Goal: Contribute content: Contribute content

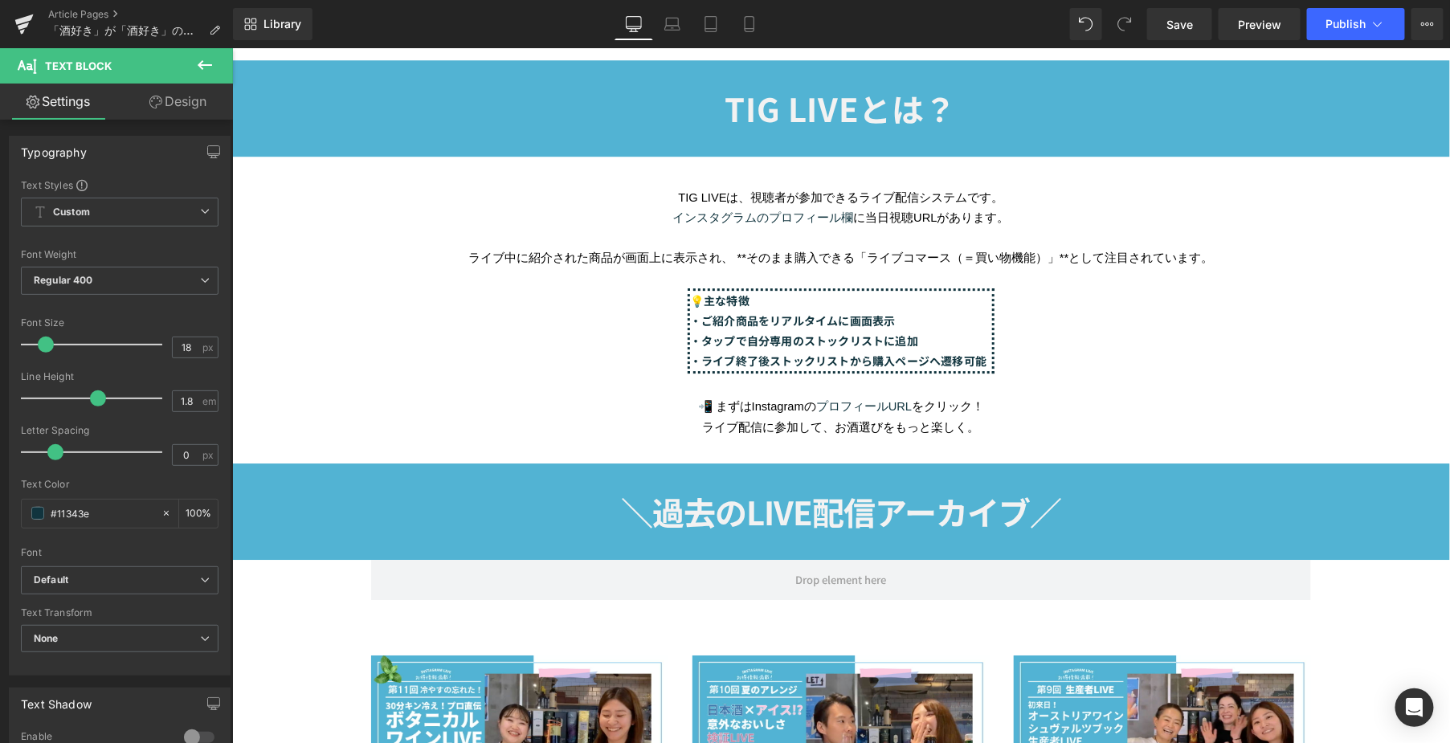
scroll to position [2231, 0]
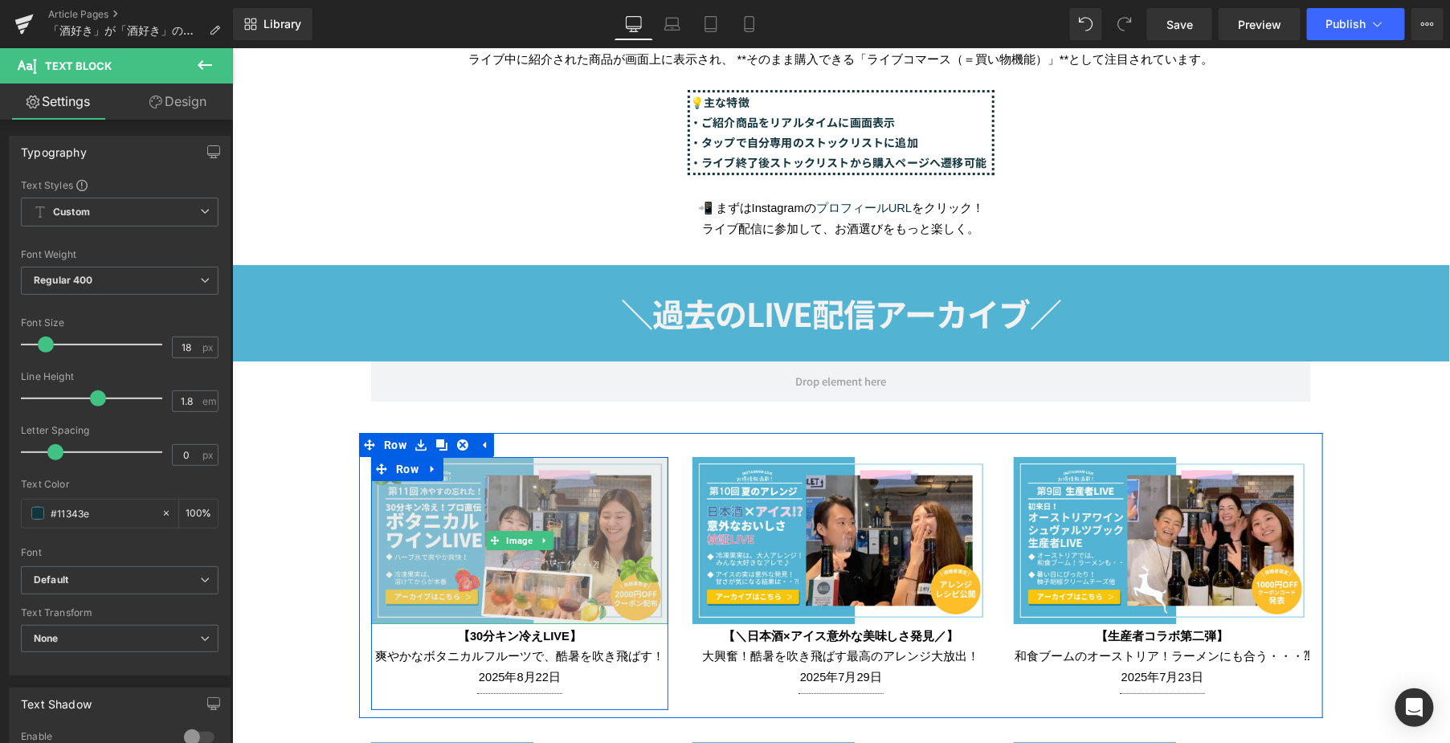
click at [447, 508] on img at bounding box center [518, 539] width 297 height 167
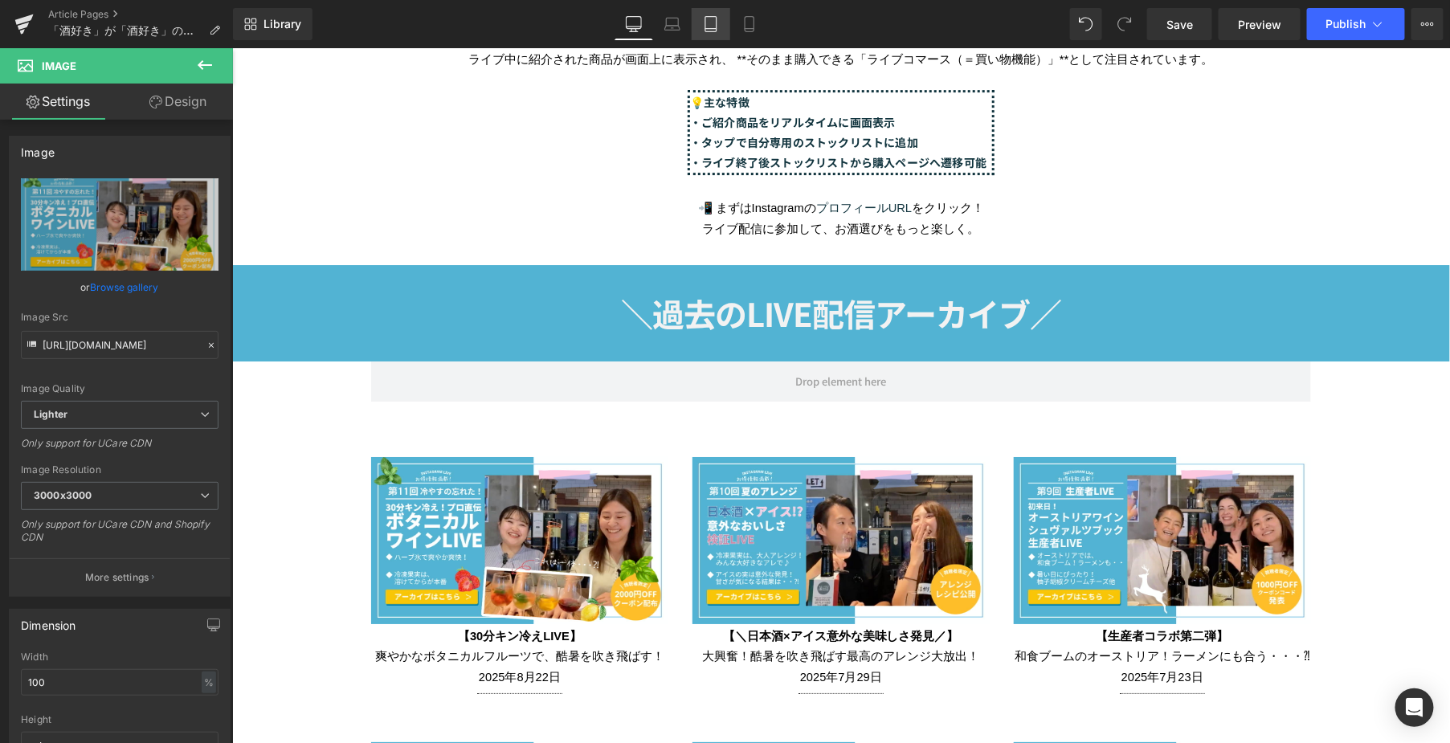
click at [713, 29] on icon at bounding box center [710, 29] width 11 height 0
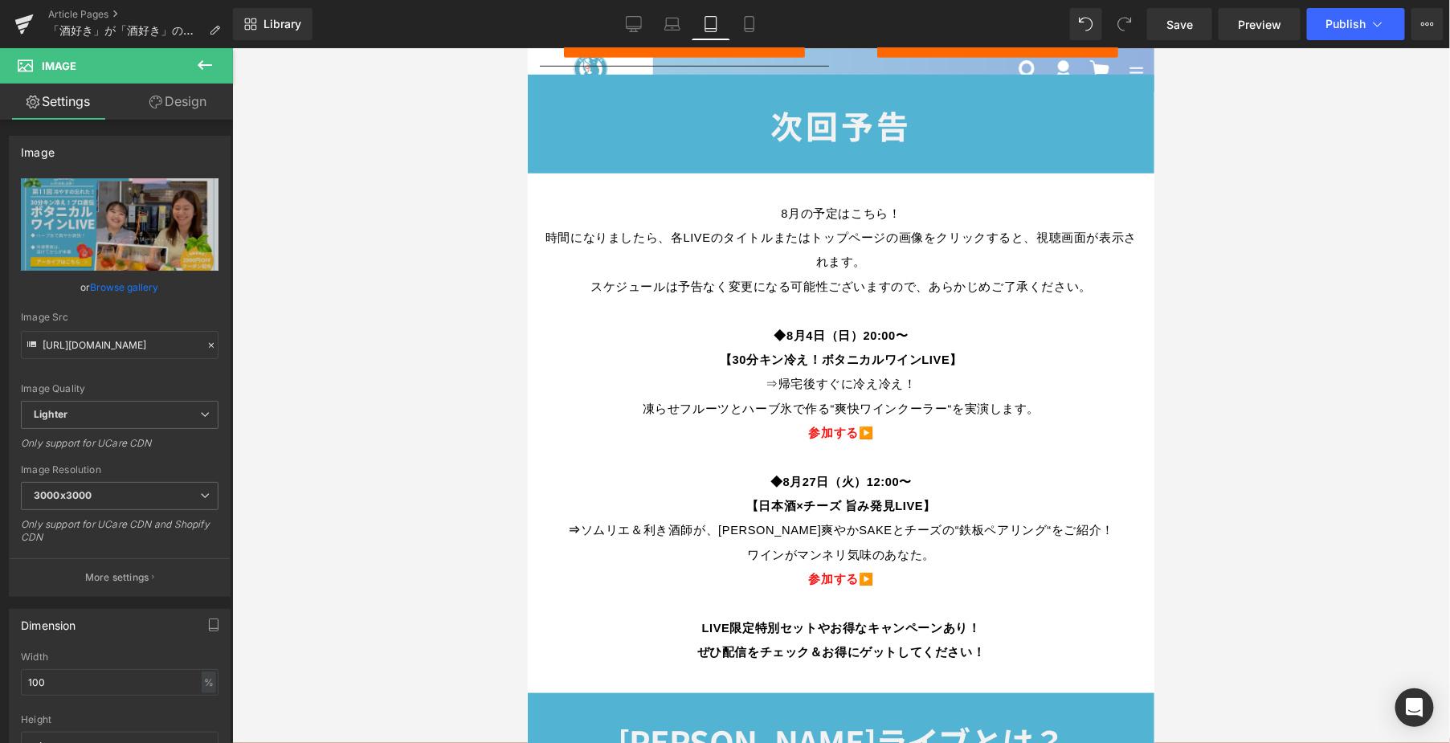
scroll to position [243, 0]
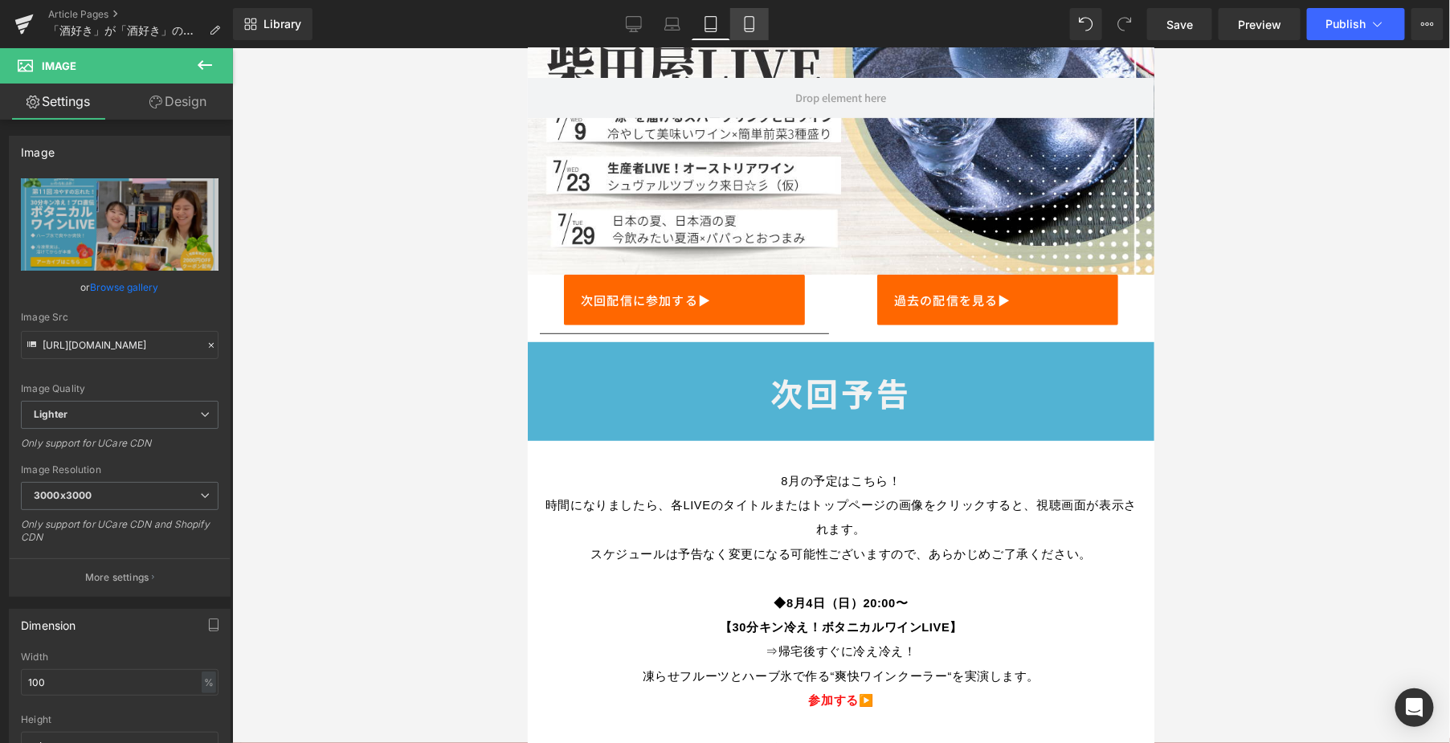
click at [734, 17] on link "Mobile" at bounding box center [749, 24] width 39 height 32
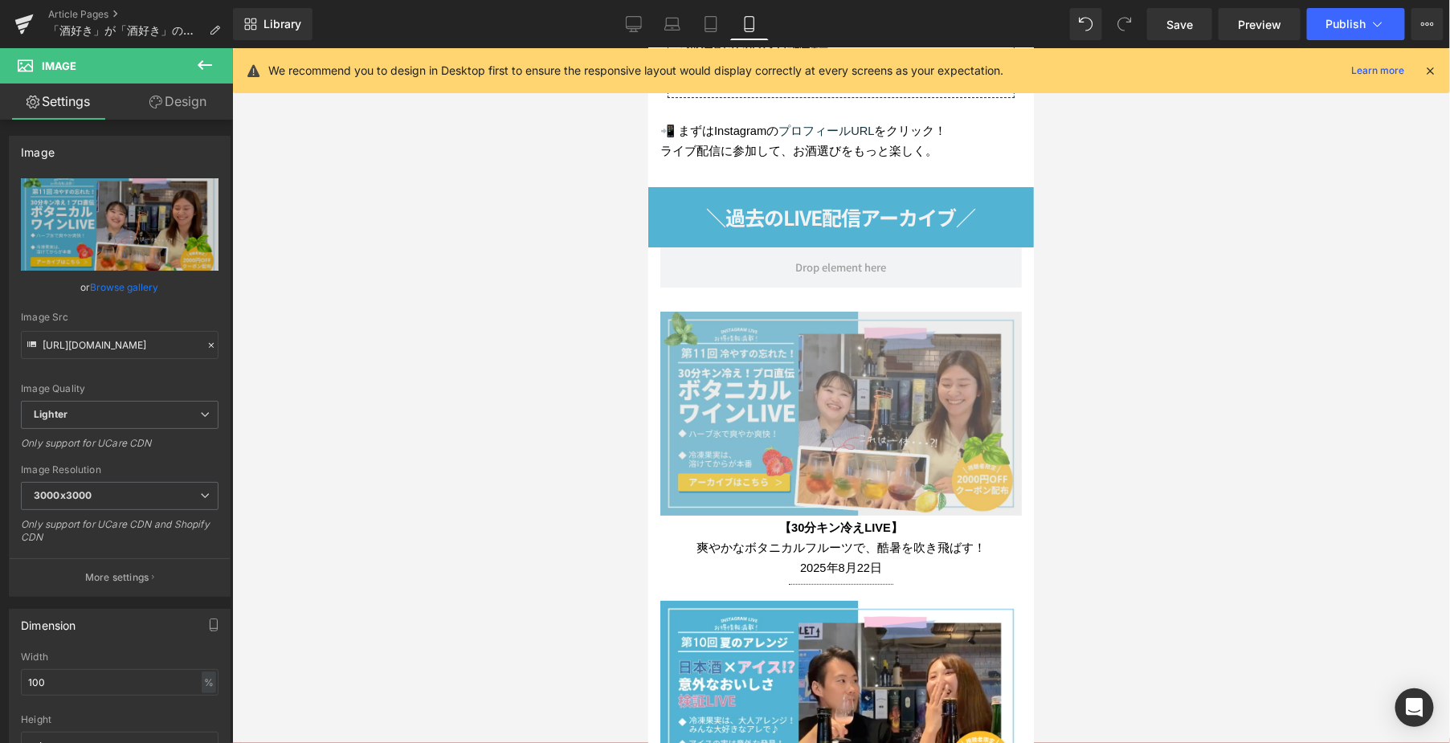
scroll to position [2588, 0]
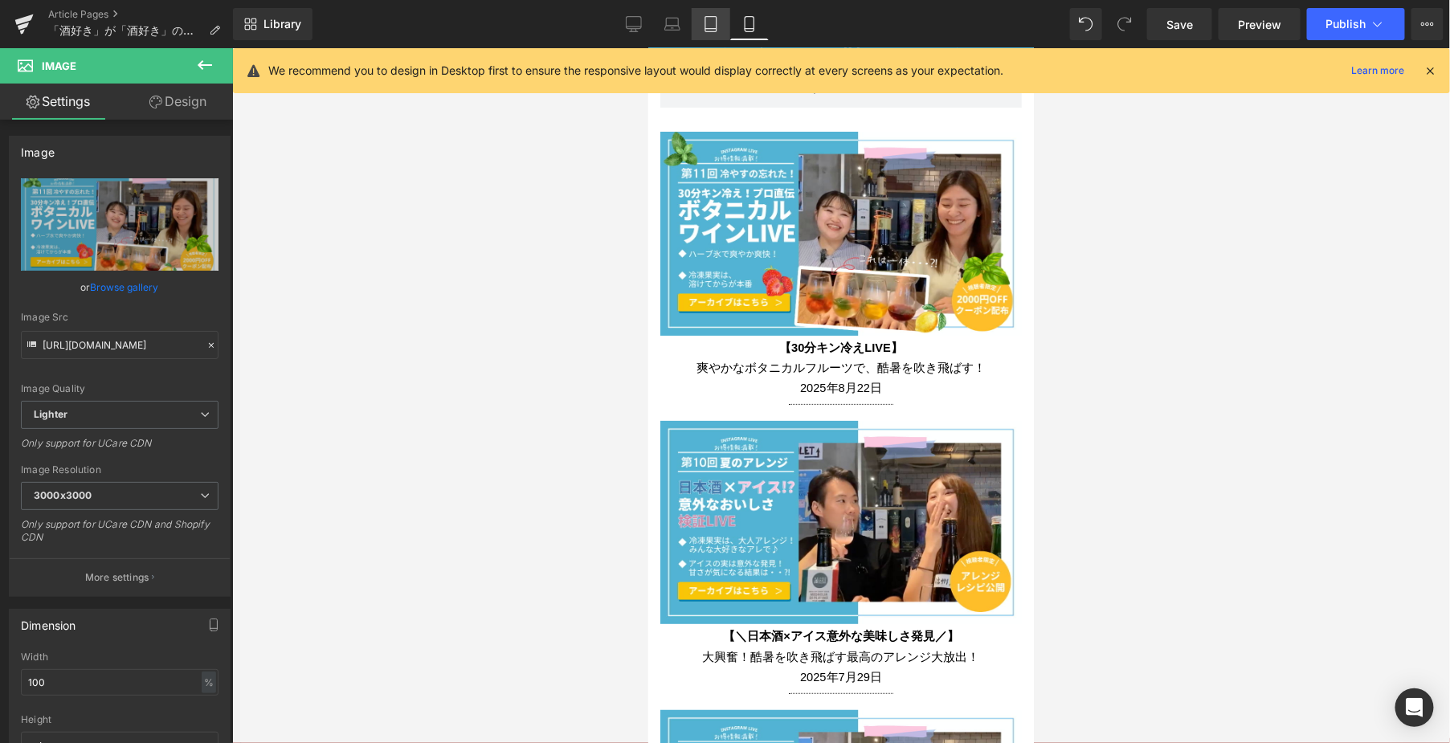
click at [709, 22] on icon at bounding box center [711, 24] width 16 height 16
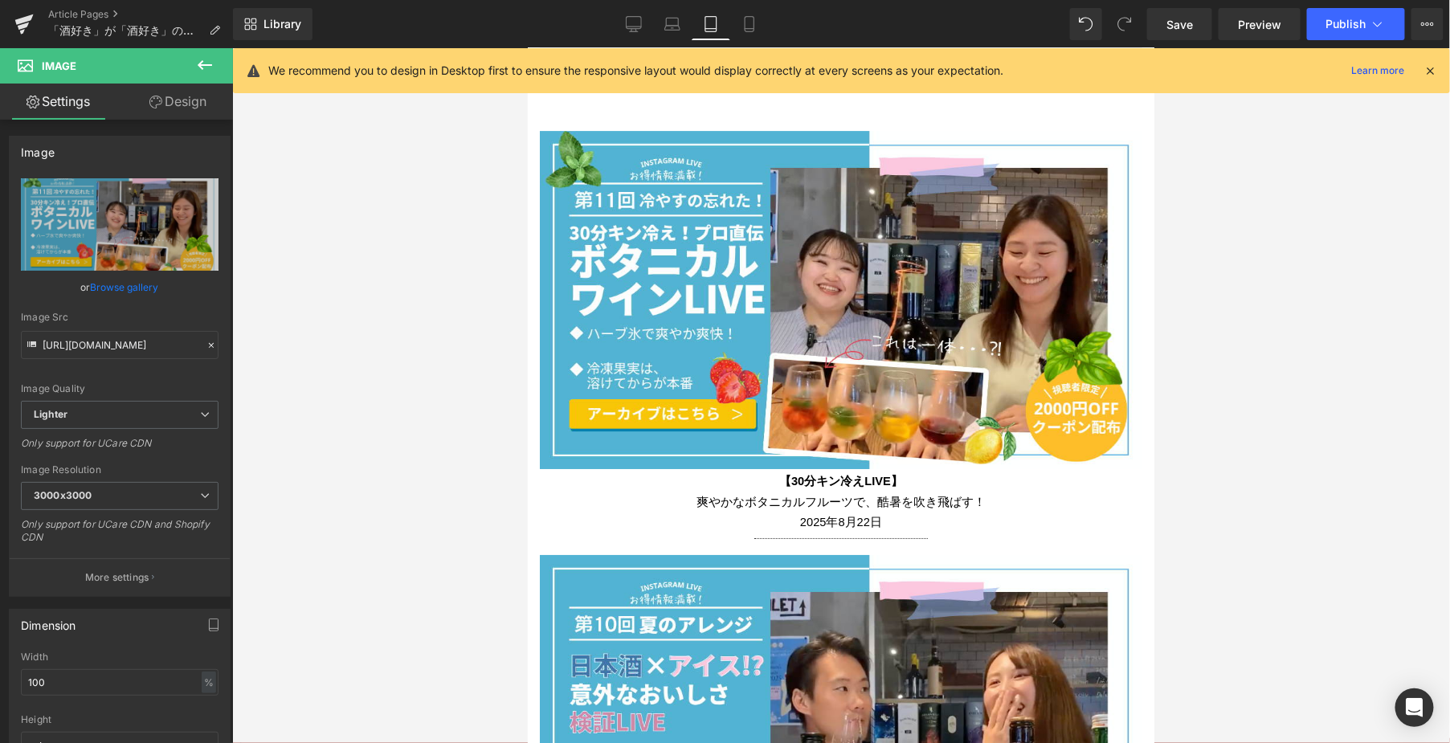
scroll to position [2274, 0]
click at [743, 14] on link "Mobile" at bounding box center [749, 24] width 39 height 32
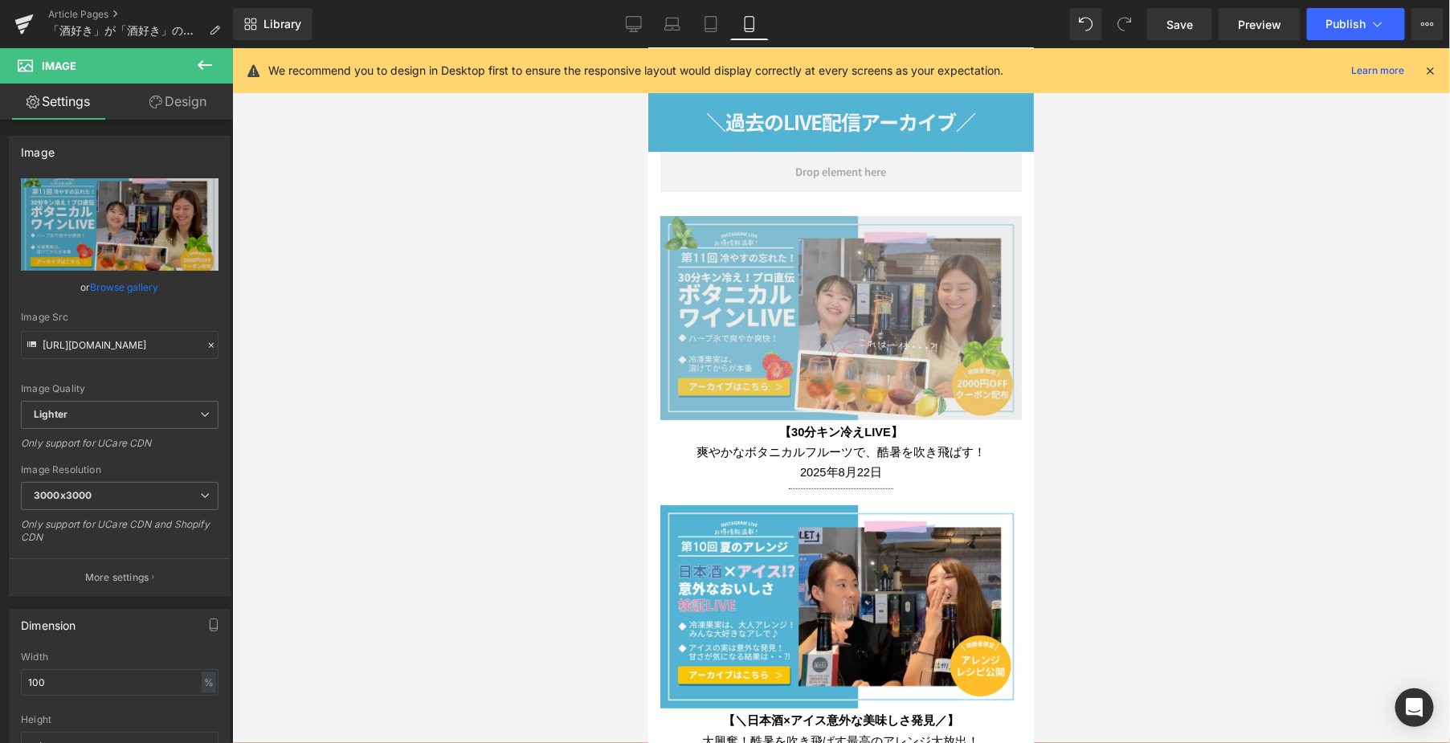
scroll to position [2499, 0]
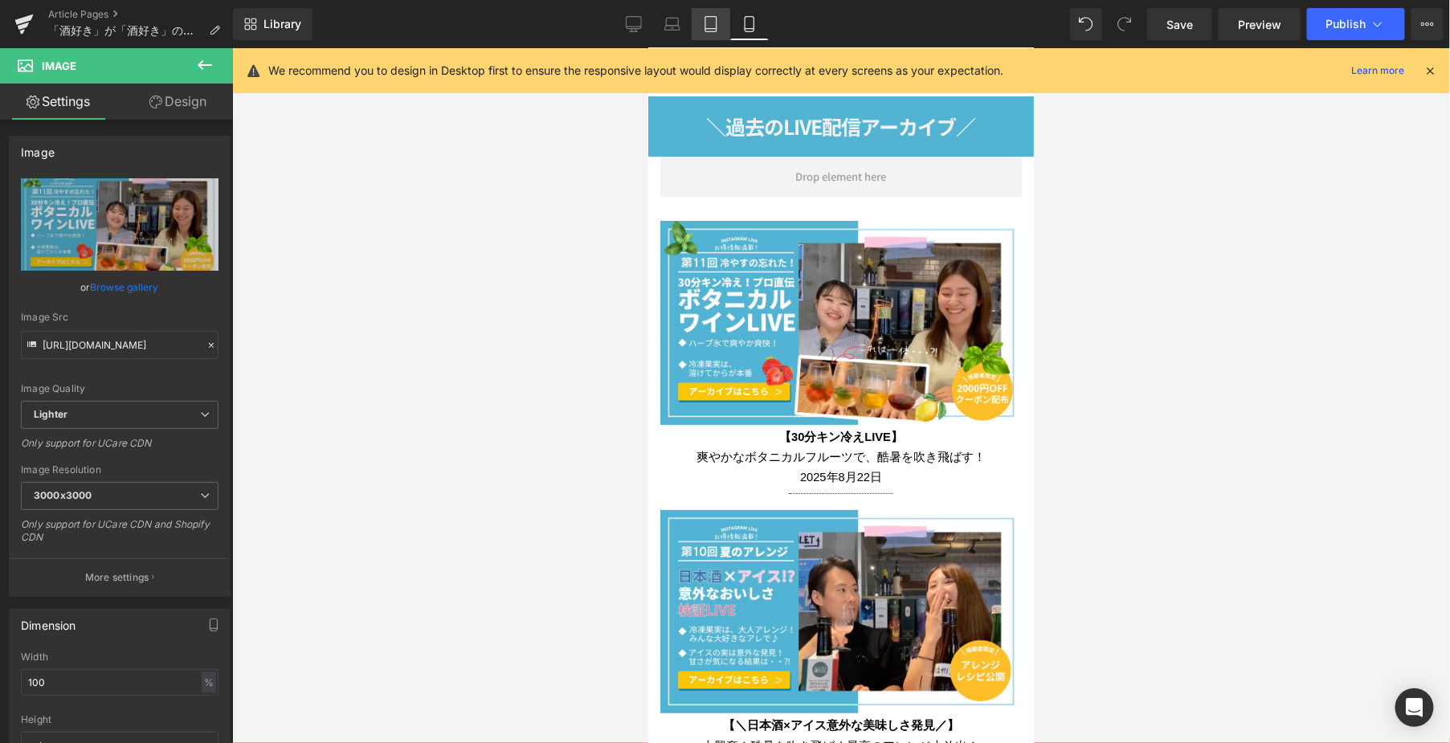
click at [701, 25] on link "Tablet" at bounding box center [711, 24] width 39 height 32
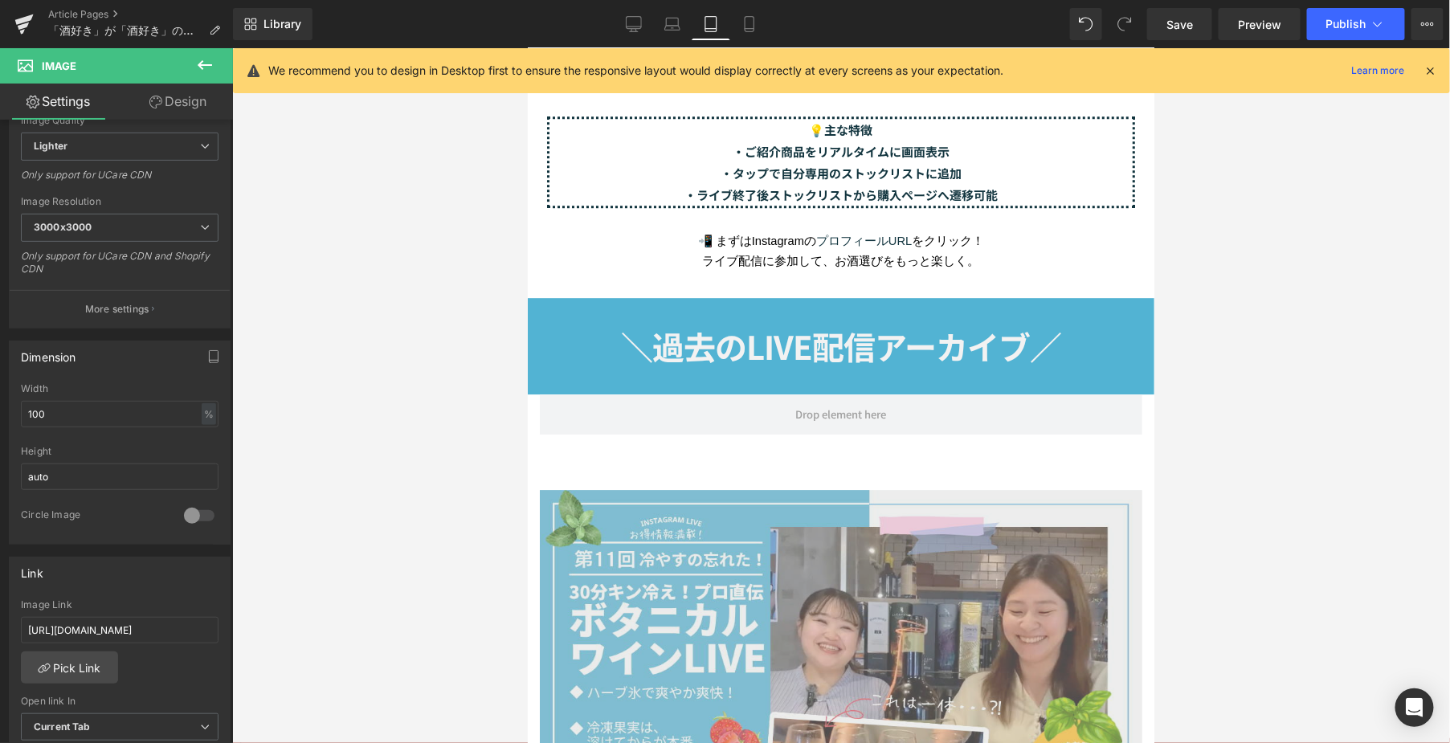
scroll to position [2184, 0]
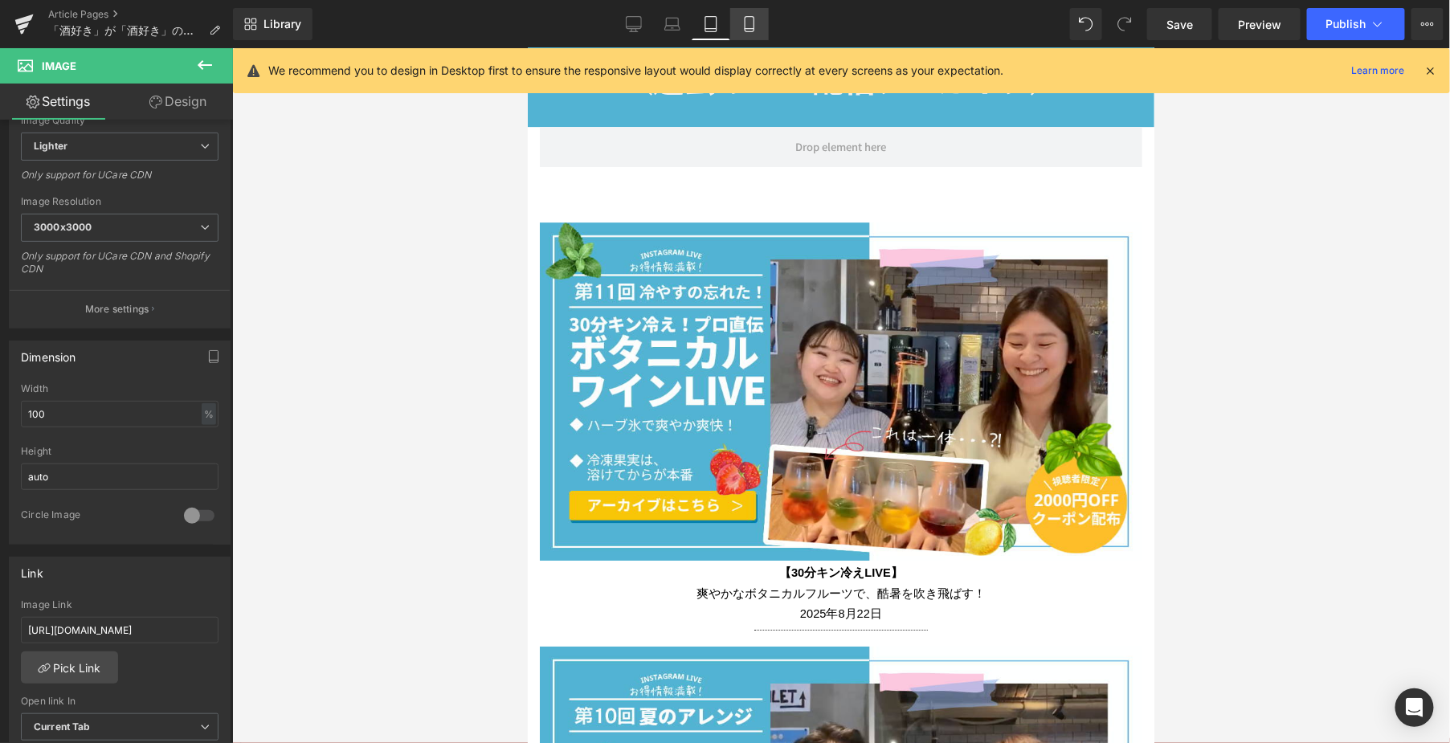
click at [746, 24] on icon at bounding box center [749, 24] width 16 height 16
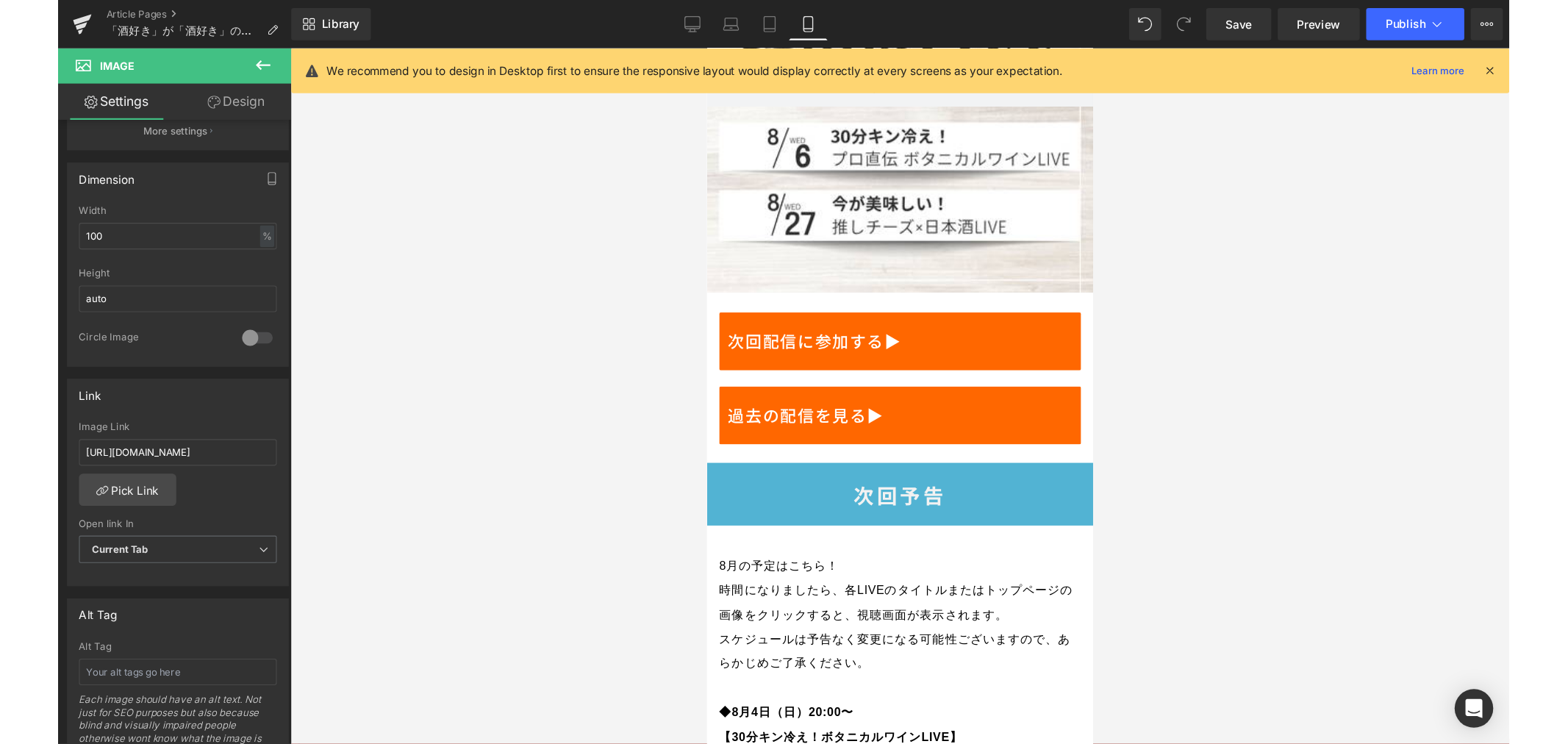
scroll to position [0, 0]
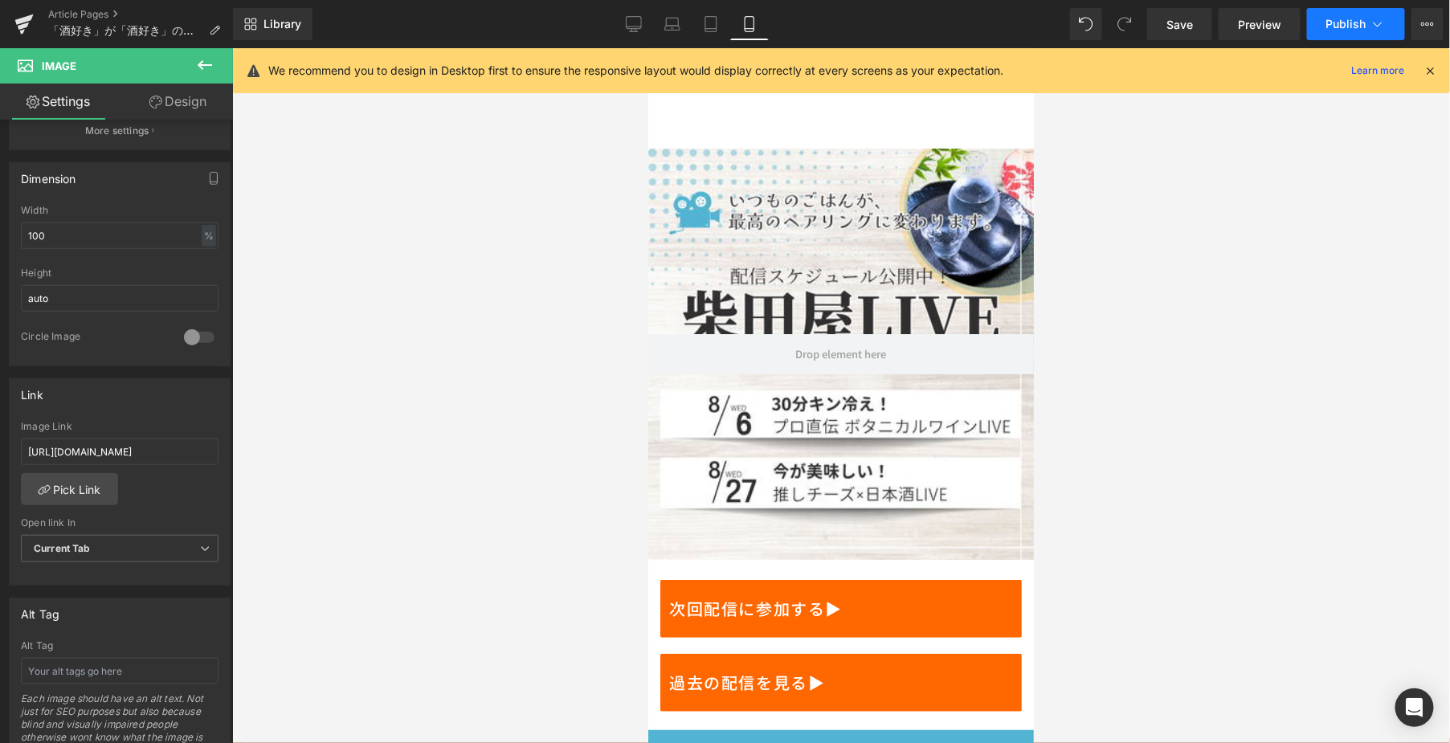
click at [1332, 22] on span "Publish" at bounding box center [1346, 24] width 40 height 13
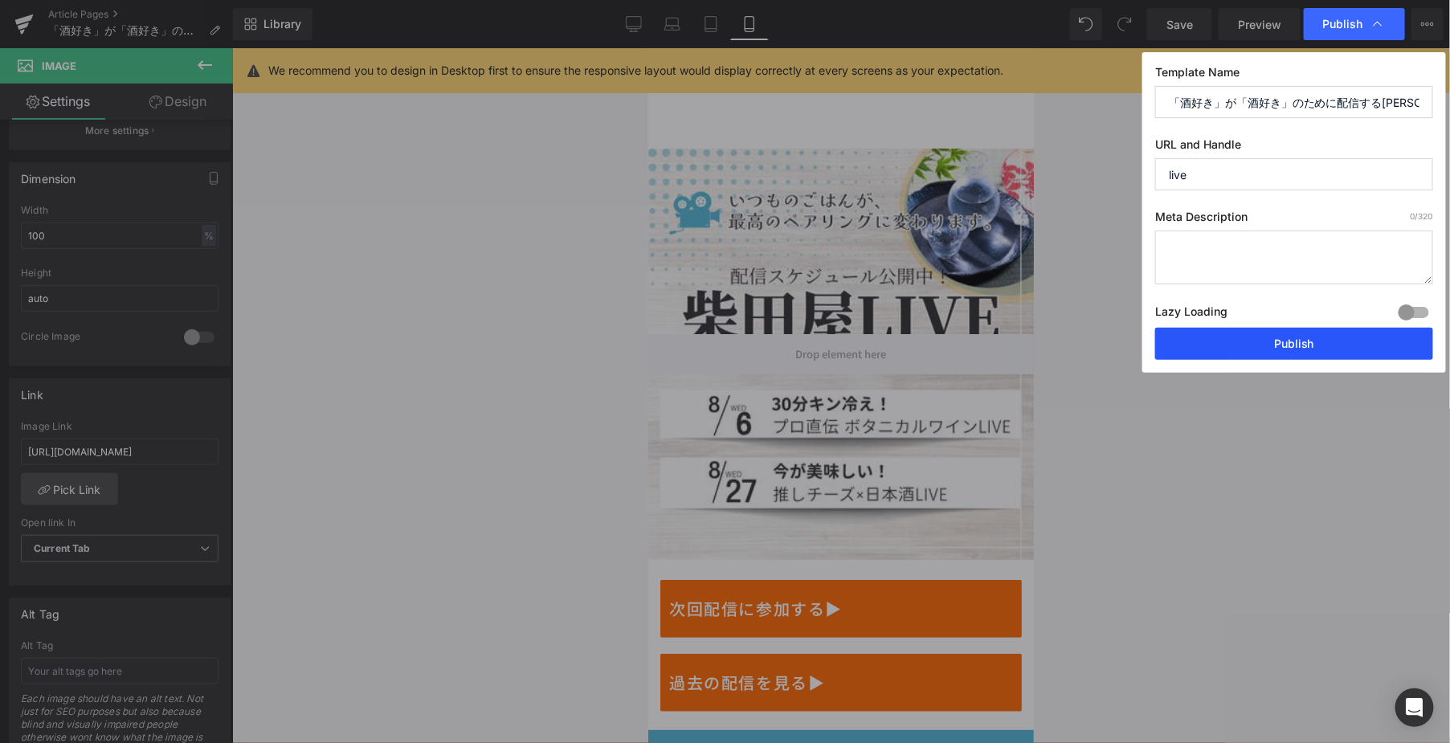
click at [1332, 345] on button "Publish" at bounding box center [1294, 344] width 278 height 32
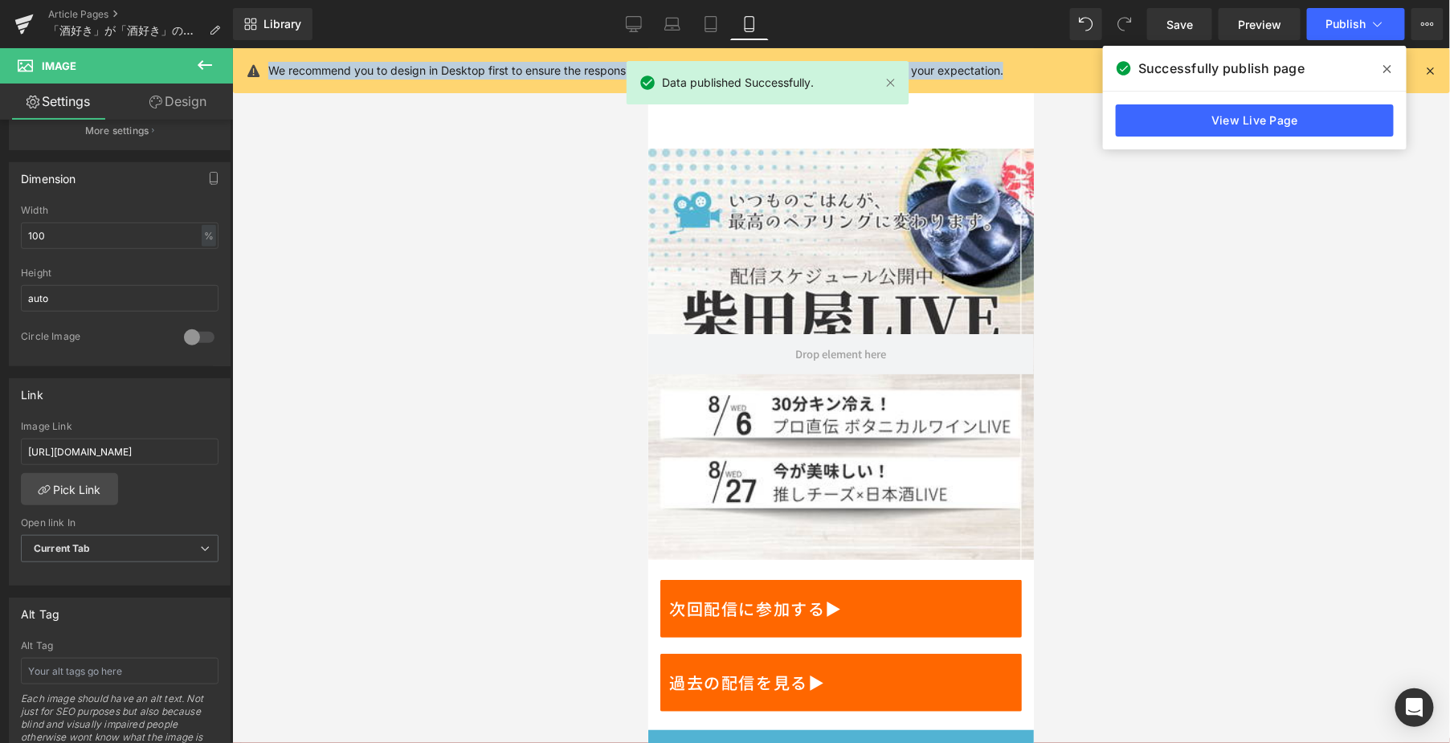
drag, startPoint x: 1020, startPoint y: 64, endPoint x: 266, endPoint y: 80, distance: 754.5
click at [266, 80] on div "We recommend you to design in Desktop first to ensure the responsive layout wou…" at bounding box center [841, 70] width 1217 height 45
copy p "We recommend you to design in Desktop first to ensure the responsive layout wou…"
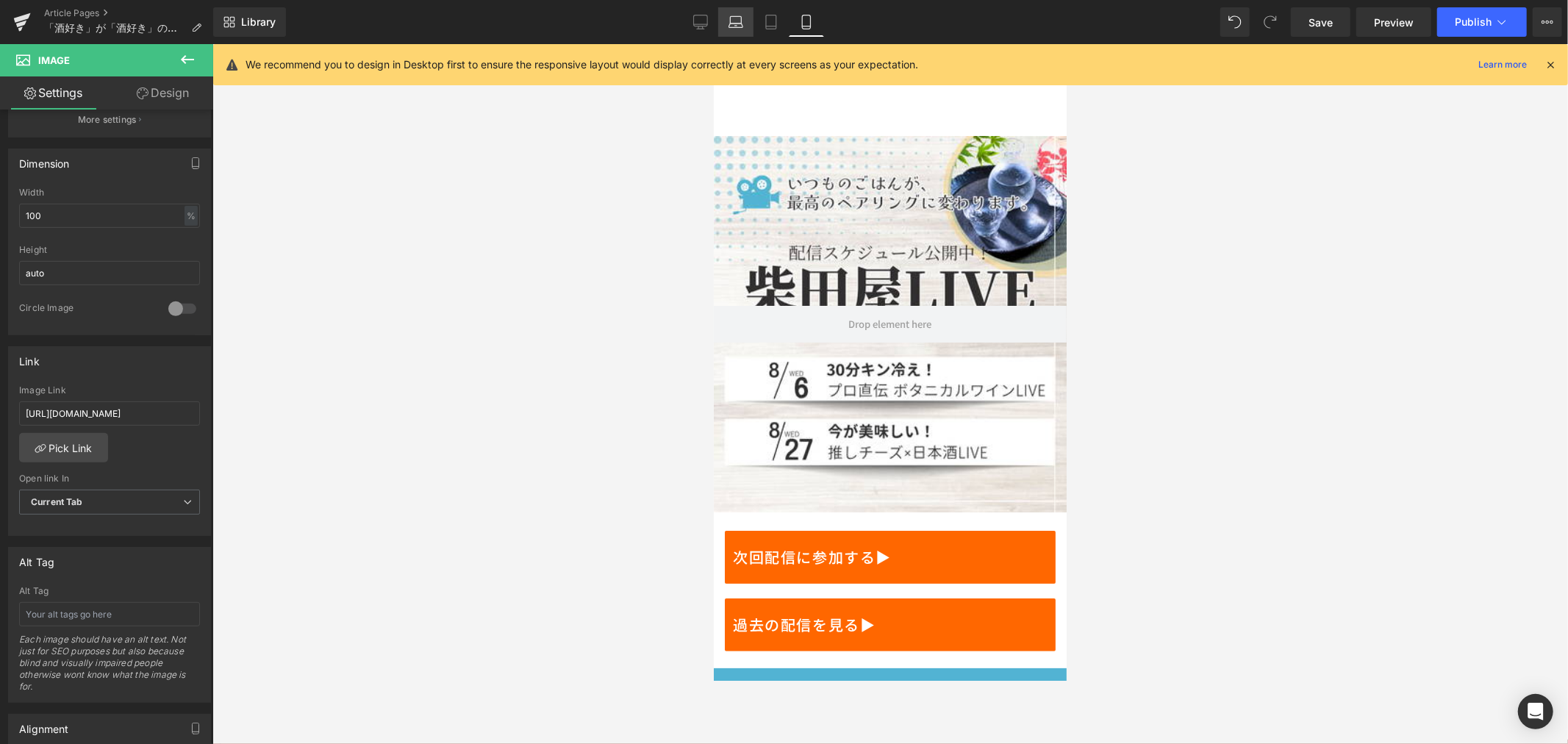
click at [738, 20] on icon at bounding box center [736, 22] width 15 height 15
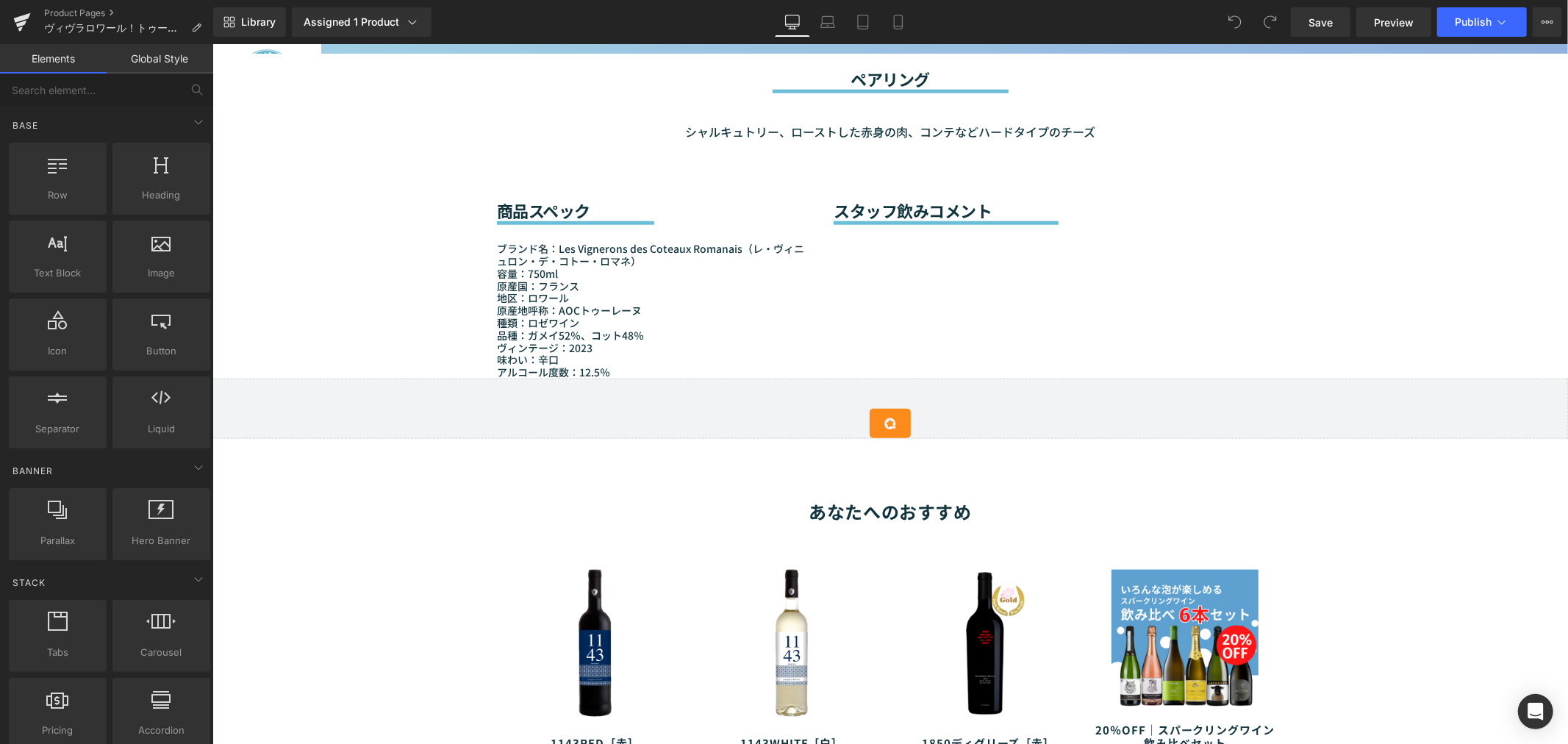
scroll to position [1062, 0]
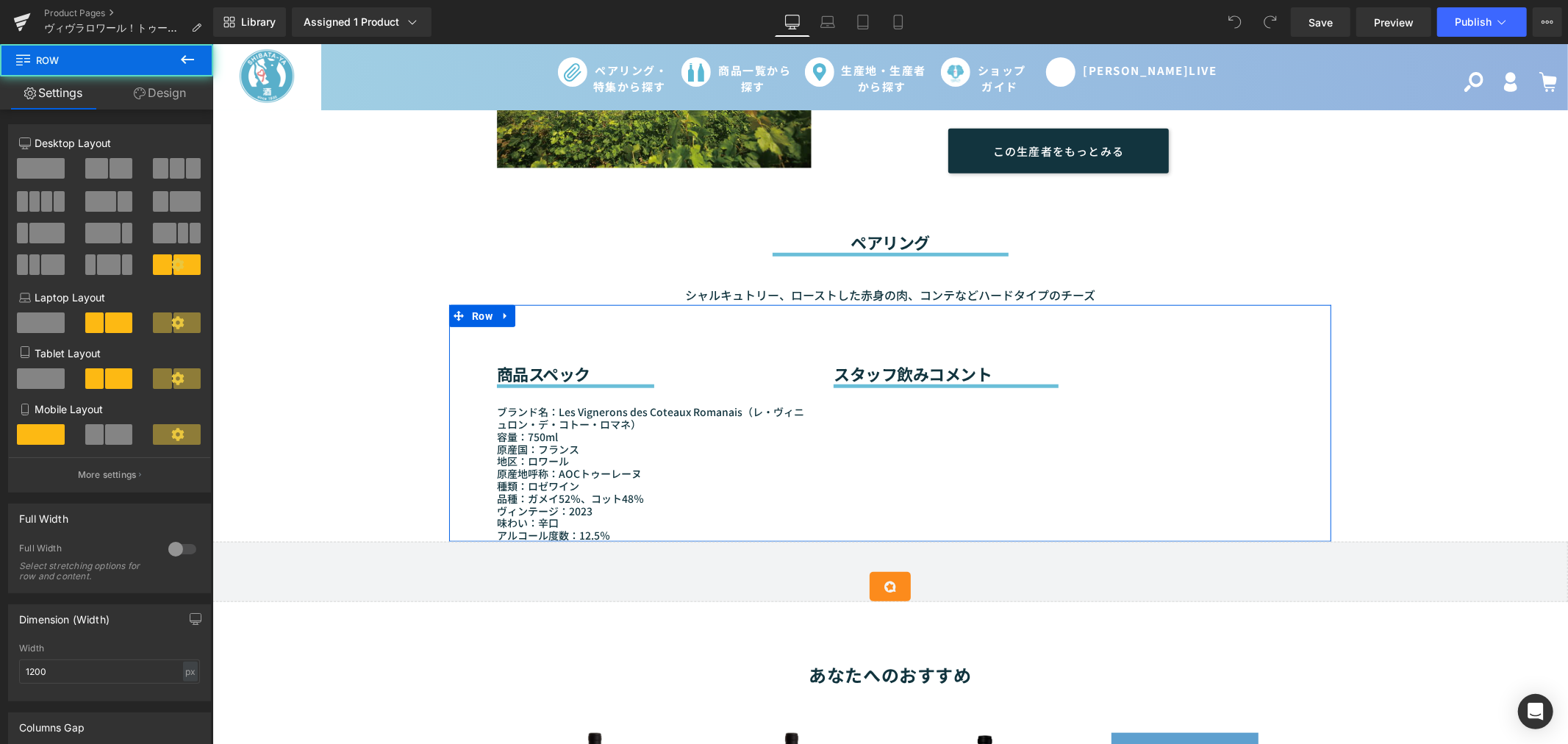
click at [886, 433] on div "商品スペック Heading Separator ブランド名：Les Vignerons des Coteaux Romanais（レ・ヴィニュロン・デ・コト…" at bounding box center [889, 423] width 882 height 237
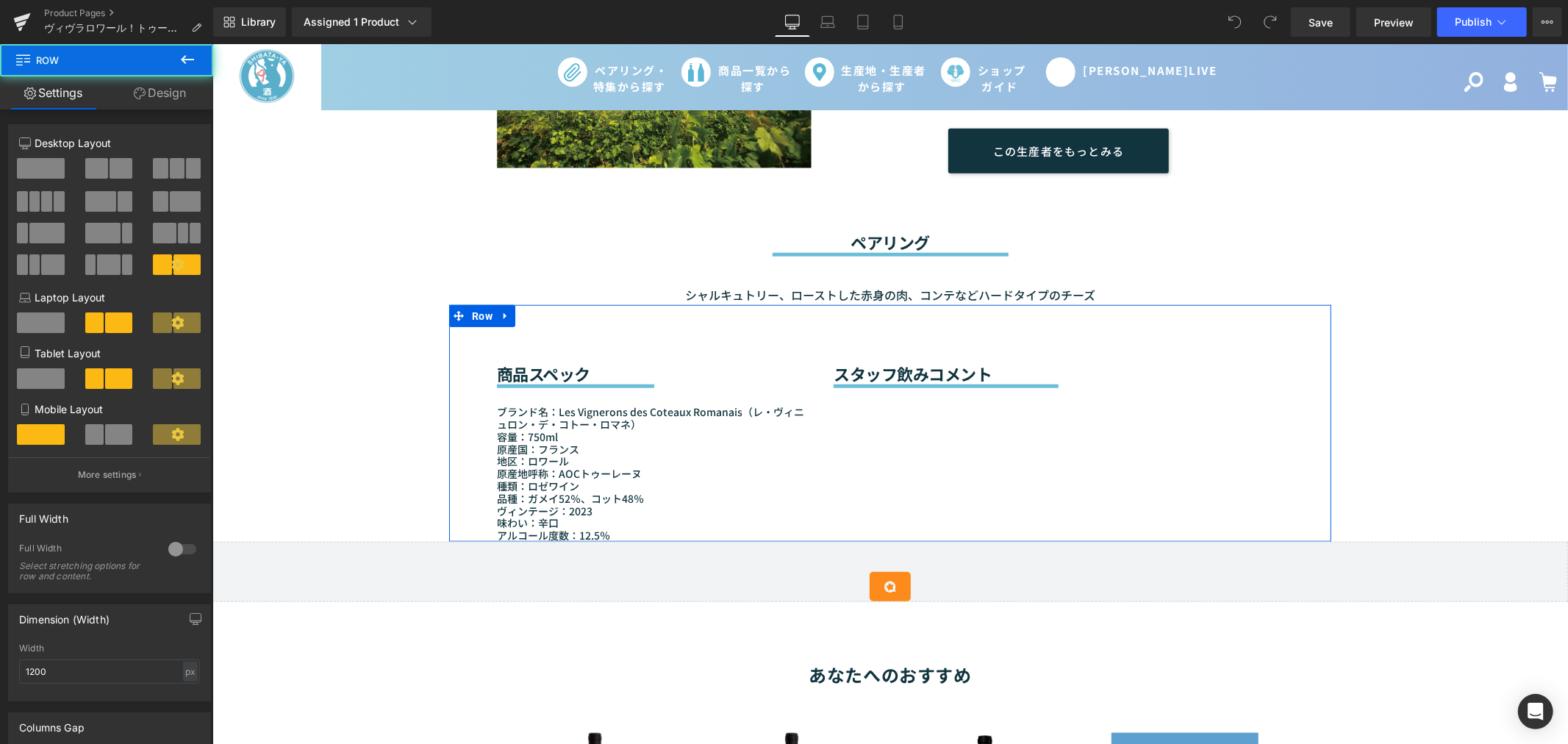
click at [886, 433] on div "商品スペック Heading Separator ブランド名：Les Vignerons des Coteaux Romanais（レ・ヴィニュロン・デ・コト…" at bounding box center [889, 423] width 882 height 237
click at [887, 363] on h2 "スタッフ飲みコメント" at bounding box center [1058, 372] width 450 height 19
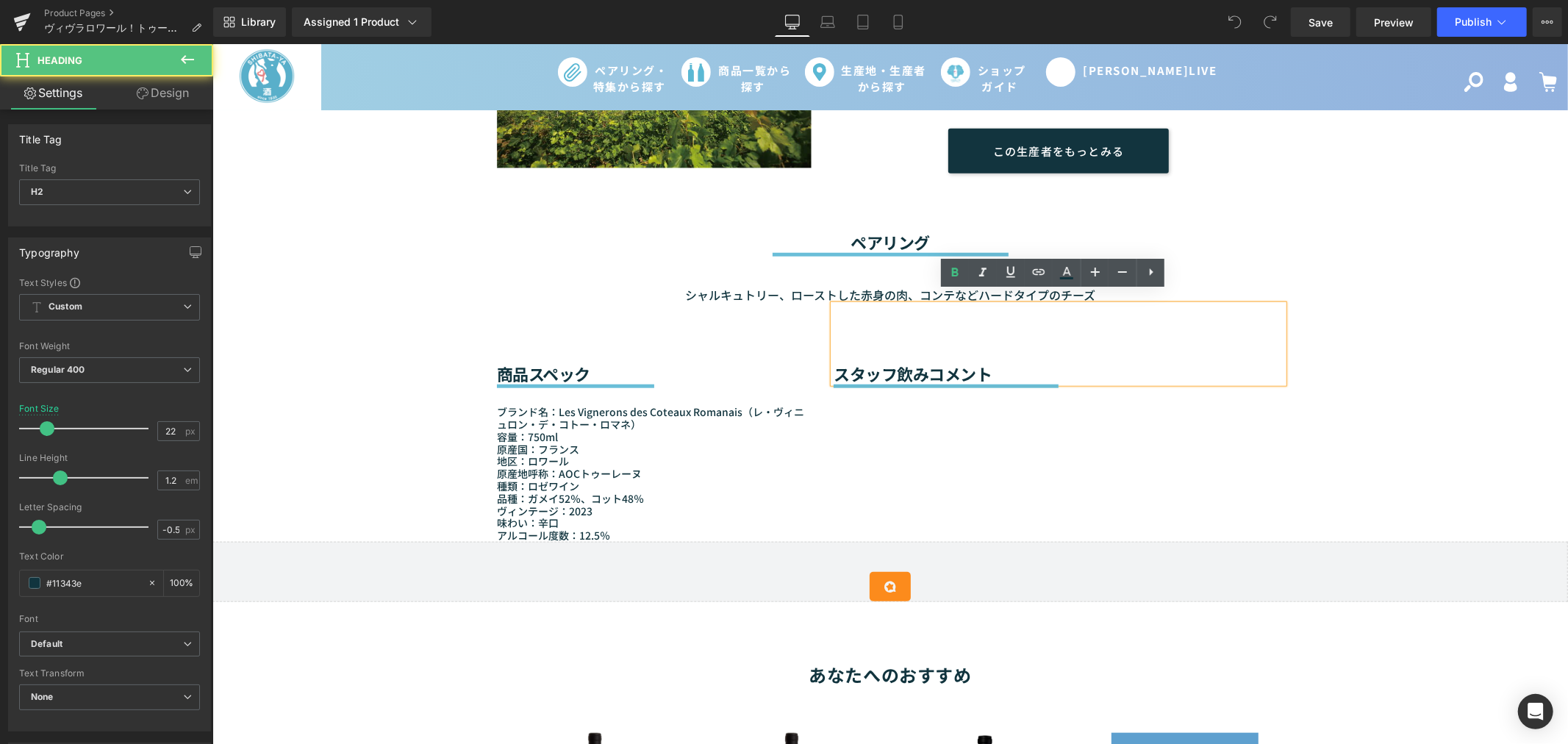
click at [887, 363] on h2 "スタッフ飲みコメント" at bounding box center [1058, 372] width 450 height 19
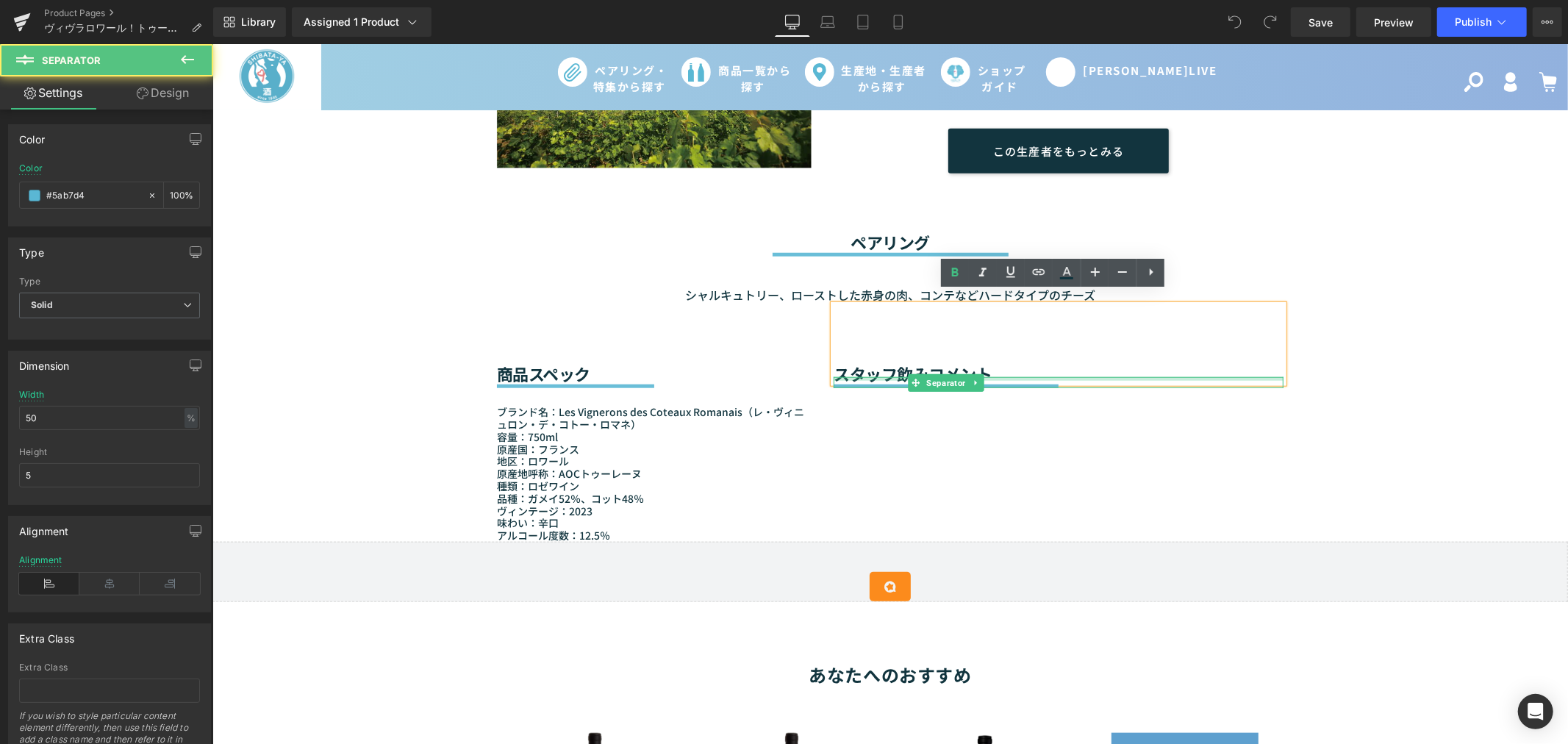
click at [1066, 376] on div at bounding box center [1058, 378] width 450 height 4
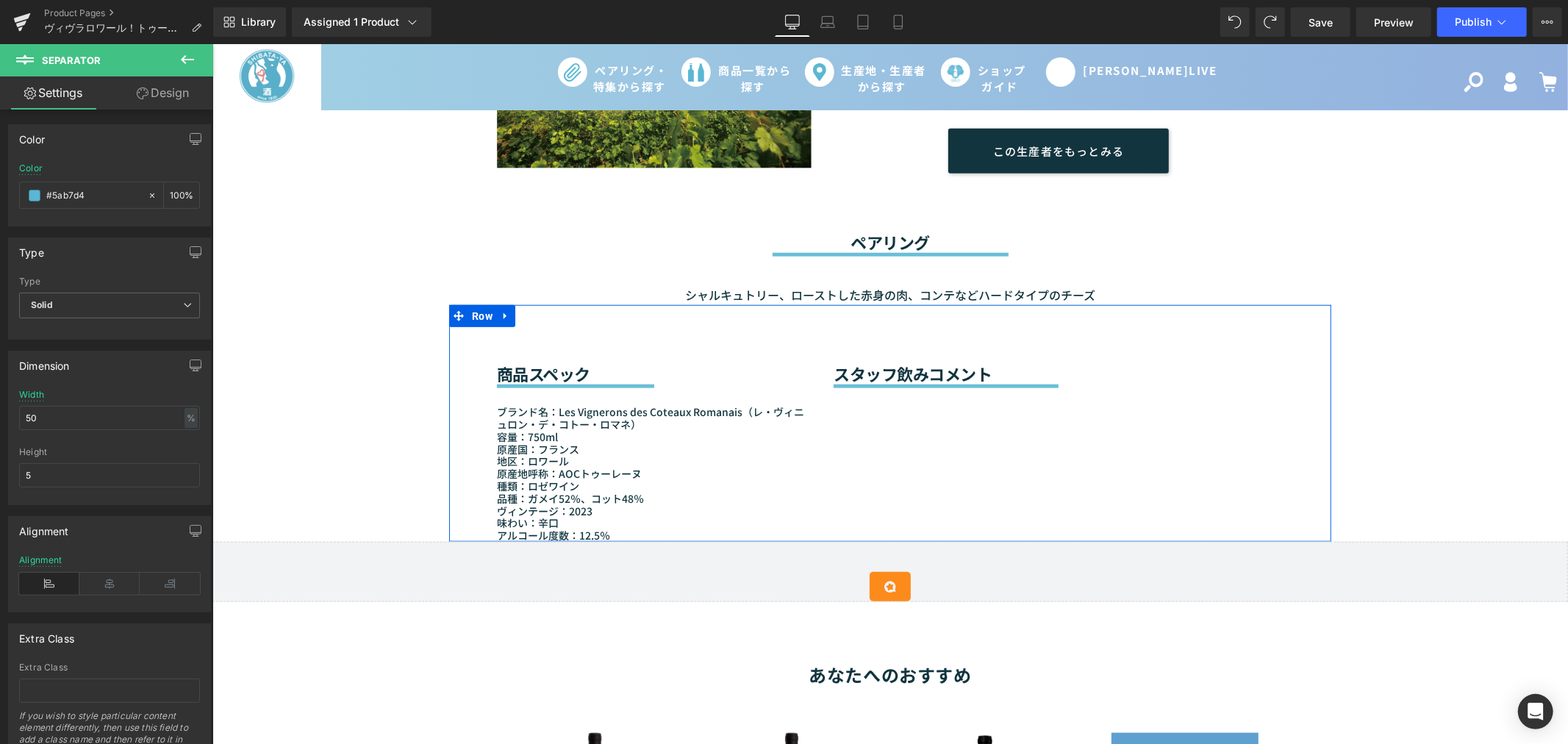
click at [850, 437] on div "商品スペック Heading Separator ブランド名：Les Vignerons des Coteaux Romanais（レ・ヴィニュロン・デ・コト…" at bounding box center [889, 423] width 882 height 237
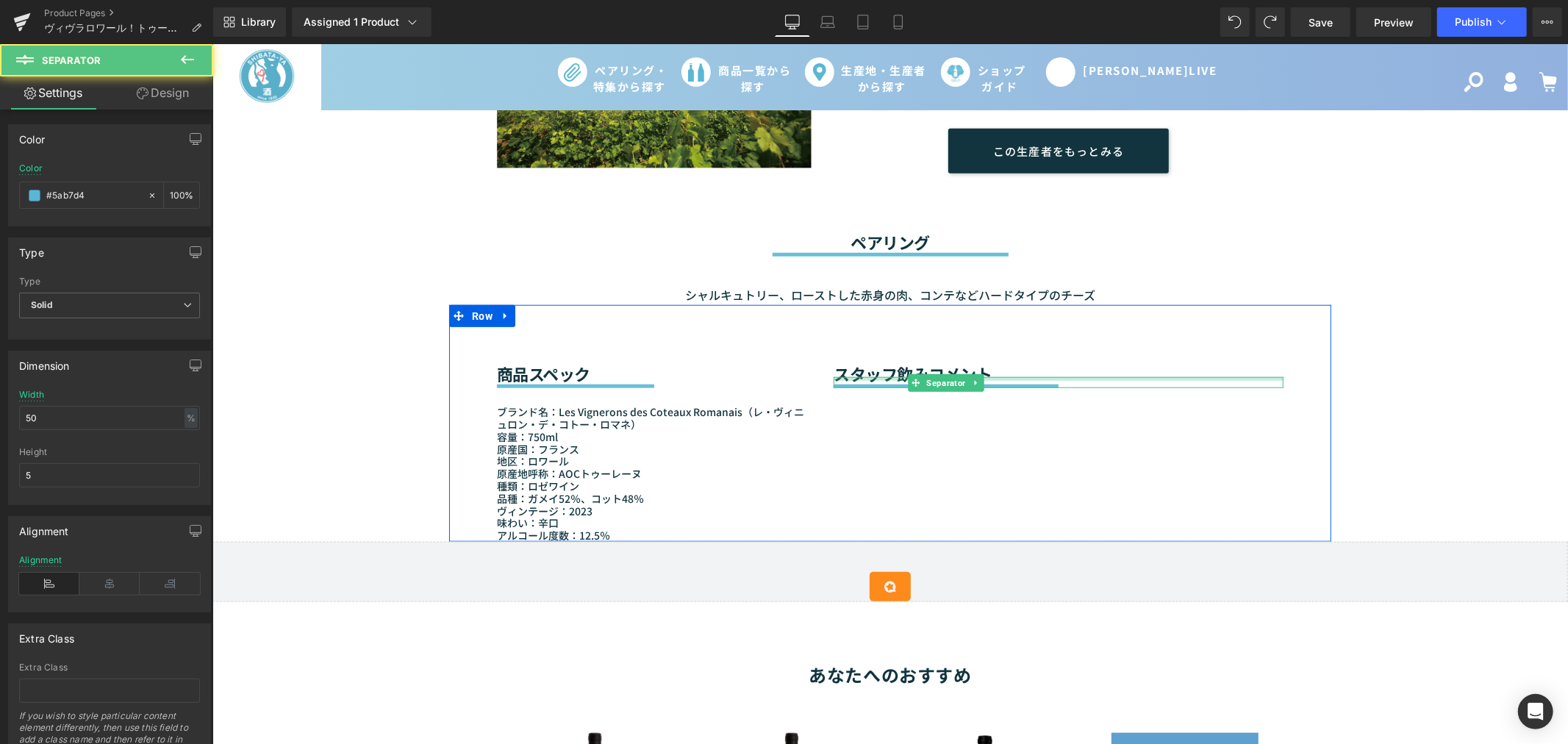
click at [886, 376] on div at bounding box center [1058, 378] width 450 height 4
click at [843, 405] on div "商品スペック Heading Separator ブランド名：Les Vignerons des Coteaux Romanais（レ・ヴィニュロン・デ・コト…" at bounding box center [889, 423] width 882 height 237
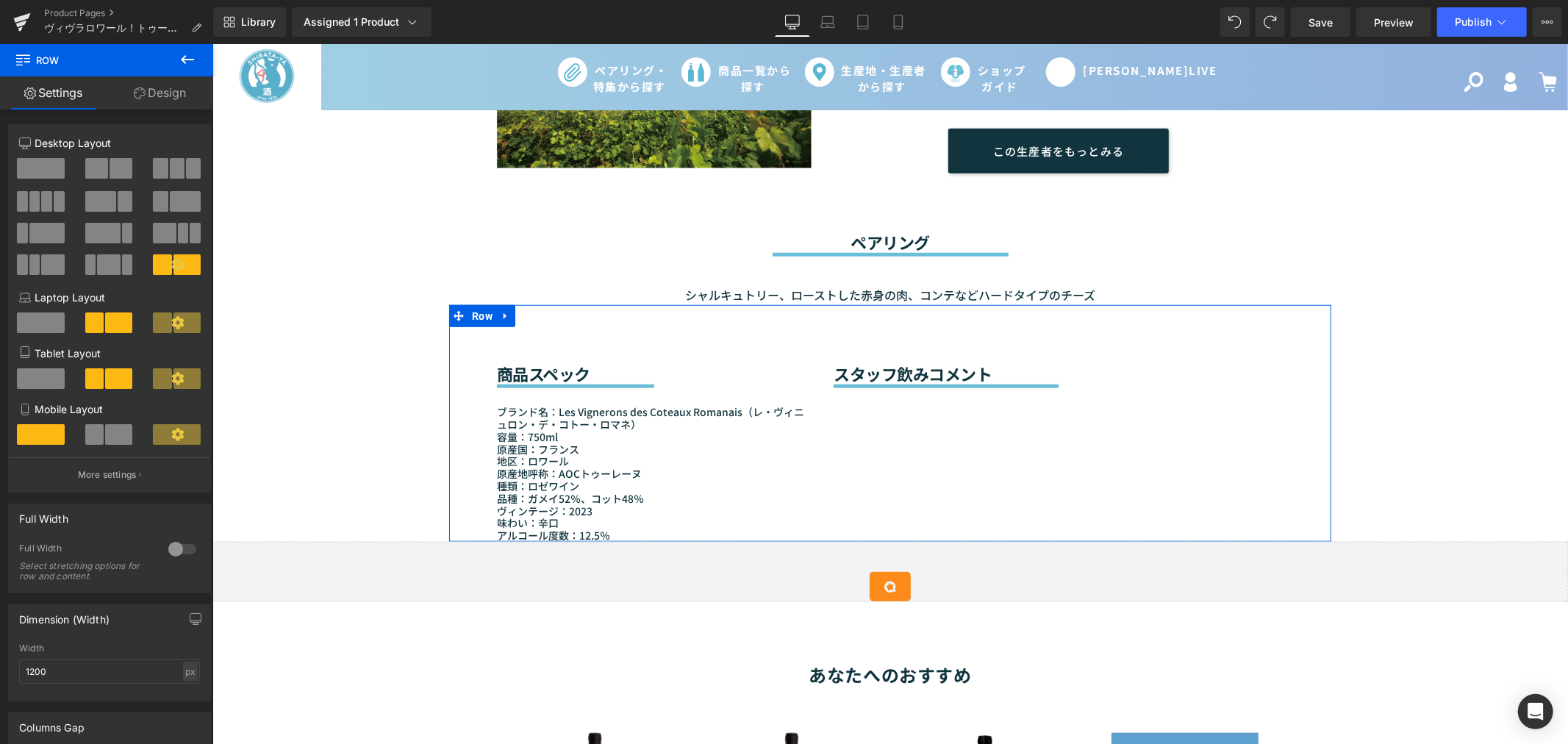
click at [857, 428] on div "商品スペック Heading Separator ブランド名：Les Vignerons des Coteaux Romanais（レ・ヴィニュロン・デ・コト…" at bounding box center [889, 423] width 882 height 237
click at [882, 448] on div "商品スペック Heading Separator ブランド名：Les Vignerons des Coteaux Romanais（レ・ヴィニュロン・デ・コト…" at bounding box center [889, 423] width 882 height 237
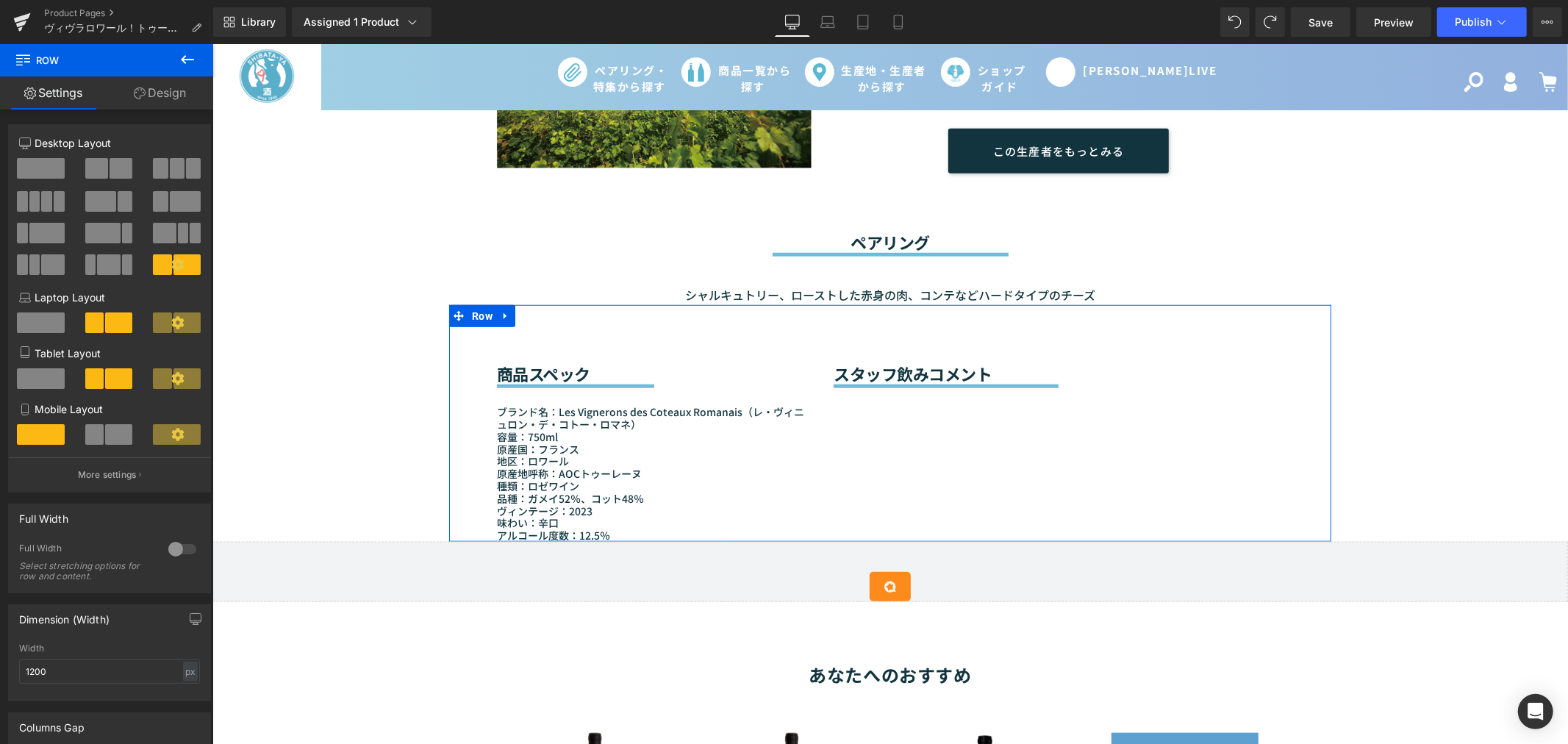
click at [880, 446] on div "商品スペック Heading Separator ブランド名：Les Vignerons des Coteaux Romanais（レ・ヴィニュロン・デ・コト…" at bounding box center [889, 423] width 882 height 237
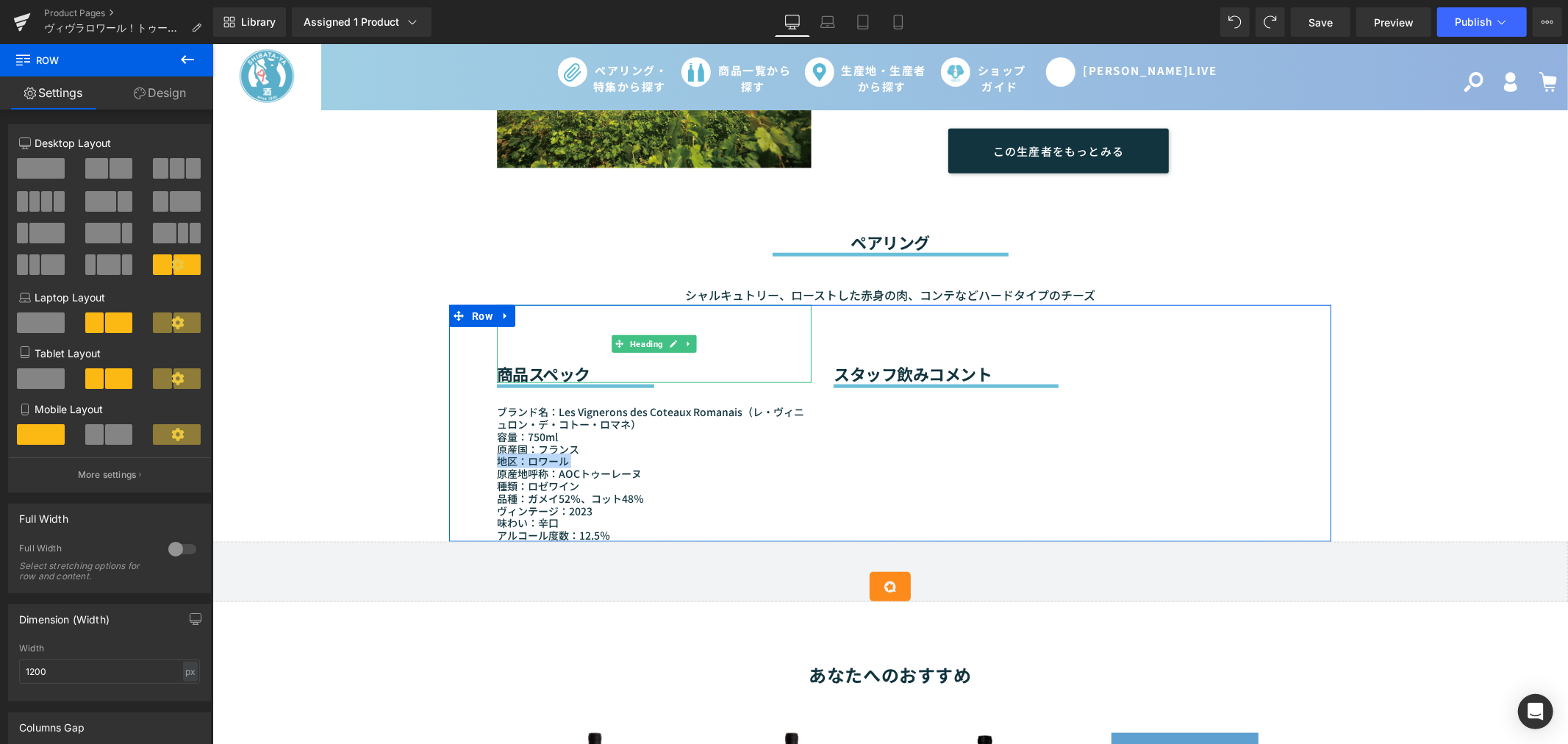
click at [660, 363] on h2 "商品スペック" at bounding box center [653, 372] width 315 height 19
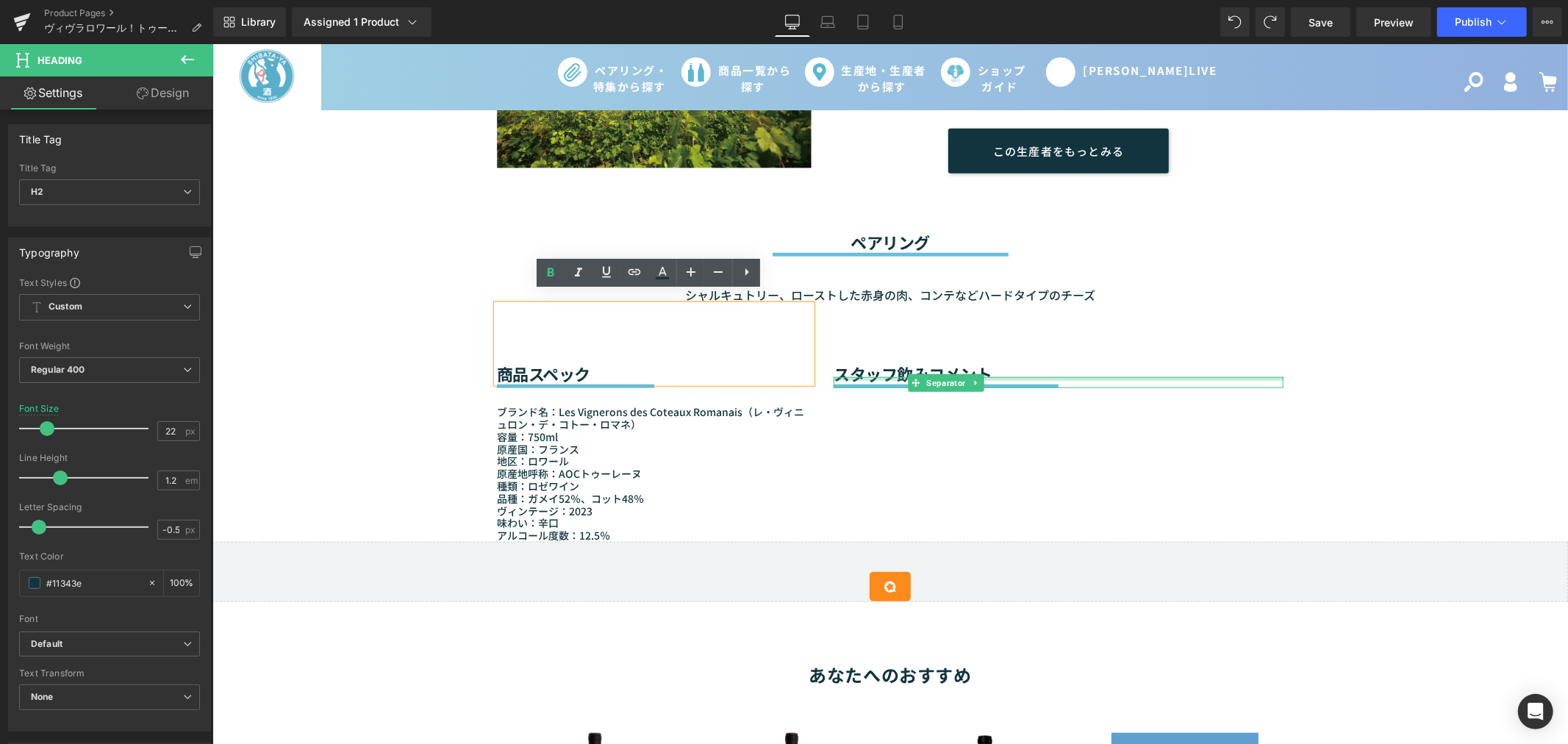
click at [887, 376] on div at bounding box center [1058, 378] width 450 height 4
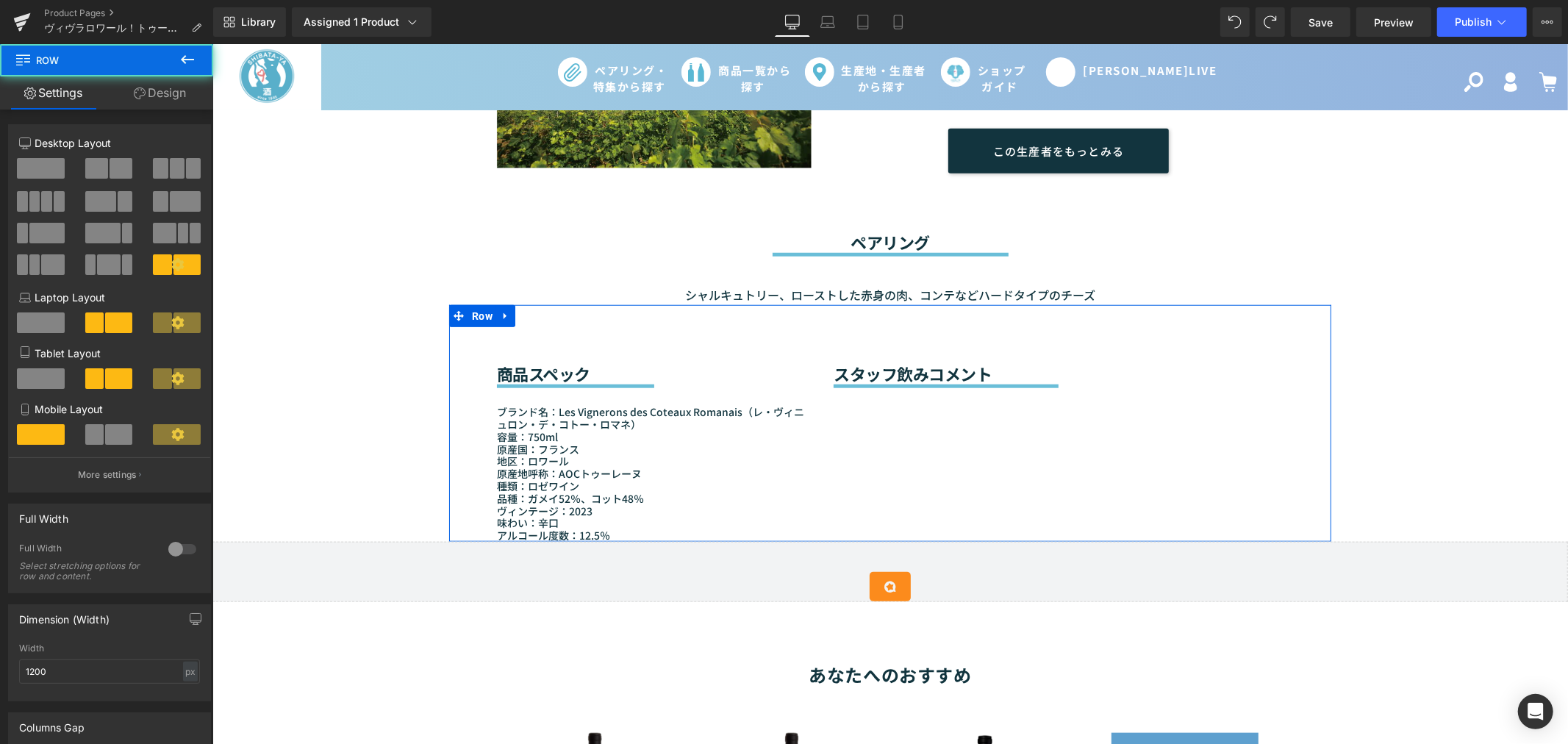
click at [869, 398] on div "商品スペック Heading Separator ブランド名：Les Vignerons des Coteaux Romanais（レ・ヴィニュロン・デ・コト…" at bounding box center [889, 423] width 882 height 237
click at [951, 421] on div "商品スペック Heading Separator ブランド名：Les Vignerons des Coteaux Romanais（レ・ヴィニュロン・デ・コト…" at bounding box center [889, 423] width 882 height 237
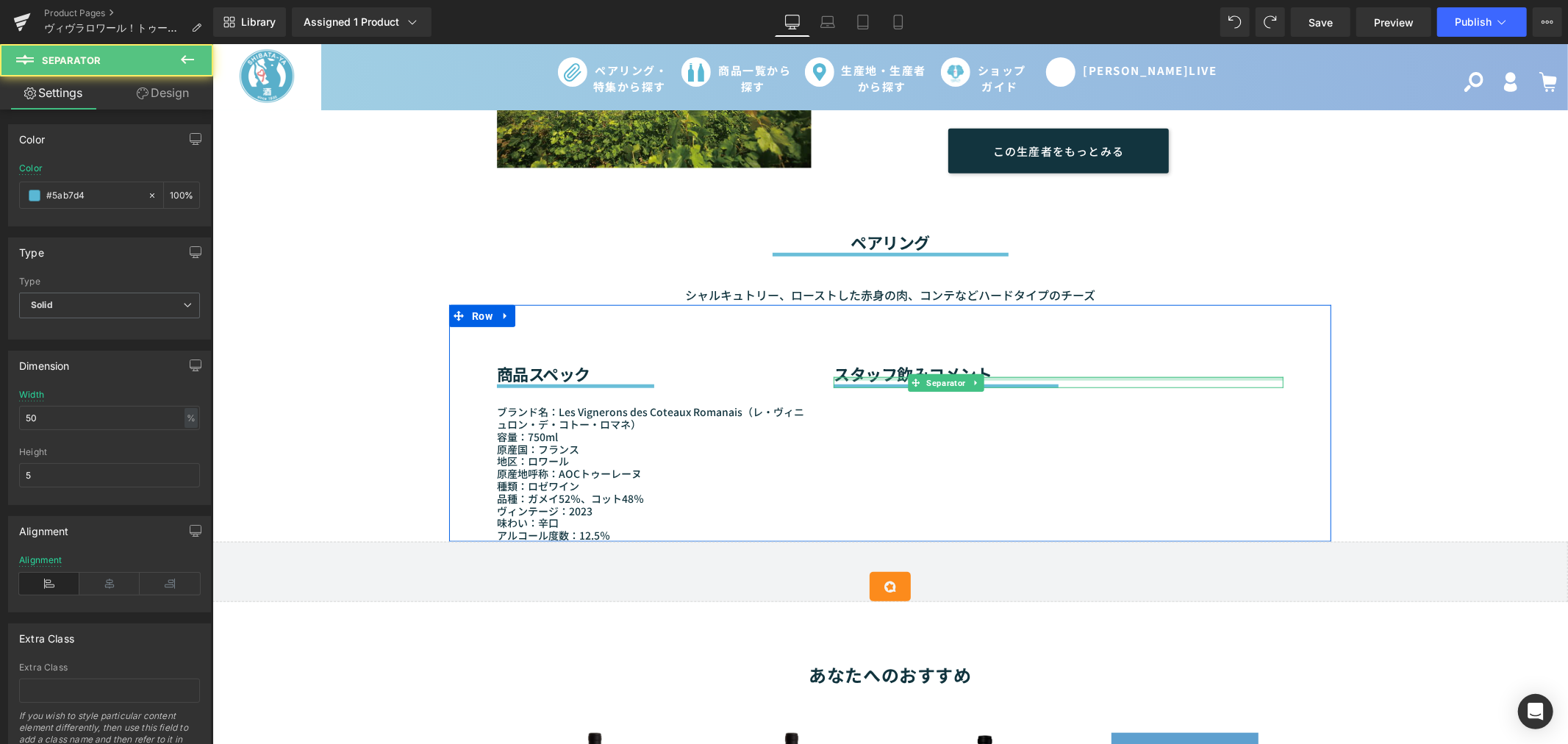
click at [1066, 376] on div at bounding box center [1058, 378] width 450 height 4
click at [972, 378] on icon at bounding box center [975, 383] width 8 height 9
click at [961, 373] on link at bounding box center [968, 382] width 16 height 17
click at [868, 389] on div at bounding box center [1058, 391] width 450 height 4
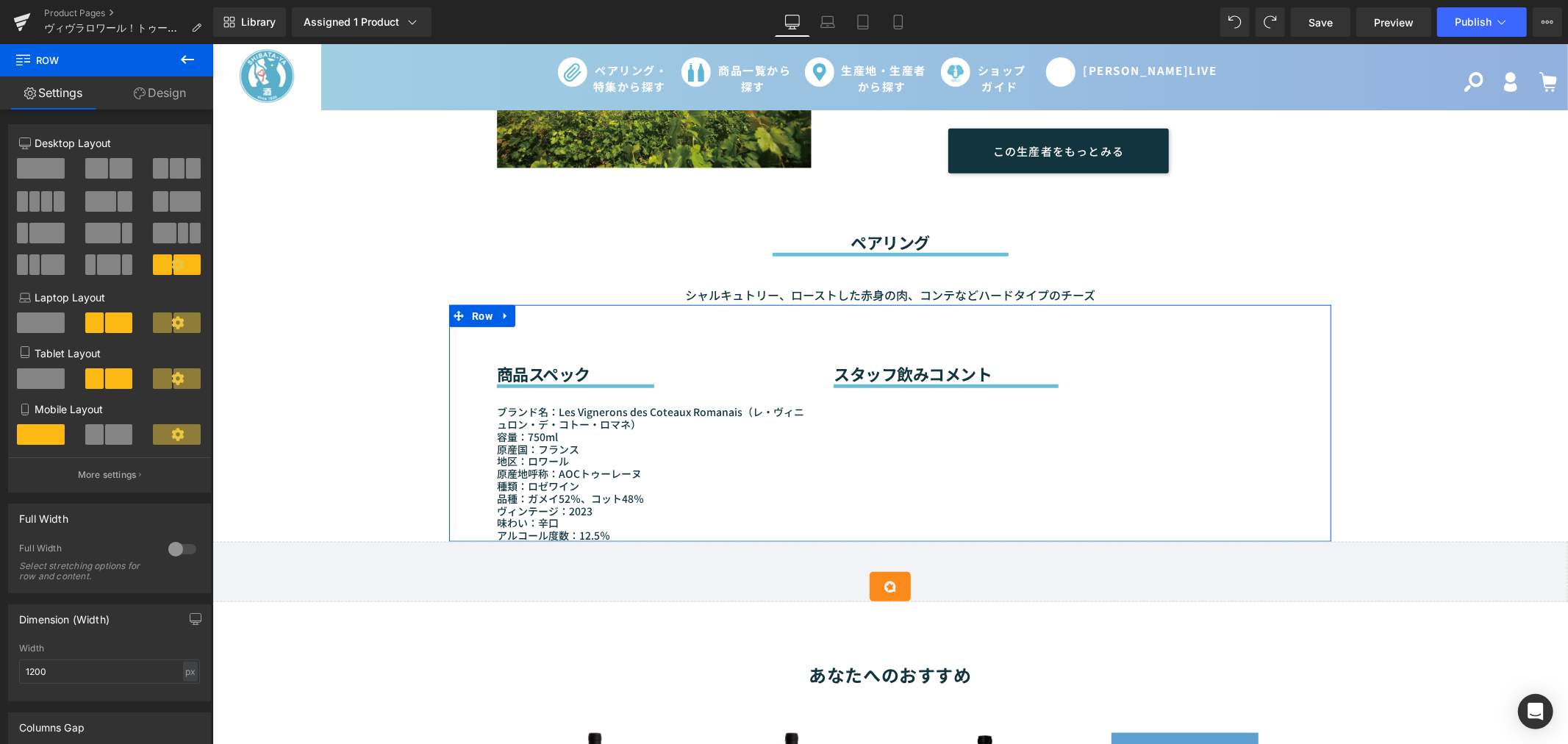
click at [875, 376] on div "商品スペック Heading Separator ブランド名：Les Vignerons des Coteaux Romanais（レ・ヴィニュロン・デ・コト…" at bounding box center [889, 423] width 882 height 237
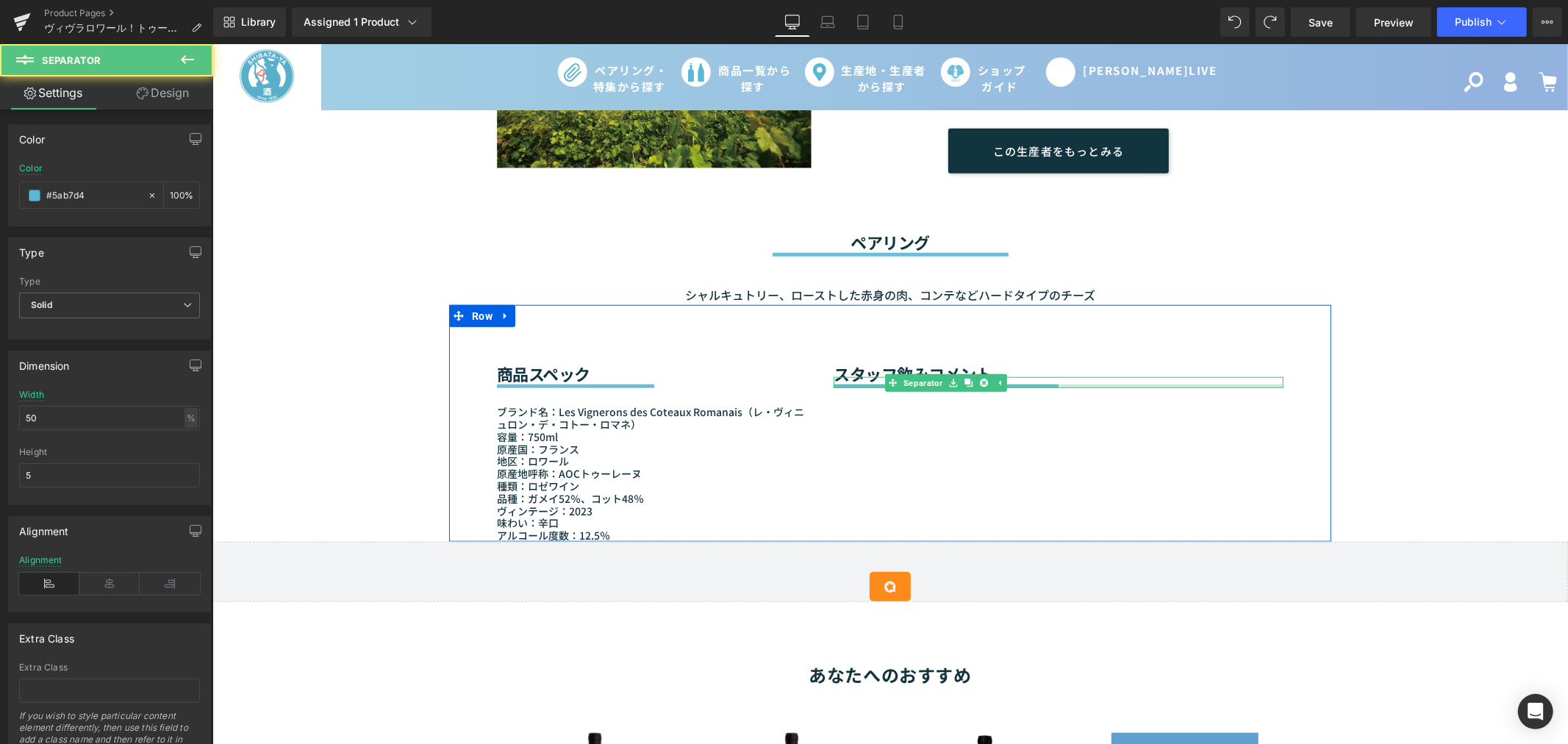
click at [874, 383] on div at bounding box center [1058, 385] width 450 height 4
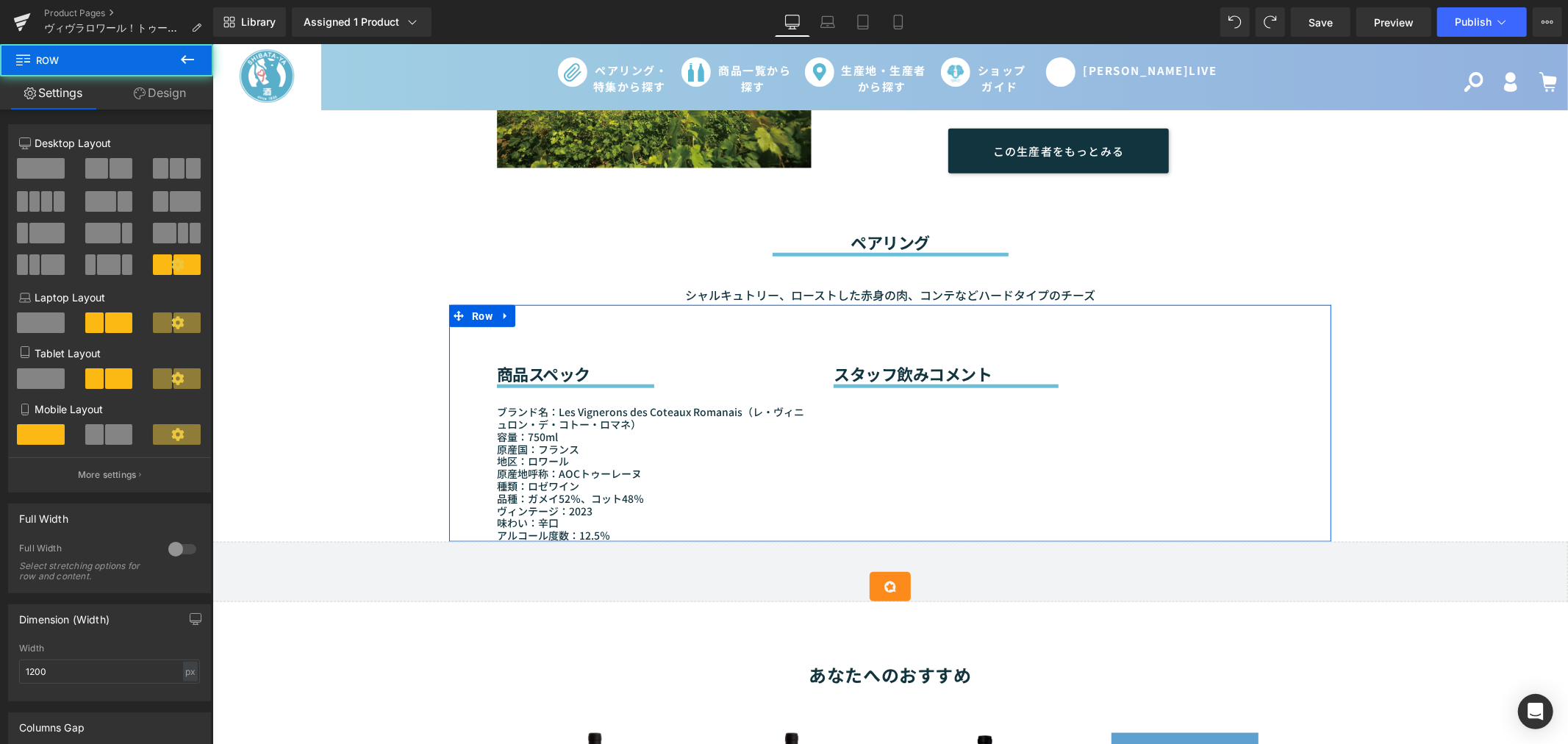
click at [869, 391] on div "商品スペック Heading Separator ブランド名：Les Vignerons des Coteaux Romanais（レ・ヴィニュロン・デ・コト…" at bounding box center [889, 423] width 882 height 237
click at [857, 428] on div "商品スペック Heading Separator ブランド名：Les Vignerons des Coteaux Romanais（レ・ヴィニュロン・デ・コト…" at bounding box center [889, 423] width 882 height 237
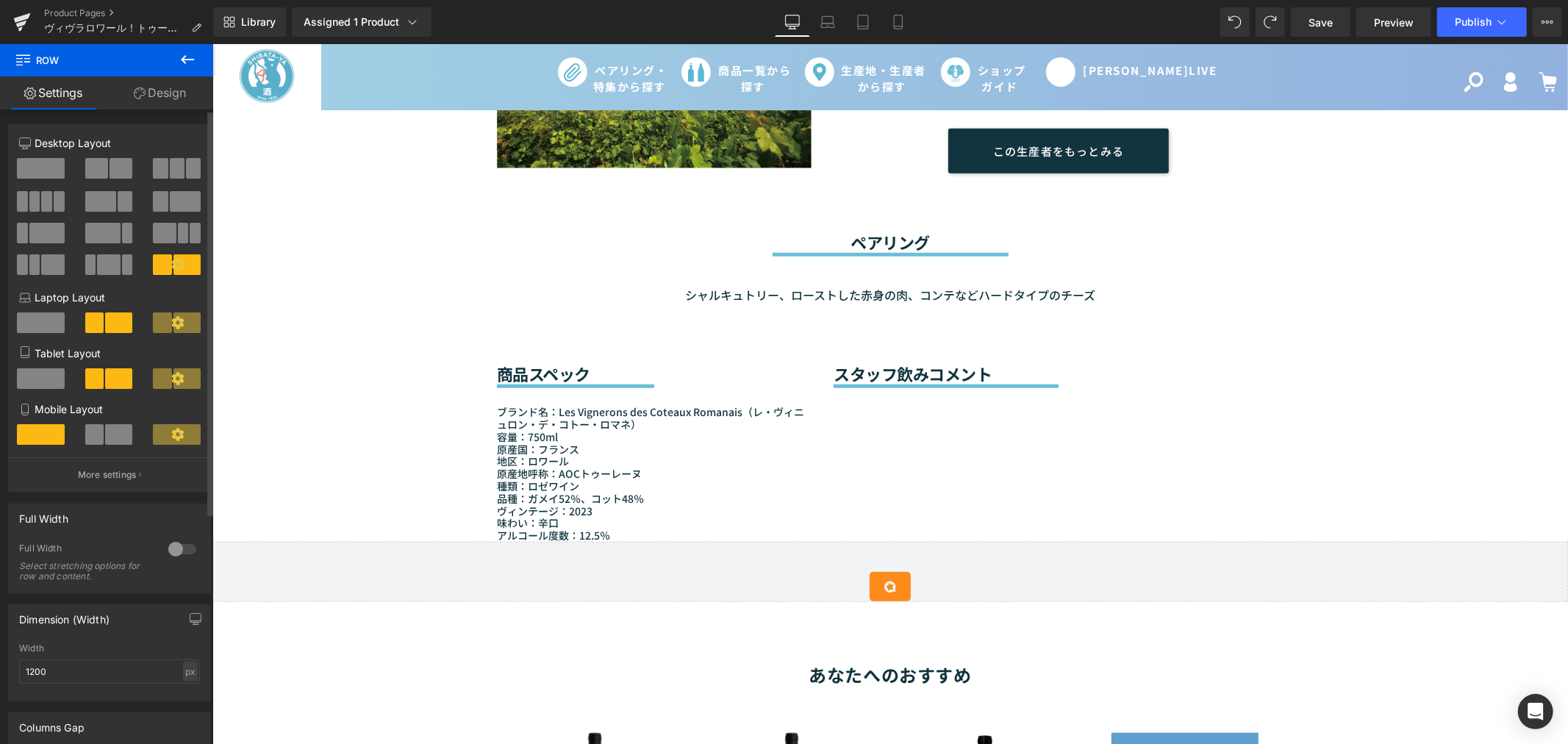
drag, startPoint x: 118, startPoint y: 170, endPoint x: 201, endPoint y: 240, distance: 108.6
click at [209, 245] on div "5+7 5+7 12+12 Column Size Customizer 5+7 Desktop Layout Laptop Layout Tablet La…" at bounding box center [106, 430] width 213 height 642
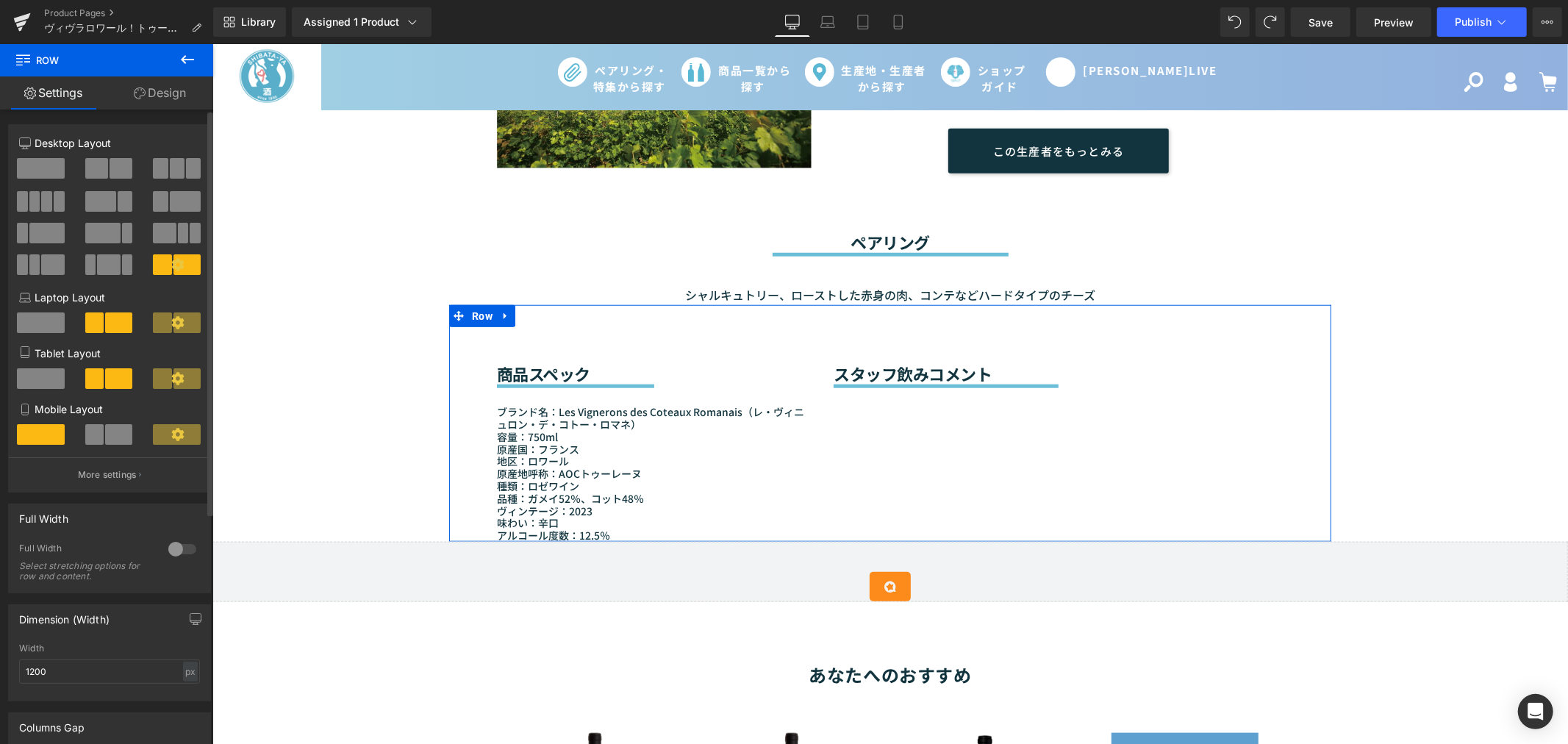
click at [98, 177] on span at bounding box center [96, 168] width 23 height 20
click at [887, 363] on h2 "スタッフ飲みコメント" at bounding box center [1058, 372] width 450 height 19
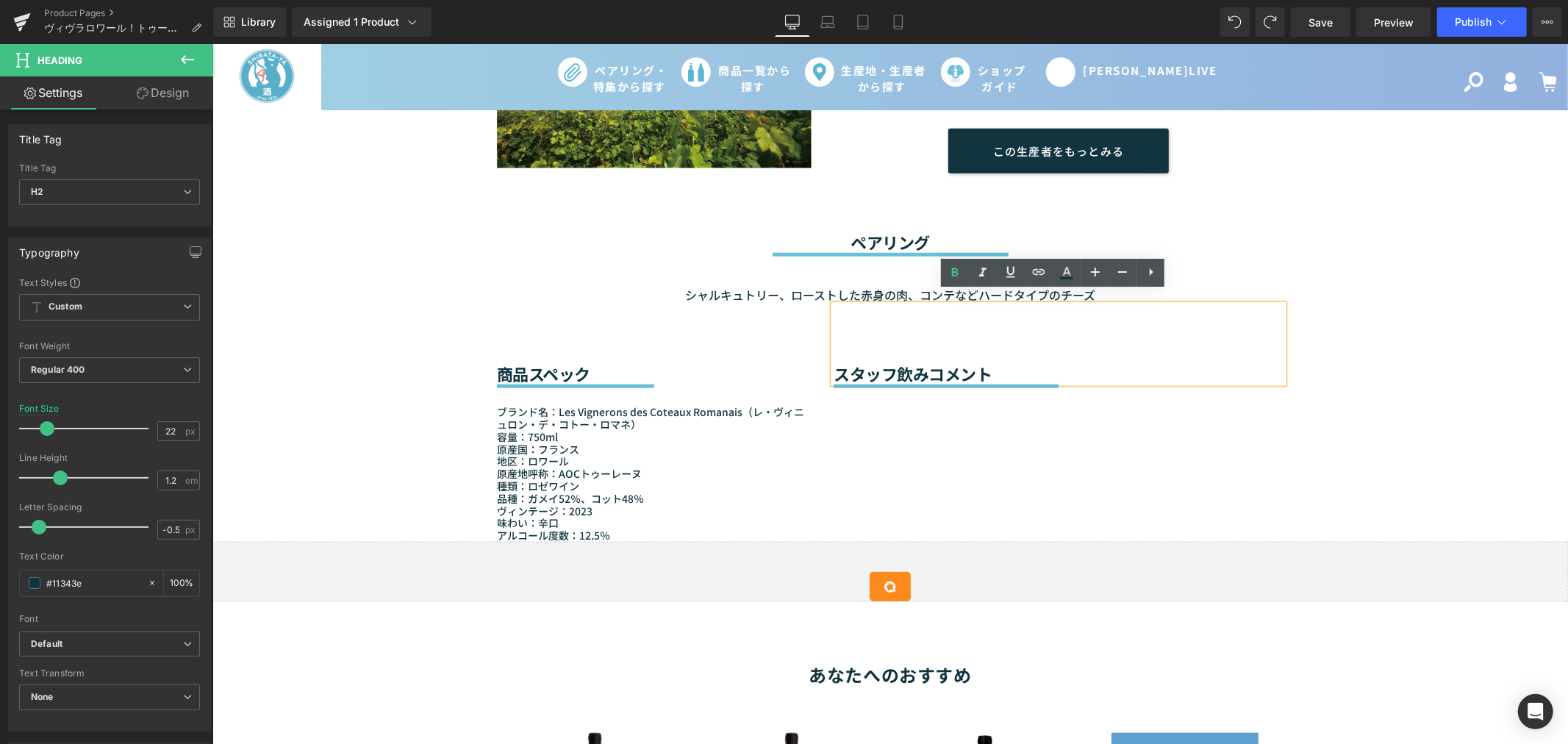
click at [934, 462] on div "商品スペック Heading Separator ブランド名：Les Vignerons des Coteaux Romanais（レ・ヴィニュロン・デ・コト…" at bounding box center [889, 423] width 882 height 237
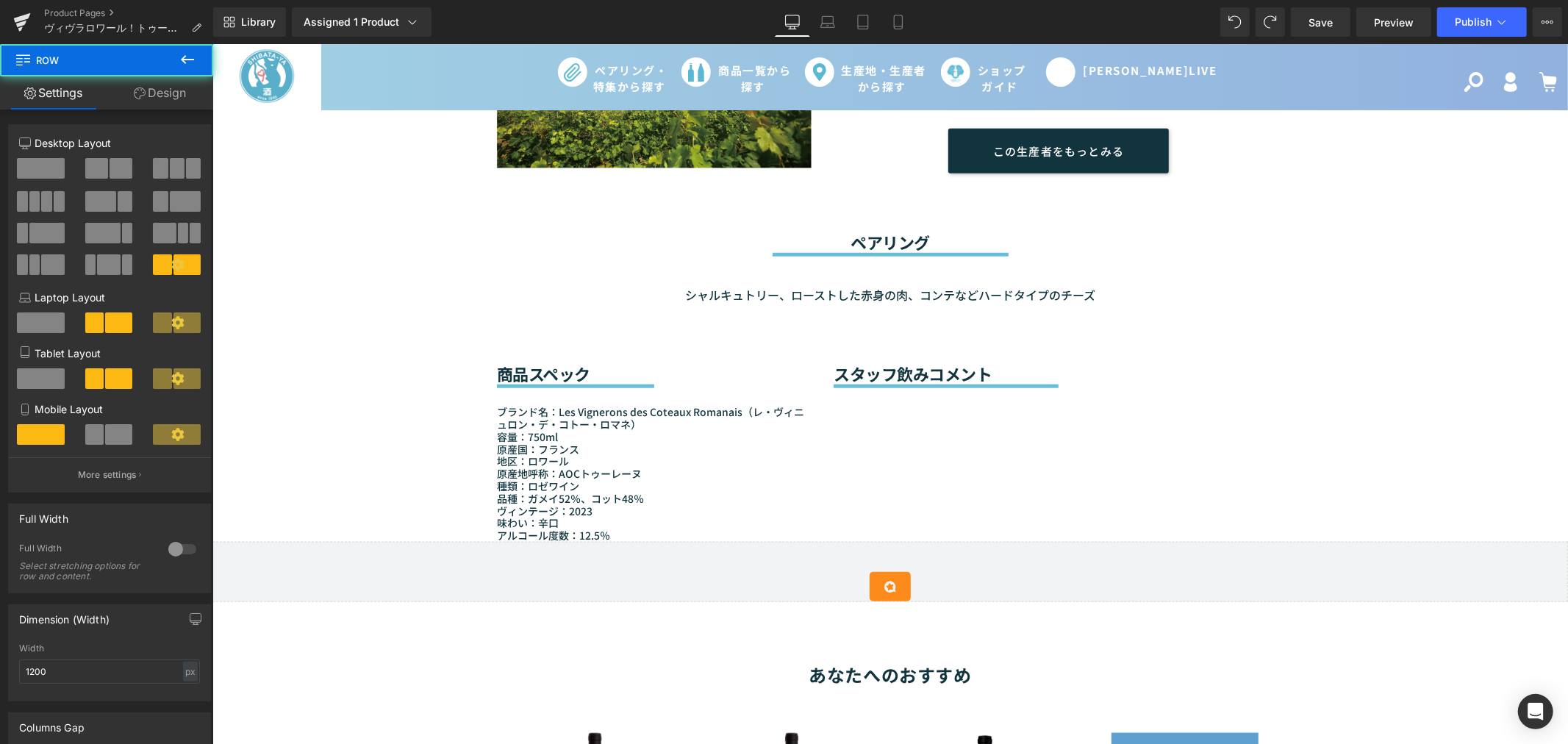
click at [778, 454] on div "地区：ロワール" at bounding box center [653, 460] width 315 height 13
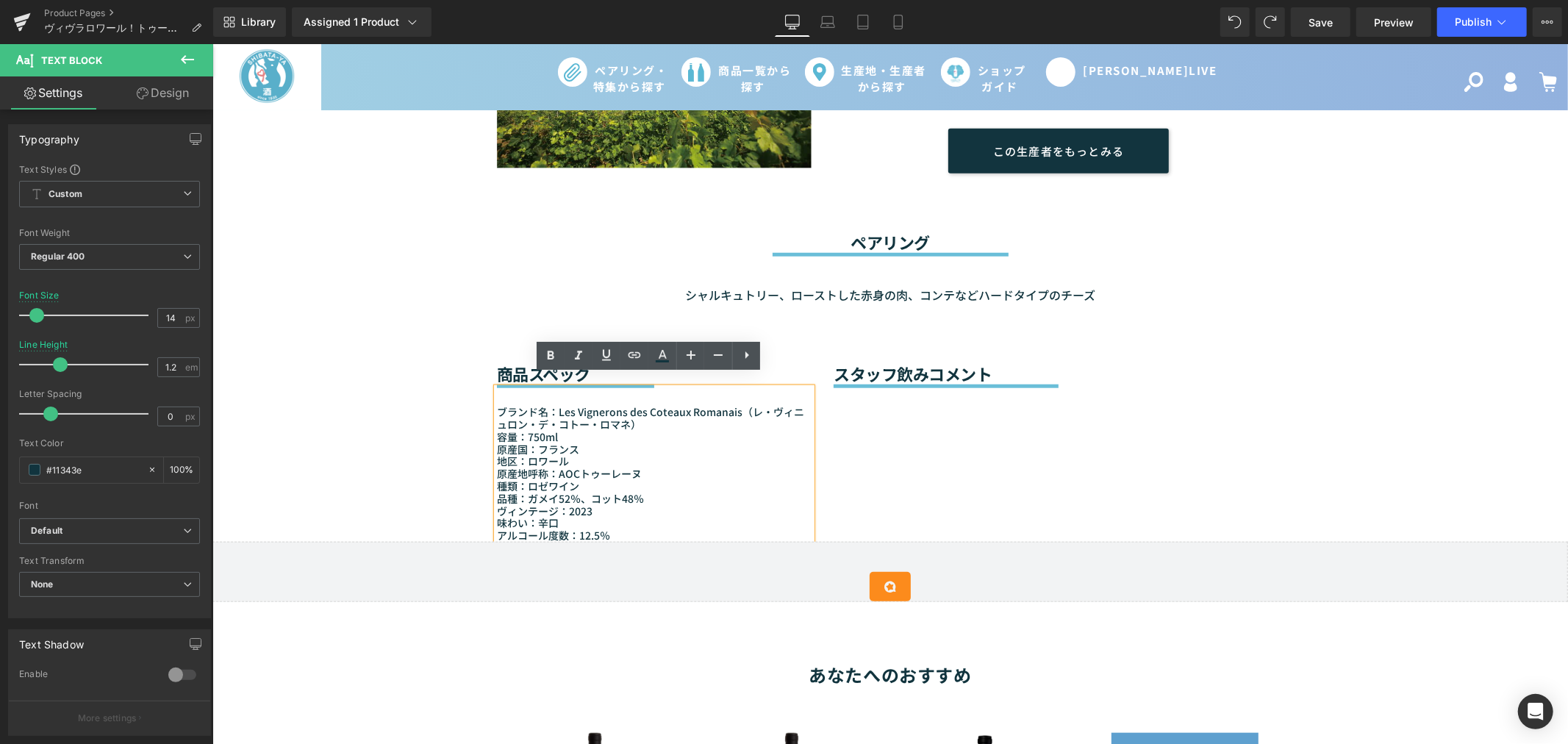
click at [904, 453] on div "商品スペック Heading Separator ブランド名：Les Vignerons des Coteaux Romanais（レ・ヴィニュロン・デ・コト…" at bounding box center [889, 423] width 882 height 237
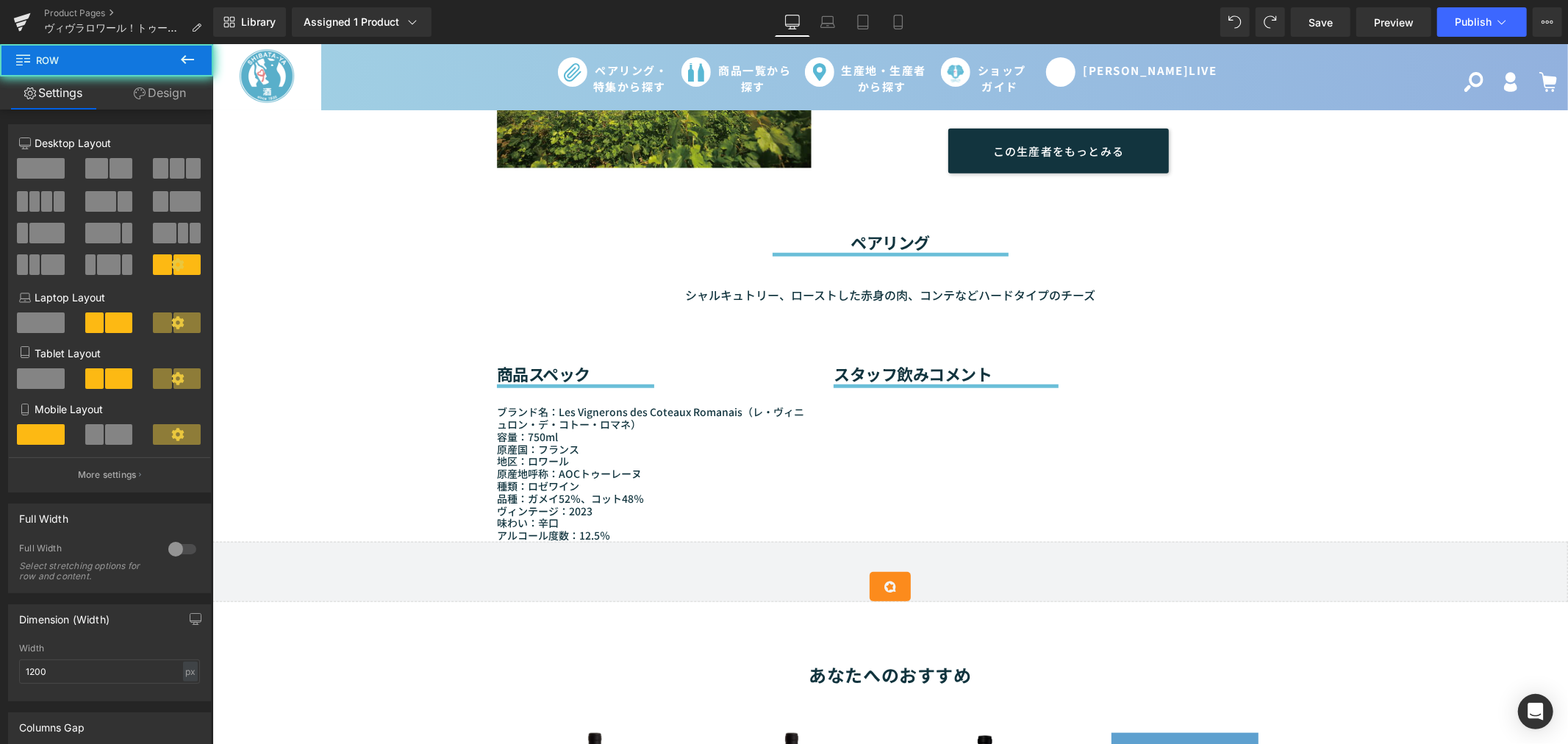
click at [904, 453] on div "商品スペック Heading Separator ブランド名：Les Vignerons des Coteaux Romanais（レ・ヴィニュロン・デ・コト…" at bounding box center [889, 423] width 882 height 237
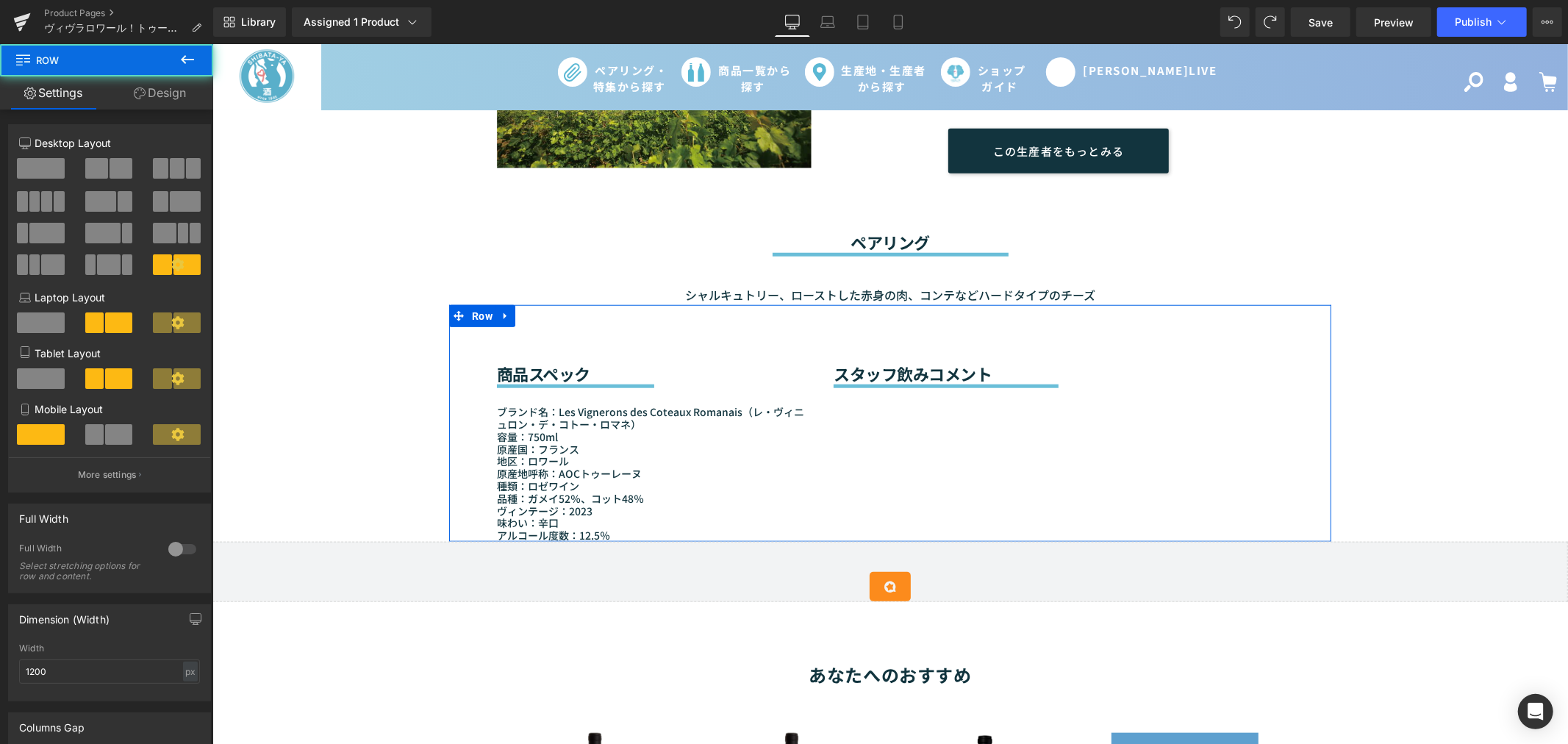
click at [904, 453] on div "商品スペック Heading Separator ブランド名：Les Vignerons des Coteaux Romanais（レ・ヴィニュロン・デ・コト…" at bounding box center [889, 423] width 882 height 237
click at [118, 437] on span at bounding box center [119, 435] width 27 height 20
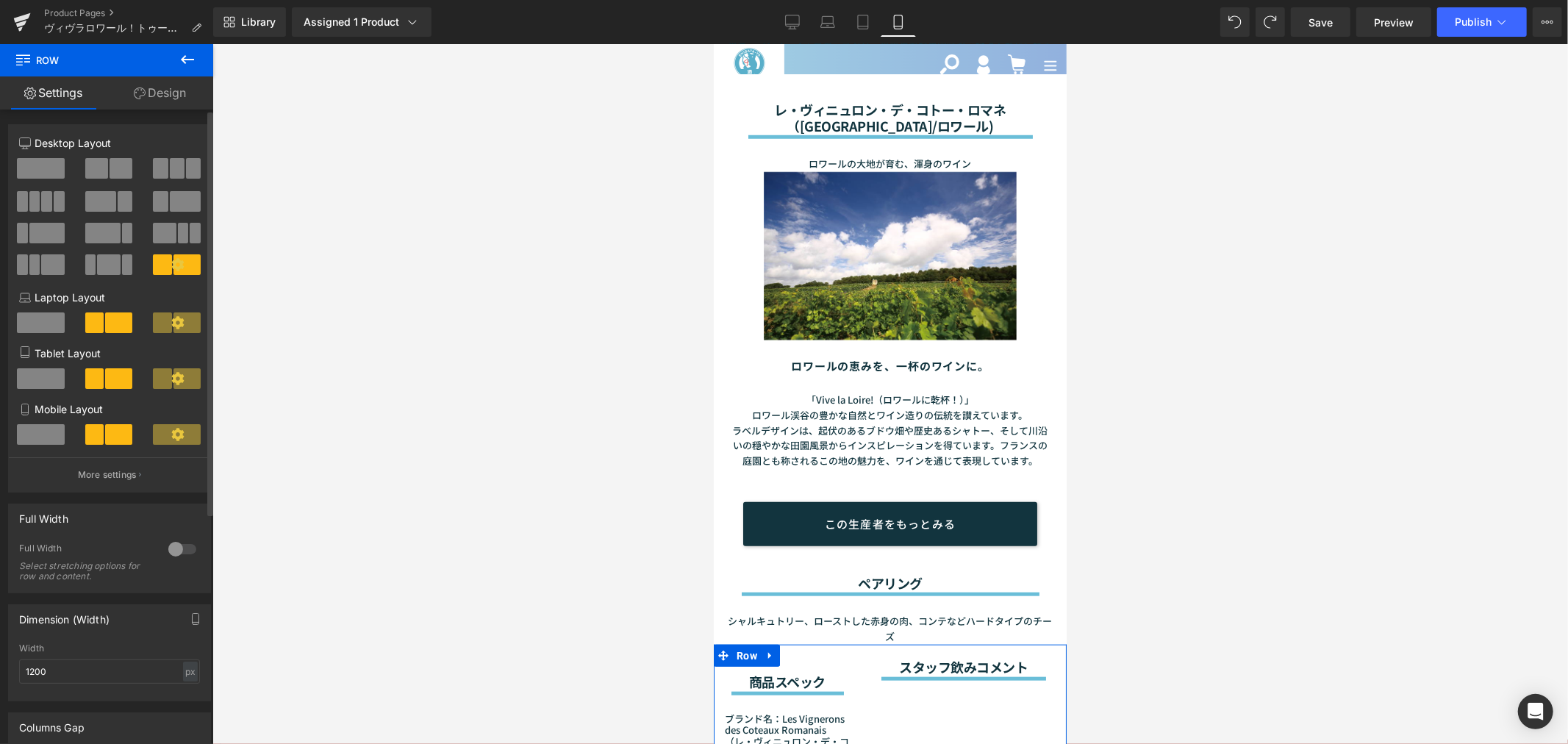
scroll to position [1407, 0]
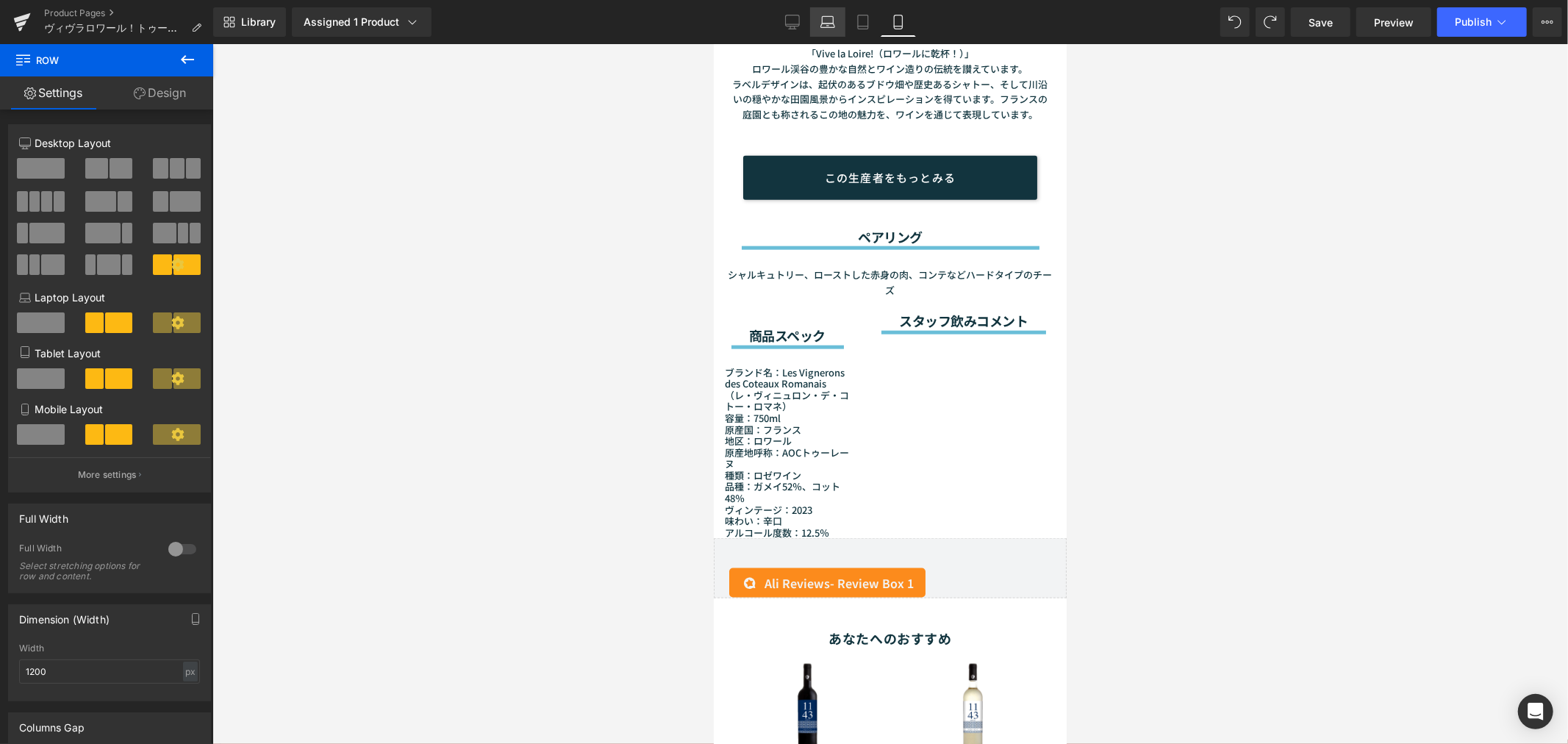
click at [831, 26] on icon at bounding box center [828, 22] width 15 height 15
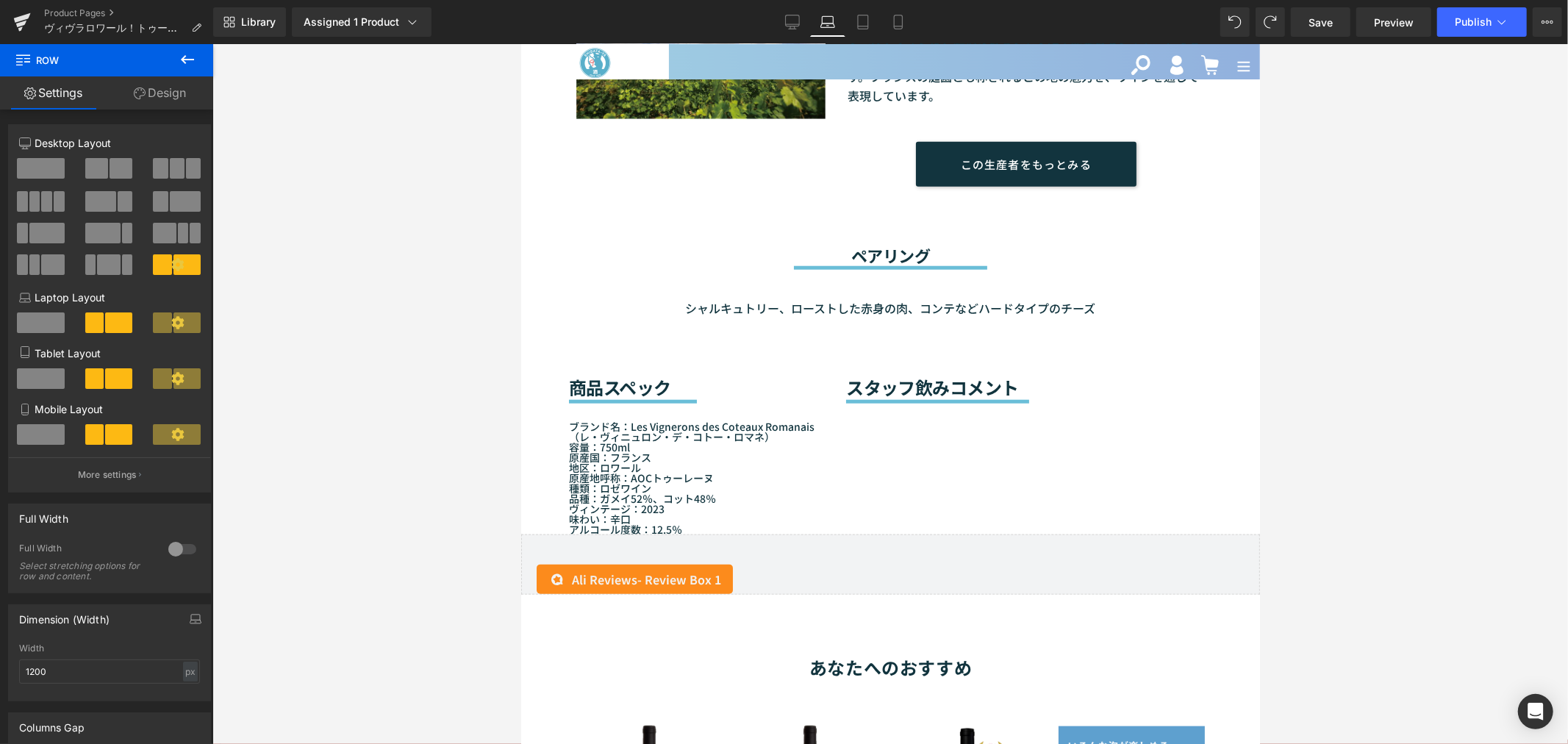
scroll to position [1165, 0]
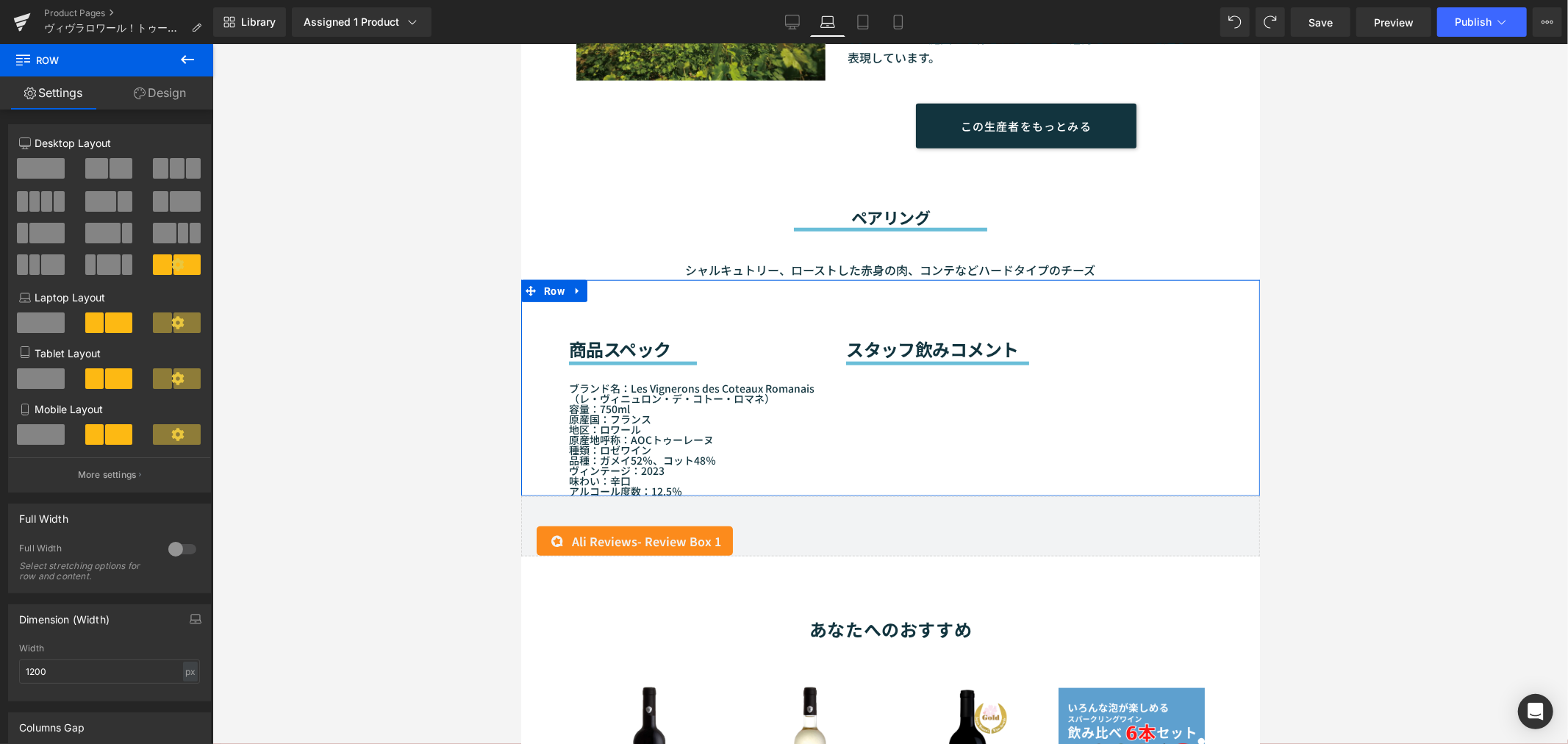
click at [914, 449] on div "商品スペック Heading Separator ブランド名：Les Vignerons des Coteaux Romanais（レ・ヴィニュロン・デ・コト…" at bounding box center [889, 387] width 738 height 216
click at [39, 443] on span at bounding box center [40, 435] width 48 height 20
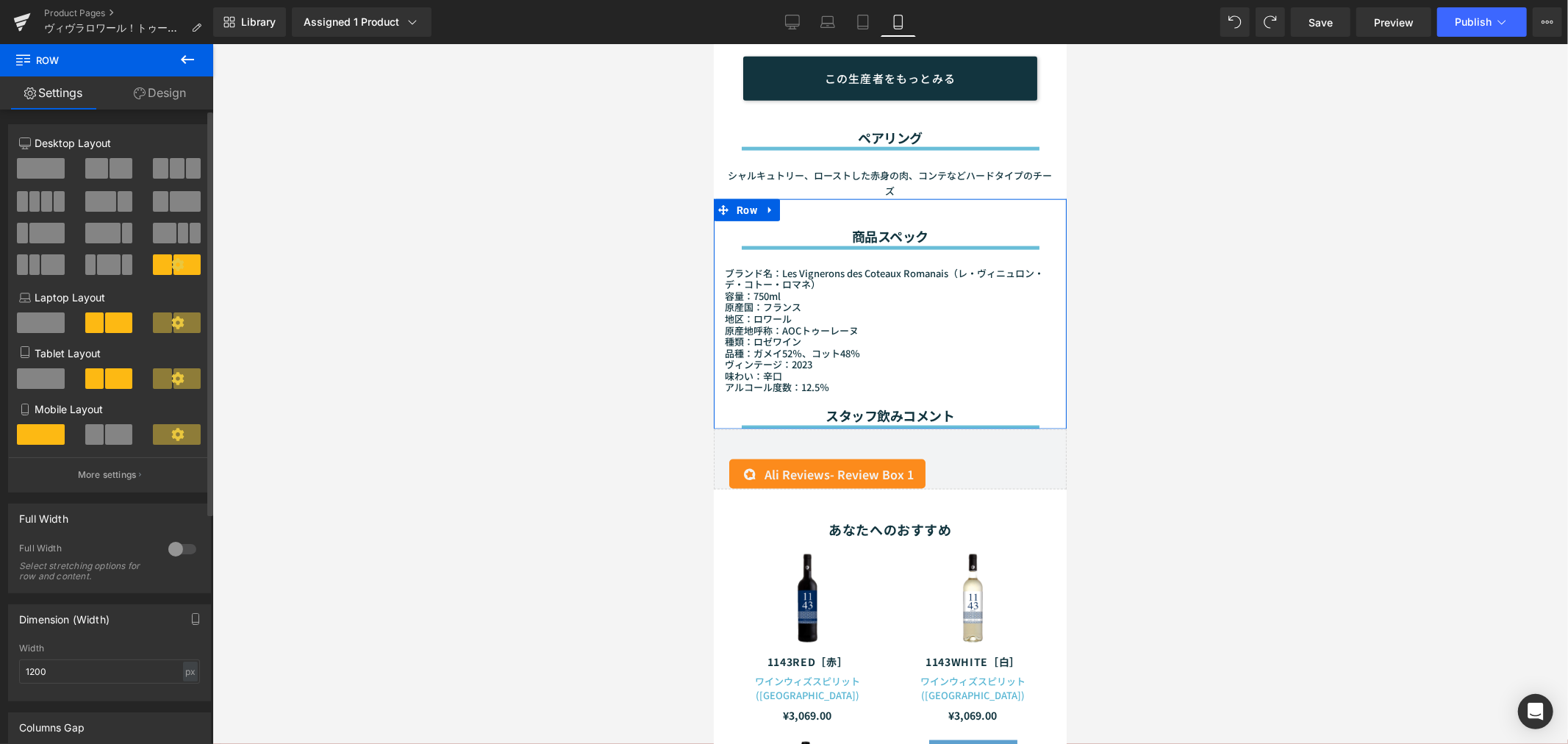
scroll to position [1407, 0]
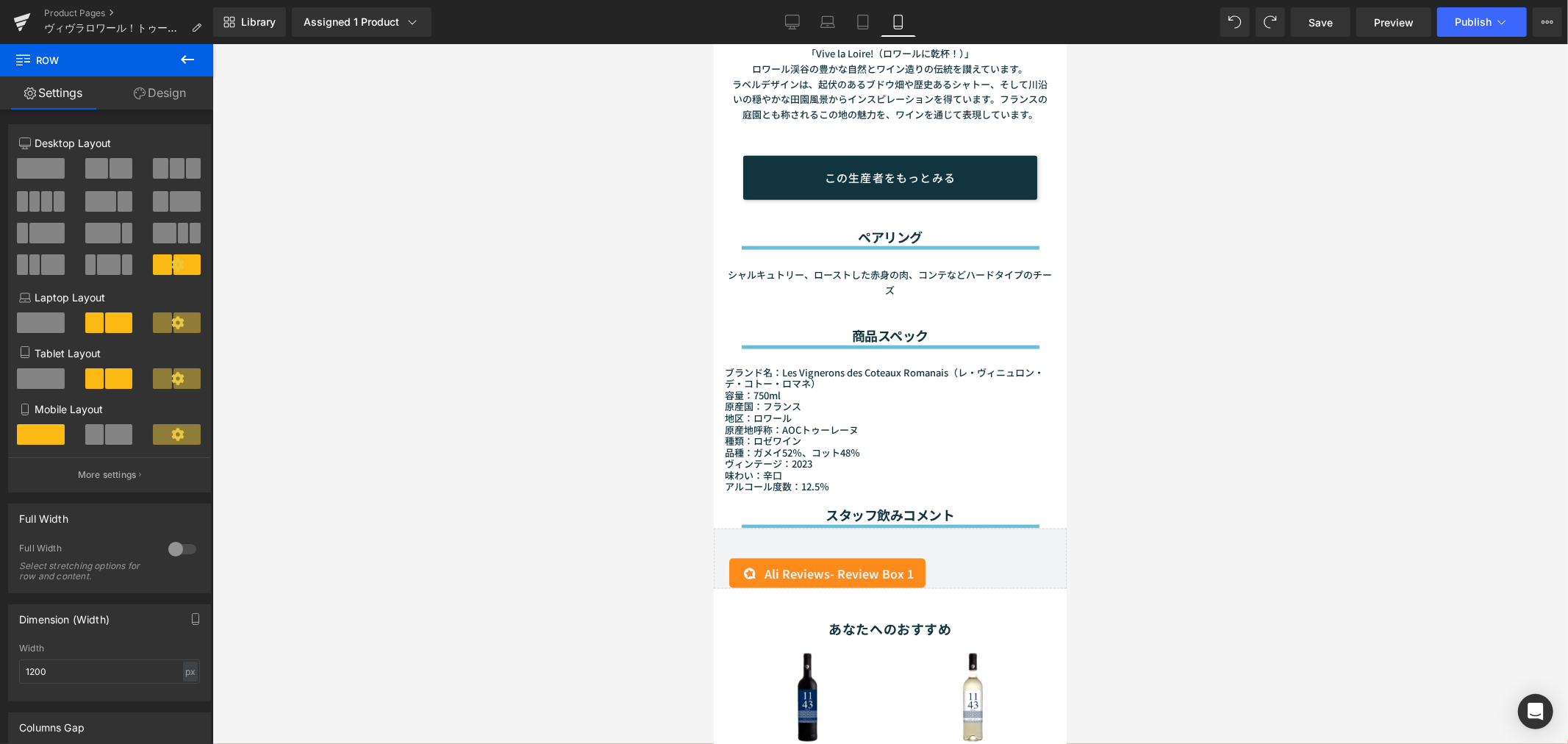
click at [305, 462] on div at bounding box center [889, 394] width 1355 height 700
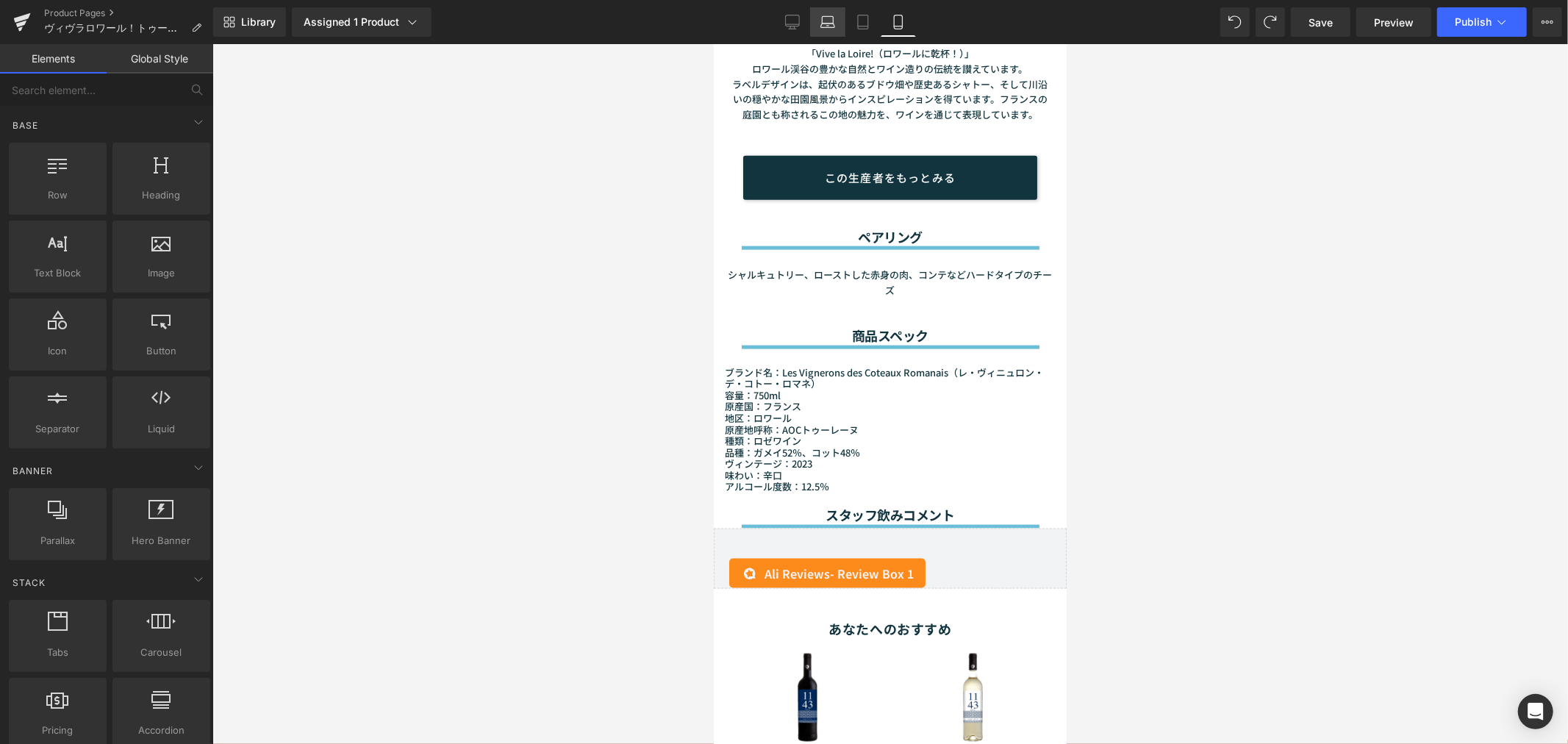
click at [823, 16] on icon at bounding box center [828, 22] width 15 height 15
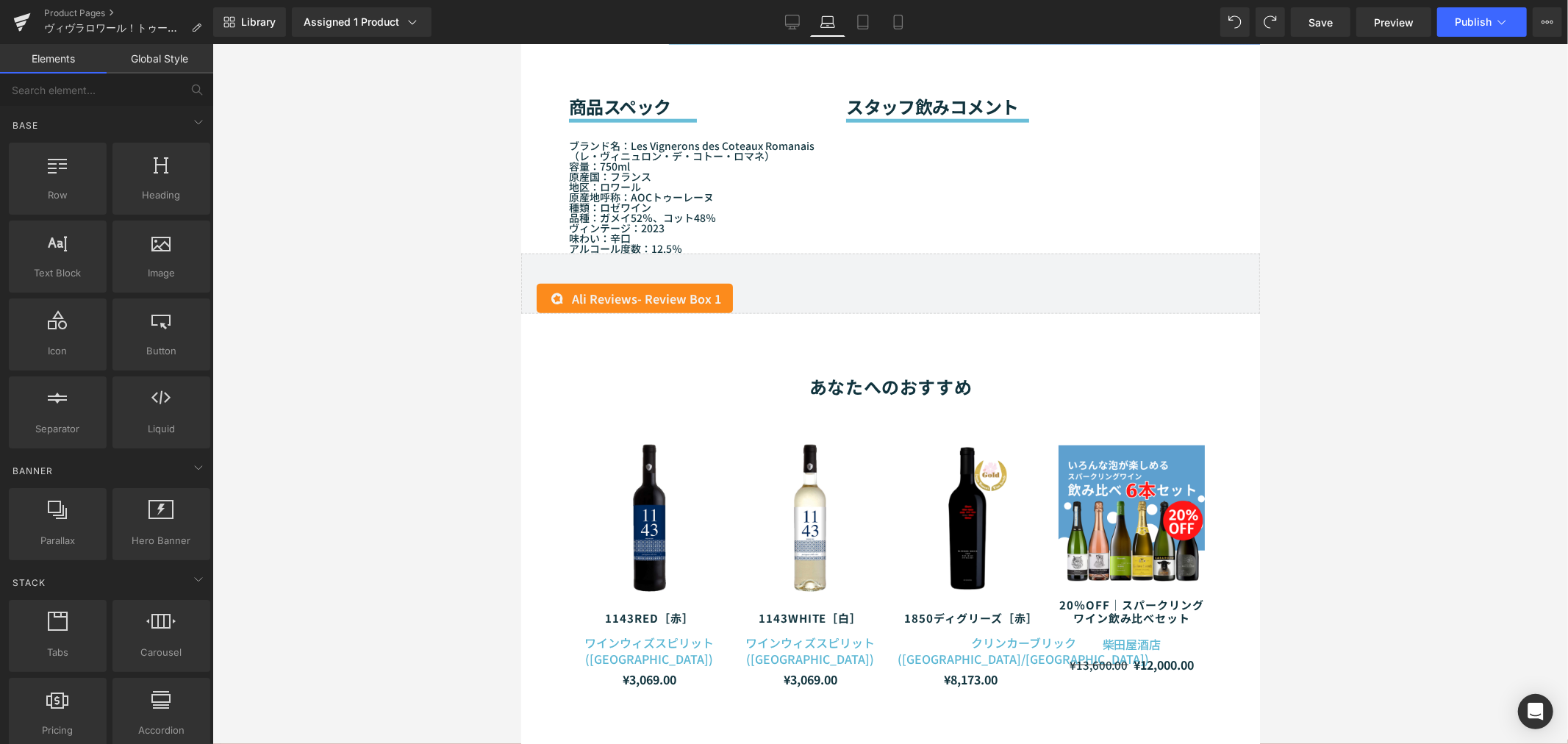
scroll to position [1269, 0]
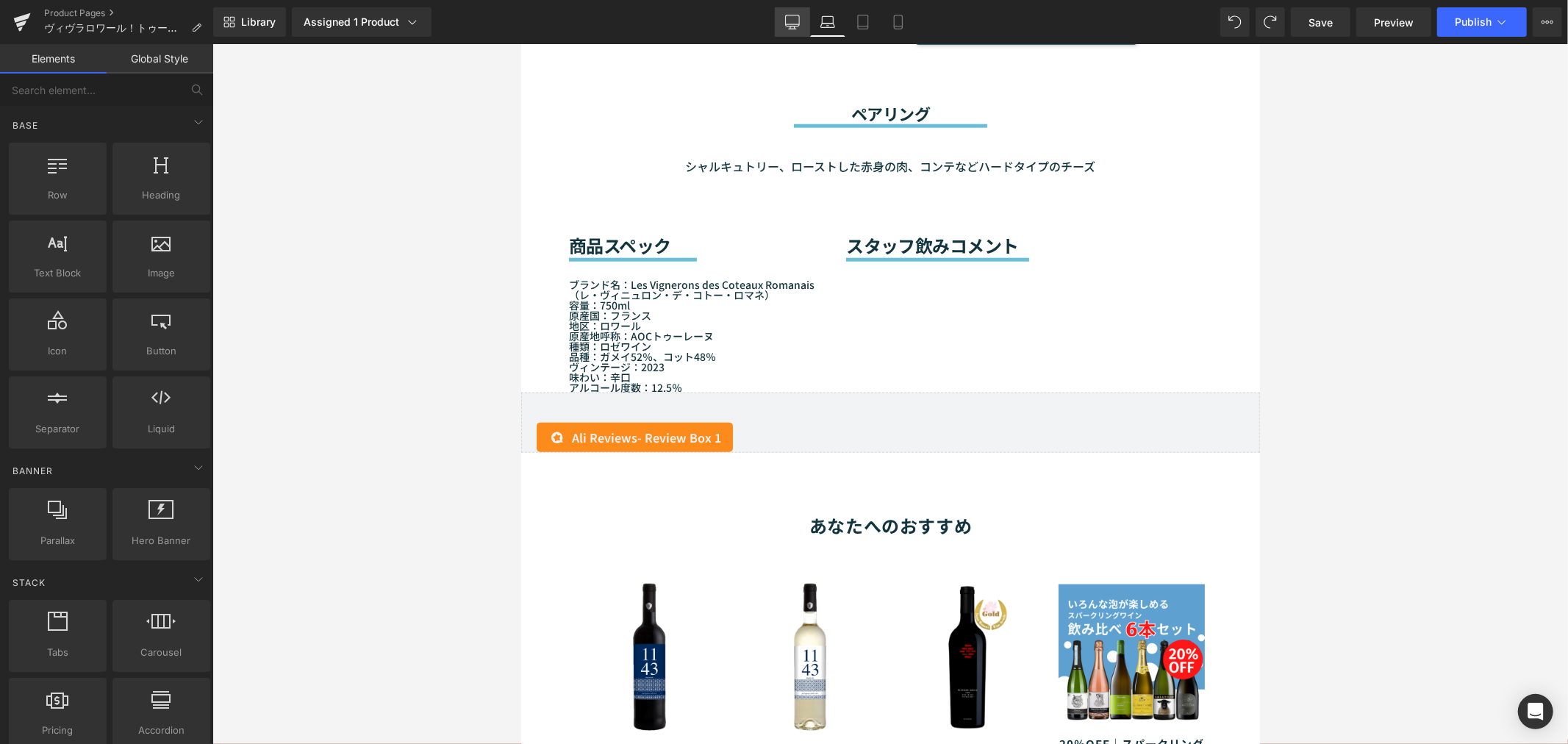
click at [804, 17] on link "Desktop" at bounding box center [792, 22] width 36 height 29
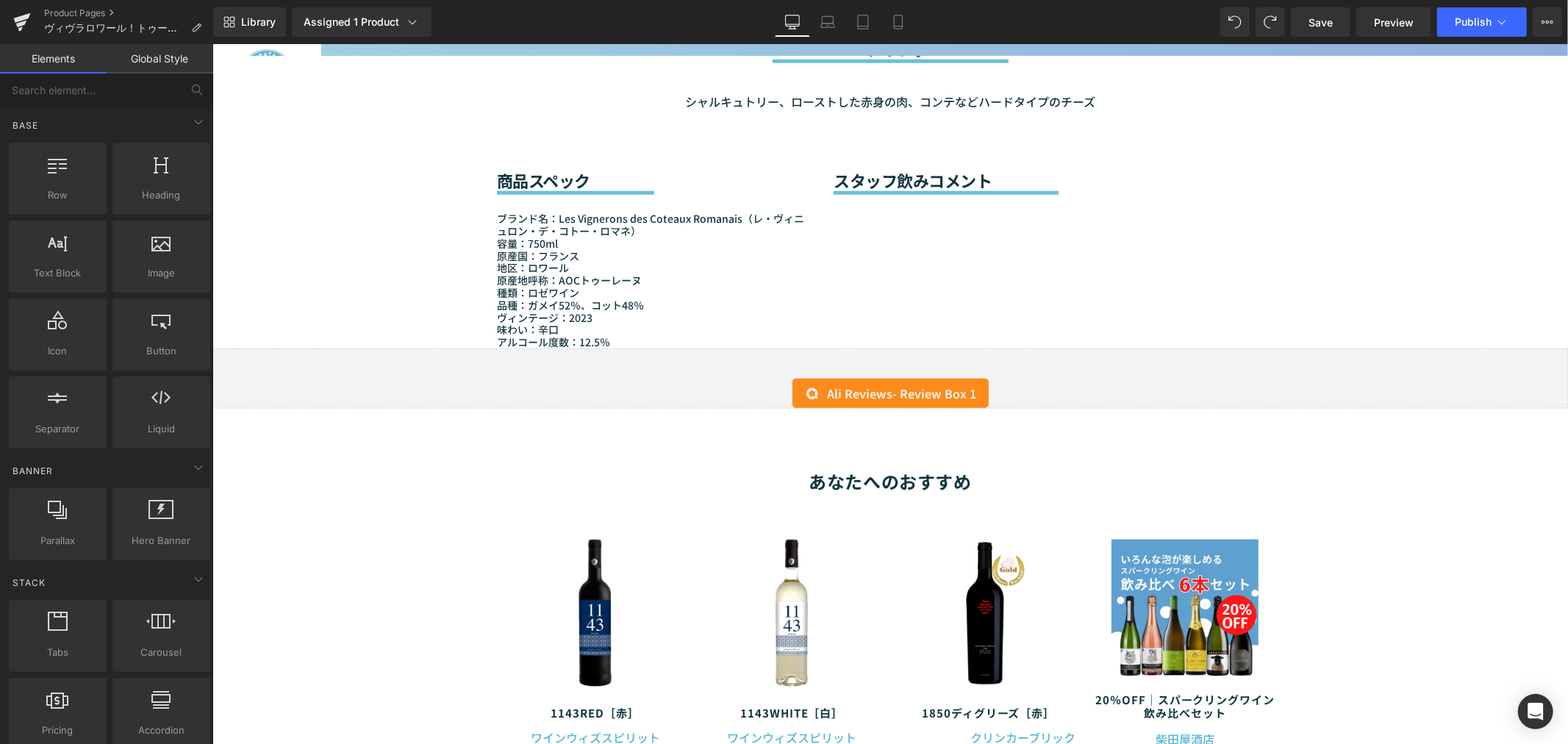
scroll to position [1228, 0]
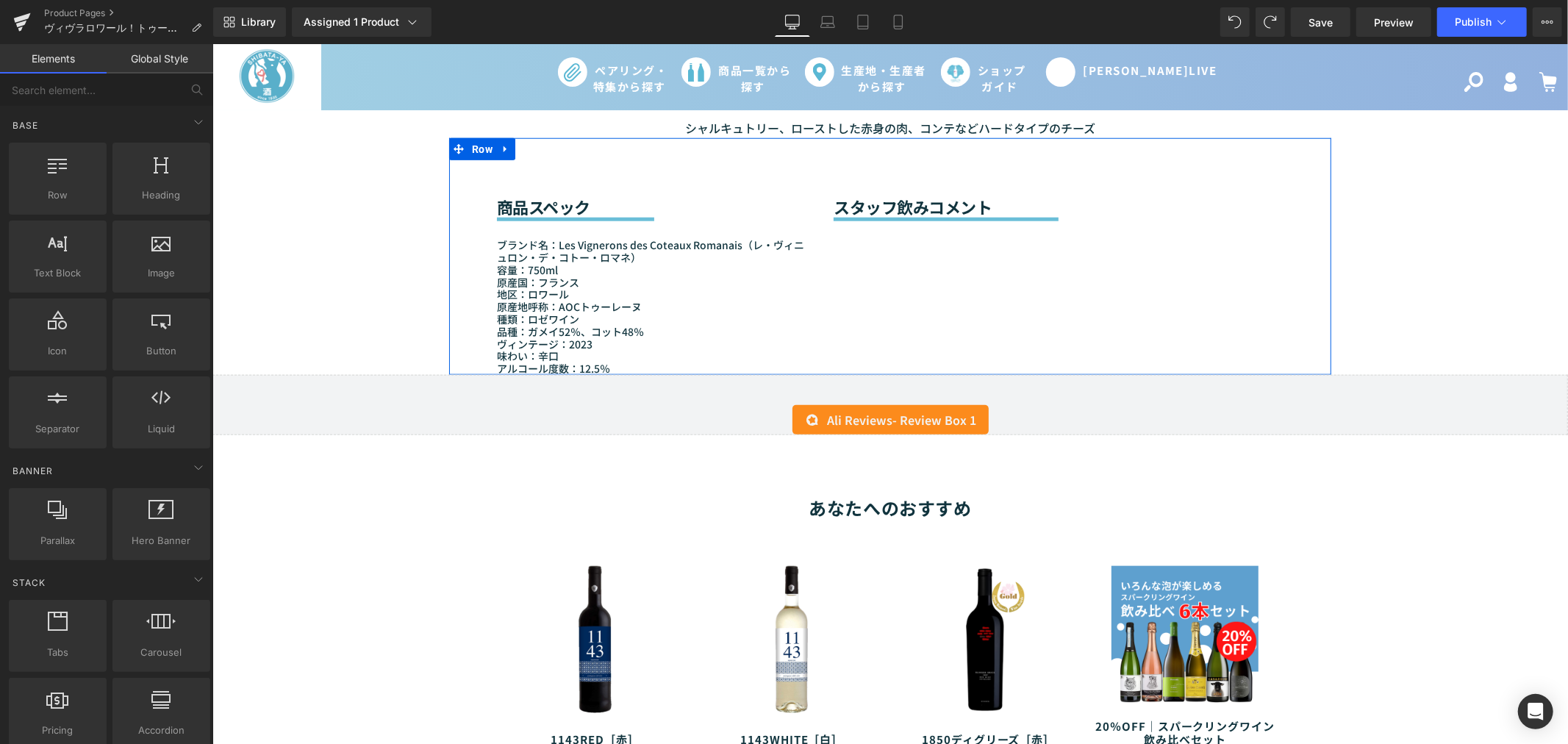
click at [894, 282] on div "商品スペック Heading Separator ブランド名：Les Vignerons des Coteaux Romanais（レ・ヴィニュロン・デ・コト…" at bounding box center [889, 255] width 882 height 237
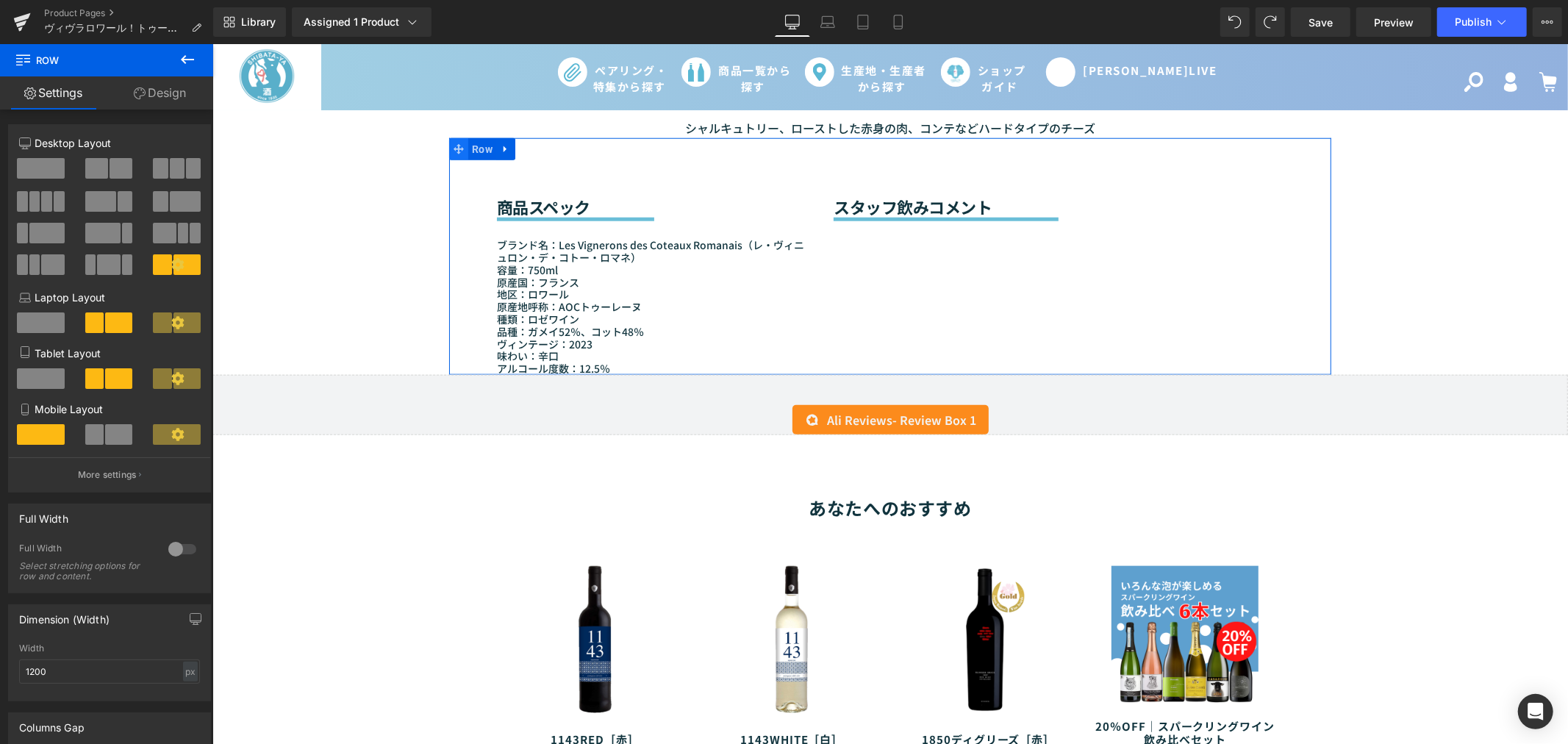
click at [453, 144] on icon at bounding box center [457, 148] width 10 height 10
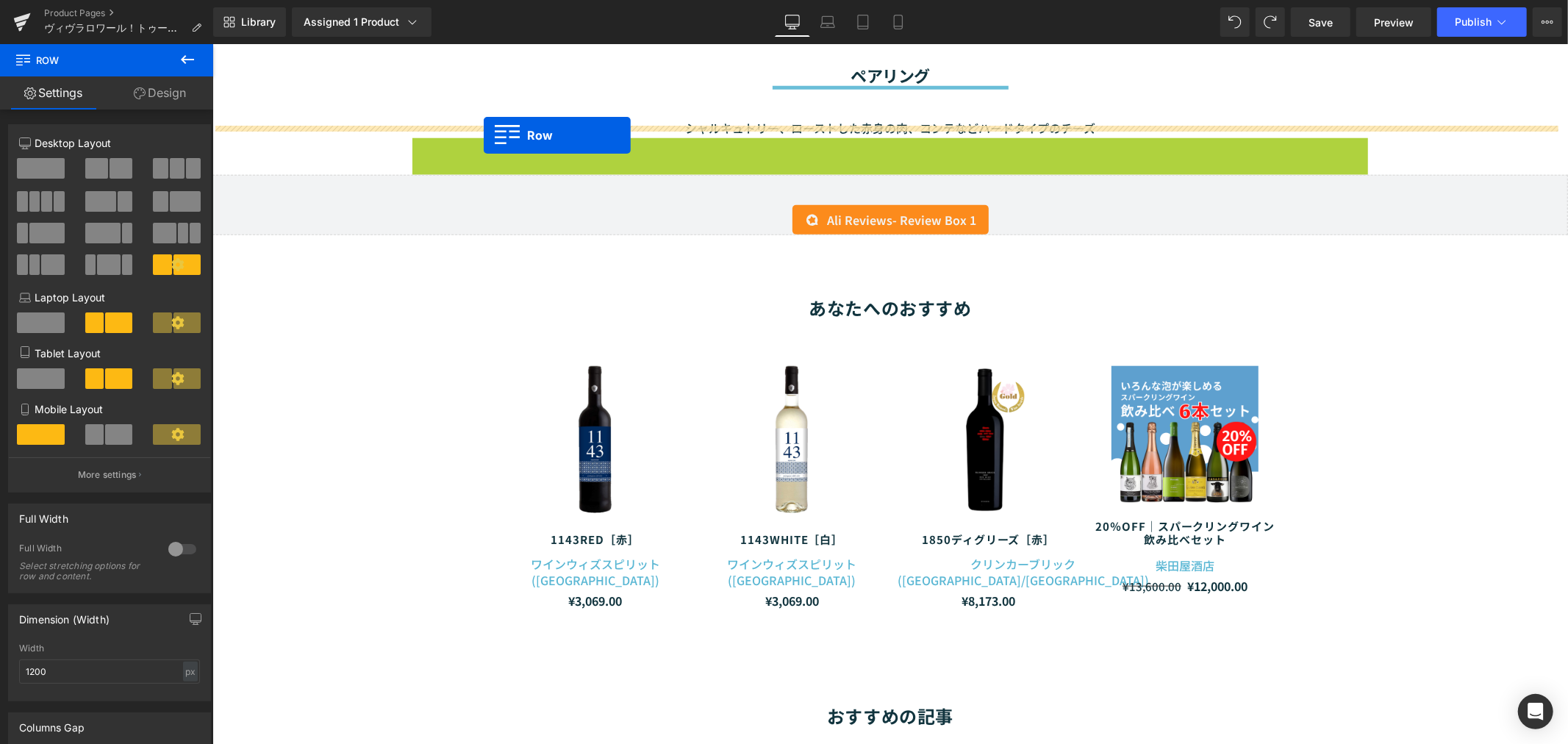
drag, startPoint x: 454, startPoint y: 136, endPoint x: 483, endPoint y: 135, distance: 29.0
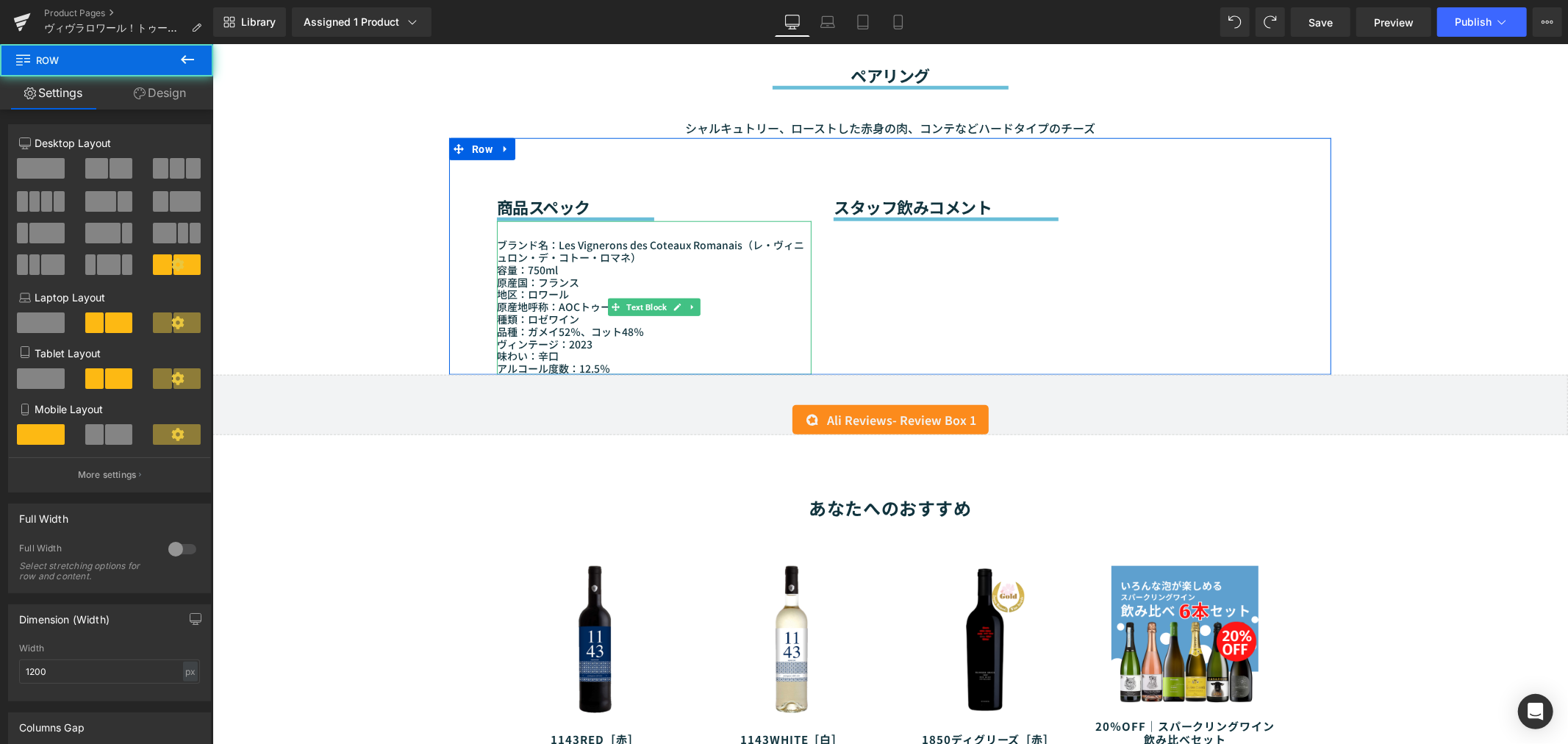
click at [782, 300] on div "原産地呼称：AOCトゥーレーヌ" at bounding box center [653, 307] width 315 height 13
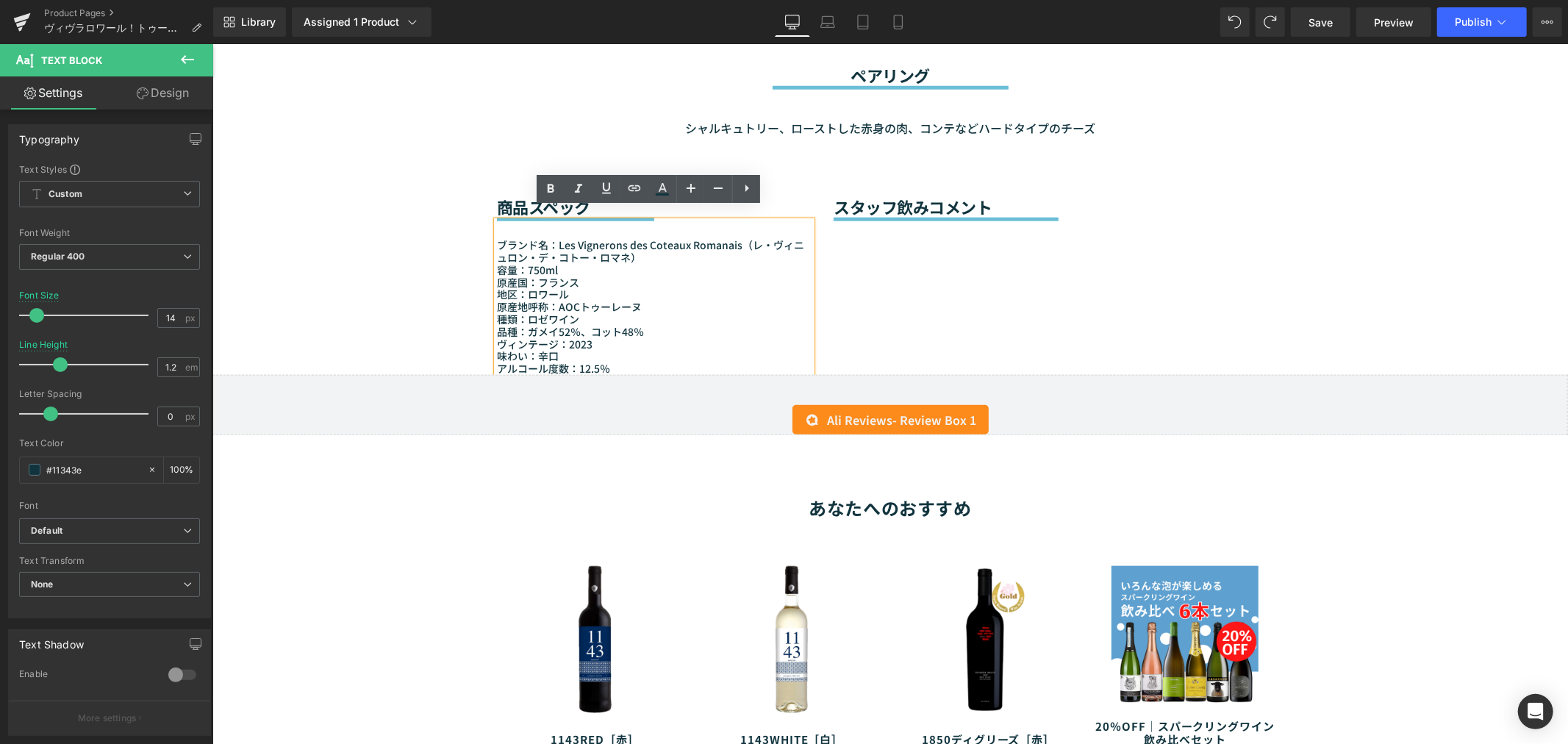
click at [1065, 297] on div "商品スペック Heading Separator ブランド名：Les Vignerons des Coteaux Romanais（レ・ヴィニュロン・デ・コト…" at bounding box center [889, 255] width 882 height 237
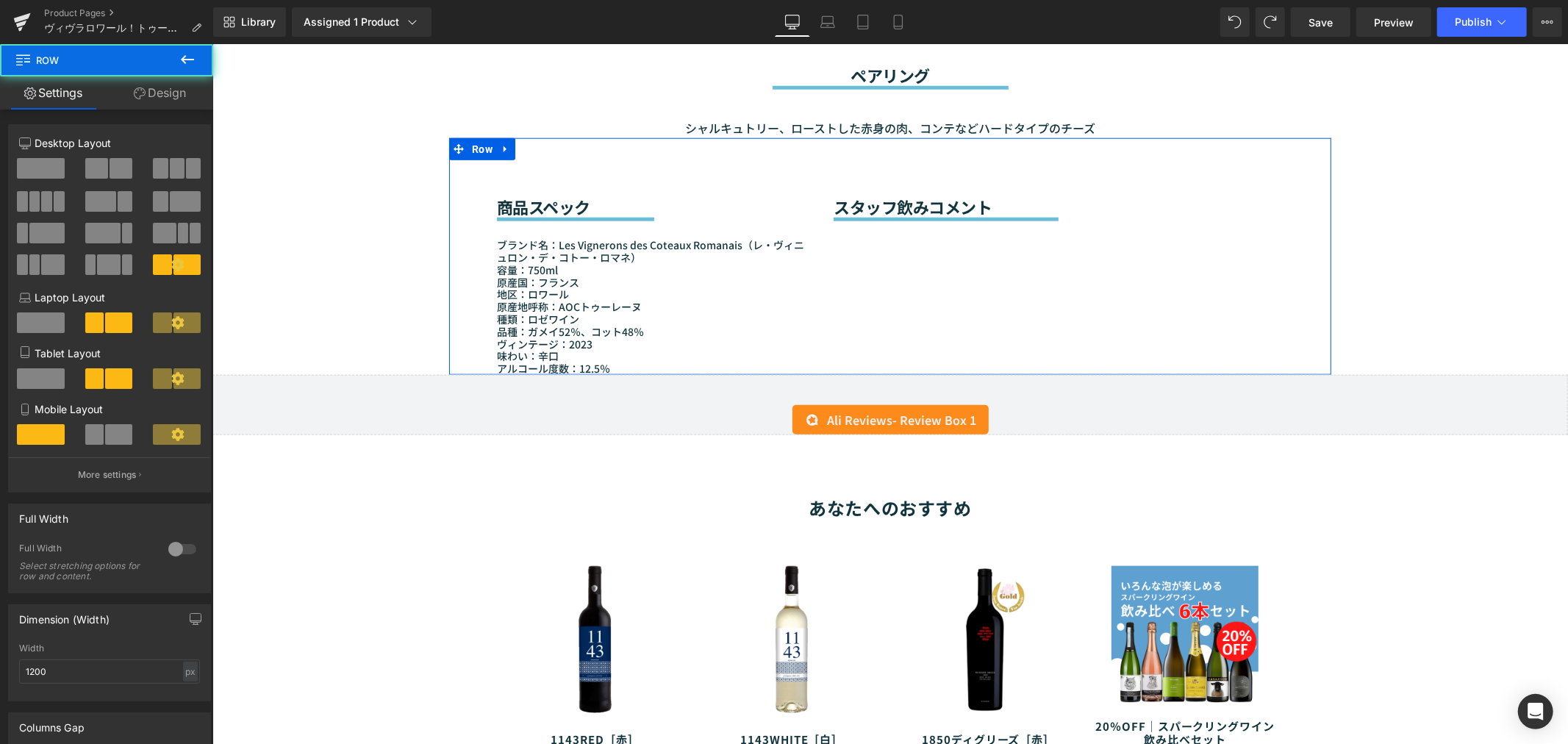
click at [907, 271] on div "商品スペック Heading Separator ブランド名：Les Vignerons des Coteaux Romanais（レ・ヴィニュロン・デ・コト…" at bounding box center [889, 255] width 882 height 237
click at [865, 196] on h2 "スタッフ飲みコメント" at bounding box center [1058, 205] width 450 height 19
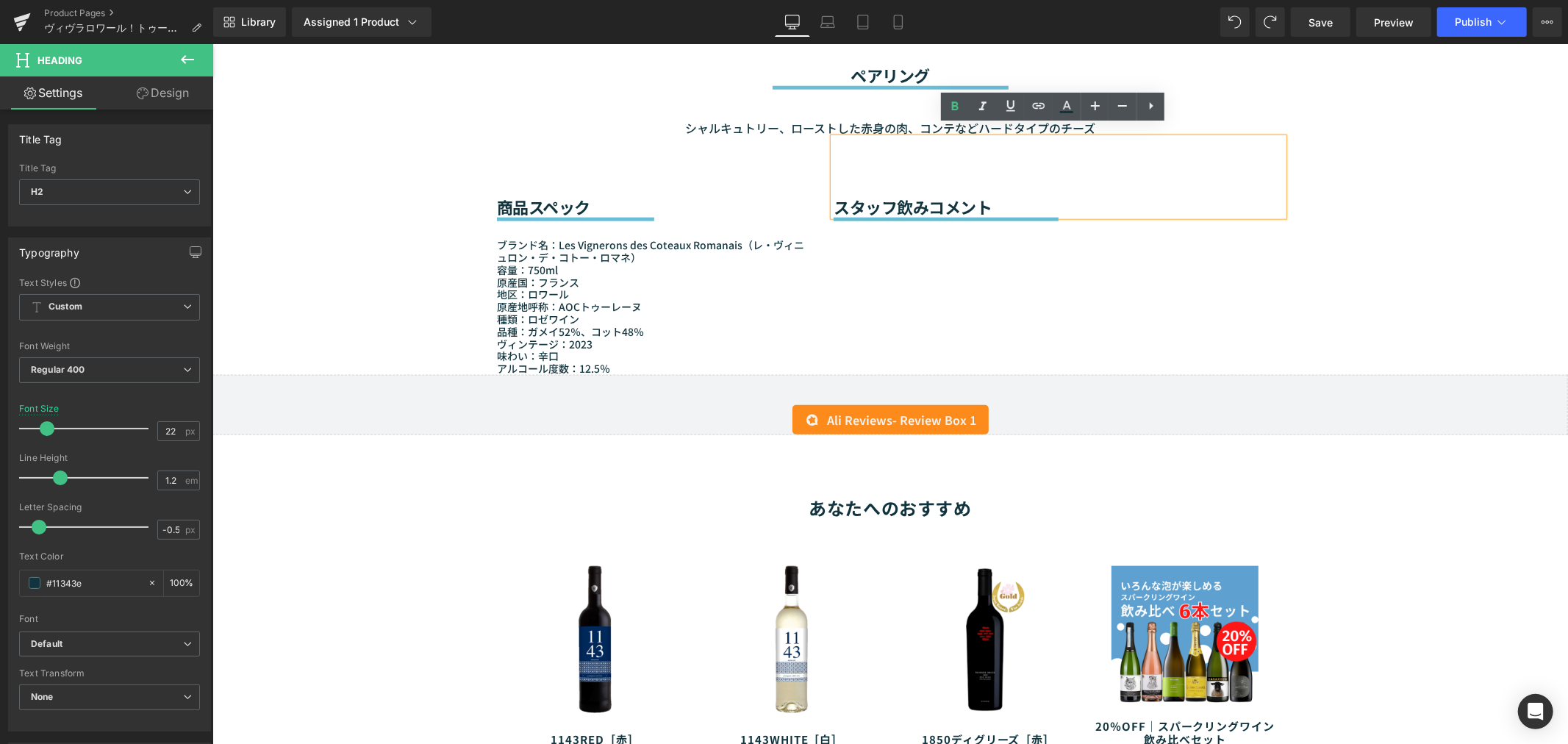
click at [896, 230] on div "商品スペック Heading Separator ブランド名：Les Vignerons des Coteaux Romanais（レ・ヴィニュロン・デ・コト…" at bounding box center [889, 255] width 882 height 237
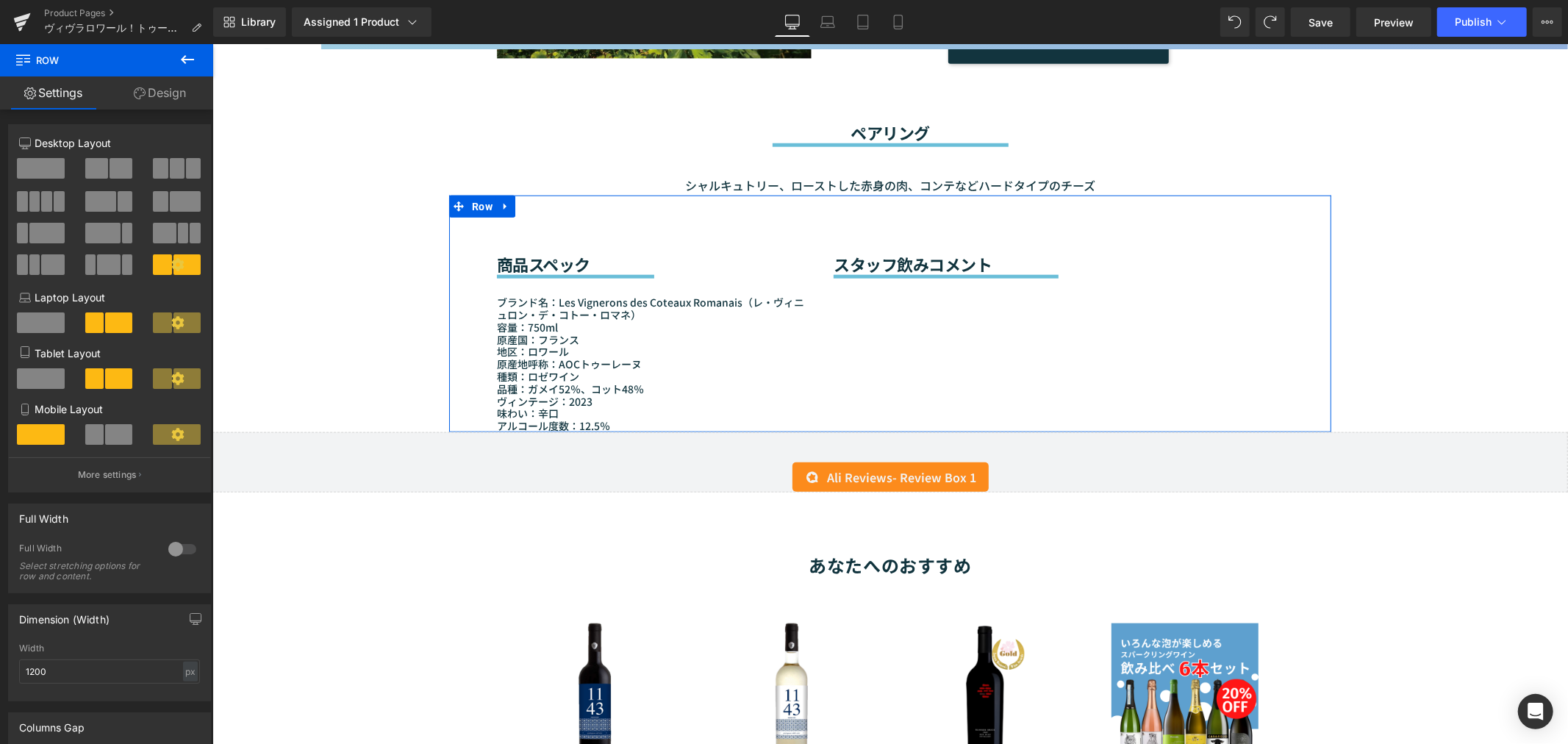
scroll to position [1147, 0]
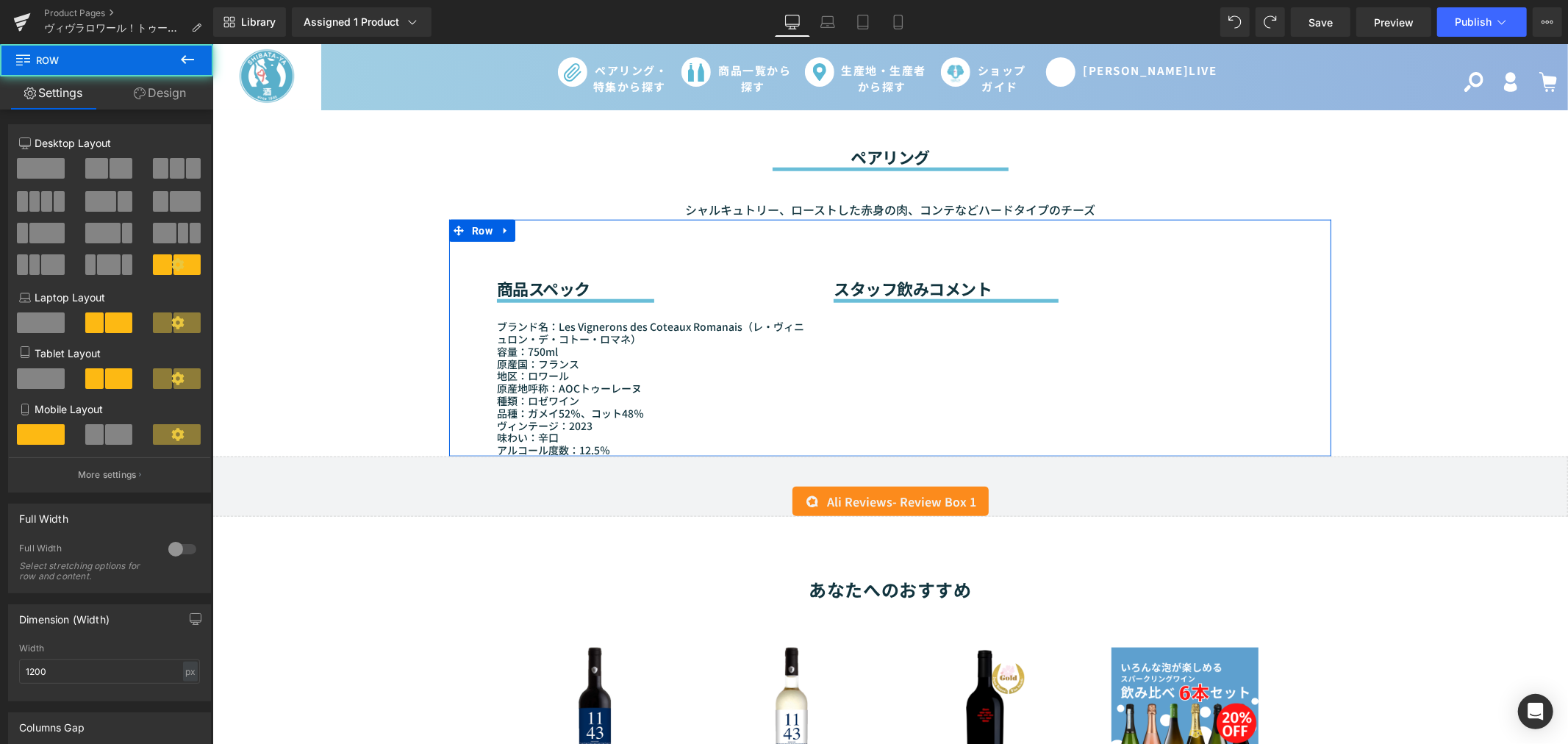
click at [837, 316] on div "商品スペック Heading Separator ブランド名：Les Vignerons des Coteaux Romanais（レ・ヴィニュロン・デ・コト…" at bounding box center [889, 337] width 882 height 237
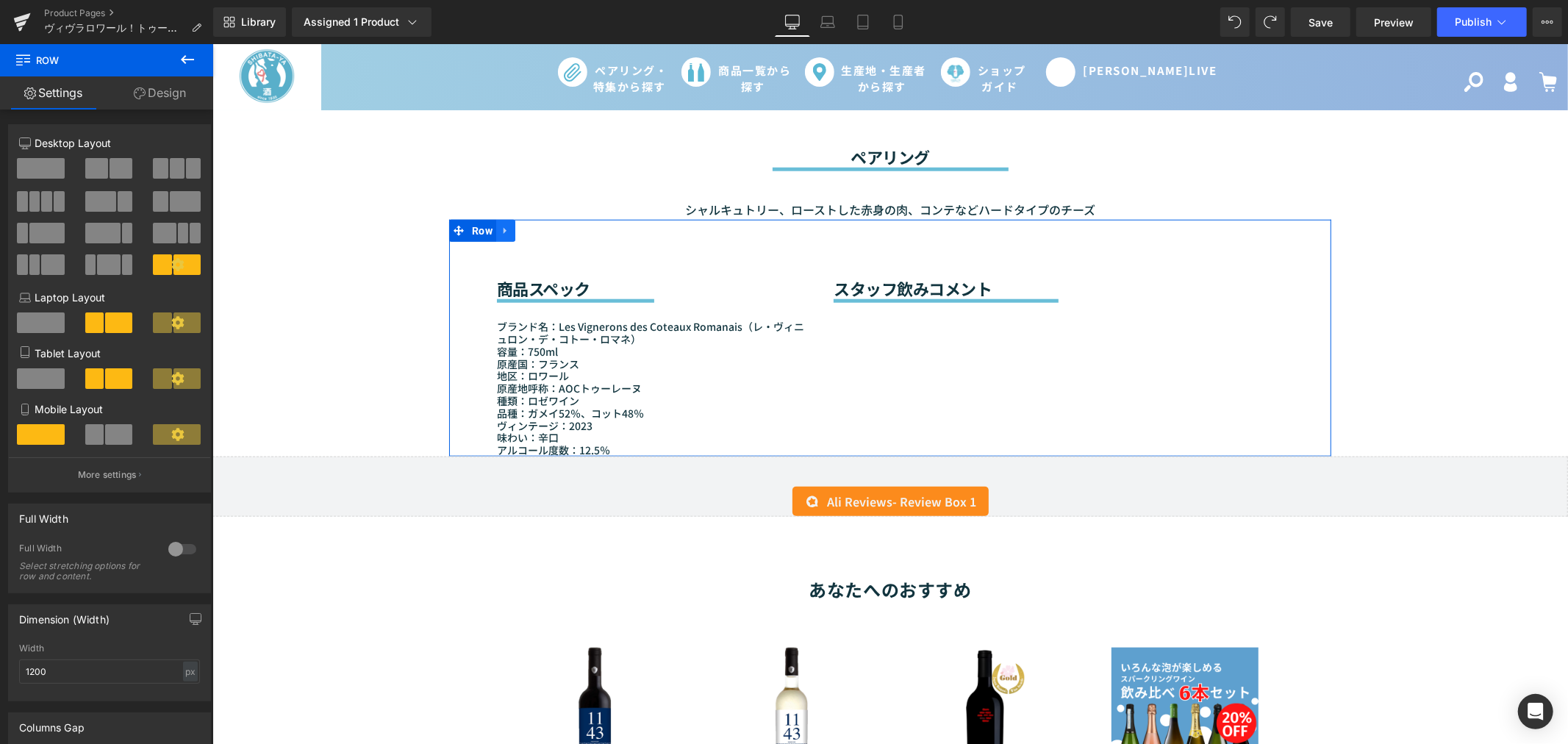
click at [499, 224] on icon at bounding box center [504, 230] width 10 height 11
click at [514, 219] on link at bounding box center [523, 230] width 19 height 22
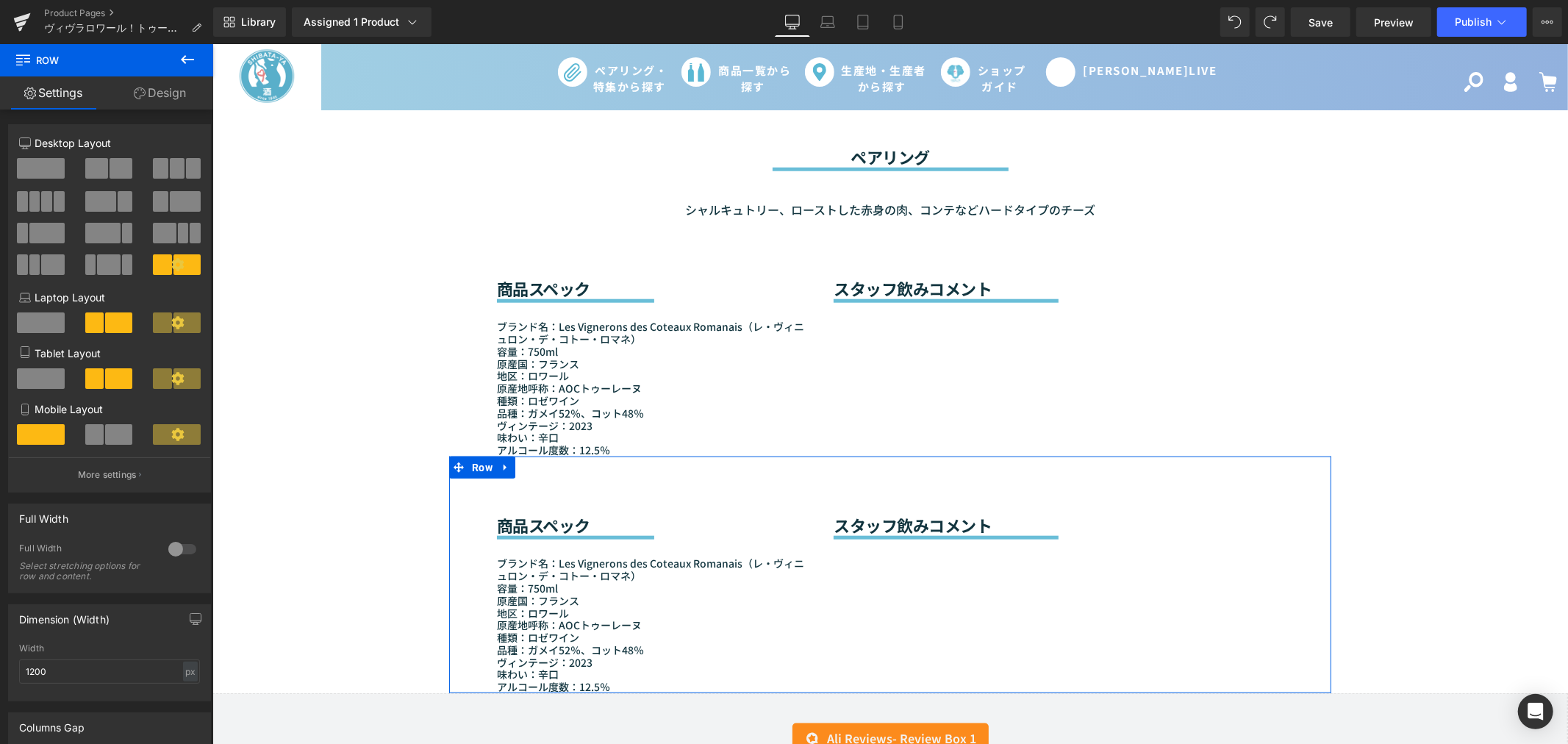
click at [496, 514] on h2 "商品スペック" at bounding box center [653, 523] width 315 height 19
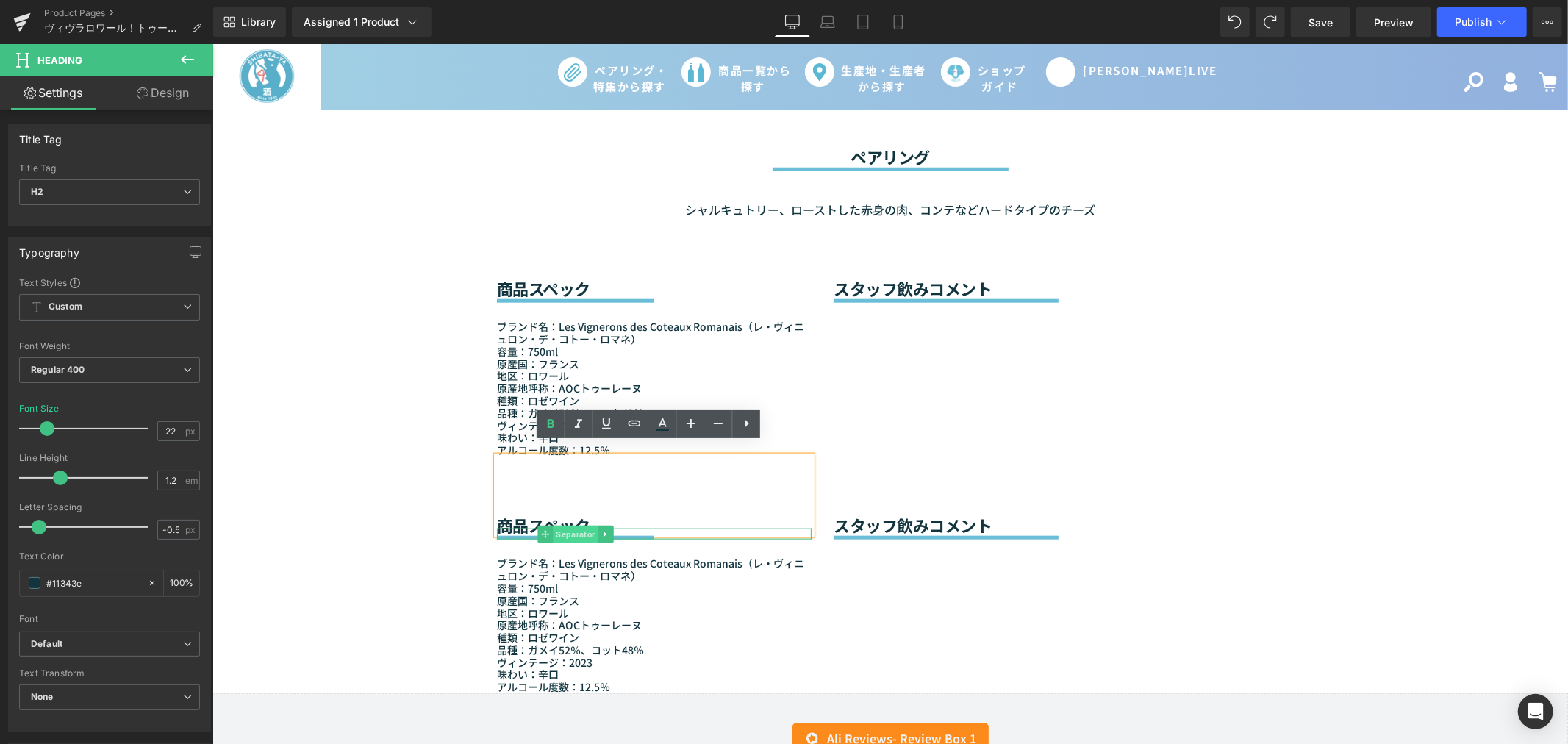
click at [578, 525] on span "Separator" at bounding box center [574, 534] width 45 height 17
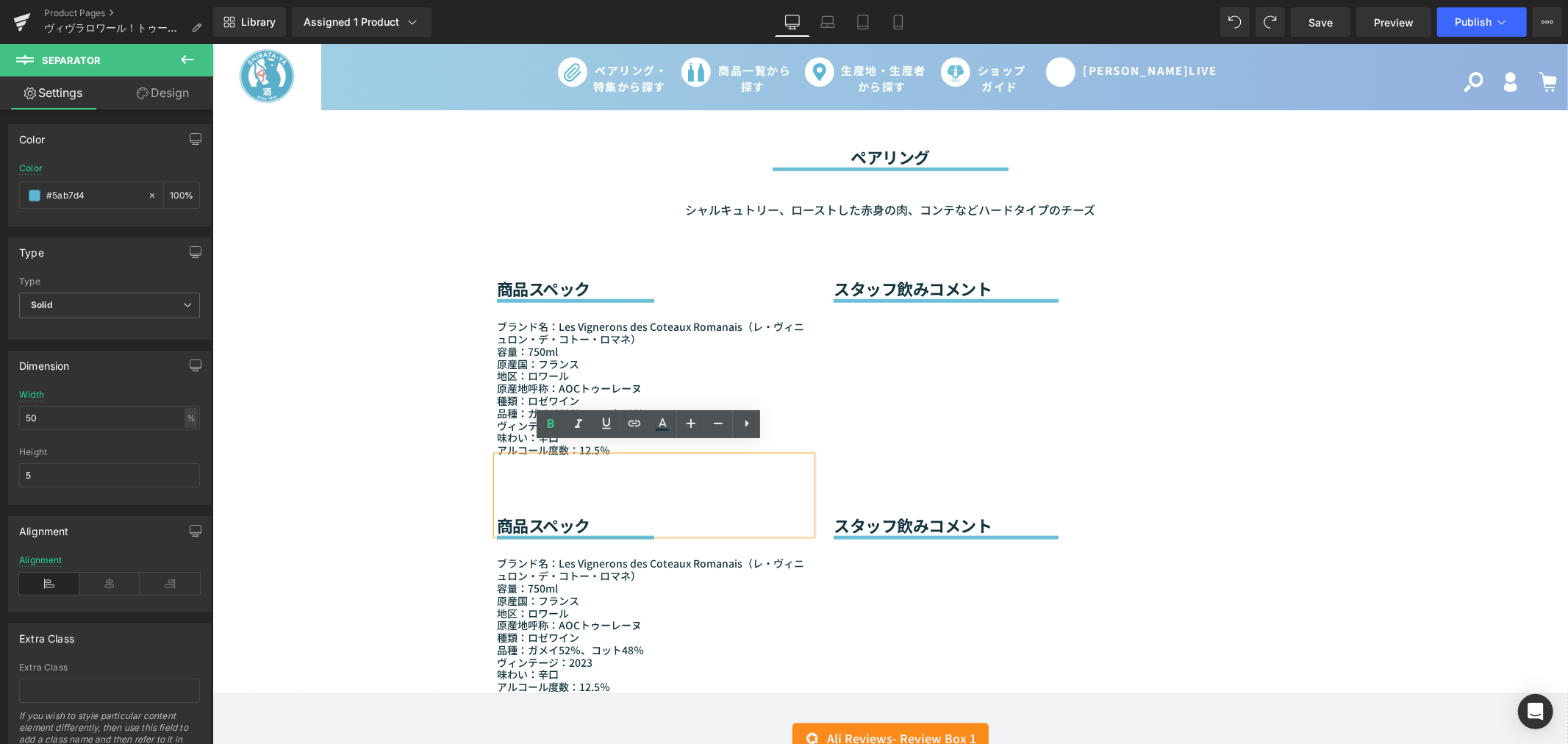
click at [653, 594] on div "原産国：フランス" at bounding box center [653, 600] width 315 height 13
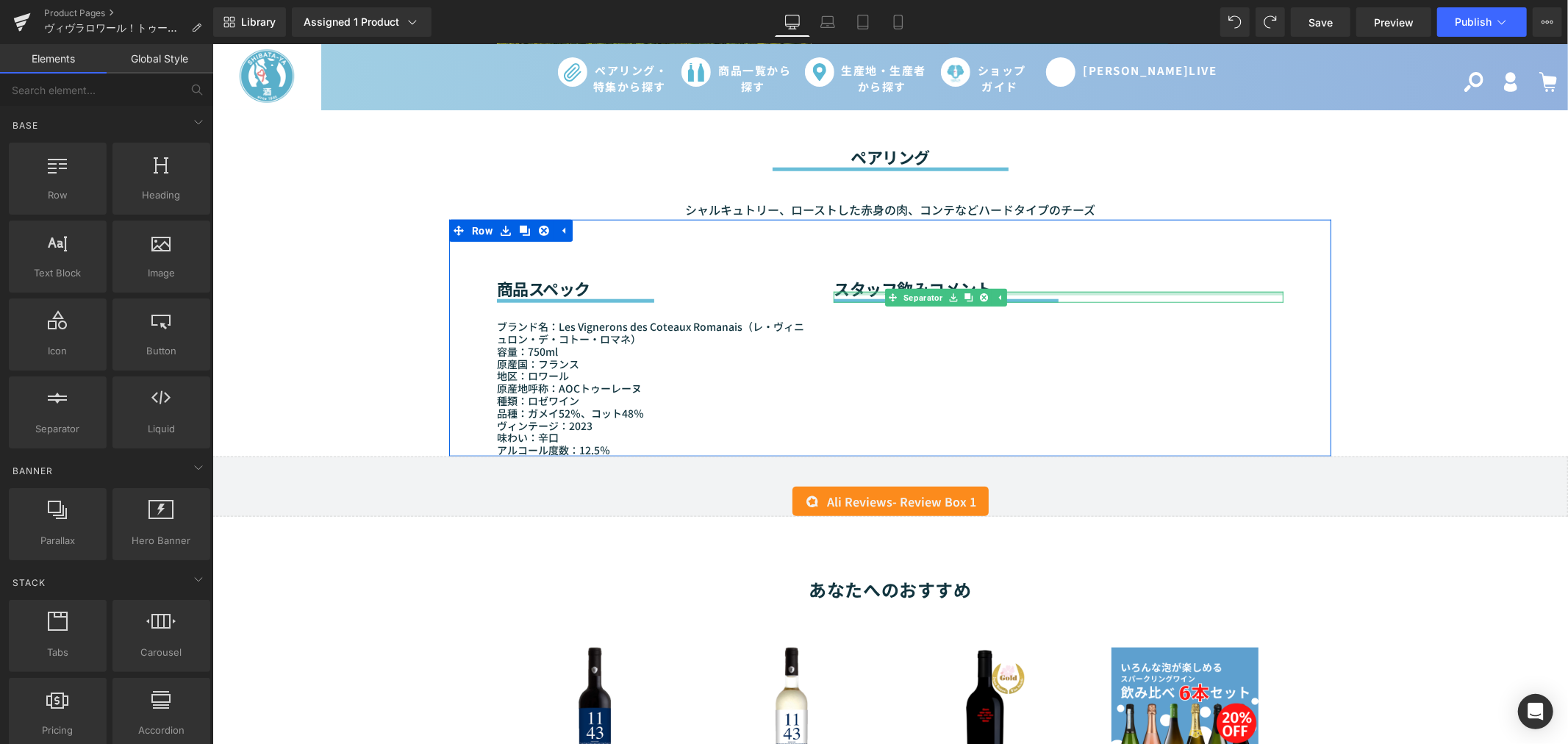
click at [852, 291] on div at bounding box center [1058, 293] width 450 height 4
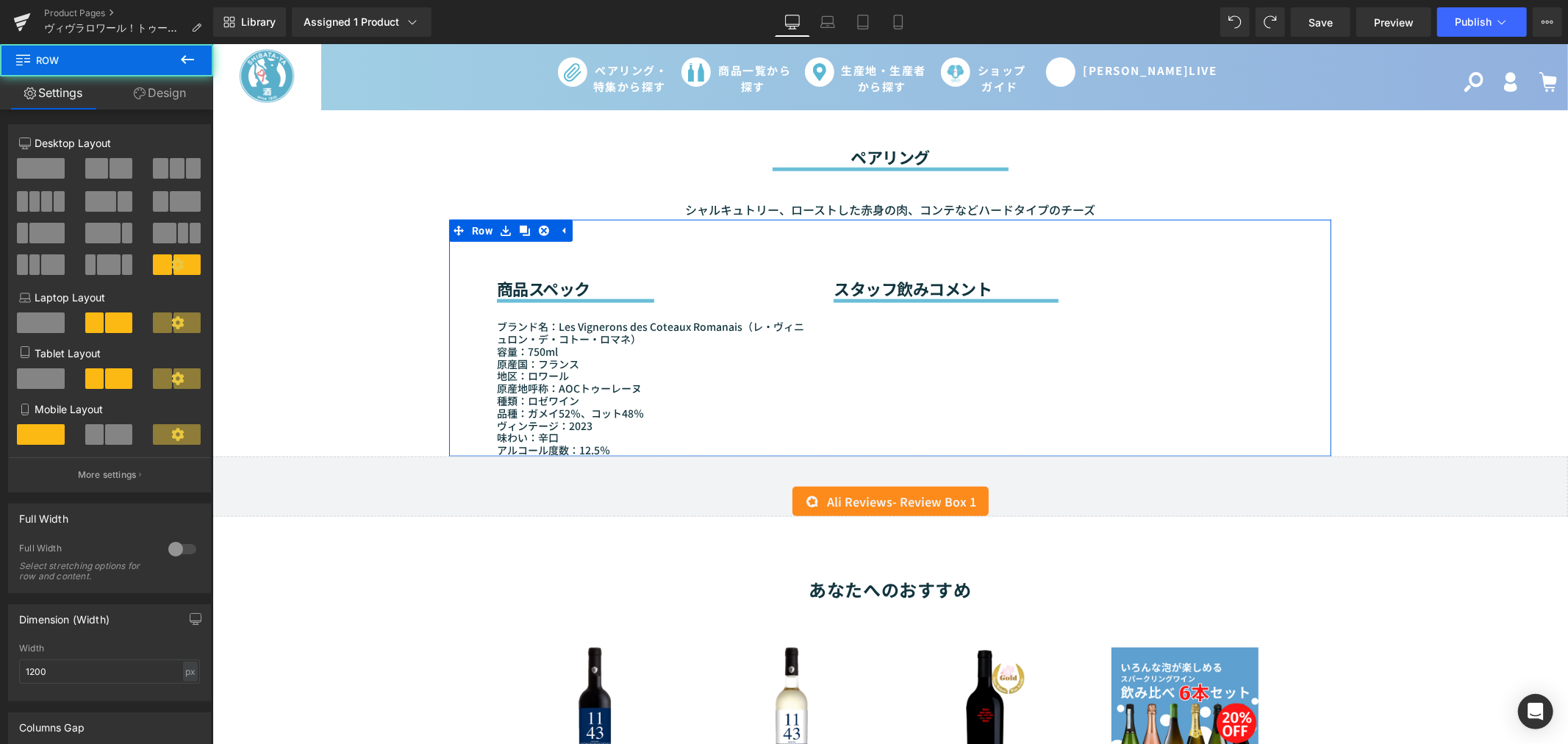
click at [878, 310] on div "商品スペック Heading Separator ブランド名：Les Vignerons des Coteaux Romanais（レ・ヴィニュロン・デ・コト…" at bounding box center [889, 337] width 882 height 237
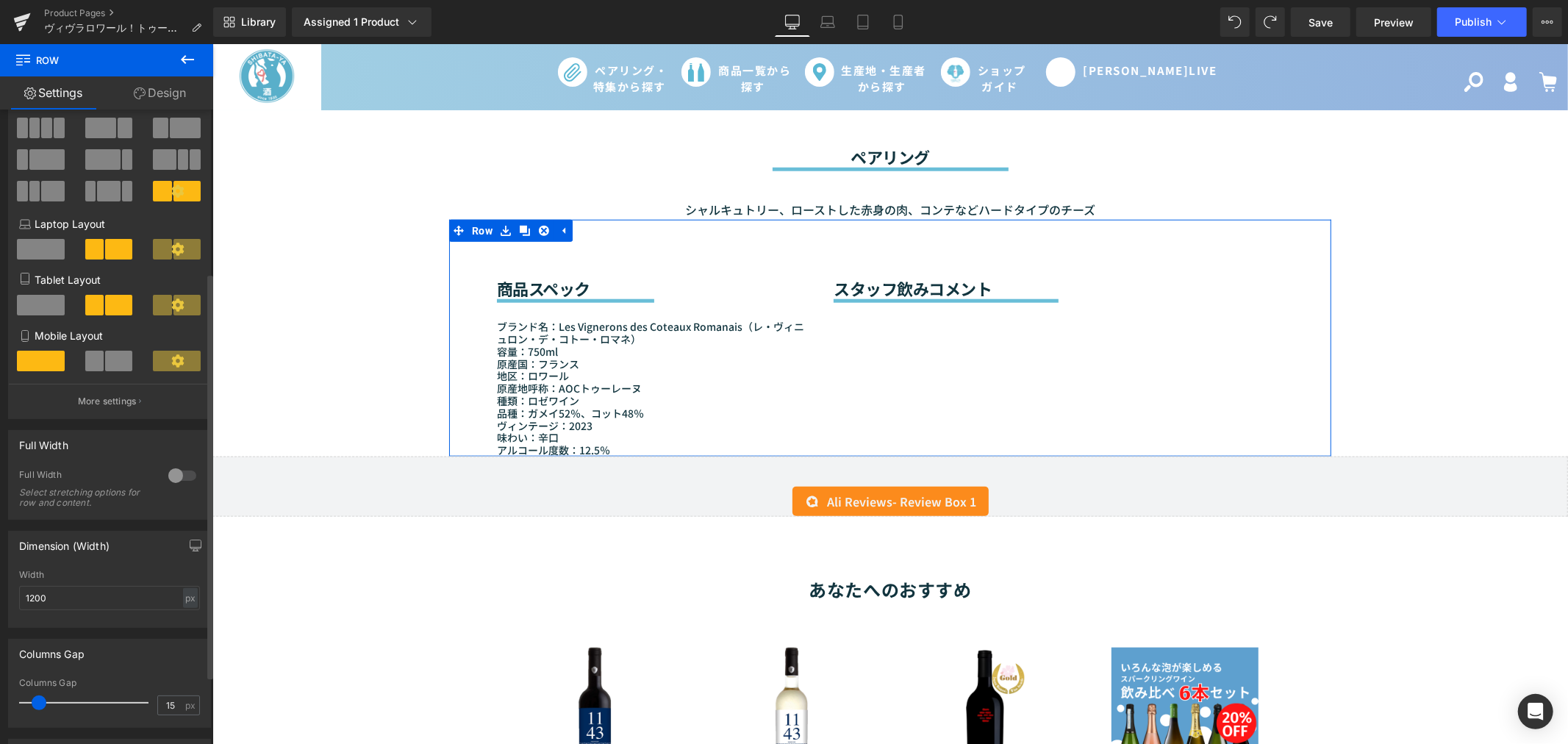
scroll to position [0, 0]
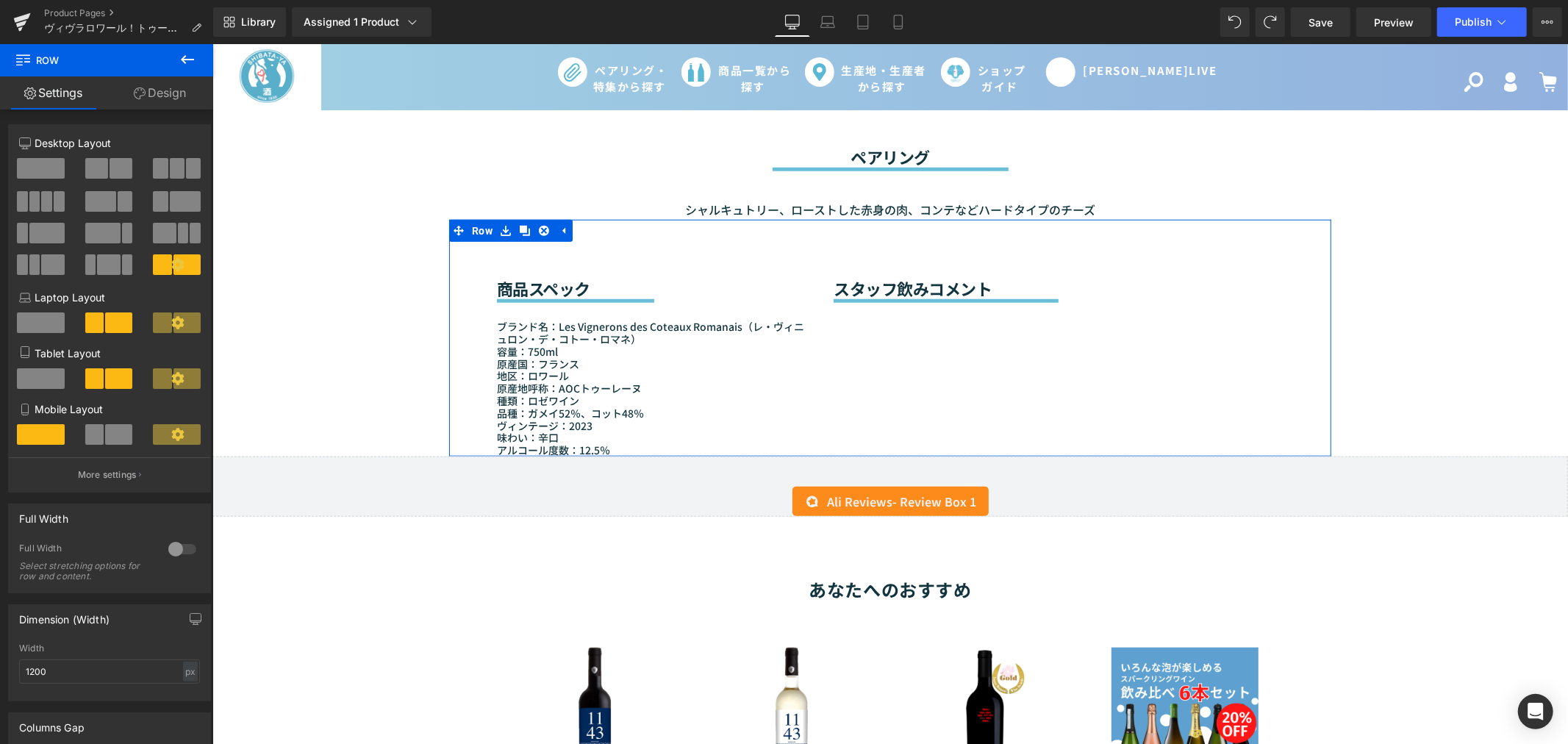
click at [174, 93] on link "Design" at bounding box center [159, 93] width 106 height 33
click at [940, 306] on div "商品スペック Heading Separator ブランド名：Les Vignerons des Coteaux Romanais（レ・ヴィニュロン・デ・コト…" at bounding box center [889, 337] width 882 height 237
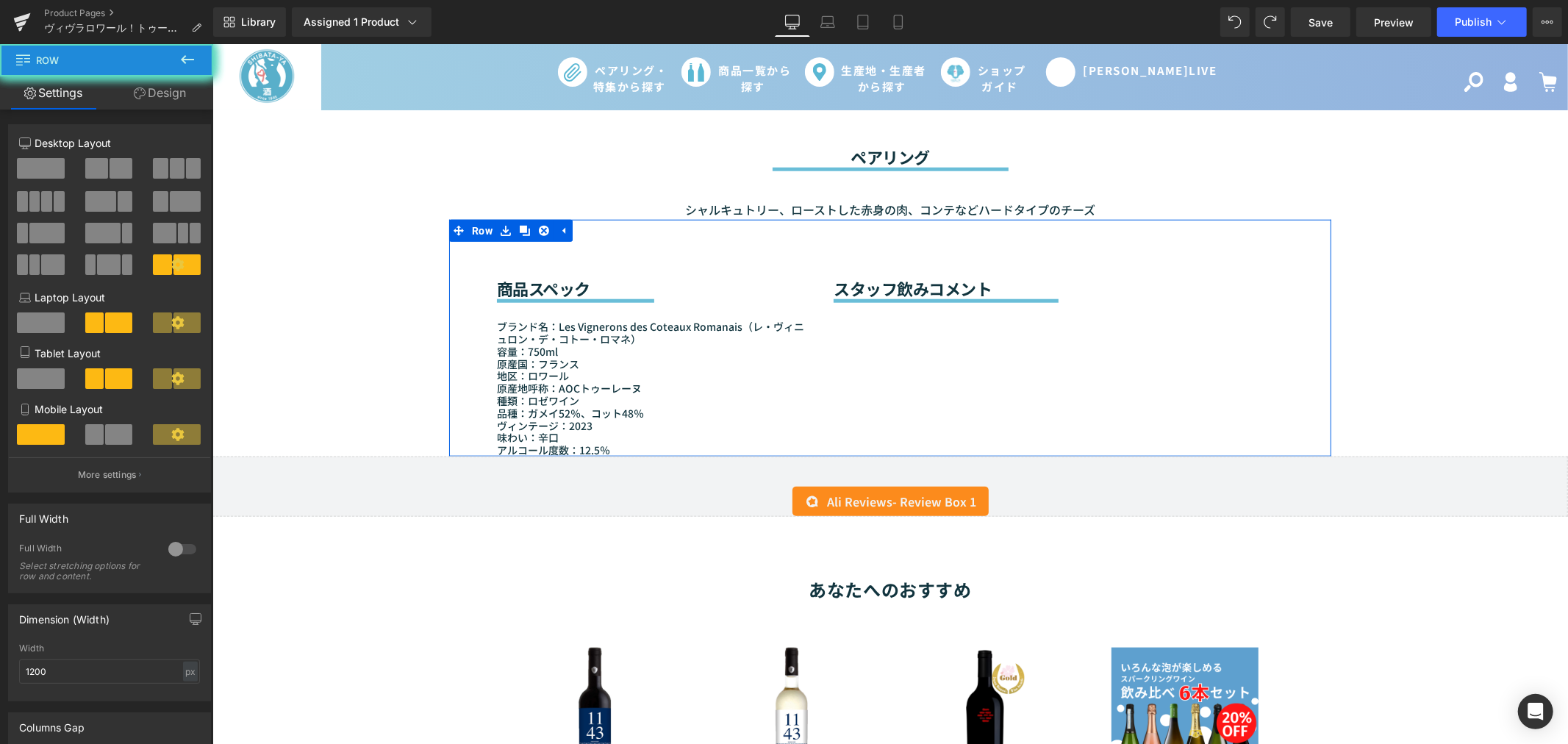
click at [940, 306] on div "商品スペック Heading Separator ブランド名：Les Vignerons des Coteaux Romanais（レ・ヴィニュロン・デ・コト…" at bounding box center [889, 337] width 882 height 237
click at [467, 219] on span "Row" at bounding box center [481, 230] width 28 height 22
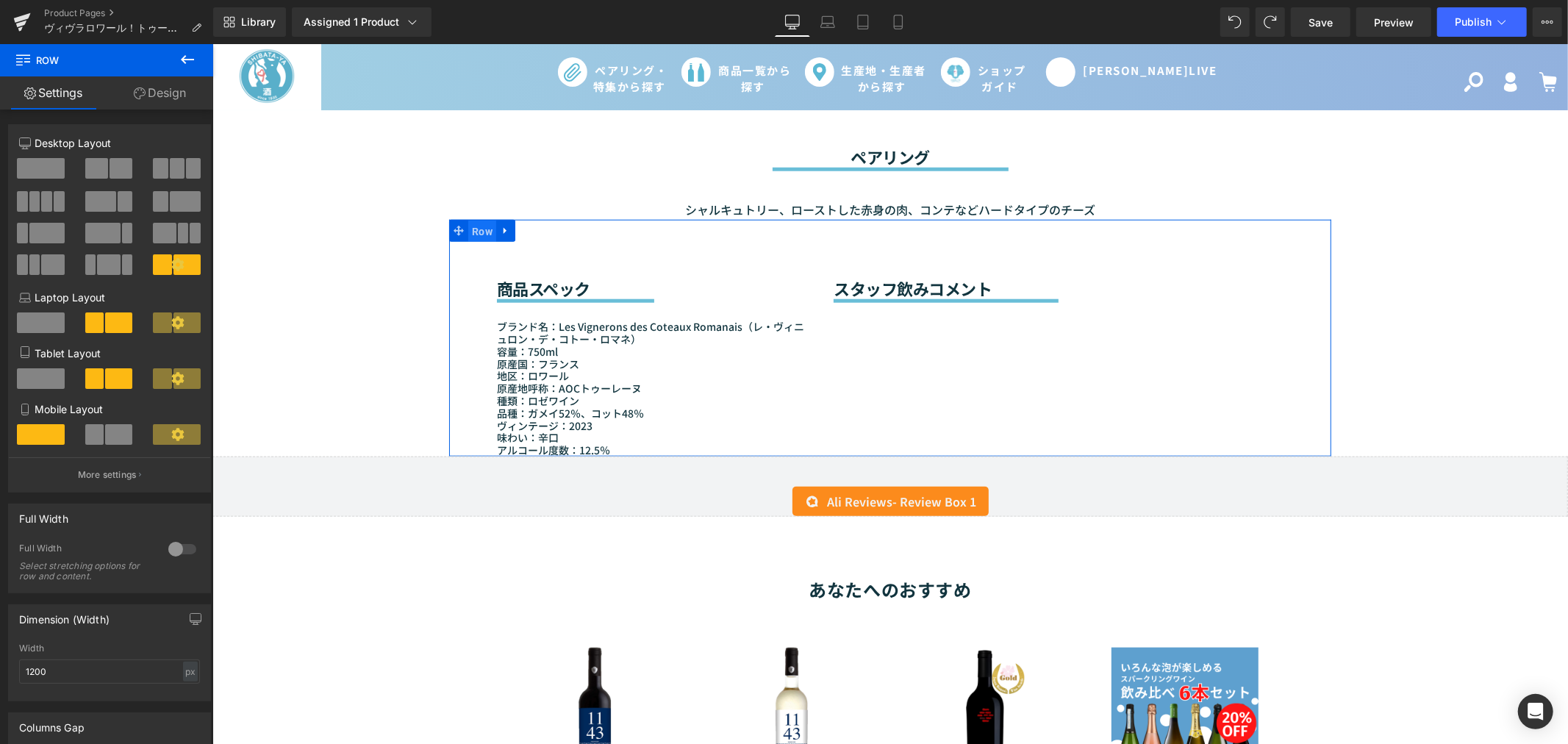
click at [467, 220] on span "Row" at bounding box center [481, 231] width 28 height 22
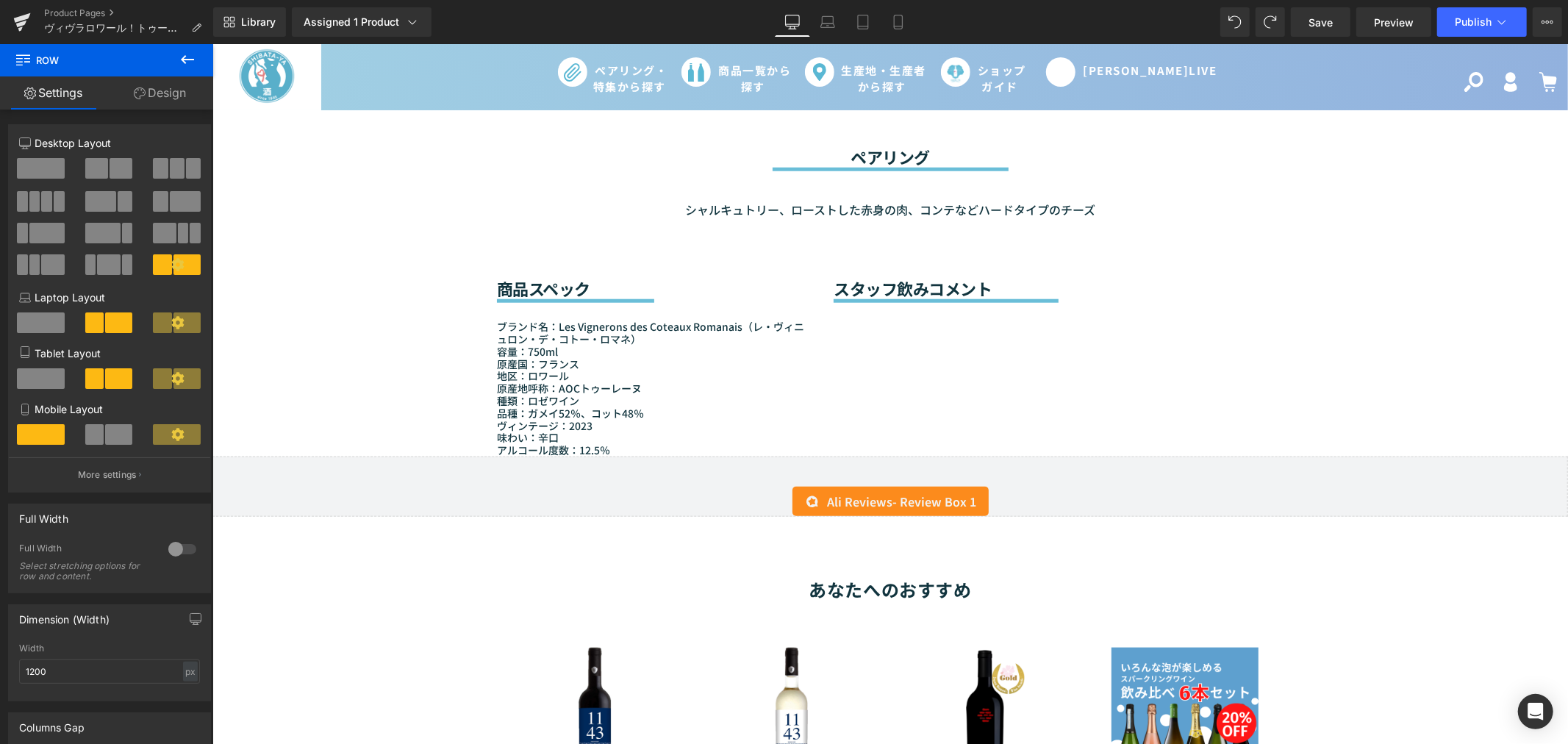
click at [186, 61] on icon at bounding box center [187, 59] width 17 height 17
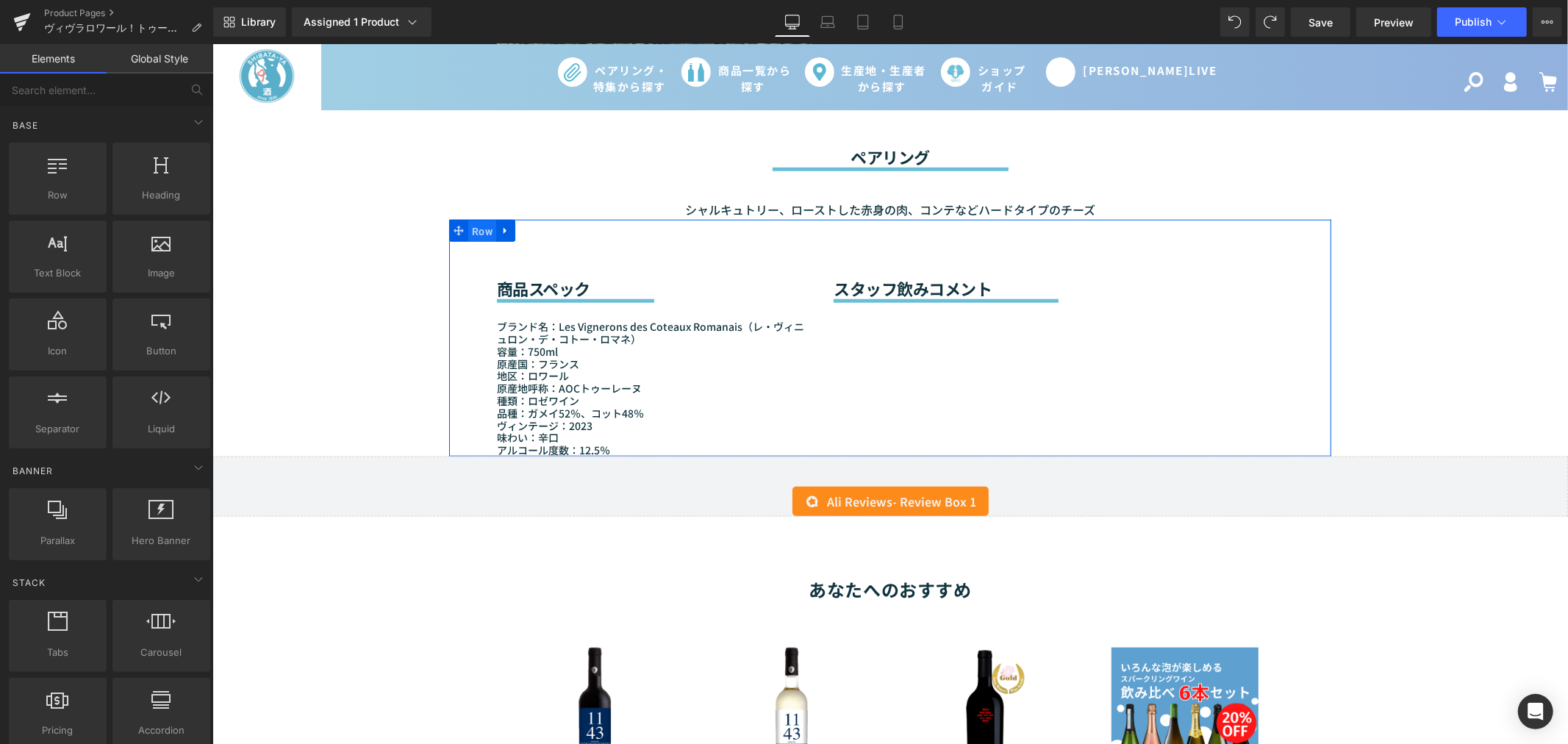
click at [467, 225] on span "Row" at bounding box center [481, 231] width 28 height 22
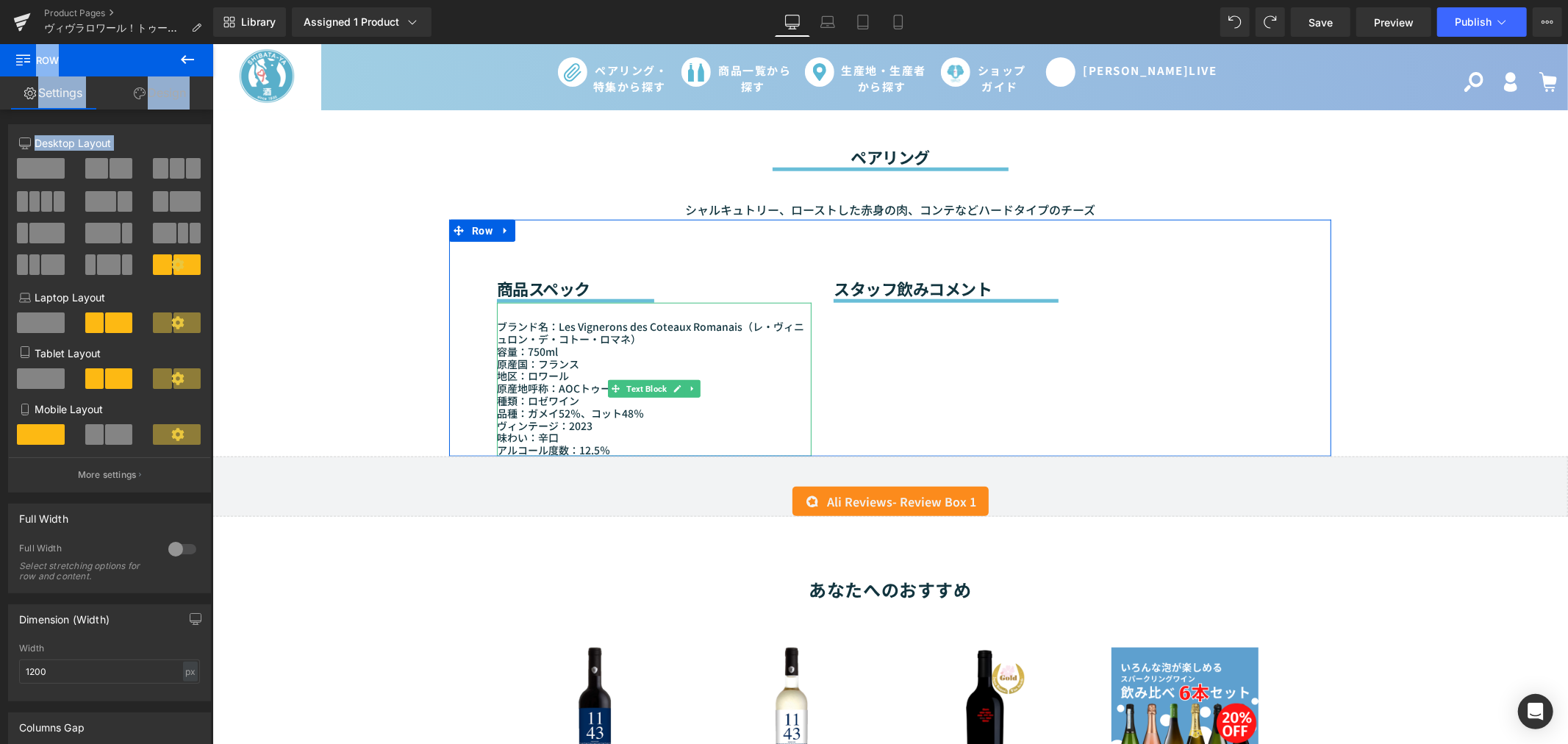
drag, startPoint x: 227, startPoint y: 101, endPoint x: 302, endPoint y: 269, distance: 184.0
click at [543, 324] on div "ブランド名：Les Vignerons des Coteaux Romanais（レ・ヴィニュロン・デ・コトー・ロマネ） 容量：750ml 原産国：[GEOG…" at bounding box center [653, 379] width 315 height 154
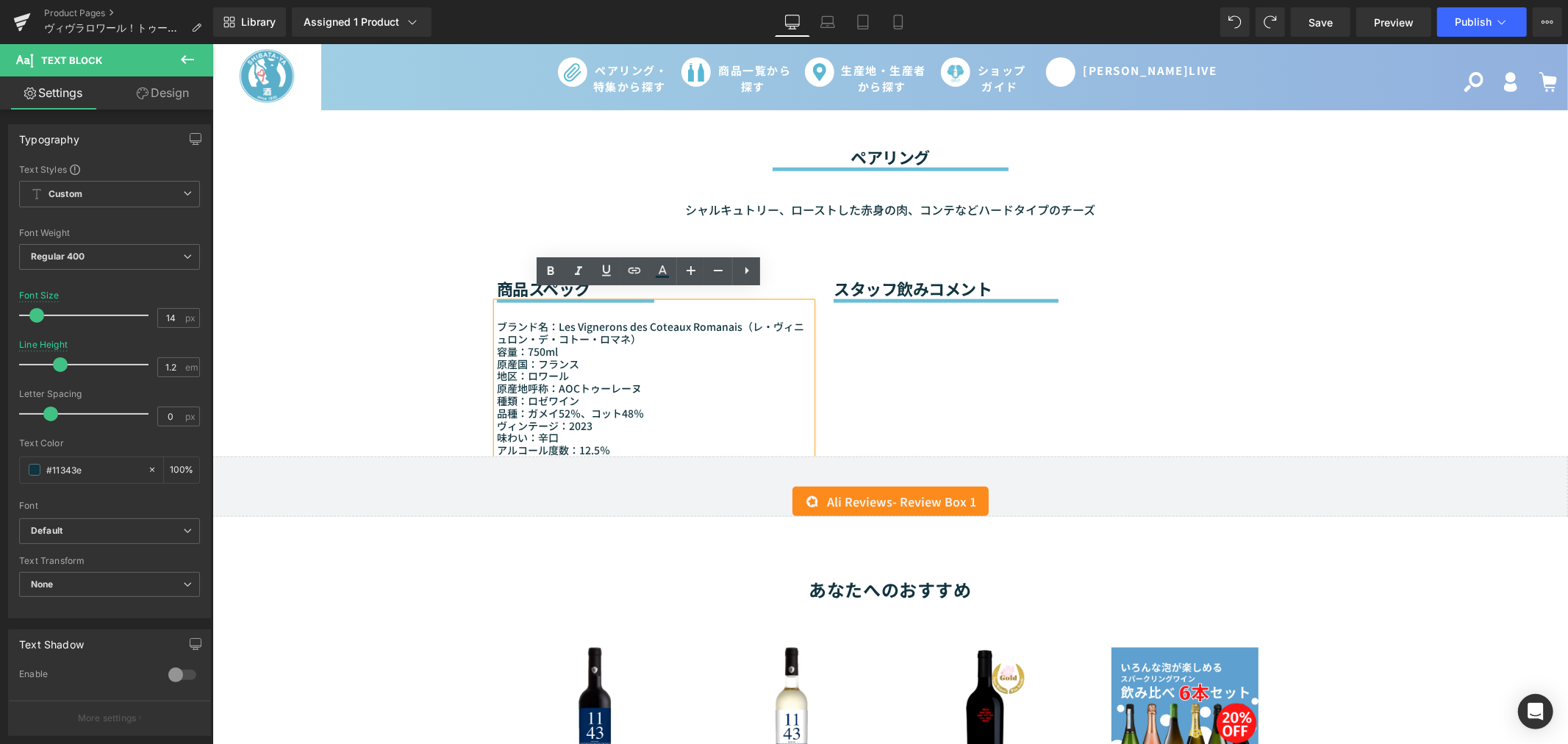
click at [502, 278] on h2 "商品スペック" at bounding box center [653, 287] width 315 height 19
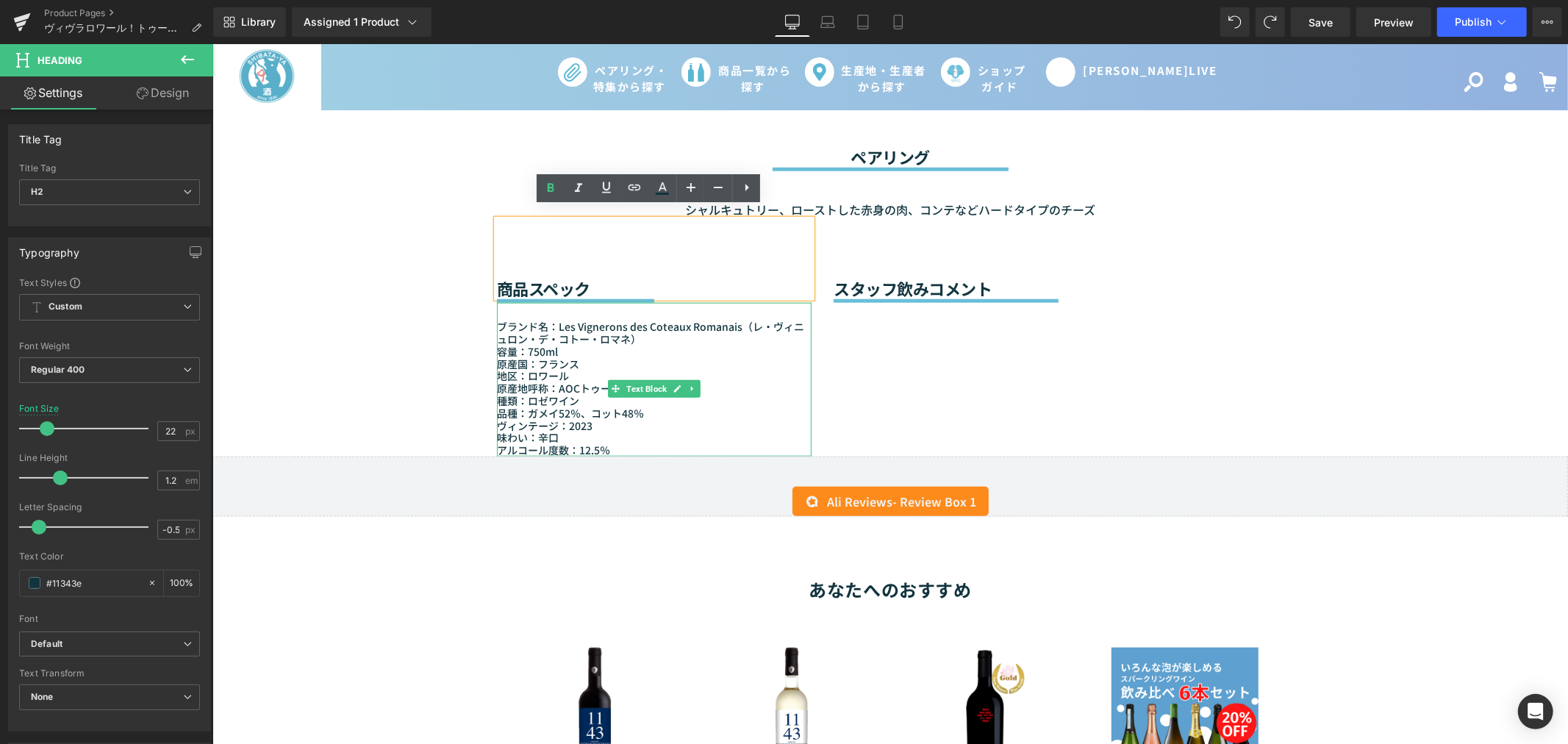
click at [542, 343] on span "容量：750ml" at bounding box center [526, 350] width 61 height 15
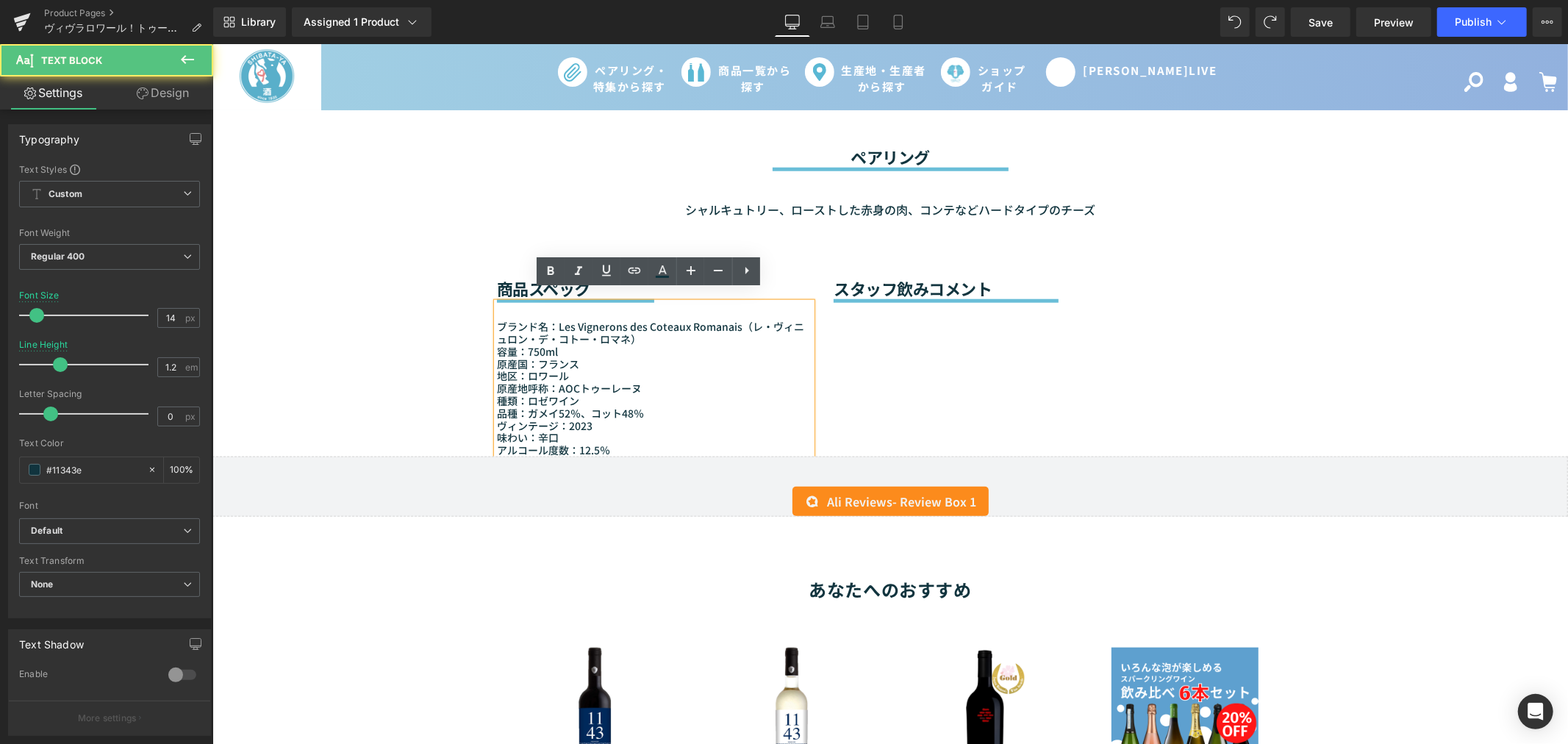
click at [424, 319] on div "Sale Off (P) Image" at bounding box center [888, 242] width 1355 height 2476
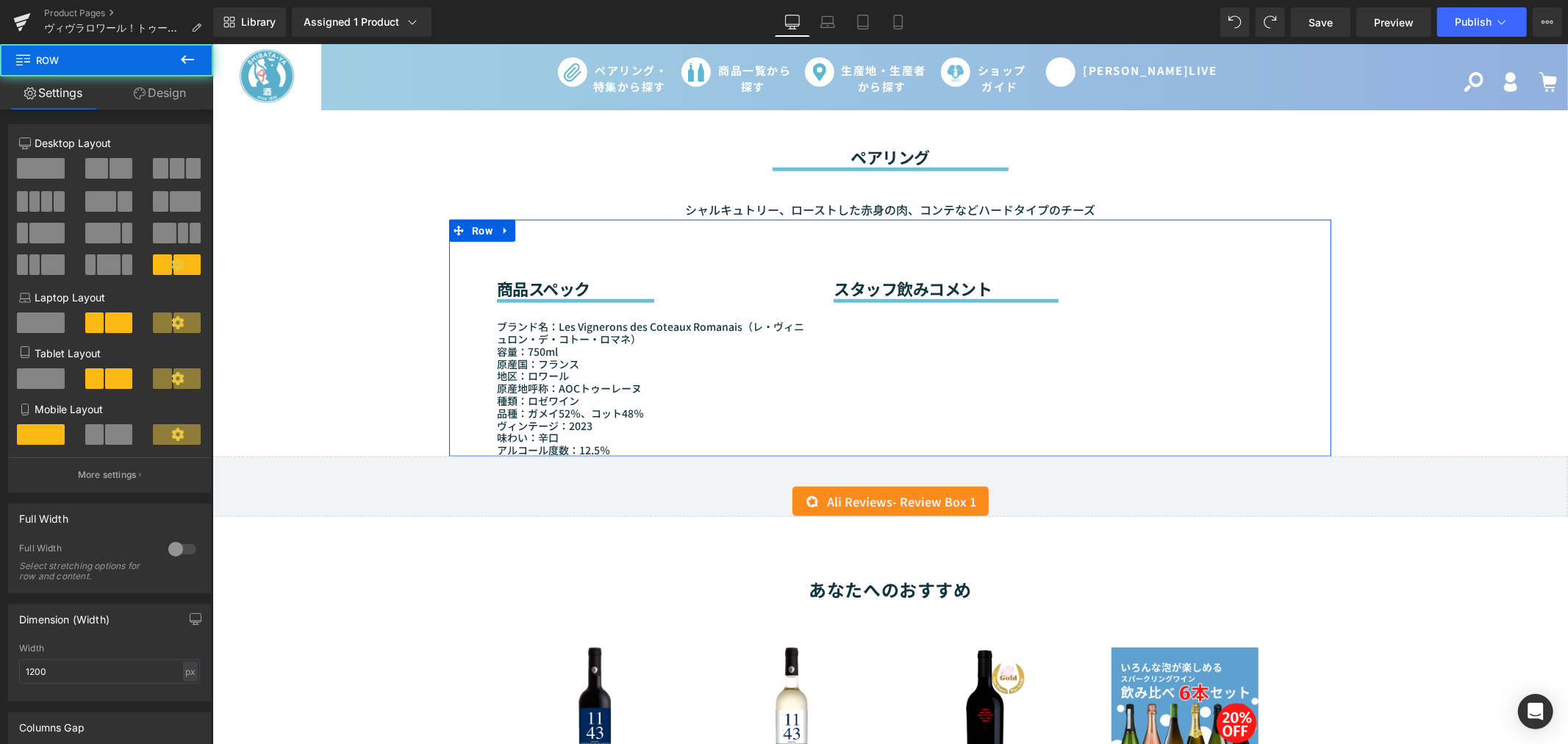
click at [828, 332] on div "商品スペック Heading Separator ブランド名：Les Vignerons des Coteaux Romanais（レ・ヴィニュロン・デ・コト…" at bounding box center [889, 337] width 882 height 237
click at [943, 317] on div "商品スペック Heading Separator ブランド名：Les Vignerons des Coteaux Romanais（レ・ヴィニュロン・デ・コト…" at bounding box center [889, 337] width 882 height 237
click at [908, 310] on div "商品スペック Heading Separator ブランド名：Les Vignerons des Coteaux Romanais（レ・ヴィニュロン・デ・コト…" at bounding box center [889, 337] width 882 height 237
click at [907, 353] on div "商品スペック Heading Separator ブランド名：Les Vignerons des Coteaux Romanais（レ・ヴィニュロン・デ・コト…" at bounding box center [889, 337] width 882 height 237
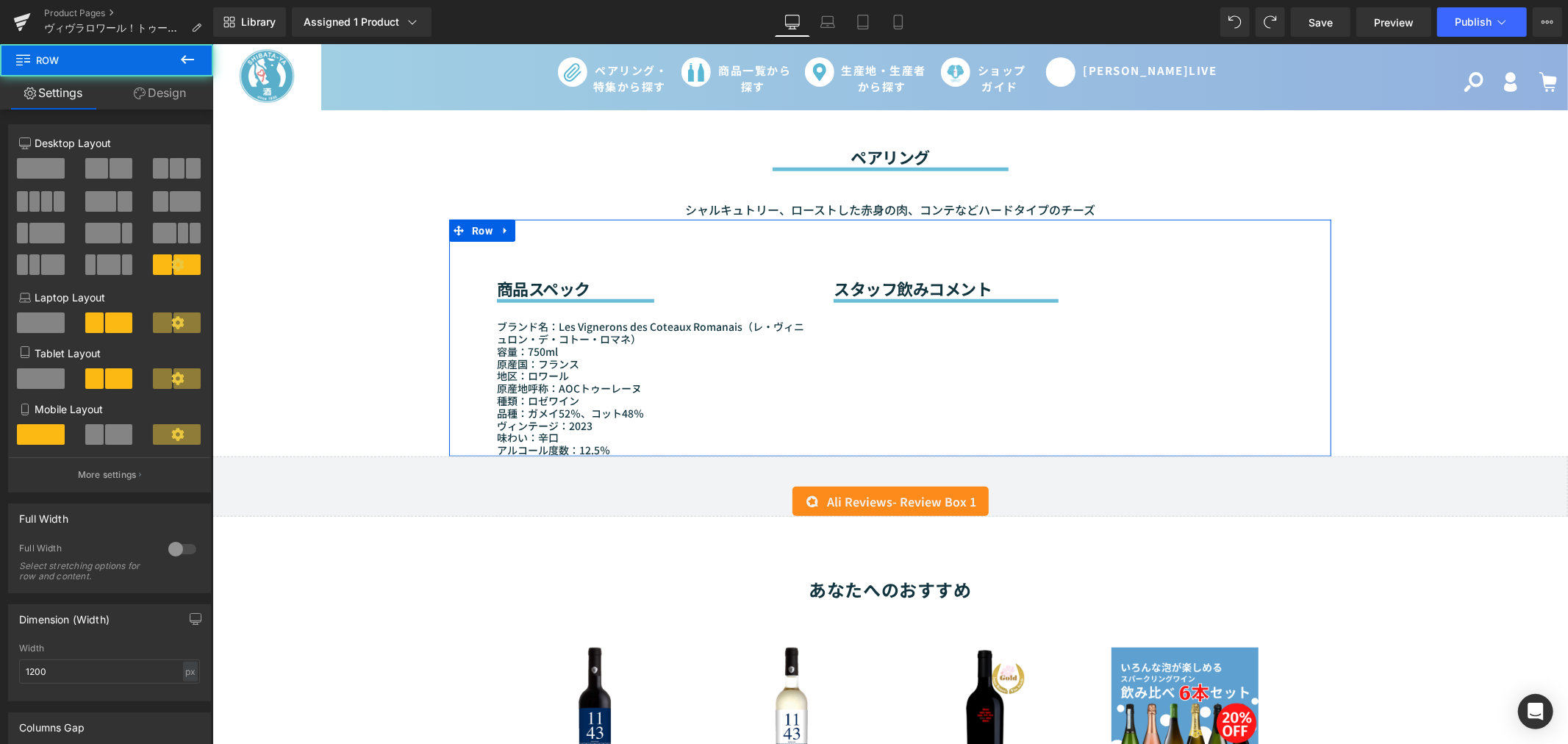
click at [907, 353] on div "商品スペック Heading Separator ブランド名：Les Vignerons des Coteaux Romanais（レ・ヴィニュロン・デ・コト…" at bounding box center [889, 337] width 882 height 237
click at [179, 326] on span at bounding box center [188, 322] width 27 height 20
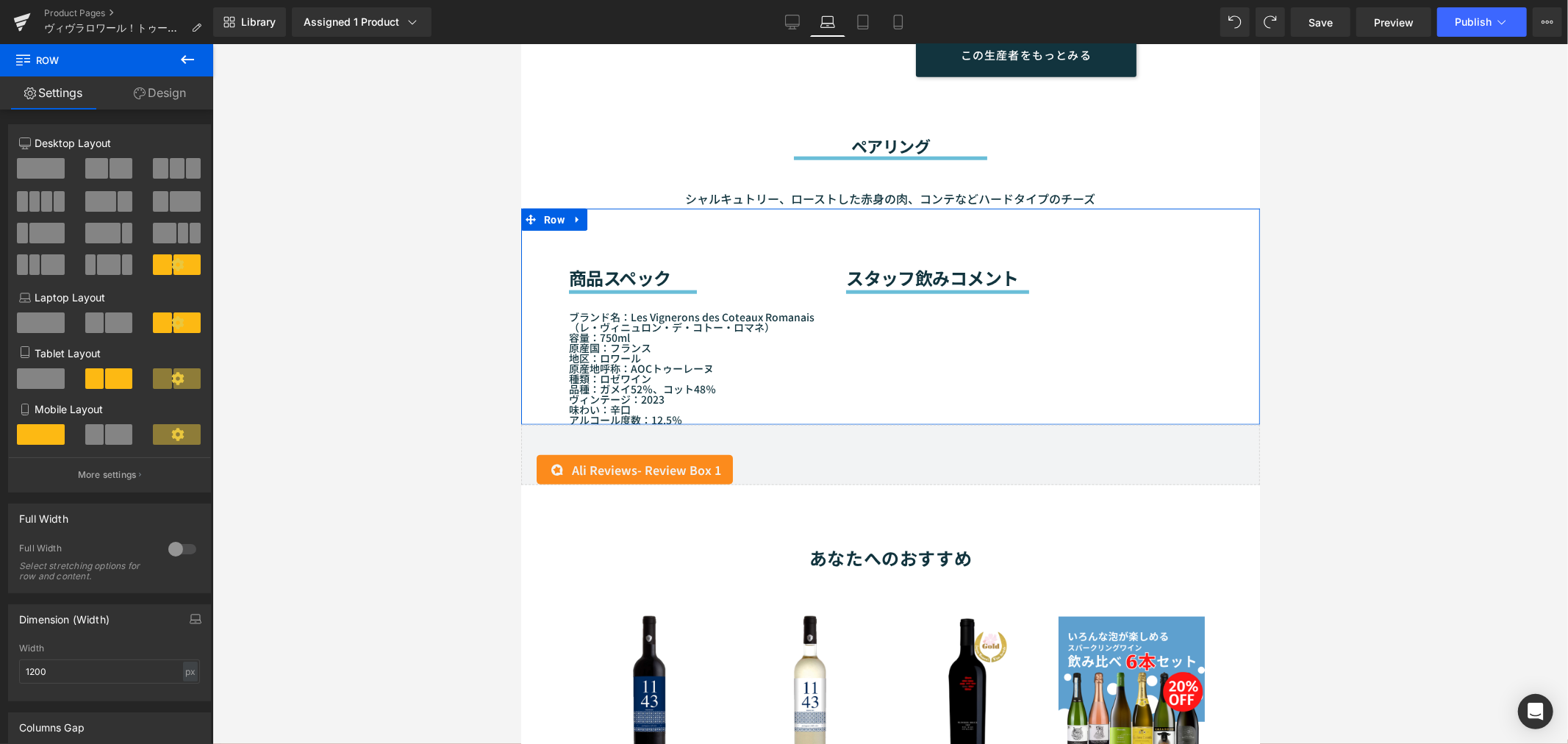
click at [893, 319] on div "商品スペック Heading Separator ブランド名：Les Vignerons des Coteaux Romanais（レ・ヴィニュロン・デ・コト…" at bounding box center [889, 316] width 738 height 216
click at [187, 380] on span at bounding box center [188, 378] width 27 height 20
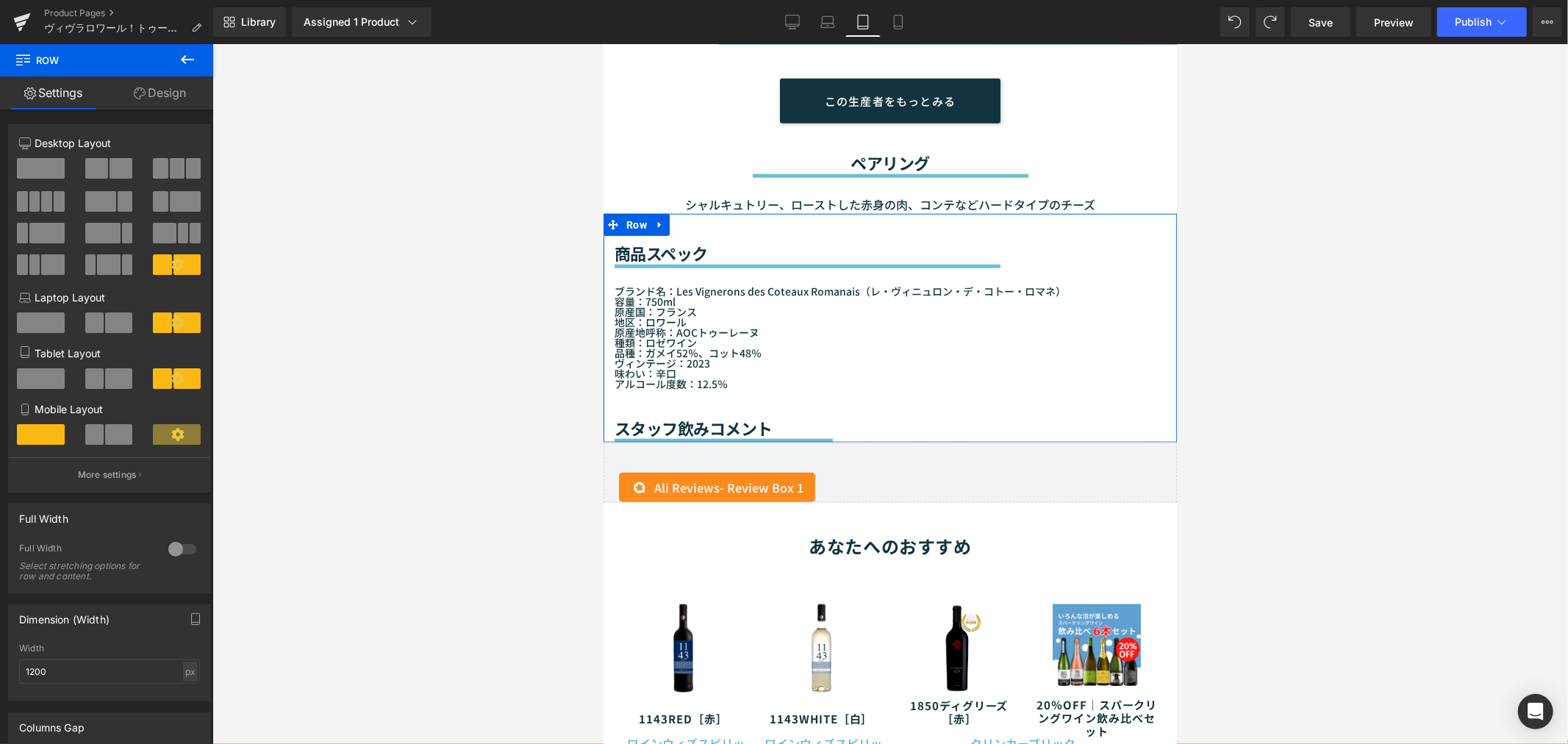
scroll to position [1294, 0]
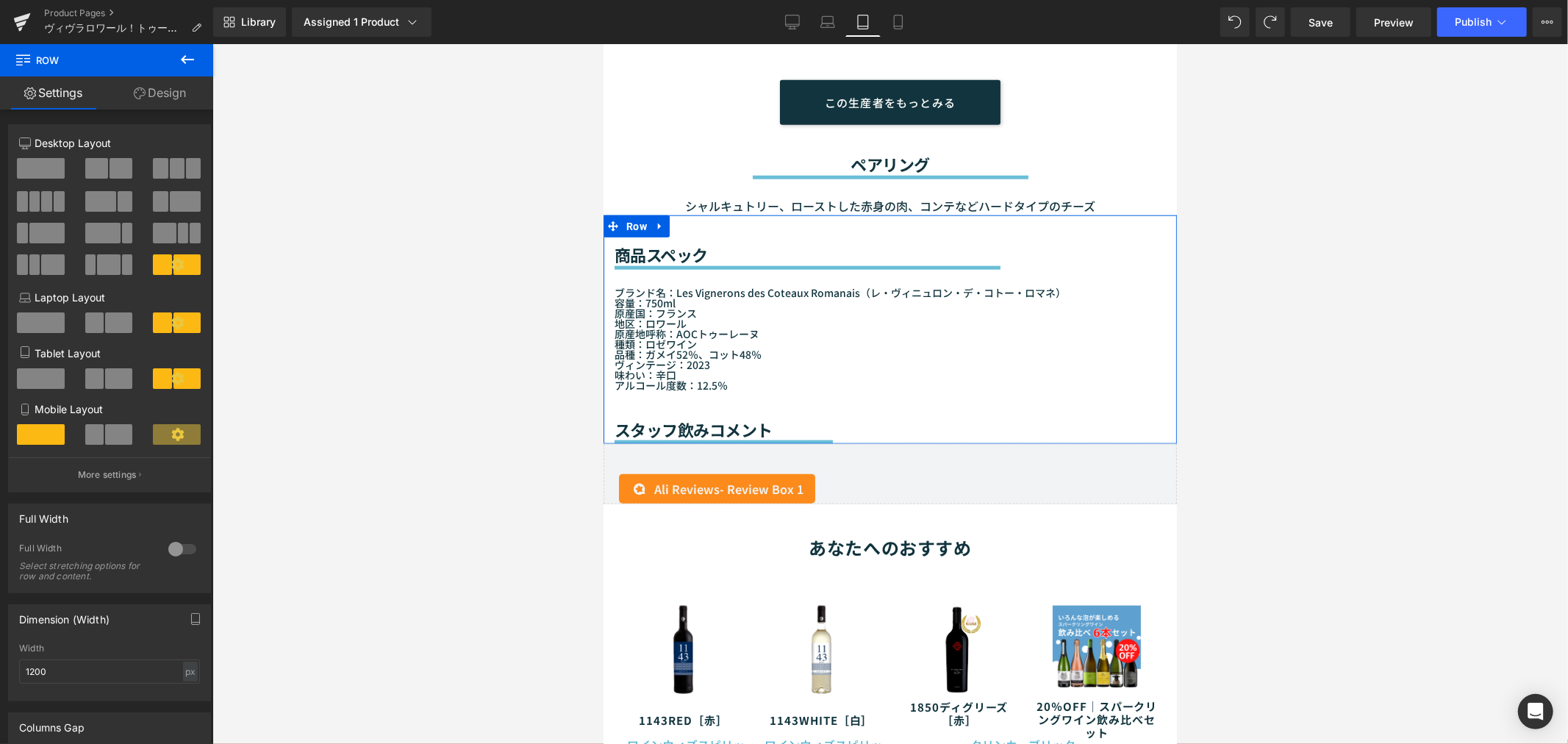
click at [182, 436] on span at bounding box center [177, 435] width 48 height 20
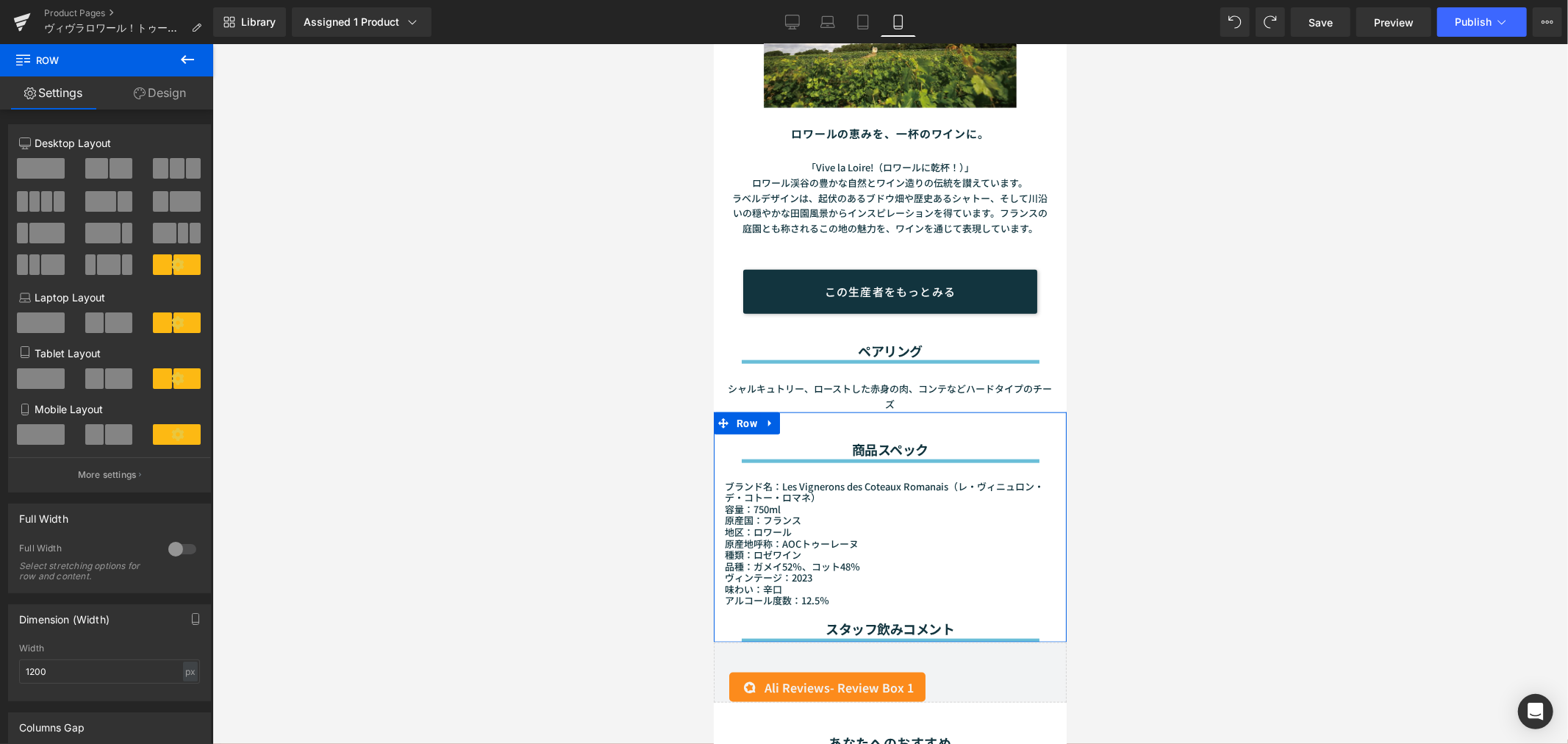
scroll to position [1479, 0]
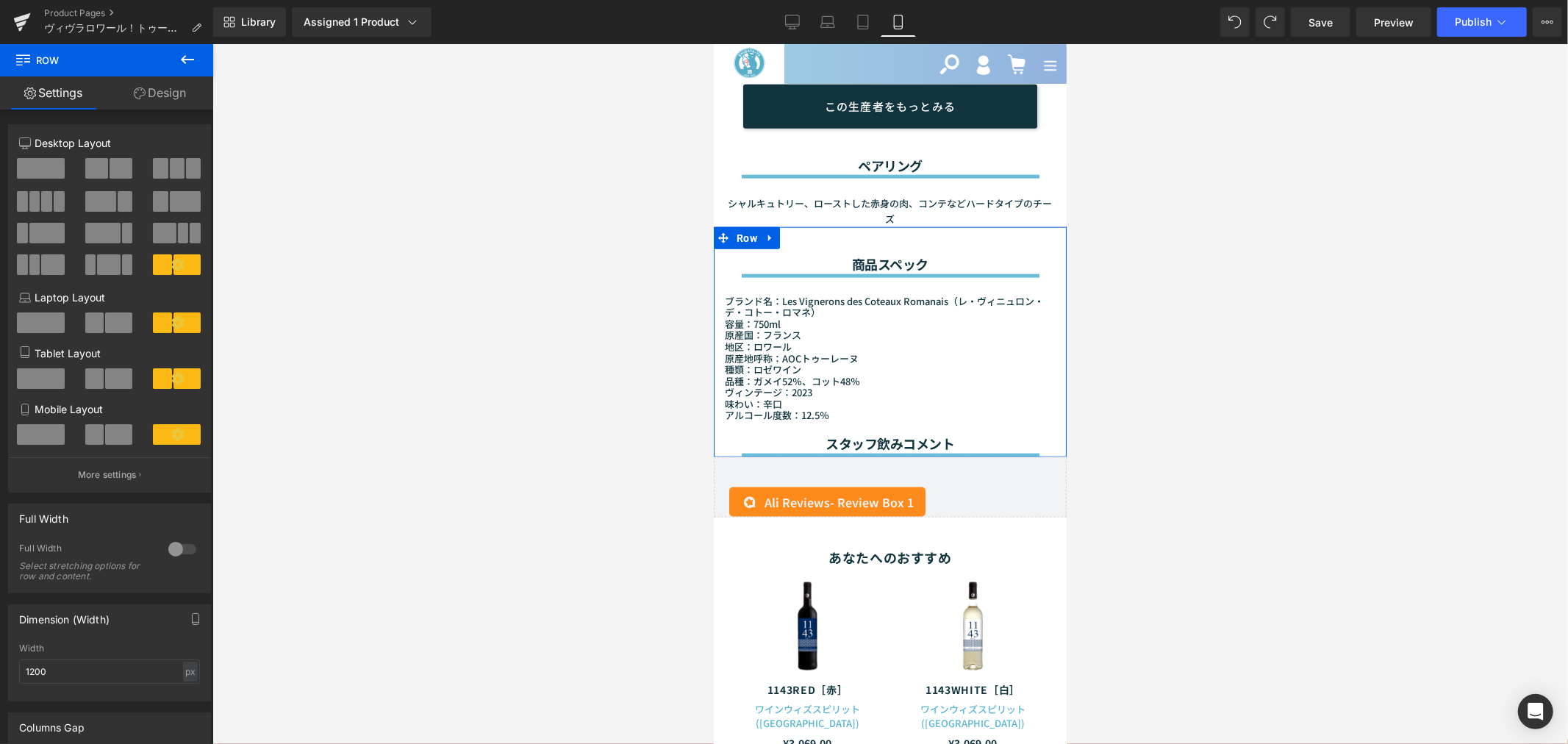
click at [136, 324] on div at bounding box center [110, 328] width 69 height 32
click at [129, 324] on button at bounding box center [110, 322] width 49 height 20
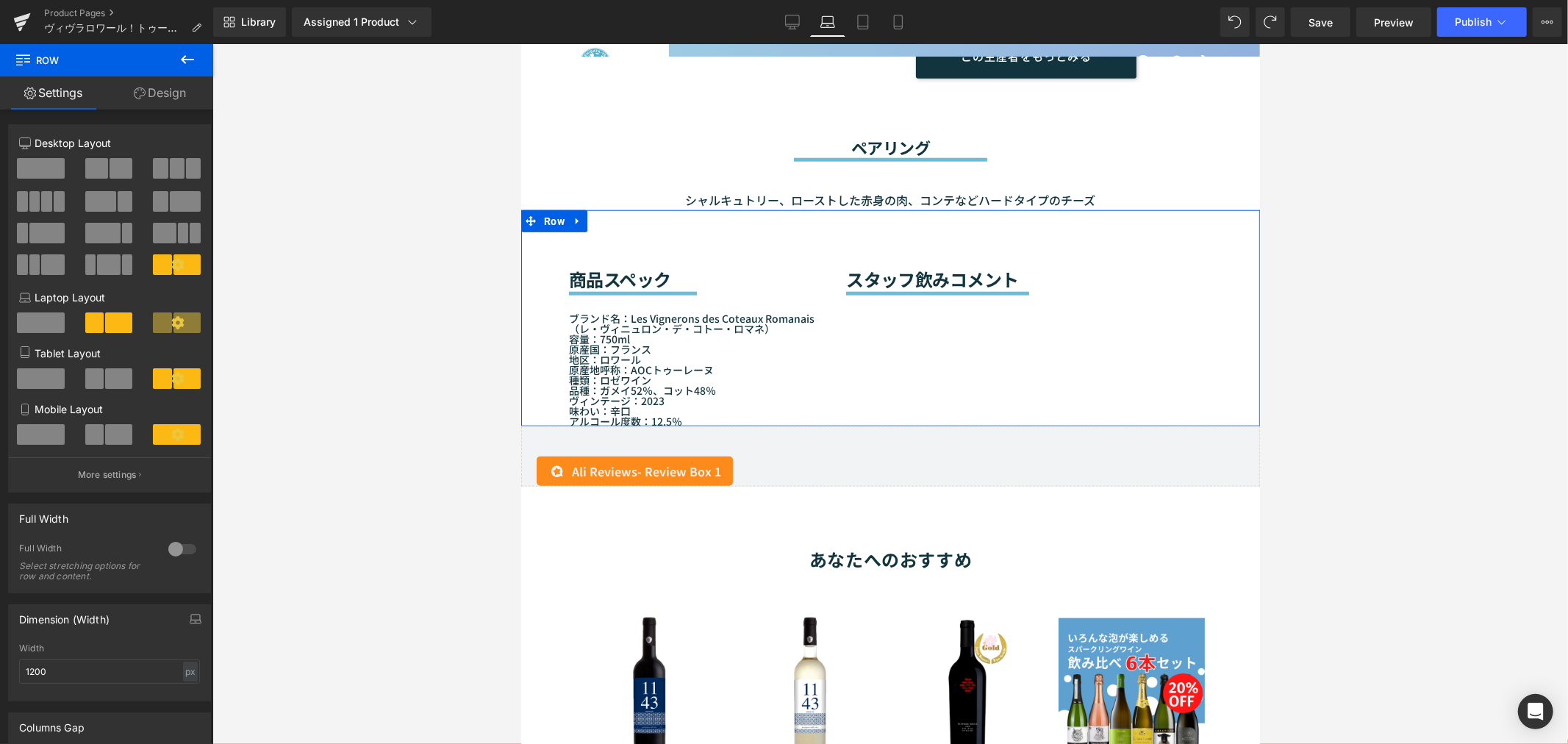
click at [118, 378] on span at bounding box center [119, 378] width 27 height 20
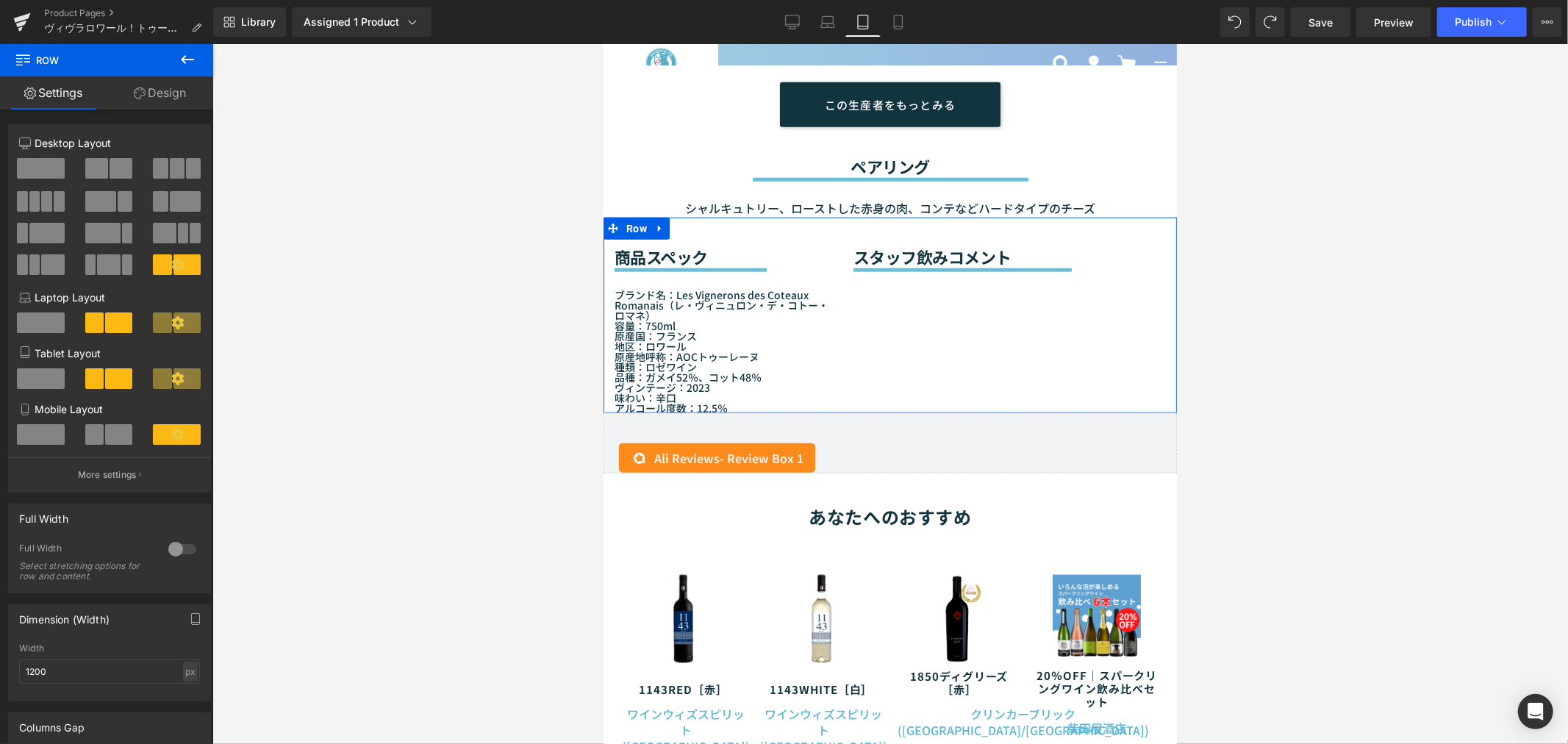
click at [61, 436] on span at bounding box center [40, 435] width 48 height 20
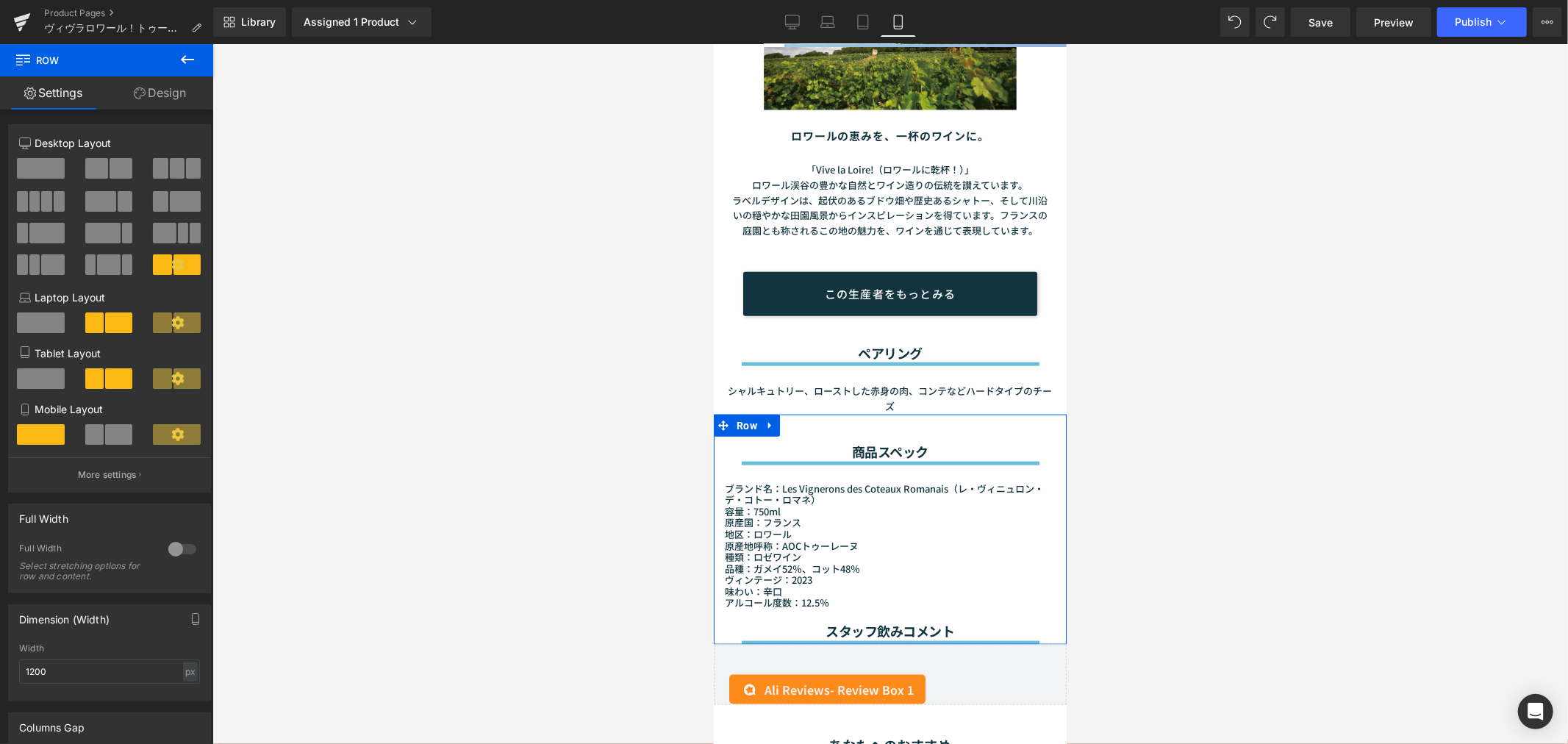
scroll to position [1478, 0]
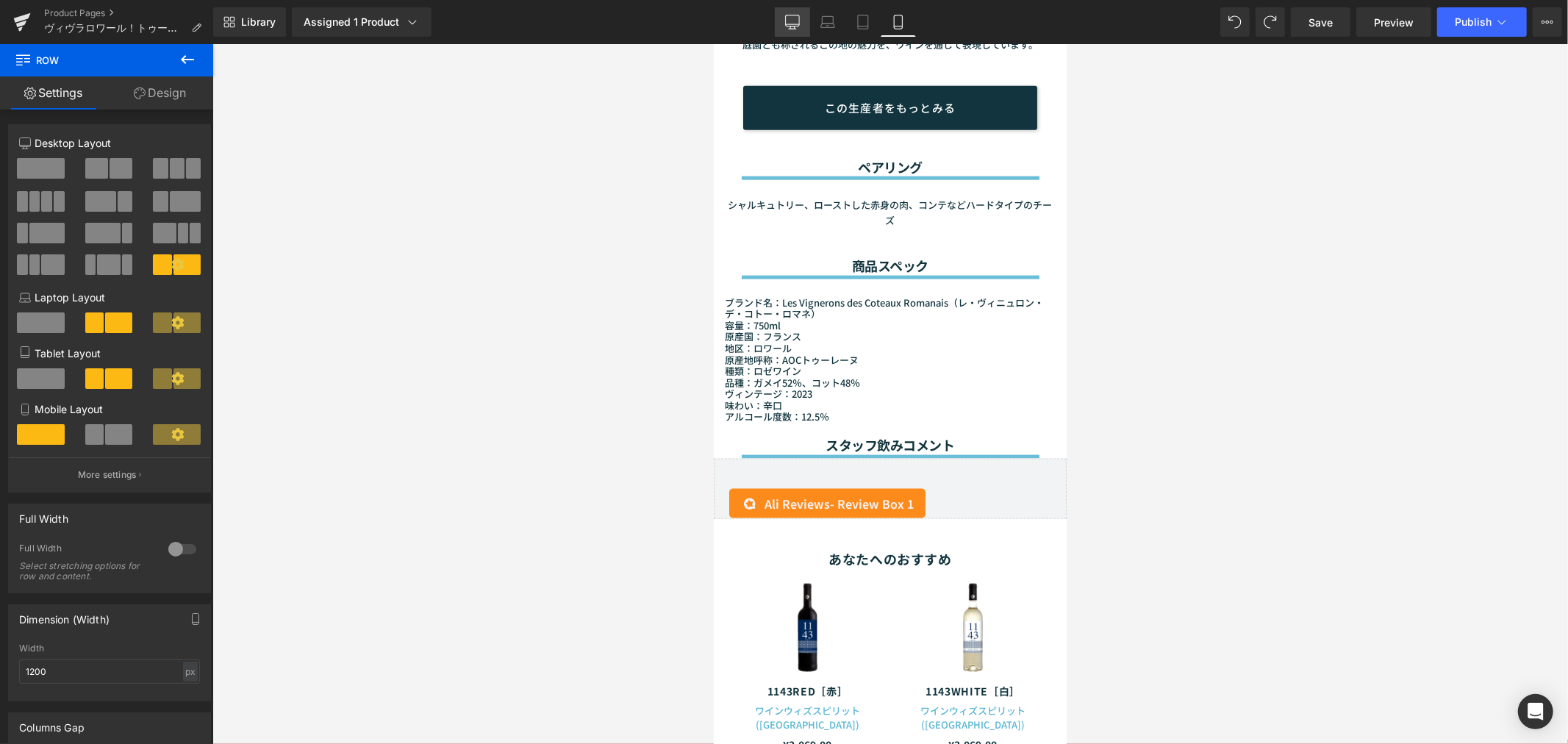
click at [799, 16] on icon at bounding box center [791, 21] width 14 height 11
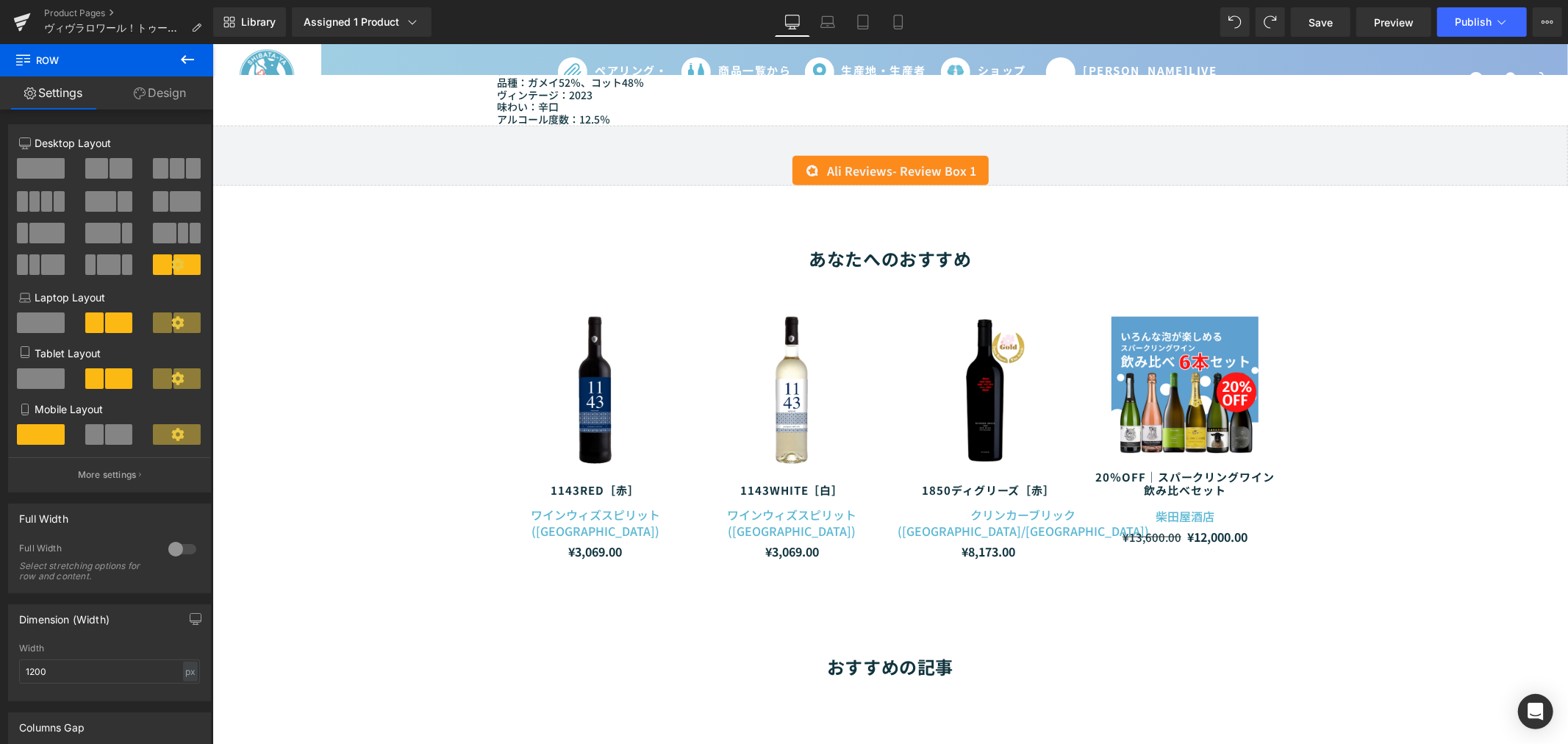
scroll to position [1144, 0]
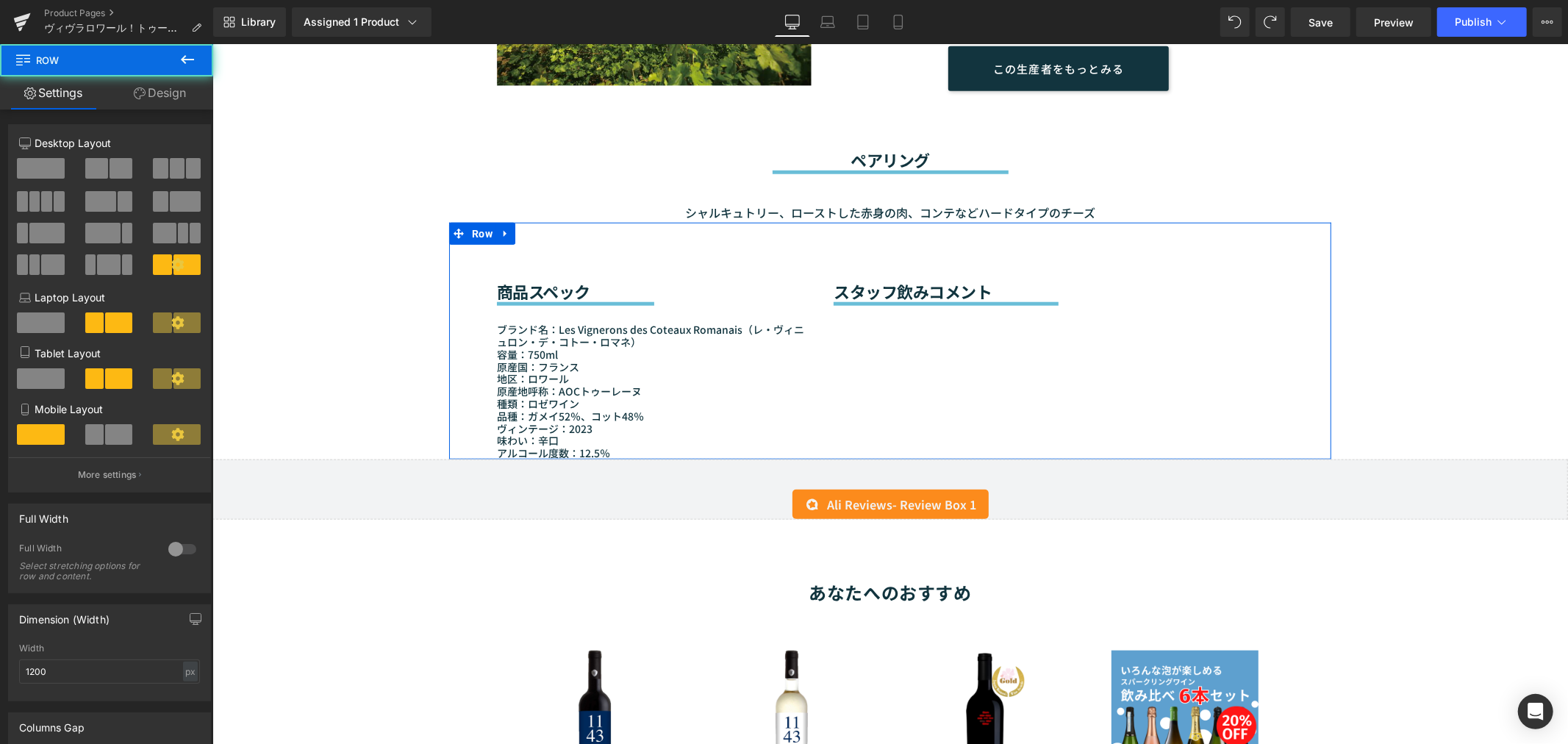
click at [900, 364] on div "商品スペック Heading Separator ブランド名：Les Vignerons des Coteaux Romanais（レ・ヴィニュロン・デ・コト…" at bounding box center [889, 340] width 882 height 237
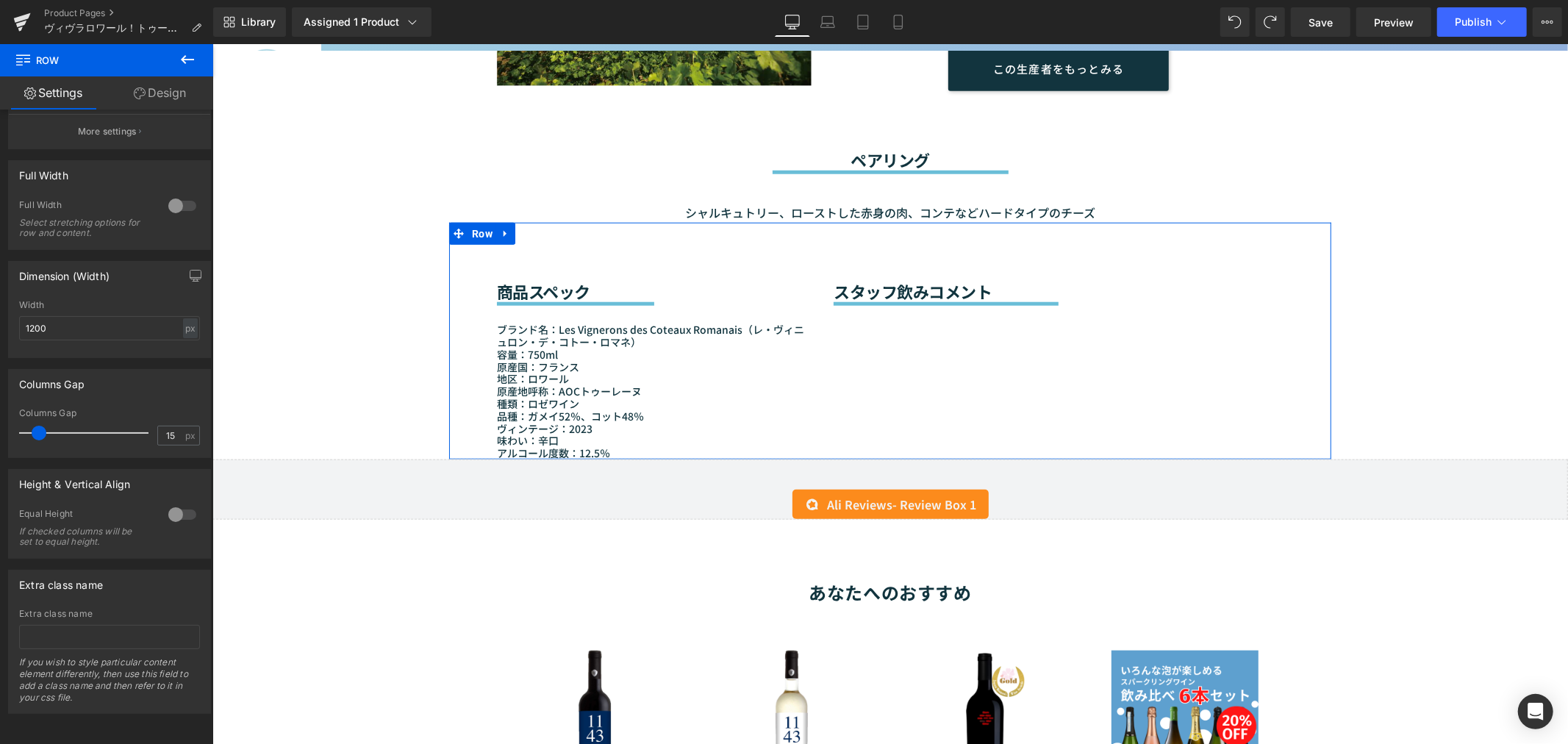
scroll to position [1062, 0]
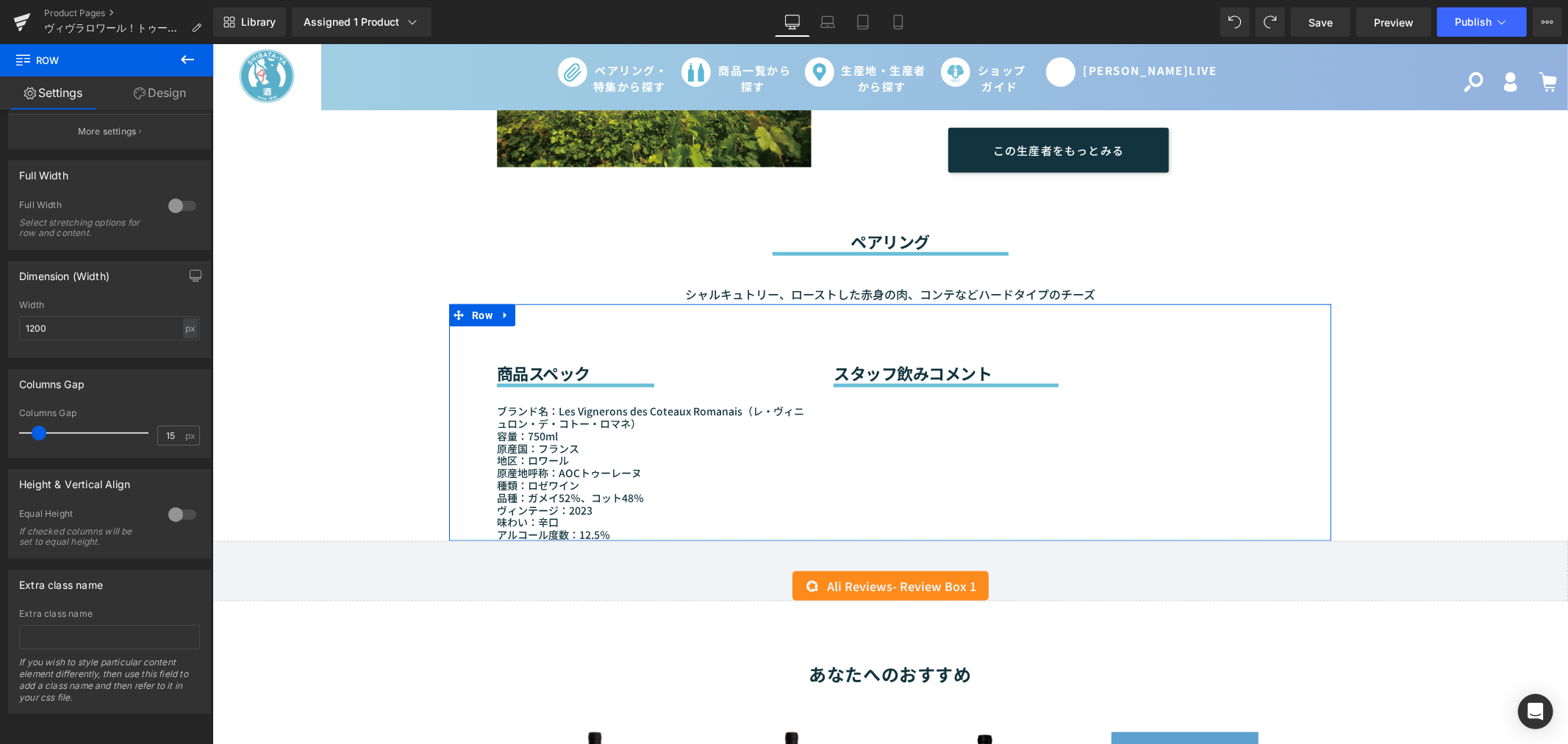
click at [868, 426] on div "商品スペック Heading Separator ブランド名：Les Vignerons des Coteaux Romanais（レ・ヴィニュロン・デ・コト…" at bounding box center [889, 422] width 882 height 237
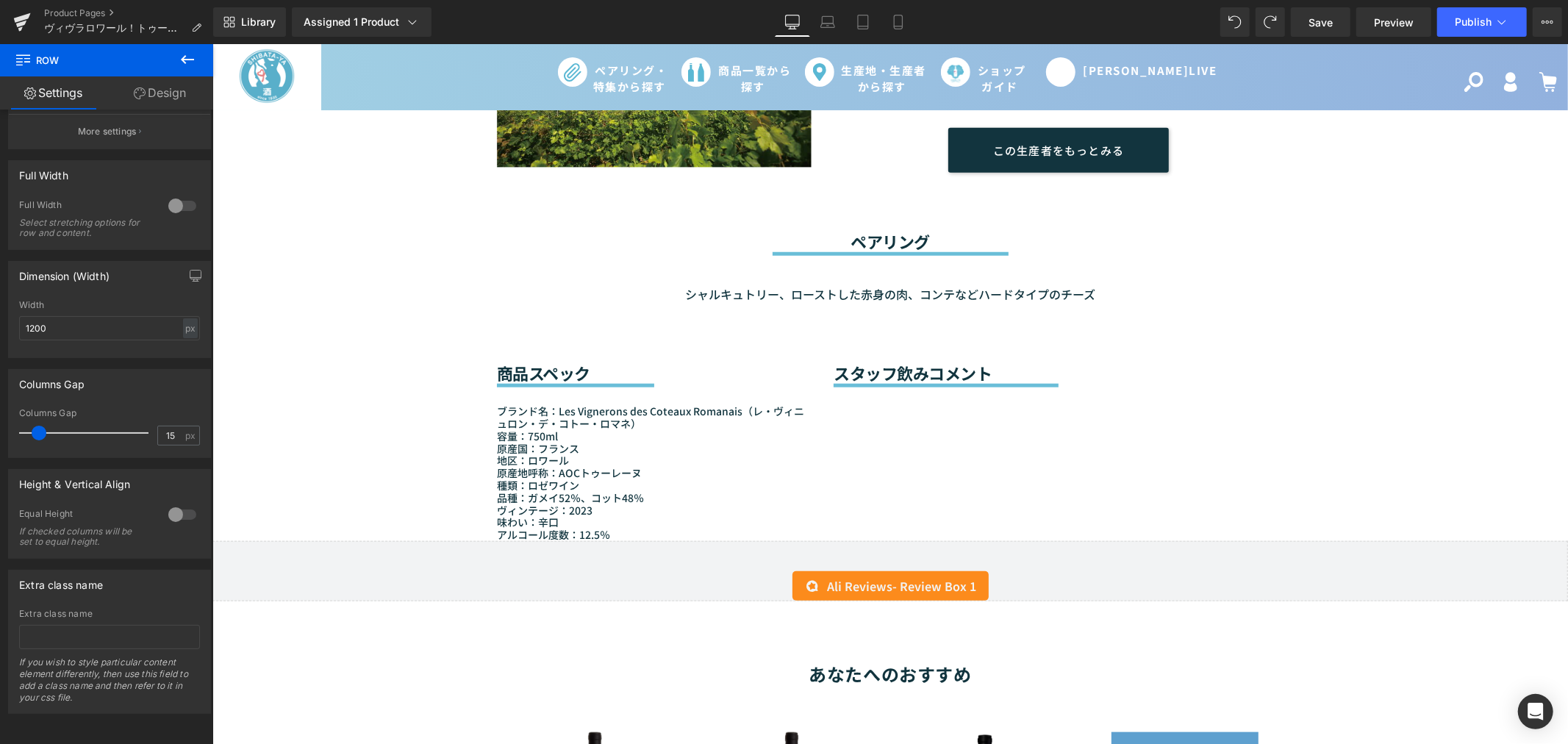
click at [192, 61] on icon at bounding box center [187, 59] width 17 height 17
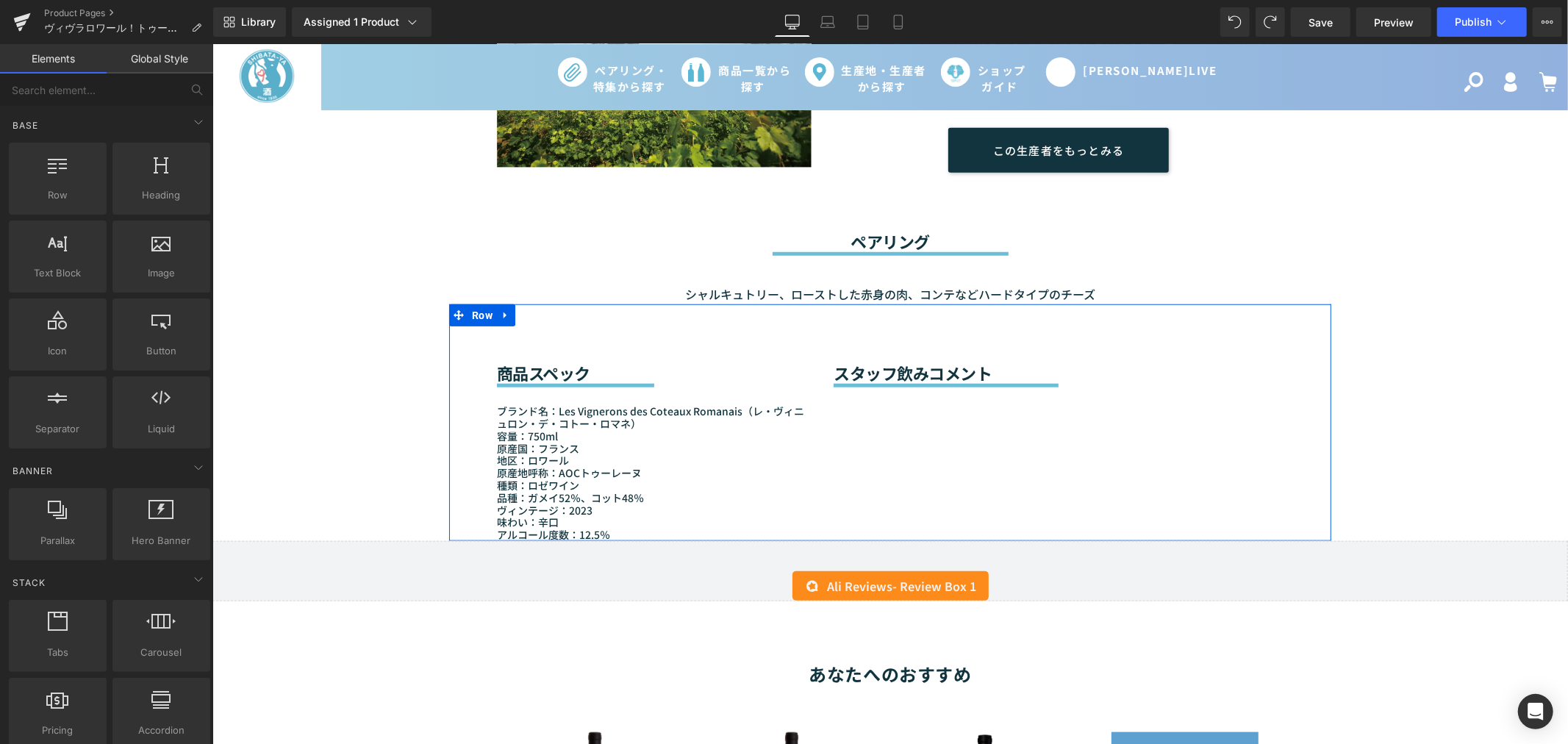
click at [814, 391] on div "商品スペック Heading Separator ブランド名：Les Vignerons des Coteaux Romanais（レ・ヴィニュロン・デ・コト…" at bounding box center [653, 422] width 337 height 237
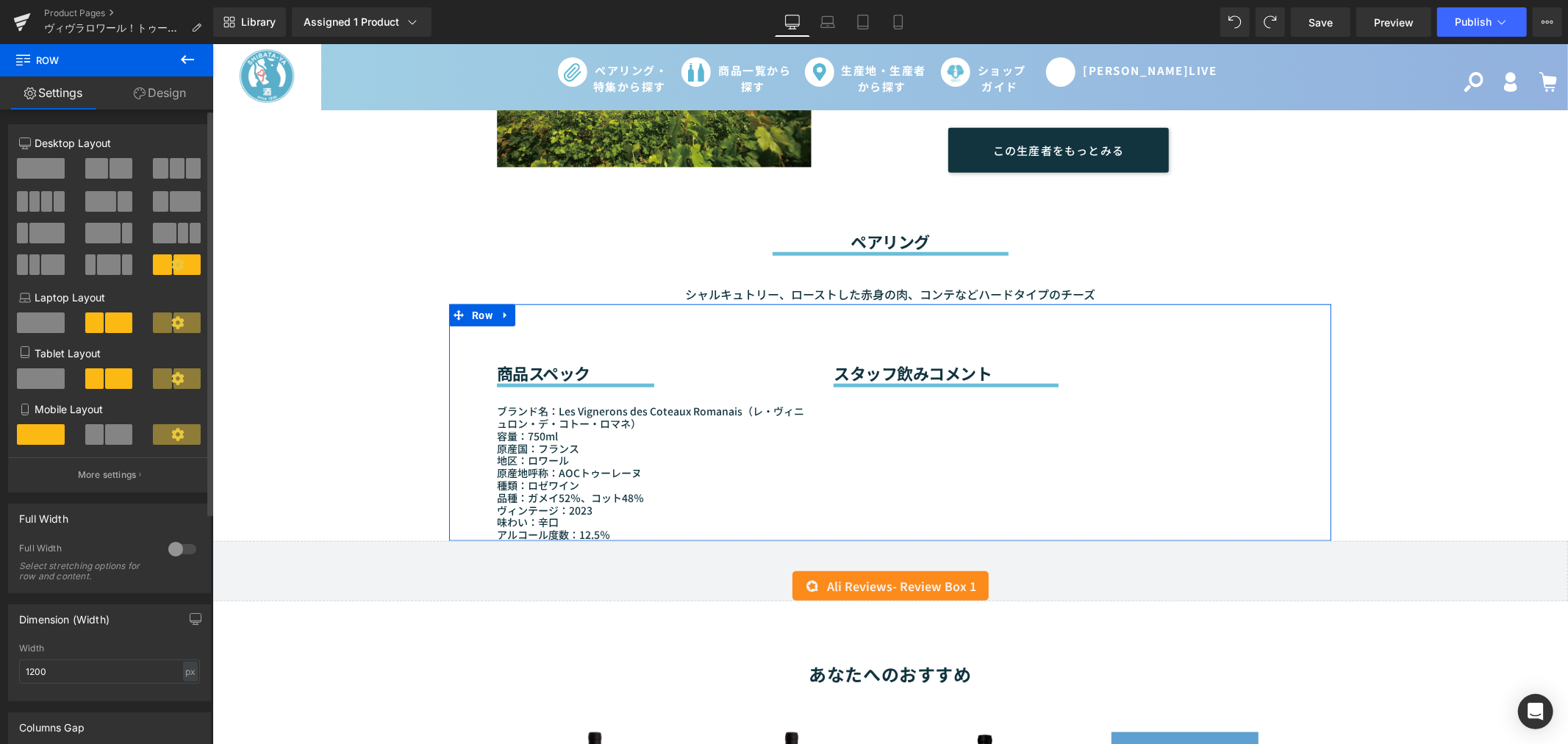
click at [105, 260] on span at bounding box center [108, 264] width 23 height 20
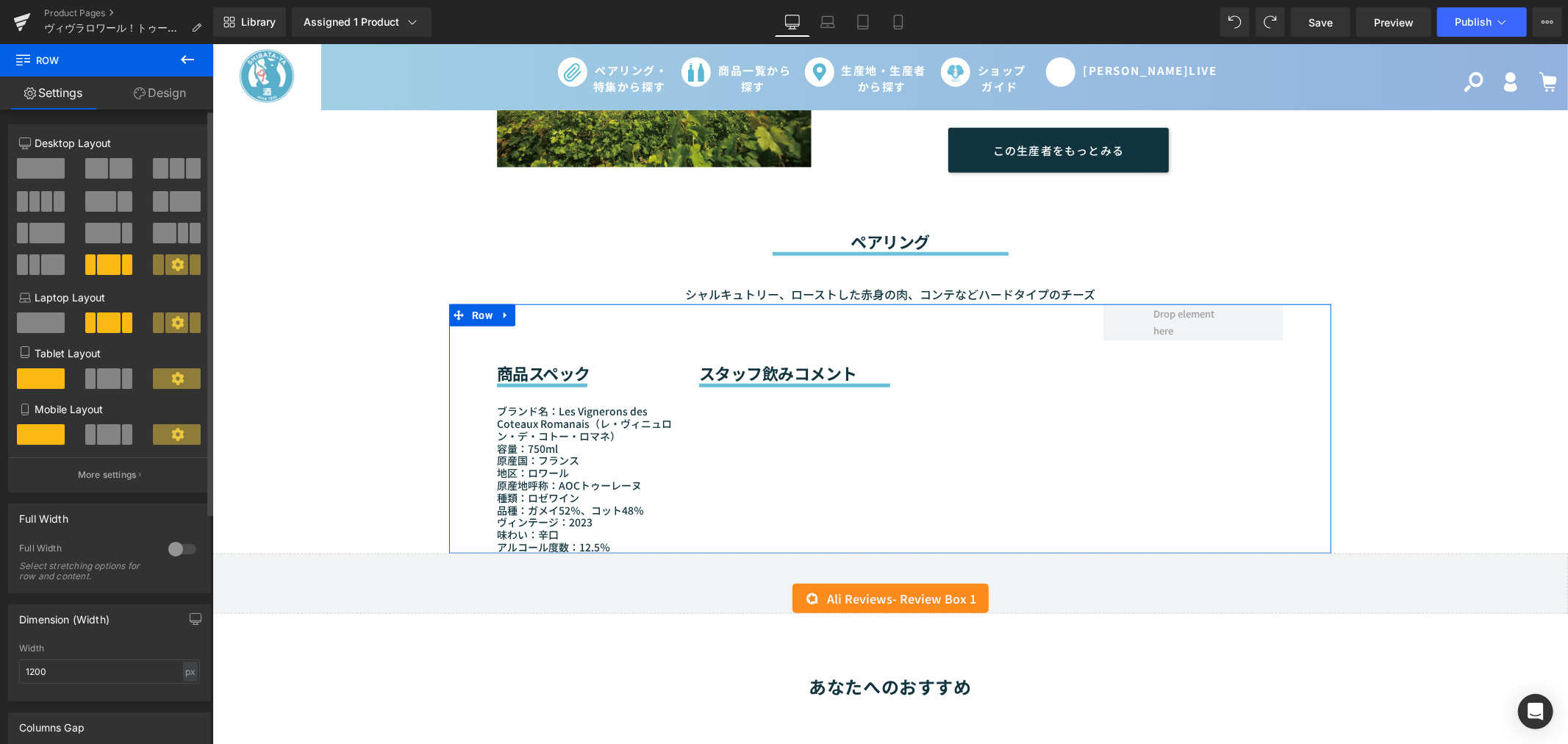
click at [166, 264] on span at bounding box center [177, 264] width 23 height 20
click at [166, 264] on span at bounding box center [177, 264] width 23 height 20
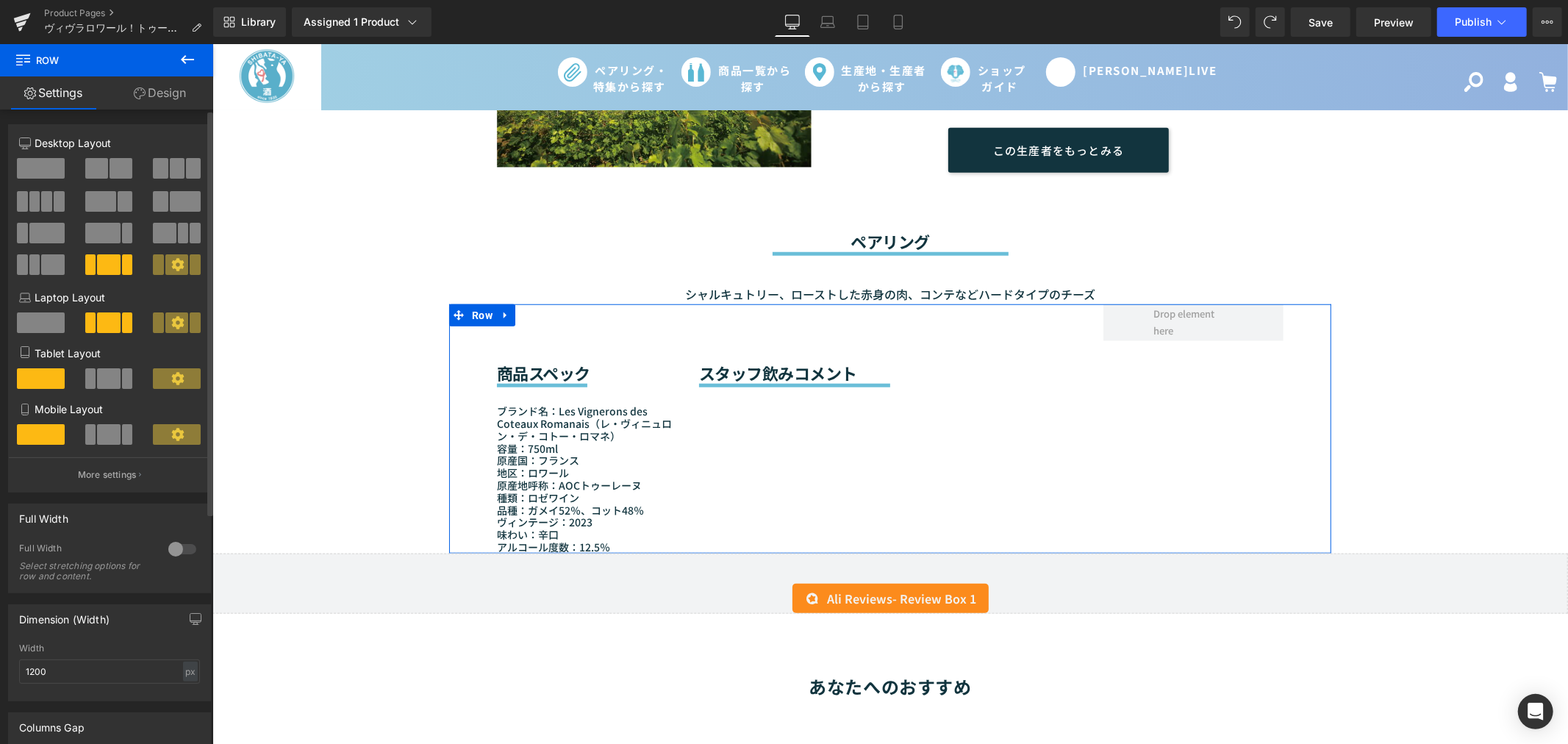
click at [174, 271] on icon at bounding box center [177, 264] width 13 height 13
click at [173, 267] on icon at bounding box center [177, 264] width 13 height 13
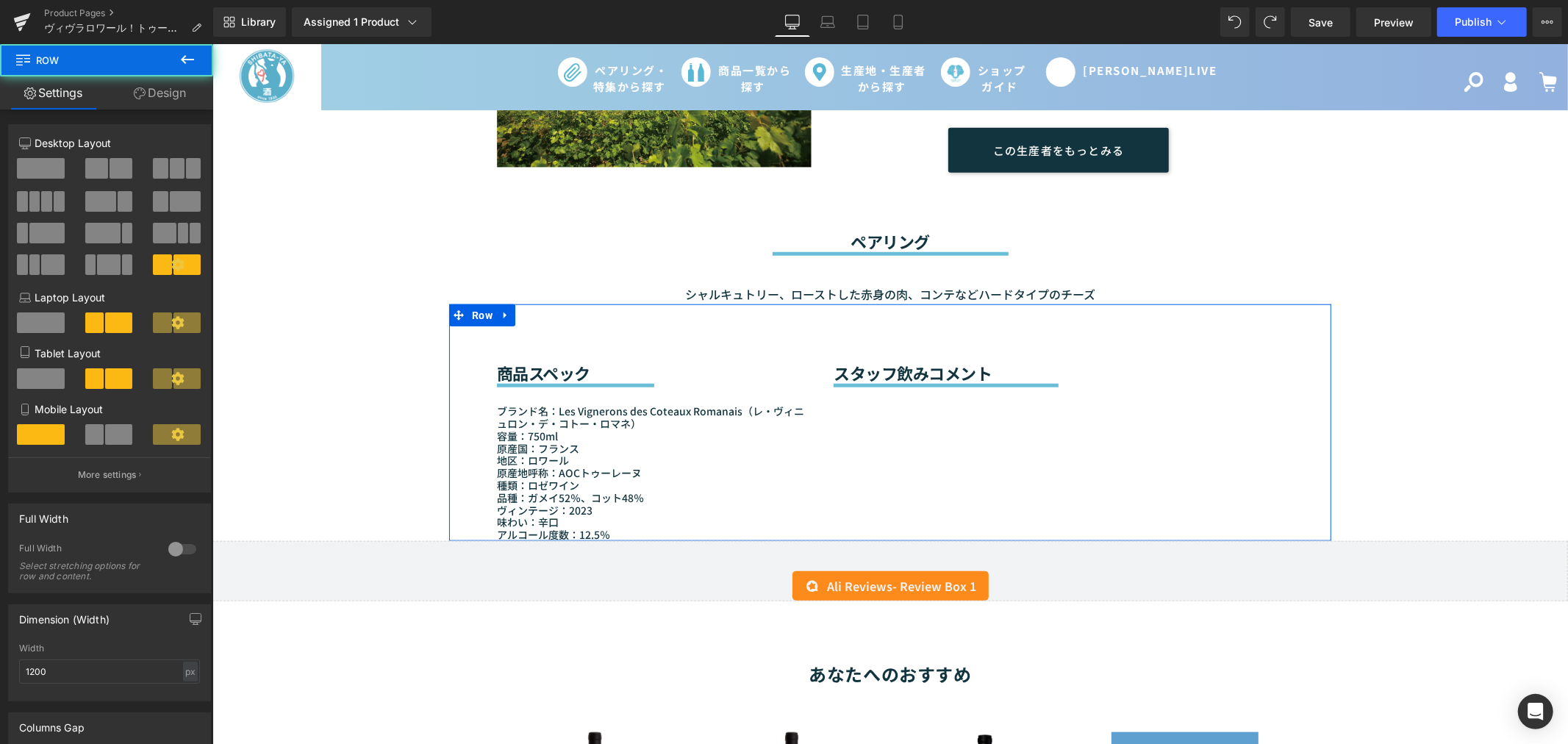
click at [865, 396] on div "商品スペック Heading Separator ブランド名：Les Vignerons des Coteaux Romanais（レ・ヴィニュロン・デ・コト…" at bounding box center [889, 422] width 882 height 237
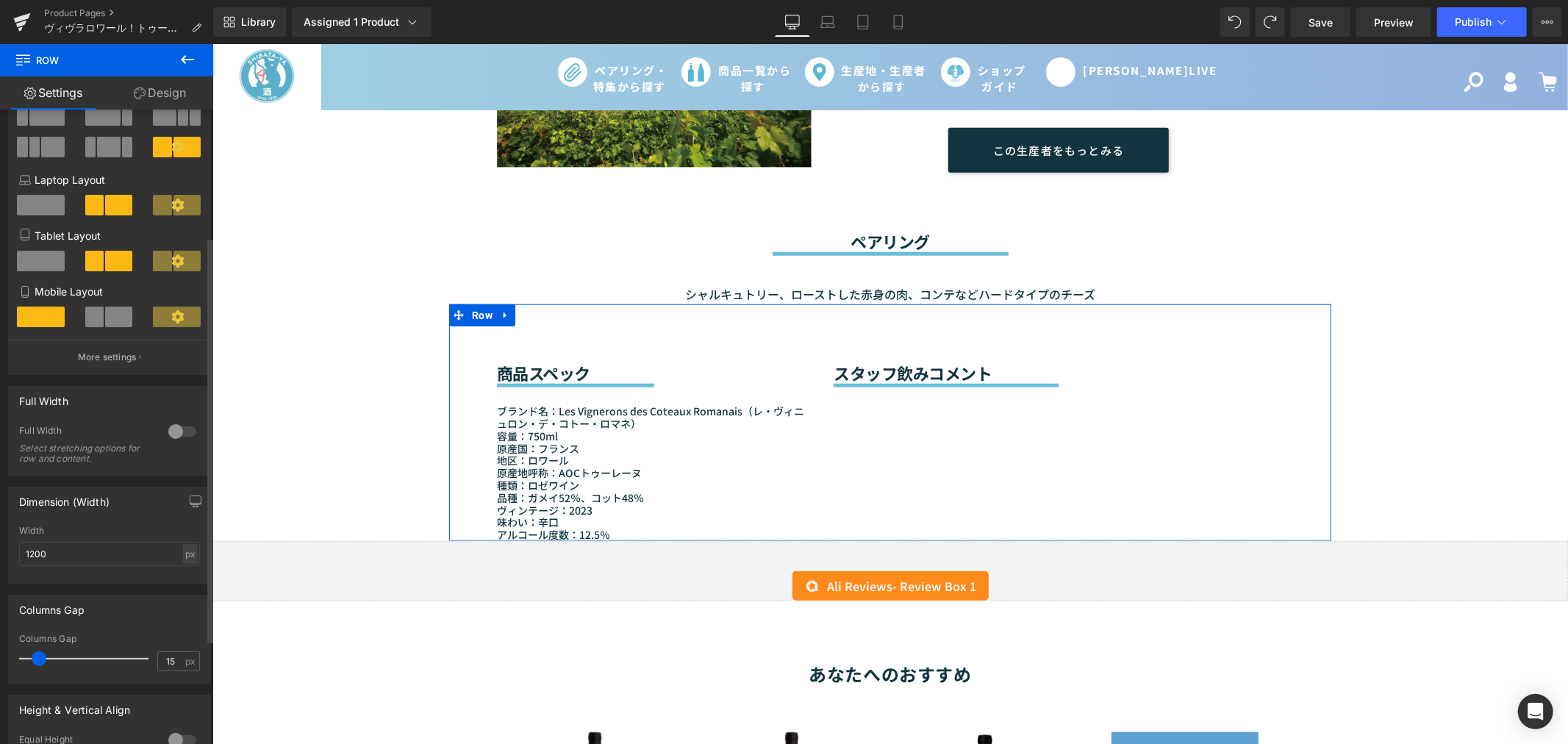
scroll to position [0, 0]
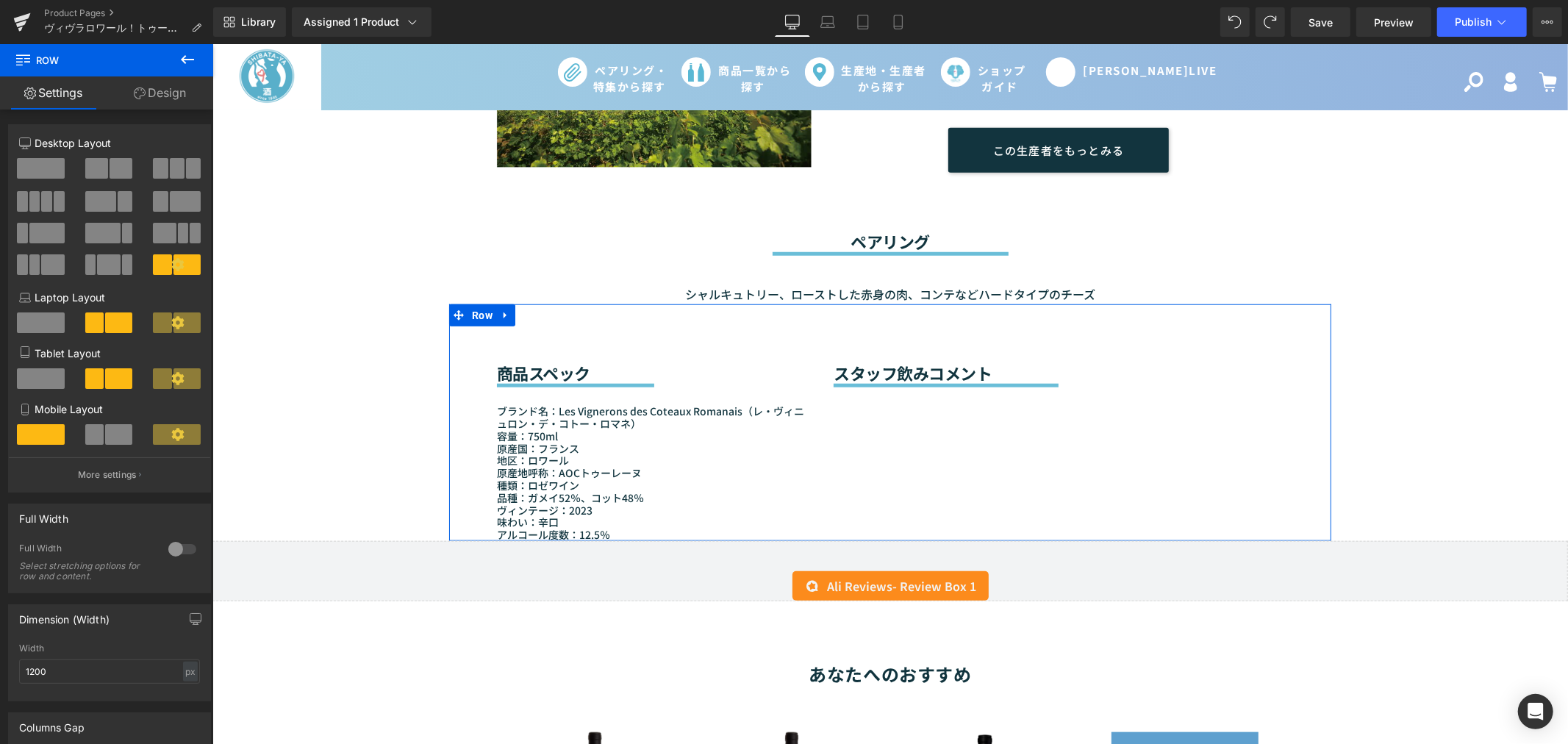
click at [156, 93] on link "Design" at bounding box center [159, 93] width 106 height 33
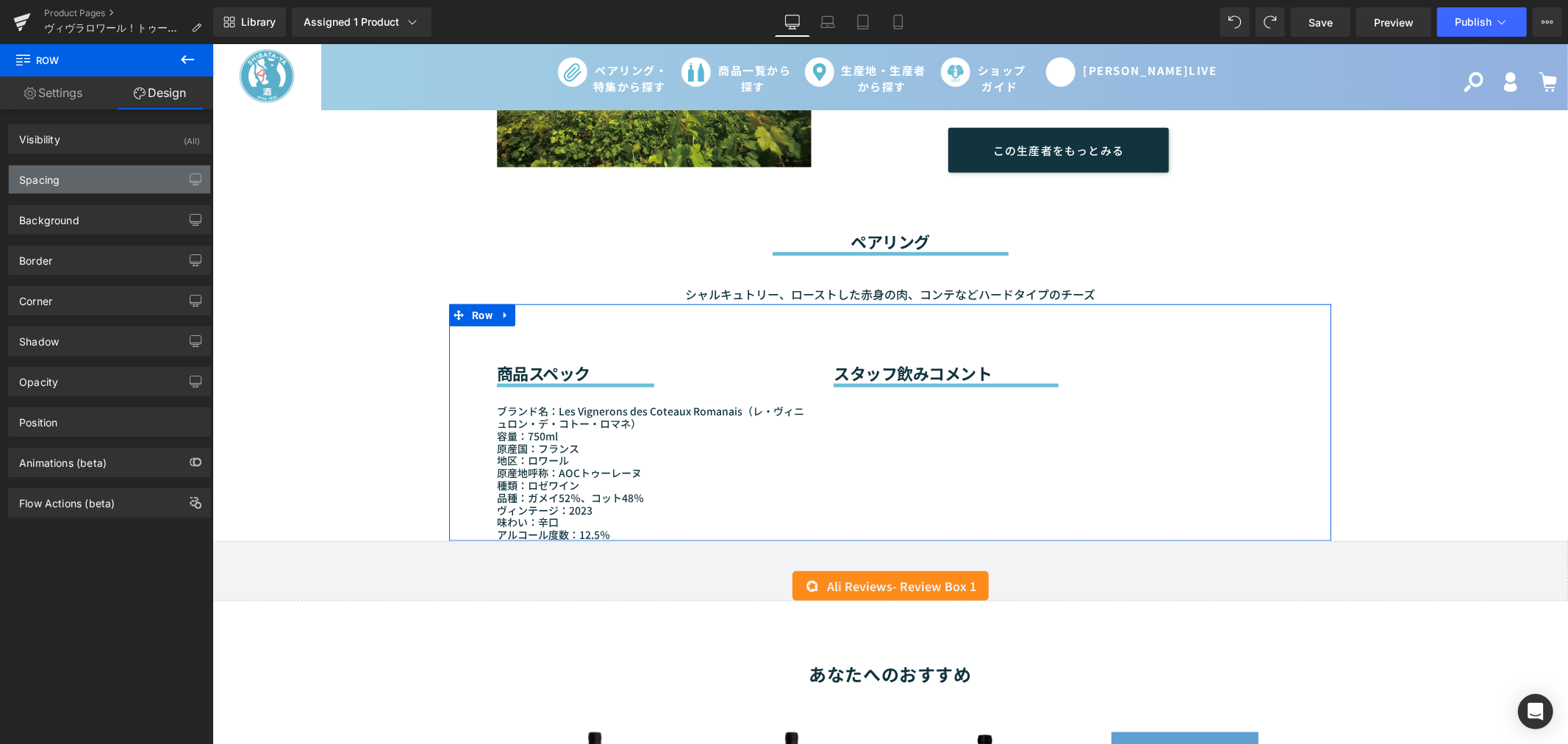
type input "0"
type input "50"
type input "0"
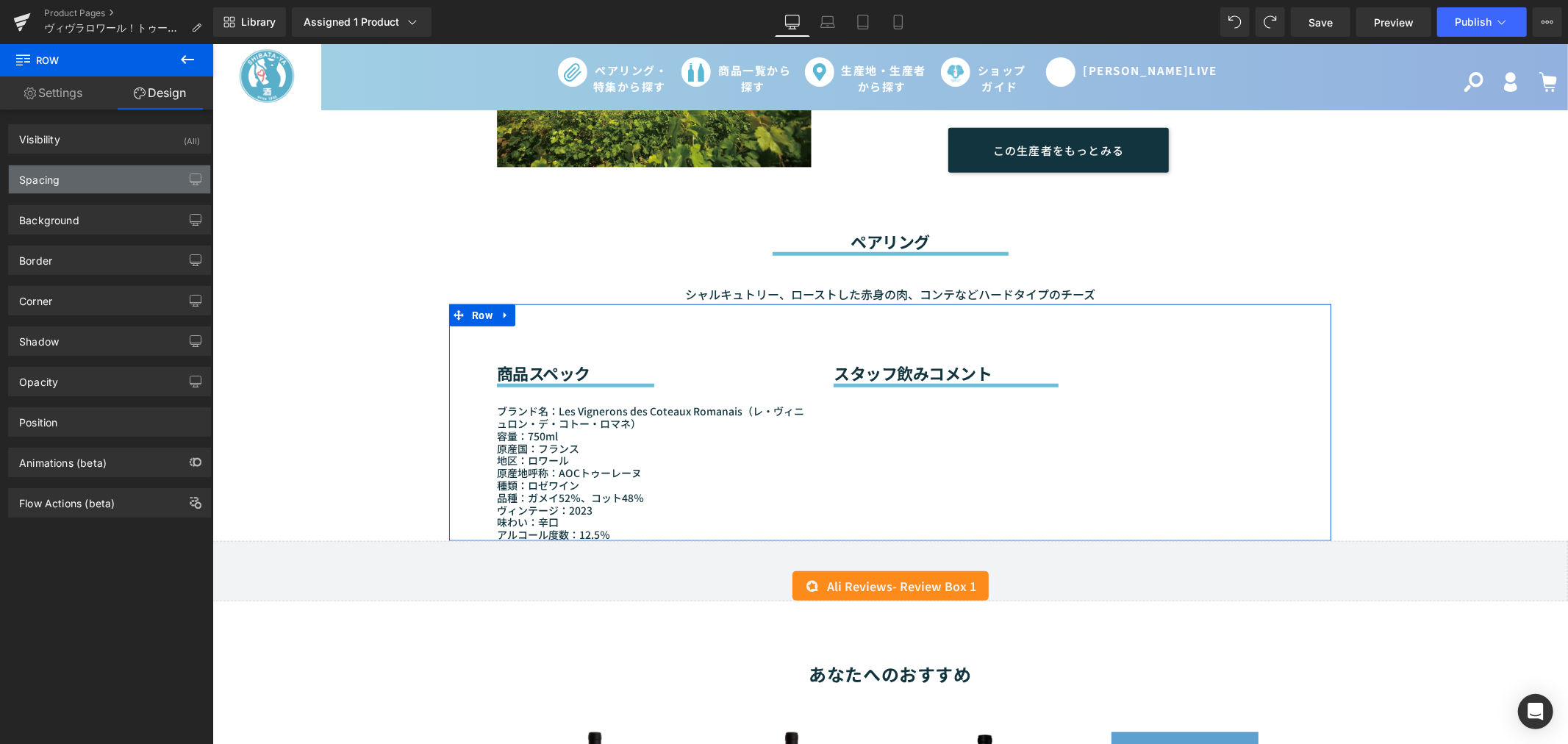
type input "50"
click at [45, 167] on div "Spacing" at bounding box center [39, 176] width 40 height 20
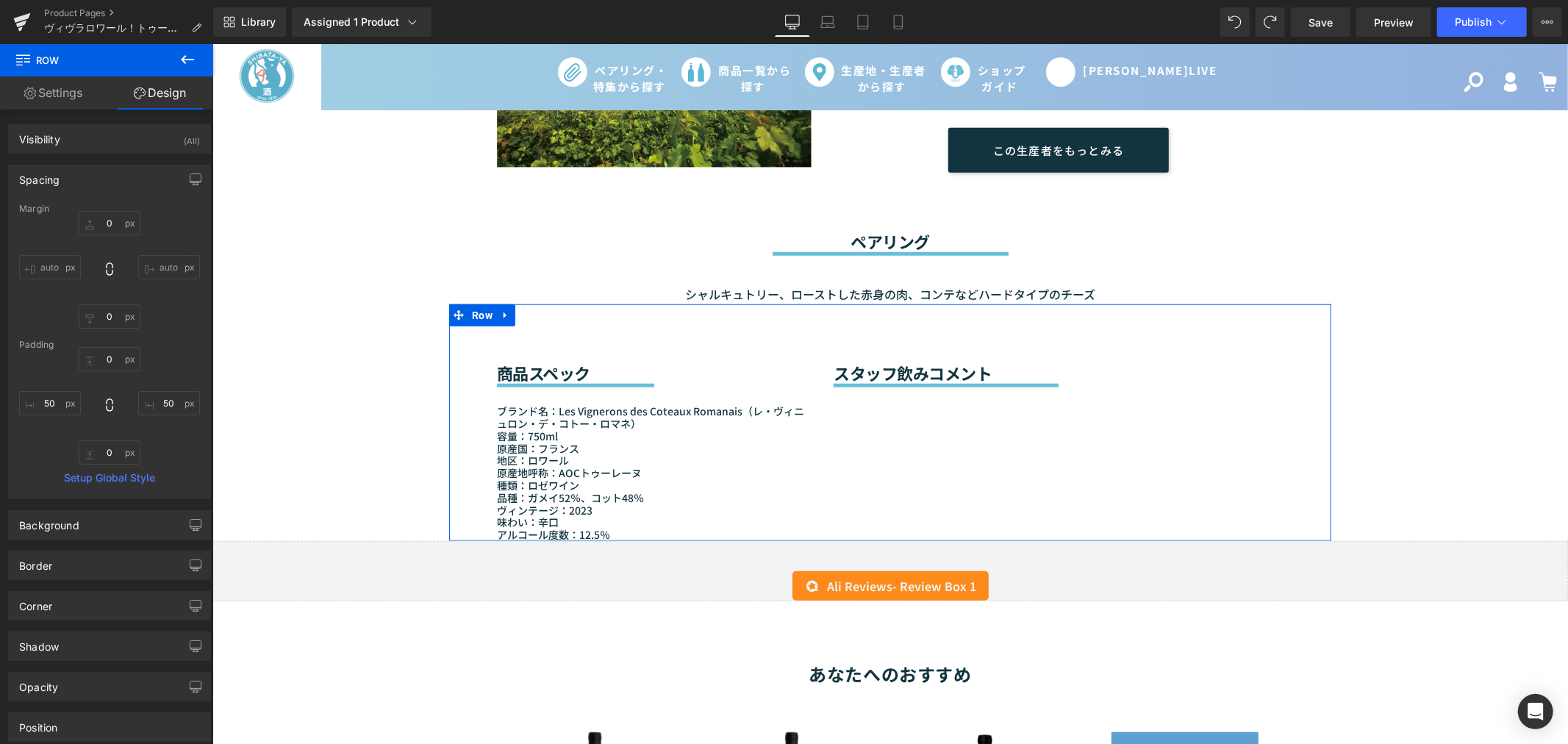
click at [45, 167] on div "Spacing" at bounding box center [39, 176] width 40 height 20
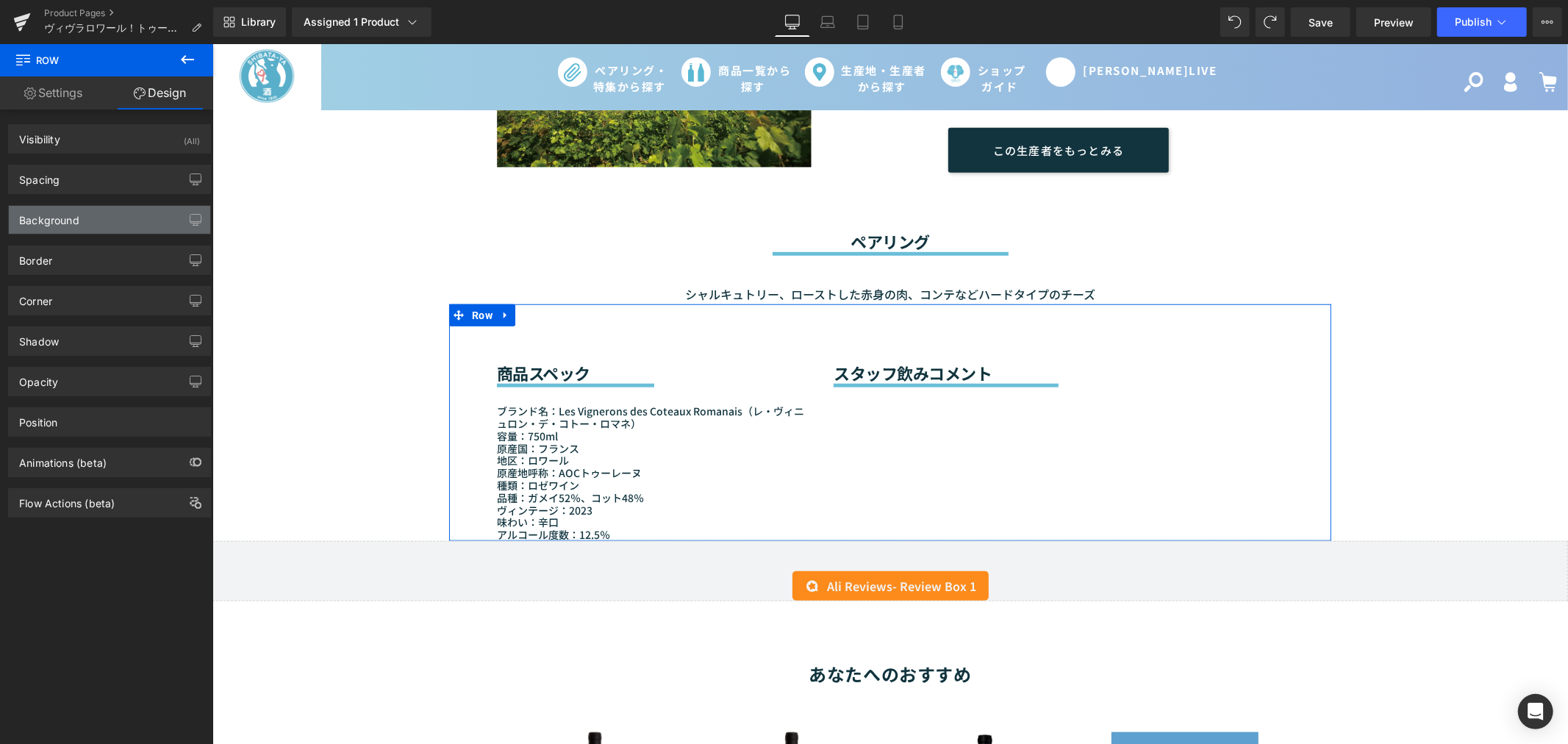
click at [42, 211] on div "Background" at bounding box center [49, 216] width 60 height 20
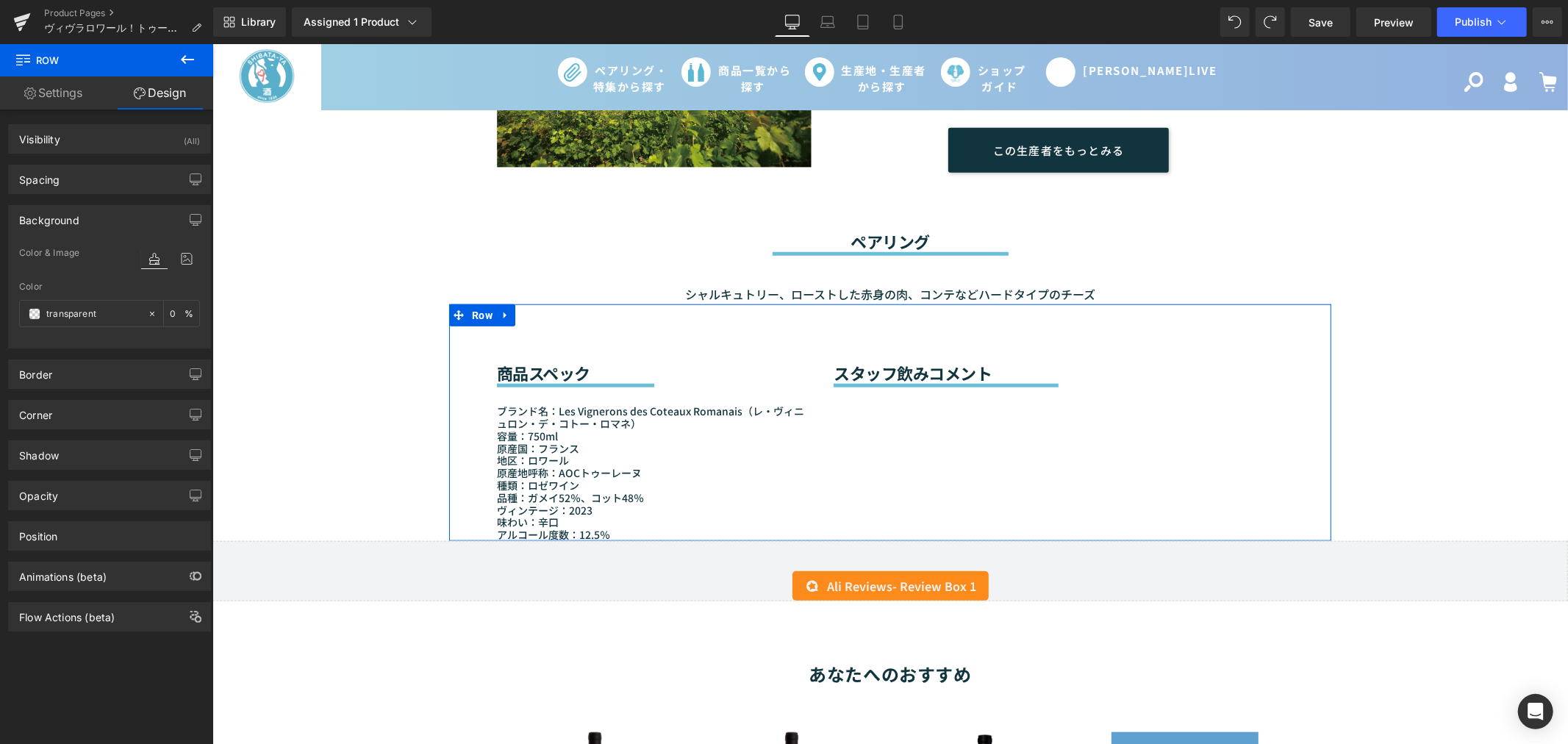
click at [44, 225] on div "Background" at bounding box center [49, 216] width 60 height 20
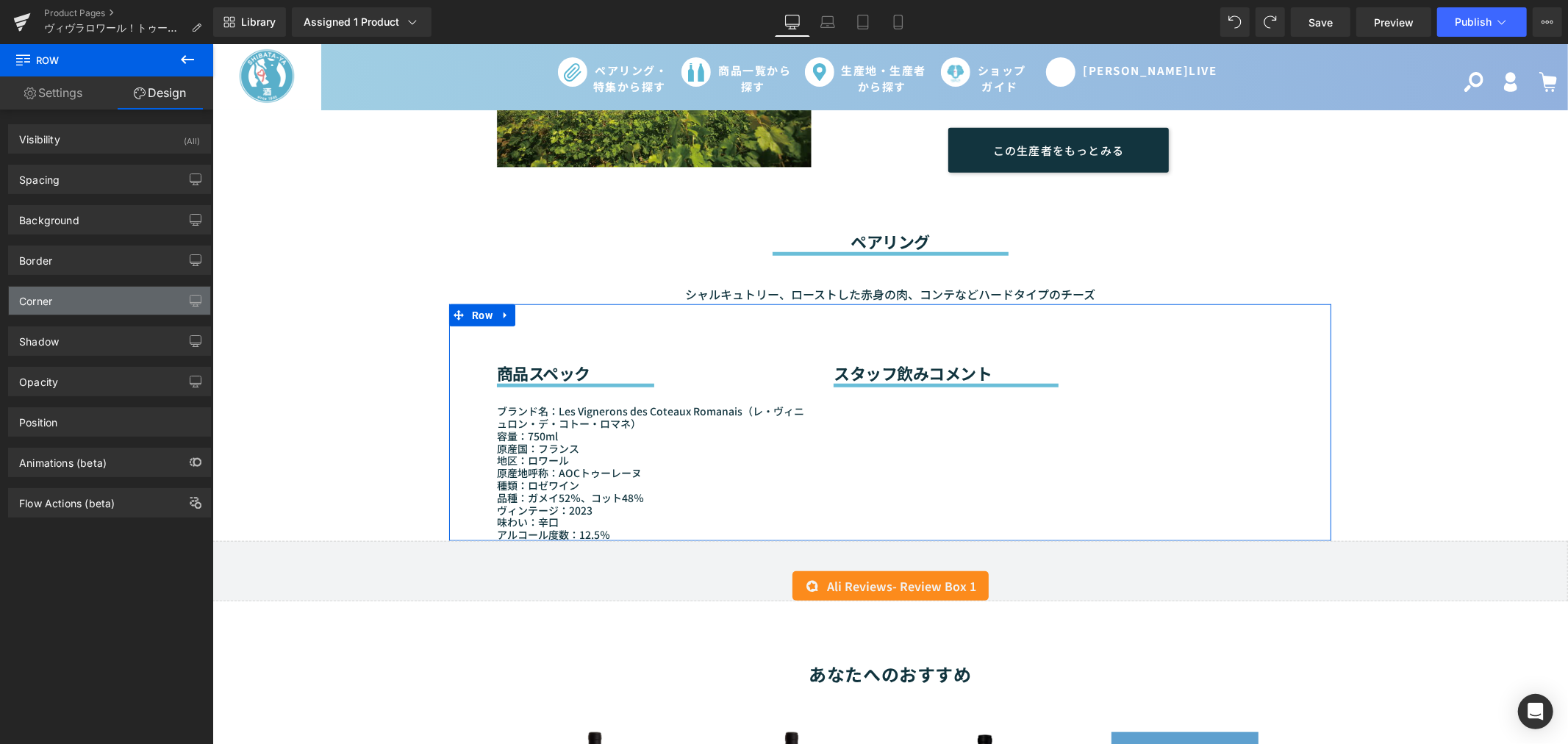
click at [76, 312] on div "Corner" at bounding box center [110, 300] width 201 height 28
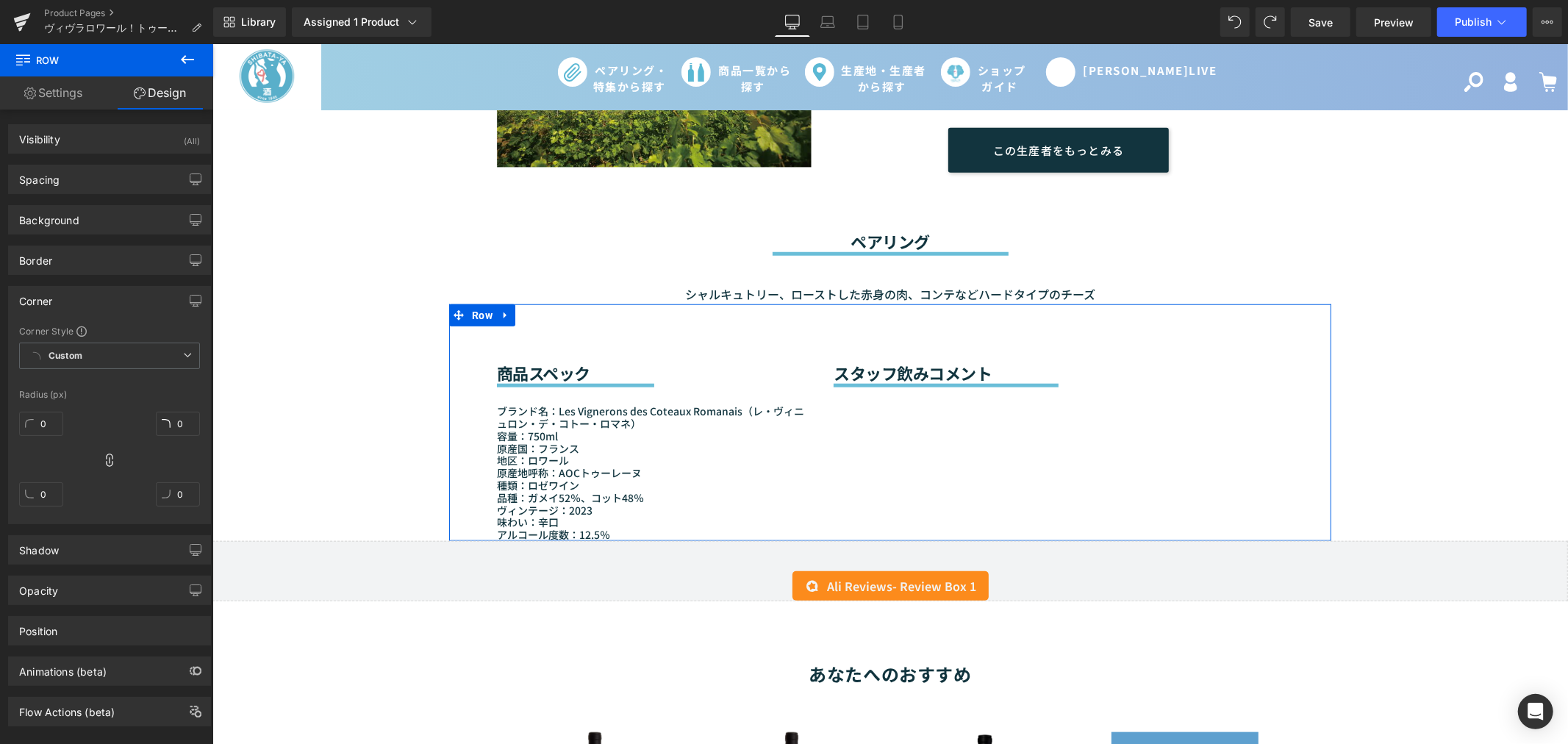
click at [76, 312] on div "Corner" at bounding box center [110, 300] width 201 height 28
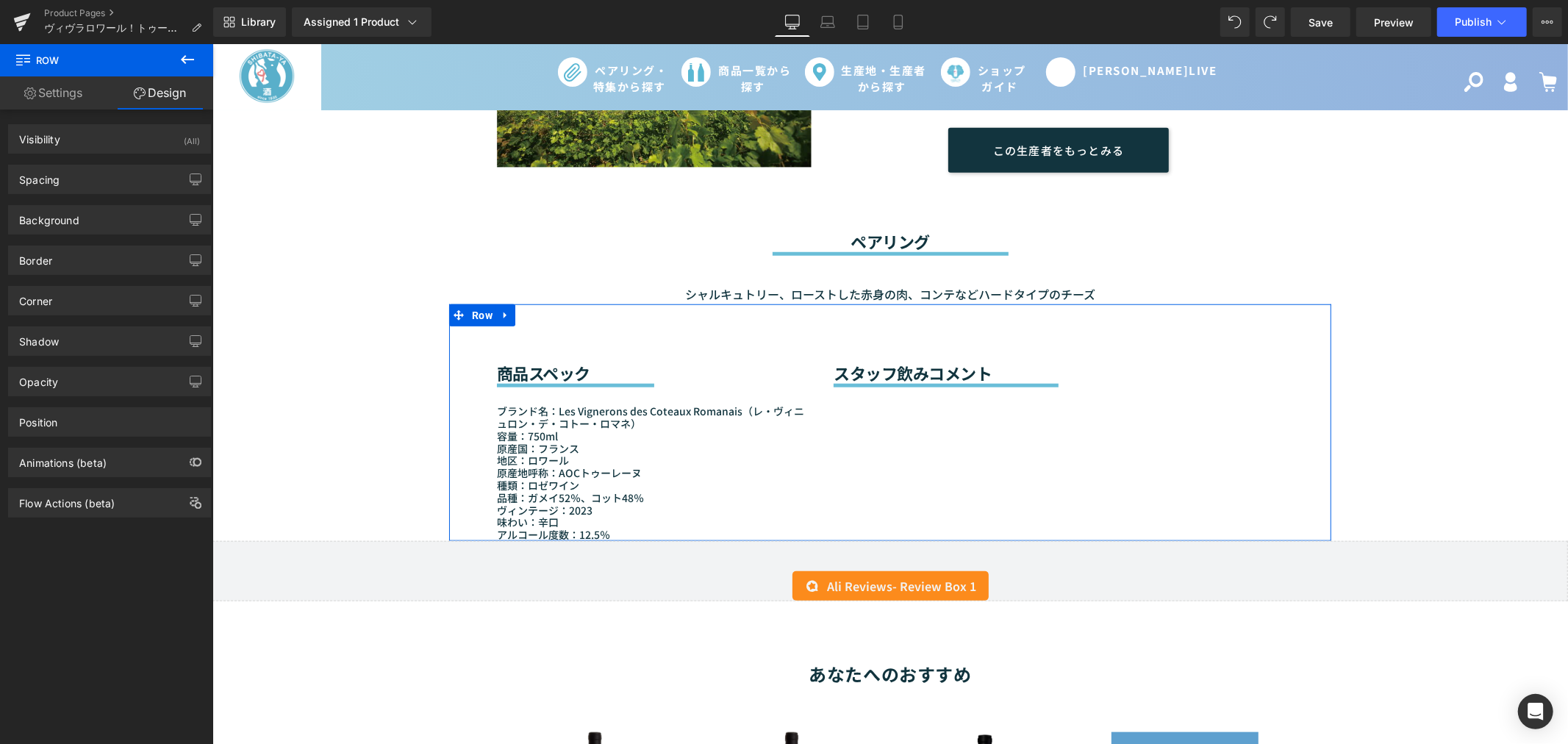
click at [873, 405] on div "商品スペック Heading Separator ブランド名：Les Vignerons des Coteaux Romanais（レ・ヴィニュロン・デ・コト…" at bounding box center [889, 422] width 882 height 237
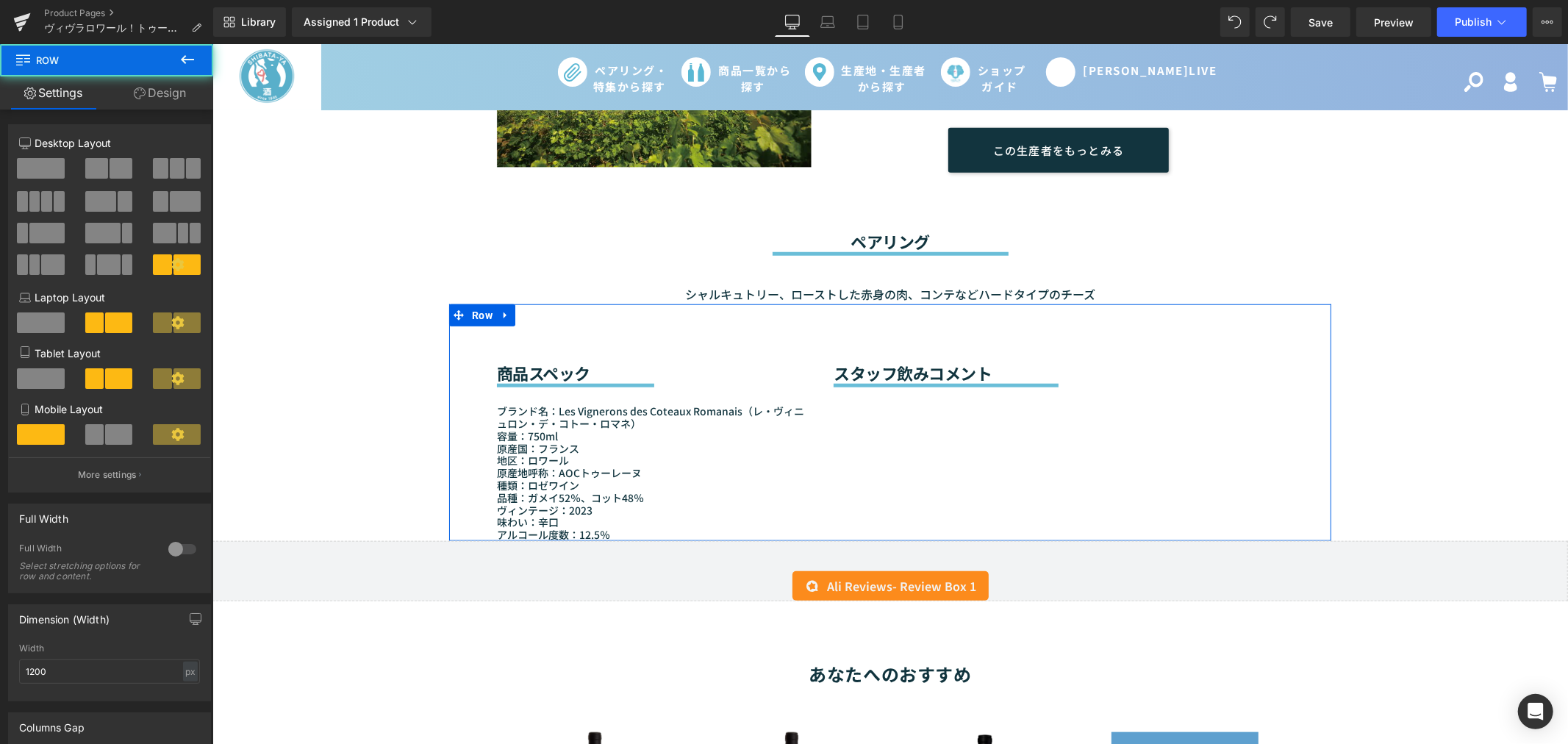
click at [873, 405] on div "商品スペック Heading Separator ブランド名：Les Vignerons des Coteaux Romanais（レ・ヴィニュロン・デ・コト…" at bounding box center [889, 422] width 882 height 237
click at [155, 91] on link "Design" at bounding box center [159, 93] width 106 height 33
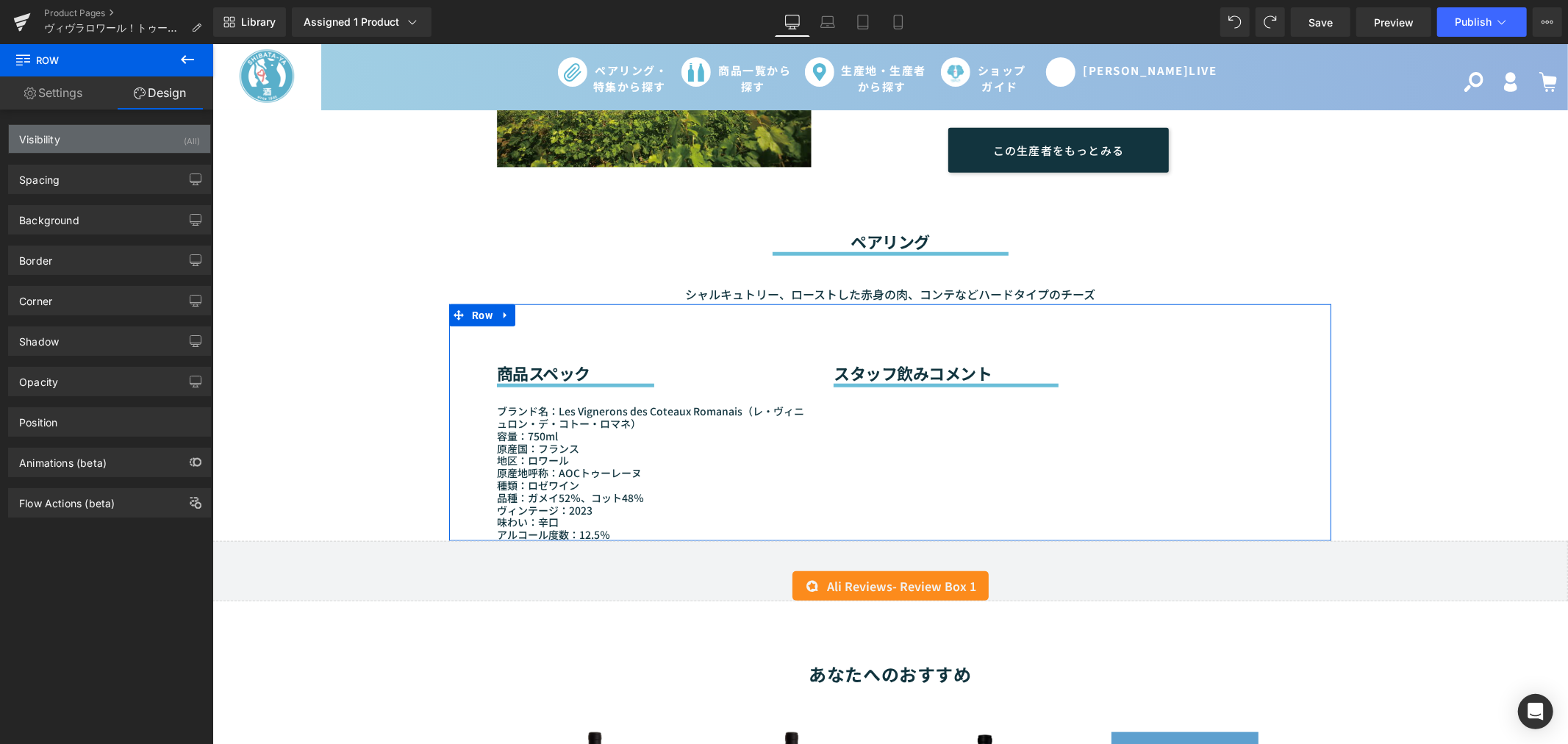
type input "0"
type input "50"
type input "0"
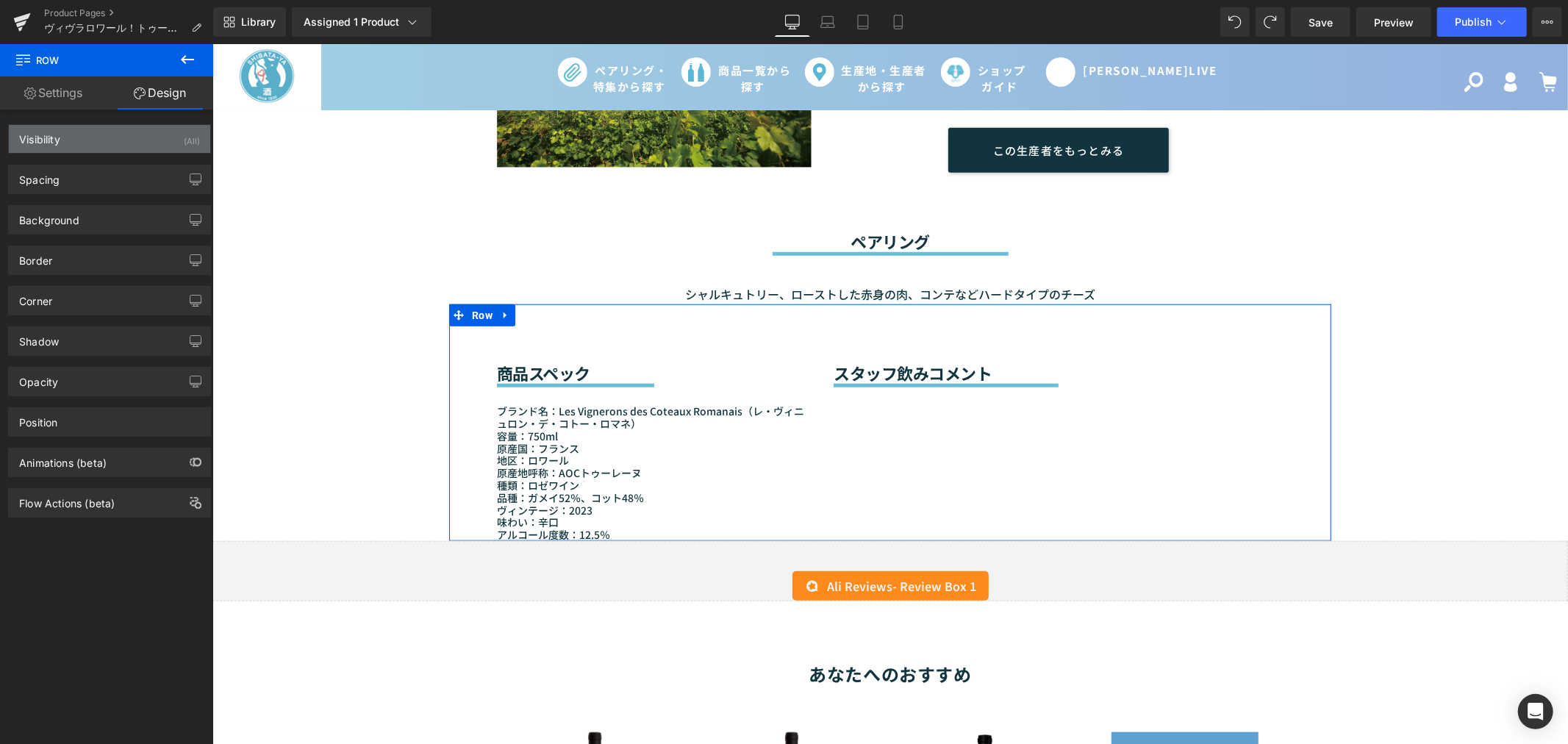
type input "50"
click at [143, 140] on div "Visibility (All)" at bounding box center [110, 139] width 201 height 28
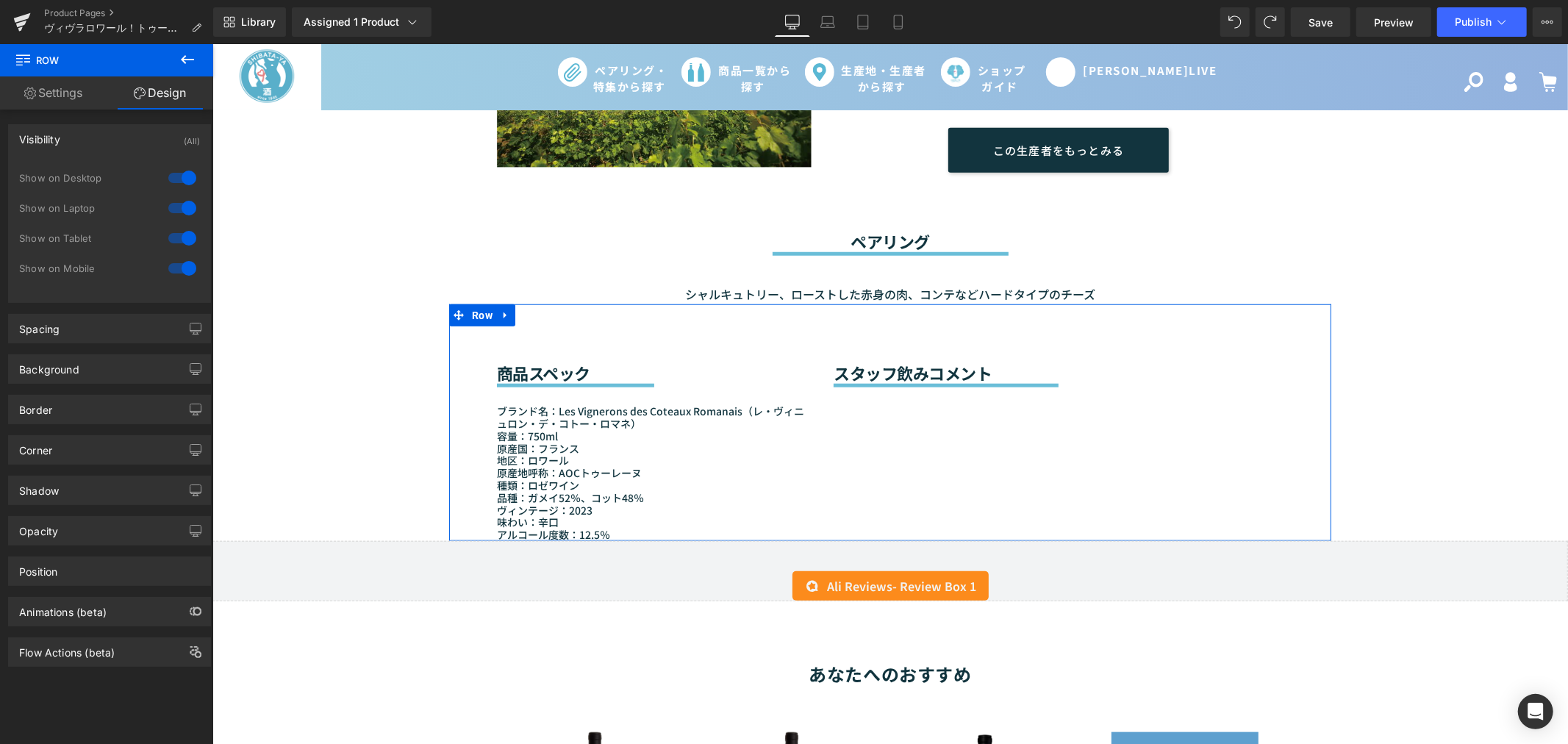
click at [143, 140] on div "Visibility (All)" at bounding box center [110, 139] width 201 height 28
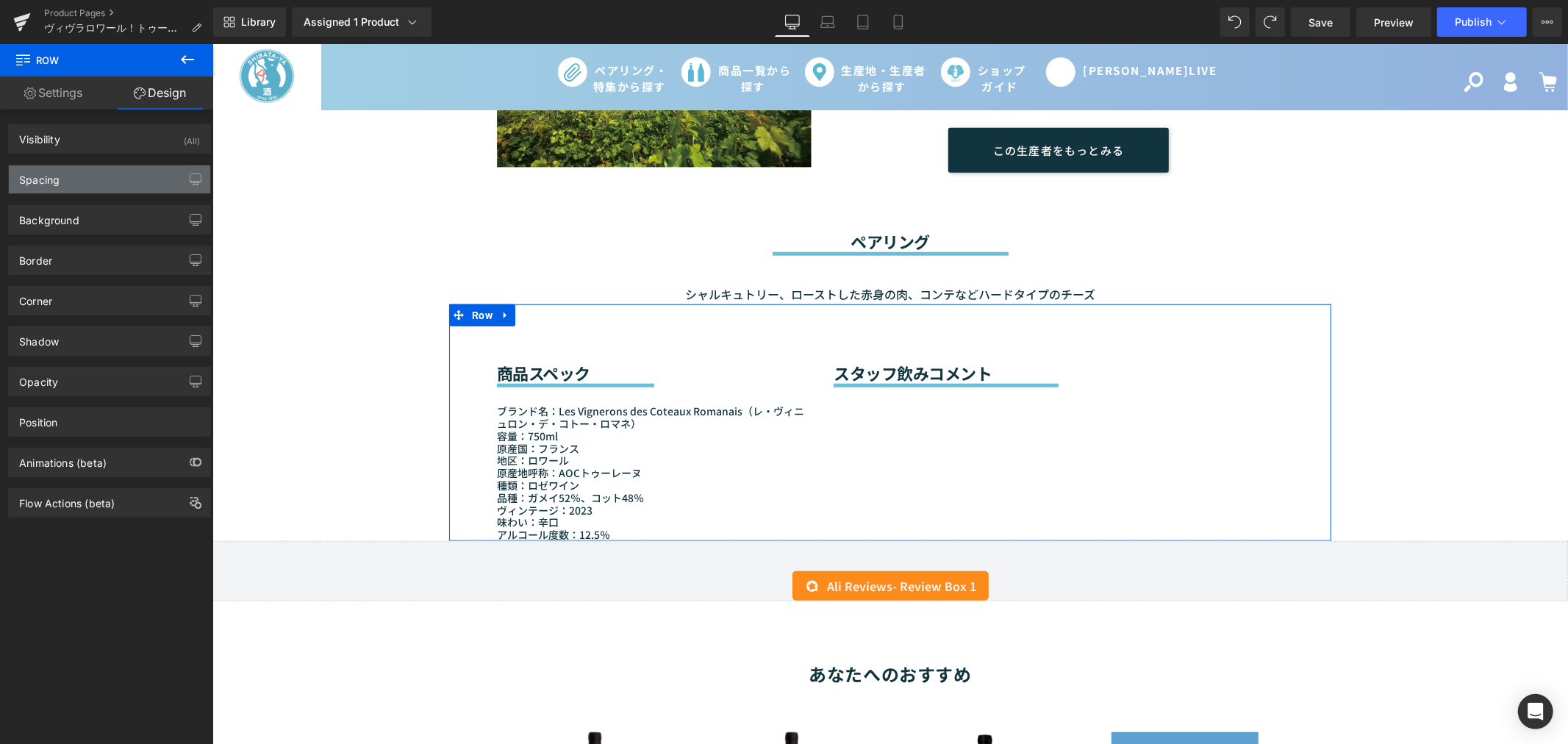
click at [143, 177] on div "Spacing" at bounding box center [110, 179] width 201 height 28
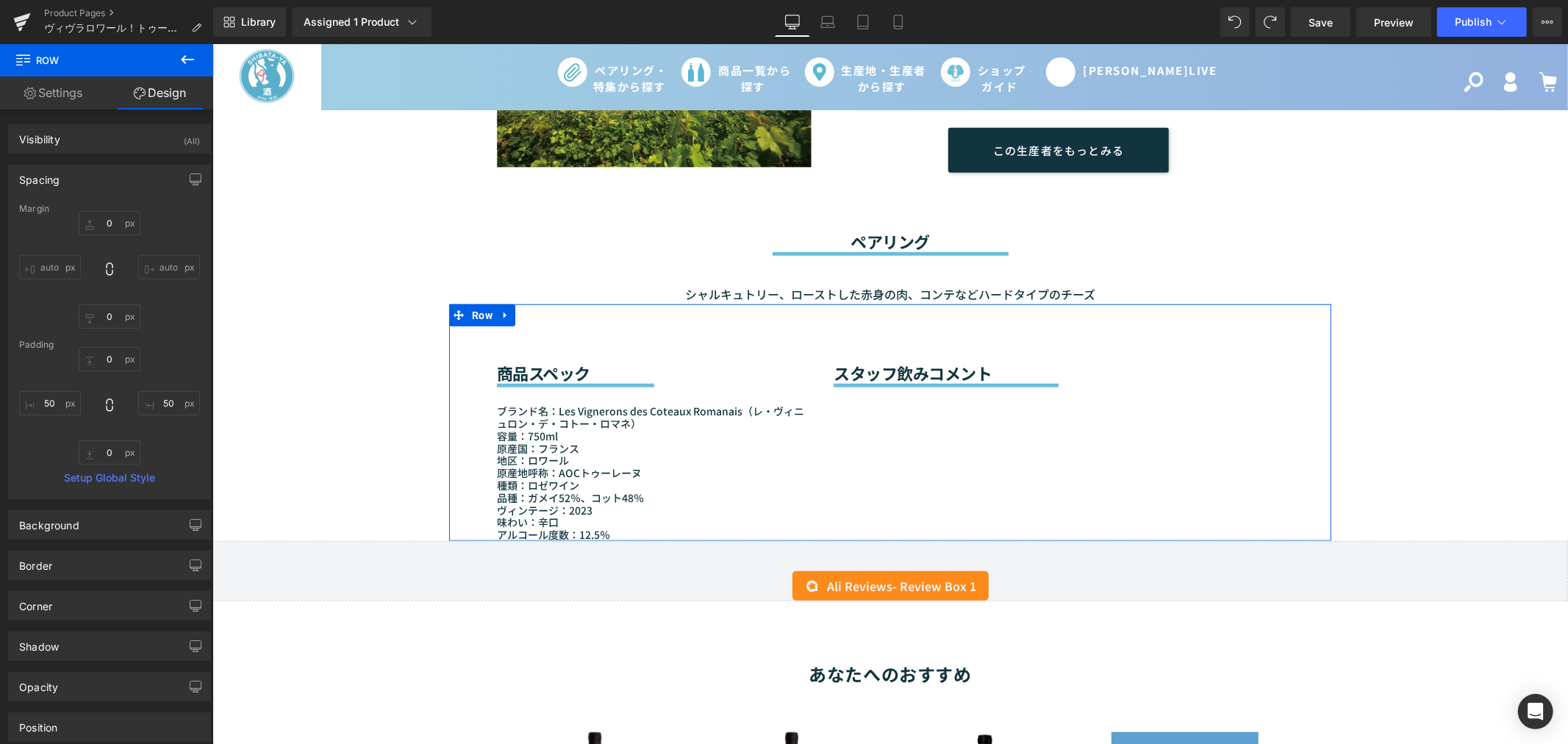
click at [62, 178] on div "Spacing" at bounding box center [110, 179] width 201 height 28
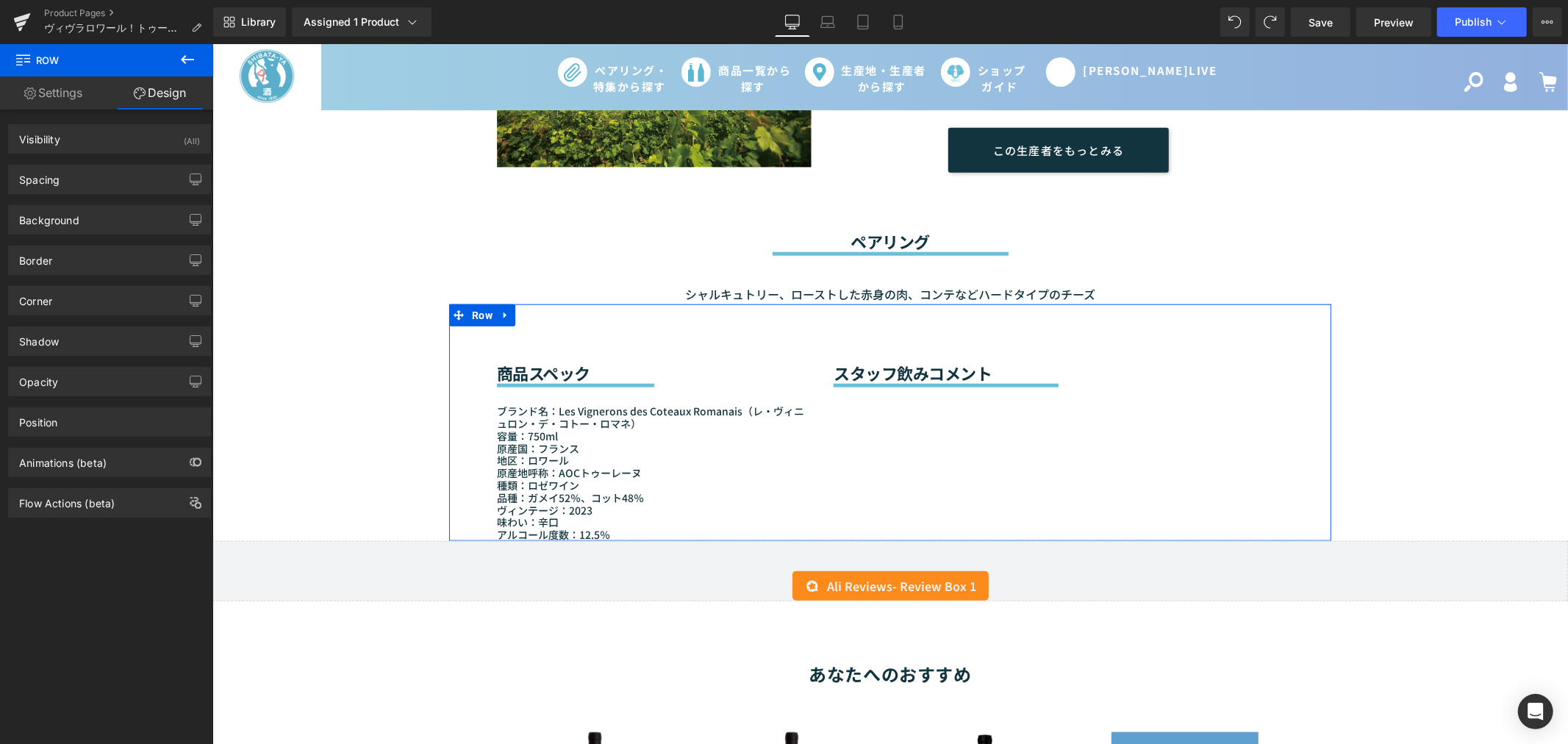
click at [955, 394] on div "商品スペック Heading Separator ブランド名：Les Vignerons des Coteaux Romanais（レ・ヴィニュロン・デ・コト…" at bounding box center [889, 422] width 882 height 237
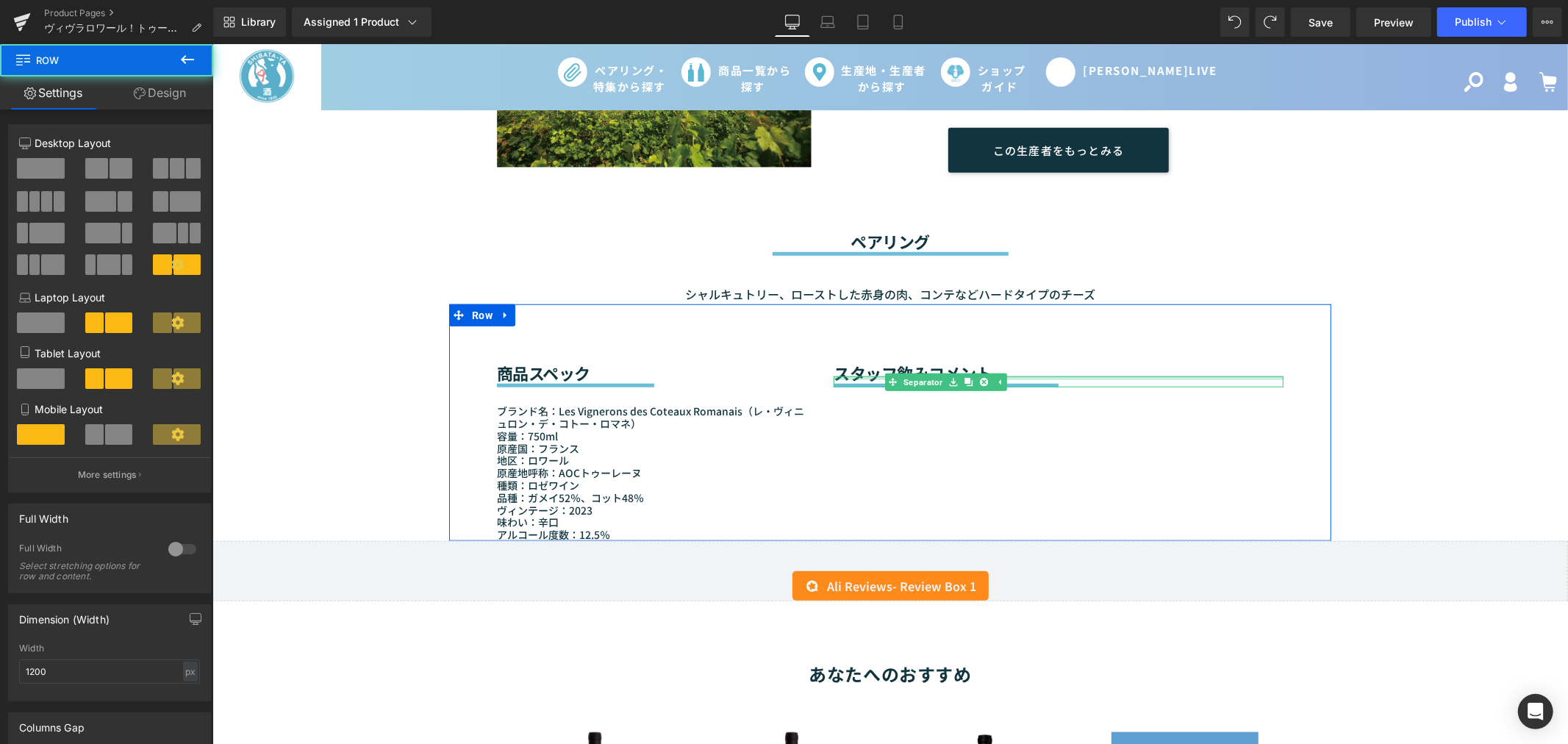
click at [866, 376] on div at bounding box center [1058, 378] width 450 height 4
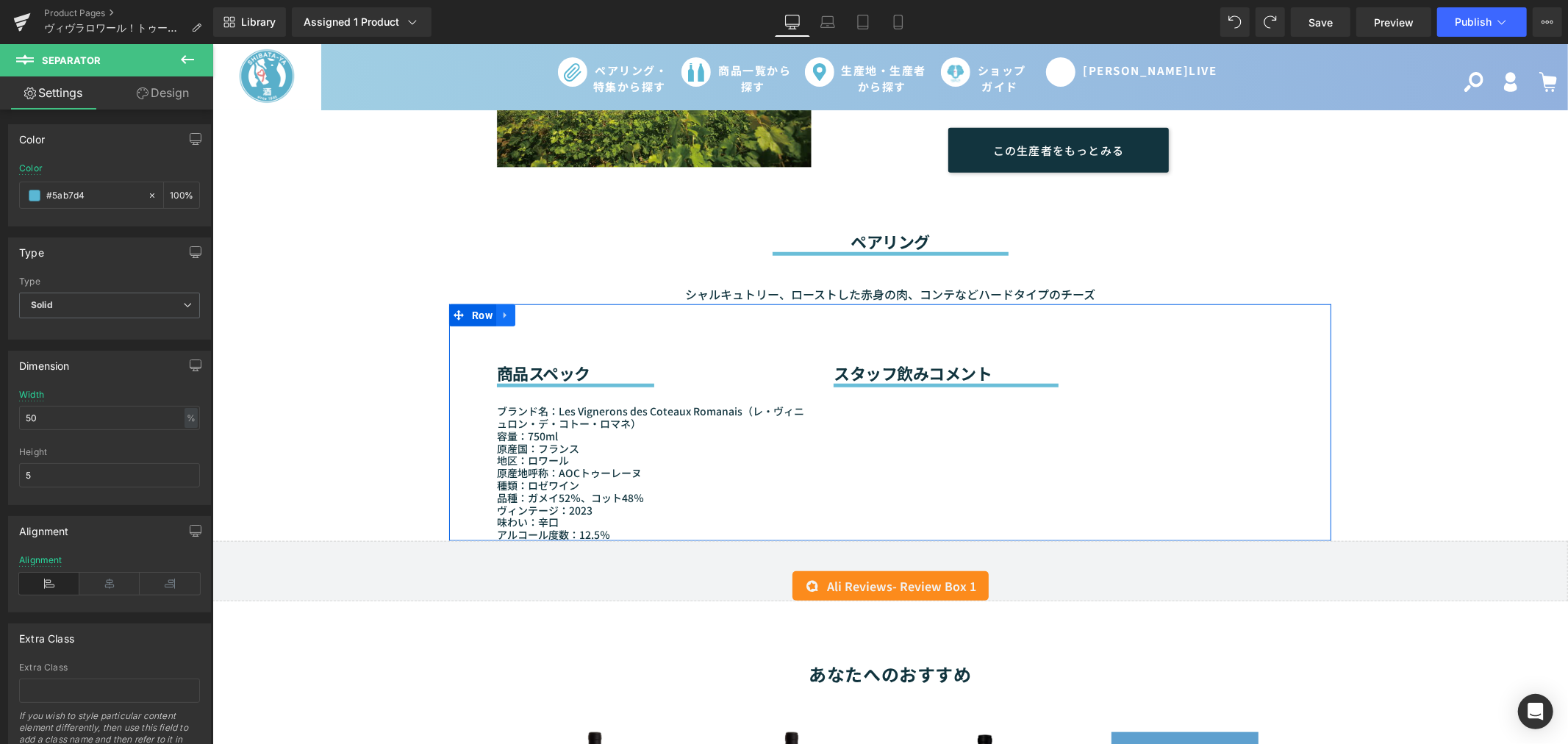
click at [502, 308] on icon at bounding box center [504, 314] width 10 height 11
click at [514, 304] on link at bounding box center [523, 315] width 19 height 22
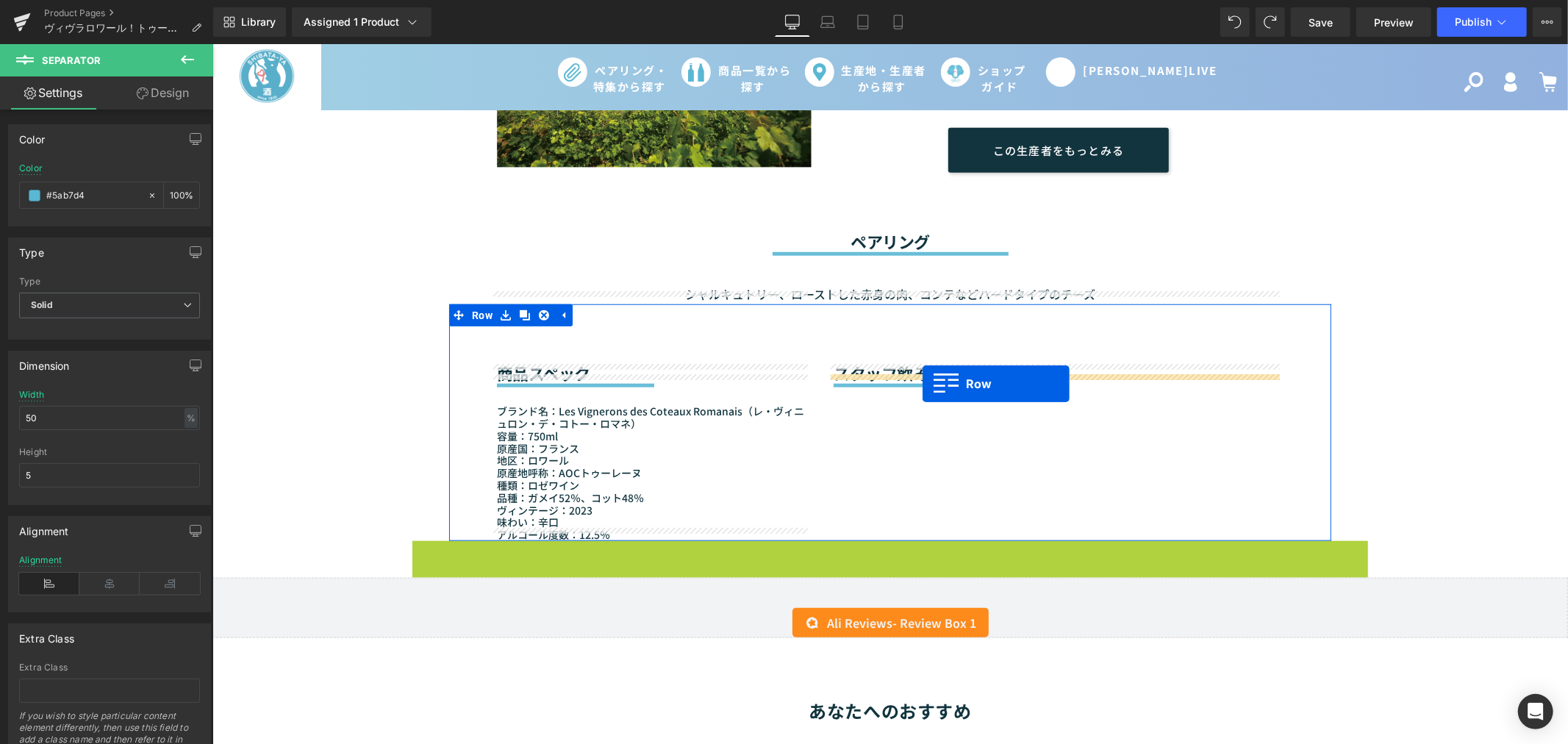
drag, startPoint x: 451, startPoint y: 534, endPoint x: 921, endPoint y: 383, distance: 493.7
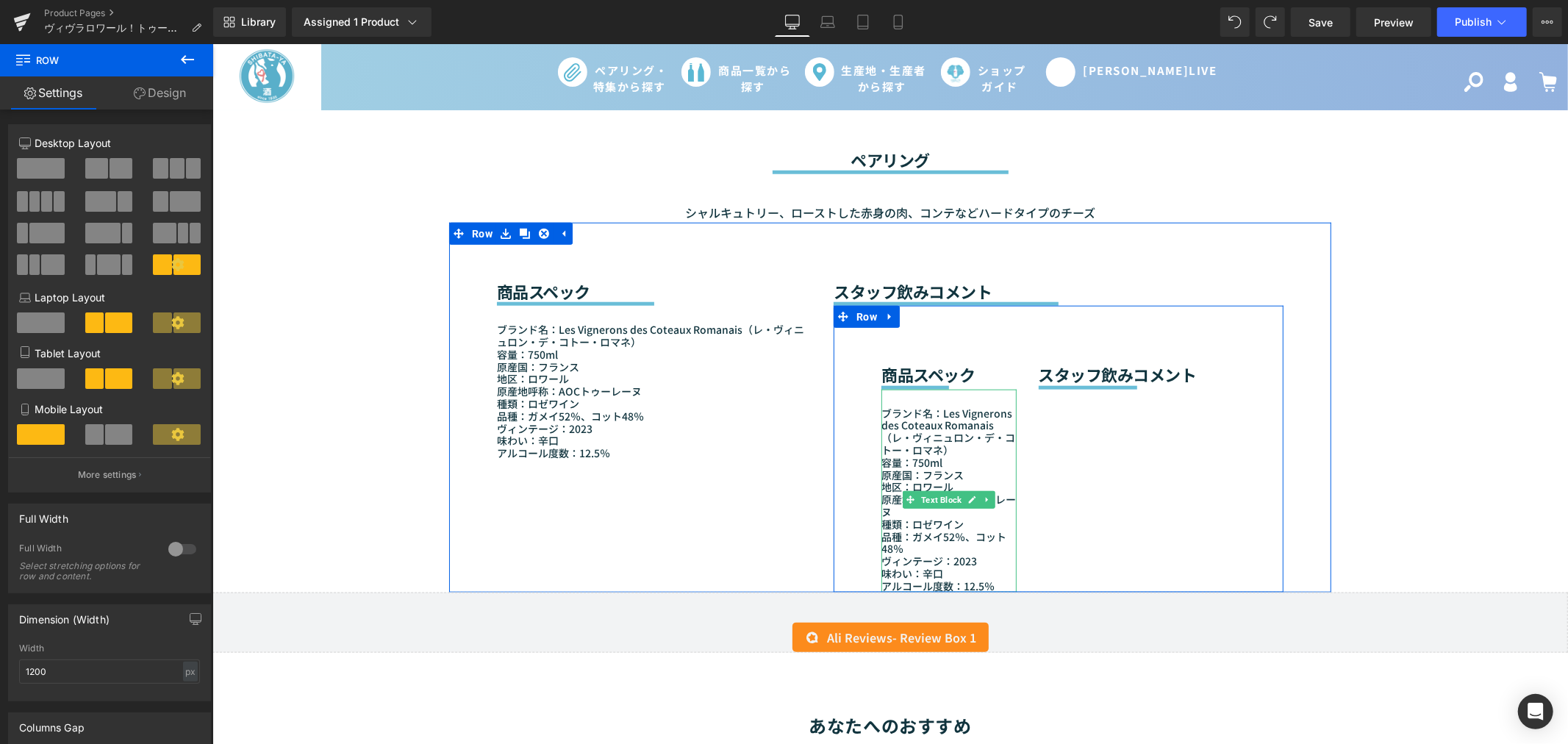
scroll to position [1062, 0]
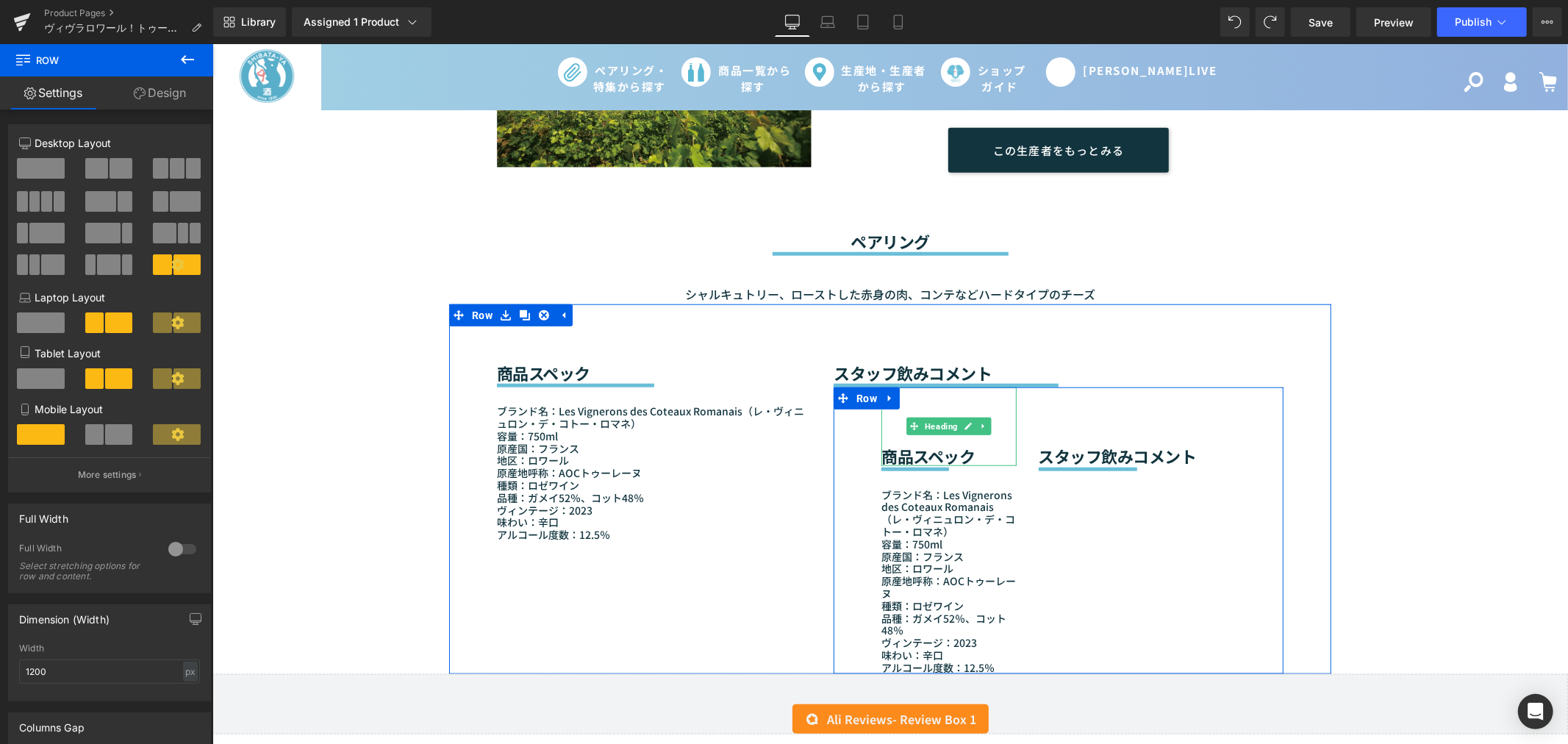
click at [888, 446] on h2 "商品スペック" at bounding box center [947, 455] width 134 height 19
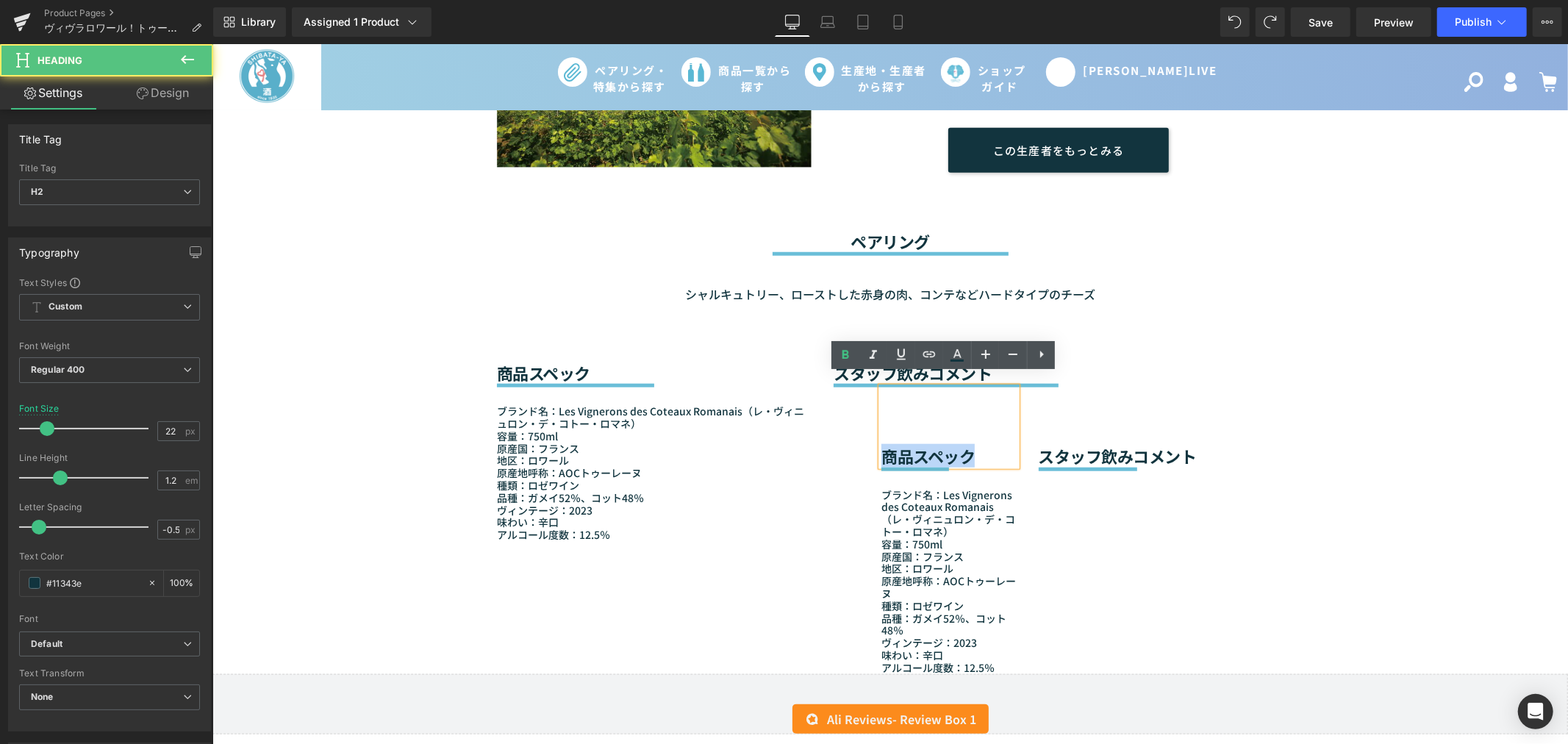
drag, startPoint x: 880, startPoint y: 435, endPoint x: 1045, endPoint y: 599, distance: 232.6
click at [1053, 597] on div "商品スペック Heading Separator ブランド名：Les Vignerons des Coteaux Romanais（レ・ヴィニュロン・デ・コト…" at bounding box center [1058, 530] width 450 height 286
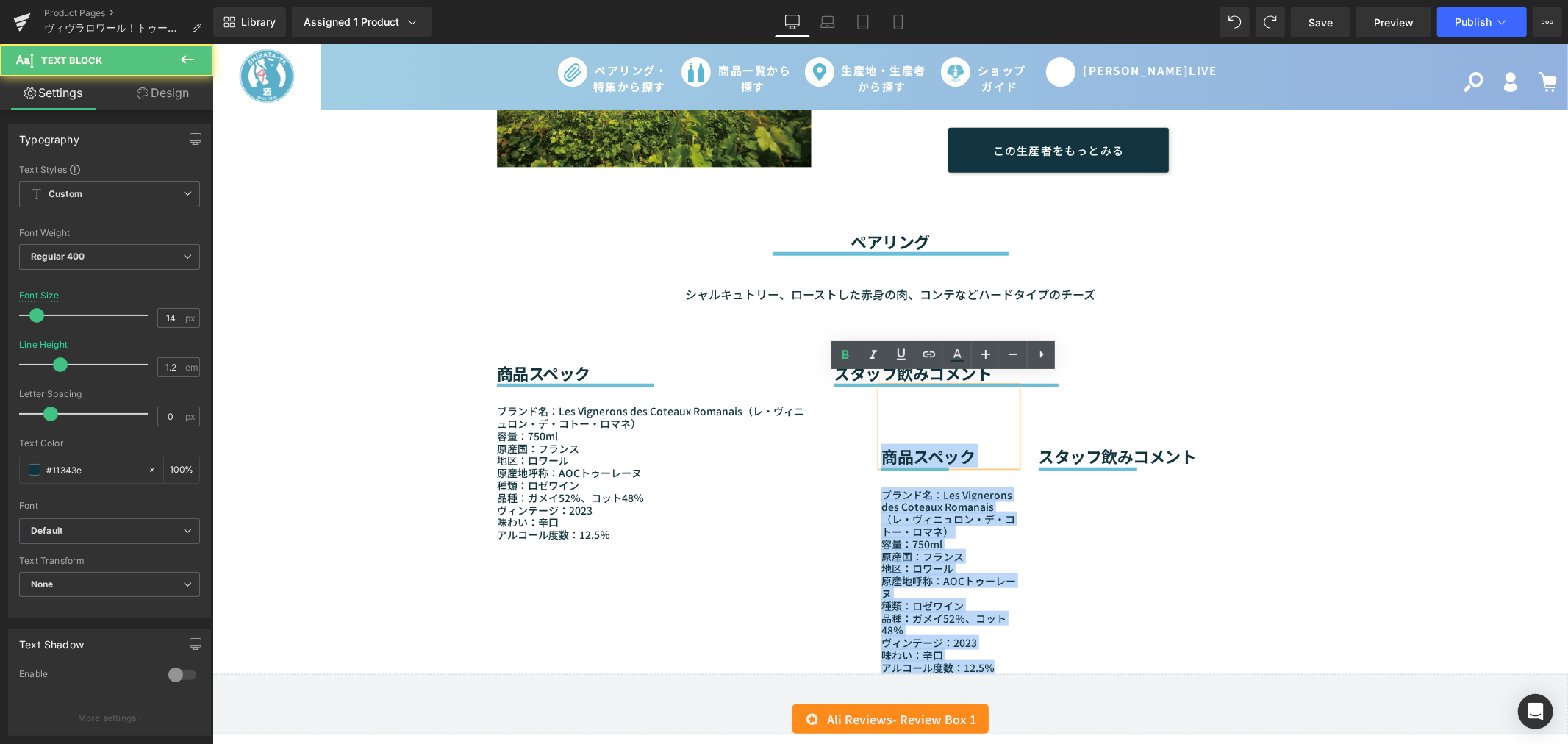
drag, startPoint x: 995, startPoint y: 653, endPoint x: 865, endPoint y: 419, distance: 267.7
click at [869, 419] on div "商品スペック Heading Separator ブランド名：Les Vignerons des Coteaux Romanais（レ・ヴィニュロン・デ・コト…" at bounding box center [947, 530] width 156 height 286
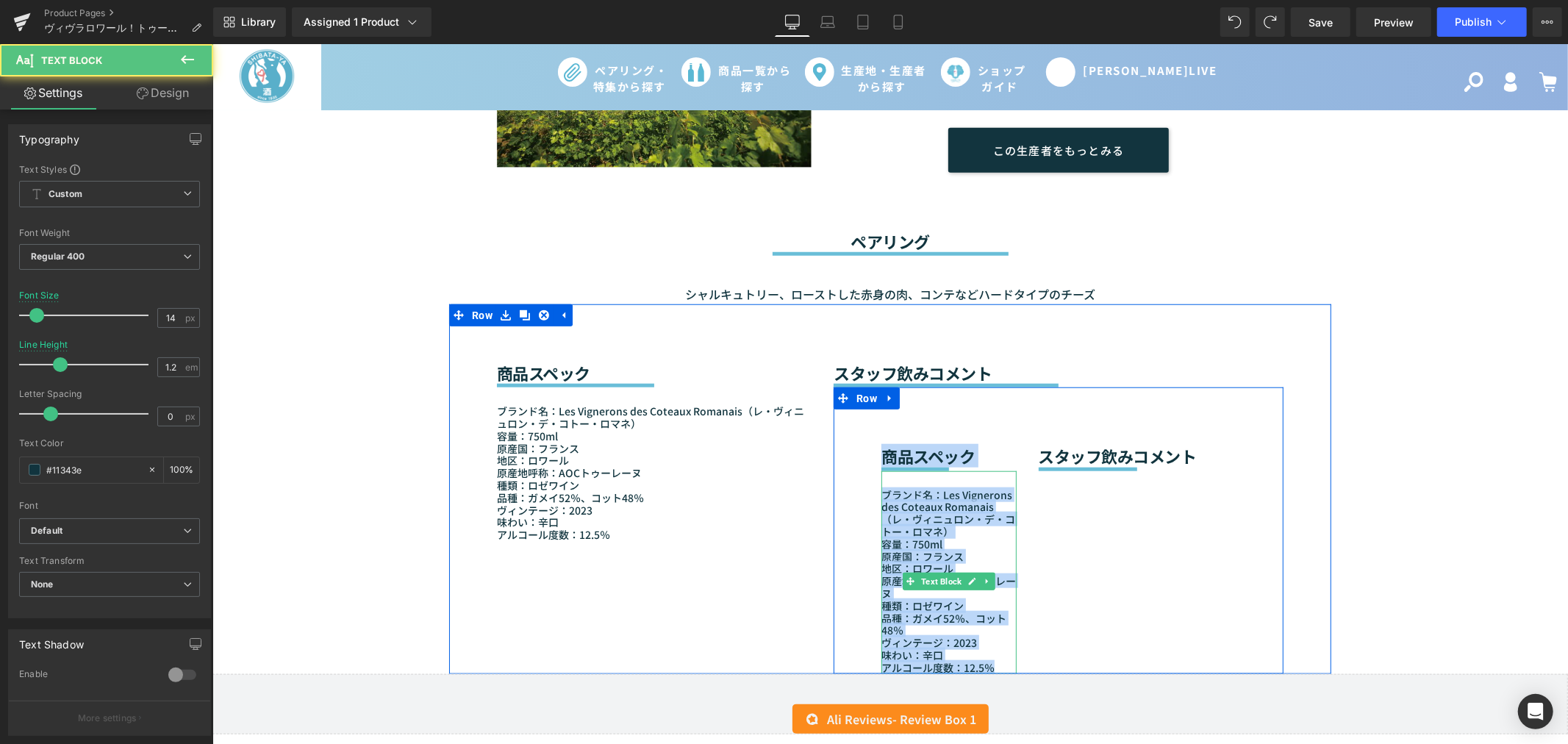
click at [905, 518] on div "ブランド名：Les Vignerons des Coteaux Romanais（レ・ヴィニュロン・デ・コトー・ロマネ） 容量：750ml 原産国：[GEOG…" at bounding box center [947, 572] width 134 height 203
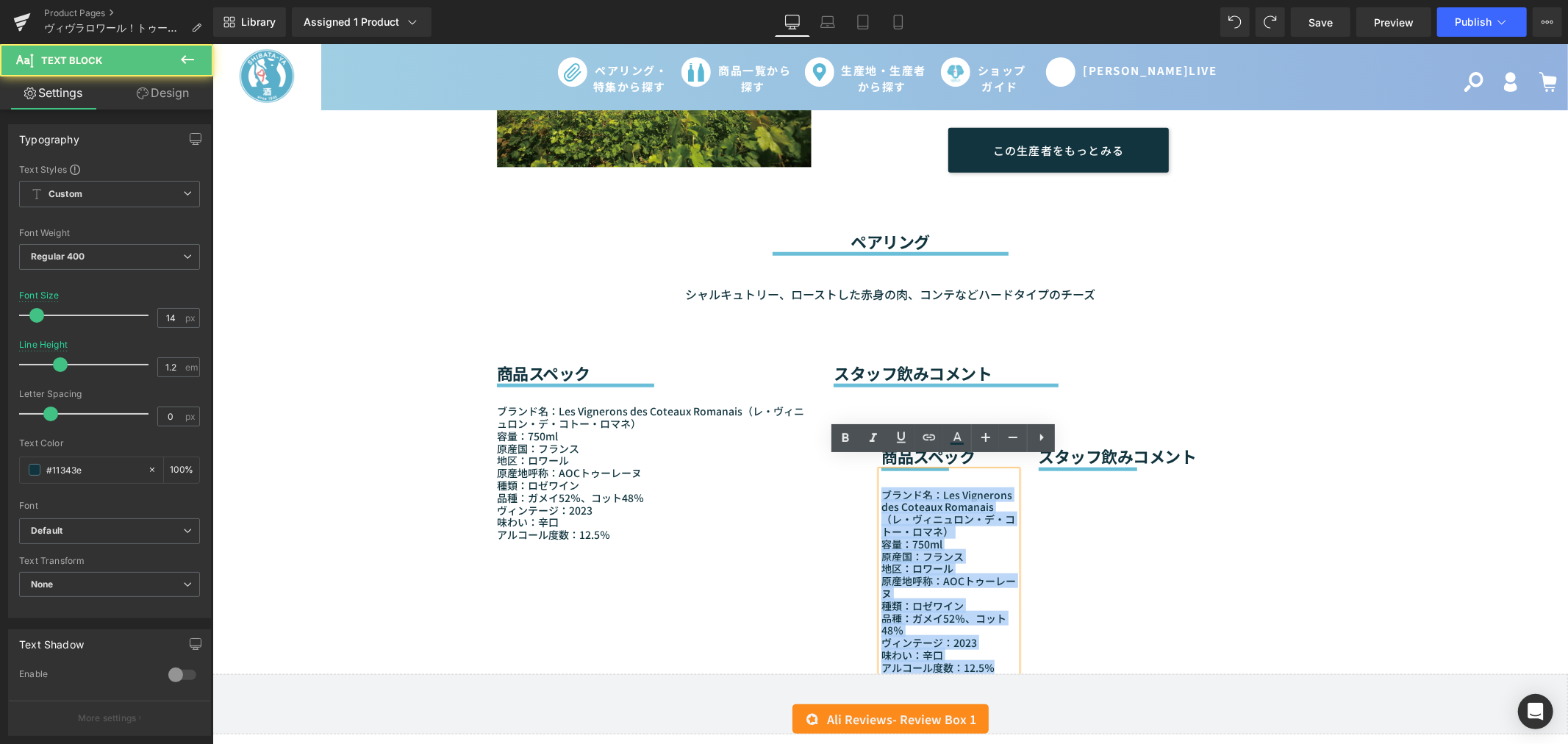
drag, startPoint x: 876, startPoint y: 480, endPoint x: 1059, endPoint y: 652, distance: 251.1
click at [1059, 652] on div "商品スペック Heading Separator ブランド名：Les Vignerons des Coteaux Romanais（レ・ヴィニュロン・デ・コト…" at bounding box center [1058, 530] width 450 height 286
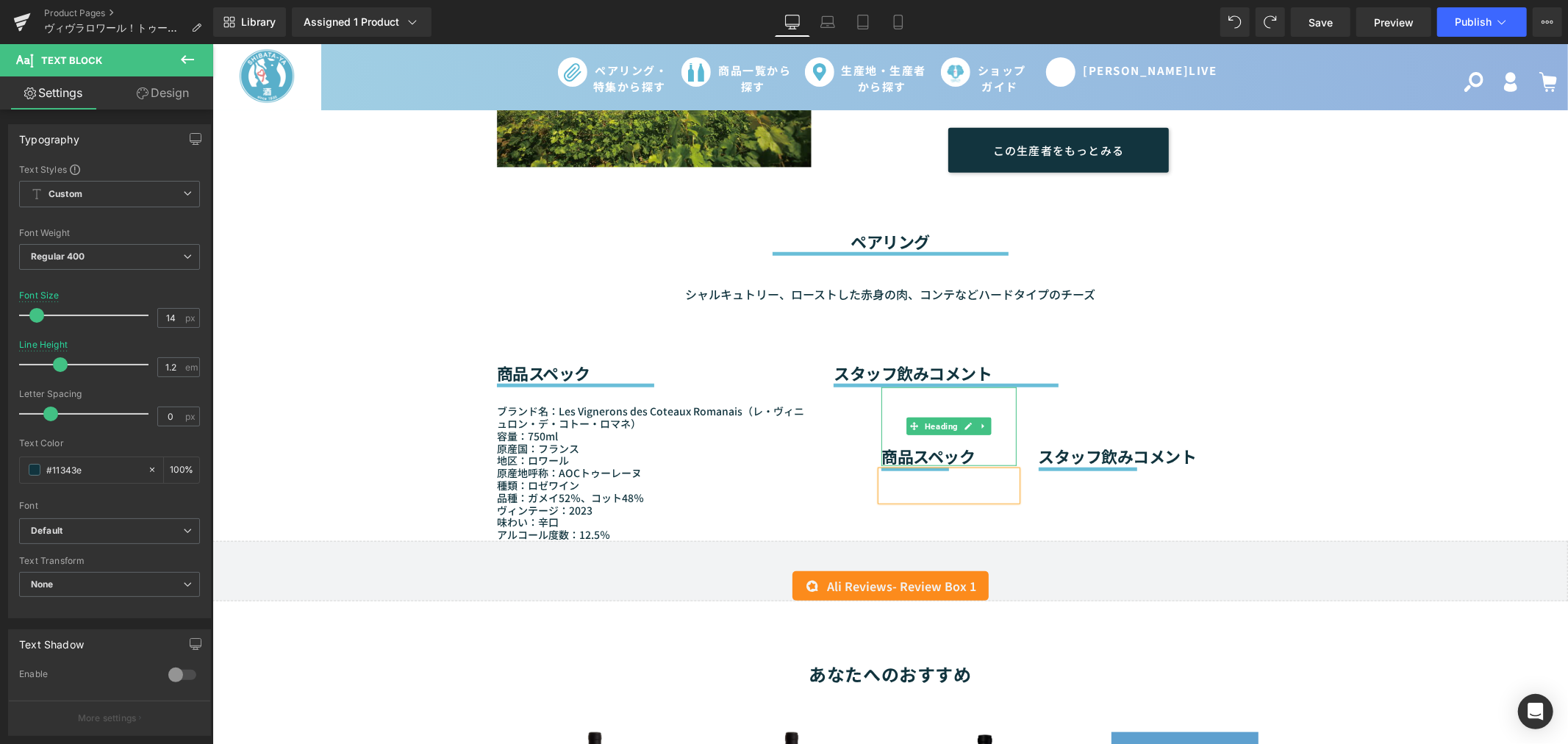
click at [970, 446] on h2 "商品スペック" at bounding box center [947, 455] width 134 height 19
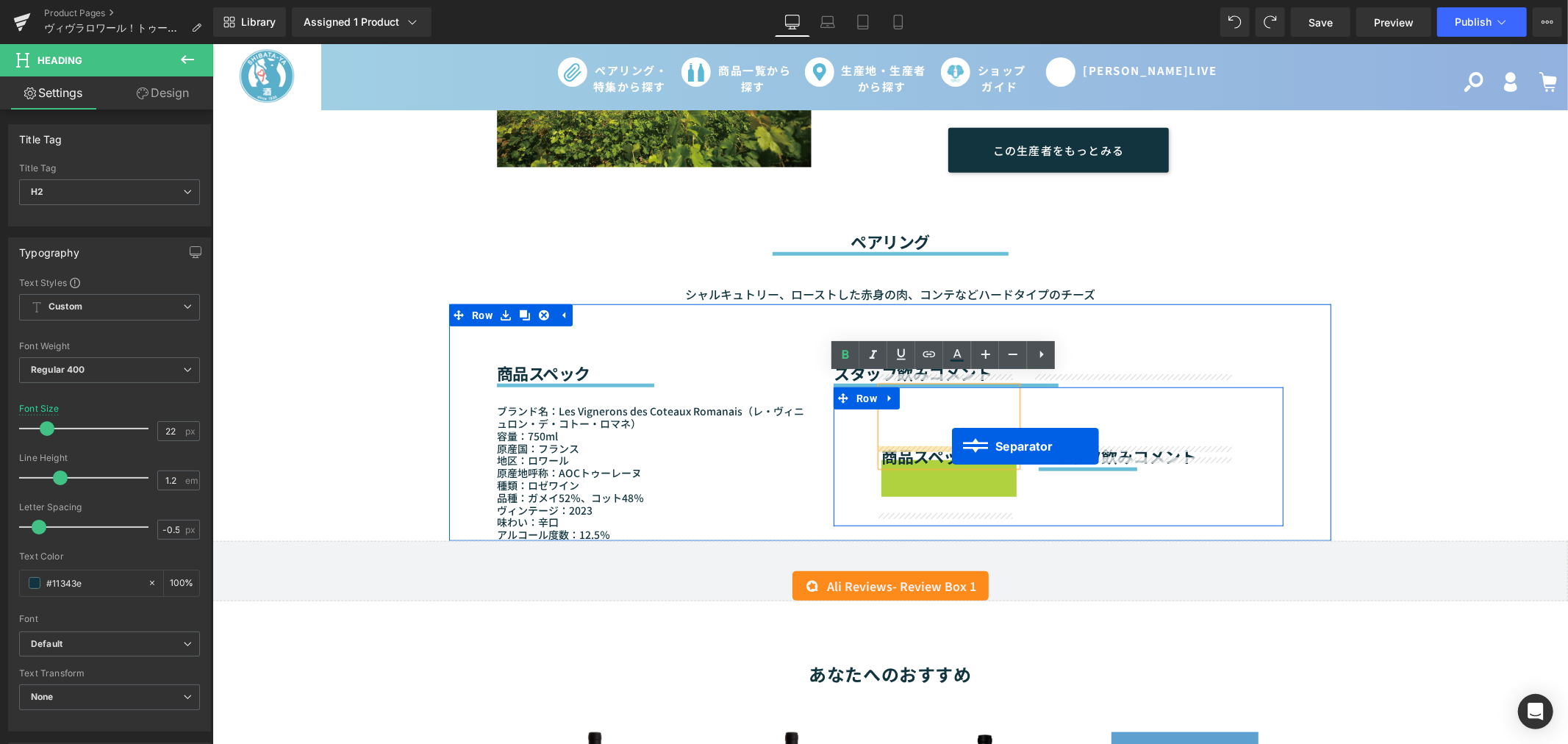
drag, startPoint x: 884, startPoint y: 446, endPoint x: 951, endPoint y: 446, distance: 67.0
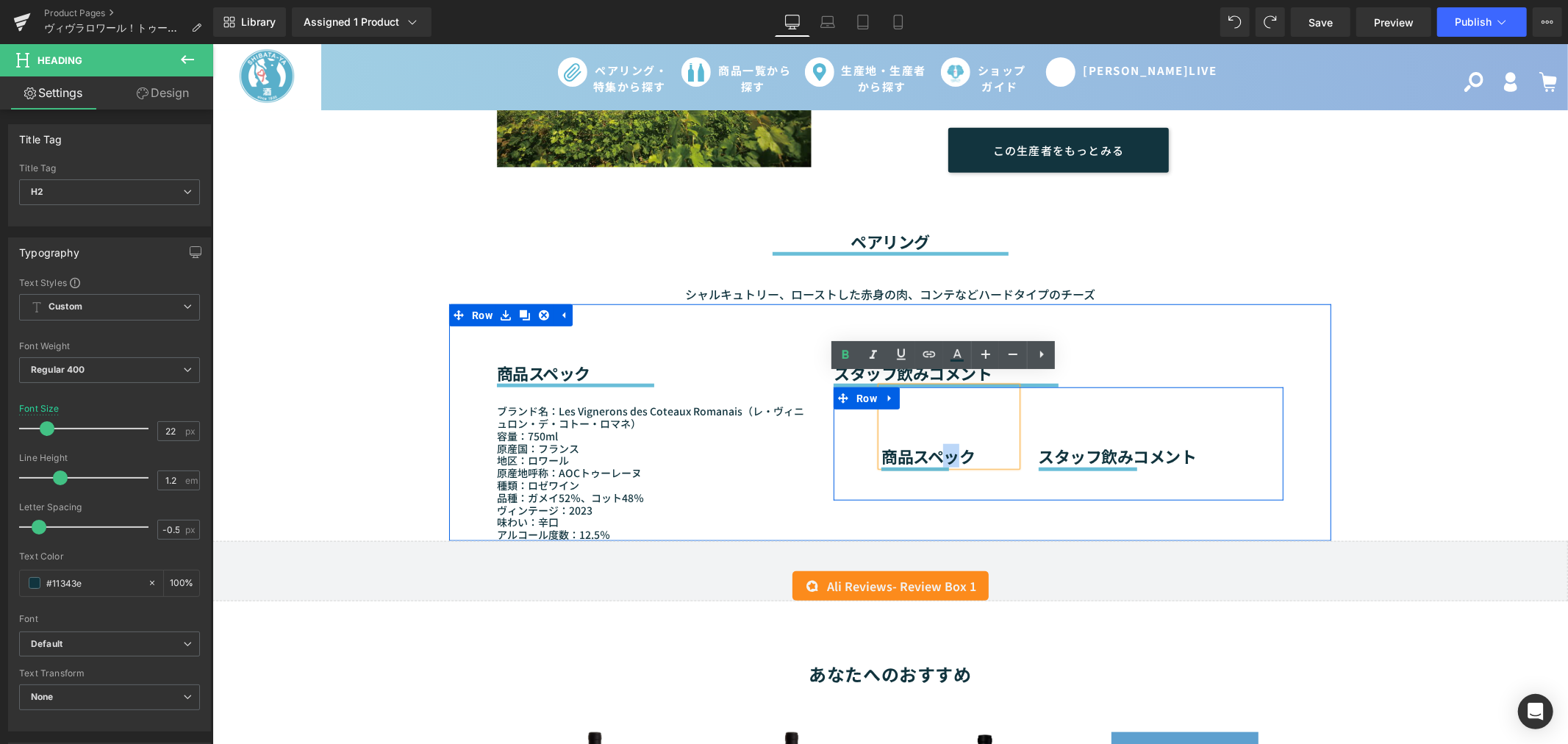
click at [948, 468] on div "商品スペック Heading Separator Text Block" at bounding box center [947, 444] width 156 height 113
click at [882, 460] on icon at bounding box center [884, 465] width 8 height 9
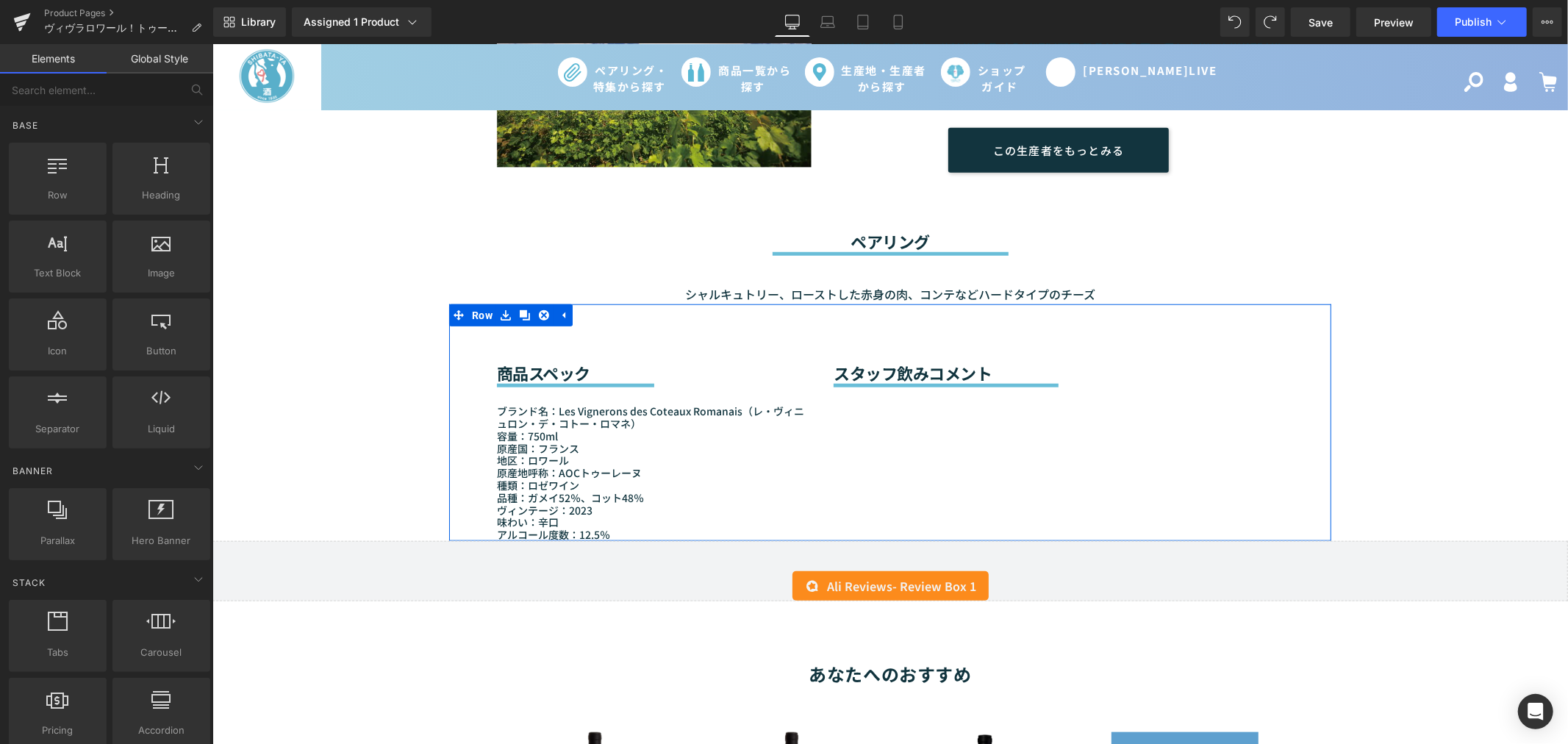
click at [1015, 419] on div "商品スペック Heading Separator ブランド名：Les Vignerons des Coteaux Romanais（レ・ヴィニュロン・デ・コト…" at bounding box center [889, 422] width 882 height 237
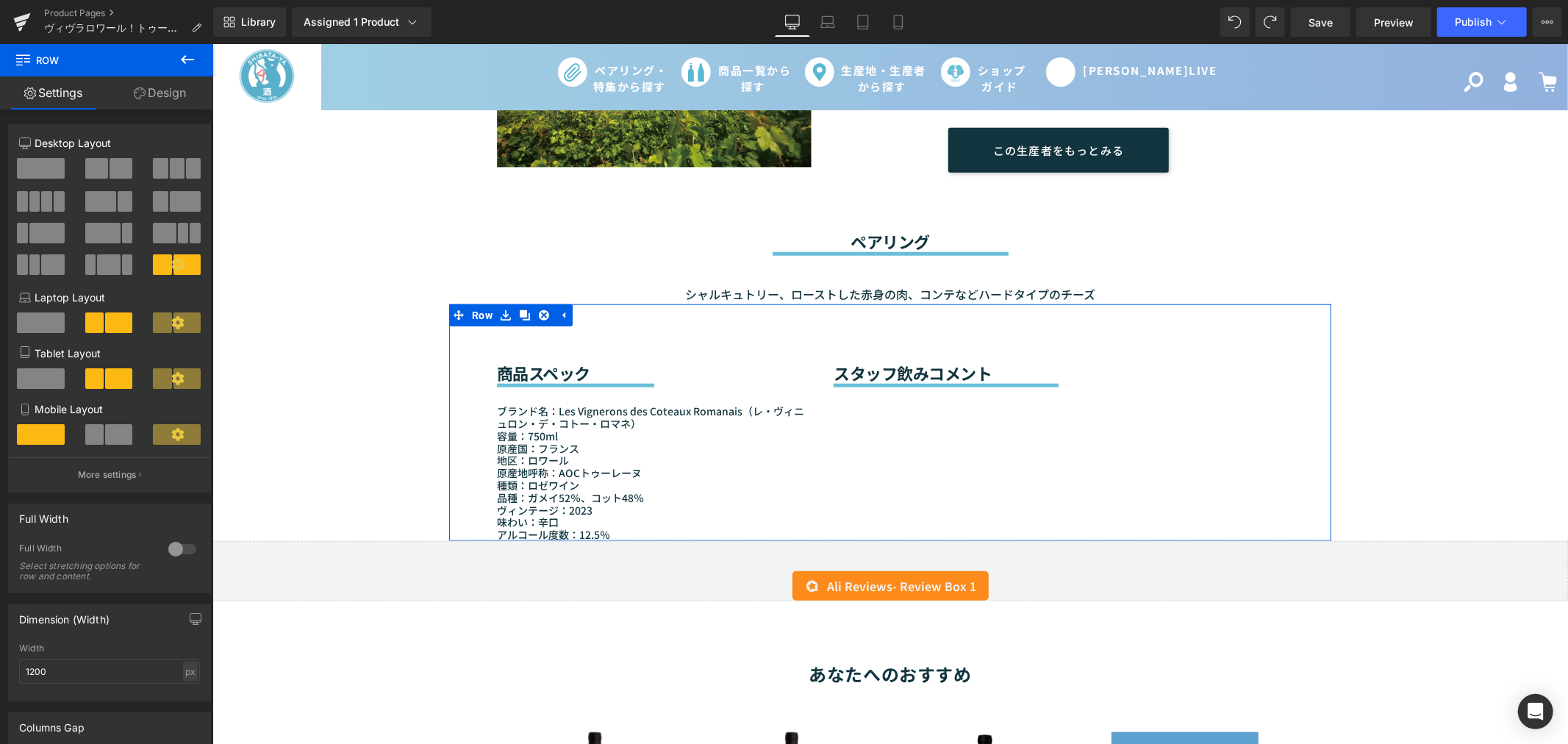
click at [1015, 419] on div "商品スペック Heading Separator ブランド名：Les Vignerons des Coteaux Romanais（レ・ヴィニュロン・デ・コト…" at bounding box center [889, 422] width 882 height 237
click at [956, 414] on div "商品スペック Heading Separator ブランド名：Les Vignerons des Coteaux Romanais（レ・ヴィニュロン・デ・コト…" at bounding box center [889, 422] width 882 height 237
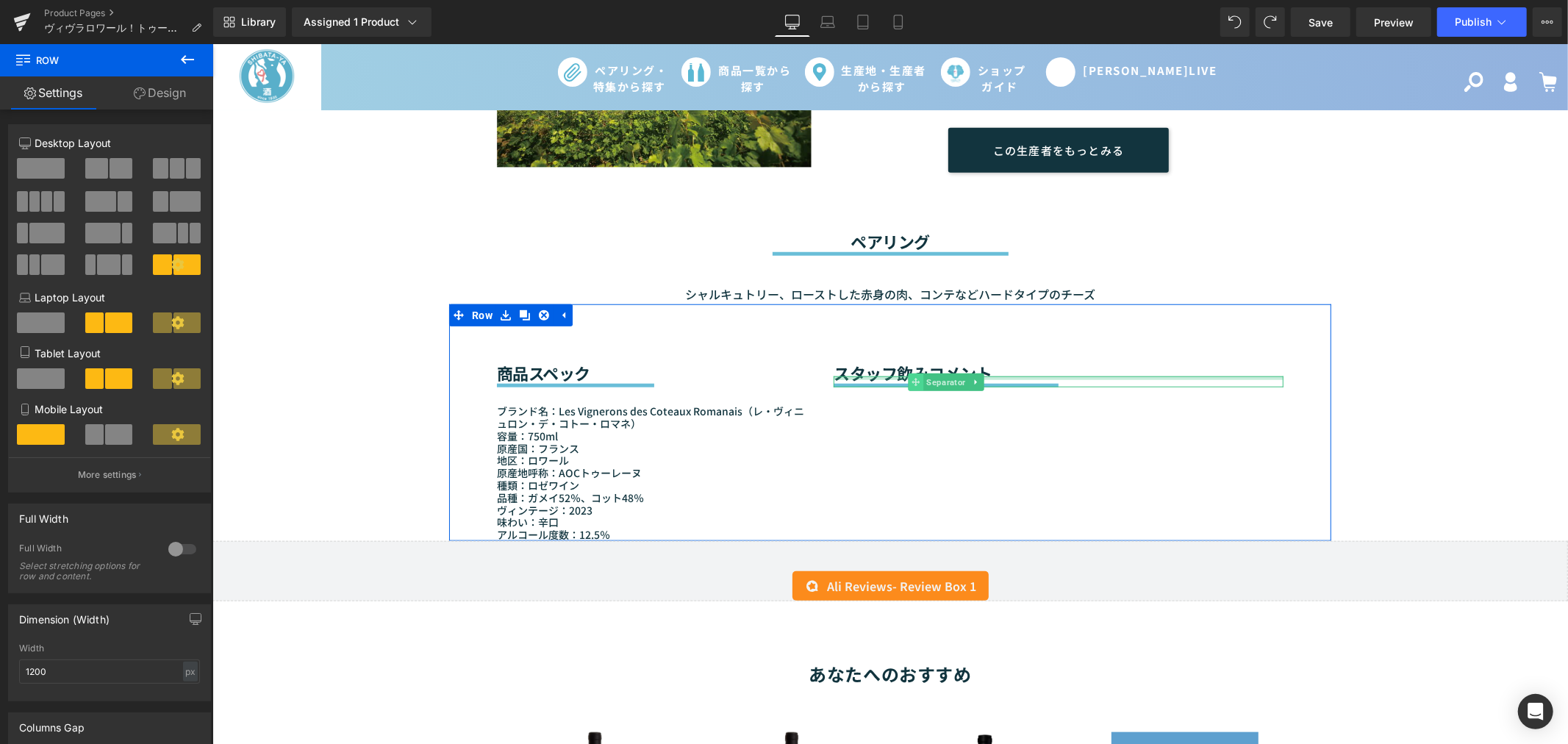
click at [879, 376] on div "Separator" at bounding box center [1058, 382] width 450 height 11
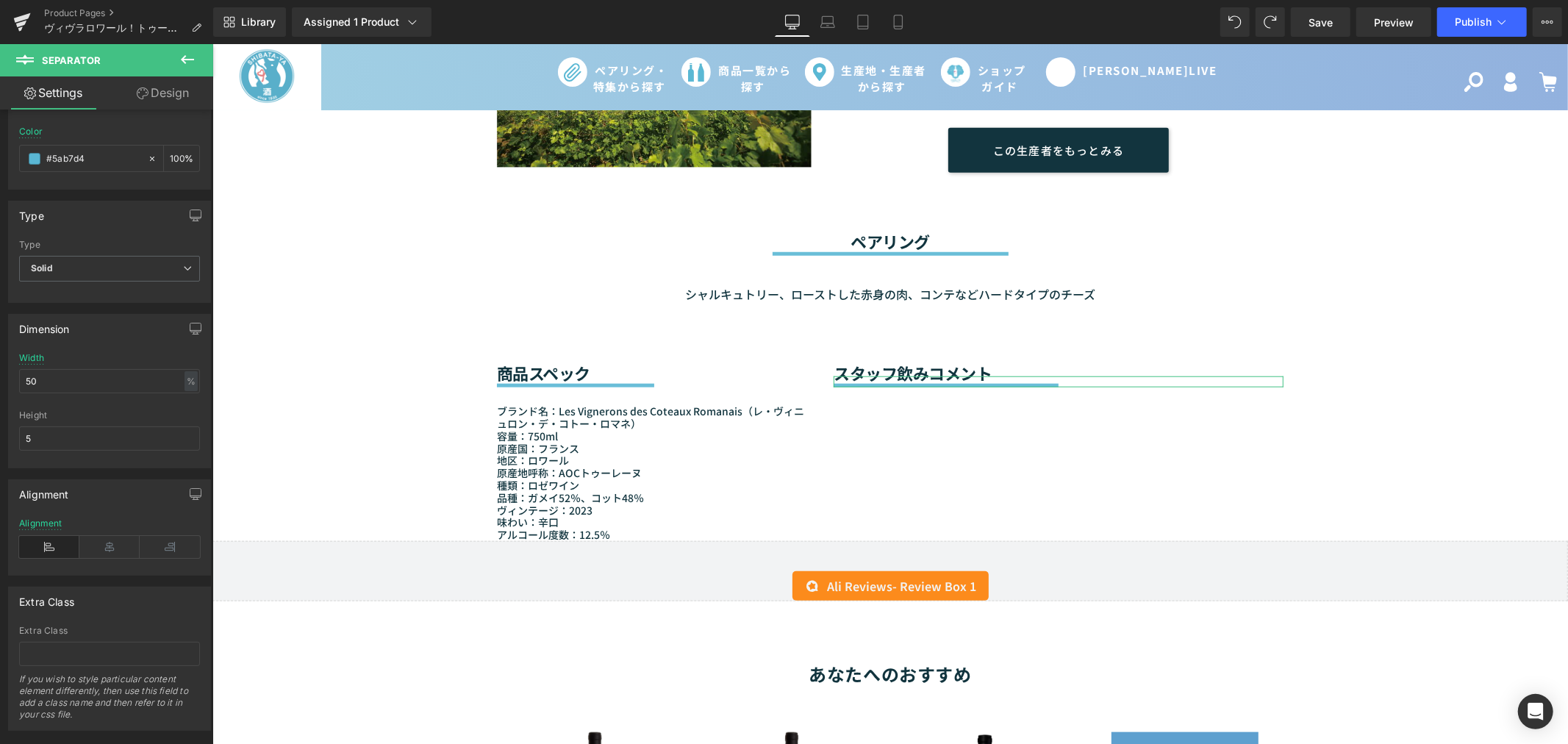
scroll to position [65, 0]
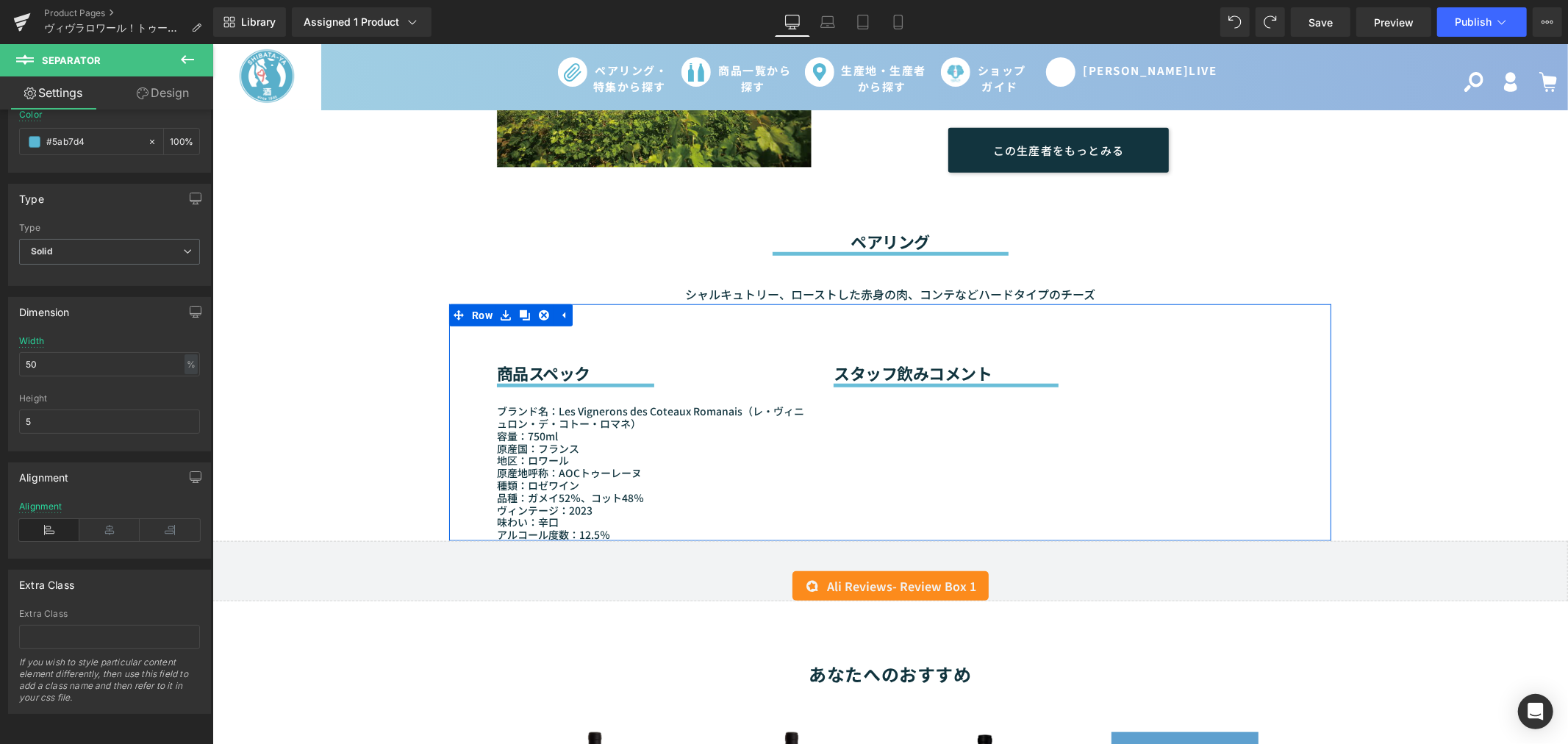
click at [852, 399] on div "商品スペック Heading Separator ブランド名：Les Vignerons des Coteaux Romanais（レ・ヴィニュロン・デ・コト…" at bounding box center [889, 422] width 882 height 237
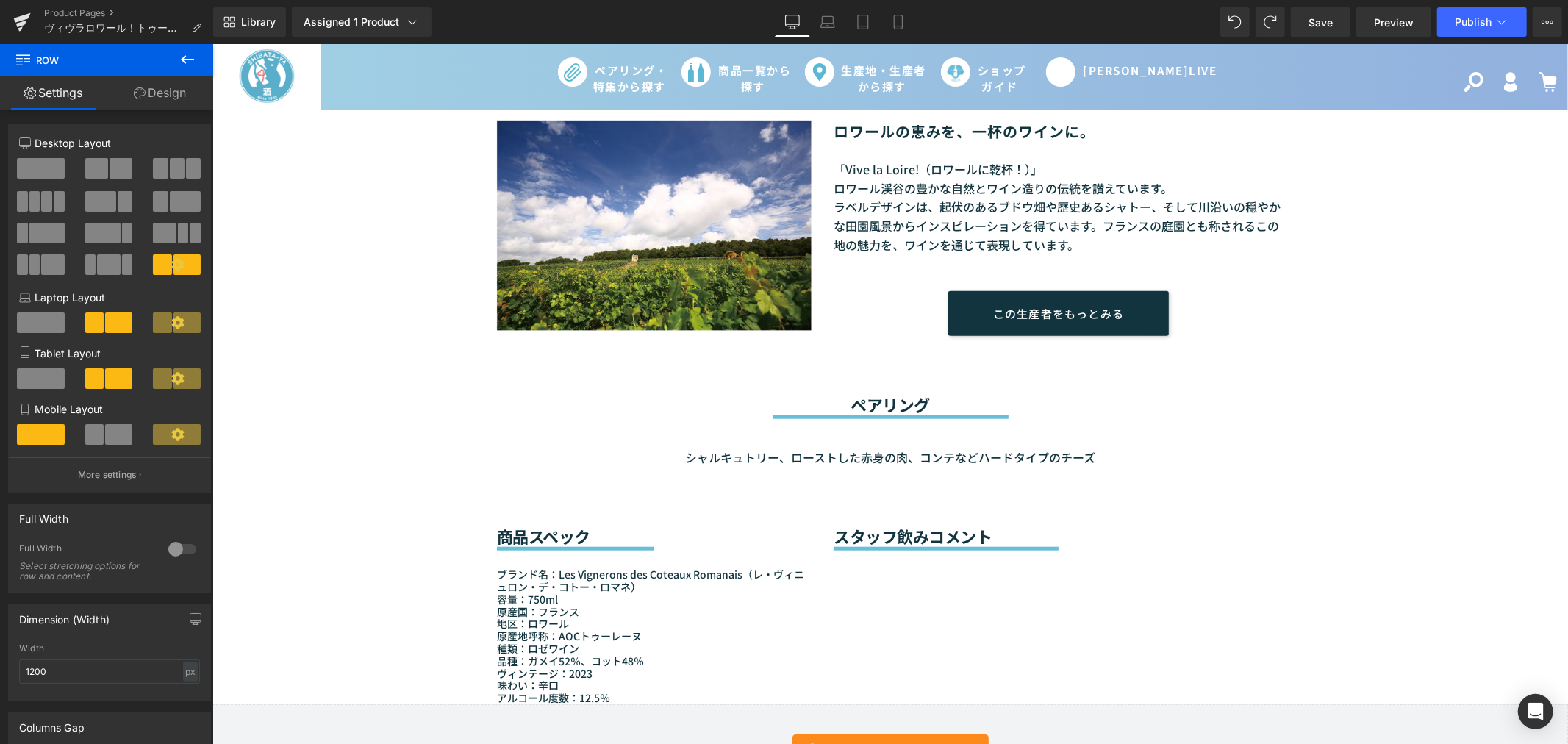
scroll to position [1144, 0]
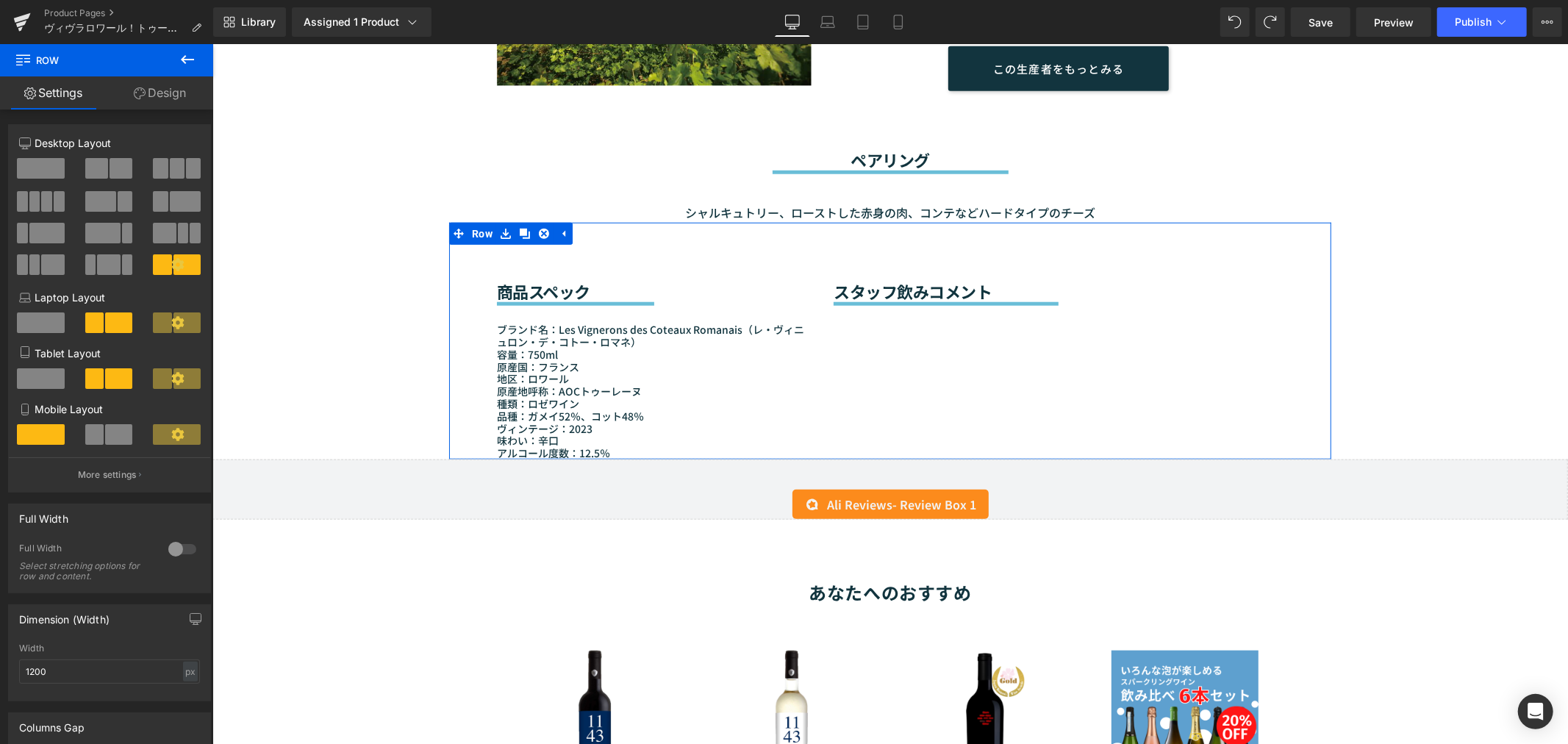
click at [892, 358] on div "商品スペック Heading Separator ブランド名：Les Vignerons des Coteaux Romanais（レ・ヴィニュロン・デ・コト…" at bounding box center [889, 340] width 882 height 237
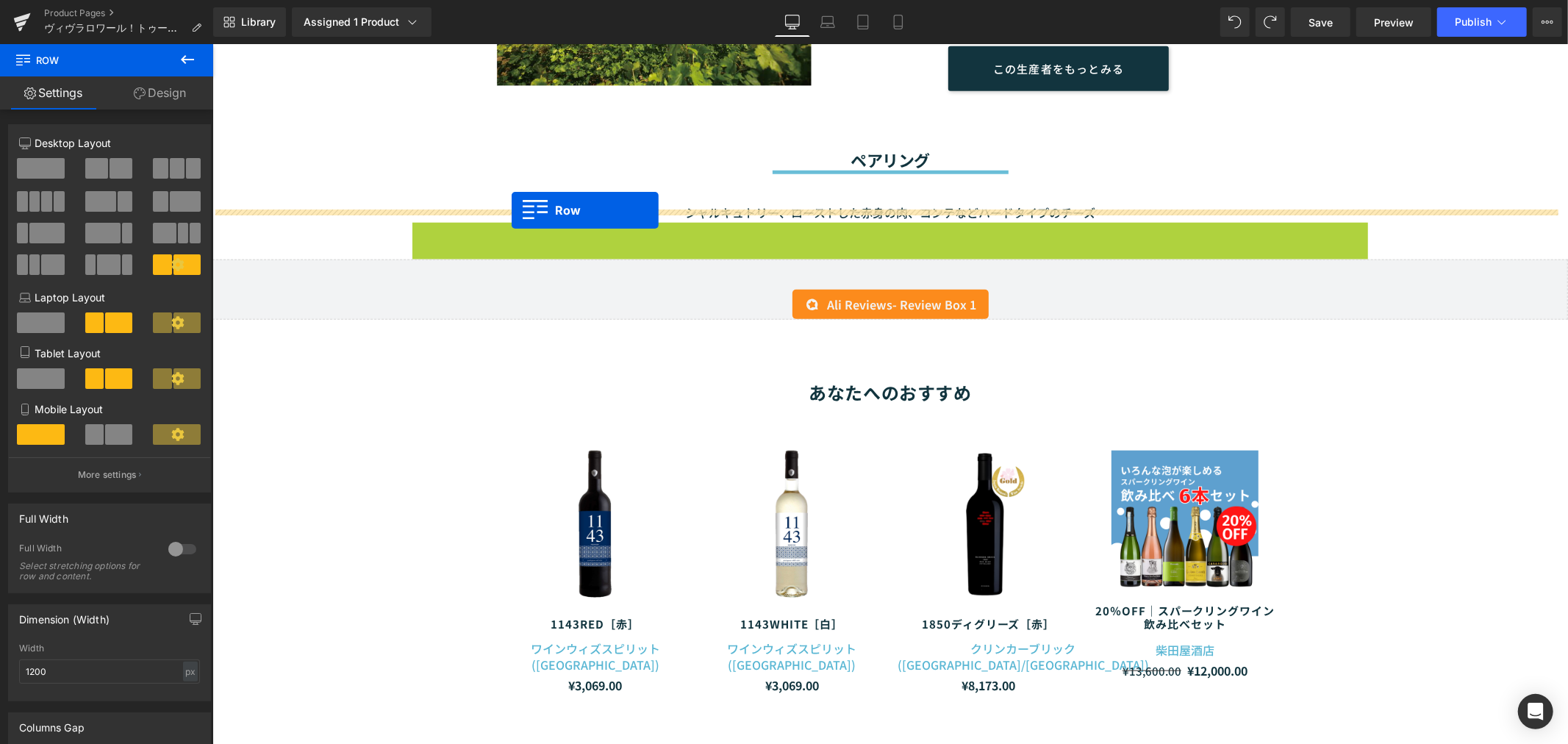
drag, startPoint x: 478, startPoint y: 218, endPoint x: 510, endPoint y: 210, distance: 33.0
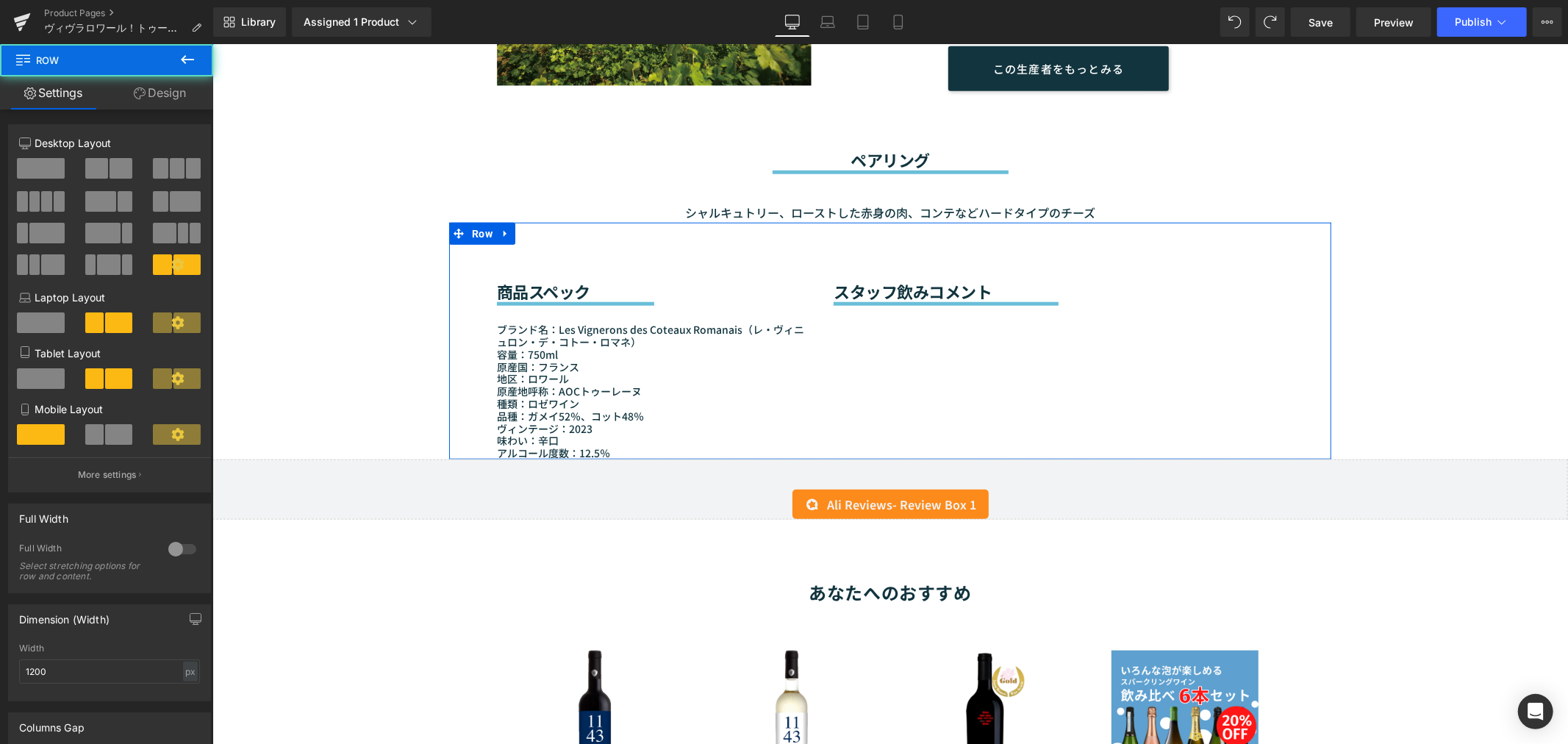
click at [881, 354] on div "商品スペック Heading Separator ブランド名：Les Vignerons des Coteaux Romanais（レ・ヴィニュロン・デ・コト…" at bounding box center [889, 340] width 882 height 237
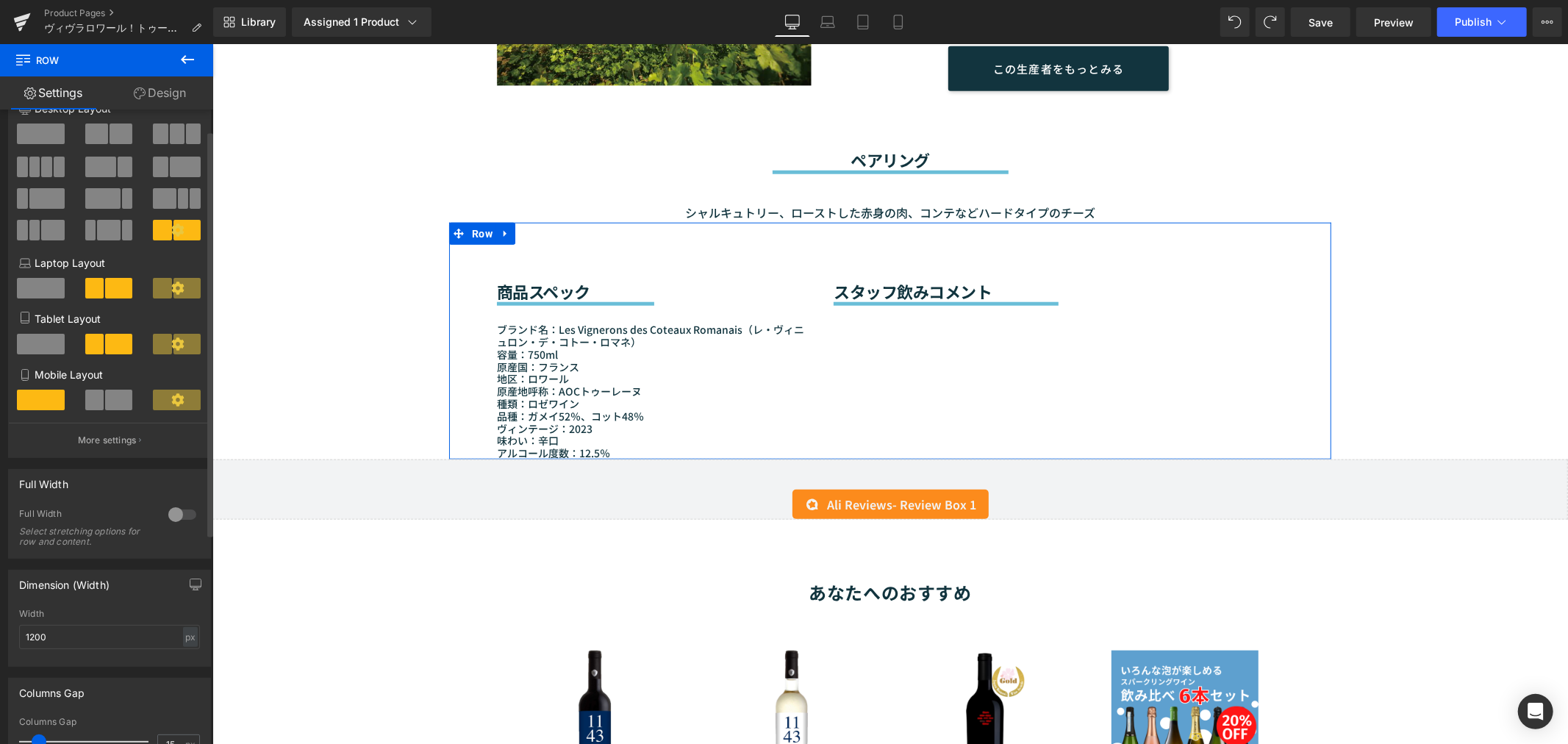
scroll to position [0, 0]
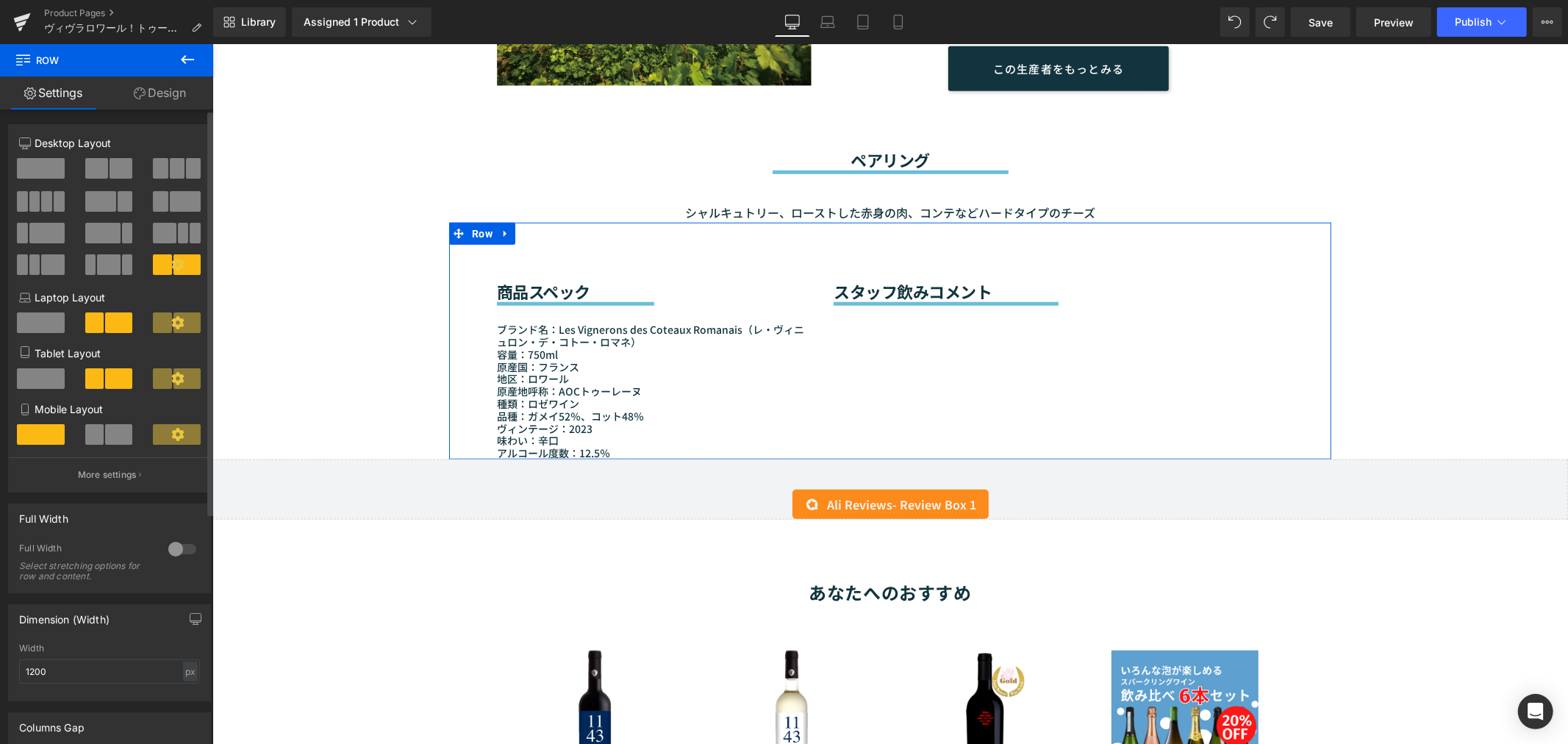
click at [99, 162] on span at bounding box center [96, 168] width 23 height 20
click at [114, 261] on span at bounding box center [108, 264] width 23 height 20
click at [171, 263] on icon at bounding box center [177, 264] width 13 height 13
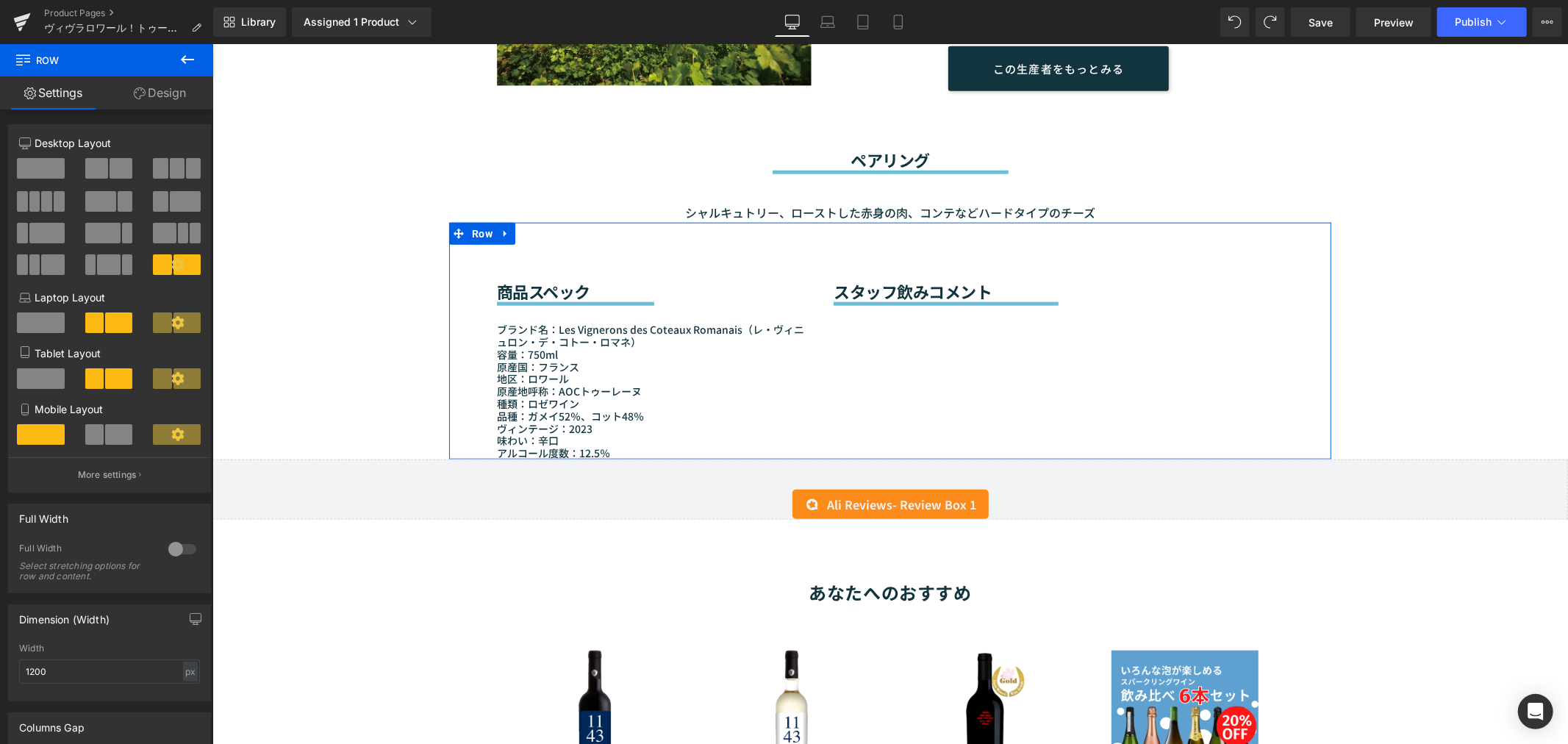
click at [875, 346] on div "商品スペック Heading Separator ブランド名：Les Vignerons des Coteaux Romanais（レ・ヴィニュロン・デ・コト…" at bounding box center [889, 340] width 882 height 237
click at [842, 327] on div "商品スペック Heading Separator ブランド名：Les Vignerons des Coteaux Romanais（レ・ヴィニュロン・デ・コト…" at bounding box center [889, 340] width 882 height 237
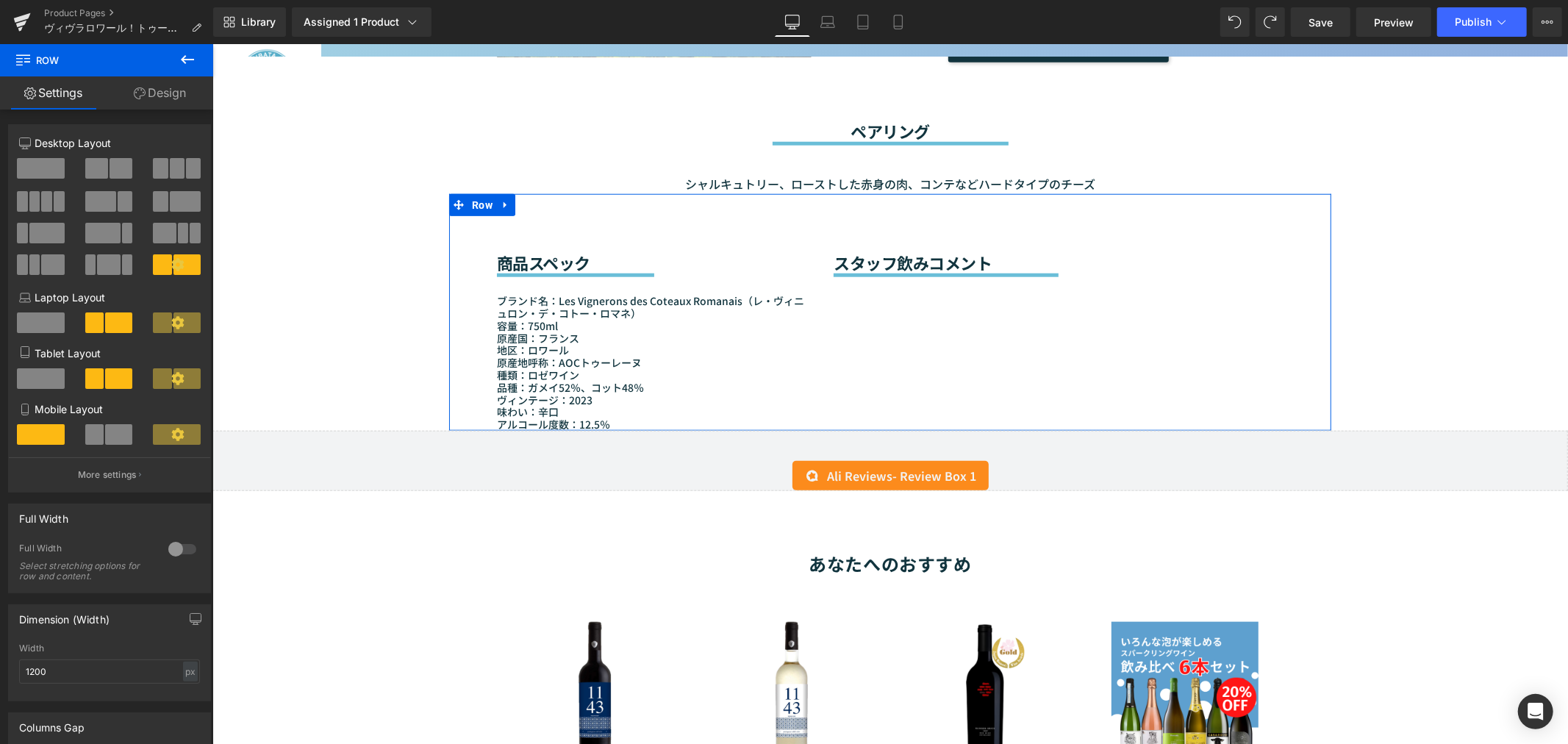
scroll to position [1144, 0]
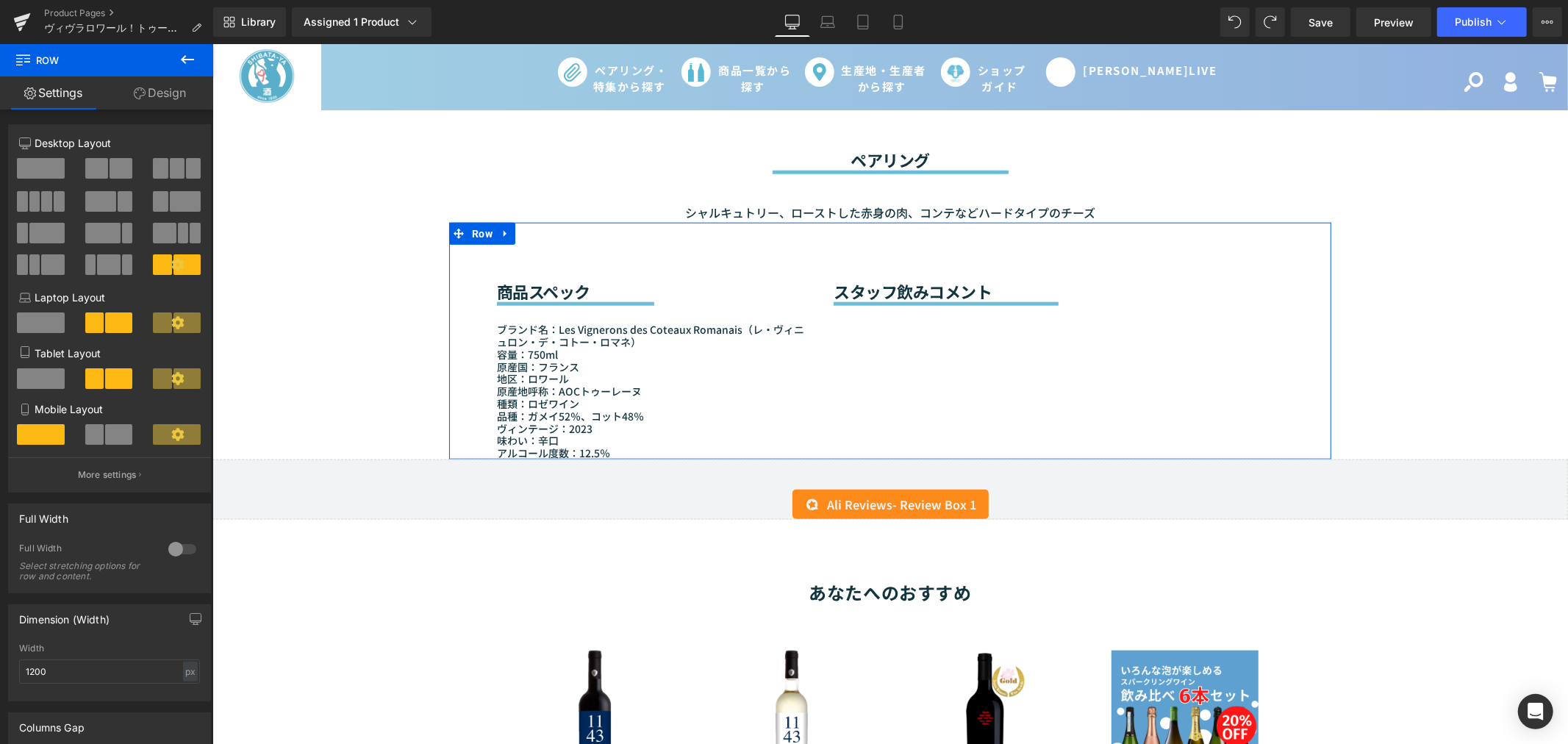
click at [843, 331] on div "商品スペック Heading Separator ブランド名：Les Vignerons des Coteaux Romanais（レ・ヴィニュロン・デ・コト…" at bounding box center [889, 340] width 882 height 237
click at [145, 84] on link "Design" at bounding box center [159, 93] width 106 height 33
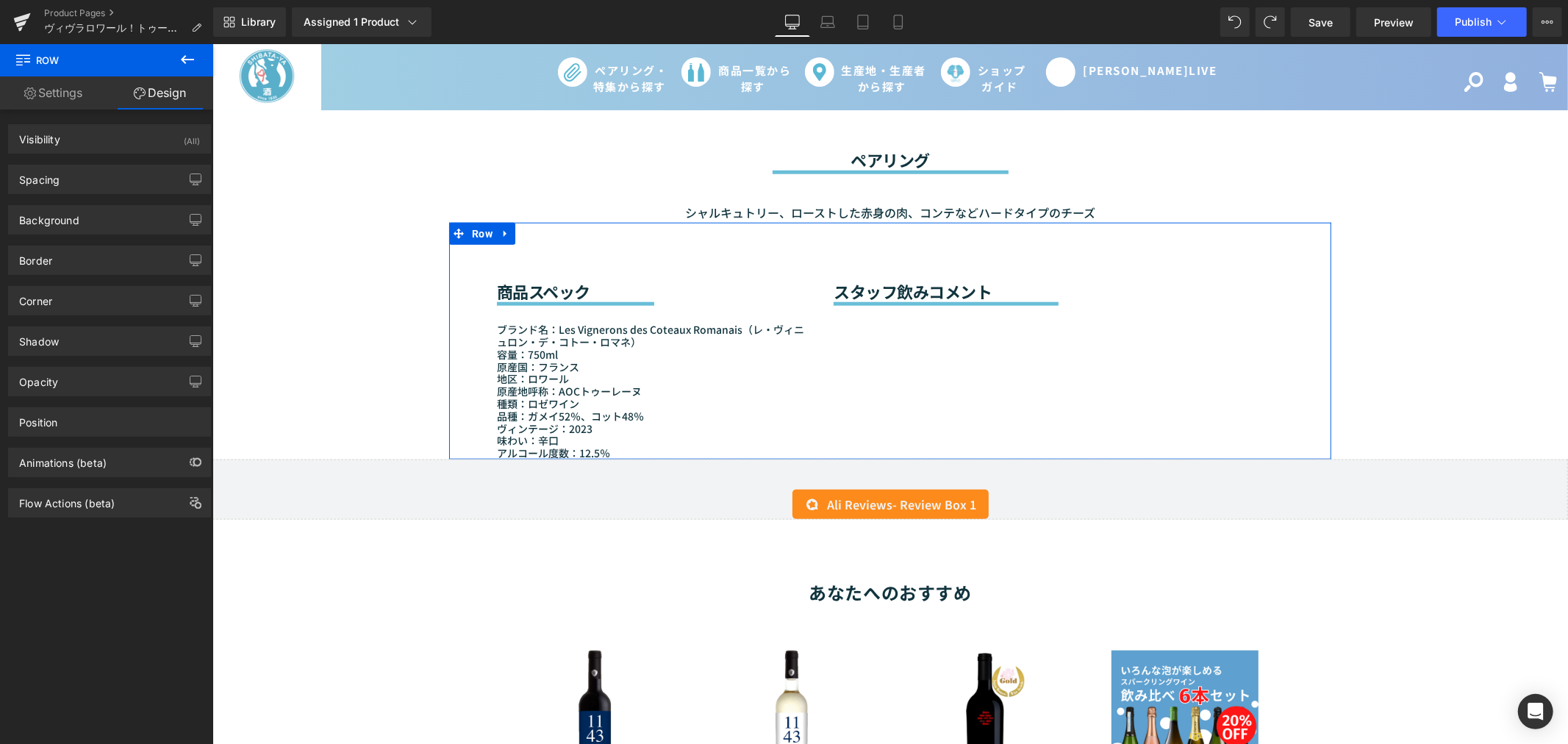
click at [75, 83] on link "Settings" at bounding box center [53, 93] width 106 height 33
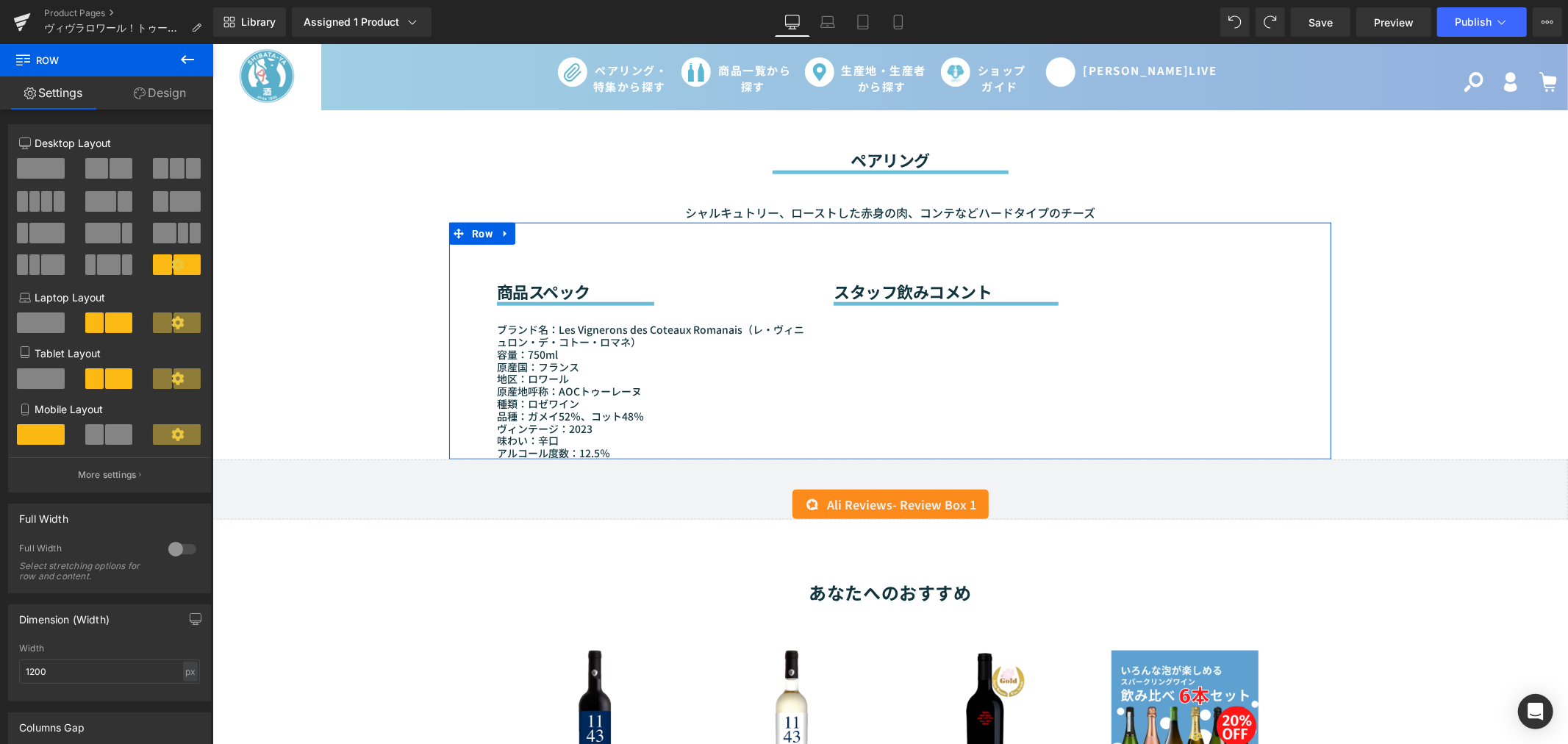
click at [1056, 342] on div "商品スペック Heading Separator ブランド名：Les Vignerons des Coteaux Romanais（レ・ヴィニュロン・デ・コト…" at bounding box center [889, 340] width 882 height 237
click at [884, 308] on div "商品スペック Heading Separator ブランド名：Les Vignerons des Coteaux Romanais（レ・ヴィニュロン・デ・コト…" at bounding box center [889, 340] width 882 height 237
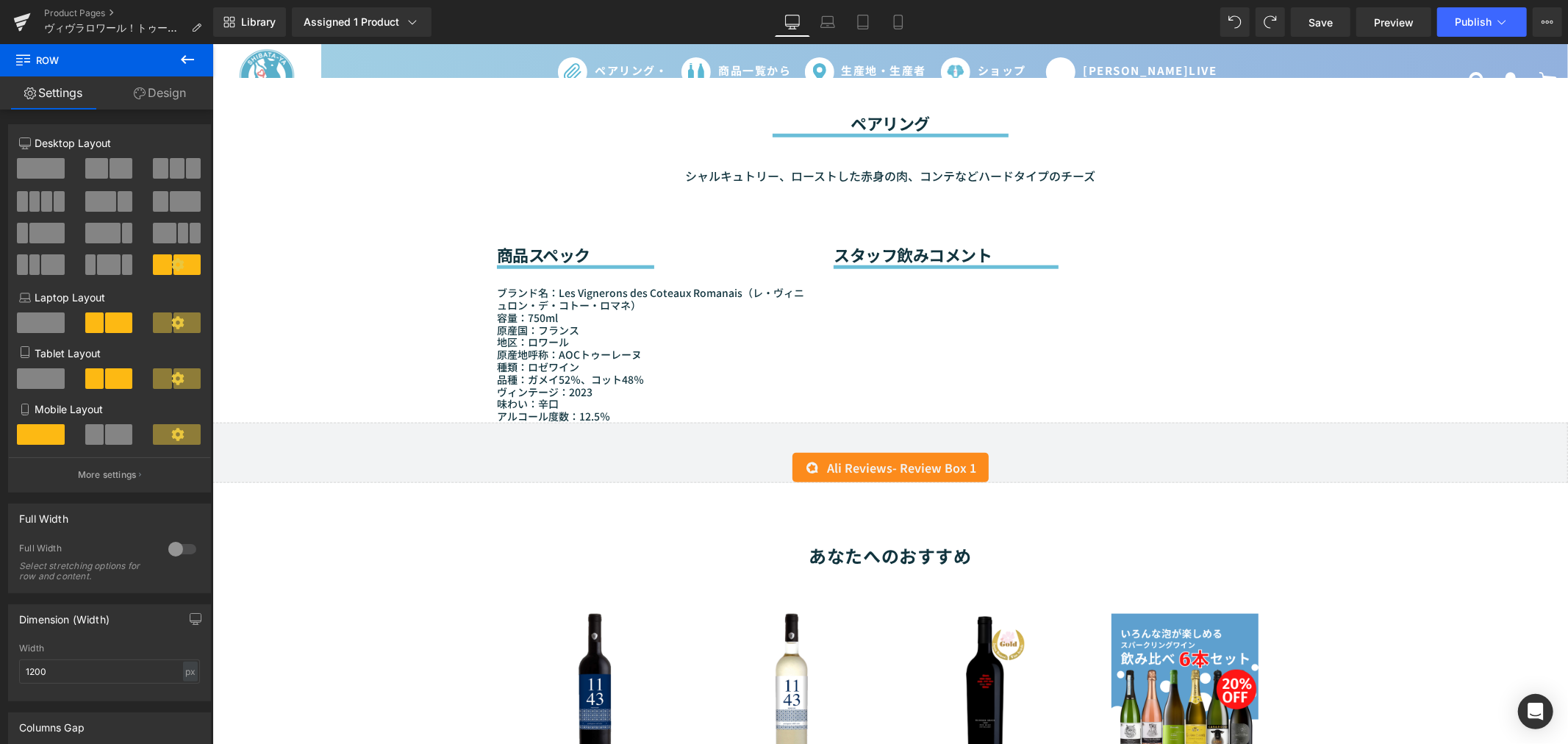
scroll to position [1088, 0]
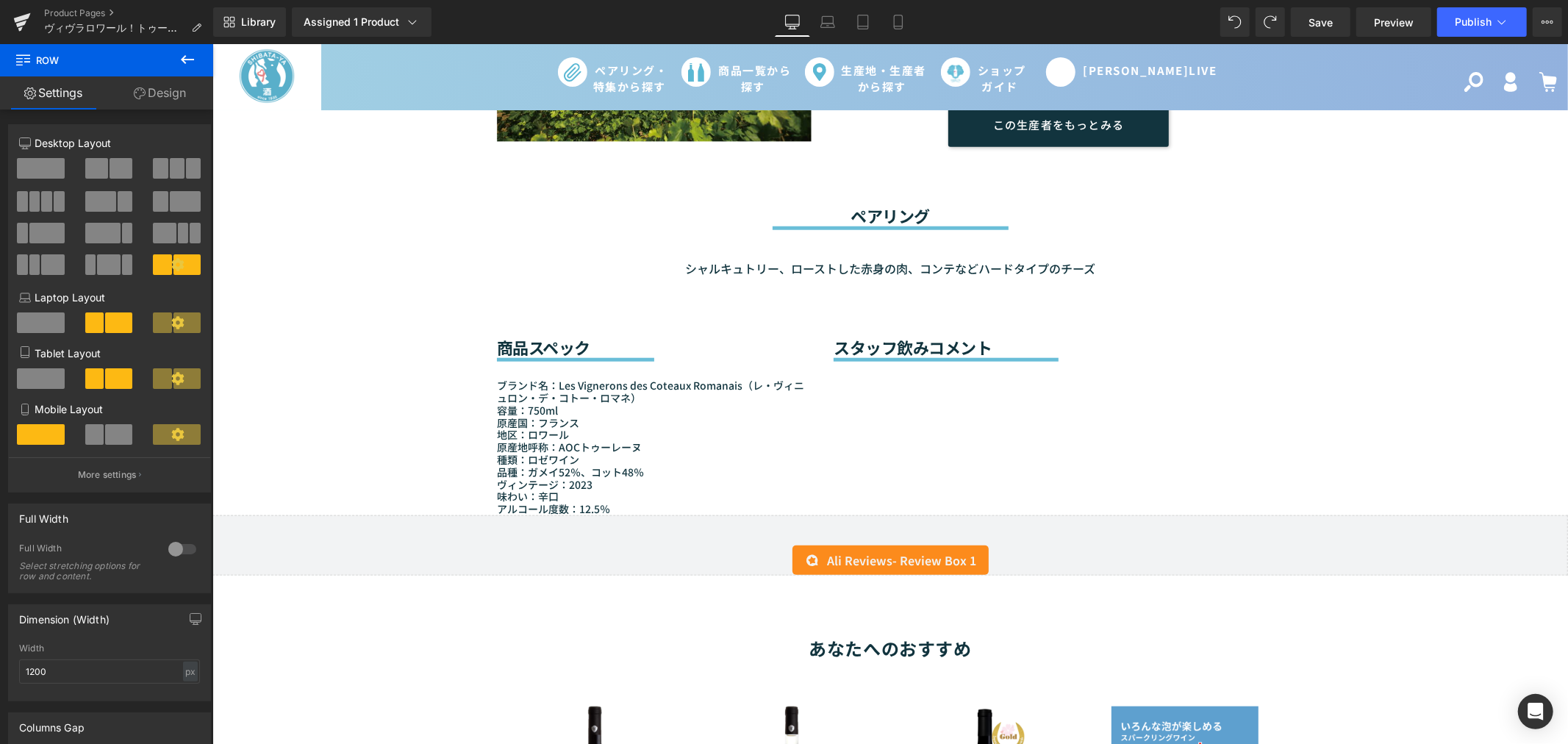
click at [895, 350] on div "Separator" at bounding box center [1058, 355] width 450 height 11
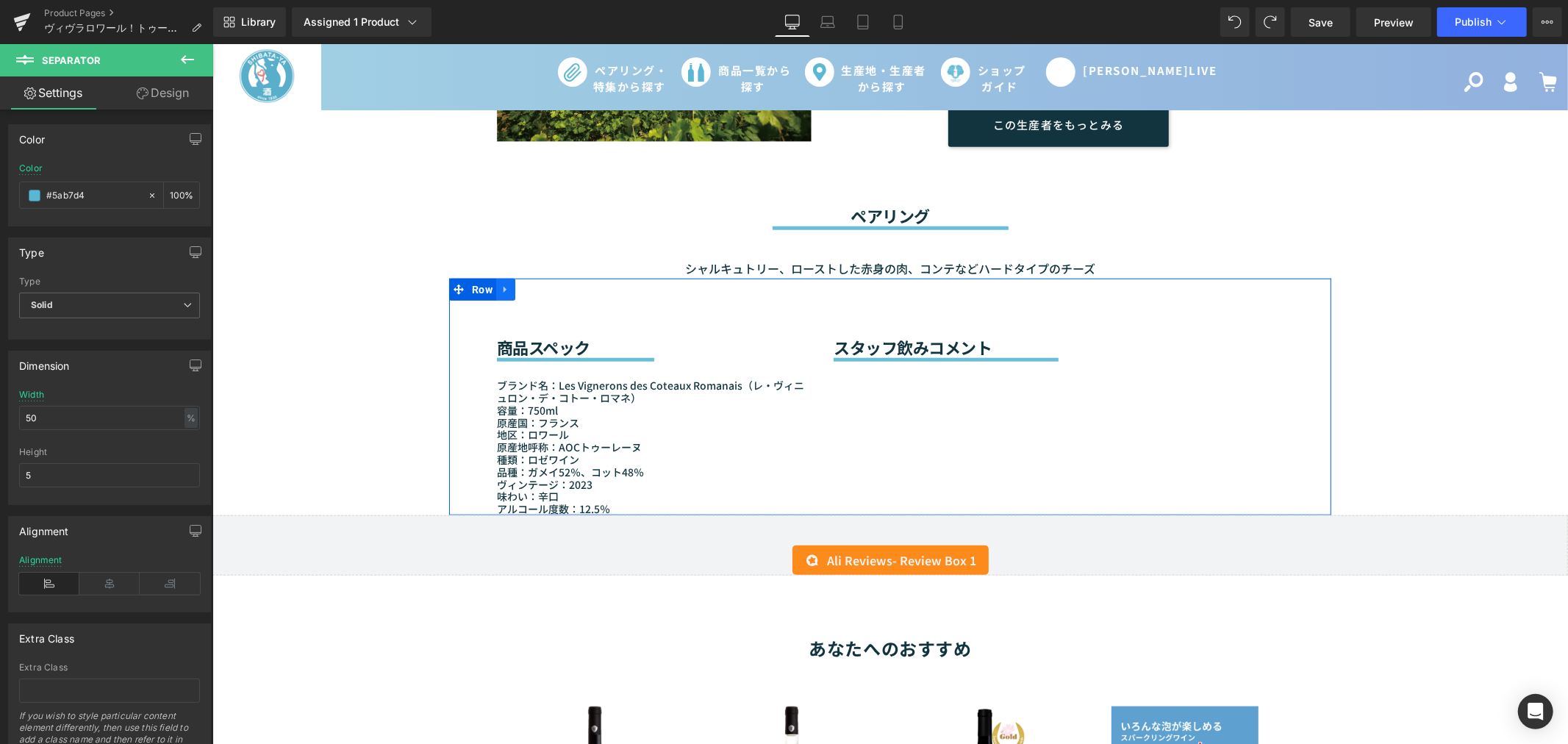
click at [495, 279] on link at bounding box center [504, 289] width 19 height 22
drag, startPoint x: 517, startPoint y: 272, endPoint x: 884, endPoint y: 345, distance: 374.2
click at [884, 345] on div "商品スペック Heading Separator ブランド名：Les Vignerons des Coteaux Romanais（レ・ヴィニュロン・デ・コト…" at bounding box center [889, 396] width 882 height 237
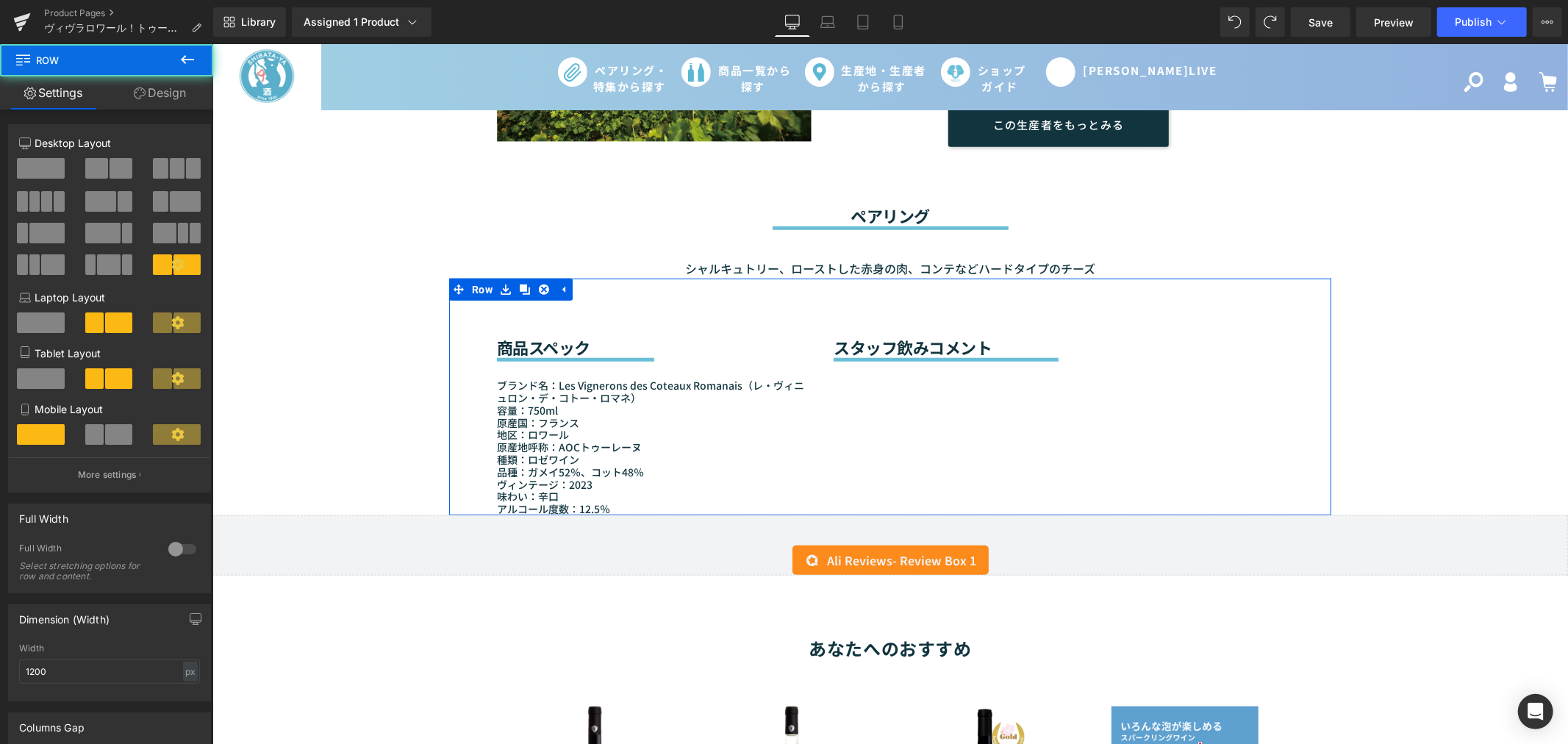
click at [843, 352] on div "商品スペック Heading Separator ブランド名：Les Vignerons des Coteaux Romanais（レ・ヴィニュロン・デ・コト…" at bounding box center [889, 396] width 882 height 237
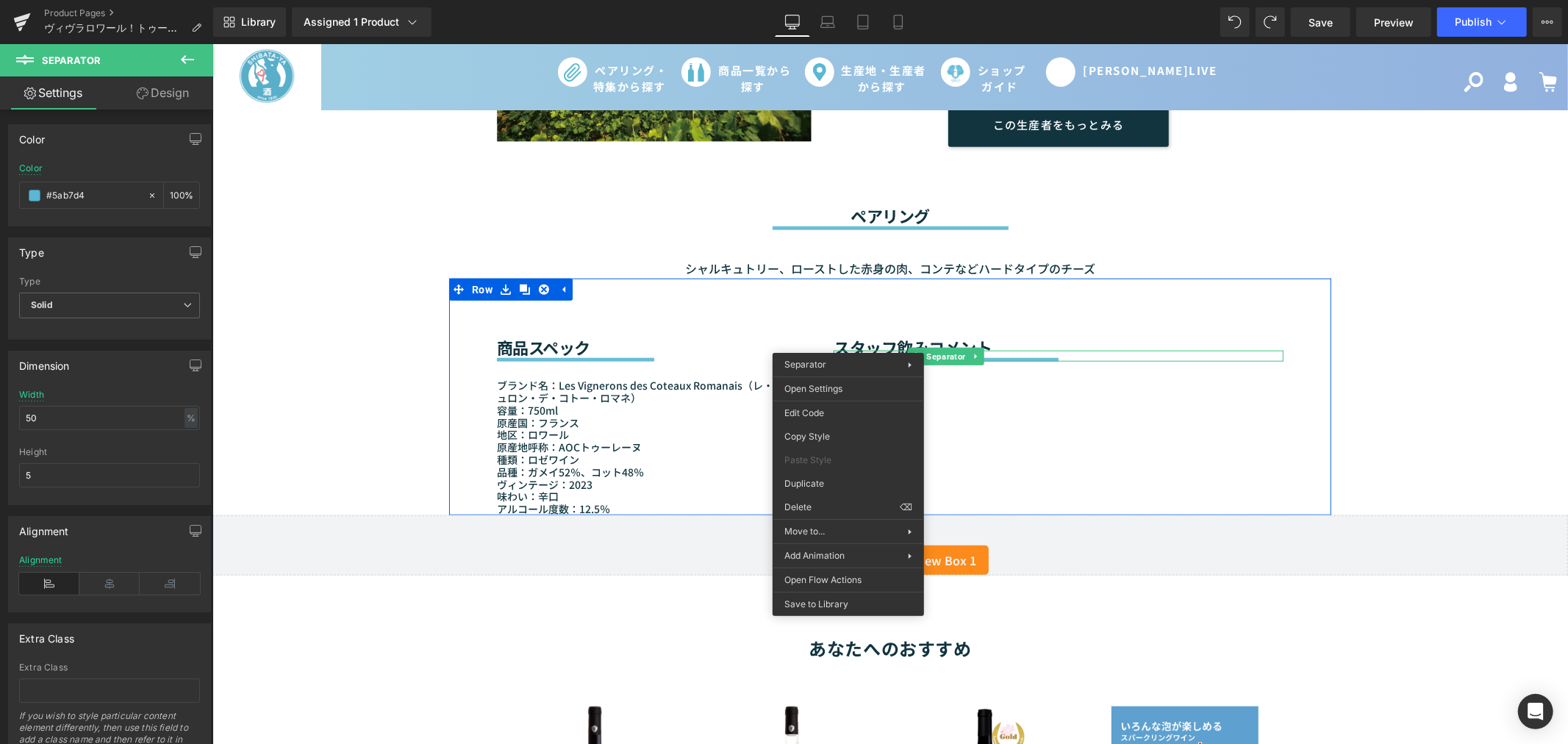
click at [1022, 361] on div "商品スペック Heading Separator ブランド名：Les Vignerons des Coteaux Romanais（レ・ヴィニュロン・デ・コト…" at bounding box center [889, 396] width 882 height 237
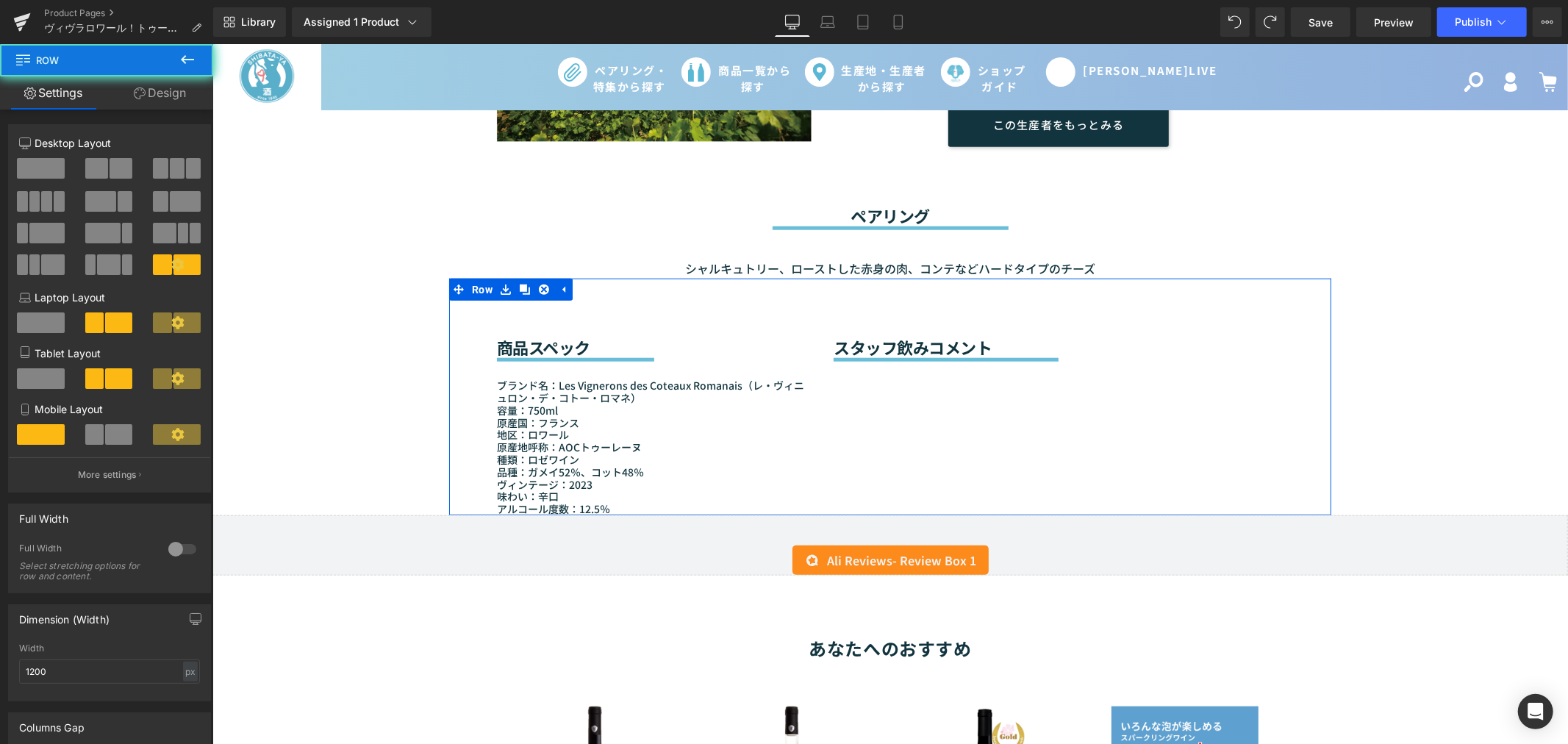
click at [1004, 377] on div "商品スペック Heading Separator ブランド名：Les Vignerons des Coteaux Romanais（レ・ヴィニュロン・デ・コト…" at bounding box center [889, 396] width 882 height 237
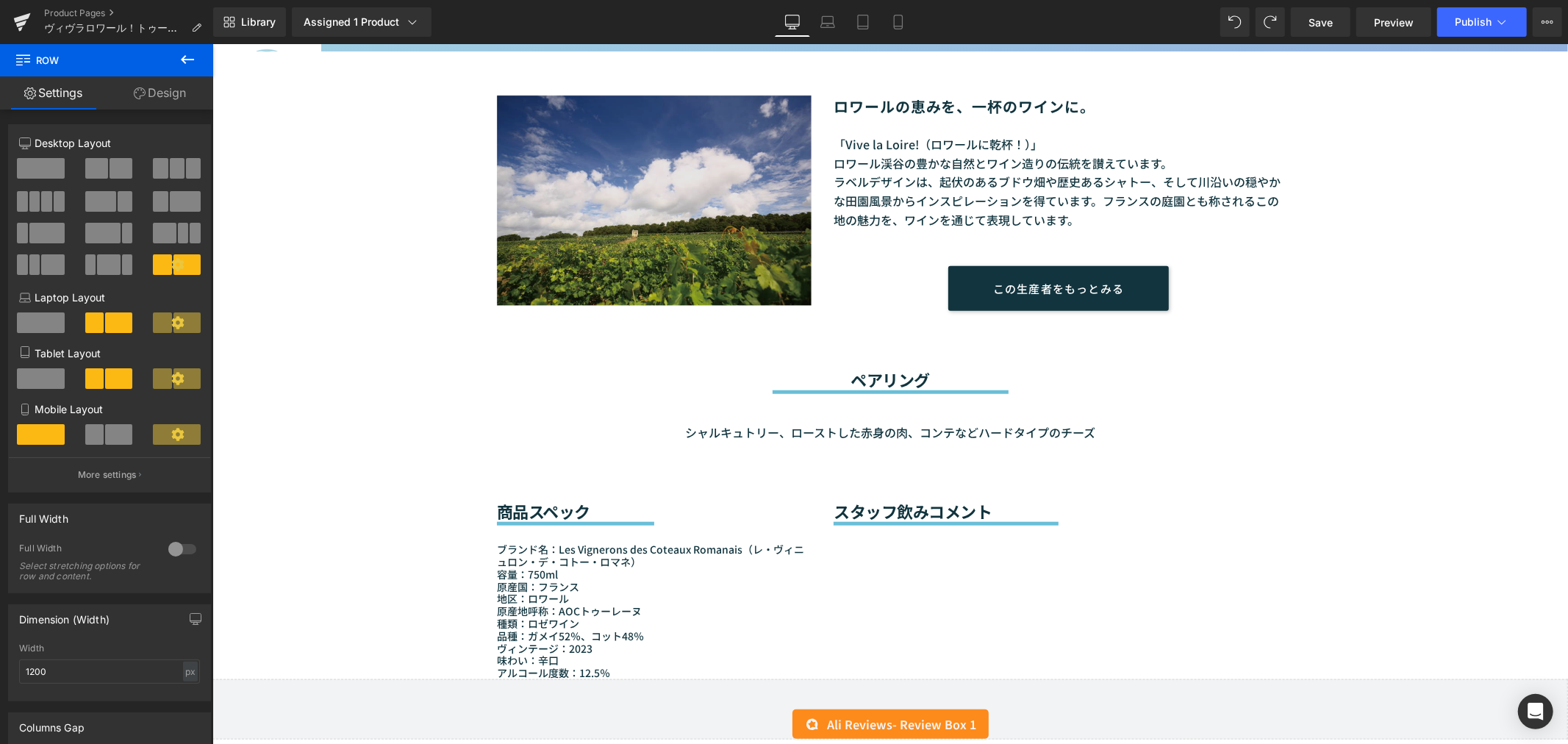
scroll to position [843, 0]
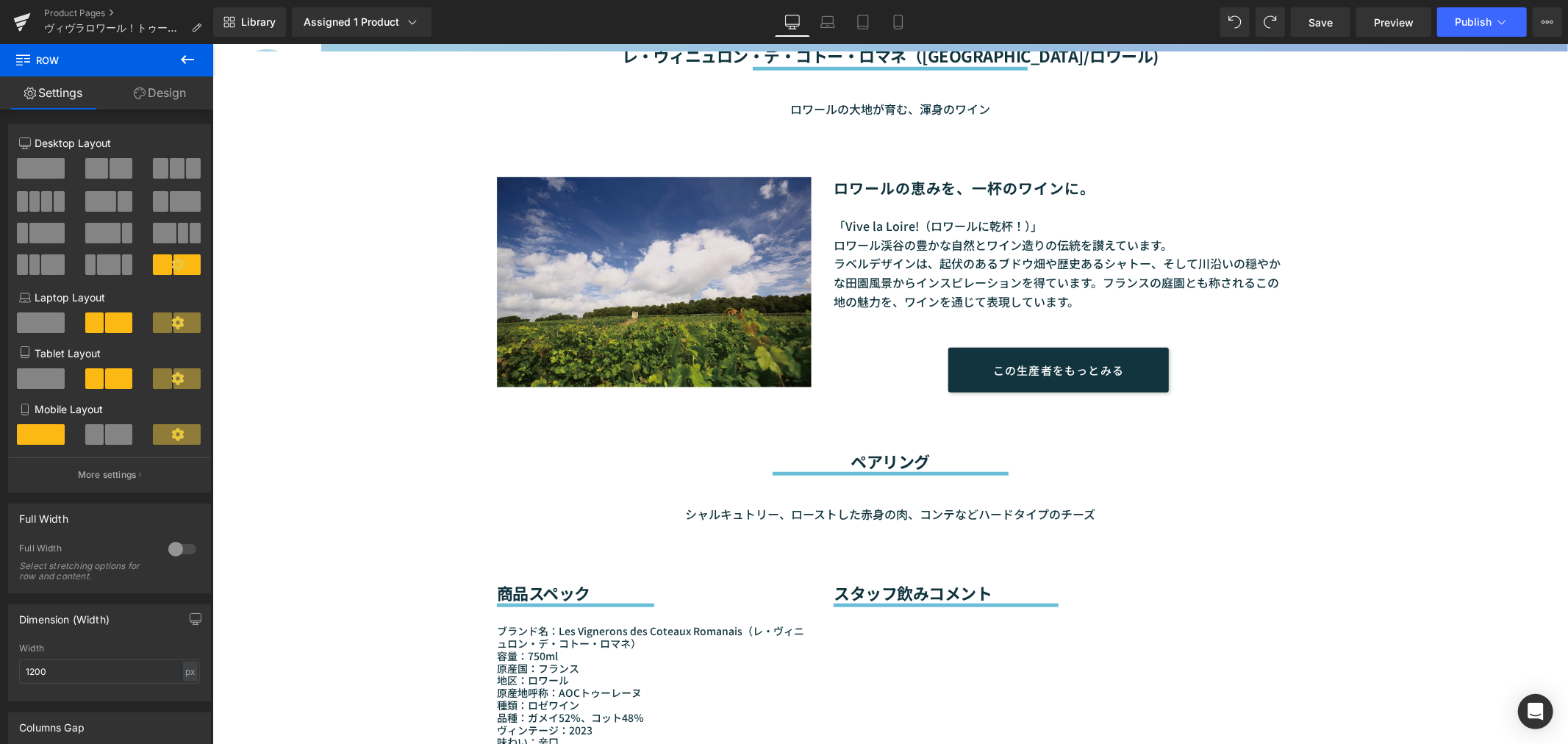
click at [600, 232] on img at bounding box center [653, 253] width 315 height 269
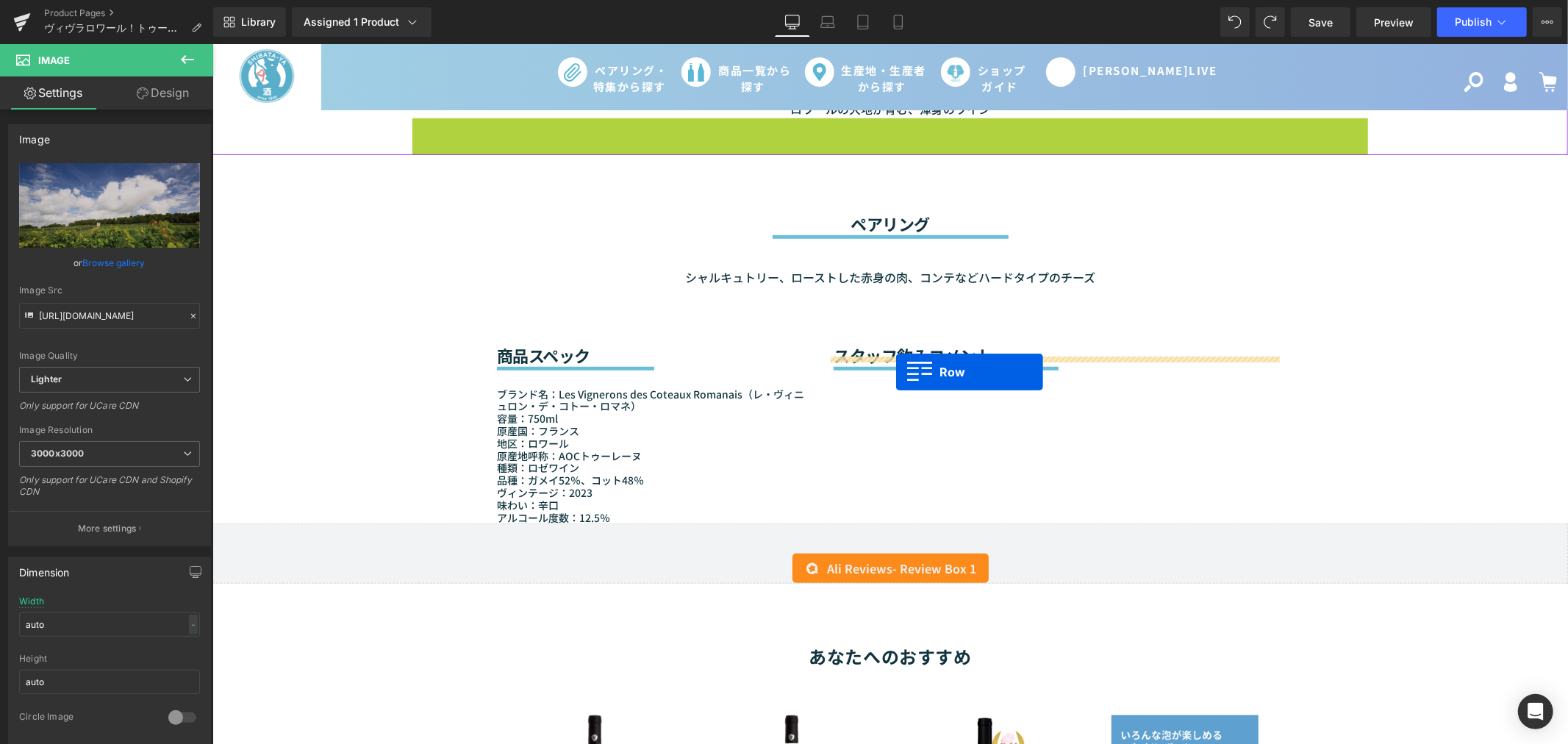
drag, startPoint x: 473, startPoint y: 112, endPoint x: 895, endPoint y: 372, distance: 495.7
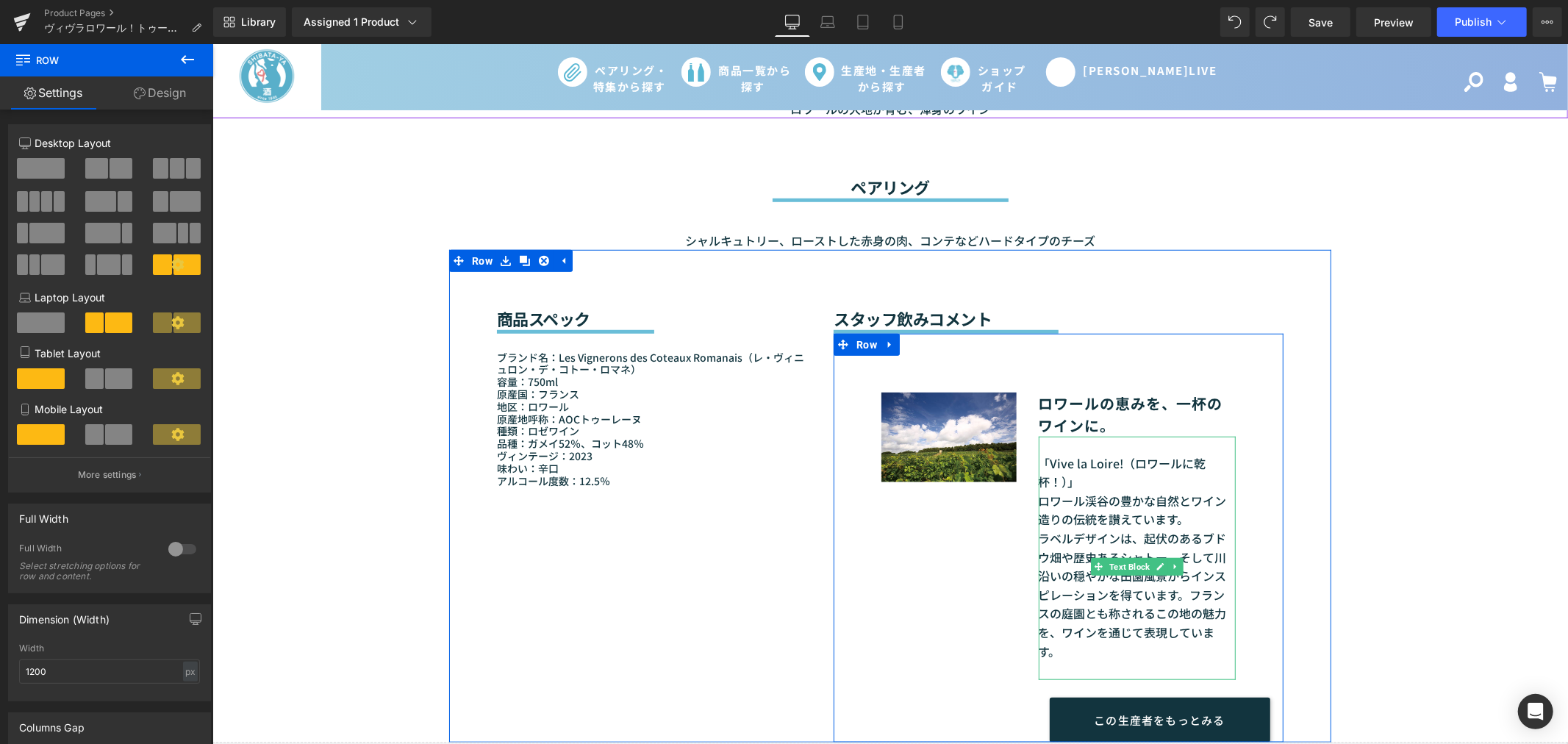
click at [1079, 461] on div "「Vive la Loire!（ロワールに乾杯！）」 ロワール渓谷の豊かな自然とワイン造りの伝統を讃えています。 ラベルデザインは、起伏のあるブドウ畑や歴史あ…" at bounding box center [1135, 557] width 197 height 243
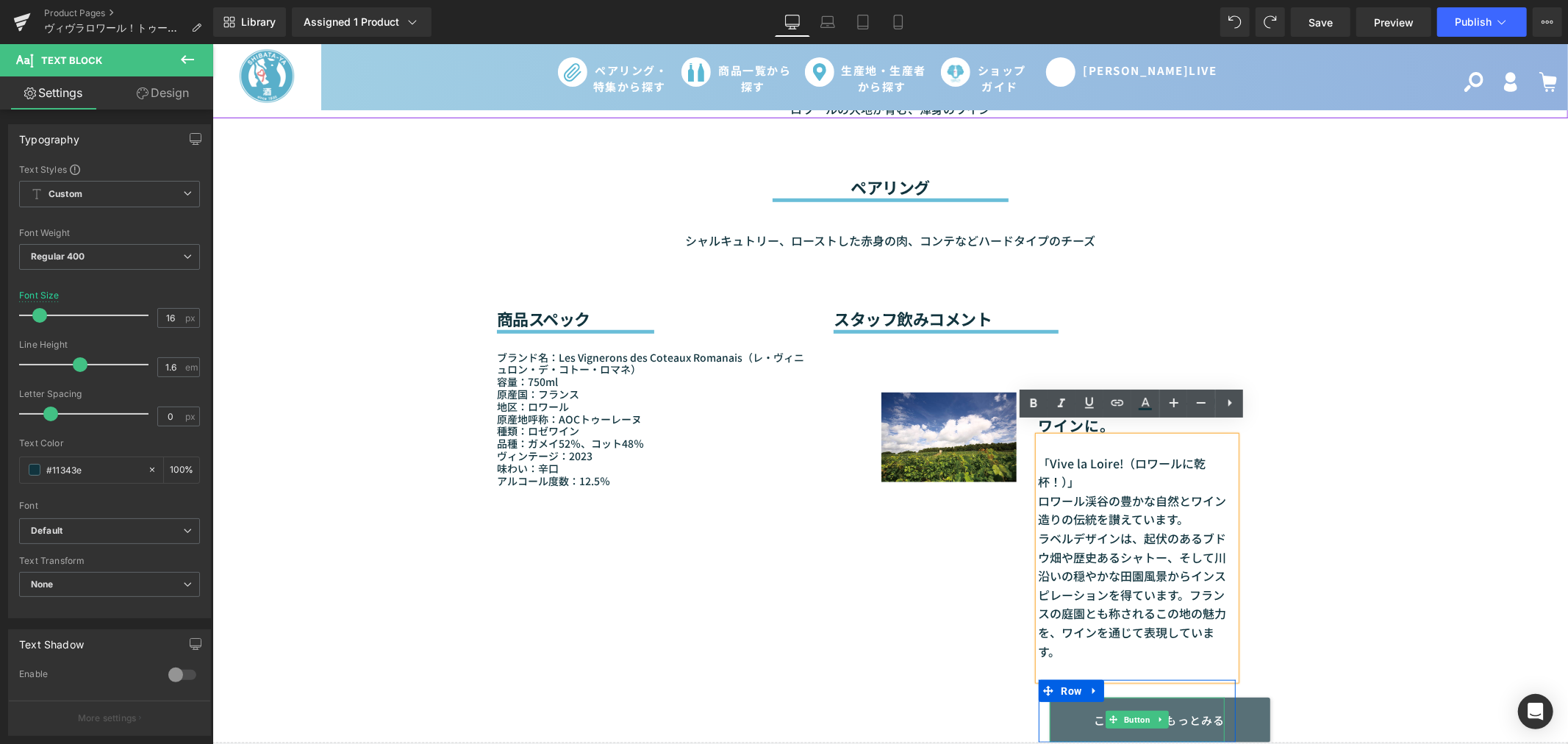
click at [1138, 697] on link "この生産者をもっとみる" at bounding box center [1158, 719] width 220 height 45
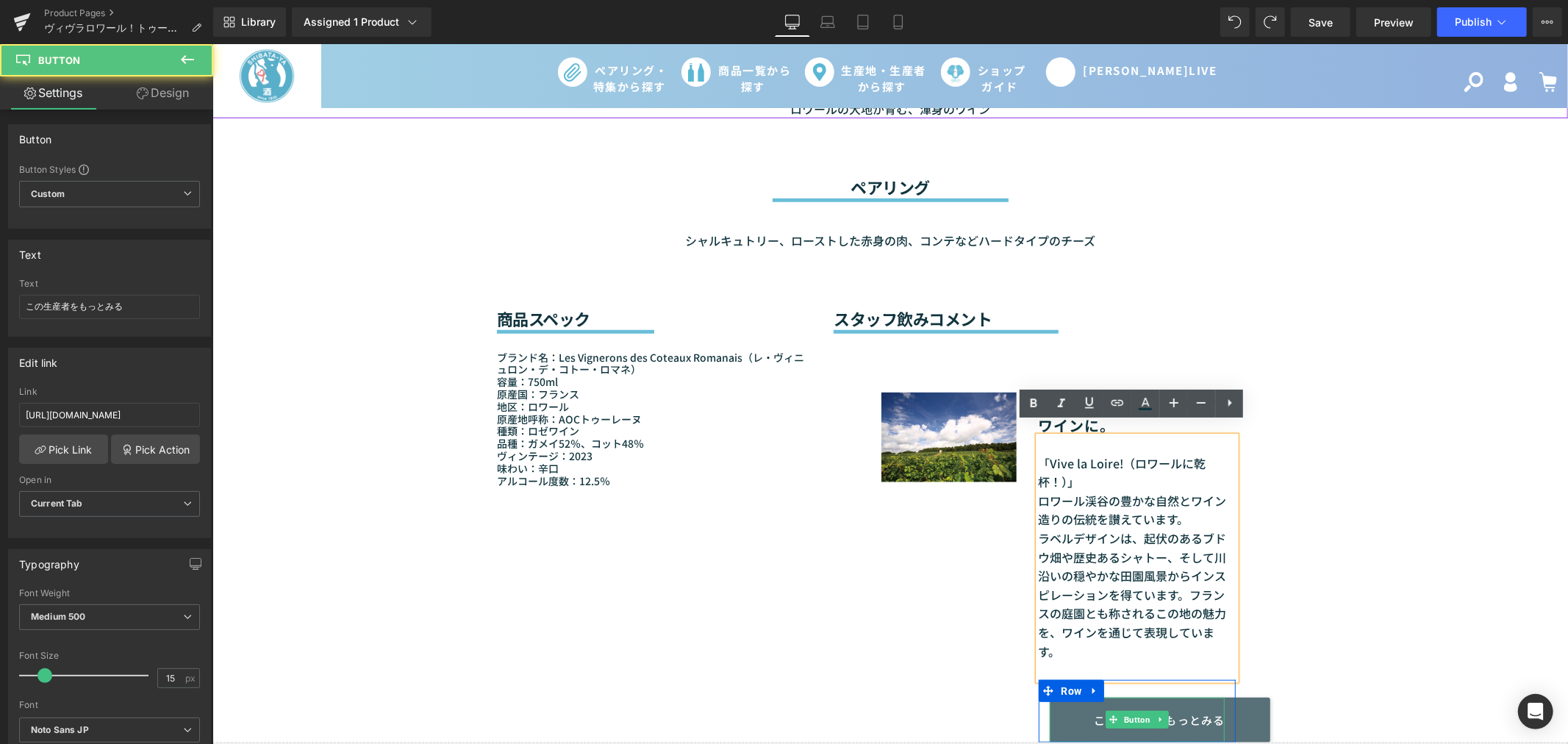
scroll to position [924, 0]
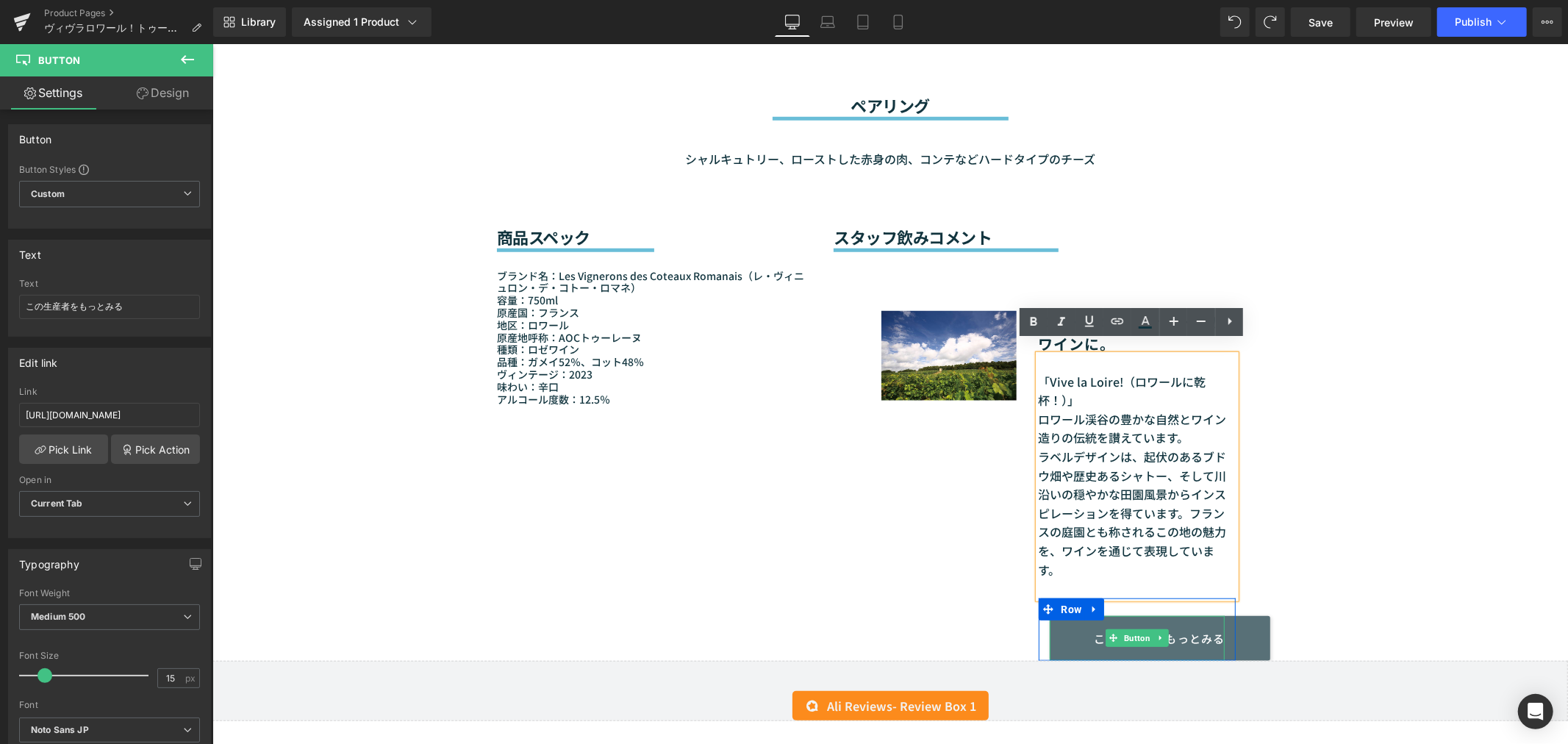
click at [1133, 630] on span "Button" at bounding box center [1135, 638] width 32 height 17
click at [1231, 626] on link "この生産者をもっとみる" at bounding box center [1158, 637] width 220 height 45
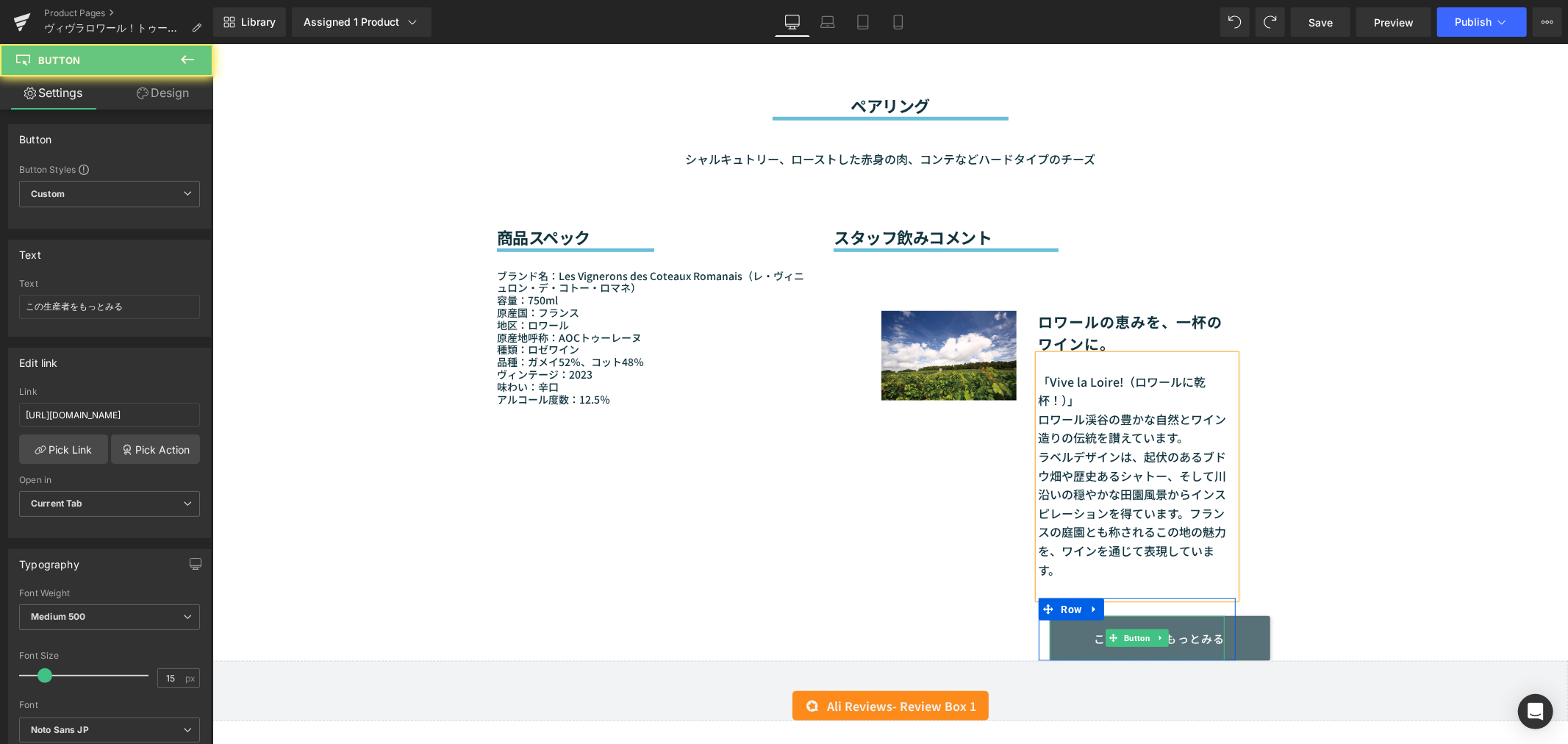
click at [1240, 624] on link "この生産者をもっとみる" at bounding box center [1158, 637] width 220 height 45
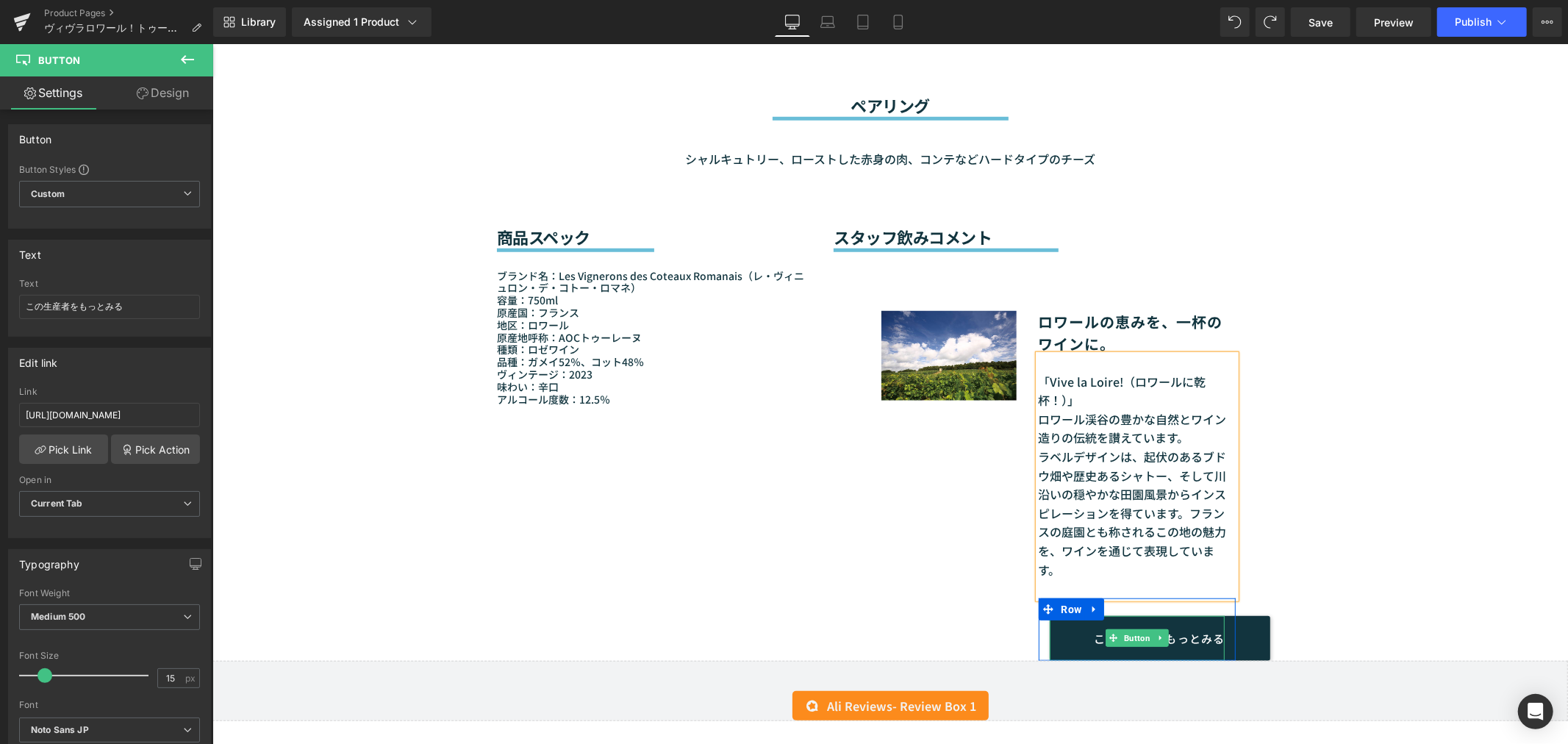
click at [1317, 610] on div "商品スペック Heading Separator ブランド名：Les Vignerons des Coteaux Romanais（レ・ヴィニュロン・デ・コト…" at bounding box center [889, 414] width 882 height 492
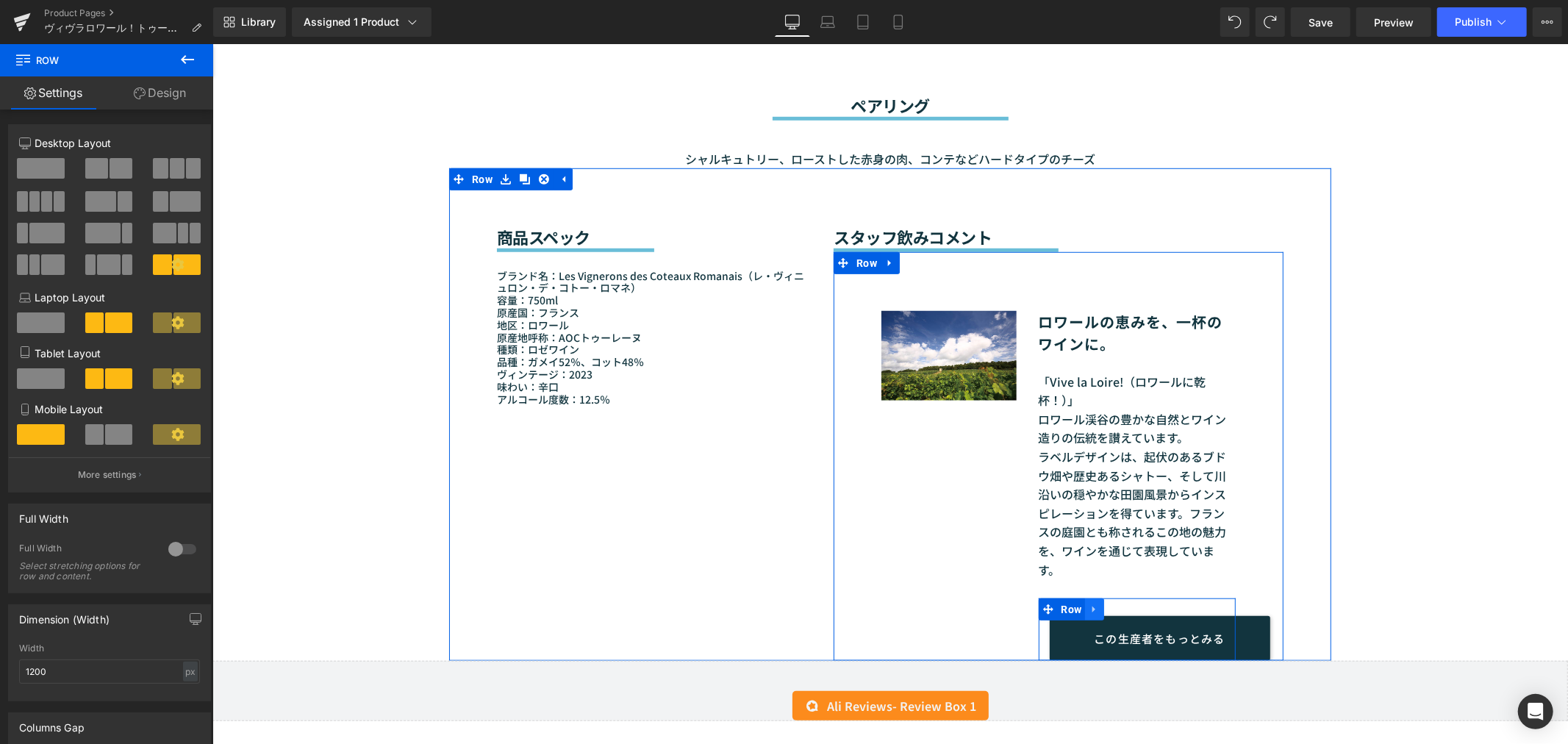
click at [1084, 598] on link at bounding box center [1093, 609] width 19 height 22
click at [1127, 604] on icon at bounding box center [1132, 609] width 10 height 10
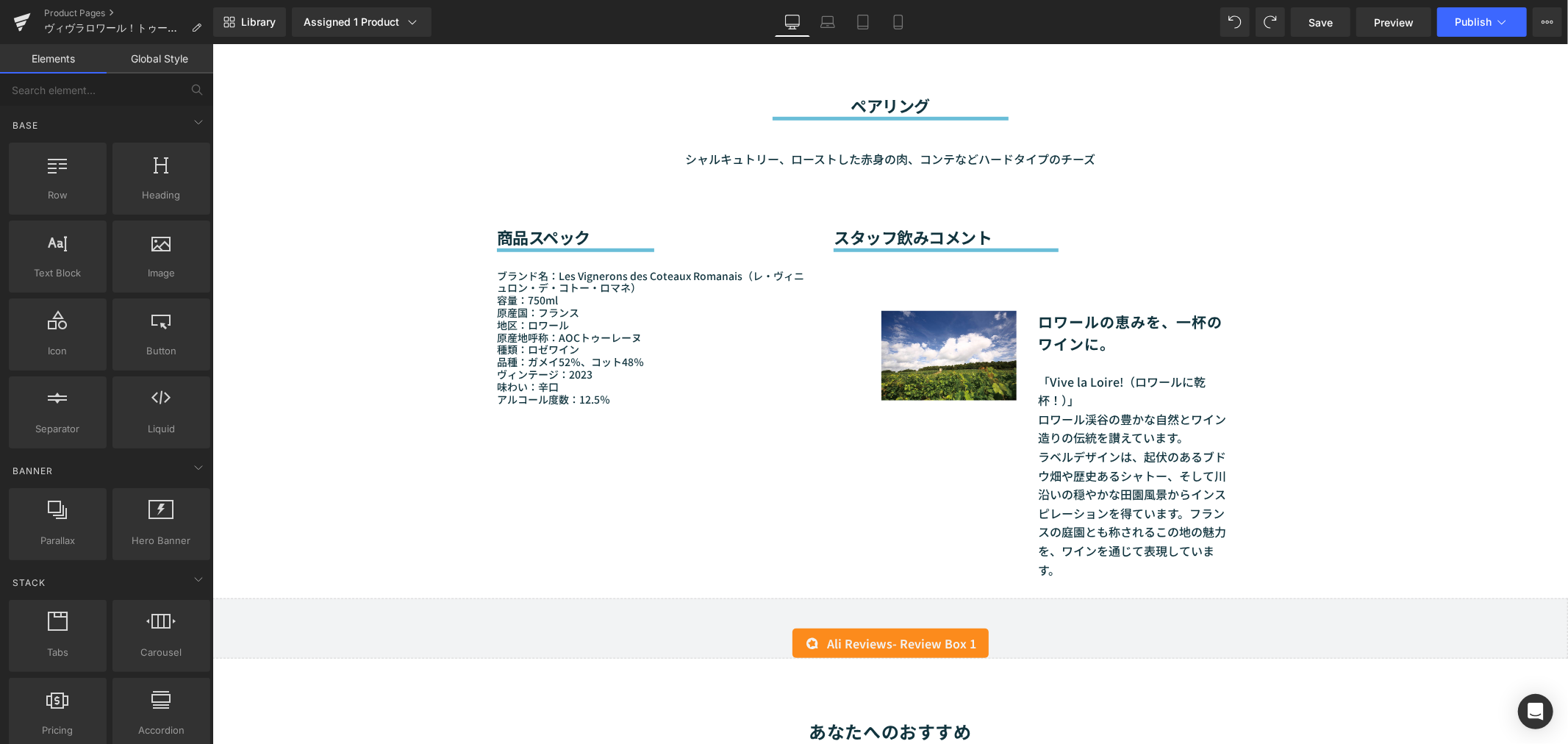
click at [1466, 505] on div "Sale Off (P) Image" at bounding box center [888, 423] width 1355 height 2395
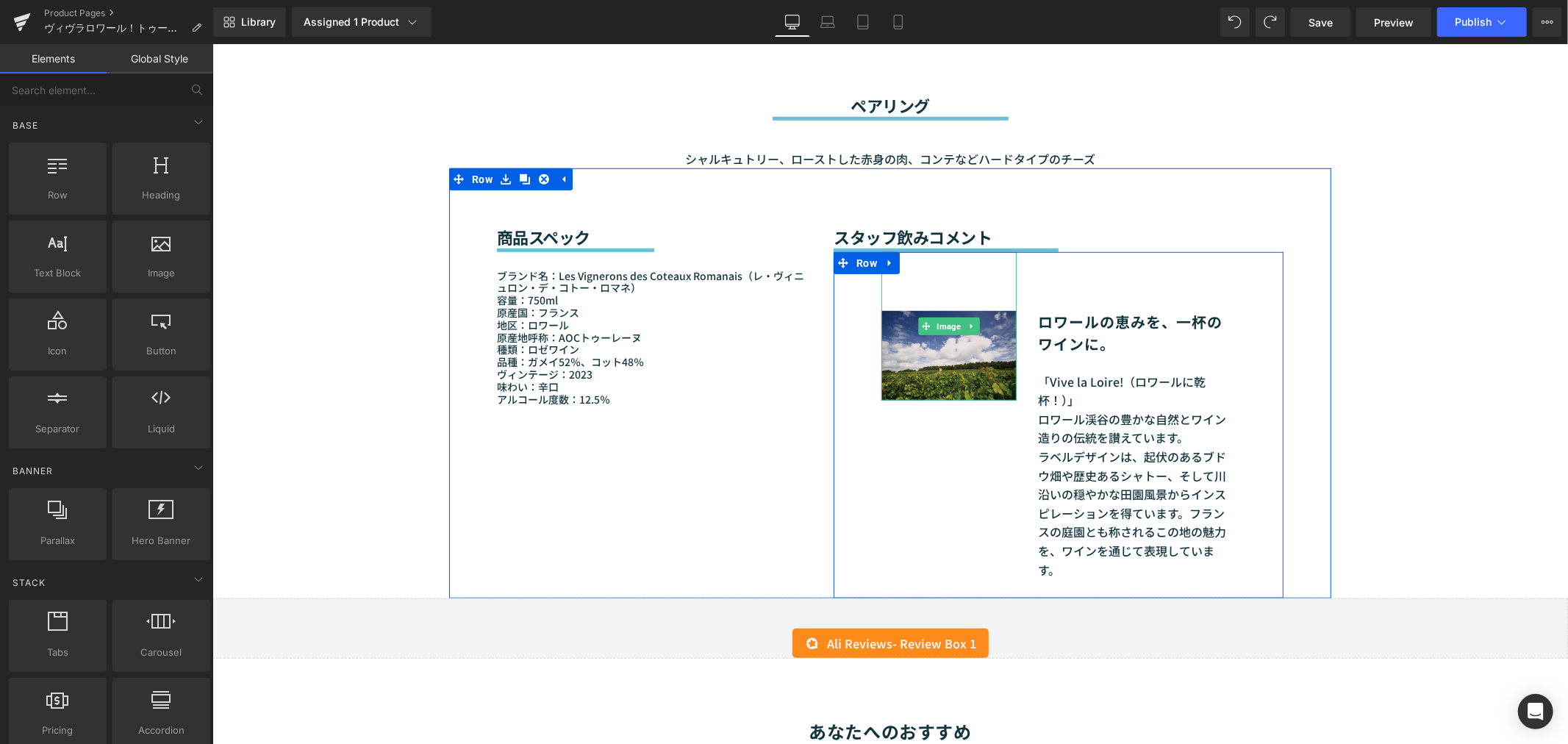
click at [914, 332] on img at bounding box center [947, 326] width 134 height 148
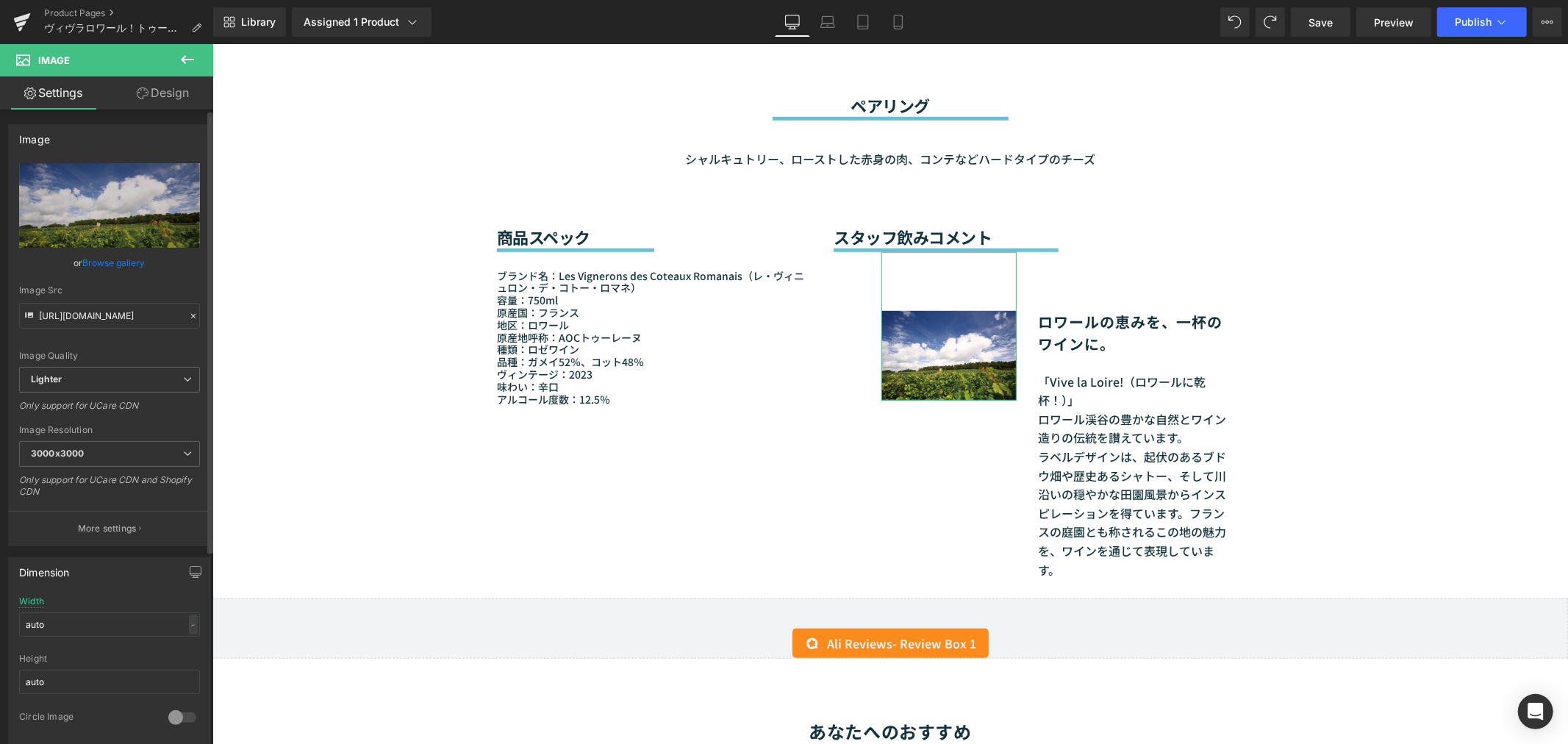
scroll to position [81, 0]
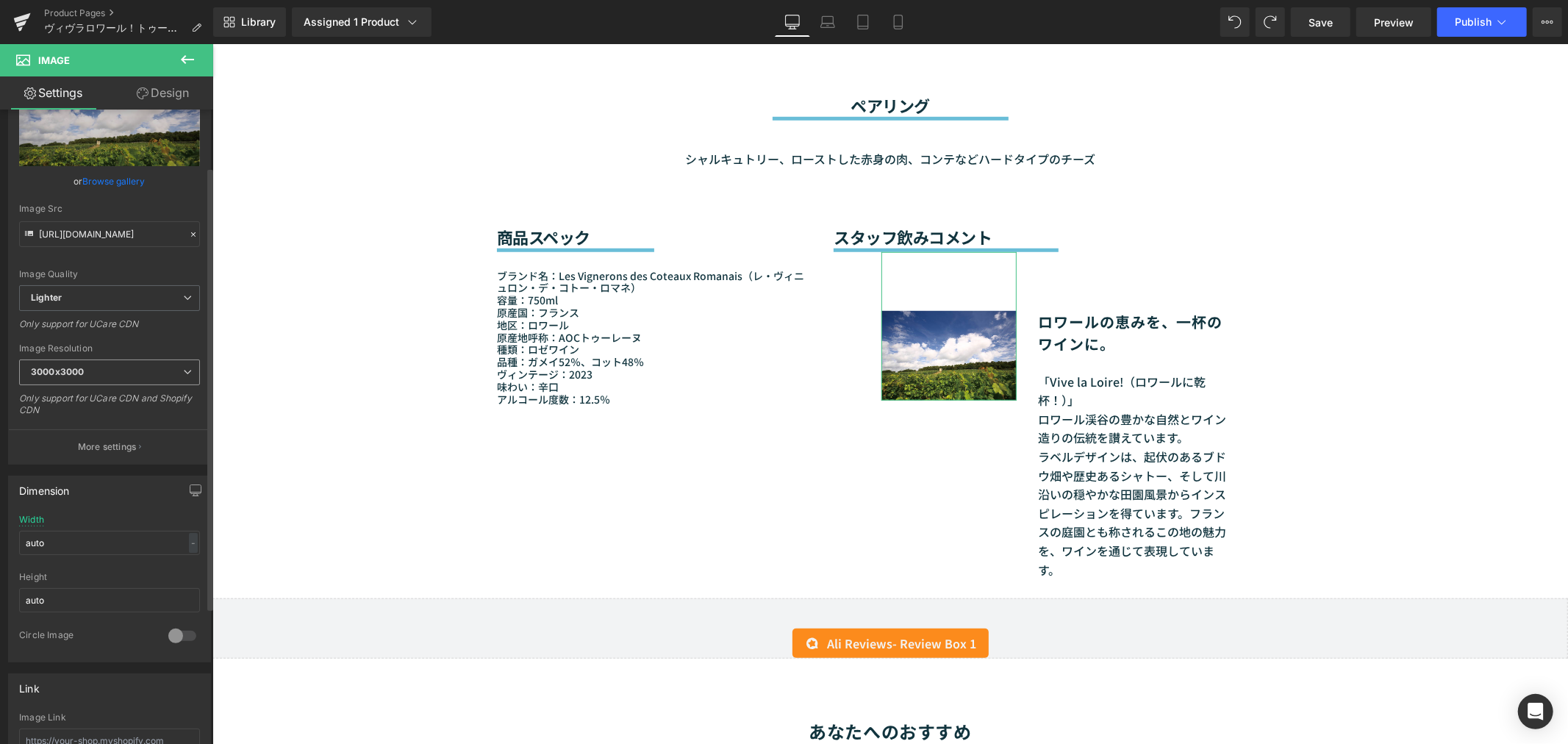
click at [121, 378] on span "3000x3000" at bounding box center [110, 372] width 181 height 26
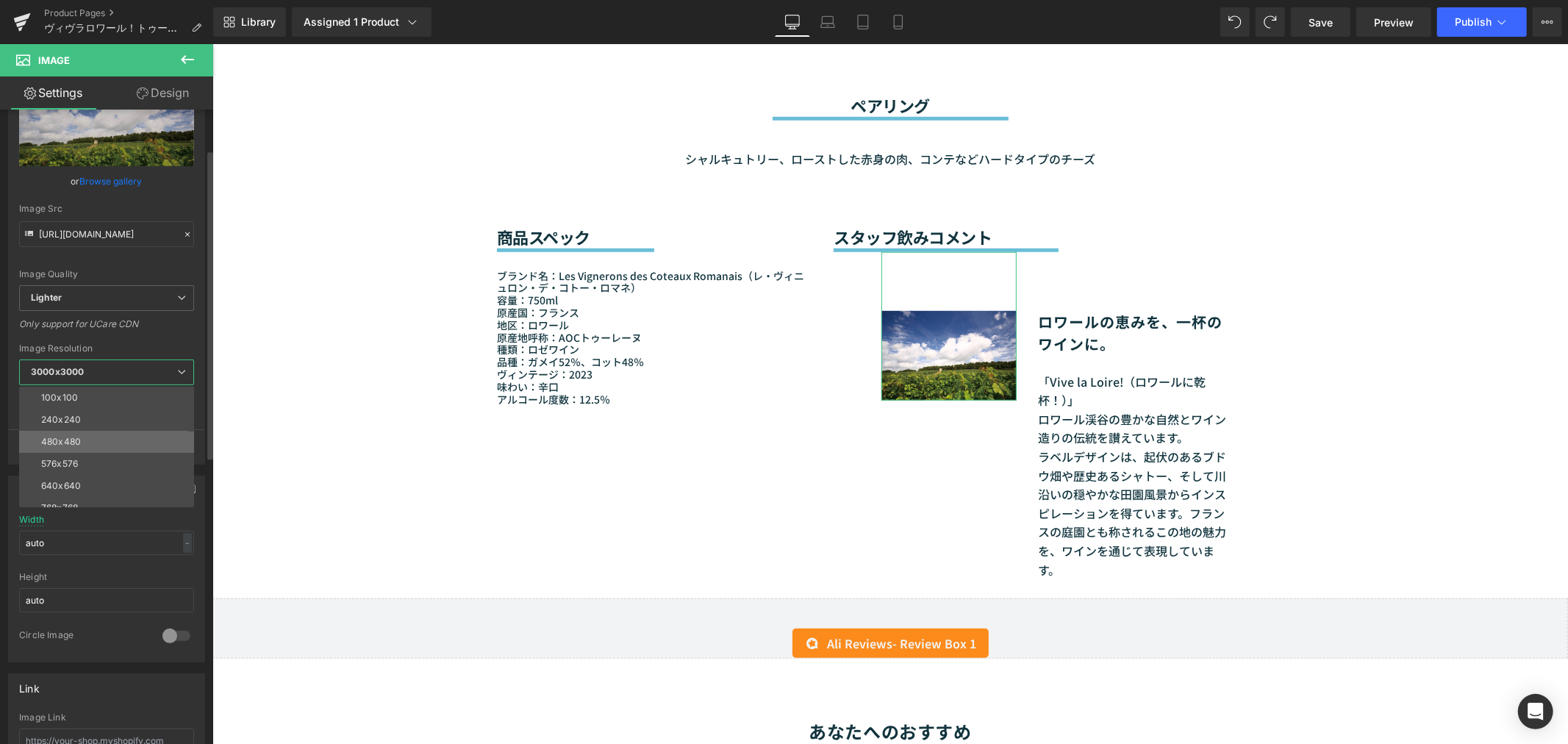
click at [112, 436] on li "480x480" at bounding box center [110, 442] width 181 height 22
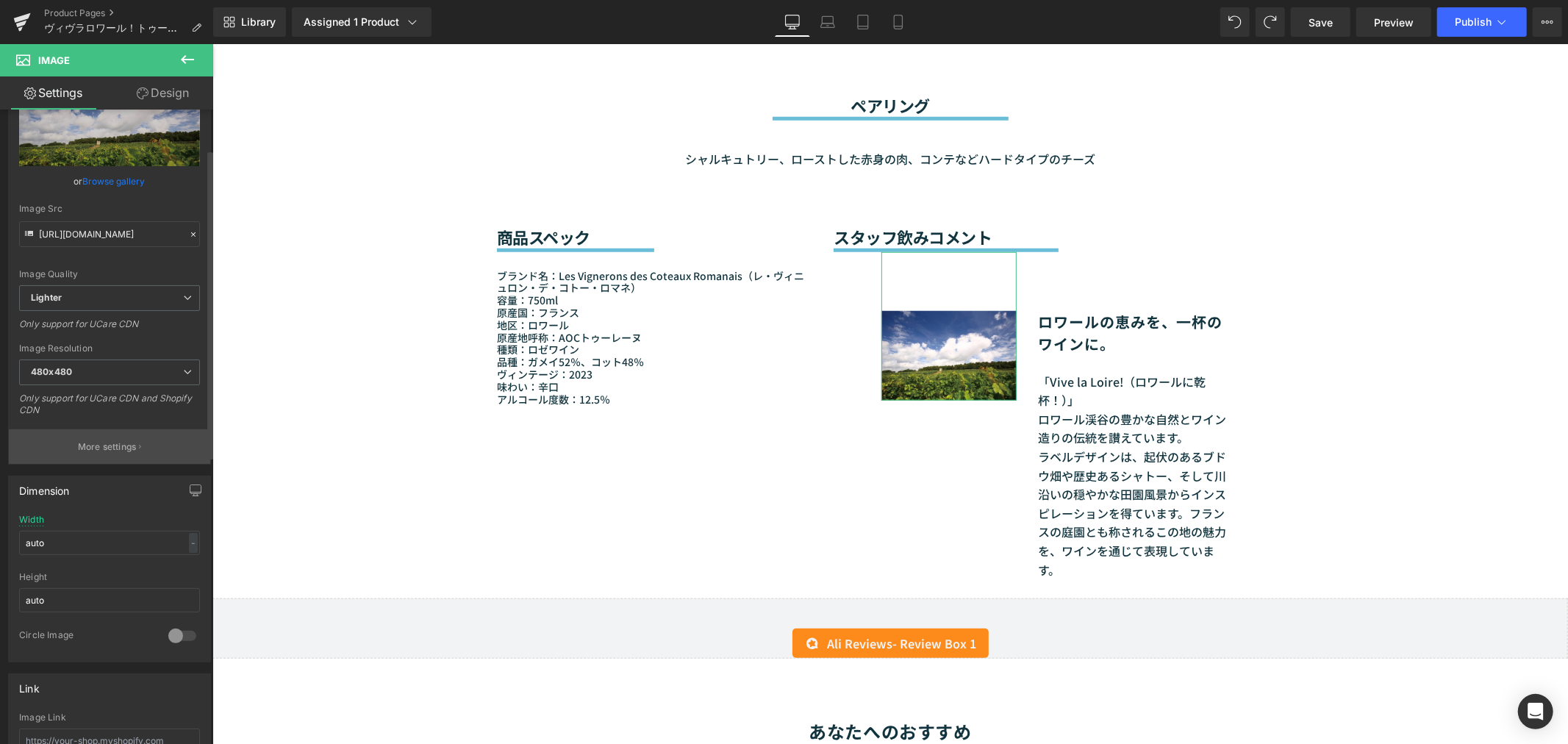
type input "https://ucarecdn.com/48bc669b-27b8-46b1-bd81-13bd3345c38c/-/format/auto/-/previ…"
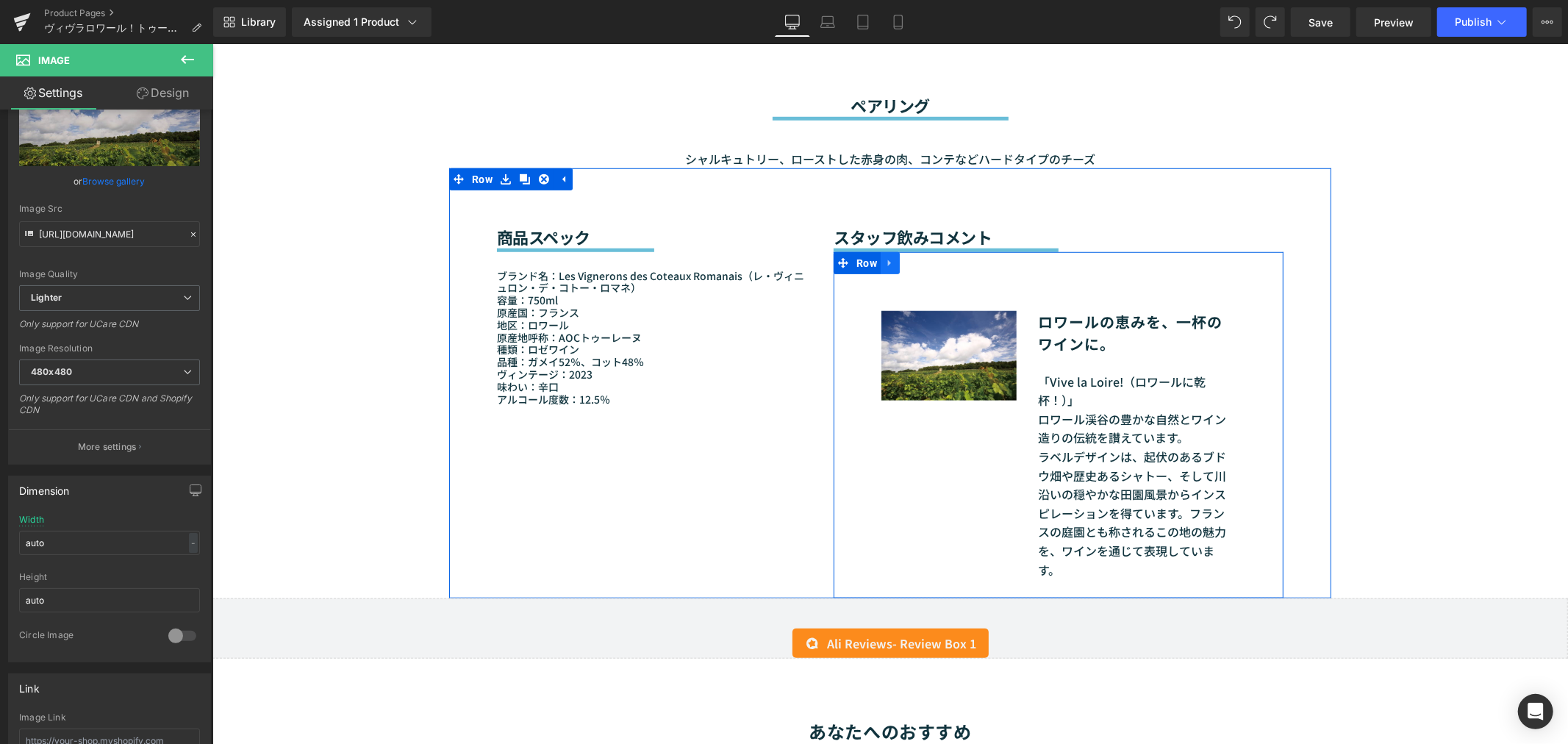
click at [887, 256] on icon at bounding box center [888, 262] width 10 height 11
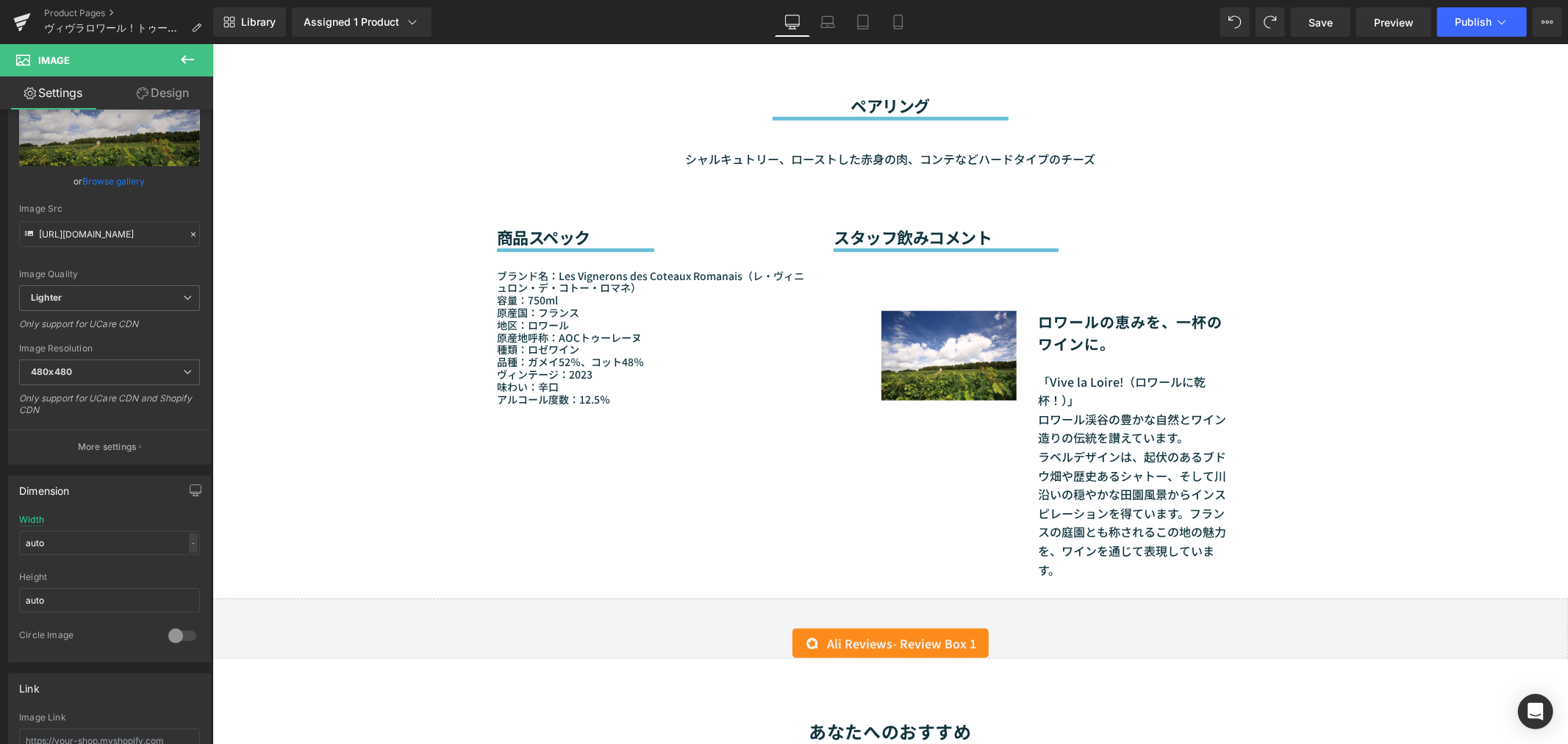
click at [1410, 266] on div "Sale Off (P) Image" at bounding box center [888, 423] width 1355 height 2395
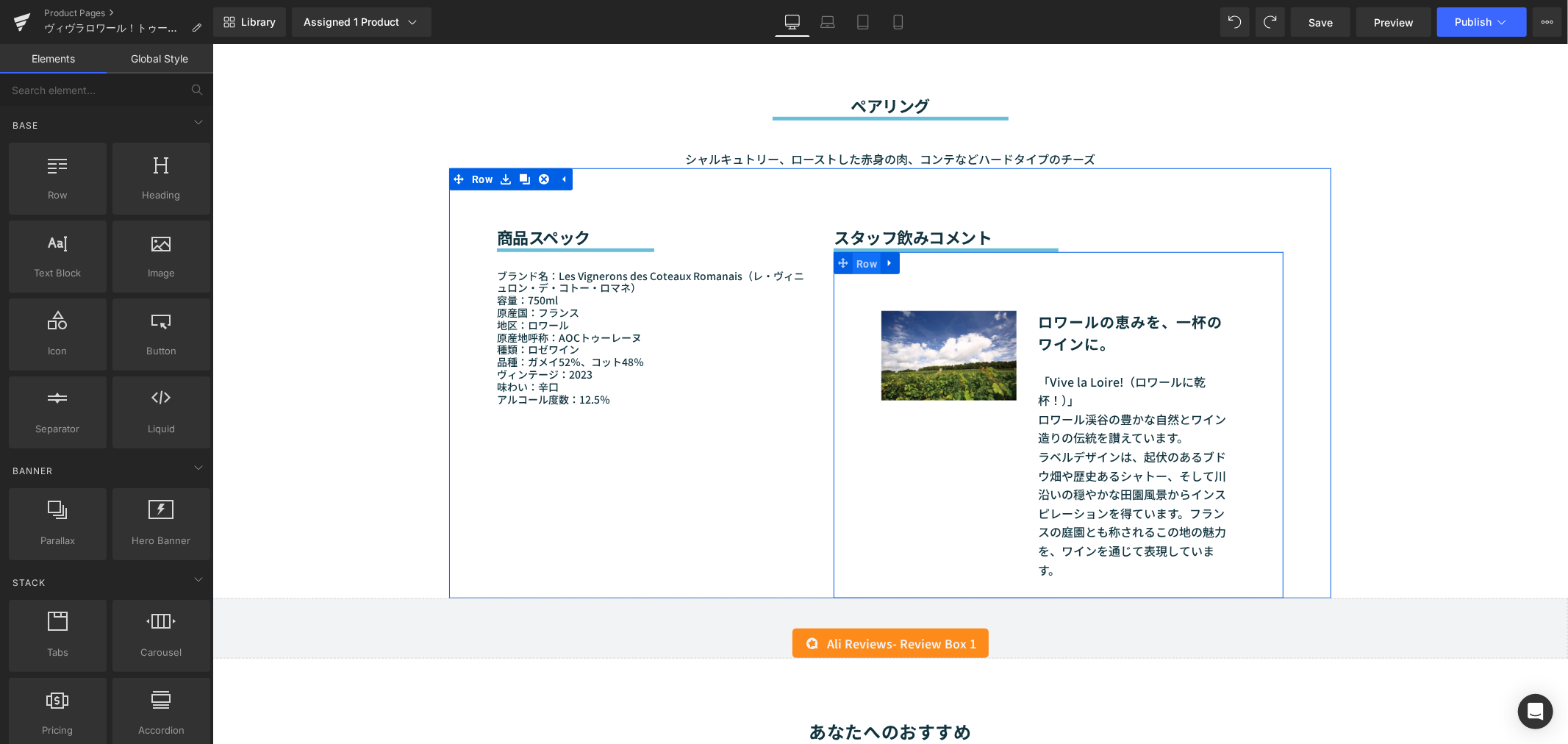
click at [873, 253] on span "Row" at bounding box center [865, 264] width 28 height 22
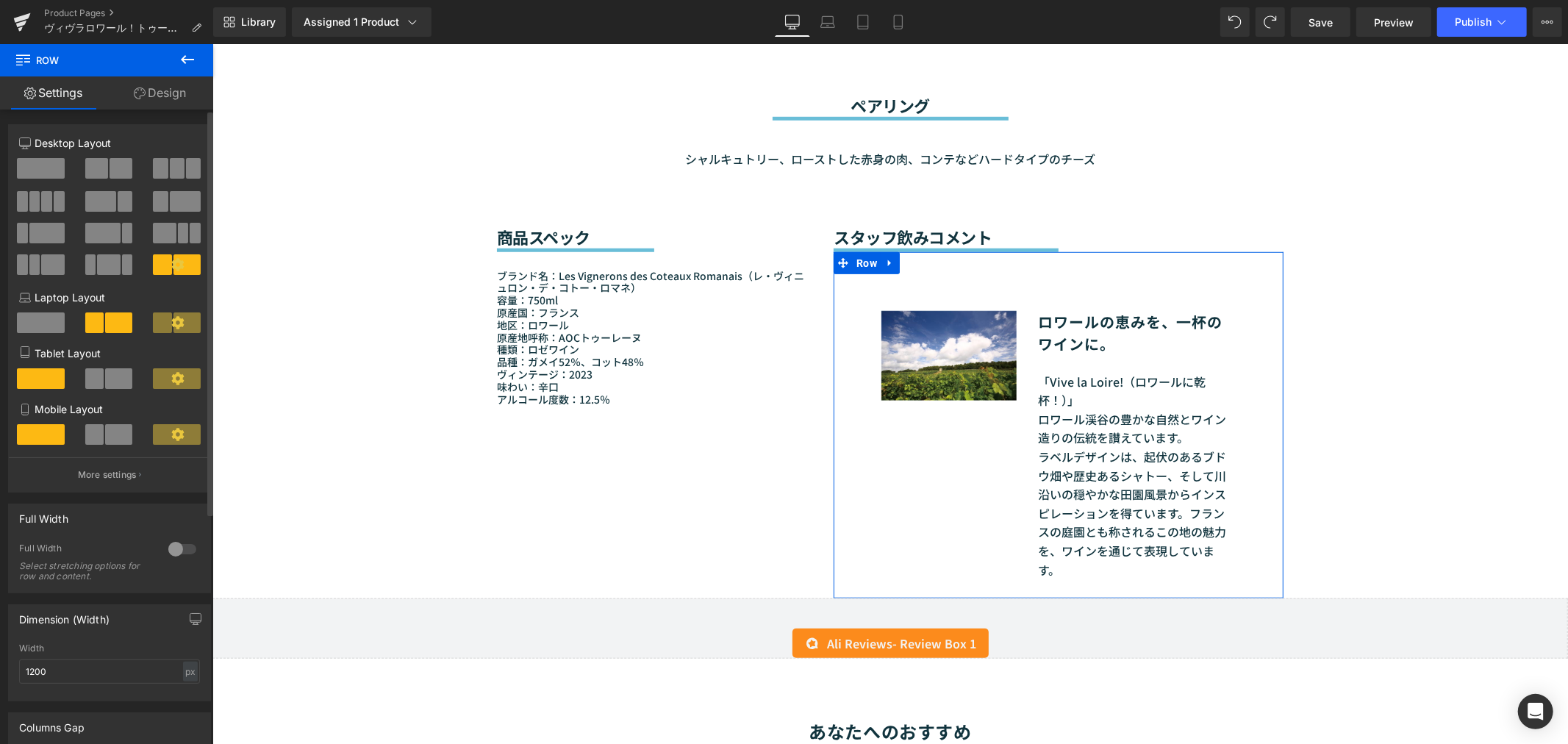
click at [177, 329] on icon at bounding box center [177, 322] width 13 height 13
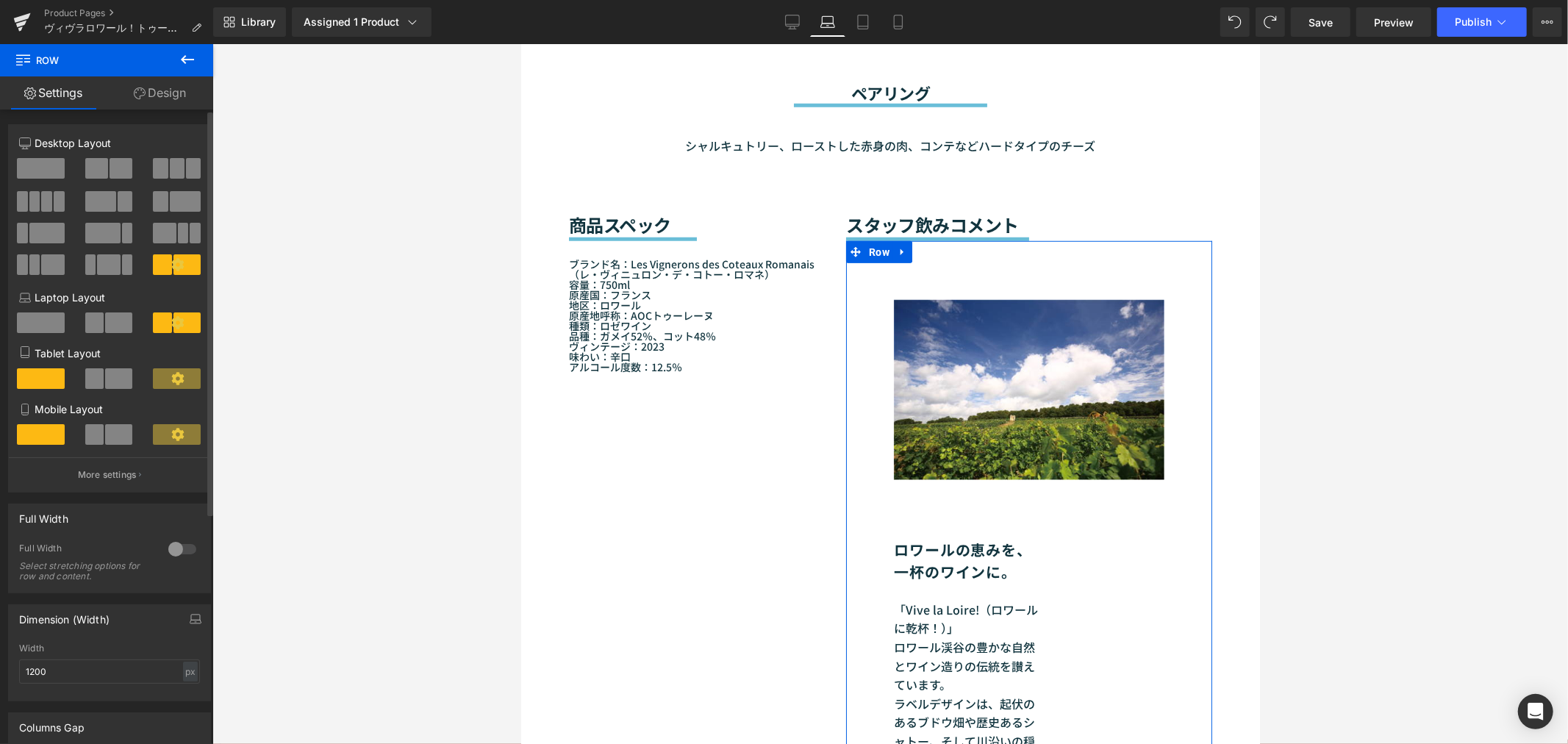
click at [173, 381] on icon at bounding box center [177, 378] width 13 height 13
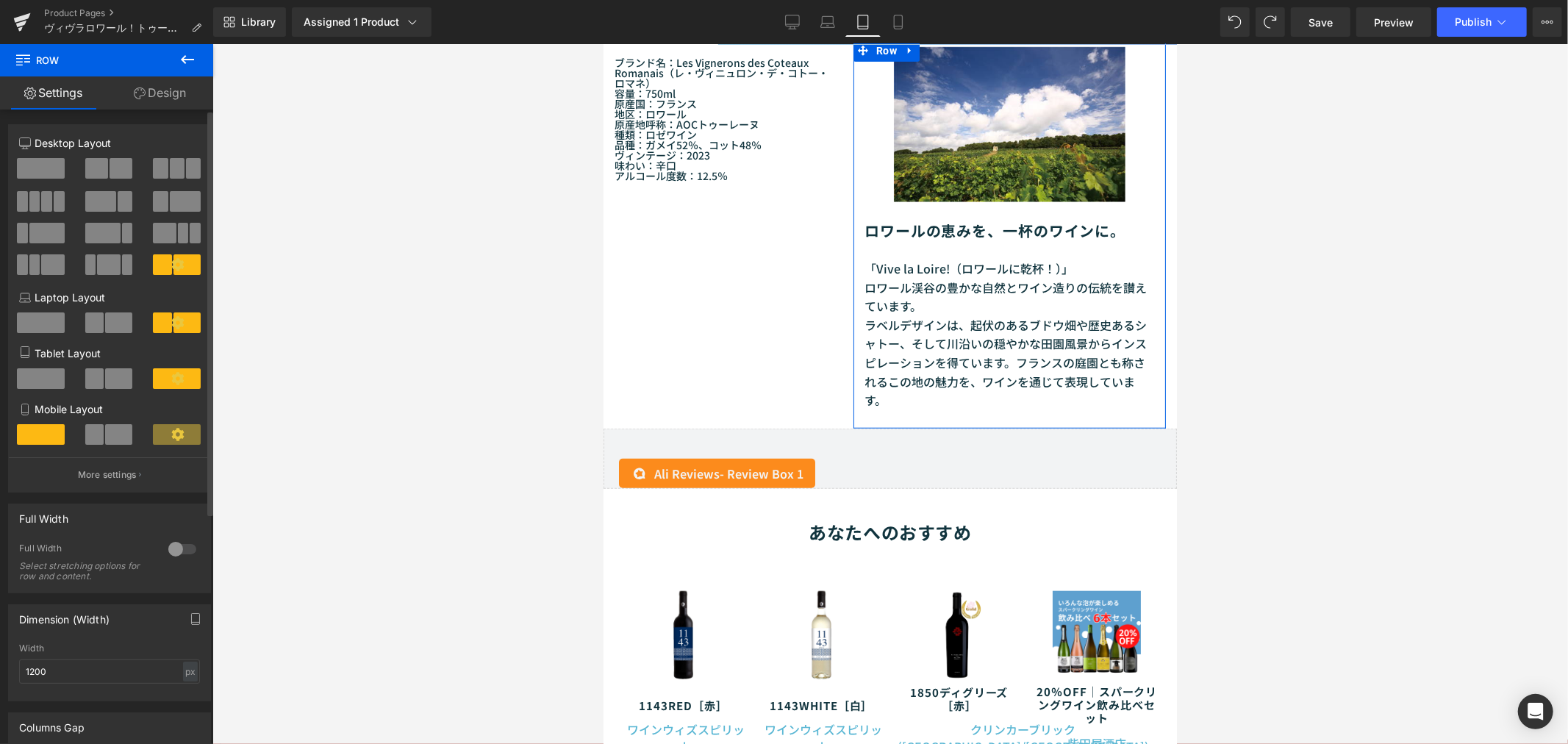
scroll to position [796, 0]
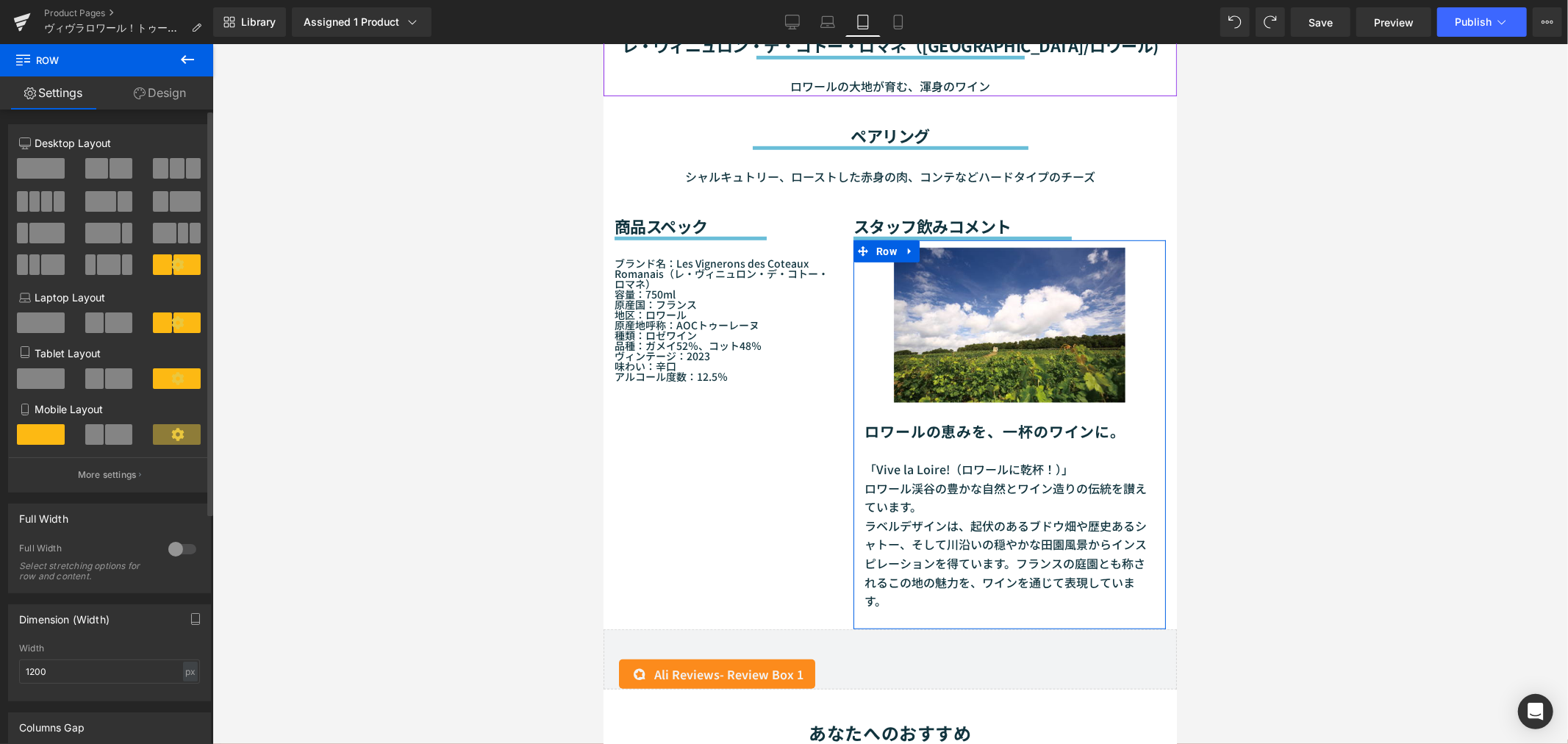
click at [172, 438] on icon at bounding box center [177, 435] width 13 height 13
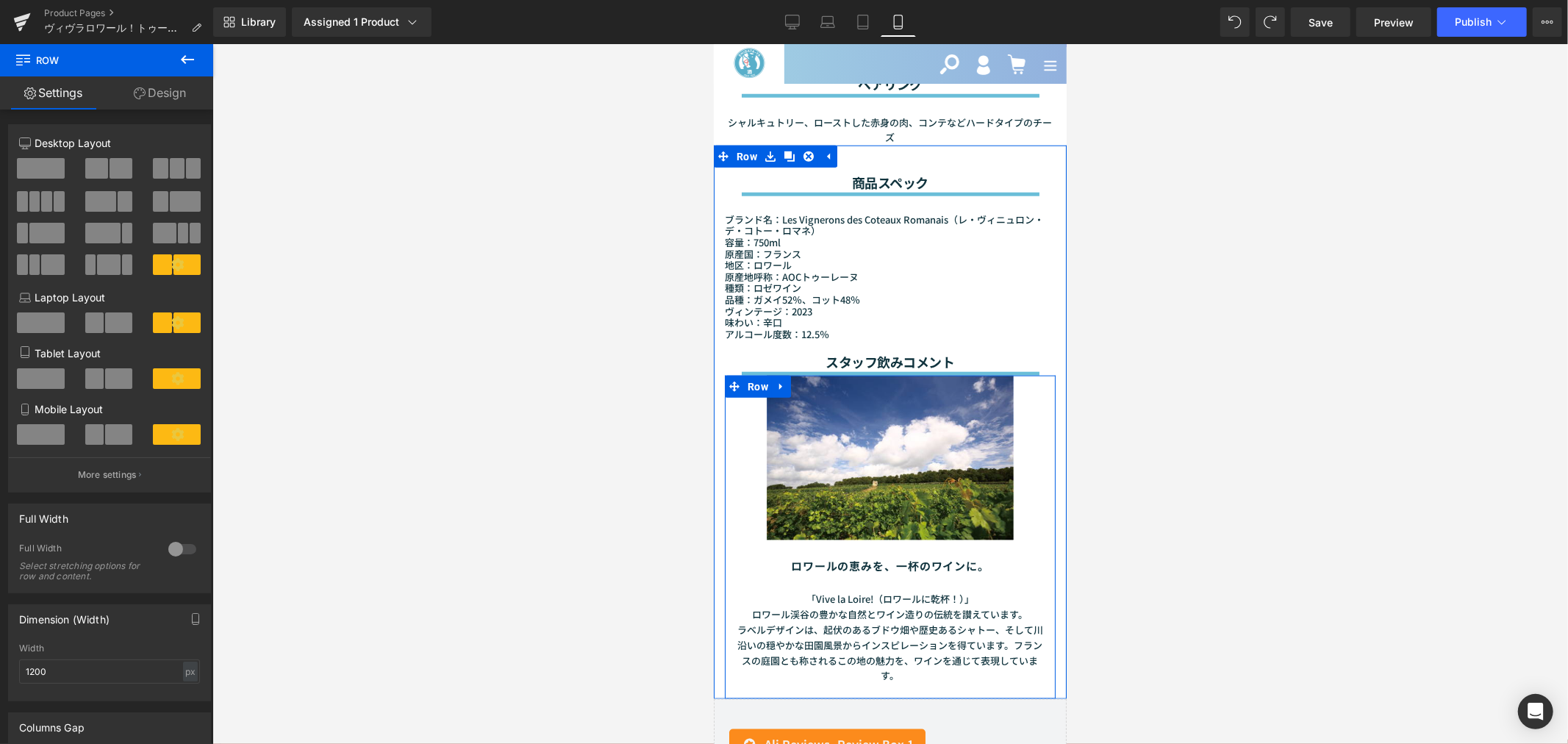
scroll to position [1215, 0]
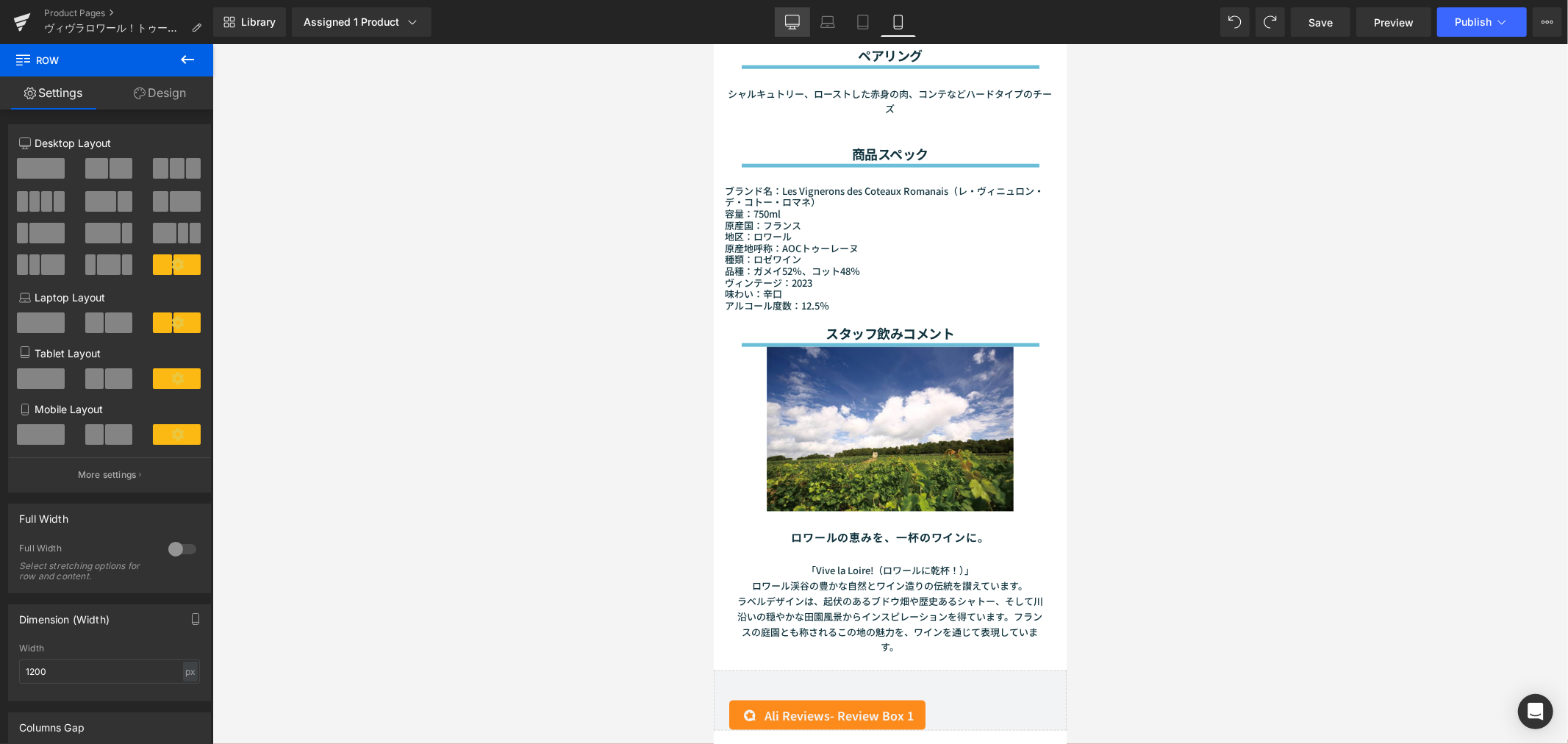
click at [803, 17] on link "Desktop" at bounding box center [792, 22] width 36 height 29
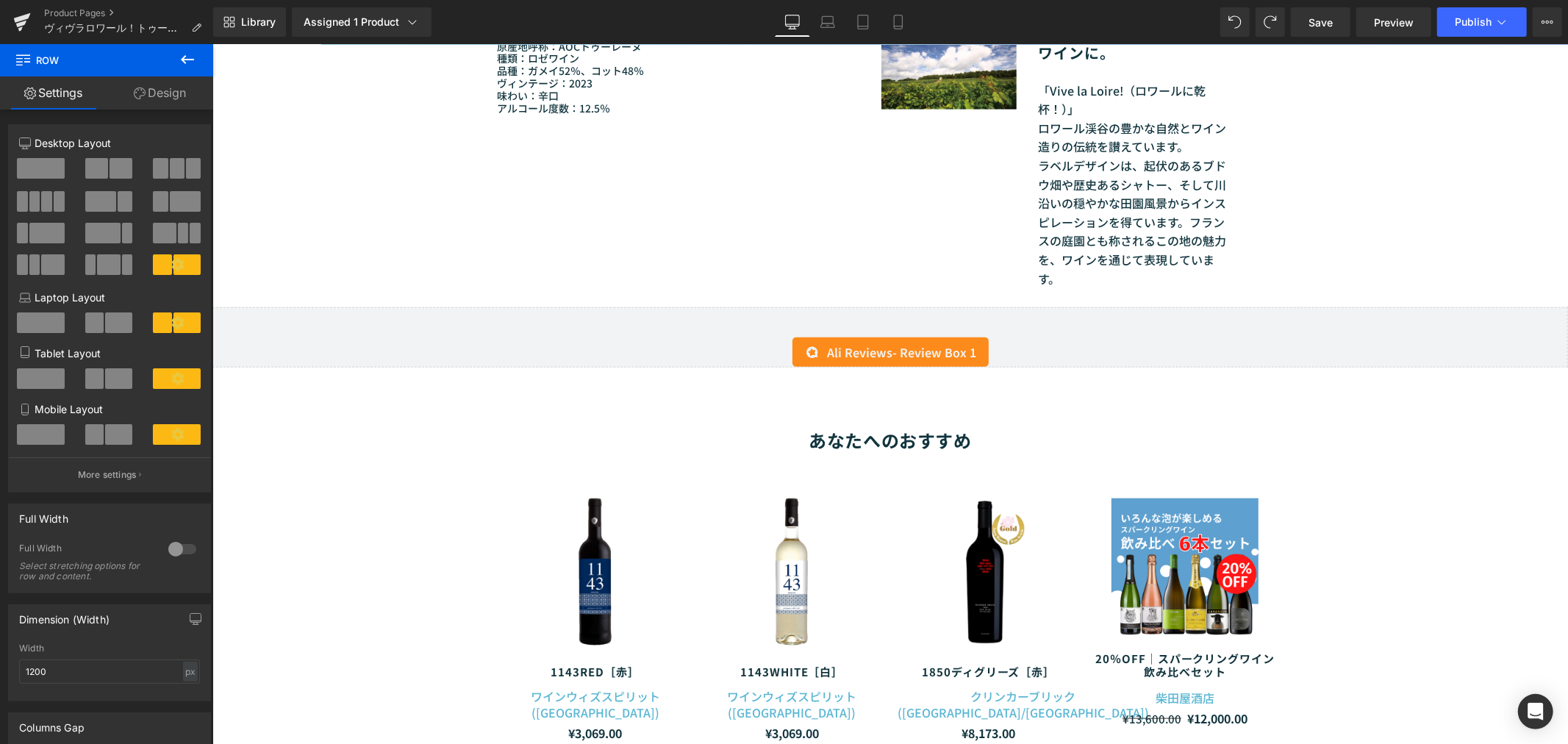
scroll to position [843, 0]
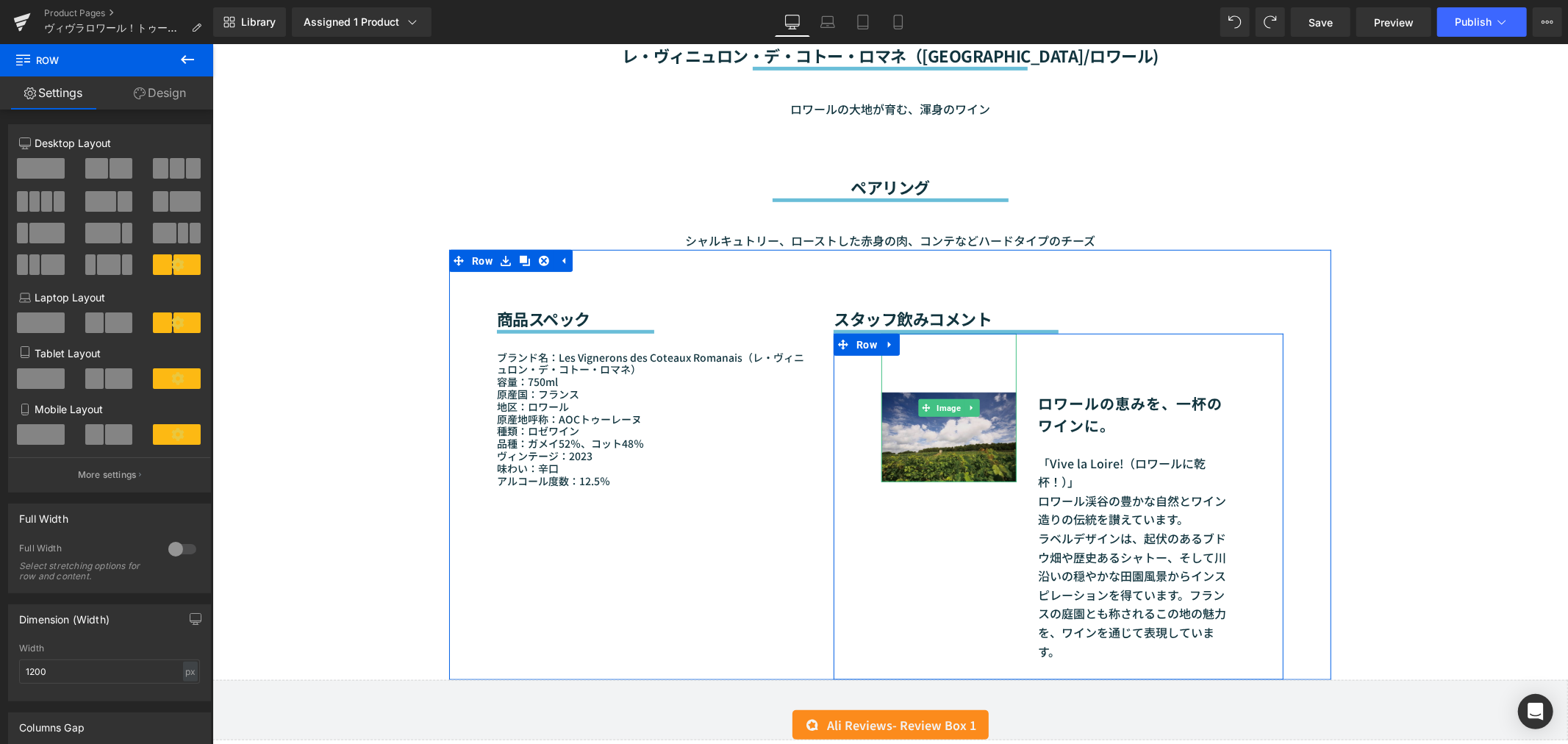
click at [921, 361] on img at bounding box center [947, 407] width 134 height 148
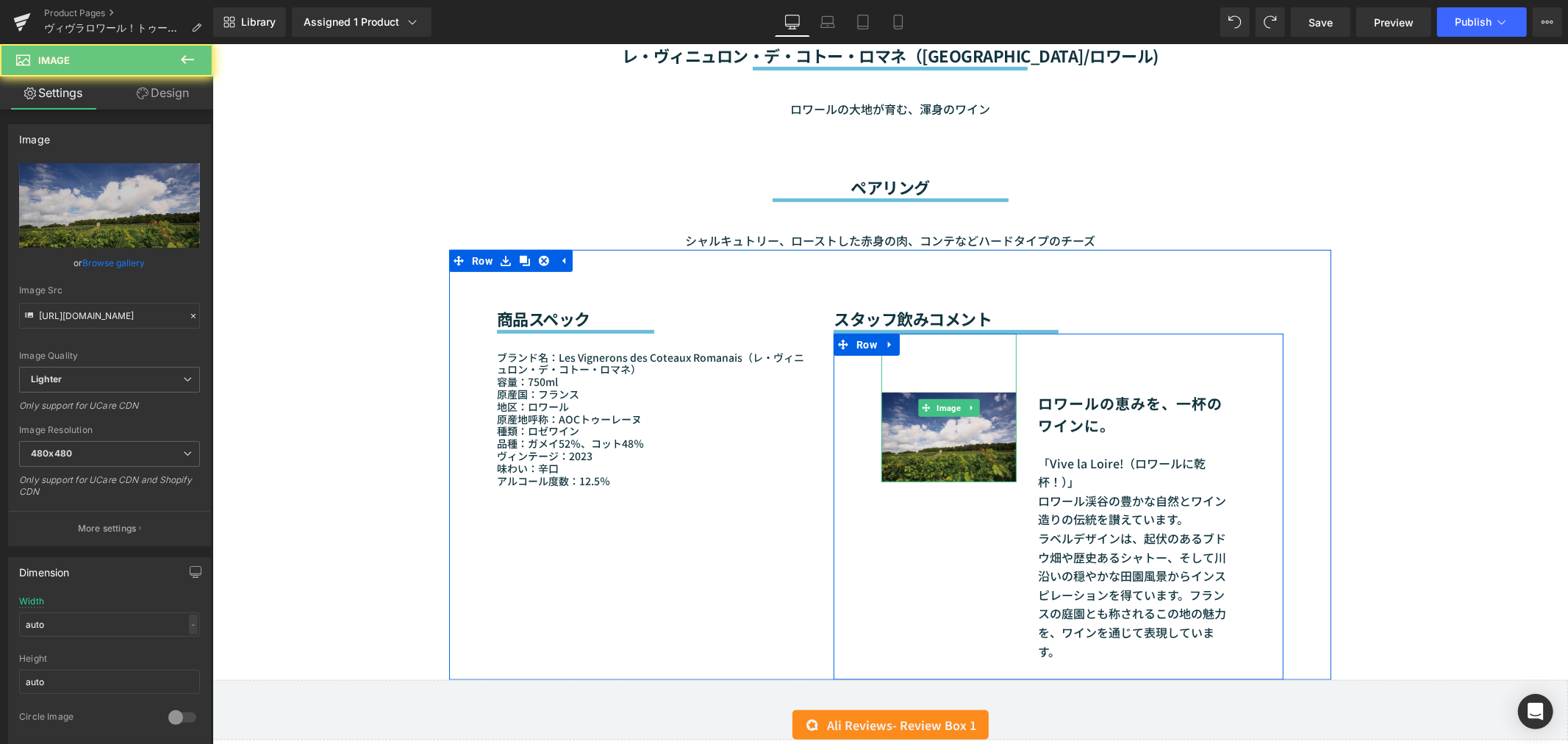
click at [921, 361] on img at bounding box center [947, 407] width 134 height 148
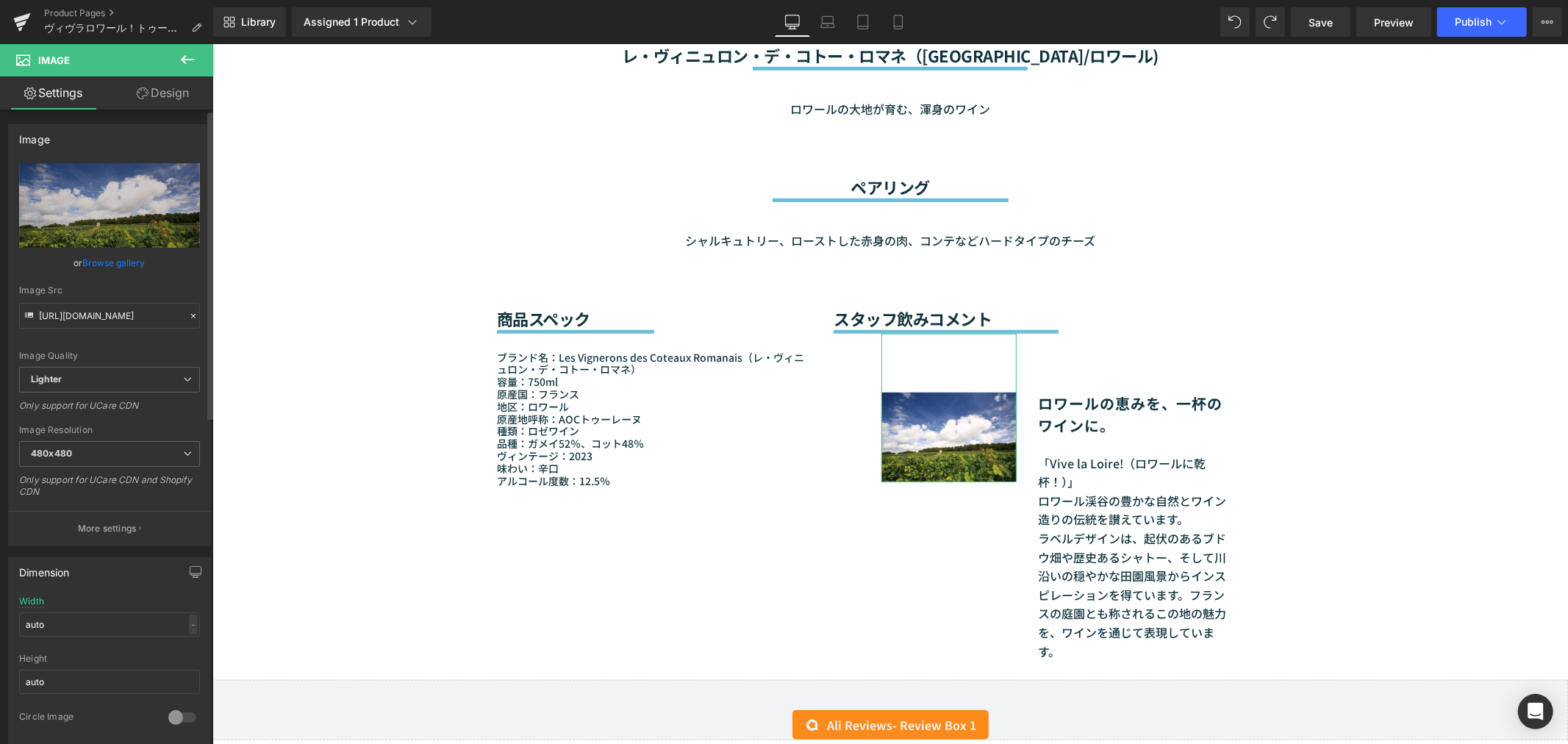
scroll to position [163, 0]
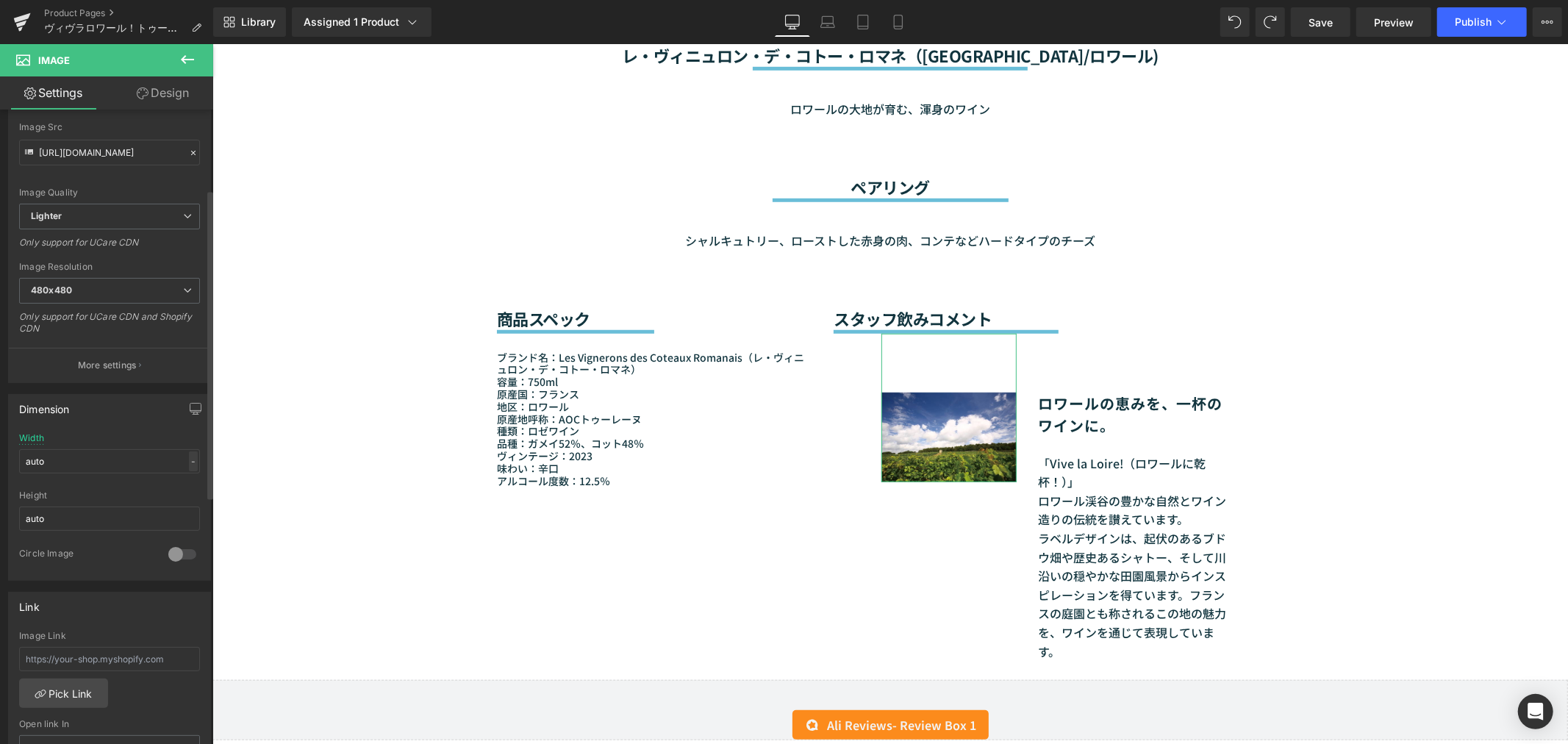
click at [188, 462] on div "-" at bounding box center [193, 461] width 9 height 20
click at [114, 458] on input "auto" at bounding box center [110, 461] width 181 height 25
type input "a"
type input "１"
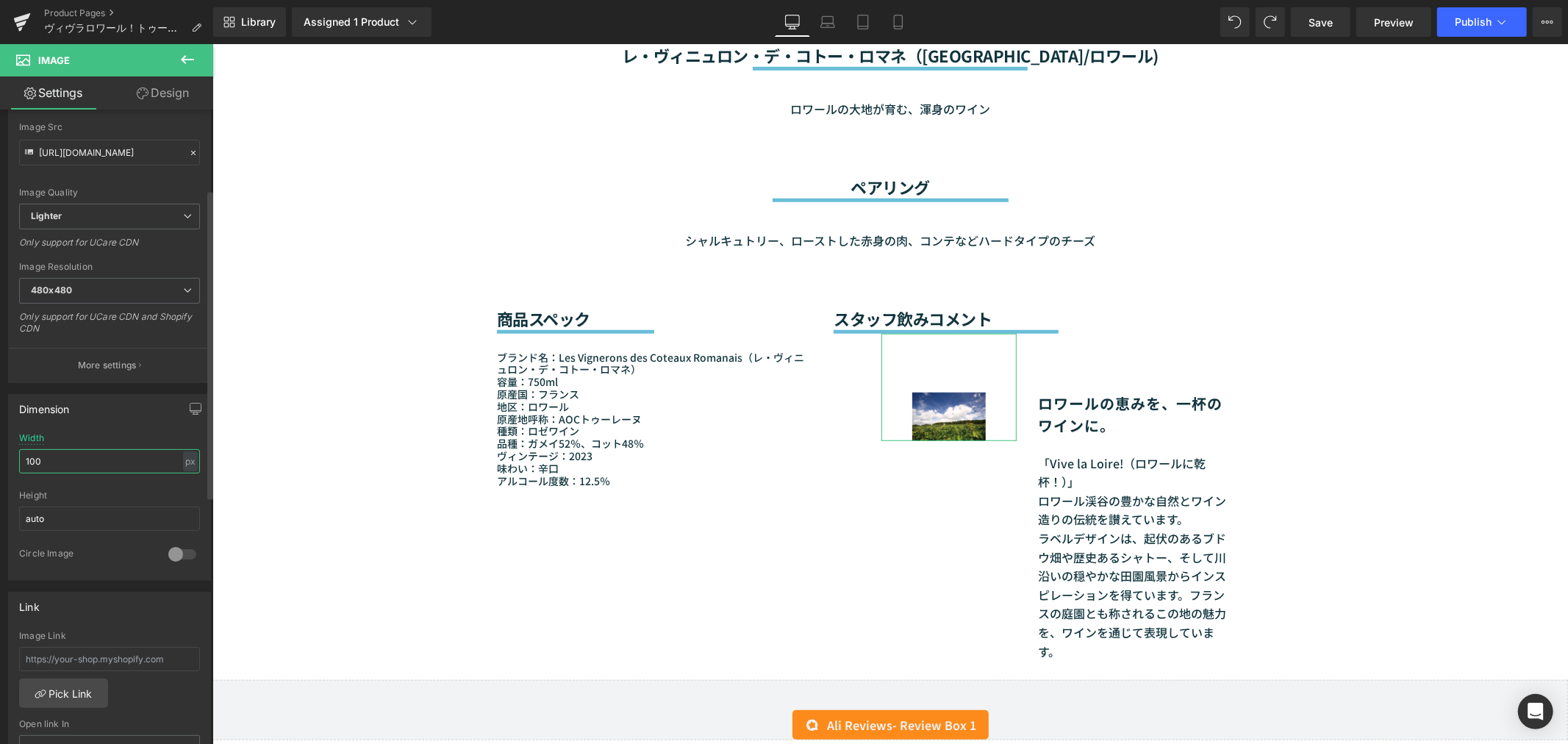
type input "100"
click at [170, 550] on div at bounding box center [182, 555] width 36 height 24
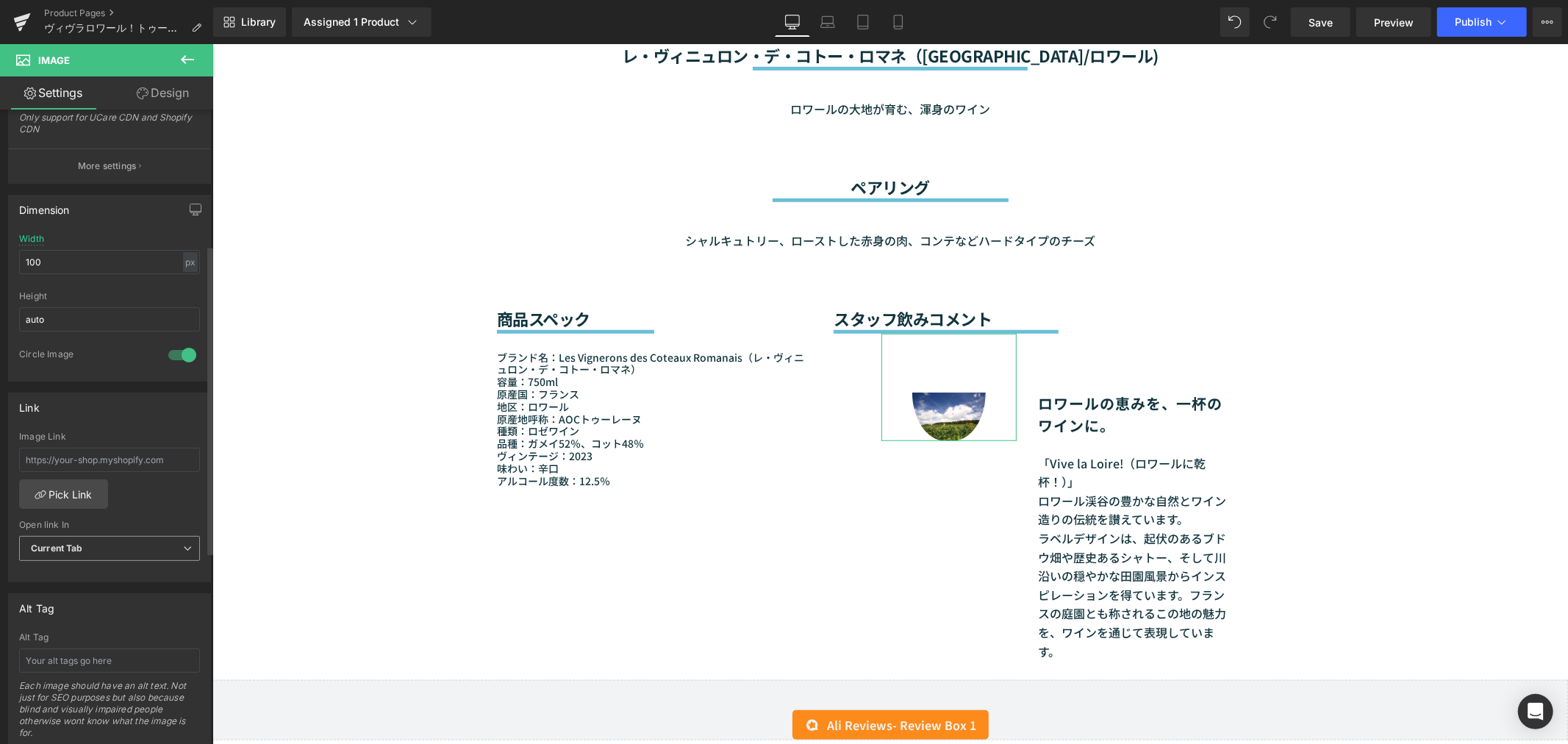
scroll to position [408, 0]
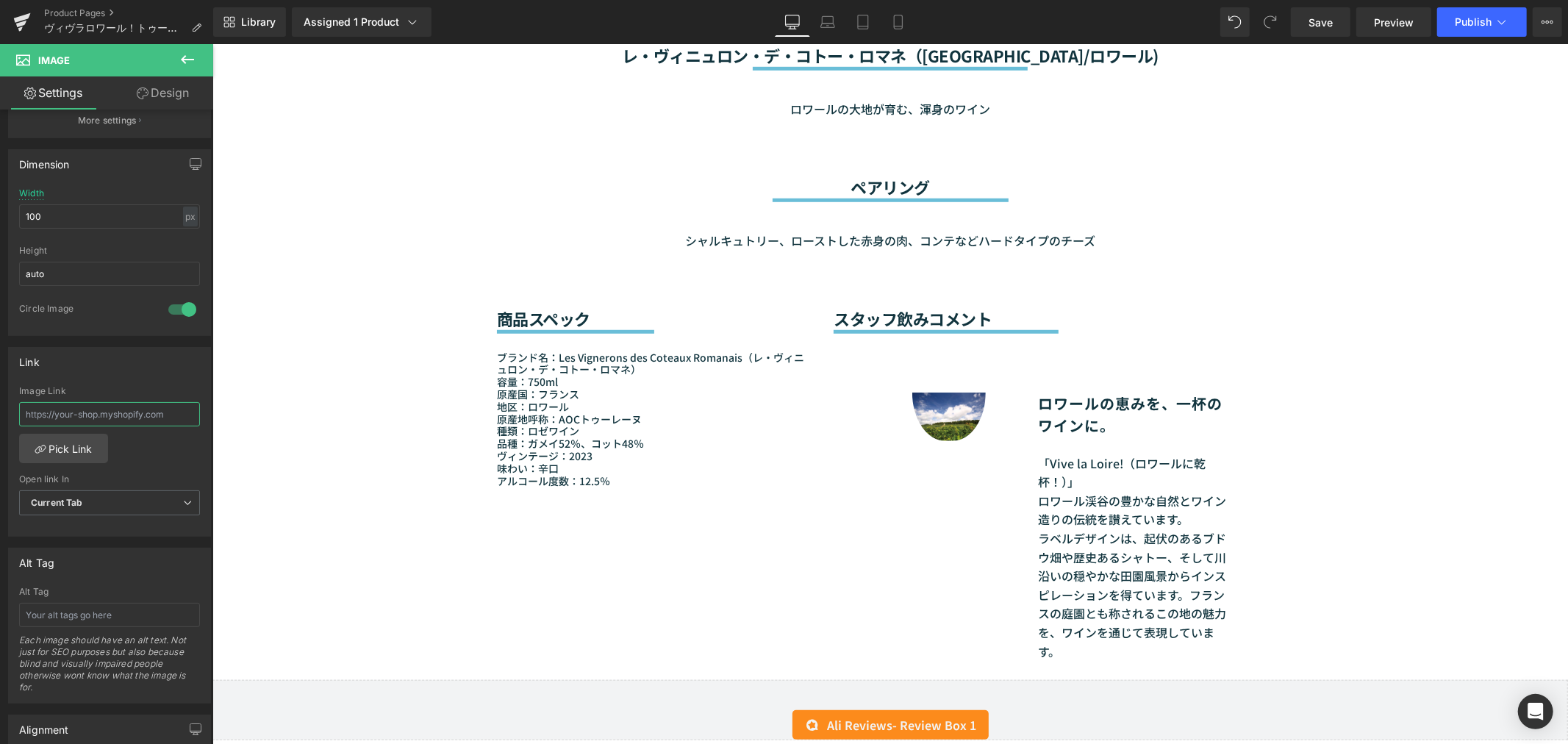
drag, startPoint x: 173, startPoint y: 413, endPoint x: -20, endPoint y: 407, distance: 193.1
click at [0, 407] on html "Row You are previewing how the will restyle your page. You can not edit Element…" at bounding box center [784, 372] width 1568 height 744
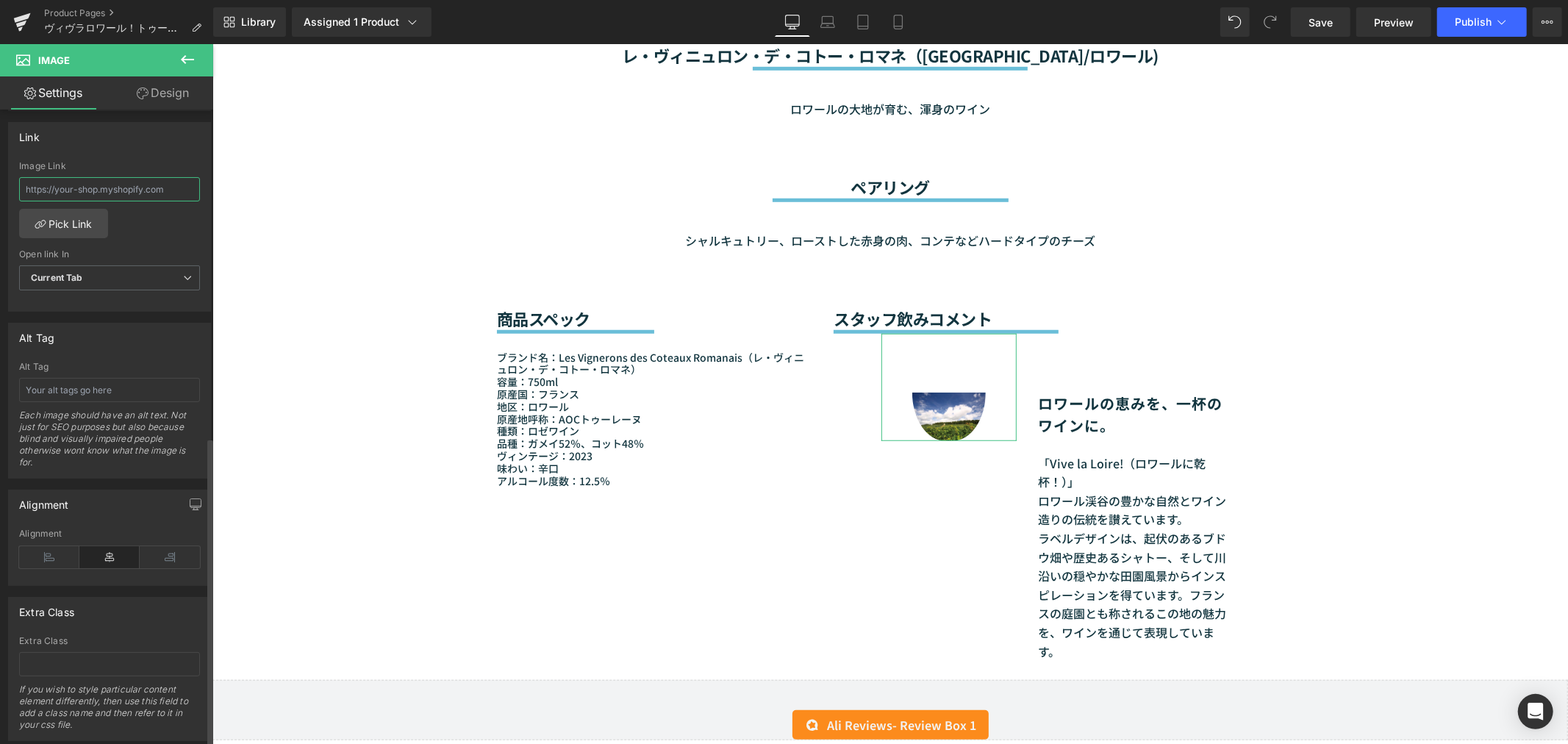
scroll to position [672, 0]
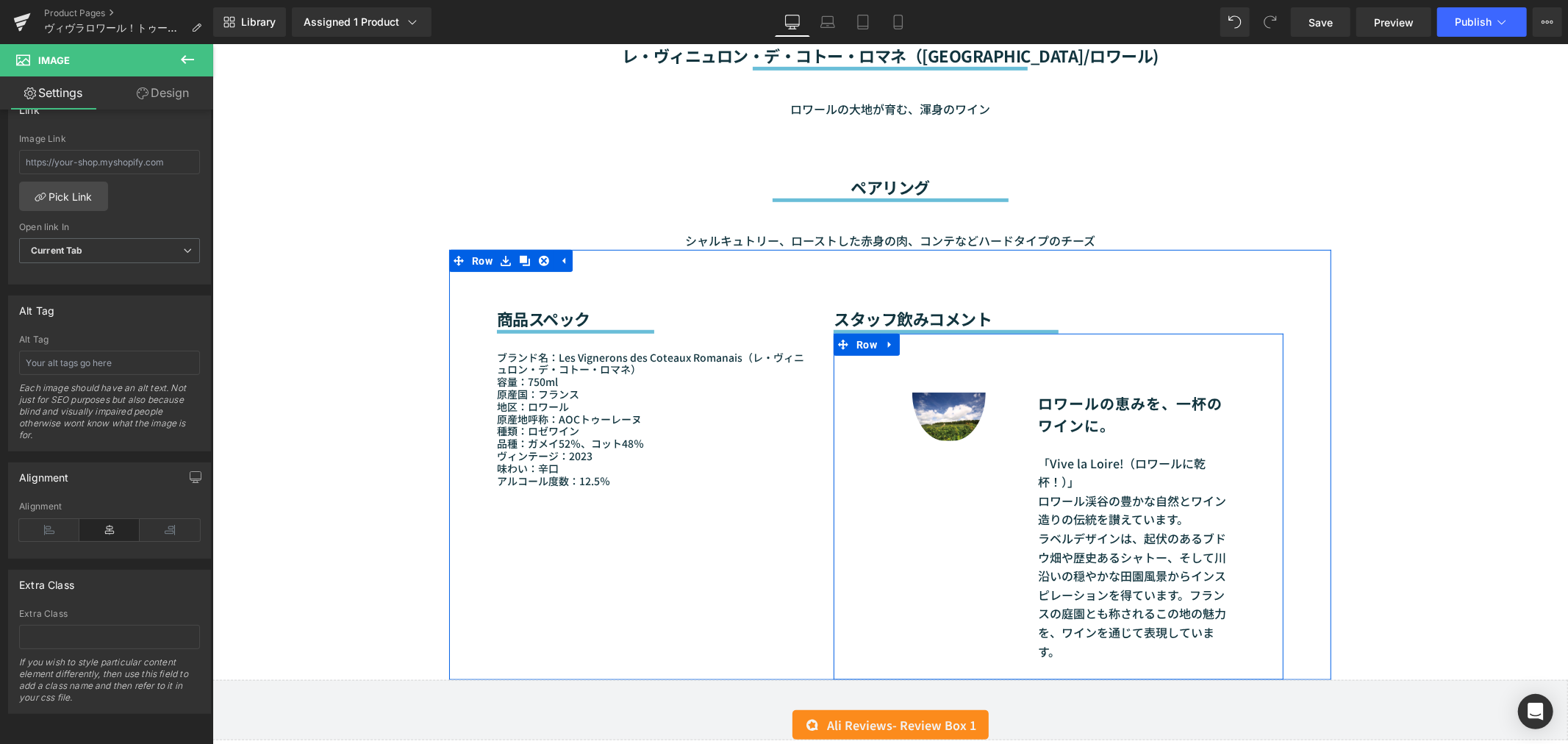
click at [1102, 487] on div "「Vive la Loire!（ロワールに乾杯！）」 ロワール渓谷の豊かな自然とワイン造りの伝統を讃えています。 ラベルデザインは、起伏のあるブドウ畑や歴史あ…" at bounding box center [1135, 557] width 197 height 243
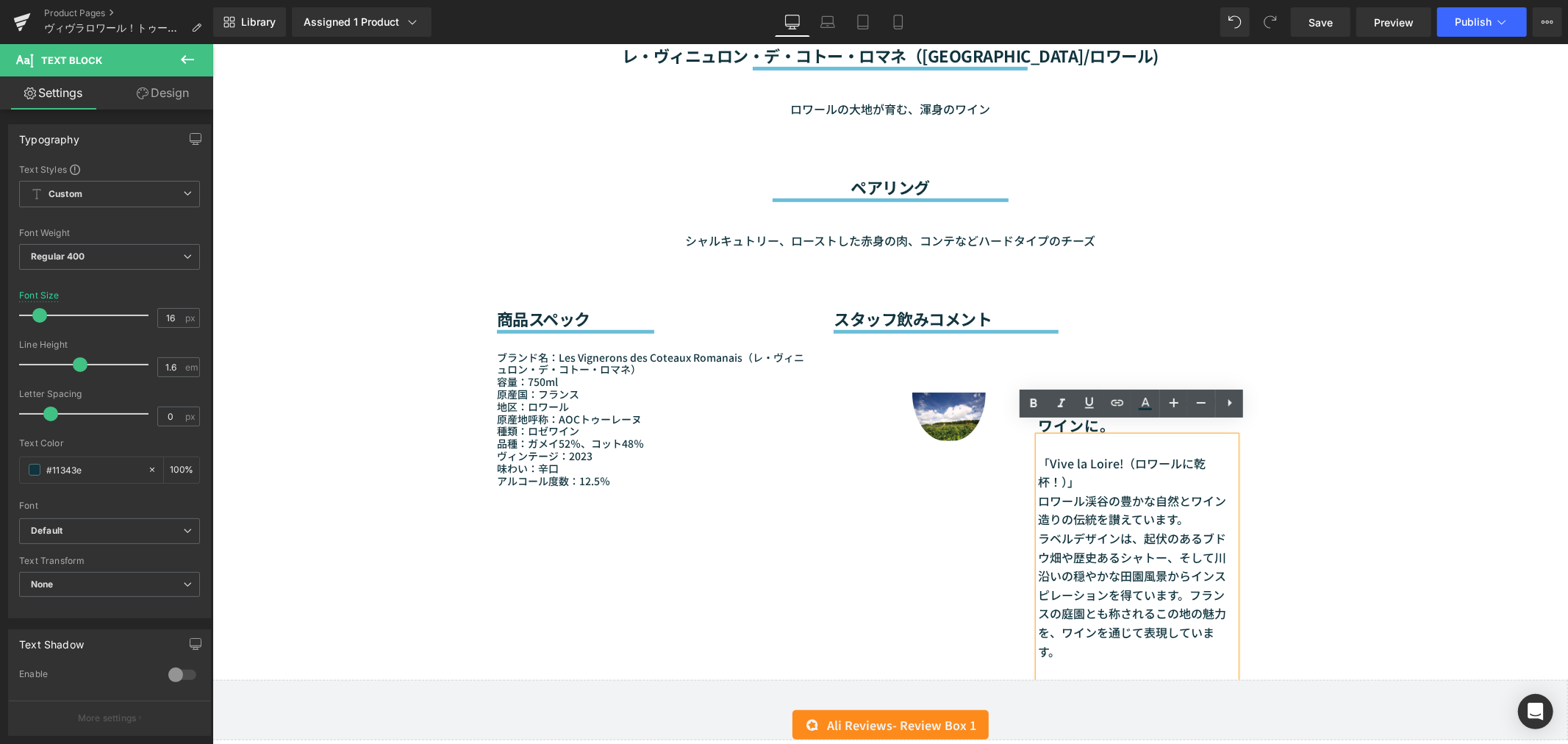
click at [1120, 473] on div "「Vive la Loire!（ロワールに乾杯！）」 ロワール渓谷の豊かな自然とワイン造りの伝統を讃えています。 ラベルデザインは、起伏のあるブドウ畑や歴史あ…" at bounding box center [1135, 557] width 197 height 243
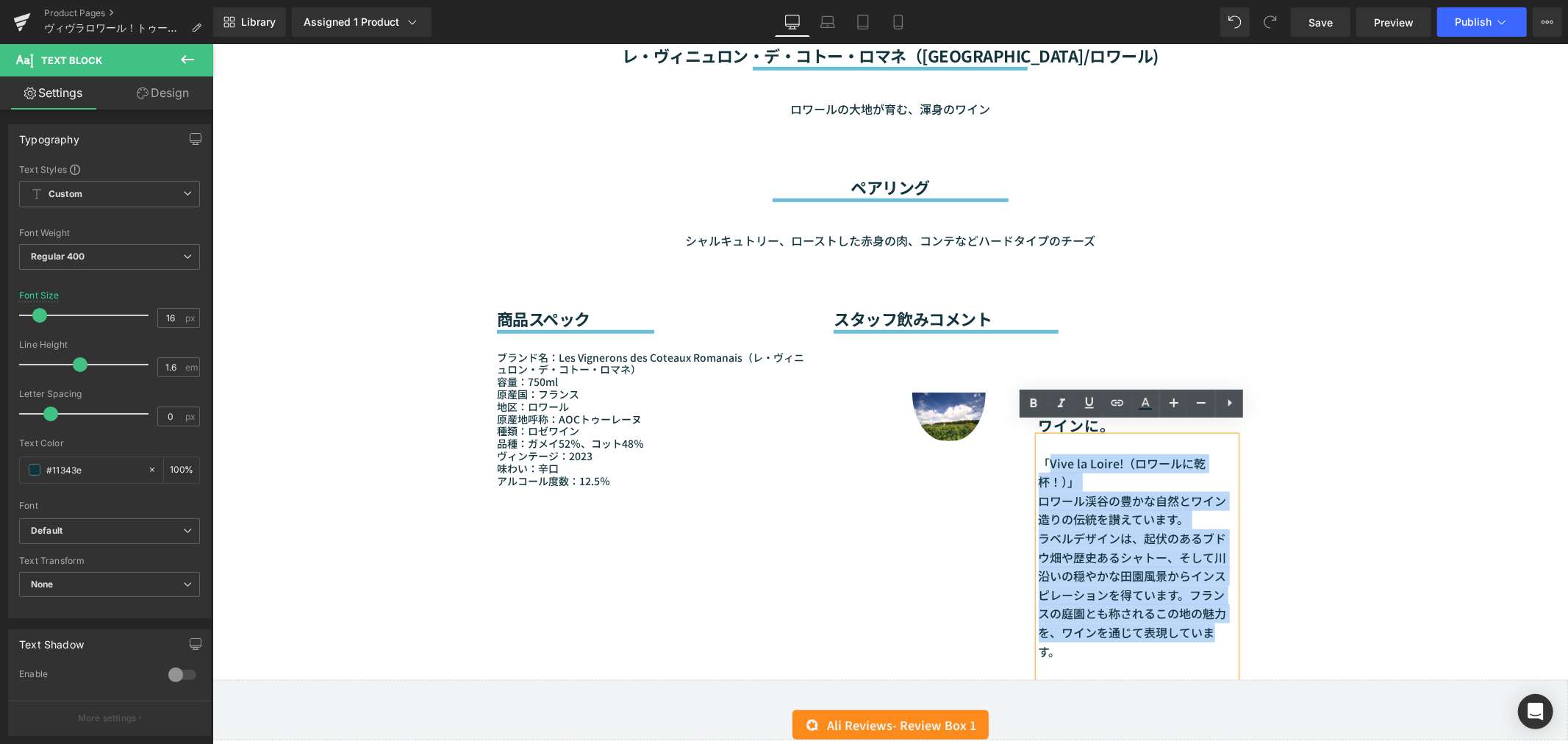
drag, startPoint x: 1039, startPoint y: 447, endPoint x: 1235, endPoint y: 626, distance: 265.4
click at [1235, 626] on div "ロワールの恵みを、一杯のワインに。 Heading 「Vive la Loire!（ロワールに乾杯！）」 ロワール渓谷の豊かな自然とワイン造りの伝統を讃えてい…" at bounding box center [1135, 506] width 219 height 346
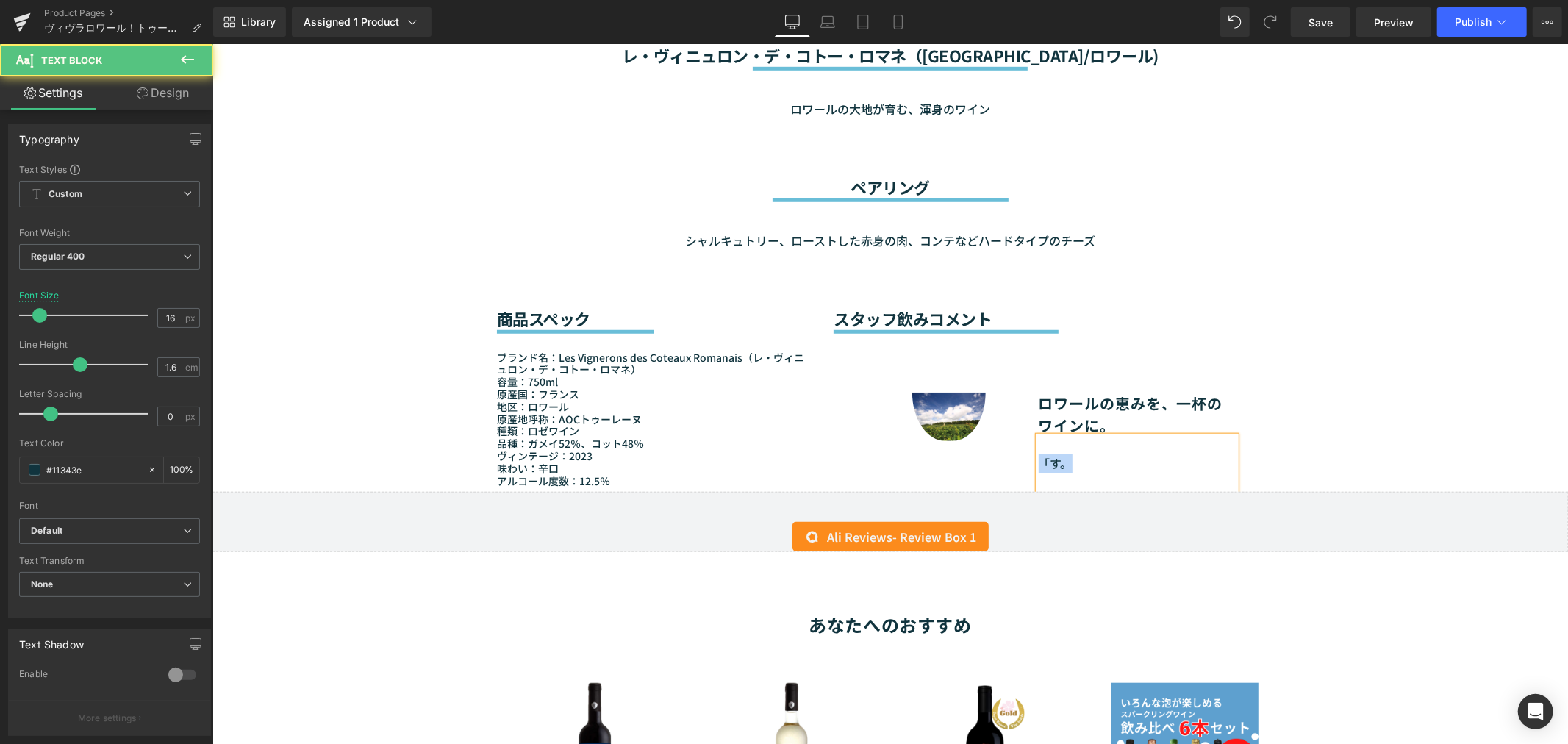
drag, startPoint x: 1083, startPoint y: 446, endPoint x: 1031, endPoint y: 433, distance: 53.6
click at [1037, 436] on div "「 す。" at bounding box center [1135, 463] width 197 height 55
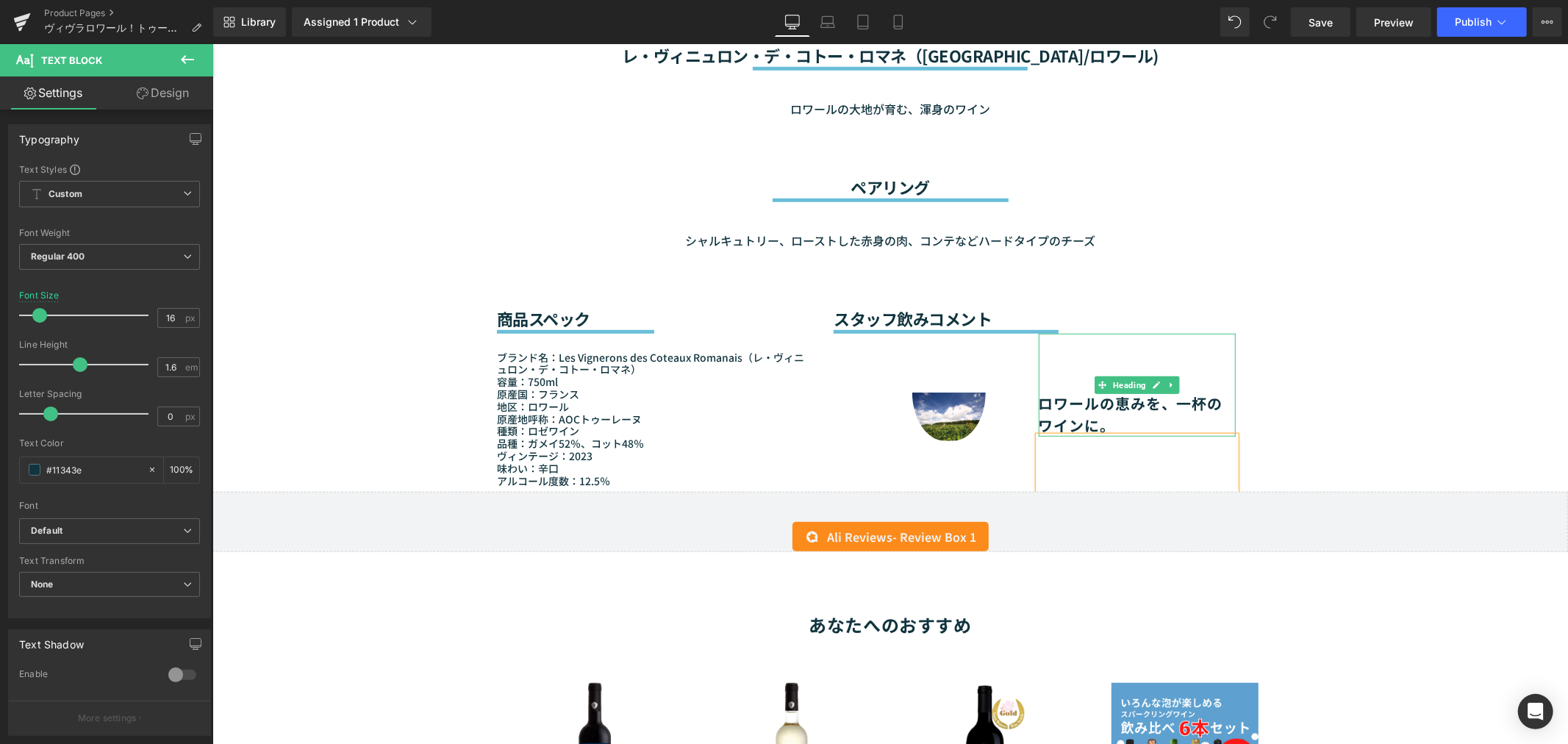
drag, startPoint x: 1115, startPoint y: 404, endPoint x: 1105, endPoint y: 404, distance: 10.0
click at [1107, 404] on h3 "ロワールの恵みを、一杯のワインに。" at bounding box center [1135, 414] width 197 height 44
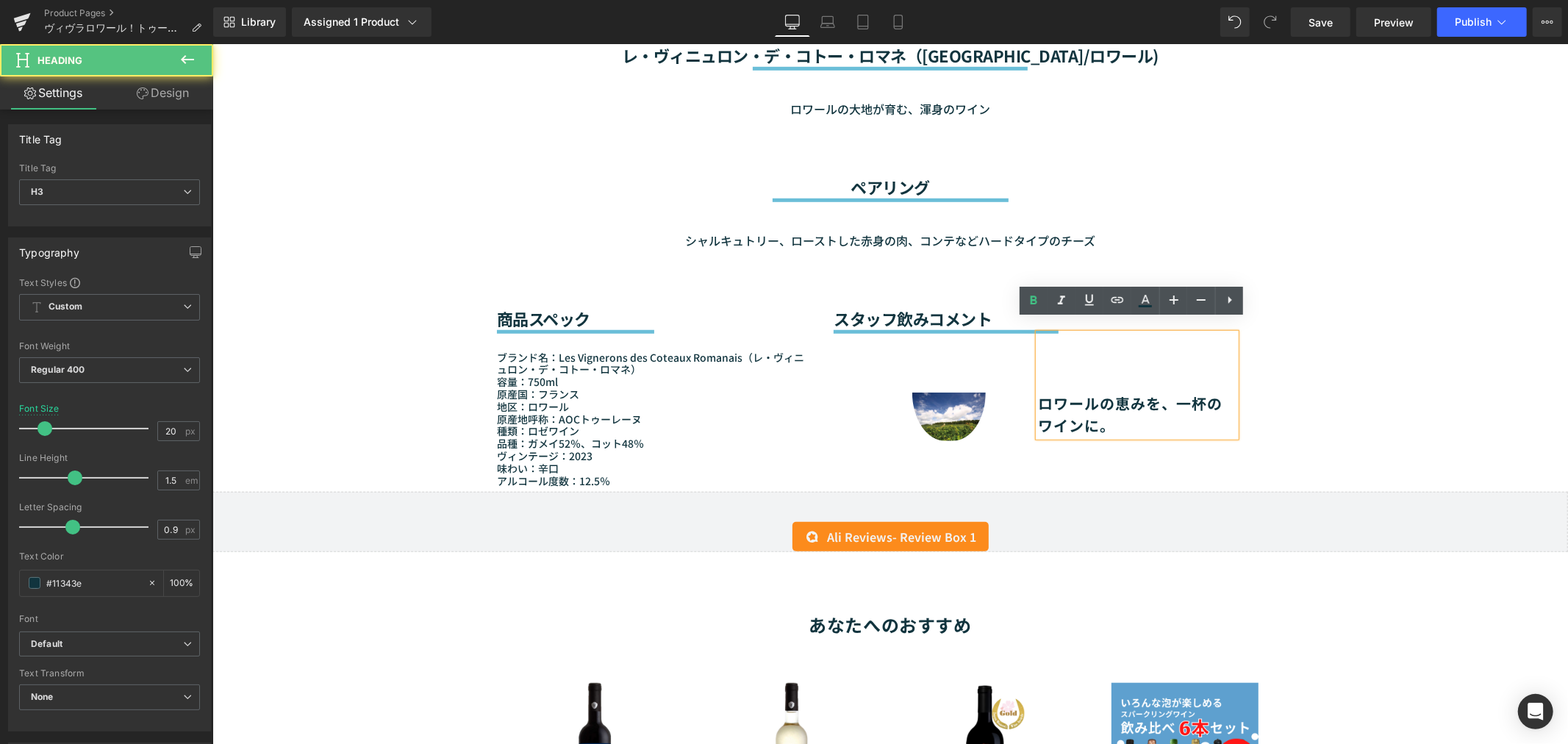
drag, startPoint x: 1093, startPoint y: 414, endPoint x: 1029, endPoint y: 383, distance: 71.1
click at [1037, 383] on div "ロワールの恵みを、一杯のワインに。" at bounding box center [1135, 384] width 197 height 102
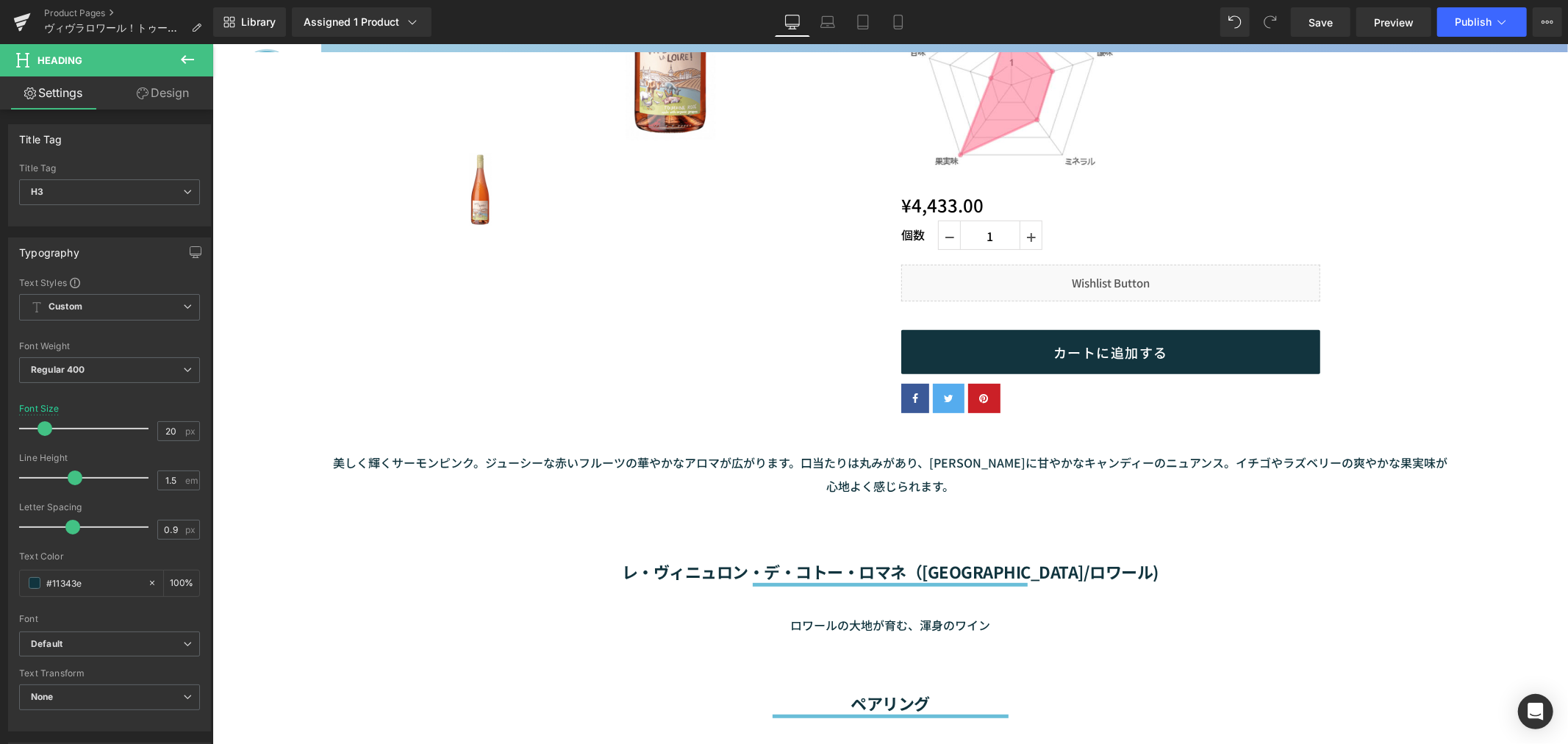
scroll to position [652, 0]
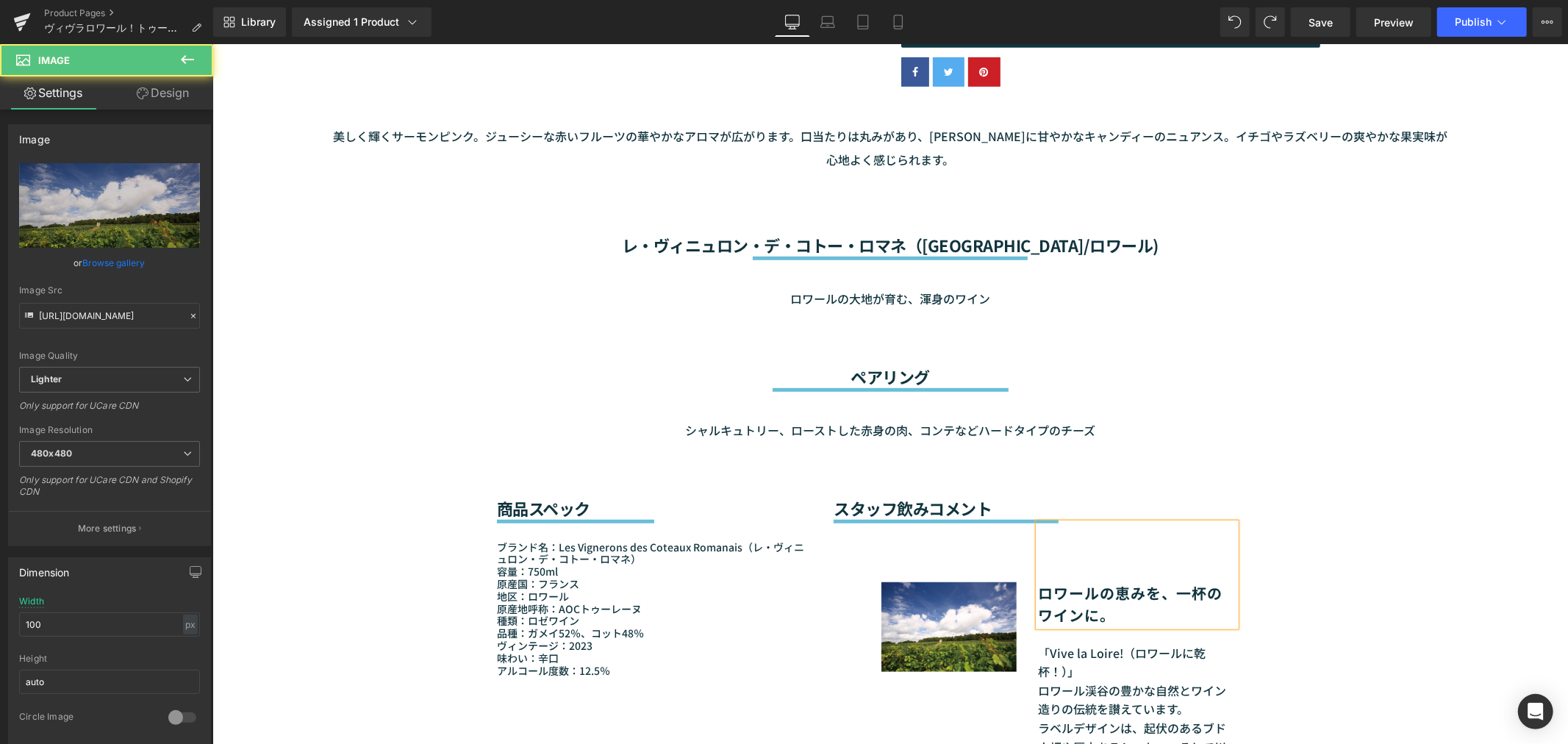
type input "auto"
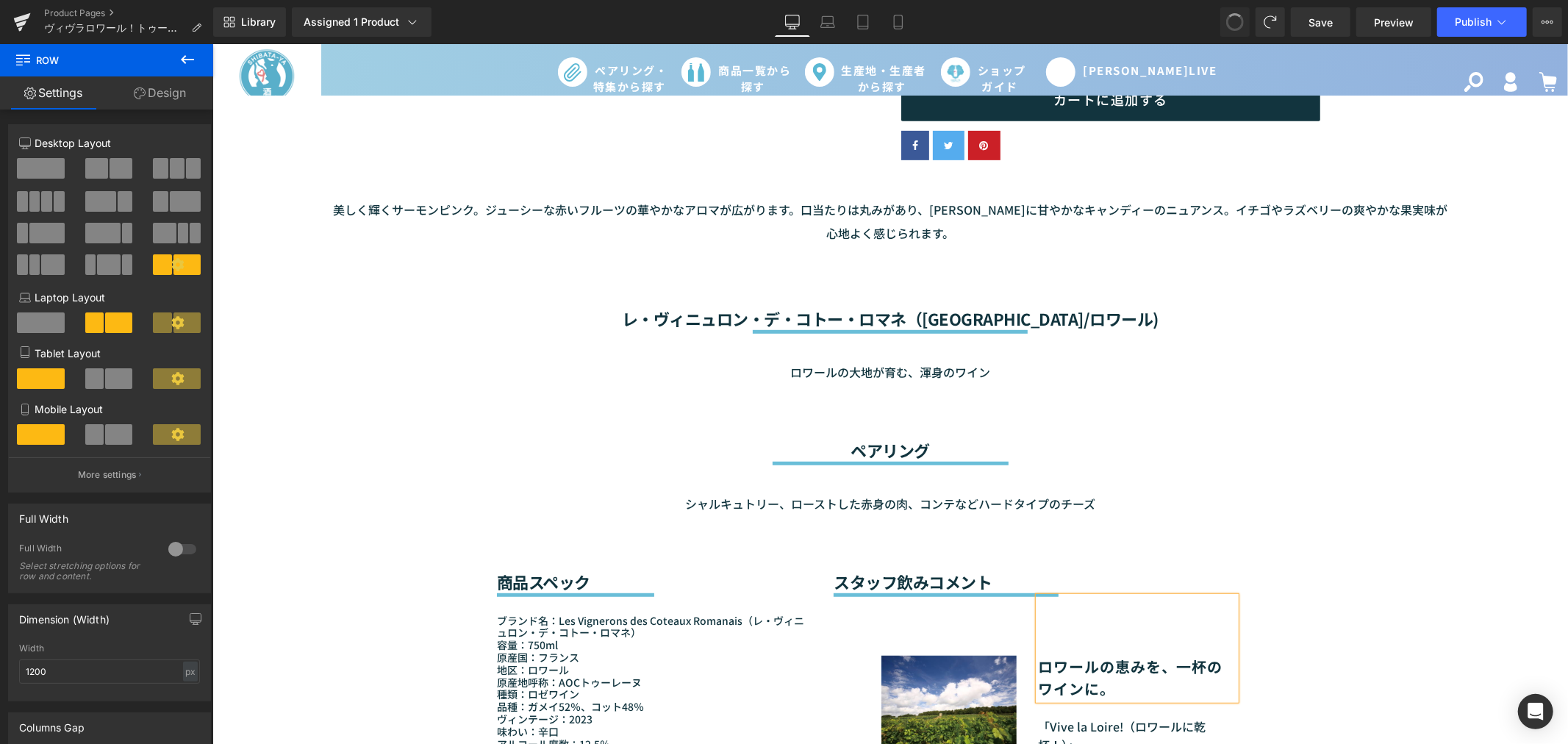
scroll to position [507, 0]
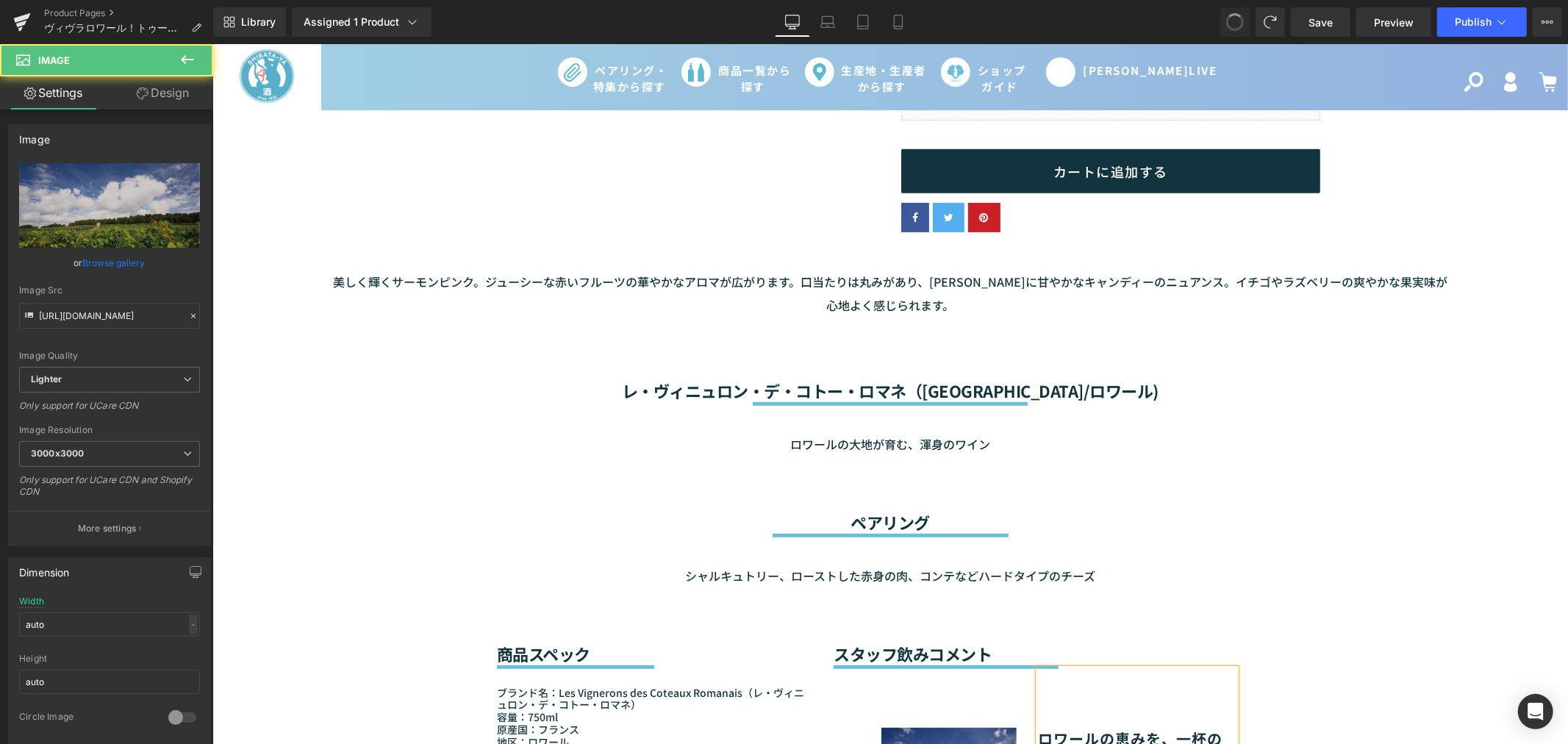
type input "https://ucarecdn.com/48bc669b-27b8-46b1-bd81-13bd3345c38c/-/format/auto/-/previ…"
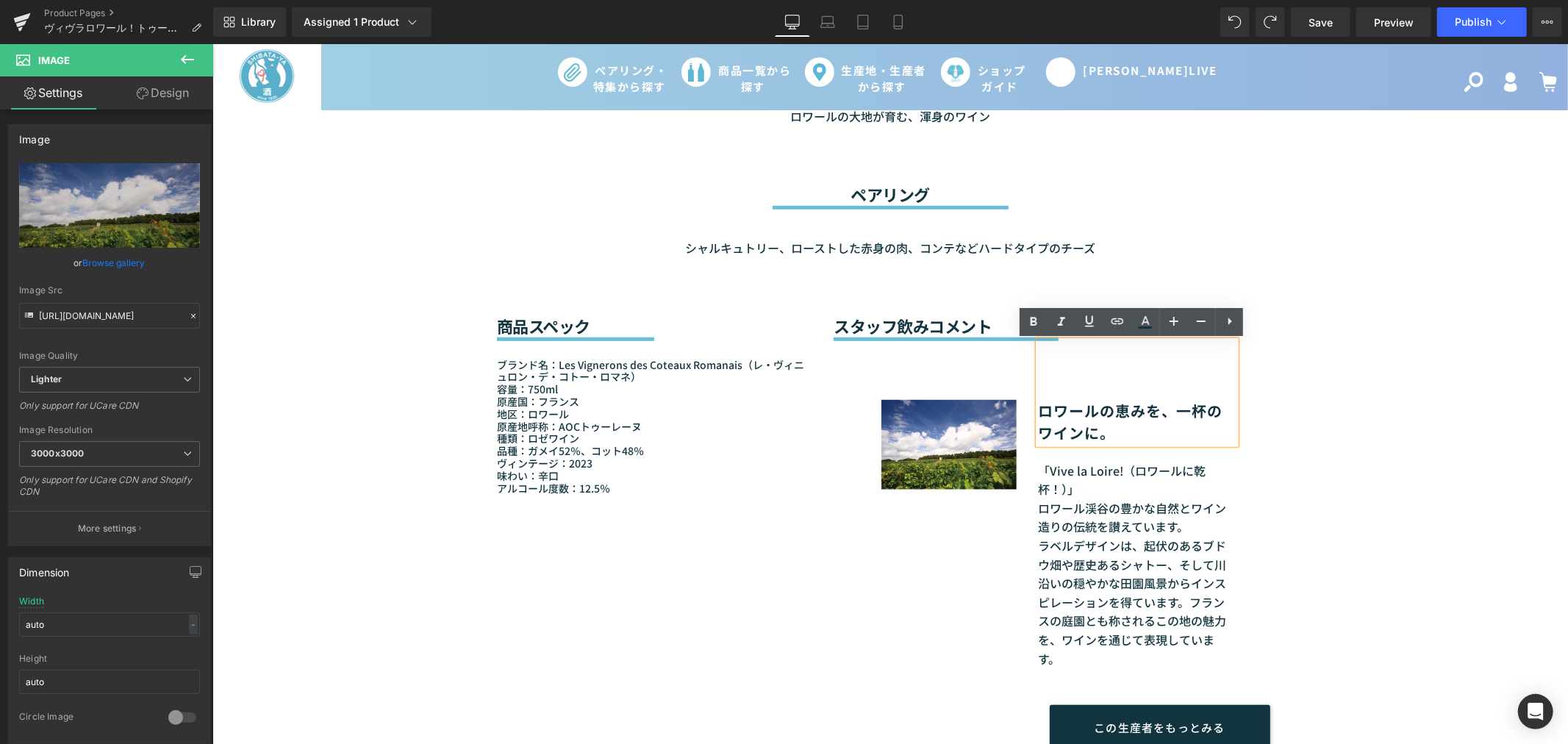
scroll to position [821, 0]
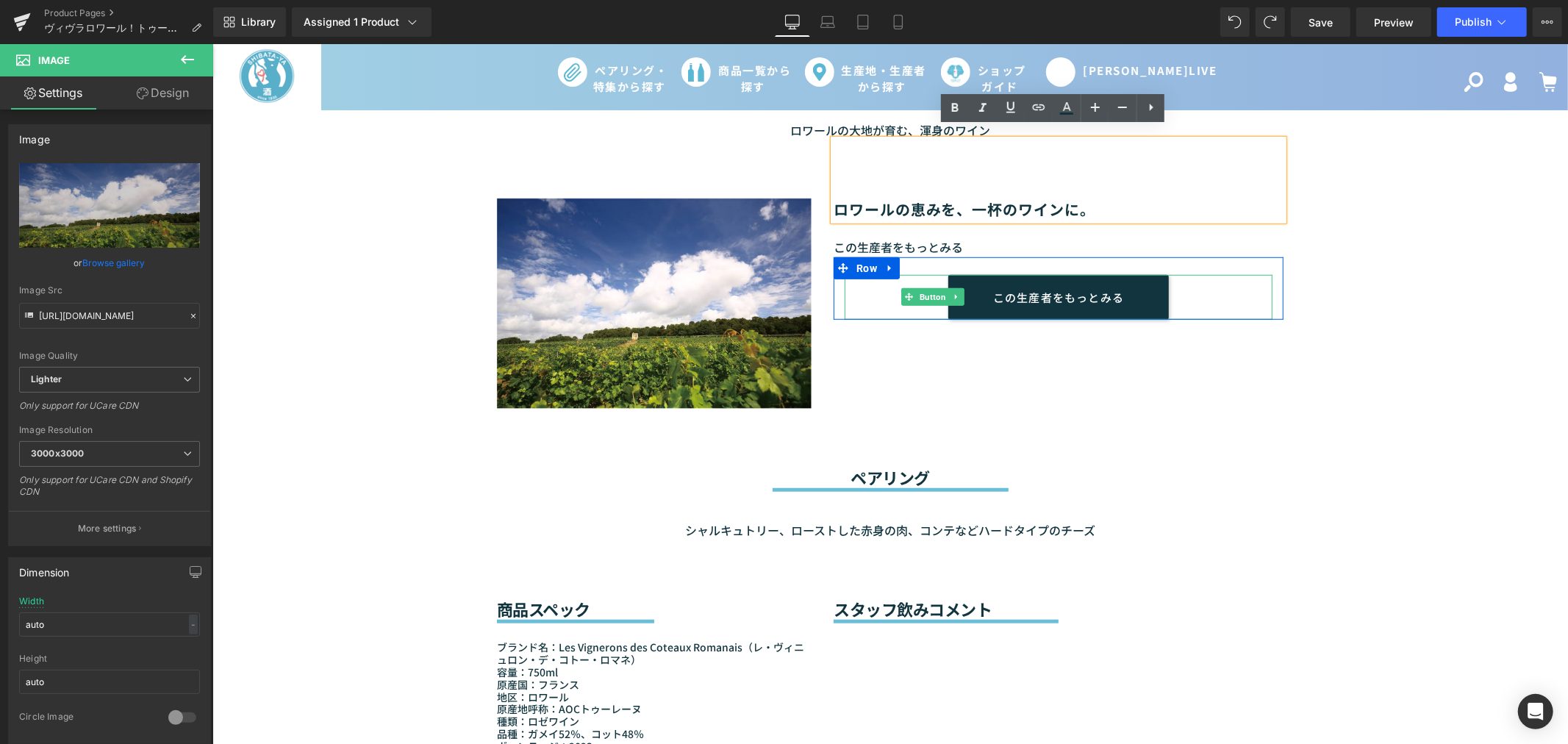
click at [1162, 394] on div "Image ロワールの恵みを、一杯のワインに。 Heading この生産者をもっとみる Text Block この生産者をもっとみる Button Row R…" at bounding box center [889, 274] width 882 height 269
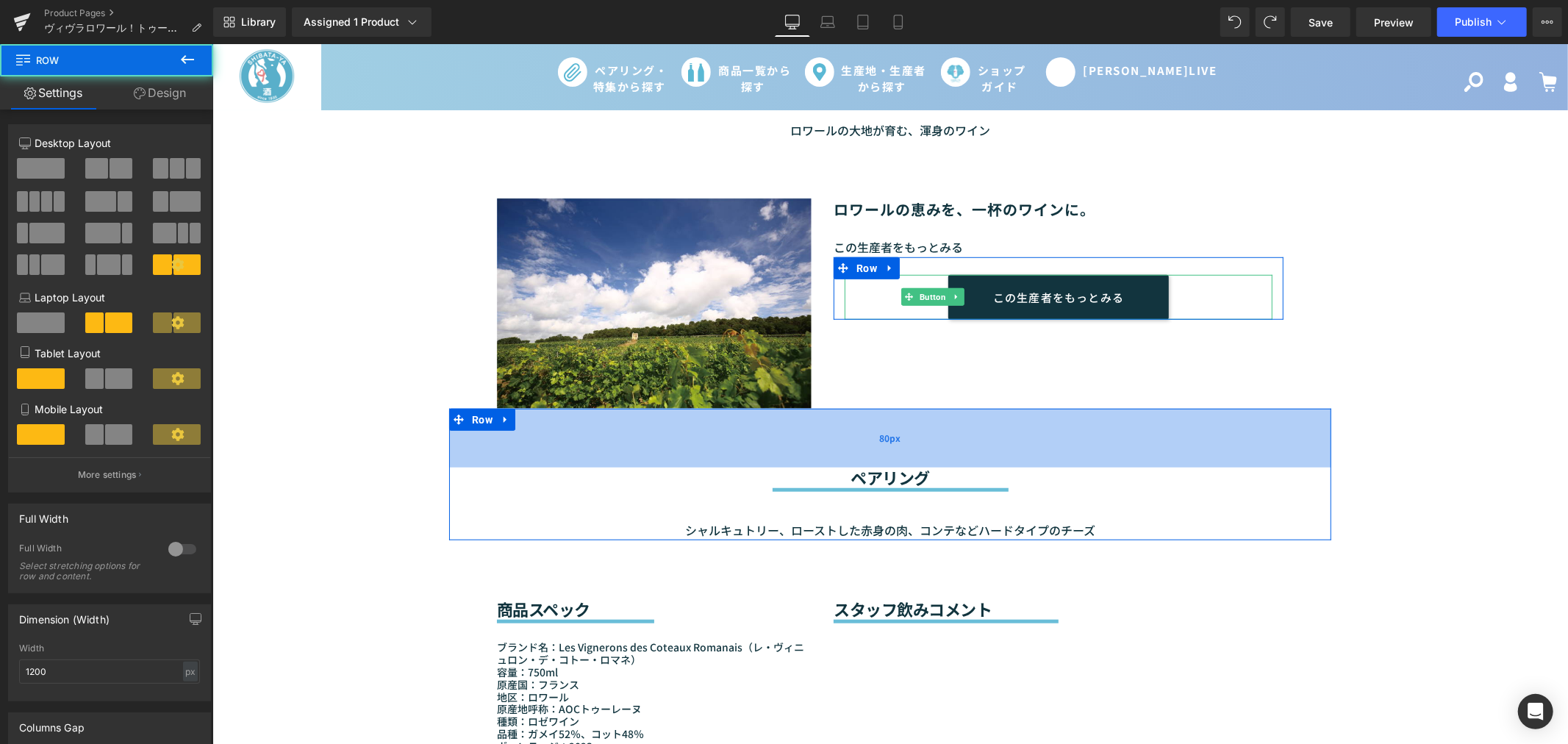
click at [1242, 447] on div "80px" at bounding box center [889, 437] width 882 height 59
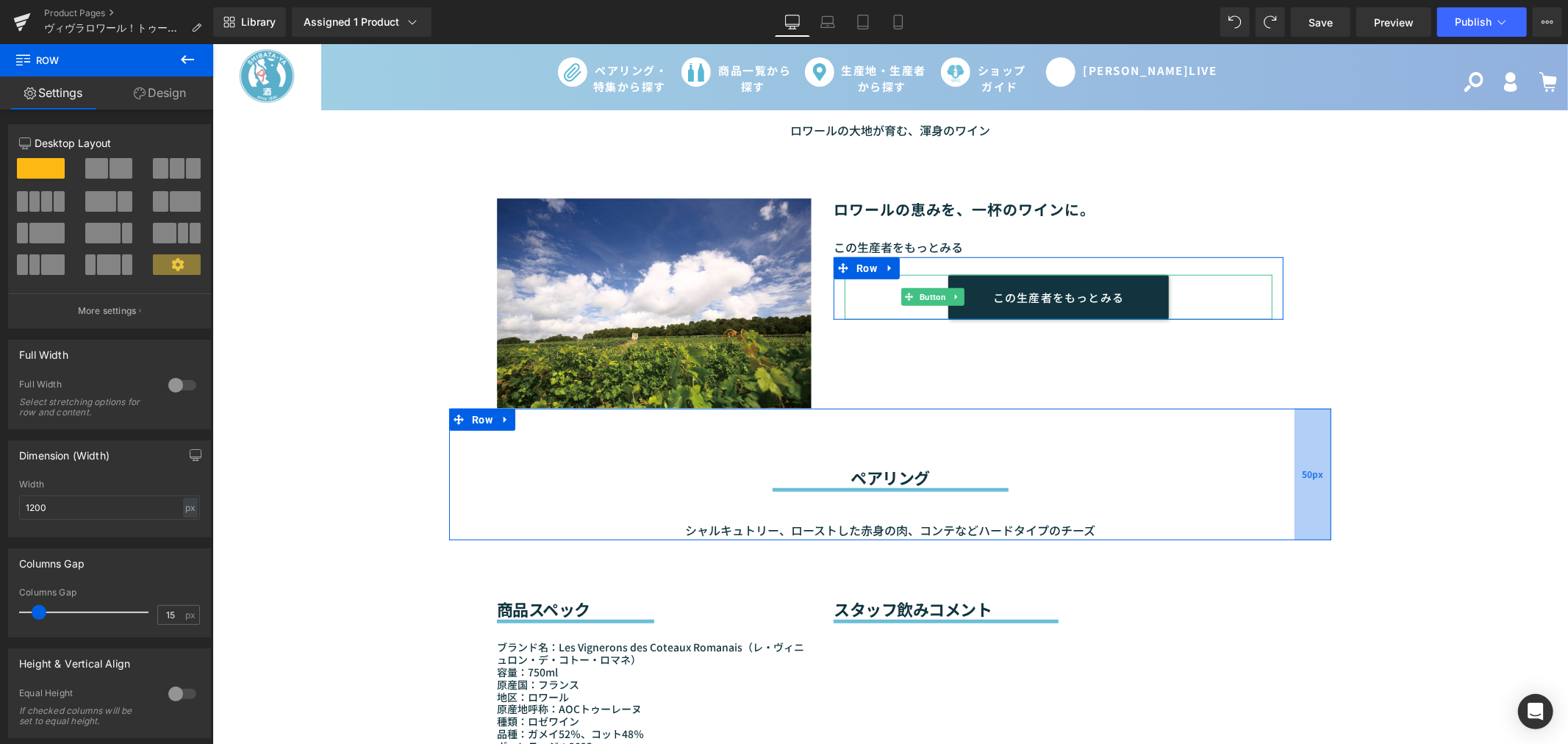
click at [1322, 450] on div "50px" at bounding box center [1312, 474] width 37 height 132
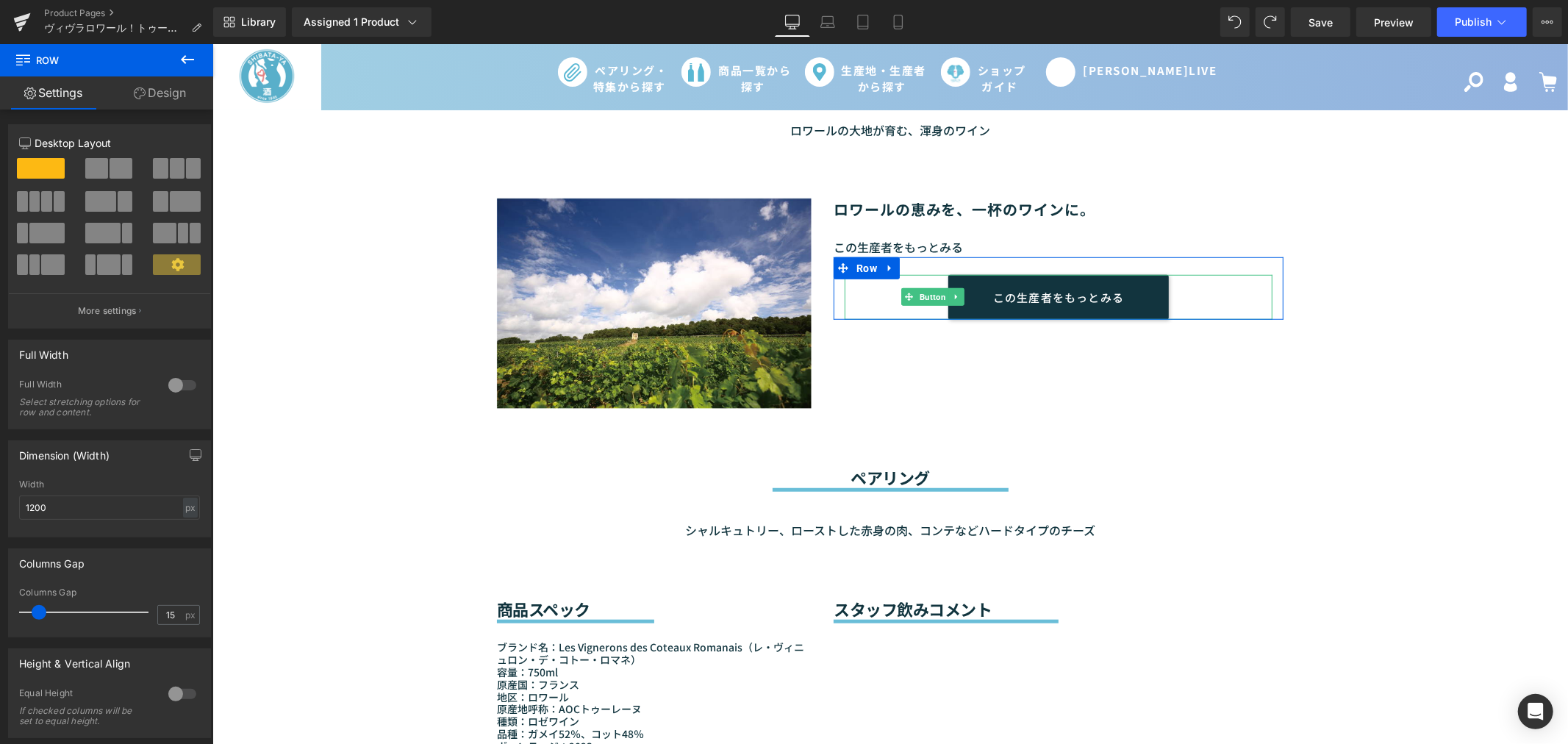
click at [1377, 467] on div "Sale Off (P) Image" at bounding box center [888, 565] width 1355 height 2472
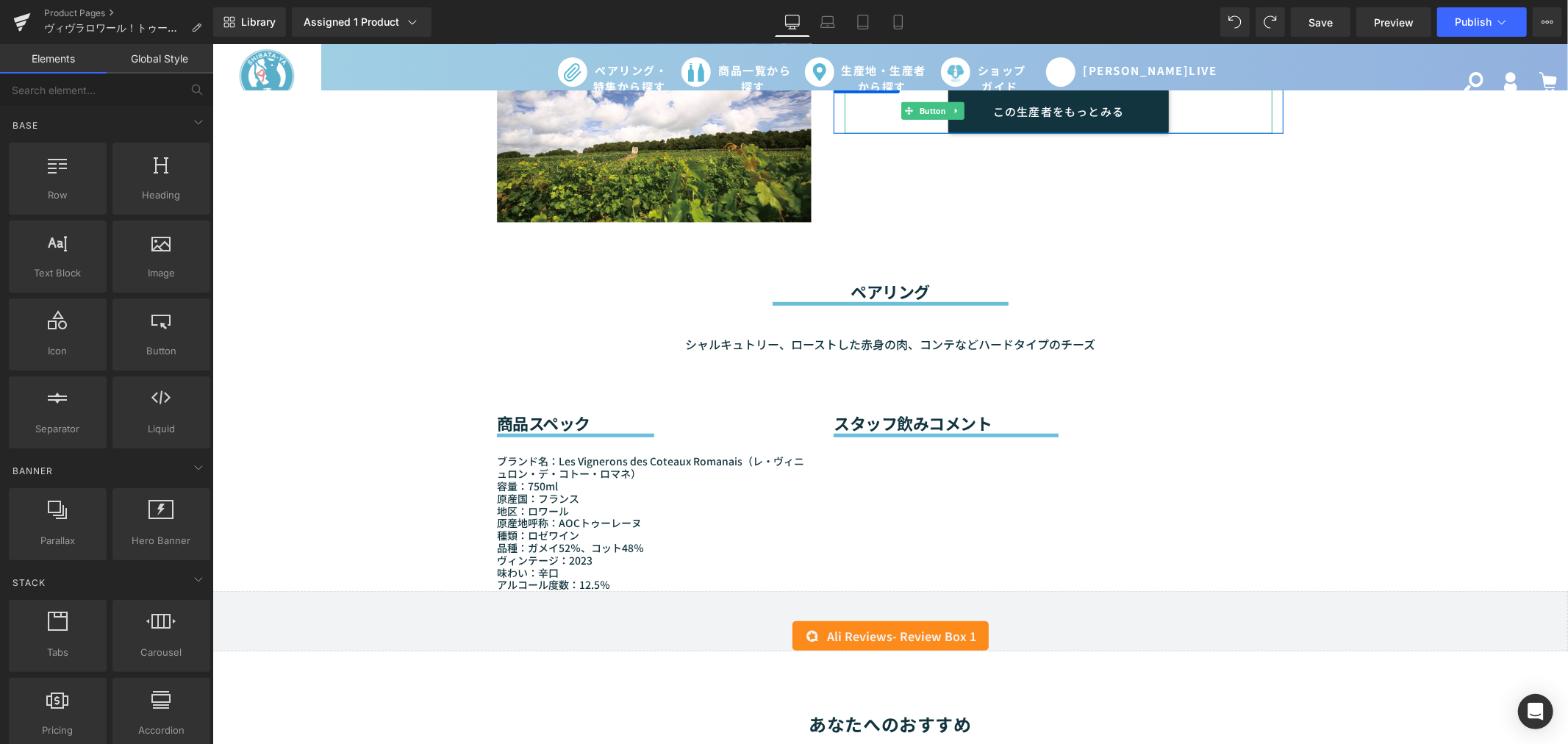
scroll to position [1148, 0]
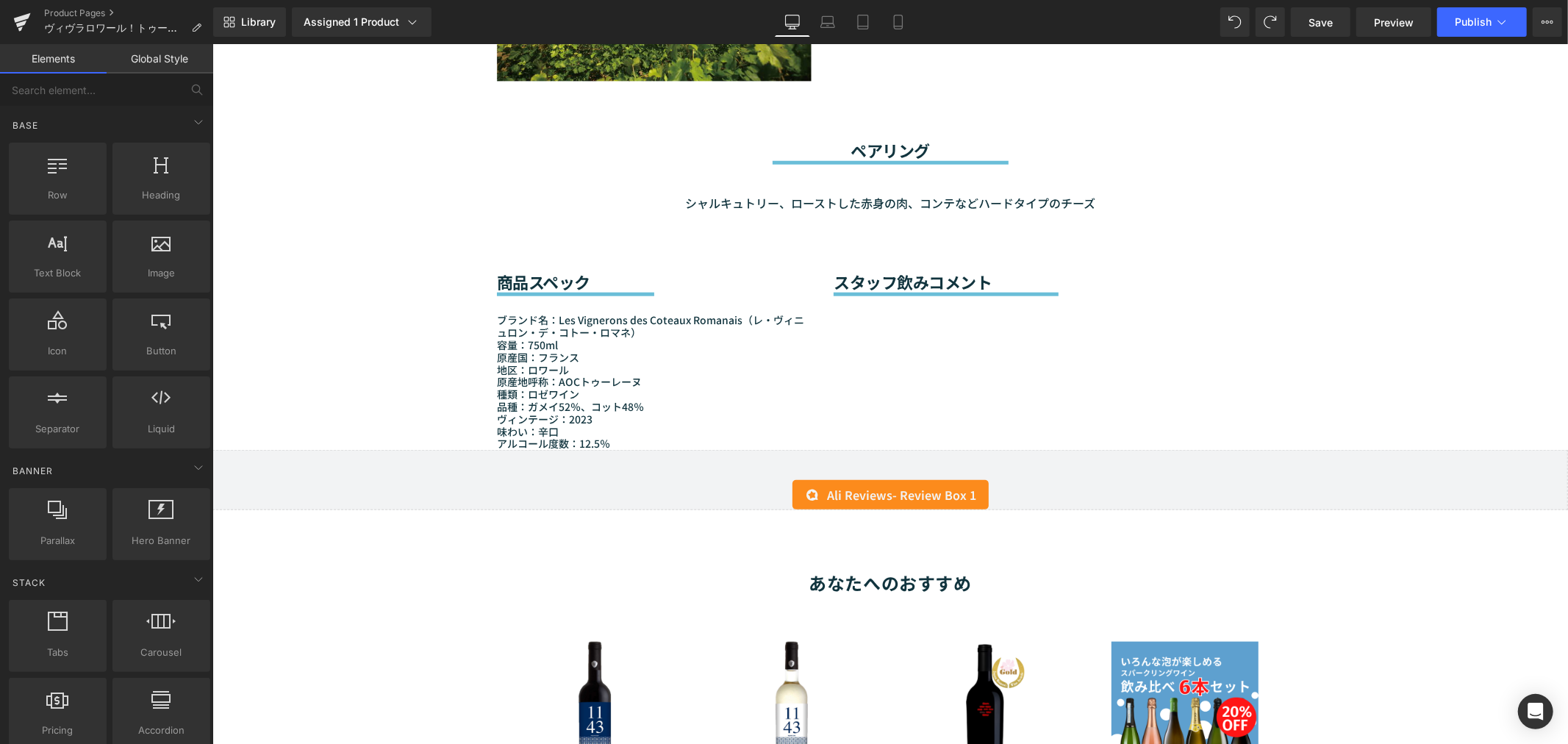
click at [908, 282] on span at bounding box center [915, 290] width 16 height 17
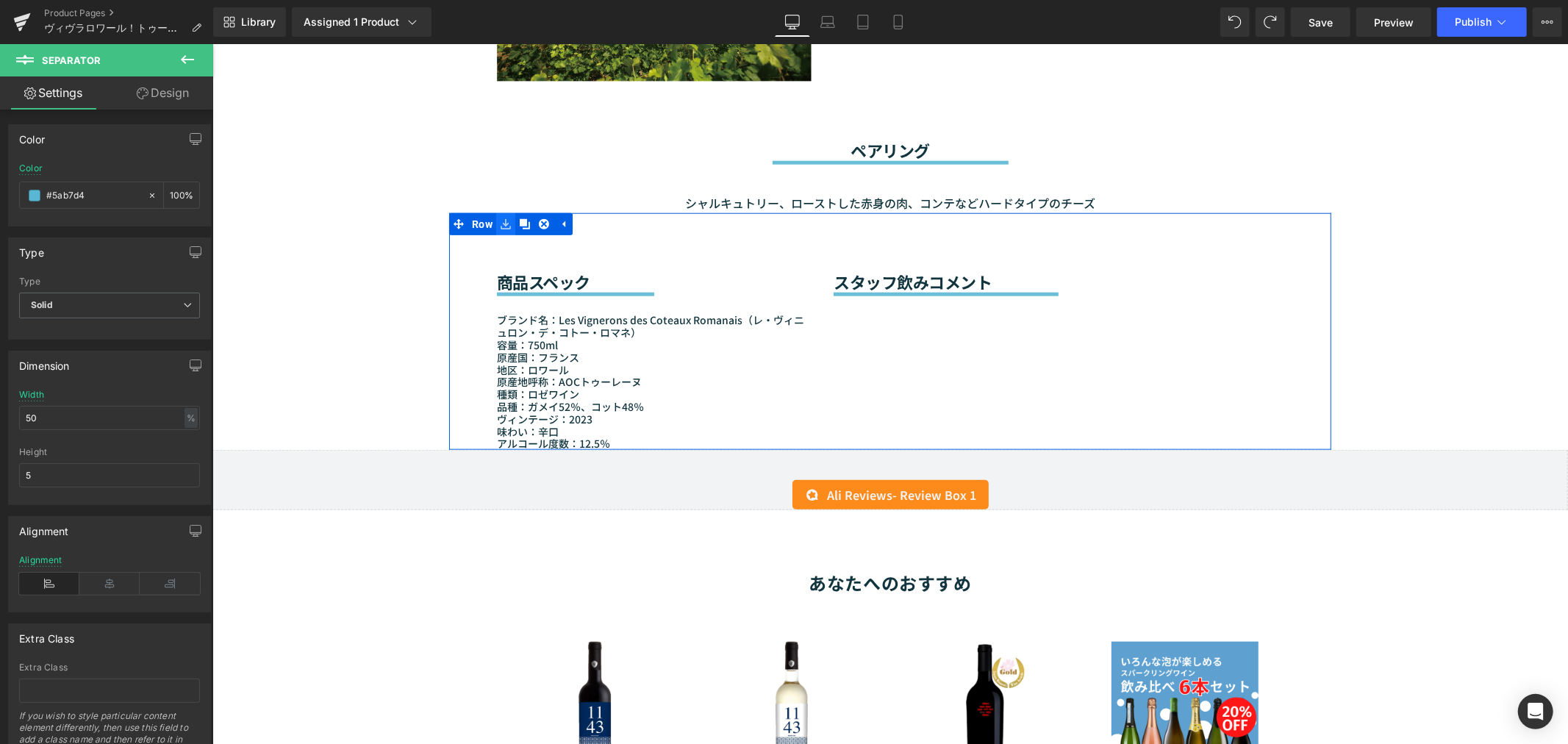
click at [499, 219] on icon at bounding box center [504, 223] width 10 height 10
click at [520, 219] on icon at bounding box center [523, 223] width 10 height 10
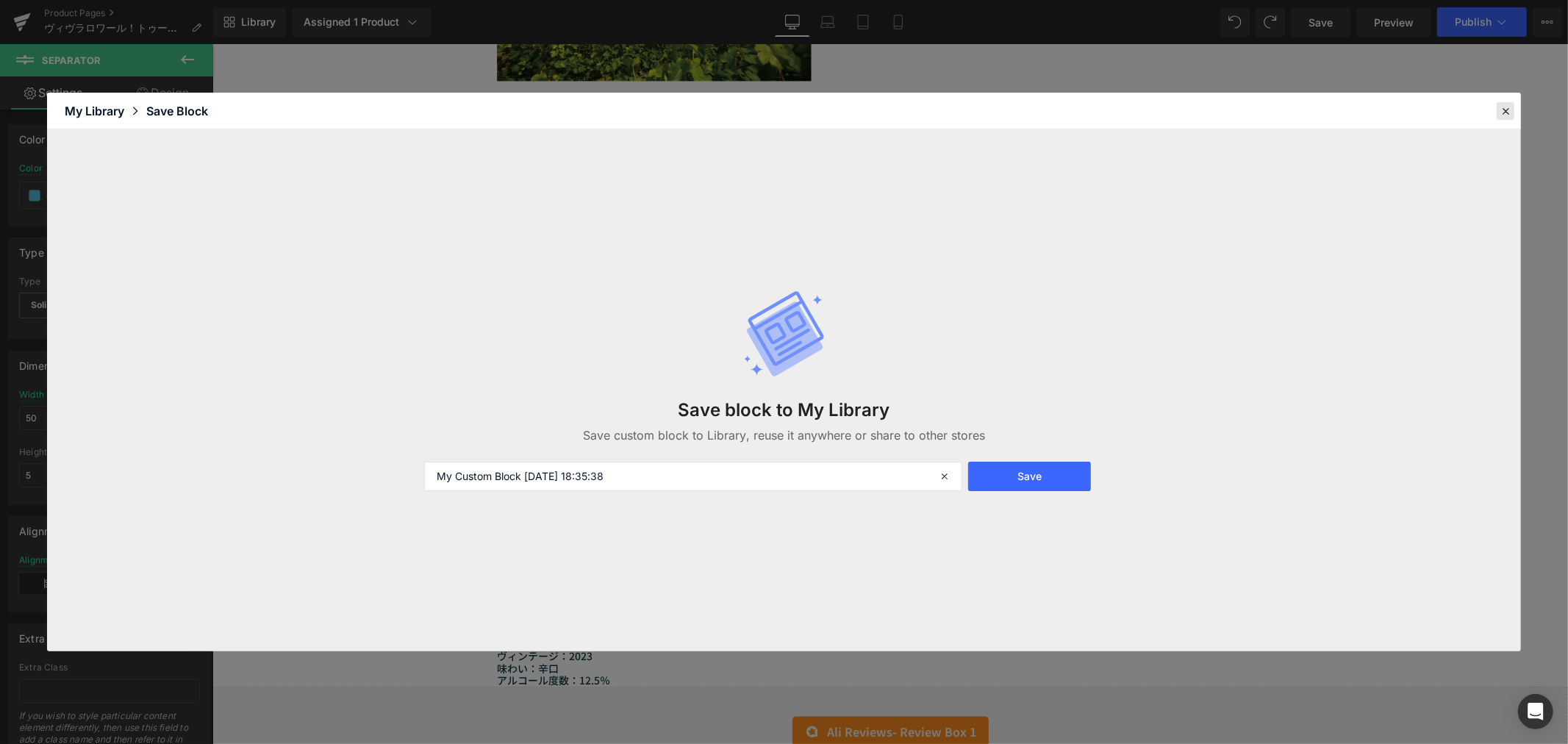
click at [1504, 108] on icon at bounding box center [1505, 111] width 13 height 13
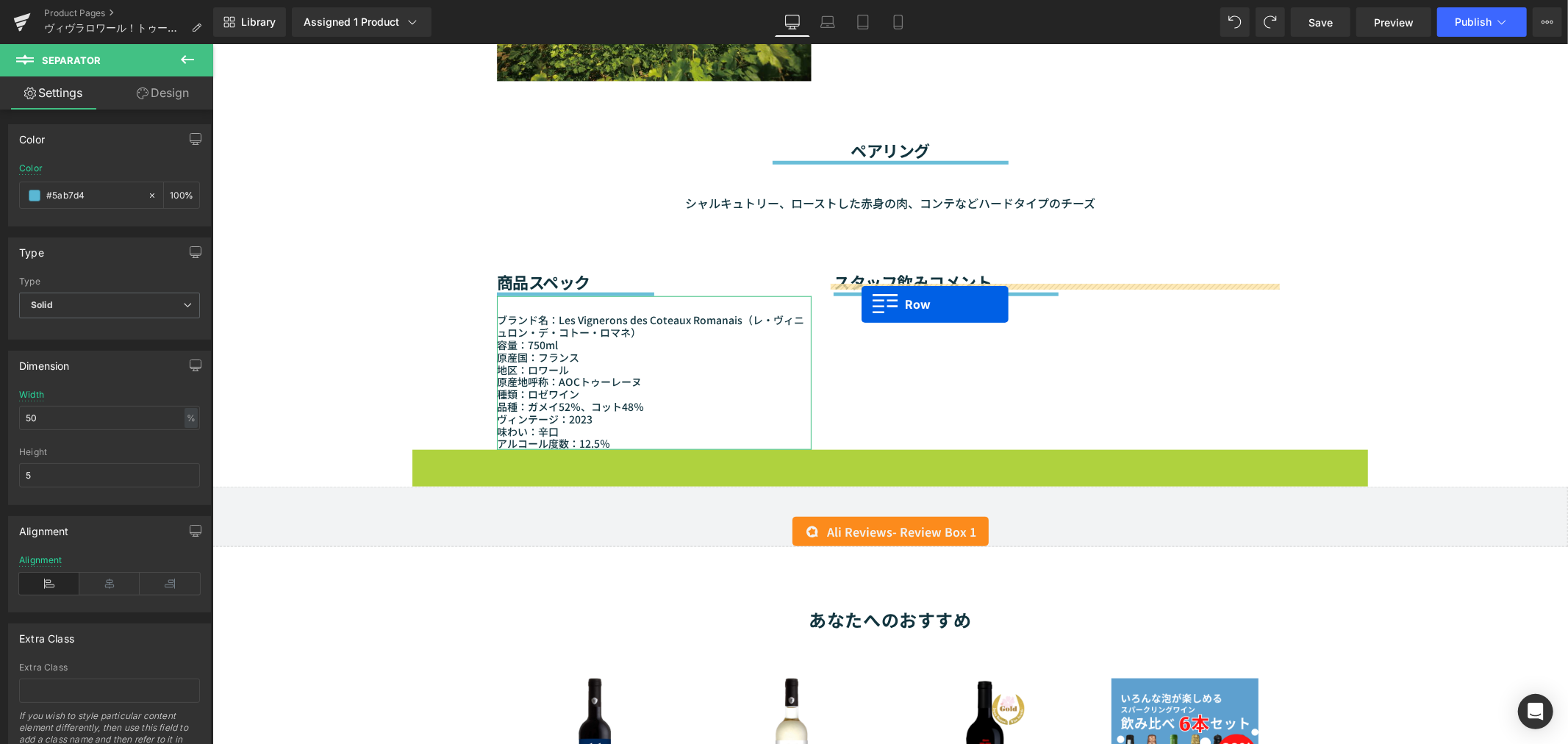
drag, startPoint x: 466, startPoint y: 443, endPoint x: 861, endPoint y: 304, distance: 418.7
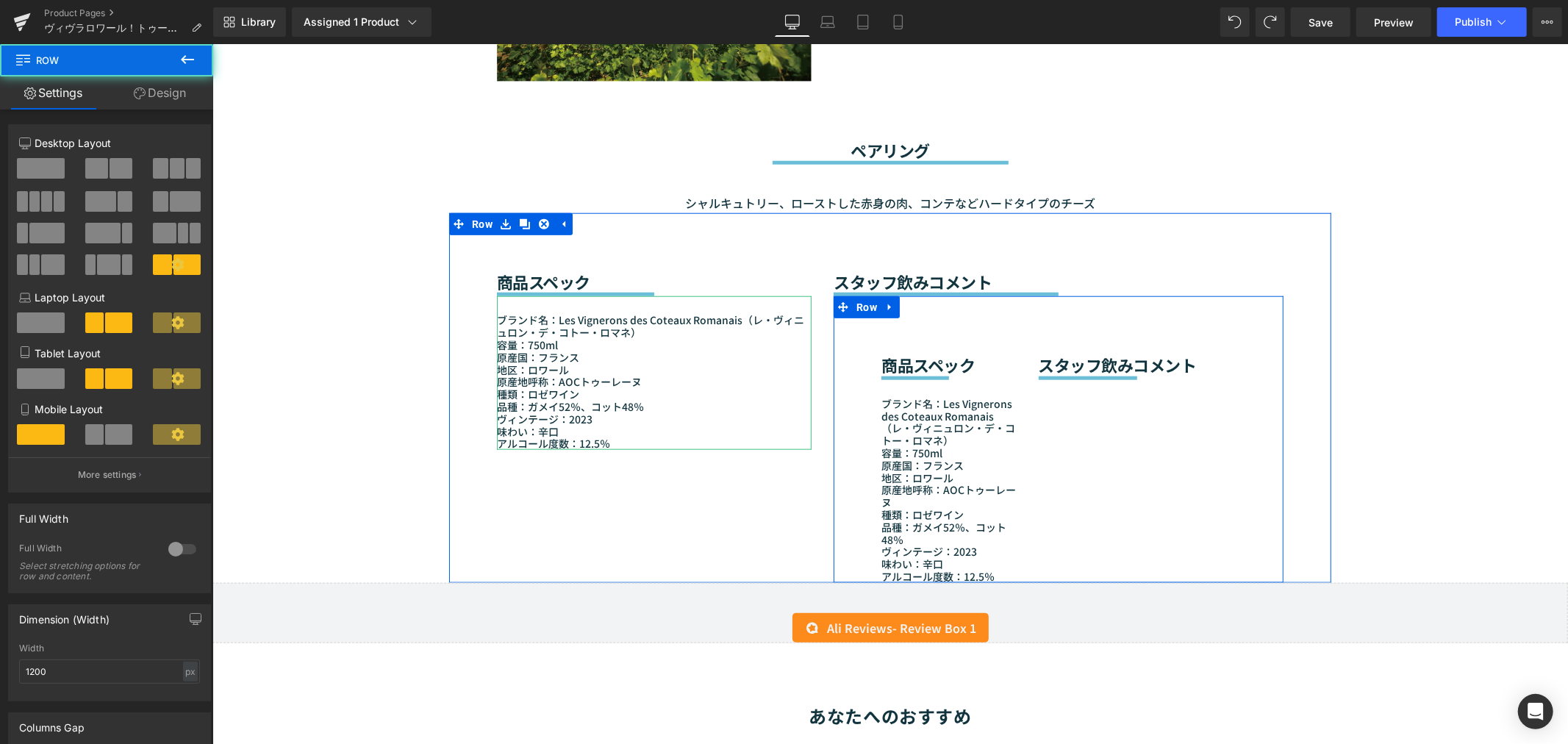
click at [872, 350] on div "商品スペック Heading Separator ブランド名：Les Vignerons des Coteaux Romanais（レ・ヴィニュロン・デ・コト…" at bounding box center [947, 438] width 156 height 286
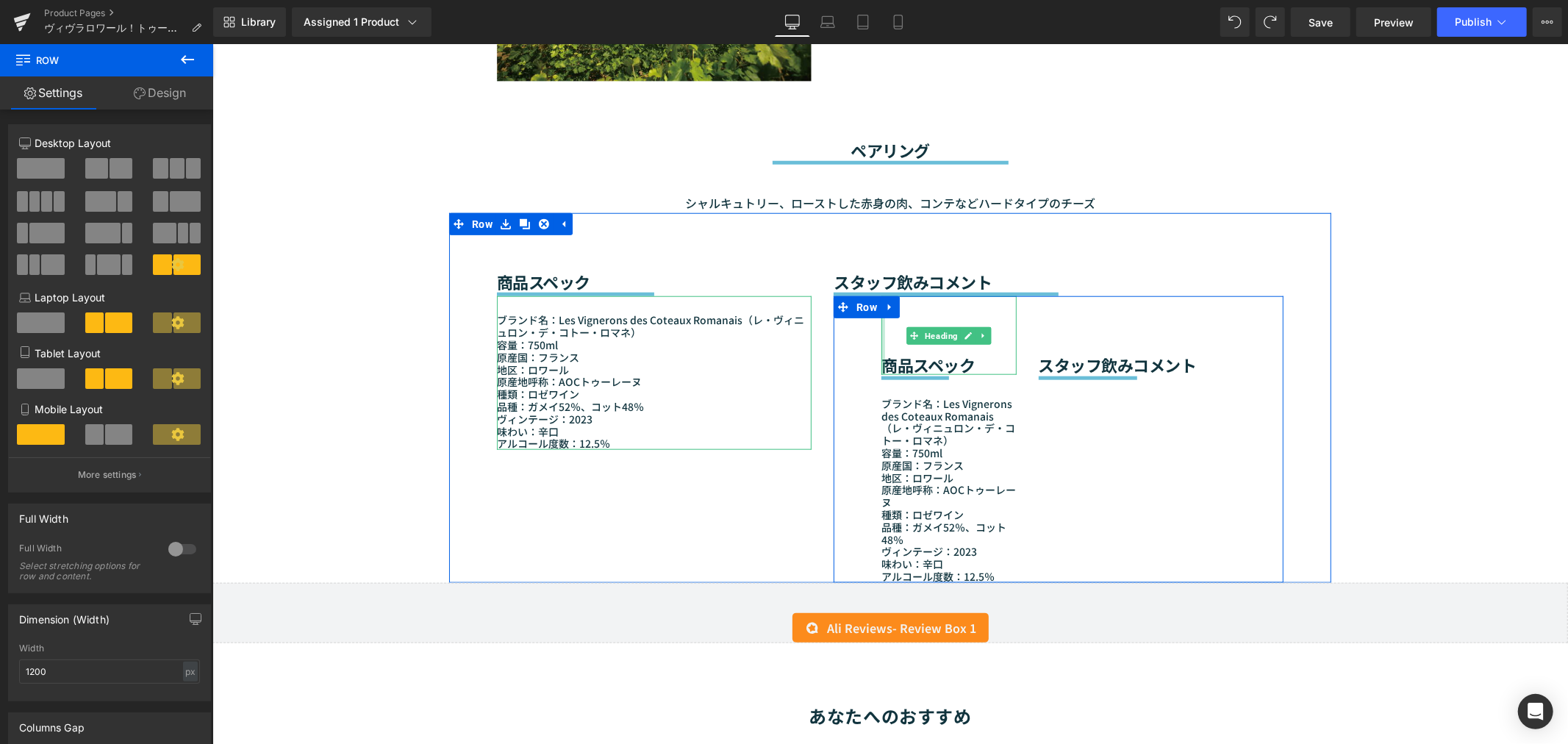
click at [880, 354] on div at bounding box center [882, 334] width 4 height 78
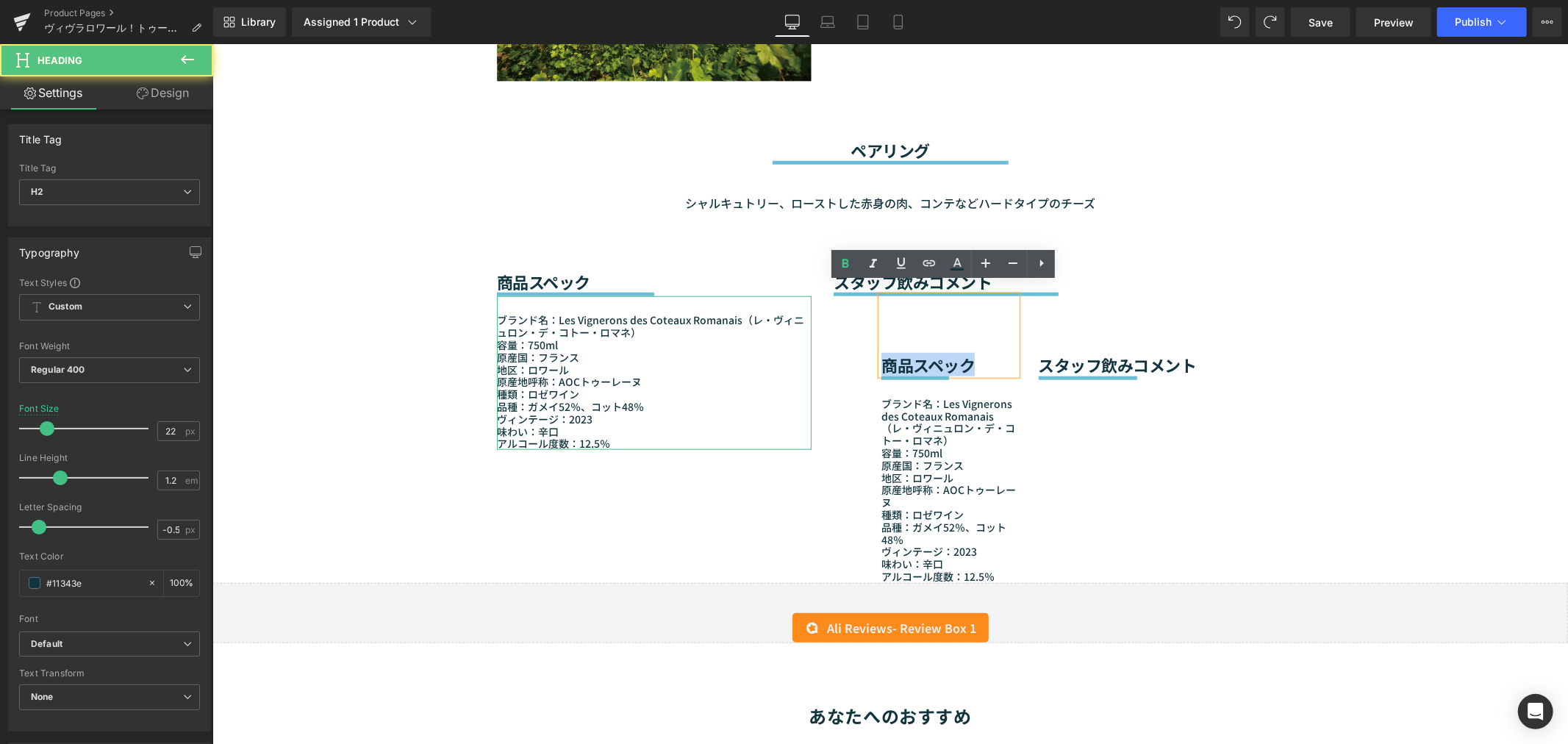
drag, startPoint x: 973, startPoint y: 348, endPoint x: 874, endPoint y: 298, distance: 110.9
click at [880, 298] on div "商品スペック" at bounding box center [947, 334] width 134 height 78
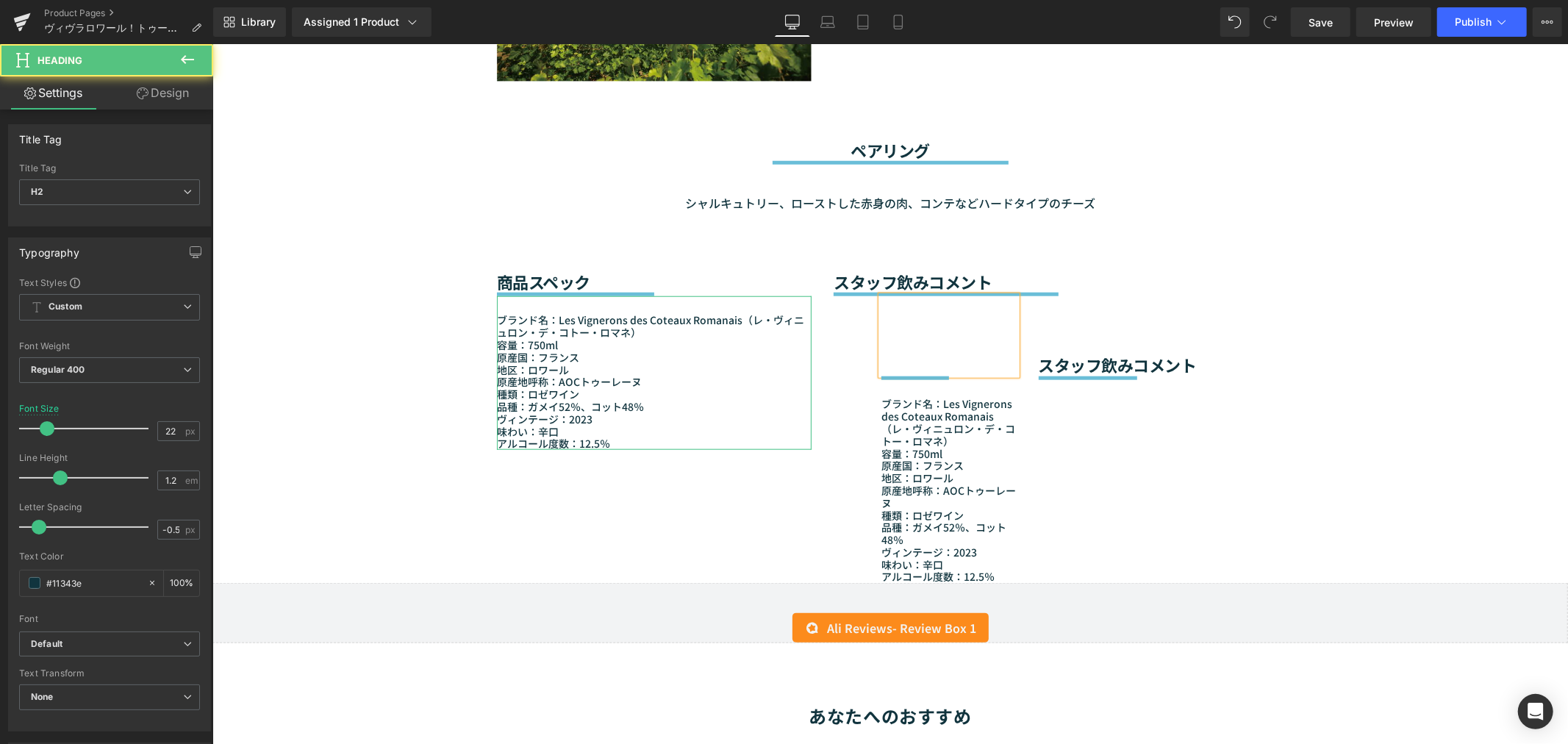
click at [880, 298] on div at bounding box center [947, 335] width 134 height 79
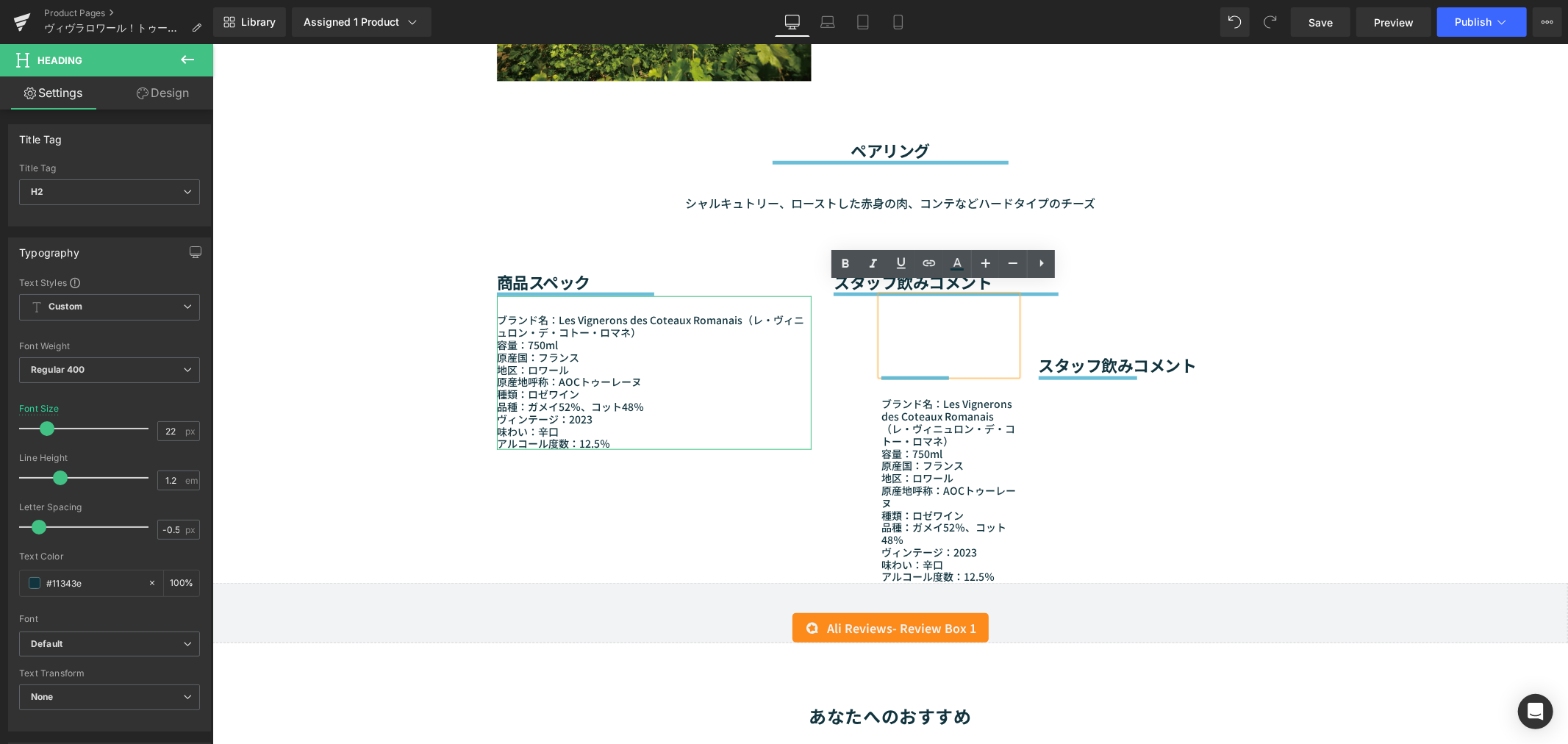
click at [896, 320] on div at bounding box center [947, 335] width 134 height 79
click at [57, 59] on span "Heading" at bounding box center [59, 59] width 45 height 12
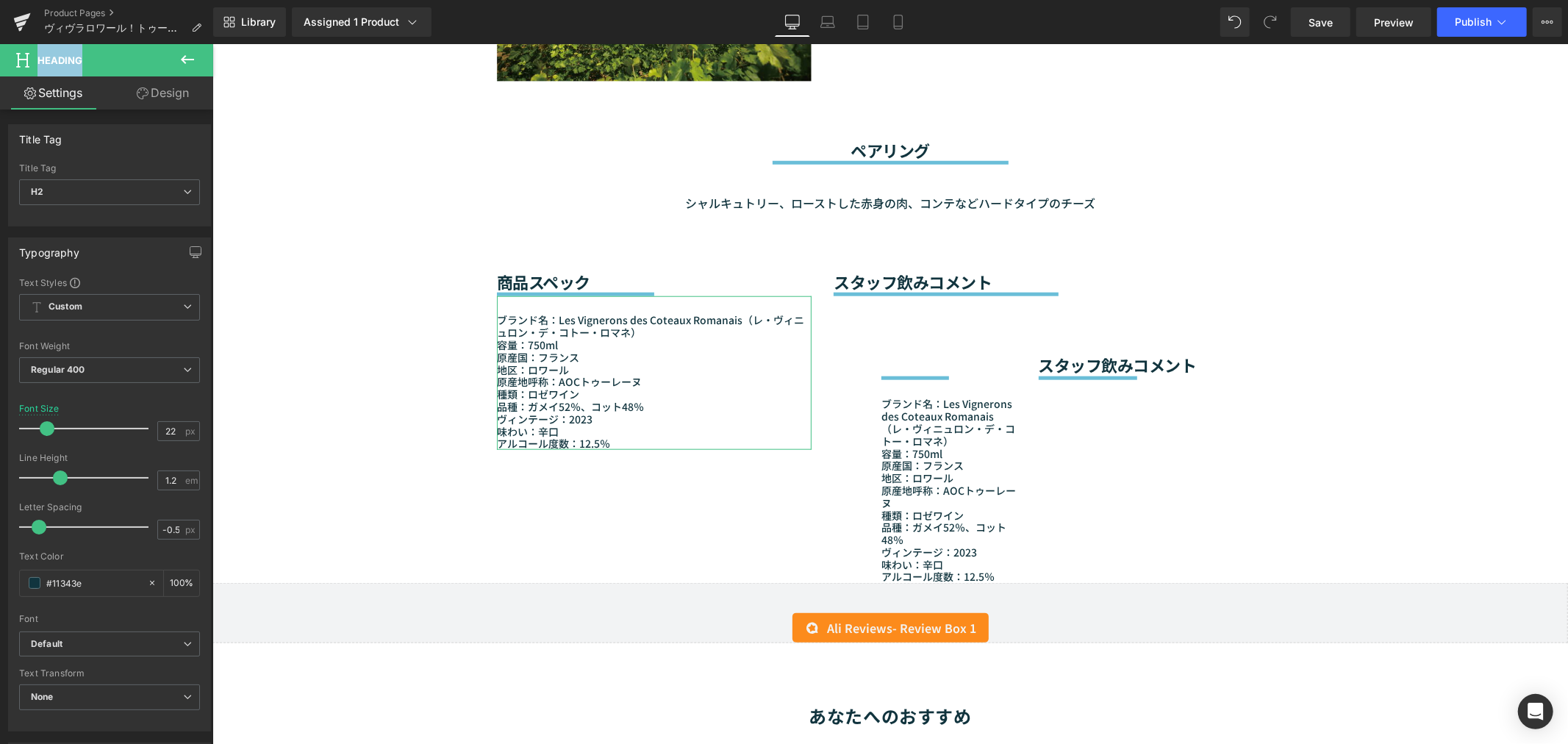
click at [57, 59] on span "Heading" at bounding box center [59, 59] width 45 height 12
click at [13, 59] on span "Heading" at bounding box center [106, 59] width 213 height 32
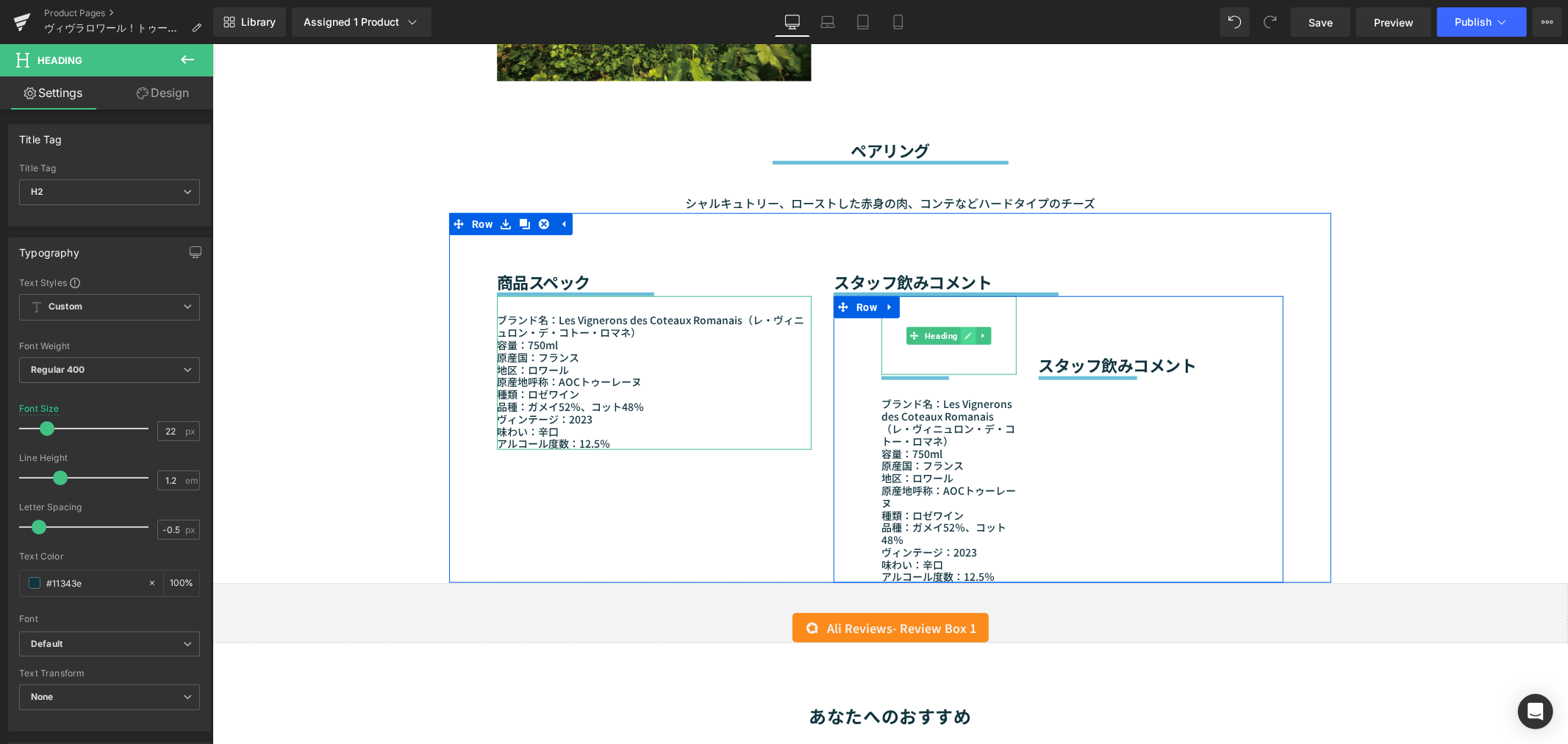
click at [960, 329] on link at bounding box center [967, 335] width 16 height 17
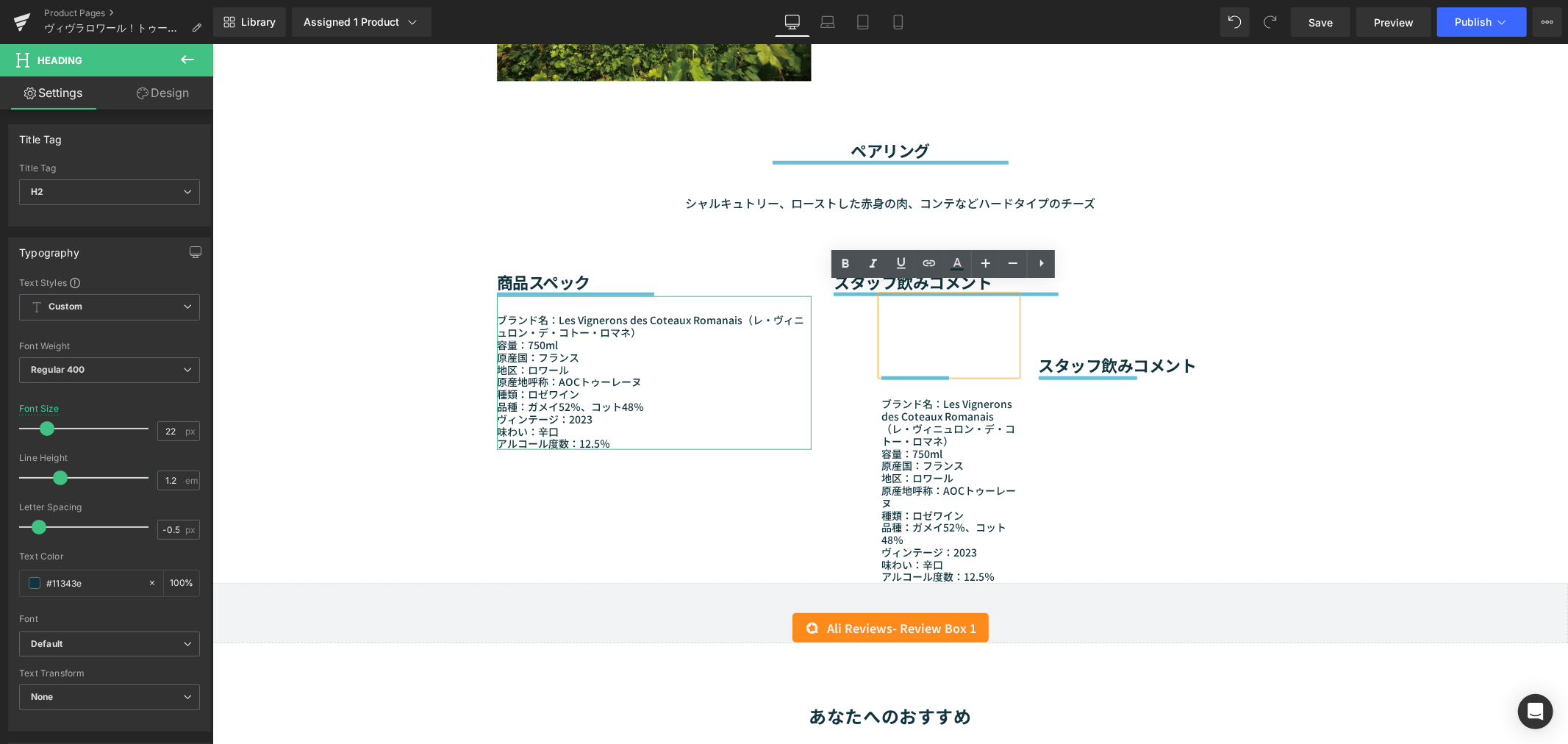
click at [938, 339] on div at bounding box center [947, 335] width 134 height 79
click at [1043, 421] on div "Heading Separator ブランド名：Les Vignerons des Coteaux Romanais（レ・ヴィニュロン・デ・コトー・ロマネ） …" at bounding box center [1058, 438] width 450 height 286
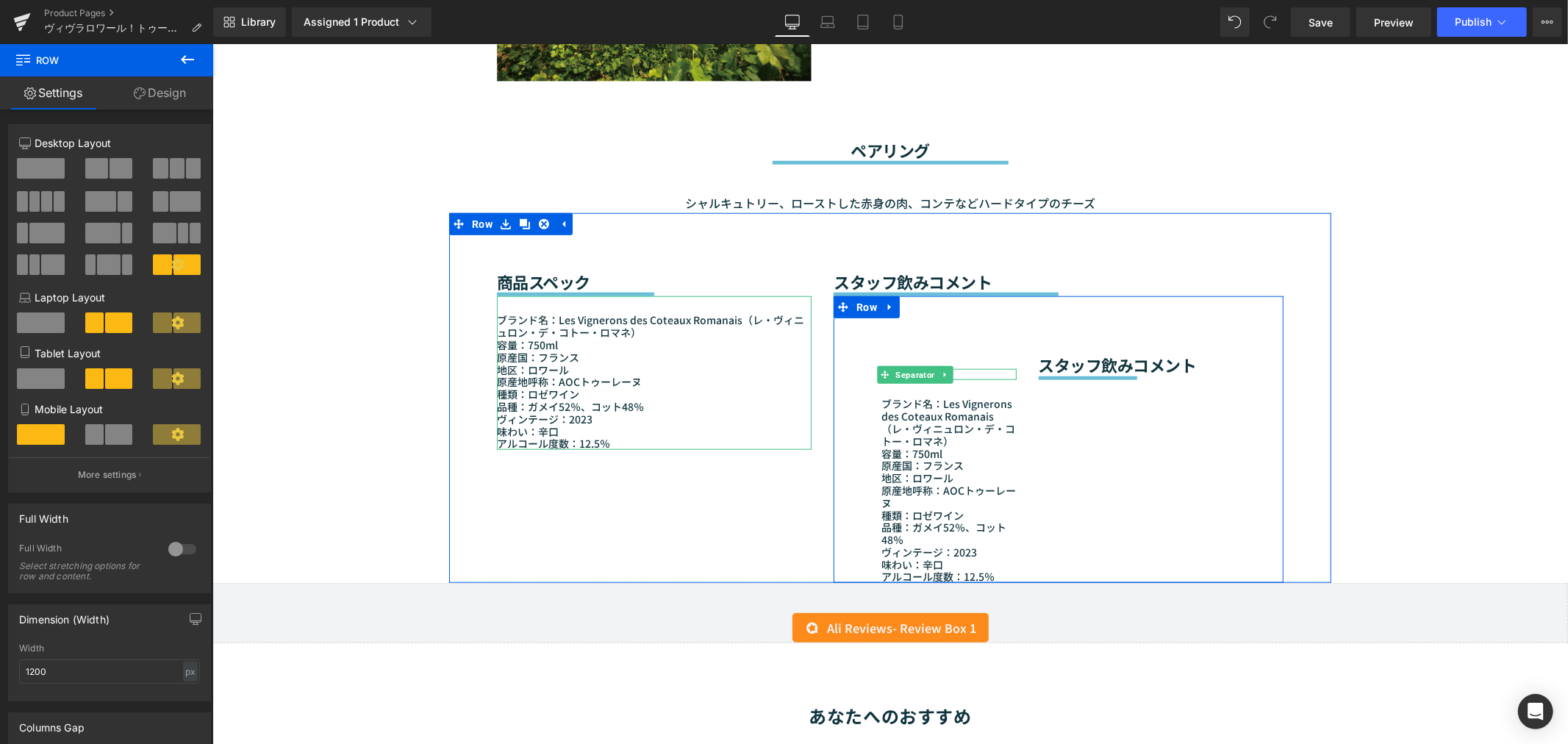
click at [899, 366] on span "Separator" at bounding box center [913, 374] width 45 height 17
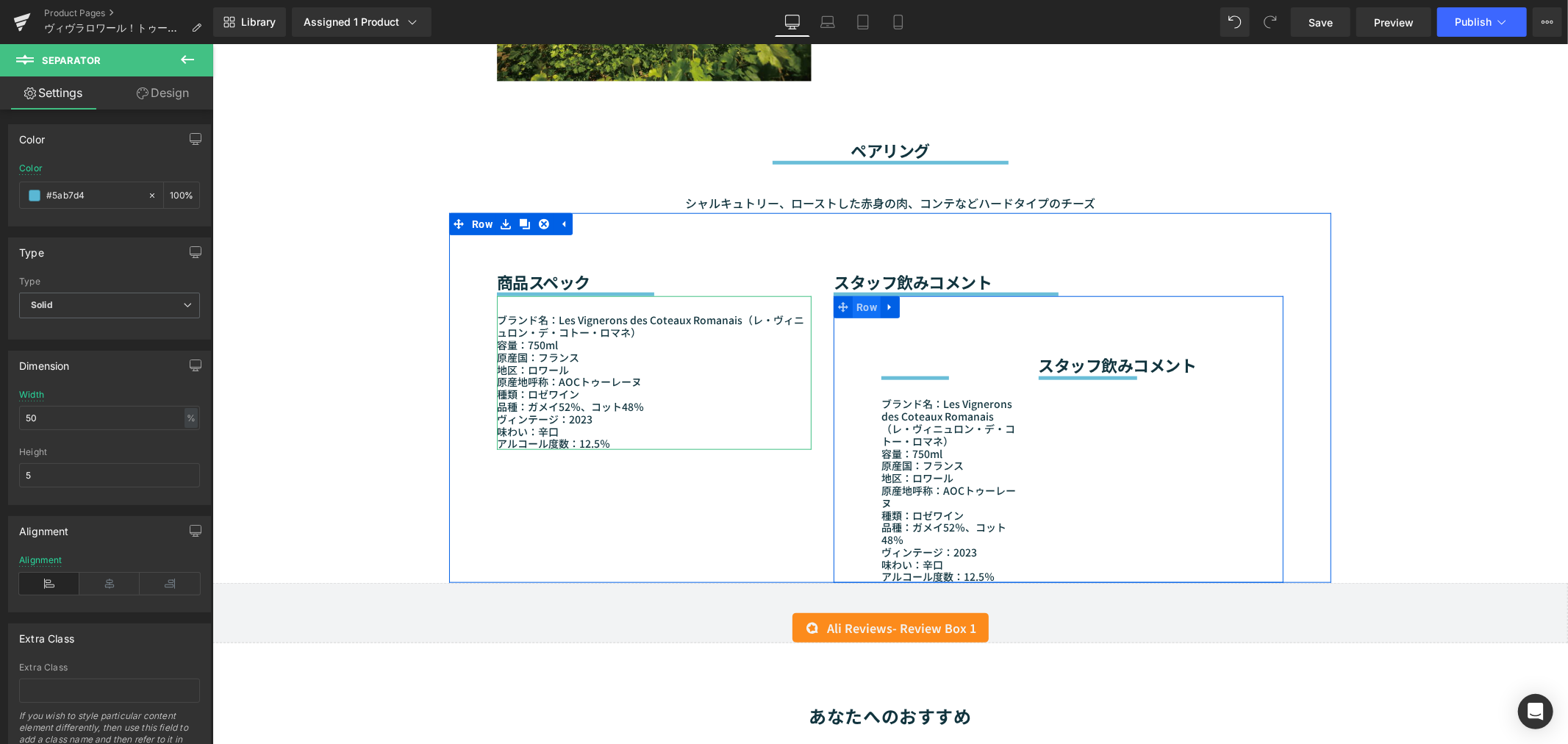
click at [853, 296] on span "Row" at bounding box center [865, 307] width 28 height 22
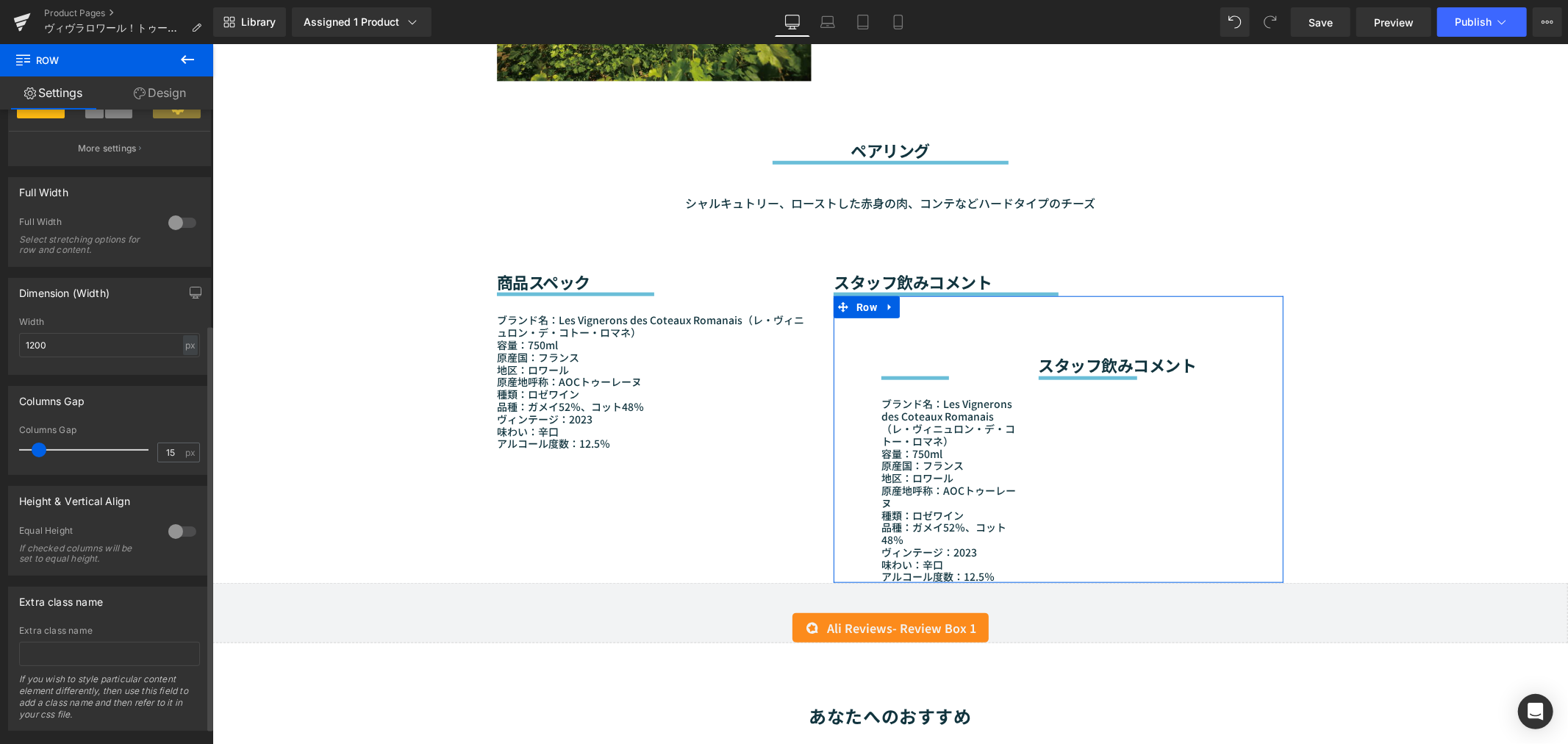
scroll to position [361, 0]
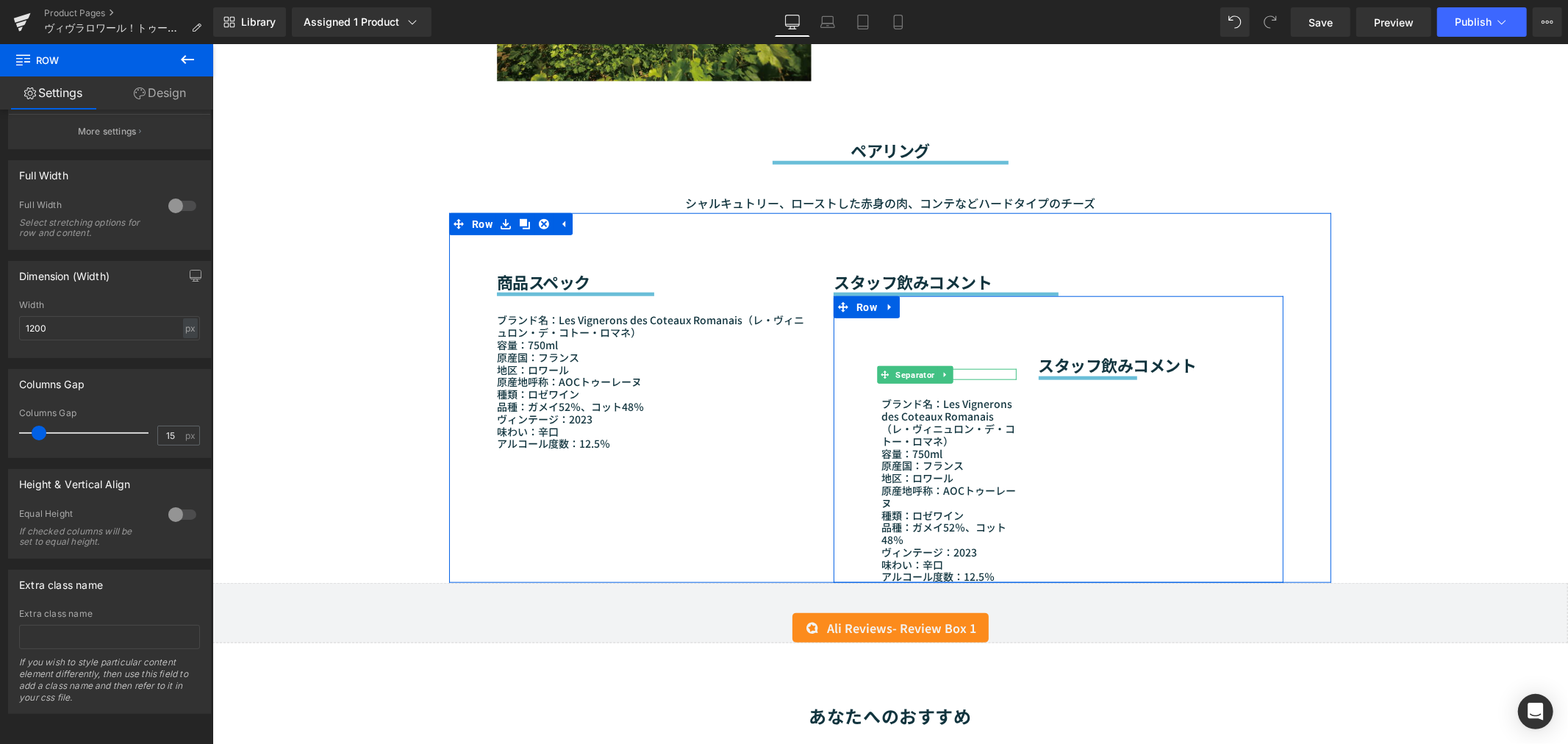
click at [910, 380] on div "ブランド名：Les Vignerons des Coteaux Romanais（レ・ヴィニュロン・デ・コトー・ロマネ） 容量：750ml 原産国：[GEOG…" at bounding box center [947, 481] width 134 height 203
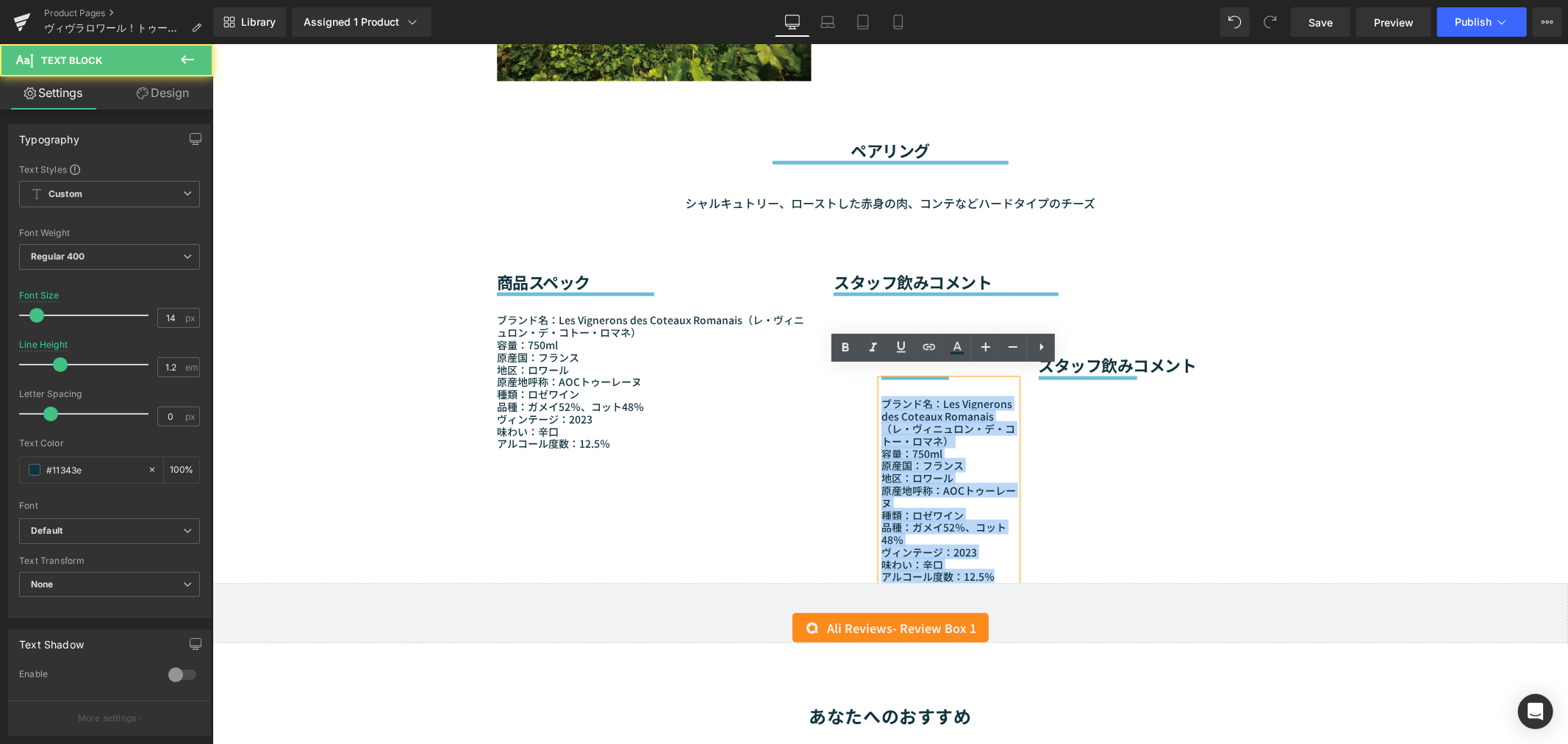
drag, startPoint x: 984, startPoint y: 559, endPoint x: 865, endPoint y: 357, distance: 234.4
click at [869, 357] on div "Heading Separator ブランド名：Les Vignerons des Coteaux Romanais（レ・ヴィニュロン・デ・コトー・ロマネ） …" at bounding box center [947, 438] width 156 height 286
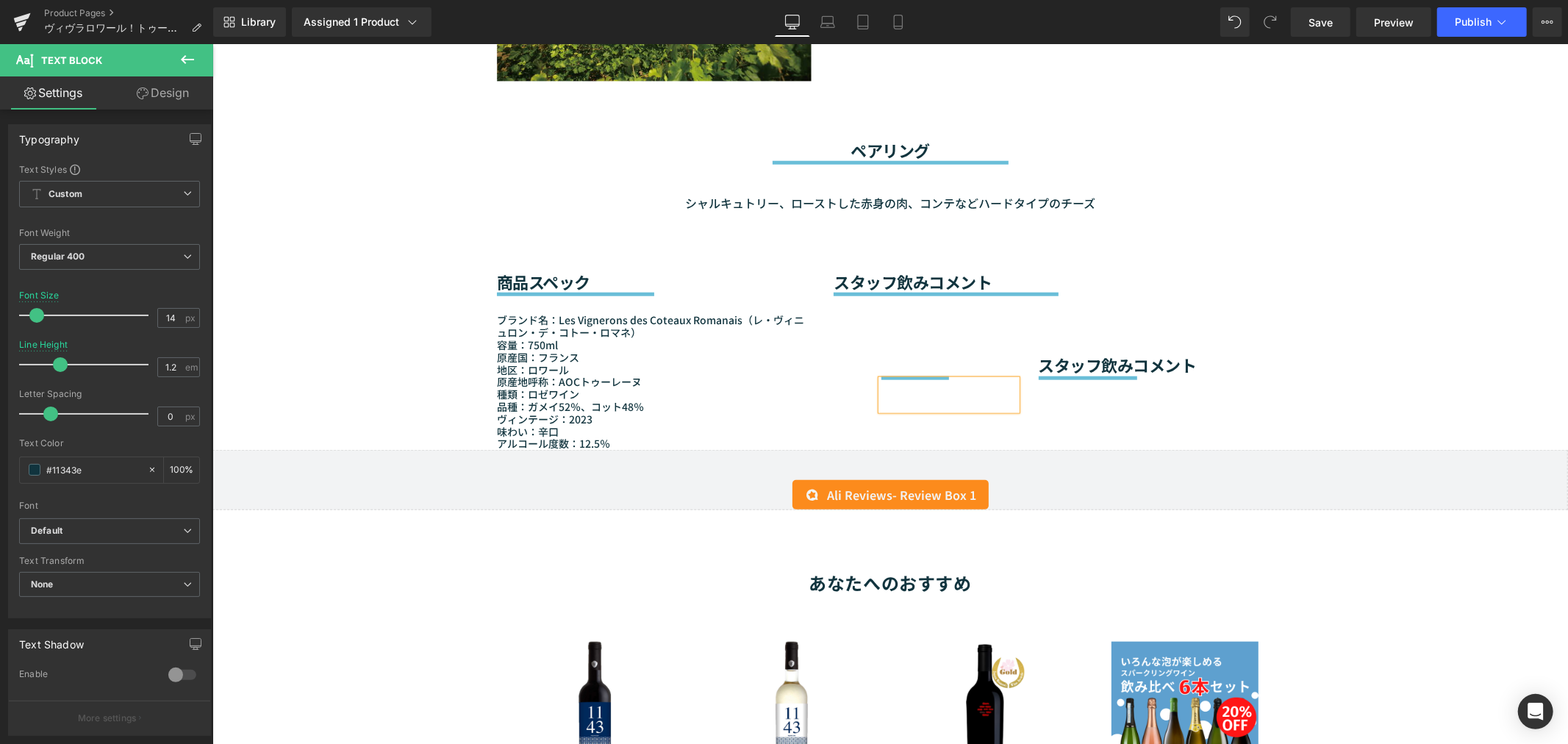
click at [896, 368] on div "Separator" at bounding box center [947, 373] width 134 height 11
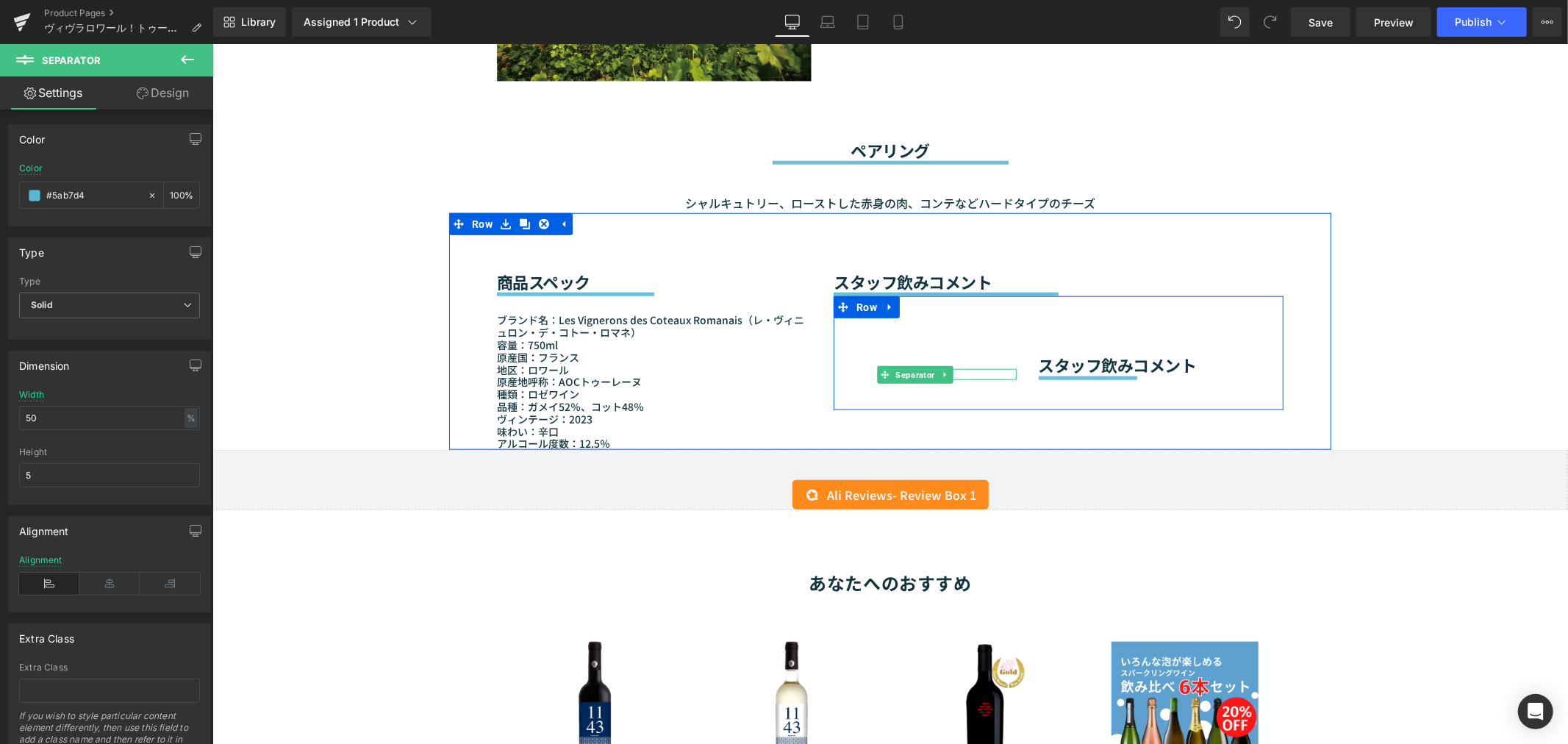
click at [909, 366] on span "Separator" at bounding box center [913, 374] width 45 height 17
click at [940, 370] on icon at bounding box center [944, 374] width 8 height 9
click at [948, 370] on icon at bounding box center [951, 373] width 8 height 8
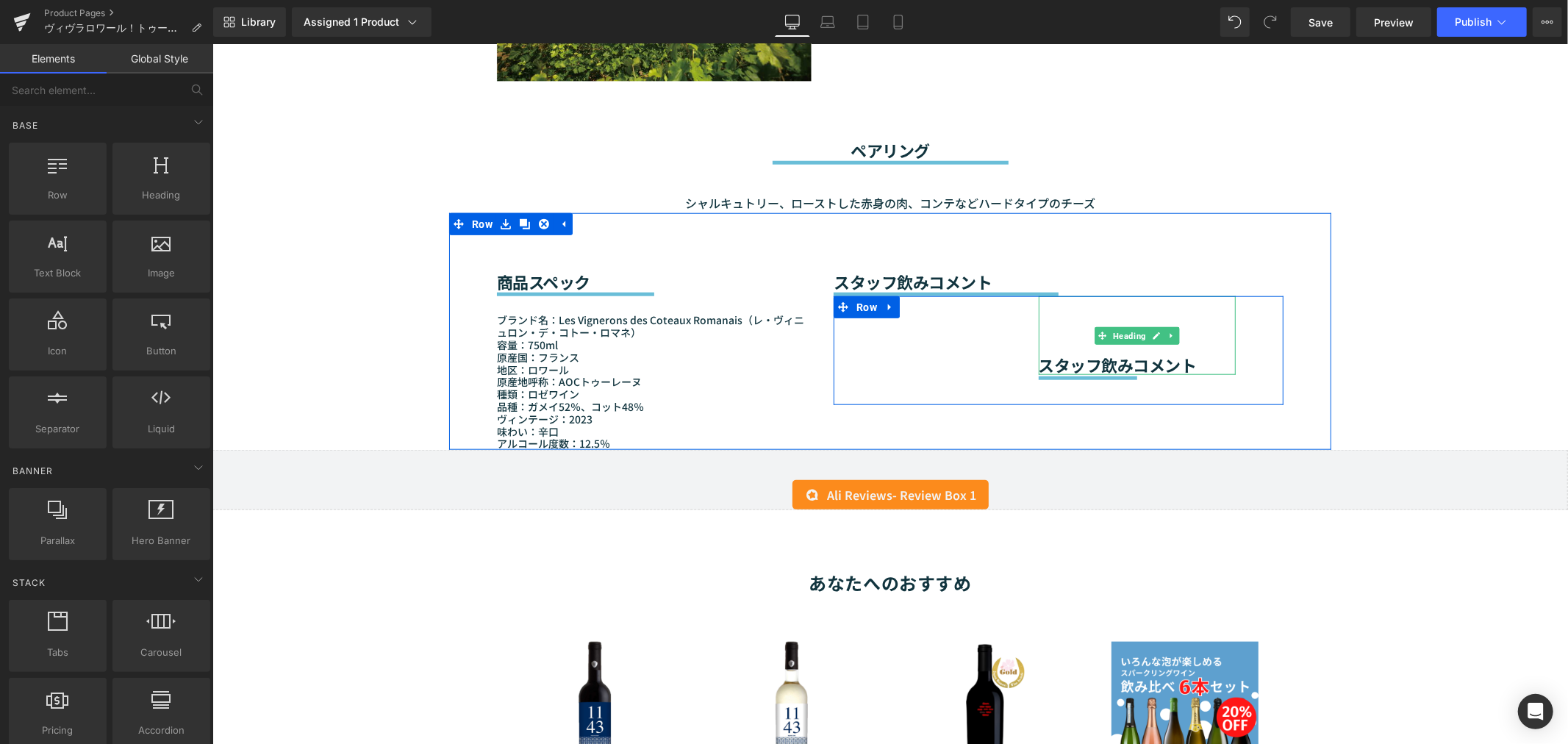
click at [1087, 354] on h2 "スタッフ飲みコメント" at bounding box center [1135, 363] width 197 height 19
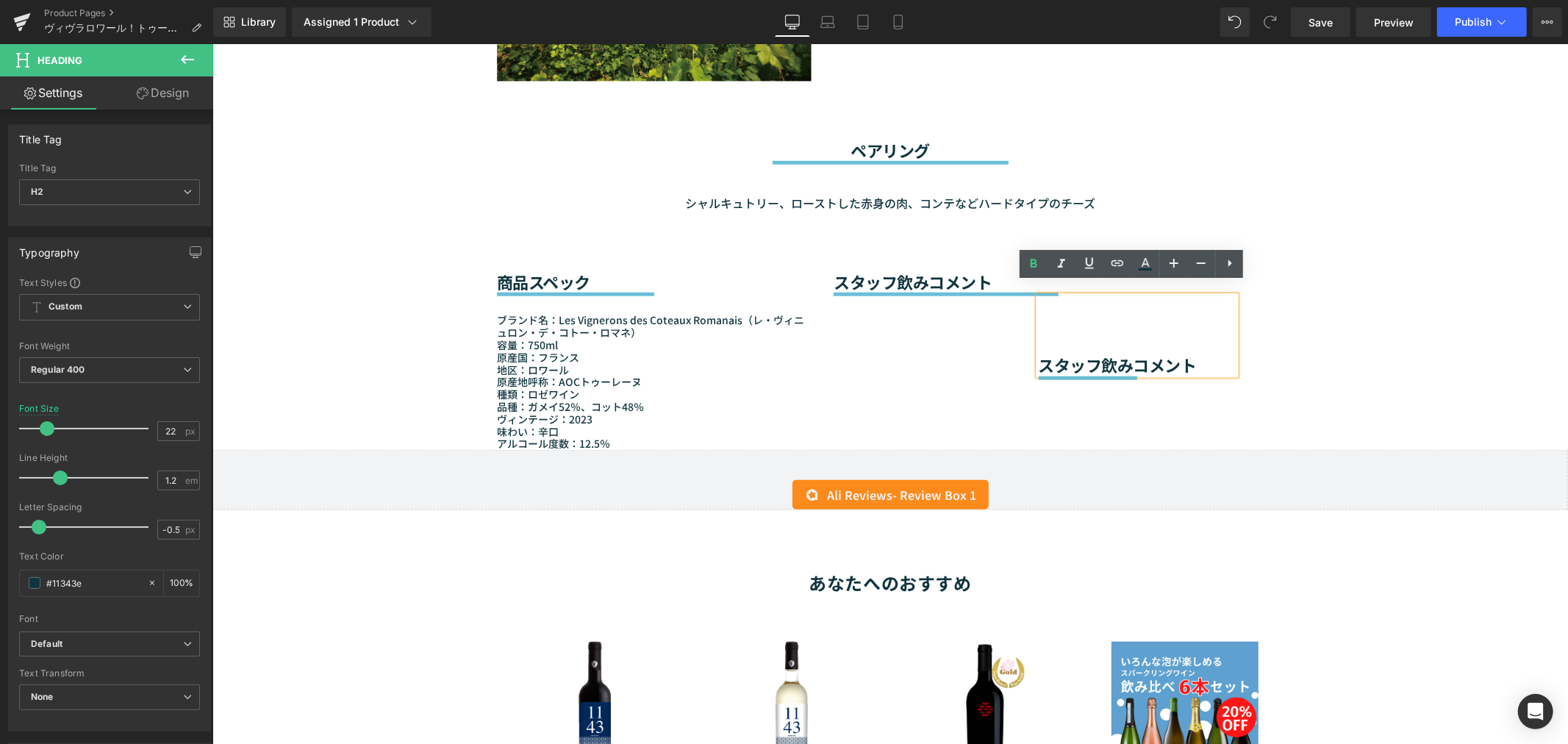
click at [1144, 354] on h2 "スタッフ飲みコメント" at bounding box center [1135, 363] width 197 height 19
drag, startPoint x: 1034, startPoint y: 354, endPoint x: 1262, endPoint y: 356, distance: 228.0
click at [1262, 356] on div "Heading Text Block スタッフ飲みコメント Heading Separator Row" at bounding box center [1058, 350] width 450 height 109
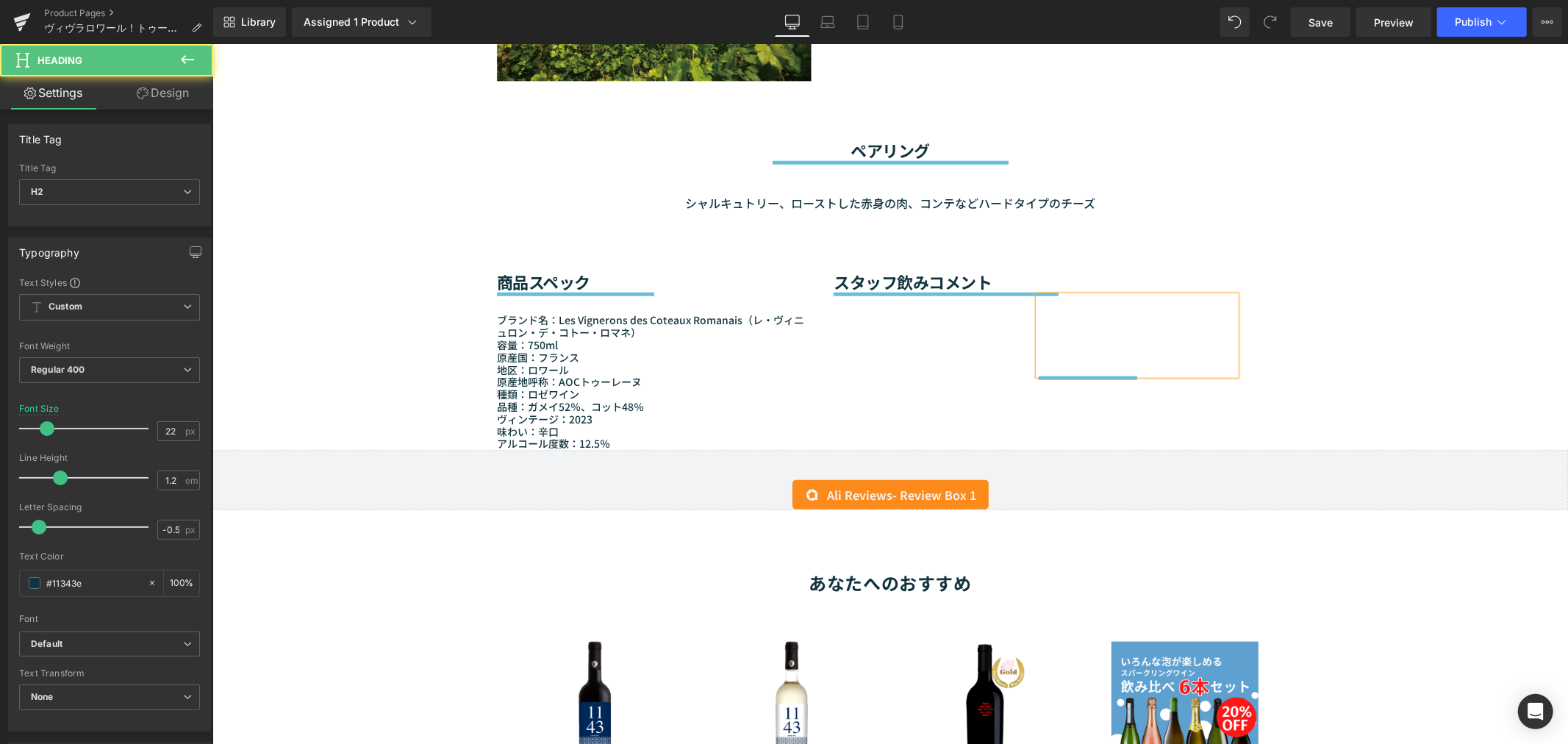
click at [1102, 326] on div at bounding box center [1135, 334] width 197 height 78
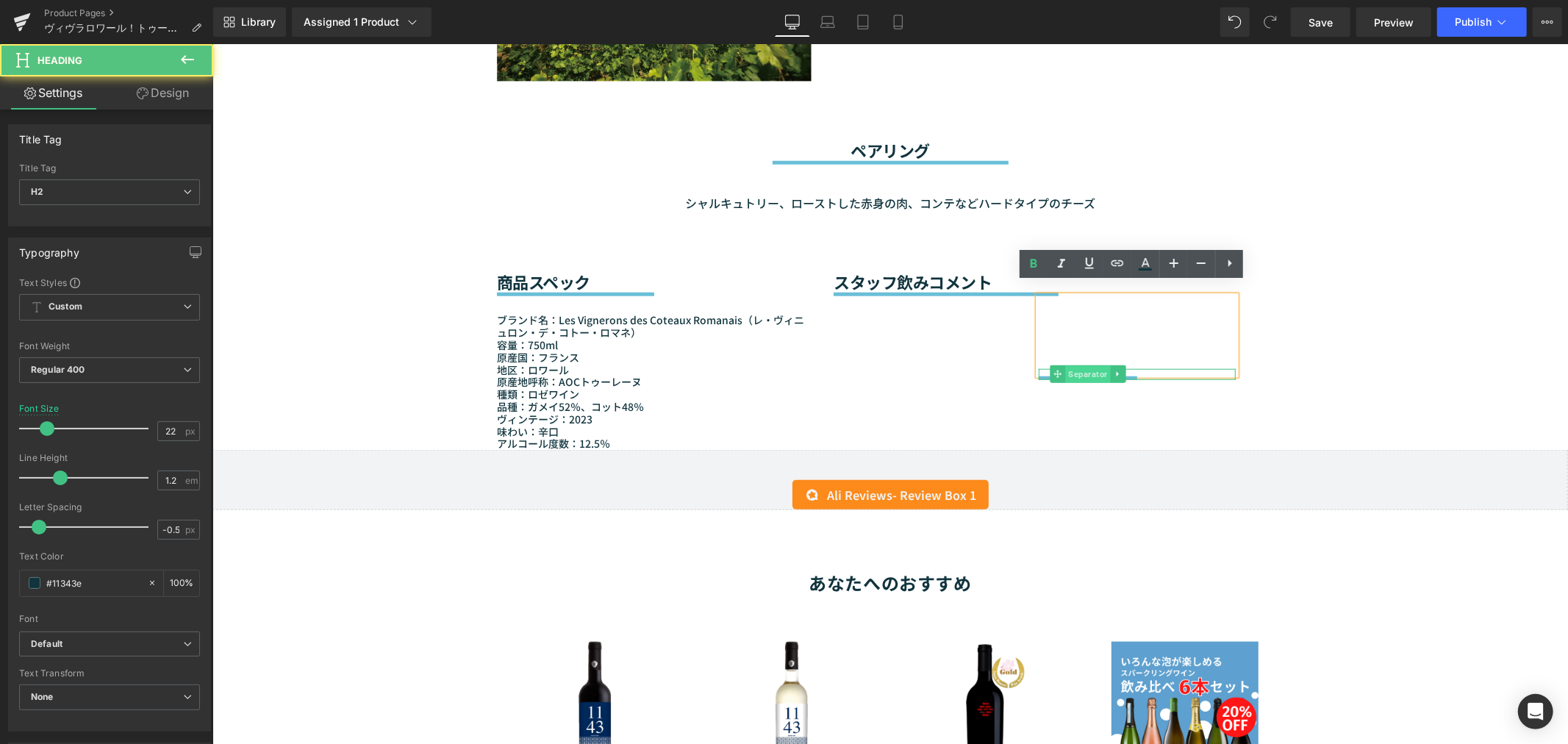
click at [1070, 365] on span "Separator" at bounding box center [1086, 373] width 45 height 17
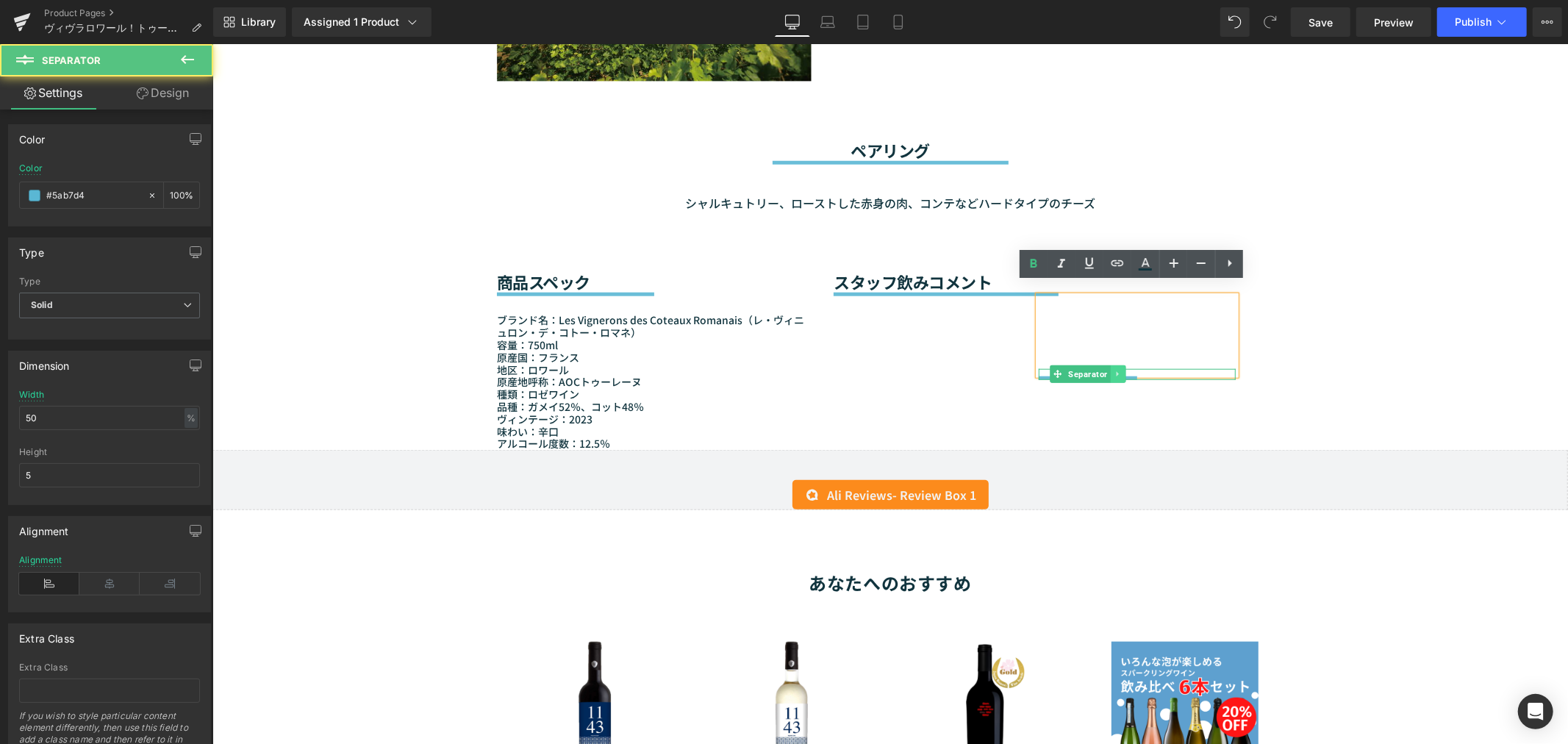
click at [1112, 369] on icon at bounding box center [1116, 373] width 8 height 9
click at [1122, 364] on link at bounding box center [1124, 372] width 16 height 17
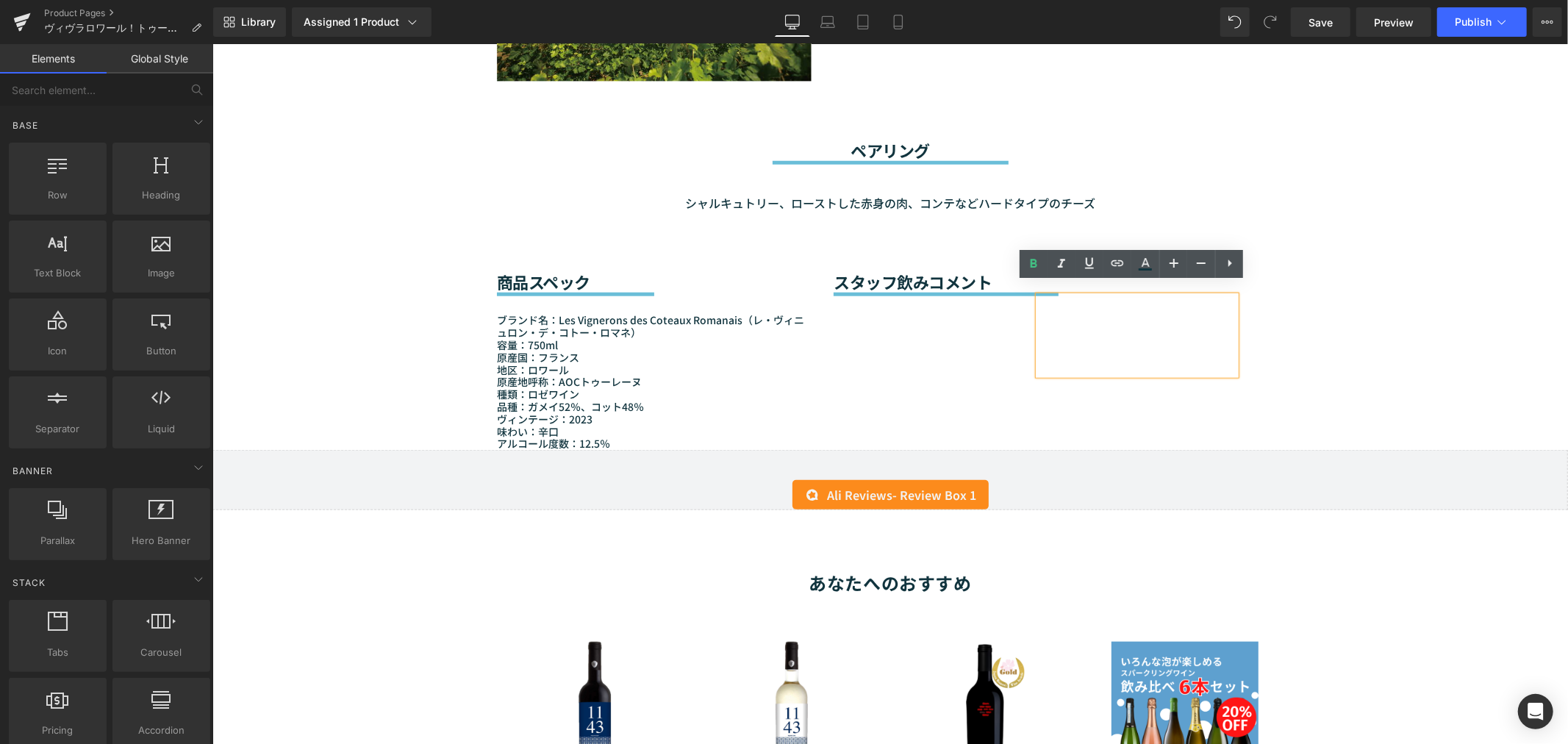
click at [1040, 360] on h2 at bounding box center [1135, 363] width 197 height 19
click at [1007, 361] on div "Heading" at bounding box center [947, 335] width 134 height 79
click at [959, 387] on div "Text Block" at bounding box center [947, 389] width 134 height 30
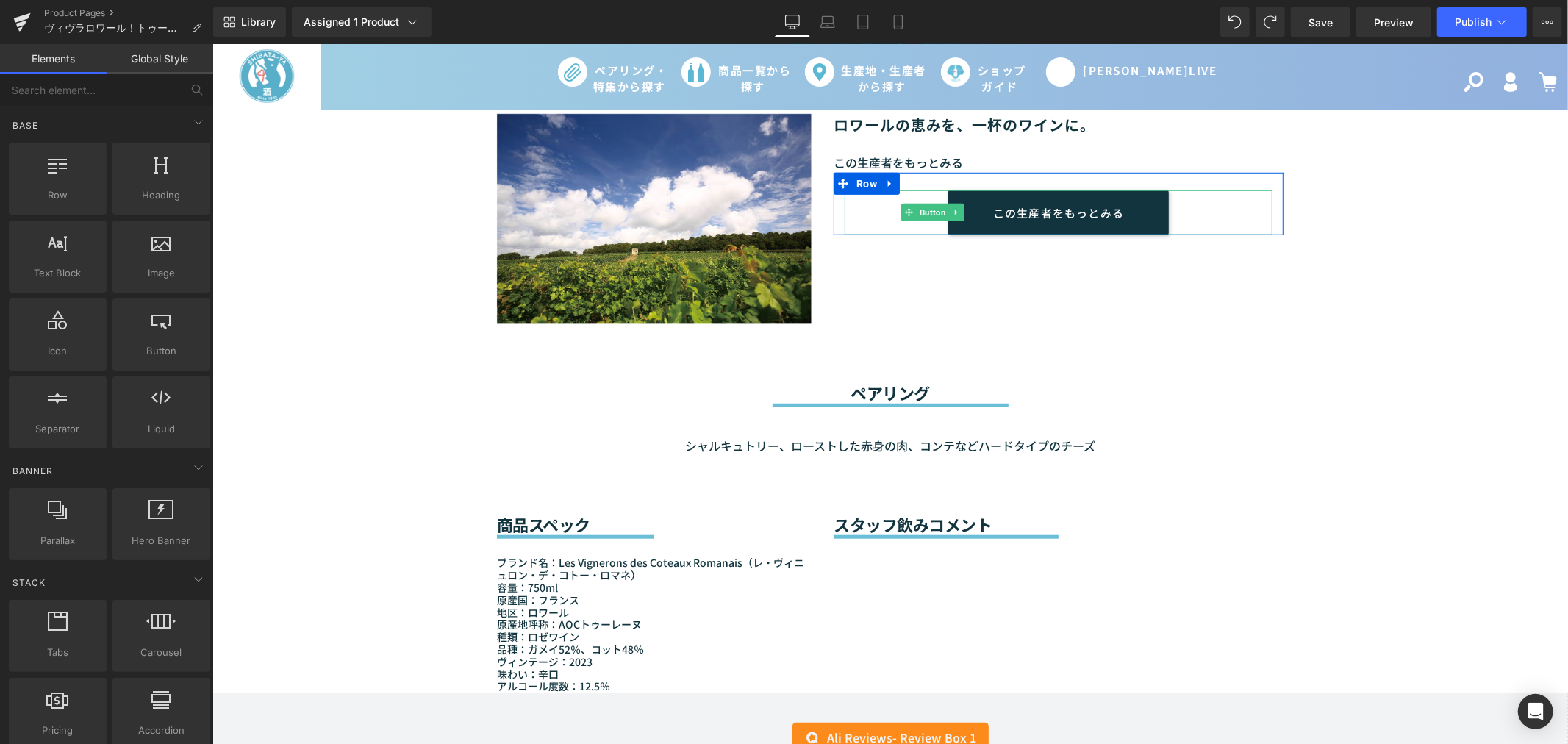
scroll to position [739, 0]
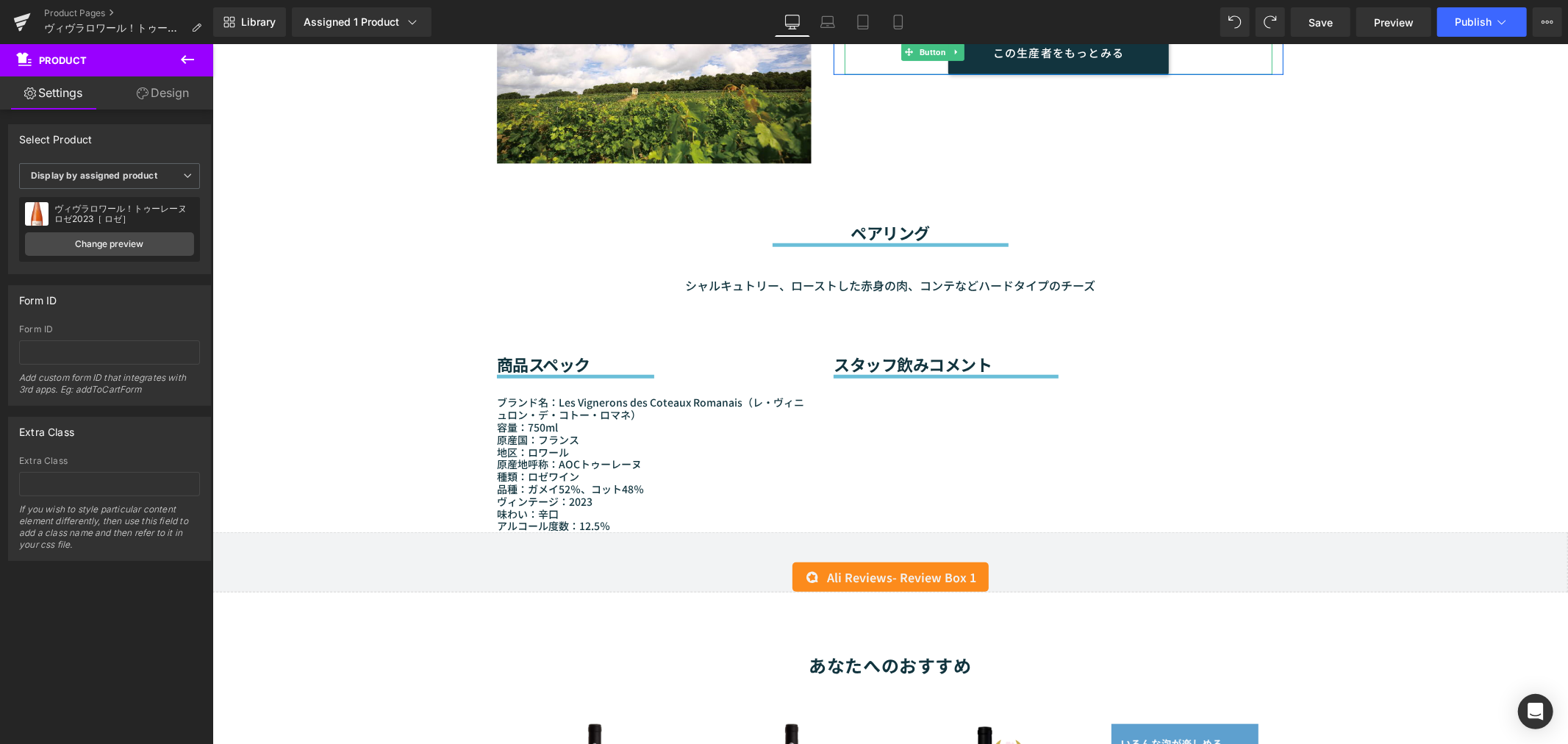
scroll to position [1067, 0]
click at [855, 398] on div "商品スペック Heading Separator ブランド名：Les Vignerons des Coteaux Romanais（レ・ヴィニュロン・デ・コト…" at bounding box center [889, 412] width 882 height 237
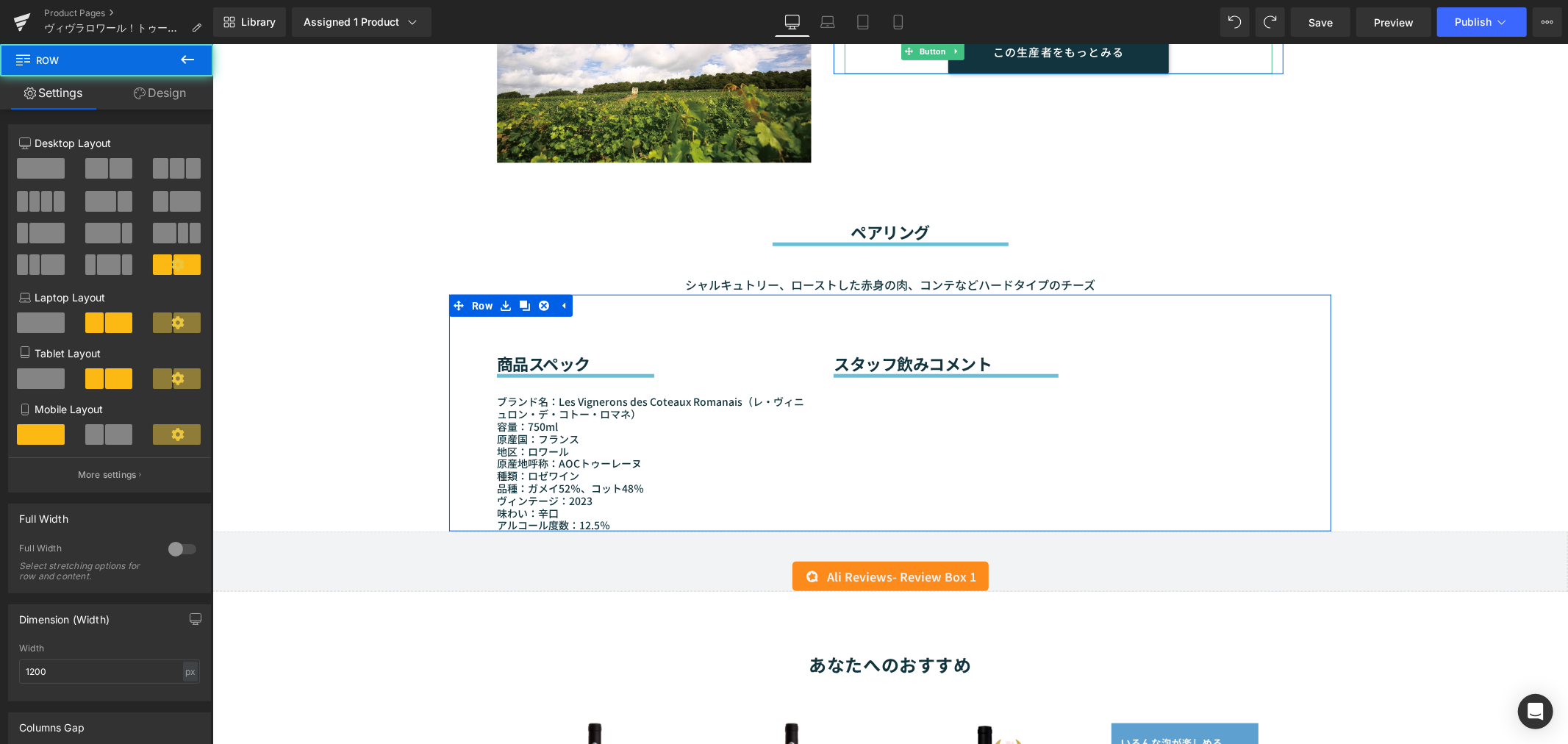
click at [855, 398] on div "商品スペック Heading Separator ブランド名：Les Vignerons des Coteaux Romanais（レ・ヴィニュロン・デ・コト…" at bounding box center [889, 412] width 882 height 237
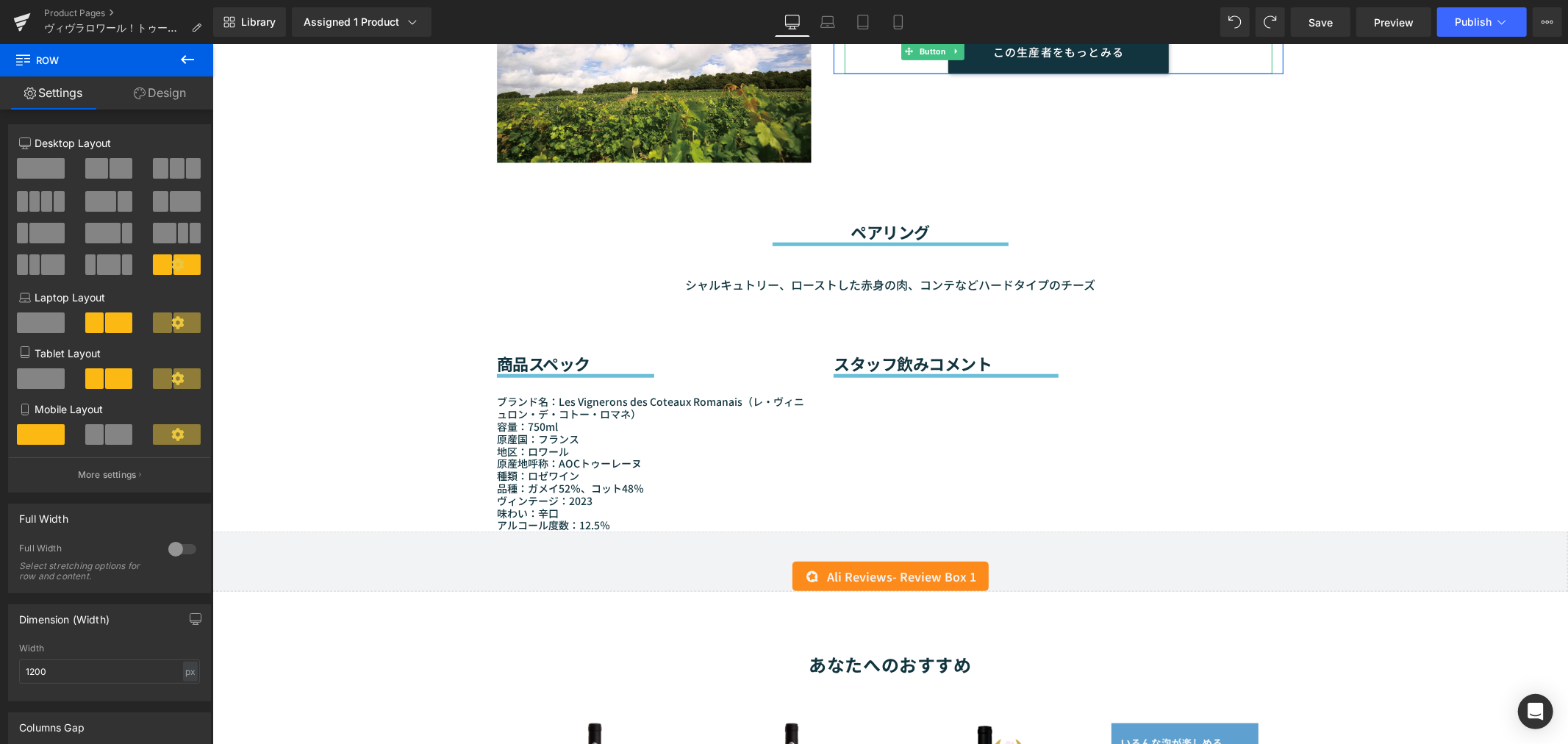
drag, startPoint x: 229, startPoint y: 103, endPoint x: 360, endPoint y: 196, distance: 160.7
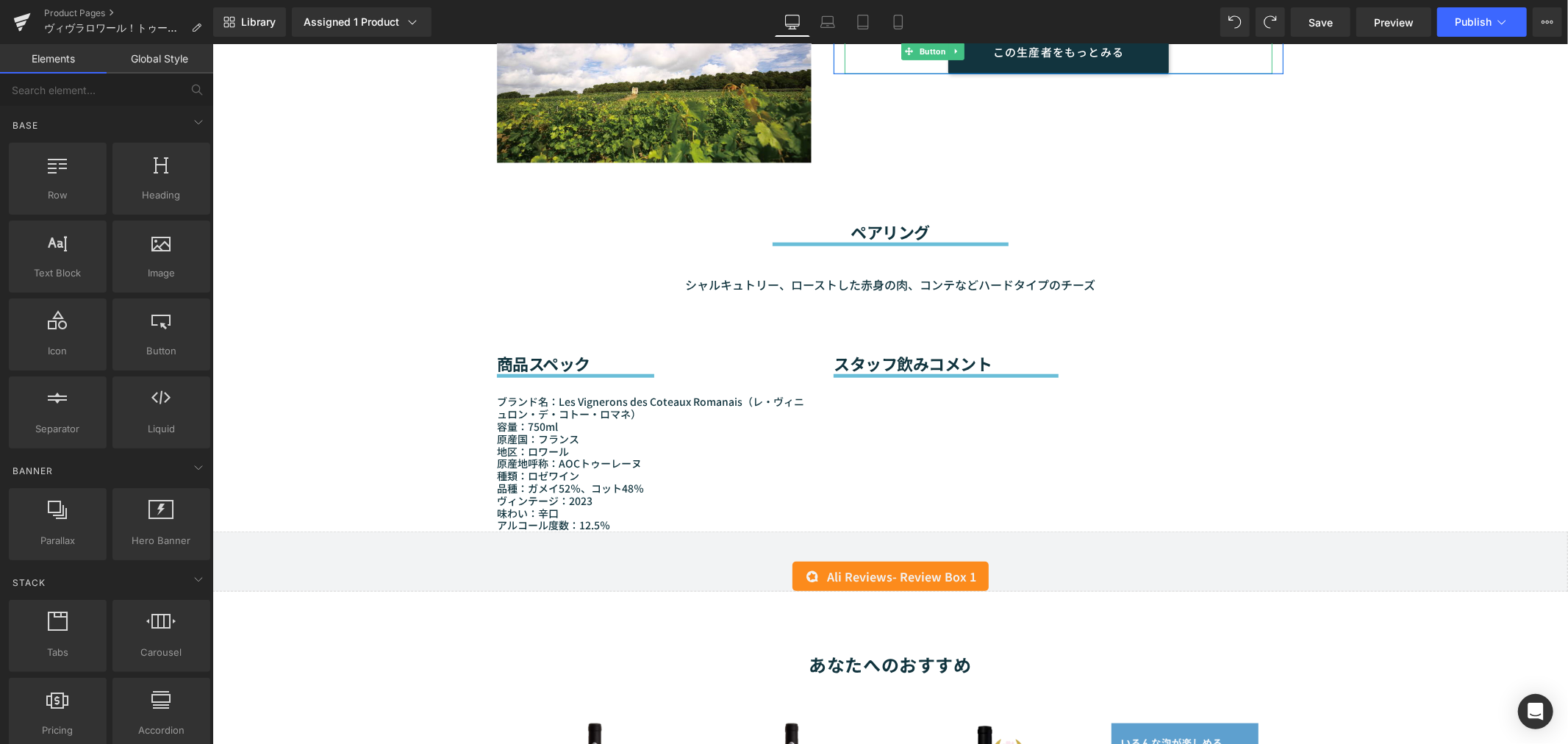
click at [402, 273] on div "Sale Off (P) Image" at bounding box center [888, 318] width 1355 height 2472
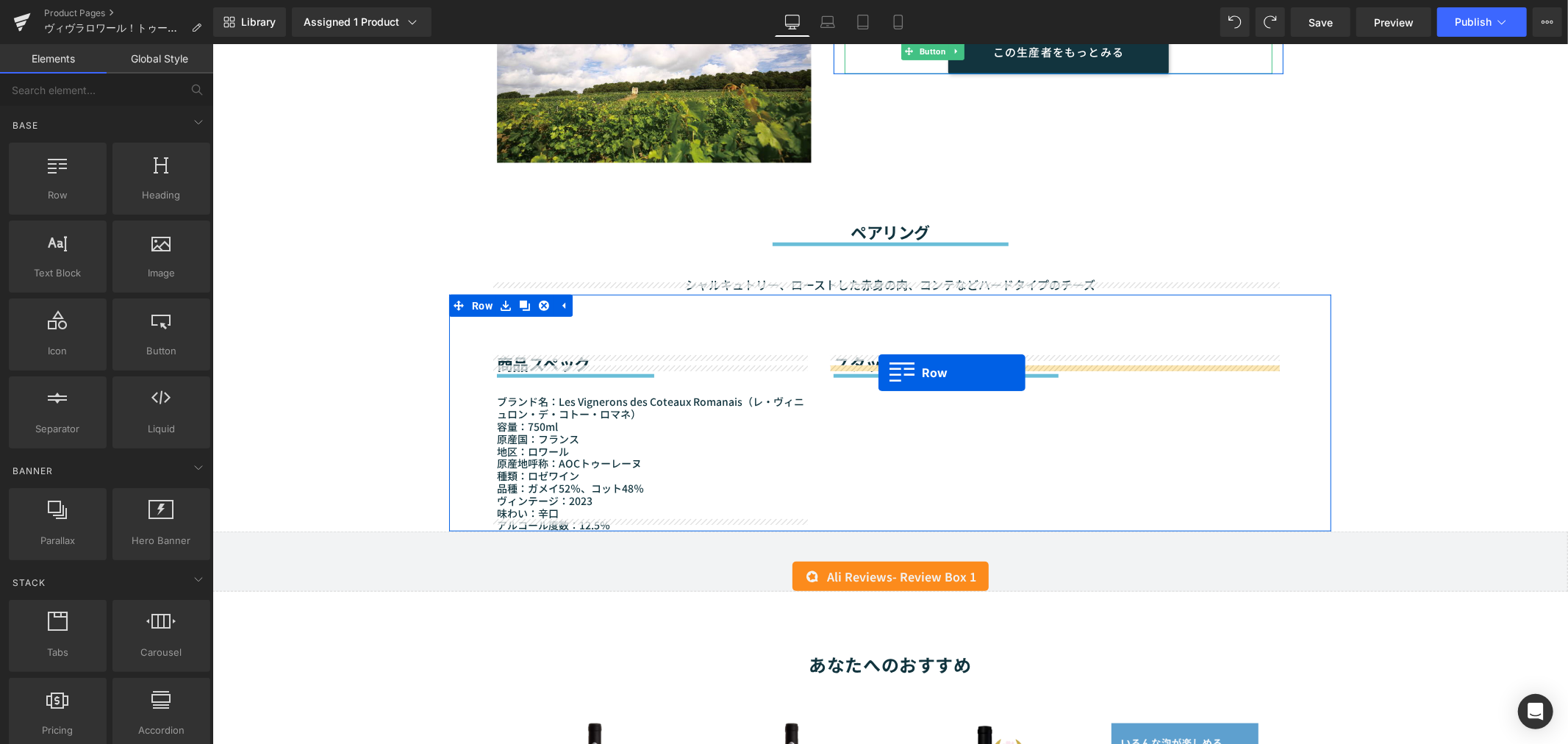
drag, startPoint x: 274, startPoint y: 221, endPoint x: 877, endPoint y: 372, distance: 621.6
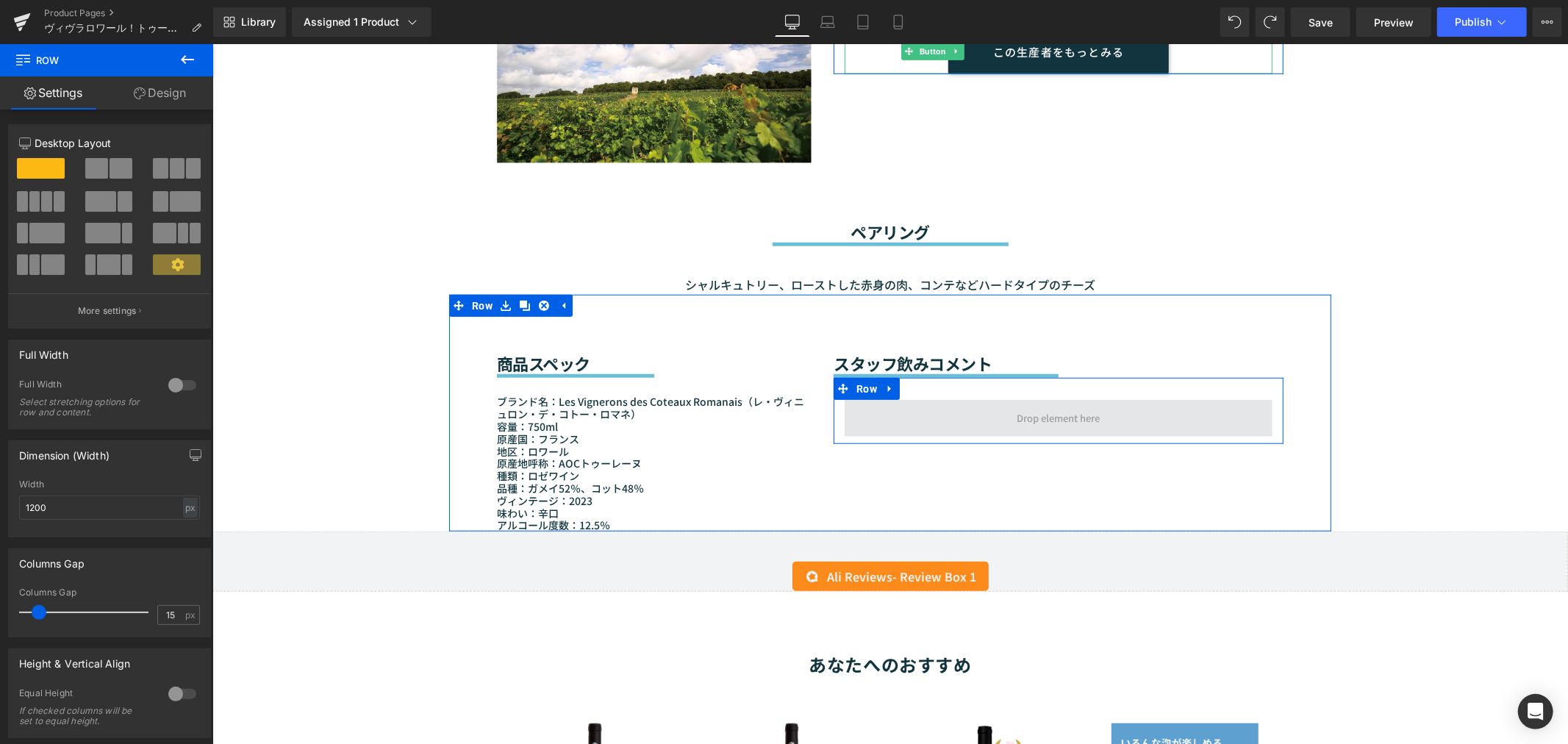
click at [888, 399] on span at bounding box center [1058, 417] width 428 height 37
click at [914, 412] on span at bounding box center [1058, 417] width 428 height 37
click at [958, 422] on span at bounding box center [1058, 417] width 428 height 37
click at [929, 399] on span at bounding box center [1058, 417] width 428 height 37
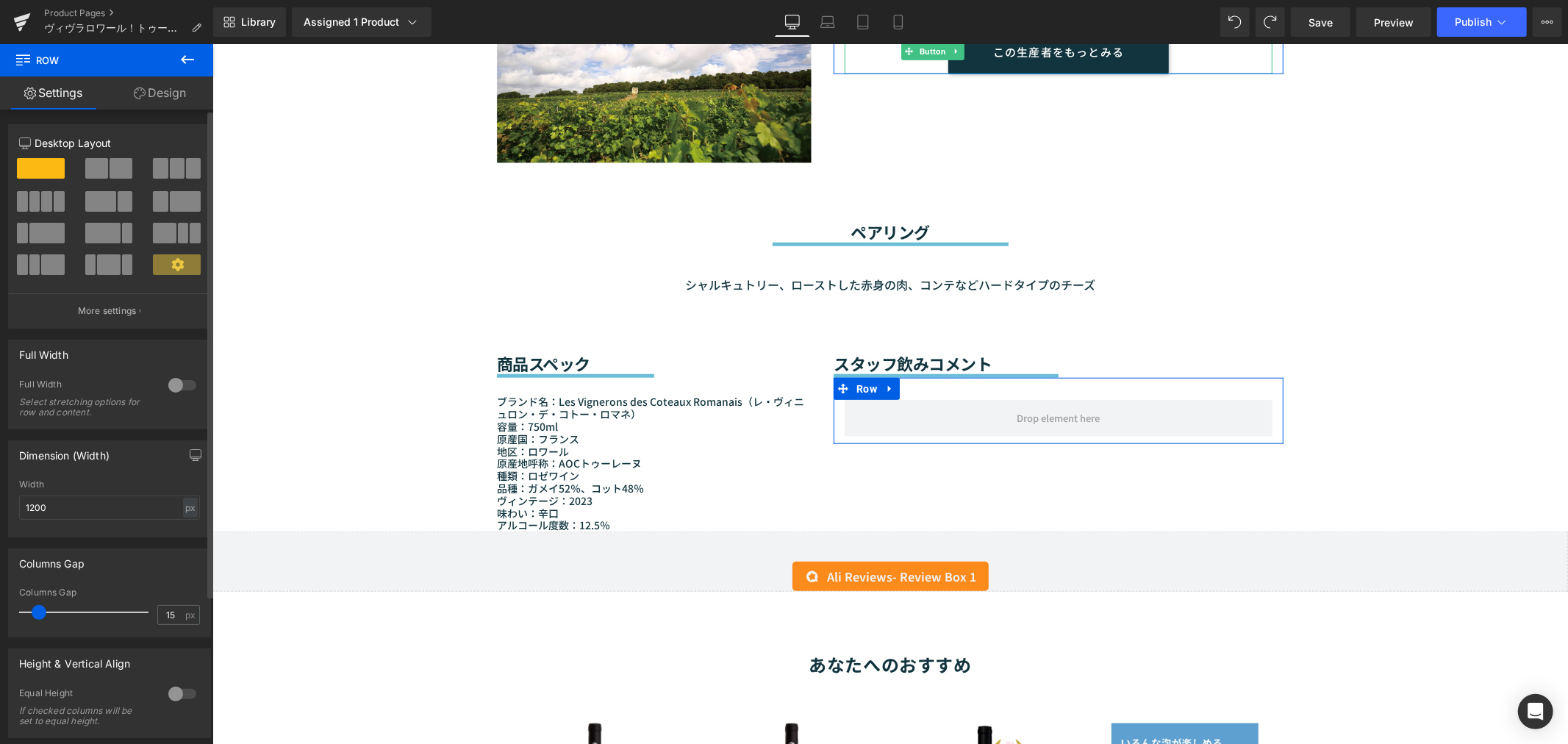
click at [163, 266] on span at bounding box center [177, 264] width 48 height 20
click at [164, 266] on span at bounding box center [177, 264] width 48 height 20
click at [165, 232] on span at bounding box center [164, 232] width 23 height 20
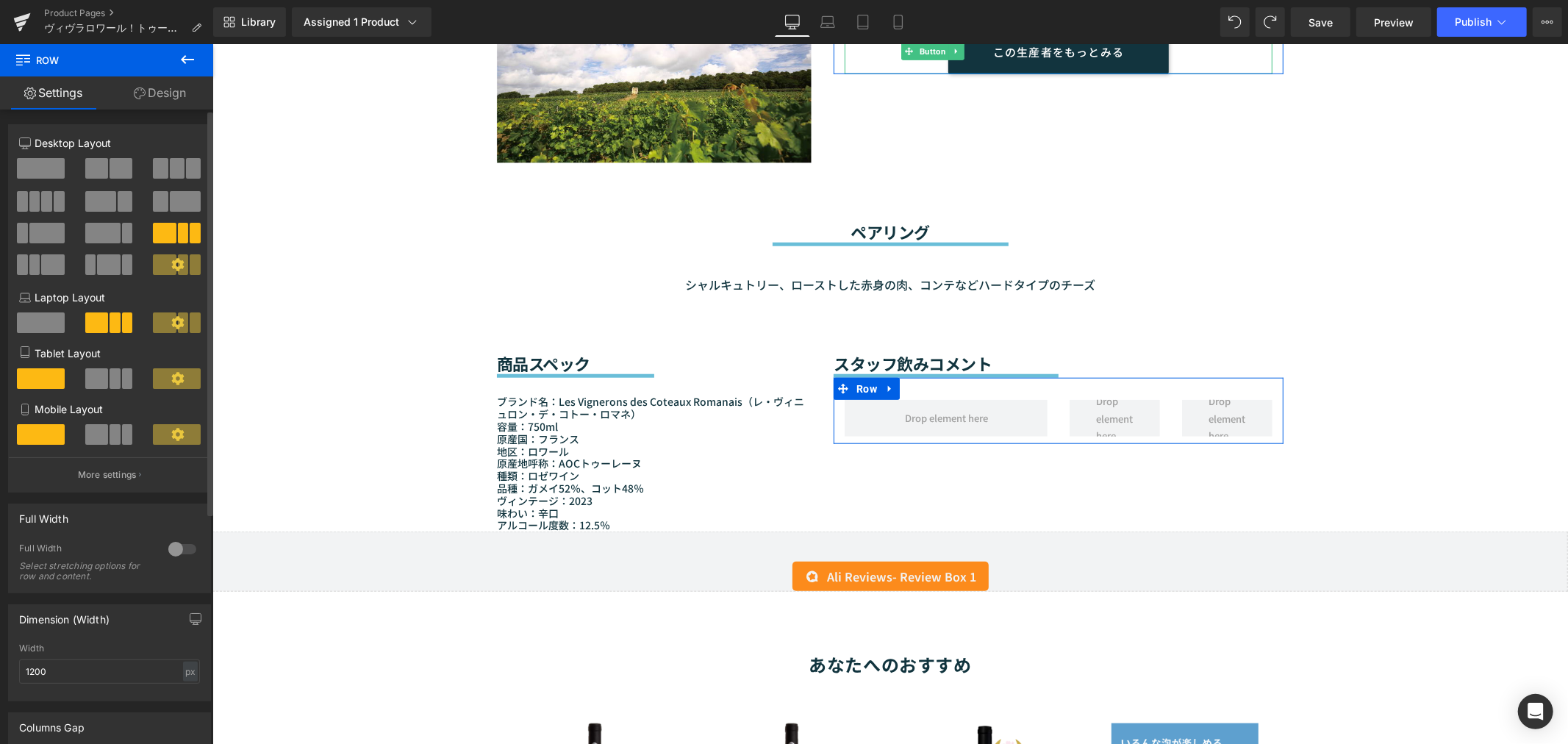
click at [171, 268] on icon at bounding box center [177, 264] width 13 height 13
click at [102, 260] on span at bounding box center [108, 264] width 23 height 20
click at [145, 264] on div at bounding box center [177, 270] width 69 height 32
click at [177, 263] on icon at bounding box center [177, 264] width 13 height 13
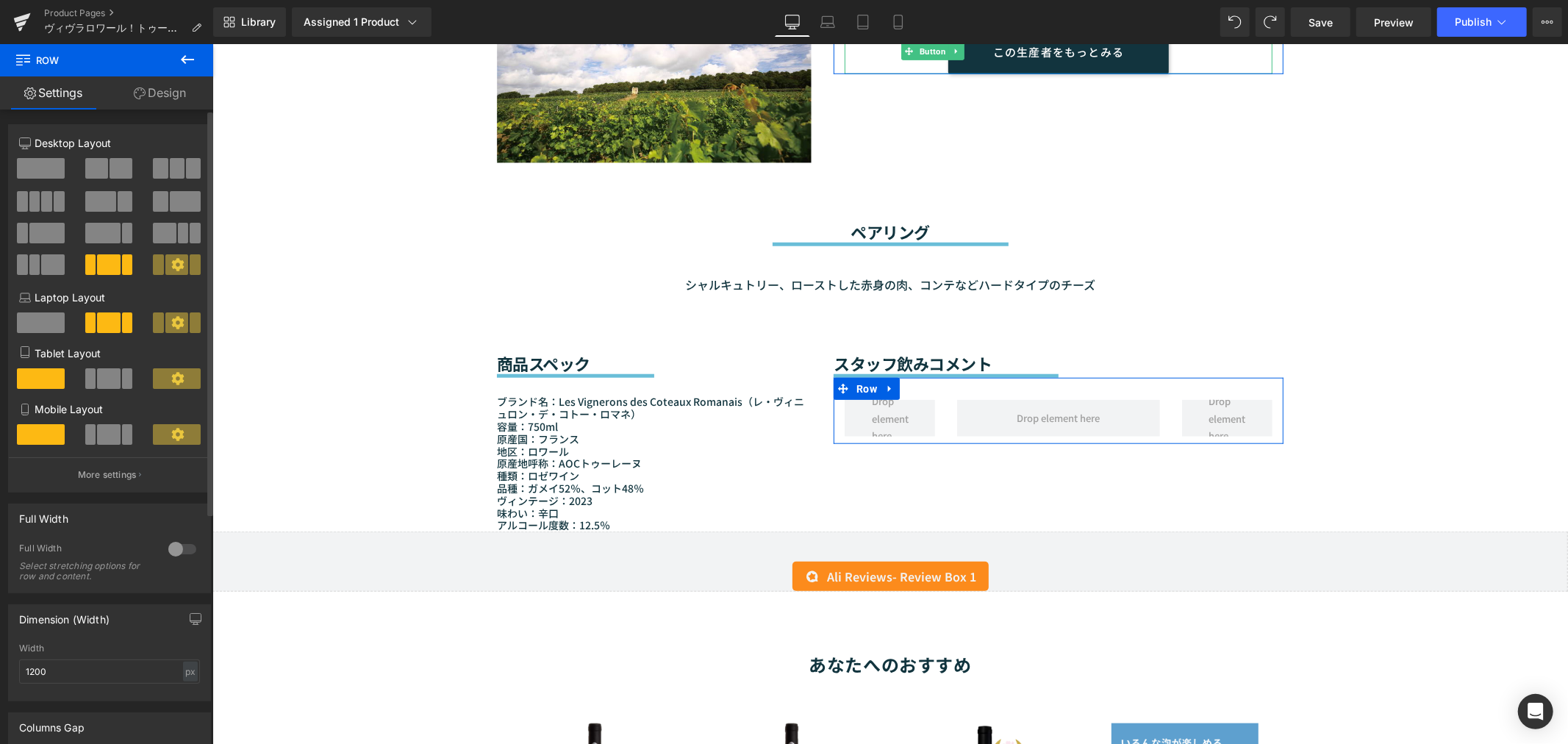
click at [177, 263] on icon at bounding box center [177, 264] width 13 height 13
click at [177, 263] on icon at bounding box center [177, 264] width 13 height 13
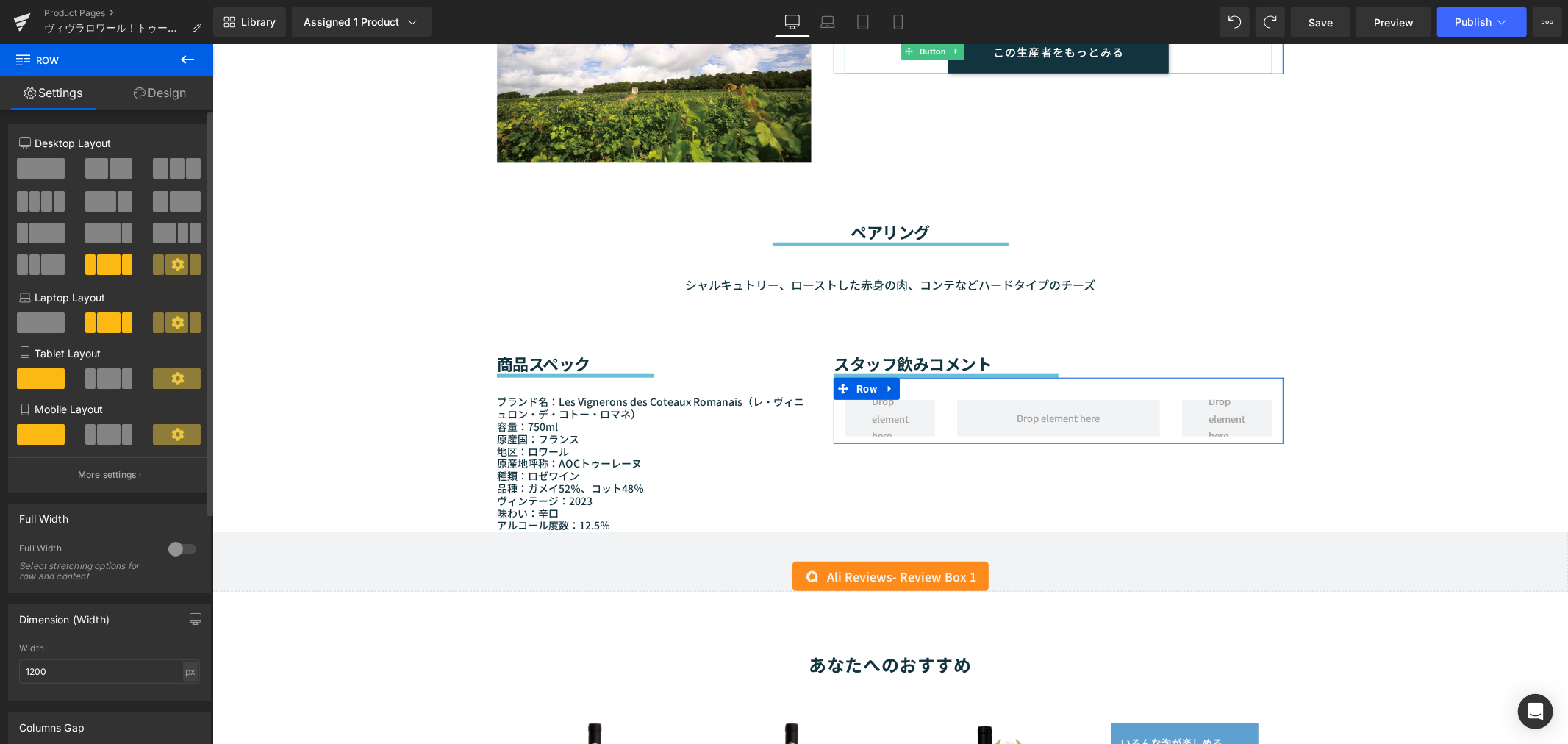
click at [177, 263] on icon at bounding box center [177, 264] width 13 height 13
click at [177, 262] on icon at bounding box center [177, 264] width 13 height 13
click at [171, 319] on icon at bounding box center [177, 322] width 13 height 13
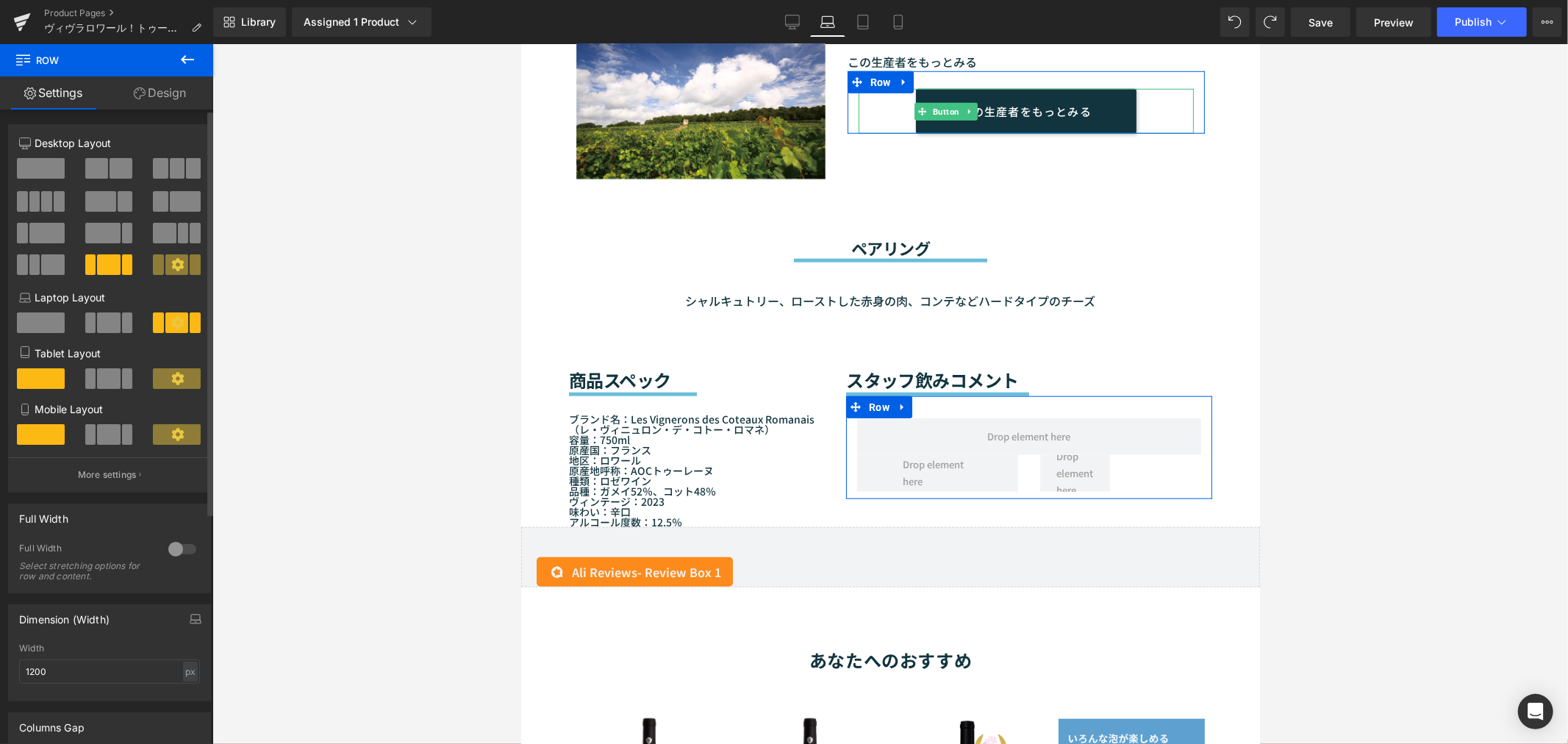
scroll to position [1092, 0]
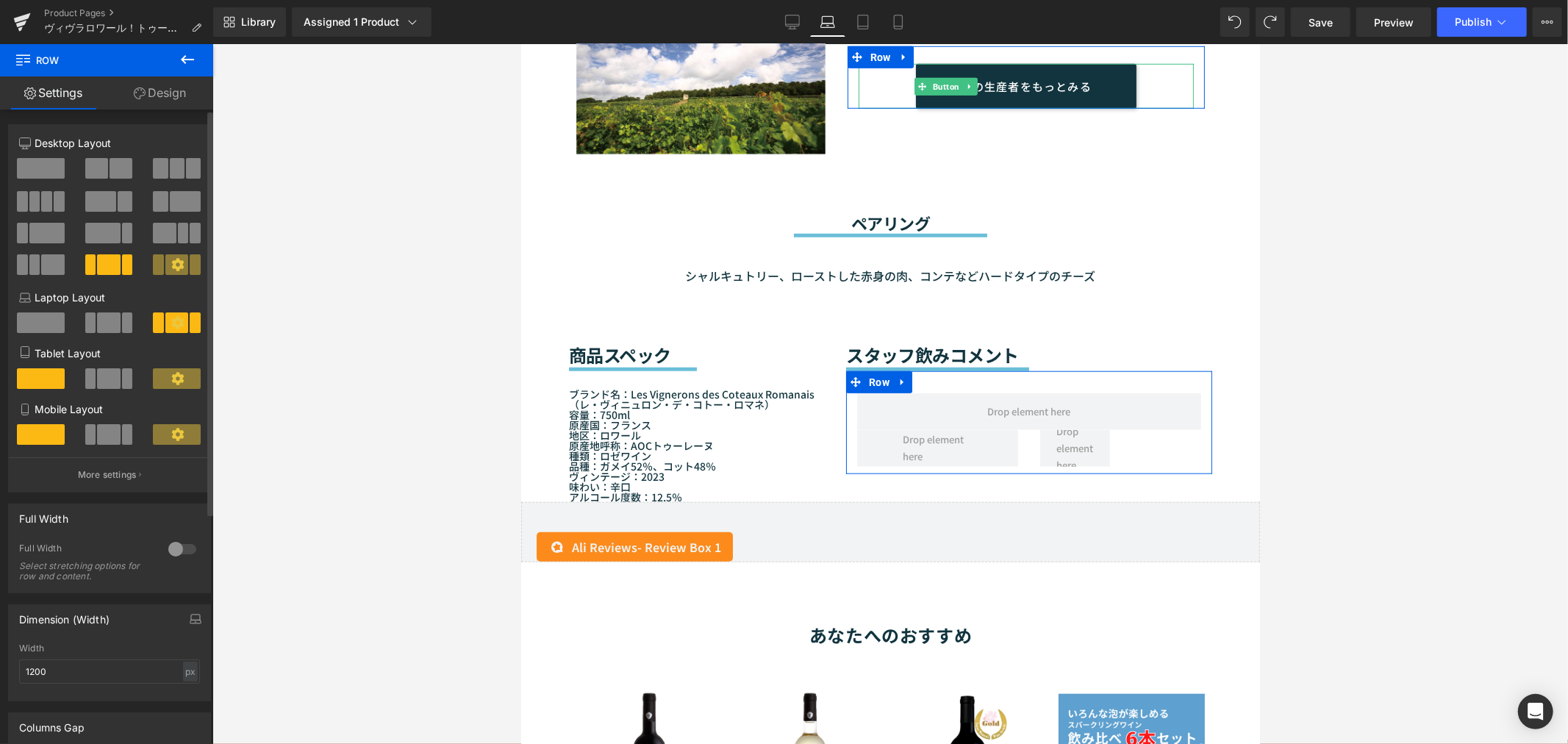
click at [171, 319] on icon at bounding box center [177, 322] width 13 height 13
click at [171, 385] on icon at bounding box center [177, 378] width 13 height 13
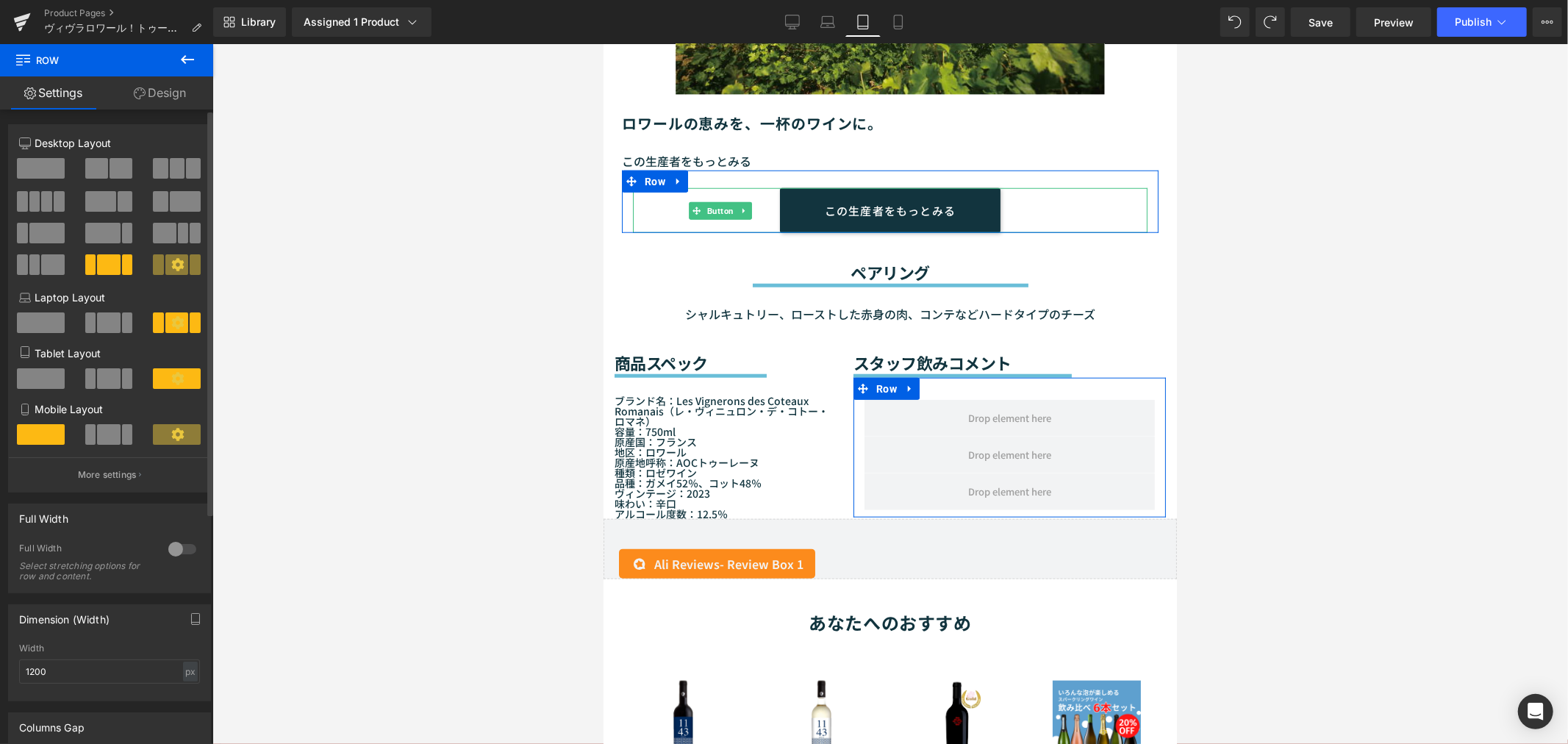
scroll to position [1186, 0]
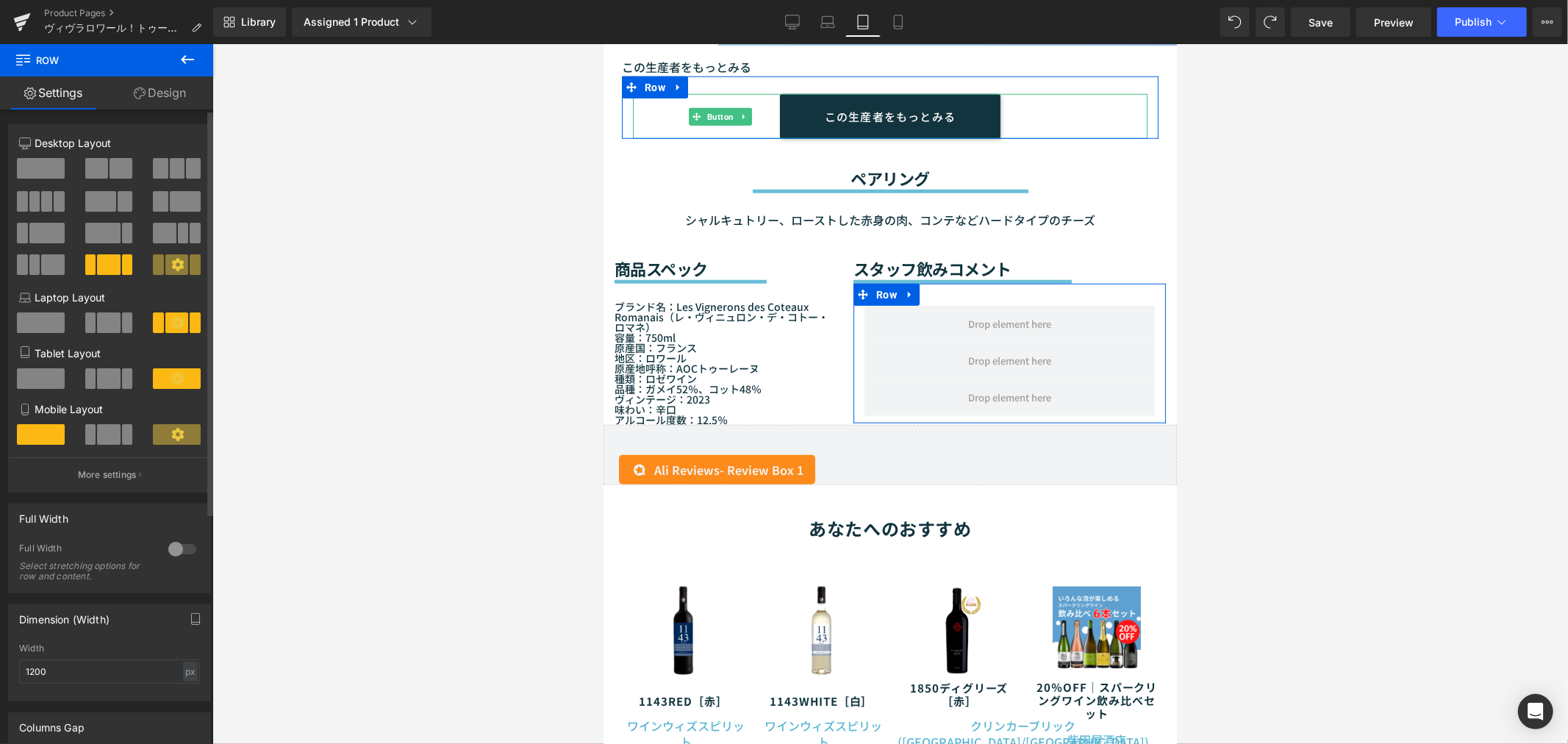
click at [172, 441] on icon at bounding box center [177, 435] width 13 height 13
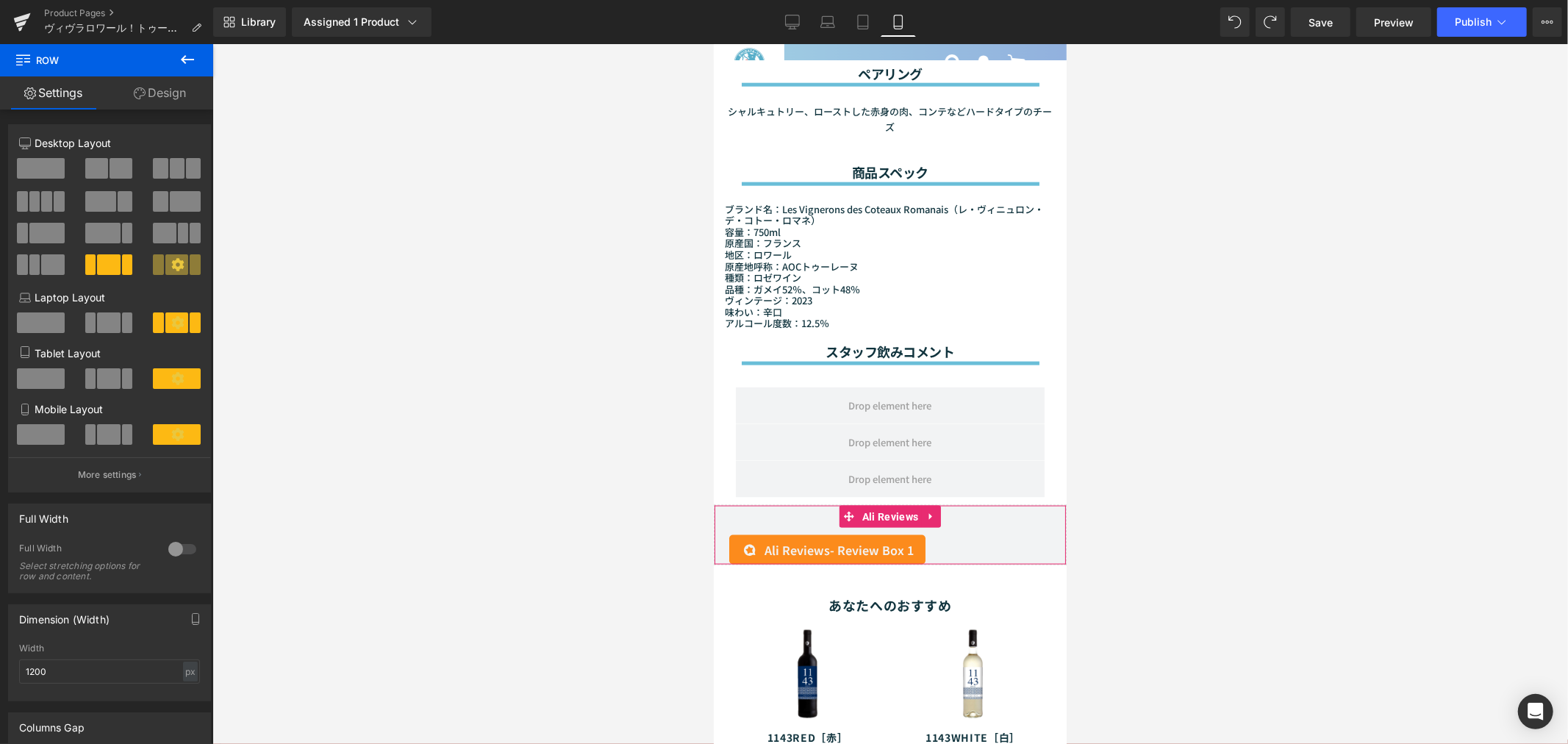
scroll to position [1471, 0]
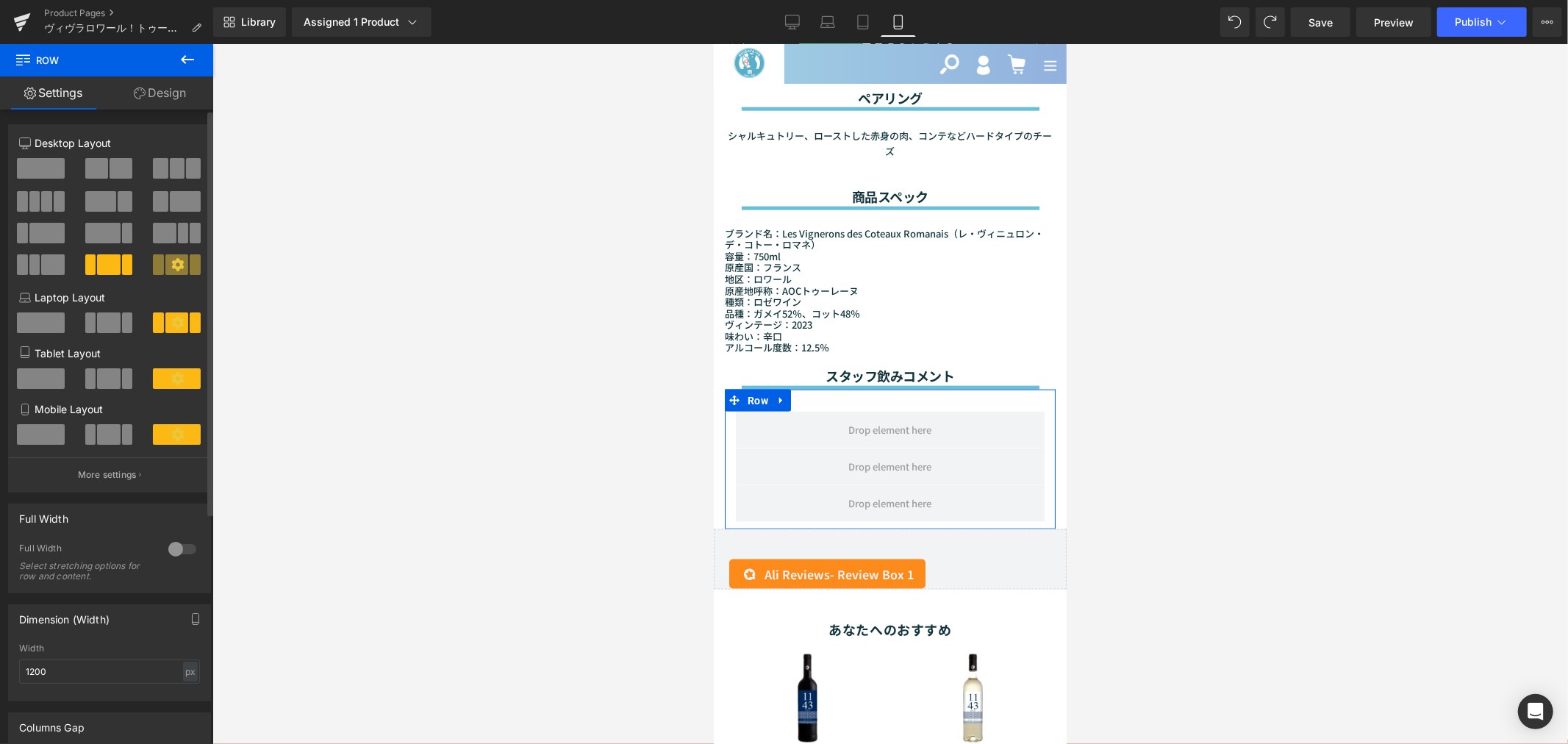
click at [171, 261] on icon at bounding box center [177, 264] width 13 height 13
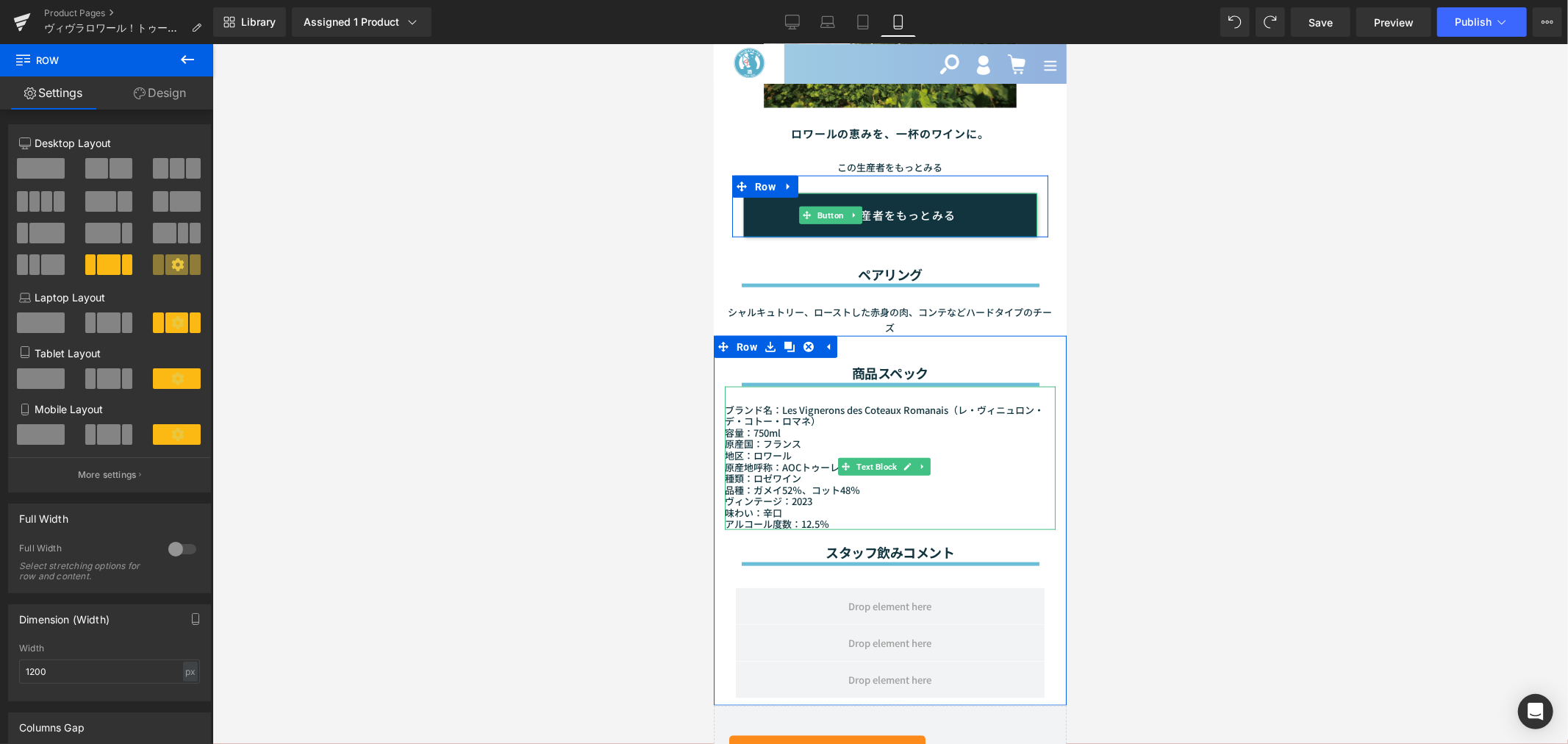
scroll to position [1224, 0]
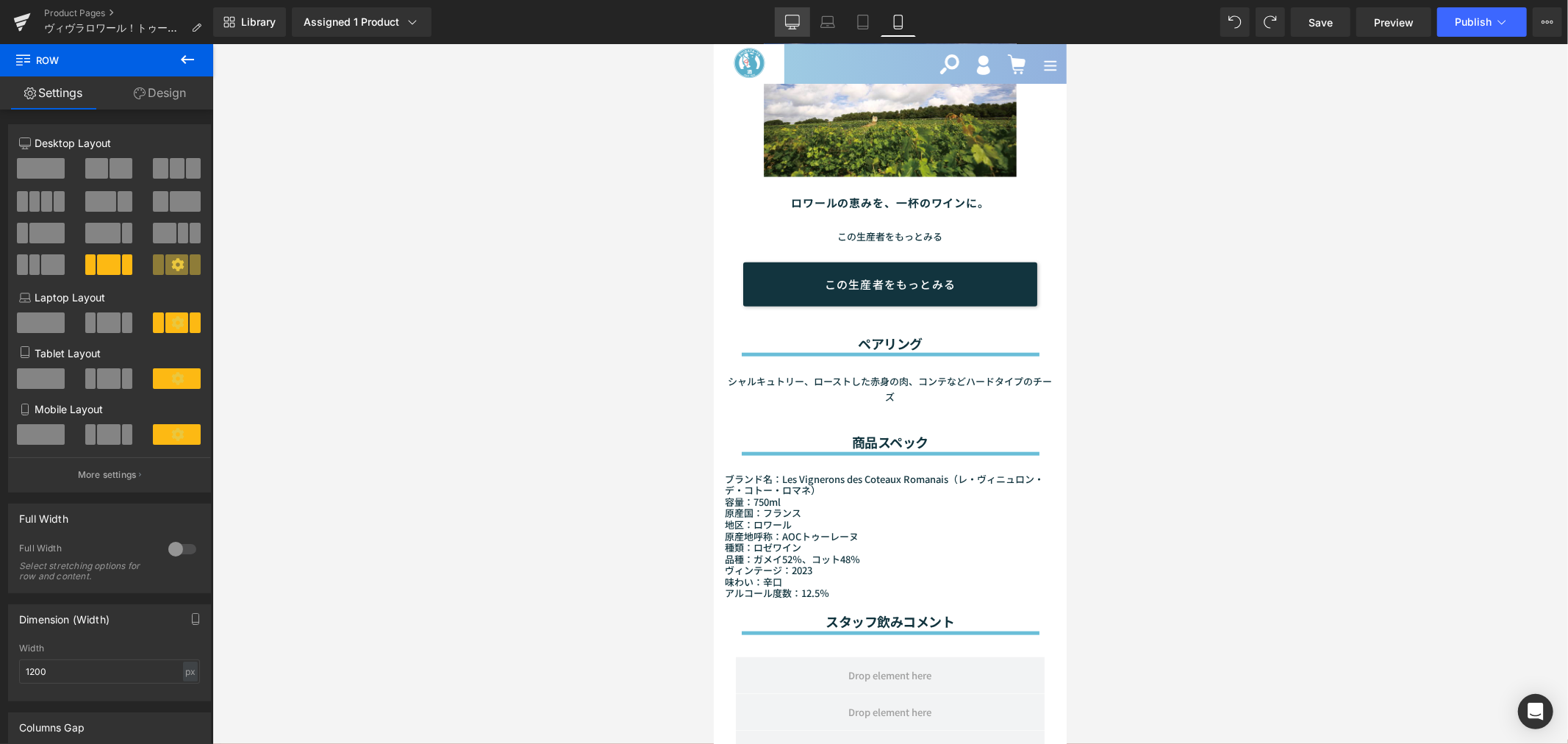
click at [787, 24] on icon at bounding box center [792, 22] width 15 height 15
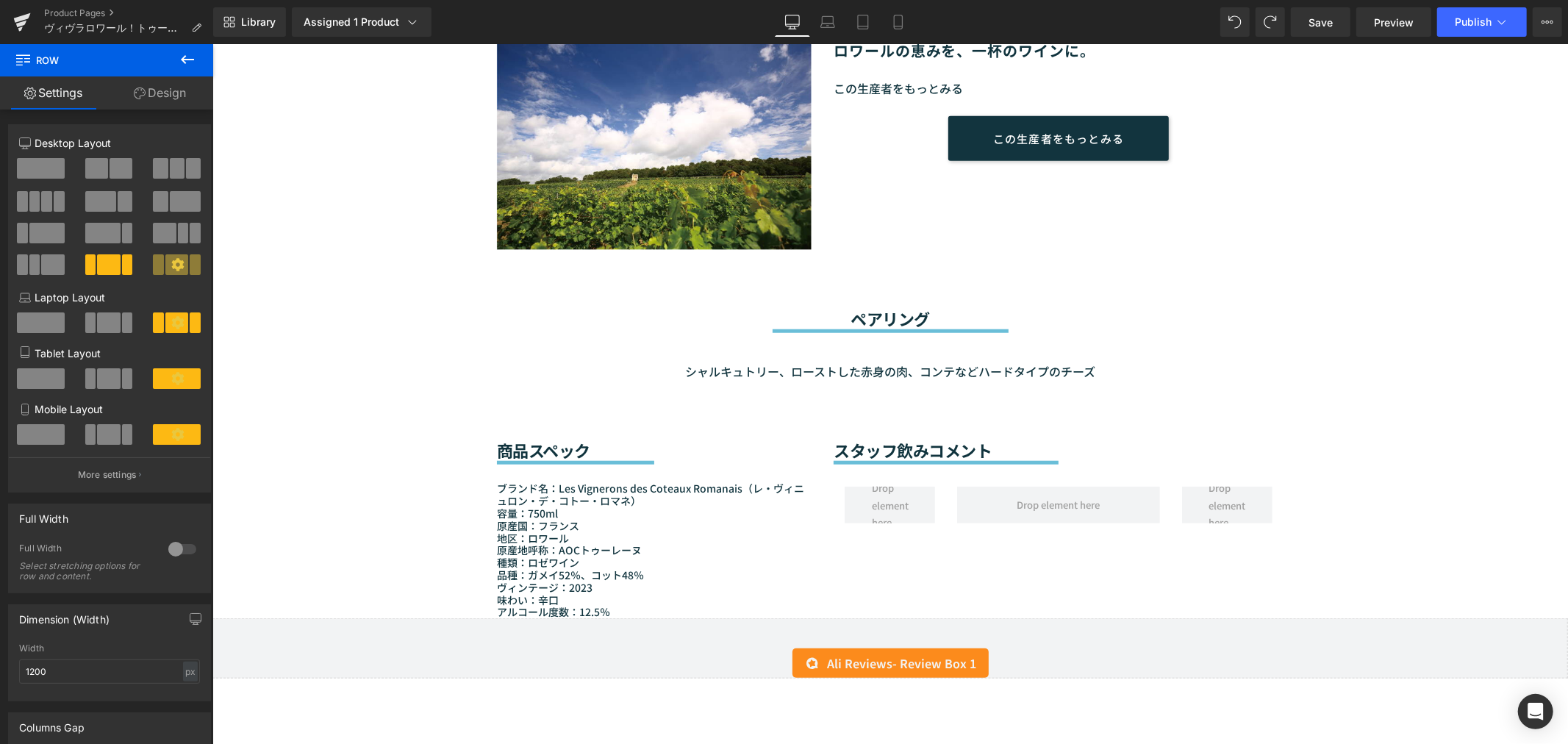
scroll to position [1143, 0]
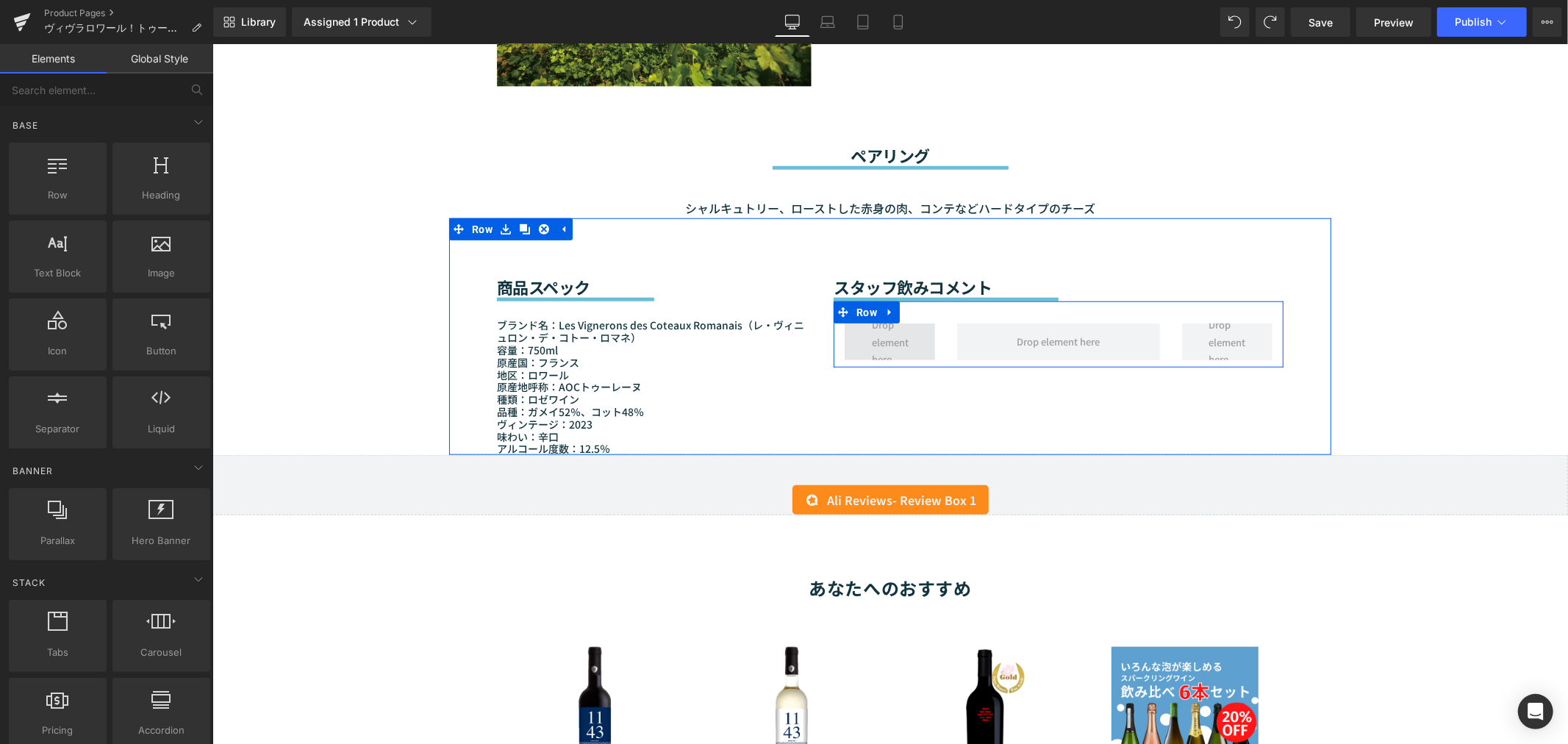
click at [892, 335] on span at bounding box center [888, 341] width 47 height 59
click at [854, 301] on span "Row" at bounding box center [865, 312] width 28 height 22
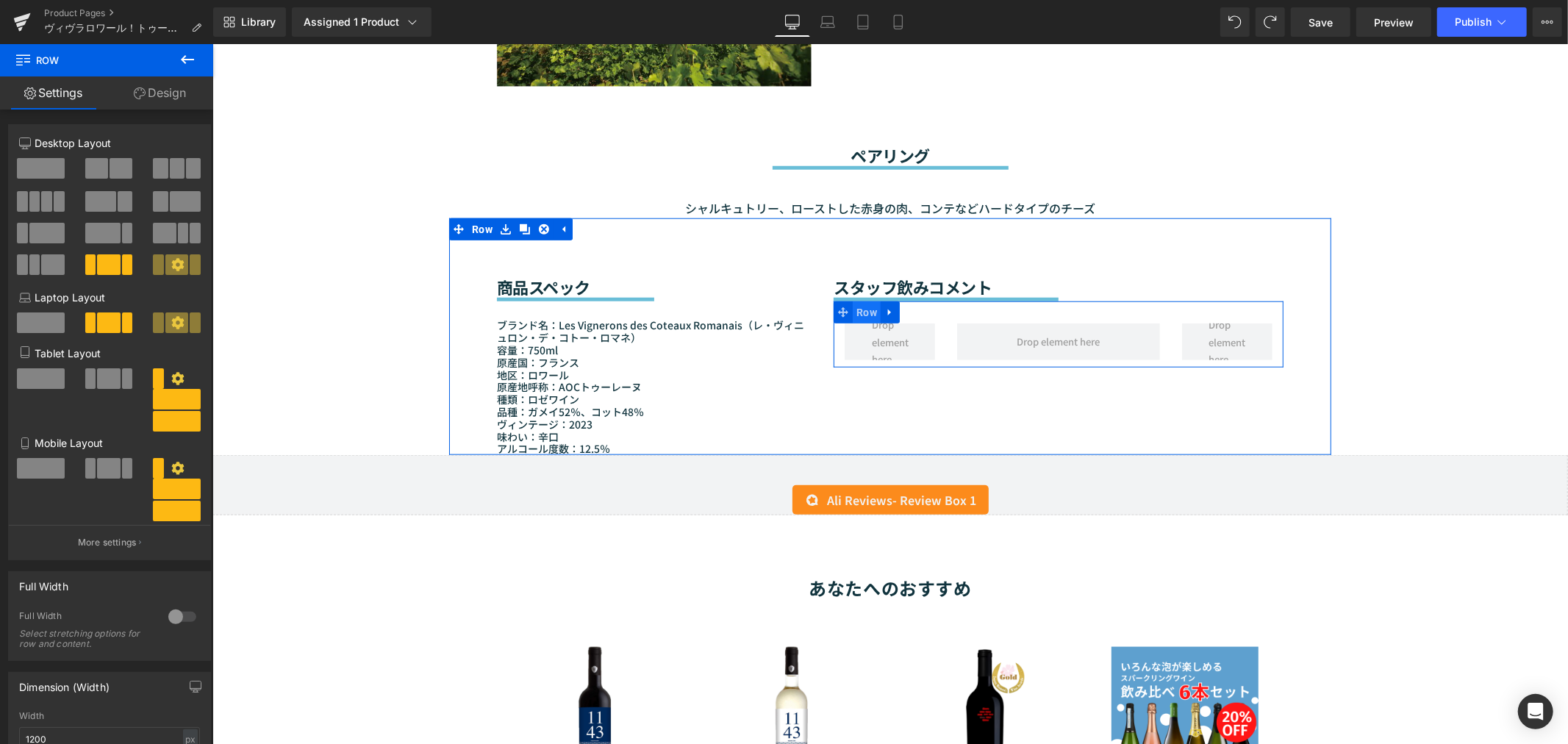
click at [858, 301] on span "Row" at bounding box center [865, 312] width 28 height 22
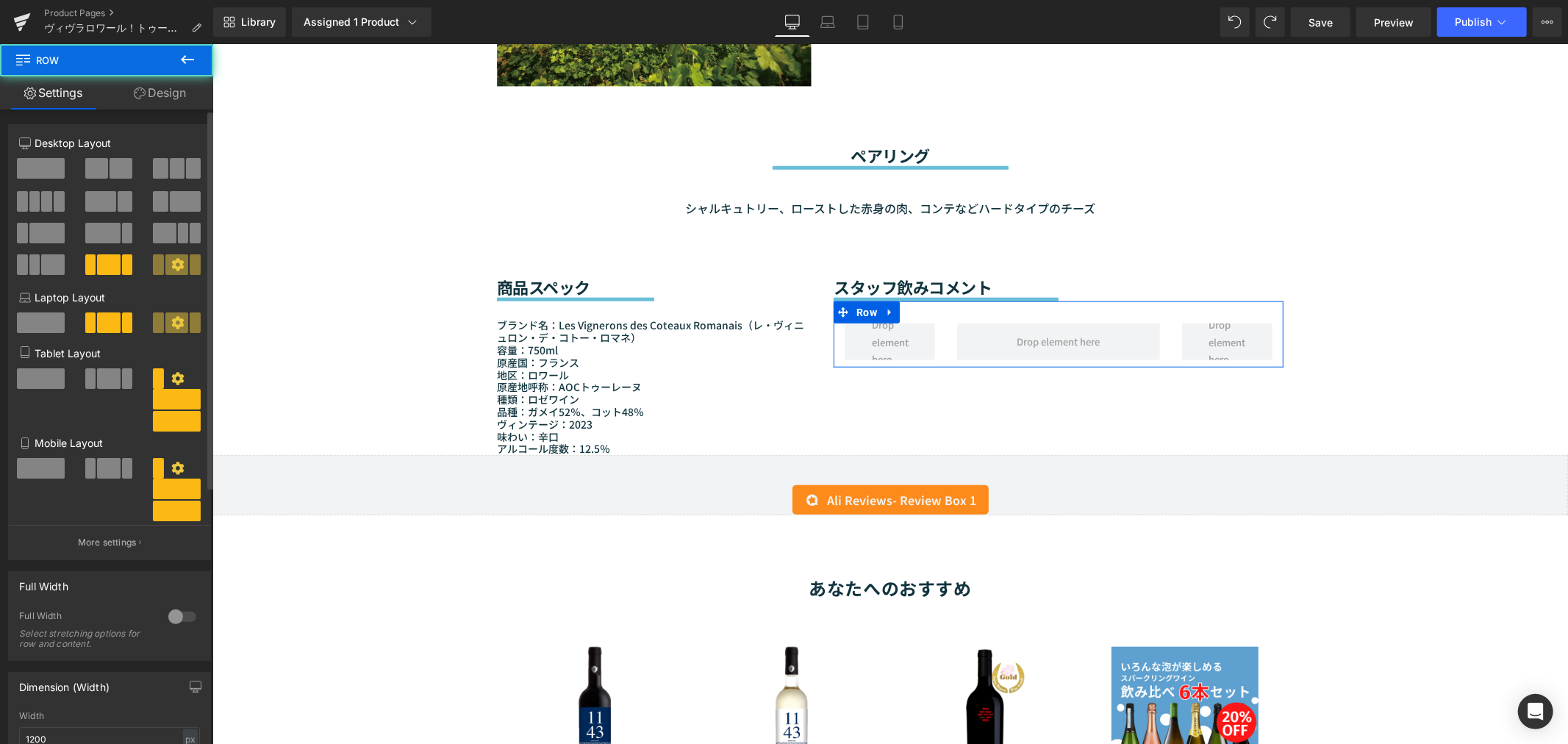
click at [171, 271] on icon at bounding box center [177, 264] width 13 height 13
click at [171, 262] on icon at bounding box center [177, 264] width 13 height 13
click at [189, 264] on span at bounding box center [195, 264] width 11 height 20
drag, startPoint x: 99, startPoint y: 263, endPoint x: 166, endPoint y: 268, distance: 67.2
click at [165, 268] on div at bounding box center [109, 270] width 204 height 32
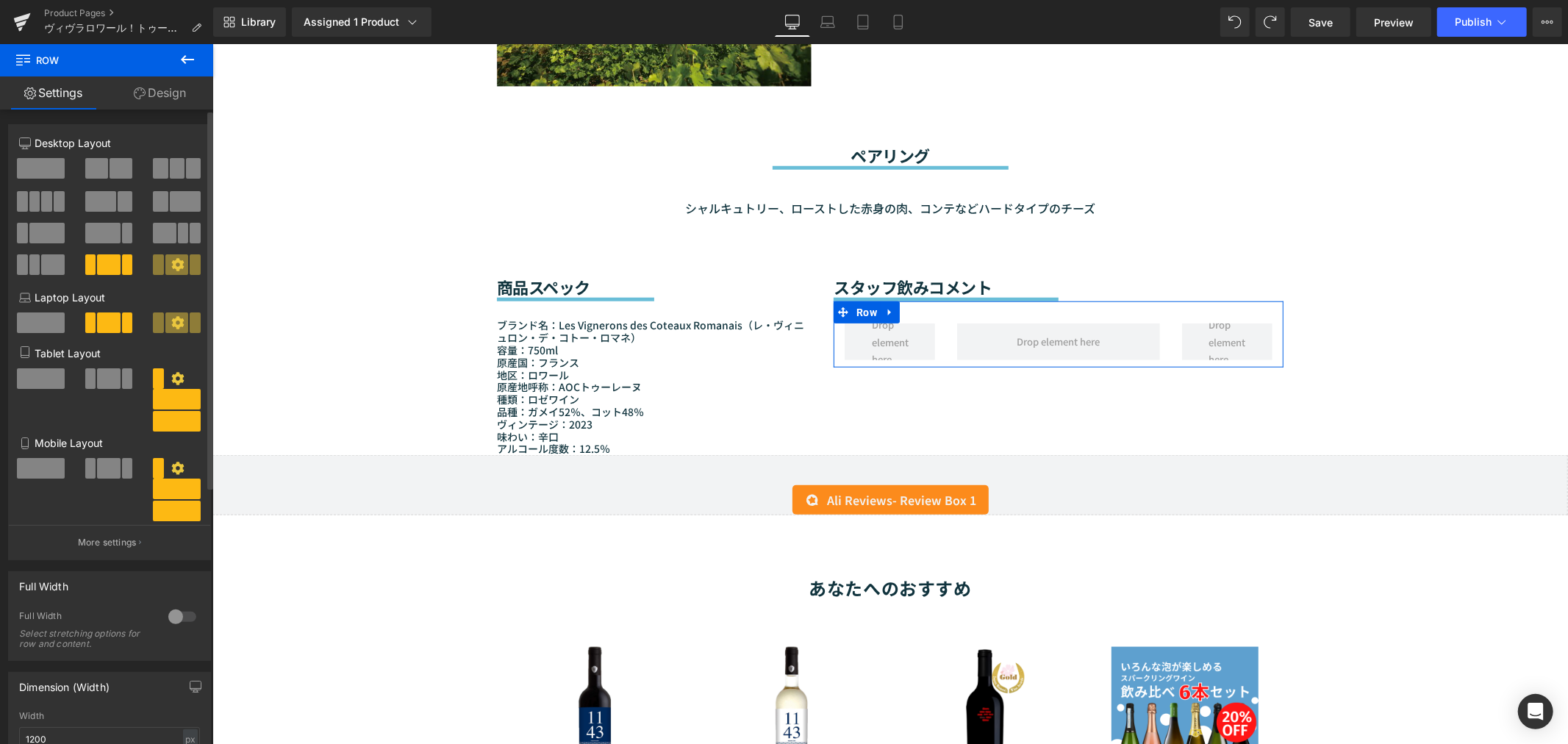
click at [171, 268] on icon at bounding box center [177, 264] width 13 height 13
click at [166, 331] on span at bounding box center [177, 322] width 23 height 20
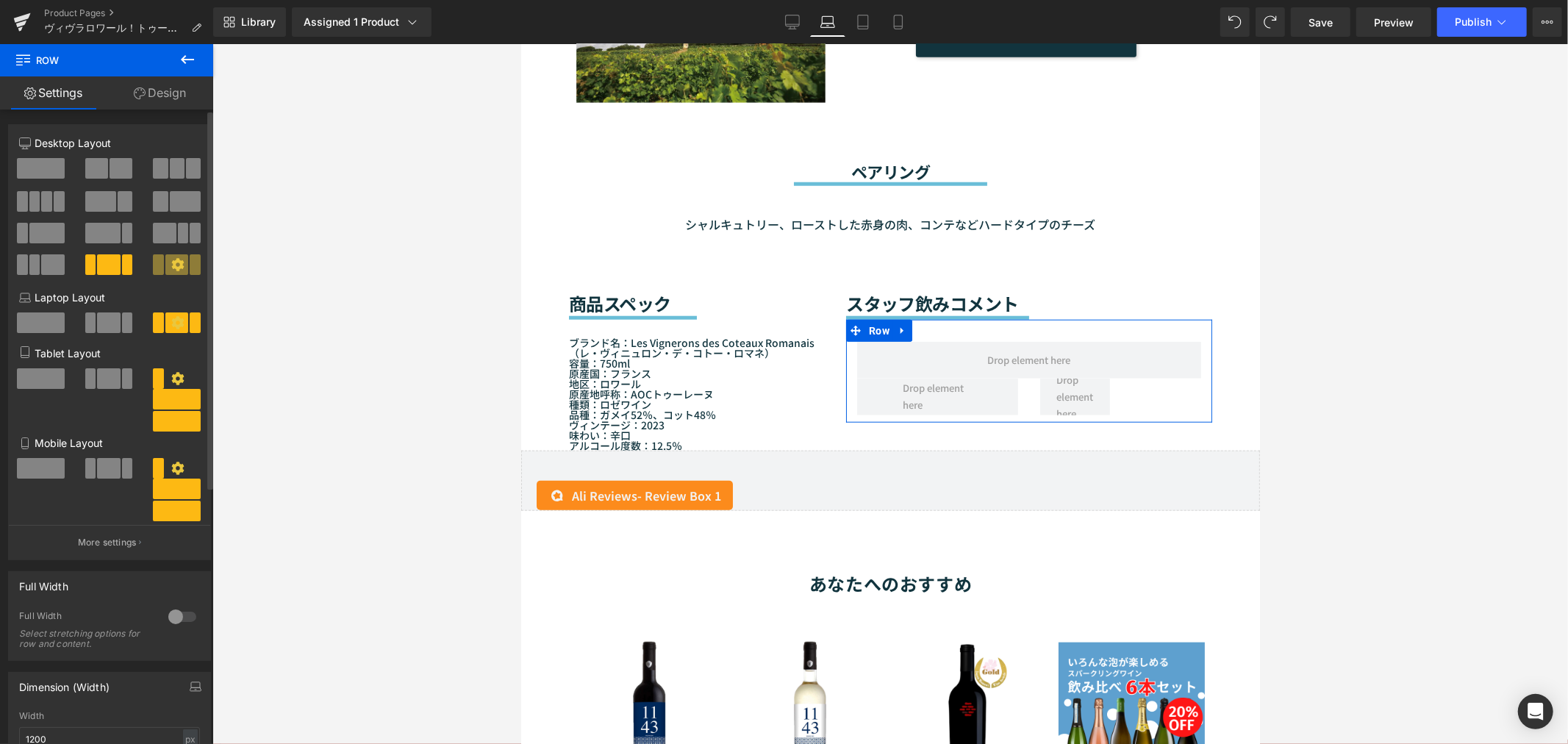
scroll to position [1169, 0]
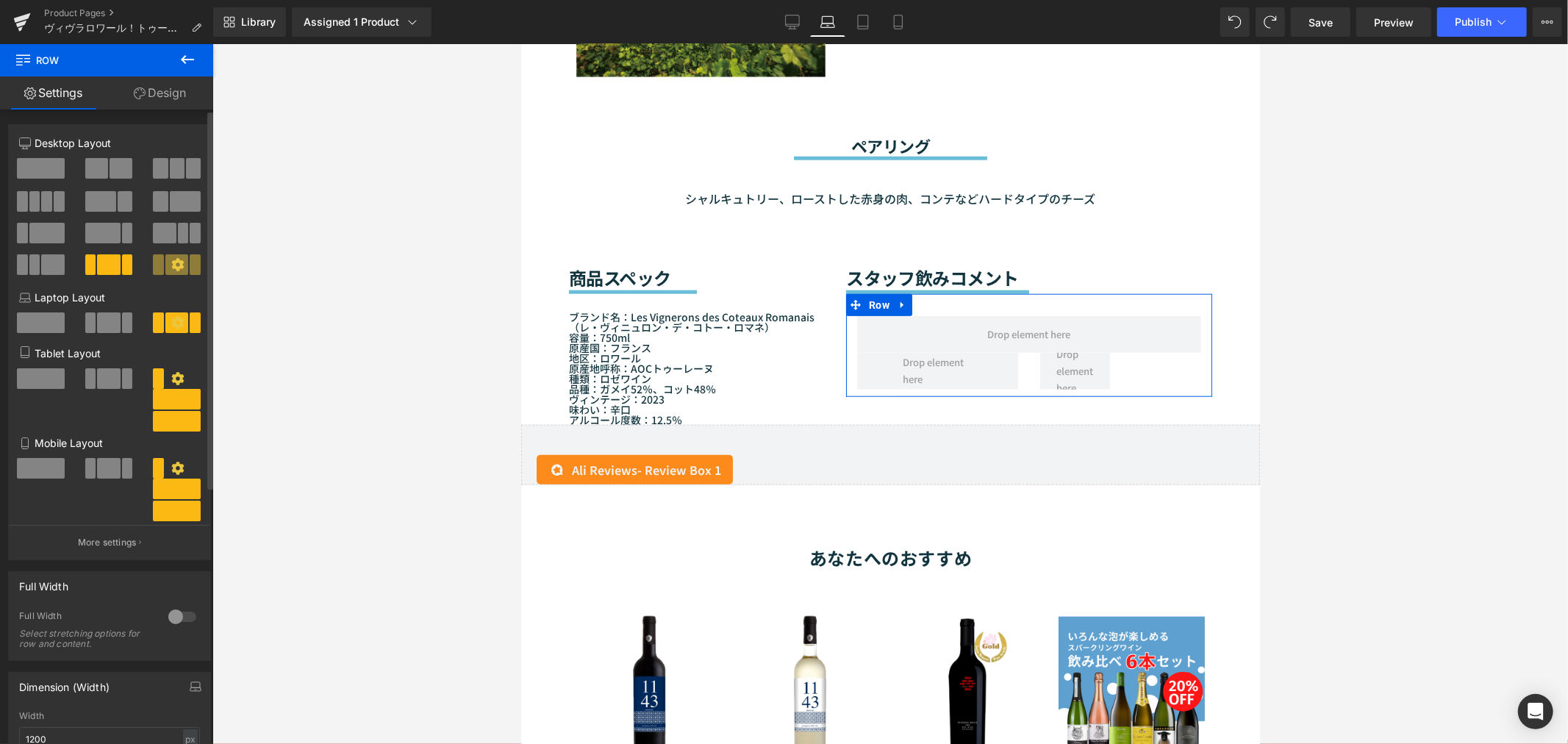
click at [171, 380] on icon at bounding box center [177, 378] width 13 height 13
click at [163, 428] on span at bounding box center [177, 421] width 48 height 20
click at [794, 24] on icon at bounding box center [792, 22] width 15 height 15
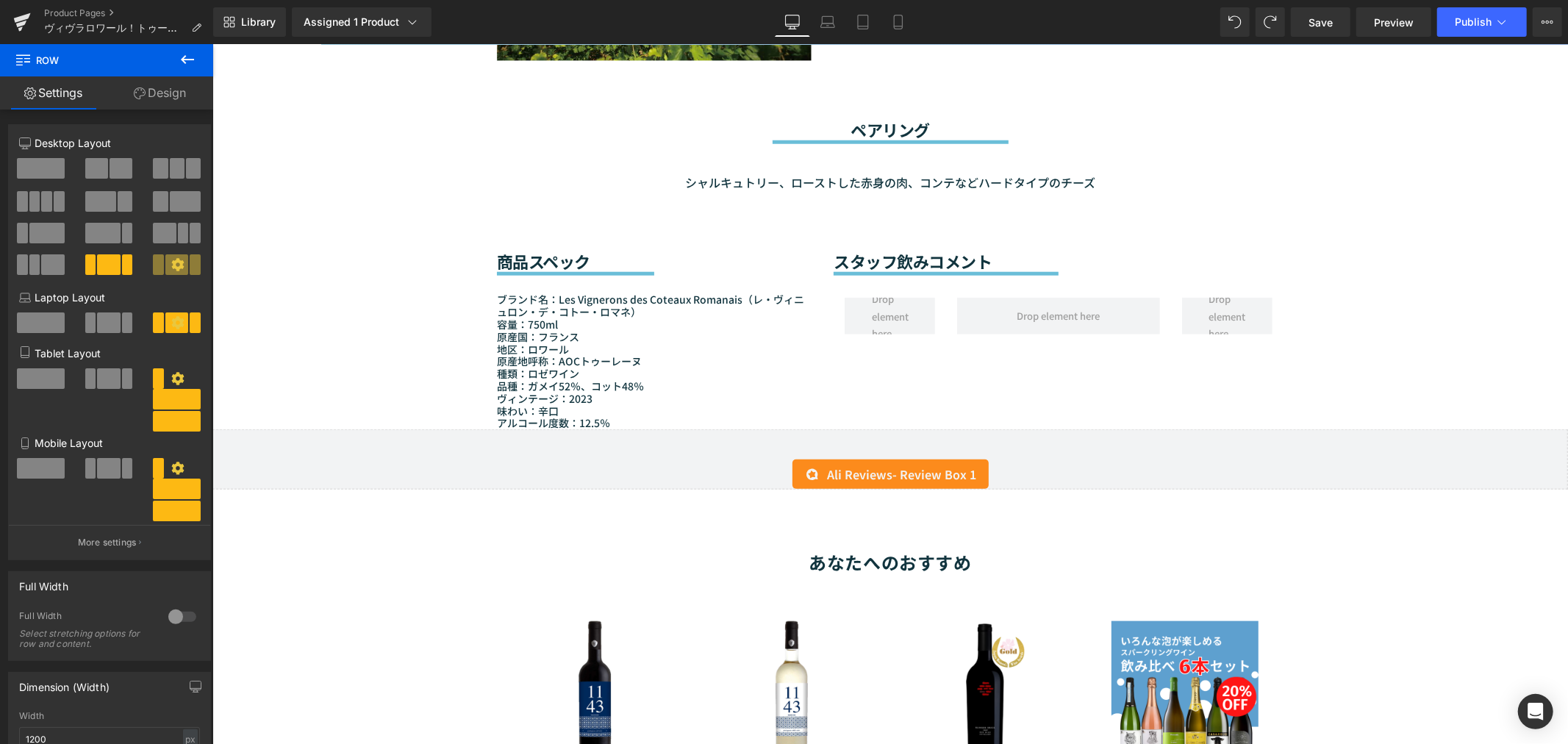
scroll to position [1143, 0]
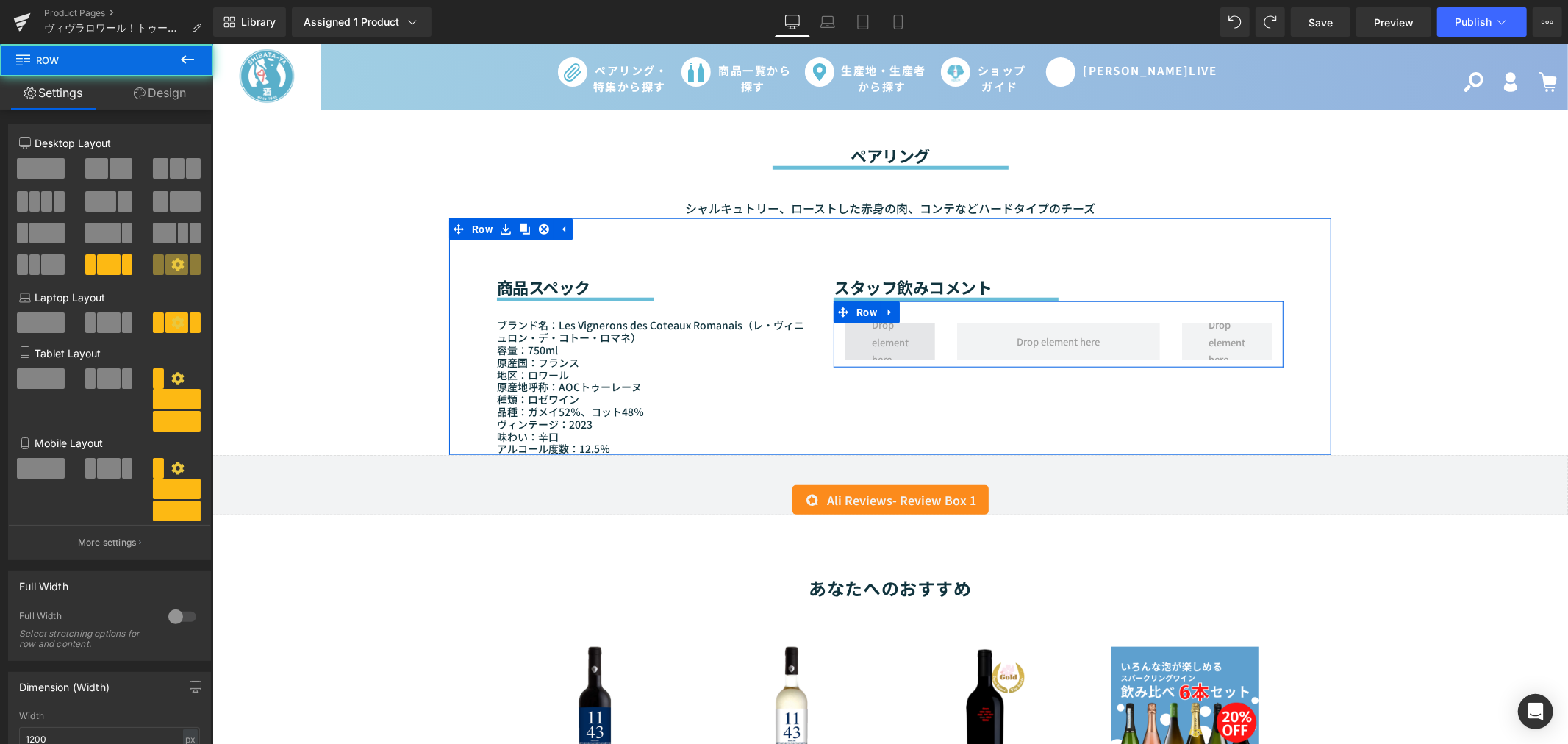
click at [921, 329] on span at bounding box center [888, 341] width 91 height 37
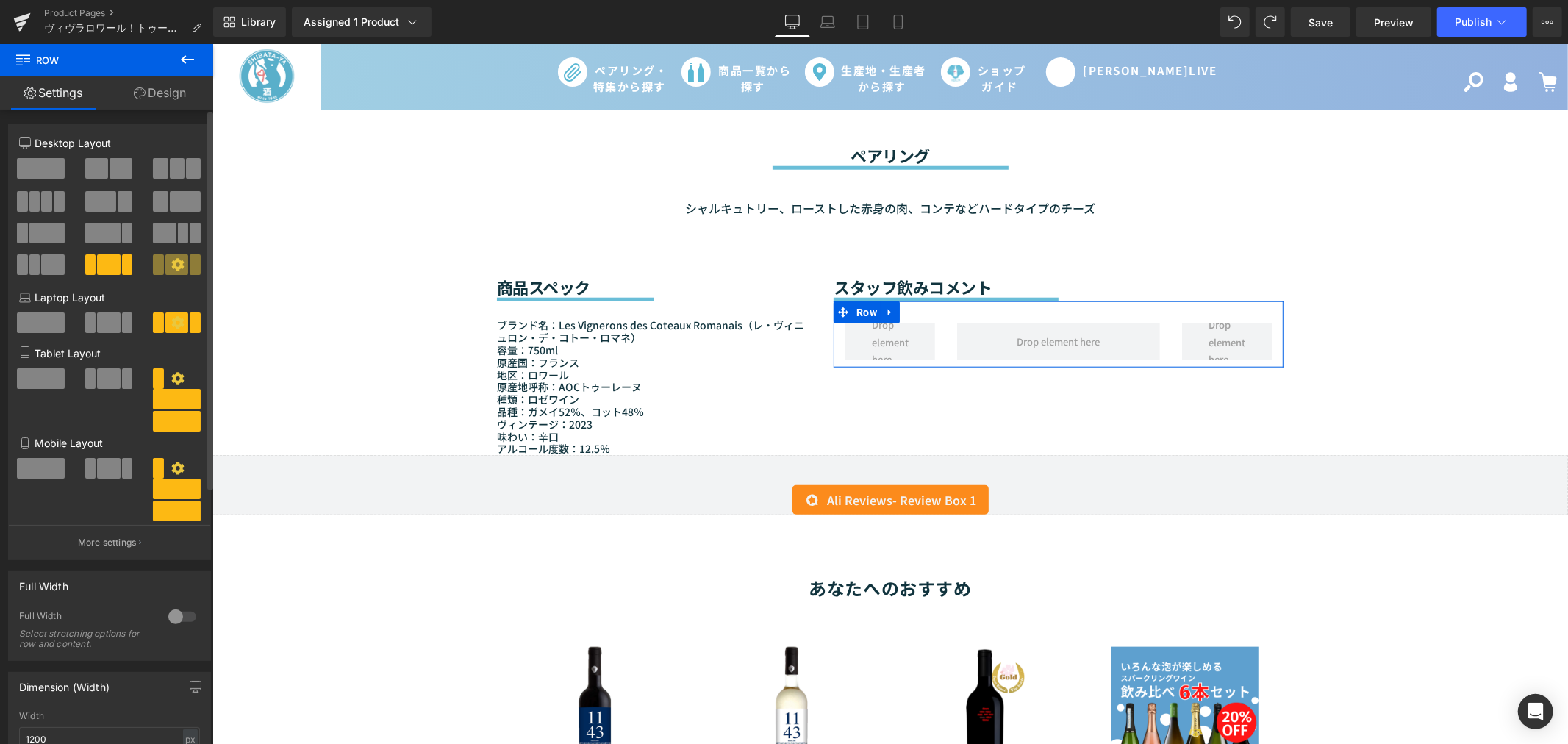
click at [86, 380] on span at bounding box center [91, 378] width 11 height 20
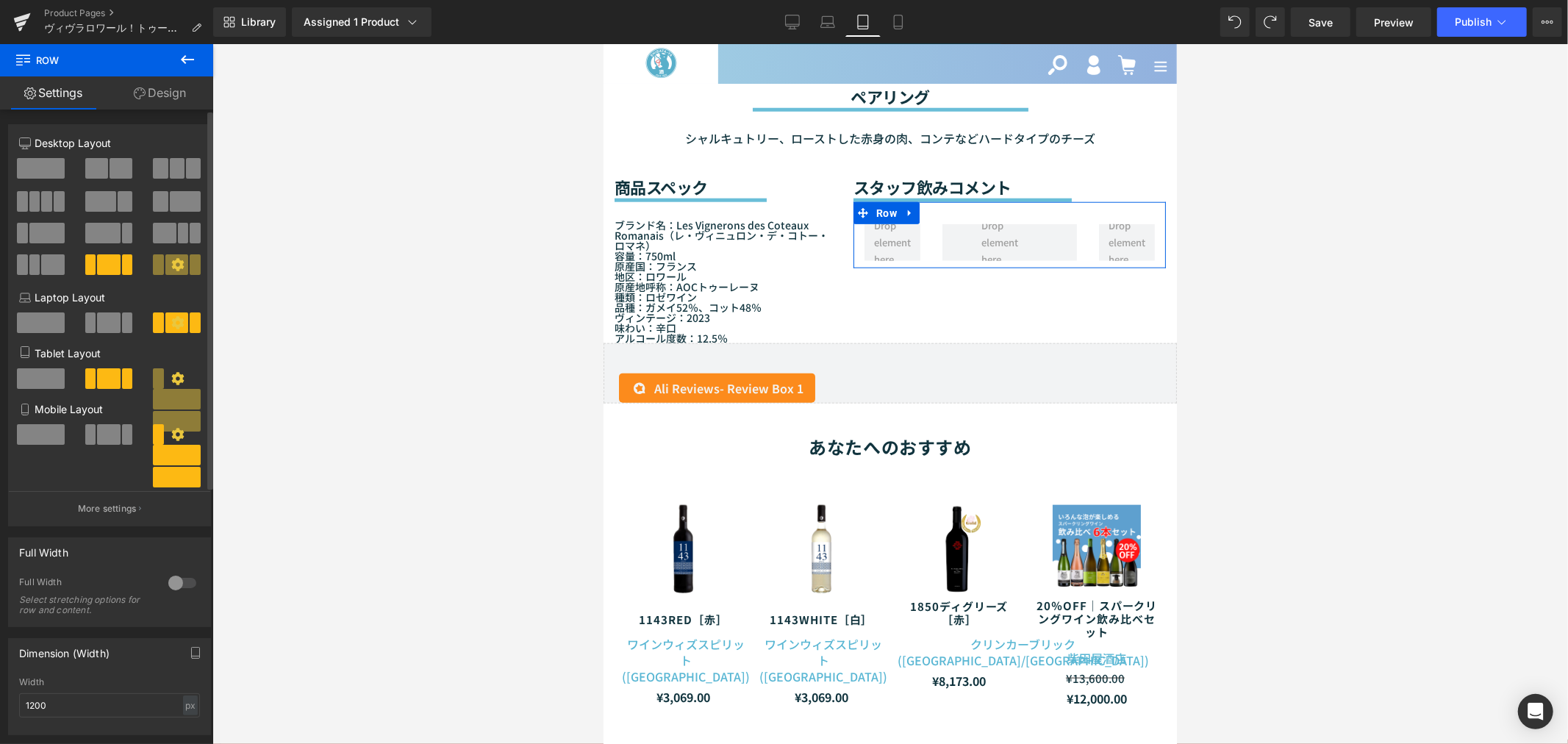
scroll to position [1172, 0]
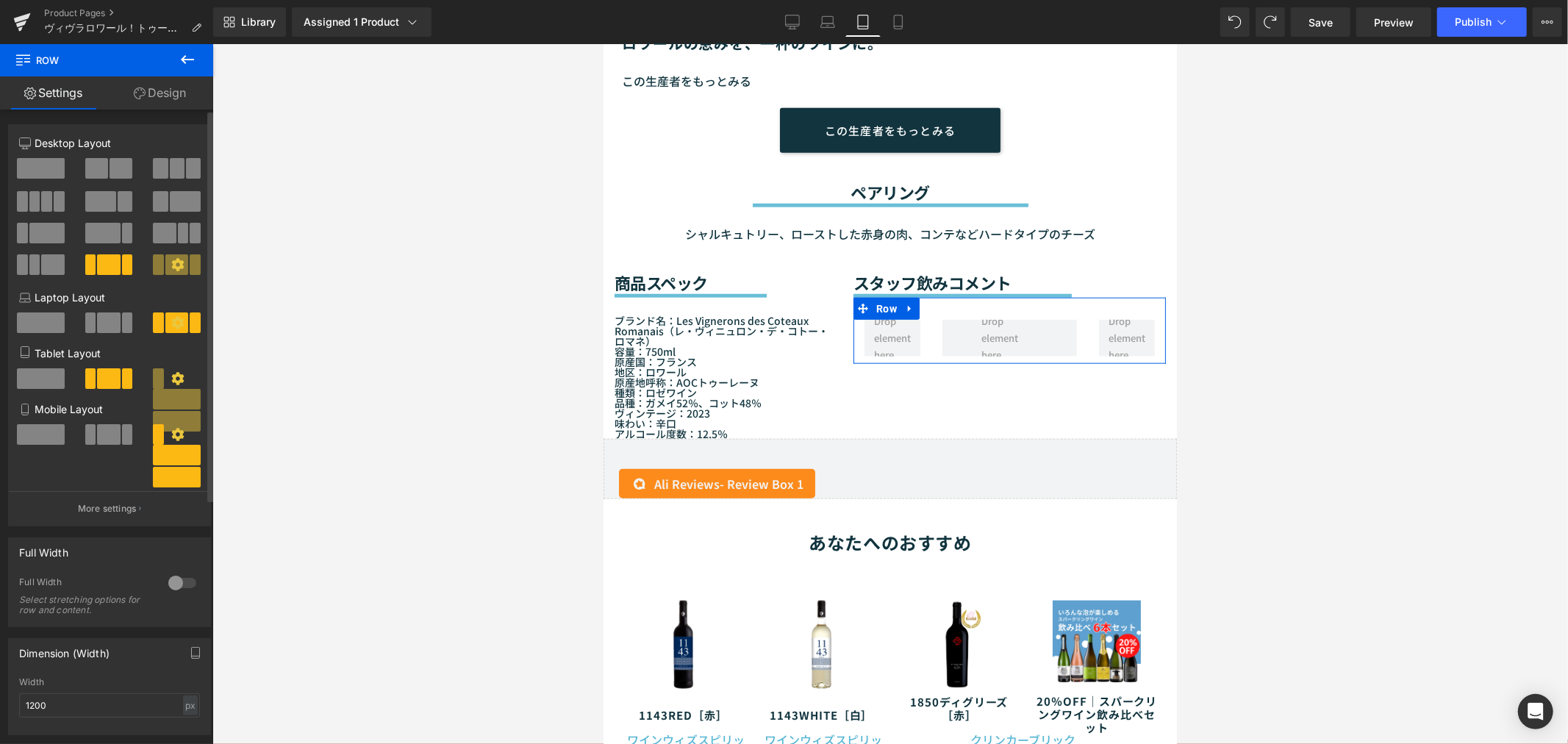
click at [113, 435] on span at bounding box center [108, 435] width 23 height 20
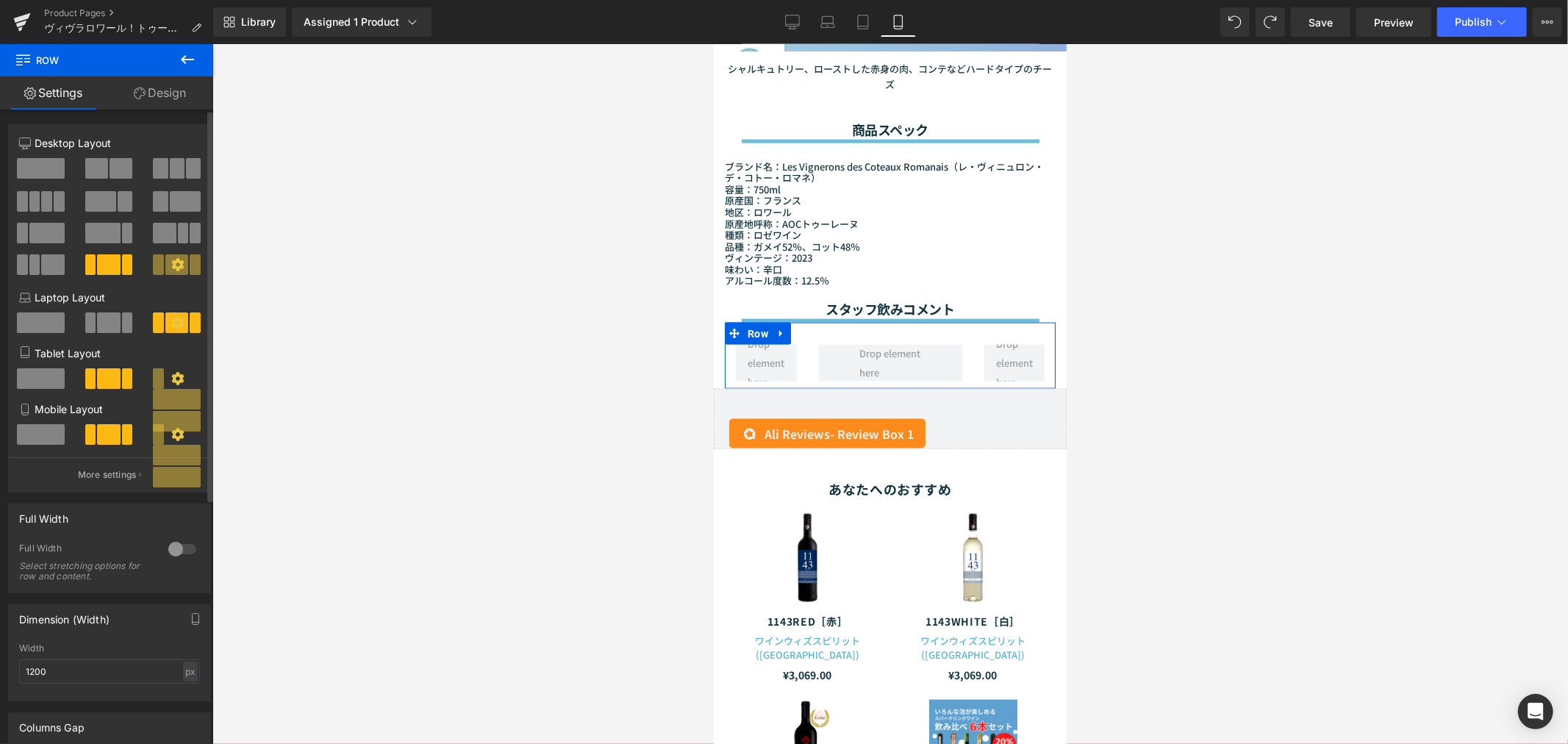
scroll to position [1538, 0]
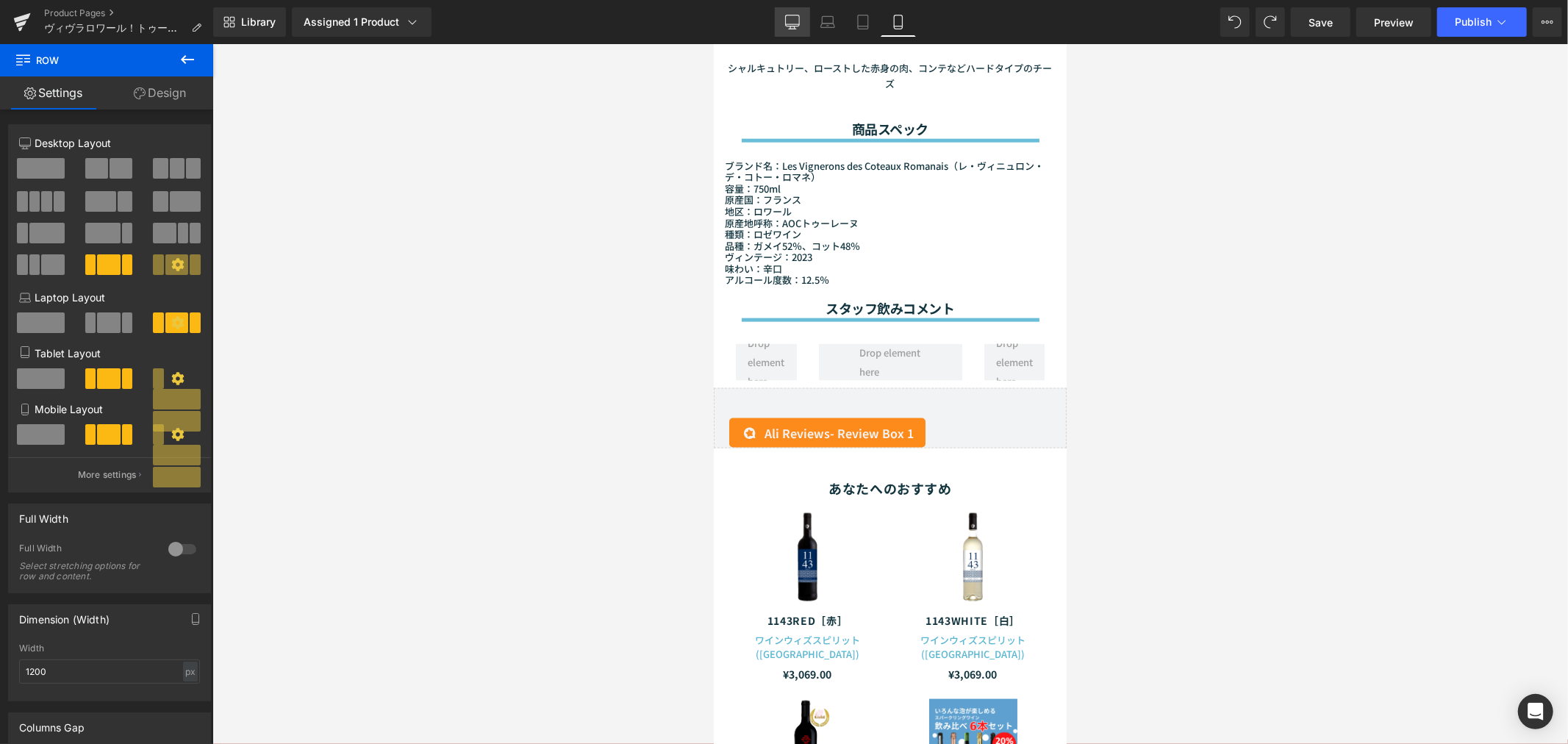
click at [781, 26] on link "Desktop" at bounding box center [792, 22] width 36 height 29
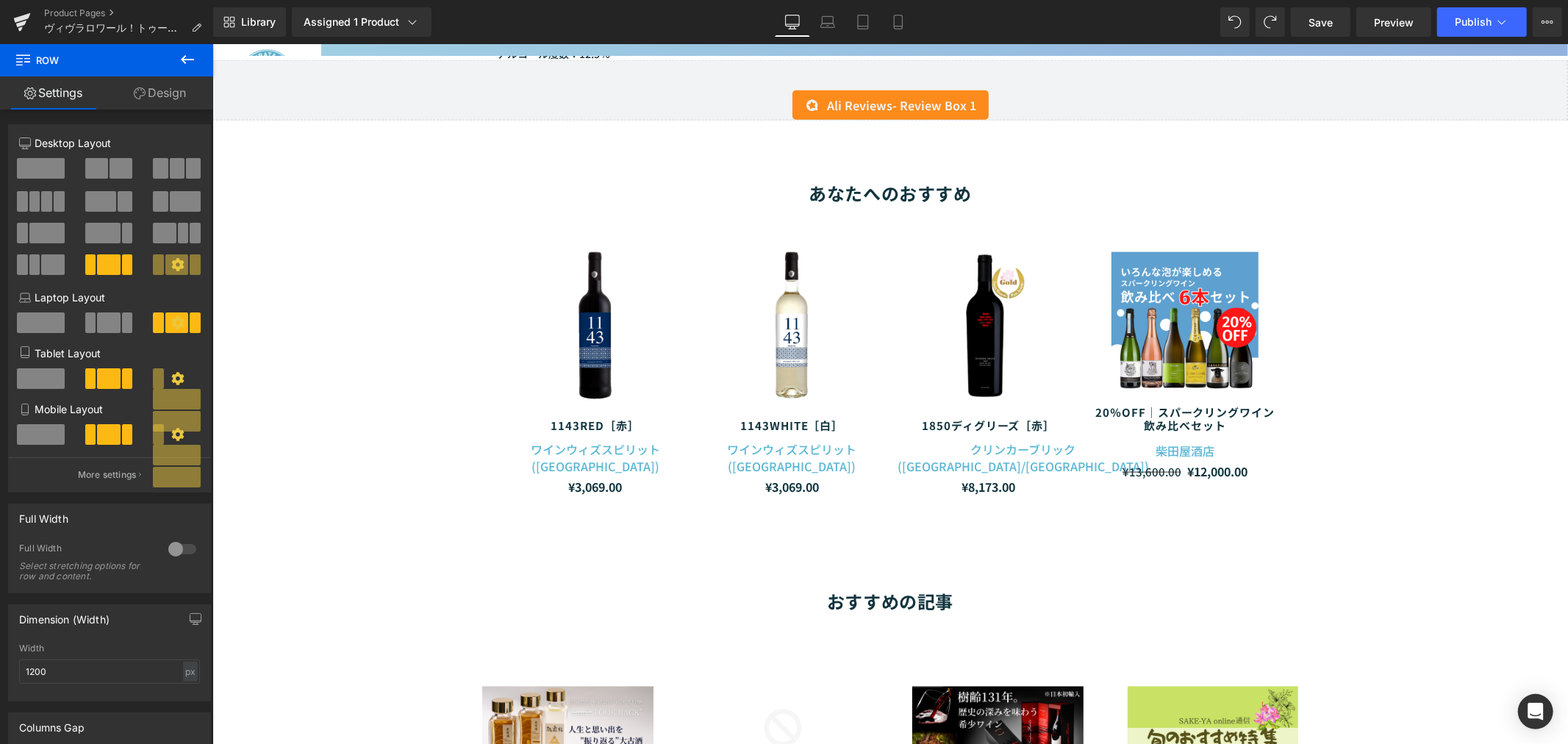
scroll to position [1047, 0]
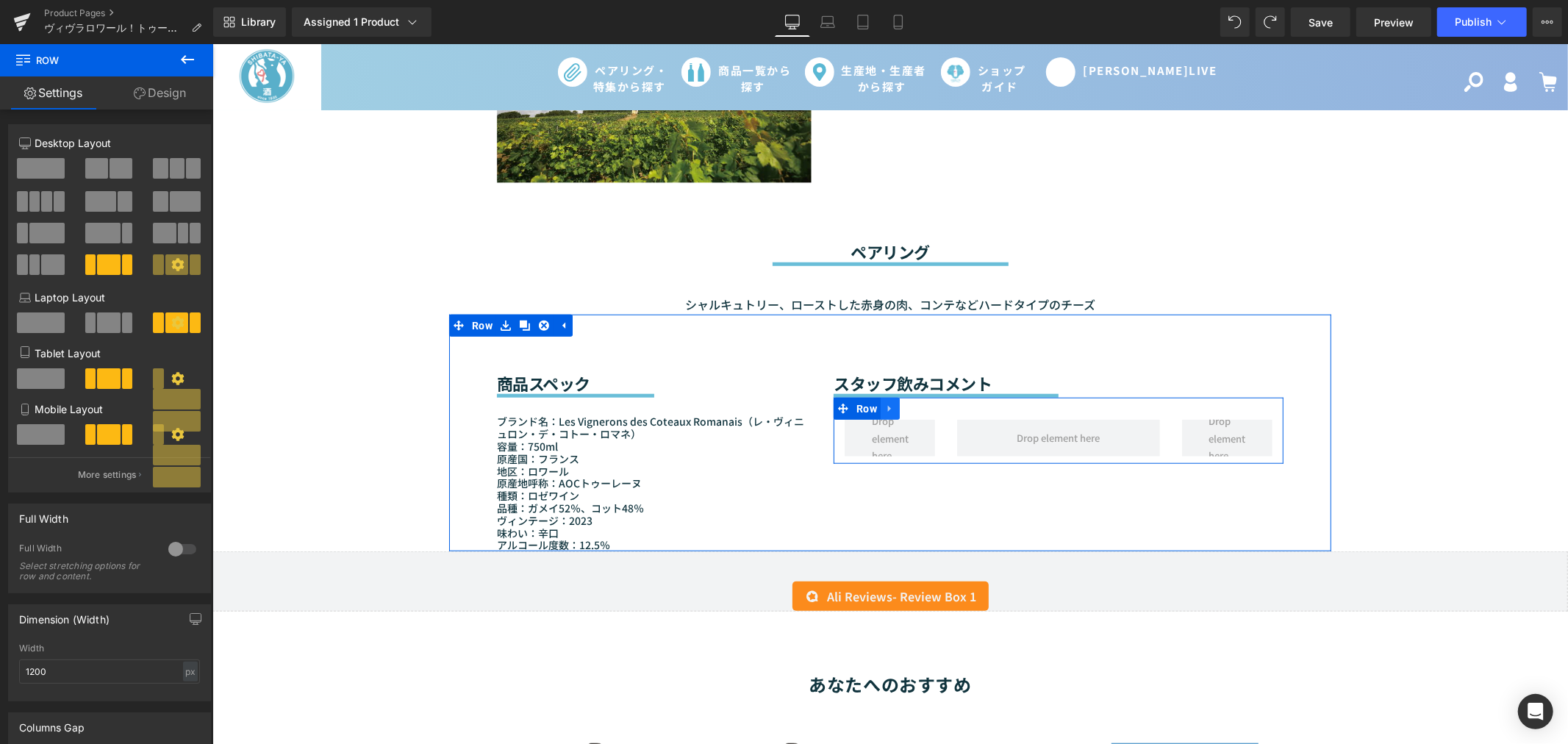
click at [887, 405] on icon at bounding box center [888, 408] width 3 height 6
click at [923, 403] on icon at bounding box center [927, 407] width 10 height 10
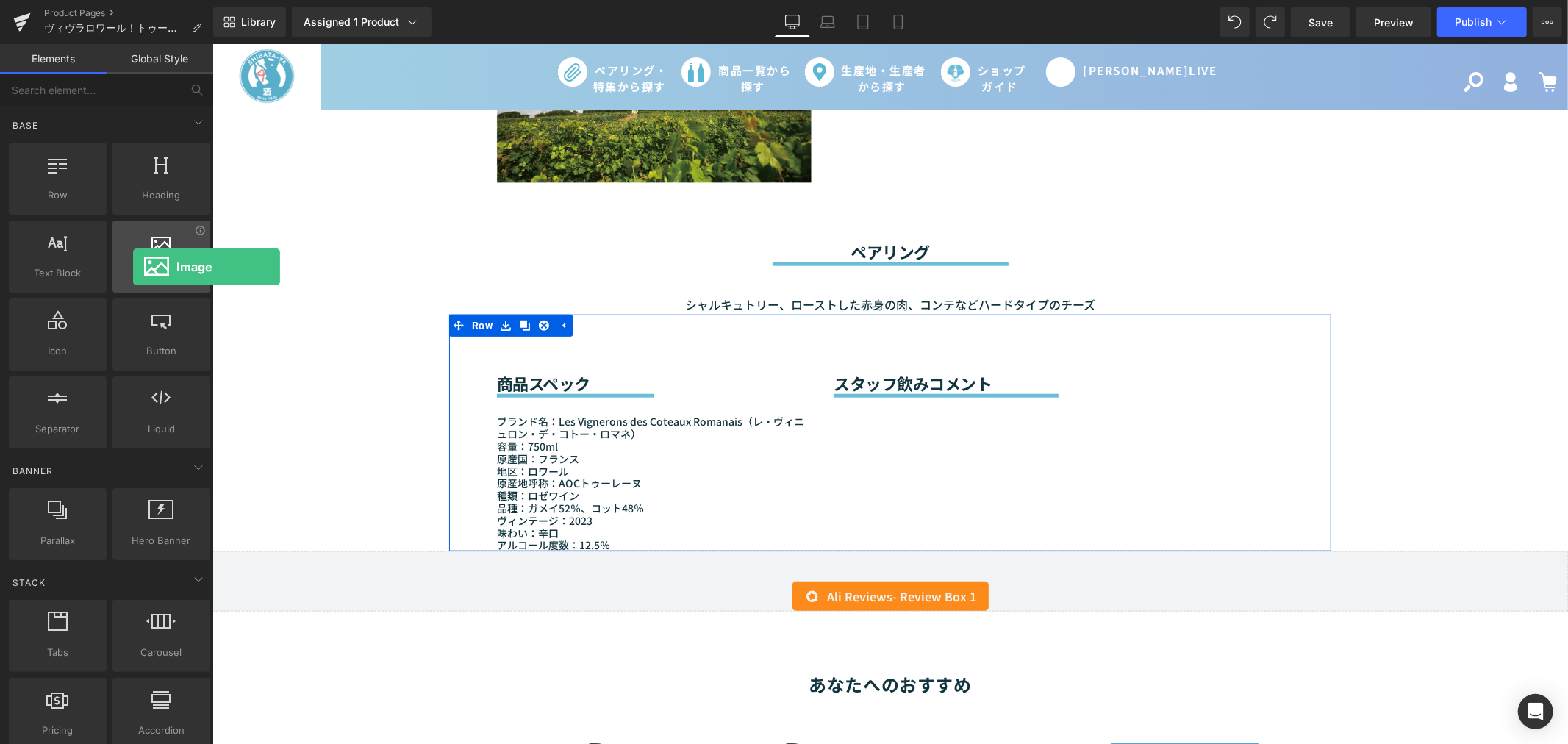
drag, startPoint x: 172, startPoint y: 255, endPoint x: 129, endPoint y: 267, distance: 44.6
click at [129, 267] on div "Image images, photos, alts, uploads" at bounding box center [161, 256] width 98 height 72
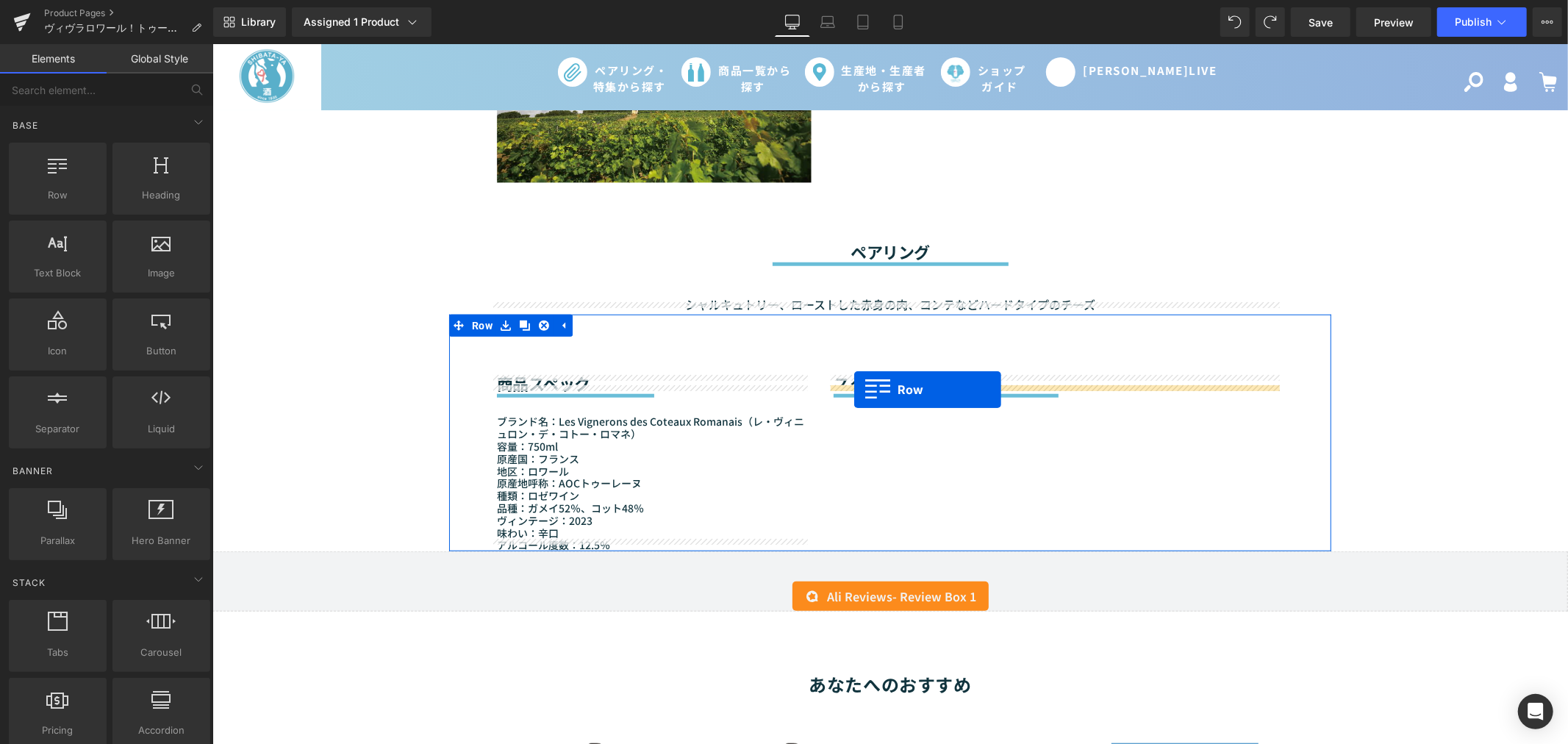
drag, startPoint x: 271, startPoint y: 240, endPoint x: 854, endPoint y: 389, distance: 601.7
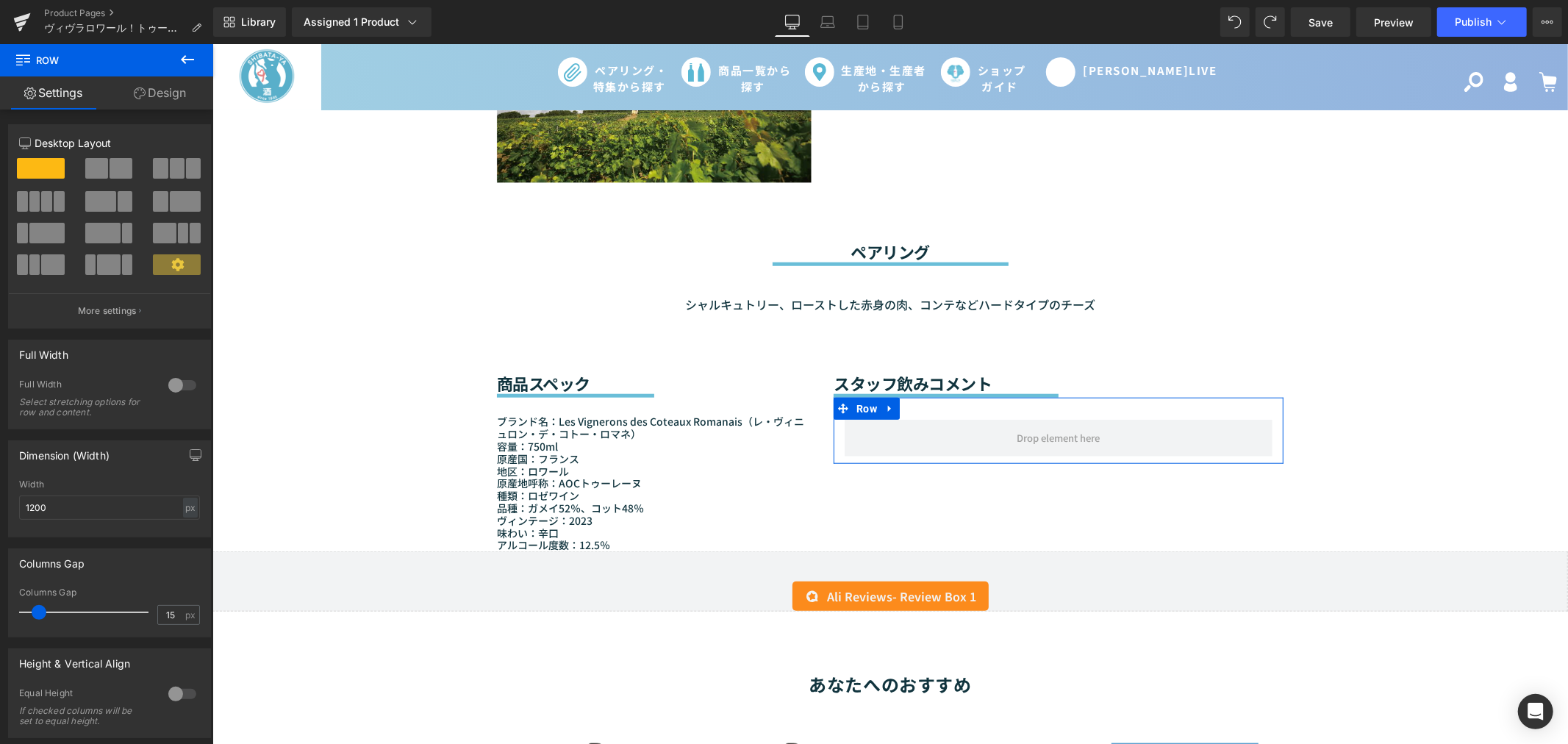
click at [53, 93] on link "Settings" at bounding box center [53, 93] width 106 height 33
click at [28, 94] on icon at bounding box center [30, 93] width 12 height 12
click at [23, 56] on icon at bounding box center [23, 58] width 14 height 14
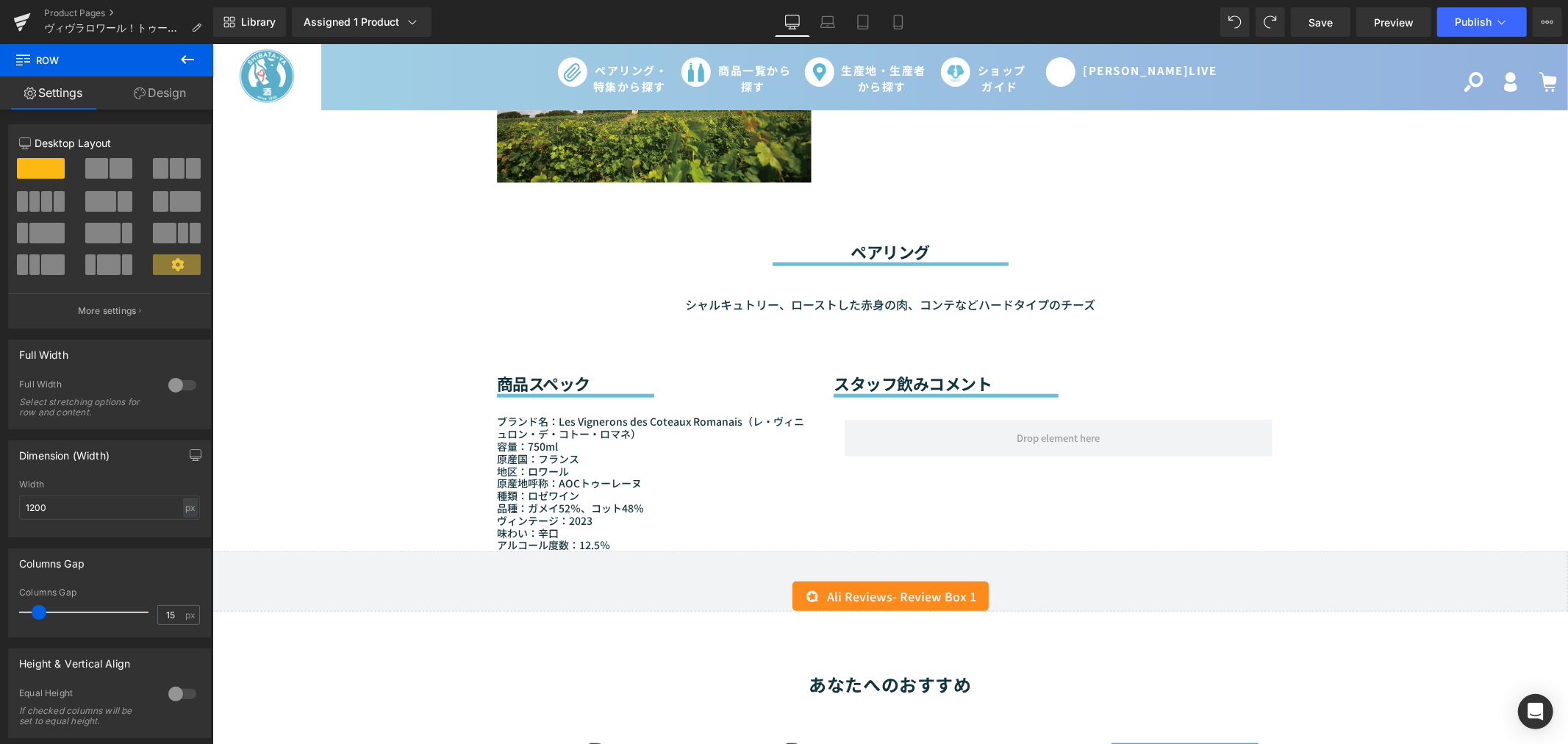
click at [25, 63] on icon at bounding box center [23, 58] width 14 height 14
click at [39, 59] on span "Row" at bounding box center [88, 59] width 147 height 32
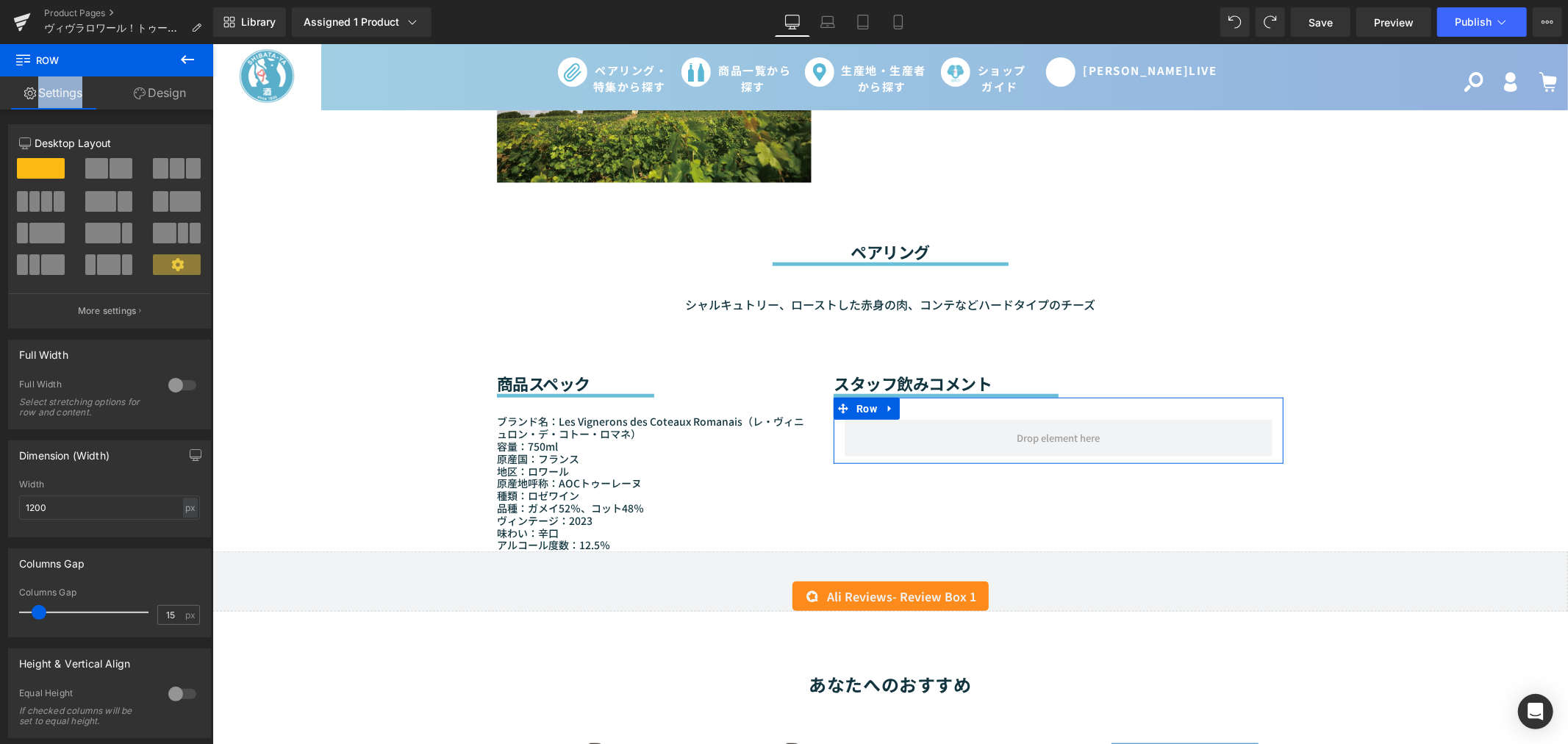
drag, startPoint x: 55, startPoint y: 61, endPoint x: 143, endPoint y: 96, distance: 94.7
click at [143, 96] on div "Row Settings Design 12 12 12 Column Size Customizer 12 Desktop Layout Laptop La…" at bounding box center [106, 397] width 213 height 707
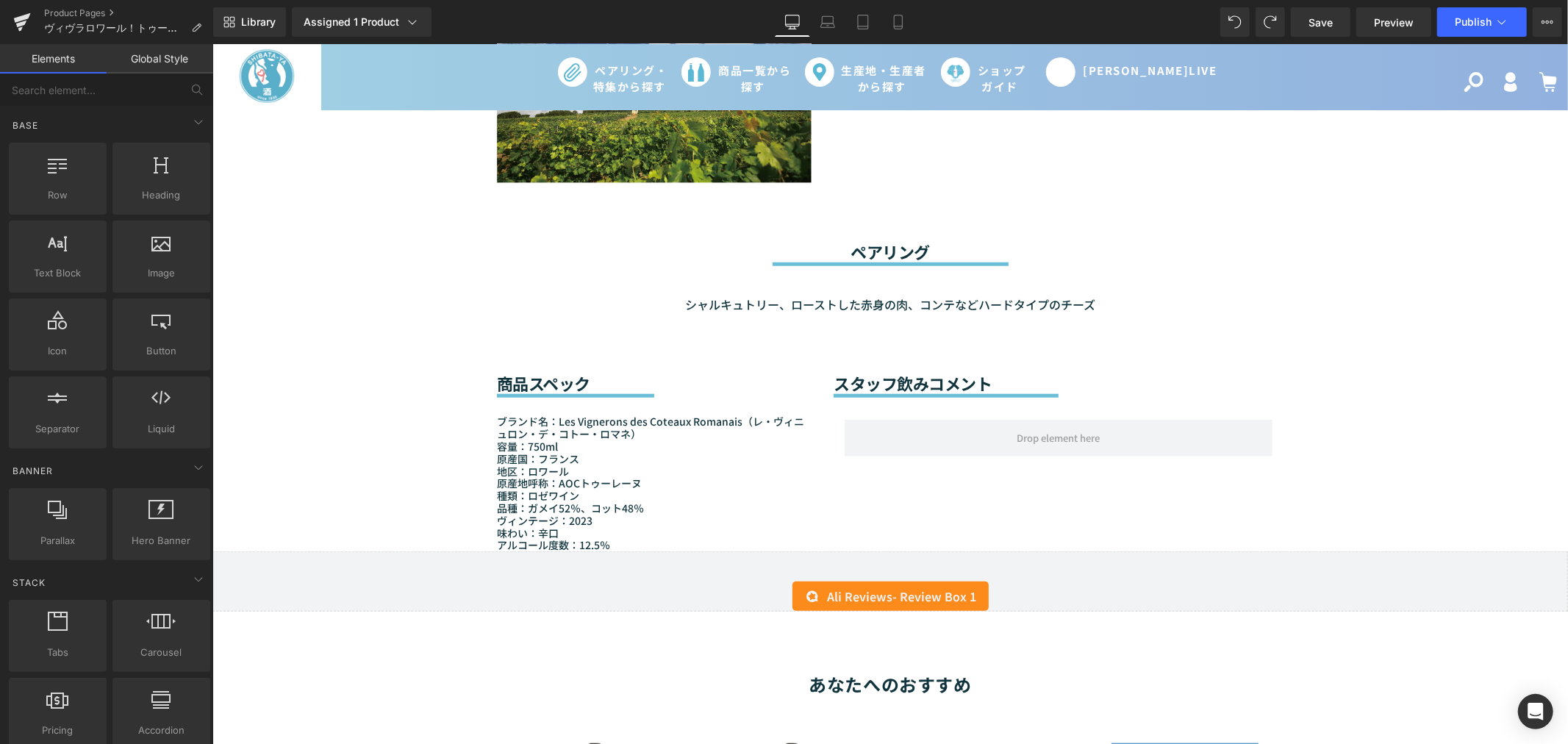
click at [267, 222] on div "Sale Off (P) Image" at bounding box center [888, 339] width 1355 height 2472
click at [271, 263] on div "Sale Off (P) Image" at bounding box center [888, 339] width 1355 height 2472
click at [189, 121] on icon at bounding box center [198, 122] width 17 height 17
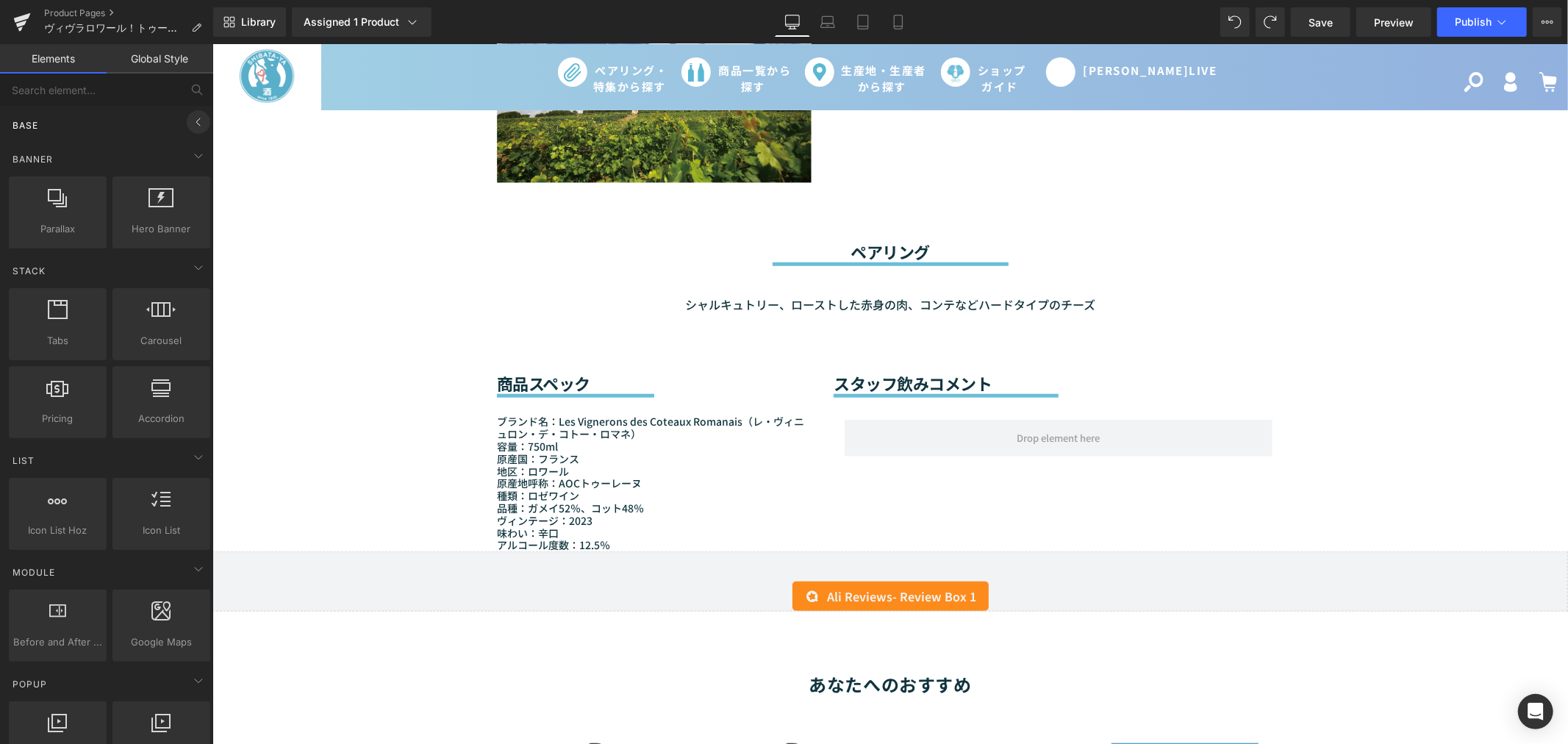
click at [189, 121] on icon at bounding box center [198, 122] width 17 height 17
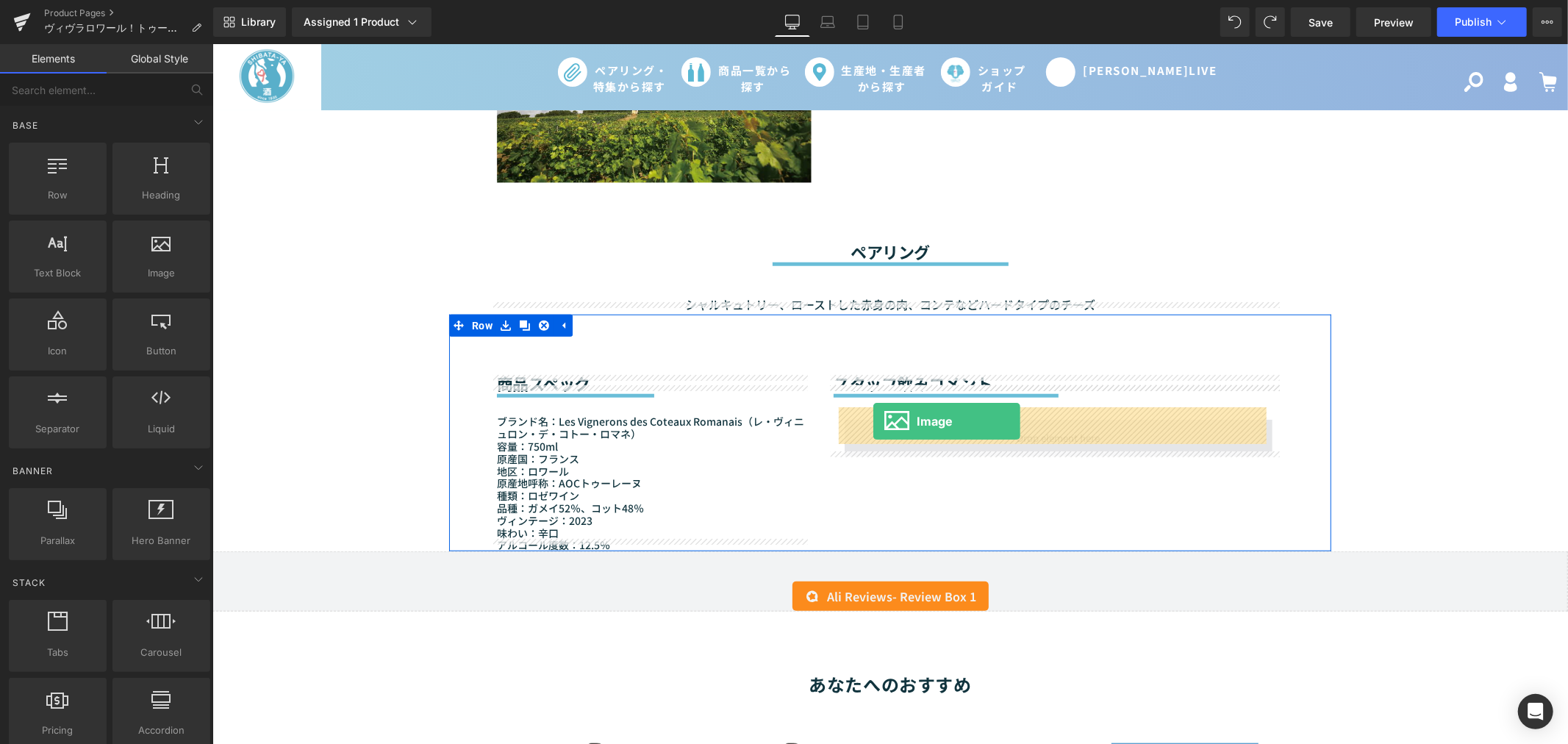
drag, startPoint x: 400, startPoint y: 357, endPoint x: 873, endPoint y: 421, distance: 477.3
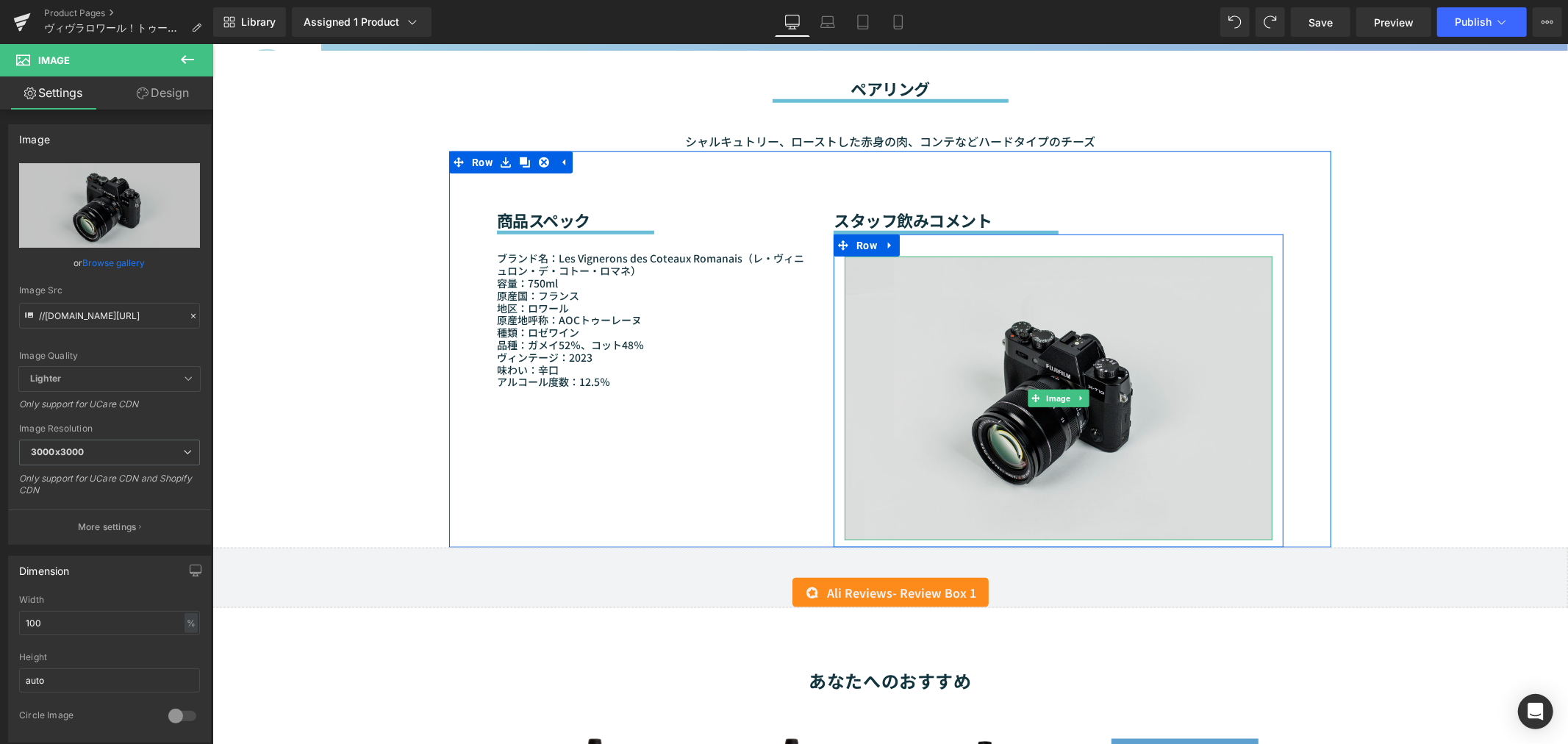
scroll to position [1128, 0]
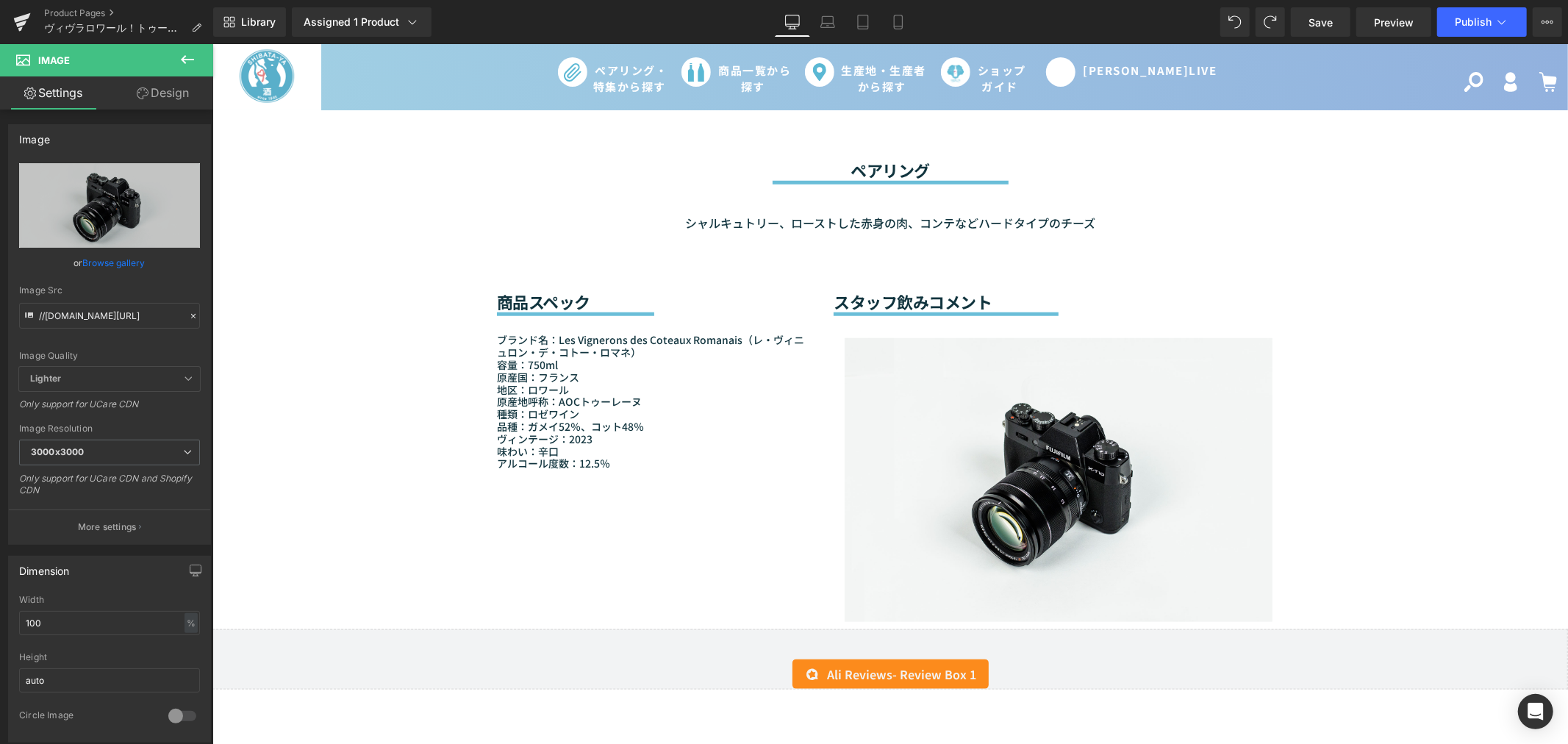
click at [191, 55] on icon at bounding box center [187, 59] width 17 height 17
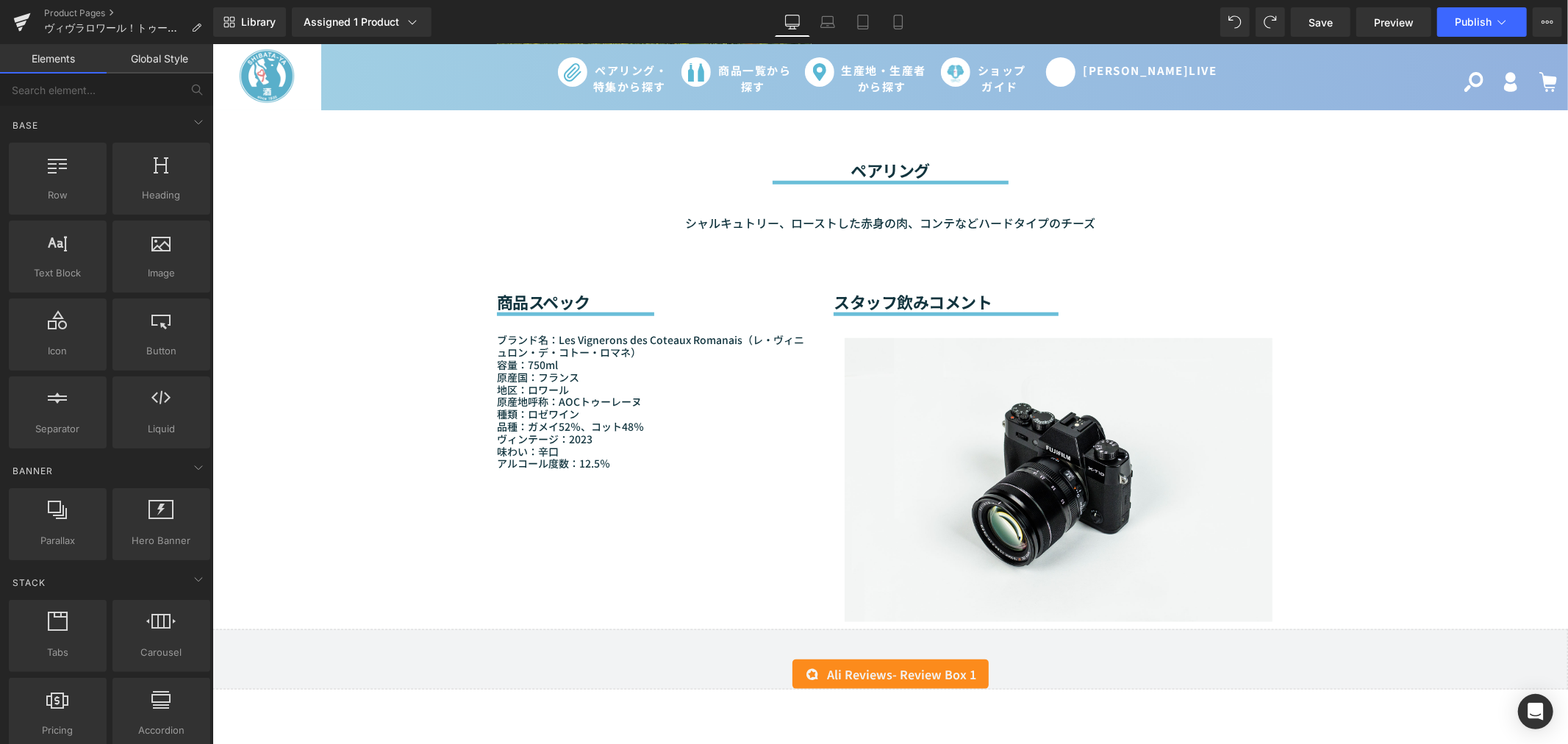
click at [81, 54] on link "Elements" at bounding box center [53, 59] width 106 height 29
click at [41, 130] on div "Base" at bounding box center [109, 125] width 208 height 29
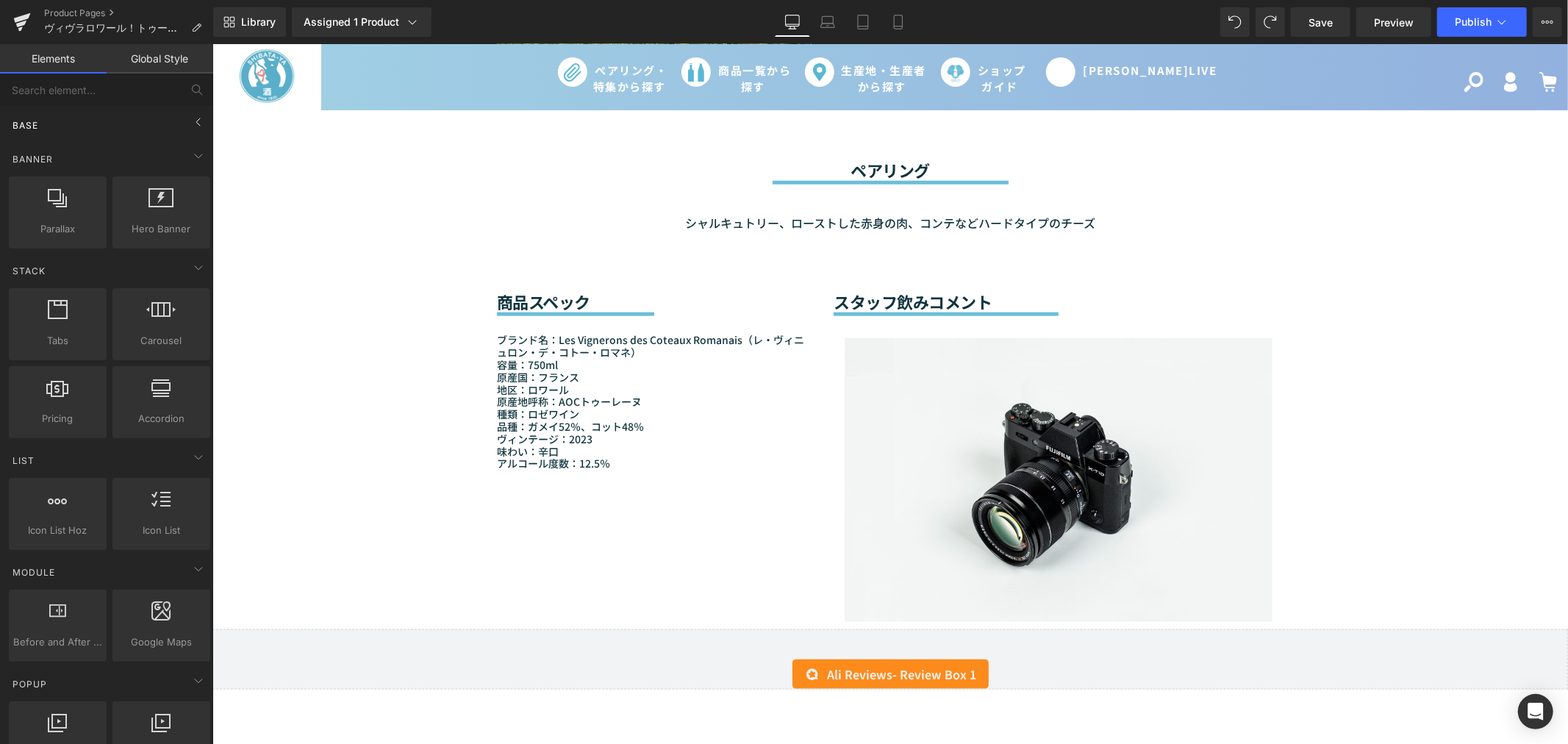
click at [41, 130] on div "Base" at bounding box center [109, 125] width 208 height 29
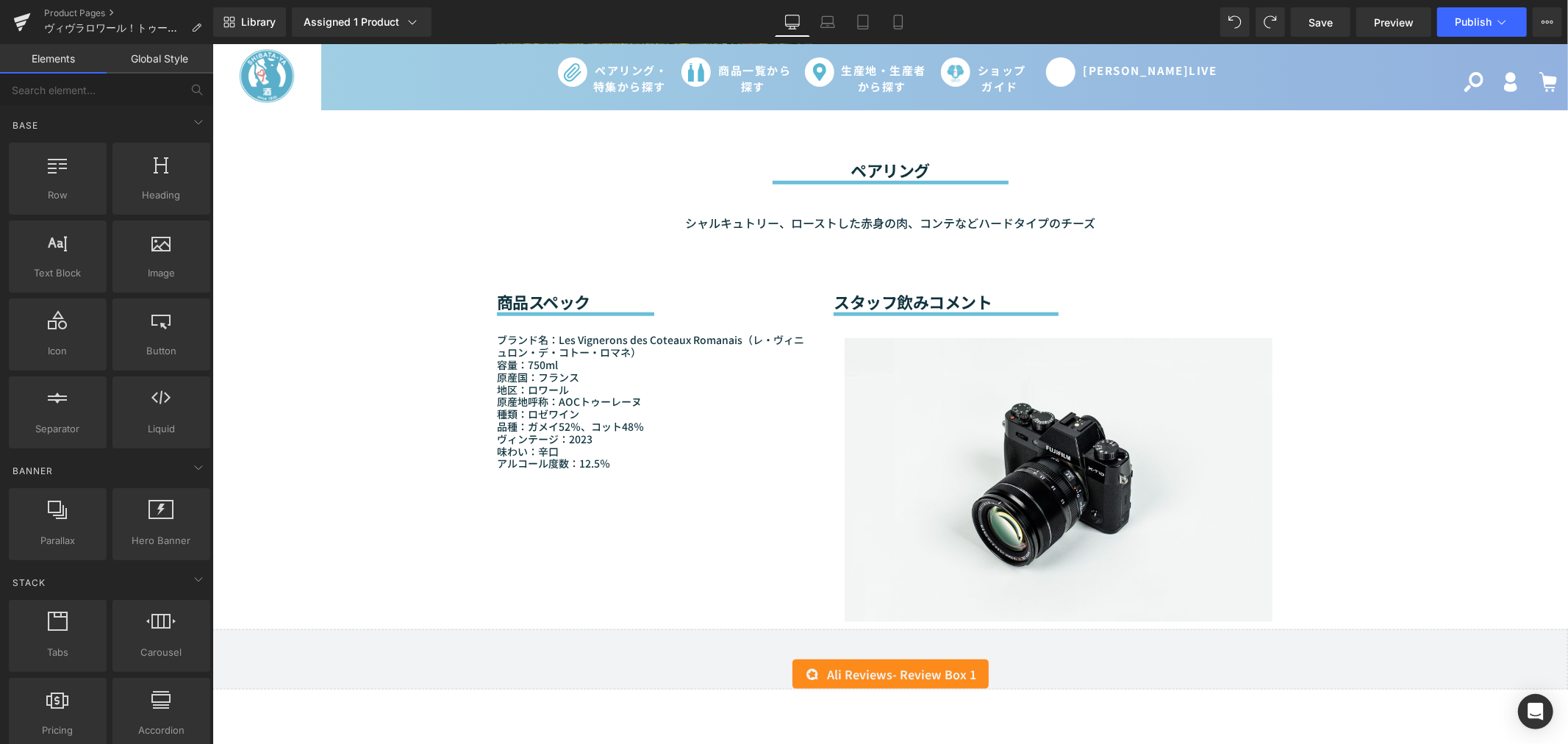
click at [426, 192] on div "Sale Off (P) Image" at bounding box center [888, 337] width 1355 height 2630
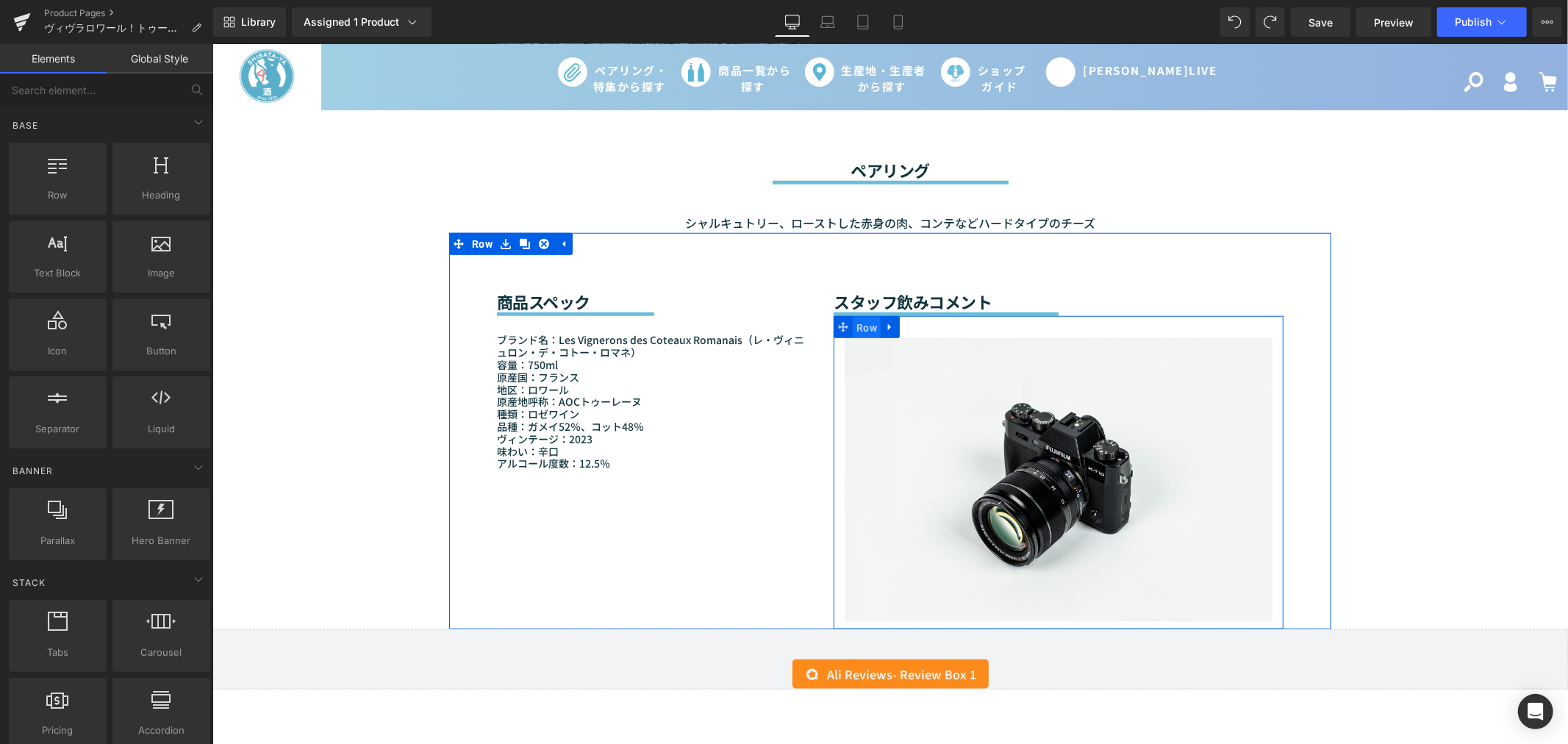
click at [852, 318] on span "Row" at bounding box center [865, 327] width 28 height 22
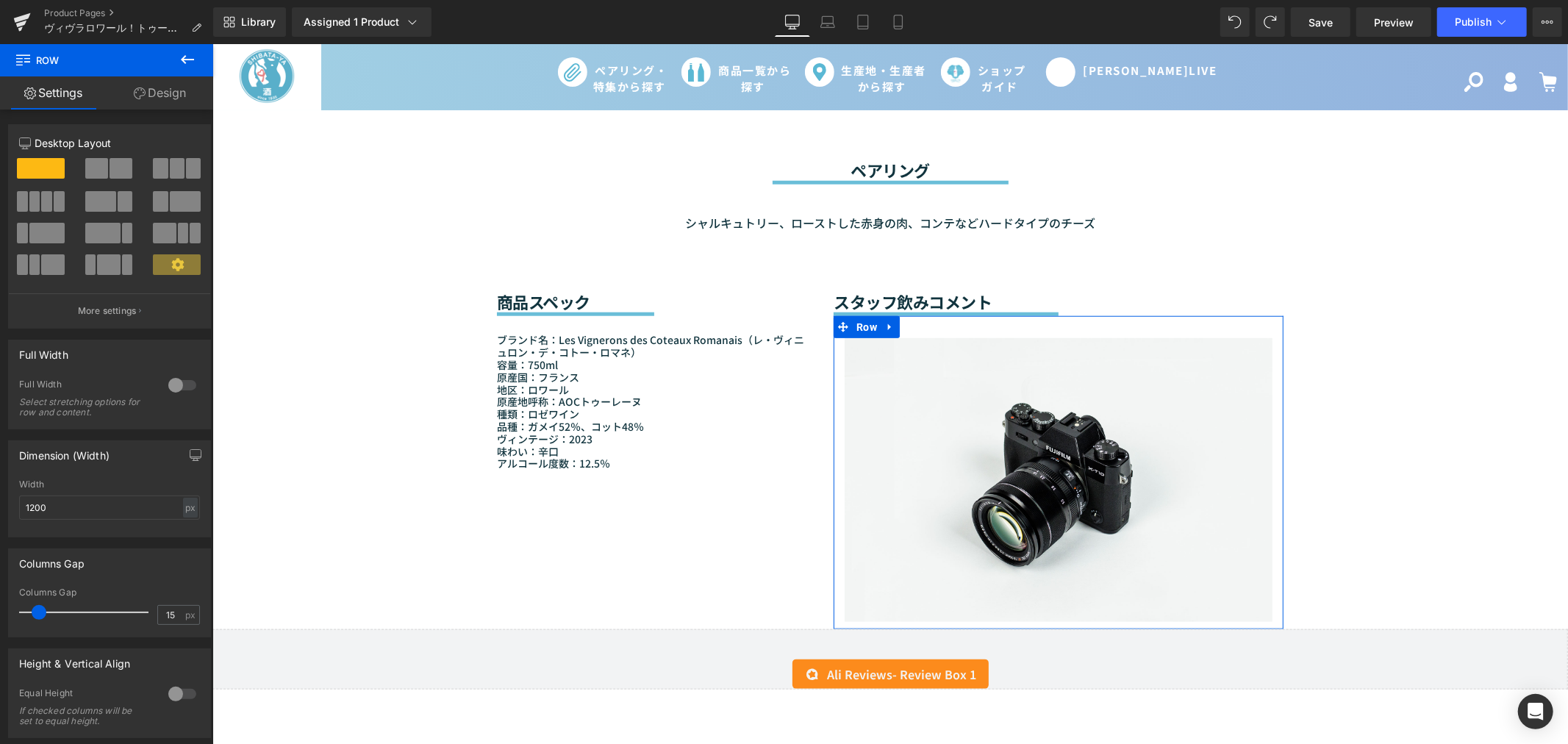
click at [178, 267] on icon at bounding box center [177, 264] width 13 height 13
click at [177, 267] on icon at bounding box center [177, 264] width 13 height 13
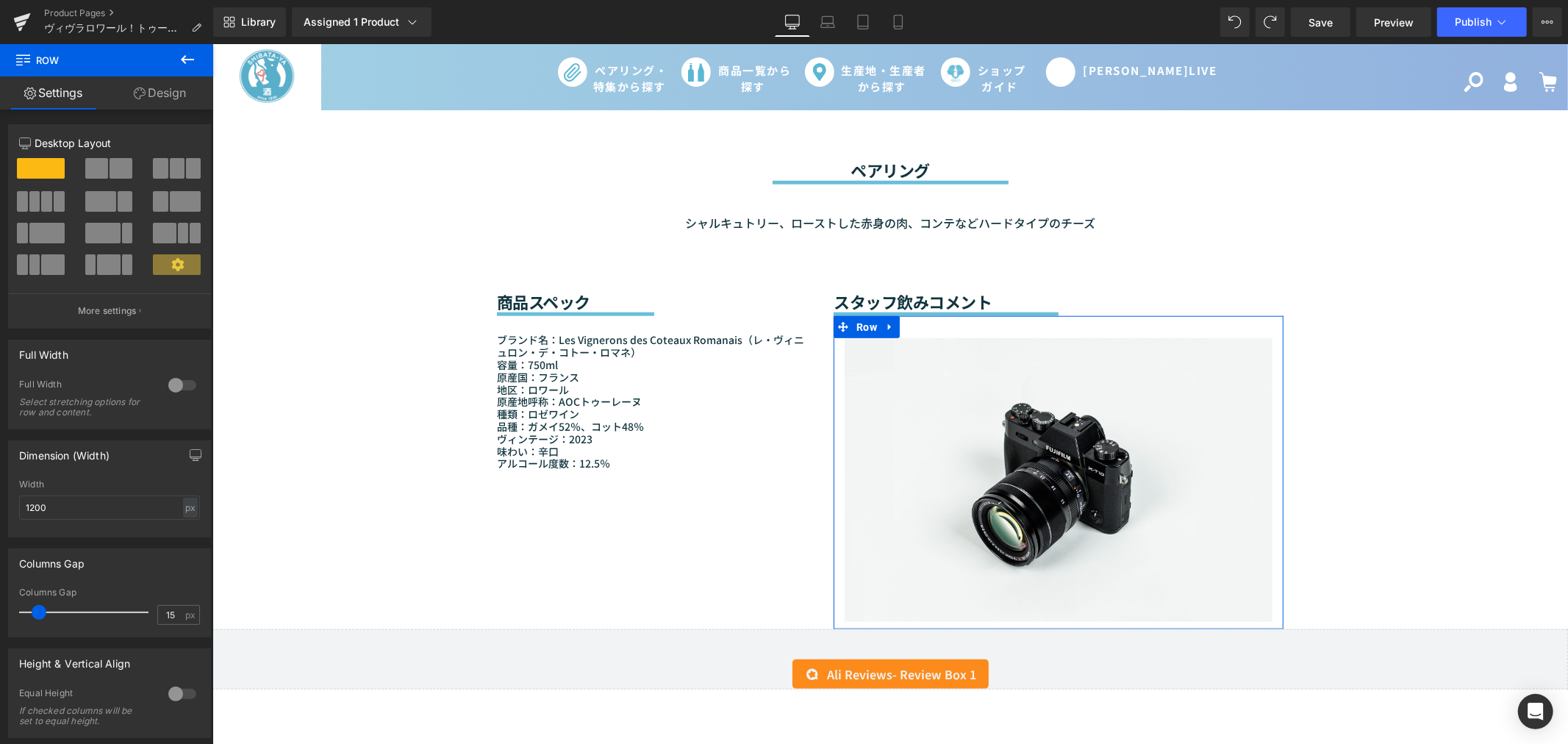
click at [177, 267] on icon at bounding box center [177, 264] width 13 height 13
click at [165, 258] on span at bounding box center [177, 264] width 48 height 20
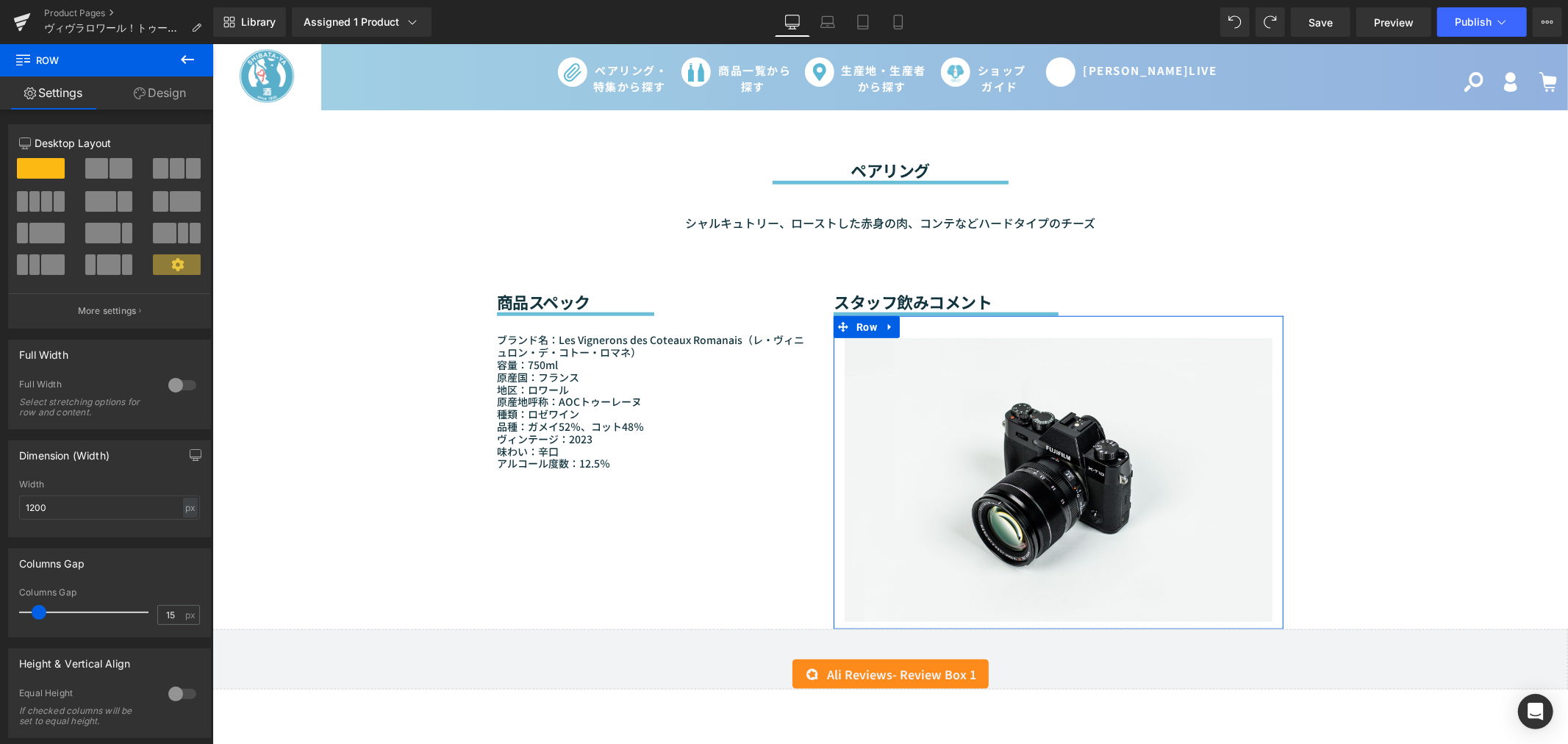
click at [165, 258] on span at bounding box center [177, 264] width 48 height 20
click at [107, 260] on span at bounding box center [108, 264] width 23 height 20
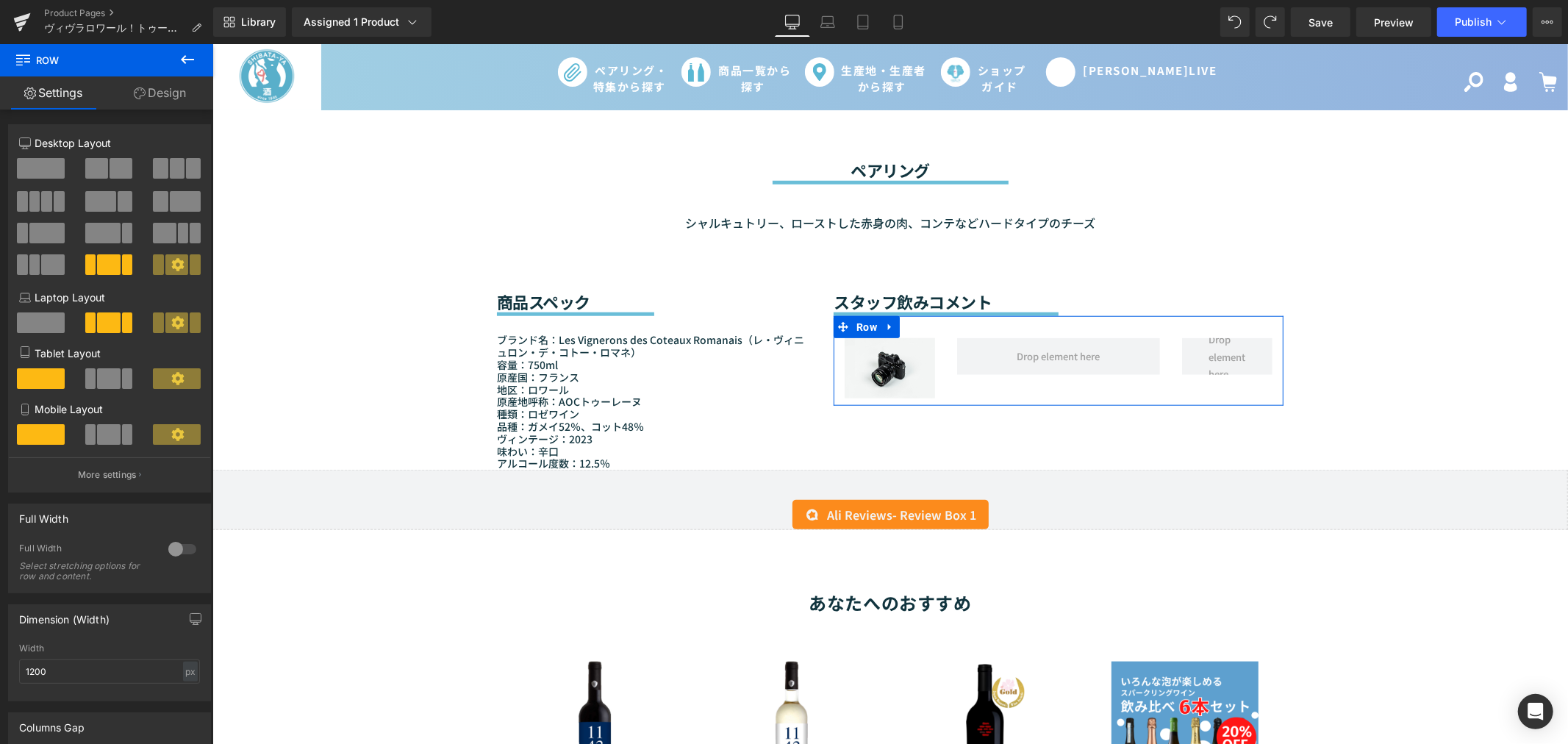
click at [166, 264] on span at bounding box center [177, 264] width 23 height 20
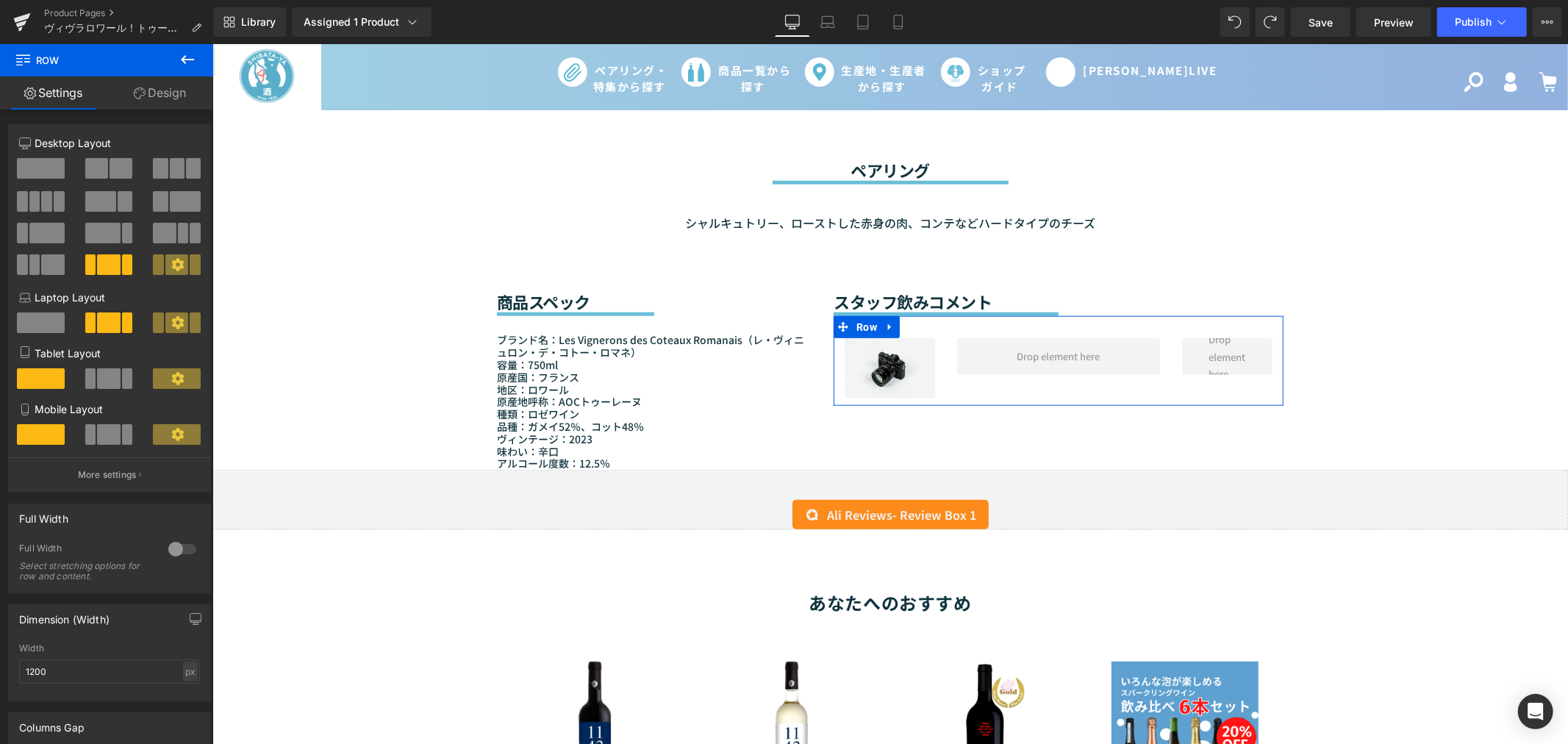
click at [166, 264] on span at bounding box center [177, 264] width 23 height 20
click at [42, 230] on span at bounding box center [47, 232] width 36 height 20
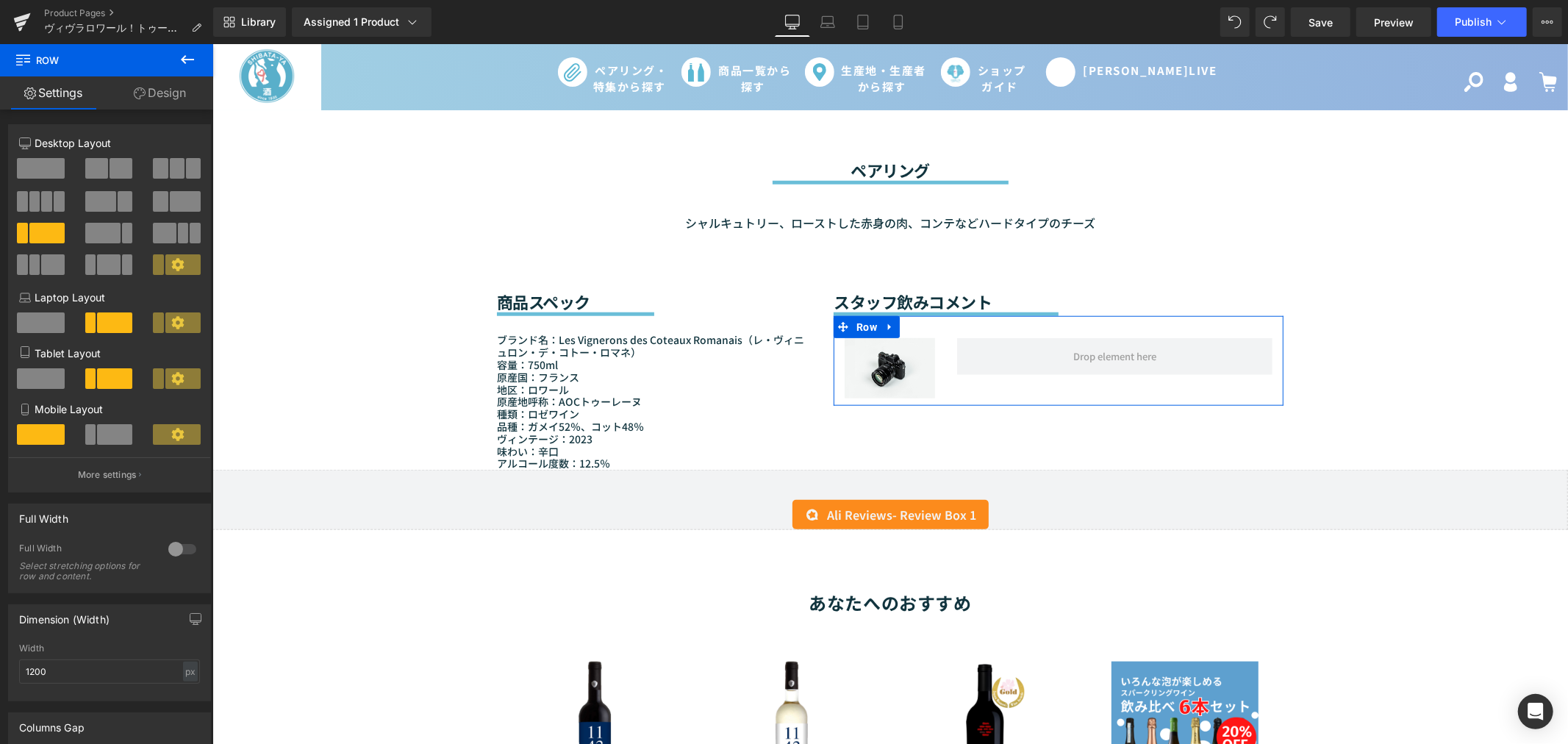
click at [155, 321] on span at bounding box center [158, 322] width 11 height 20
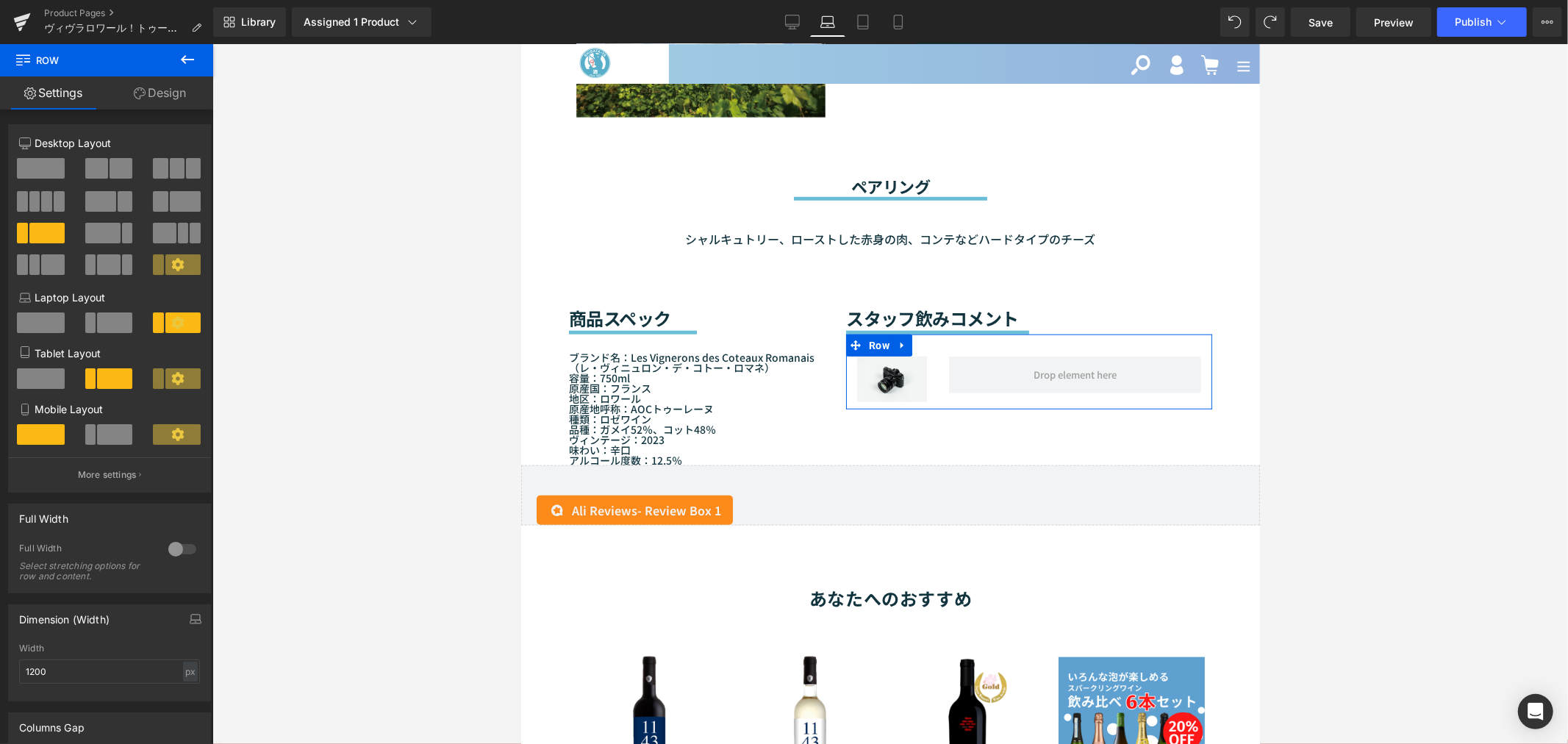
scroll to position [1154, 0]
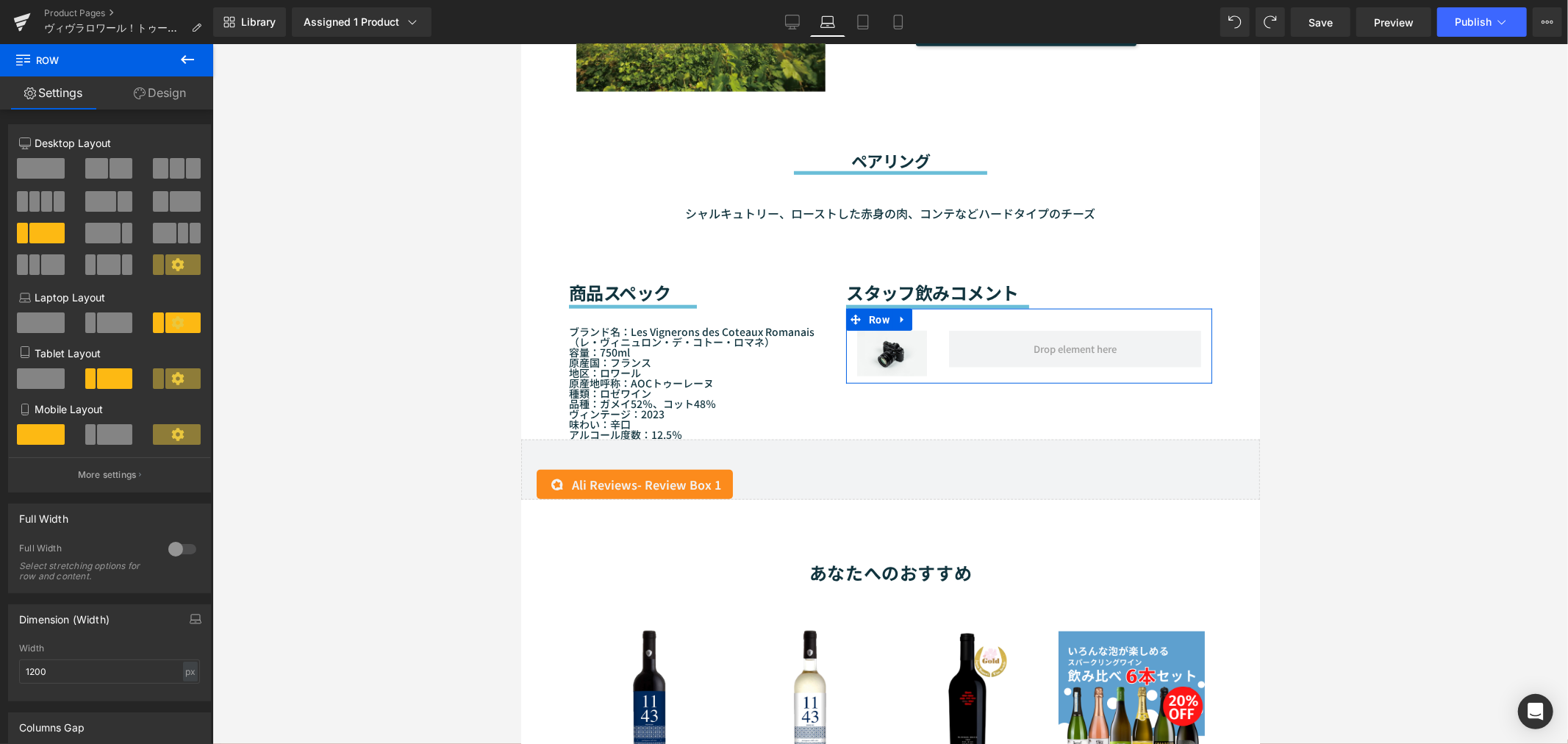
click at [173, 381] on icon at bounding box center [177, 378] width 13 height 13
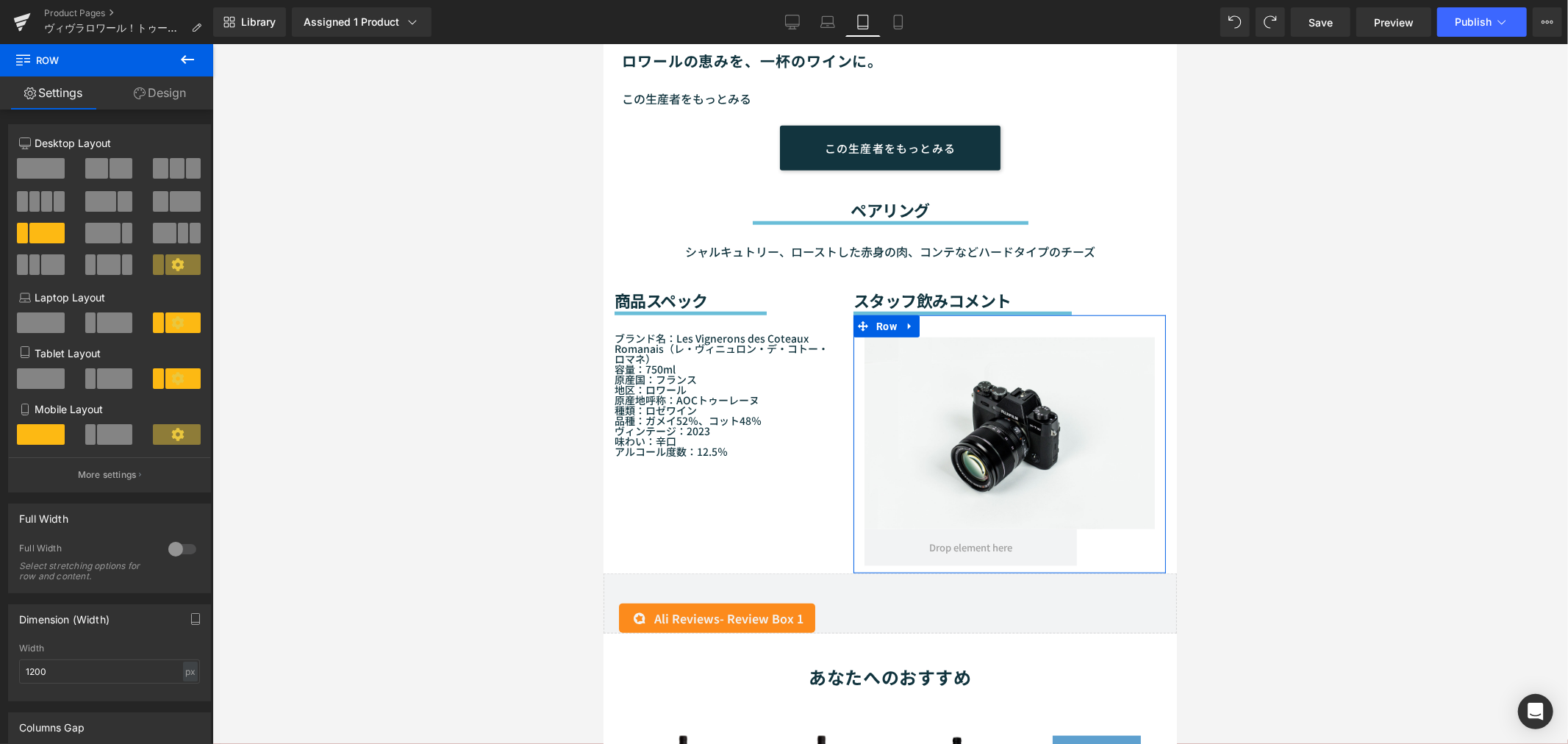
scroll to position [1157, 0]
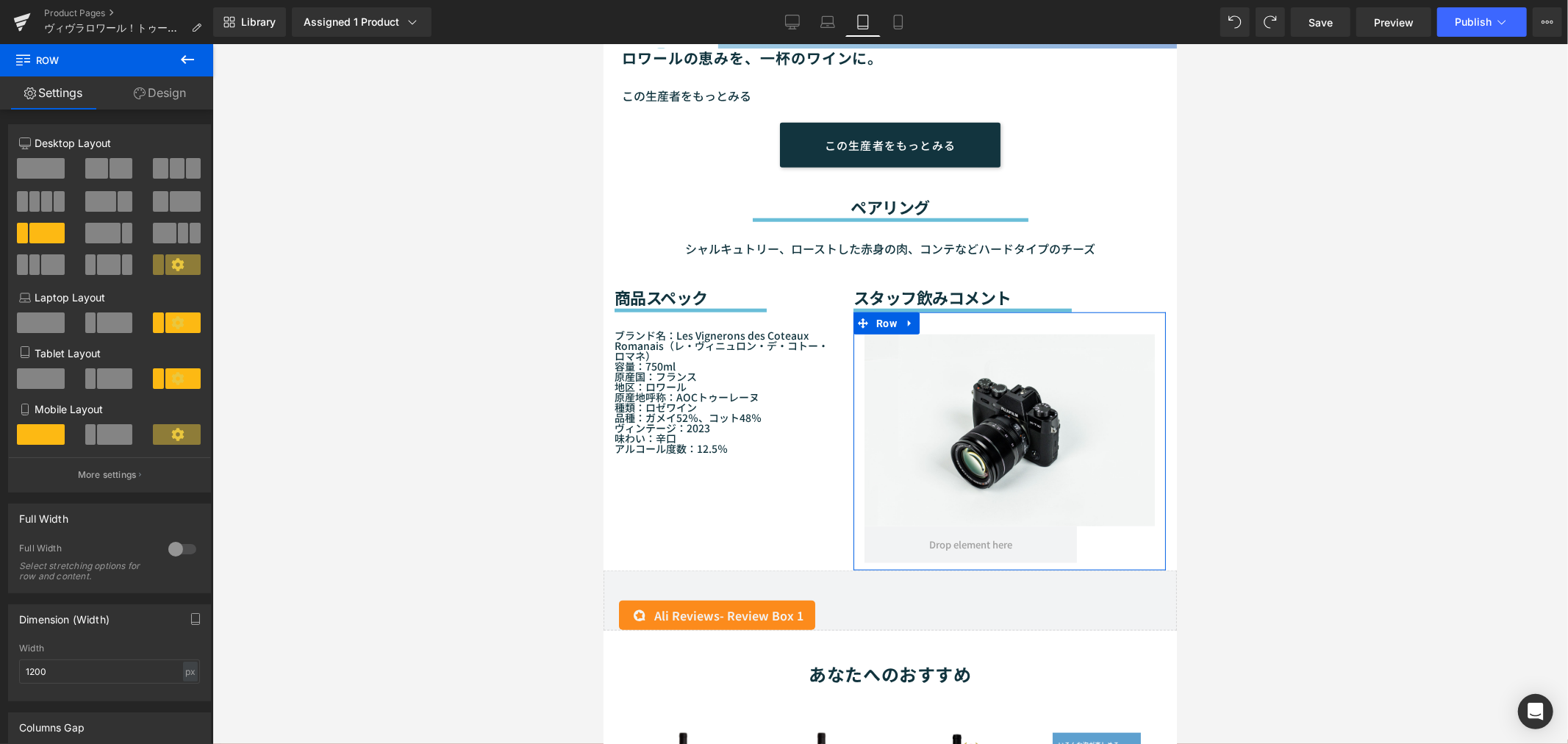
click at [175, 437] on icon at bounding box center [177, 435] width 13 height 13
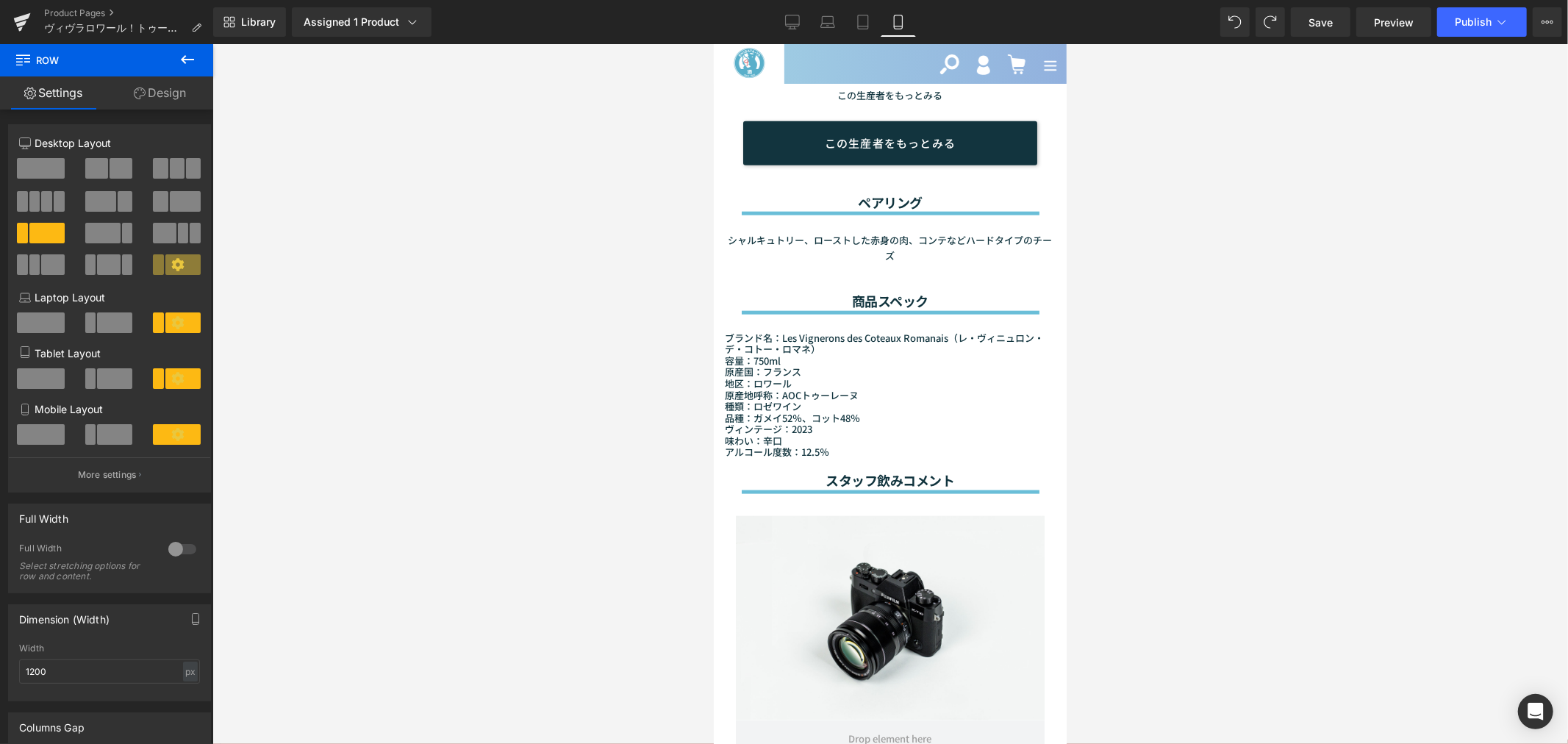
scroll to position [1360, 0]
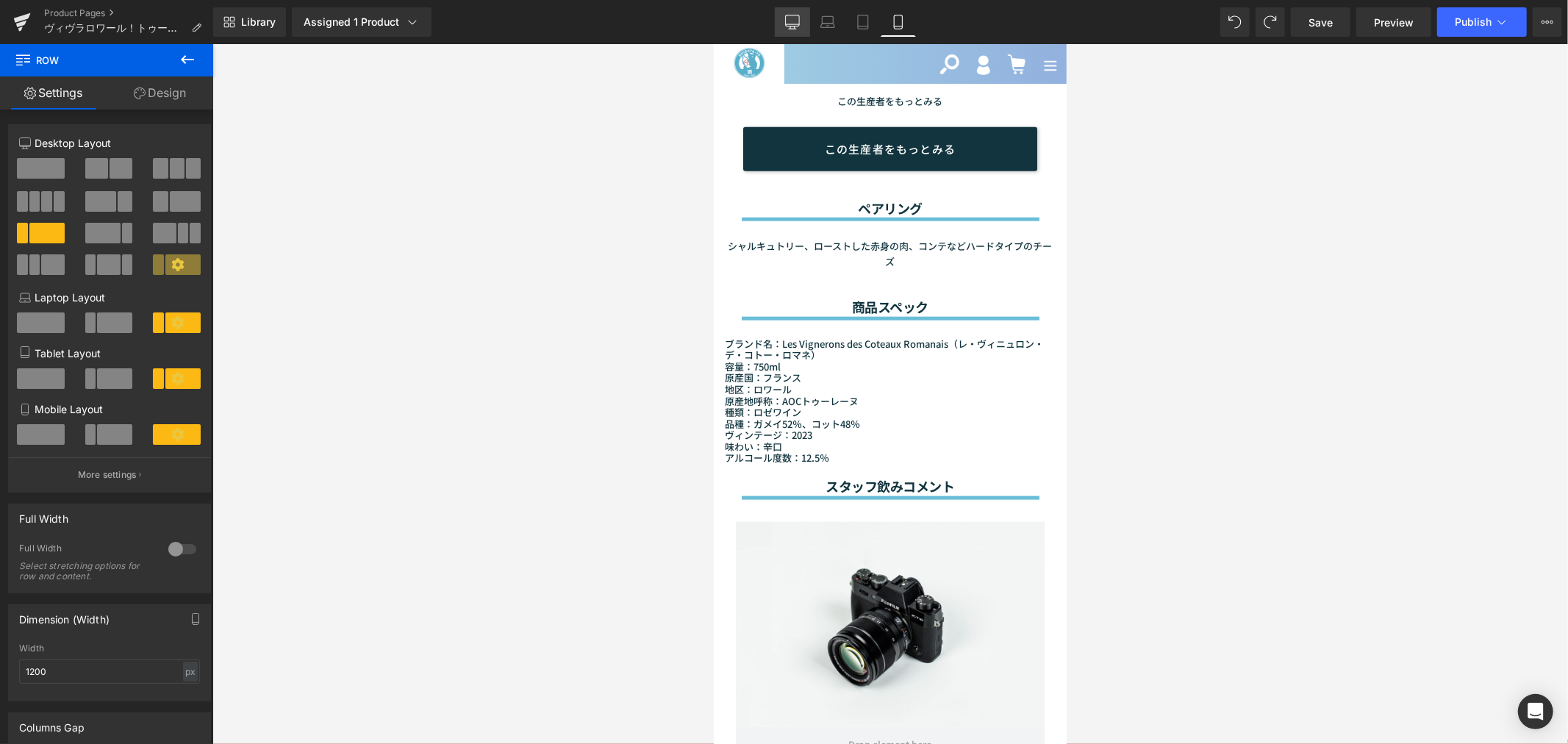
click at [796, 28] on icon at bounding box center [792, 28] width 7 height 0
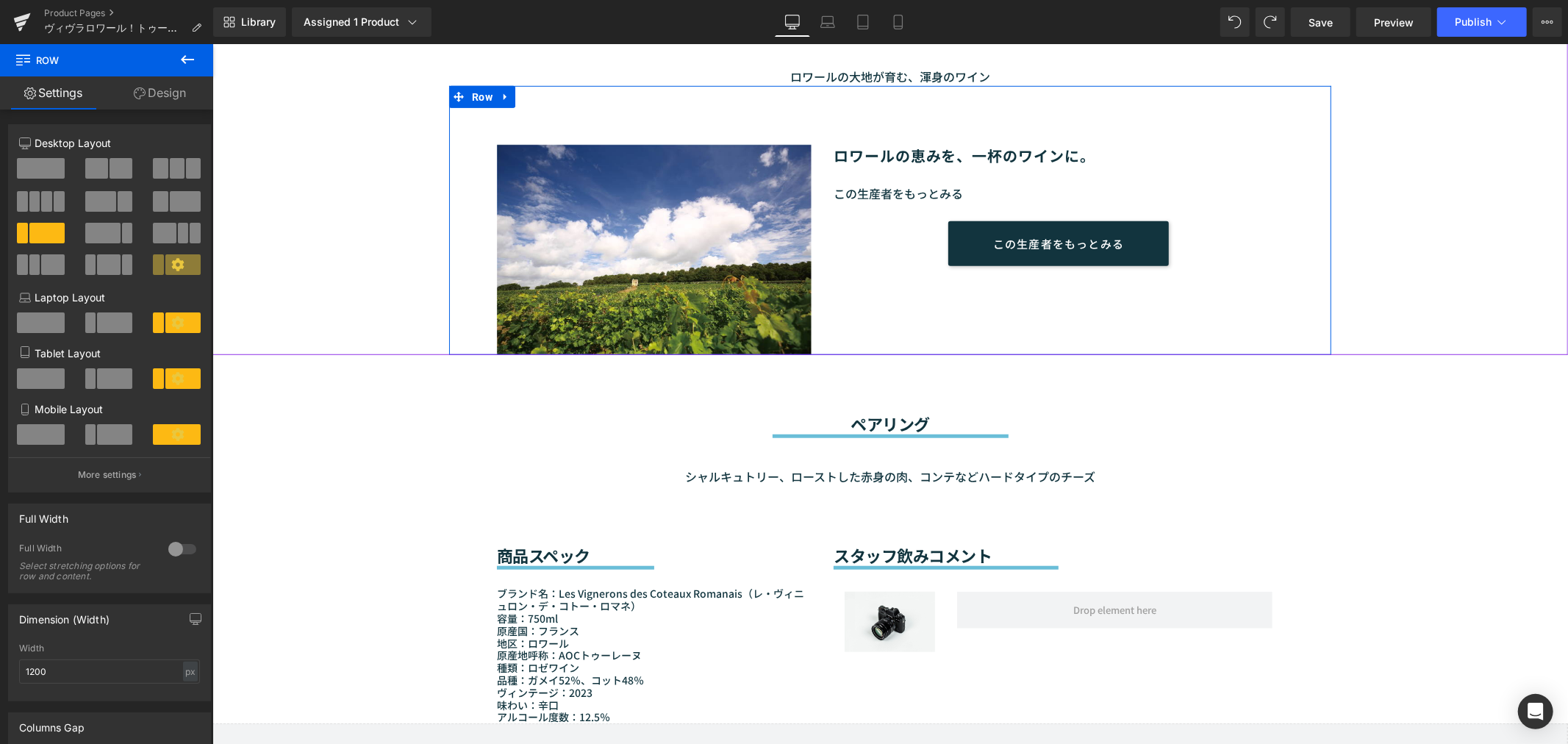
scroll to position [1115, 0]
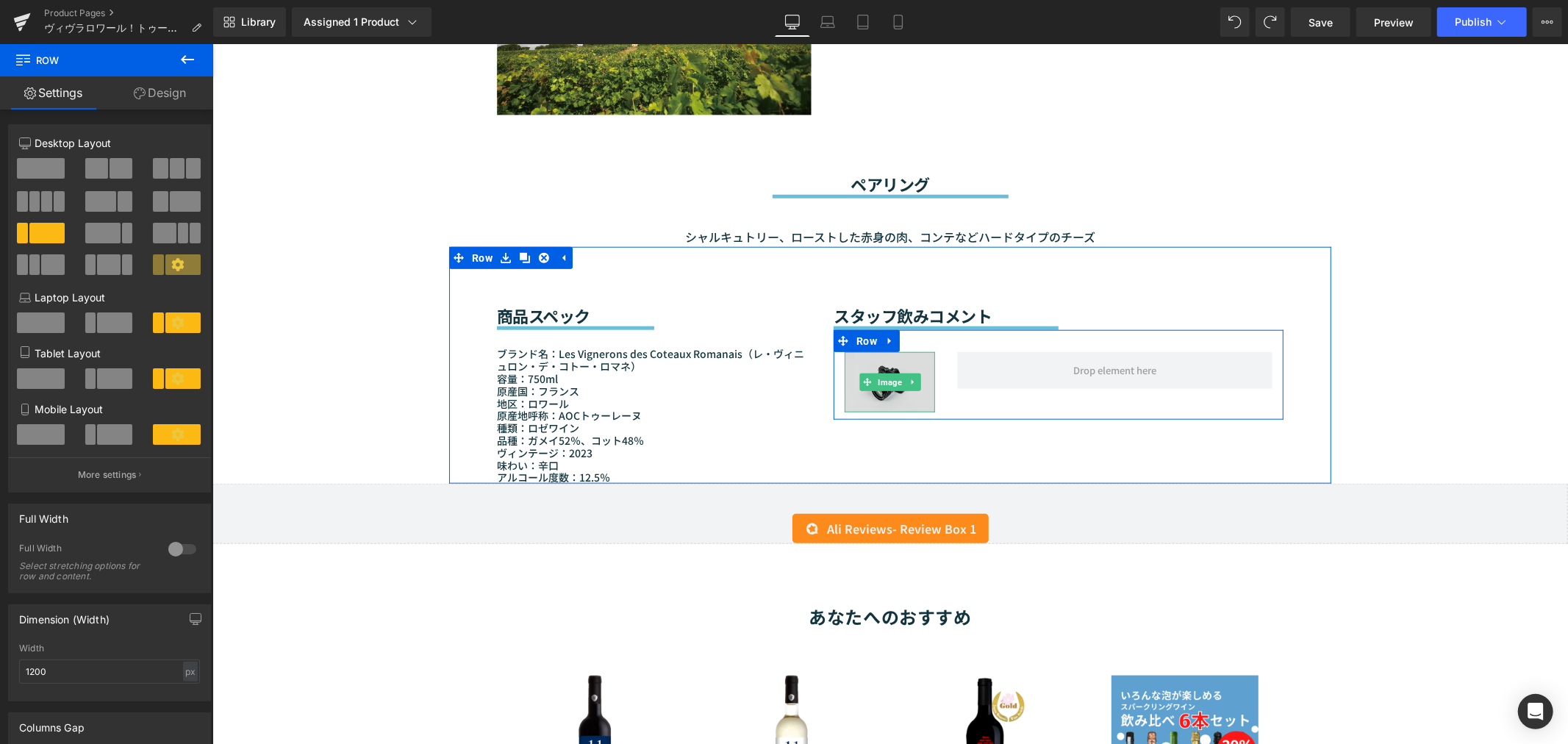
click at [856, 383] on img at bounding box center [888, 381] width 91 height 59
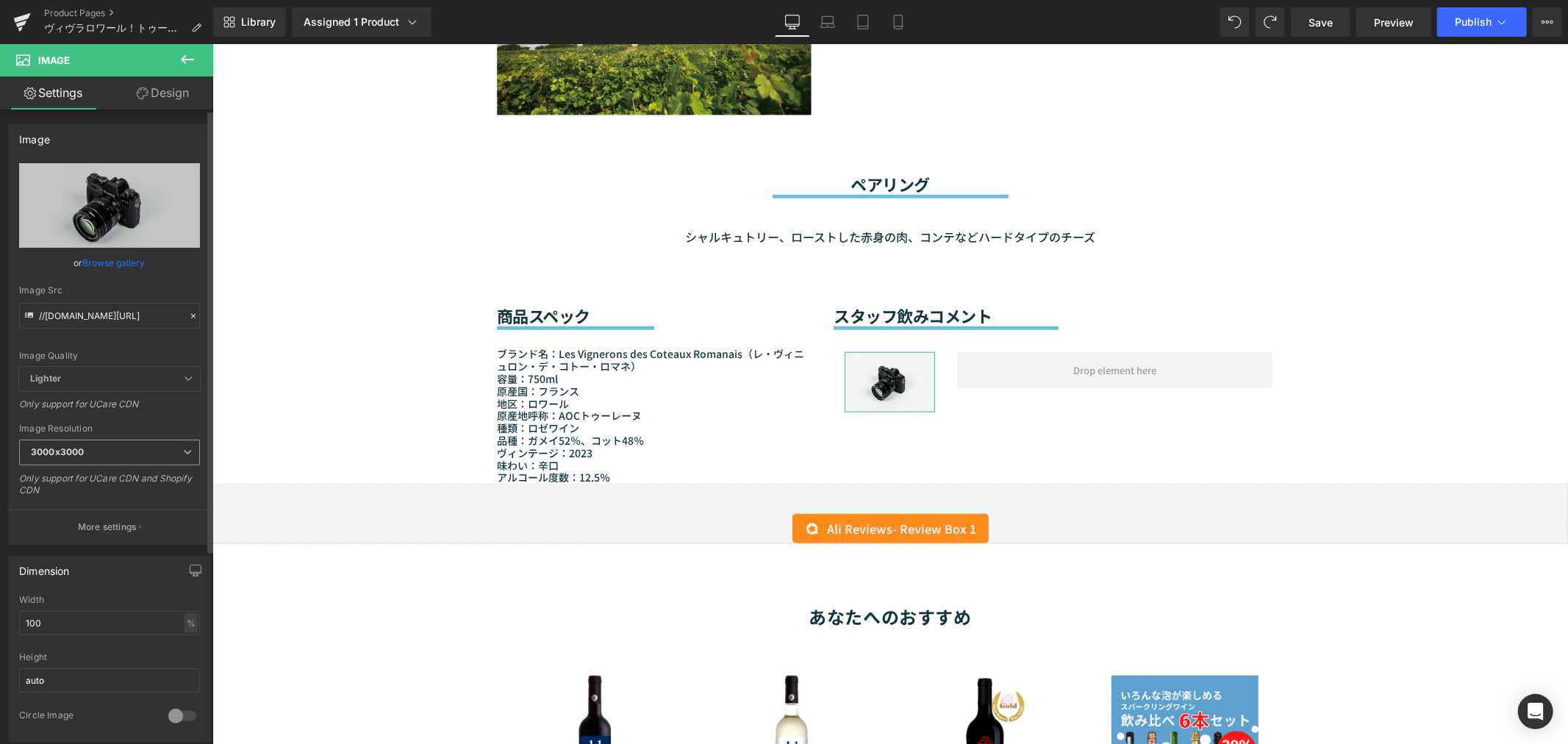
click at [94, 445] on span "3000x3000" at bounding box center [110, 452] width 181 height 26
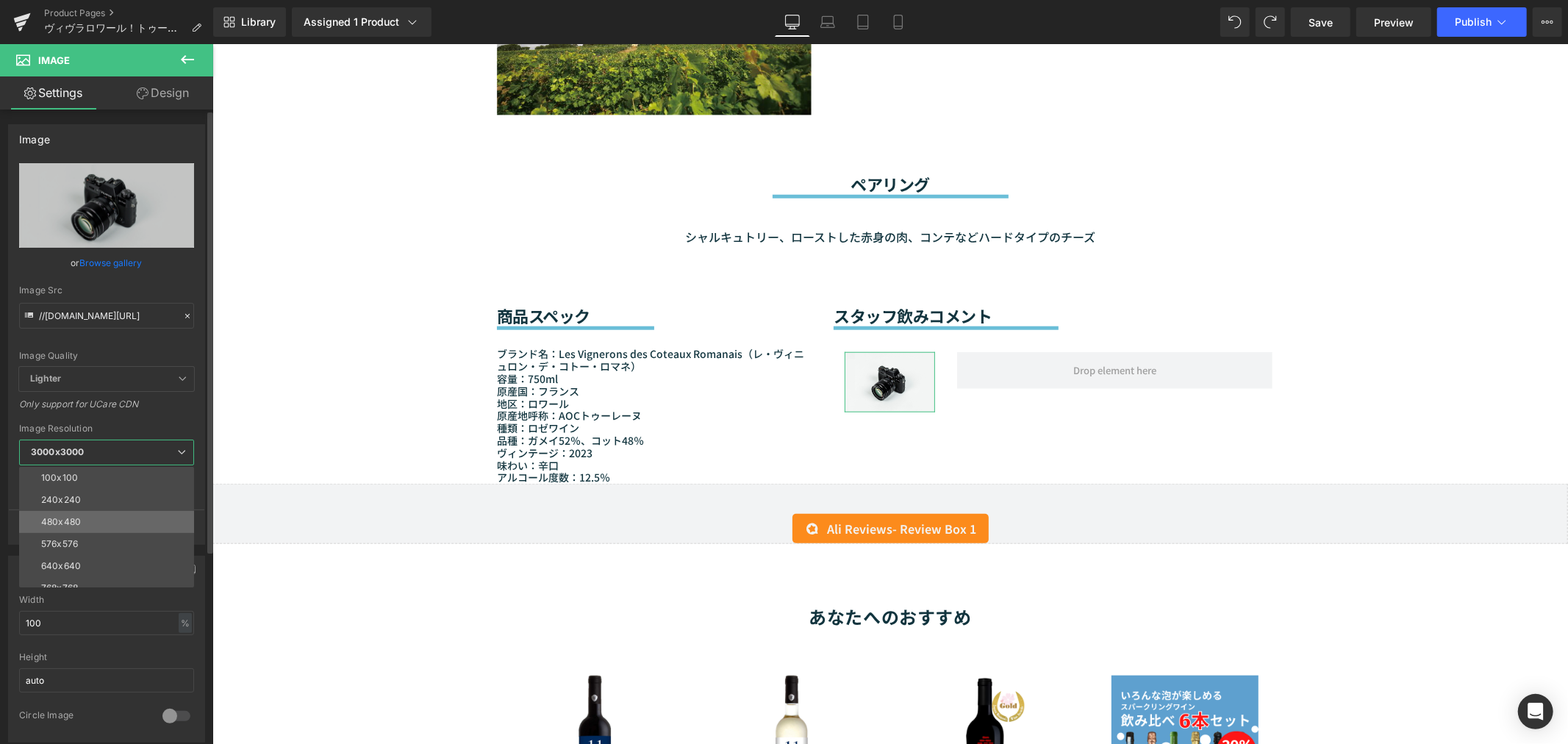
click at [82, 512] on li "480x480" at bounding box center [110, 522] width 181 height 22
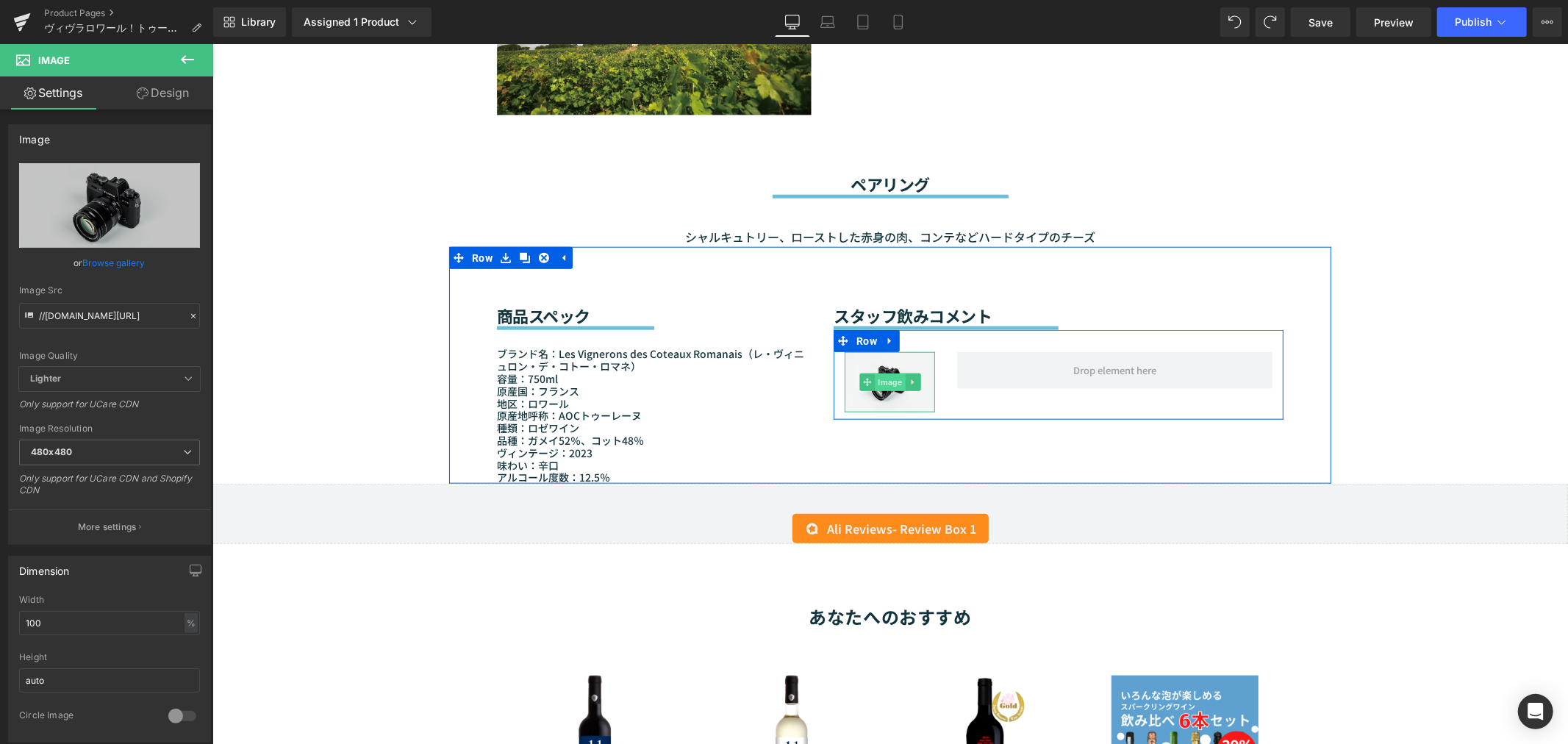
click at [880, 374] on span "Image" at bounding box center [888, 382] width 30 height 17
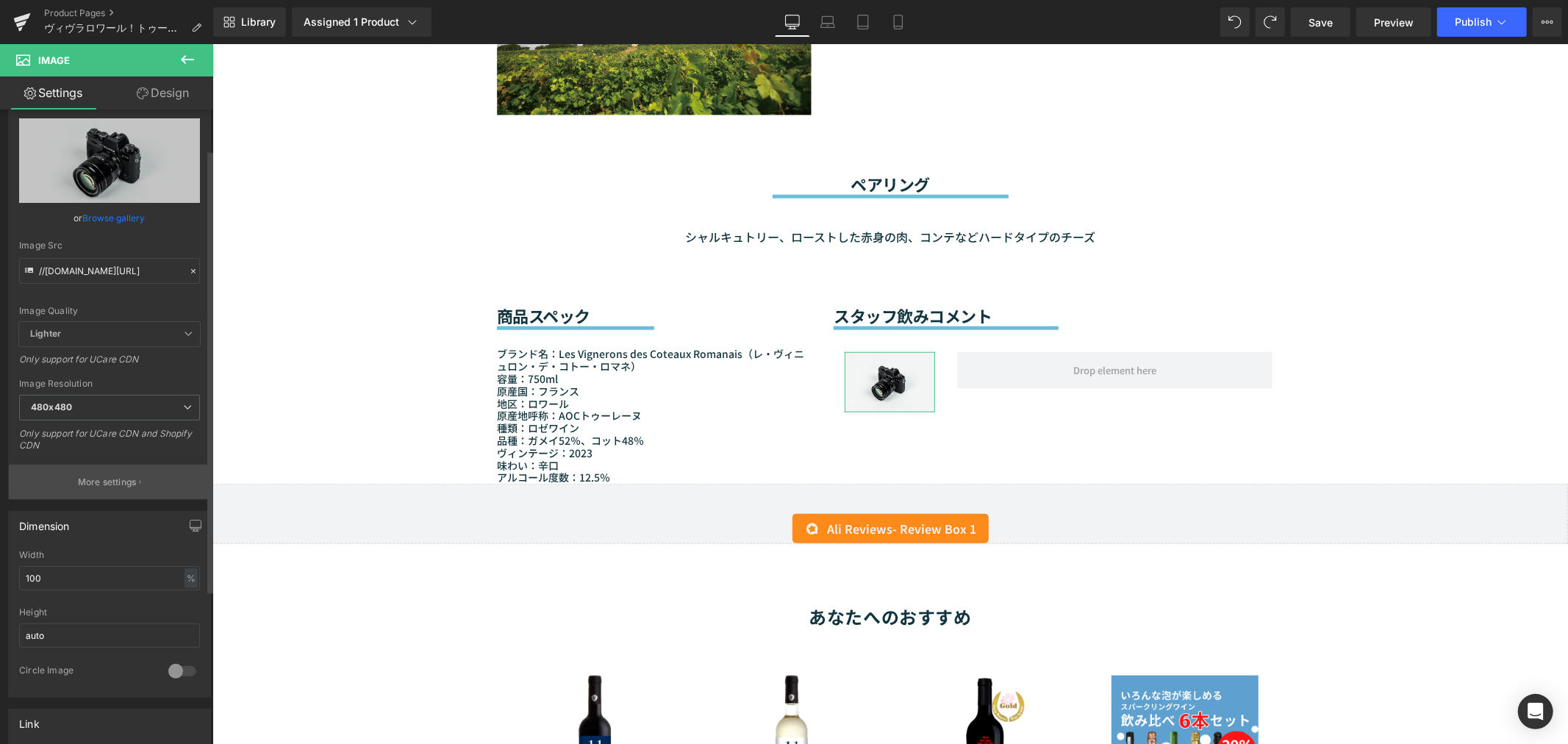
scroll to position [81, 0]
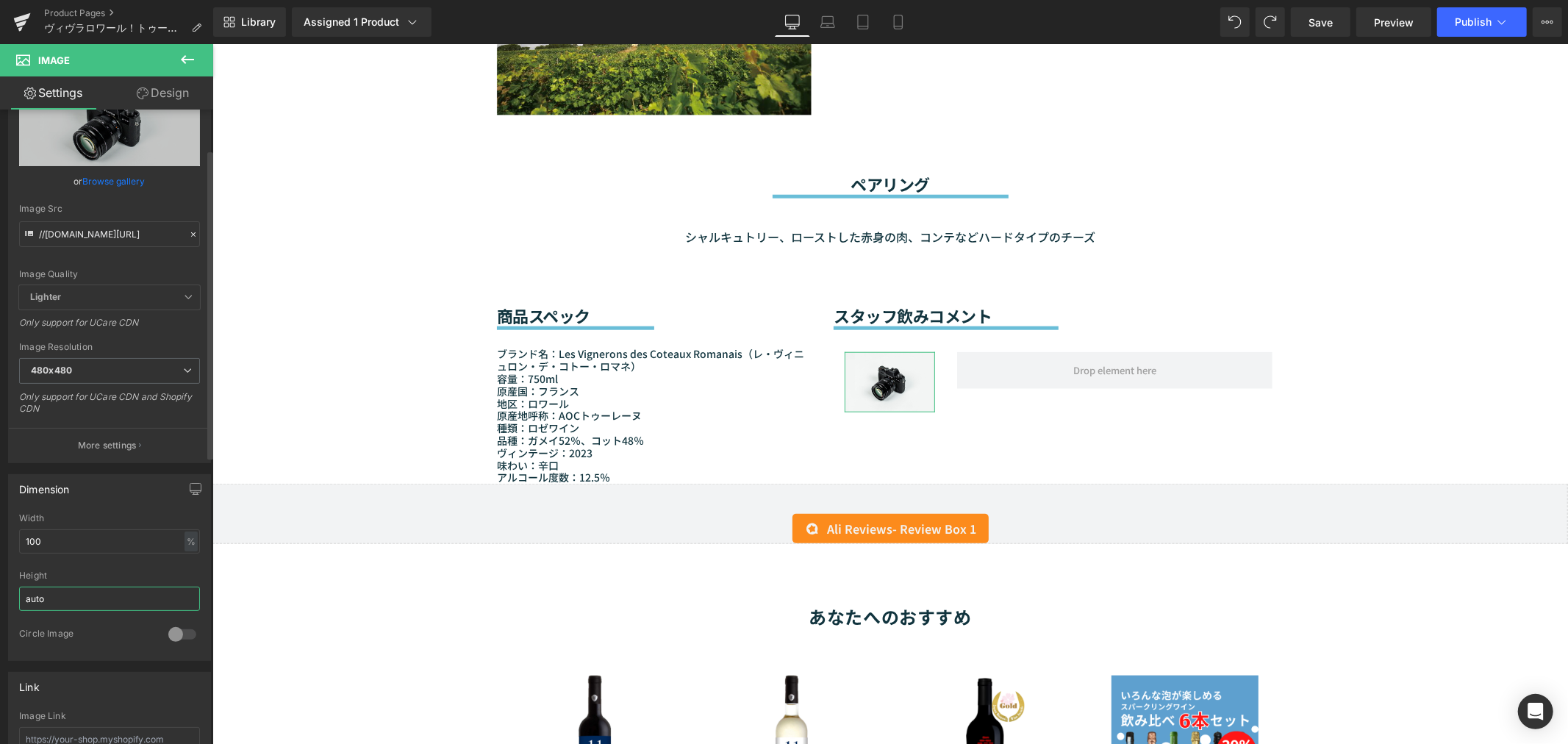
click at [70, 589] on input "auto" at bounding box center [110, 598] width 181 height 25
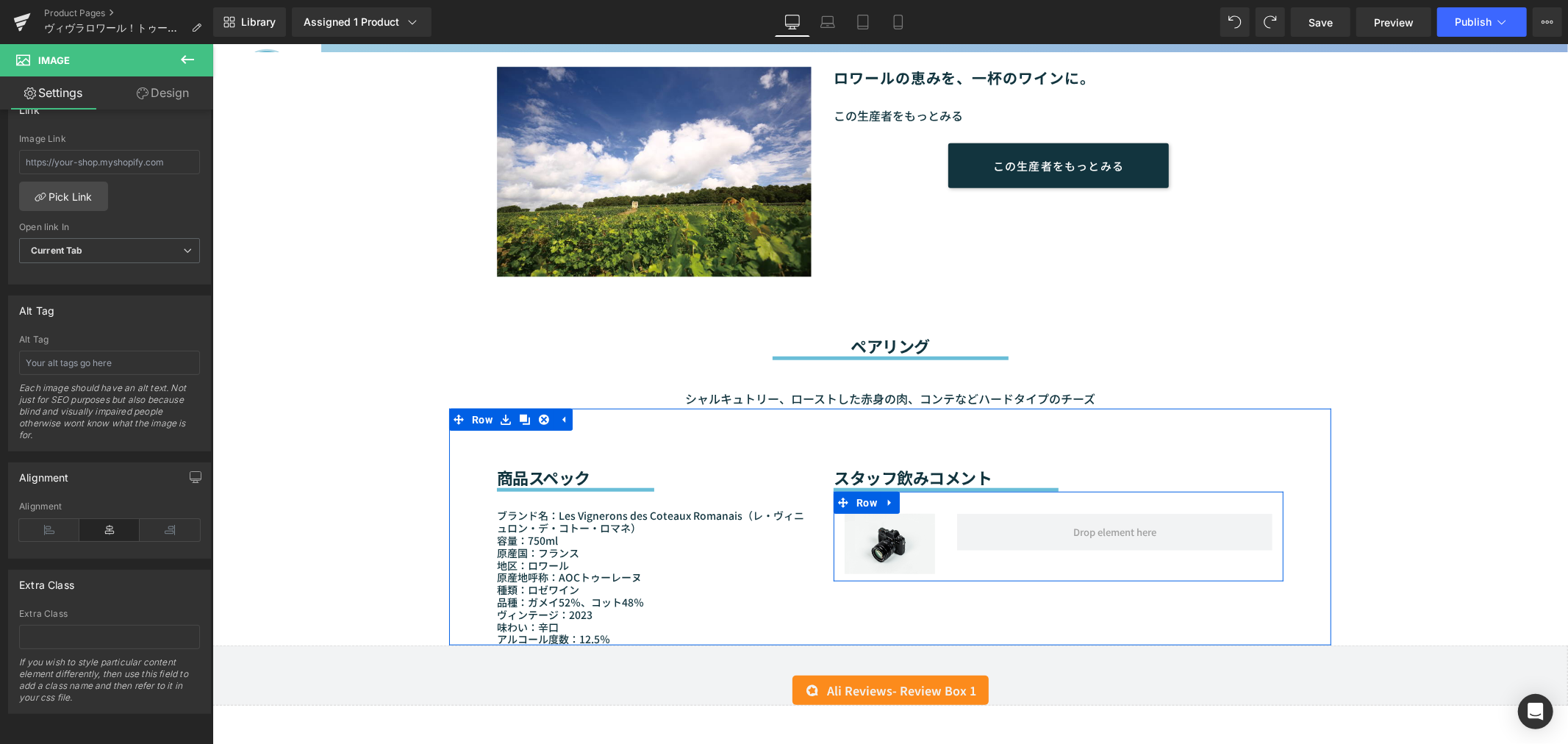
scroll to position [952, 0]
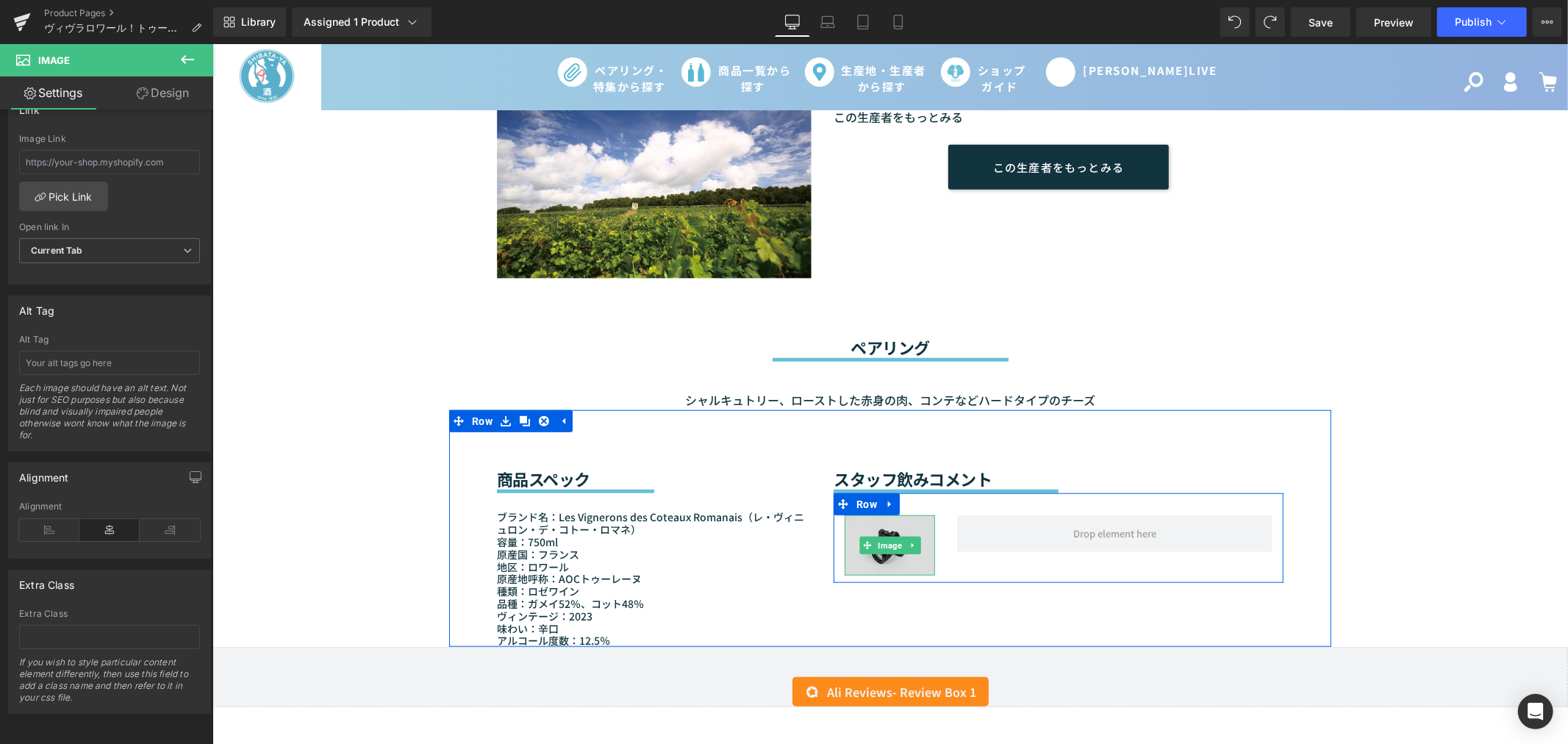
click at [881, 536] on span "Image" at bounding box center [888, 545] width 30 height 17
click at [875, 536] on span "Image" at bounding box center [888, 545] width 30 height 17
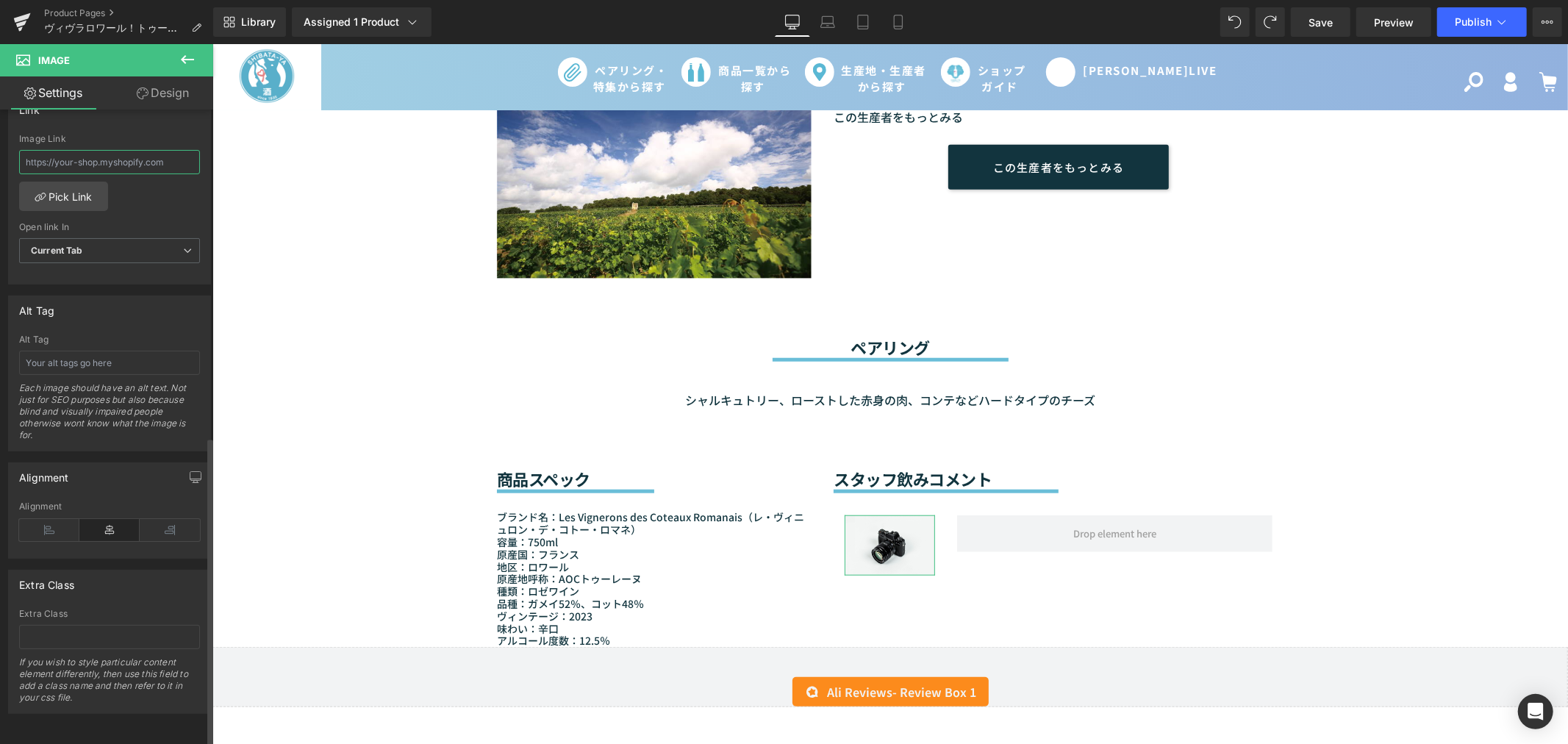
click at [123, 151] on input "text" at bounding box center [110, 162] width 181 height 25
click at [79, 194] on link "Pick Link" at bounding box center [63, 196] width 89 height 29
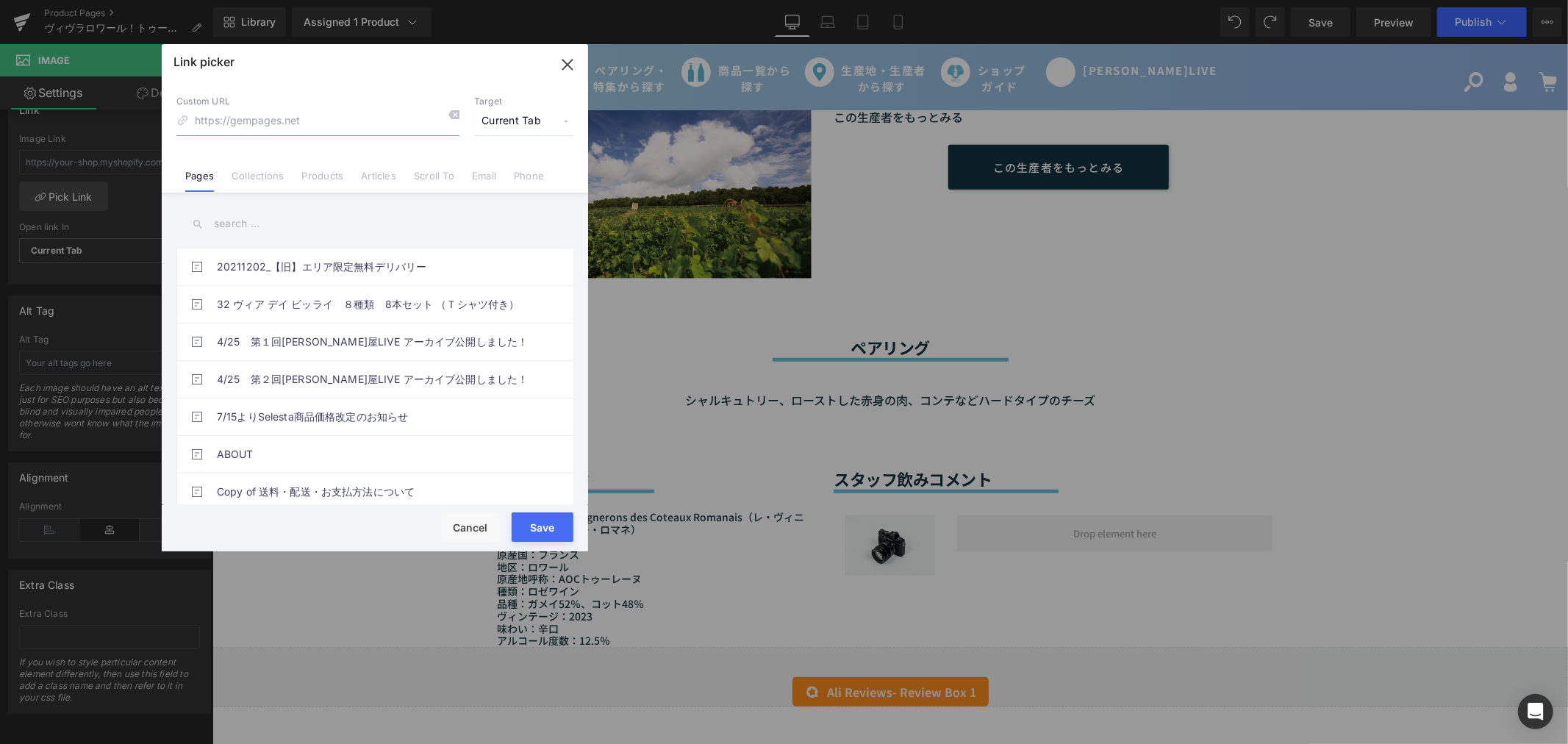
click at [574, 67] on icon "button" at bounding box center [567, 65] width 24 height 24
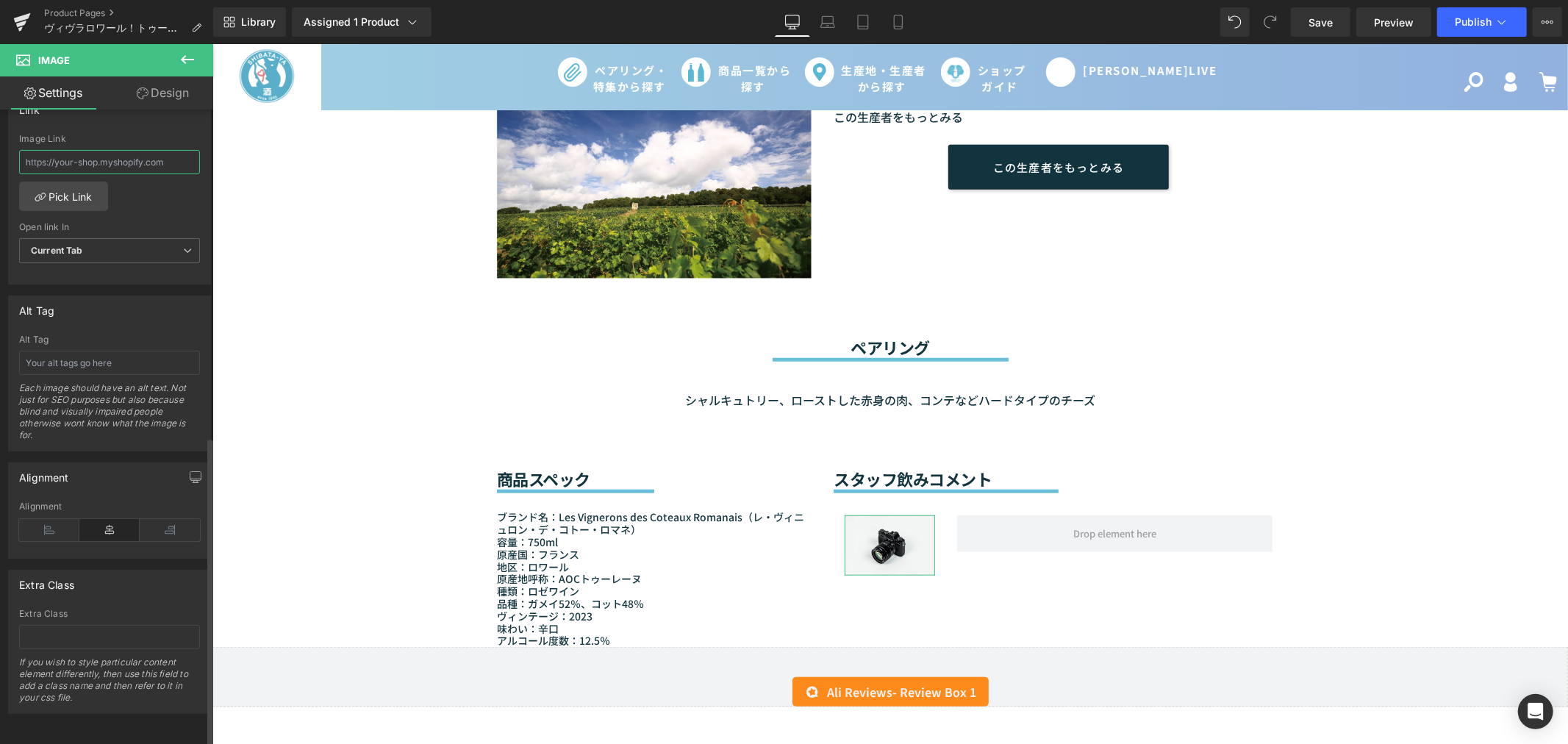
click at [108, 156] on input "text" at bounding box center [110, 162] width 181 height 25
click at [129, 155] on input "text" at bounding box center [110, 162] width 181 height 25
paste input "https://ucarecdn.com/0d1fd928-ba5a-43eb-bf72-b8de62f6230d/-/format/auto/-/previ…"
type input "https://ucarecdn.com/0d1fd928-ba5a-43eb-bf72-b8de62f6230d/-/format/auto/-/previ…"
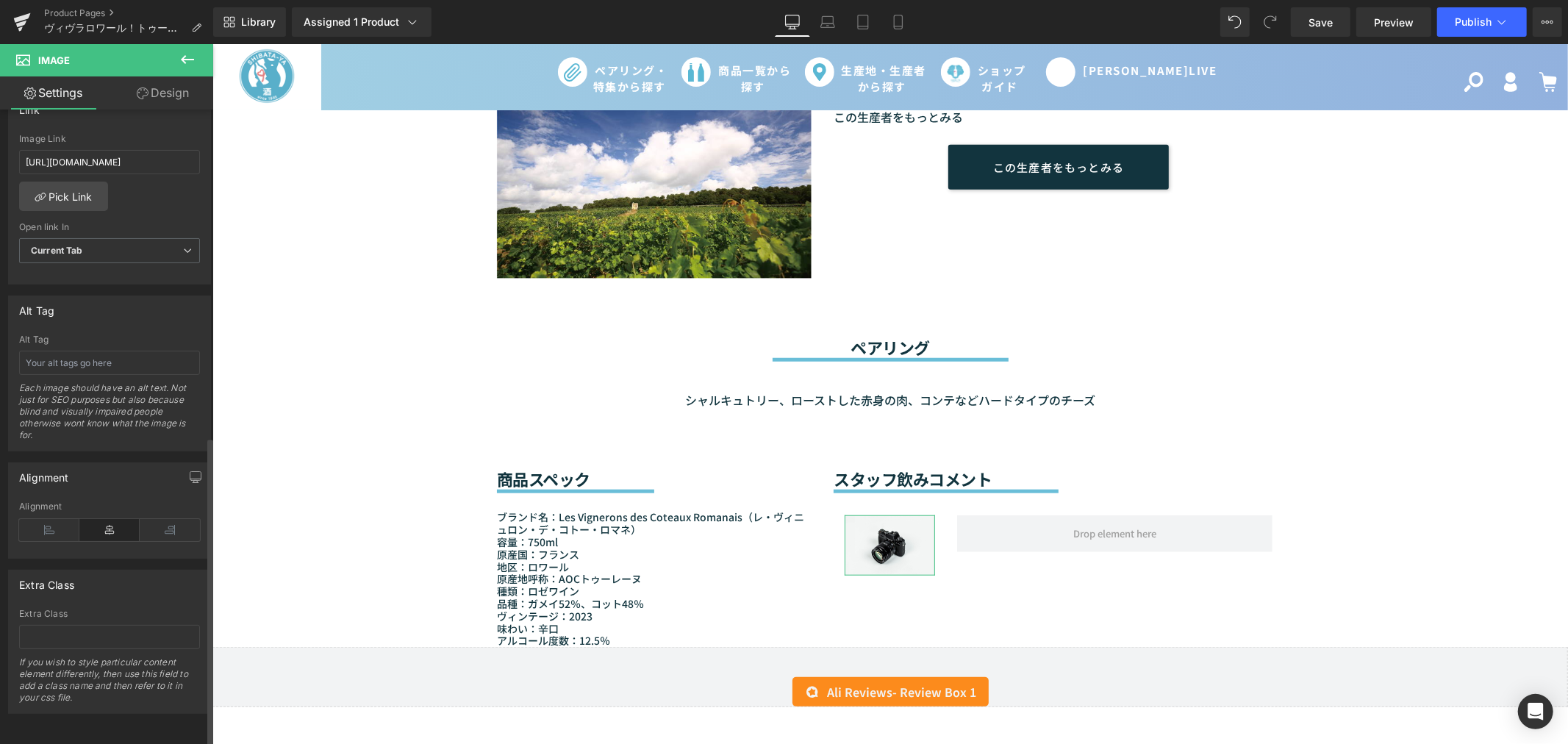
scroll to position [0, 0]
click at [194, 189] on div "https://ucarecdn.com/0d1fd928-ba5a-43eb-bf72-b8de62f6230d/-/format/auto/-/previ…" at bounding box center [110, 209] width 201 height 151
drag, startPoint x: 305, startPoint y: 252, endPoint x: 422, endPoint y: 325, distance: 137.9
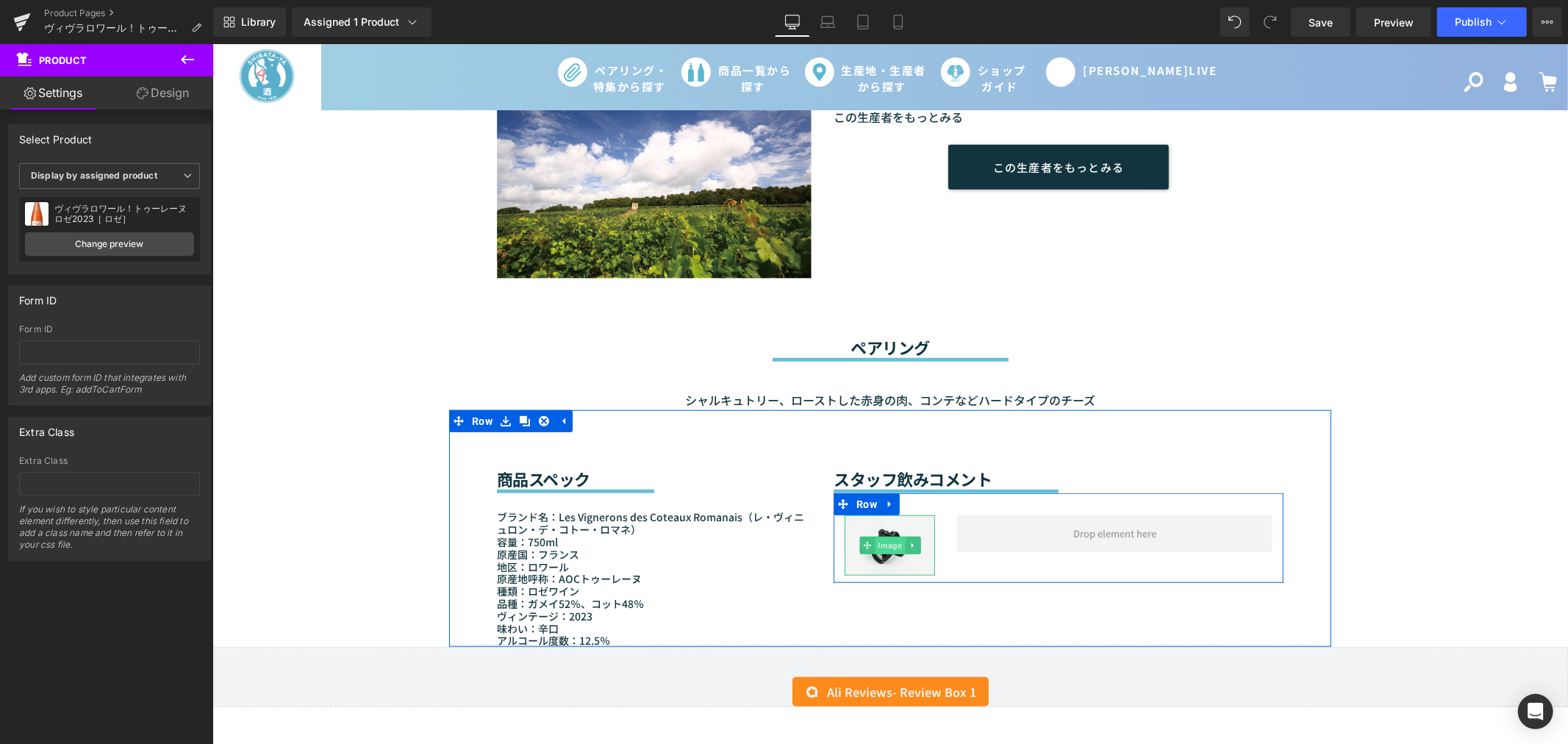
click at [888, 538] on span "Image" at bounding box center [888, 545] width 30 height 17
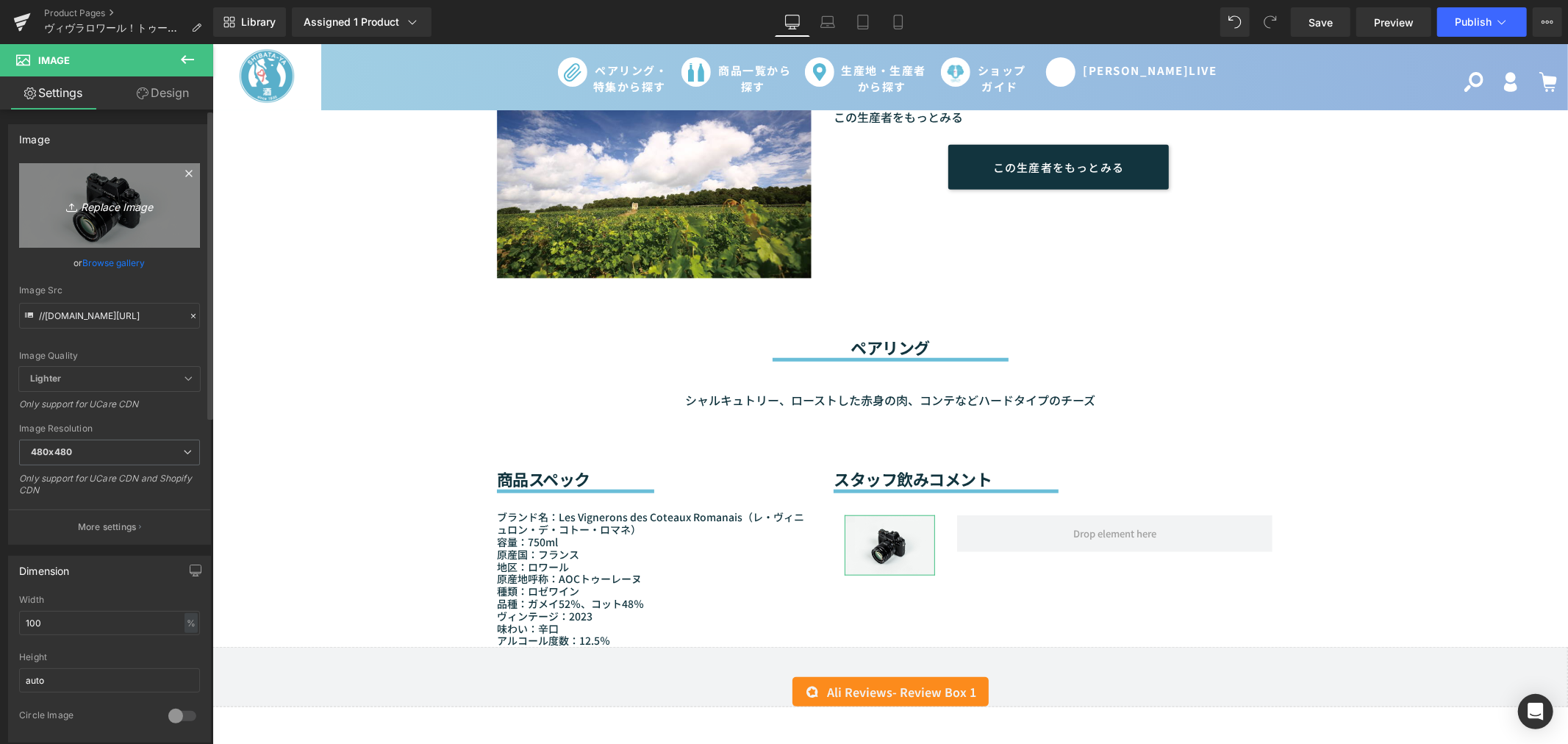
click at [111, 202] on icon "Replace Image" at bounding box center [109, 205] width 118 height 18
type input "C:\fakepath\杉井.jpg"
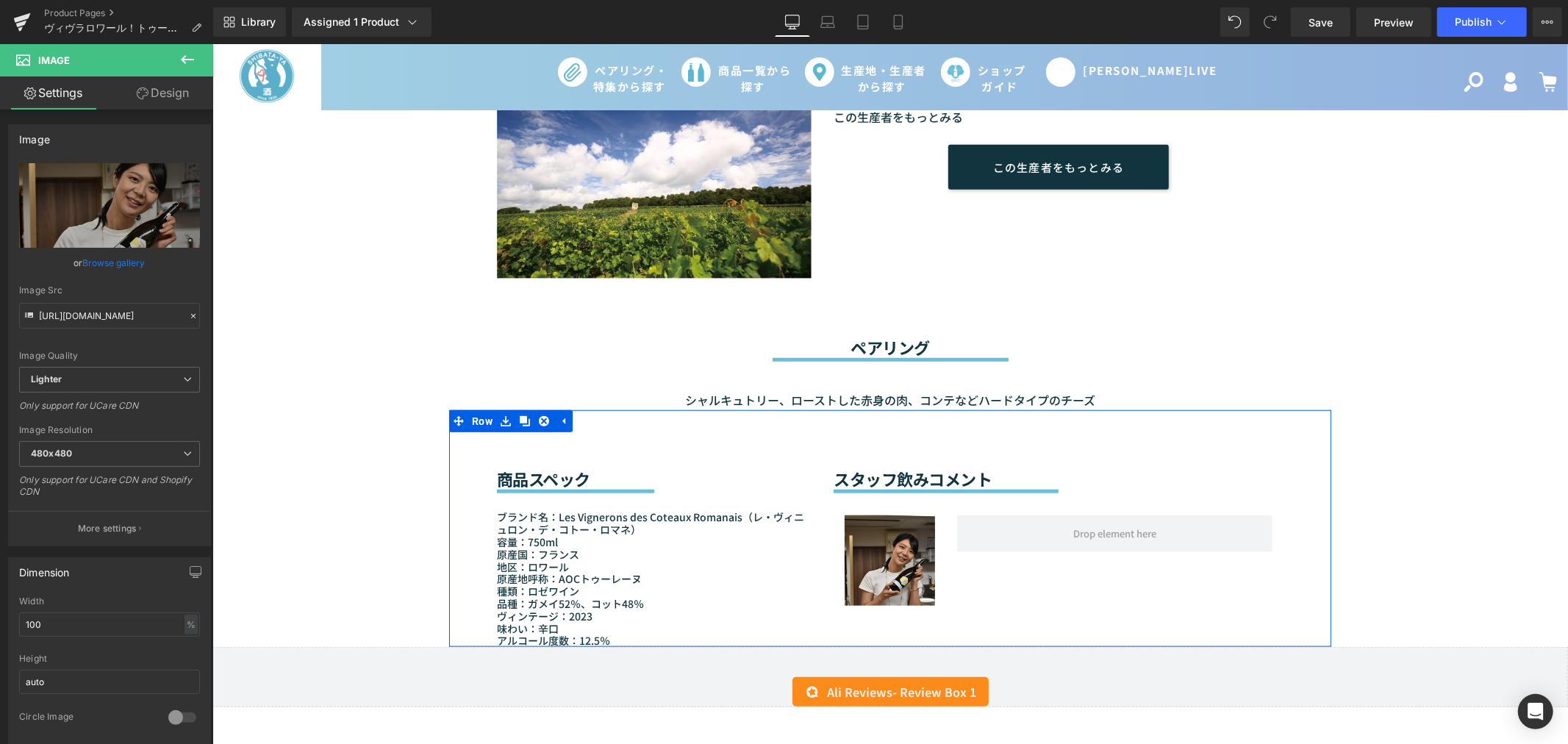
type input "https://ucarecdn.com/b34d27d6-d55b-4741-973f-d4c5bf62eab1/-/format/auto/-/previ…"
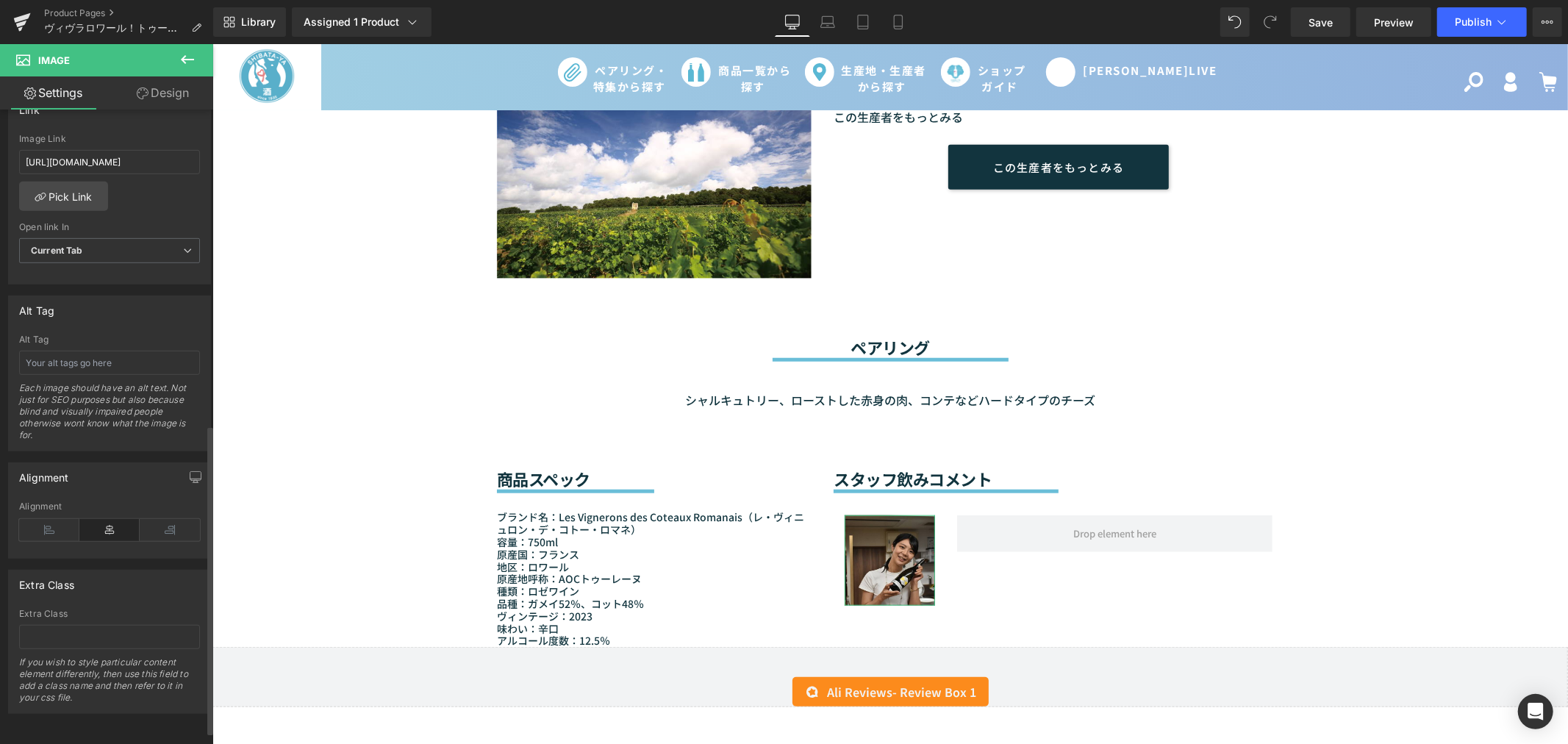
scroll to position [672, 0]
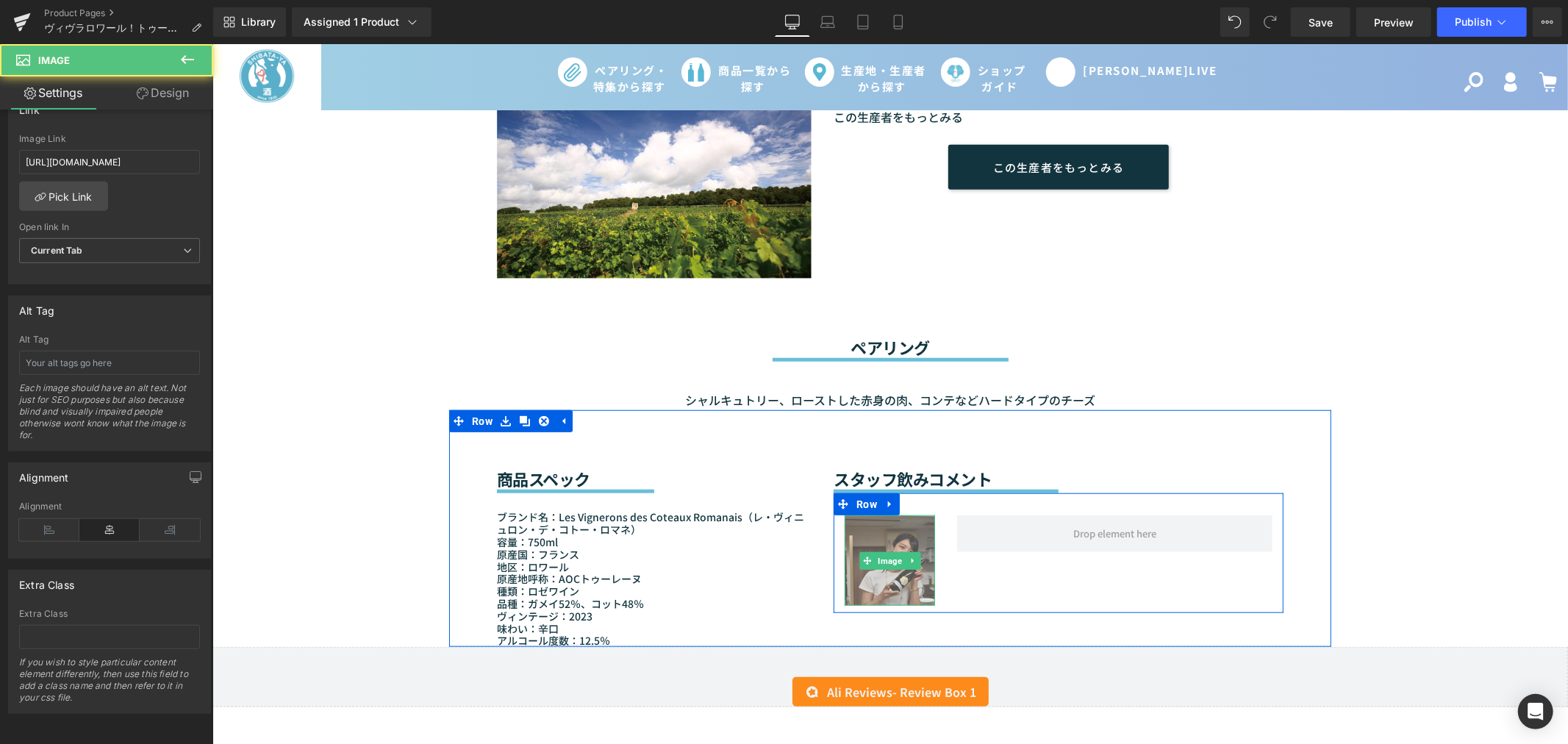
click at [873, 525] on img at bounding box center [888, 559] width 91 height 91
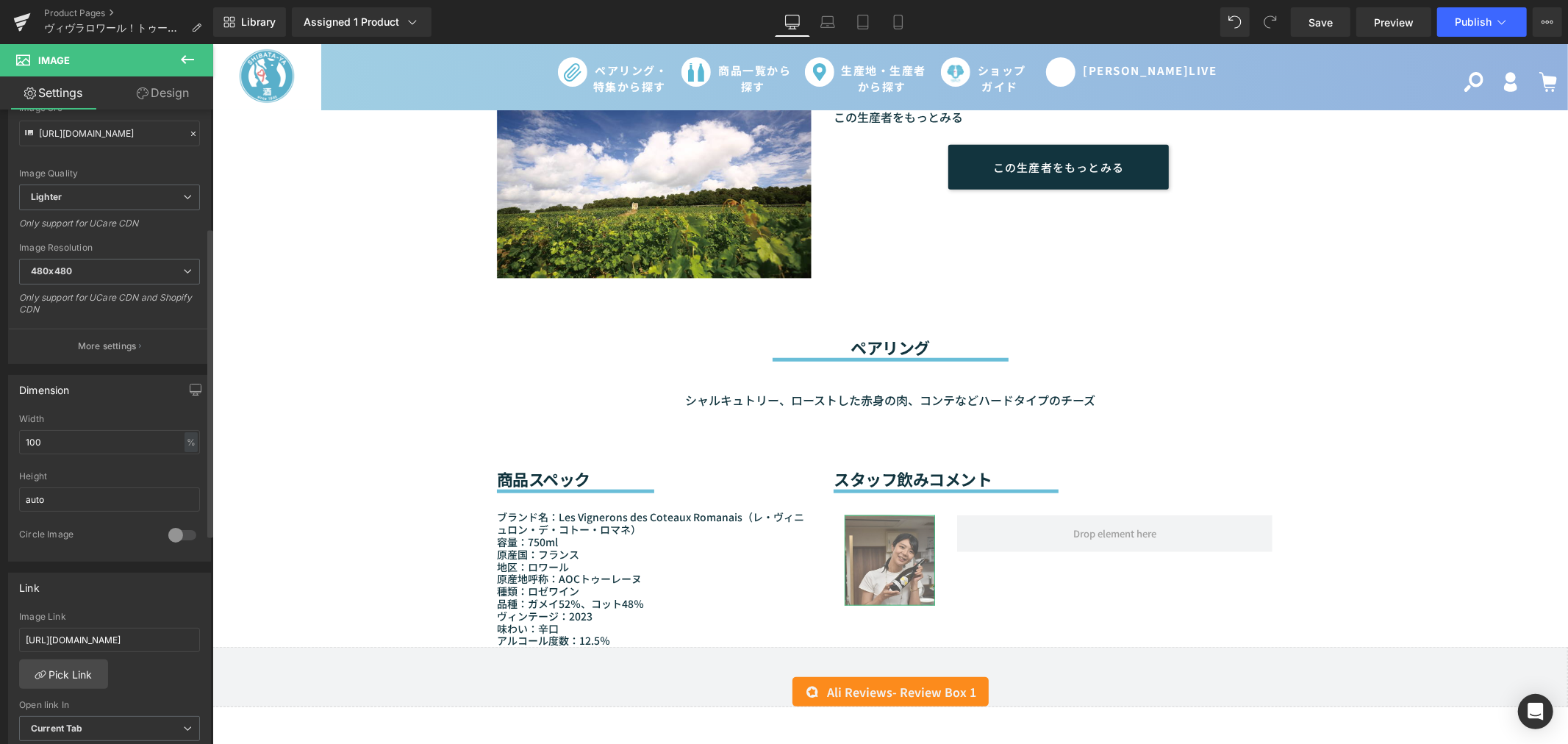
scroll to position [181, 0]
click at [166, 538] on div at bounding box center [182, 536] width 36 height 24
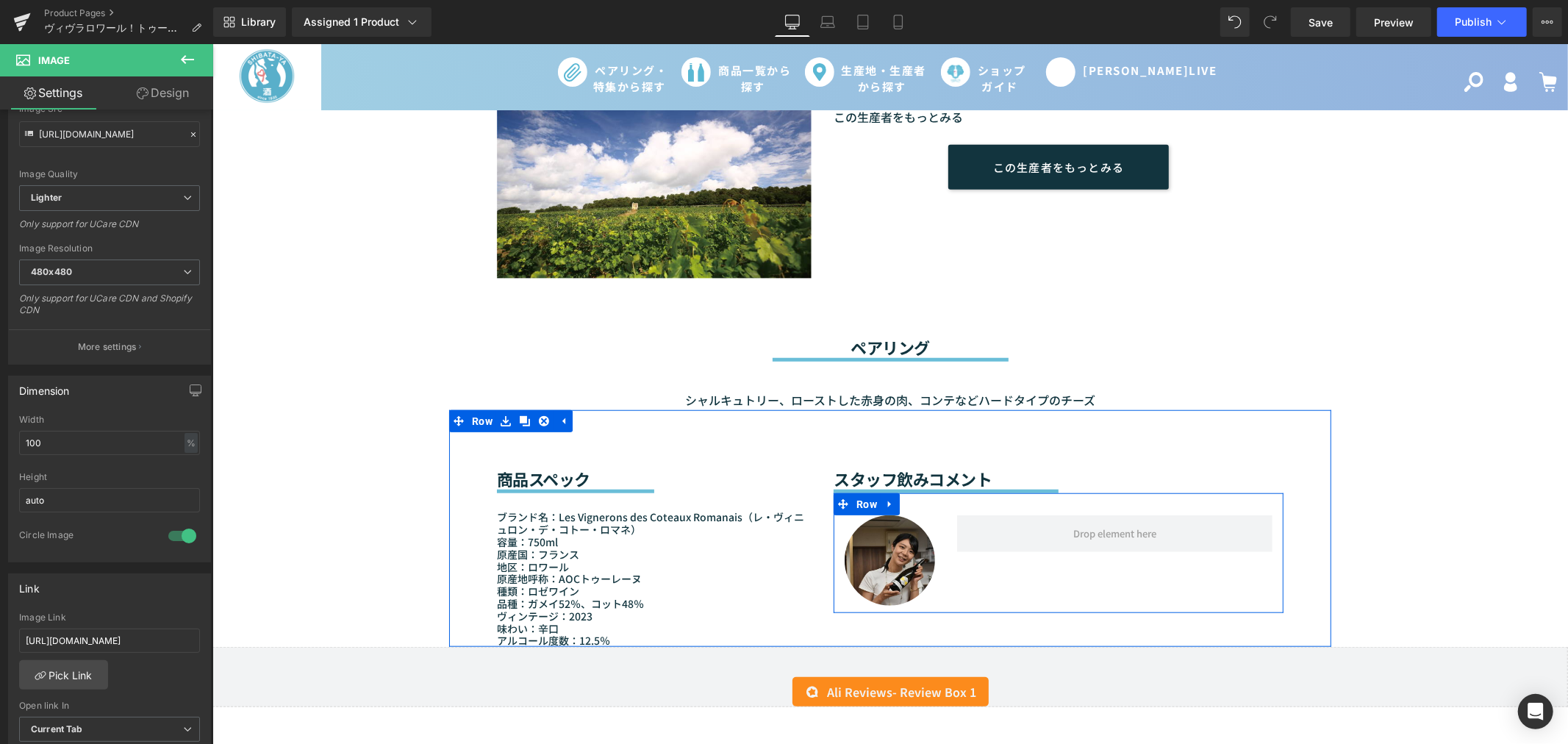
click at [1101, 542] on div "Image Row" at bounding box center [1058, 552] width 450 height 120
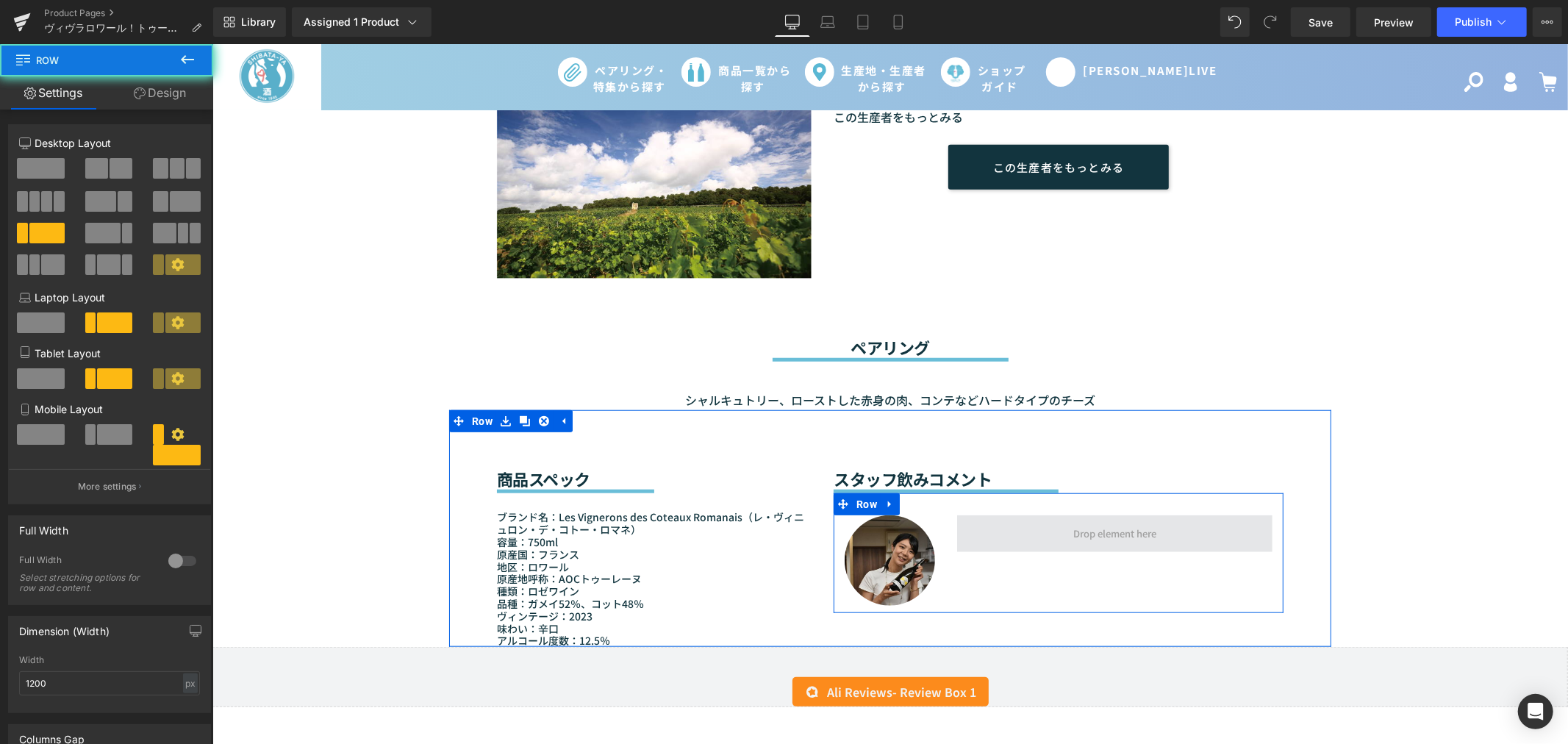
click at [1101, 536] on span at bounding box center [1113, 533] width 316 height 37
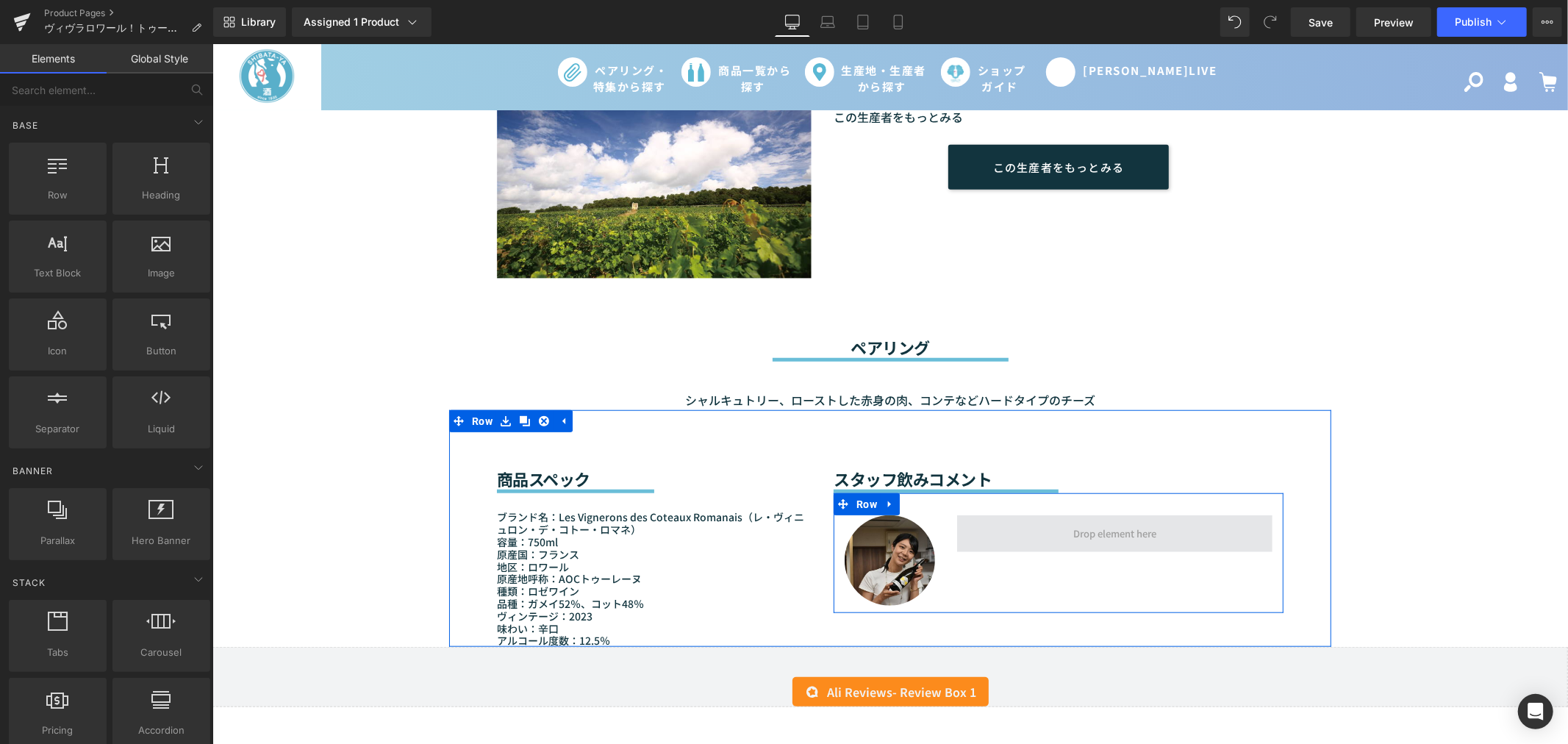
click at [1090, 522] on span at bounding box center [1113, 534] width 93 height 25
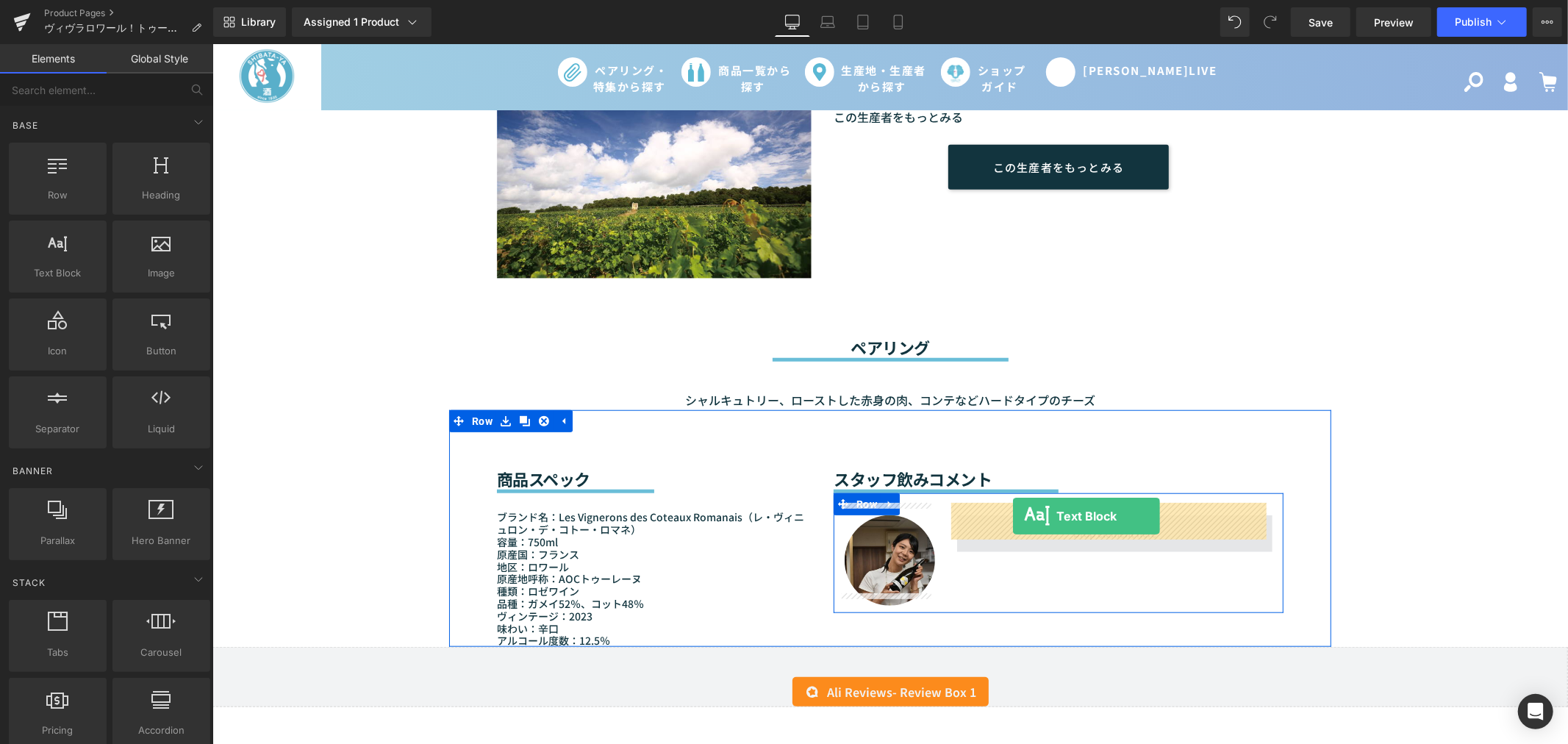
drag, startPoint x: 268, startPoint y: 303, endPoint x: 1012, endPoint y: 515, distance: 773.6
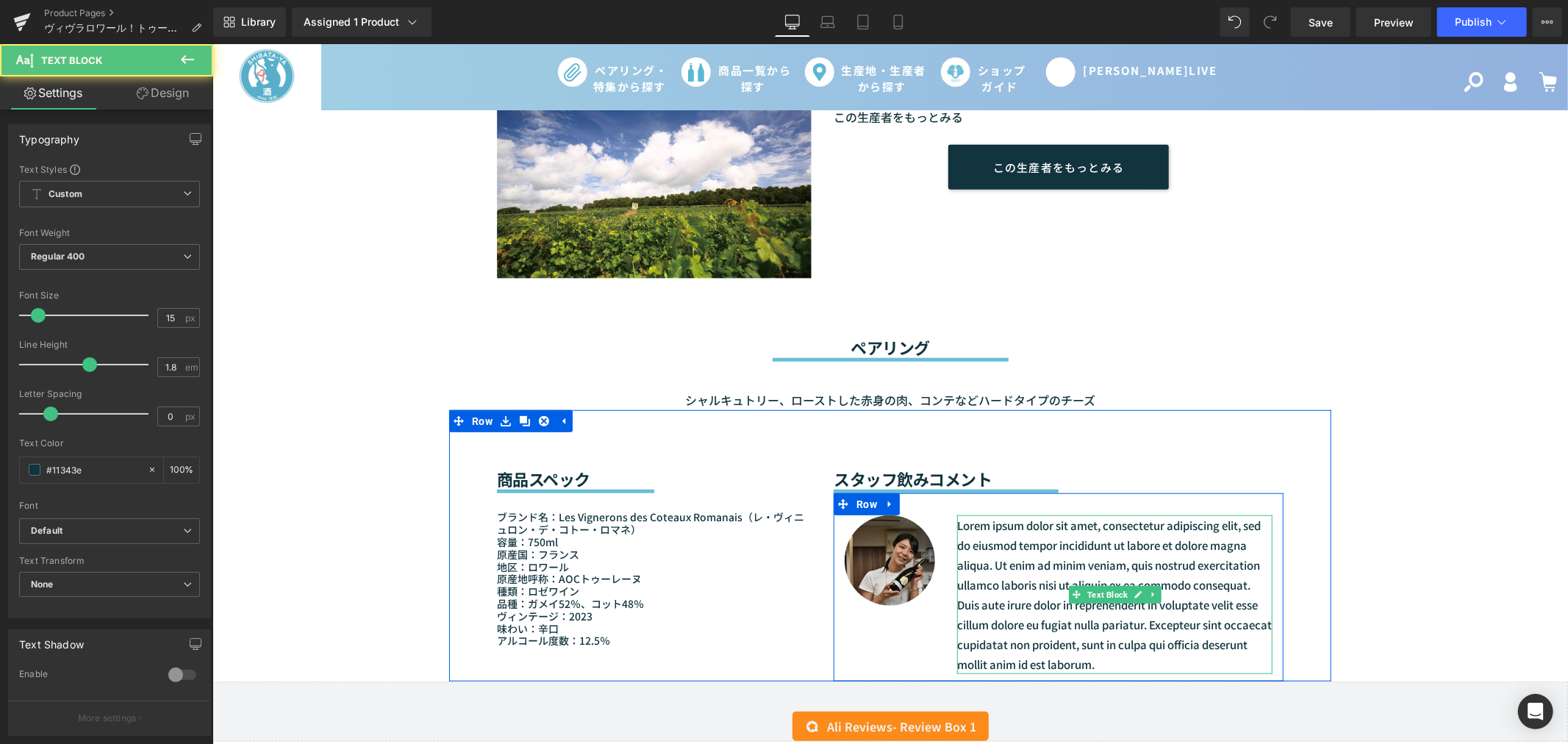
click at [1039, 555] on p "Lorem ipsum dolor sit amet, consectetur adipiscing elit, sed do eiusmod tempor …" at bounding box center [1113, 594] width 316 height 159
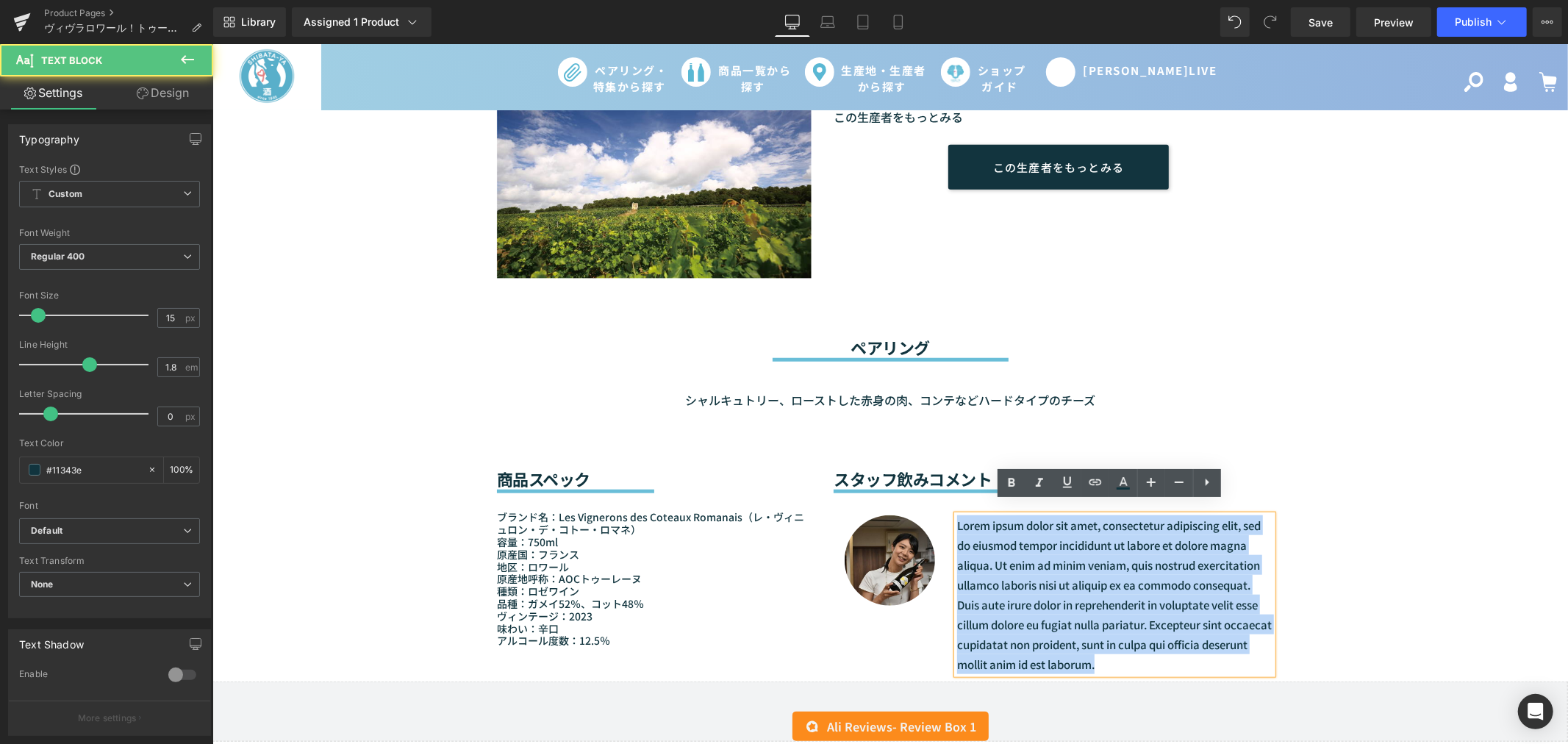
drag, startPoint x: 949, startPoint y: 511, endPoint x: 1155, endPoint y: 652, distance: 249.6
click at [1155, 652] on div "Lorem ipsum dolor sit amet, consectetur adipiscing elit, sed do eiusmod tempor …" at bounding box center [1113, 594] width 316 height 159
paste div
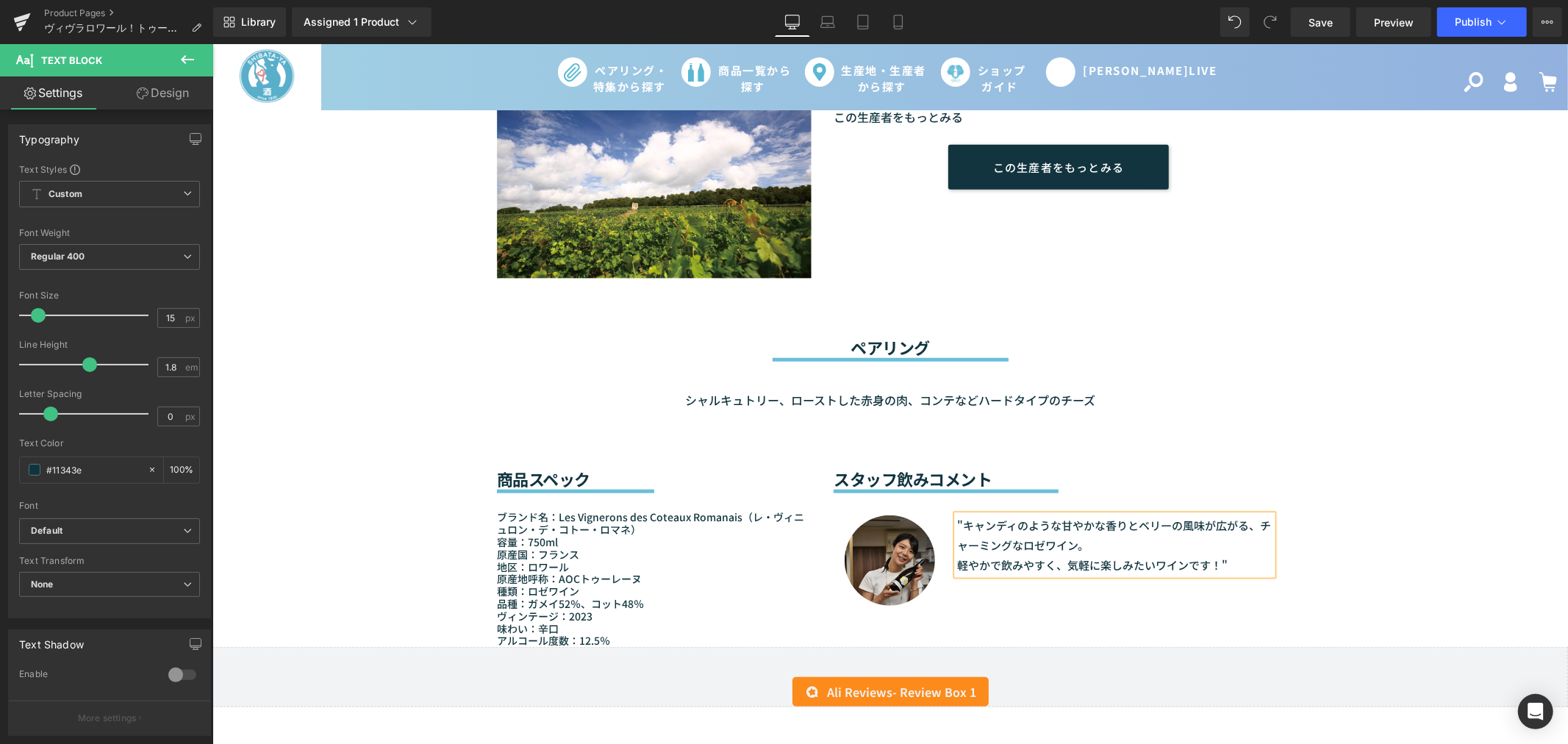
click at [918, 608] on div "商品スペック Heading Separator ブランド名：Les Vignerons des Coteaux Romanais（レ・ヴィニュロン・デ・コト…" at bounding box center [889, 527] width 882 height 237
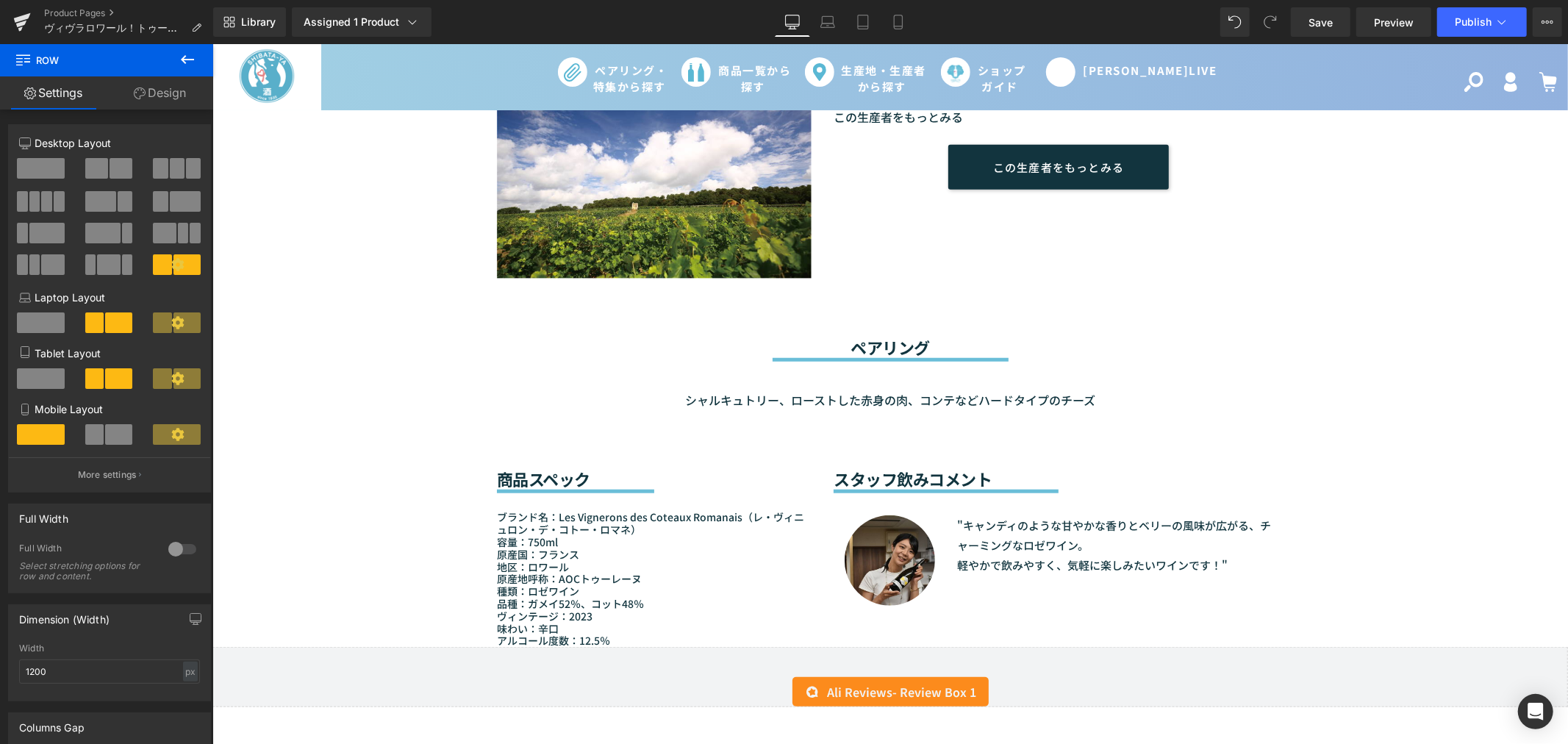
click at [18, 61] on icon at bounding box center [23, 58] width 14 height 14
click at [81, 60] on span "Row" at bounding box center [88, 59] width 147 height 32
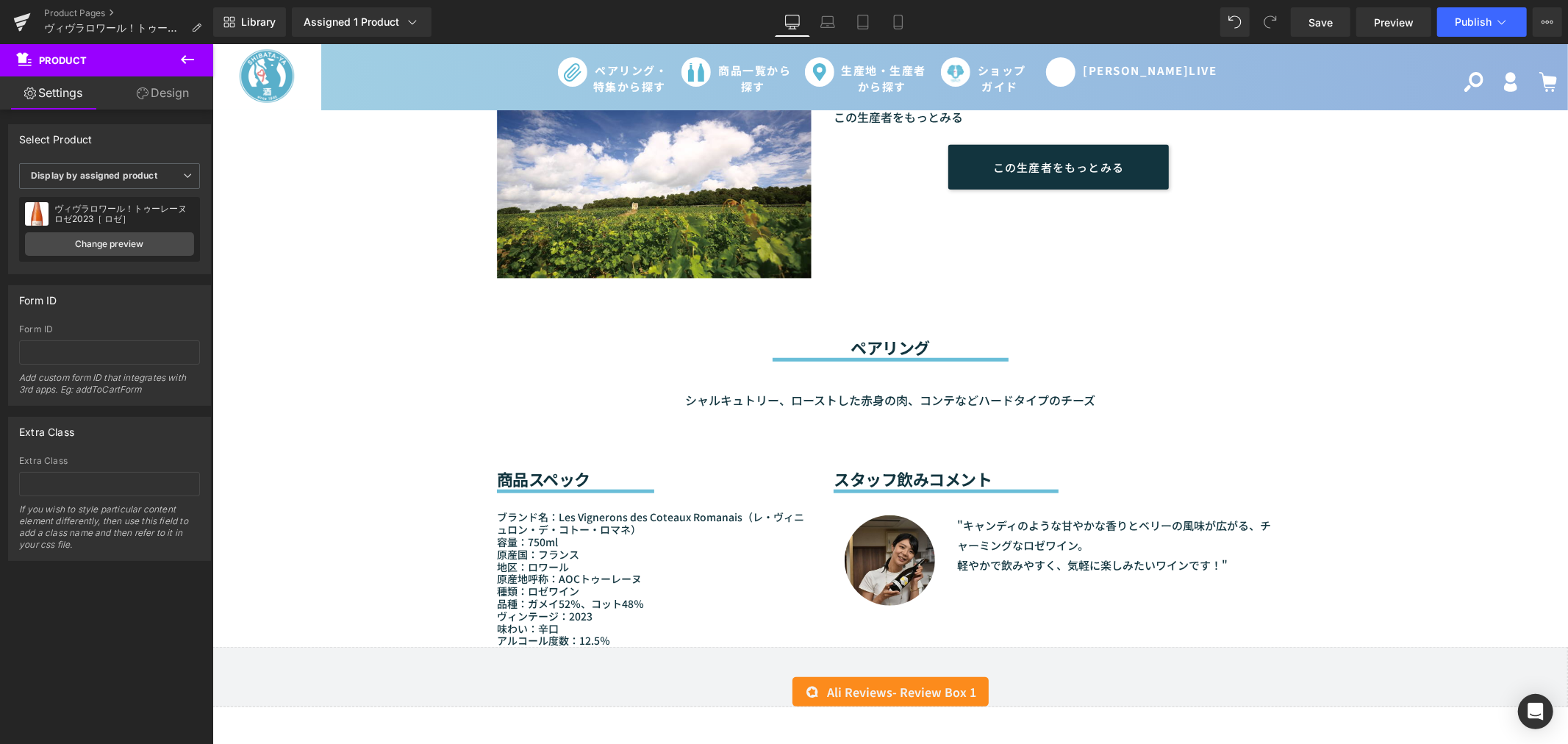
click at [181, 52] on icon at bounding box center [187, 59] width 17 height 17
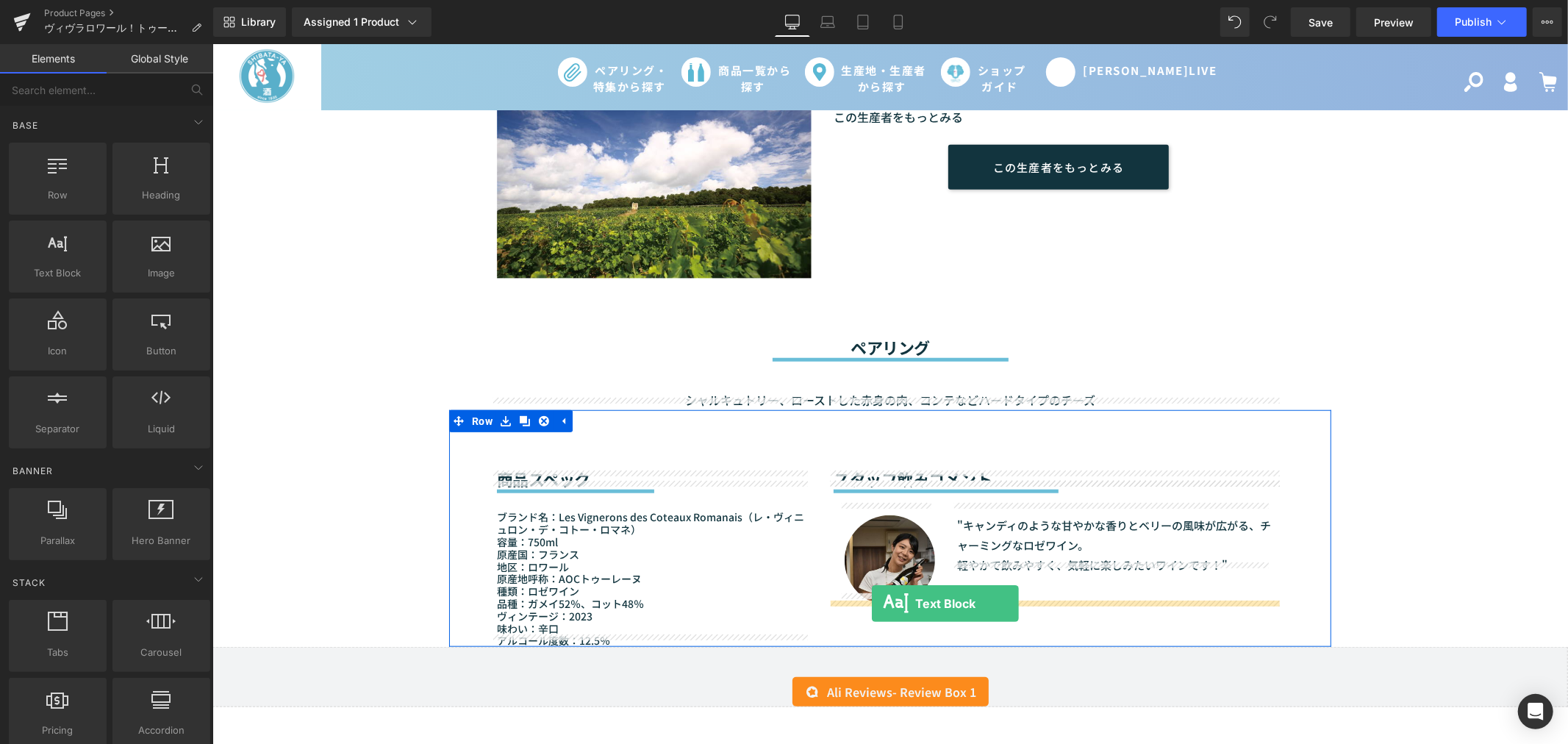
drag, startPoint x: 274, startPoint y: 318, endPoint x: 871, endPoint y: 603, distance: 661.5
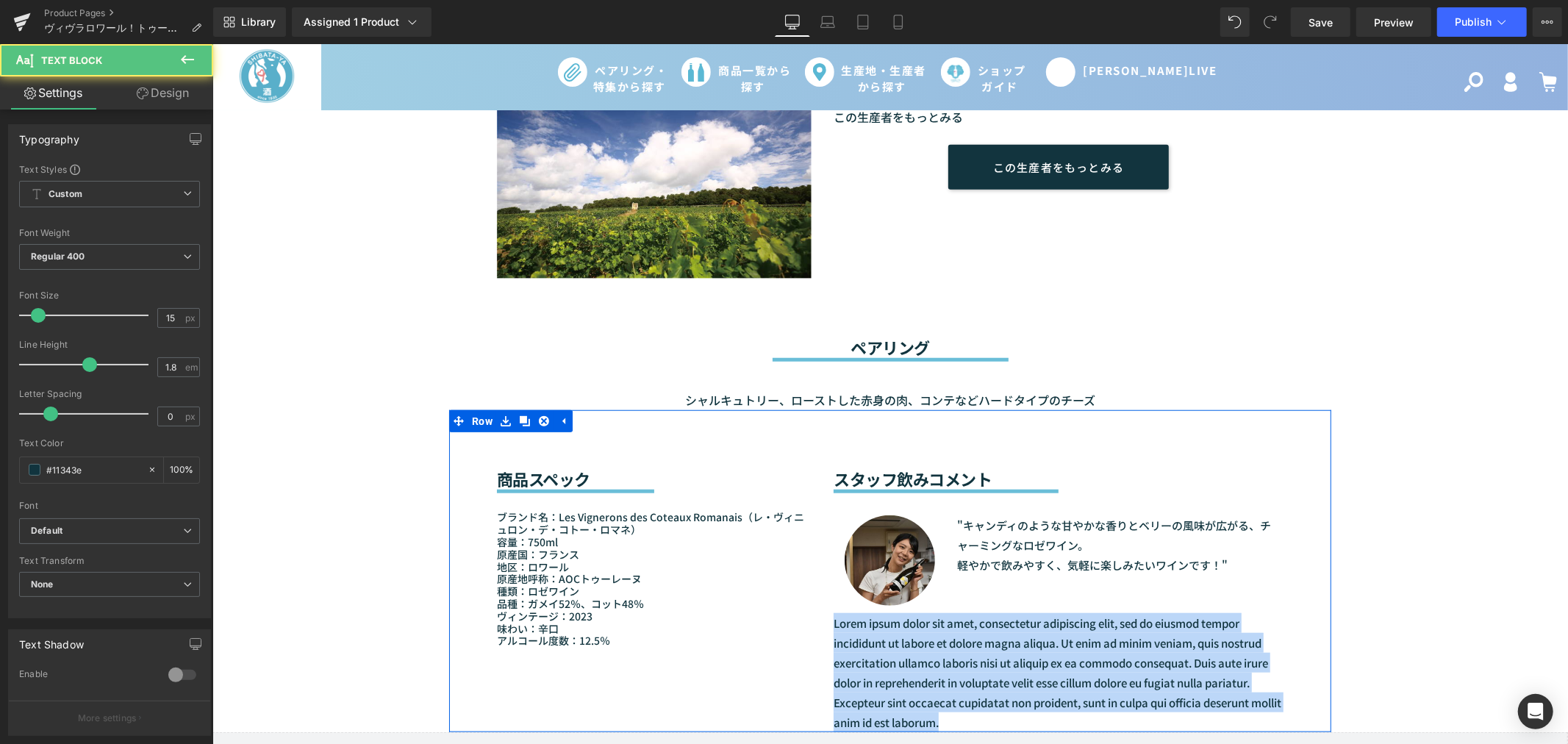
drag, startPoint x: 975, startPoint y: 712, endPoint x: 819, endPoint y: 610, distance: 186.4
click at [822, 610] on div "スタッフ飲みコメント Heading Separator Image "キャンディのような甘やかな香りとベリーの風味が広がる、チャーミングなロゼワイン。 軽や…" at bounding box center [1058, 570] width 472 height 322
paste div
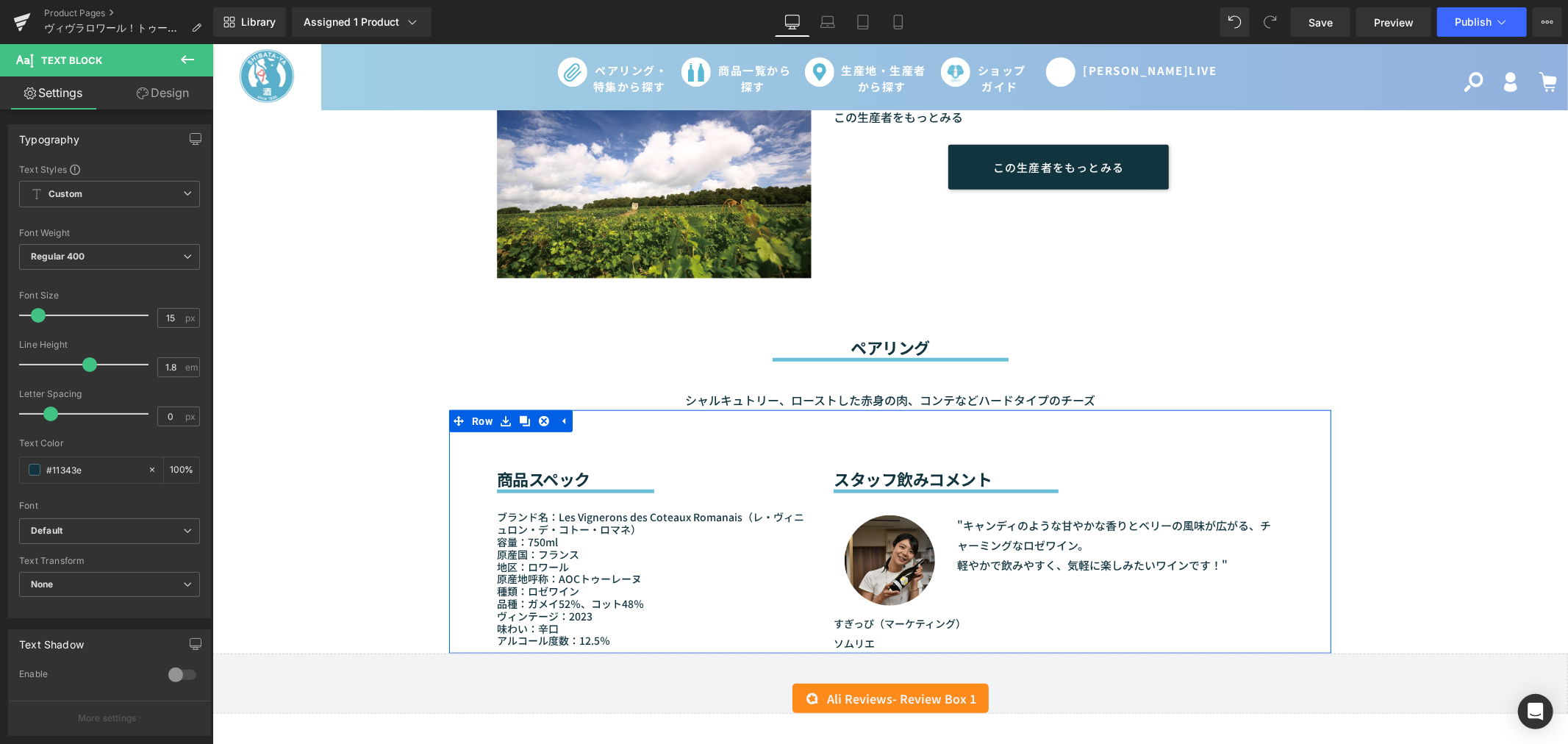
click at [1308, 436] on div "商品スペック Heading Separator ブランド名：Les Vignerons des Coteaux Romanais（レ・ヴィニュロン・デ・コト…" at bounding box center [889, 531] width 882 height 243
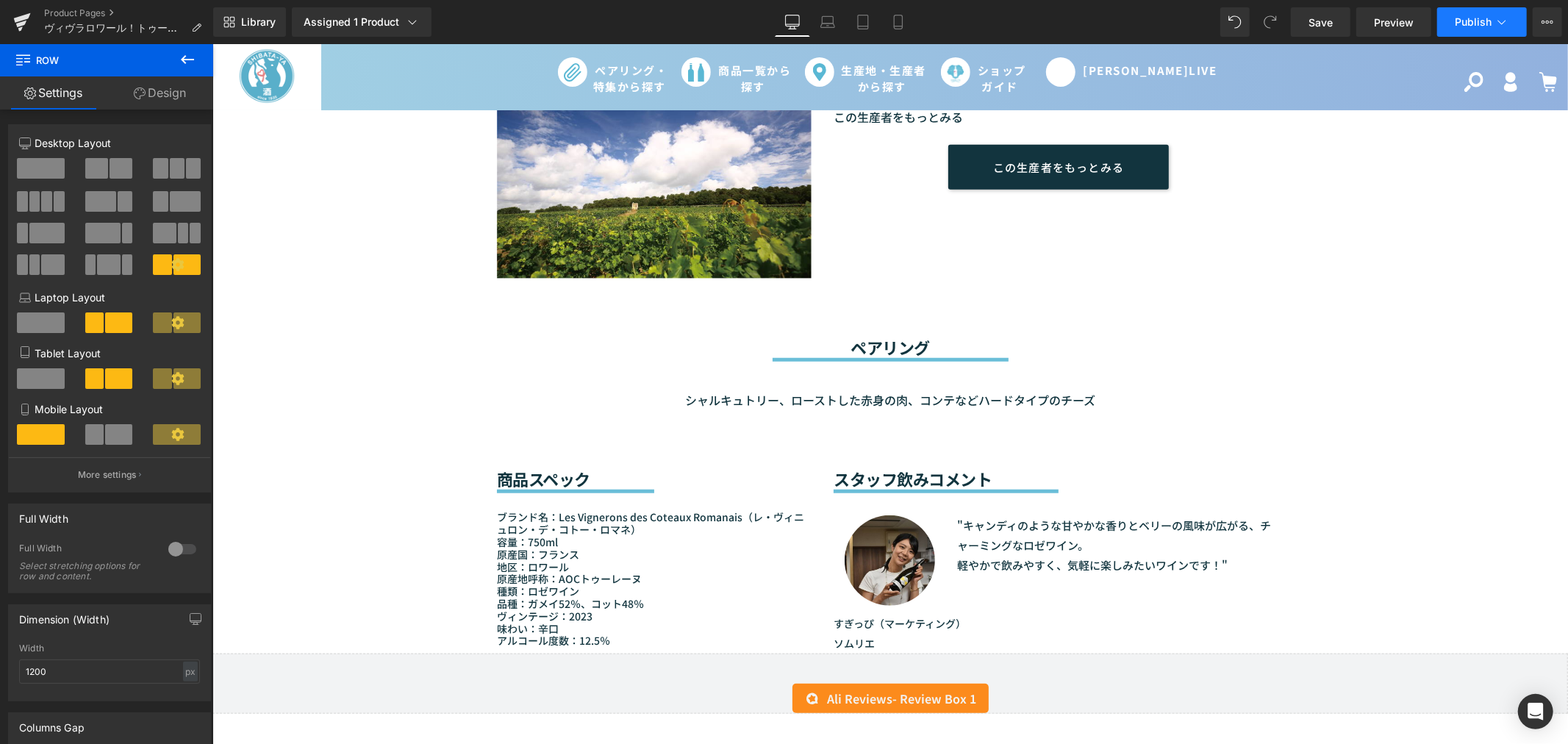
click at [1458, 23] on span "Publish" at bounding box center [1473, 22] width 37 height 12
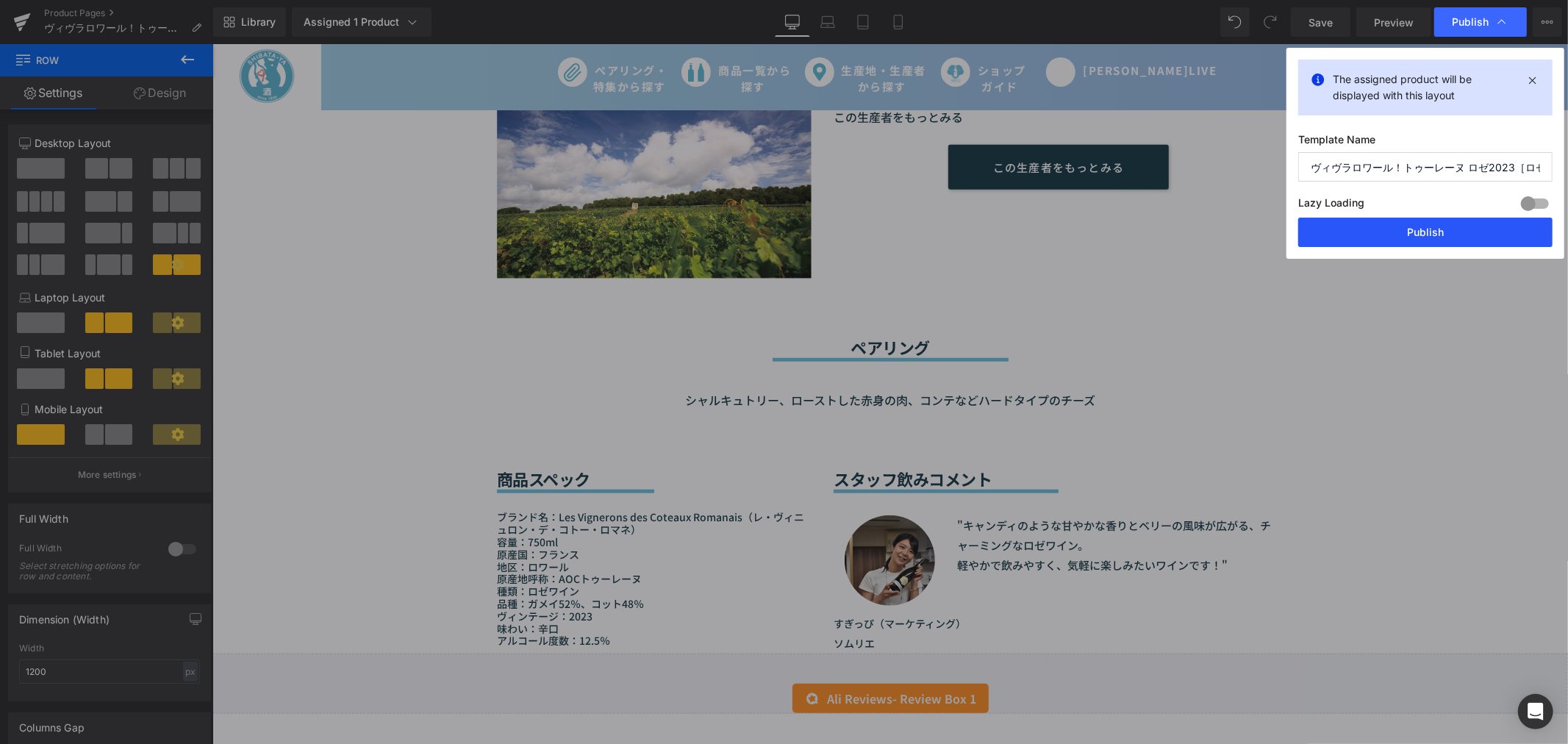
drag, startPoint x: 1414, startPoint y: 238, endPoint x: 929, endPoint y: 392, distance: 508.9
click at [1414, 238] on button "Publish" at bounding box center [1425, 232] width 254 height 29
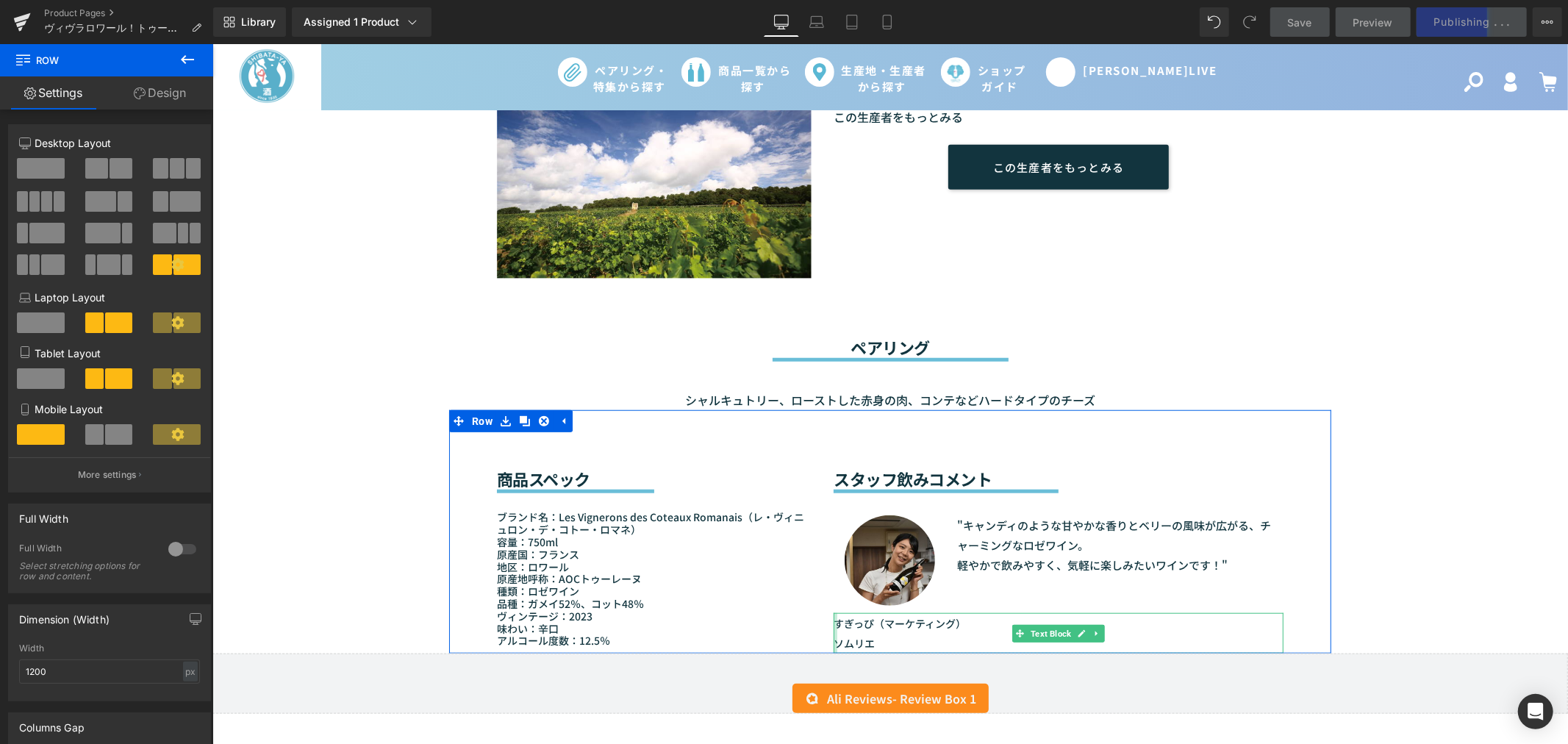
click at [832, 634] on div at bounding box center [834, 631] width 4 height 39
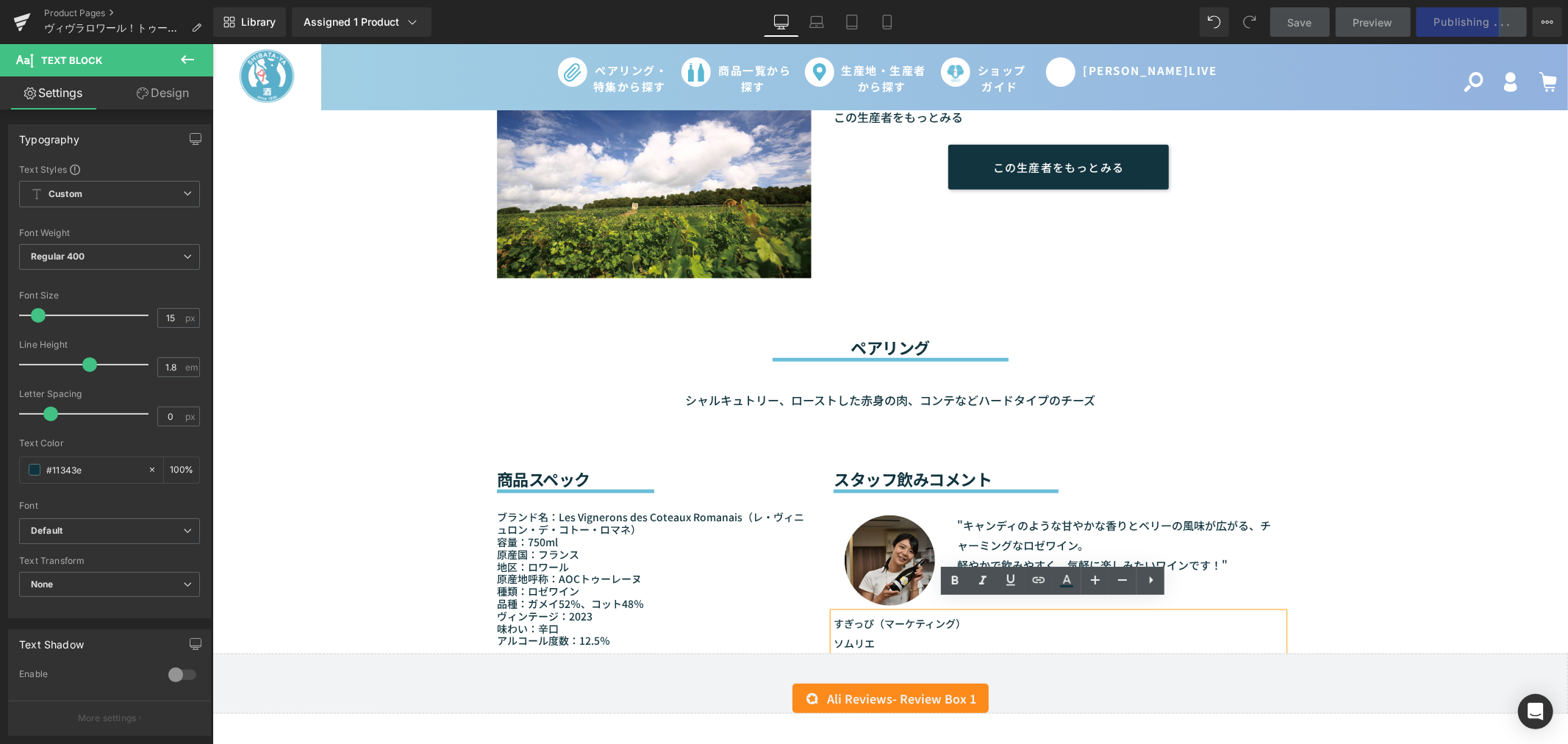
click at [832, 635] on span "ソムリエ" at bounding box center [853, 642] width 41 height 15
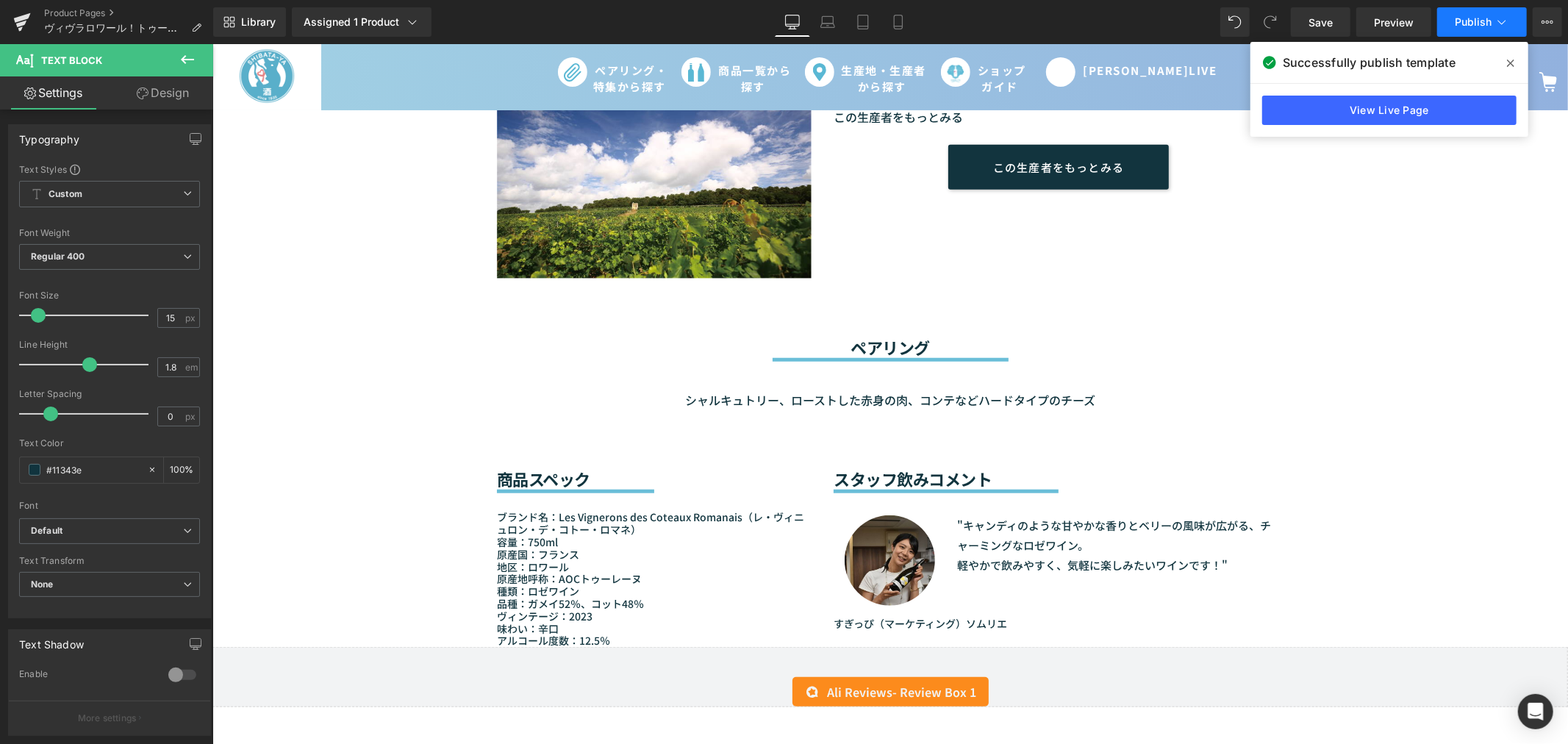
click at [1473, 23] on span "Publish" at bounding box center [1473, 22] width 37 height 12
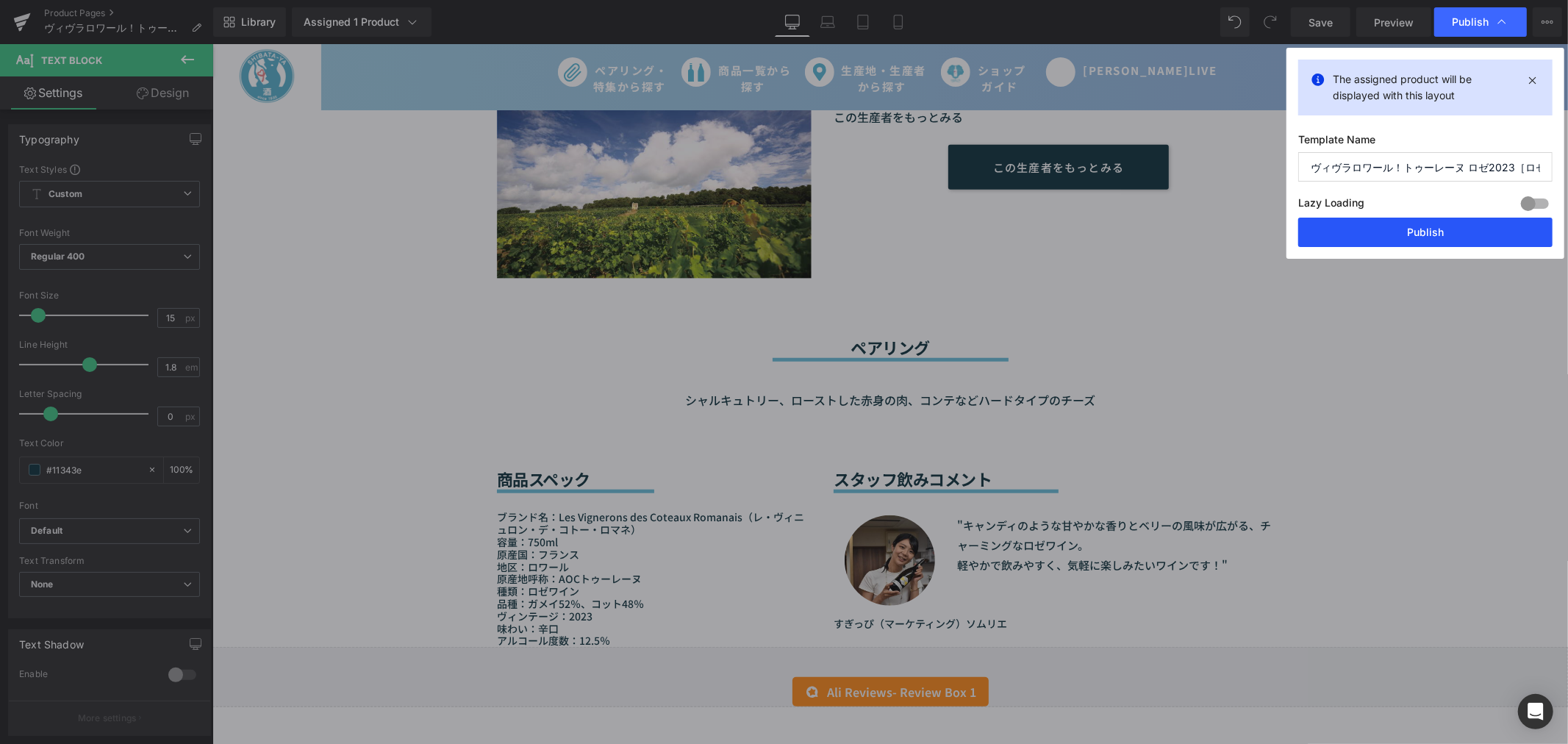
click at [1451, 219] on button "Publish" at bounding box center [1425, 232] width 254 height 29
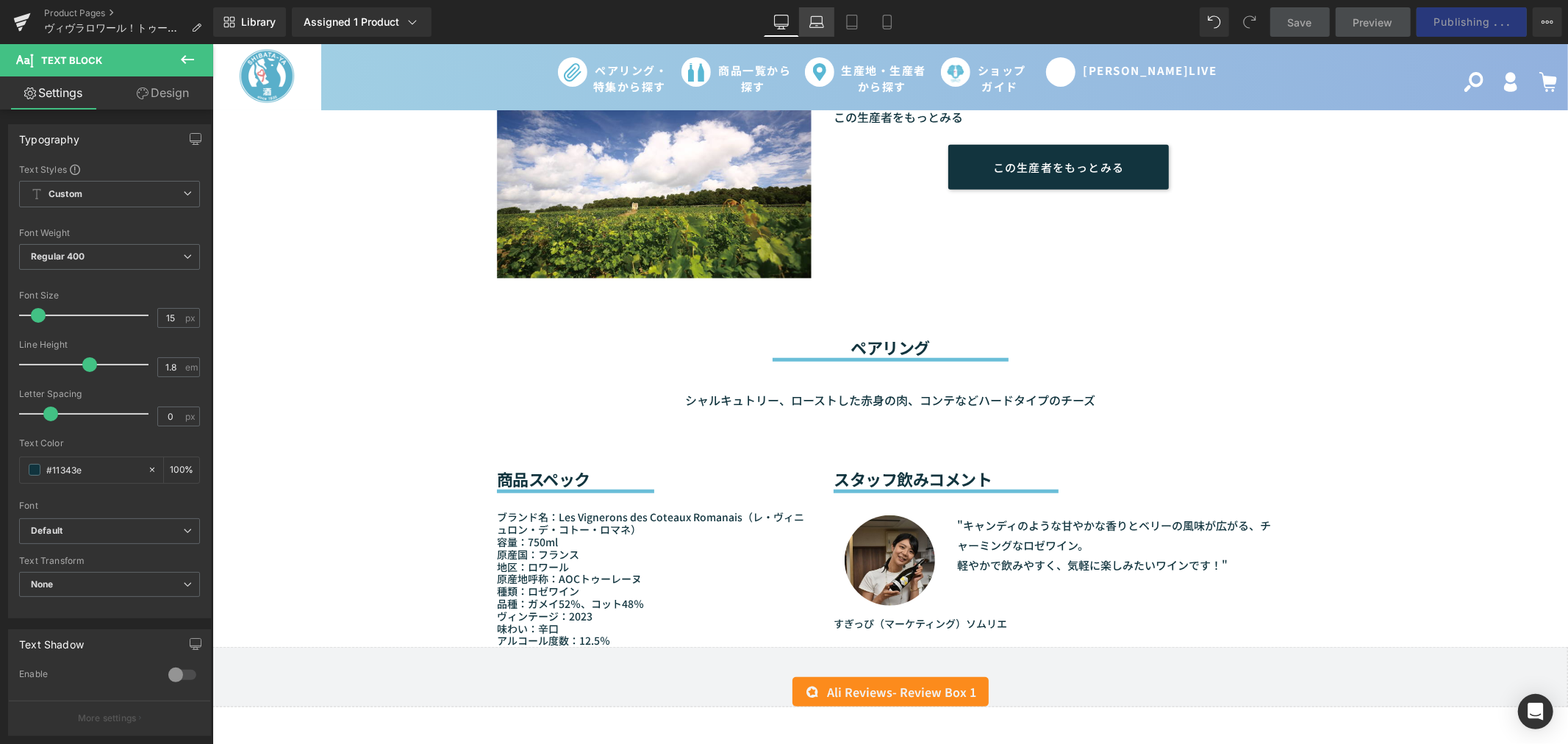
click at [820, 23] on icon at bounding box center [816, 22] width 15 height 15
type input "100"
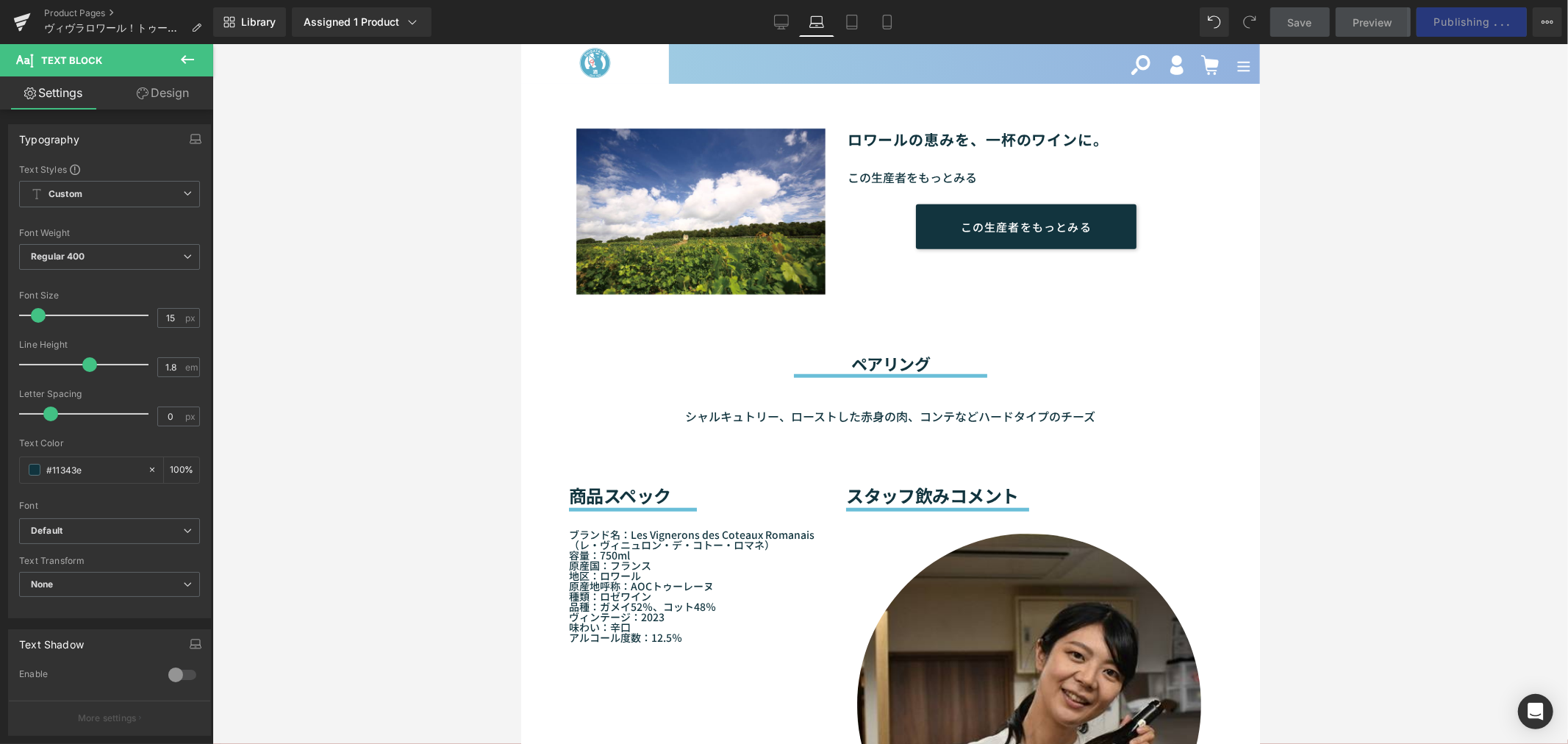
scroll to position [1303, 0]
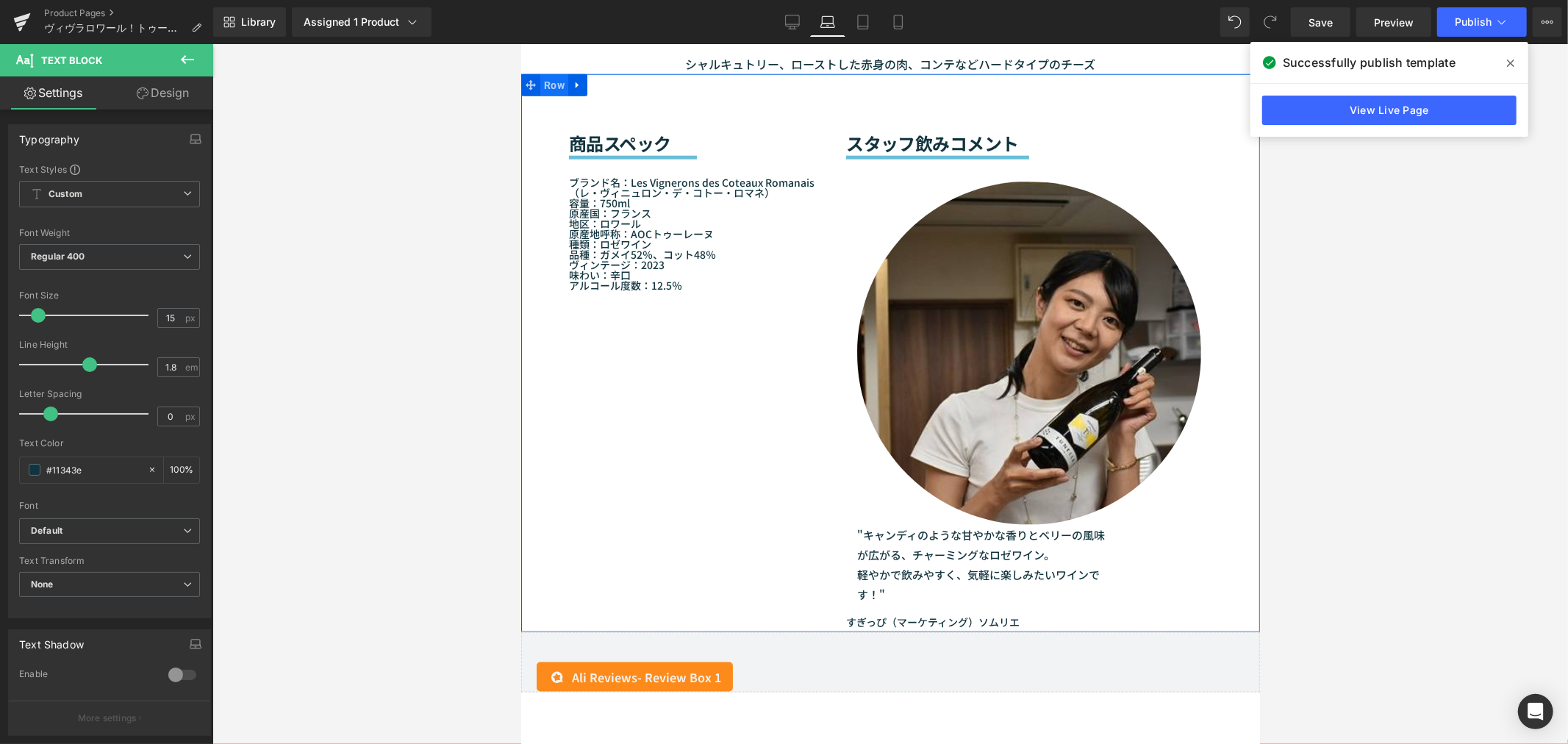
click at [548, 84] on span "Row" at bounding box center [553, 84] width 28 height 22
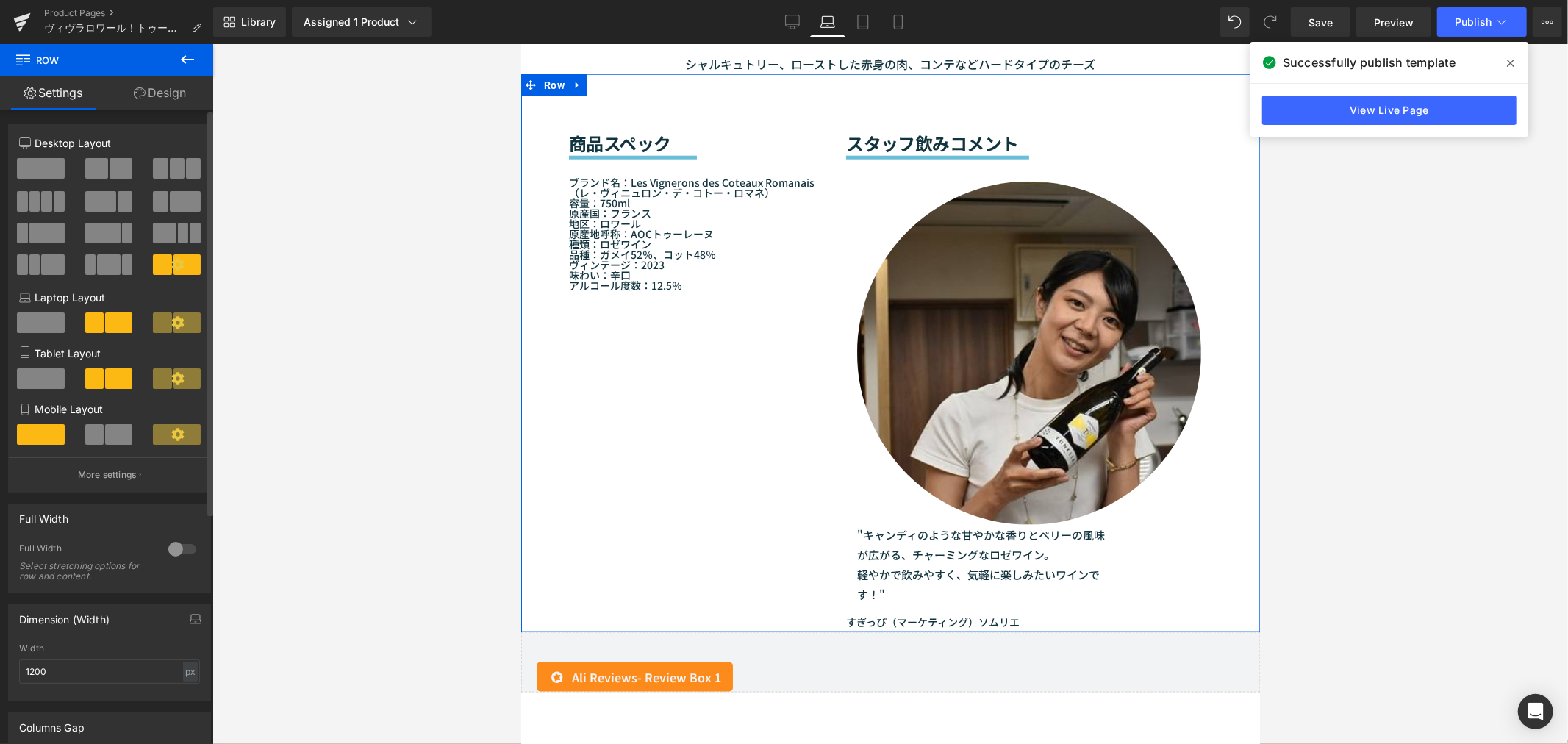
click at [160, 327] on span at bounding box center [162, 322] width 19 height 20
click at [171, 384] on icon at bounding box center [177, 378] width 13 height 13
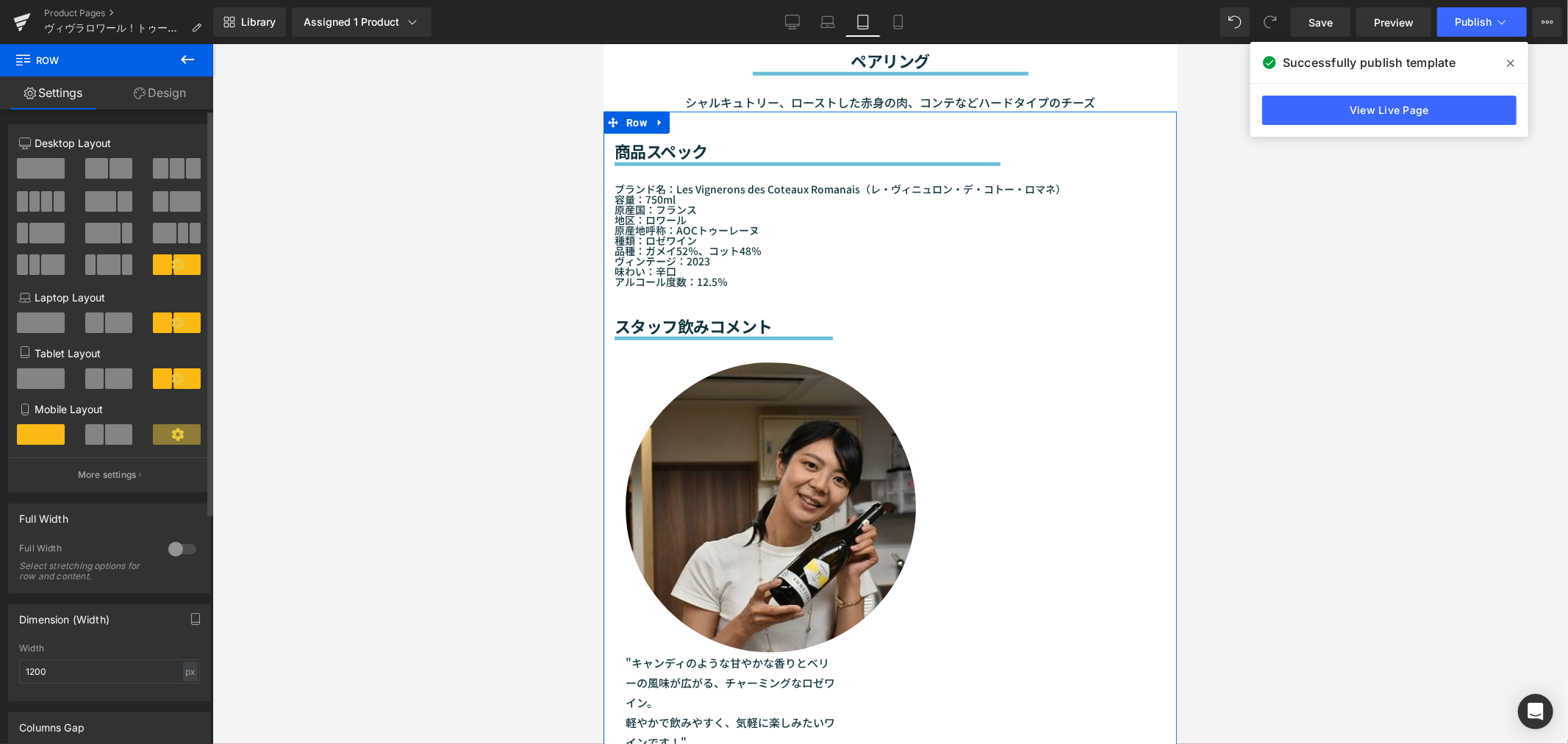
scroll to position [1338, 0]
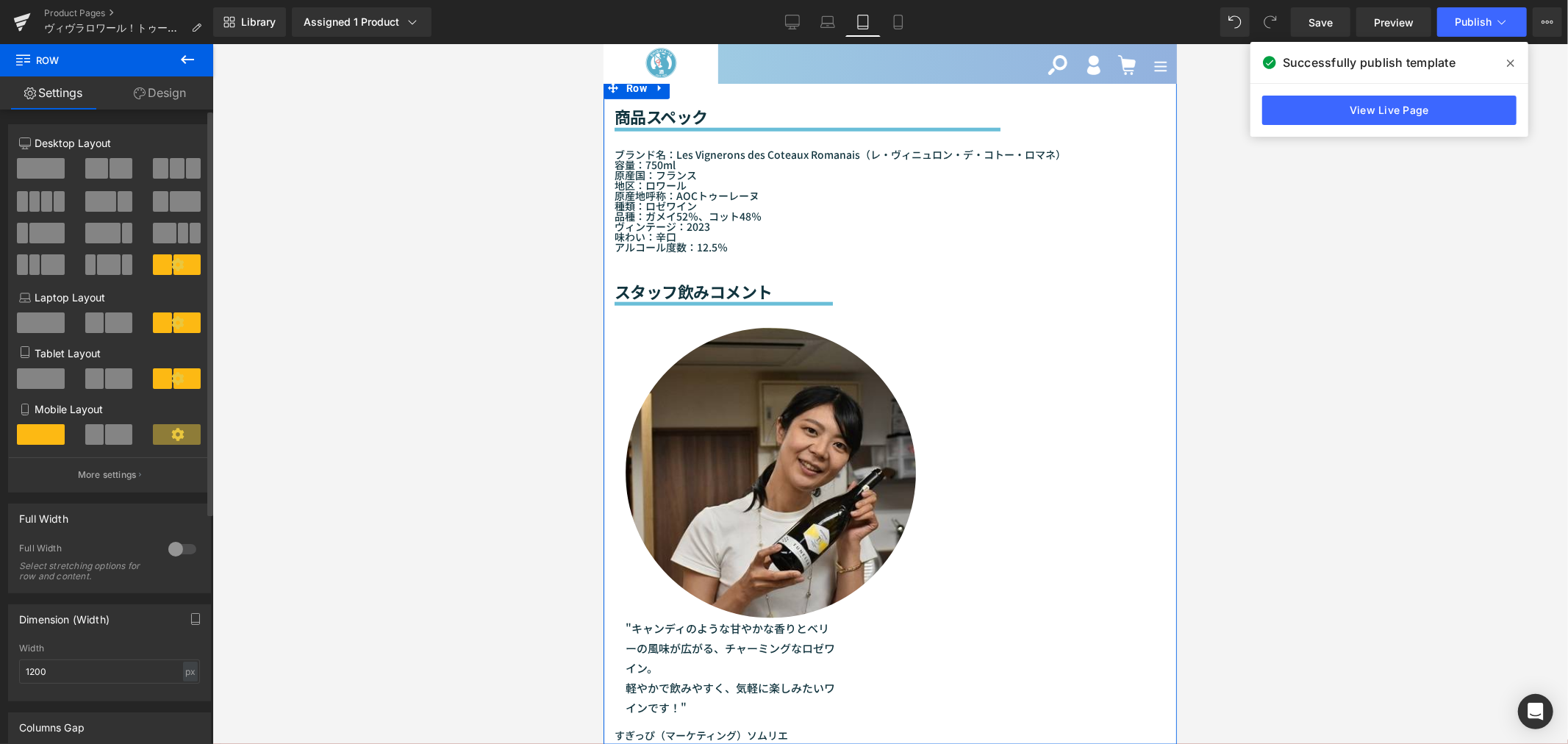
click at [171, 434] on icon at bounding box center [177, 435] width 13 height 13
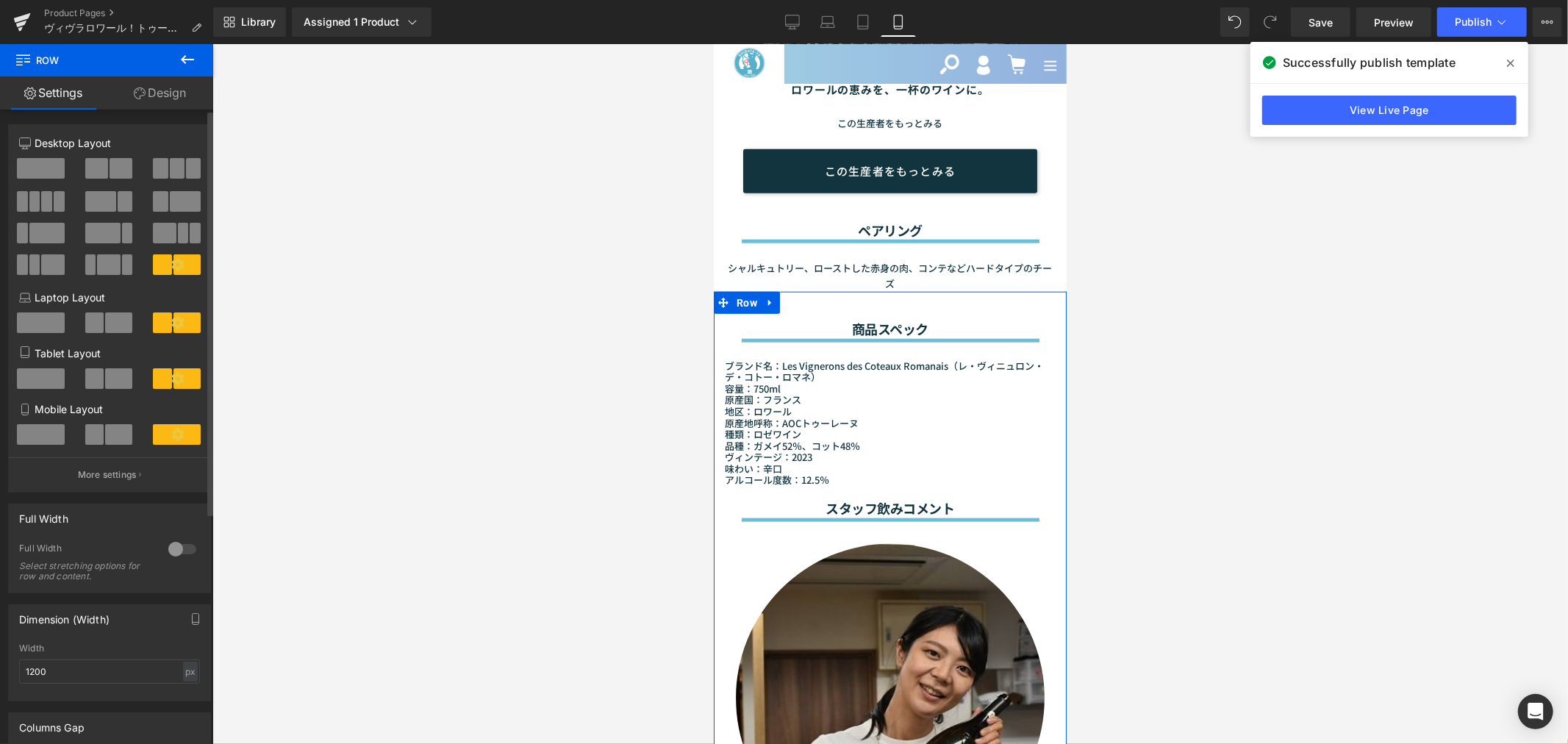
scroll to position [1527, 0]
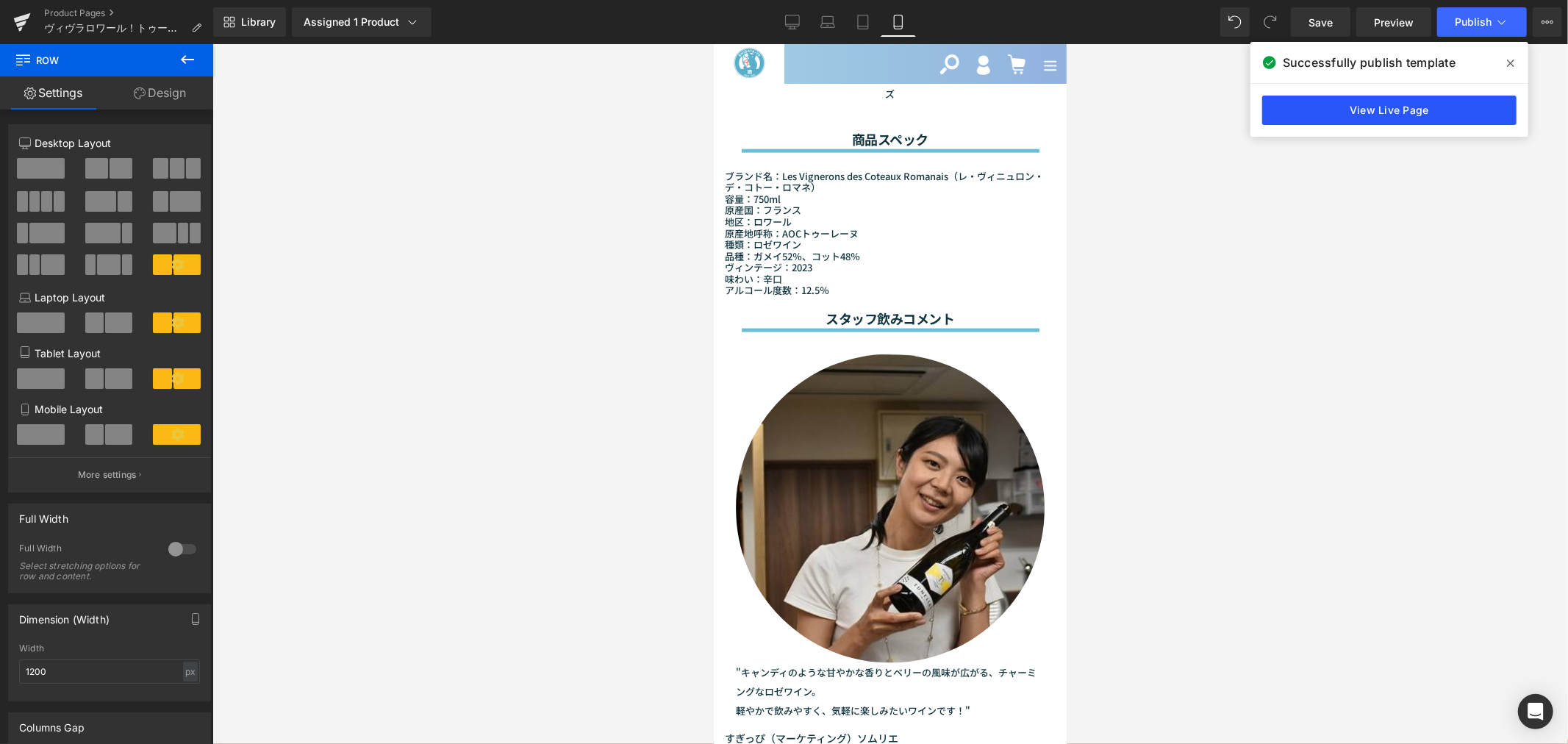
click at [1359, 103] on link "View Live Page" at bounding box center [1389, 110] width 254 height 29
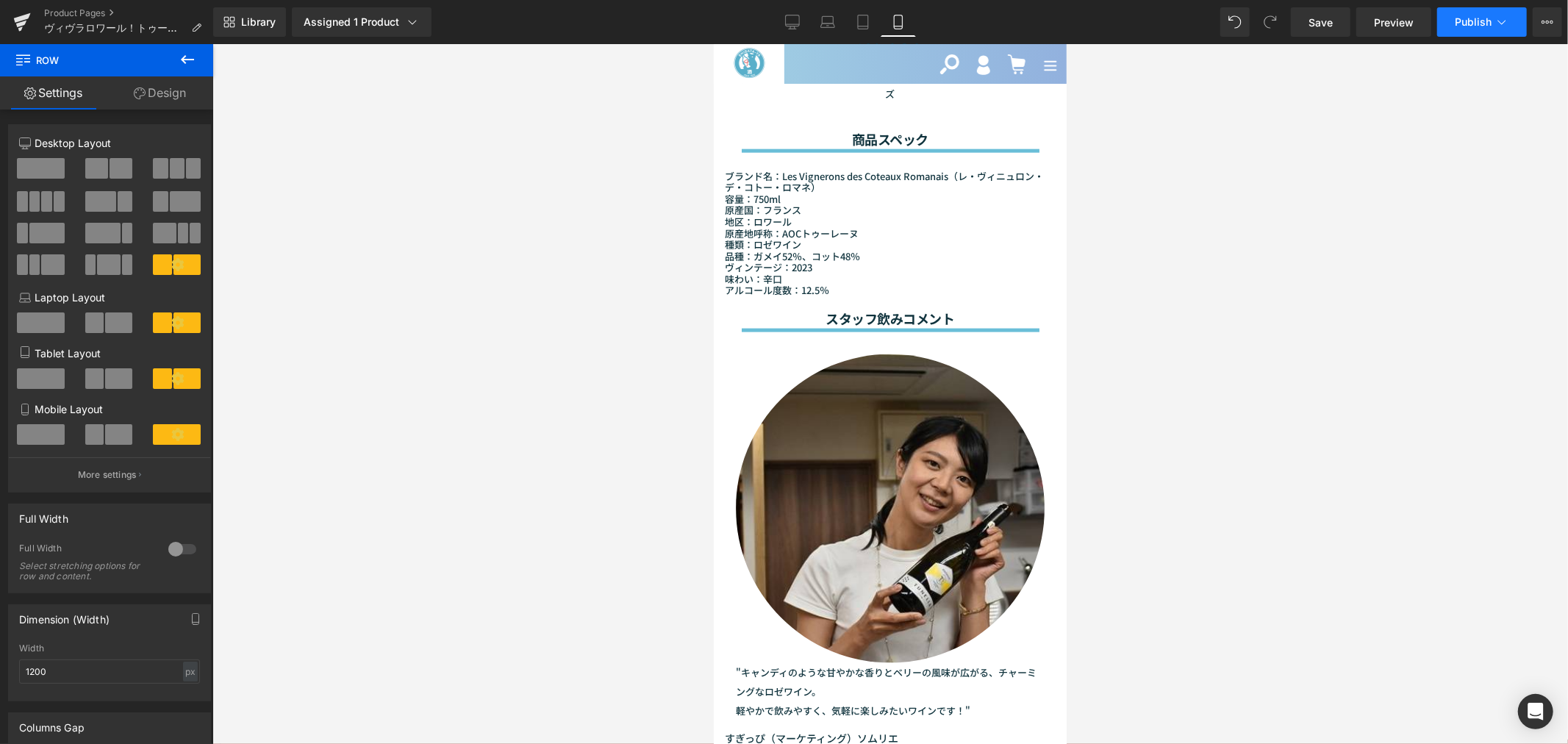
click at [1453, 13] on button "Publish" at bounding box center [1482, 22] width 90 height 29
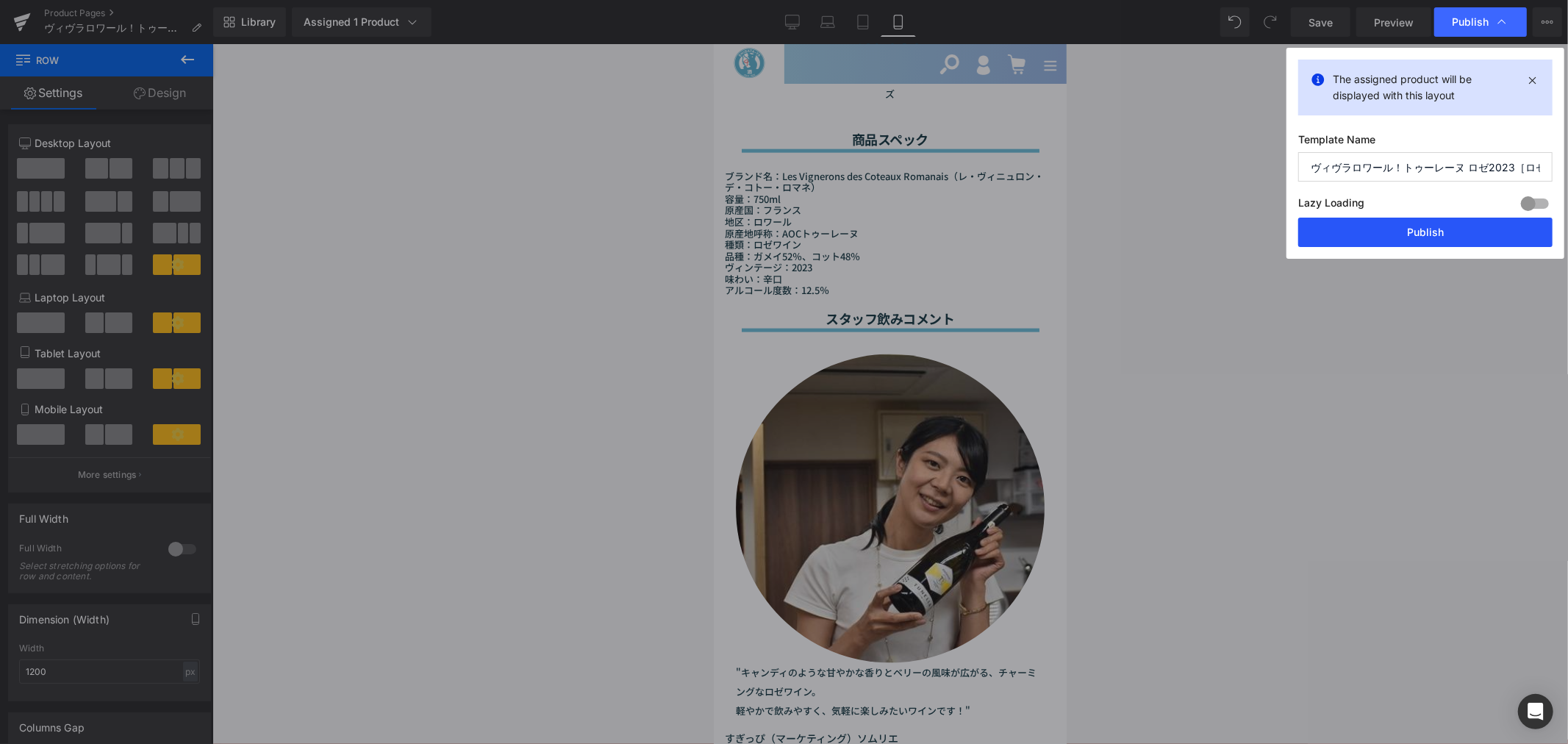
click at [1453, 235] on button "Publish" at bounding box center [1425, 232] width 254 height 29
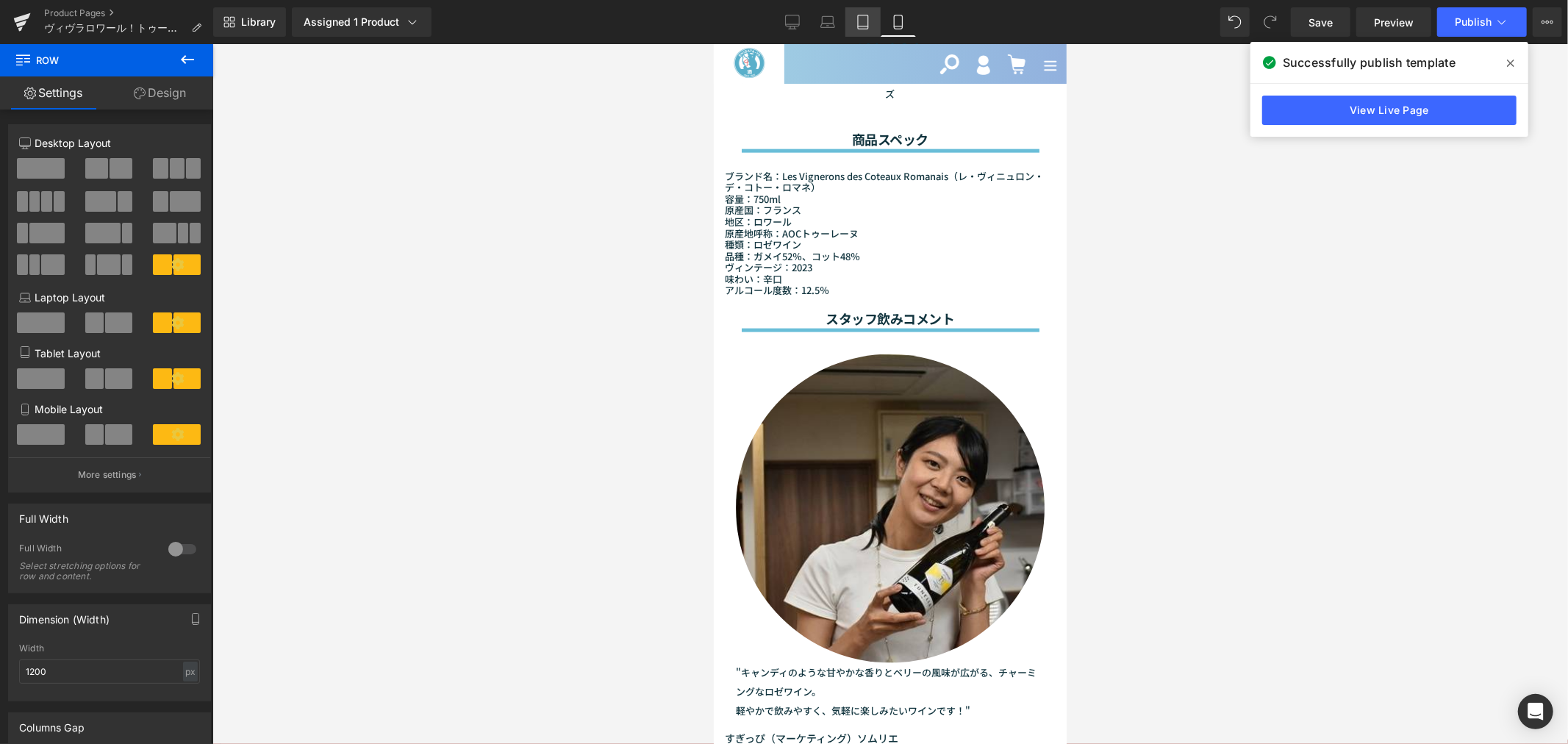
click at [855, 20] on icon at bounding box center [863, 22] width 15 height 15
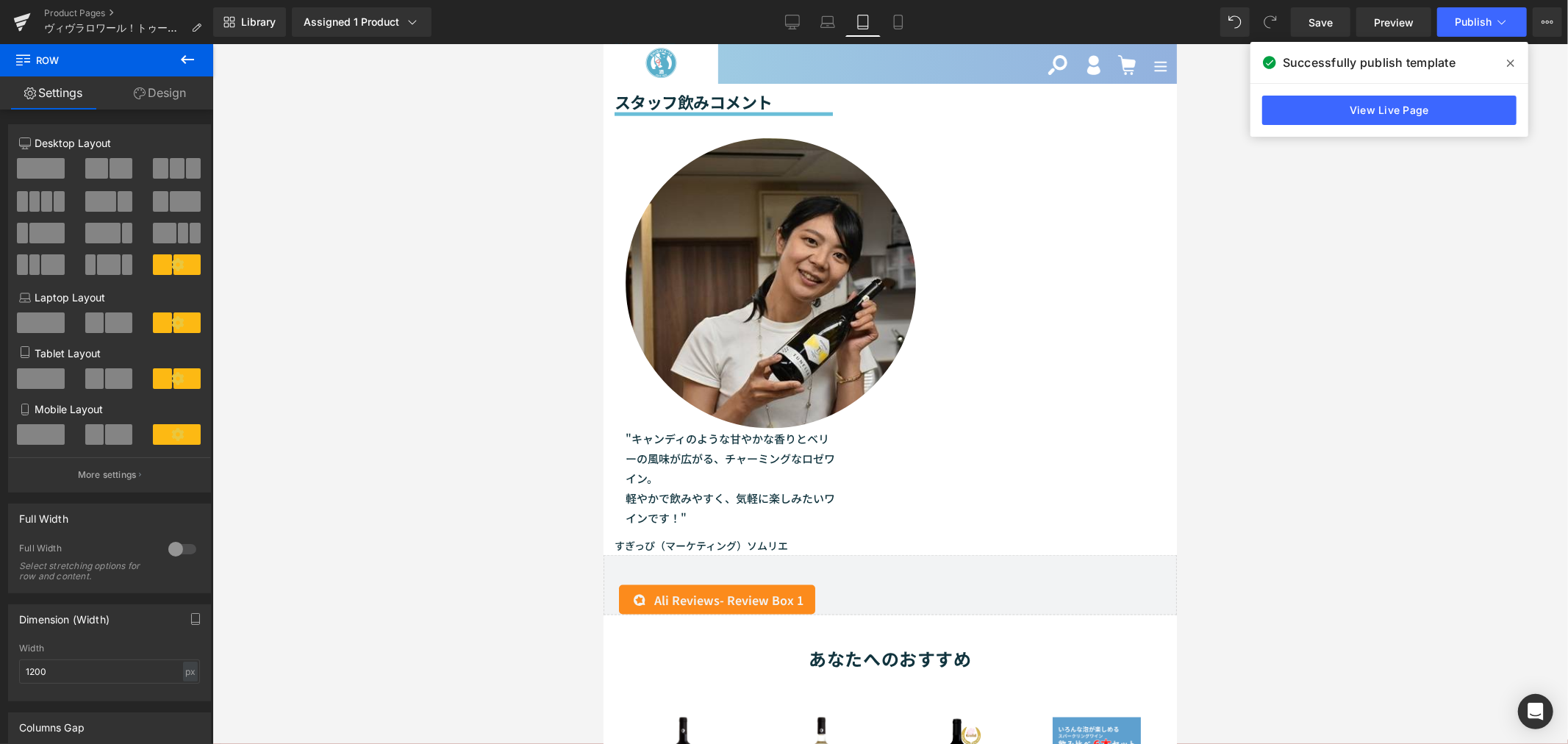
scroll to position [1338, 0]
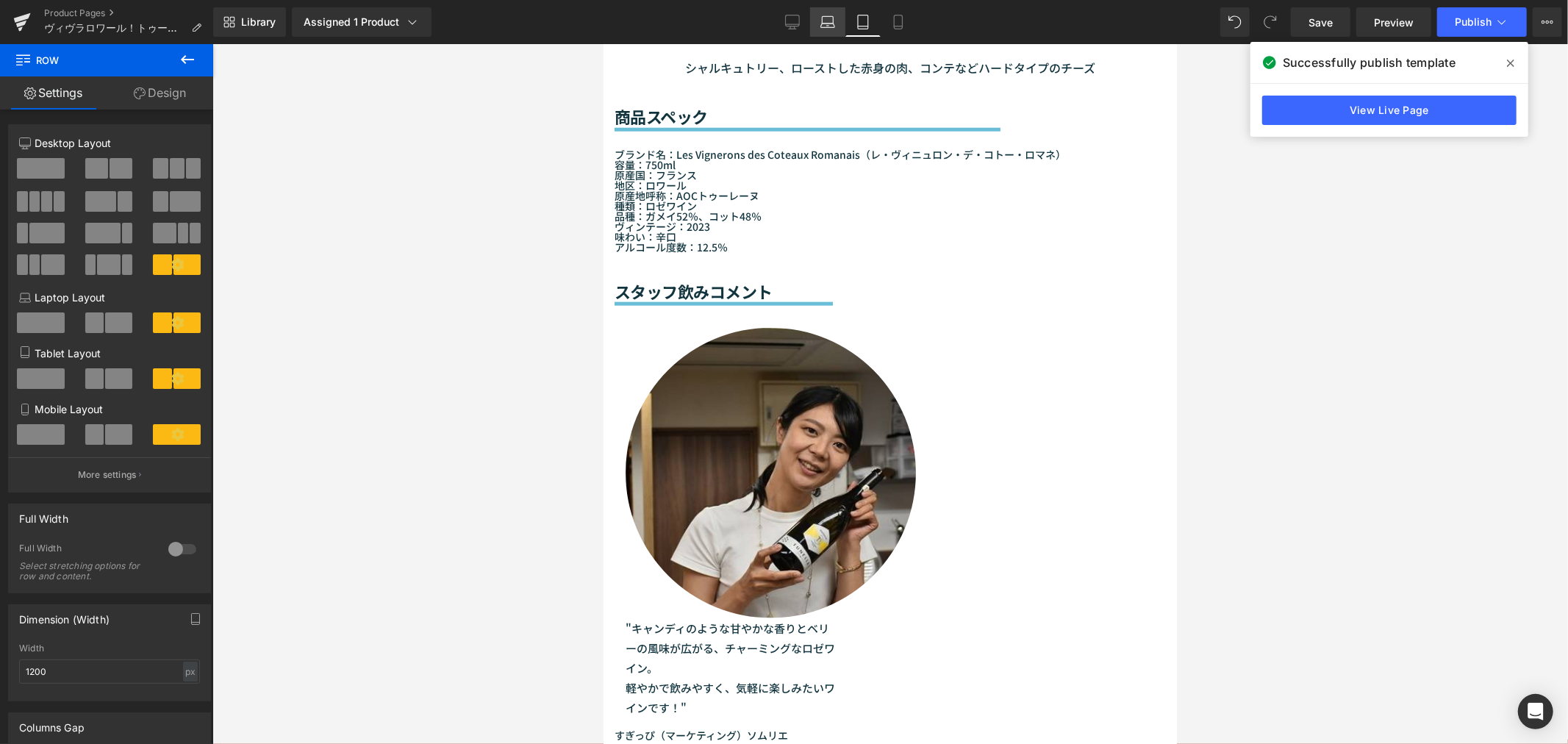
click at [828, 27] on icon at bounding box center [827, 26] width 14 height 5
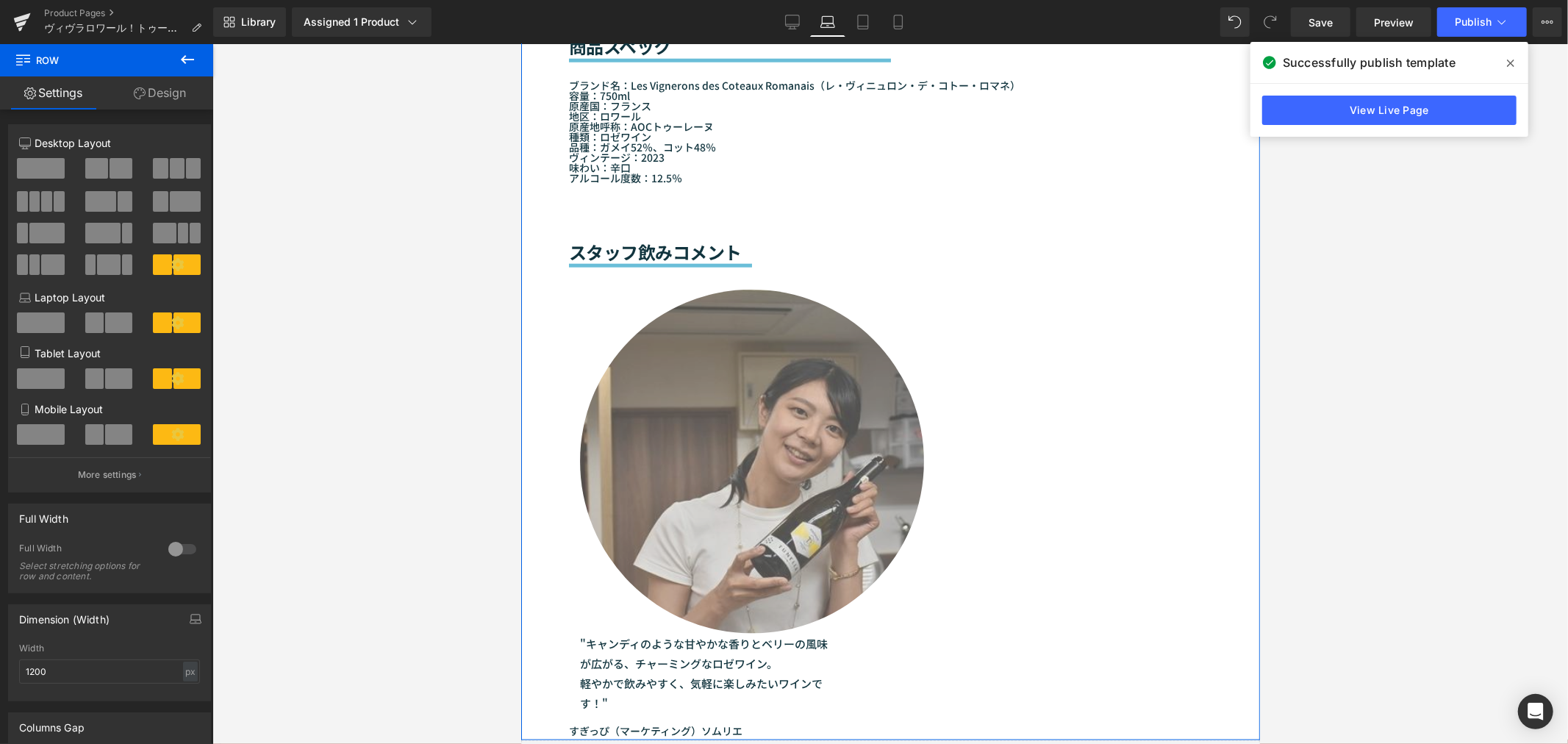
scroll to position [1467, 0]
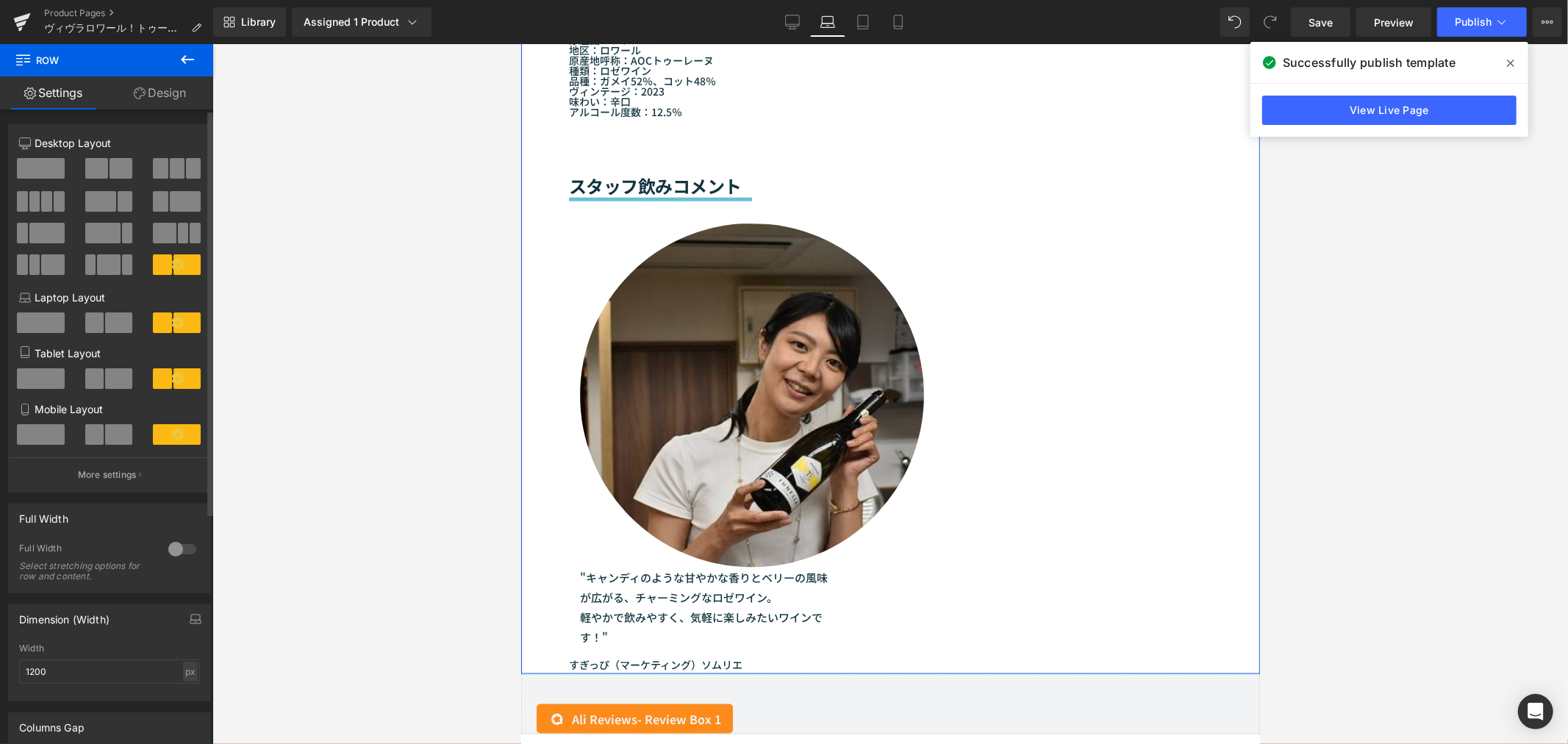
click at [171, 383] on icon at bounding box center [177, 378] width 13 height 13
click at [47, 230] on span at bounding box center [47, 232] width 36 height 20
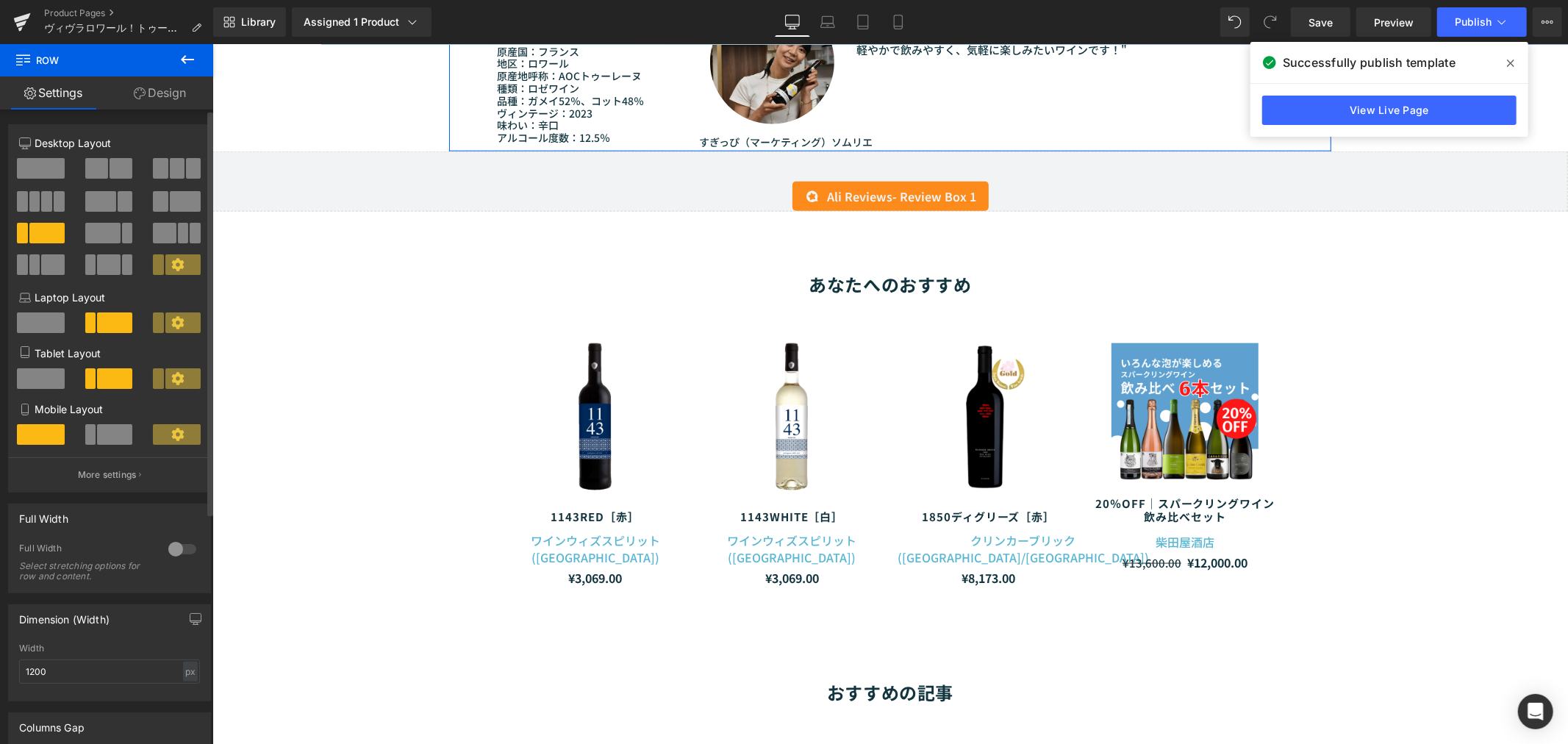
scroll to position [1070, 0]
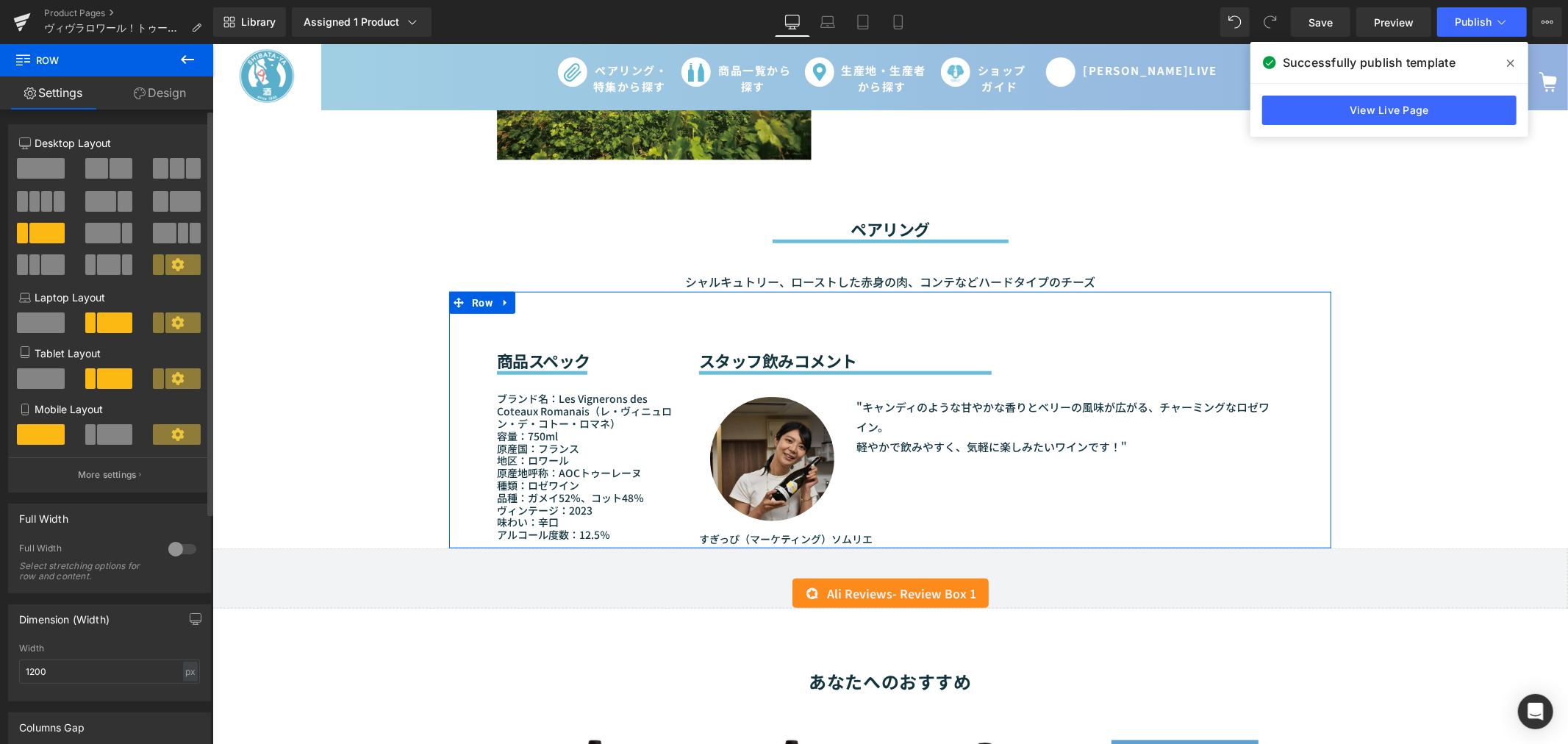
click at [177, 333] on span at bounding box center [183, 322] width 36 height 20
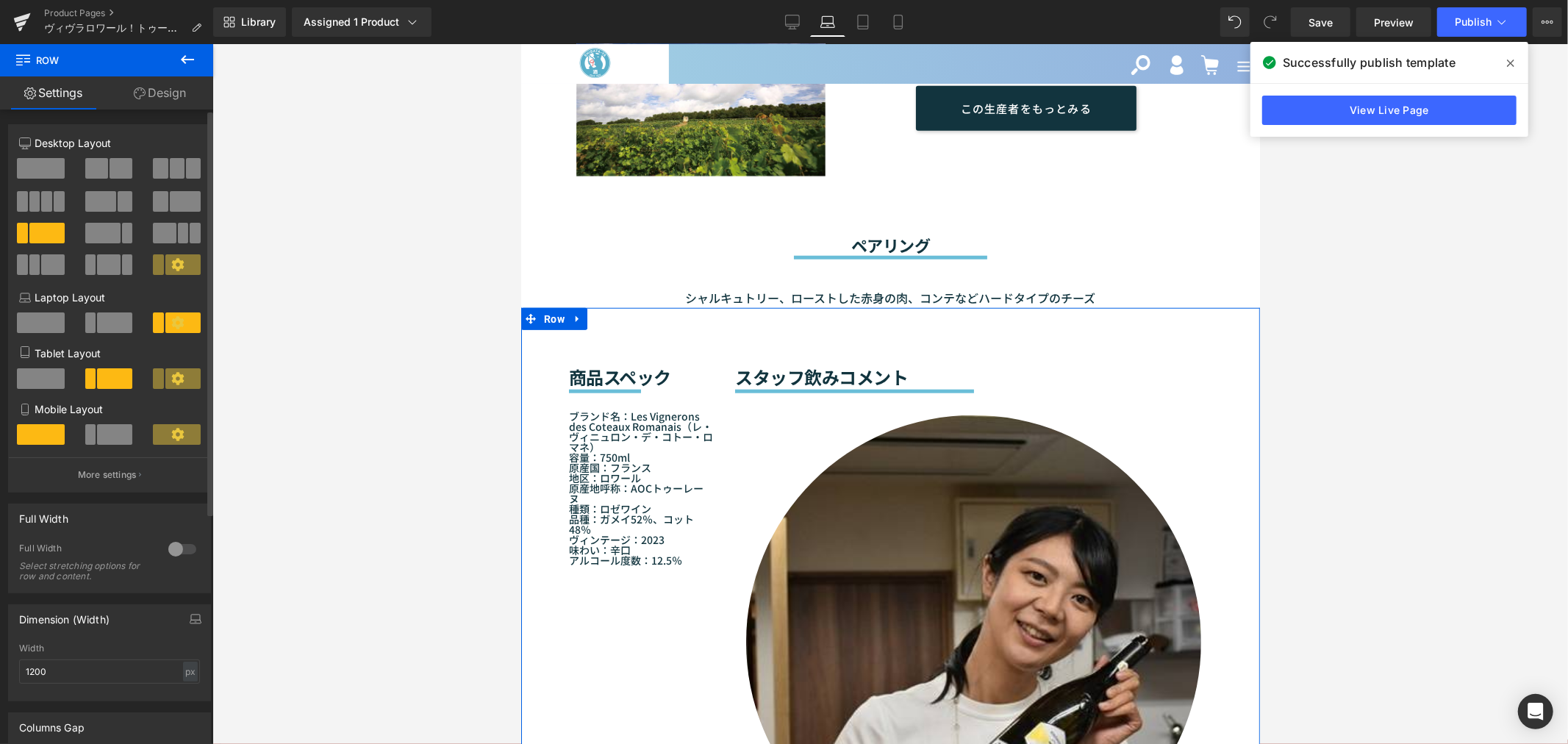
scroll to position [1094, 0]
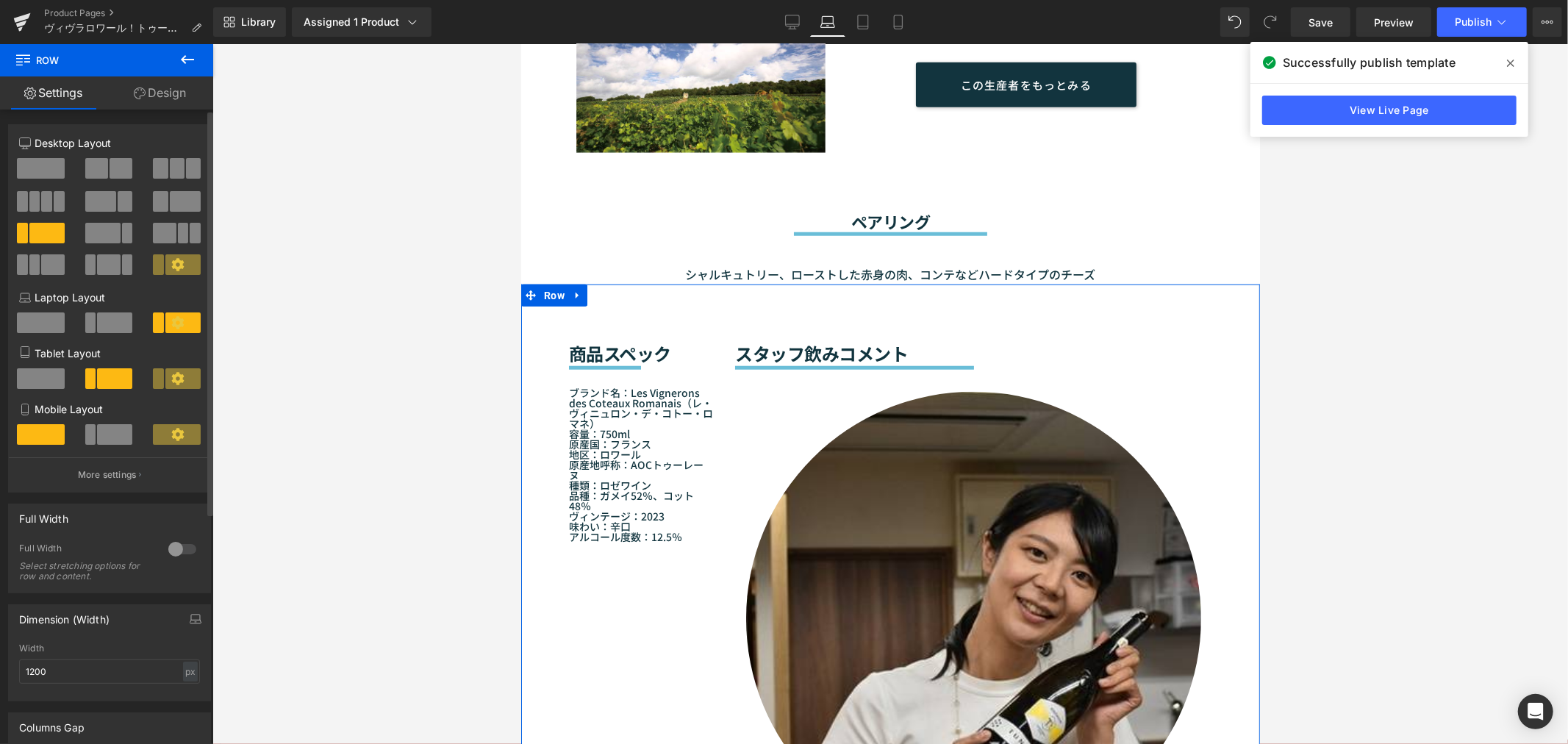
click at [178, 378] on icon at bounding box center [177, 378] width 13 height 13
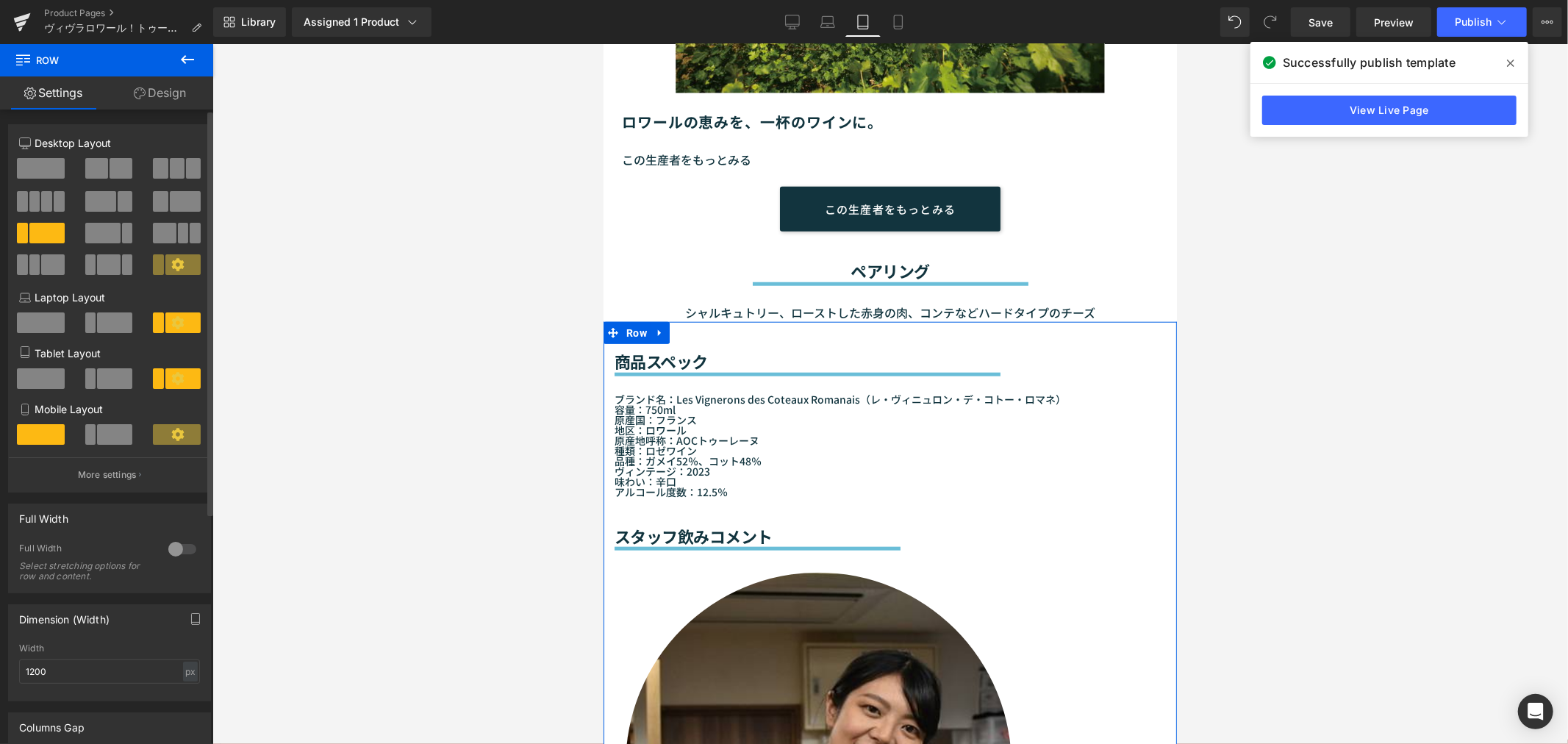
scroll to position [1223, 0]
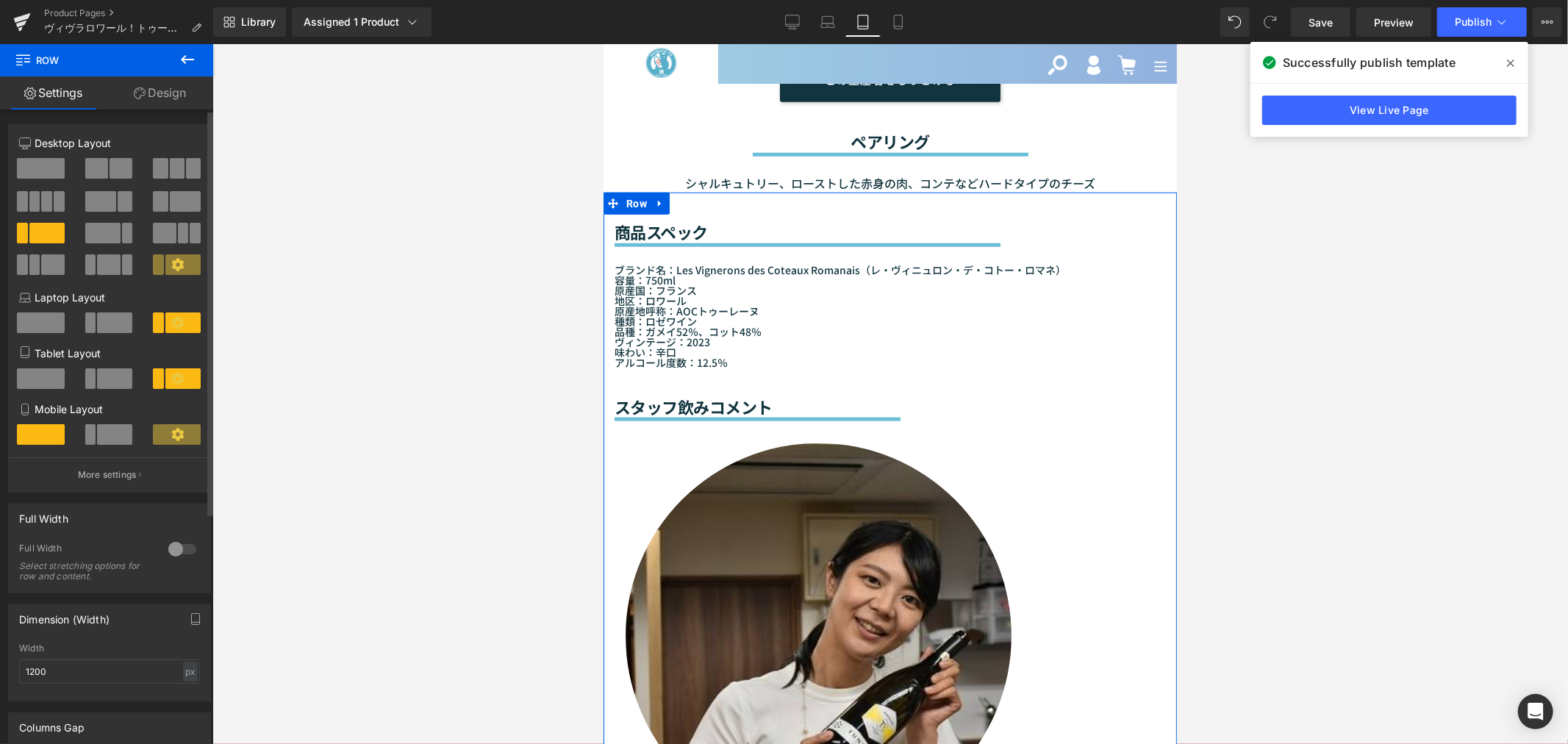
click at [162, 439] on span at bounding box center [177, 435] width 48 height 20
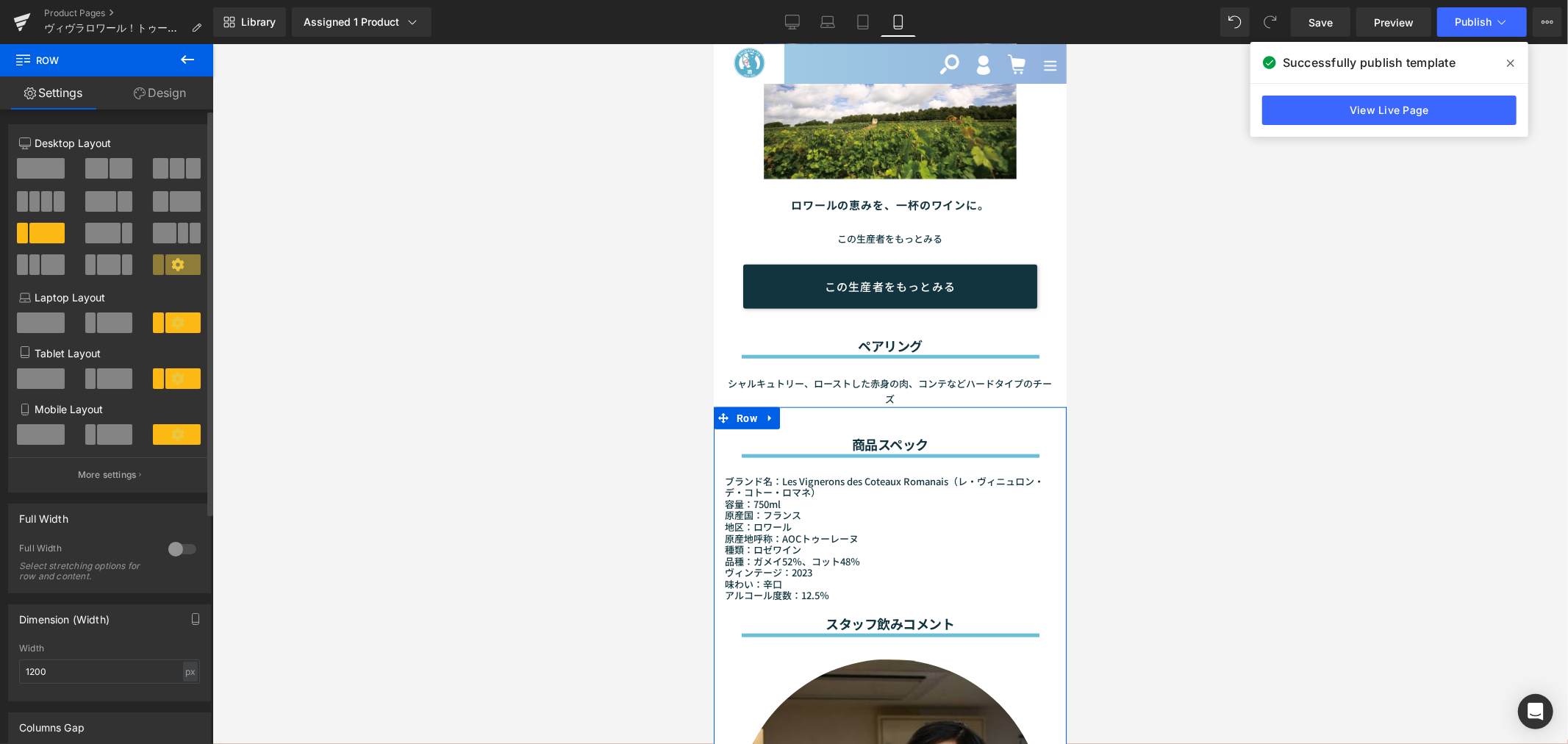
scroll to position [1410, 0]
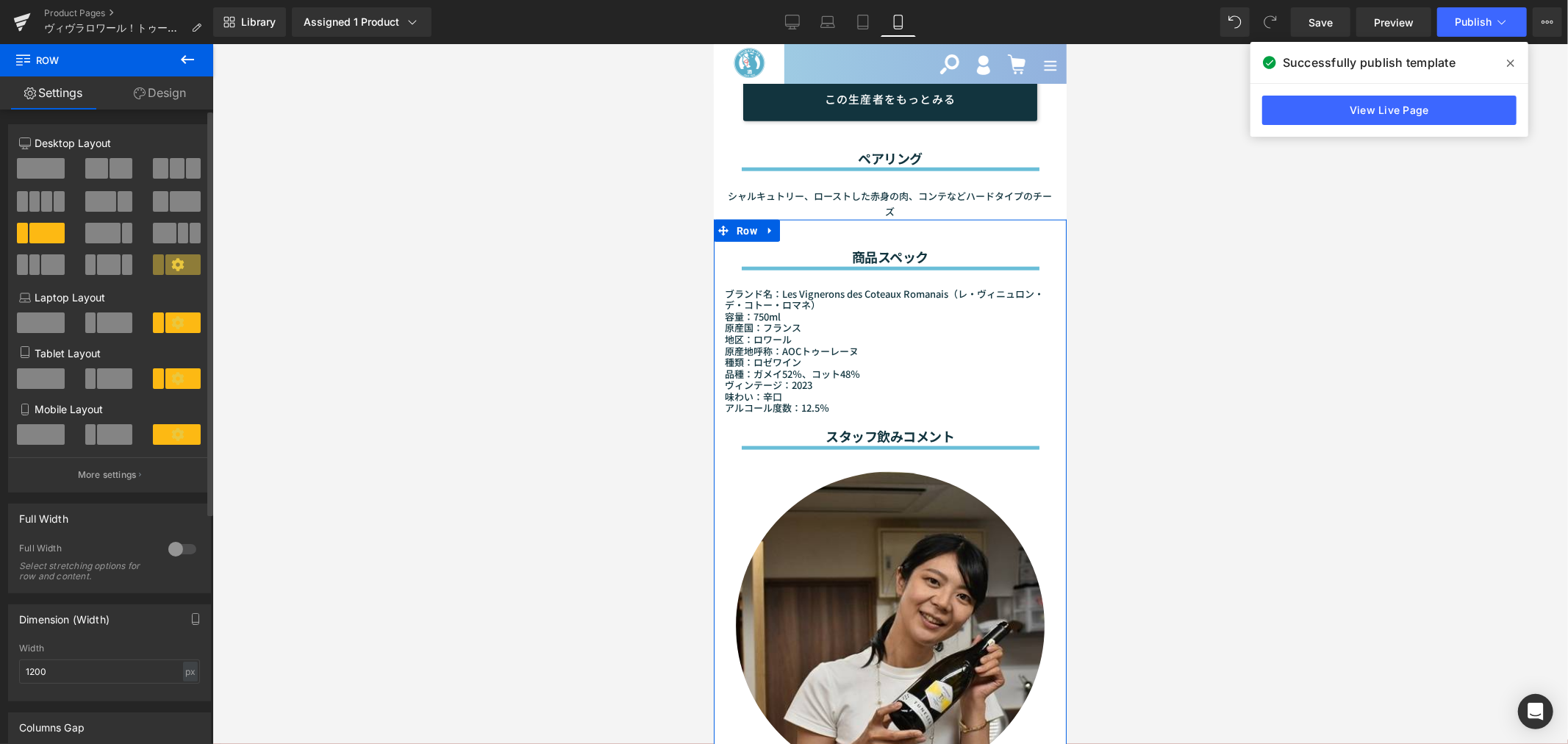
click at [121, 376] on span at bounding box center [114, 378] width 36 height 20
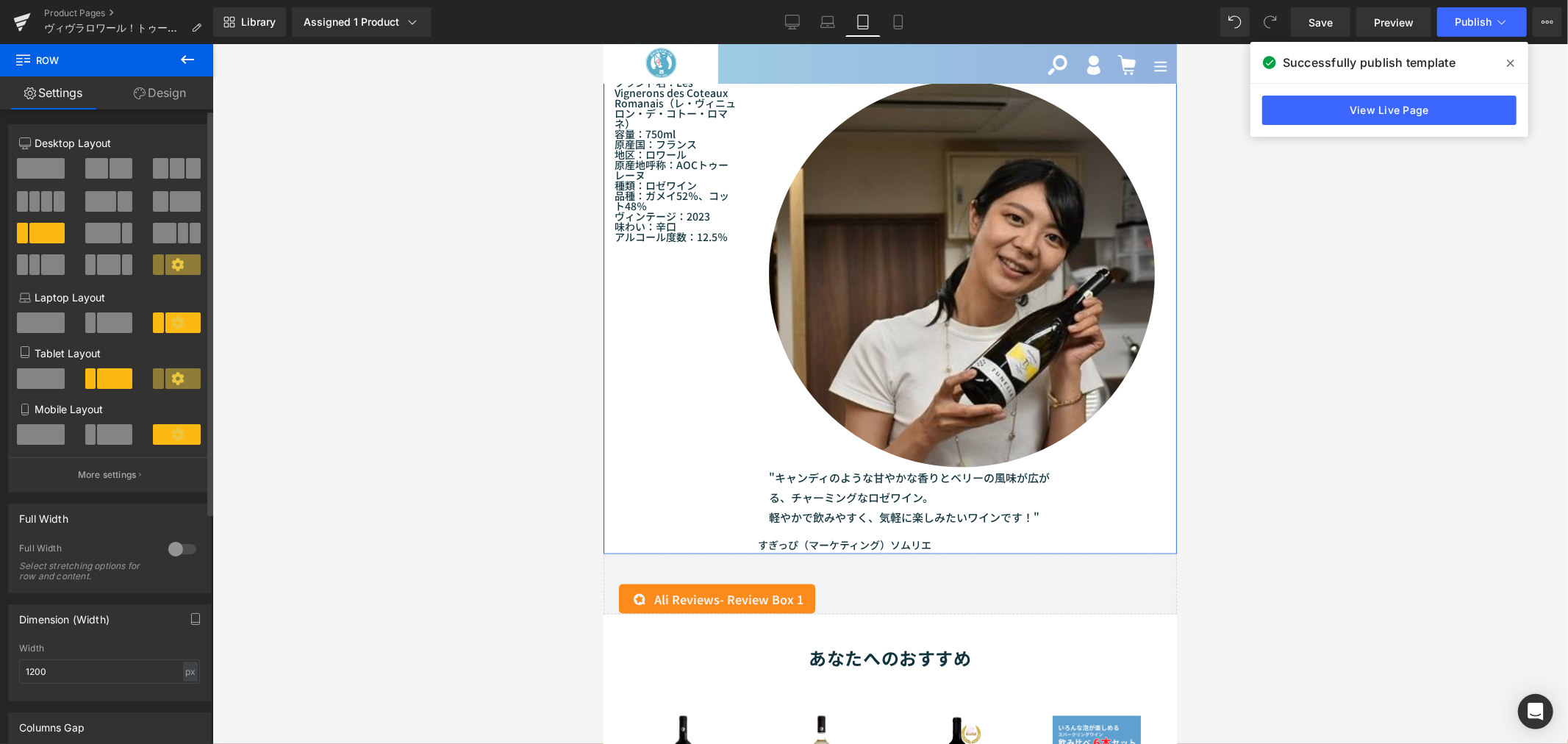
scroll to position [1222, 0]
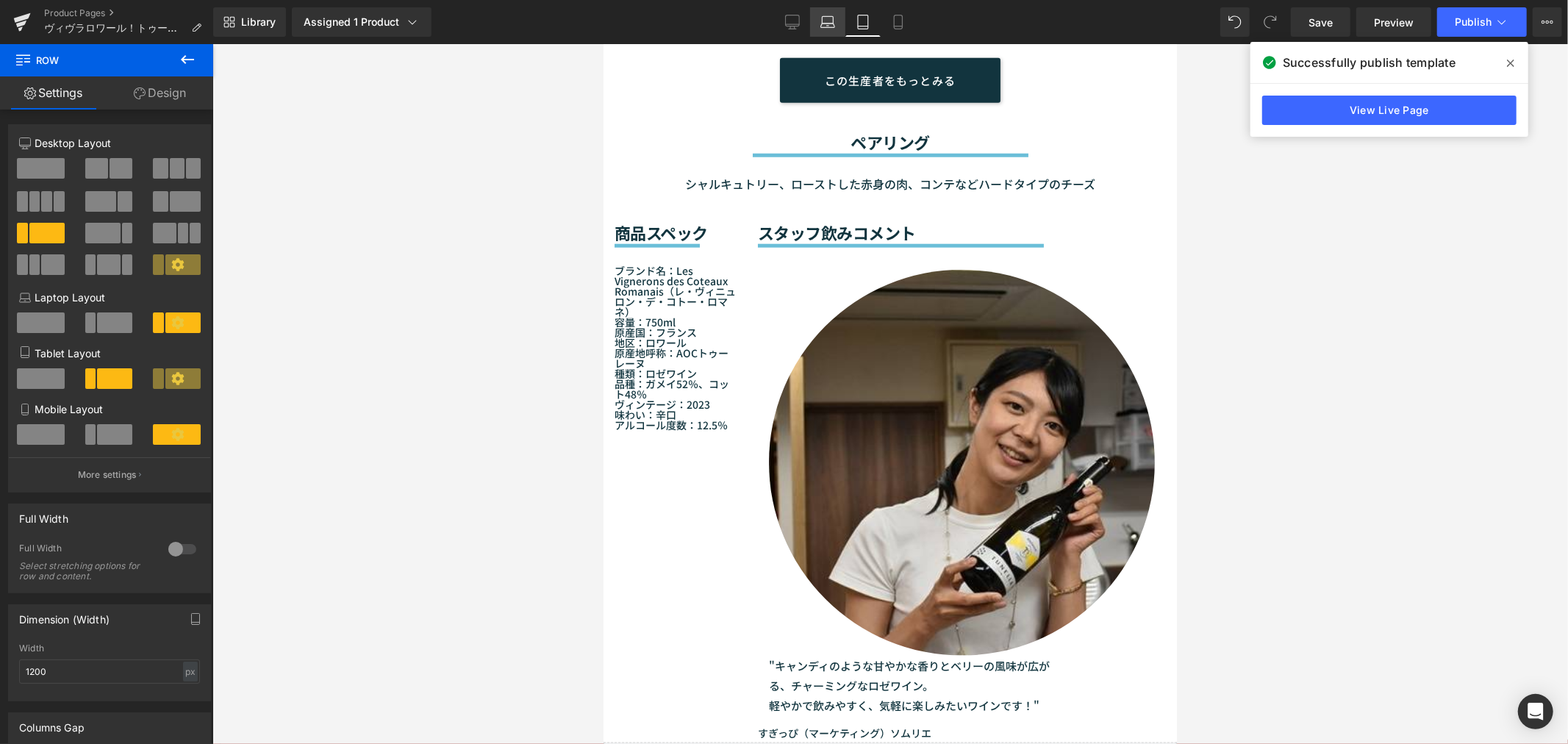
click at [832, 26] on icon at bounding box center [828, 22] width 15 height 15
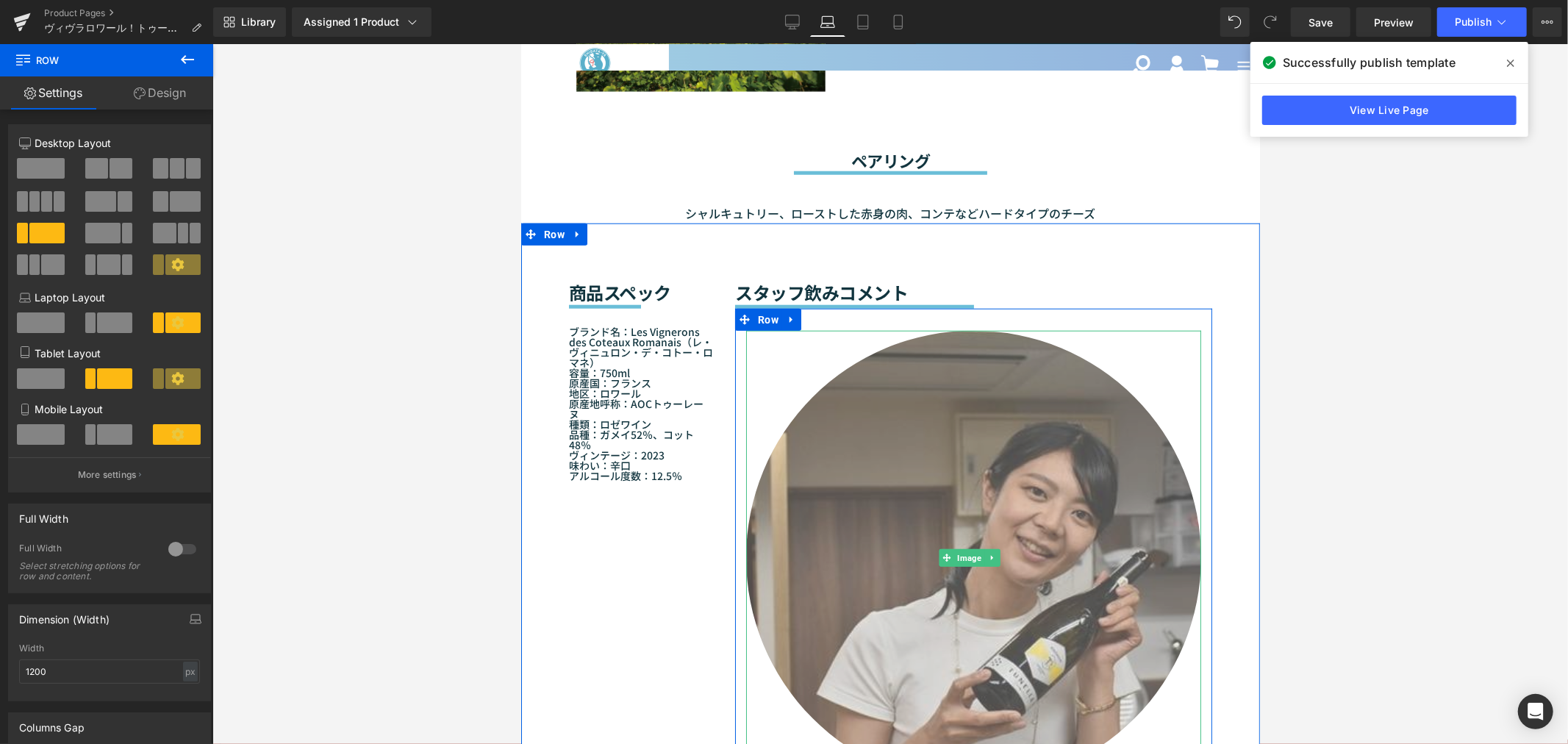
scroll to position [1183, 0]
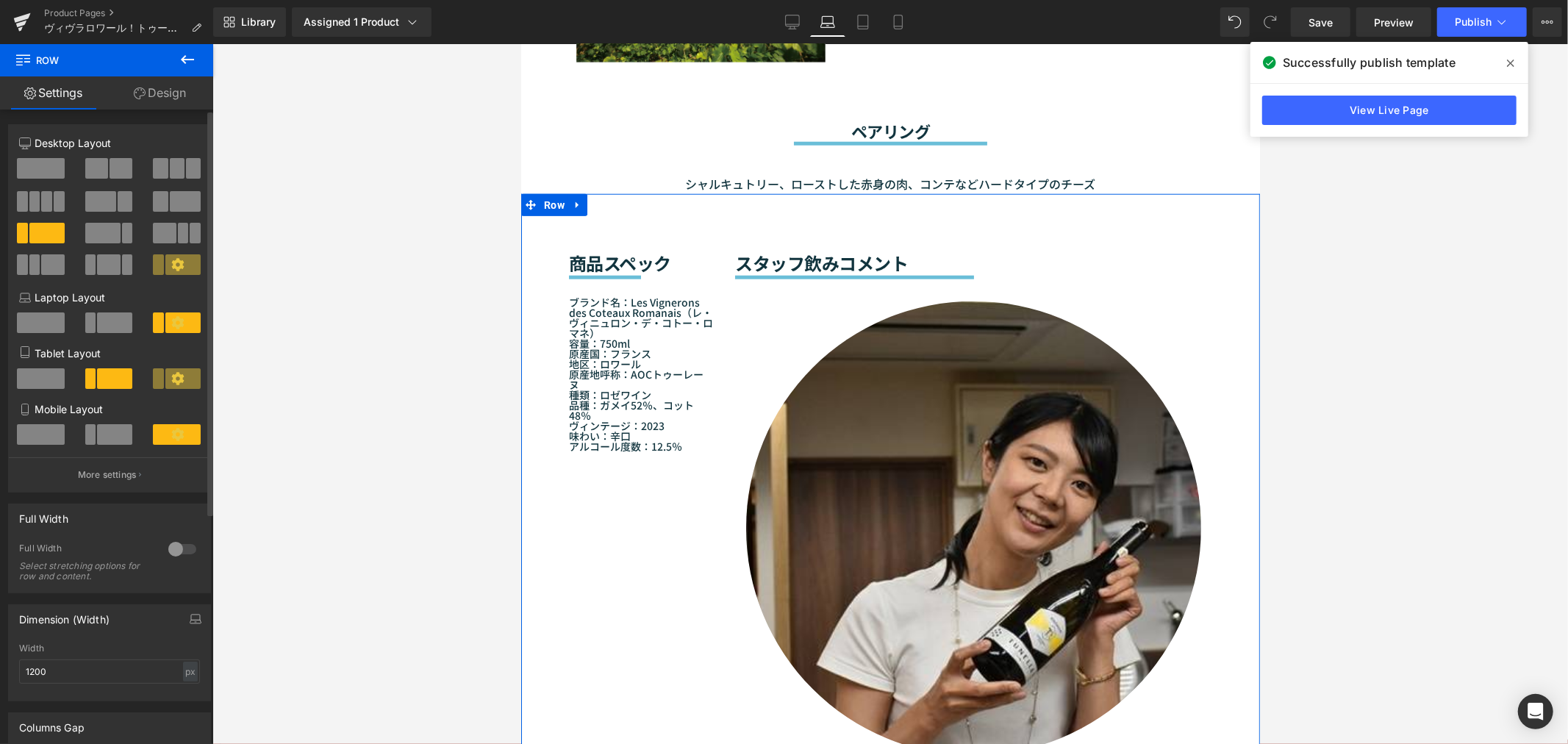
click at [181, 385] on span at bounding box center [183, 378] width 36 height 20
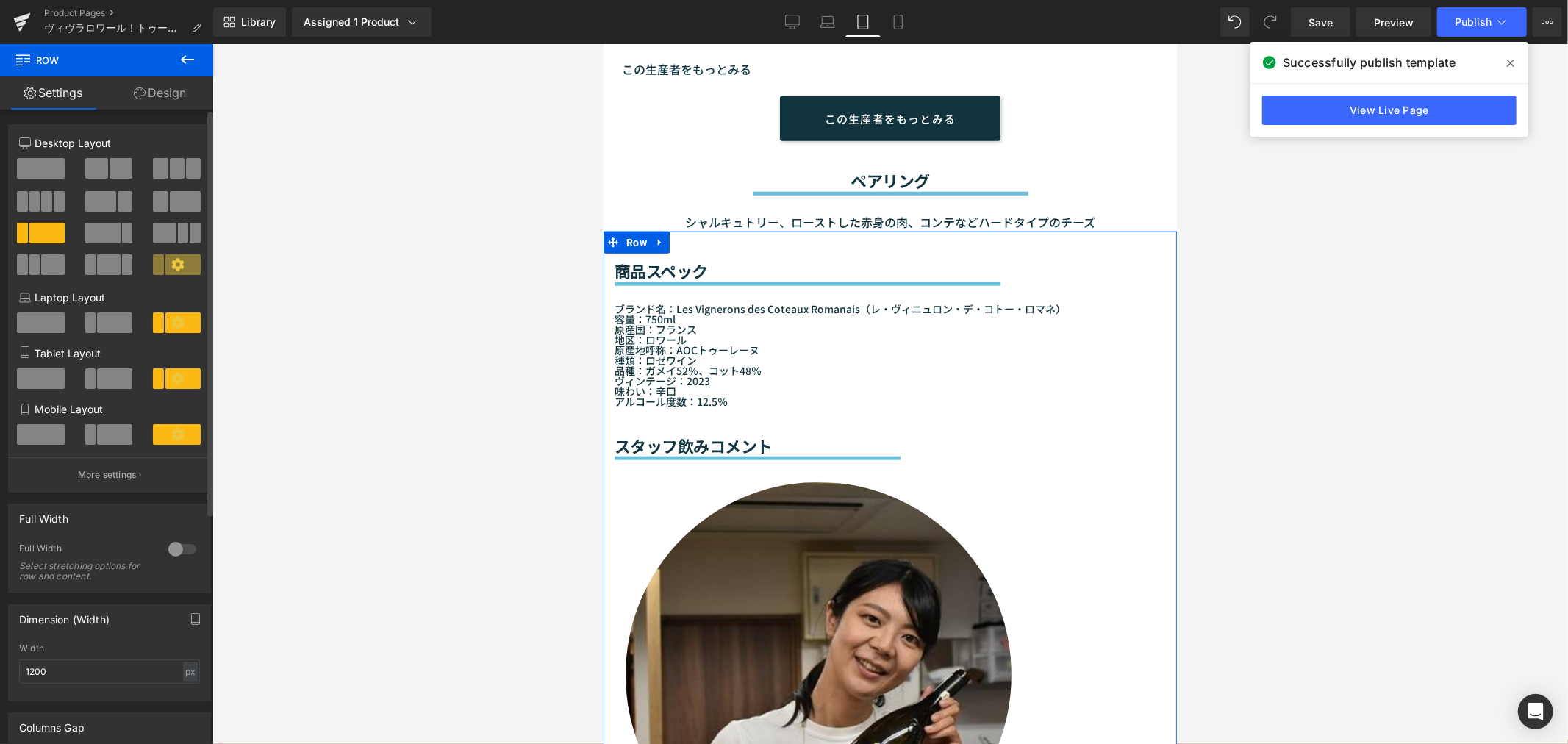
scroll to position [1217, 0]
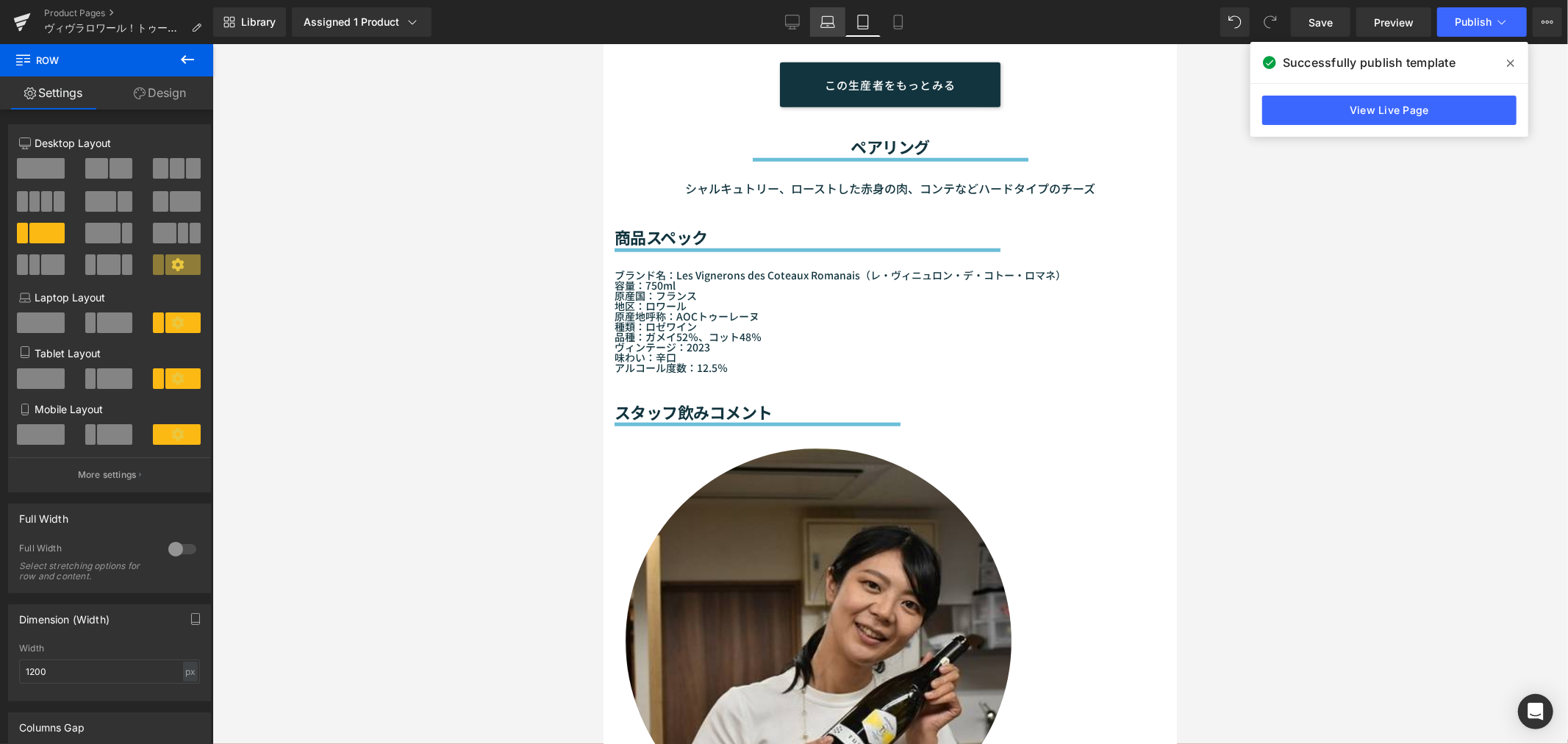
click at [831, 19] on icon at bounding box center [828, 22] width 15 height 15
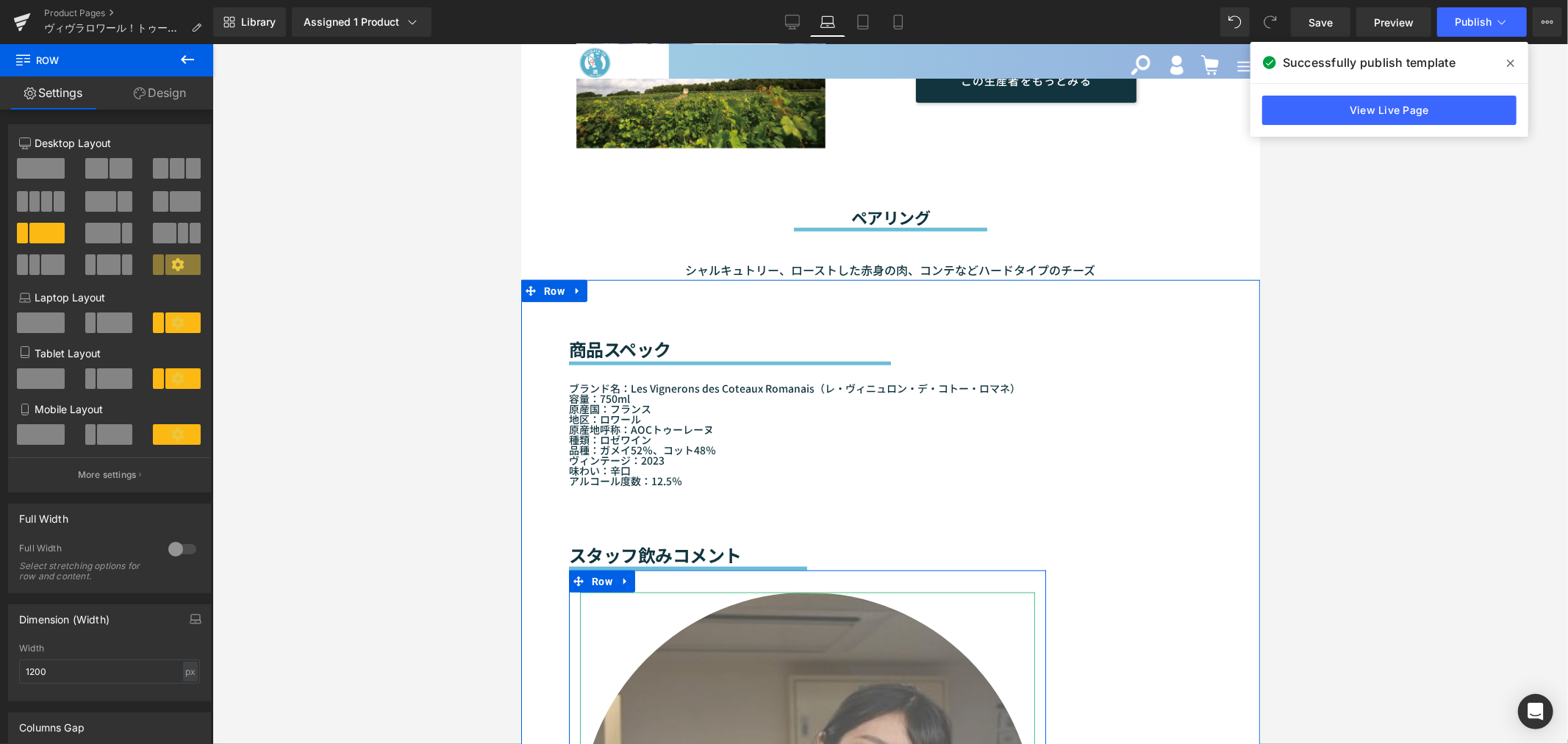
scroll to position [1261, 0]
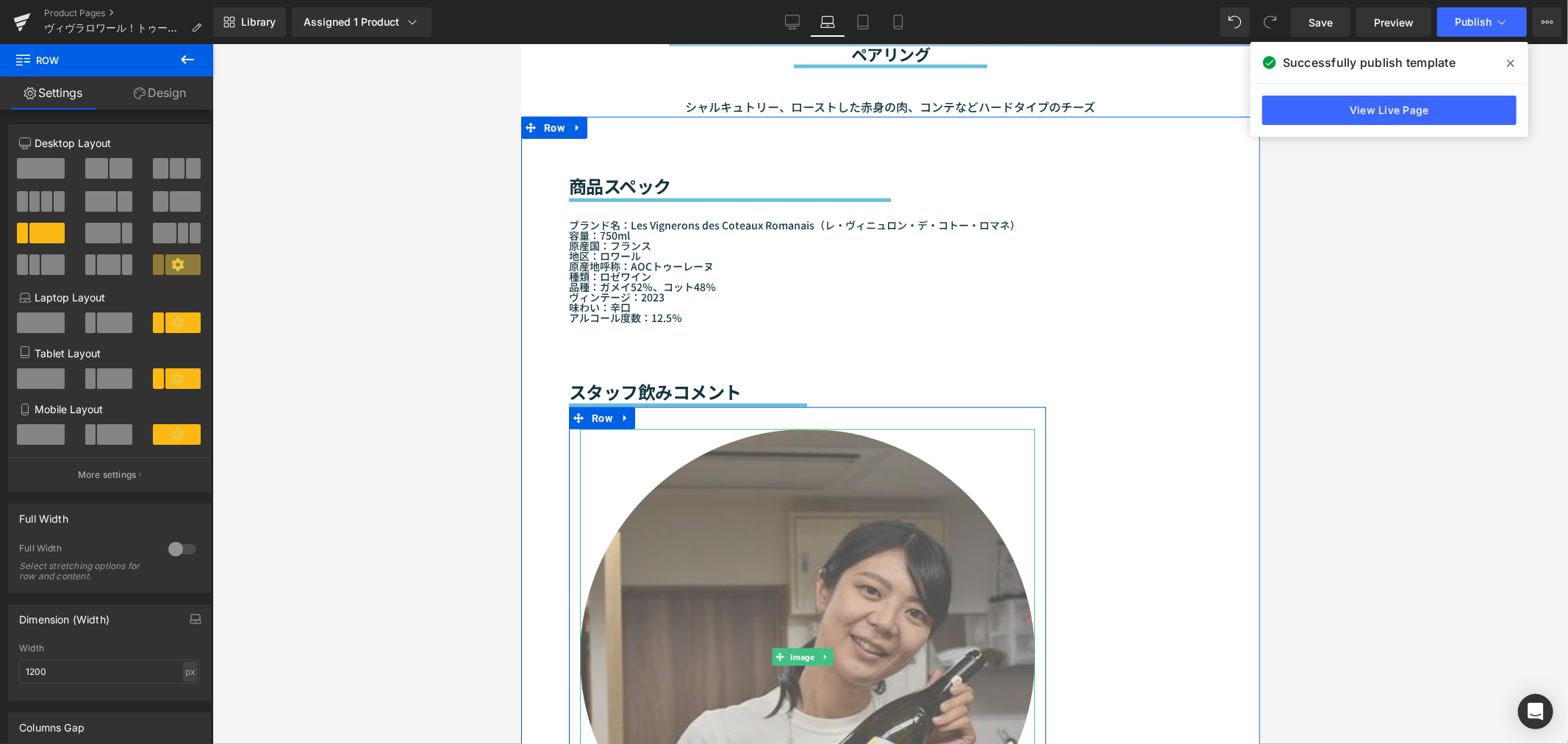
click at [842, 582] on img at bounding box center [806, 655] width 455 height 455
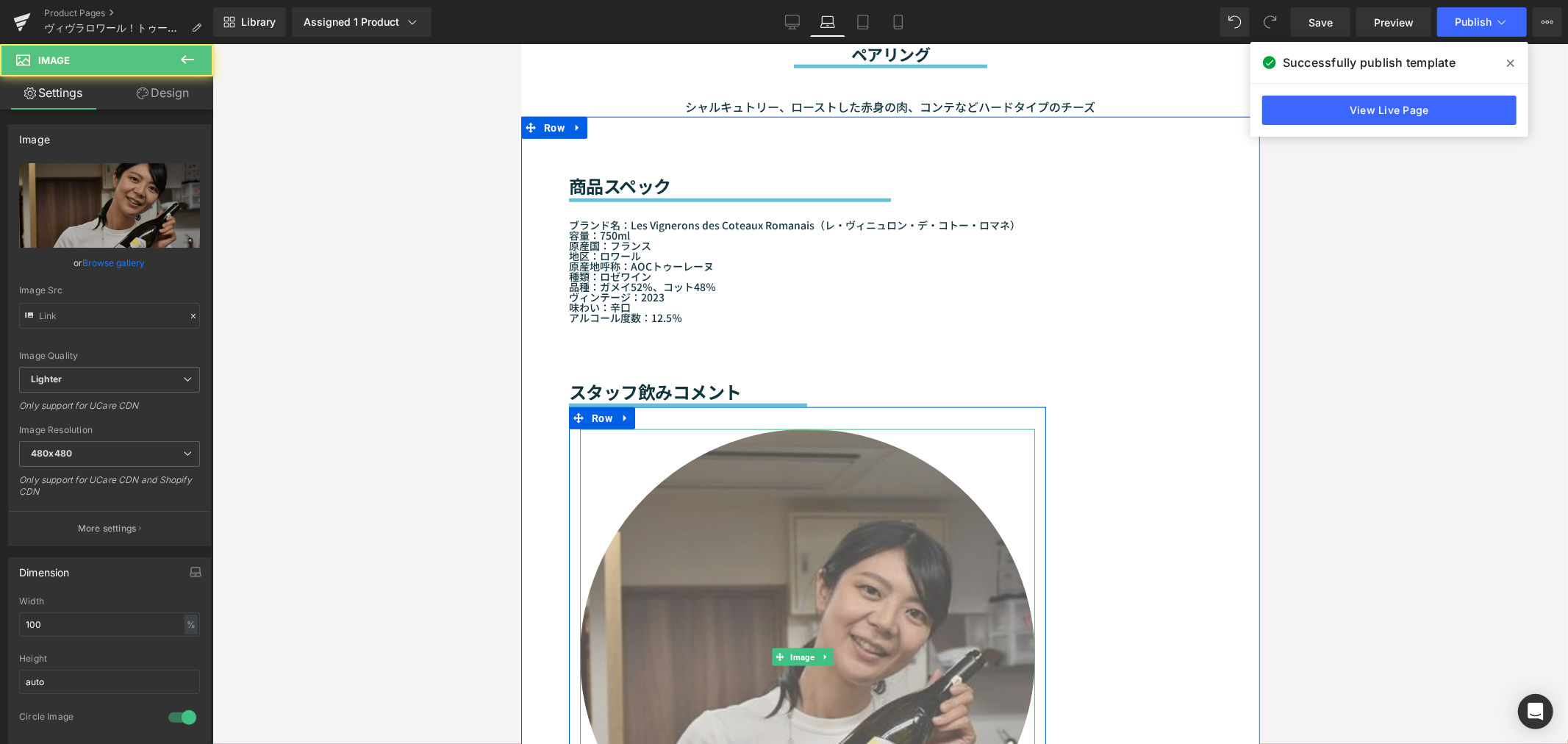
type input "https://ucarecdn.com/b34d27d6-d55b-4741-973f-d4c5bf62eab1/-/format/auto/-/previ…"
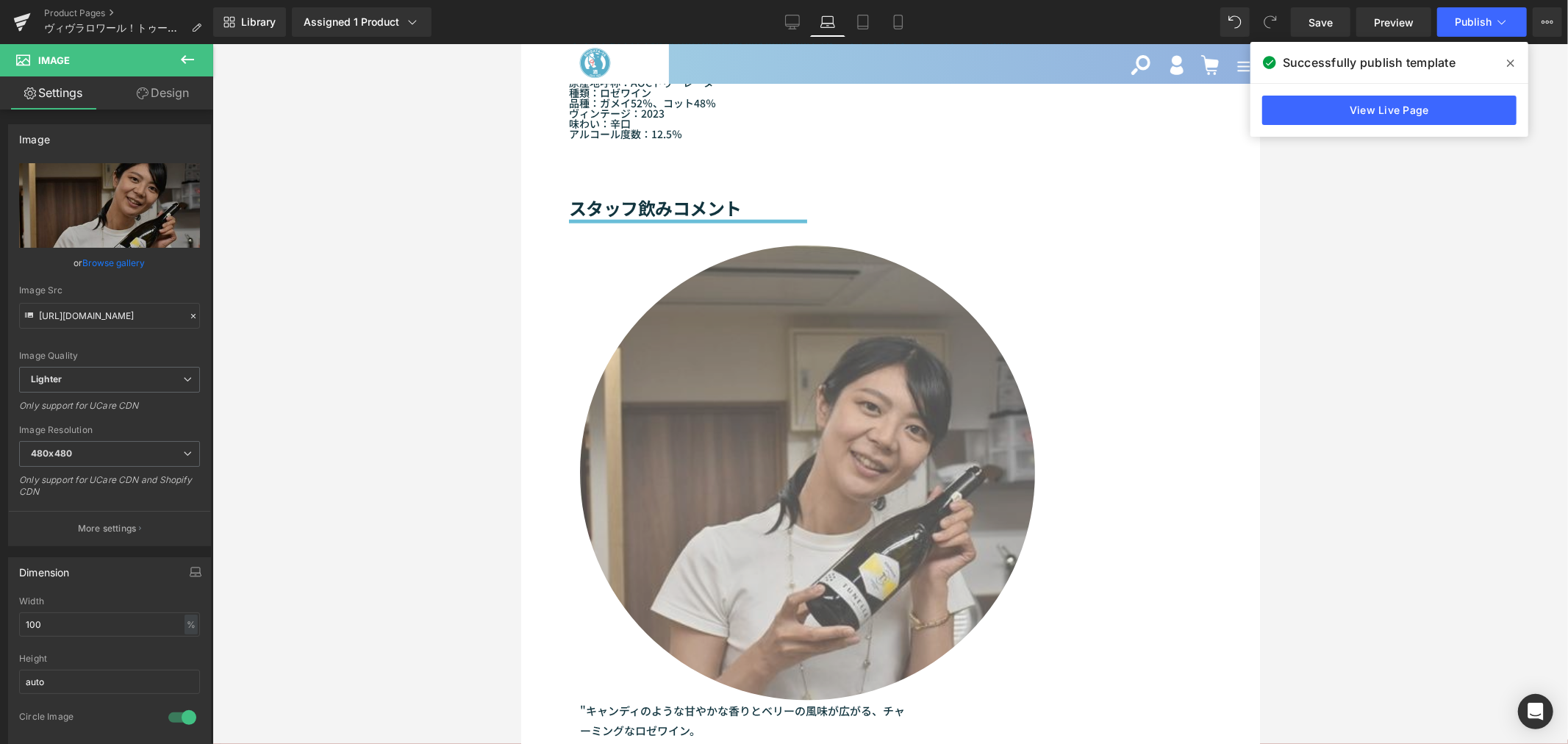
scroll to position [1342, 0]
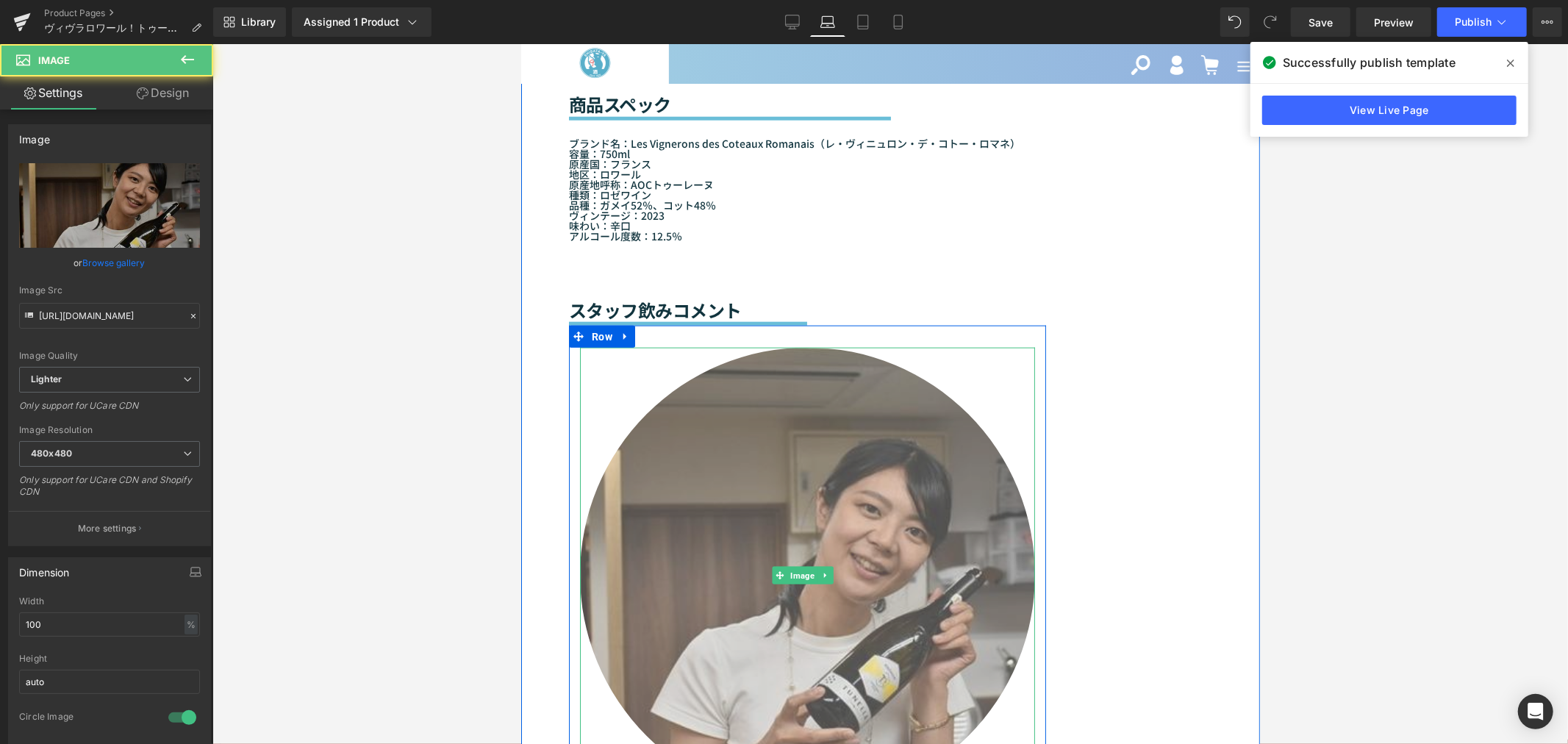
click at [783, 502] on img at bounding box center [806, 574] width 455 height 455
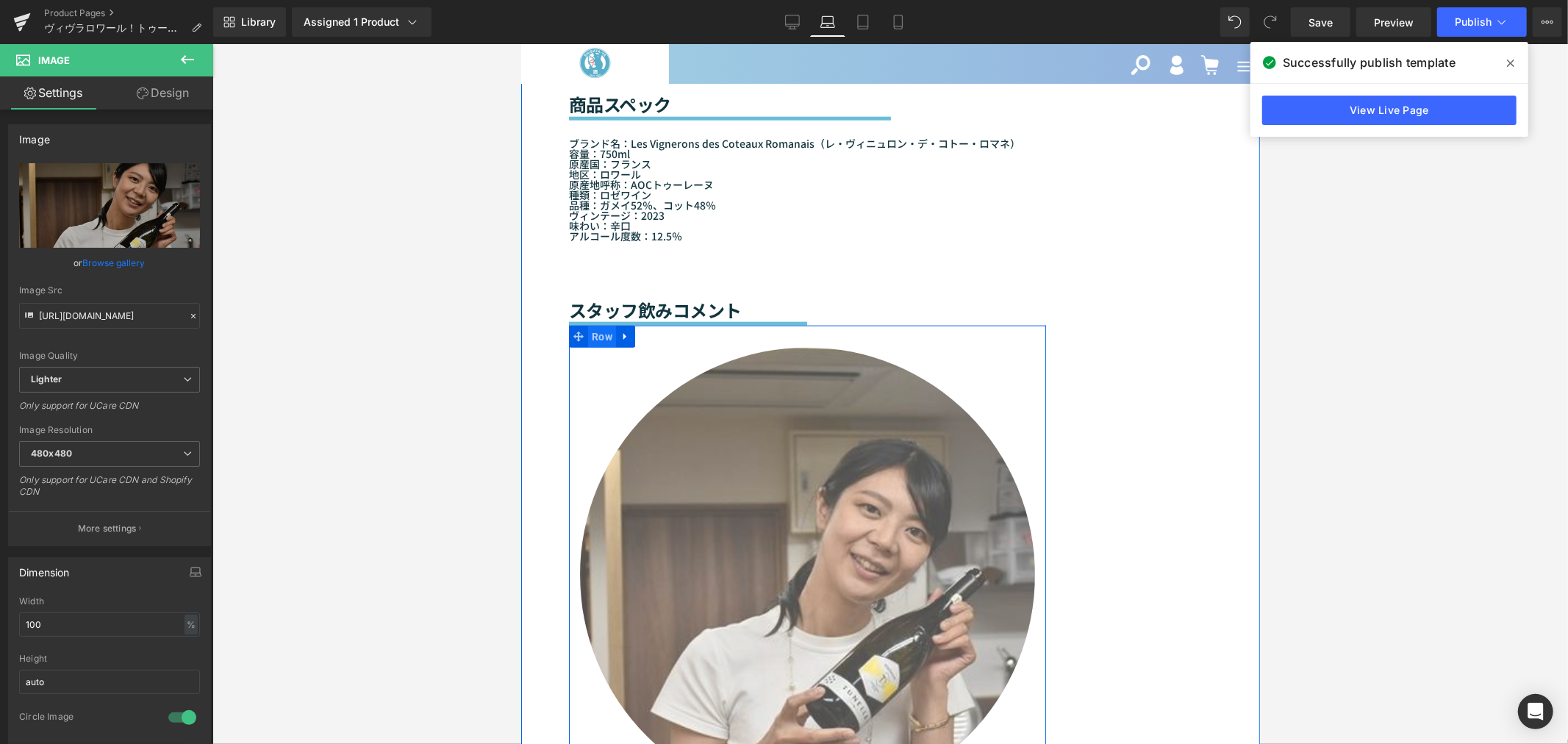
click at [608, 334] on span "Row" at bounding box center [601, 336] width 28 height 22
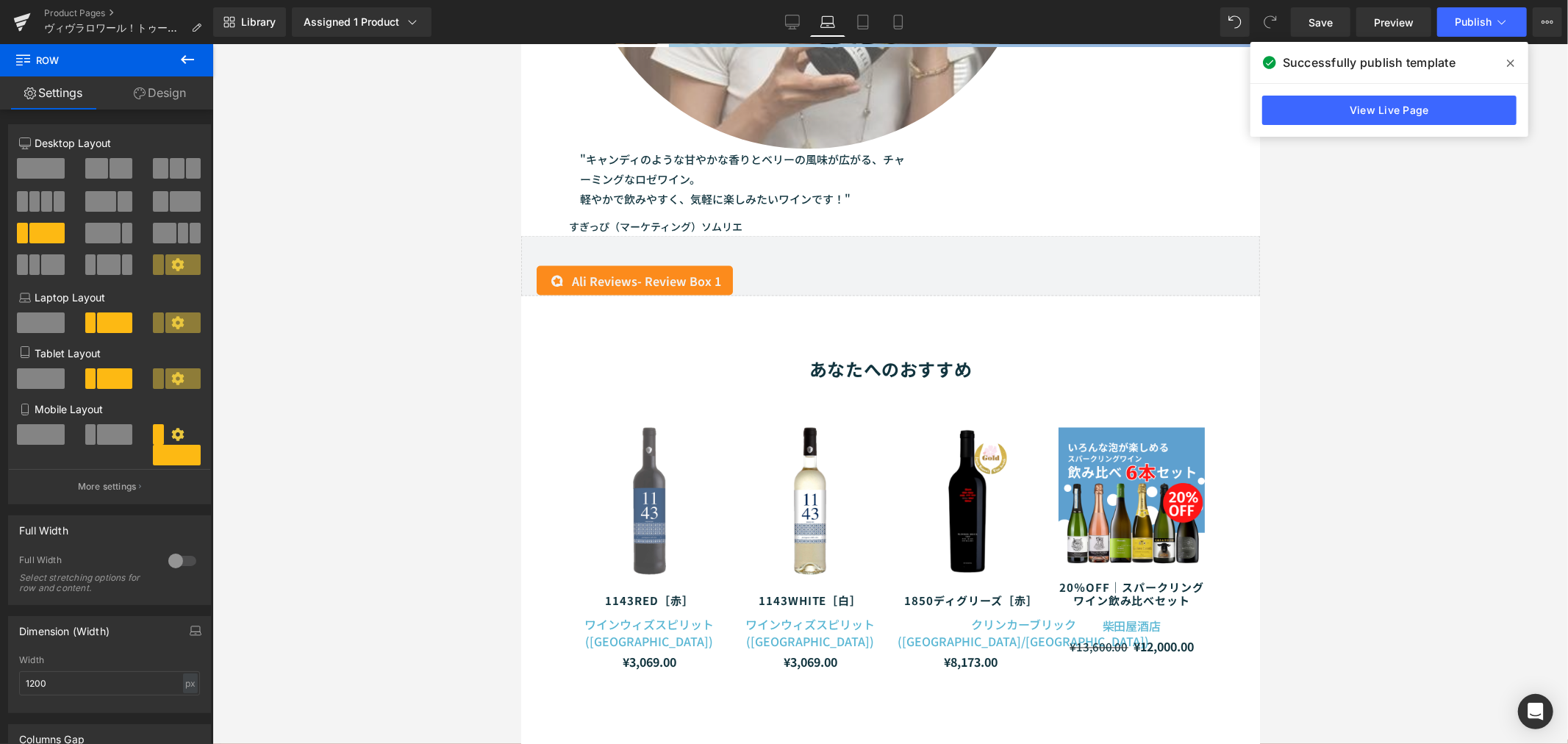
scroll to position [1669, 0]
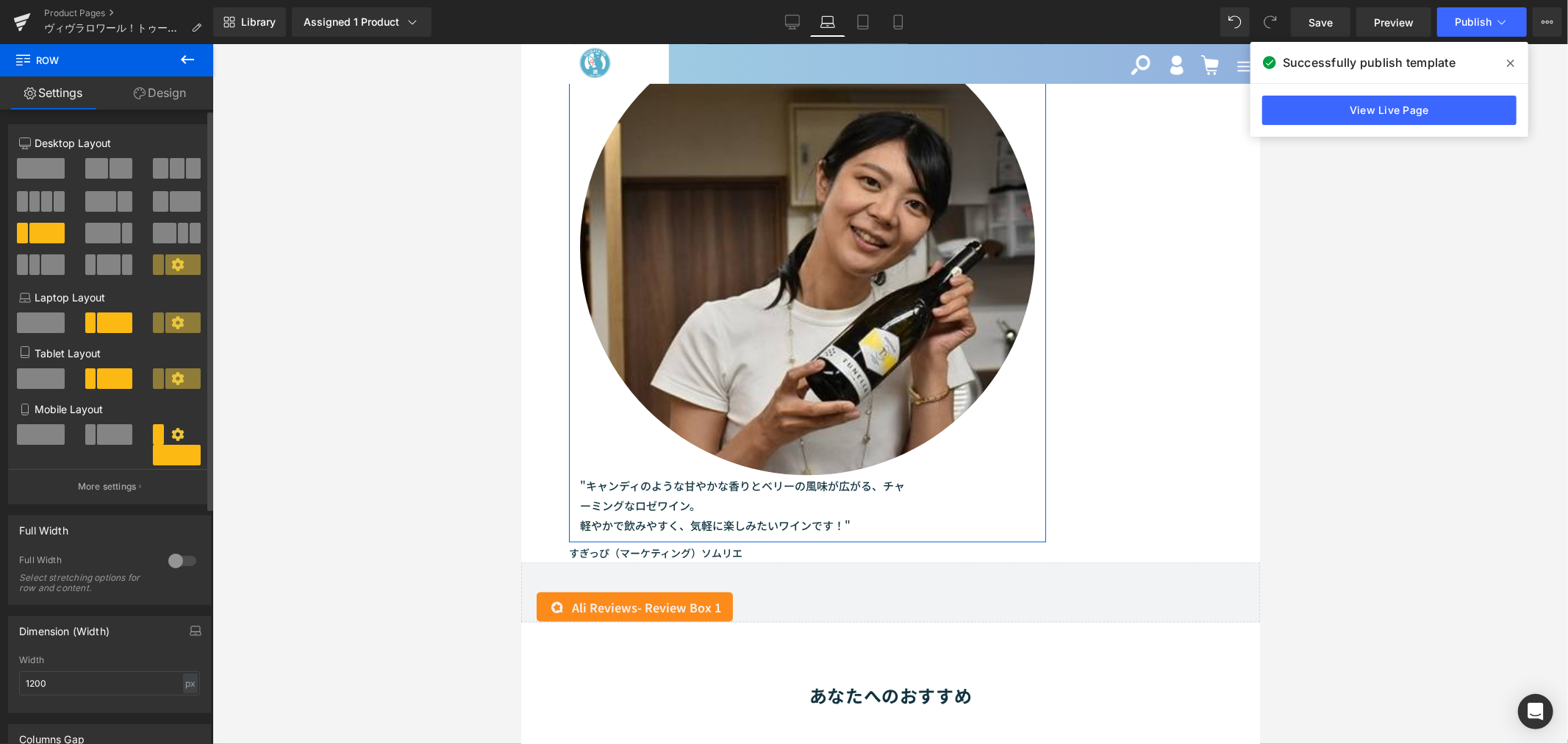
click at [187, 437] on div at bounding box center [177, 446] width 49 height 43
click at [99, 432] on span at bounding box center [114, 435] width 36 height 20
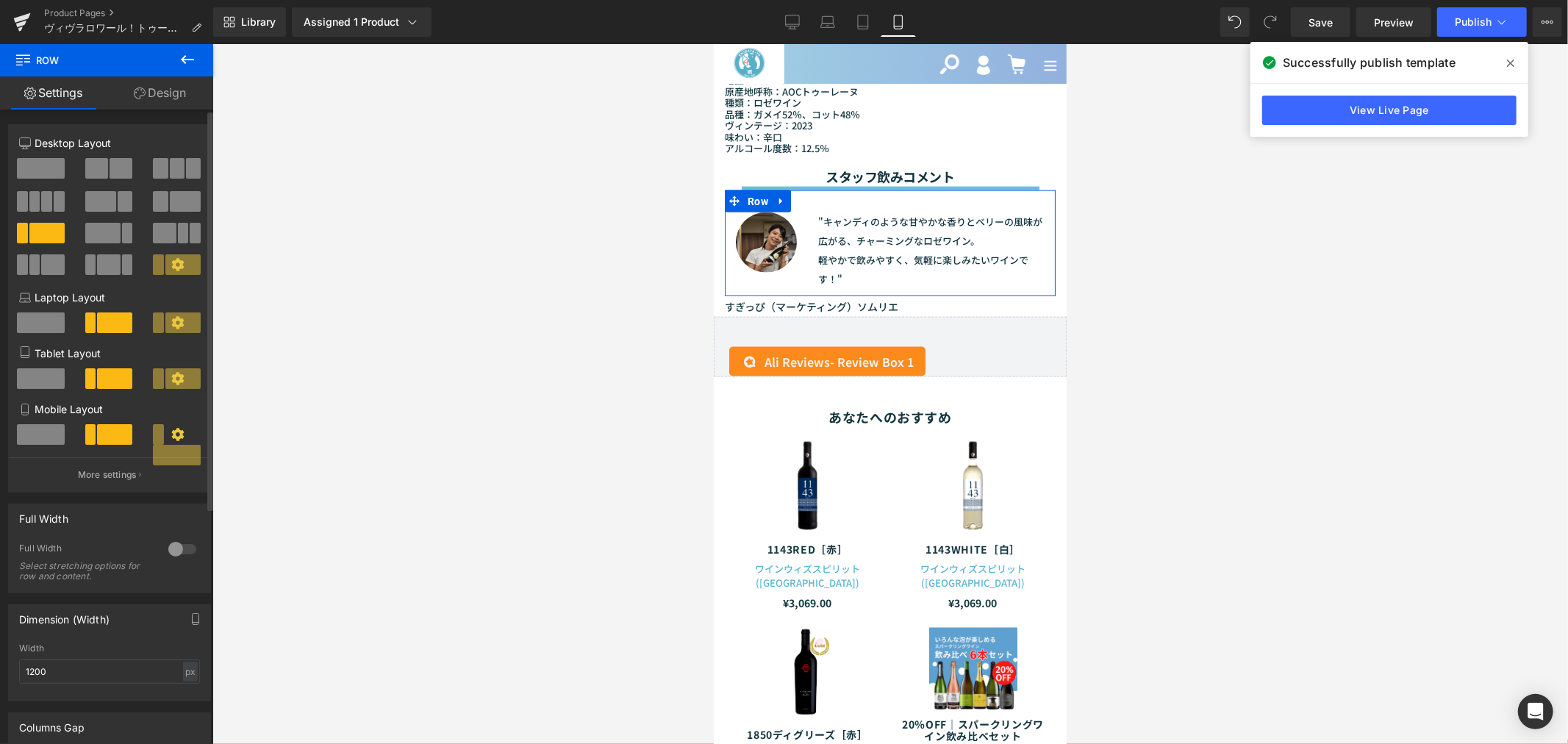
scroll to position [1547, 0]
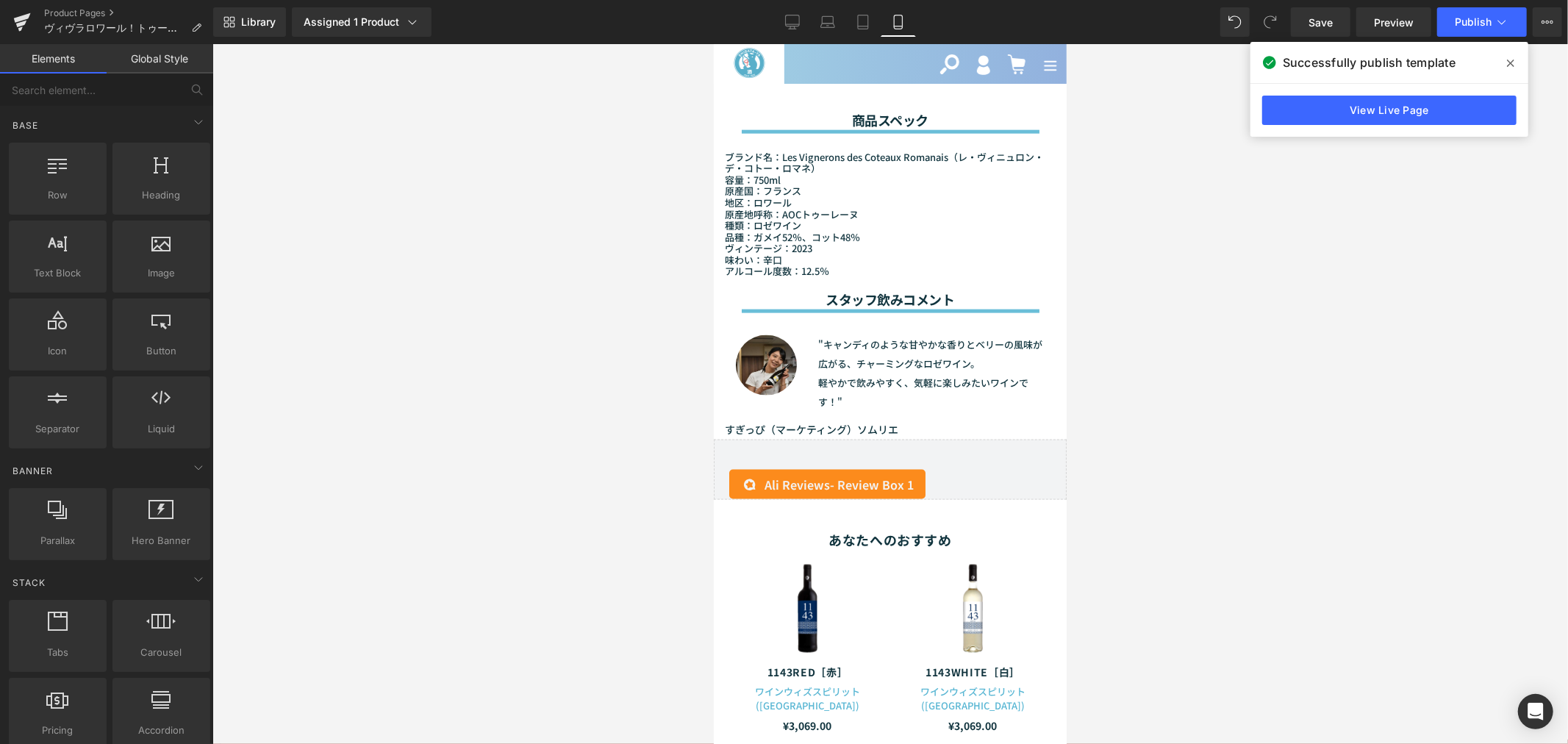
click at [562, 409] on div at bounding box center [889, 394] width 1355 height 700
click at [1336, 105] on link "View Live Page" at bounding box center [1389, 110] width 254 height 29
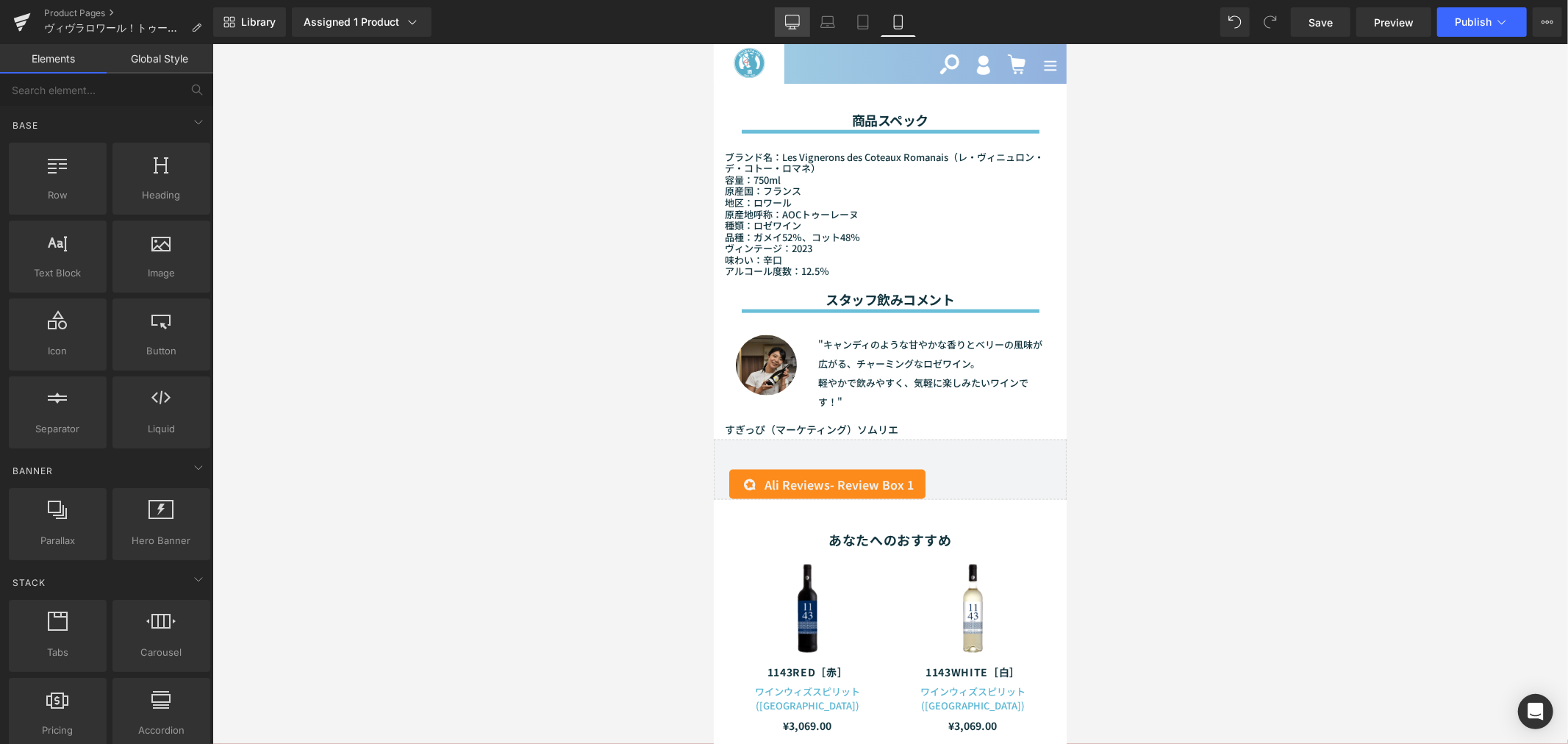
click at [799, 17] on icon at bounding box center [792, 22] width 15 height 15
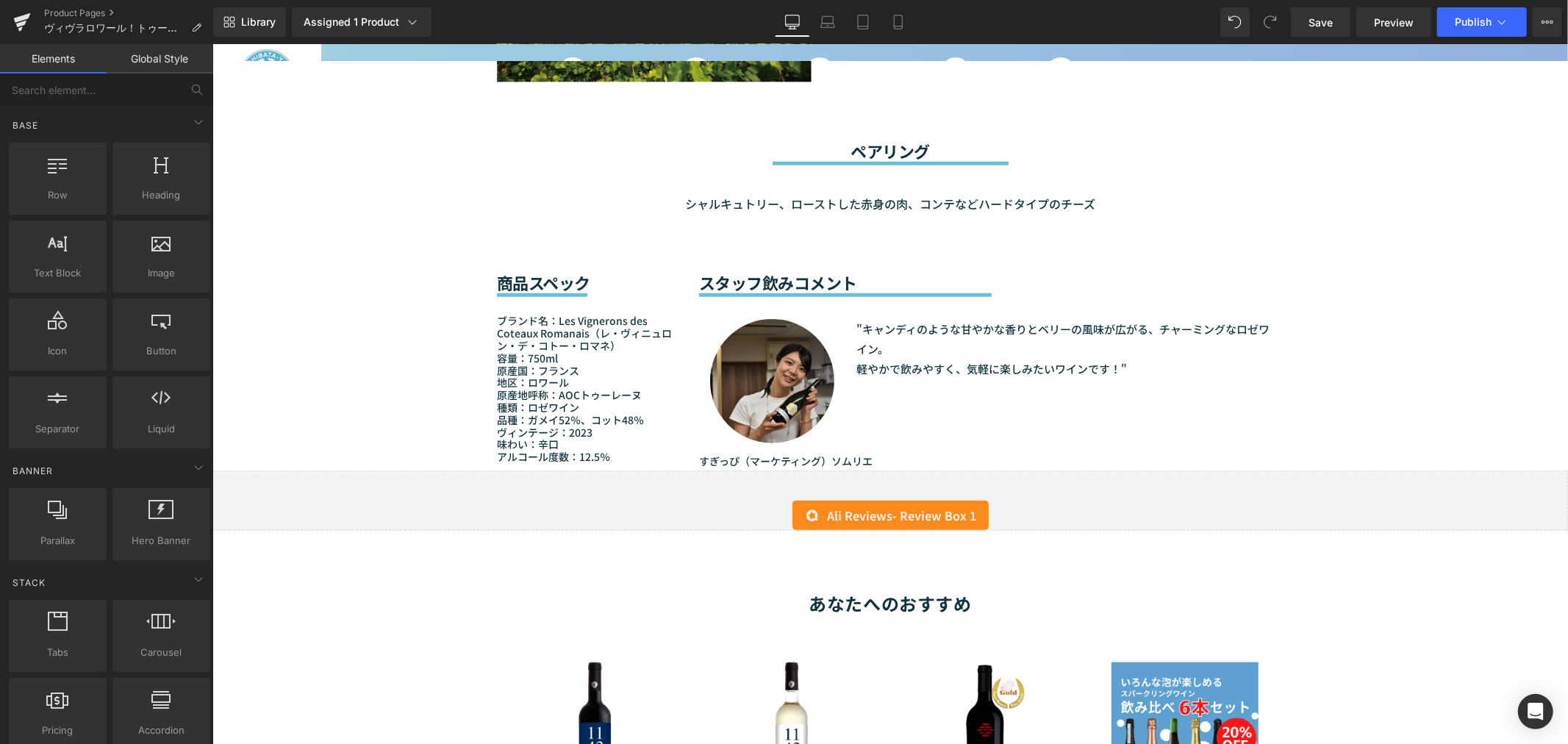
scroll to position [1142, 0]
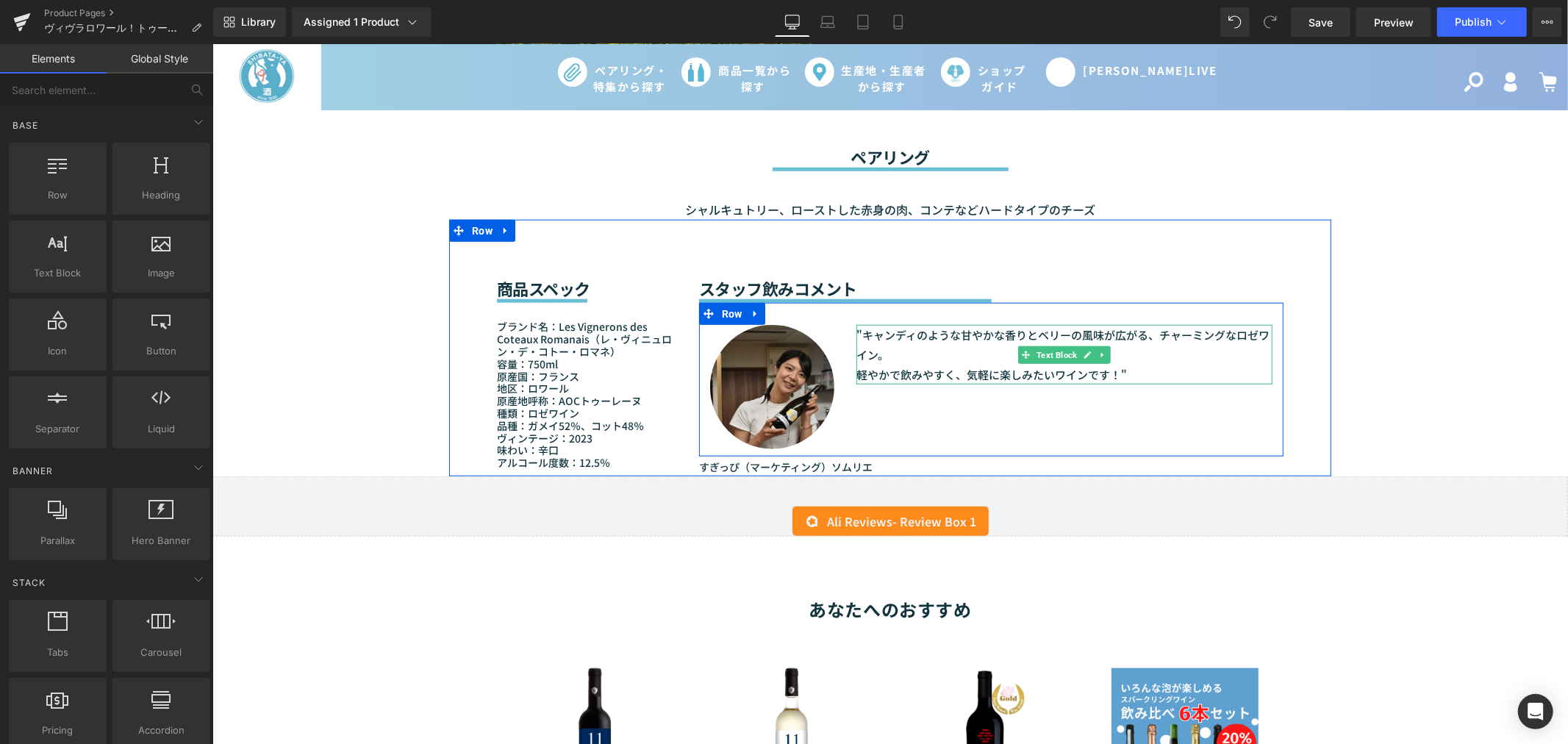
click at [1149, 324] on p ""キャンディのような甘やかな香りとベリーの風味が広がる、チャーミングなロゼワイン。" at bounding box center [1063, 343] width 416 height 39
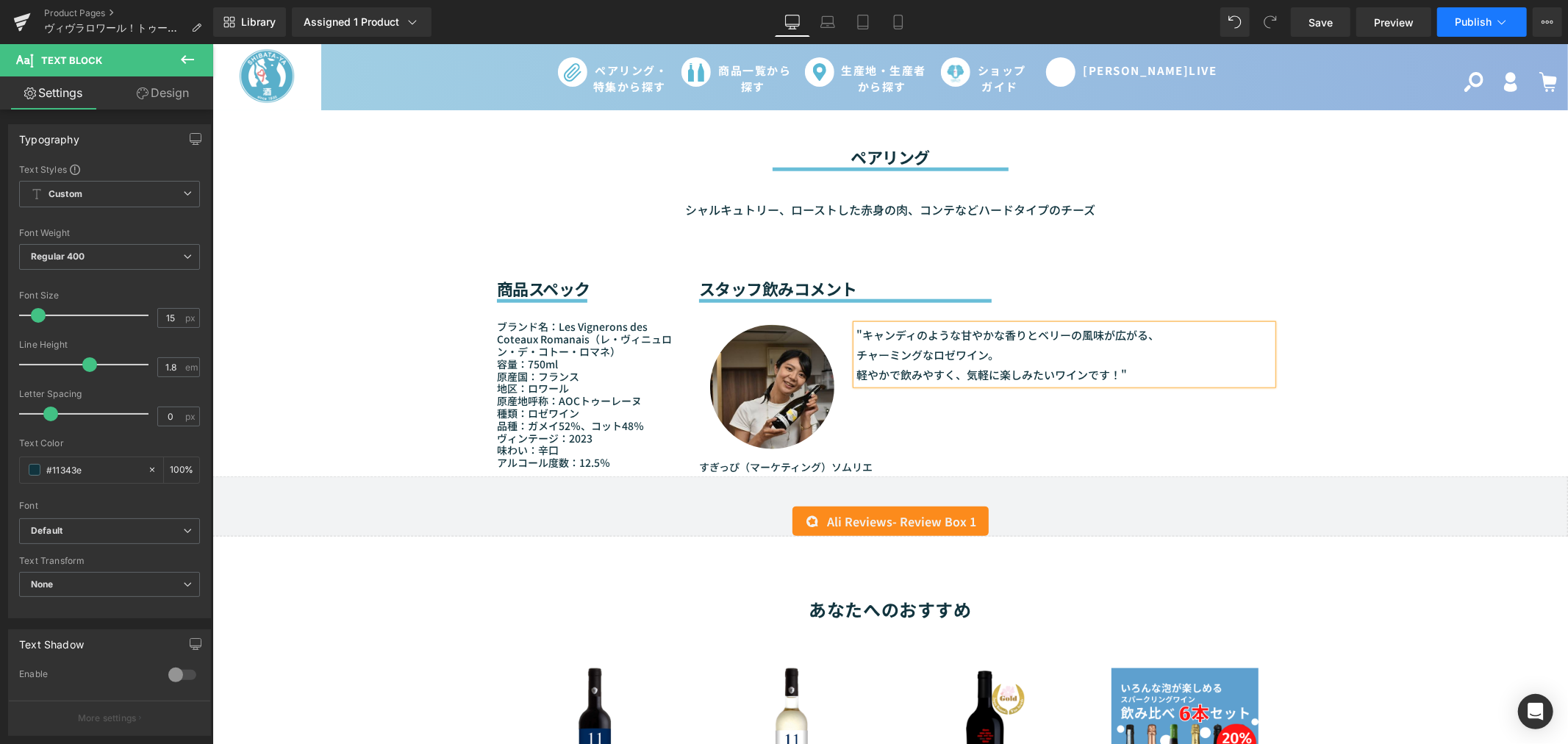
click at [1444, 16] on button "Publish" at bounding box center [1482, 22] width 90 height 29
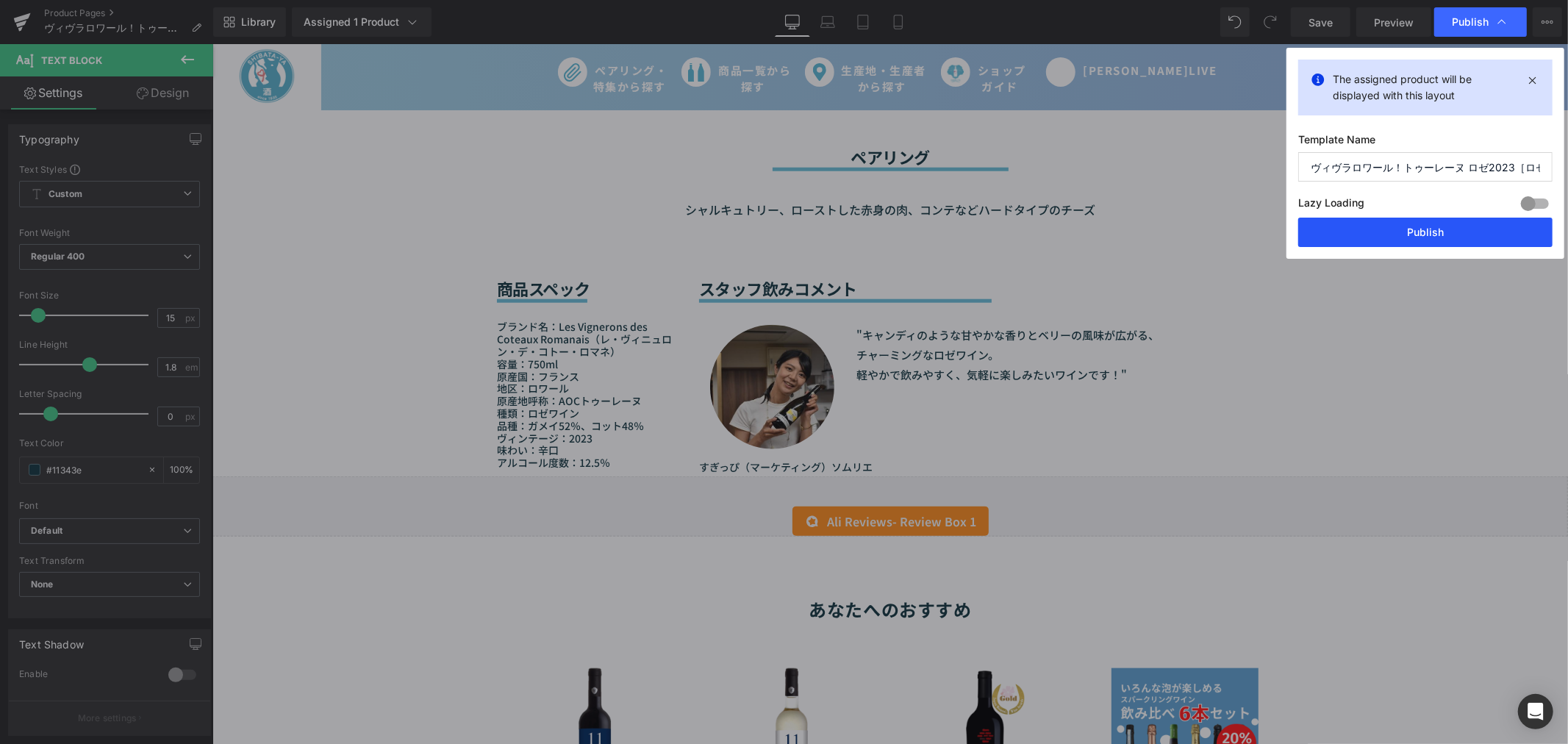
click at [1426, 221] on button "Publish" at bounding box center [1425, 232] width 254 height 29
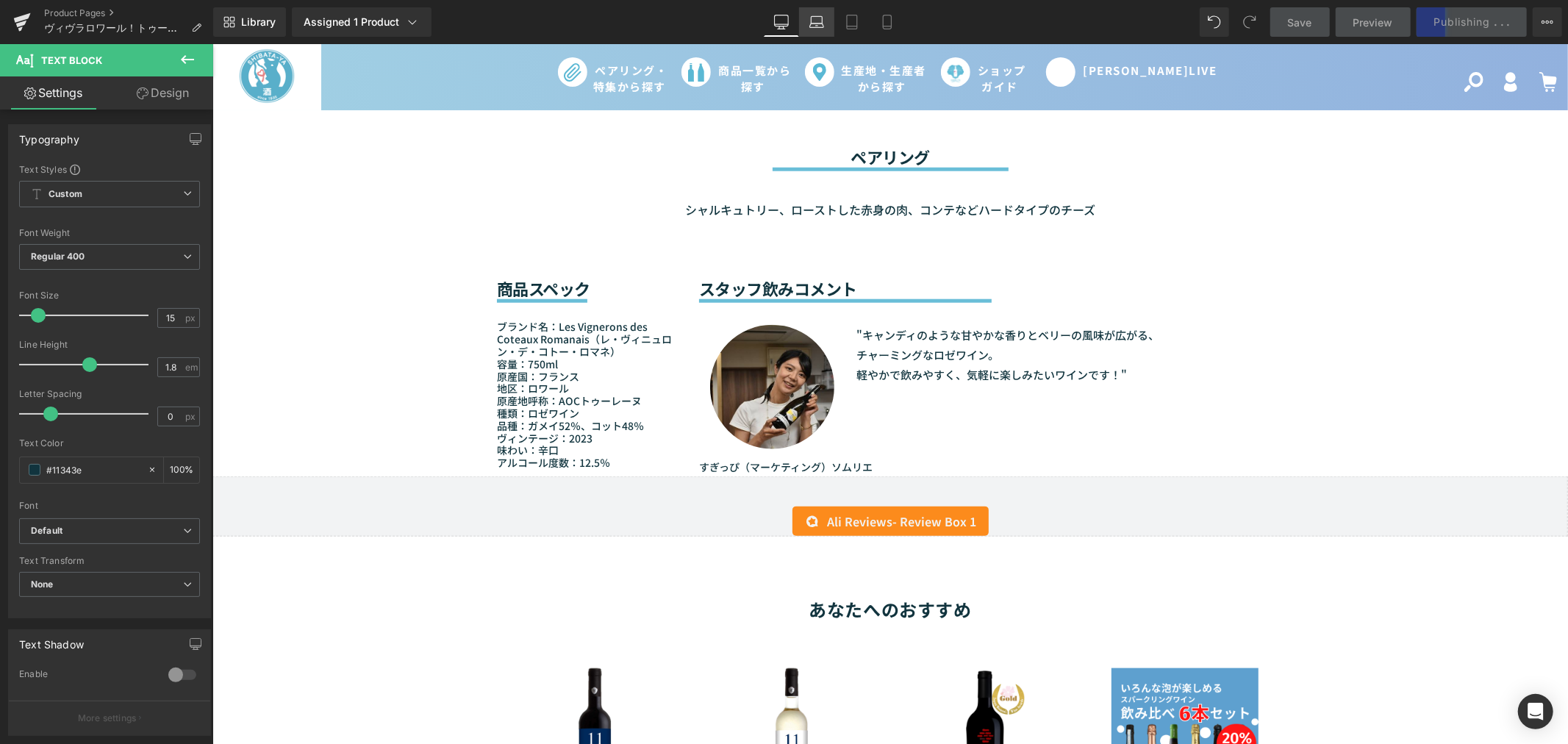
click at [812, 25] on icon at bounding box center [816, 22] width 15 height 15
type input "100"
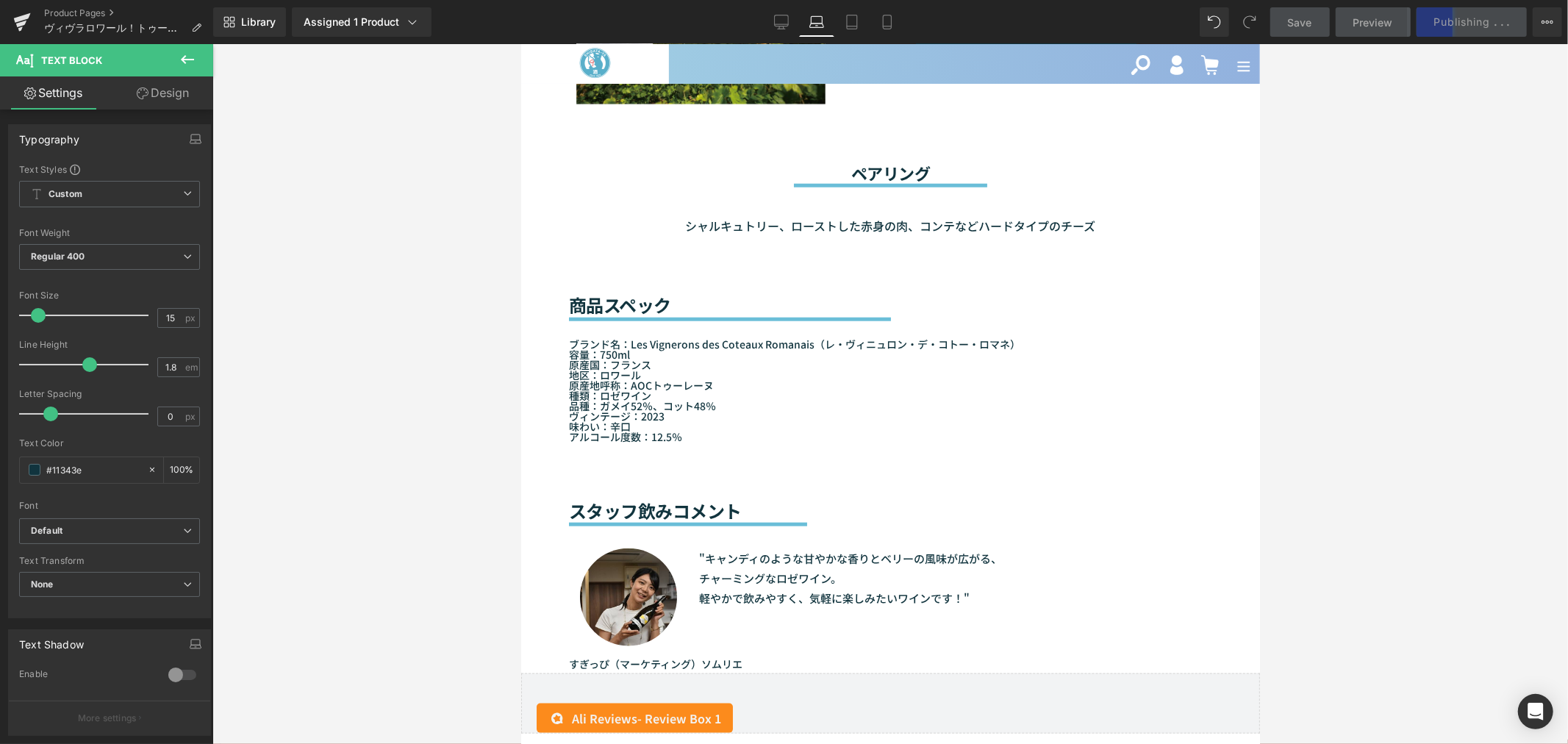
scroll to position [1373, 0]
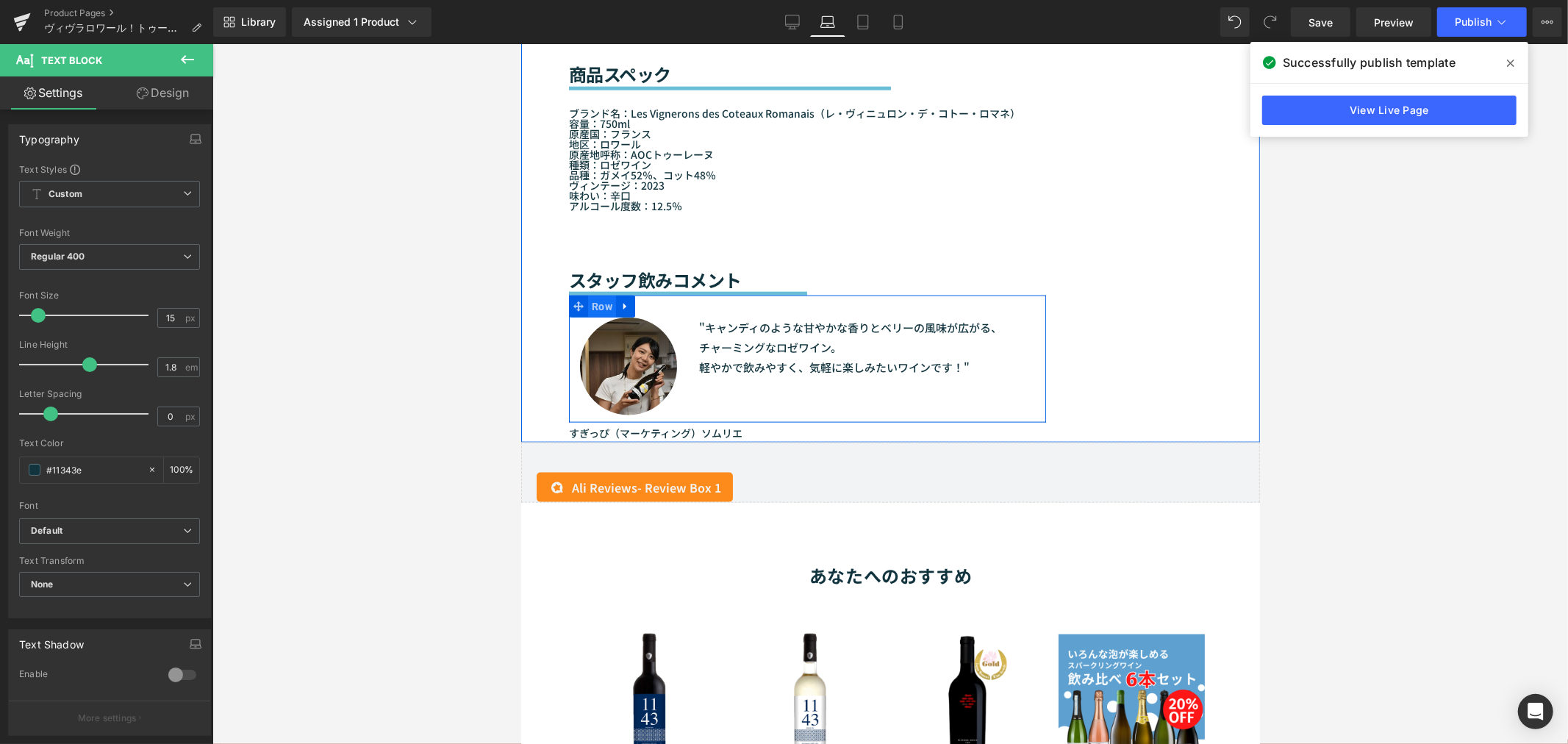
click at [596, 302] on span "Row" at bounding box center [601, 306] width 28 height 22
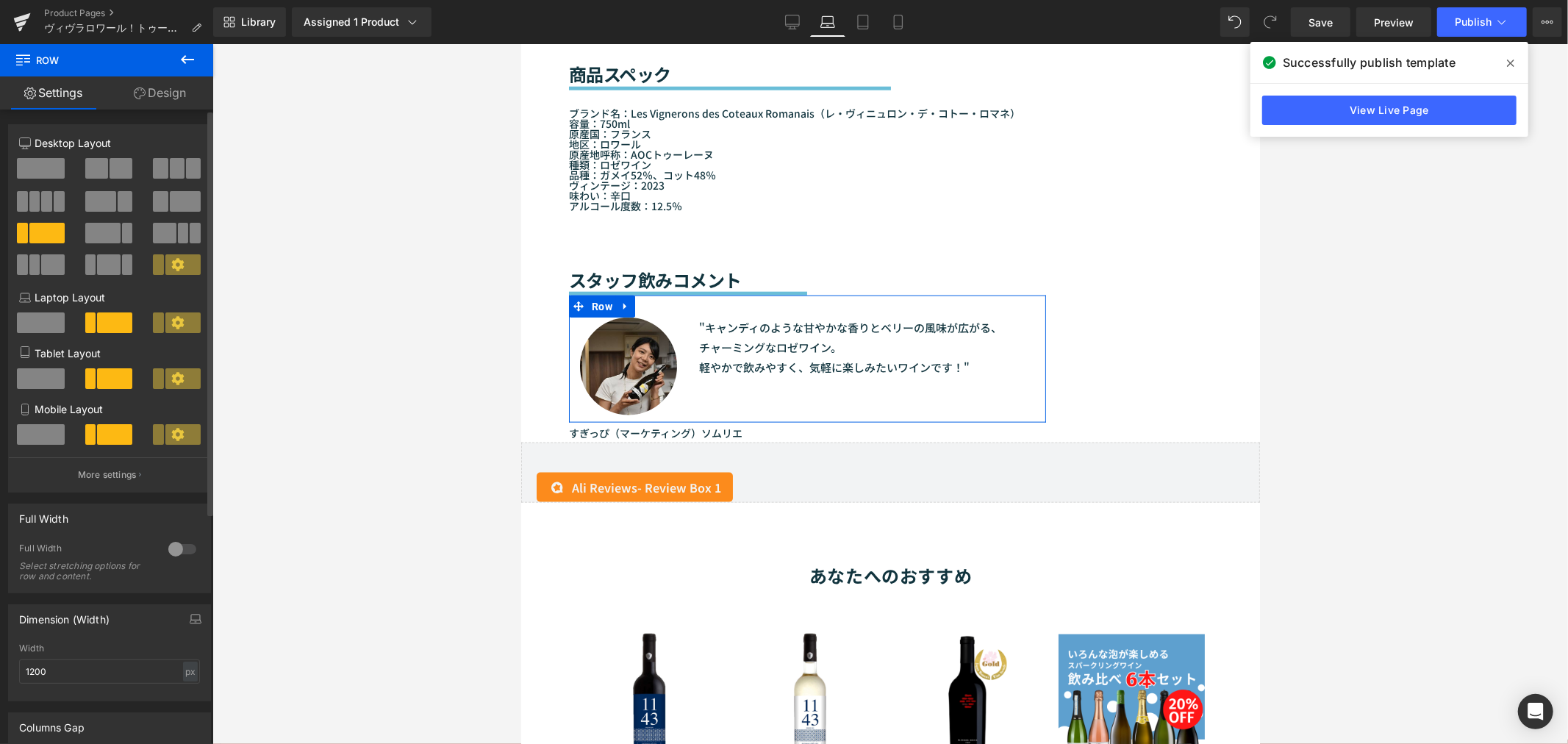
click at [191, 325] on span at bounding box center [183, 322] width 36 height 20
click at [122, 328] on span at bounding box center [114, 322] width 36 height 20
click at [181, 383] on span at bounding box center [183, 378] width 36 height 20
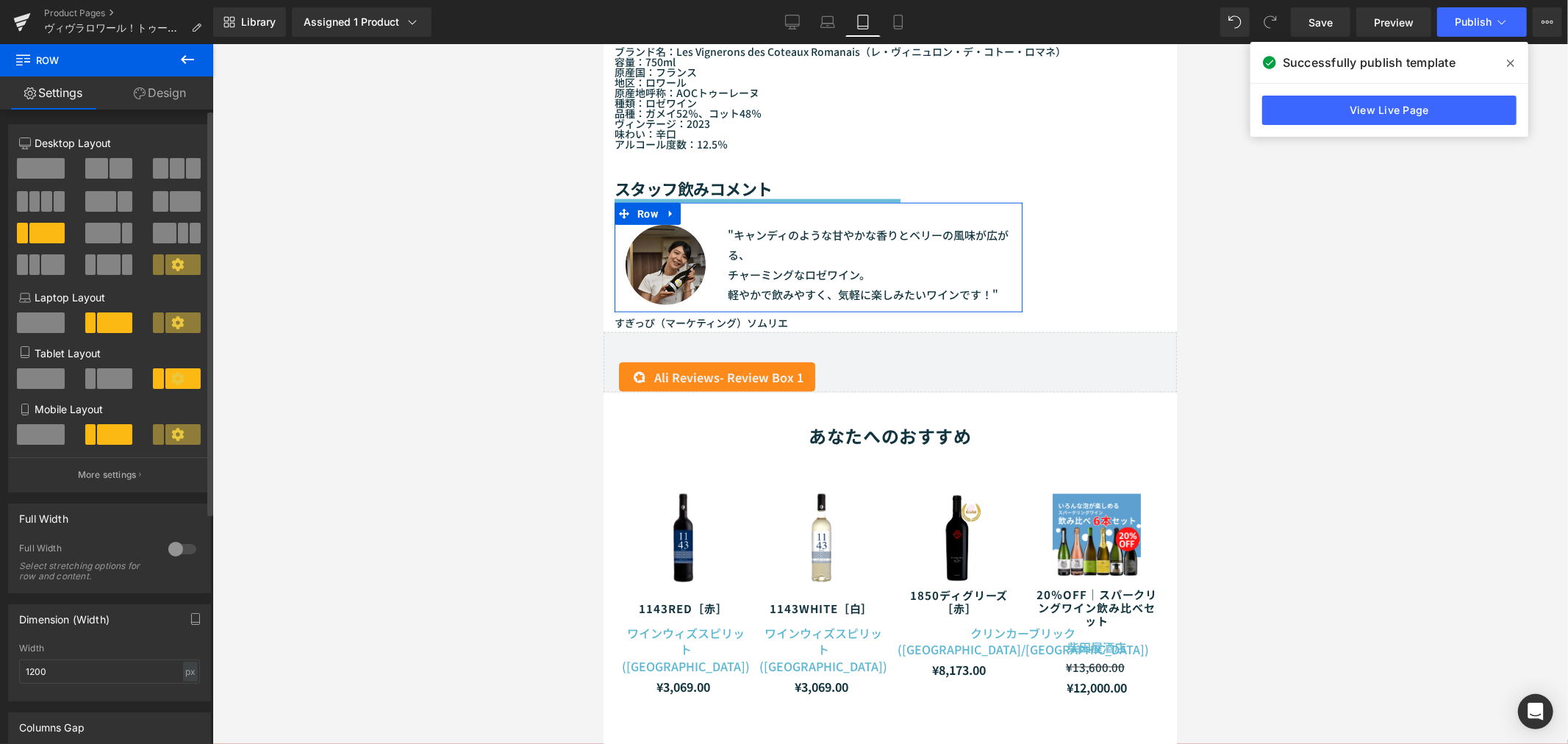
scroll to position [1345, 0]
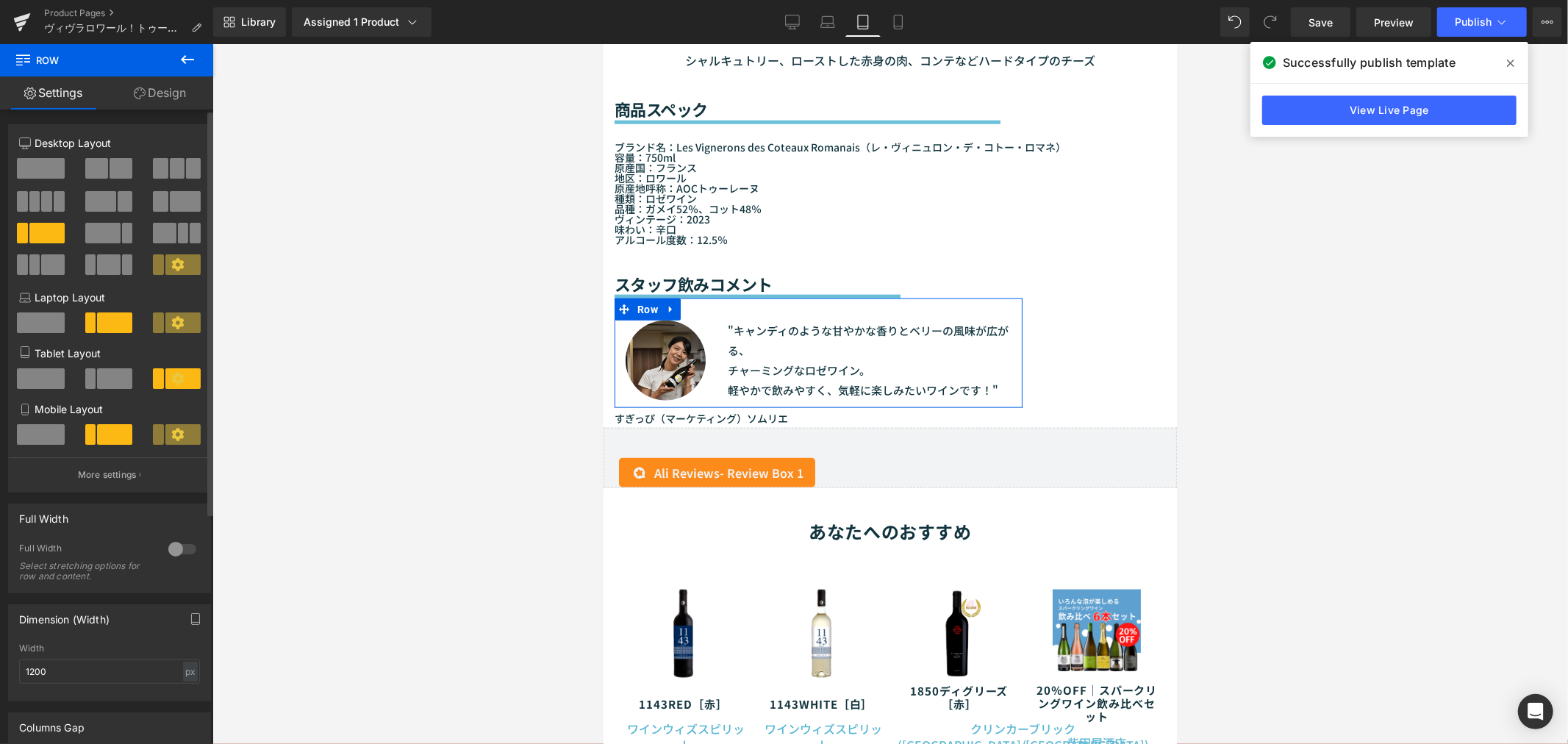
click at [181, 432] on span at bounding box center [183, 435] width 36 height 20
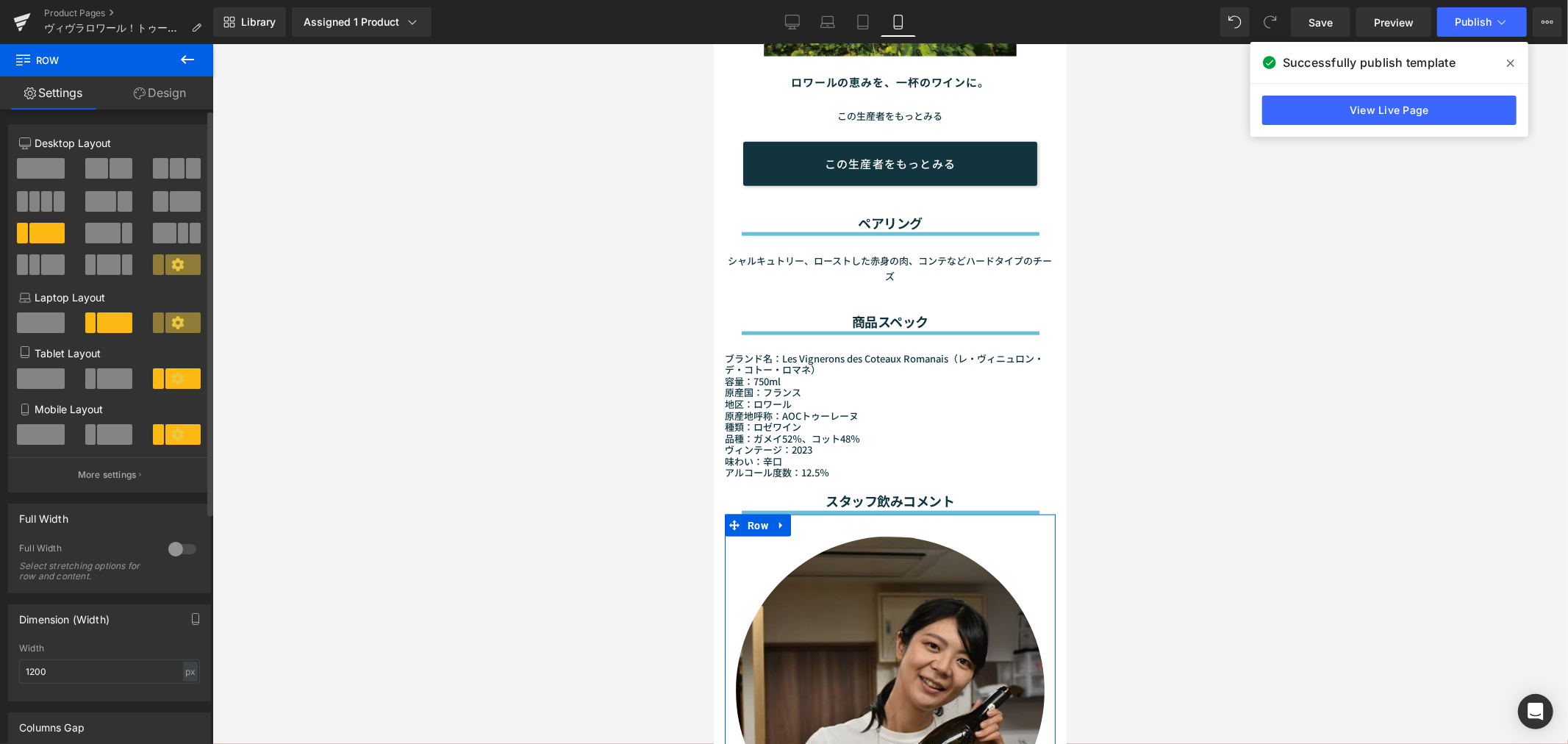
scroll to position [1537, 0]
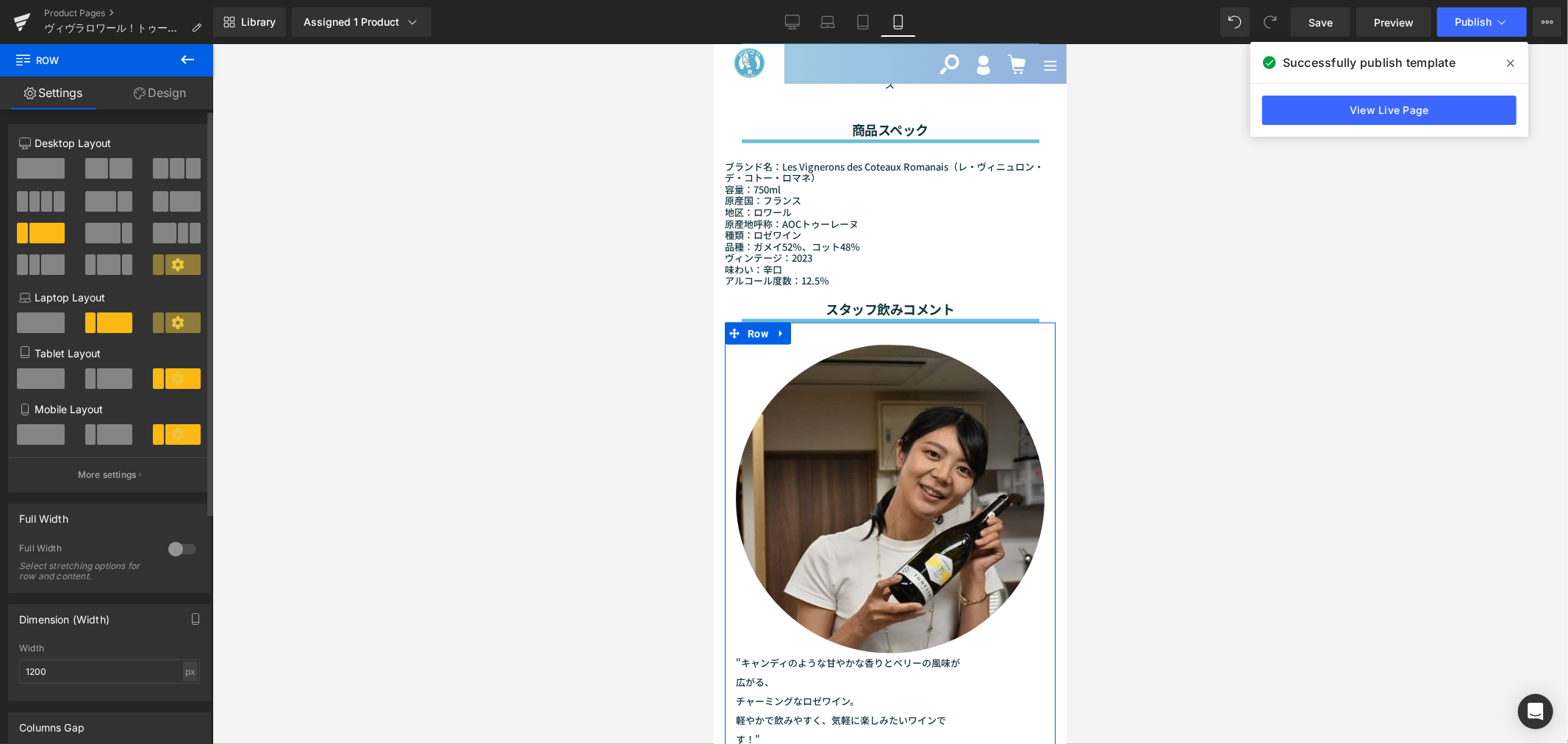
click at [119, 431] on span at bounding box center [114, 435] width 36 height 20
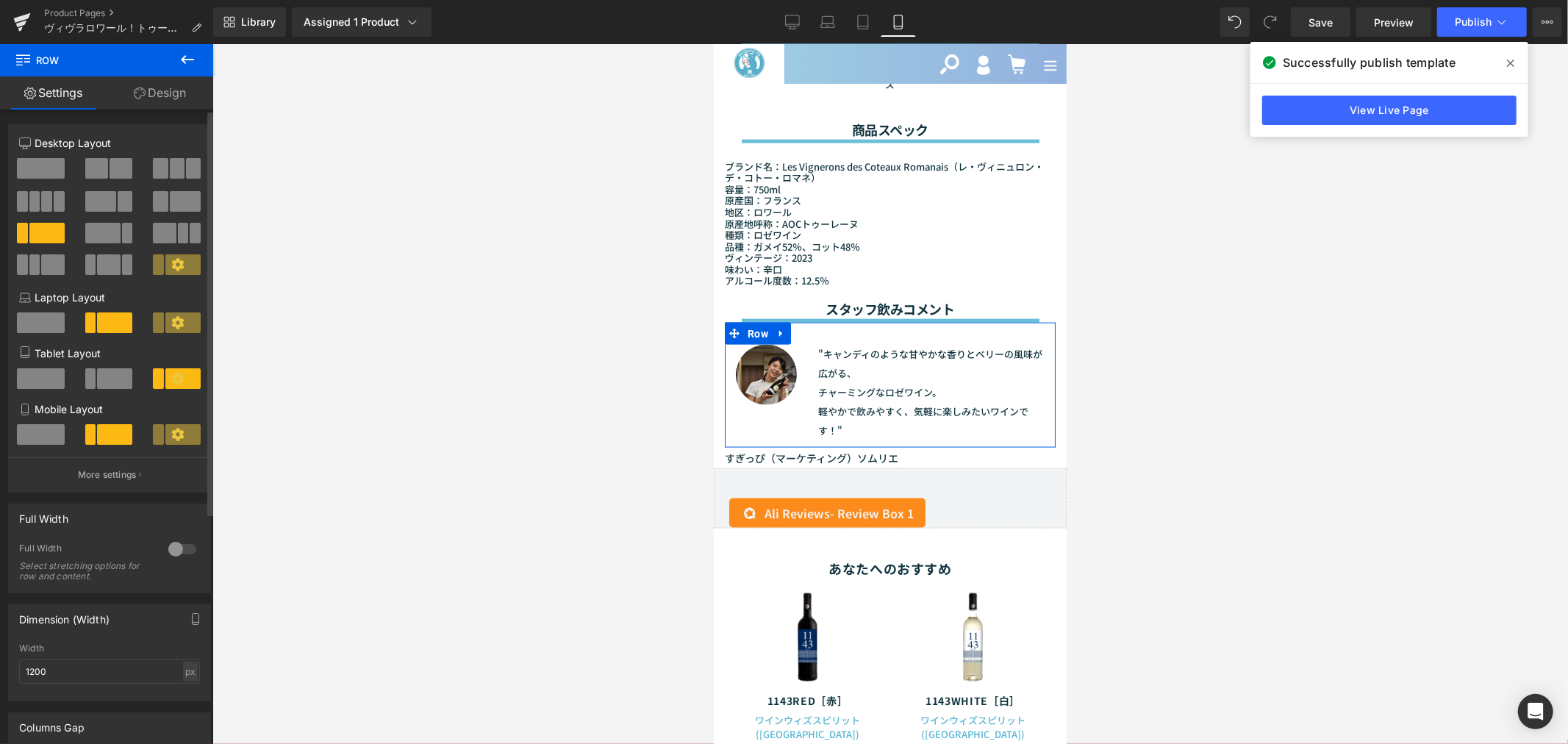
click at [122, 376] on span at bounding box center [114, 378] width 36 height 20
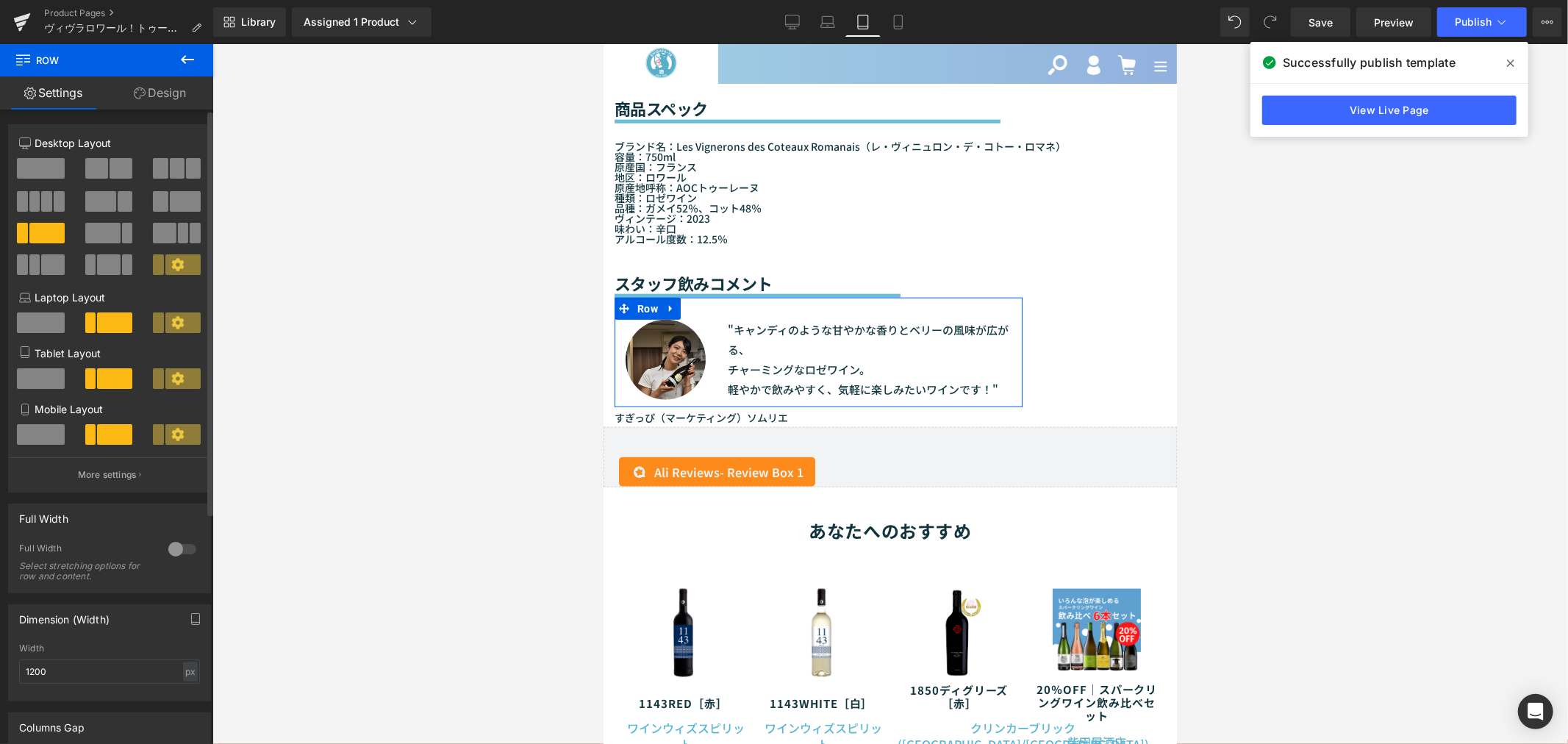
scroll to position [1345, 0]
click at [181, 262] on span at bounding box center [183, 264] width 36 height 20
click at [832, 16] on icon at bounding box center [827, 19] width 11 height 6
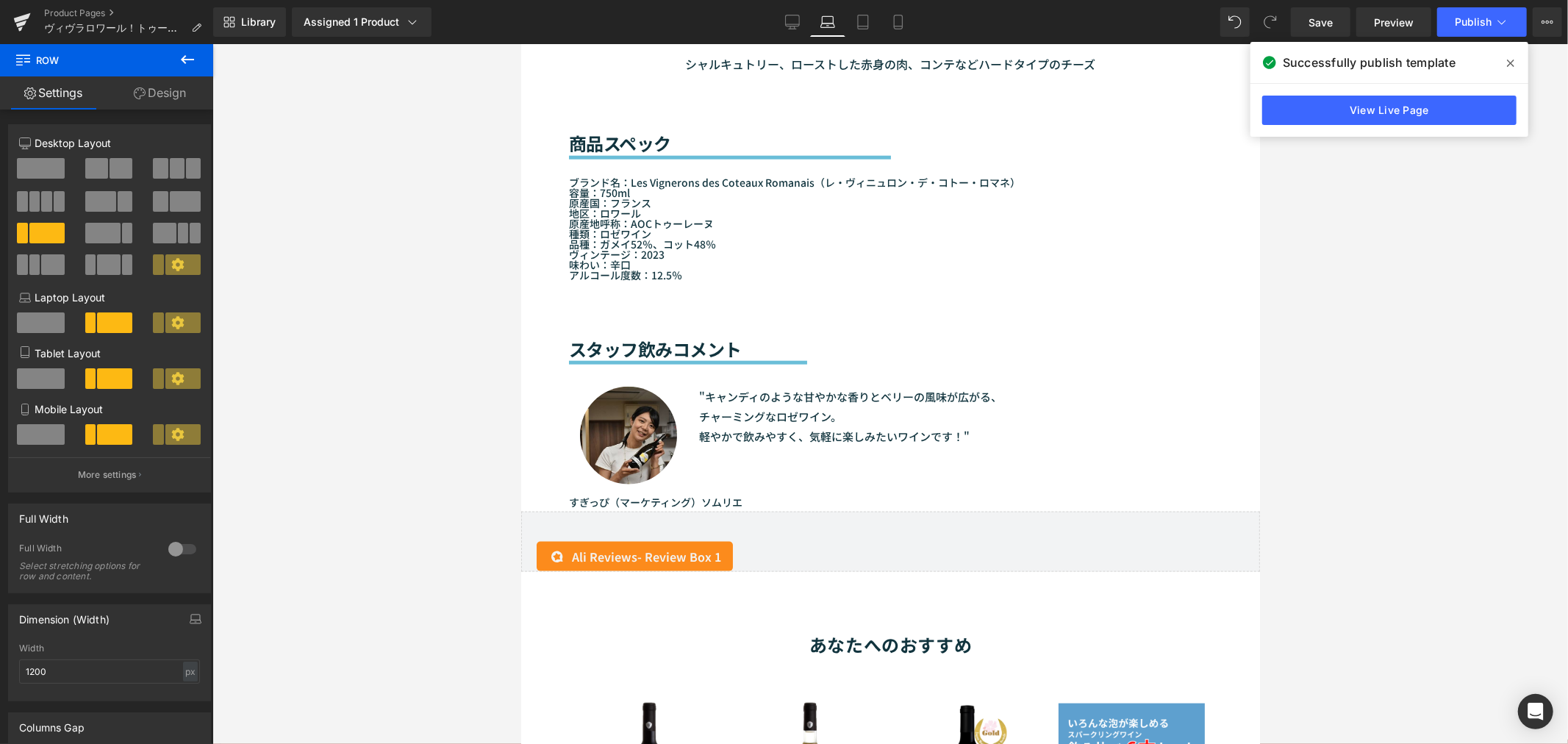
scroll to position [1210, 0]
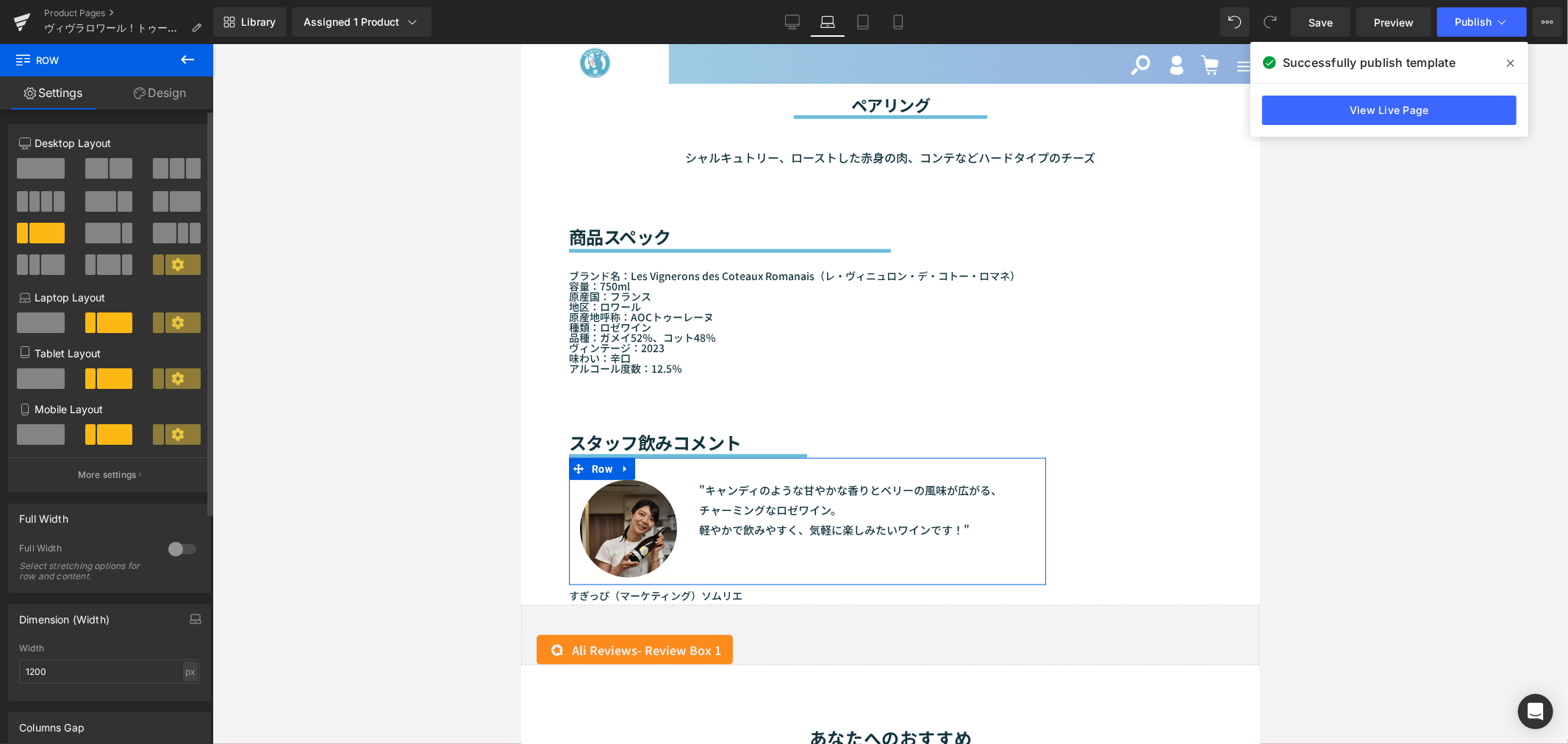
click at [171, 264] on icon at bounding box center [177, 264] width 13 height 13
click at [174, 324] on icon at bounding box center [177, 322] width 13 height 13
click at [121, 319] on span at bounding box center [114, 322] width 36 height 20
click at [783, 27] on link "Desktop" at bounding box center [792, 22] width 36 height 29
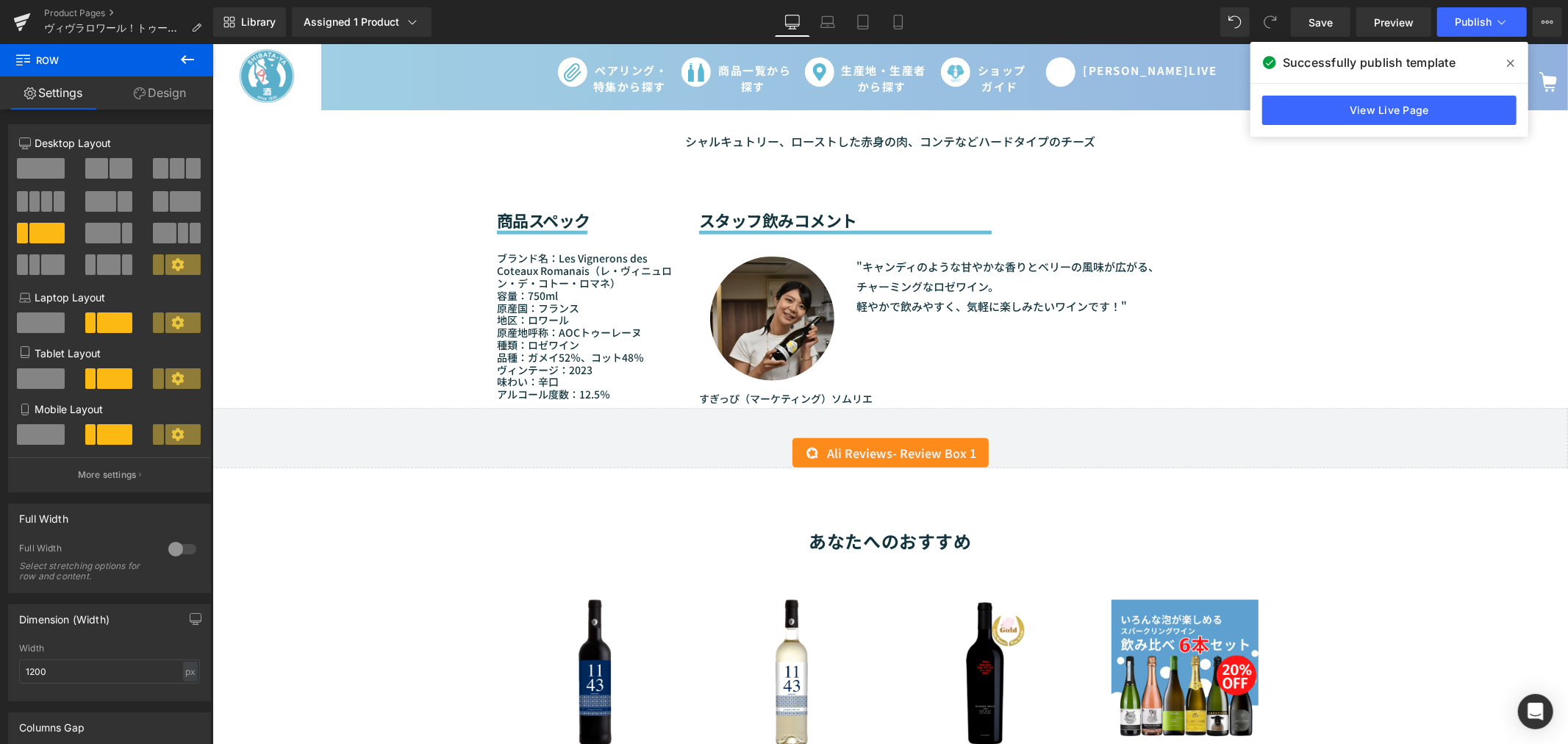
scroll to position [979, 0]
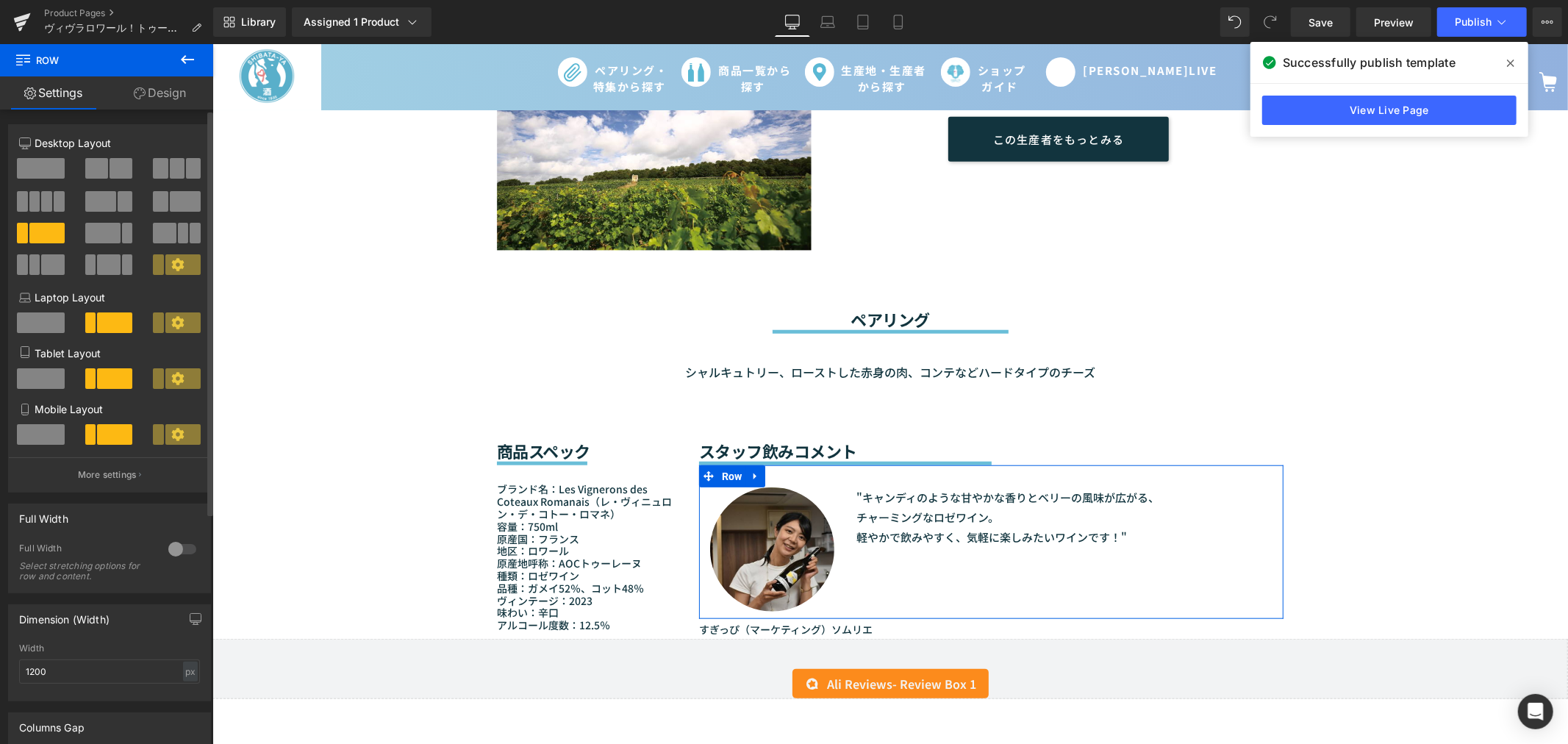
click at [175, 320] on icon at bounding box center [177, 322] width 13 height 13
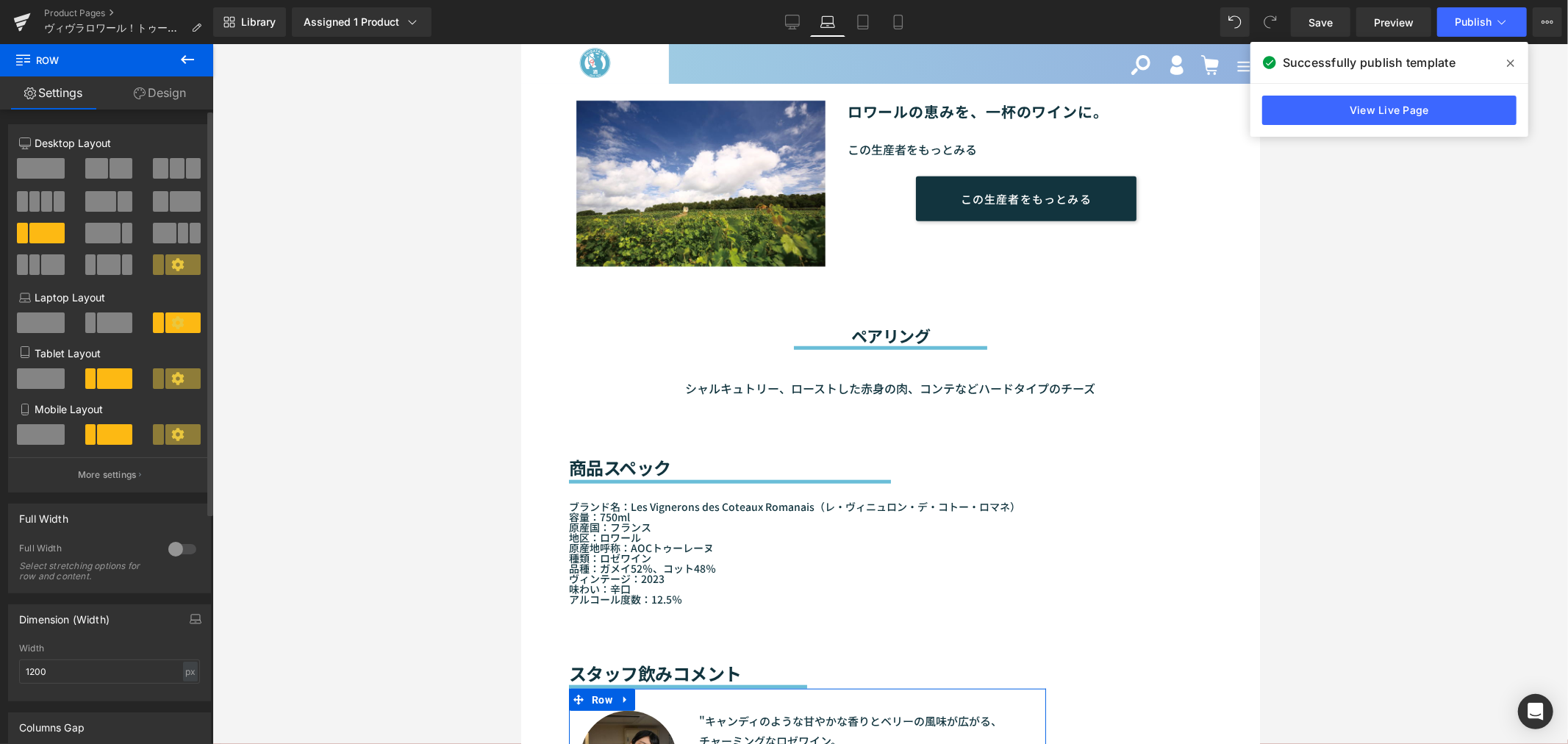
scroll to position [1210, 0]
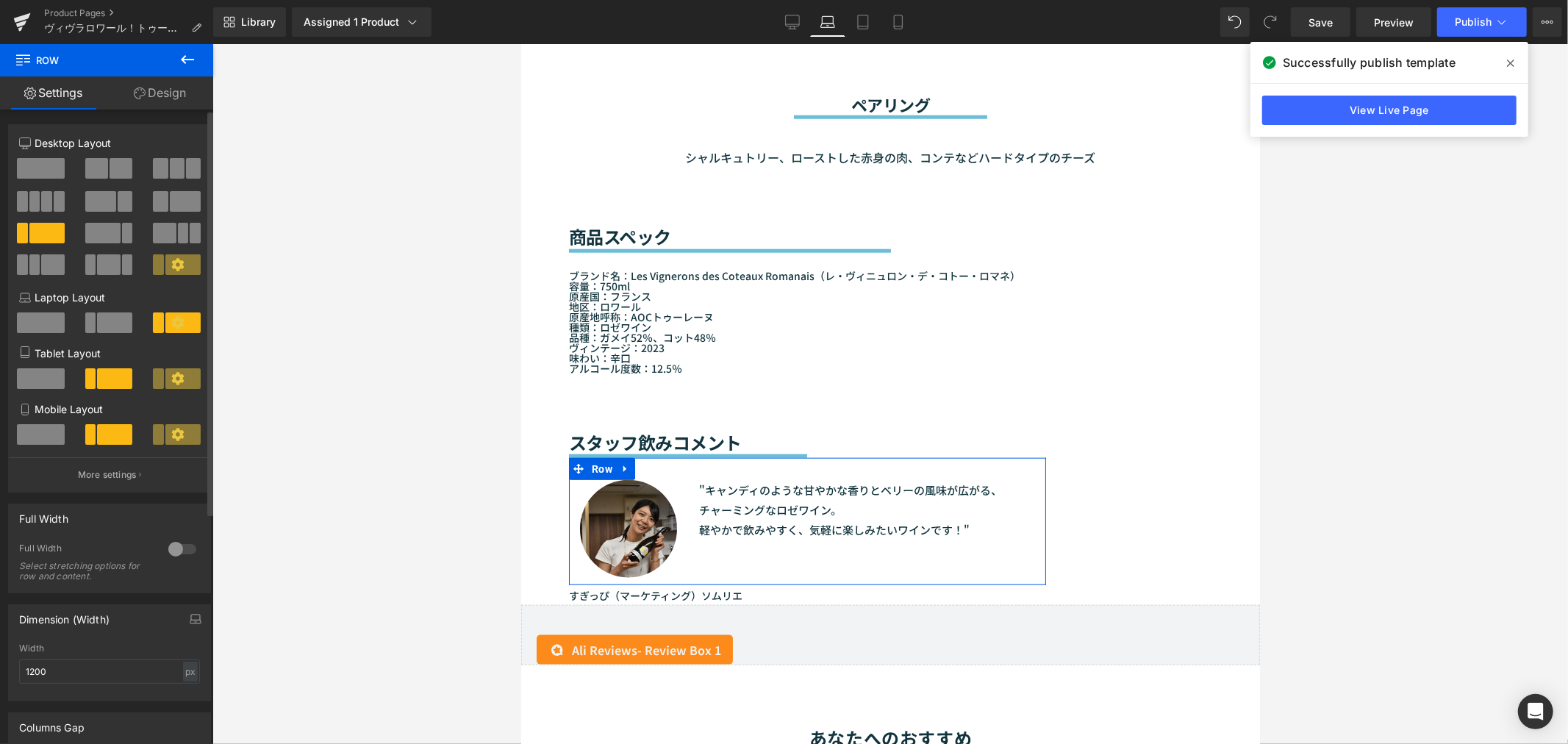
click at [121, 321] on span at bounding box center [114, 322] width 36 height 20
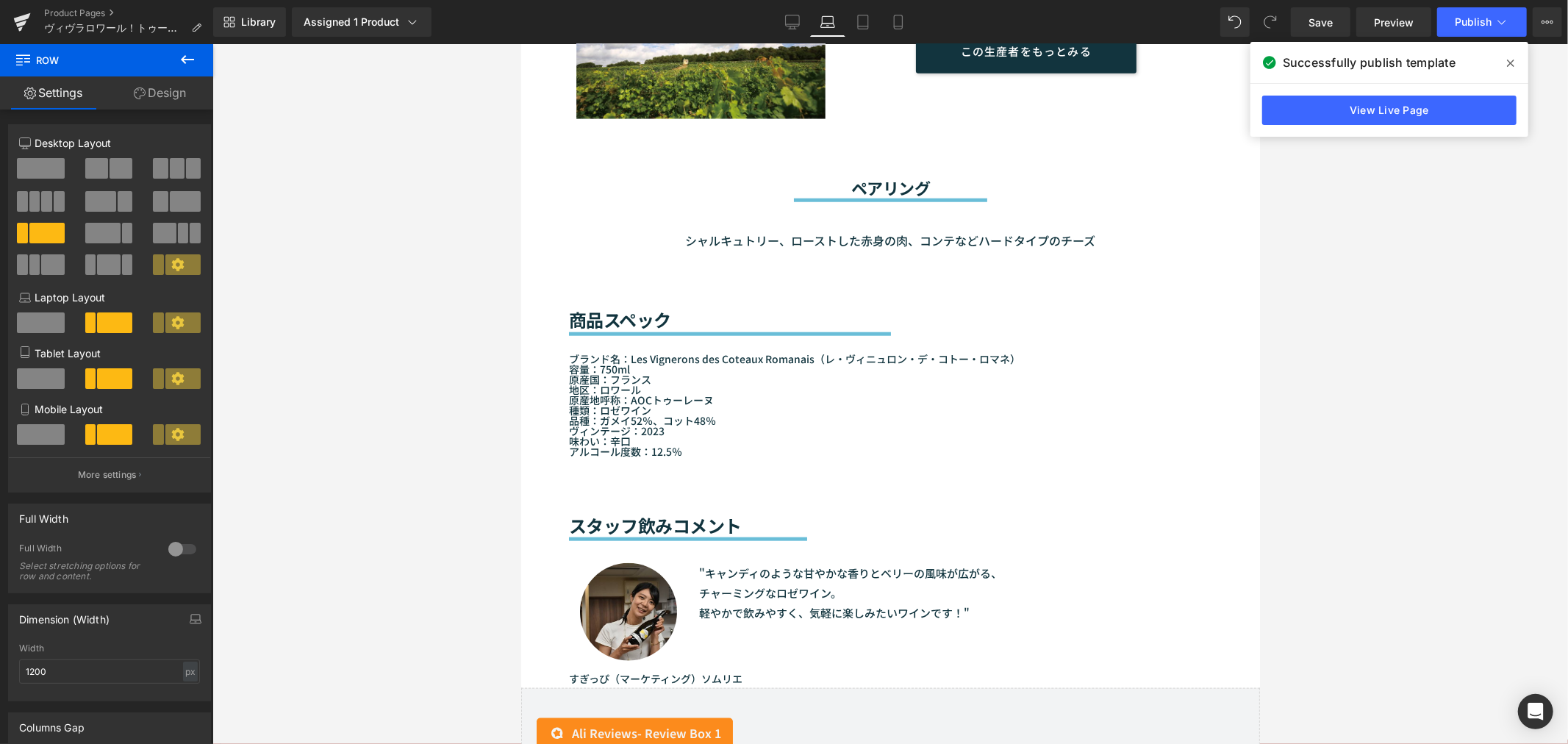
scroll to position [1128, 0]
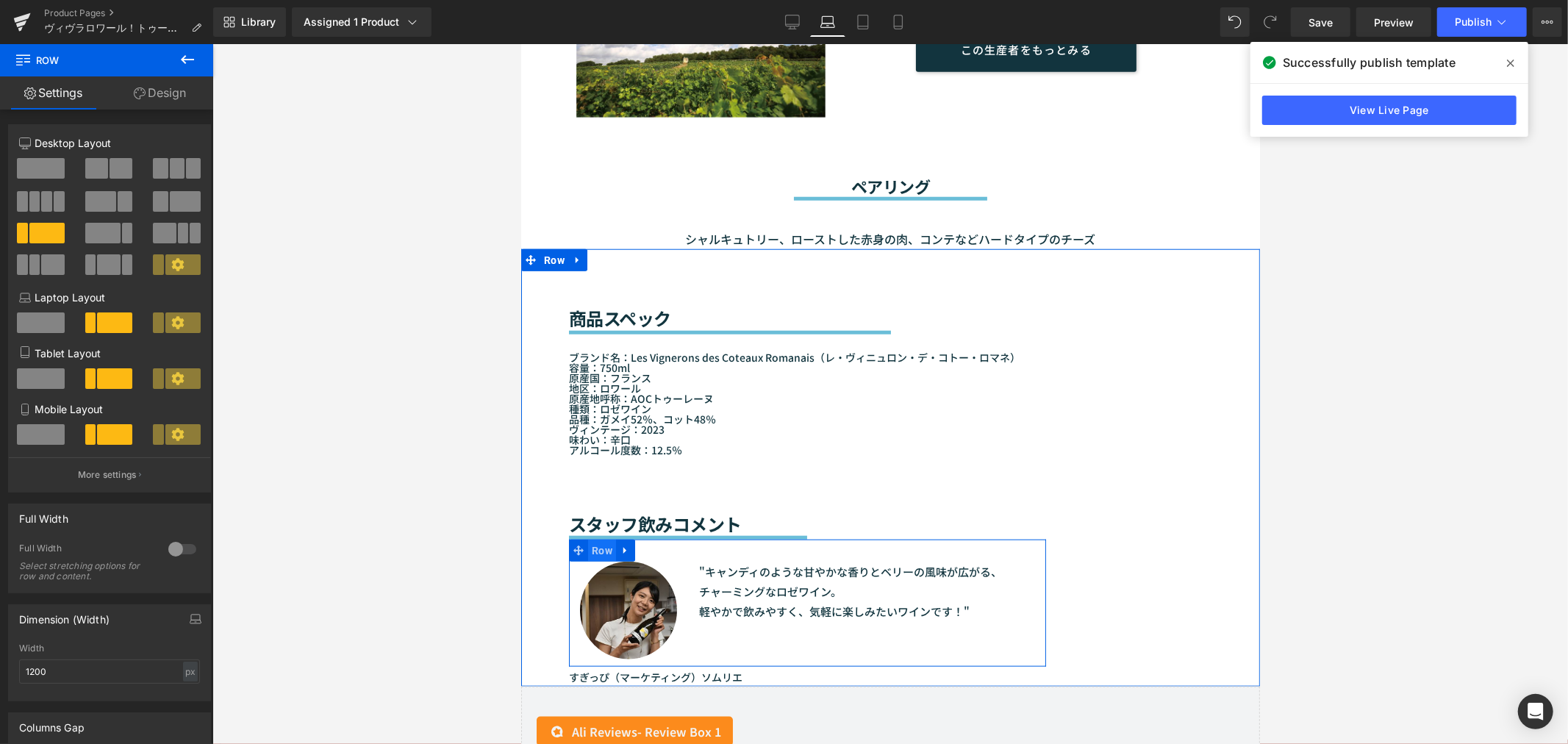
click at [595, 539] on span "Row" at bounding box center [601, 550] width 28 height 22
drag, startPoint x: 162, startPoint y: 260, endPoint x: 153, endPoint y: 261, distance: 9.1
click at [153, 254] on div at bounding box center [177, 254] width 49 height 0
click at [153, 261] on span at bounding box center [158, 264] width 11 height 20
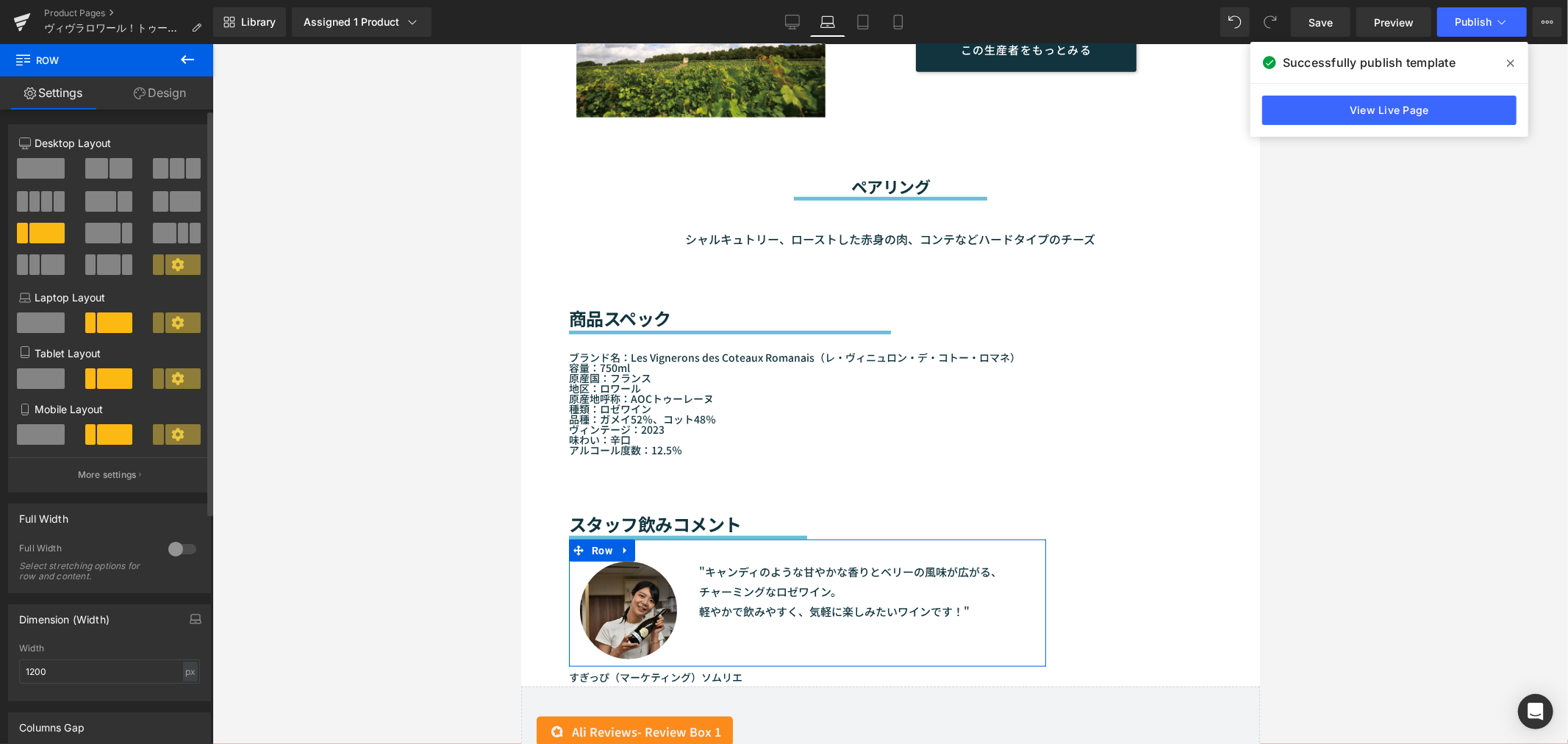
click at [153, 261] on span at bounding box center [158, 264] width 11 height 20
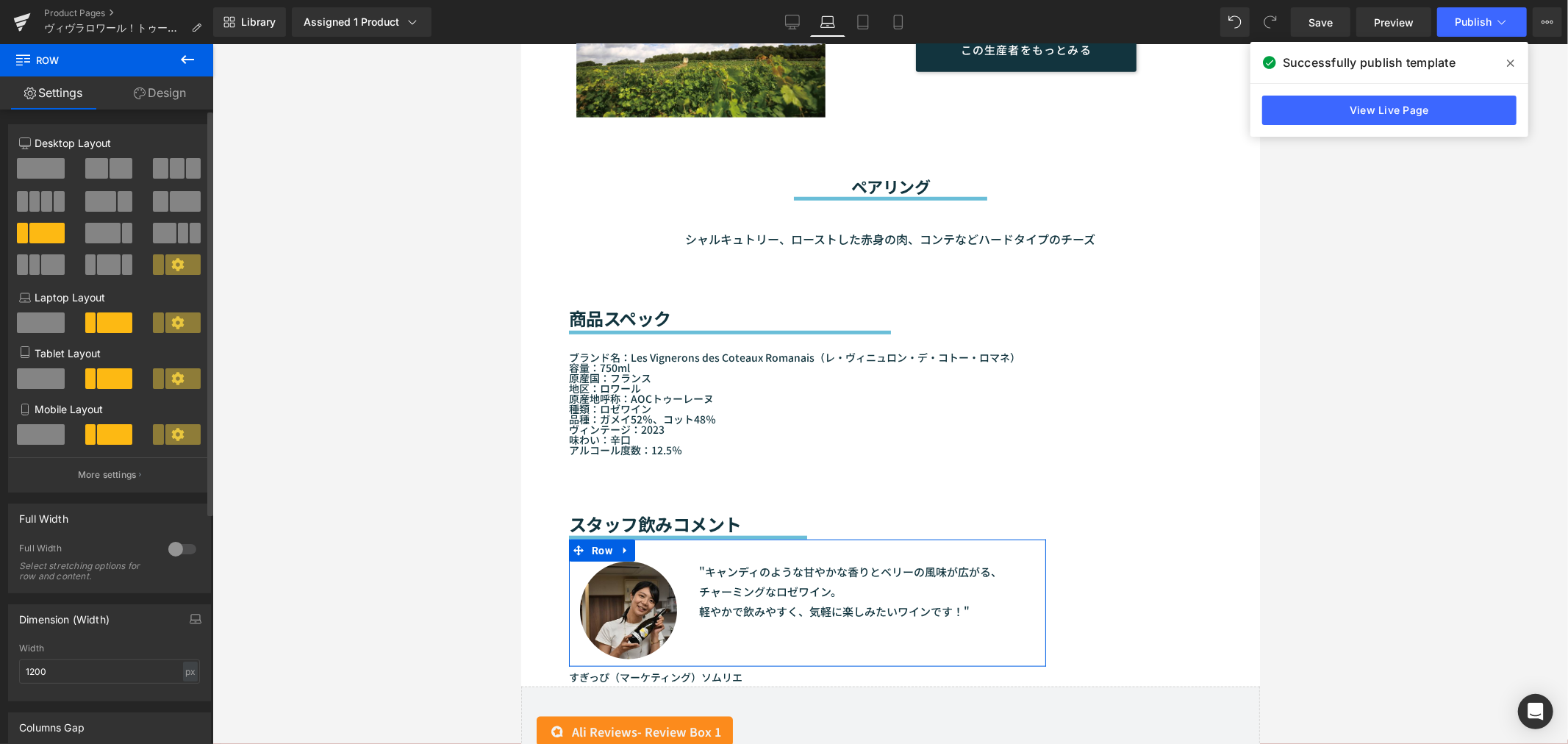
click at [153, 261] on span at bounding box center [158, 264] width 11 height 20
click at [175, 268] on icon at bounding box center [177, 264] width 13 height 13
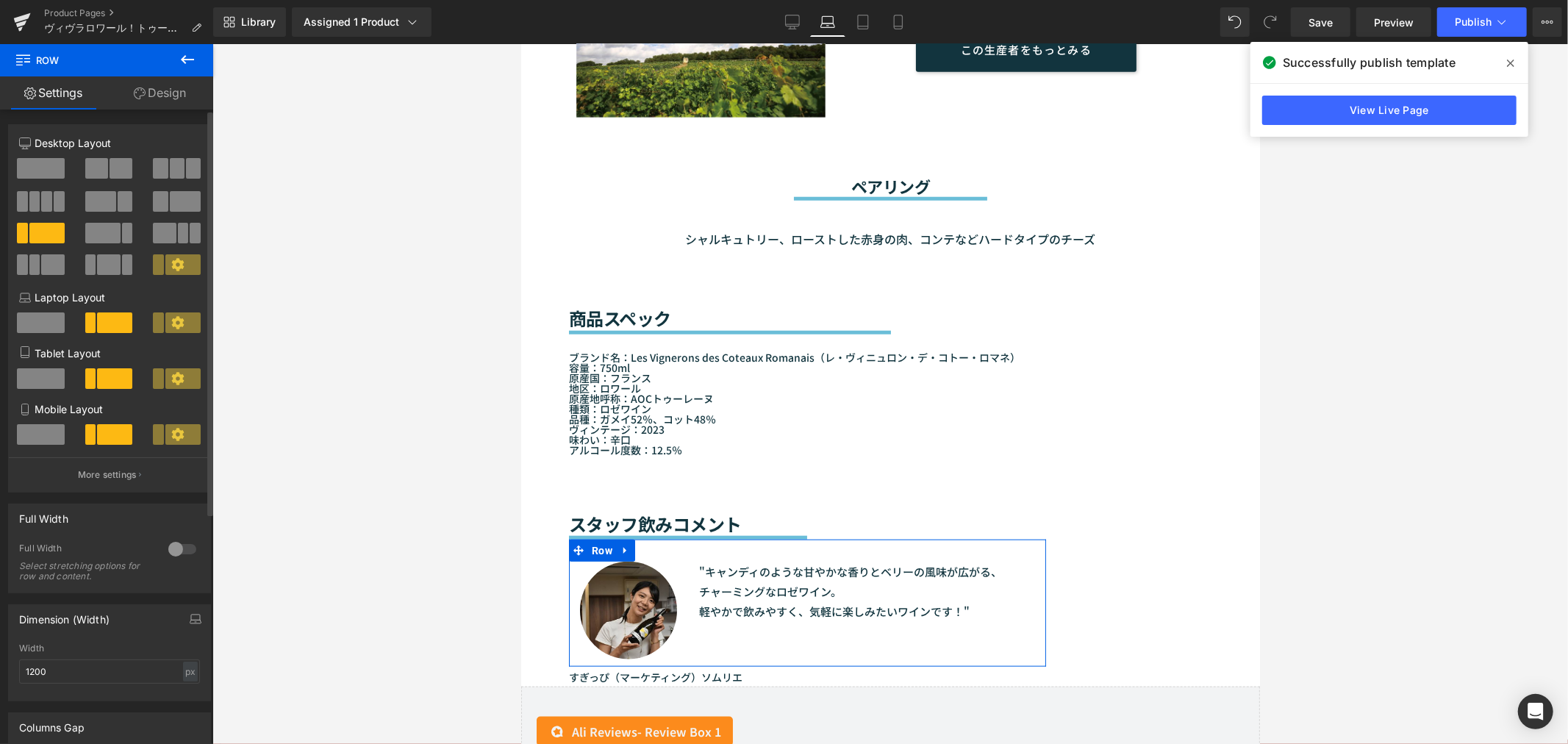
click at [175, 268] on icon at bounding box center [177, 264] width 13 height 13
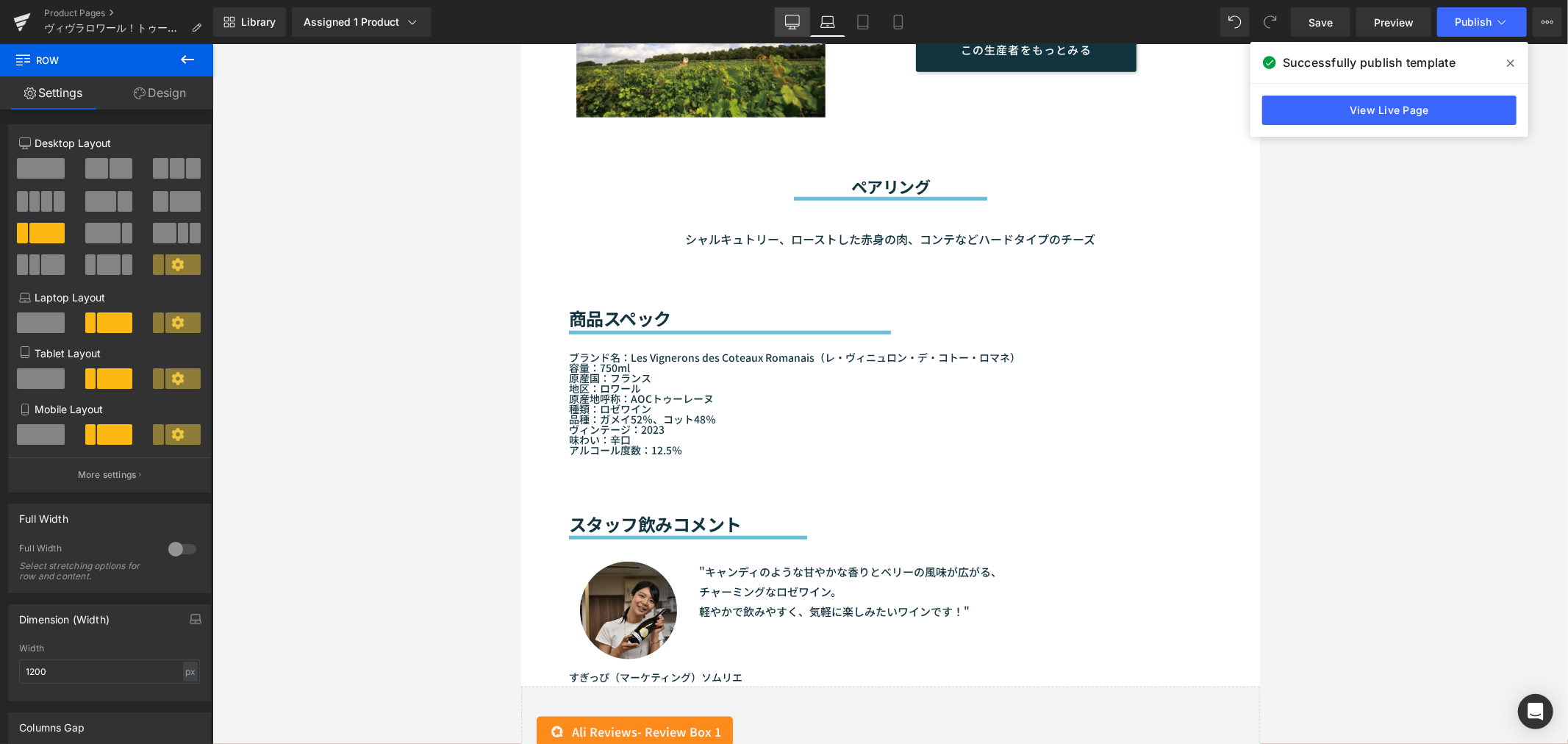
click at [787, 10] on link "Desktop" at bounding box center [792, 22] width 36 height 29
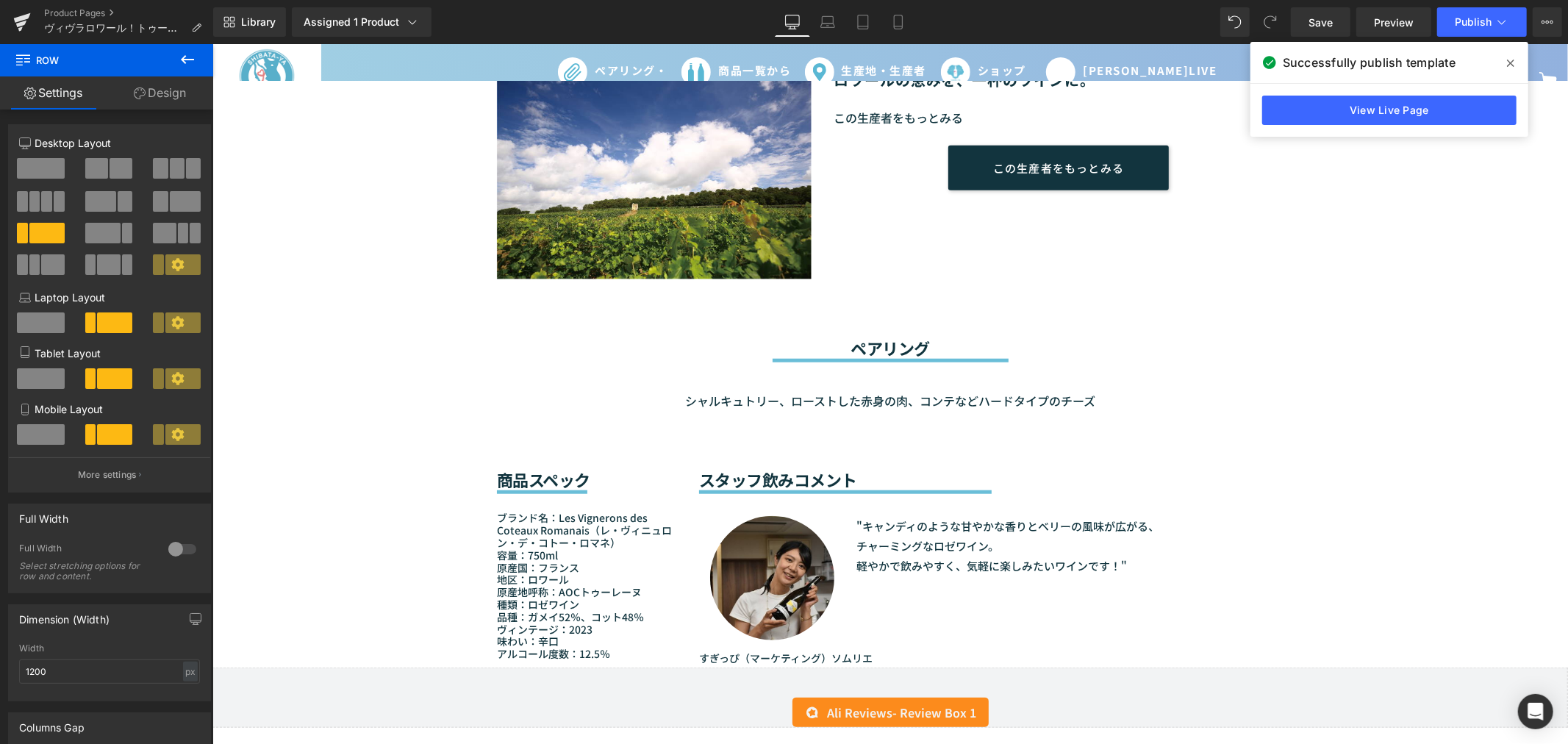
scroll to position [979, 0]
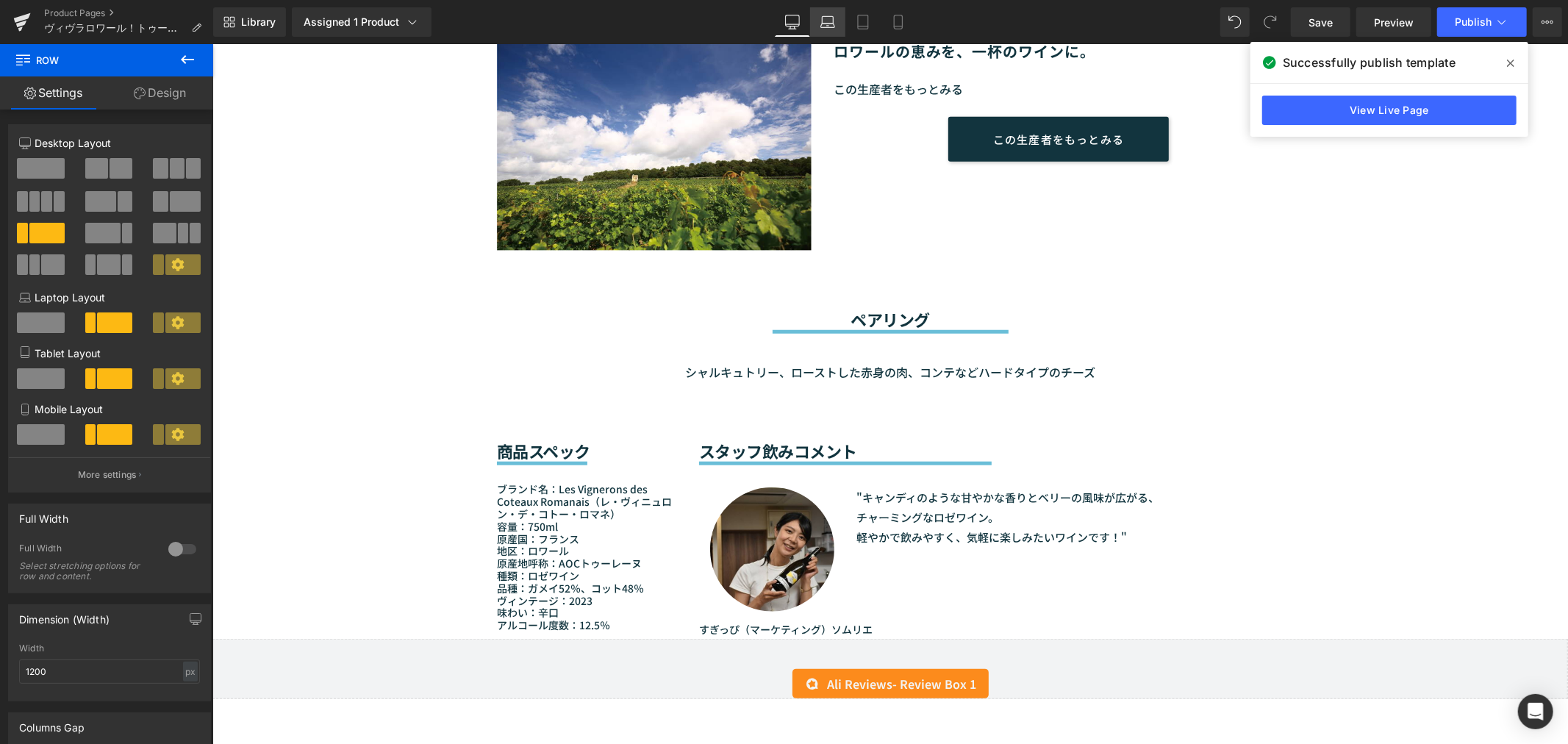
click at [832, 27] on icon at bounding box center [828, 22] width 15 height 15
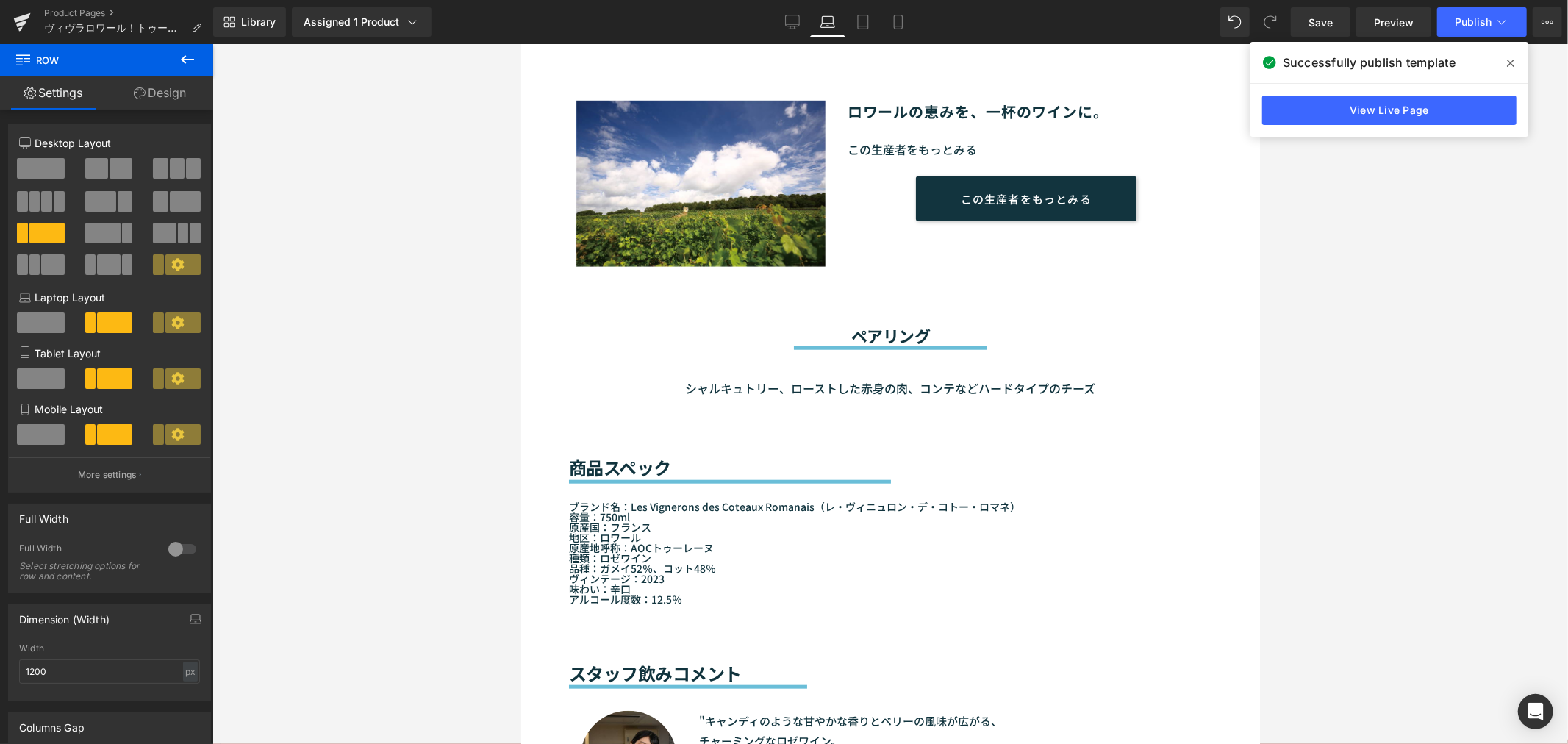
scroll to position [1210, 0]
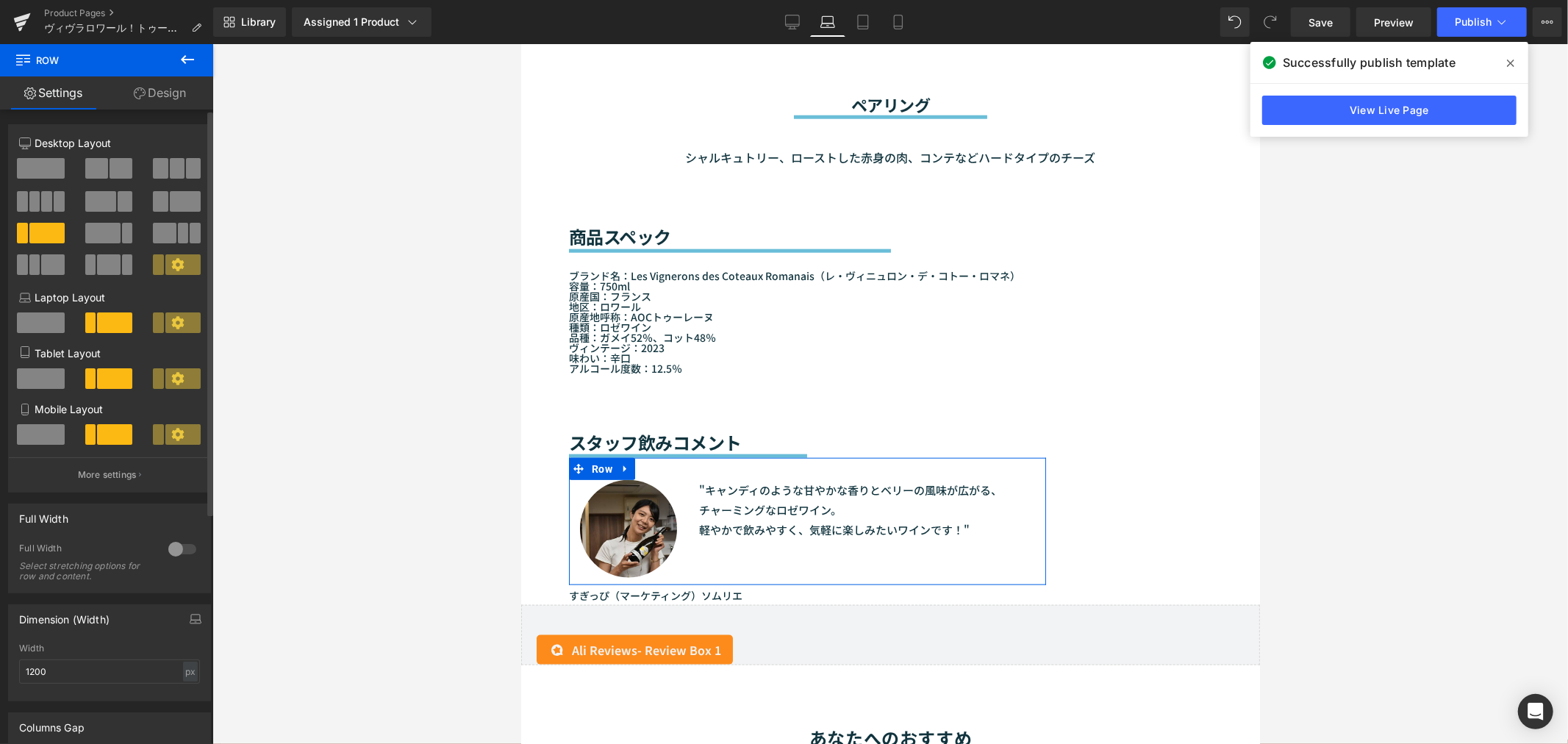
click at [181, 320] on span at bounding box center [183, 322] width 36 height 20
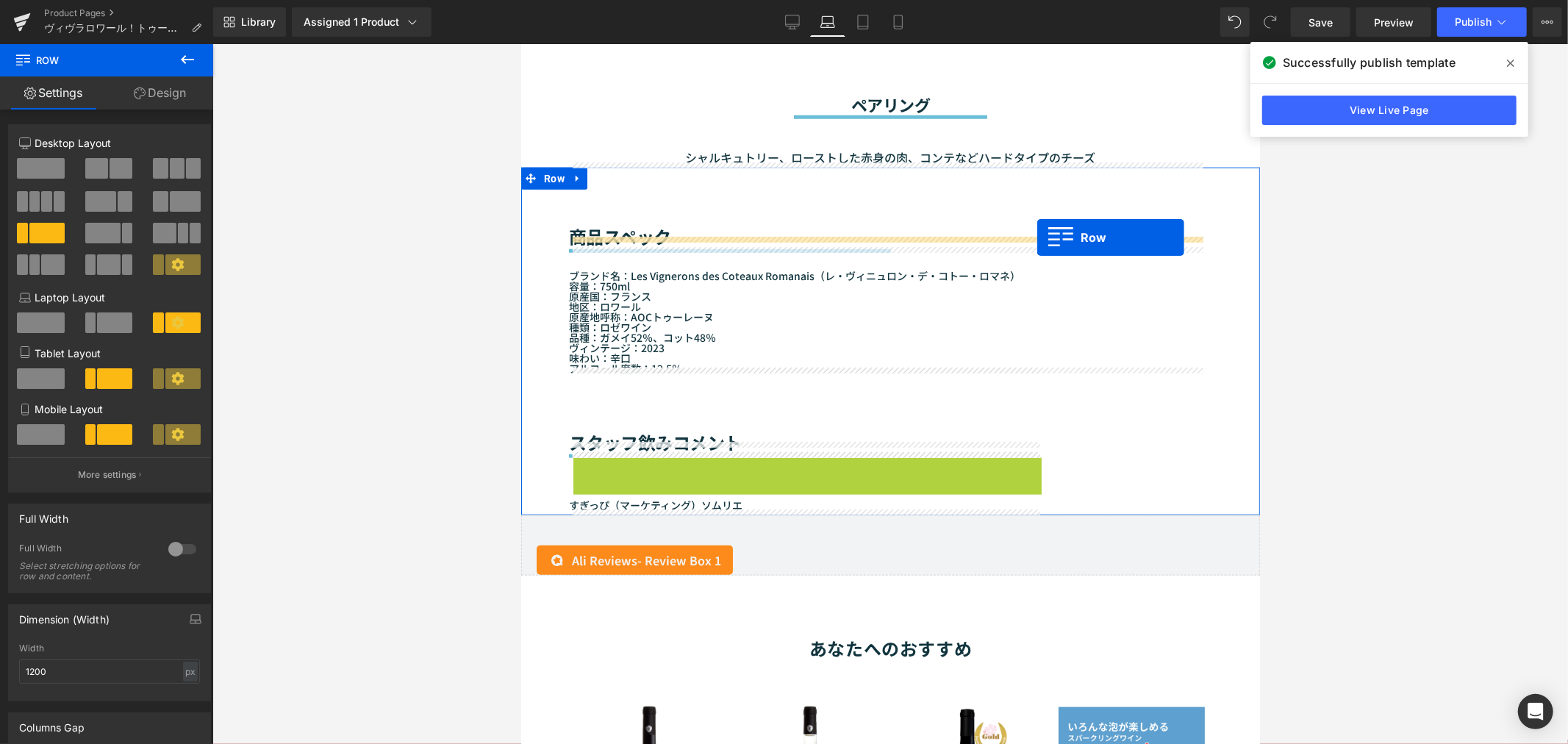
drag, startPoint x: 581, startPoint y: 468, endPoint x: 1036, endPoint y: 237, distance: 510.3
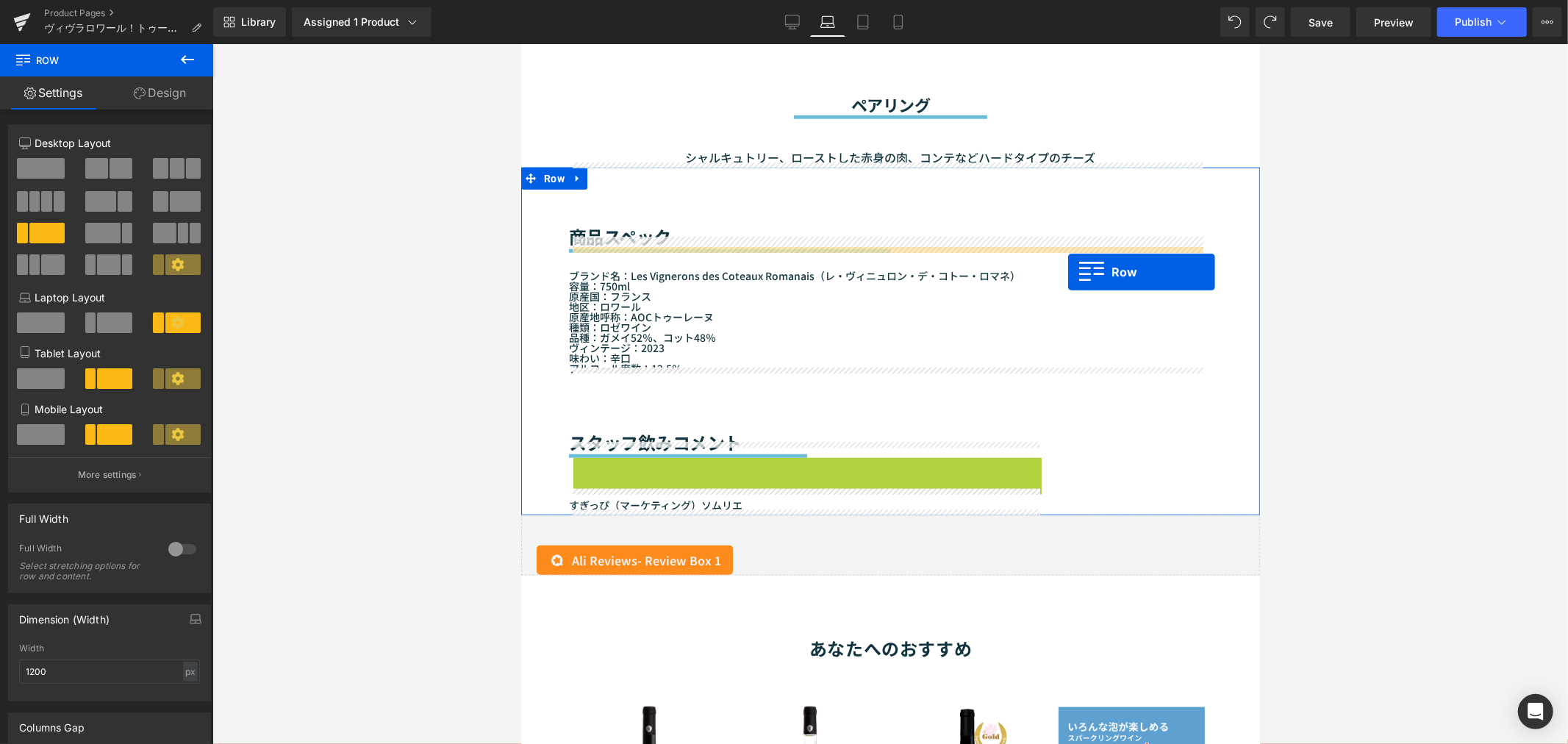
drag, startPoint x: 582, startPoint y: 465, endPoint x: 1067, endPoint y: 272, distance: 522.0
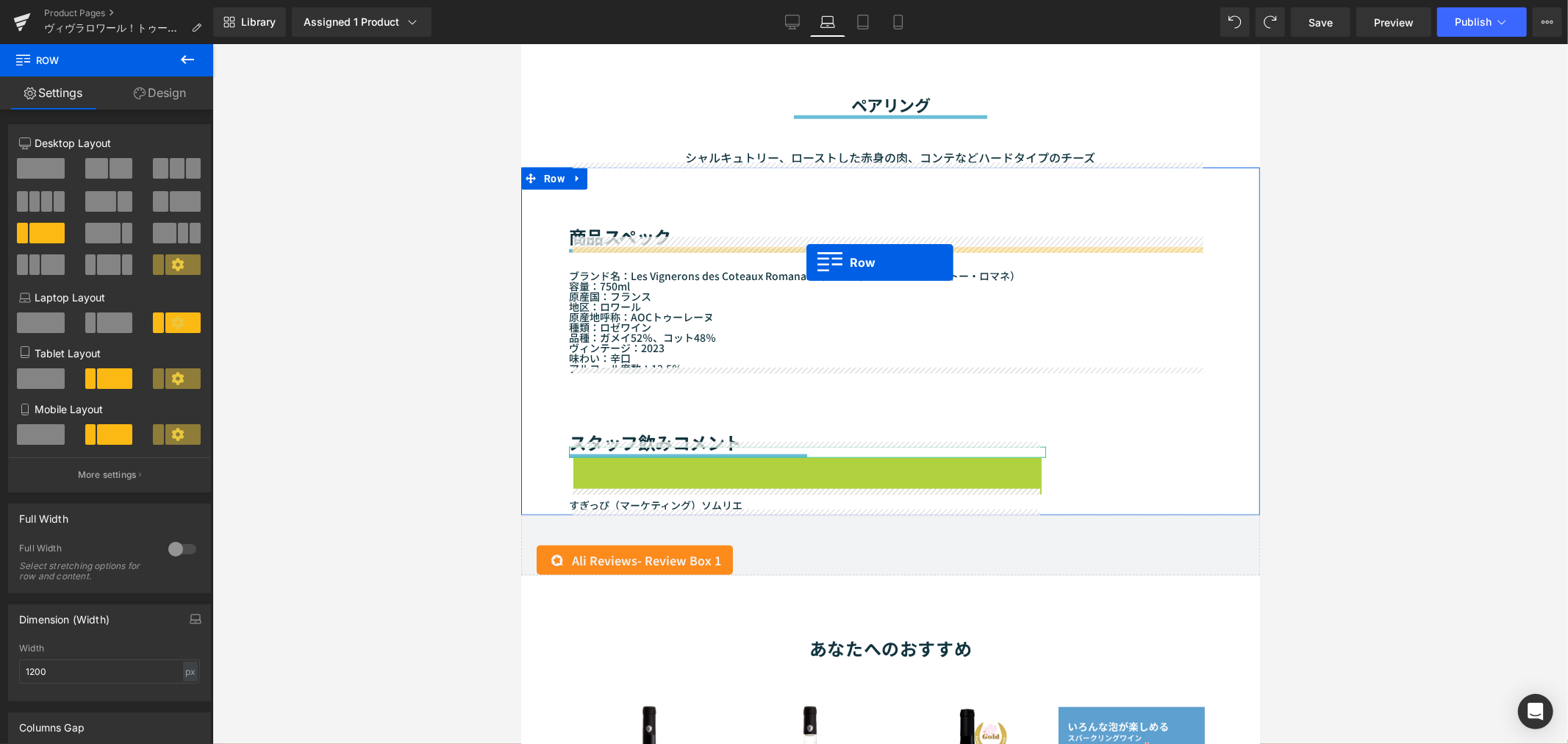
drag, startPoint x: 577, startPoint y: 461, endPoint x: 805, endPoint y: 262, distance: 302.6
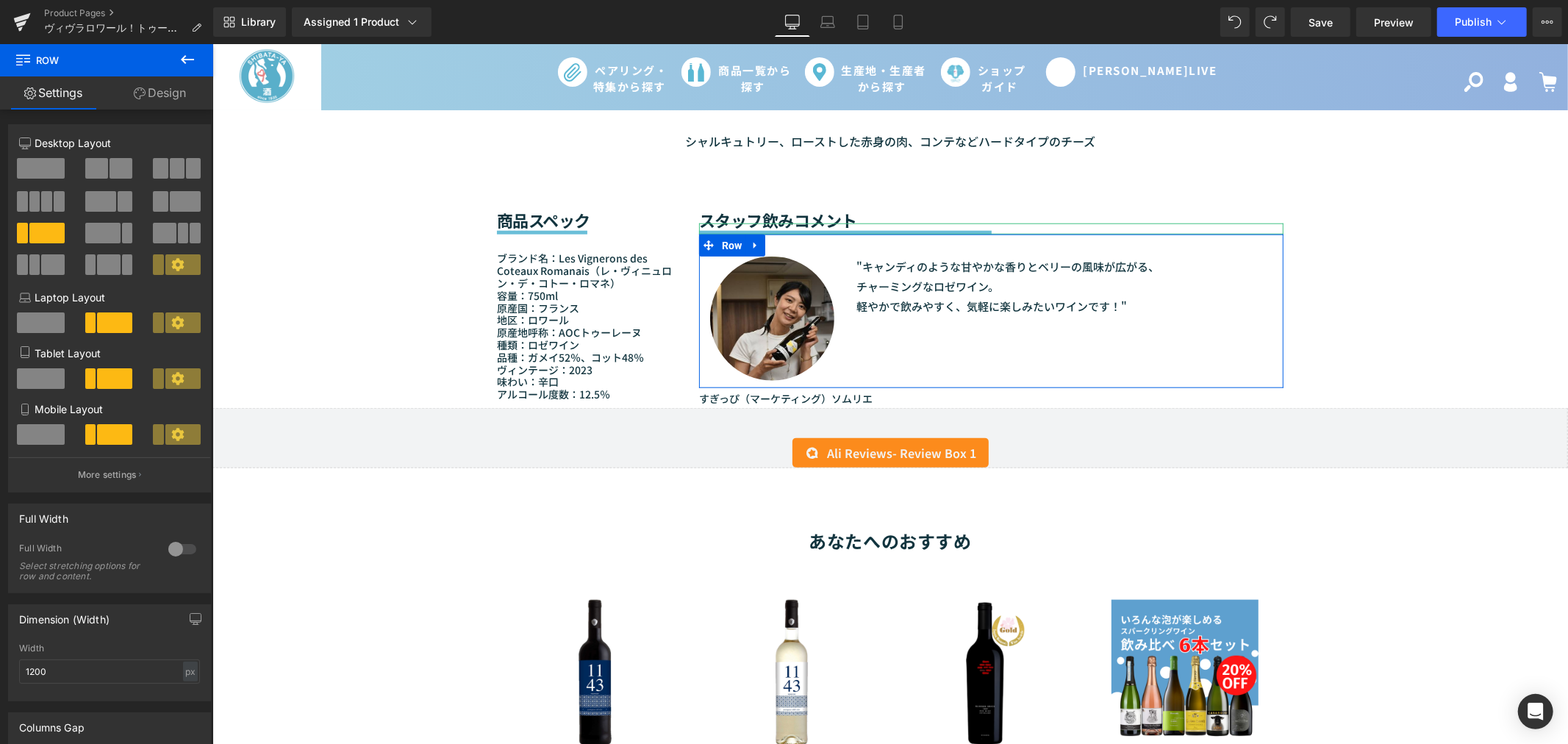
scroll to position [979, 0]
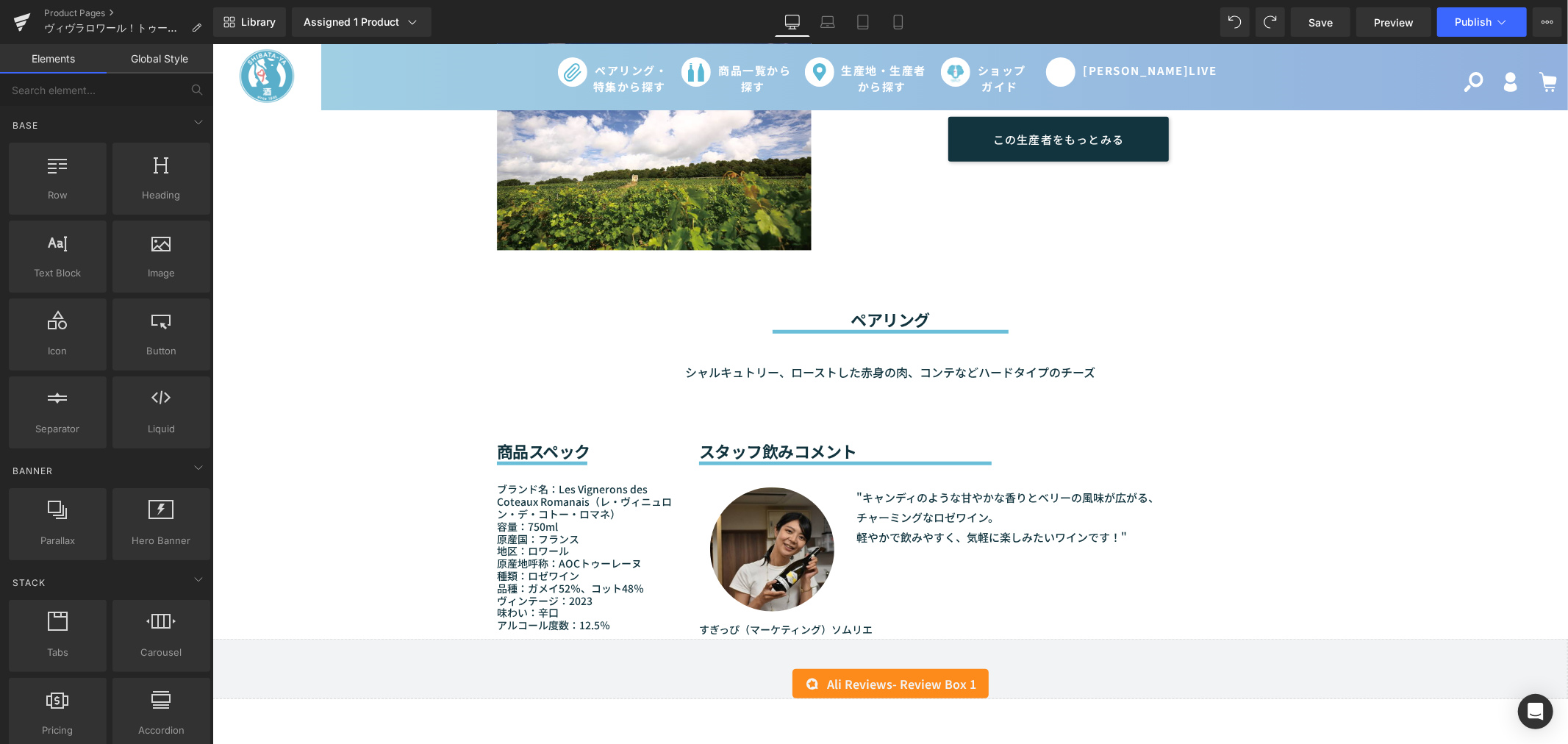
click at [1452, 448] on div "Sale Off (P) Image" at bounding box center [888, 416] width 1355 height 2492
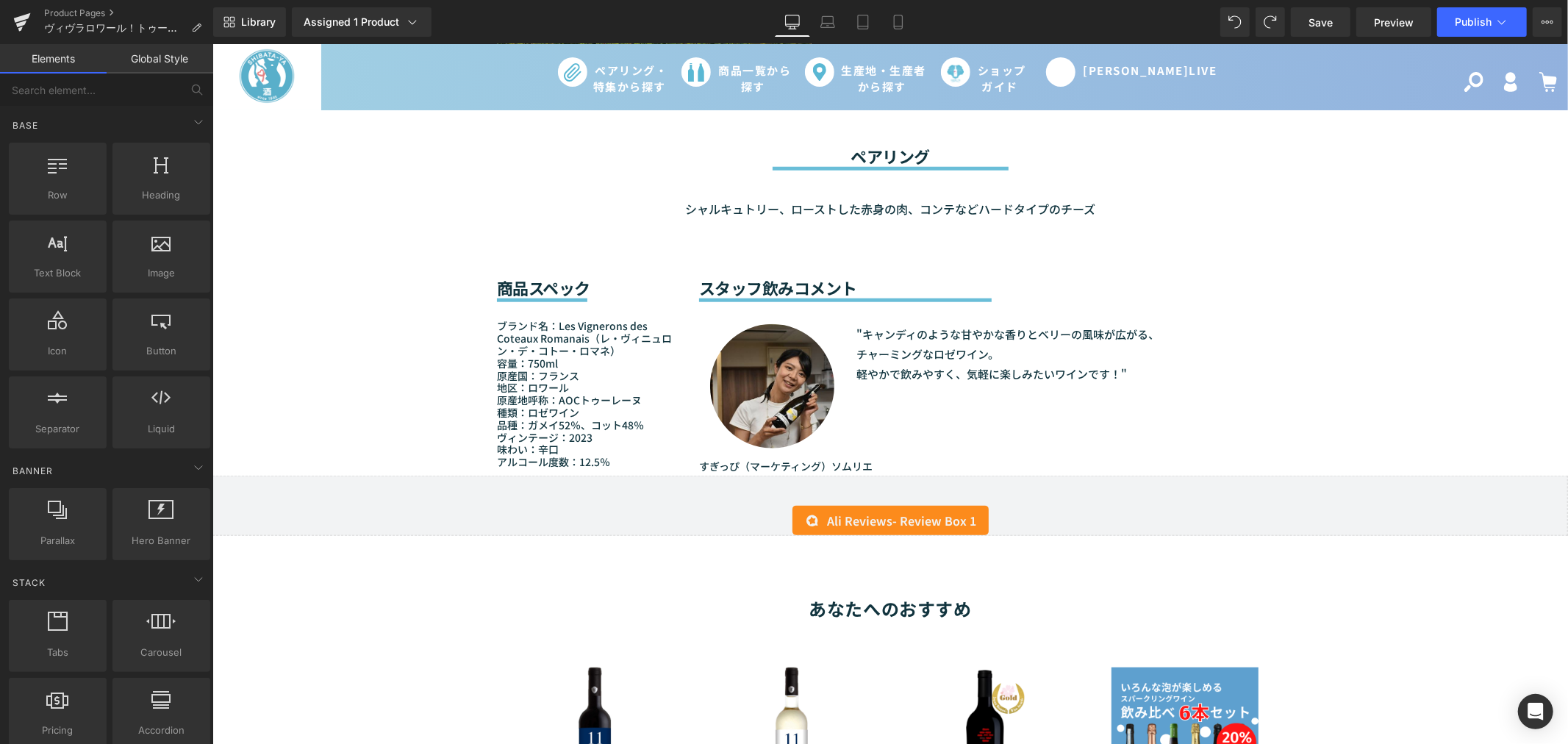
scroll to position [1061, 0]
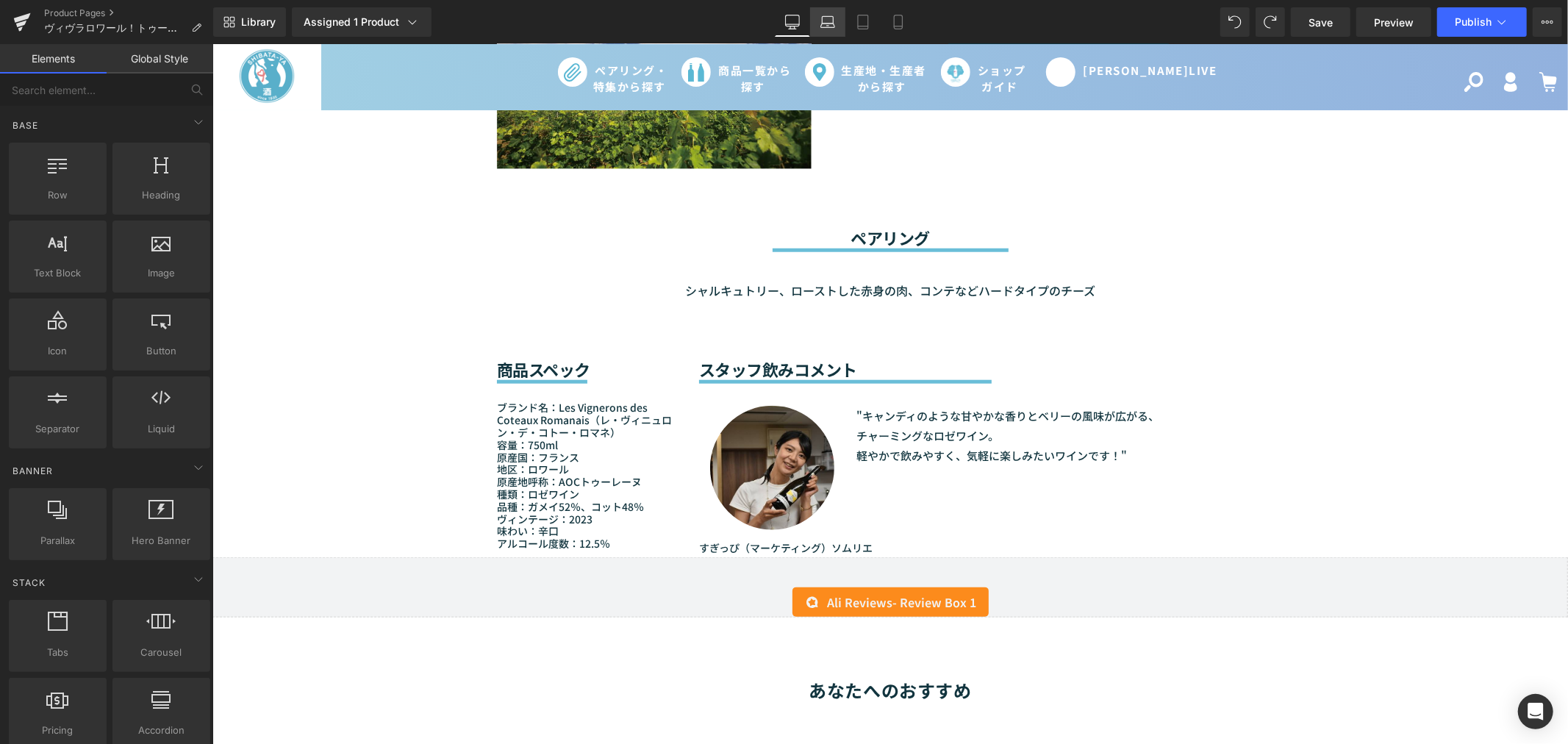
click at [821, 16] on icon at bounding box center [828, 22] width 15 height 15
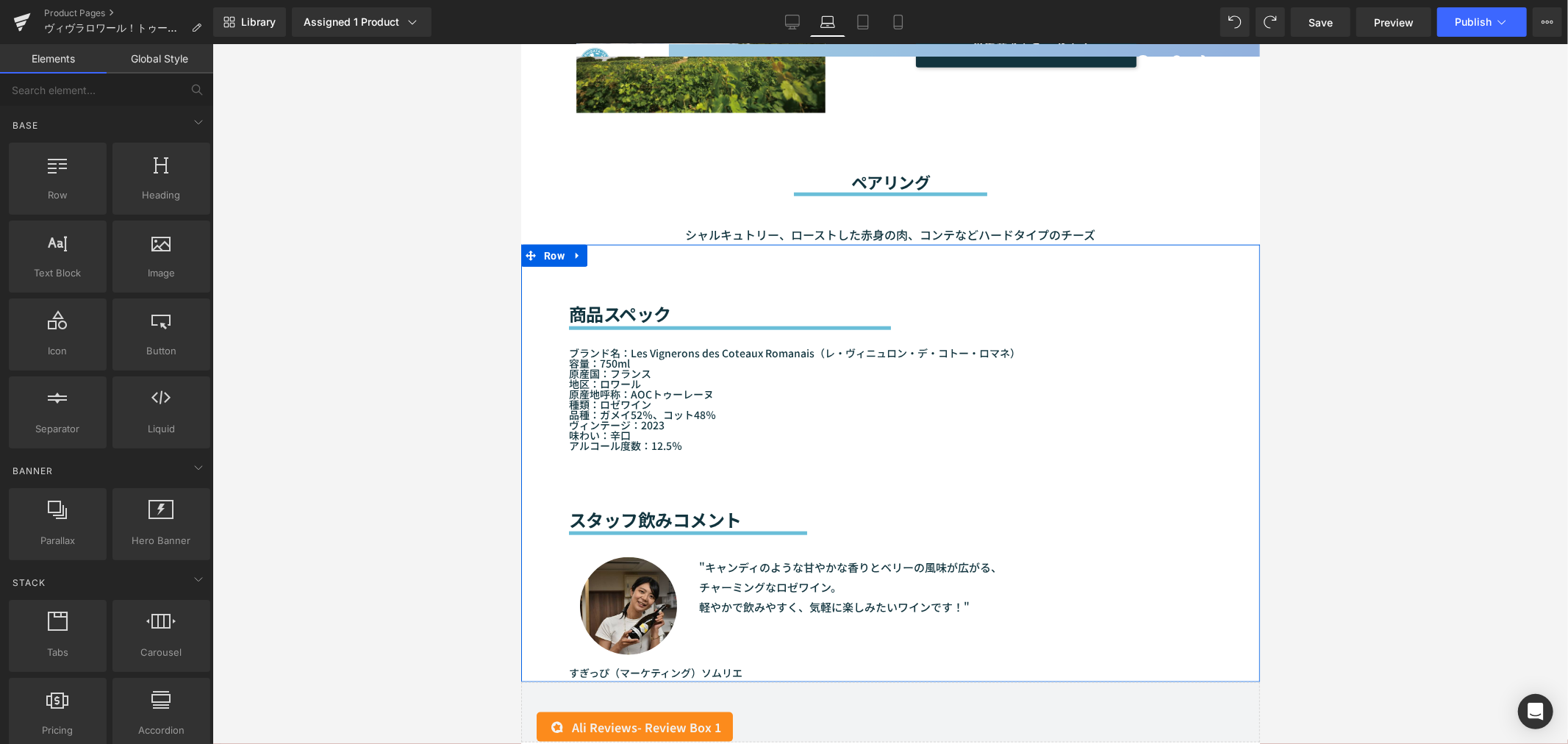
scroll to position [1034, 0]
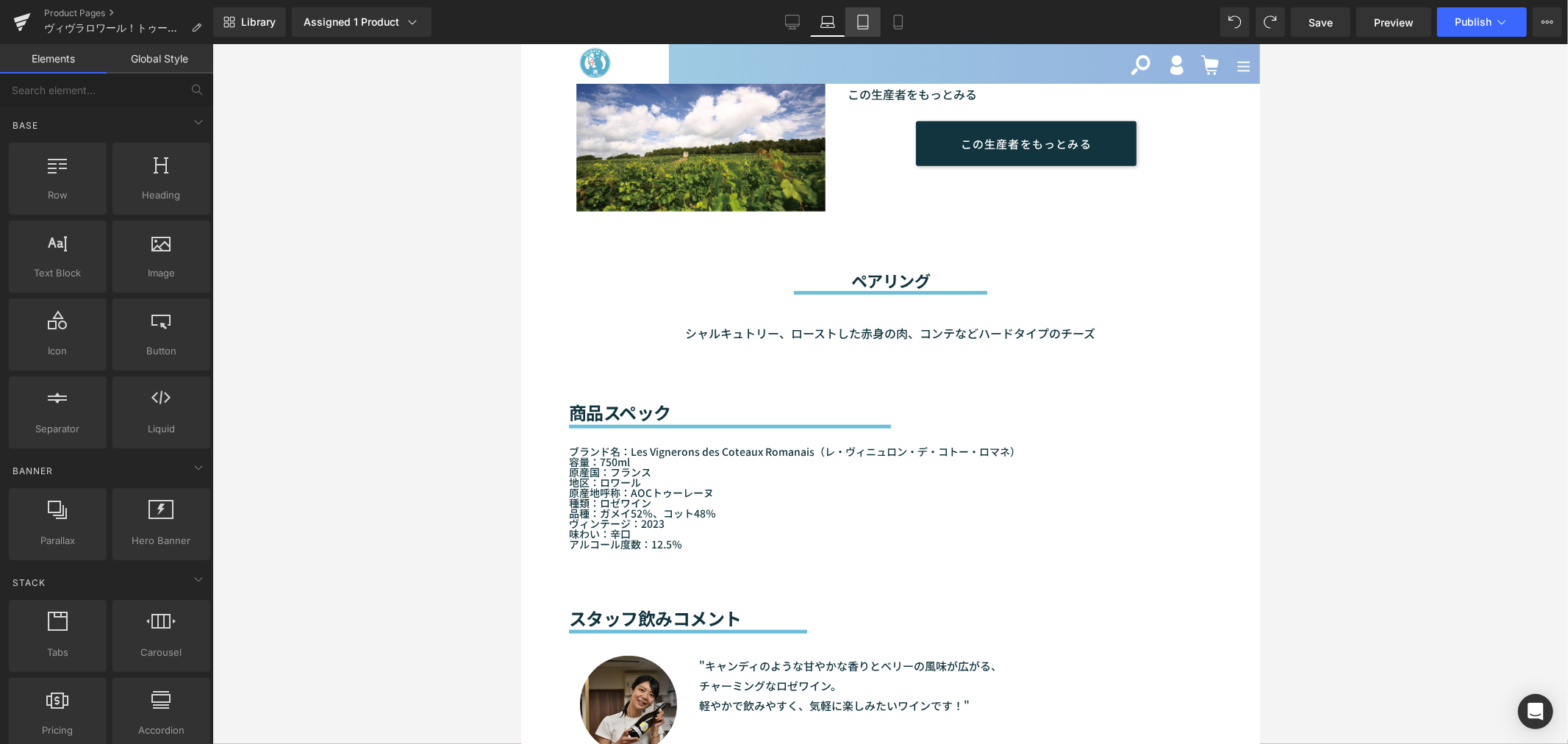
click at [869, 9] on link "Tablet" at bounding box center [863, 22] width 36 height 29
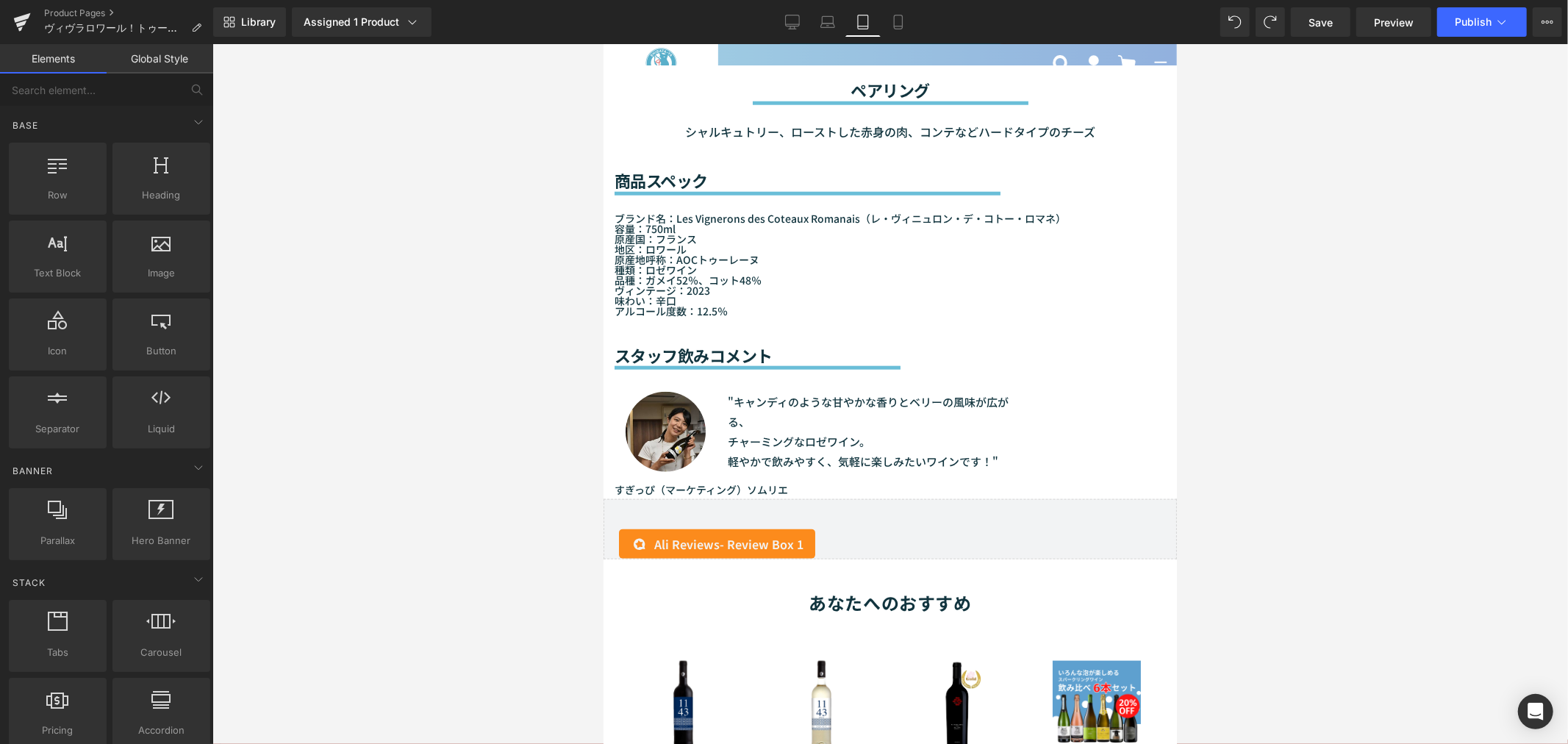
scroll to position [1273, 0]
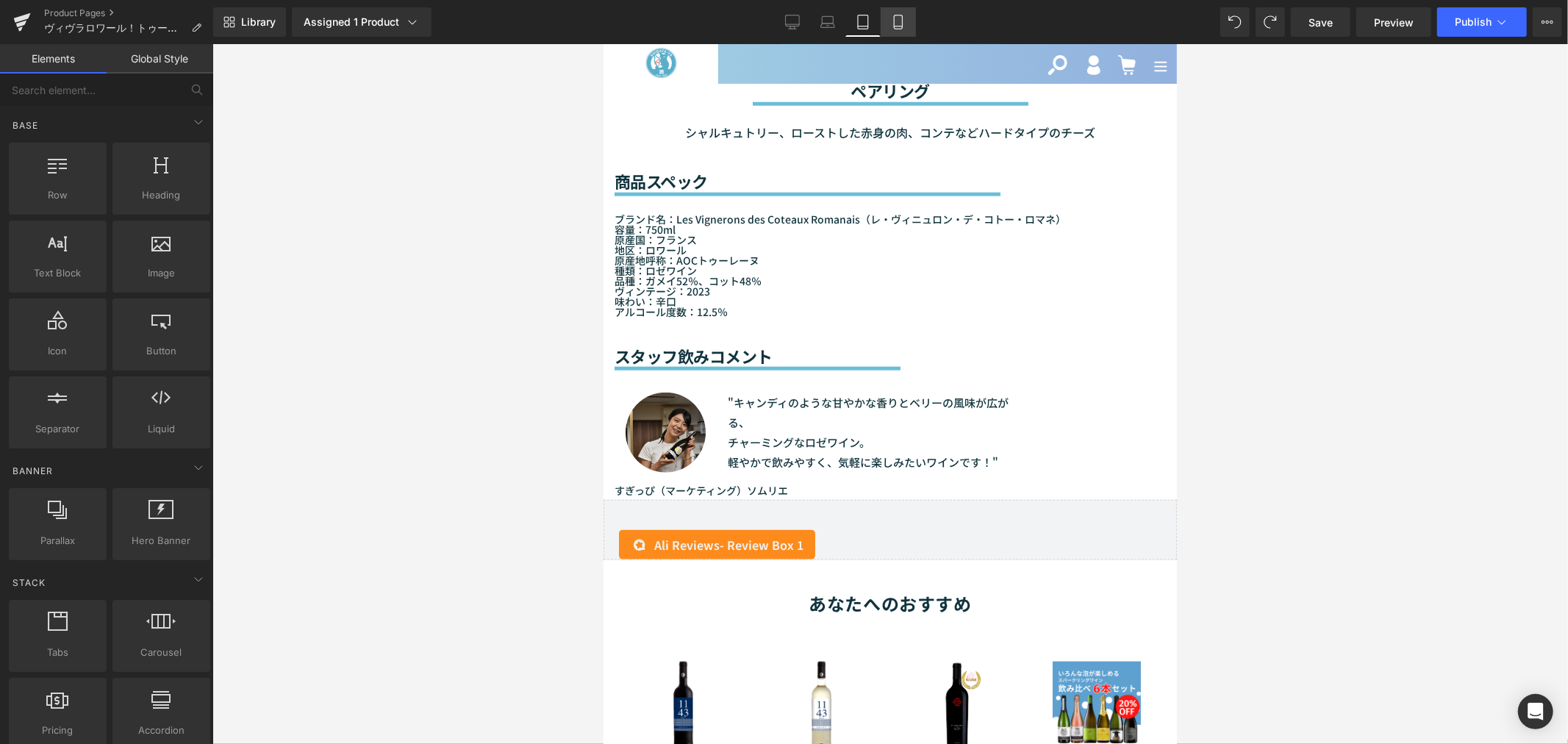
click at [889, 12] on link "Mobile" at bounding box center [897, 22] width 36 height 29
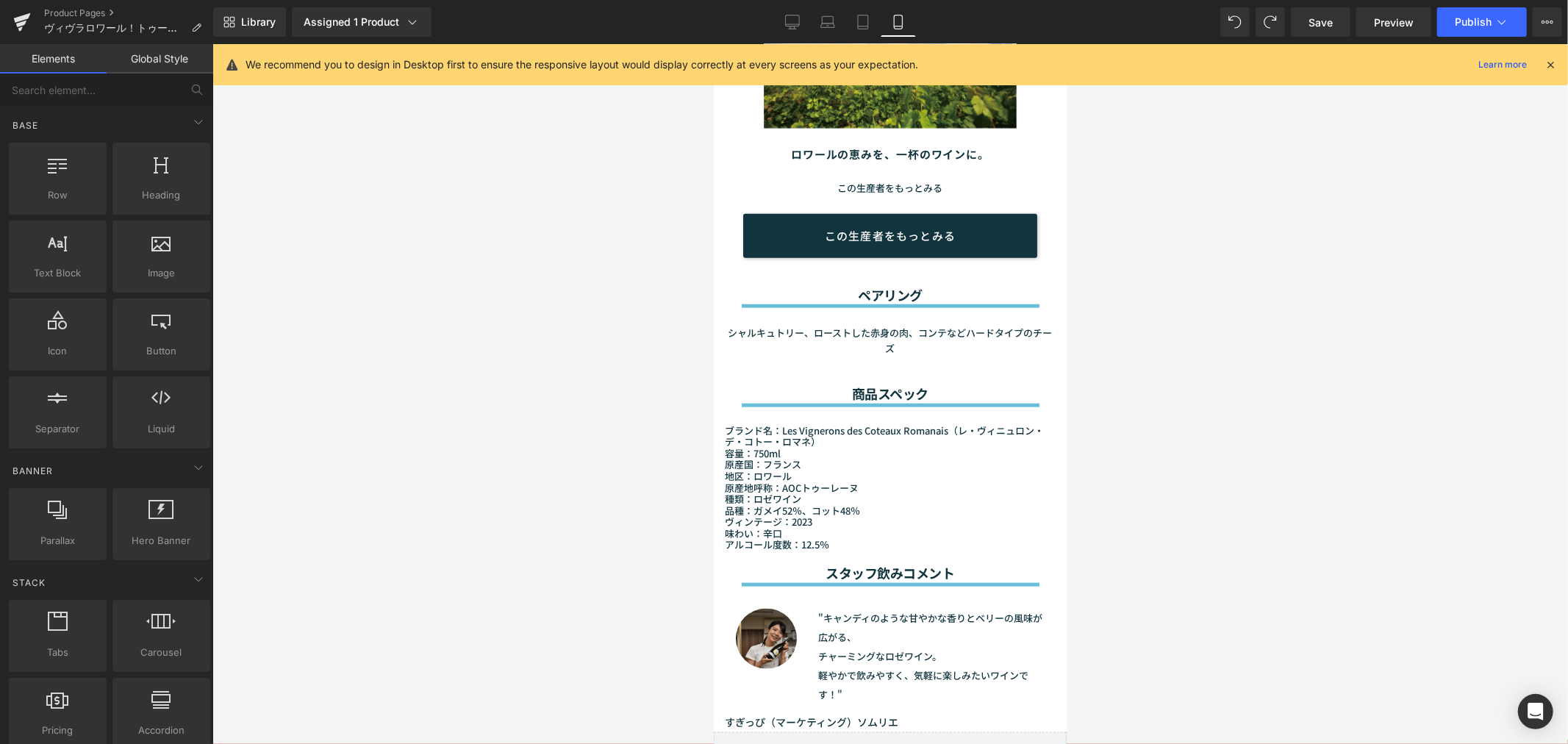
scroll to position [1452, 0]
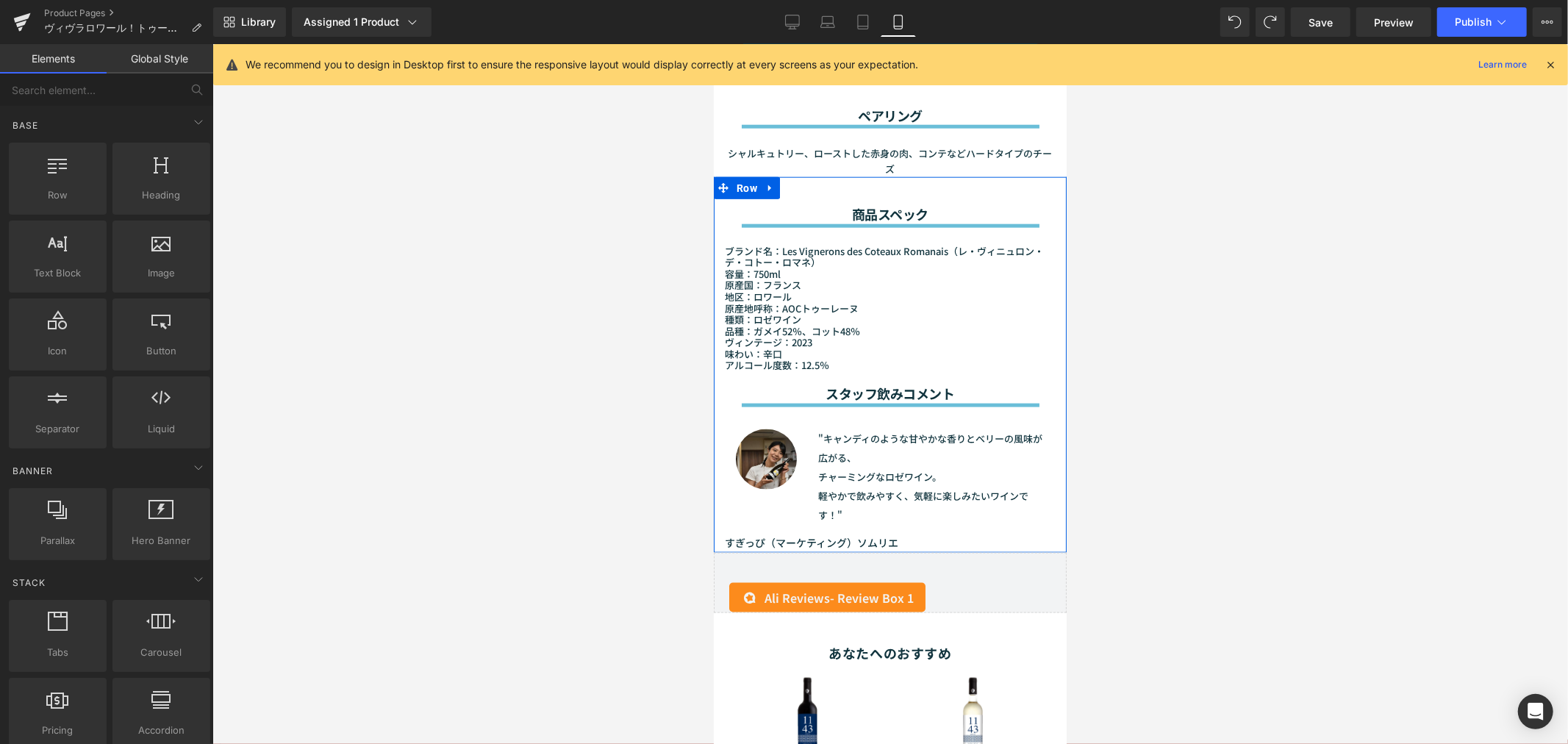
click at [733, 534] on span "すぎっぴ（マーケティング）" at bounding box center [789, 542] width 133 height 15
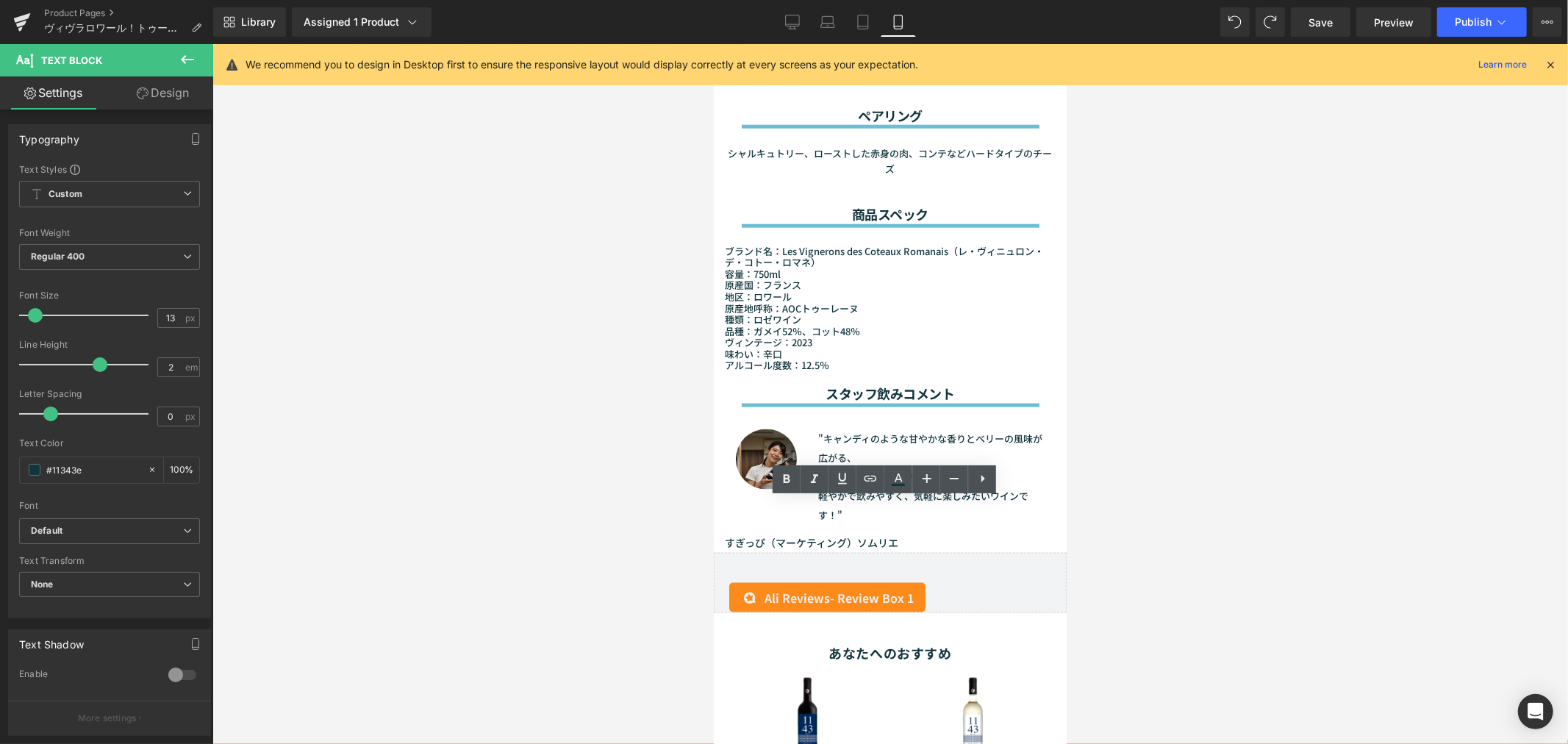
click at [1184, 497] on div at bounding box center [889, 394] width 1355 height 700
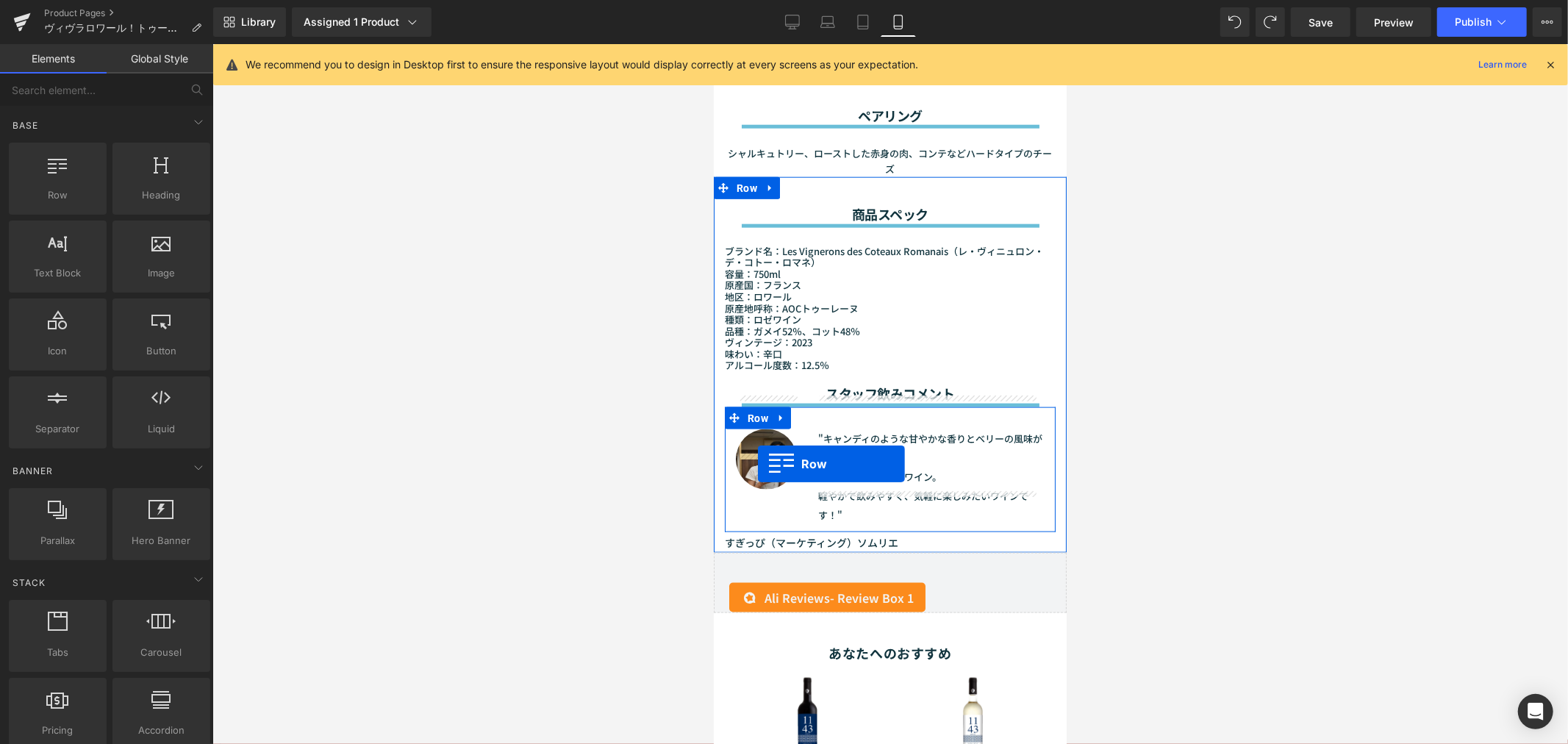
drag, startPoint x: 775, startPoint y: 217, endPoint x: 757, endPoint y: 464, distance: 247.7
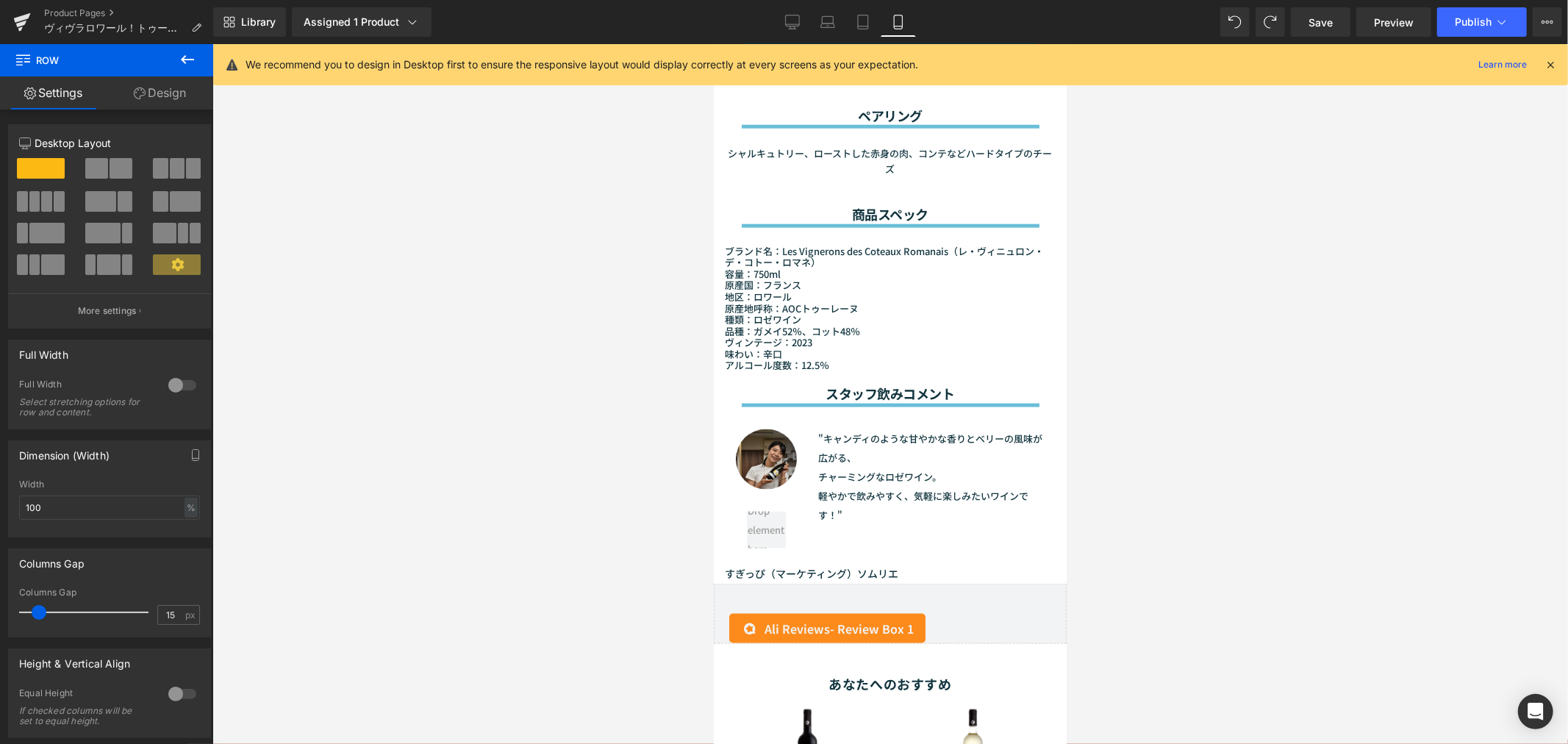
click at [47, 59] on span "Row" at bounding box center [88, 59] width 147 height 32
click at [27, 58] on icon at bounding box center [23, 58] width 14 height 14
click at [48, 89] on link "Settings" at bounding box center [53, 93] width 106 height 33
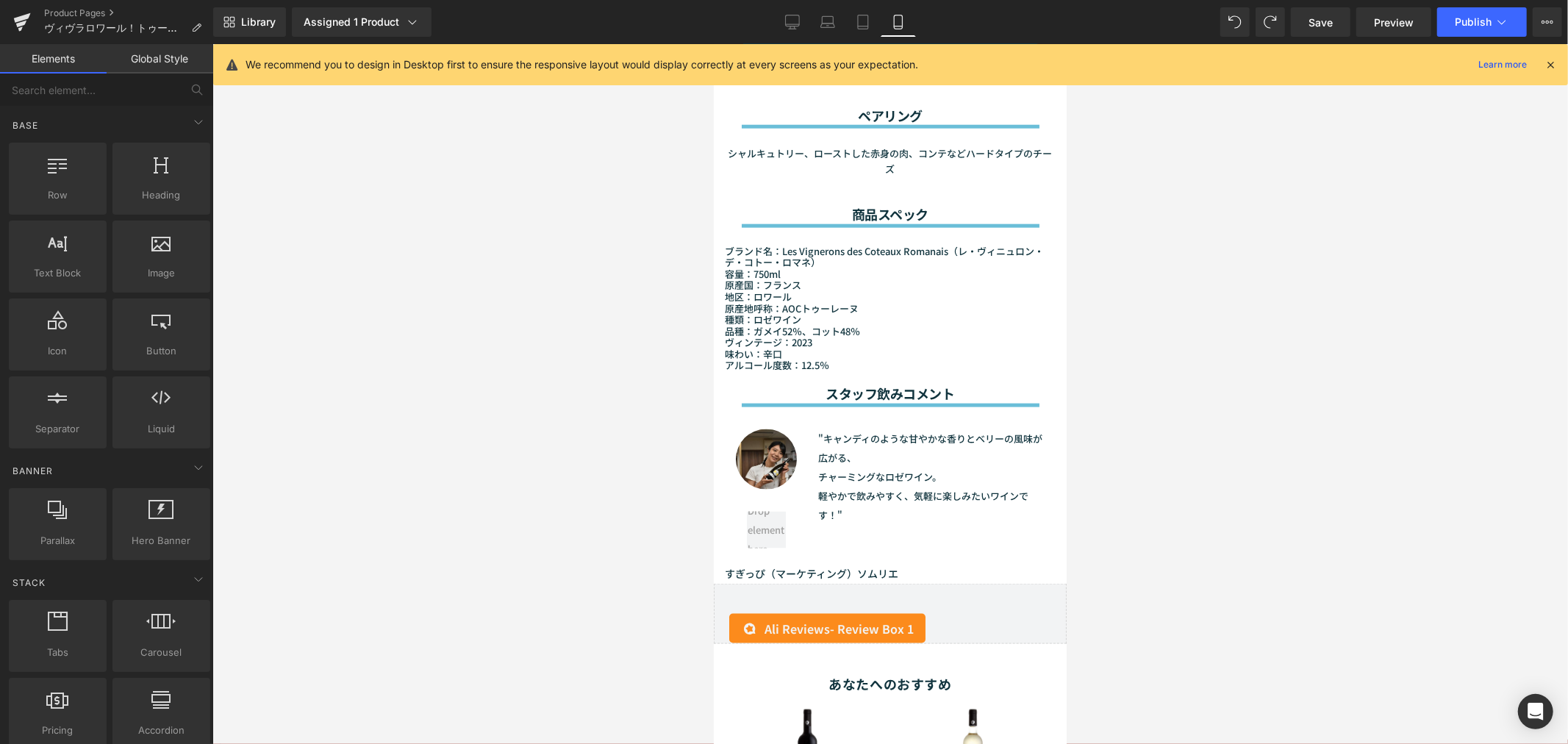
click at [371, 245] on div at bounding box center [889, 394] width 1355 height 700
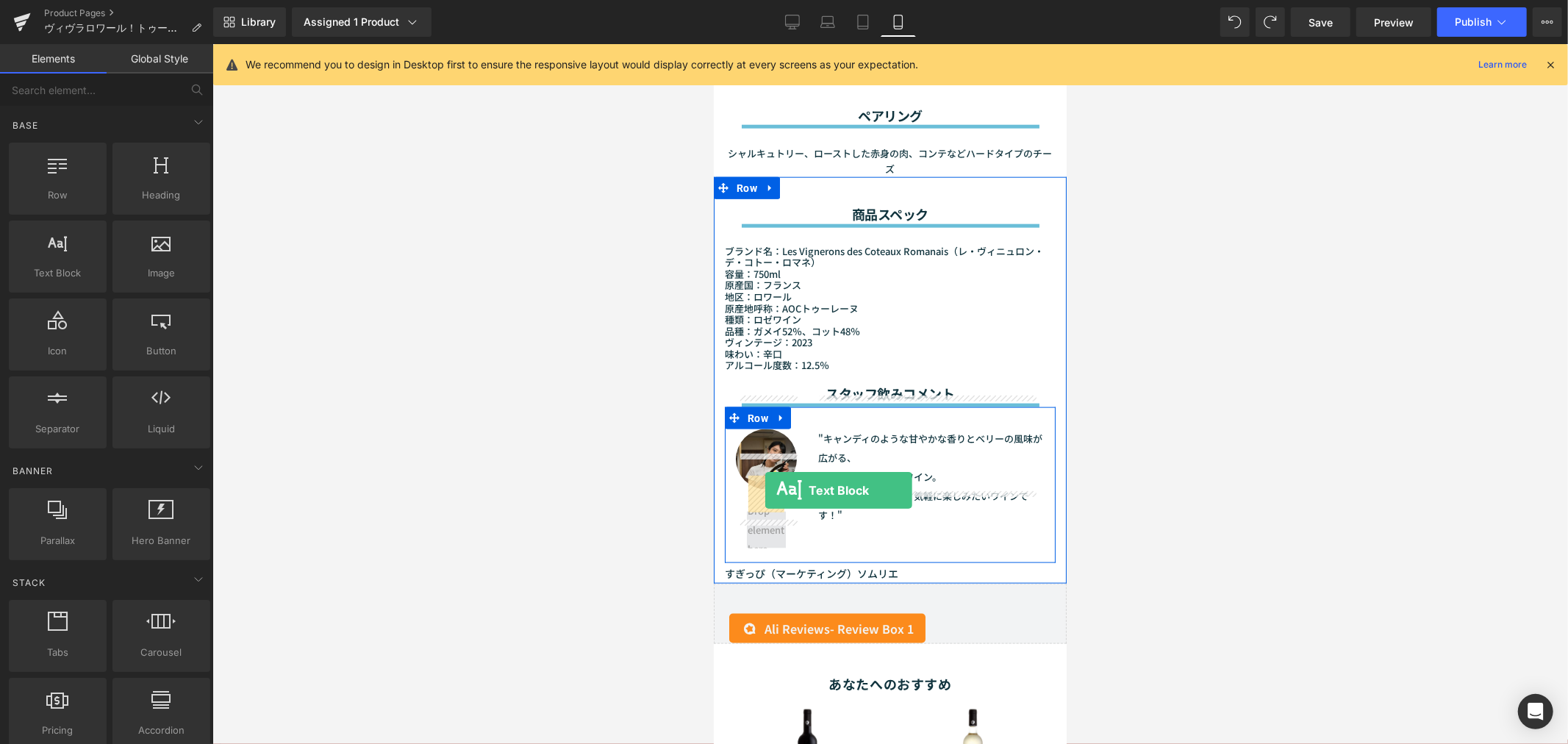
drag, startPoint x: 778, startPoint y: 313, endPoint x: 764, endPoint y: 490, distance: 177.6
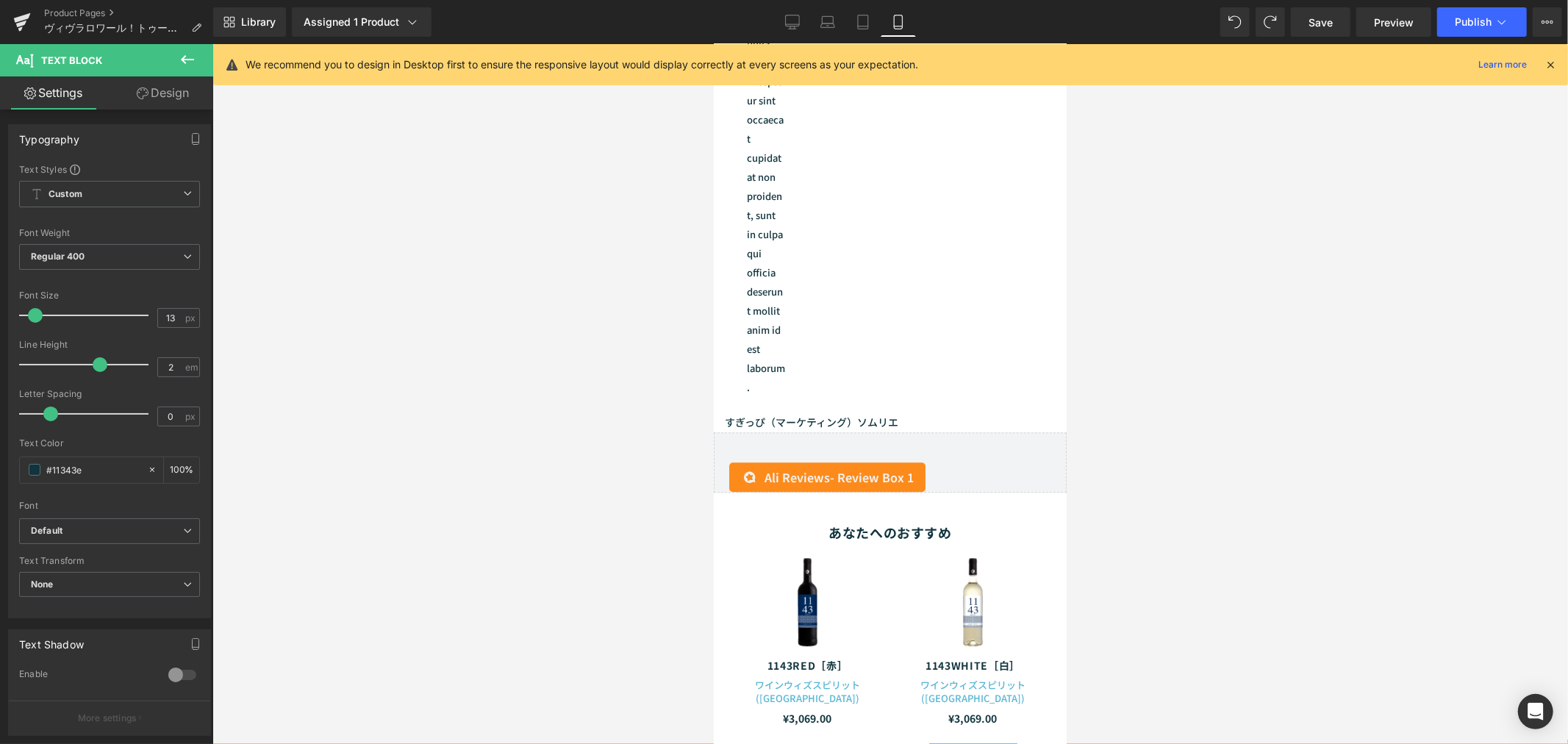
scroll to position [2841, 0]
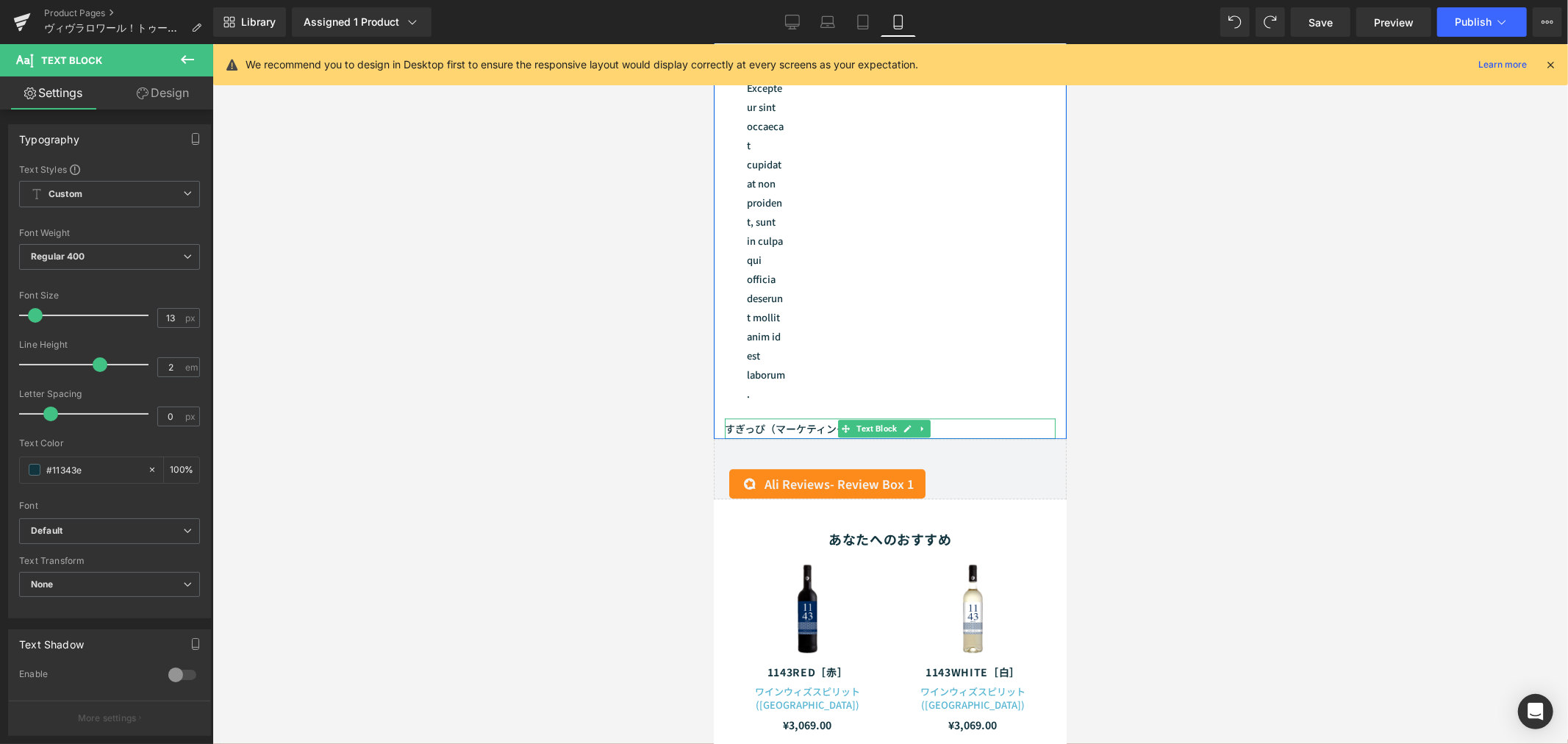
drag, startPoint x: 727, startPoint y: 563, endPoint x: 771, endPoint y: 566, distance: 44.1
click at [782, 436] on span "すぎっぴ（マーケティング）" at bounding box center [789, 428] width 133 height 15
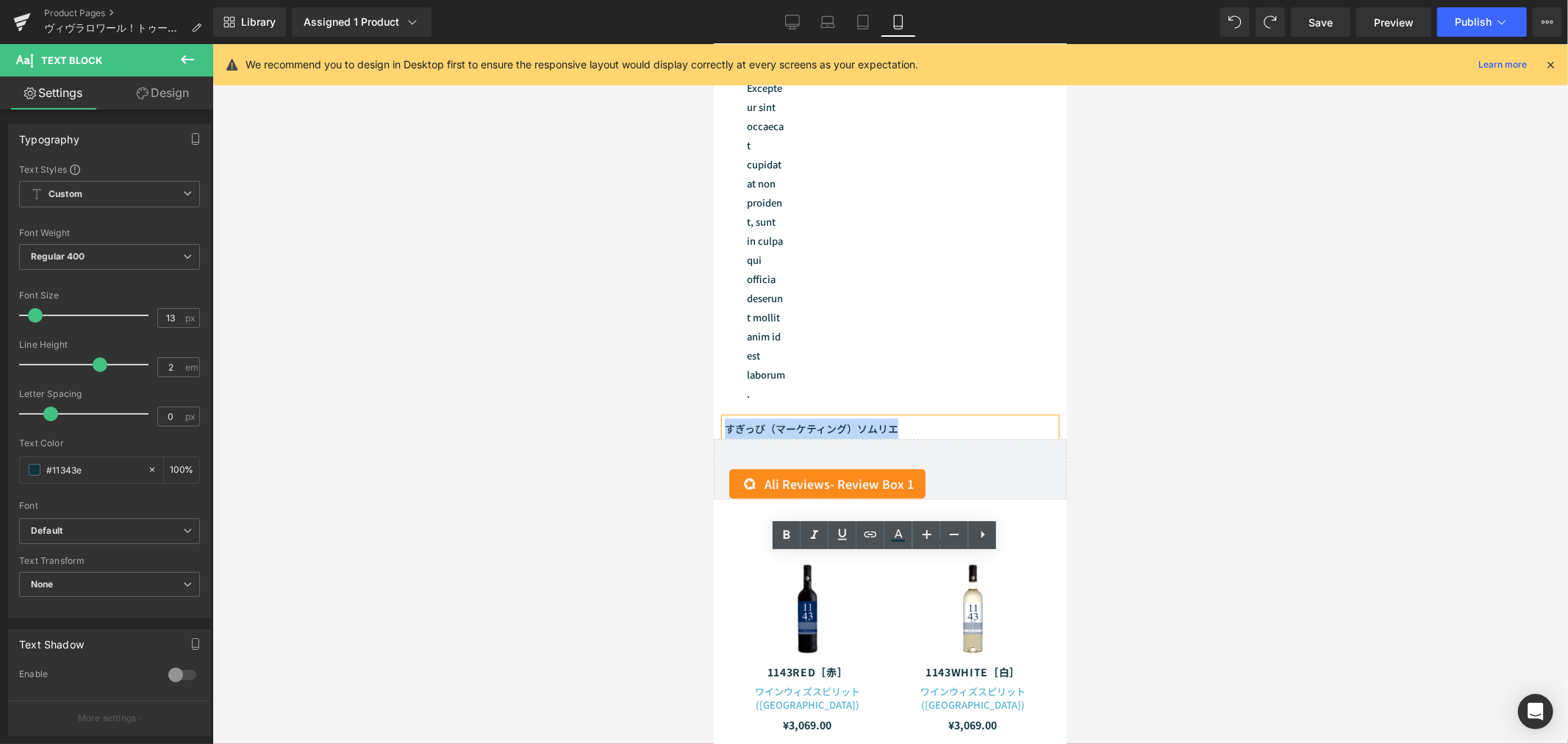
drag, startPoint x: 903, startPoint y: 570, endPoint x: 727, endPoint y: 561, distance: 176.2
click at [727, 438] on p "すぎっぴ（マーケティング） ソムリエ" at bounding box center [889, 427] width 331 height 20
copy p "すぎっぴ（マーケティング） ソムリエ"
click at [822, 436] on span "すぎっぴ（マーケティング）" at bounding box center [789, 428] width 133 height 15
drag, startPoint x: 923, startPoint y: 558, endPoint x: 1426, endPoint y: 604, distance: 505.1
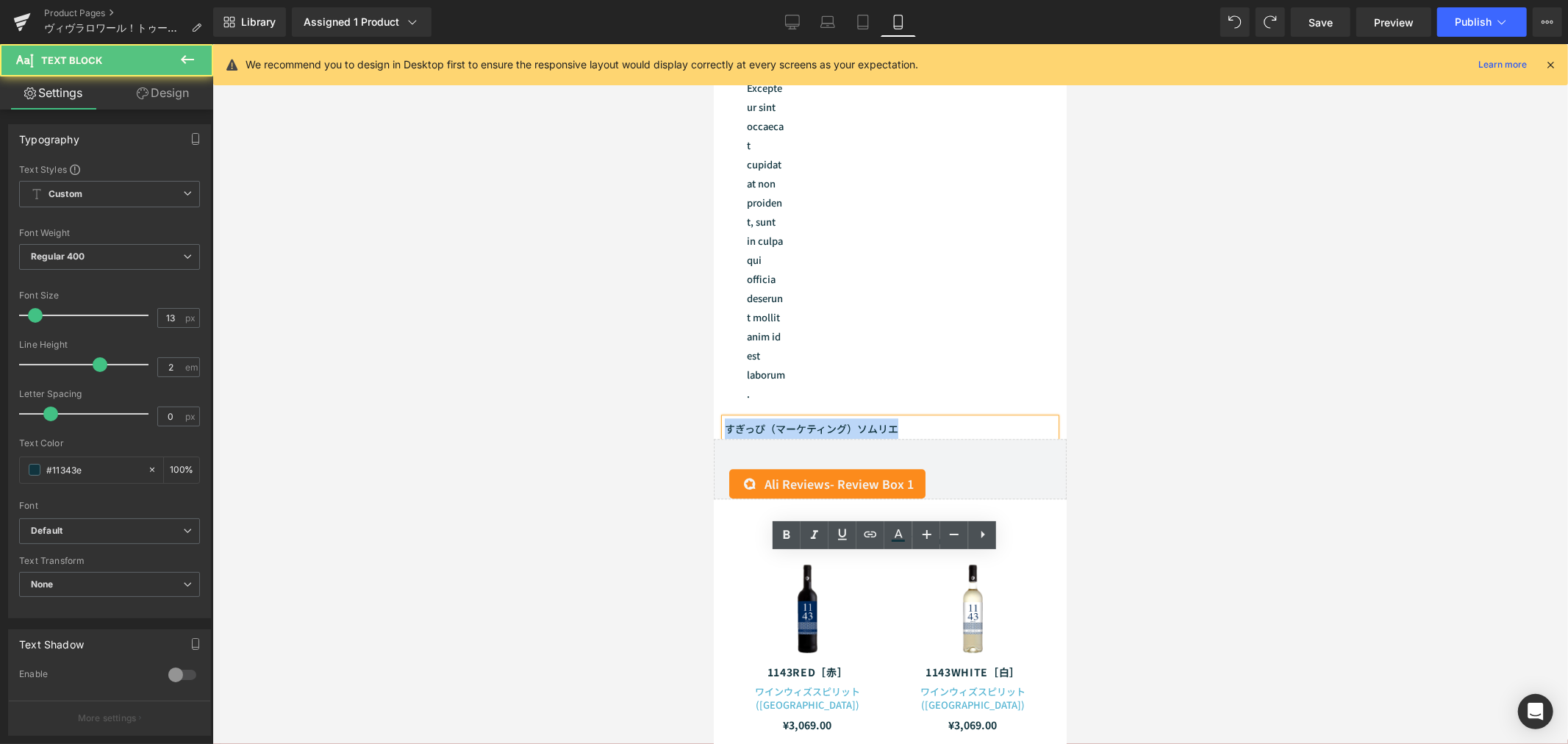
copy p "すぎっぴ（マーケティング） ソムリエ"
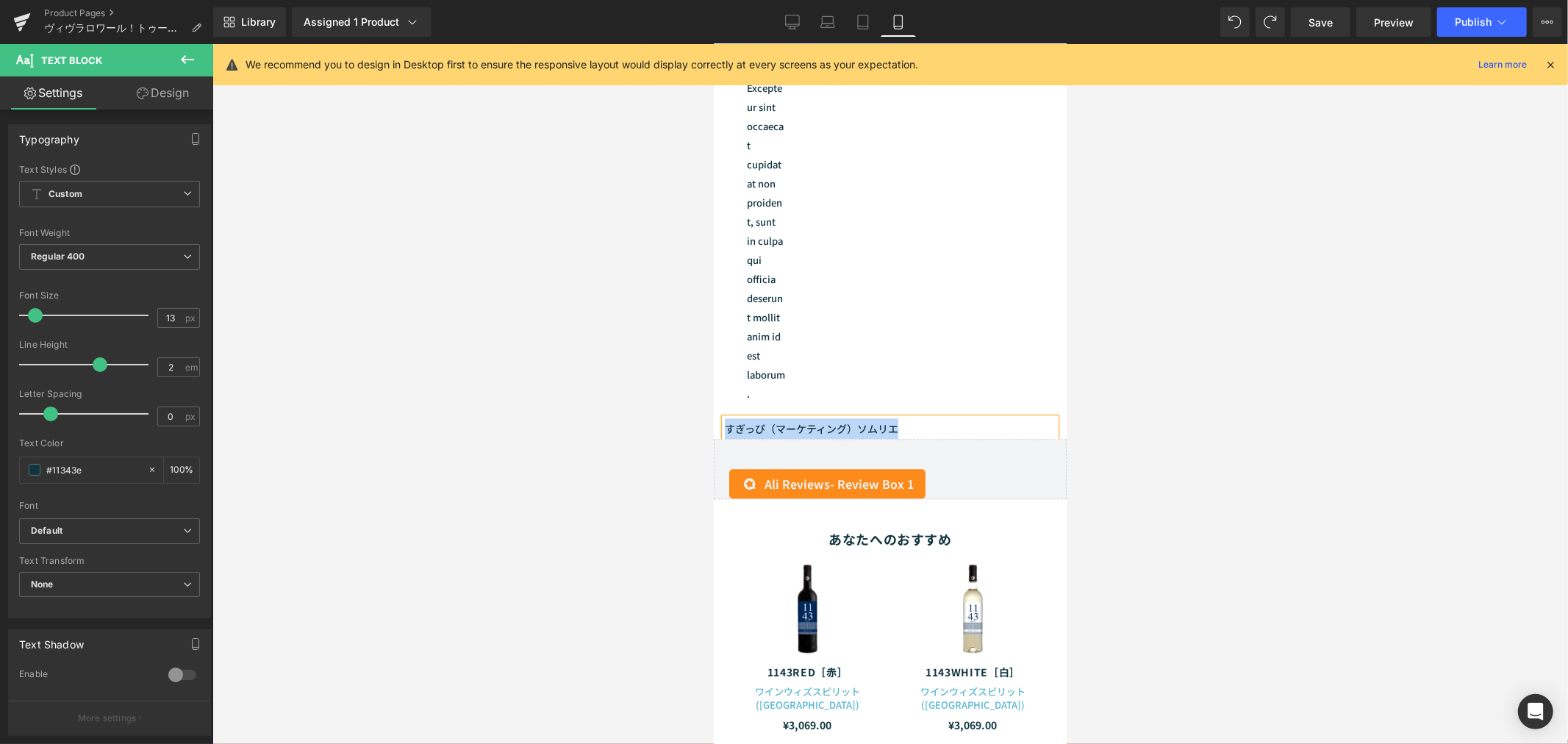
click at [851, 436] on span "すぎっぴ（マーケティング）" at bounding box center [789, 428] width 133 height 15
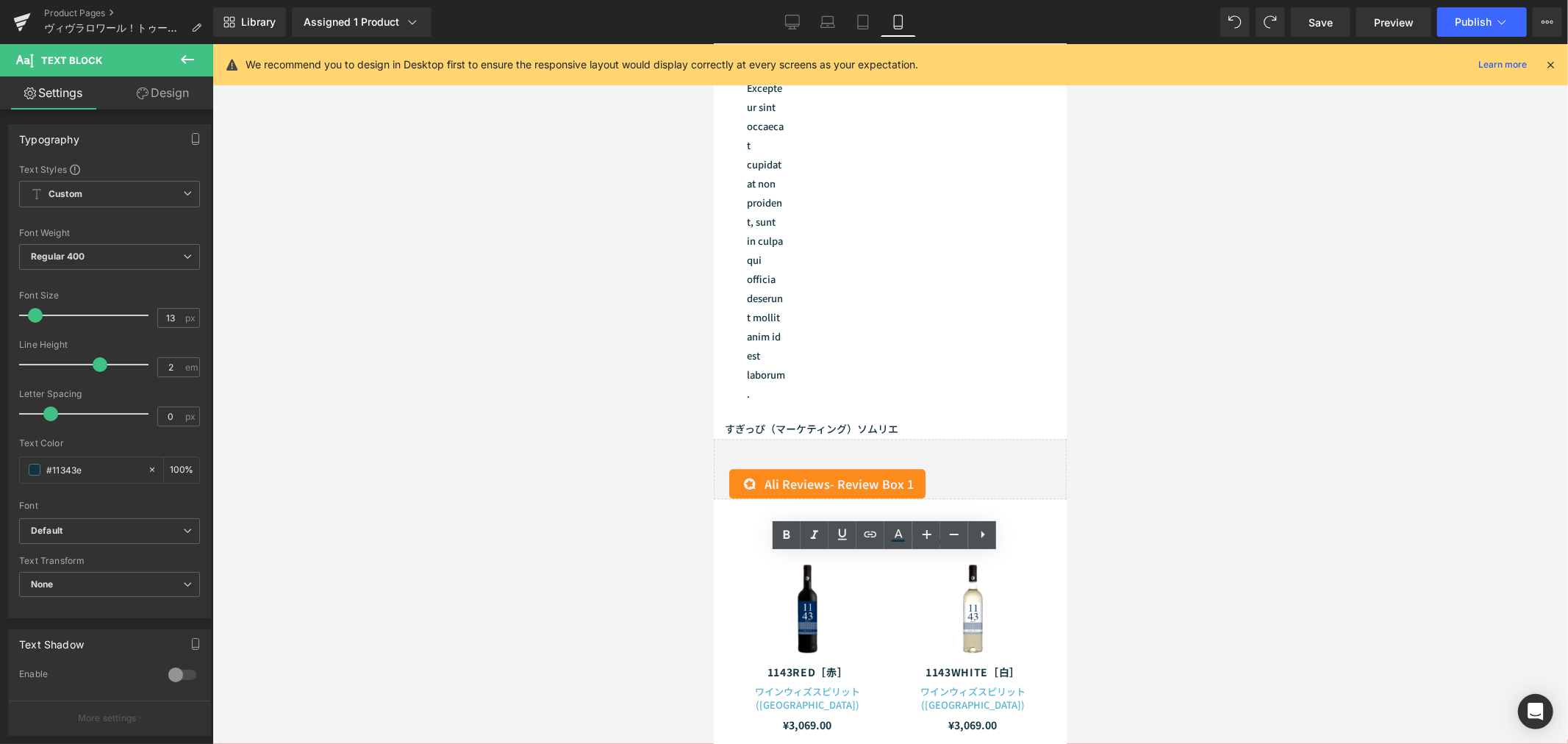
click at [684, 581] on div at bounding box center [889, 394] width 1355 height 700
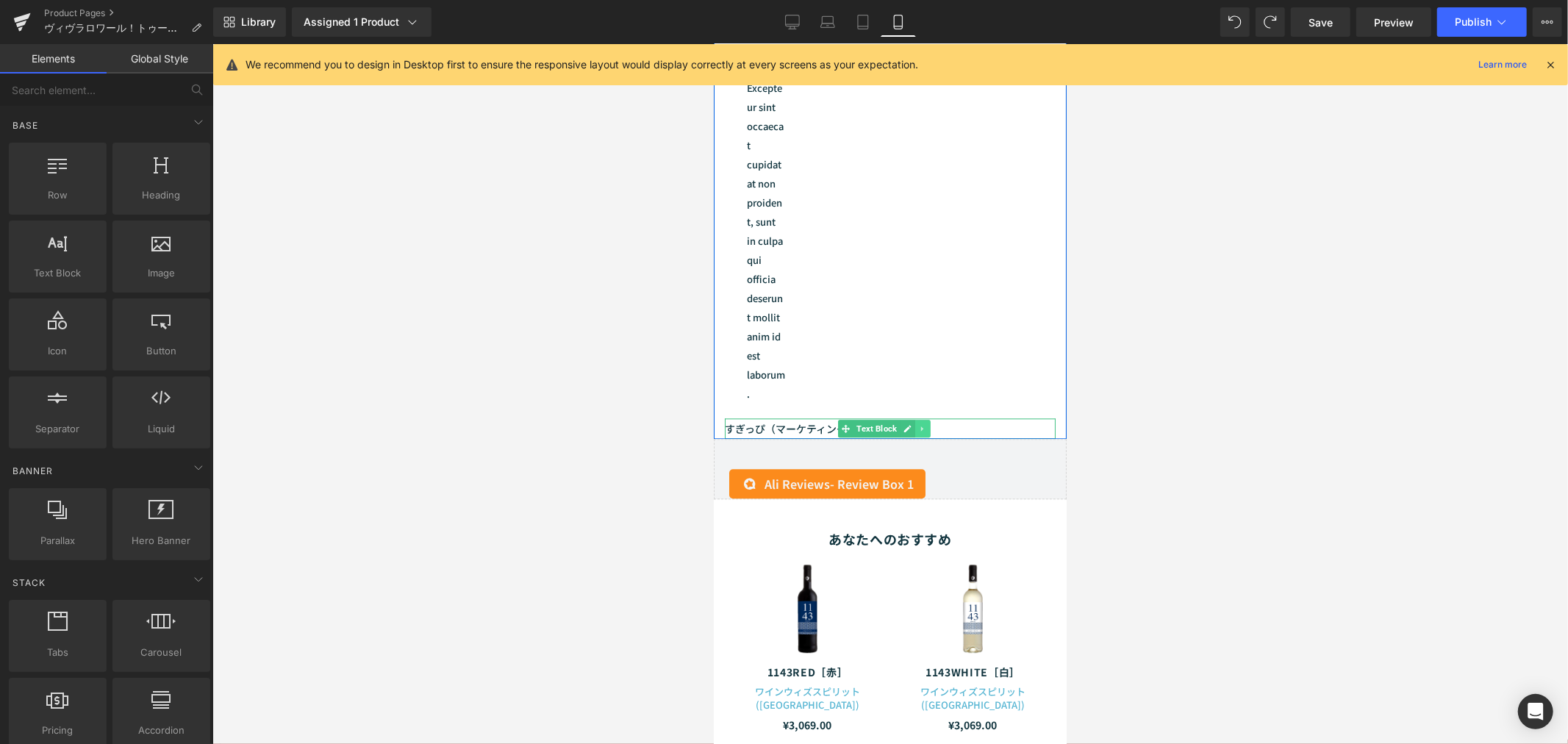
click at [921, 432] on icon at bounding box center [921, 428] width 8 height 9
click at [932, 437] on link at bounding box center [929, 427] width 16 height 17
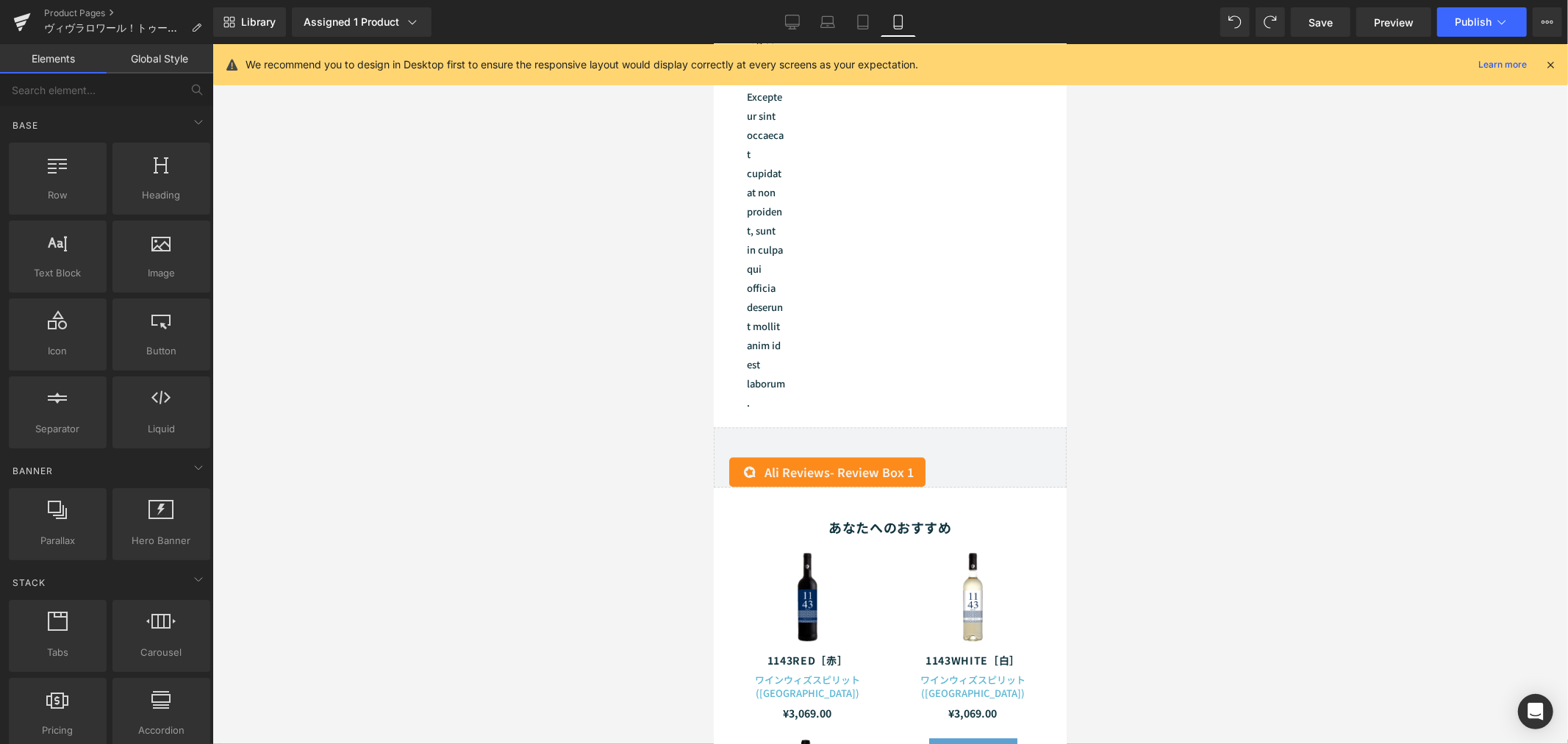
scroll to position [2760, 0]
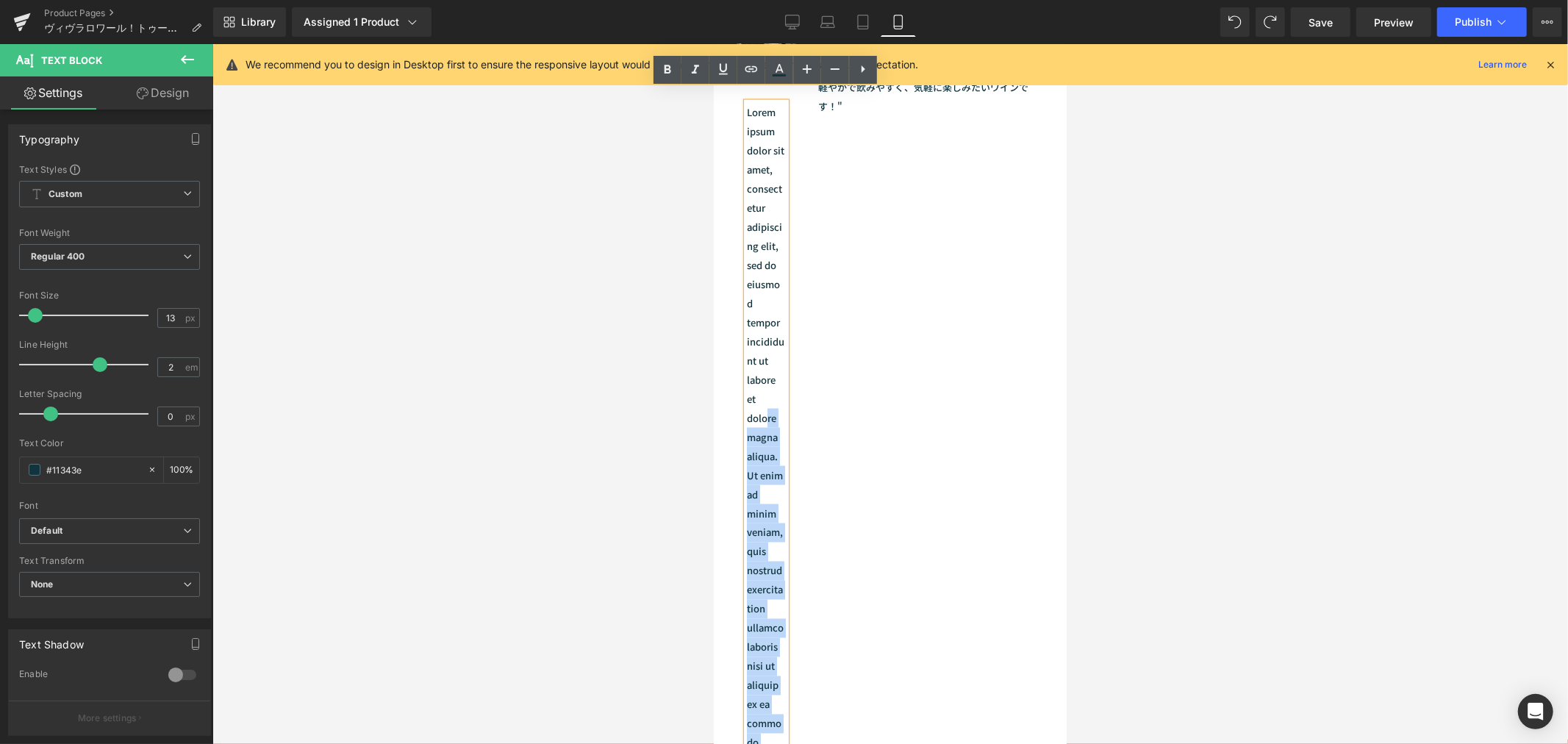
scroll to position [1535, 0]
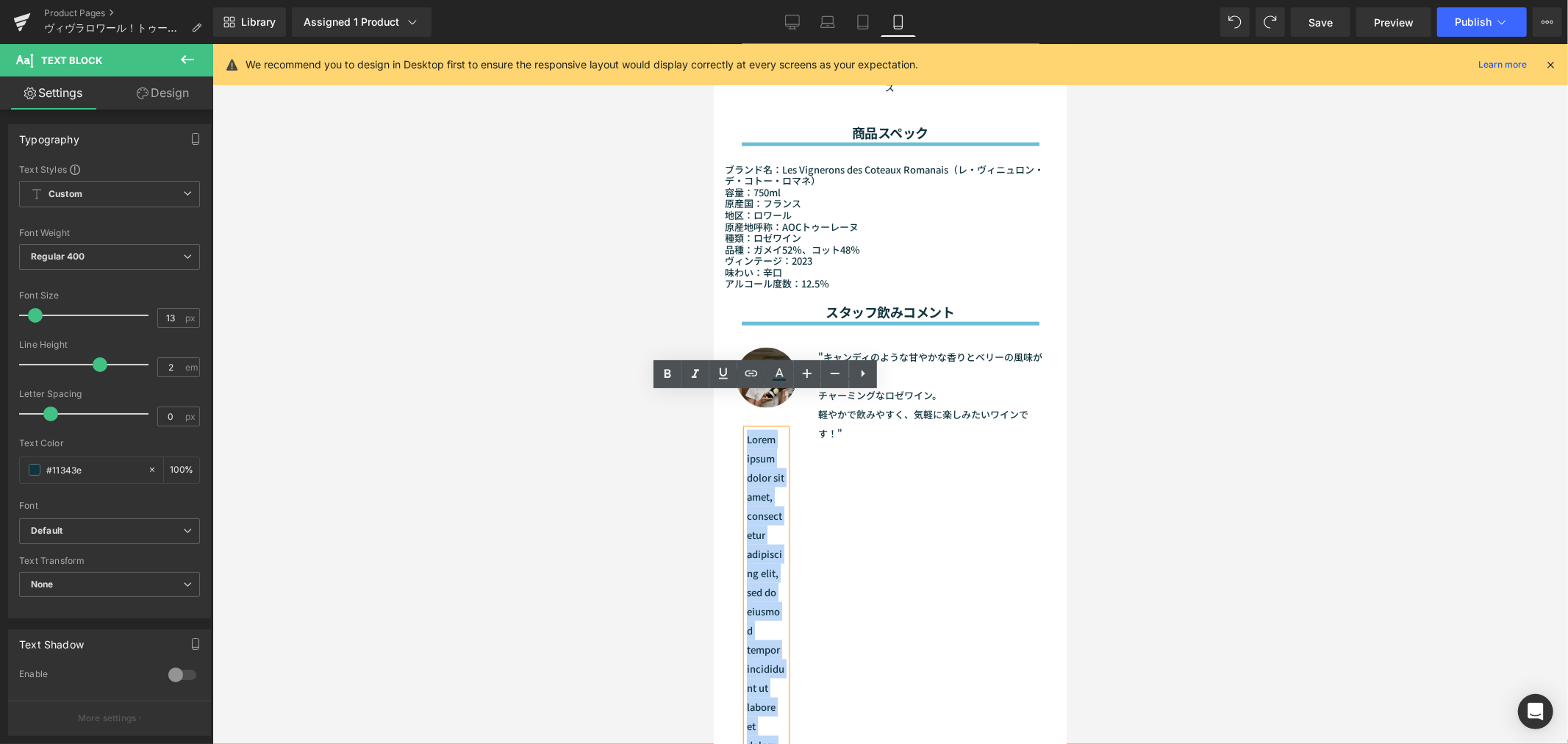
drag, startPoint x: 759, startPoint y: 611, endPoint x: 746, endPoint y: 405, distance: 206.4
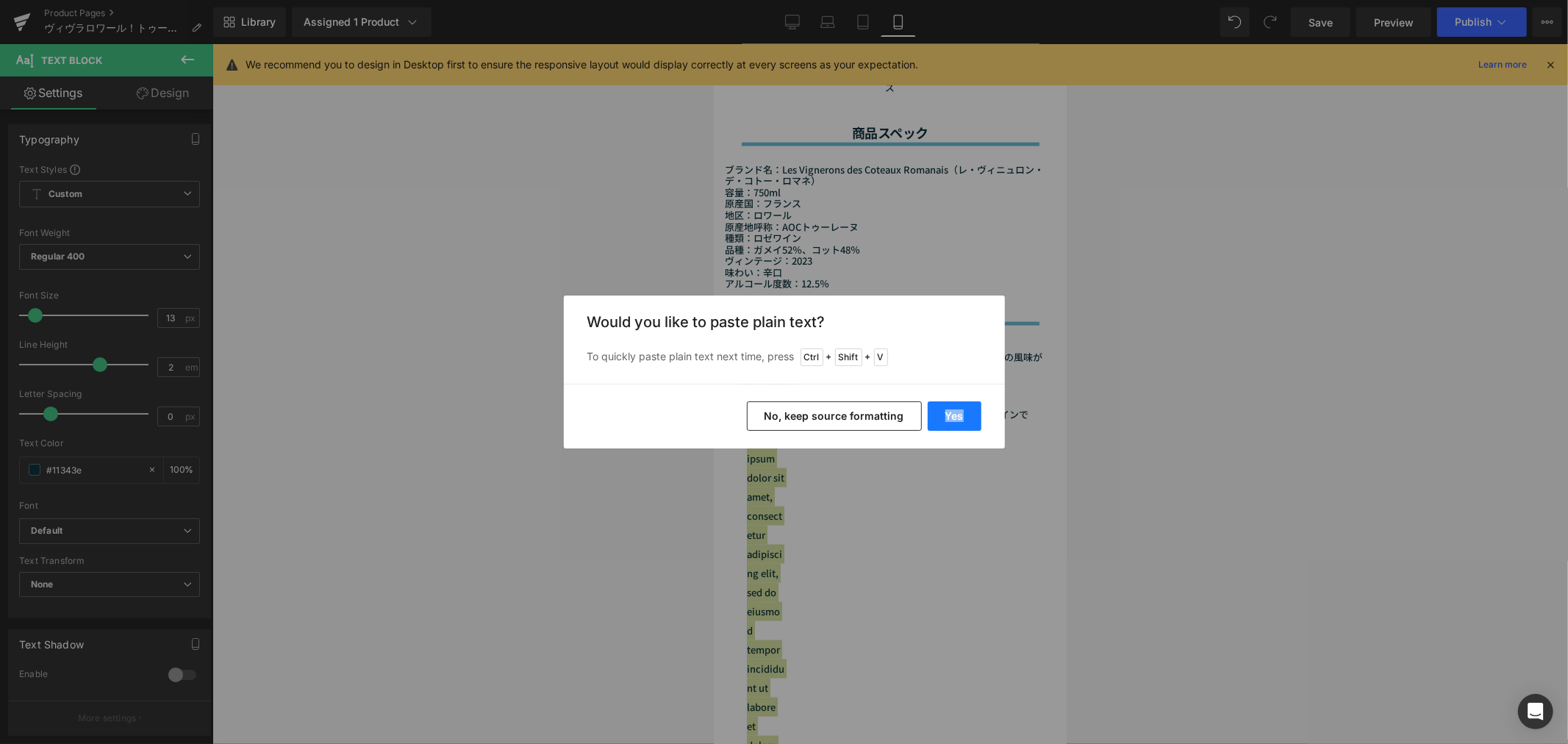
click at [977, 405] on div "Yes No, keep source formatting" at bounding box center [784, 415] width 441 height 65
click at [973, 405] on button "Yes" at bounding box center [954, 416] width 54 height 29
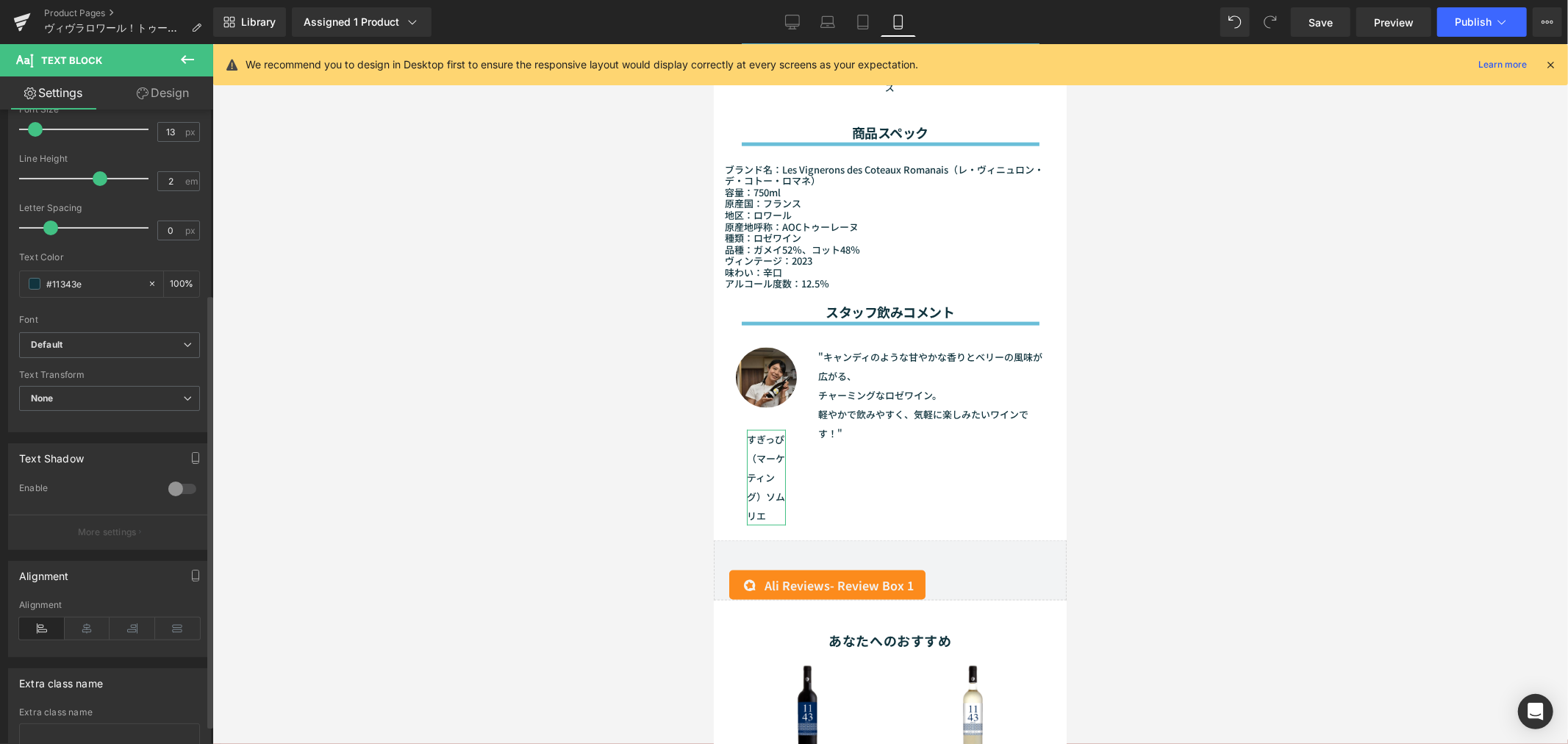
scroll to position [297, 0]
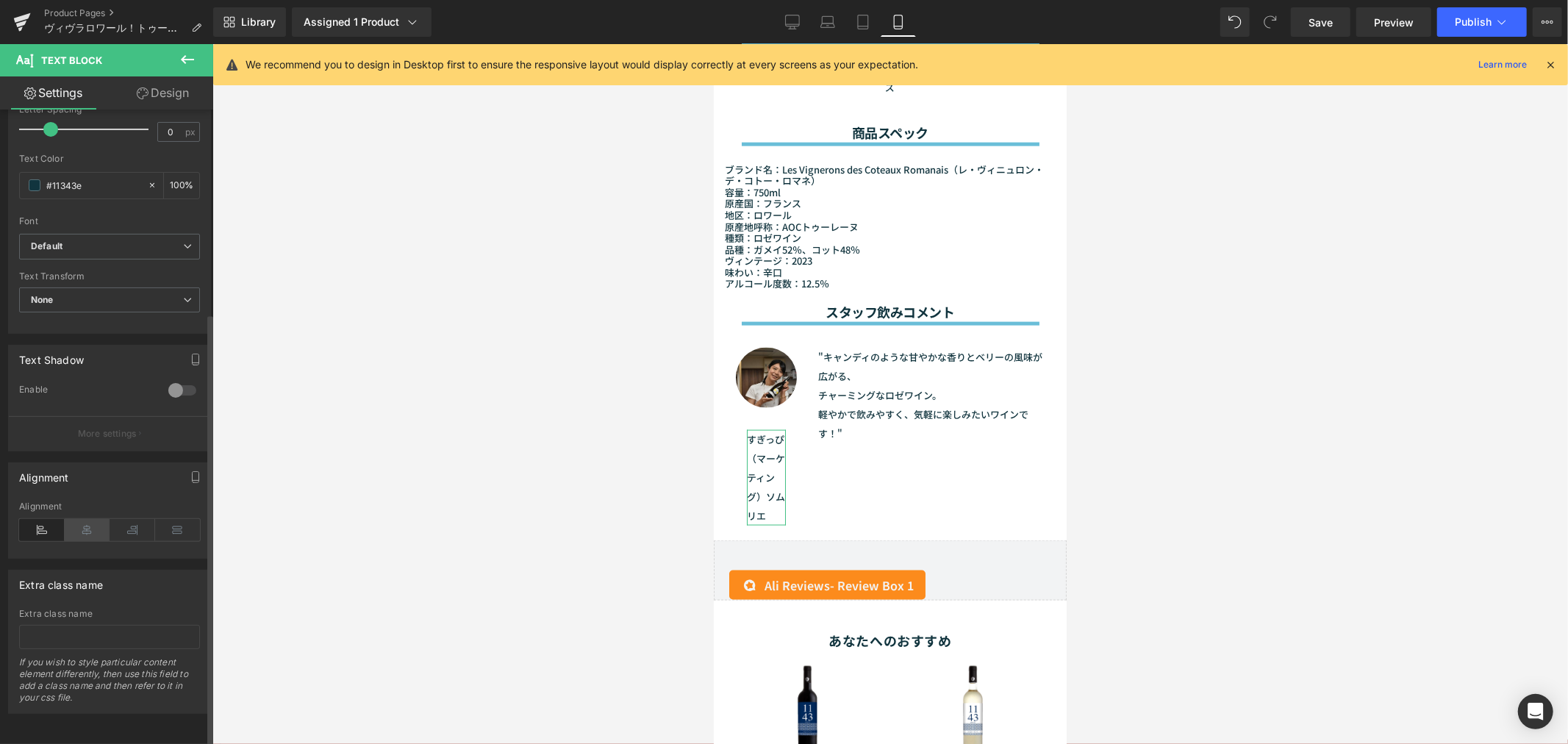
click at [81, 519] on icon at bounding box center [88, 530] width 46 height 22
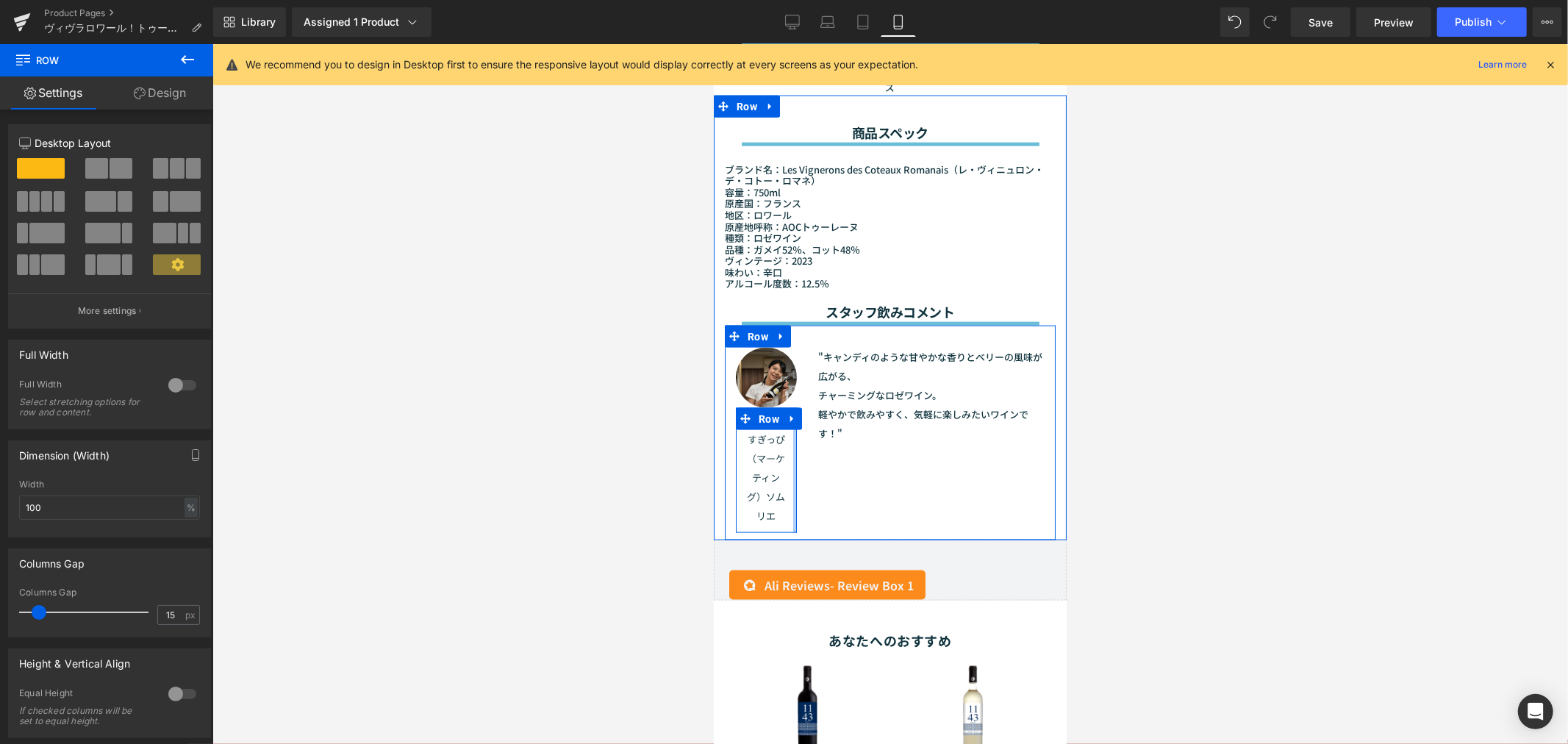
drag, startPoint x: 789, startPoint y: 428, endPoint x: 845, endPoint y: 428, distance: 56.0
click at [845, 428] on div "Image すぎっぴ（マーケティング）ソムリエ Text Block Row "キャンディのような甘やかな香りとベリーの風味が広がる、 チャーミングなロゼワイ…" at bounding box center [889, 432] width 331 height 215
click at [755, 434] on p "すぎっぴ（マーケティング）ソムリエ" at bounding box center [765, 477] width 39 height 95
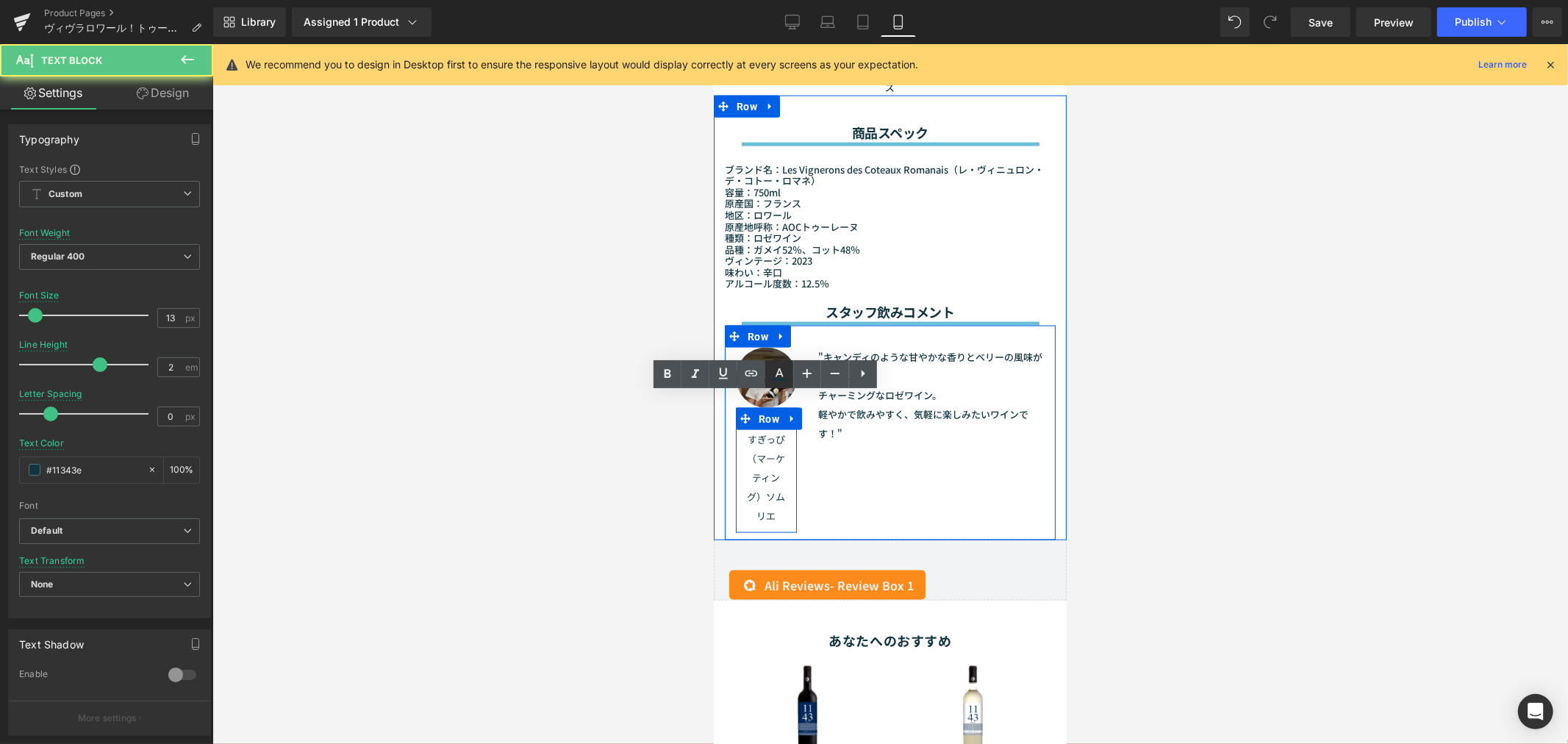
click at [769, 386] on link at bounding box center [779, 374] width 28 height 28
click at [770, 380] on icon at bounding box center [779, 373] width 17 height 17
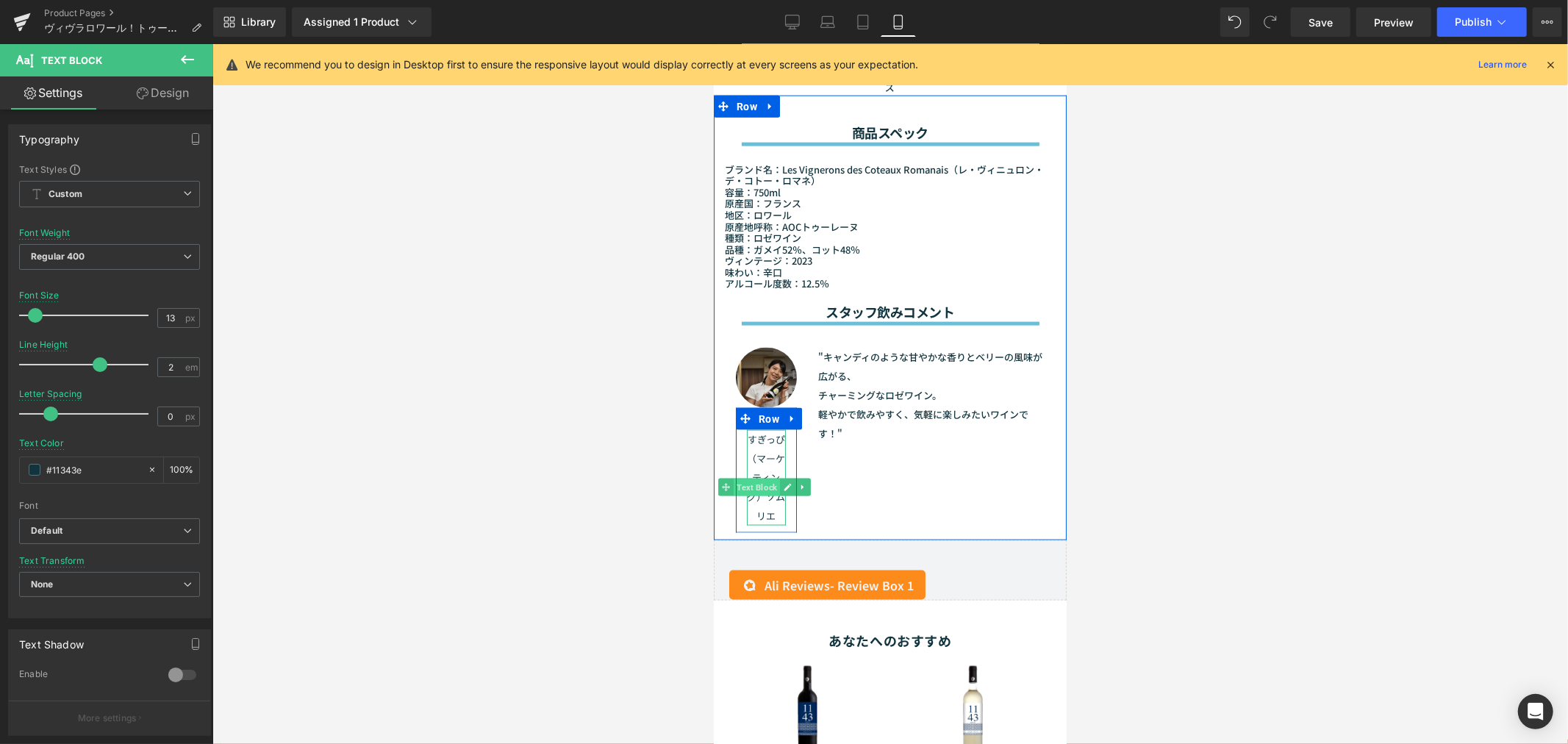
click at [757, 479] on span "Text Block" at bounding box center [756, 487] width 47 height 17
click at [775, 408] on span "Row" at bounding box center [768, 419] width 28 height 22
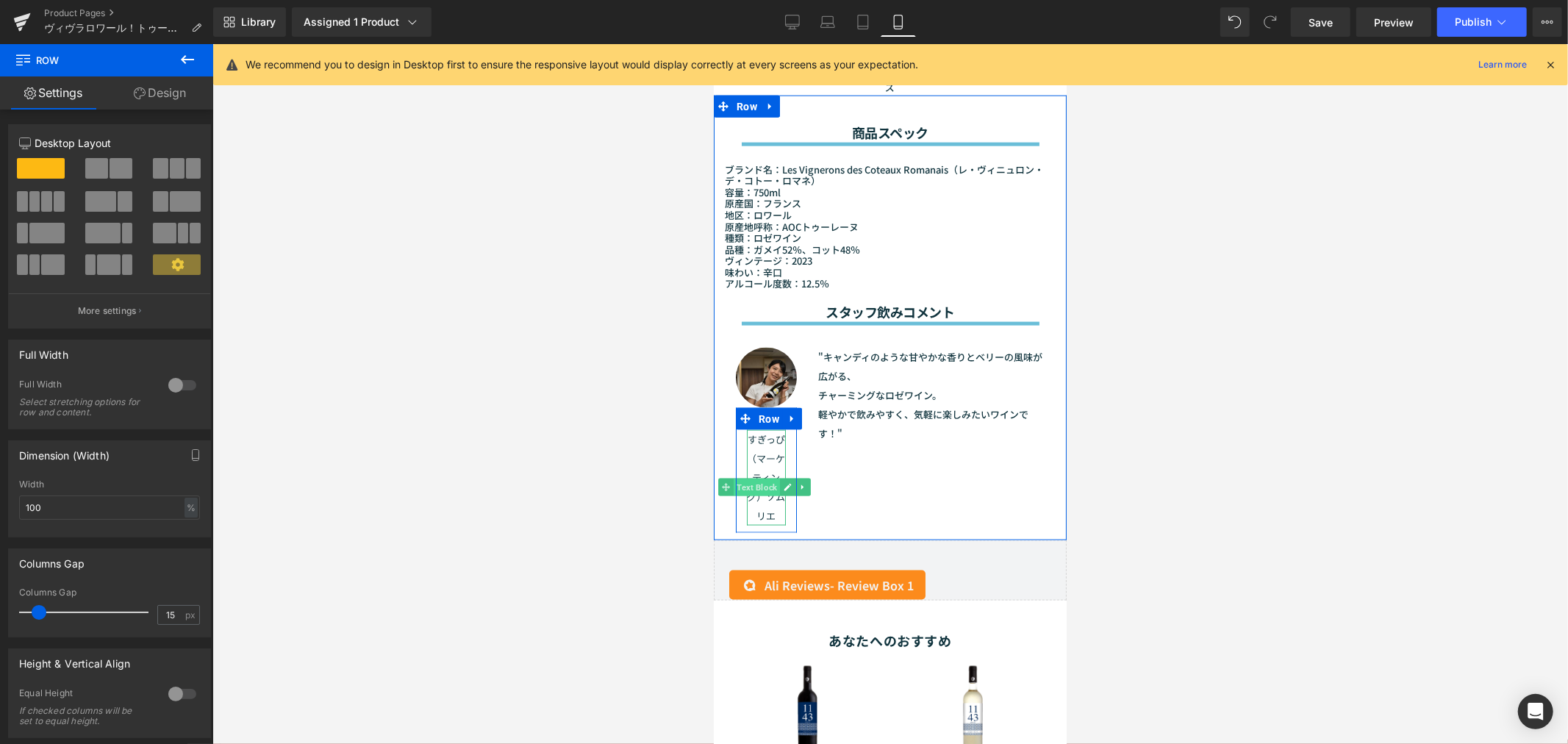
click at [762, 479] on span "Text Block" at bounding box center [756, 487] width 47 height 17
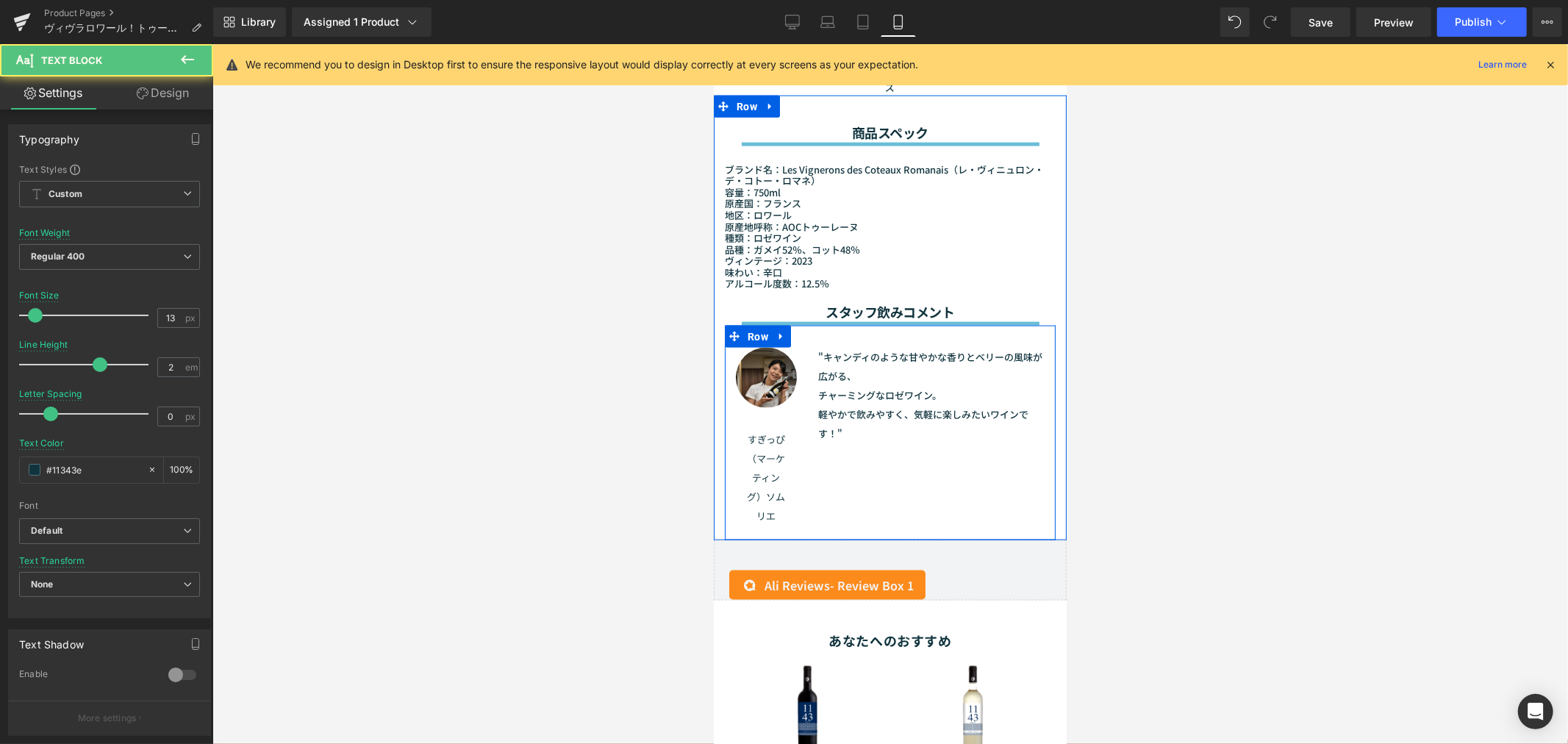
click at [955, 480] on div "Image すぎっぴ（マーケティング）ソムリエ Text Block Row "キャンディのような甘やかな香りとベリーの風味が広がる、 チャーミングなロゼワイ…" at bounding box center [889, 432] width 331 height 215
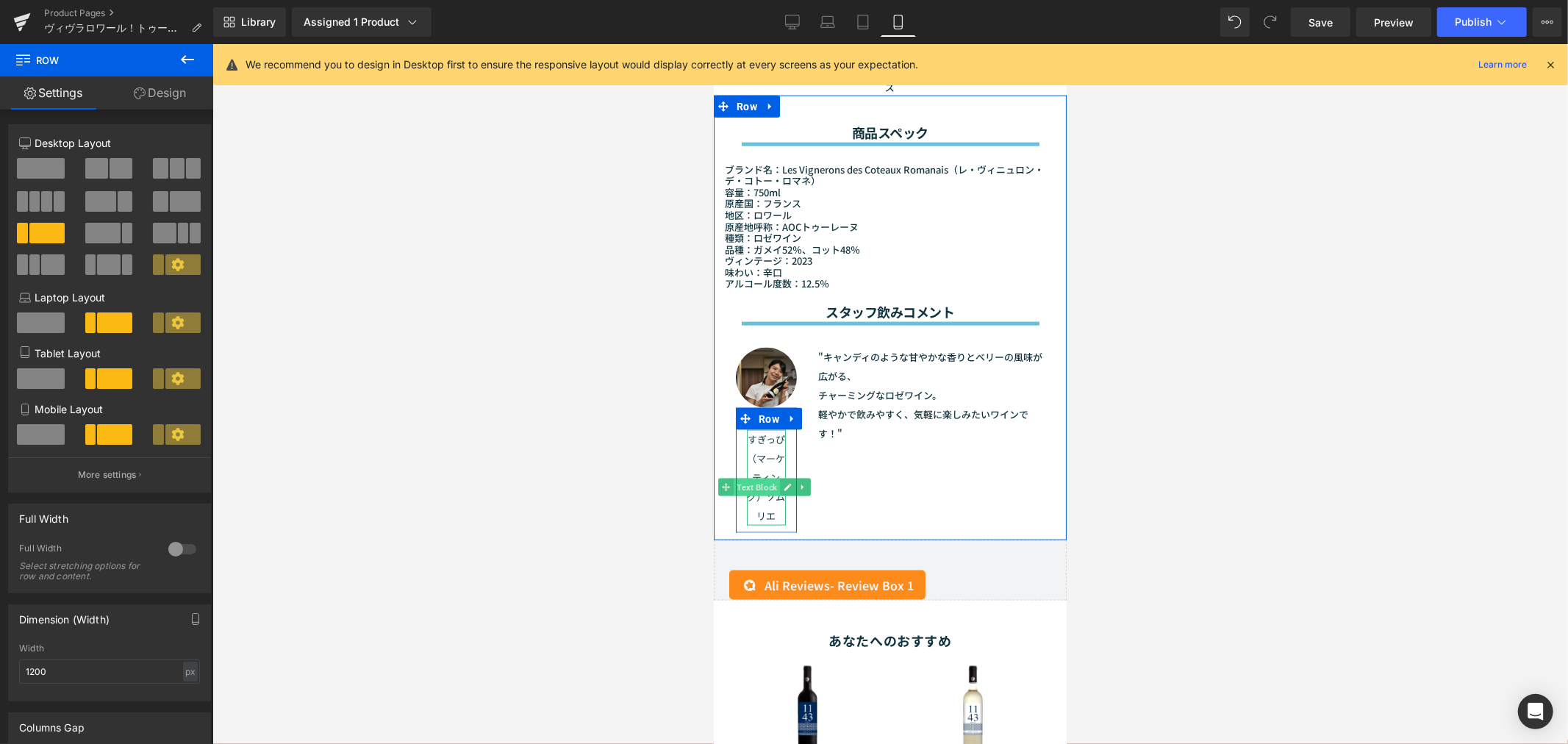
click at [767, 478] on span "Text Block" at bounding box center [756, 486] width 47 height 17
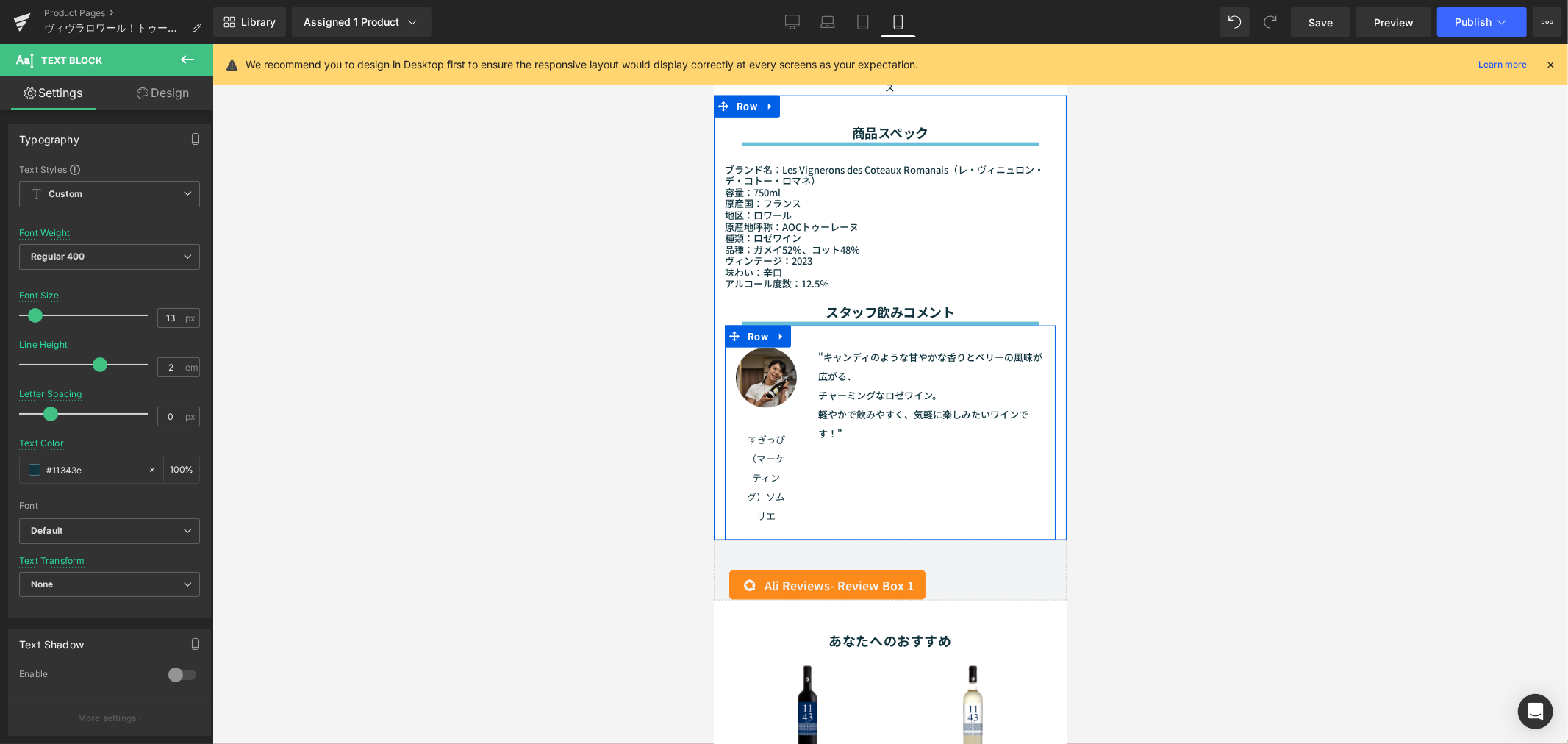
click at [752, 478] on span "Text Block" at bounding box center [756, 486] width 47 height 17
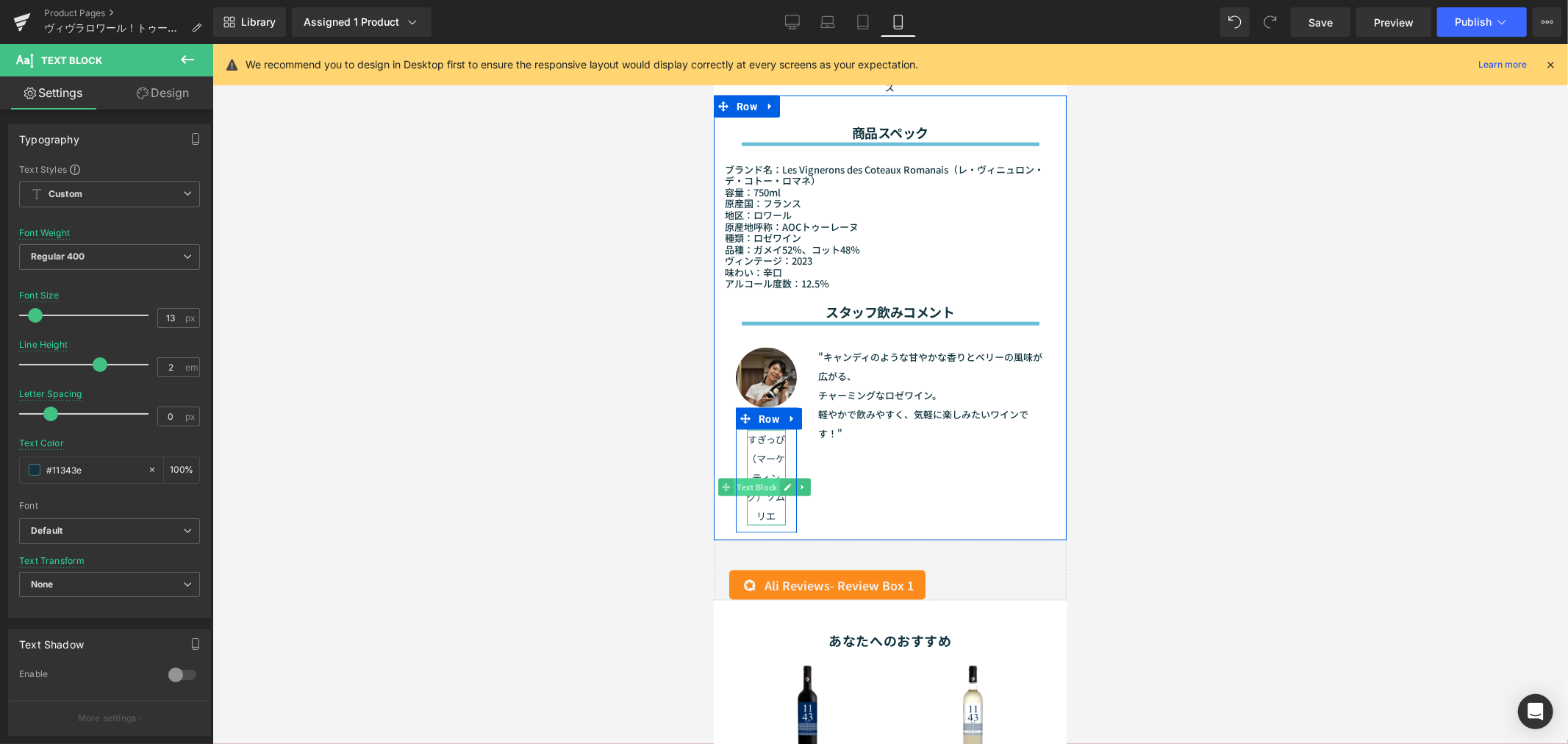
click at [761, 478] on span "Text Block" at bounding box center [756, 486] width 47 height 17
click at [782, 478] on link at bounding box center [787, 486] width 16 height 17
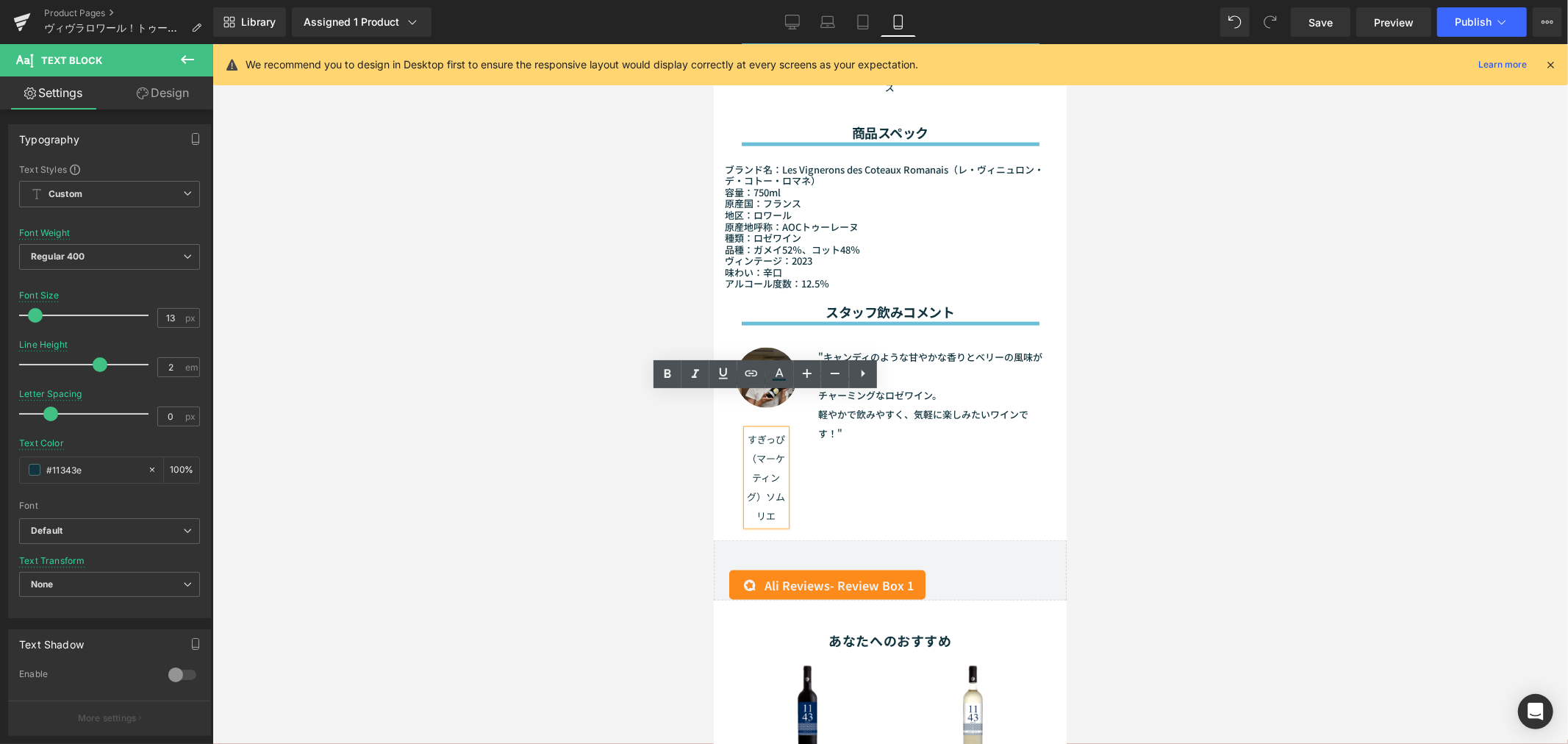
click at [880, 427] on div "Image すぎっぴ（マーケティング）ソムリエ Text Block Row "キャンディのような甘やかな香りとベリーの風味が広がる、 チャーミングなロゼワイ…" at bounding box center [889, 432] width 331 height 215
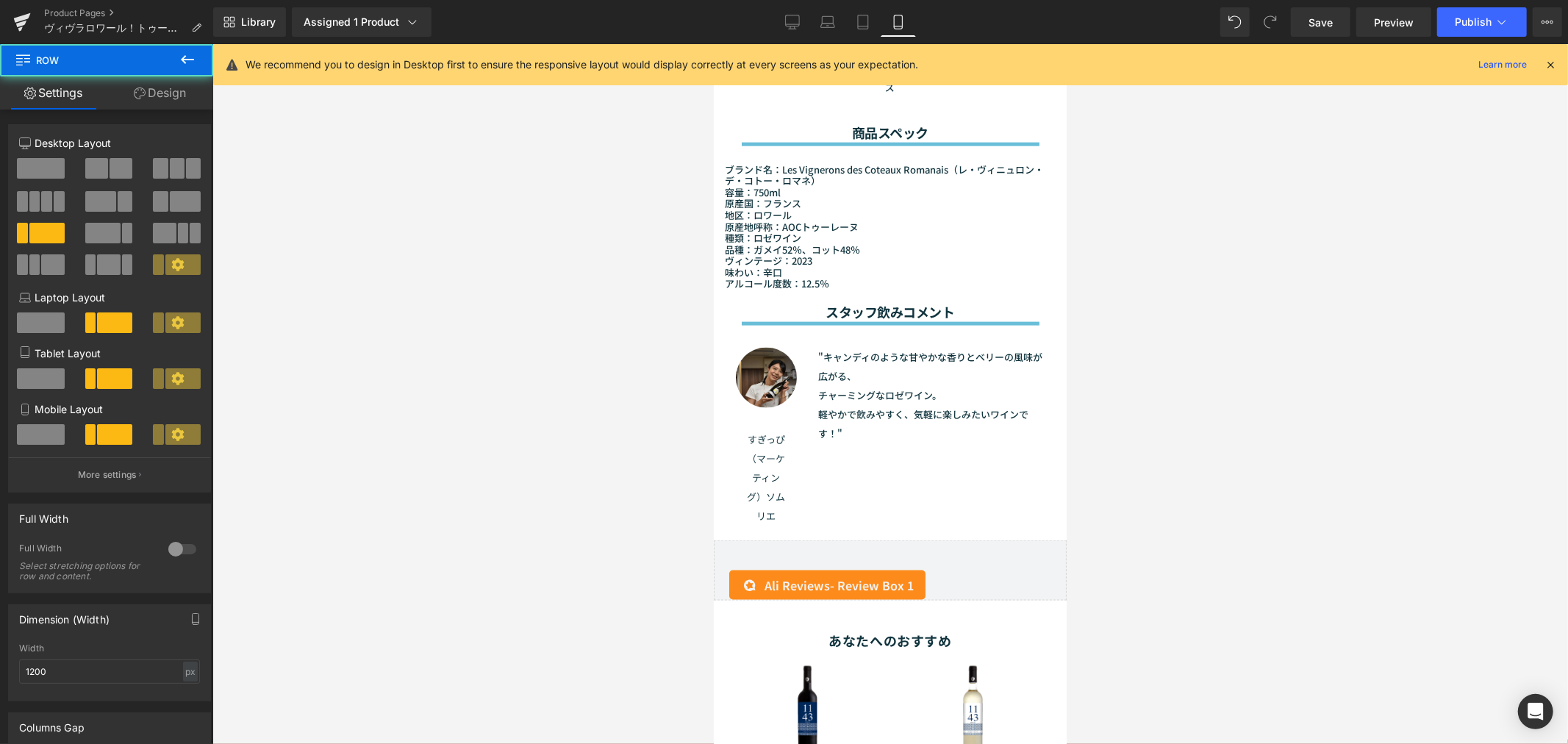
click at [1266, 272] on div at bounding box center [889, 394] width 1355 height 700
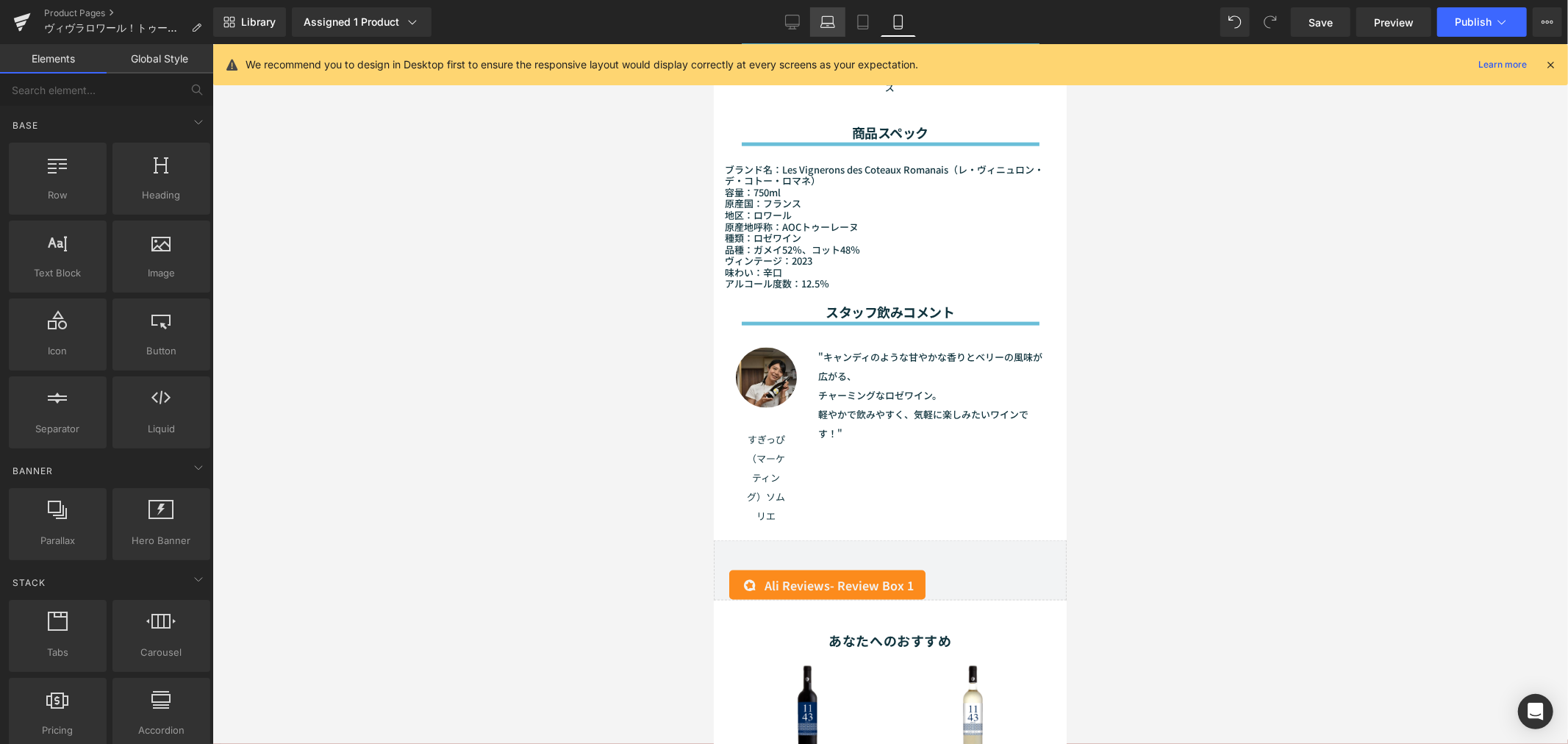
click at [824, 29] on link "Laptop" at bounding box center [827, 22] width 36 height 29
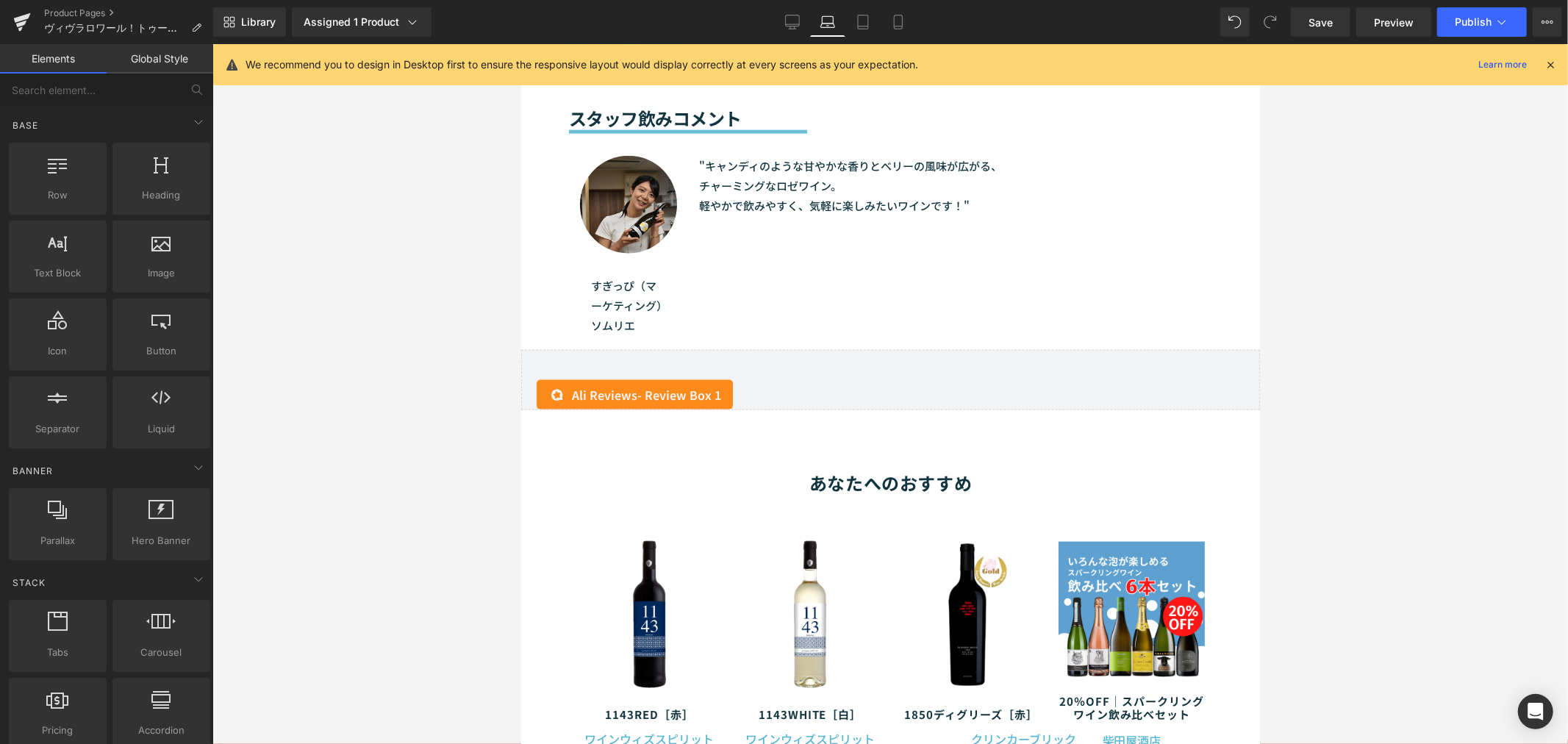
scroll to position [1329, 0]
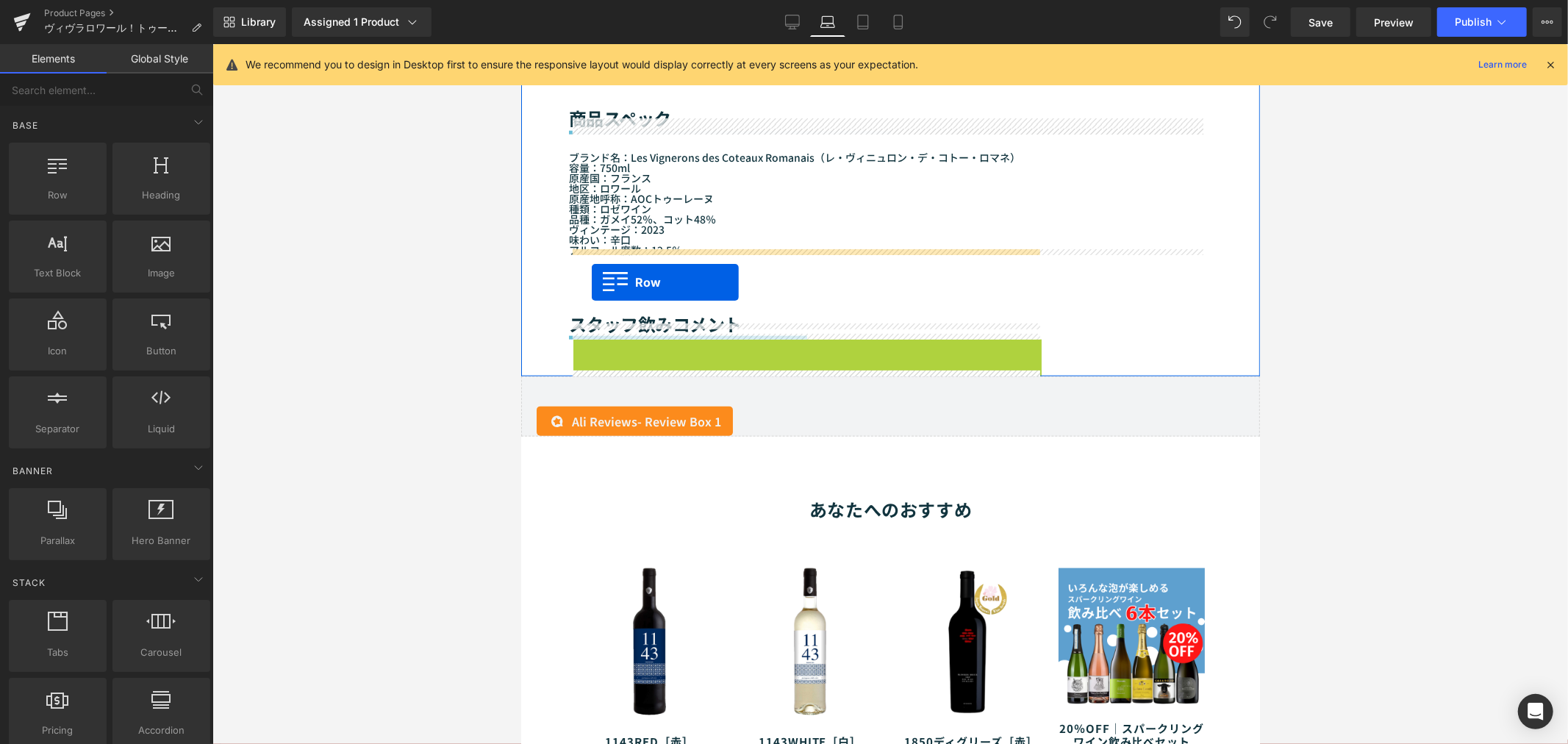
drag, startPoint x: 577, startPoint y: 342, endPoint x: 591, endPoint y: 282, distance: 61.6
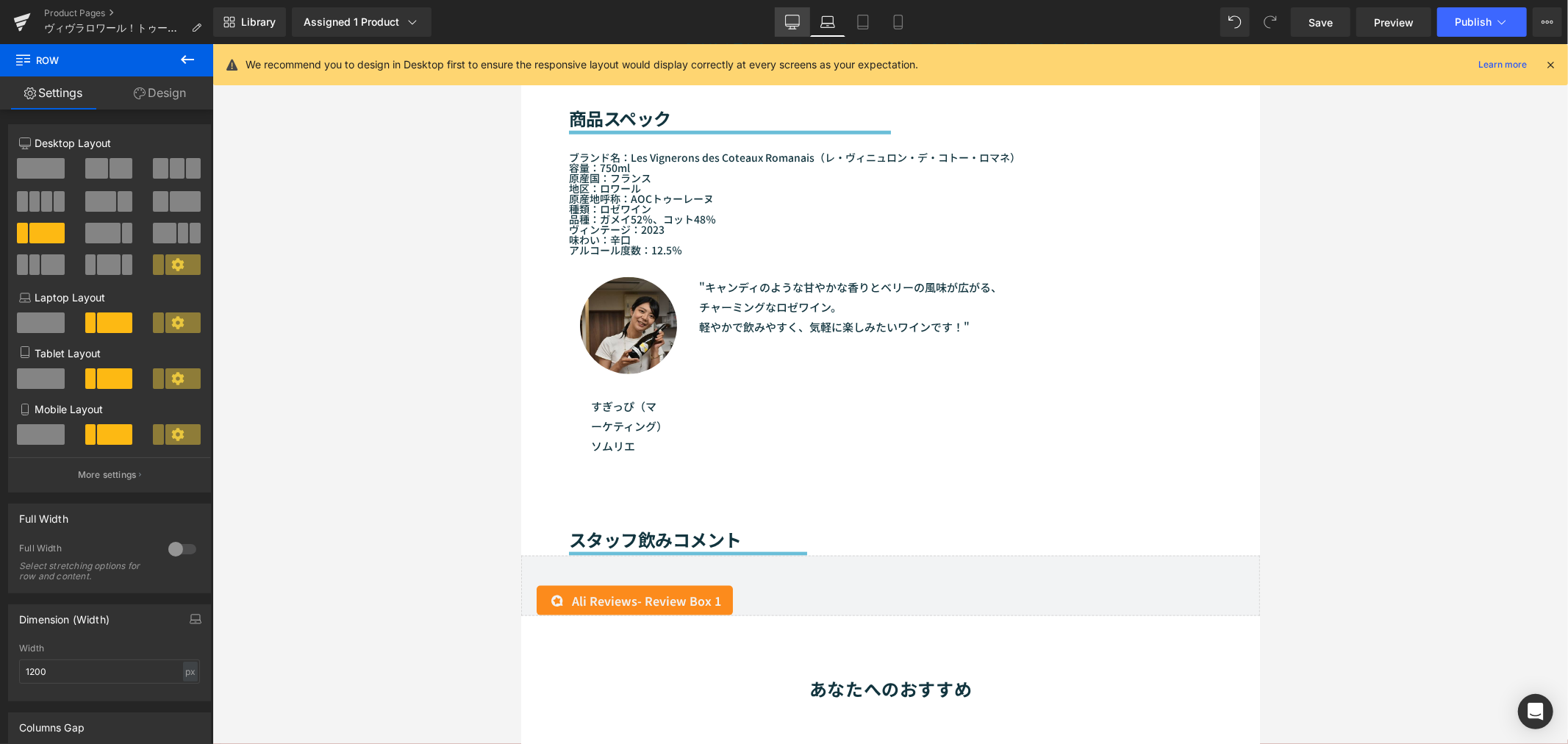
click at [787, 10] on link "Desktop" at bounding box center [792, 22] width 36 height 29
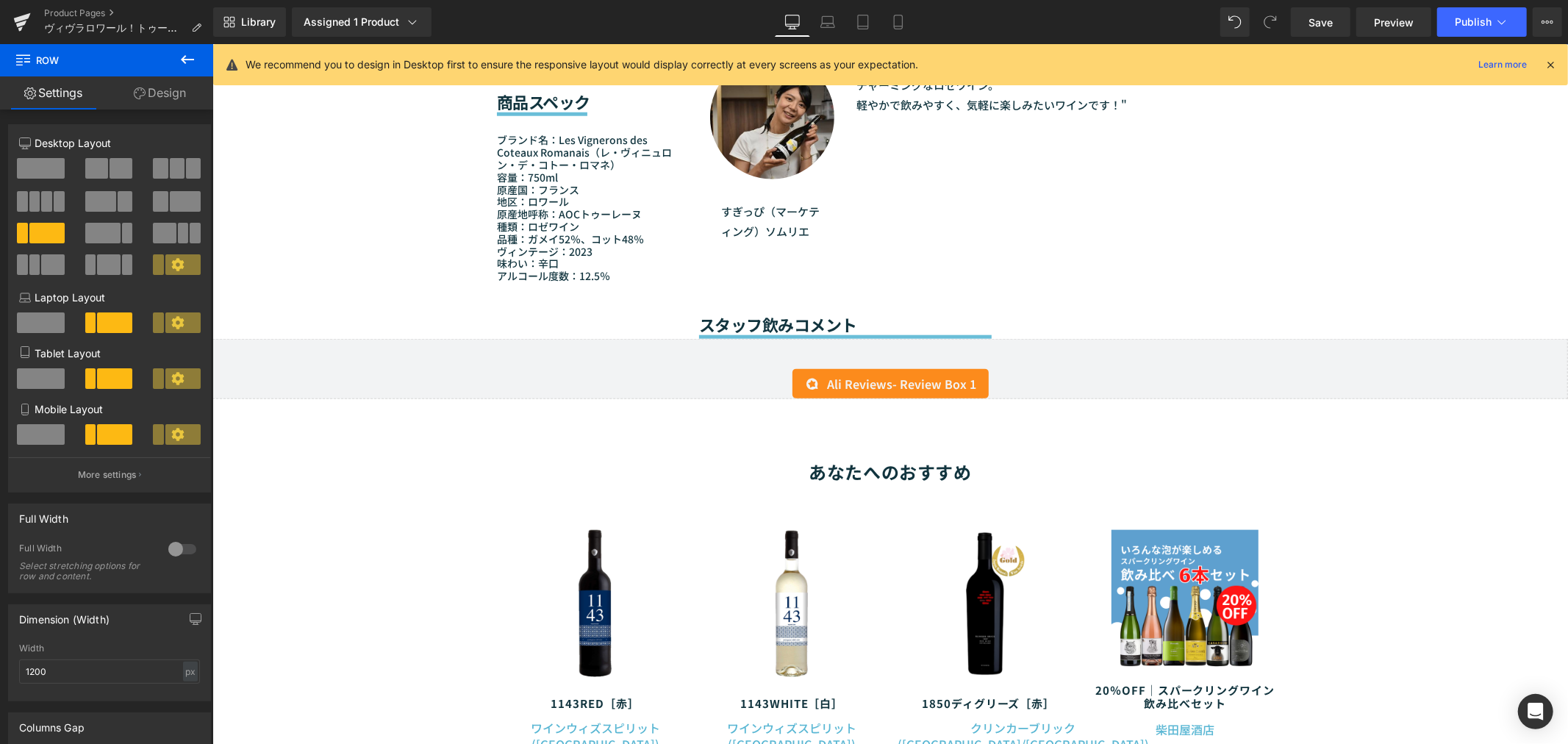
scroll to position [1099, 0]
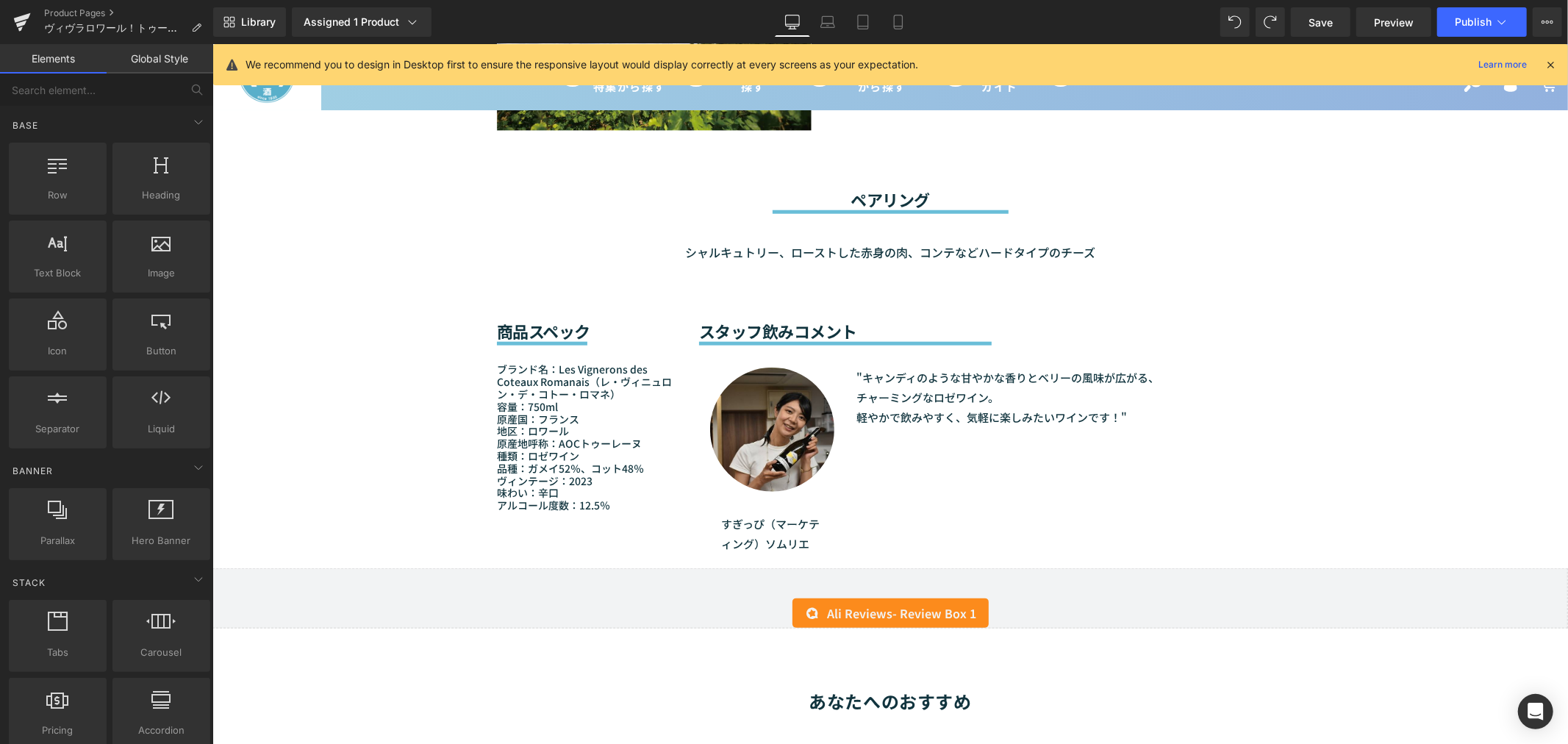
click at [1364, 356] on div "Sale Off (P) Image" at bounding box center [888, 321] width 1355 height 2540
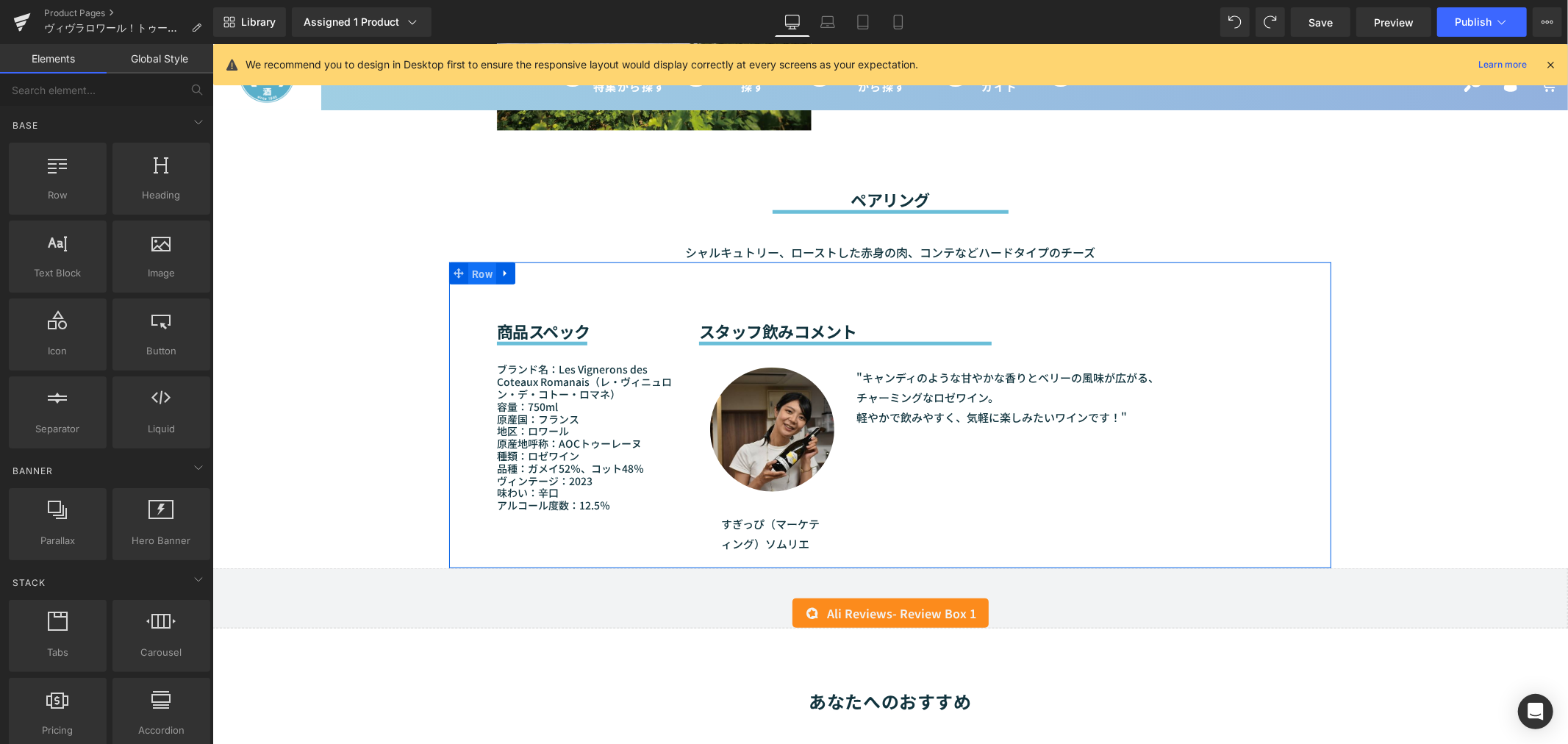
click at [469, 263] on span "Row" at bounding box center [481, 274] width 28 height 22
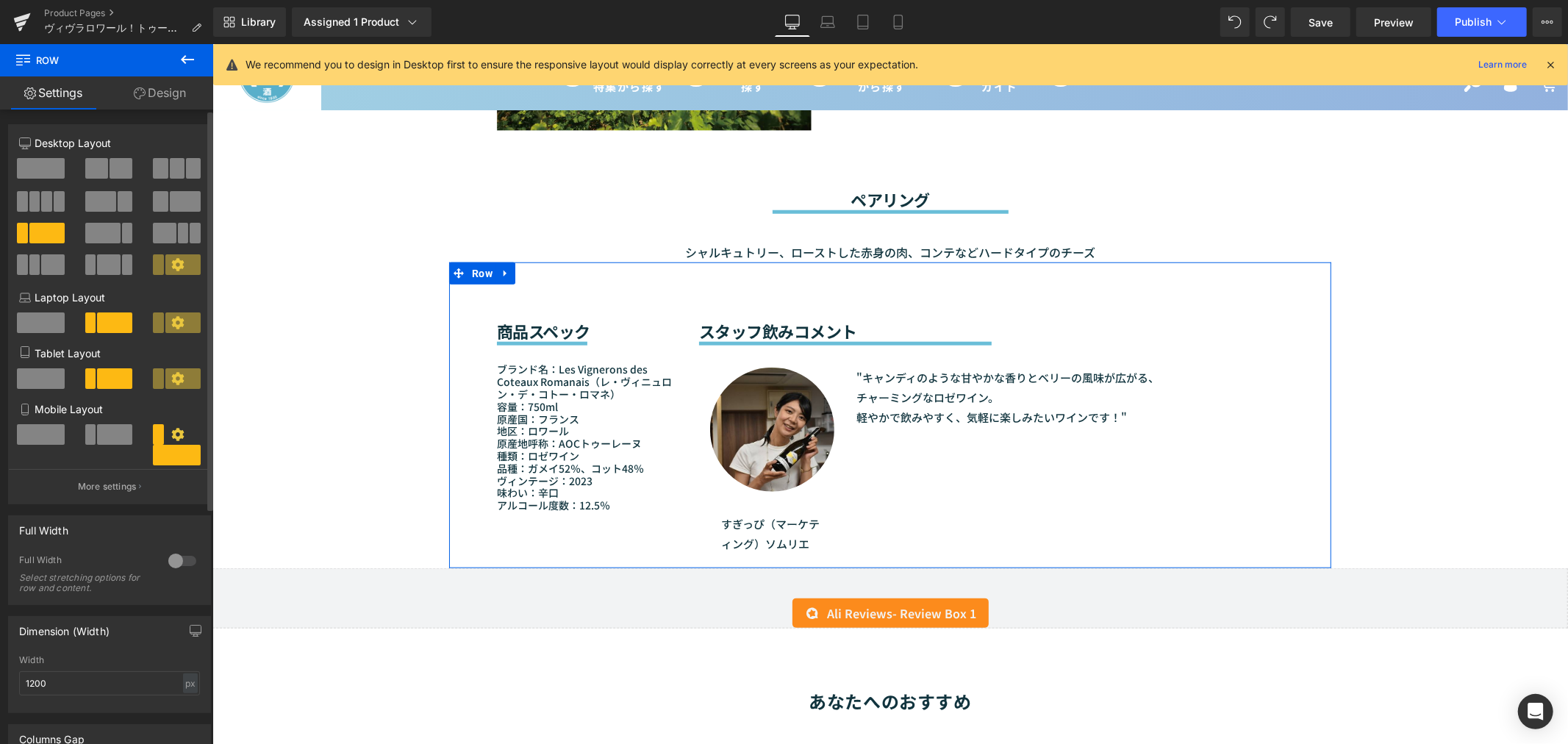
click at [174, 266] on icon at bounding box center [177, 264] width 13 height 13
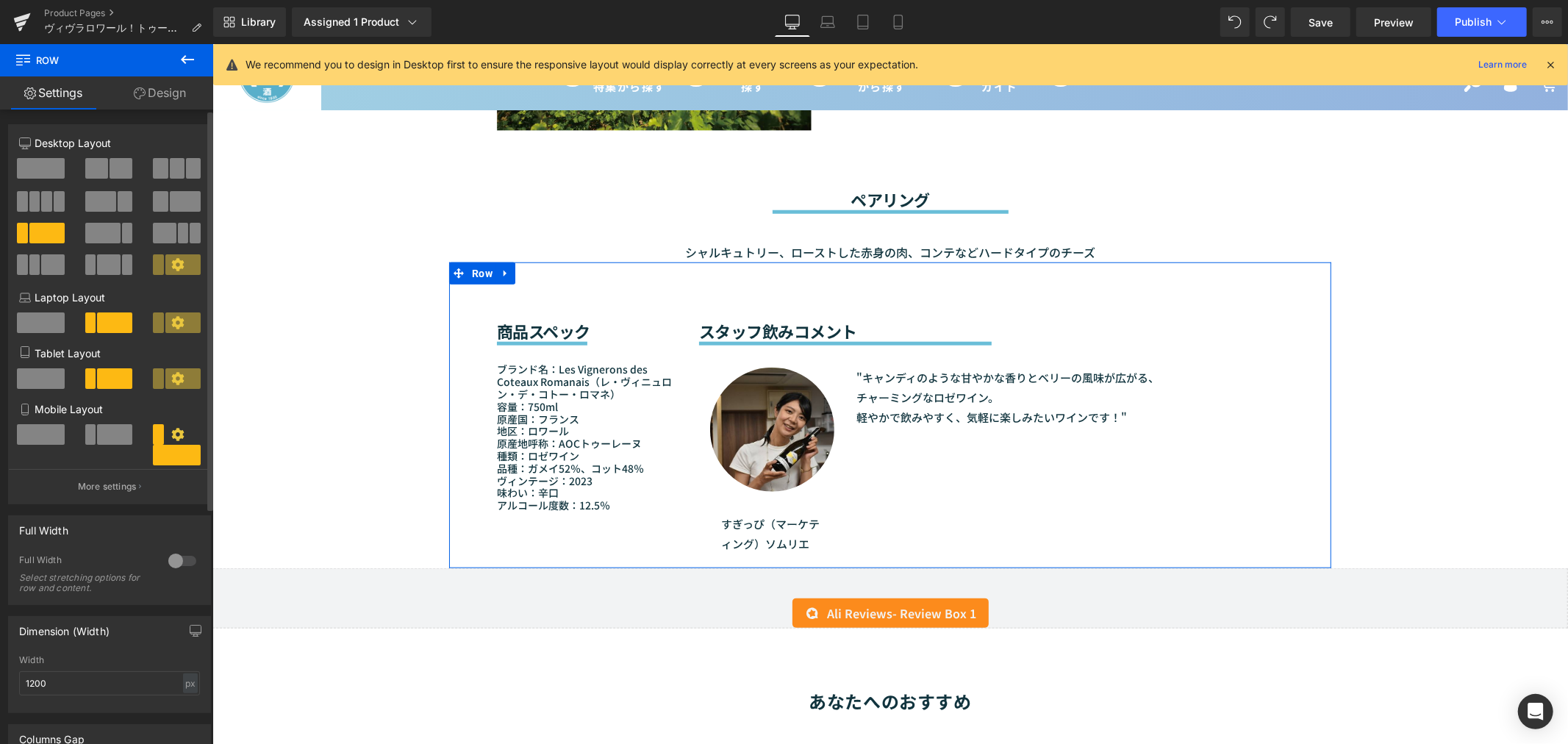
click at [174, 266] on icon at bounding box center [177, 264] width 13 height 13
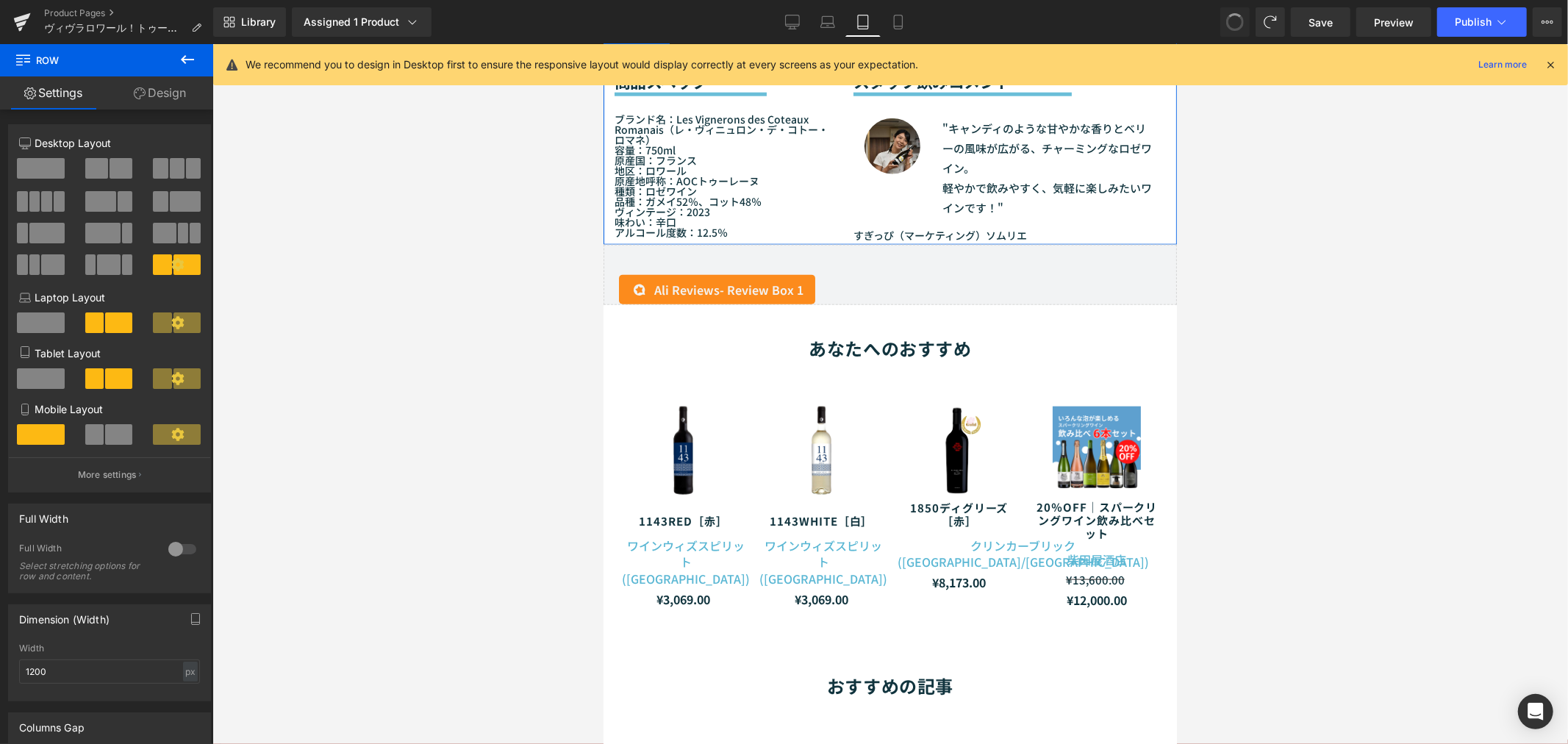
scroll to position [1184, 0]
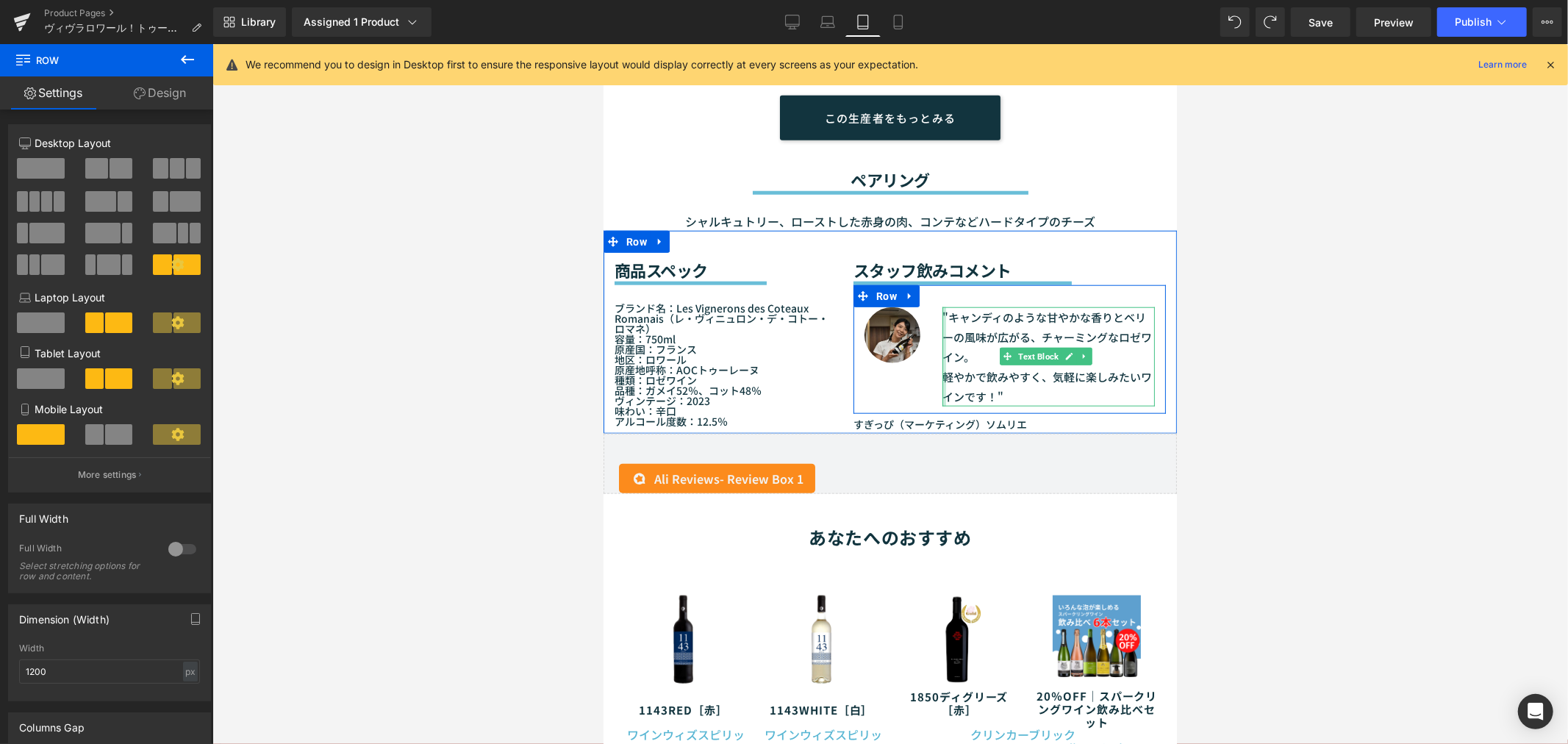
click at [941, 372] on div at bounding box center [943, 356] width 4 height 99
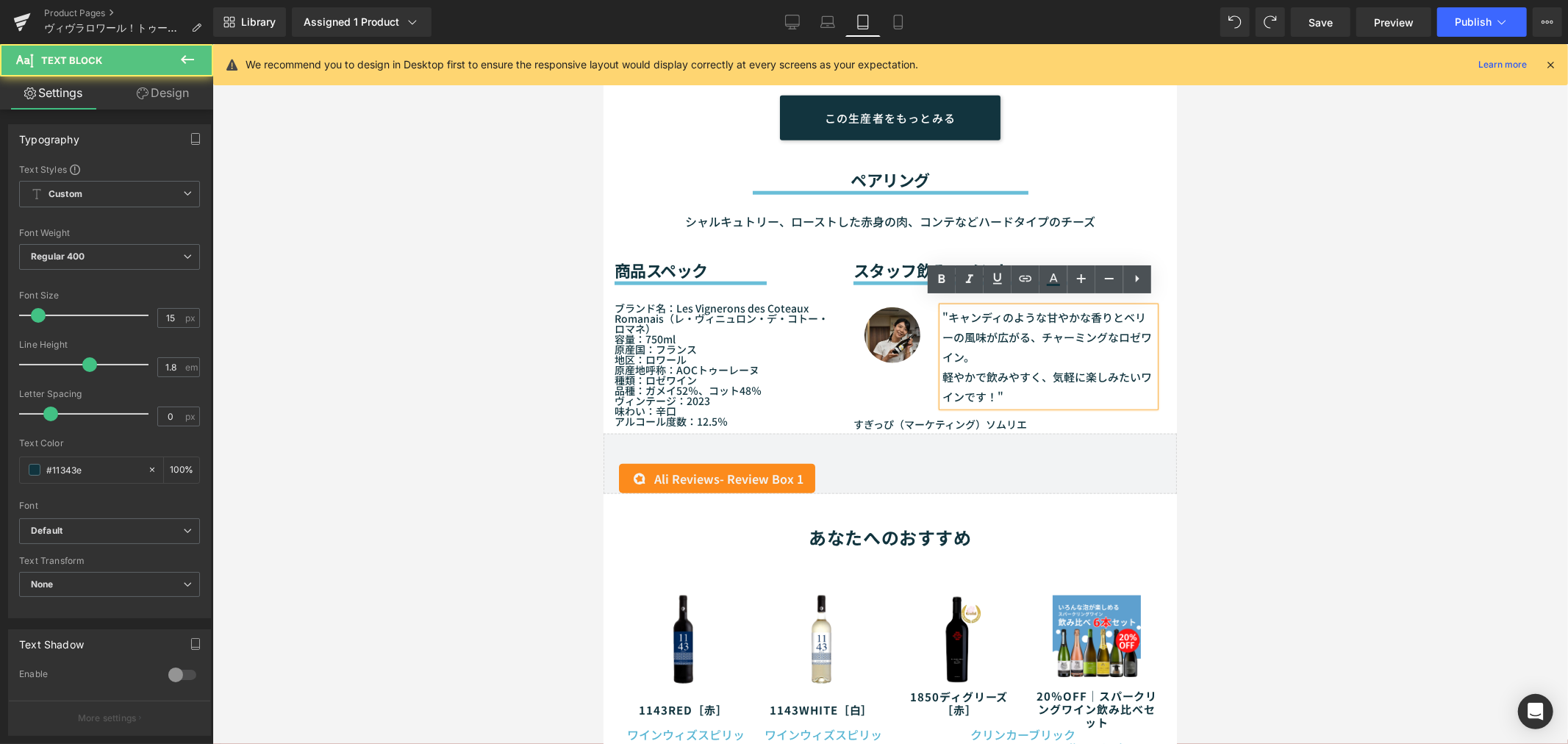
click at [941, 370] on p "軽やかで飲みやすく、気軽に楽しみたいワインです！"" at bounding box center [1047, 385] width 212 height 39
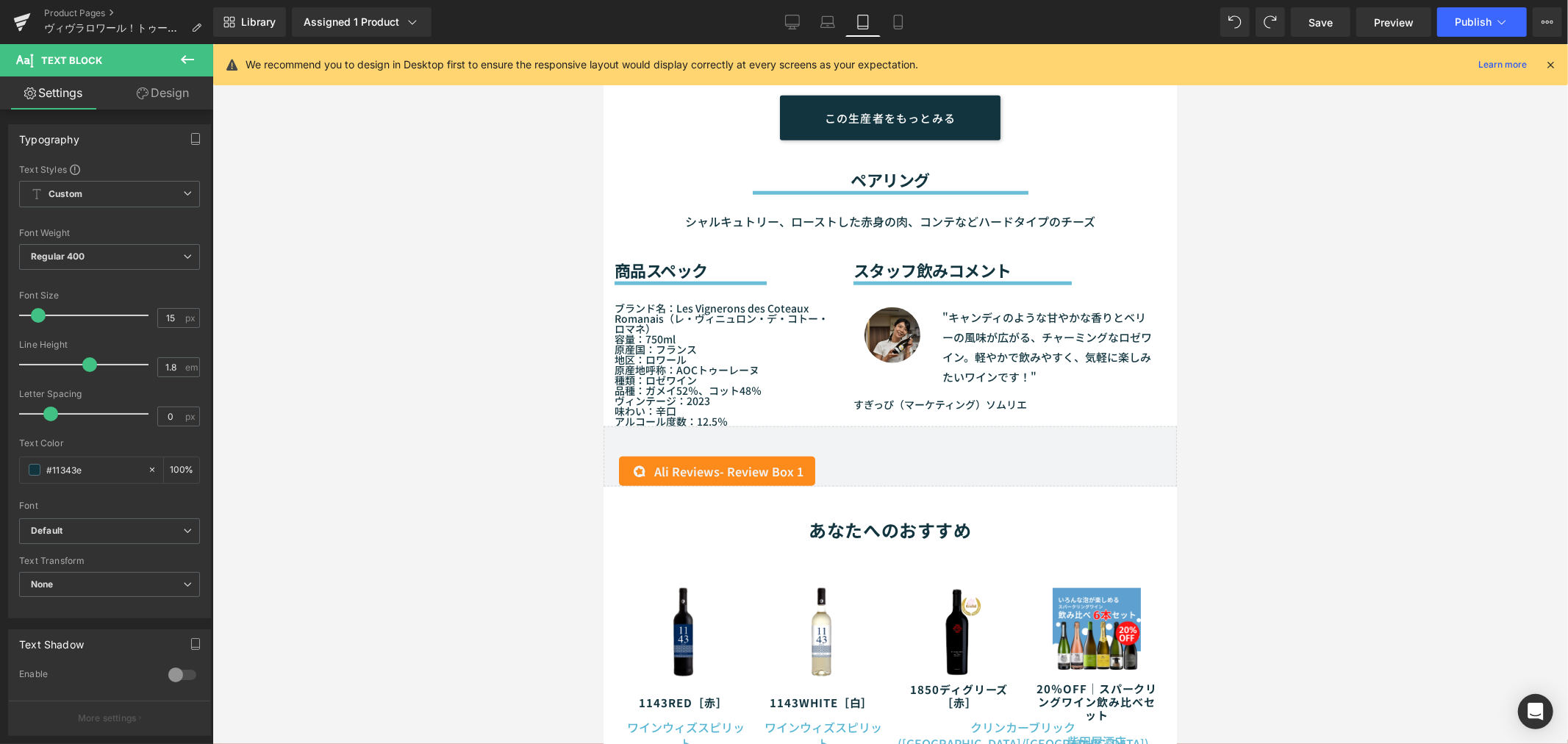
click at [1295, 224] on div at bounding box center [889, 394] width 1355 height 700
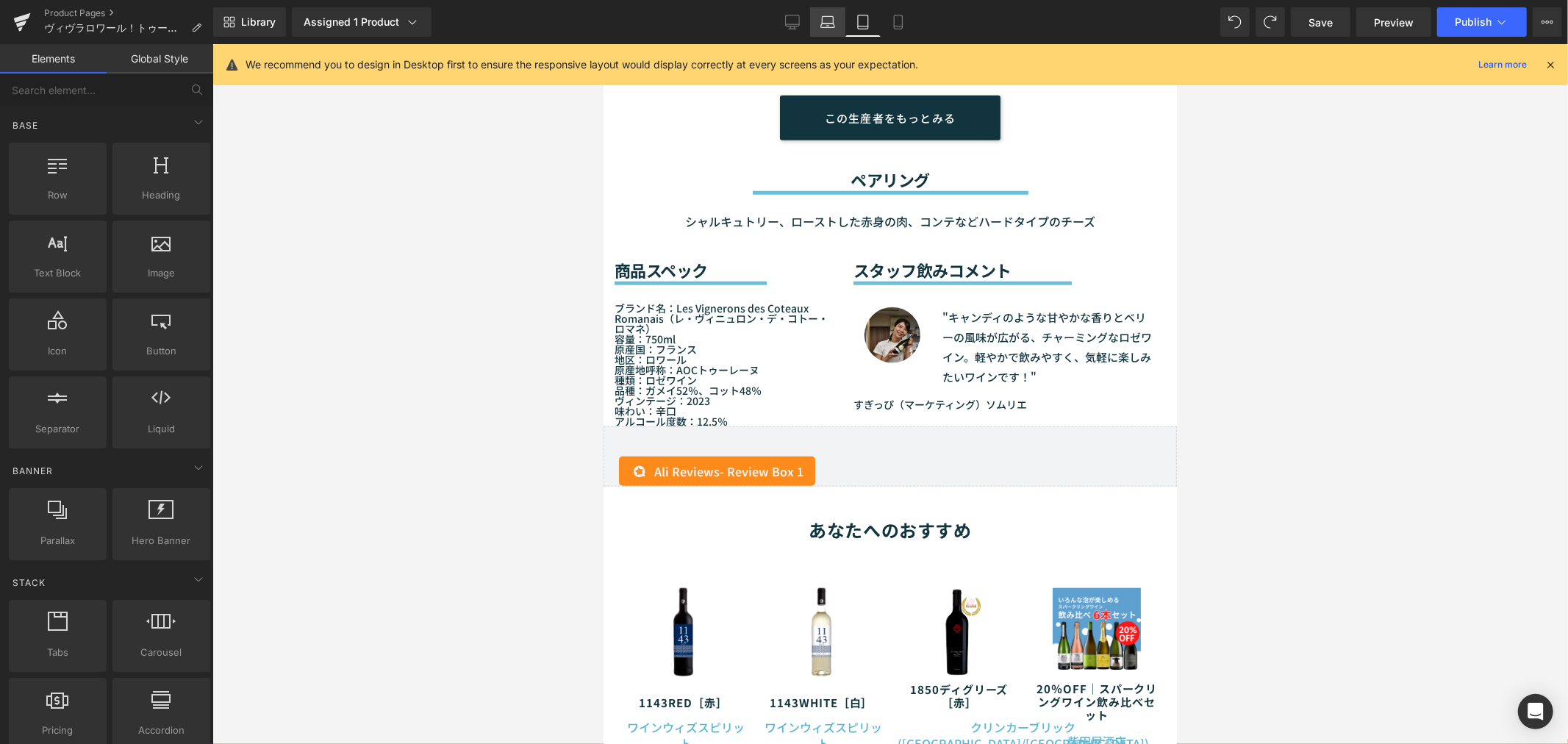
click at [831, 23] on icon at bounding box center [828, 22] width 15 height 15
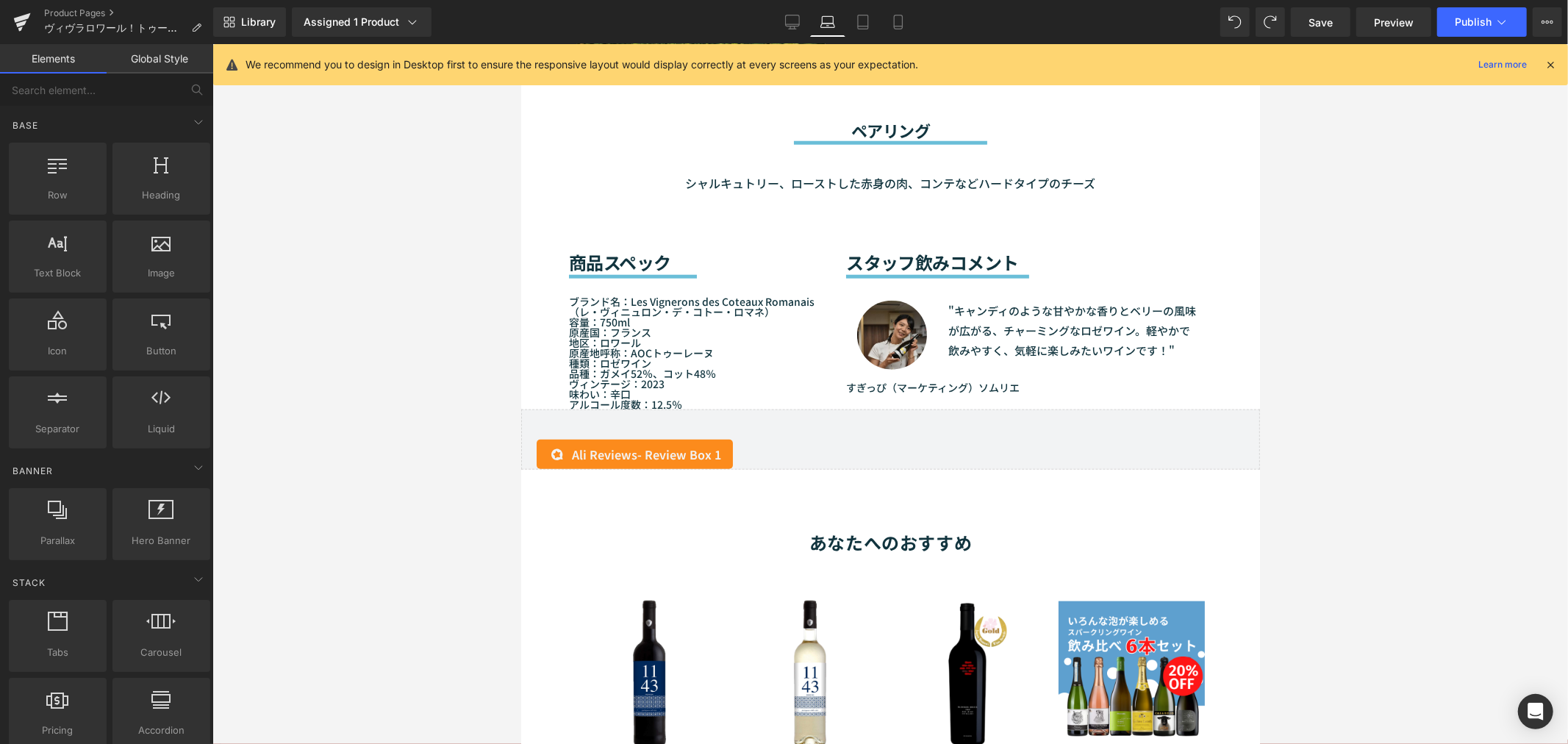
scroll to position [1191, 0]
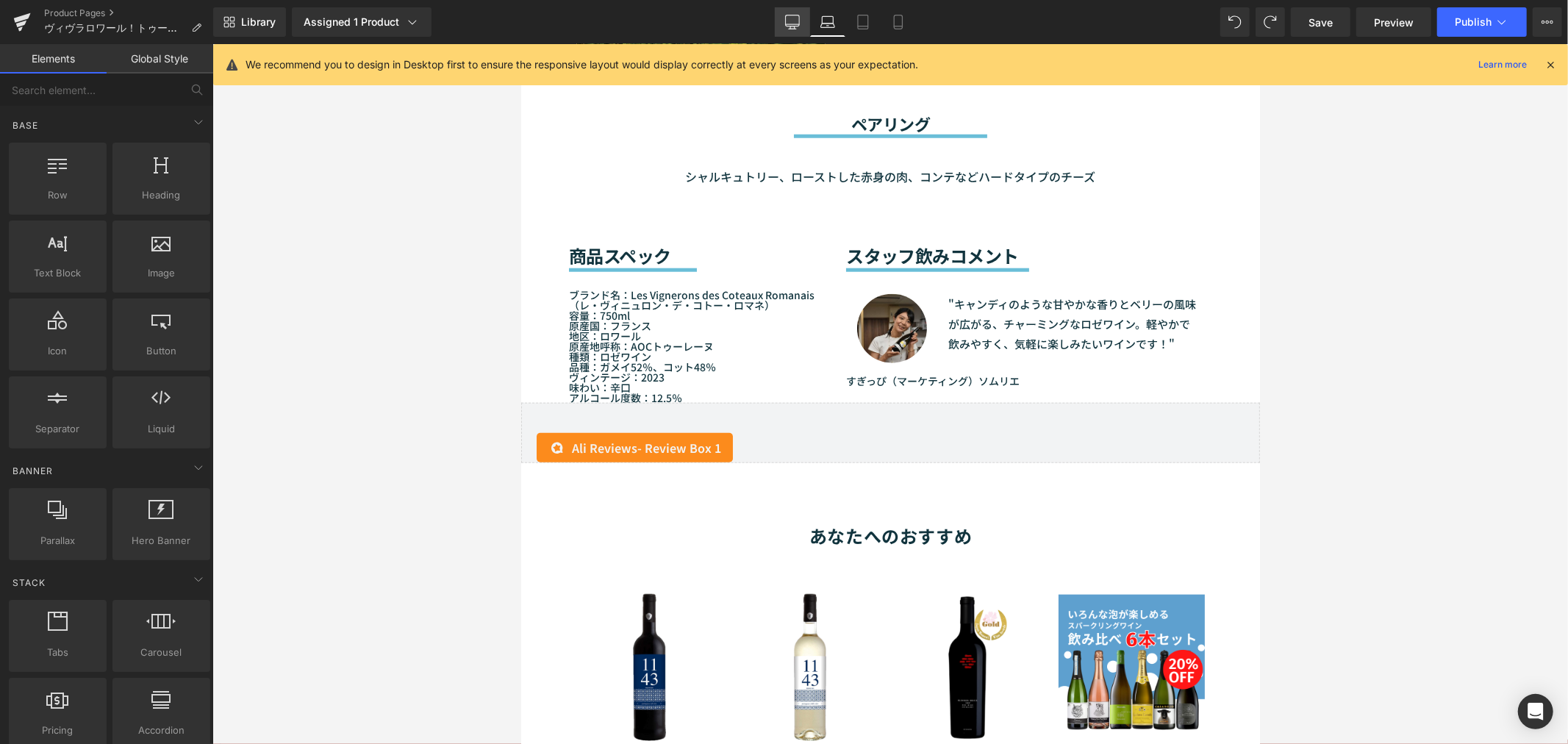
click at [788, 22] on icon at bounding box center [791, 21] width 14 height 11
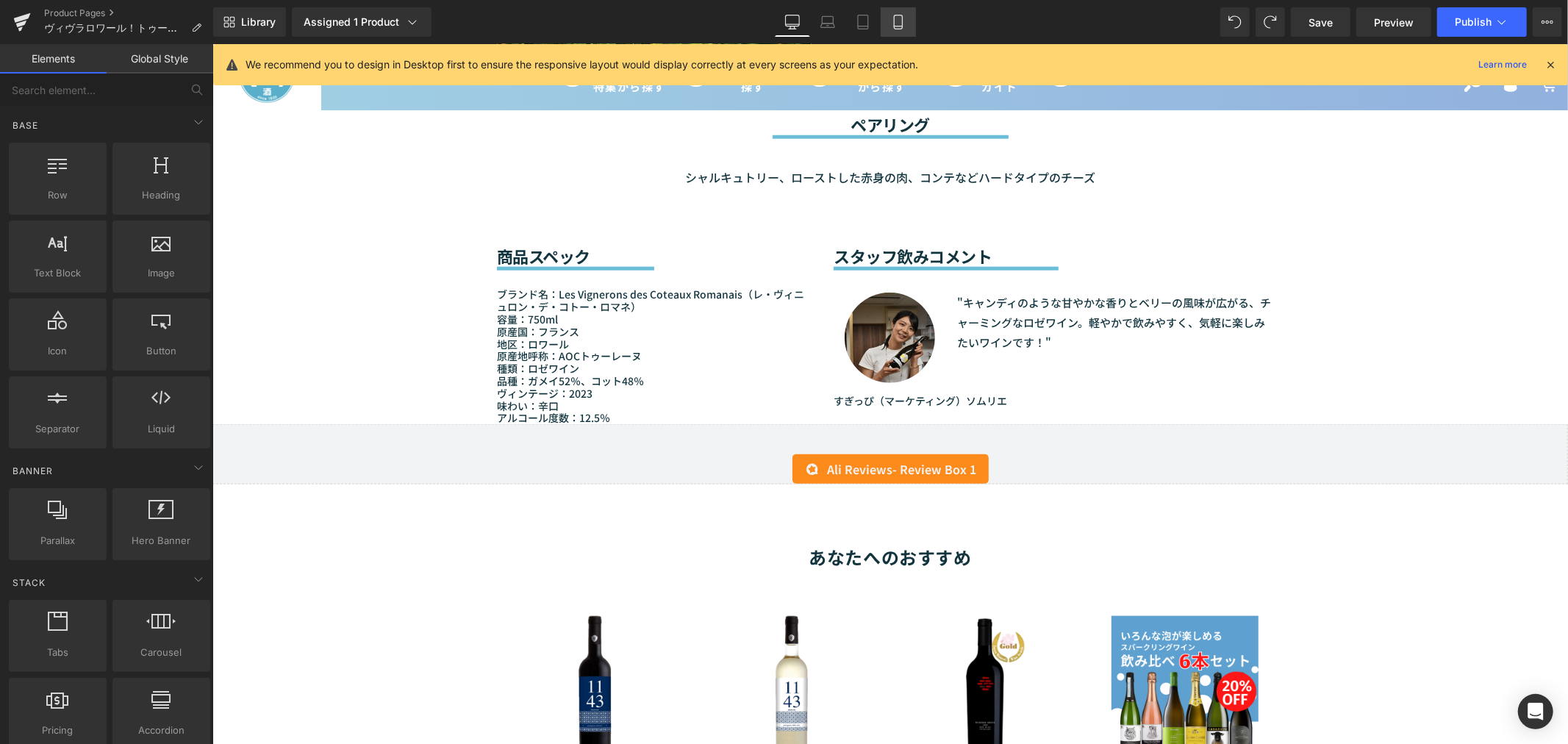
click at [880, 25] on link "Mobile" at bounding box center [897, 22] width 36 height 29
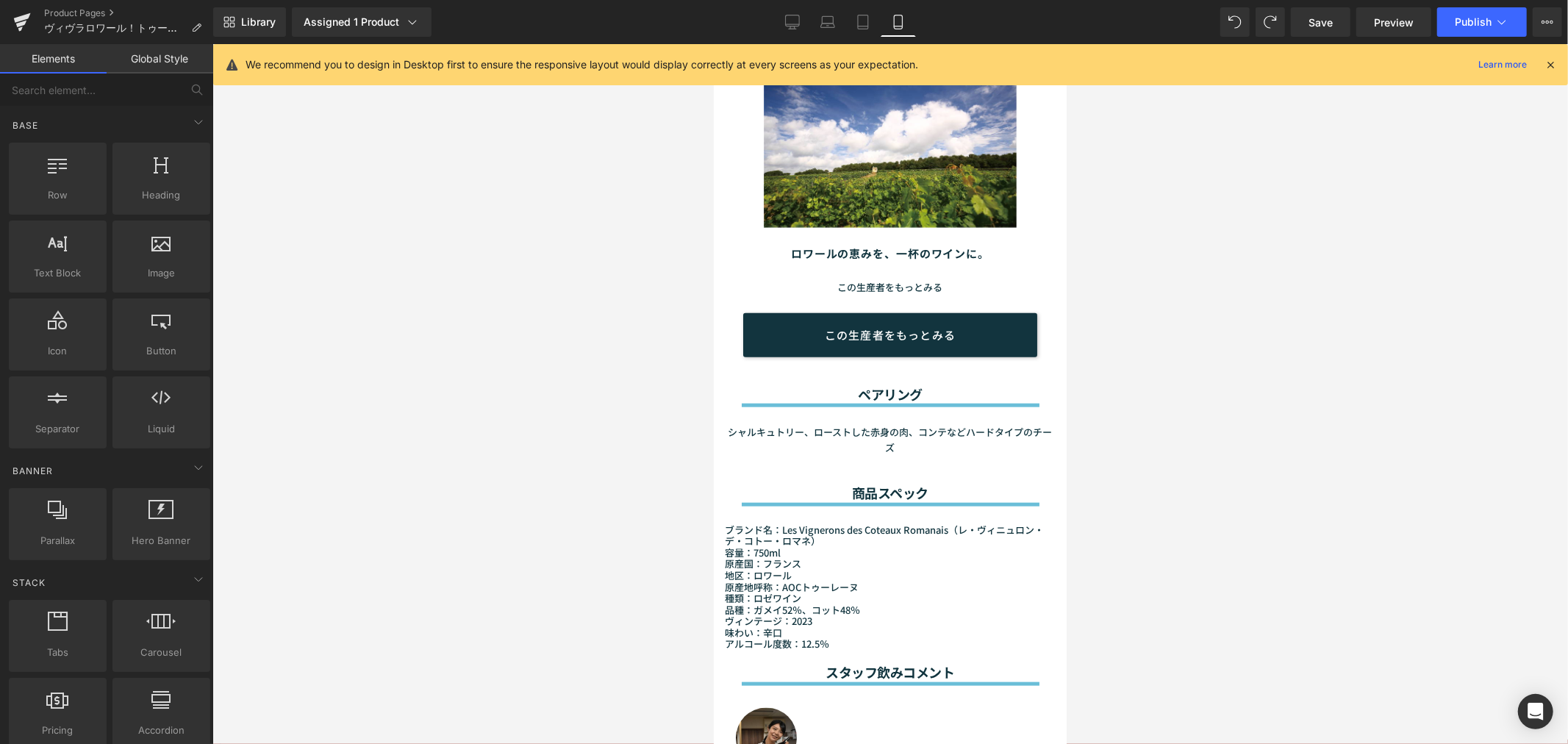
scroll to position [1553, 0]
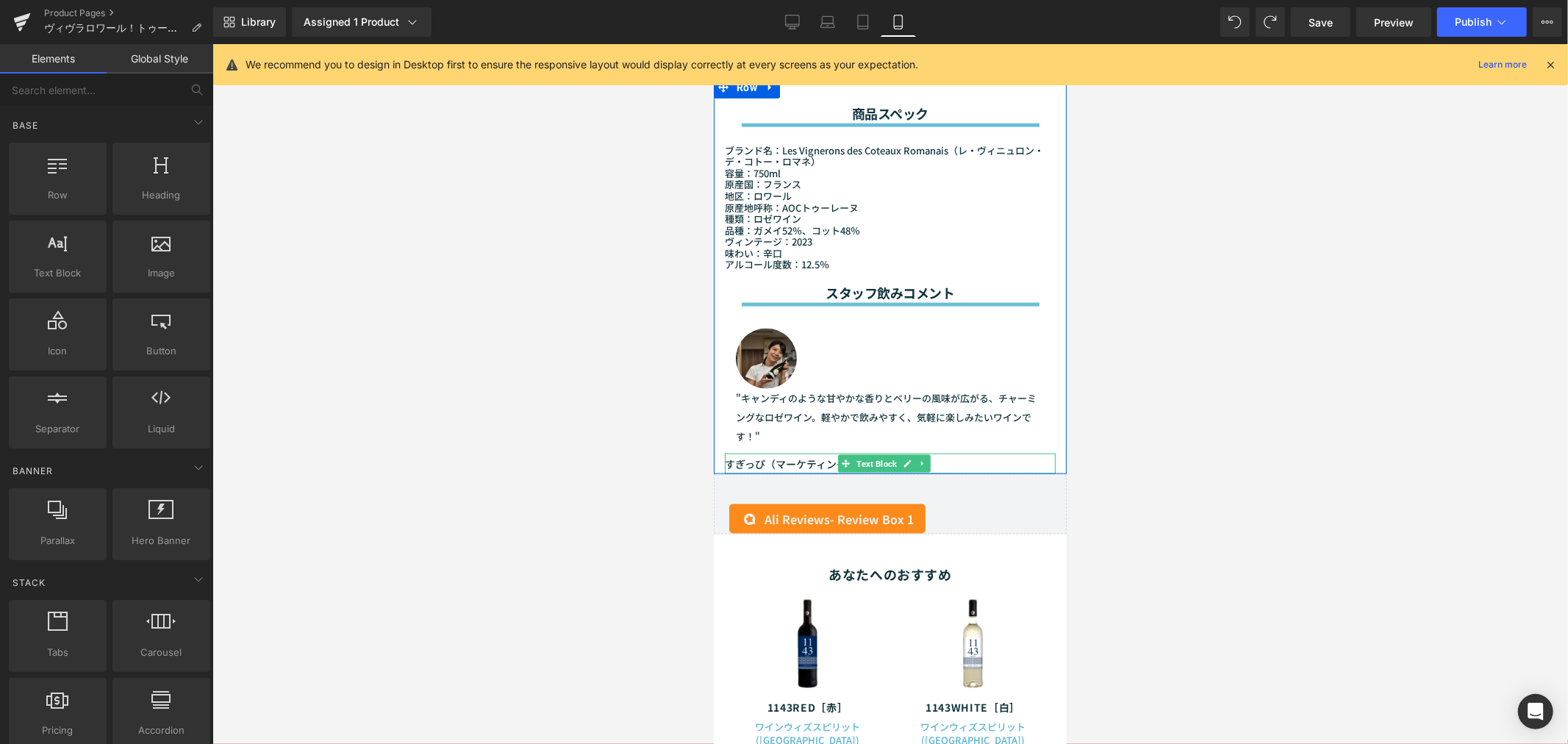
click at [742, 456] on span "すぎっぴ（マーケティング）" at bounding box center [789, 463] width 133 height 15
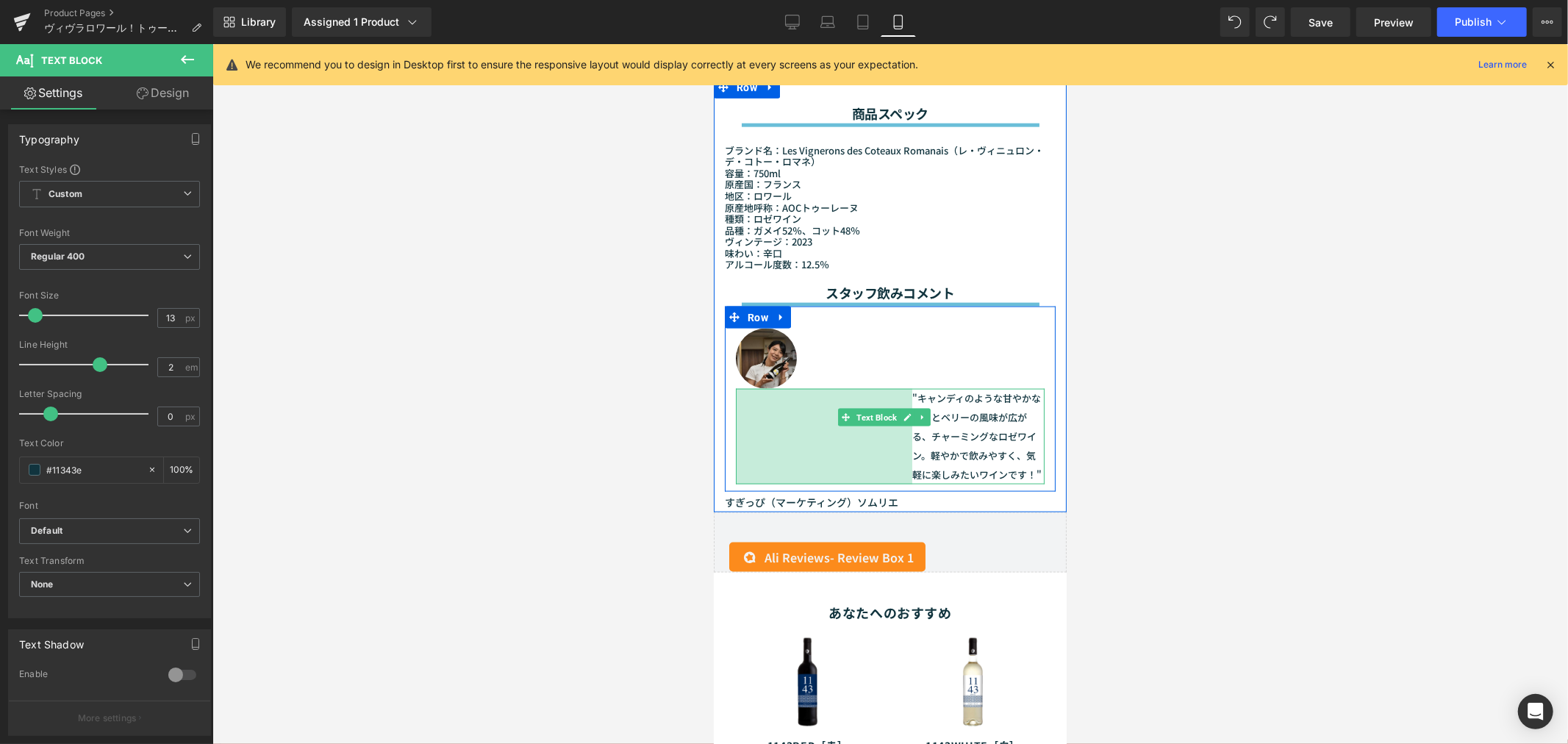
drag, startPoint x: 738, startPoint y: 374, endPoint x: 914, endPoint y: 361, distance: 176.5
click at [914, 388] on div ""キャンディのような甘やかな香りとベリーの風味が広がる、チャーミングなロゼワイン。 軽やかで飲みやすく、気軽に楽しみたいワインです！" Text Block …" at bounding box center [888, 436] width 308 height 95
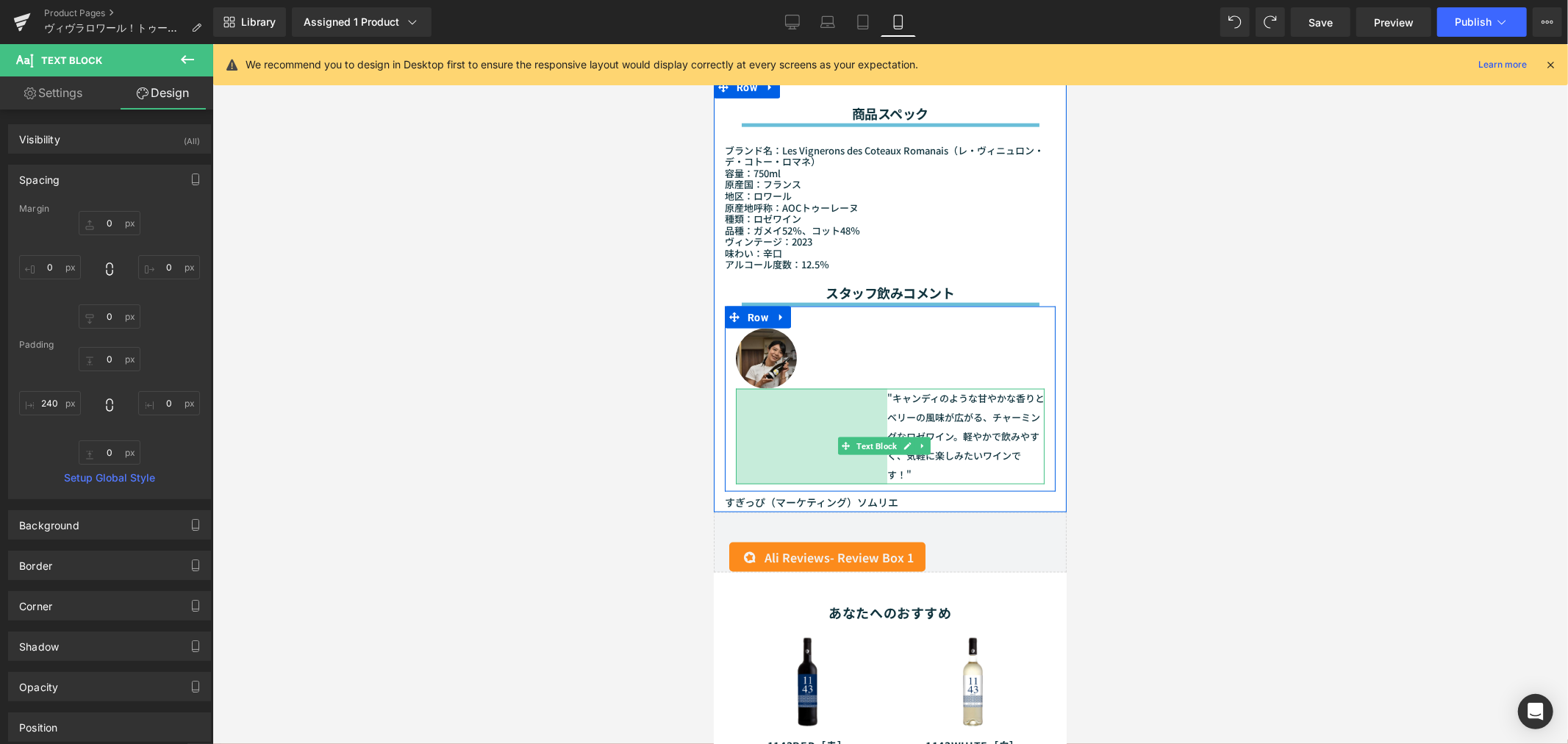
drag, startPoint x: 741, startPoint y: 394, endPoint x: 1393, endPoint y: 431, distance: 653.0
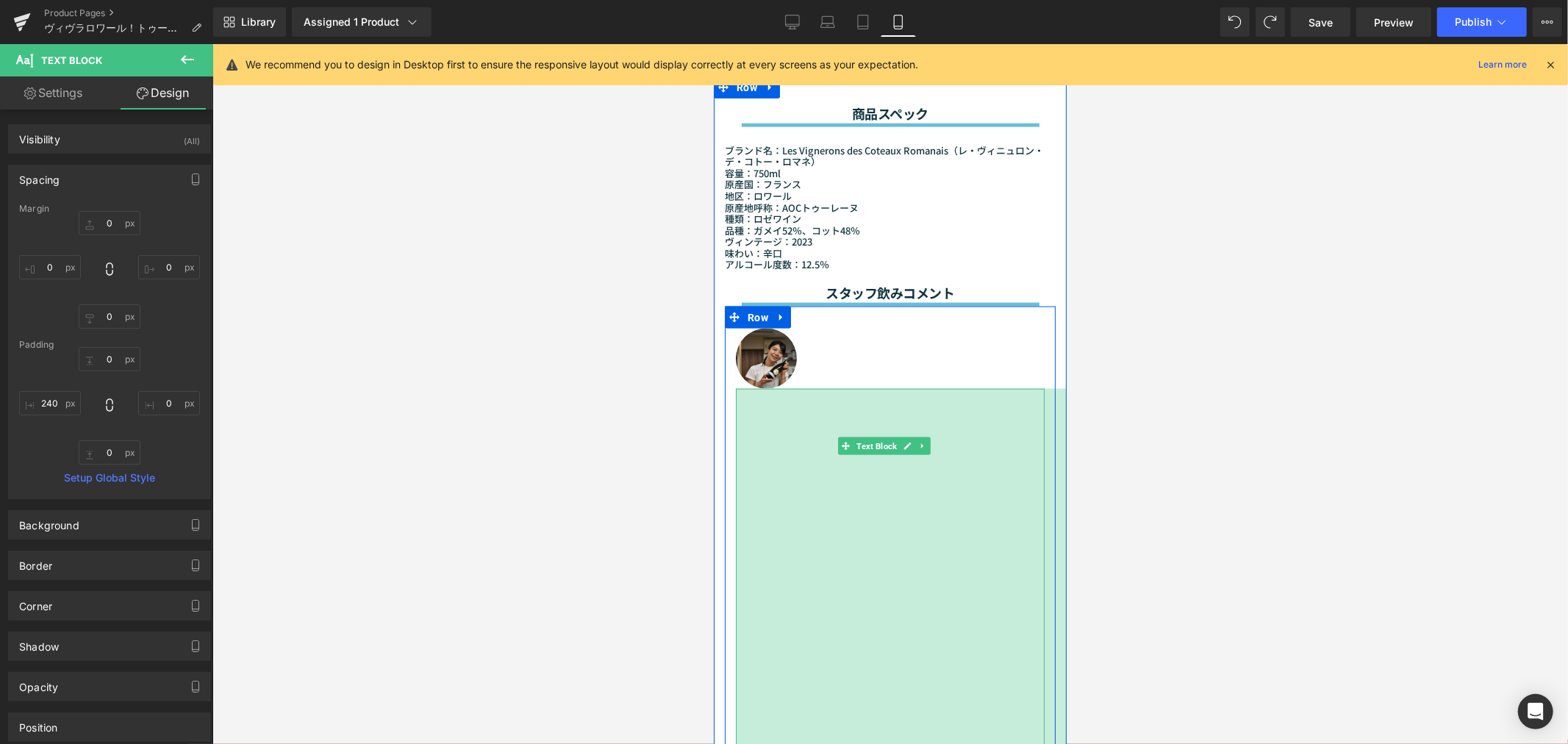
click at [1207, 428] on div at bounding box center [889, 394] width 1355 height 700
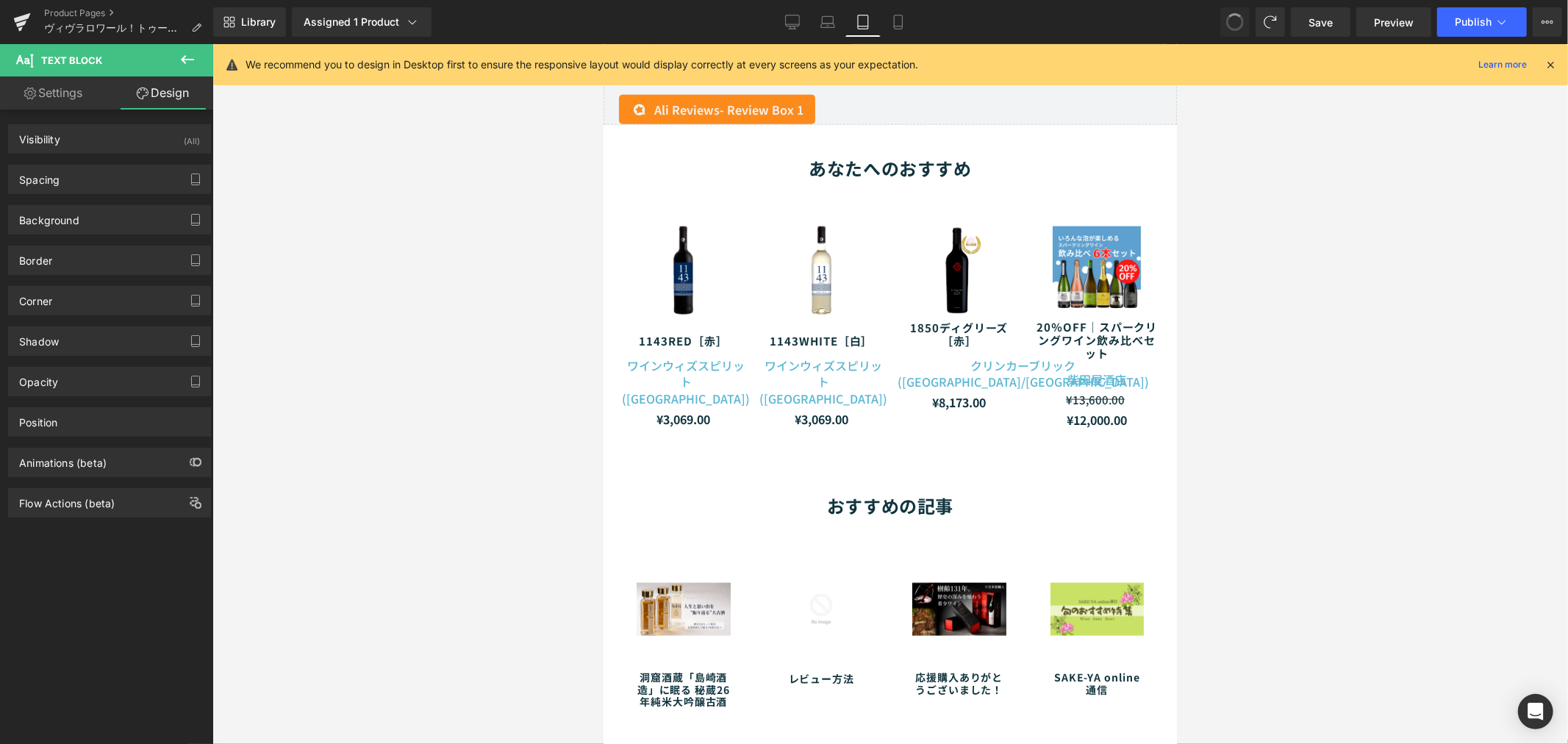
scroll to position [1130, 0]
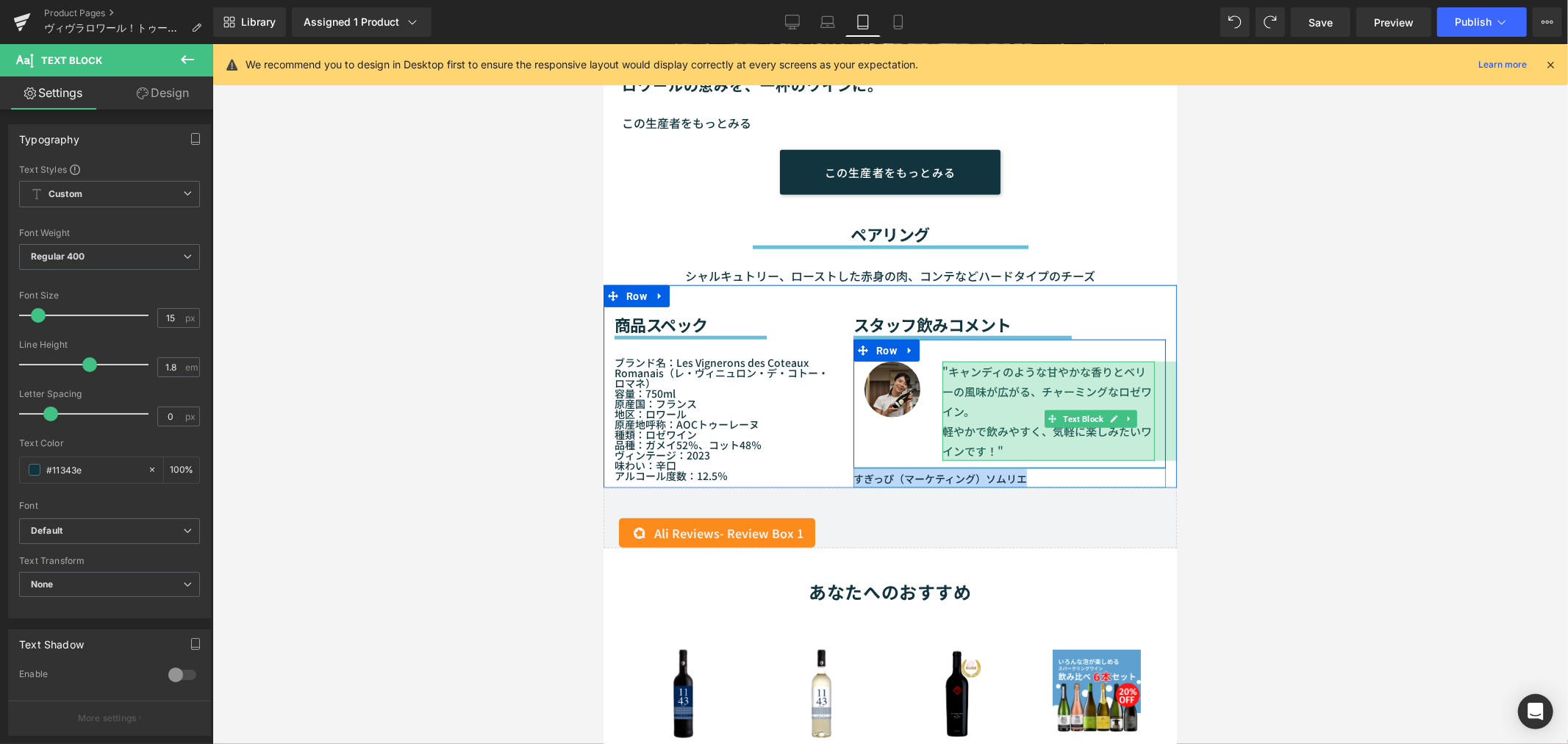
drag, startPoint x: 1026, startPoint y: 466, endPoint x: 843, endPoint y: 469, distance: 183.0
click at [843, 469] on div "スタッフ飲みコメント Heading Separator Image "キャンディのような甘やかな香りとベリーの風味が広がる、チャーミングなロゼワイン。 軽や…" at bounding box center [1009, 386] width 335 height 203
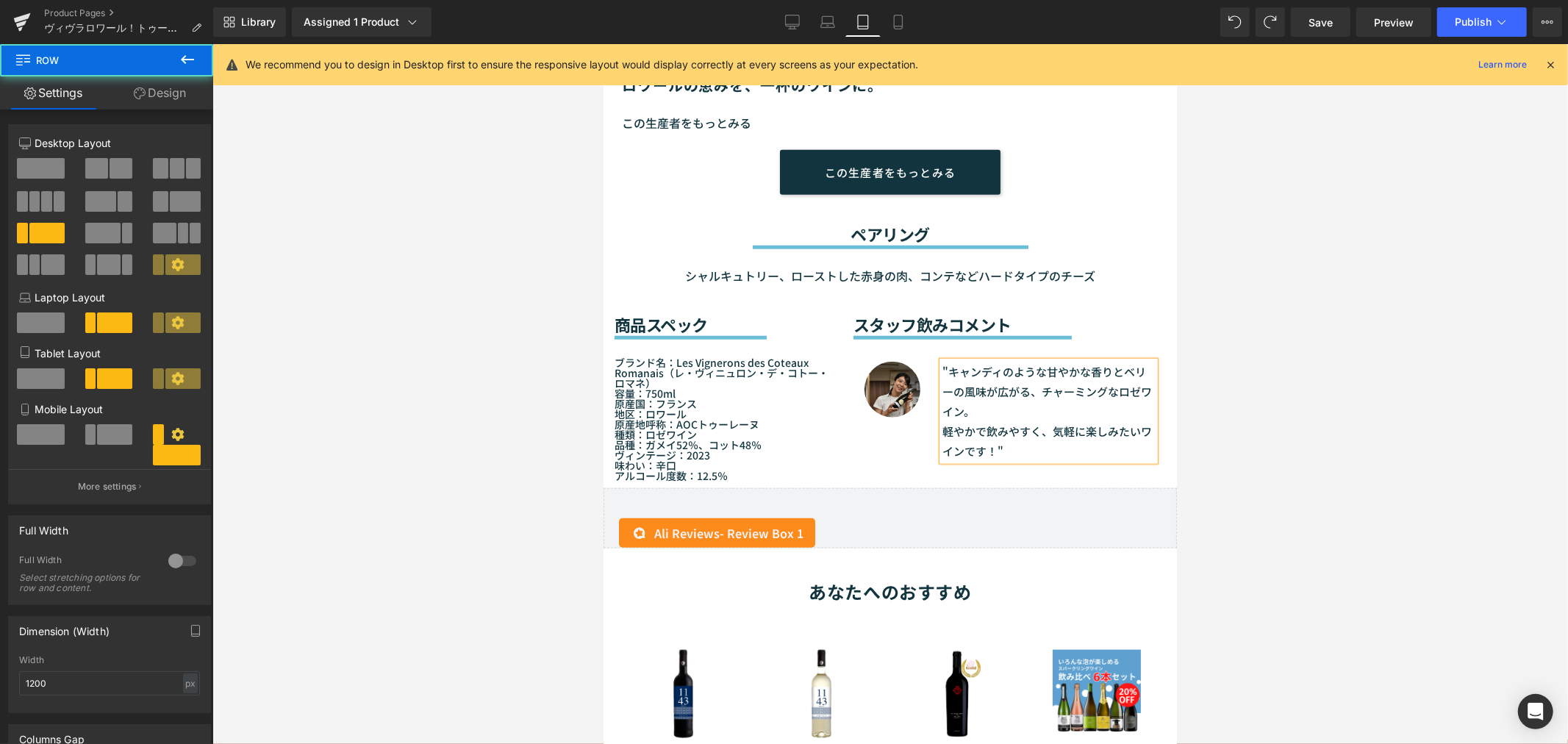
click at [874, 412] on div "Image "キャンディのような甘やかな香りとベリーの風味が広がる、チャーミングなロゼワイン。 軽やかで飲みやすく、気軽に楽しみたいワインです！" Text …" at bounding box center [1008, 403] width 312 height 129
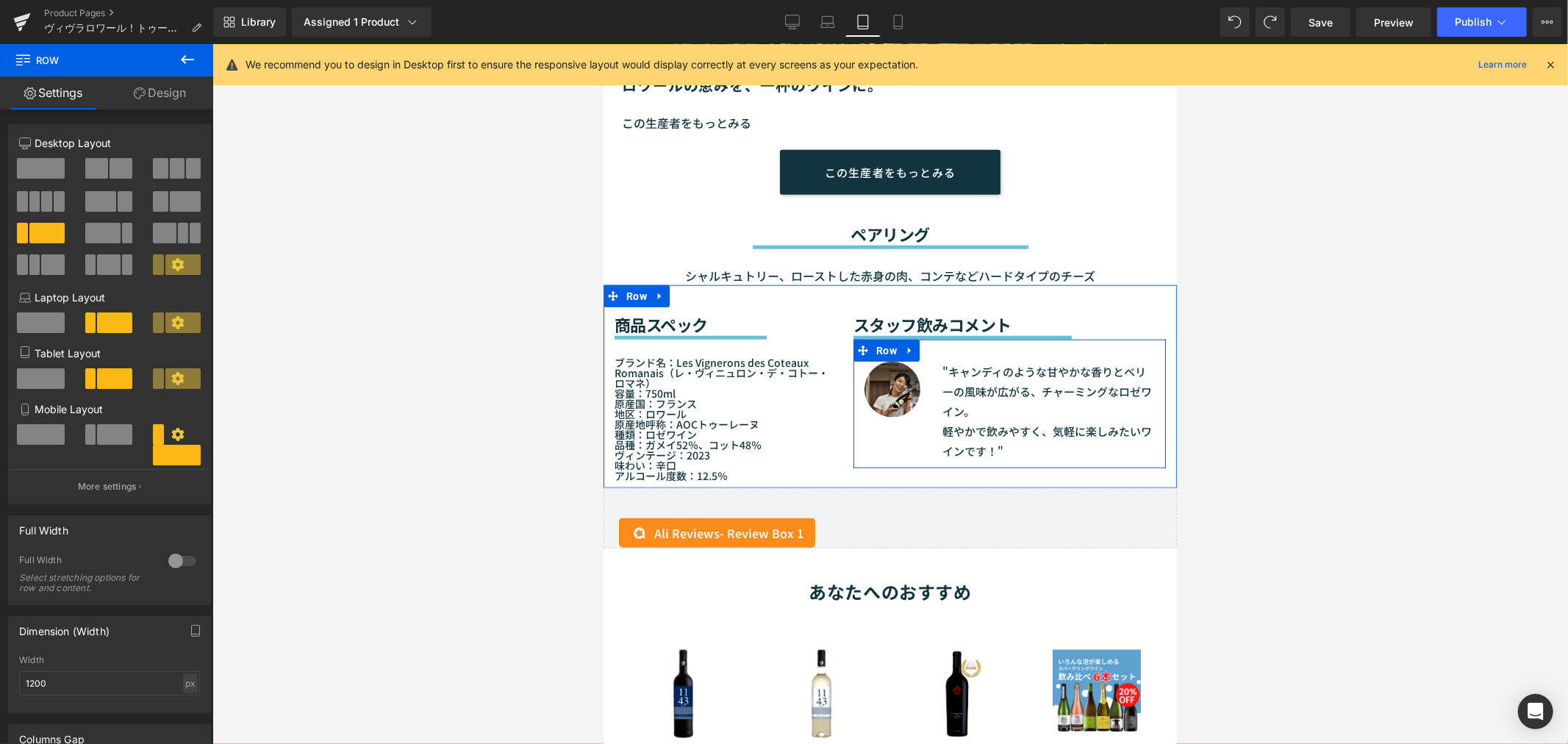
click at [930, 411] on div ""キャンディのような甘やかな香りとベリーの風味が広がる、チャーミングなロゼワイン。 軽やかで飲みやすく、気軽に楽しみたいワインです！" Text Block …" at bounding box center [1047, 410] width 234 height 99
click at [919, 412] on div "Image "キャンディのような甘やかな香りとベリーの風味が広がる、チャーミングなロゼワイン。 軽やかで飲みやすく、気軽に楽しみたいワインです！" Text …" at bounding box center [1008, 403] width 312 height 129
click at [895, 420] on div "Image "キャンディのような甘やかな香りとベリーの風味が広がる、チャーミングなロゼワイン。 軽やかで飲みやすく、気軽に楽しみたいワインです！" Text …" at bounding box center [1008, 403] width 312 height 129
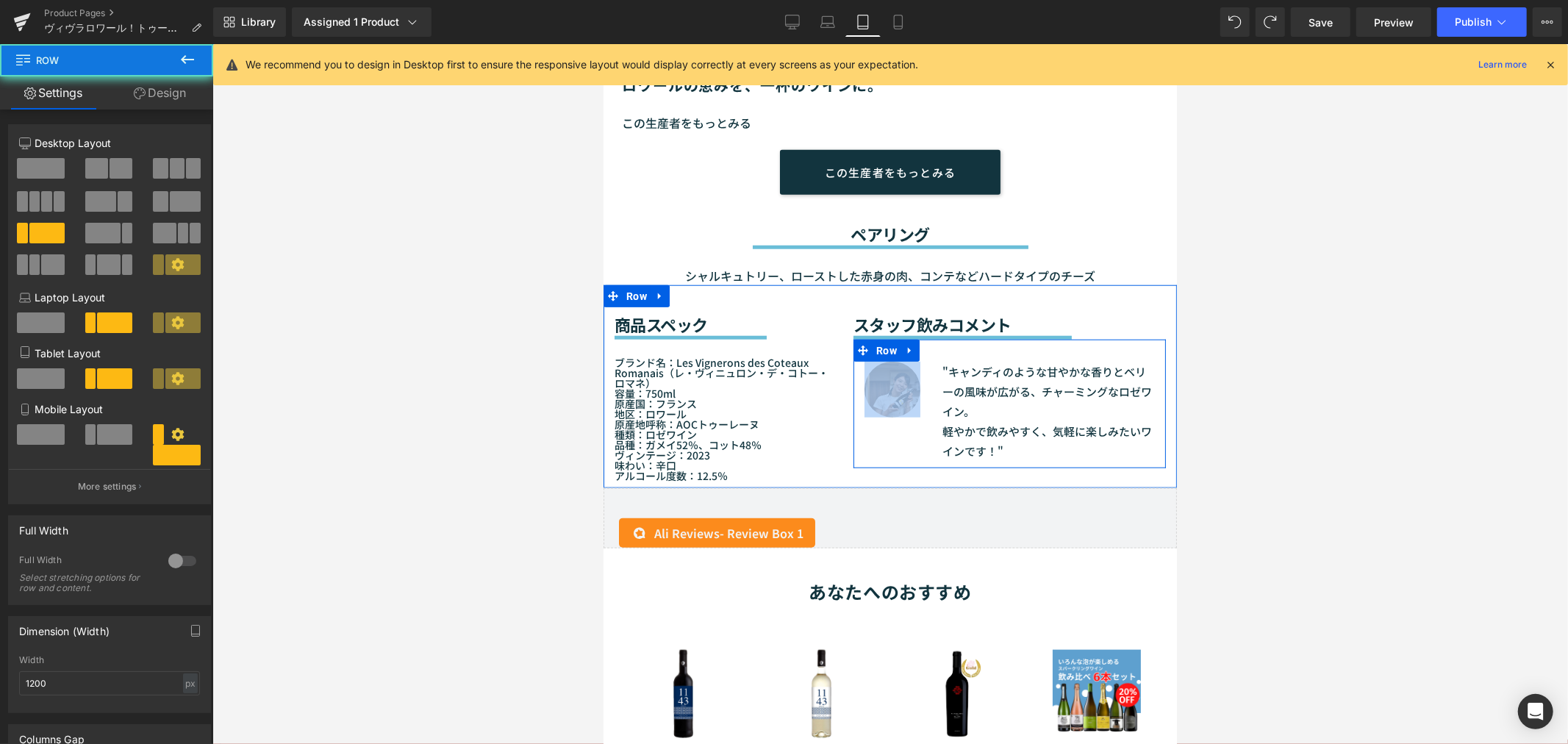
click at [895, 420] on div "Image "キャンディのような甘やかな香りとベリーの風味が広がる、チャーミングなロゼワイン。 軽やかで飲みやすく、気軽に楽しみたいワインです！" Text …" at bounding box center [1008, 403] width 312 height 129
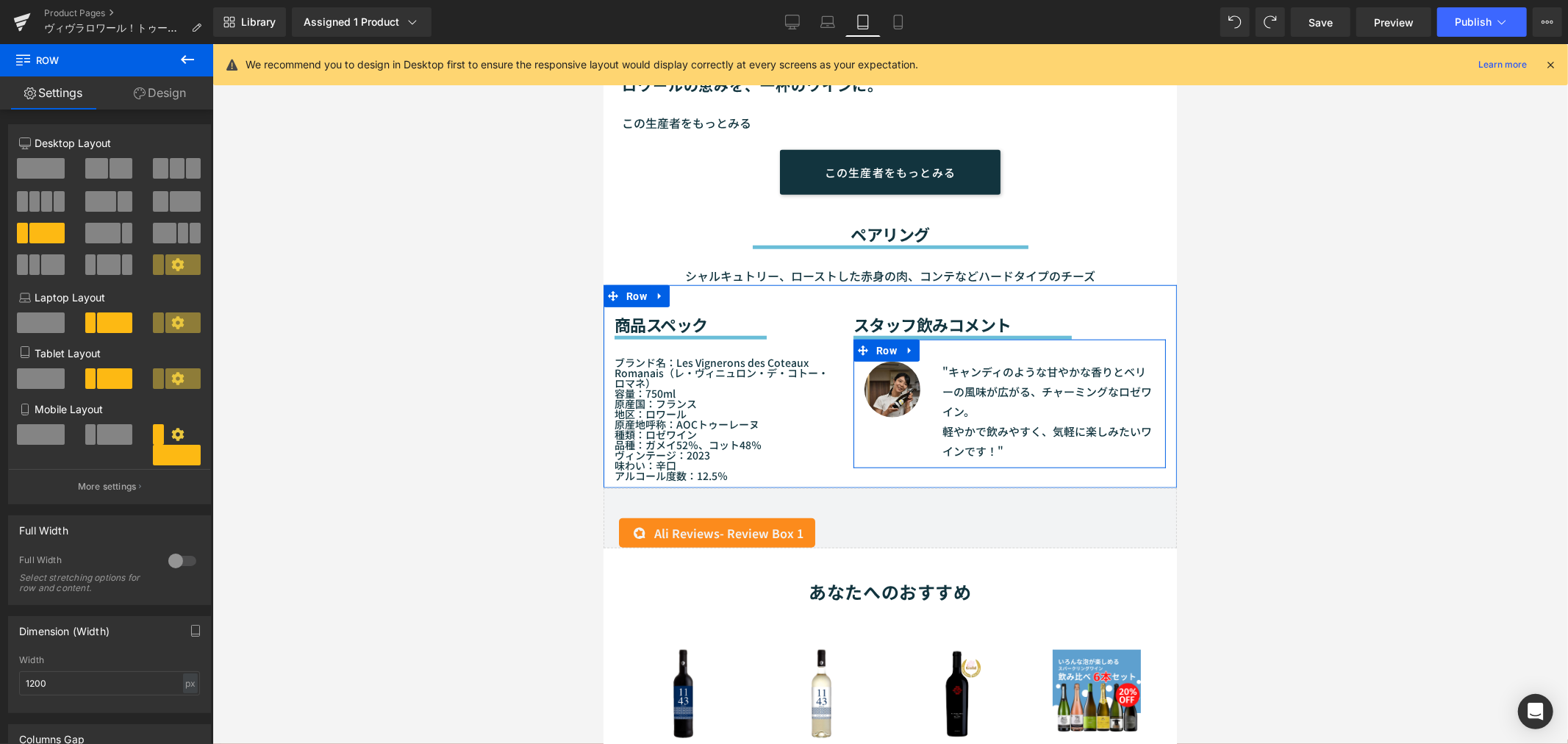
click at [881, 432] on div "Image "キャンディのような甘やかな香りとベリーの風味が広がる、チャーミングなロゼワイン。 軽やかで飲みやすく、気軽に楽しみたいワインです！" Text …" at bounding box center [1008, 403] width 312 height 129
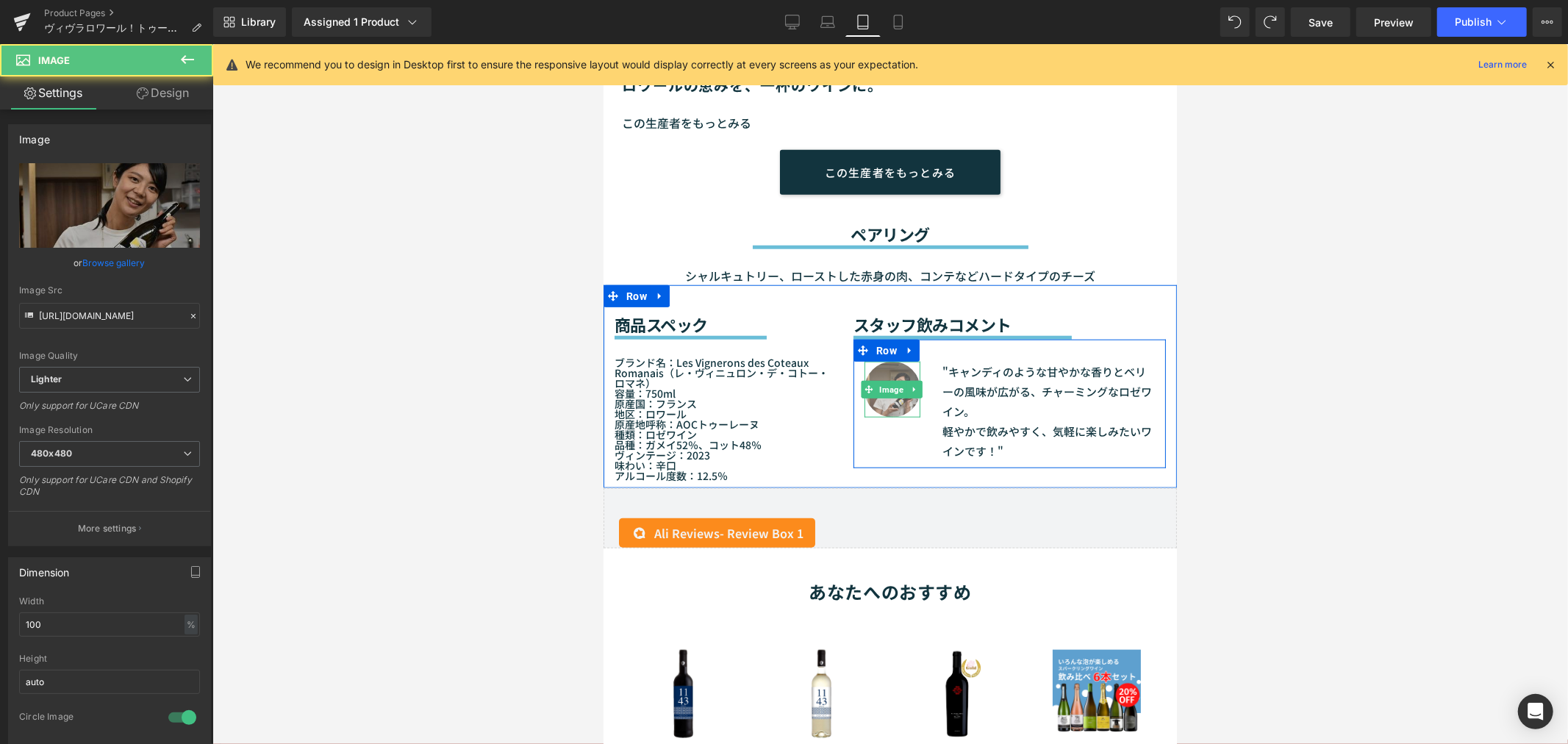
click at [887, 391] on img at bounding box center [891, 388] width 56 height 56
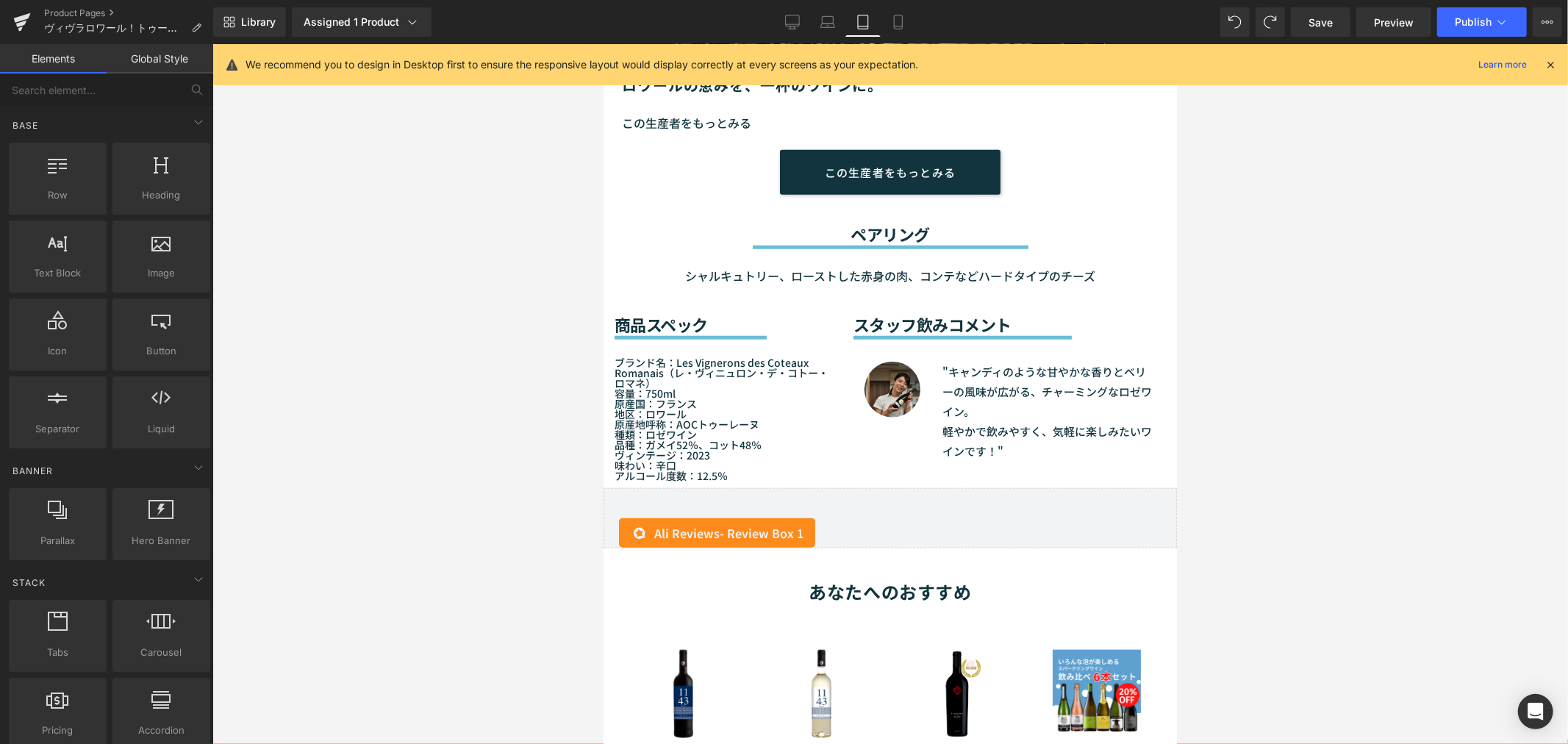
click at [523, 283] on div at bounding box center [889, 394] width 1355 height 700
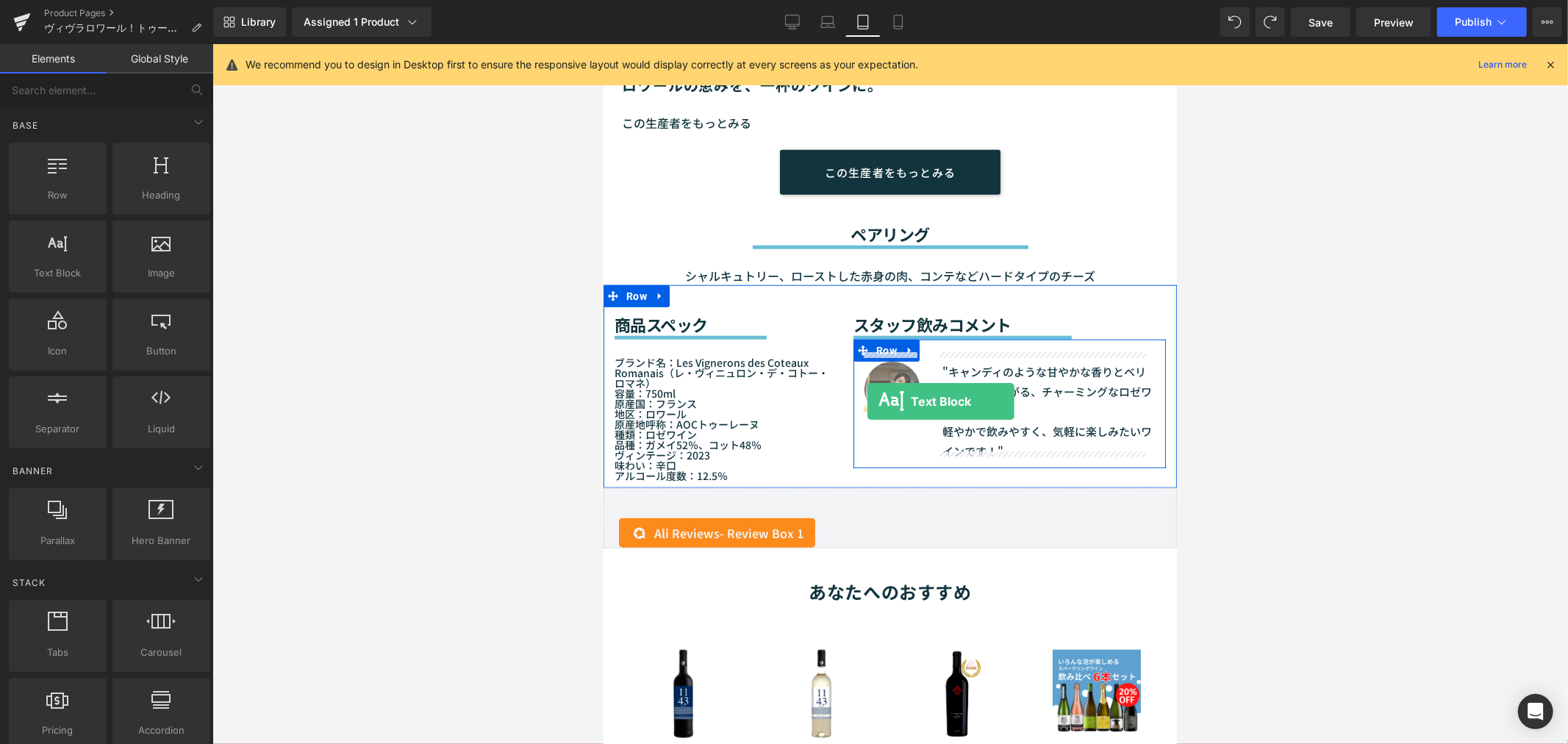
drag, startPoint x: 682, startPoint y: 320, endPoint x: 866, endPoint y: 401, distance: 201.0
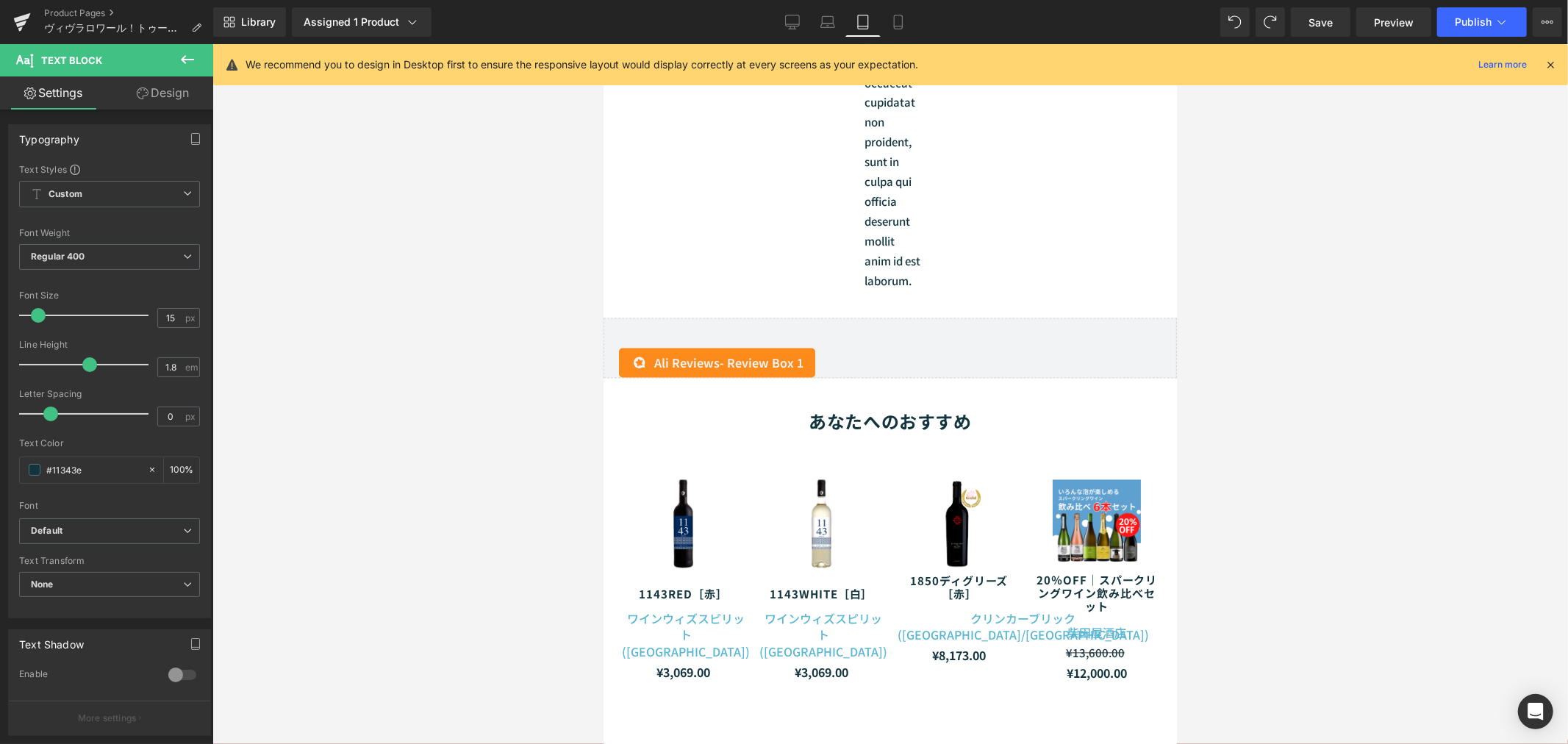
scroll to position [2193, 0]
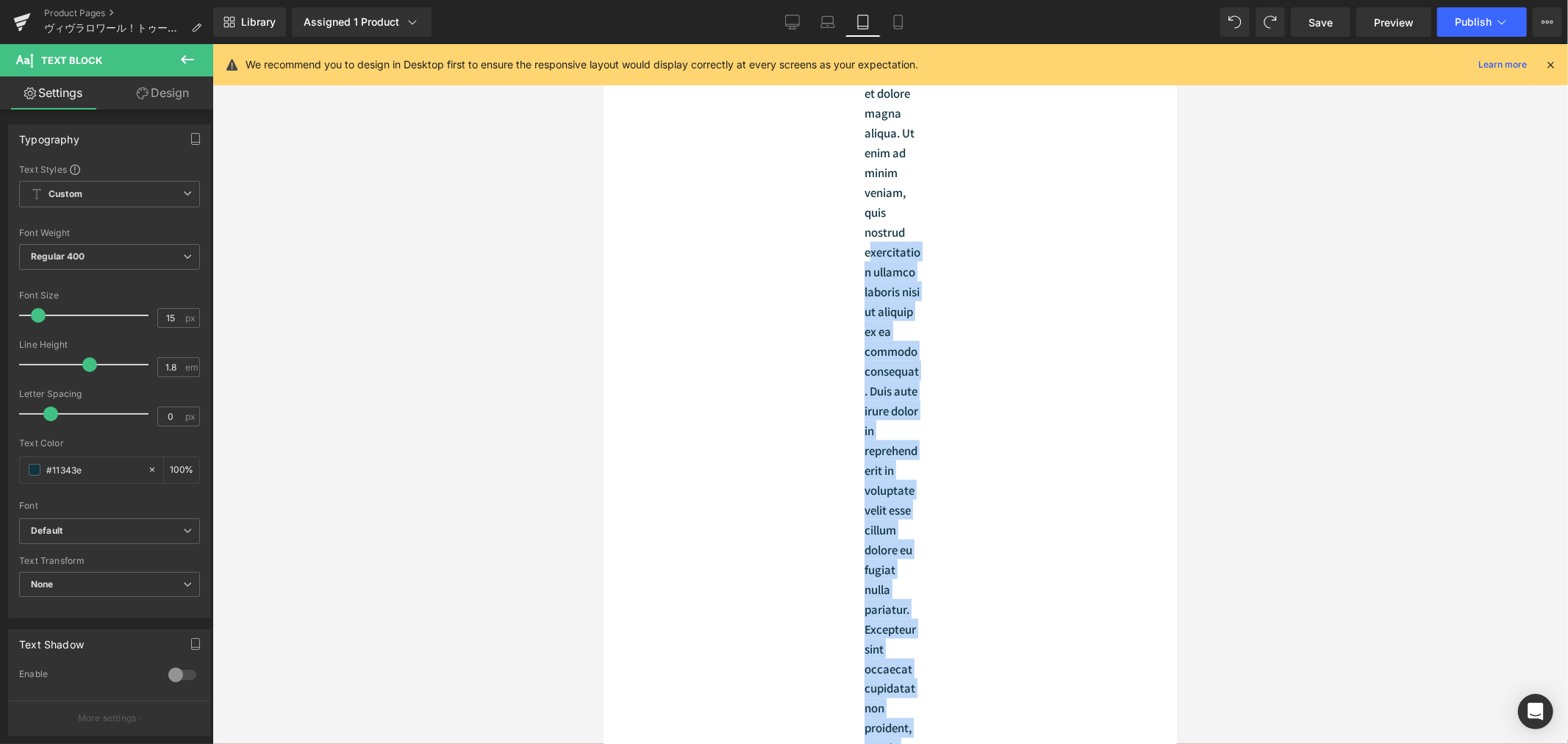
drag, startPoint x: 899, startPoint y: 445, endPoint x: 862, endPoint y: 255, distance: 193.6
click at [864, 255] on p "Lorem ipsum dolor sit amet, consectetur adipiscing elit, sed do eiusmod tempor …" at bounding box center [891, 361] width 56 height 1032
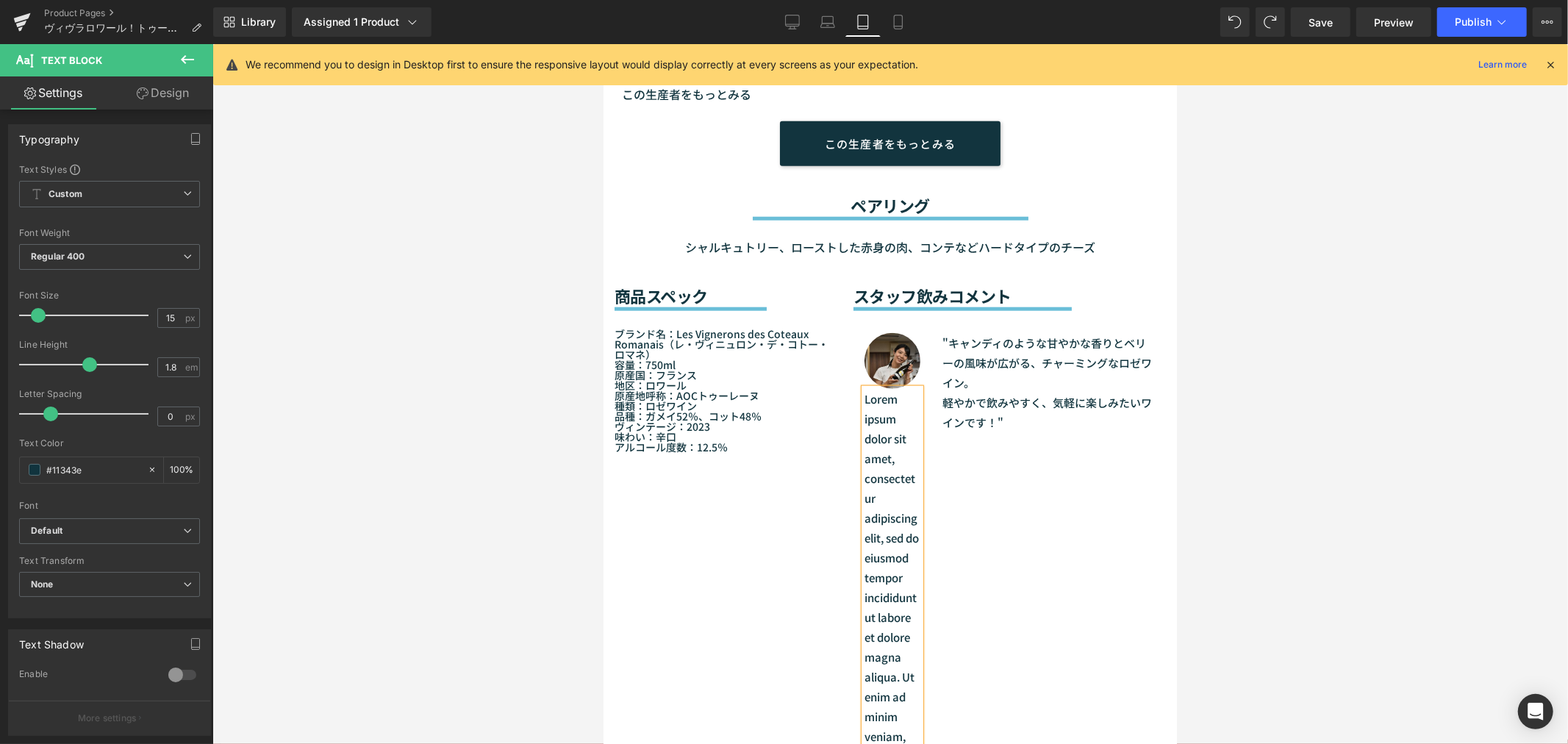
scroll to position [1217, 0]
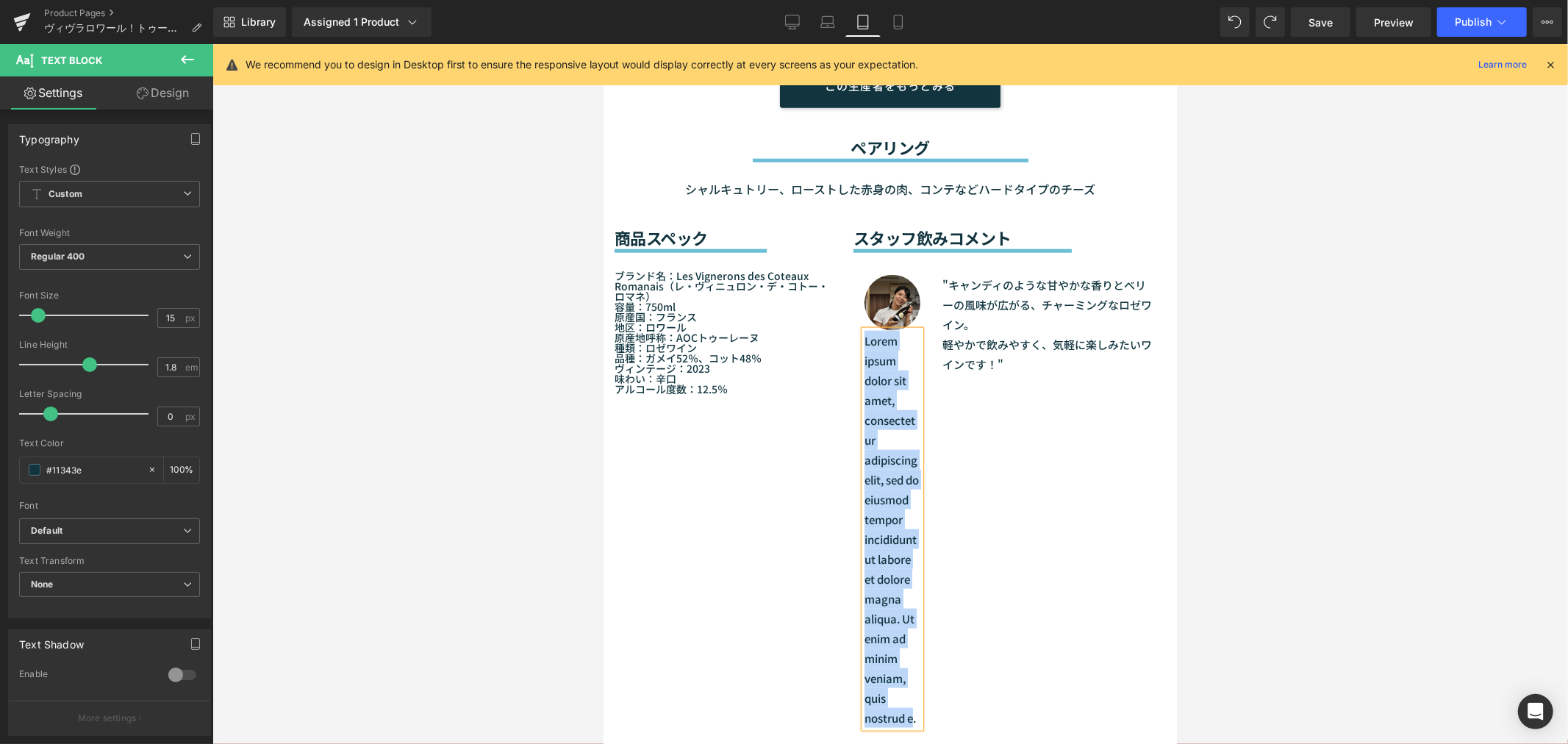
drag, startPoint x: 907, startPoint y: 488, endPoint x: 838, endPoint y: 333, distance: 169.7
click at [842, 333] on div "スタッフ飲みコメント Heading Separator Image Lorem ipsum dolor sit amet, consectetur adip…" at bounding box center [1009, 476] width 335 height 556
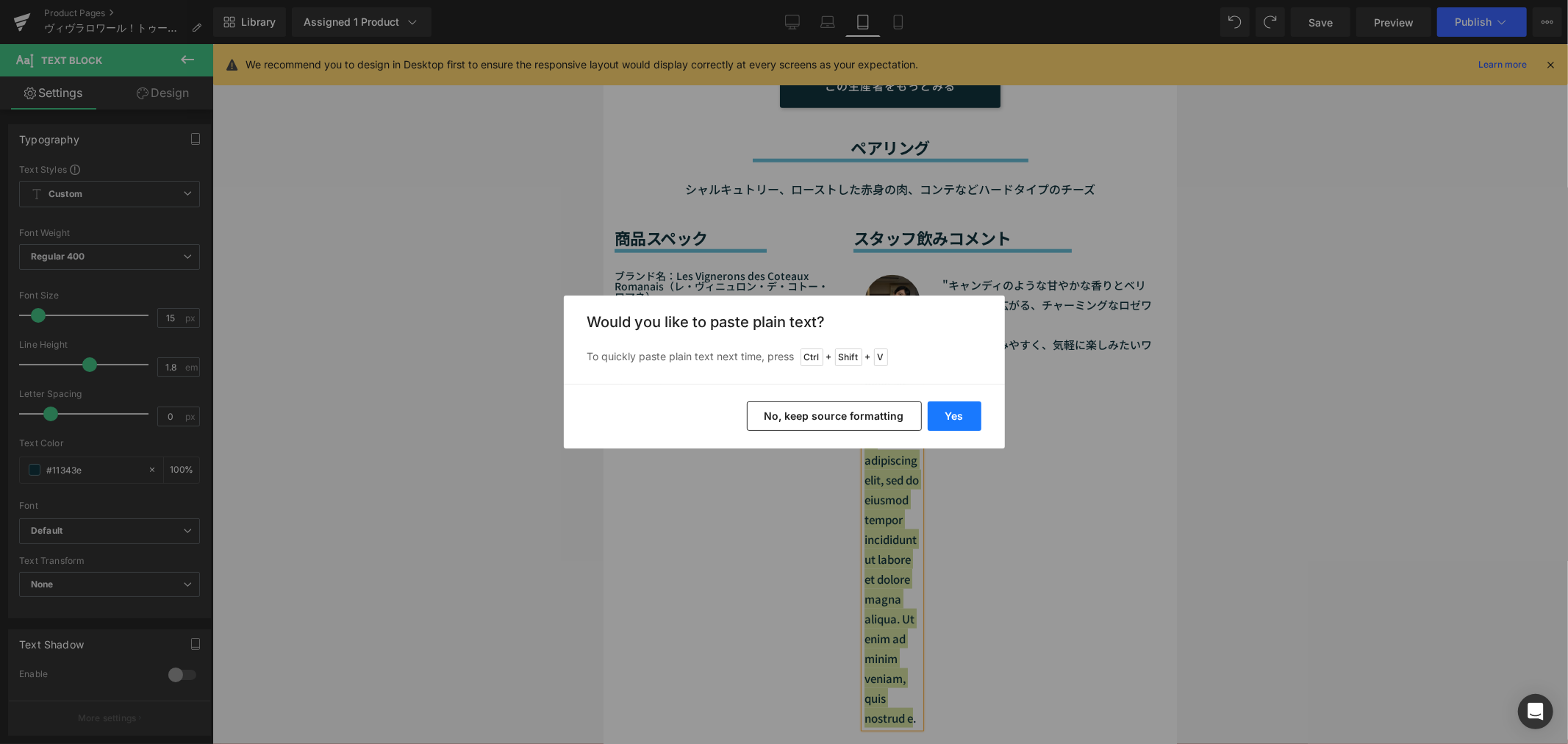
click at [959, 413] on button "Yes" at bounding box center [954, 416] width 54 height 29
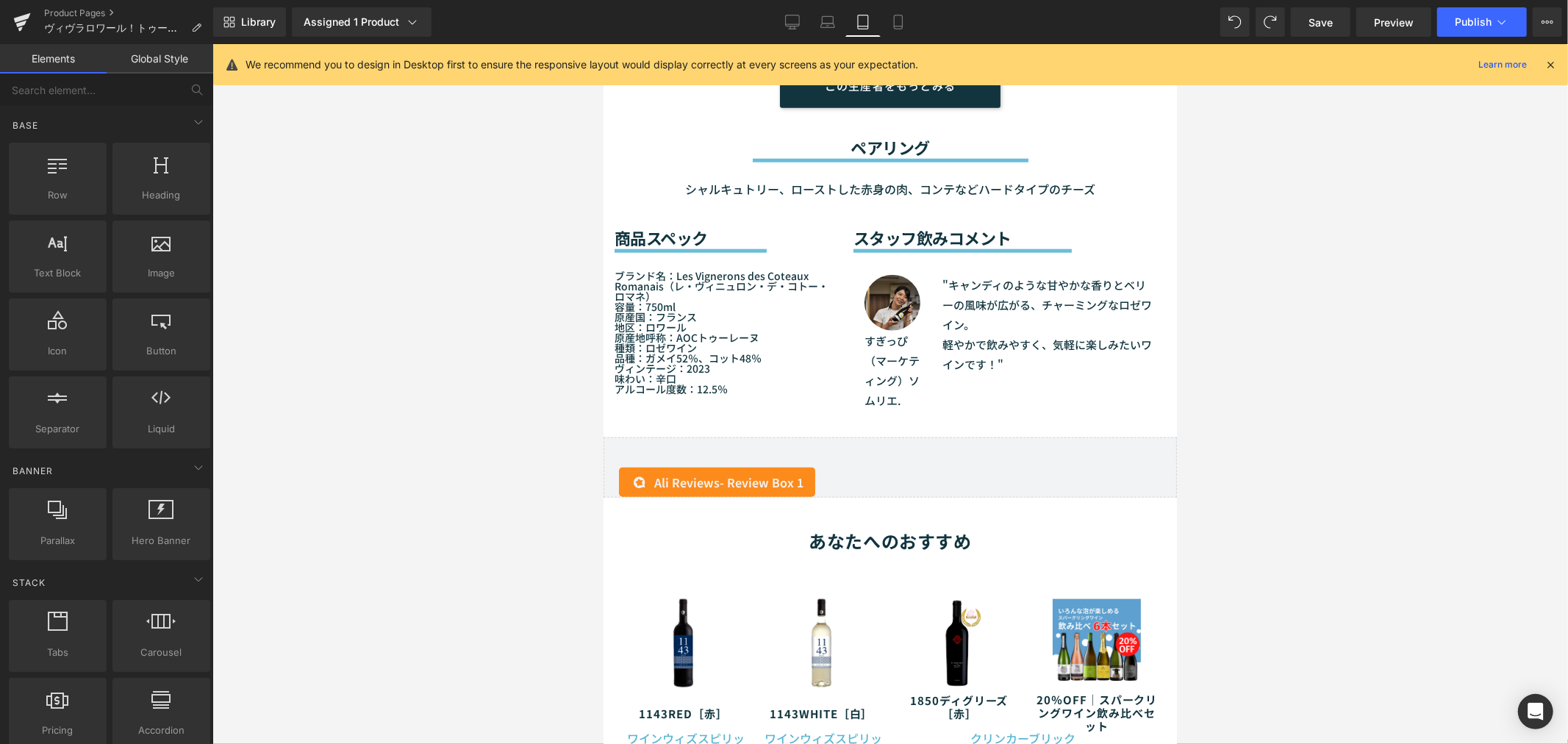
click at [1254, 312] on div at bounding box center [889, 394] width 1355 height 700
click at [835, 19] on link "Laptop" at bounding box center [827, 22] width 36 height 29
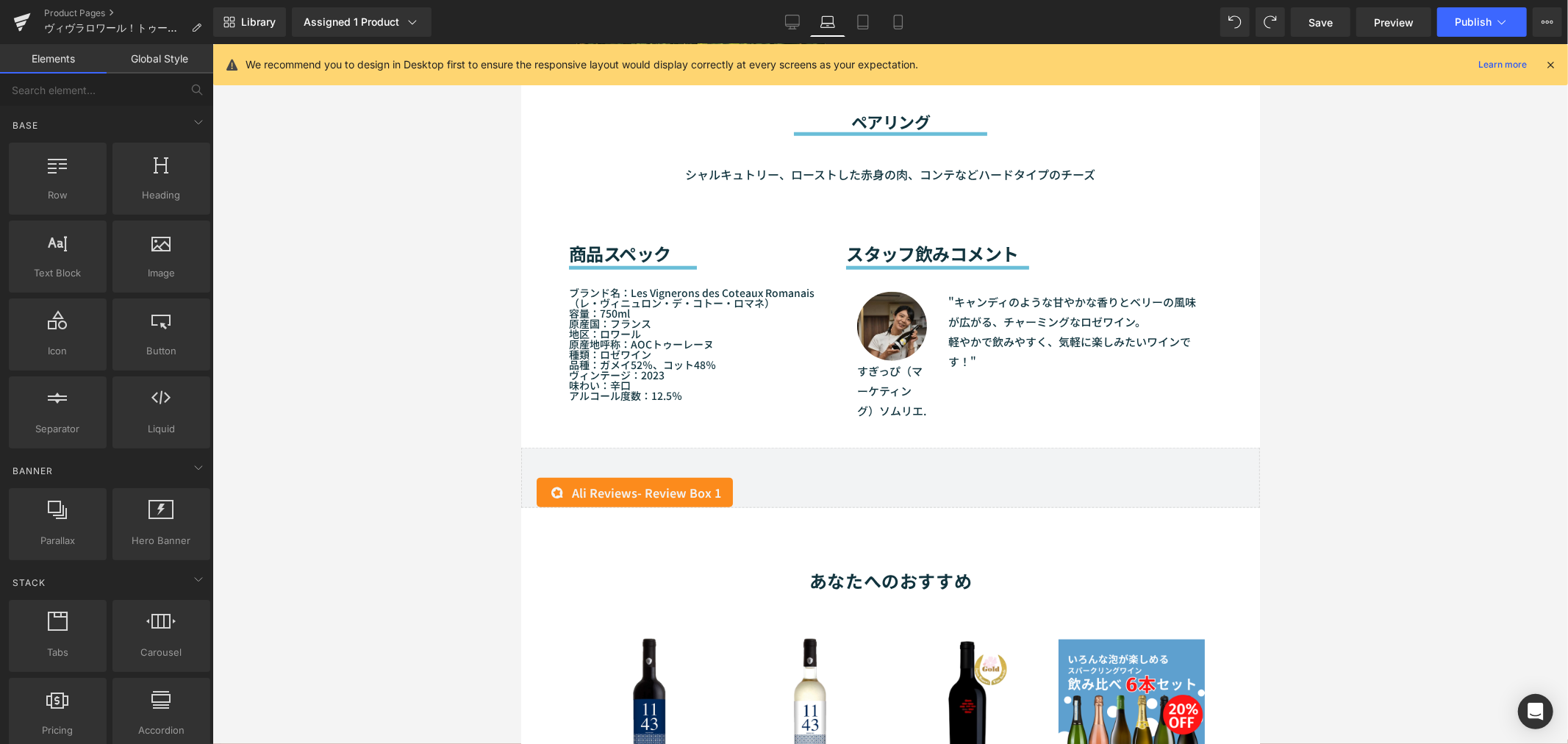
scroll to position [1198, 0]
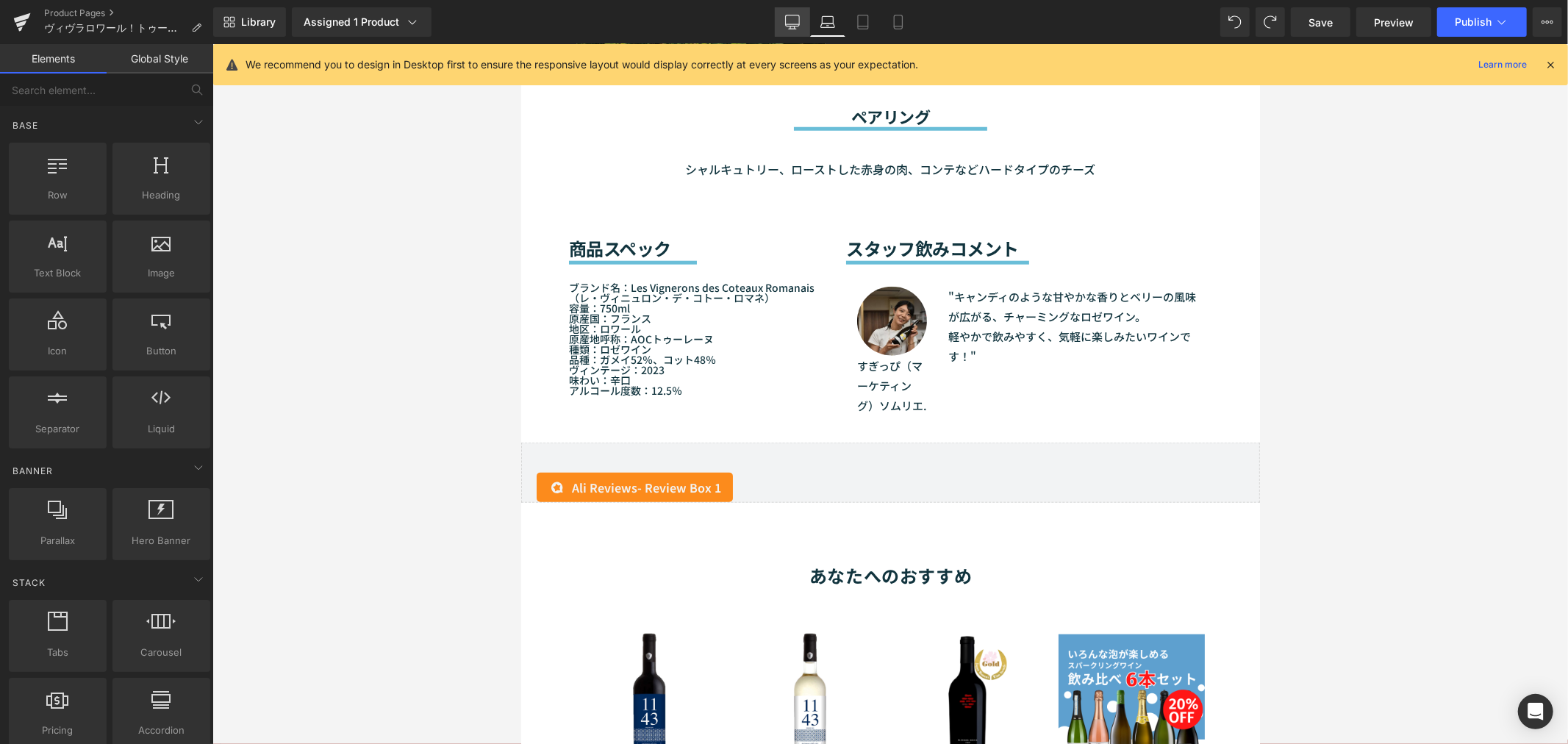
click at [791, 25] on icon at bounding box center [791, 25] width 14 height 0
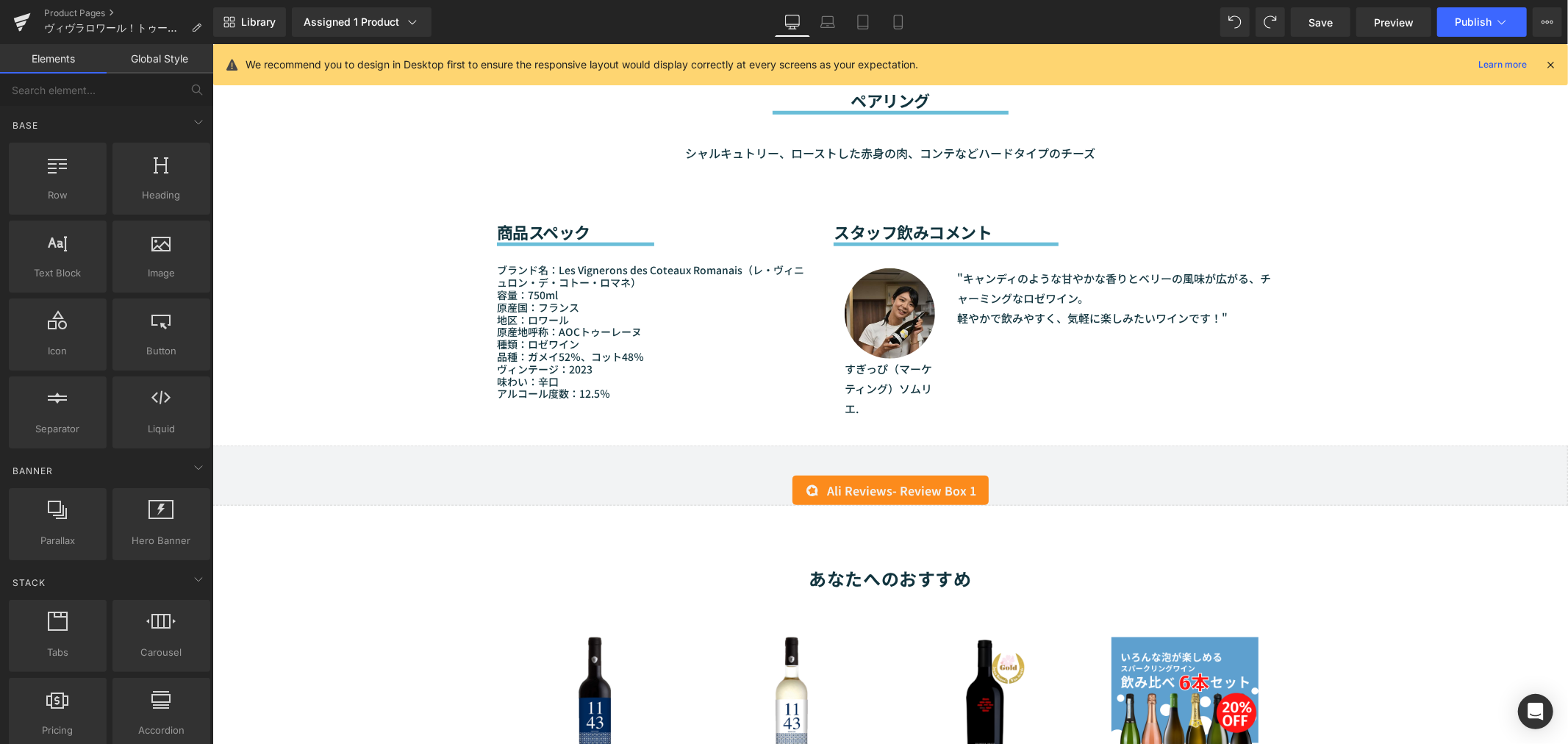
scroll to position [1305, 0]
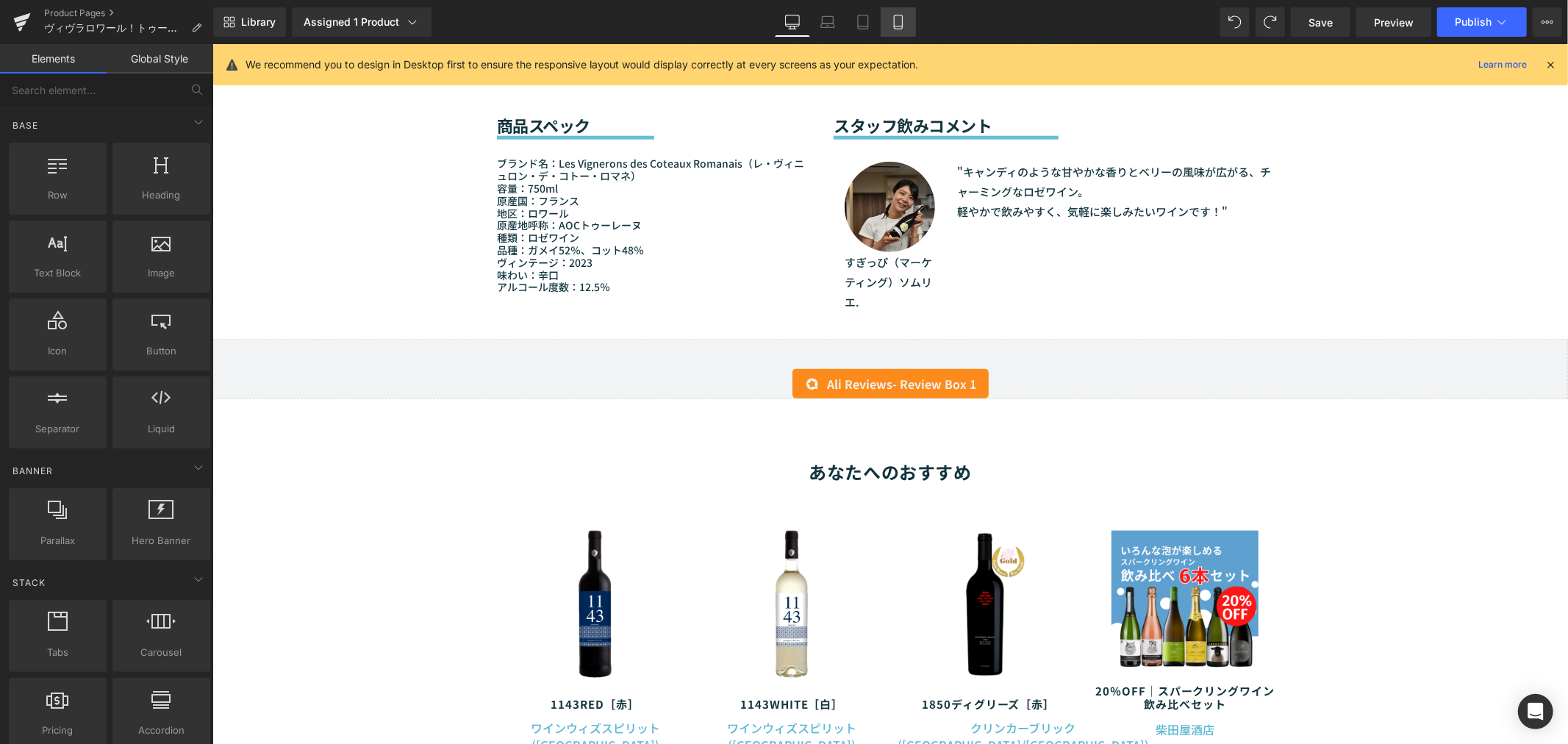
click at [898, 25] on icon at bounding box center [898, 22] width 15 height 15
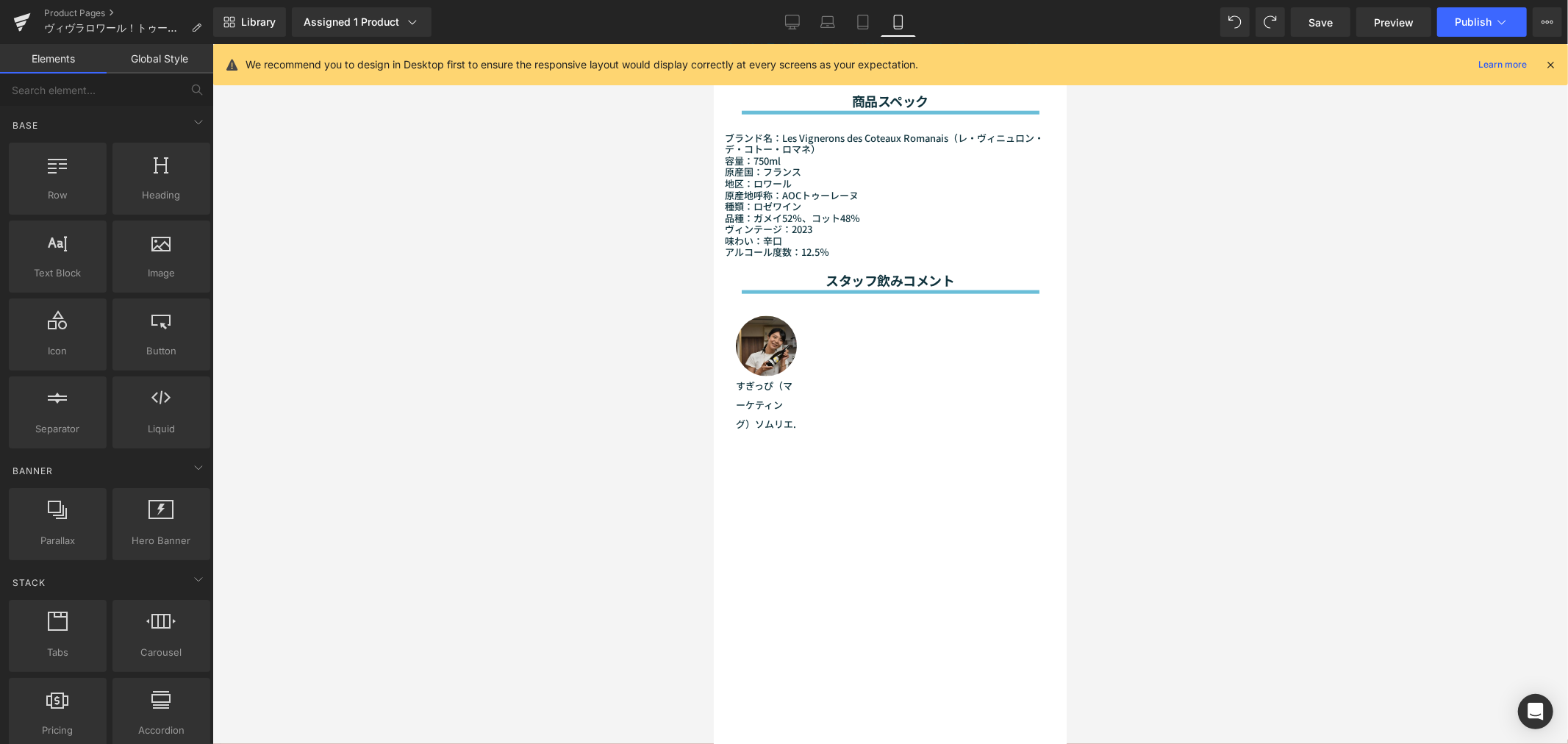
scroll to position [1635, 0]
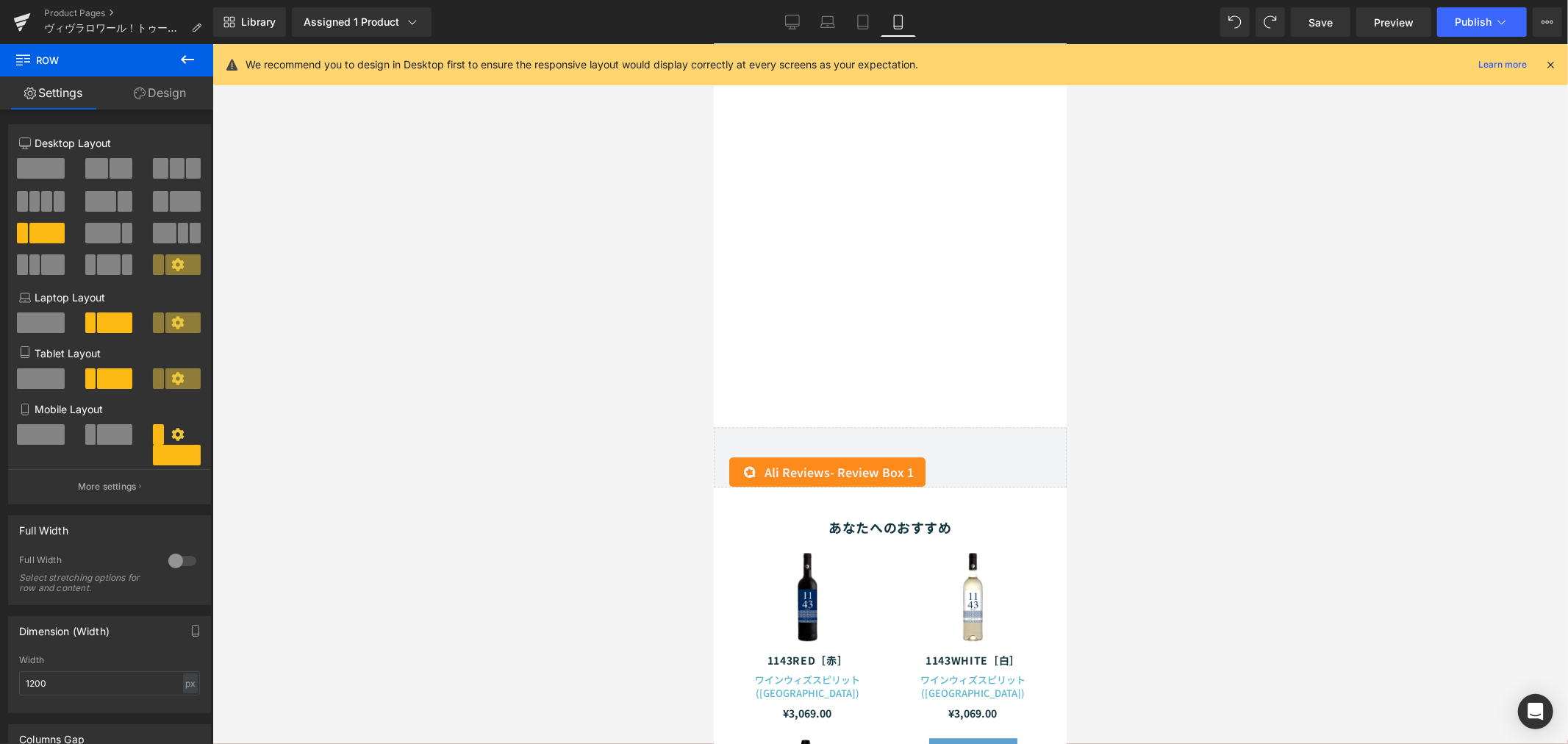
scroll to position [2370, 0]
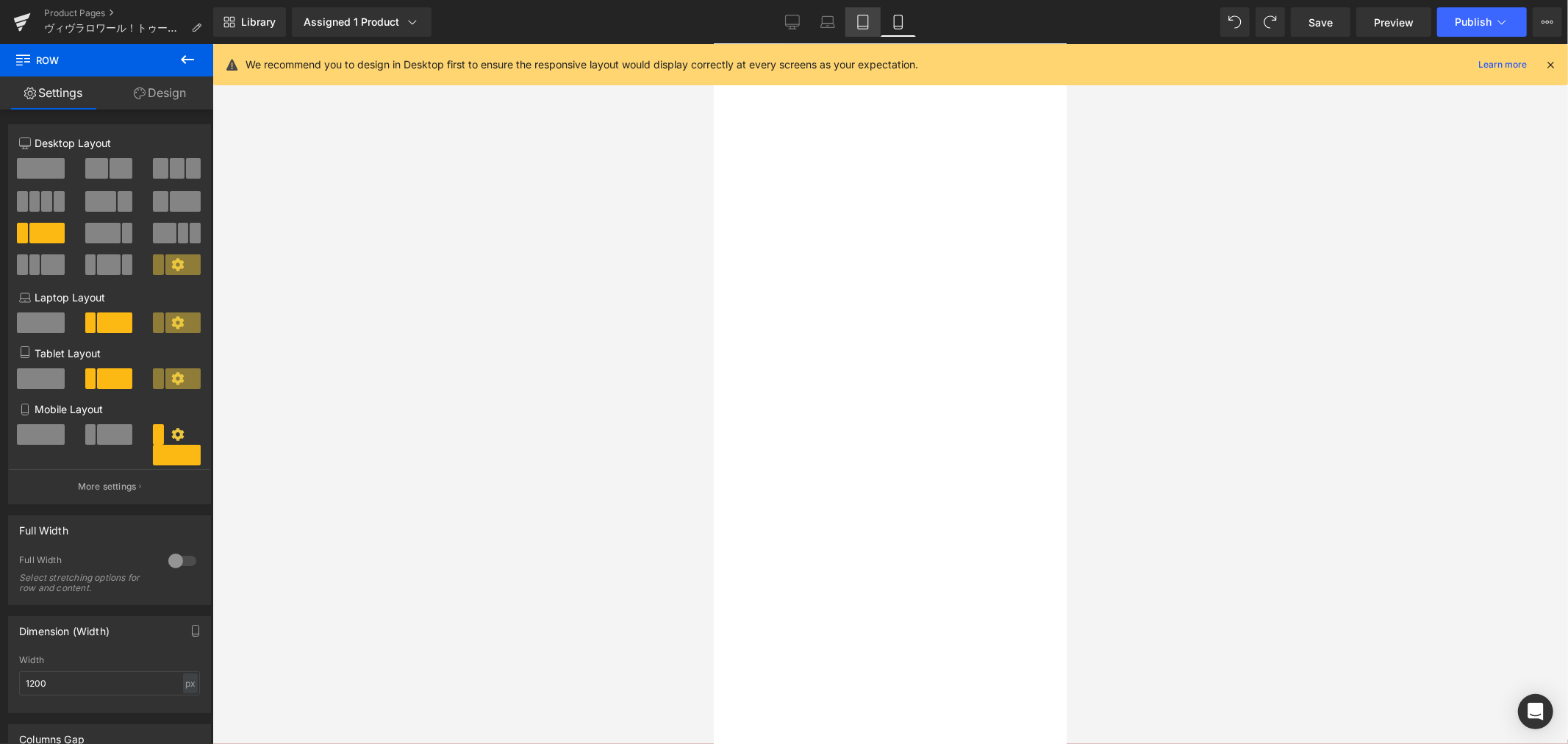
click at [869, 16] on icon at bounding box center [863, 22] width 15 height 15
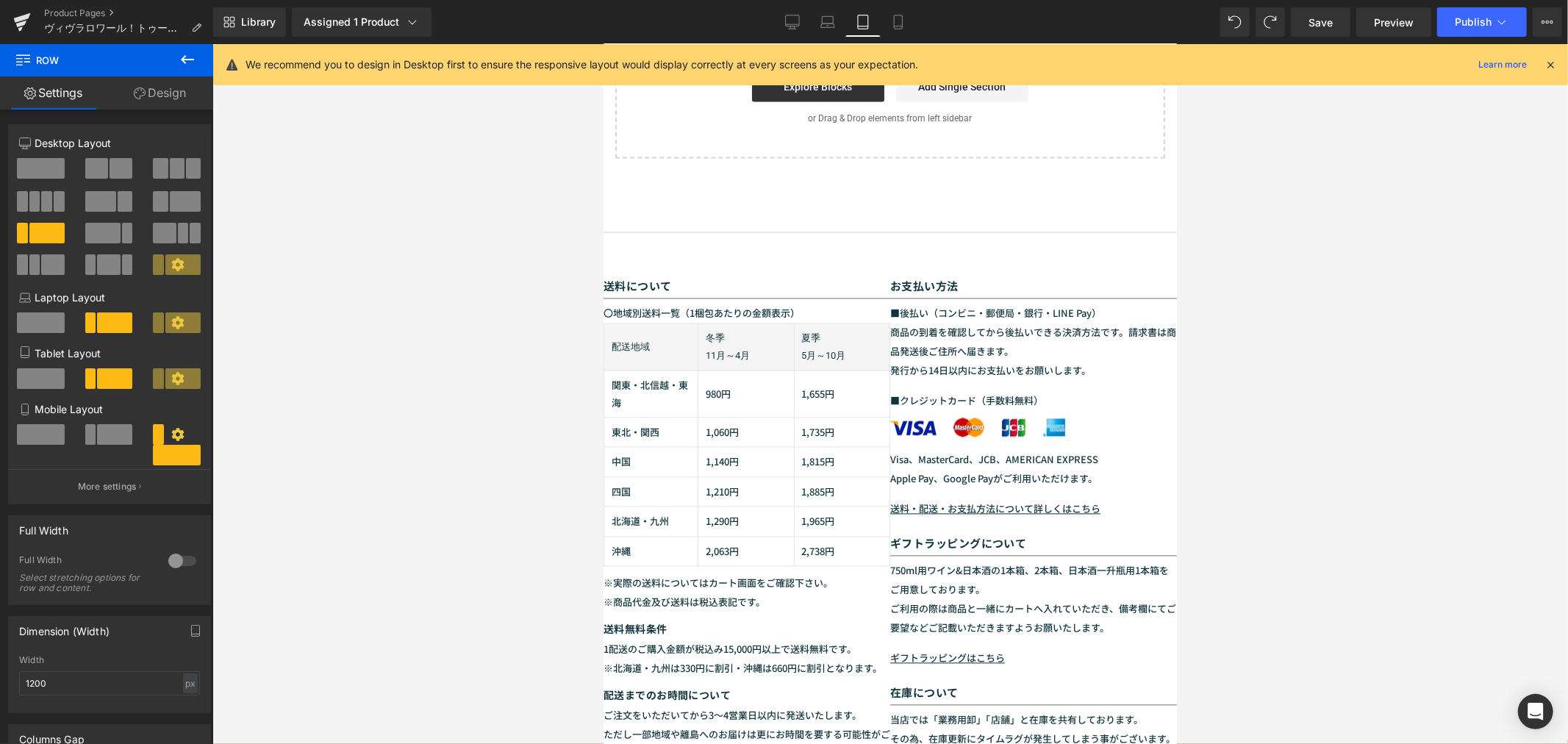
scroll to position [1183, 0]
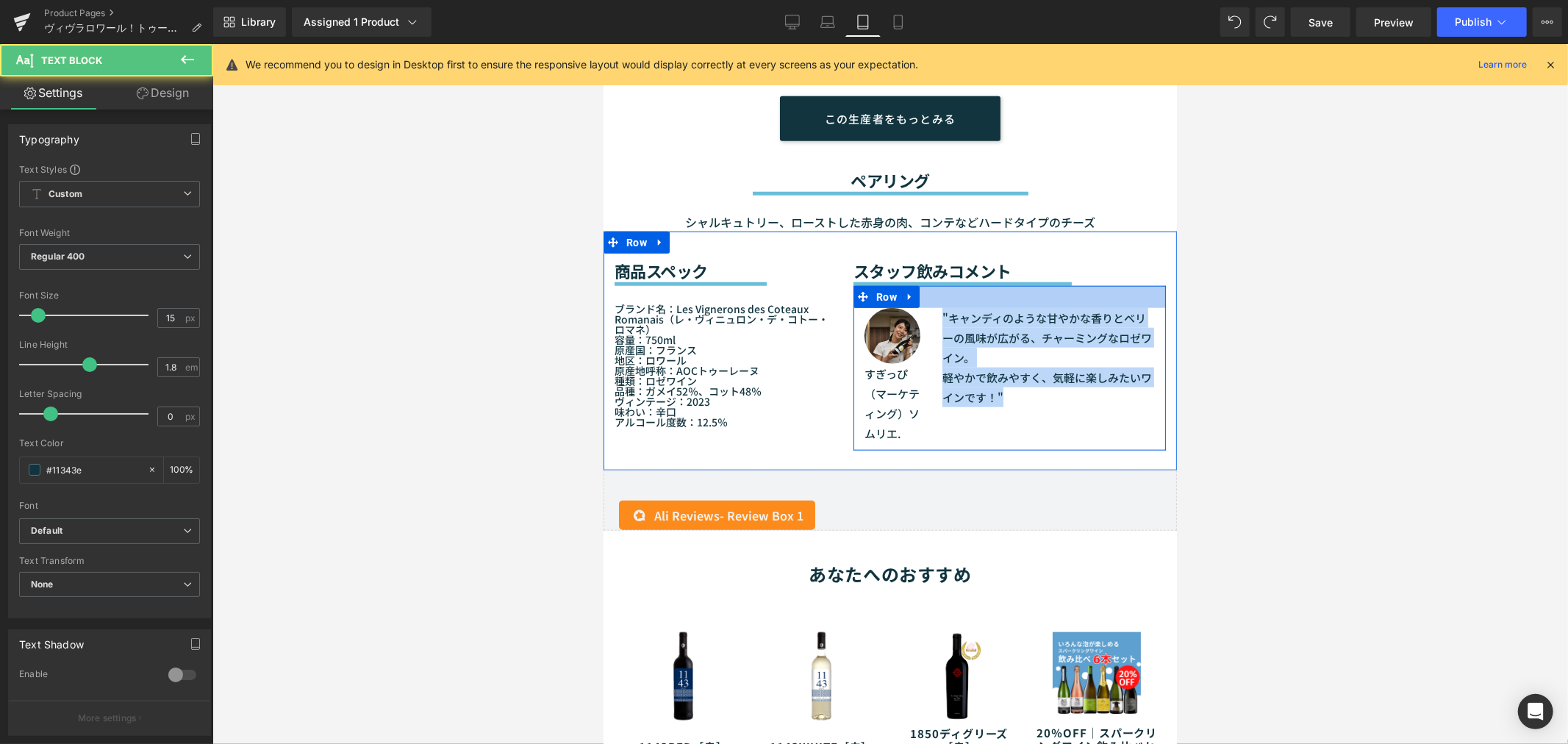
drag, startPoint x: 1021, startPoint y: 391, endPoint x: 919, endPoint y: 294, distance: 140.8
click at [919, 294] on div "Image すぎっぴ（マーケティング）ソムリエ. Text Block "キャンディのような甘やかな香りとベリーの風味が広がる、チャーミングなロゼワイン。 軽…" at bounding box center [1008, 368] width 312 height 165
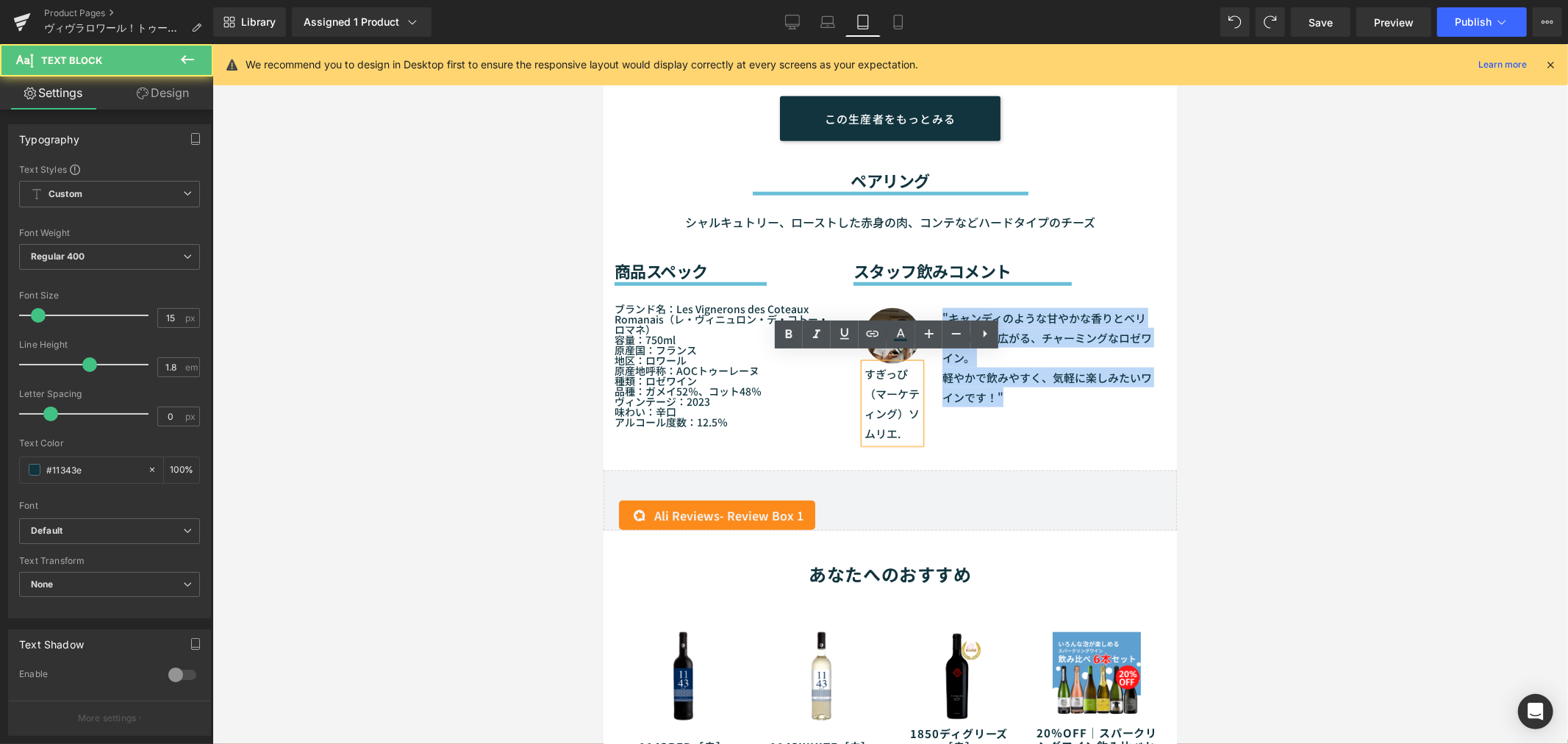
click at [1017, 330] on p ""キャンディのような甘やかな香りとベリーの風味が広がる、チャーミングなロゼワイン。" at bounding box center [1047, 337] width 212 height 59
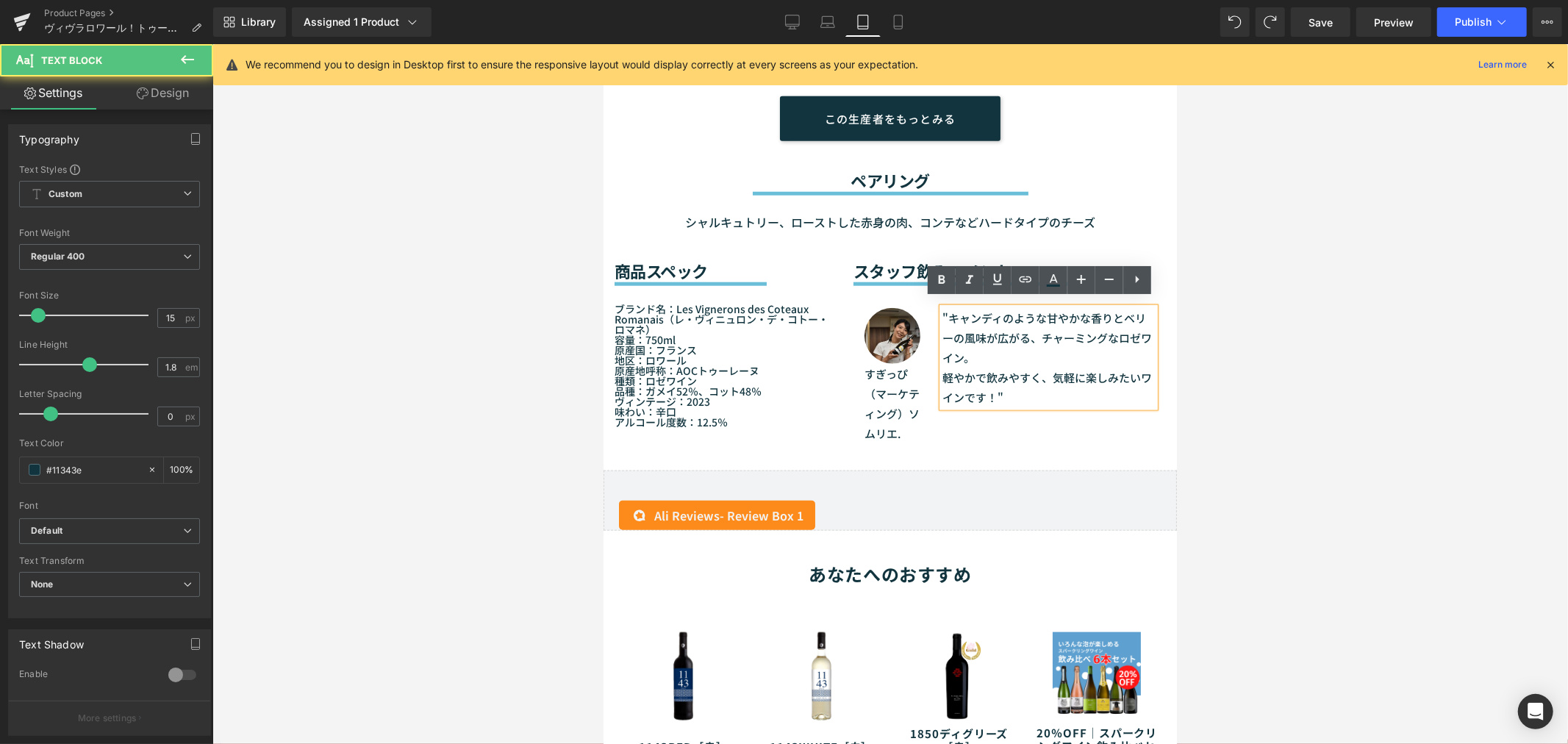
drag, startPoint x: 1034, startPoint y: 389, endPoint x: 931, endPoint y: 309, distance: 130.4
click at [941, 309] on div ""キャンディのような甘やかな香りとベリーの風味が広がる、チャーミングなロゼワイン。 軽やかで飲みやすく、気軽に楽しみたいワインです！"" at bounding box center [1047, 357] width 212 height 99
drag, startPoint x: 932, startPoint y: 305, endPoint x: 1011, endPoint y: 372, distance: 103.6
click at [1011, 372] on div ""キャンディのような甘やかな香りとベリーの風味が広がる、チャーミングなロゼワイン。 軽やかで飲みやすく、気軽に楽しみたいワインです！"" at bounding box center [1047, 357] width 212 height 99
click at [1020, 393] on p "軽やかで飲みやすく、気軽に楽しみたいワインです！"" at bounding box center [1047, 386] width 212 height 39
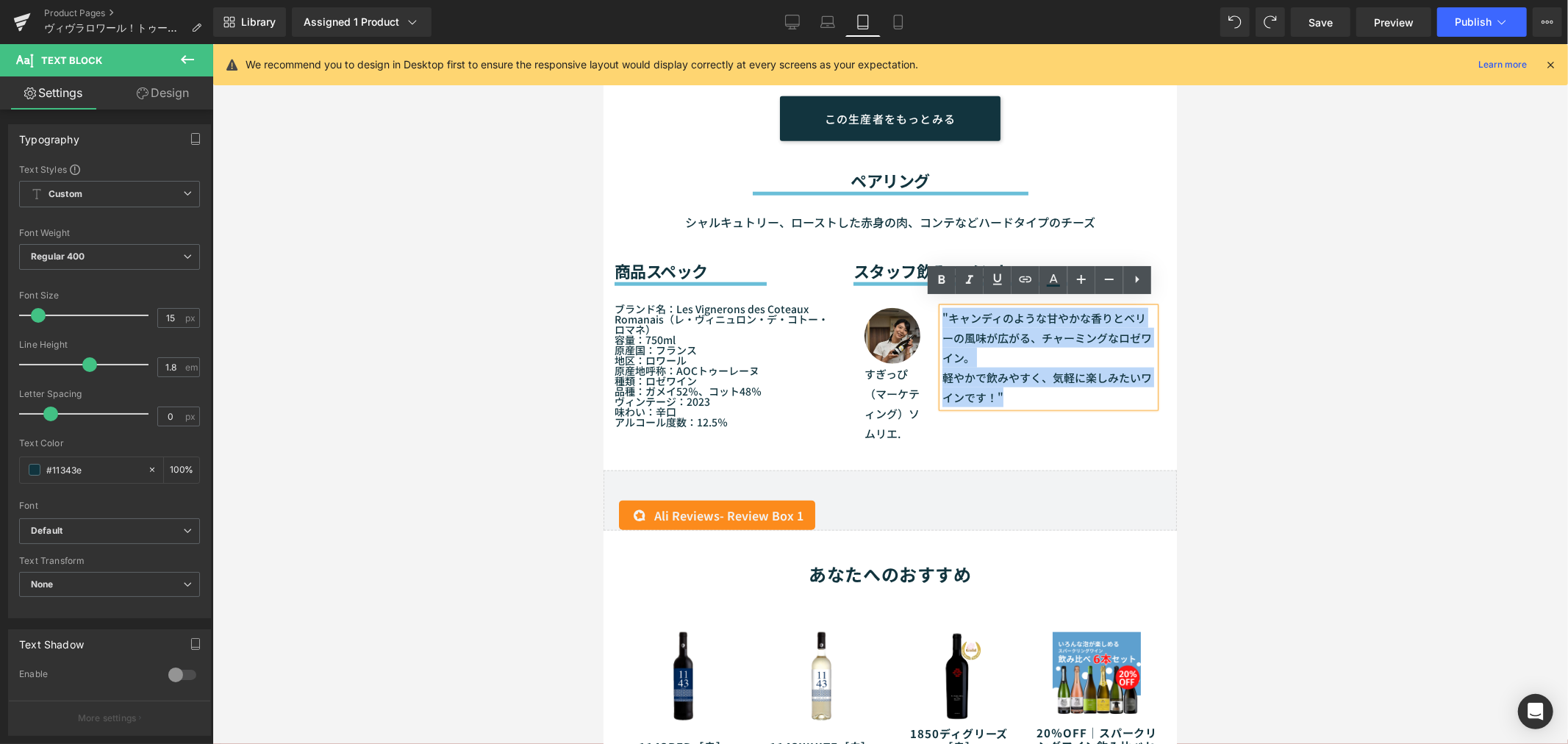
drag, startPoint x: 1000, startPoint y: 380, endPoint x: 929, endPoint y: 309, distance: 100.4
click at [930, 309] on div ""キャンディのような甘やかな香りとベリーの風味が広がる、チャーミングなロゼワイン。 軽やかで飲みやすく、気軽に楽しみたいワインです！" Text Block" at bounding box center [1047, 357] width 234 height 99
copy div ""キャンディのような甘やかな香りとベリーの風味が広がる、チャーミングなロゼワイン。 軽やかで飲みやすく、気軽に楽しみたいワインです！""
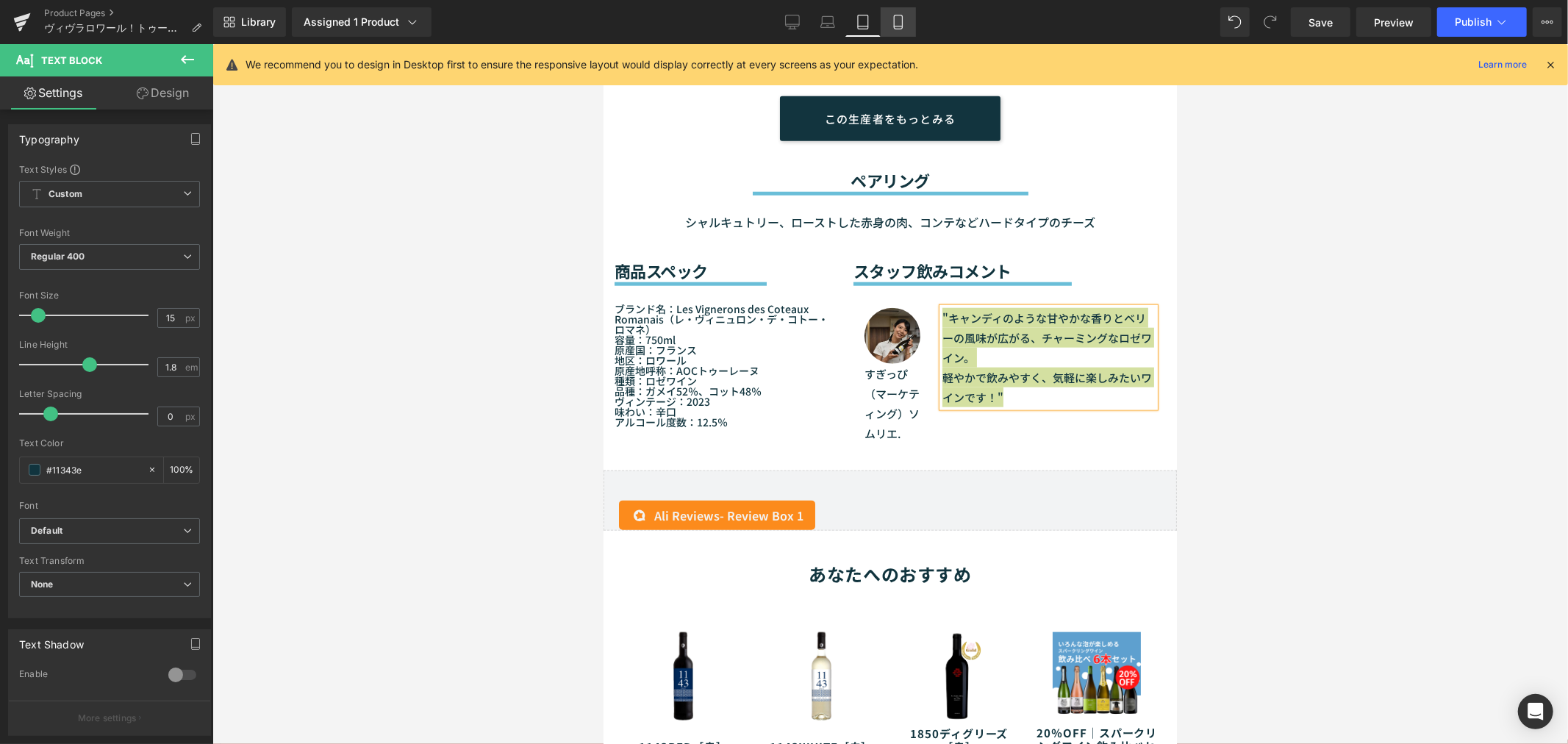
click at [898, 27] on icon at bounding box center [898, 22] width 15 height 15
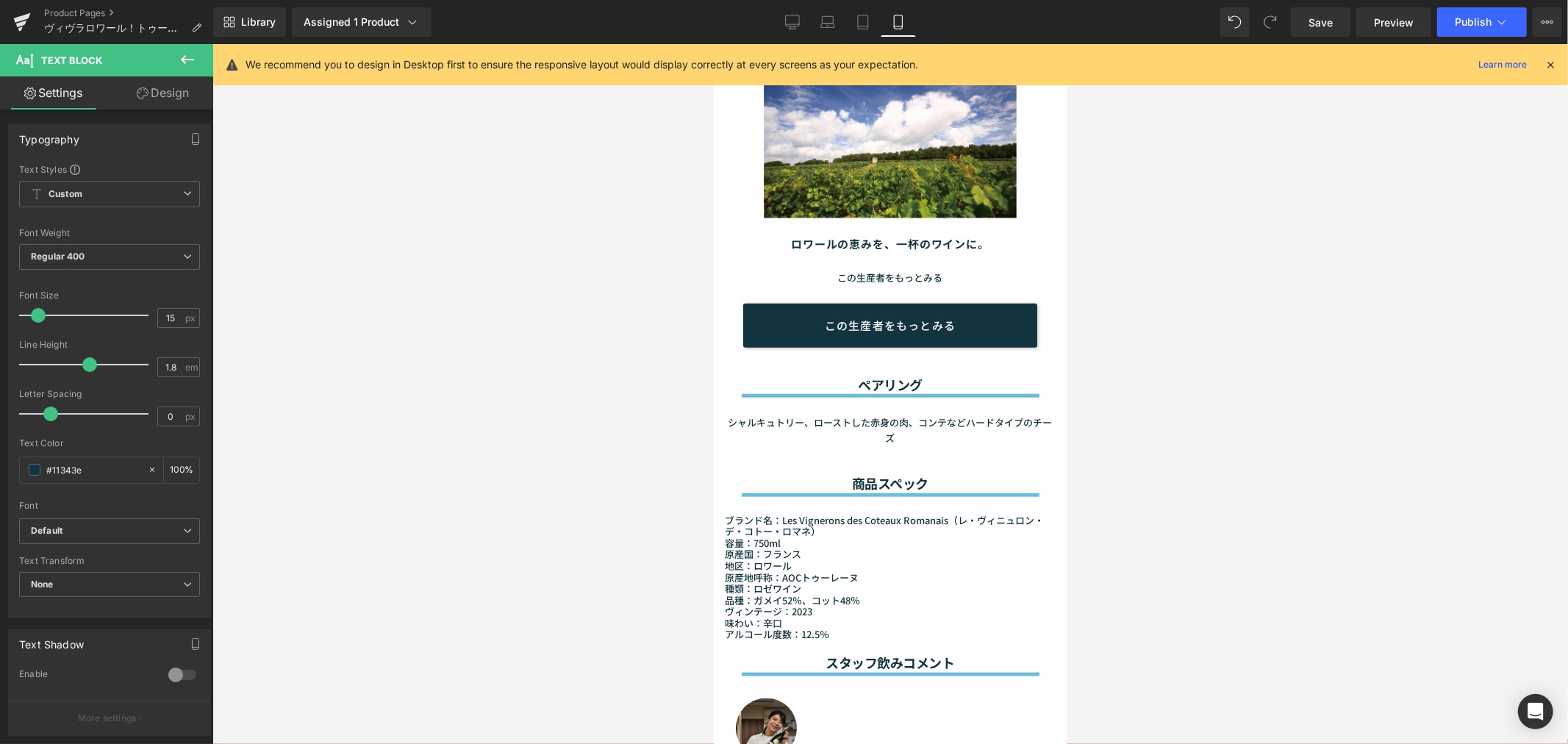
scroll to position [1687, 0]
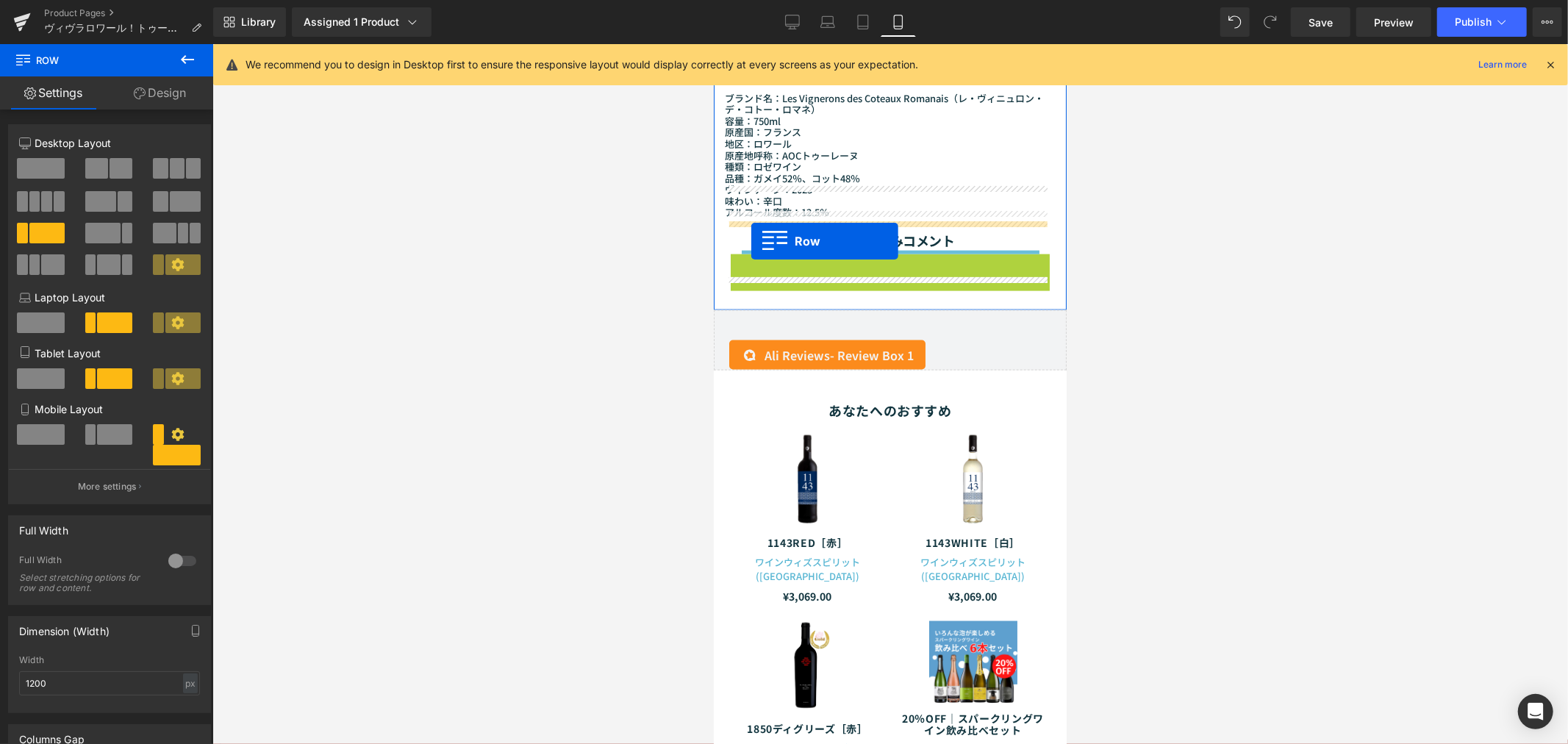
drag, startPoint x: 734, startPoint y: 230, endPoint x: 750, endPoint y: 240, distance: 18.9
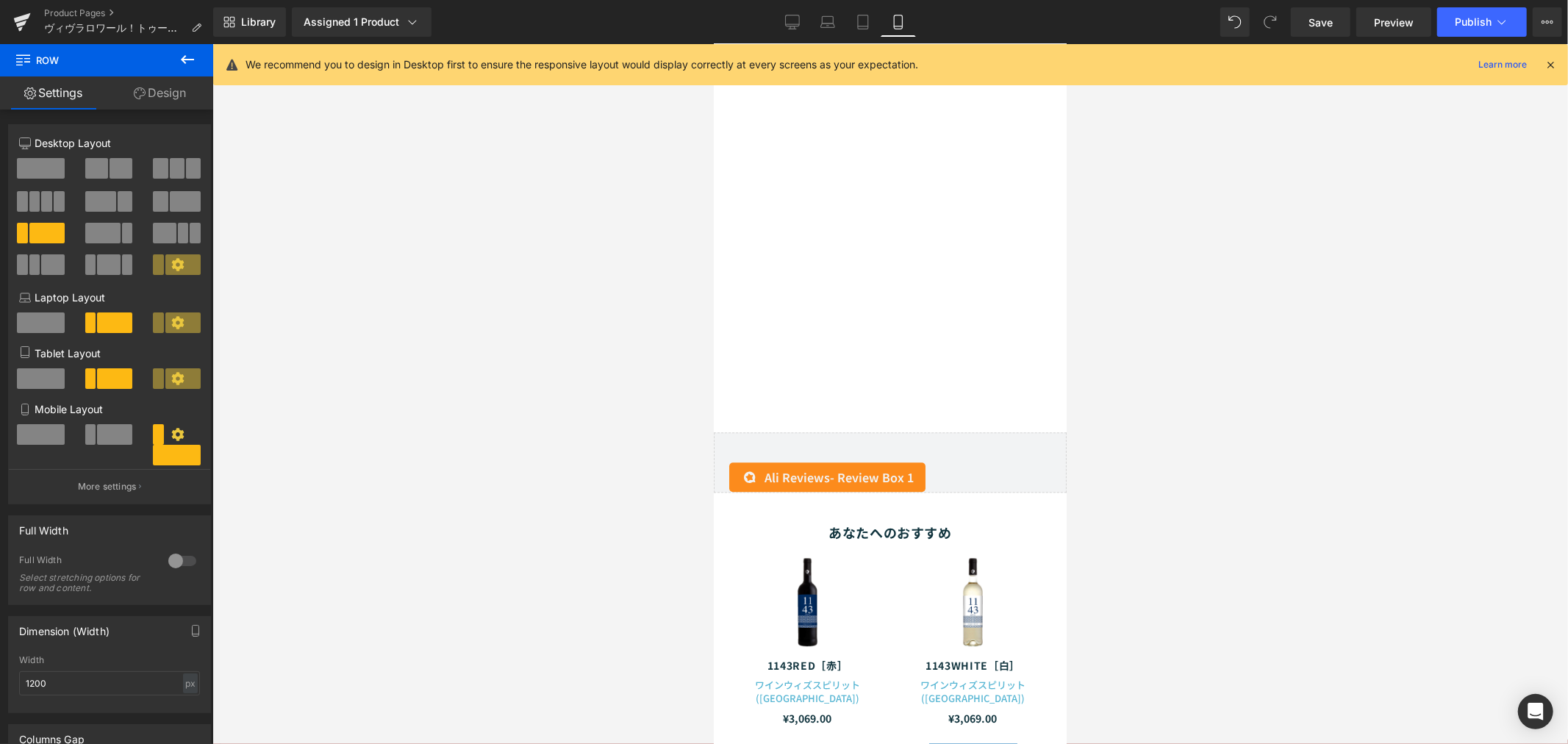
scroll to position [2831, 0]
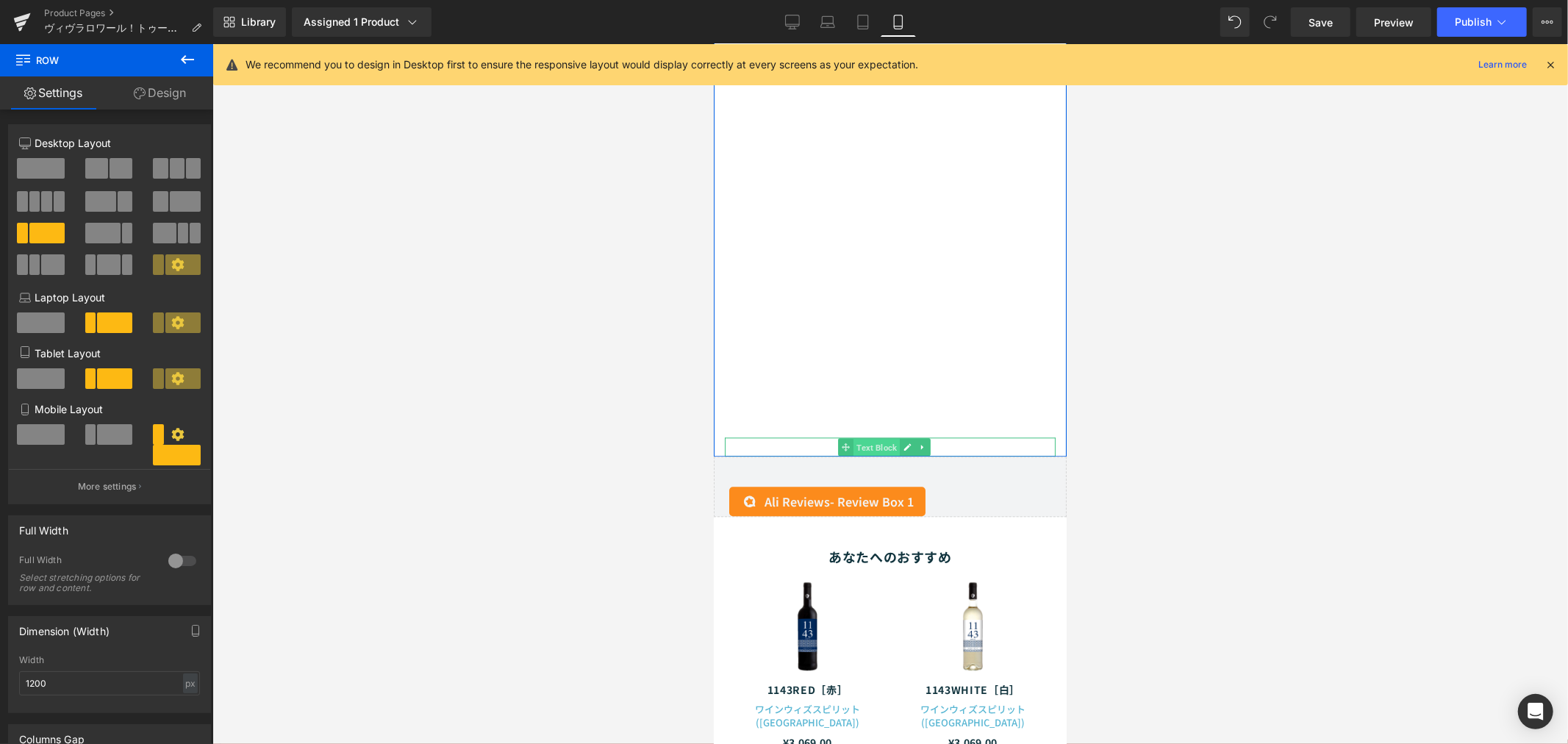
click at [865, 438] on span "Text Block" at bounding box center [875, 447] width 47 height 17
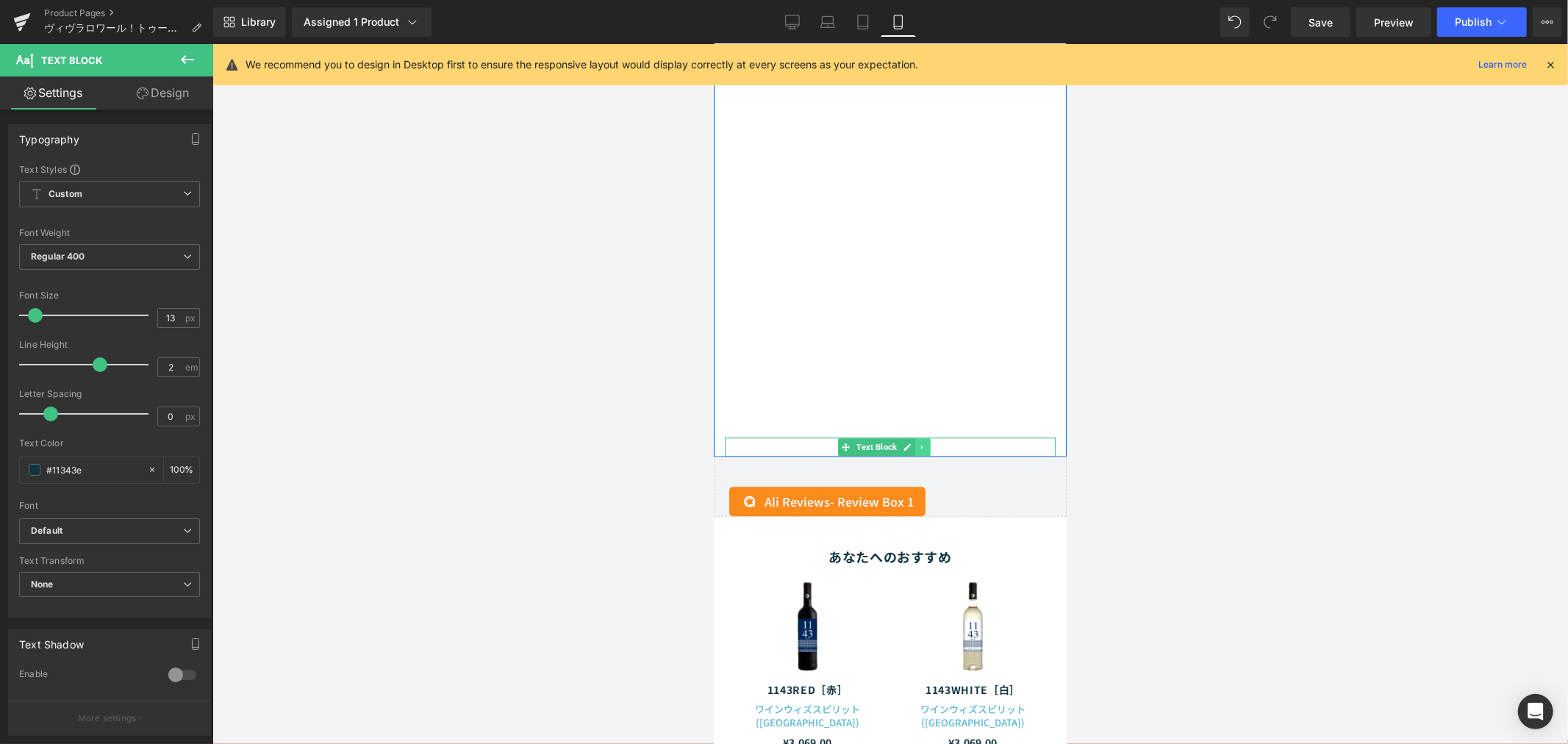
click at [926, 437] on link at bounding box center [921, 446] width 16 height 17
click at [927, 443] on icon at bounding box center [929, 447] width 8 height 8
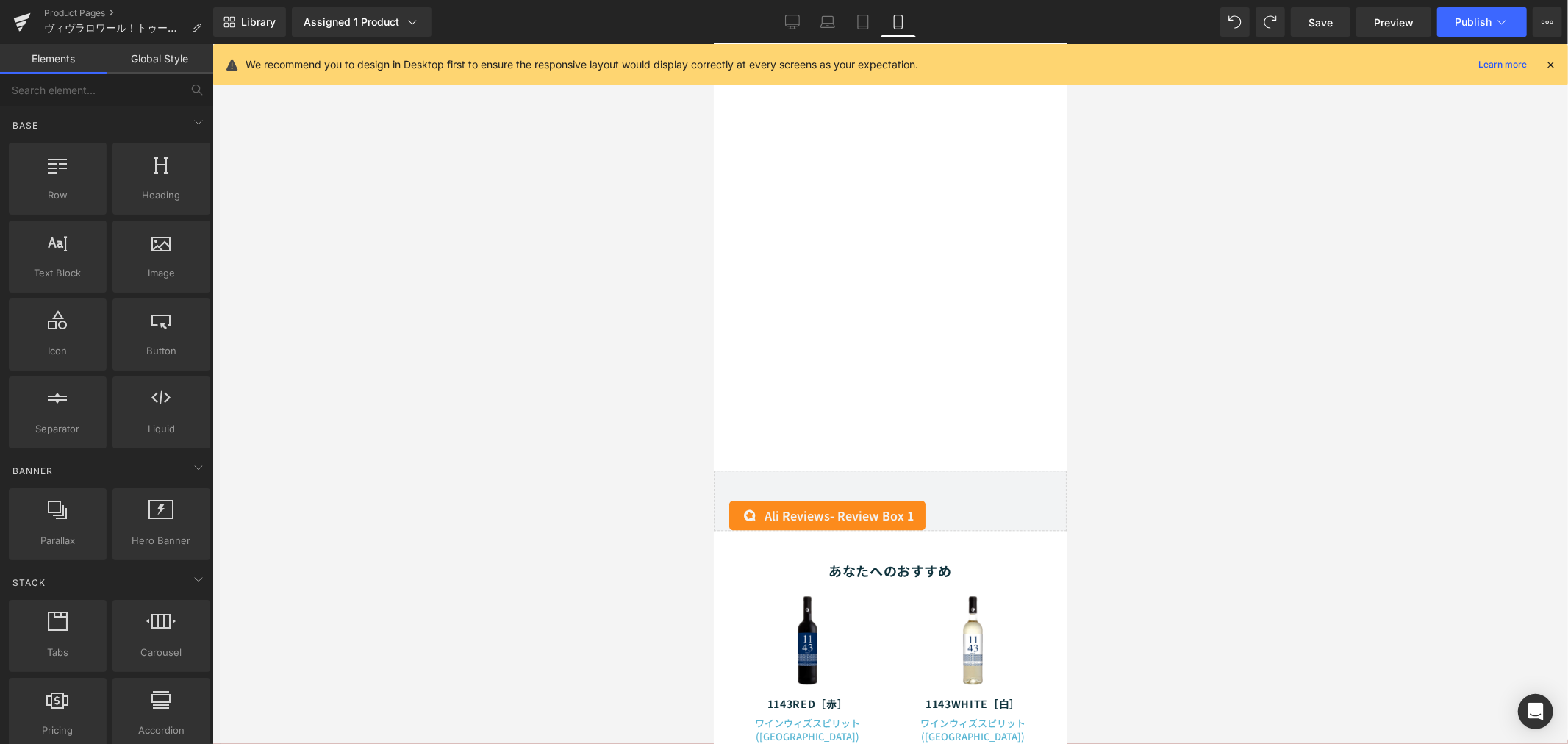
scroll to position [2972, 0]
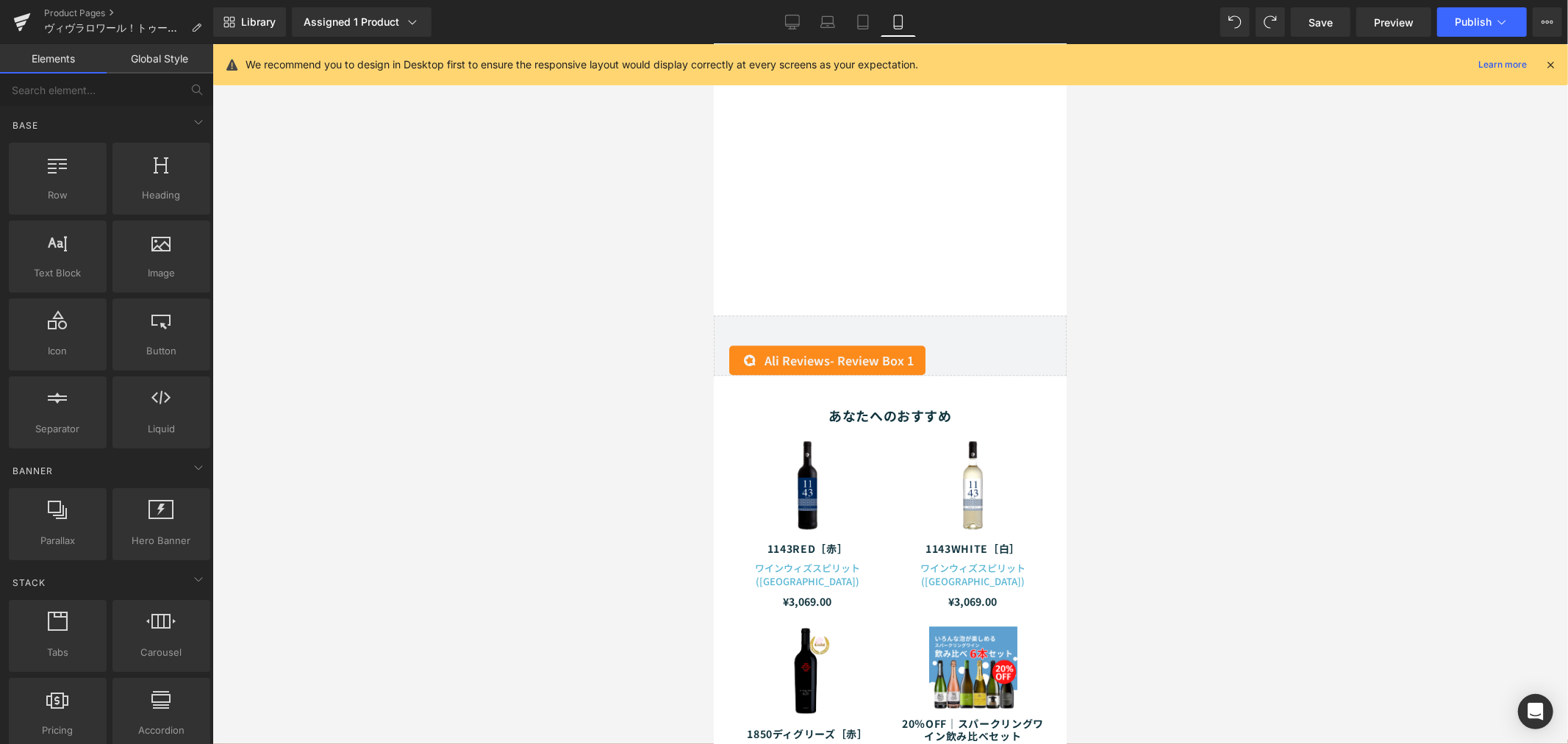
click at [1252, 283] on div at bounding box center [889, 394] width 1355 height 700
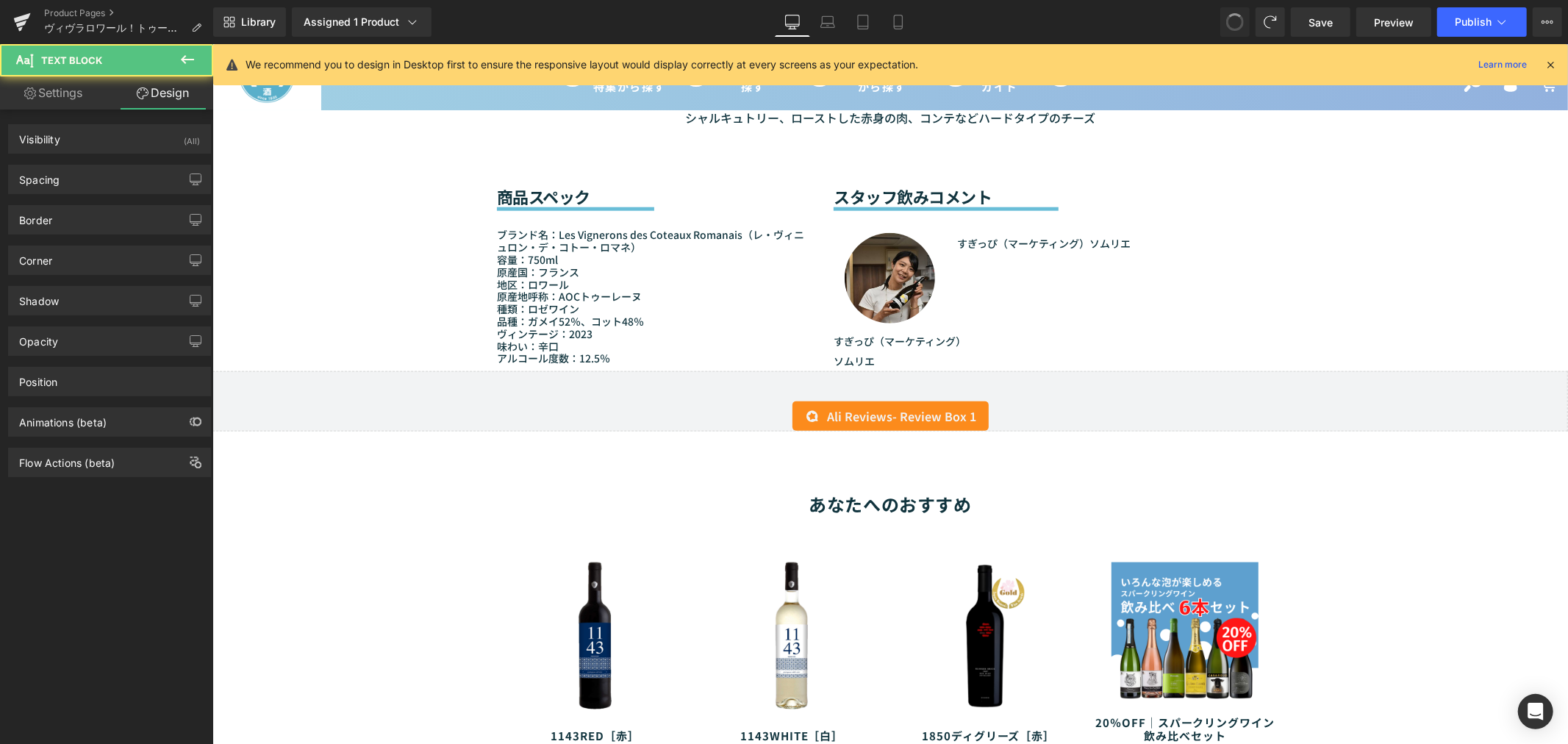
scroll to position [1231, 0]
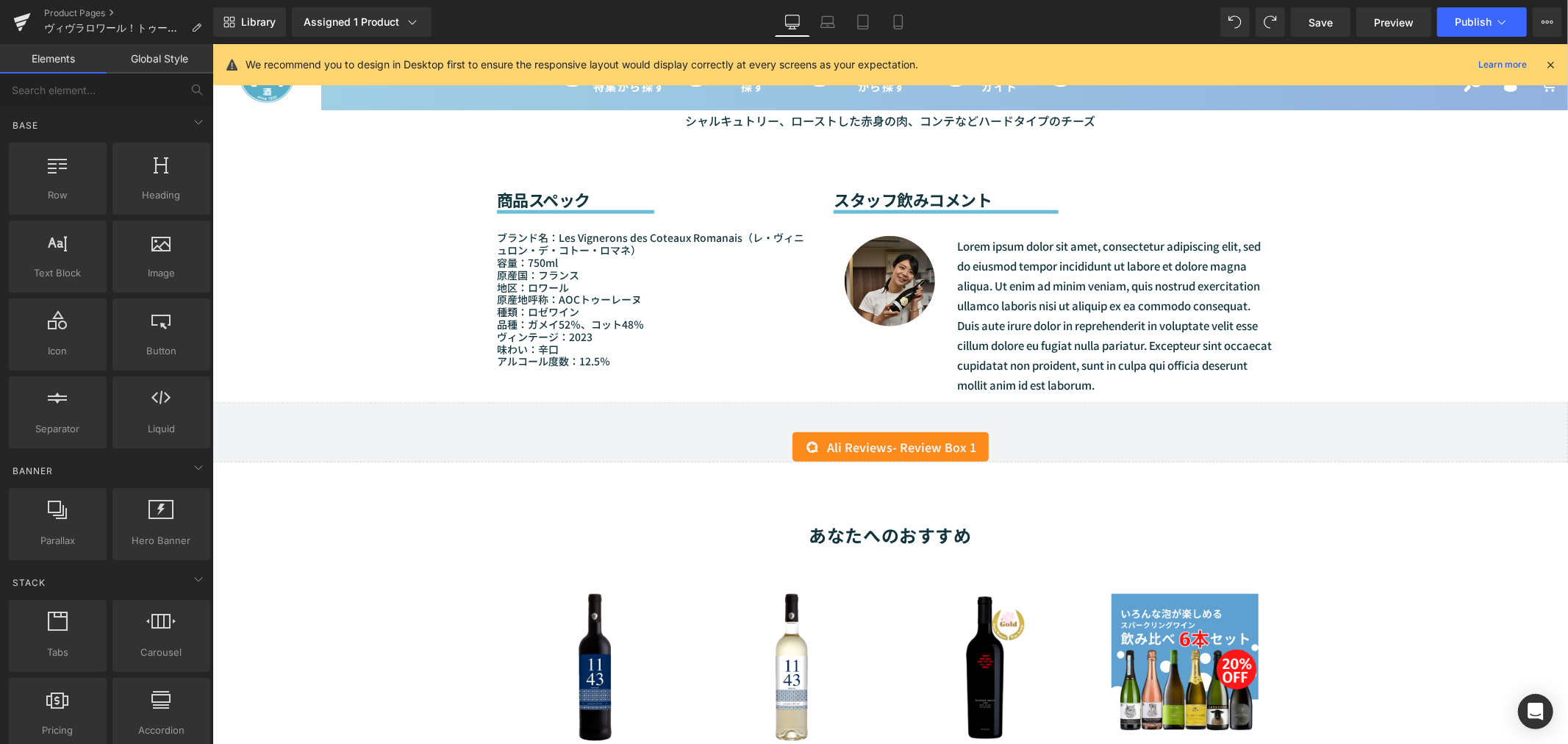
click at [1391, 277] on div "Sale Off (P) Image" at bounding box center [888, 172] width 1355 height 2507
click at [1381, 236] on div "Sale Off (P) Image" at bounding box center [888, 172] width 1355 height 2507
click at [832, 25] on icon at bounding box center [828, 22] width 15 height 15
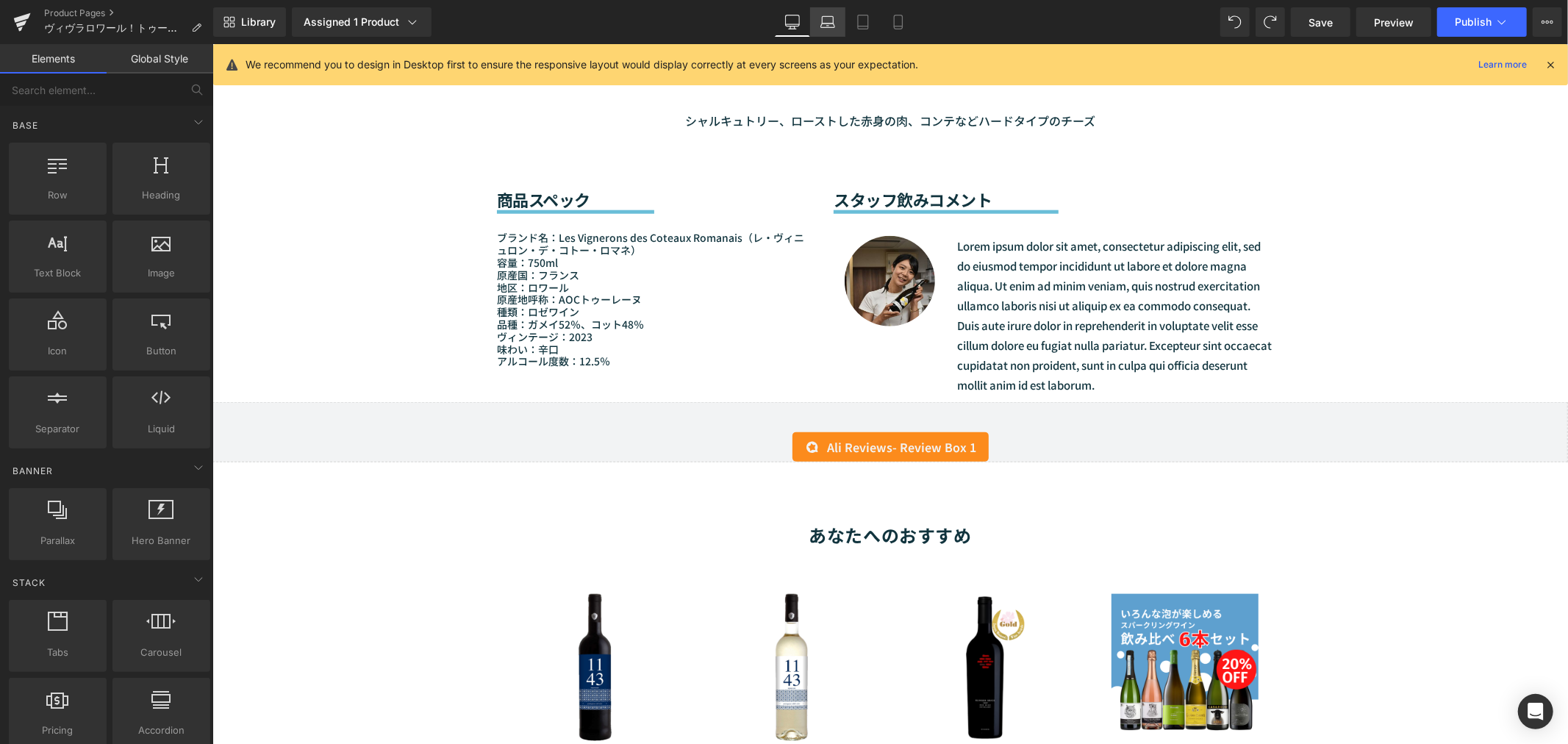
scroll to position [1329, 0]
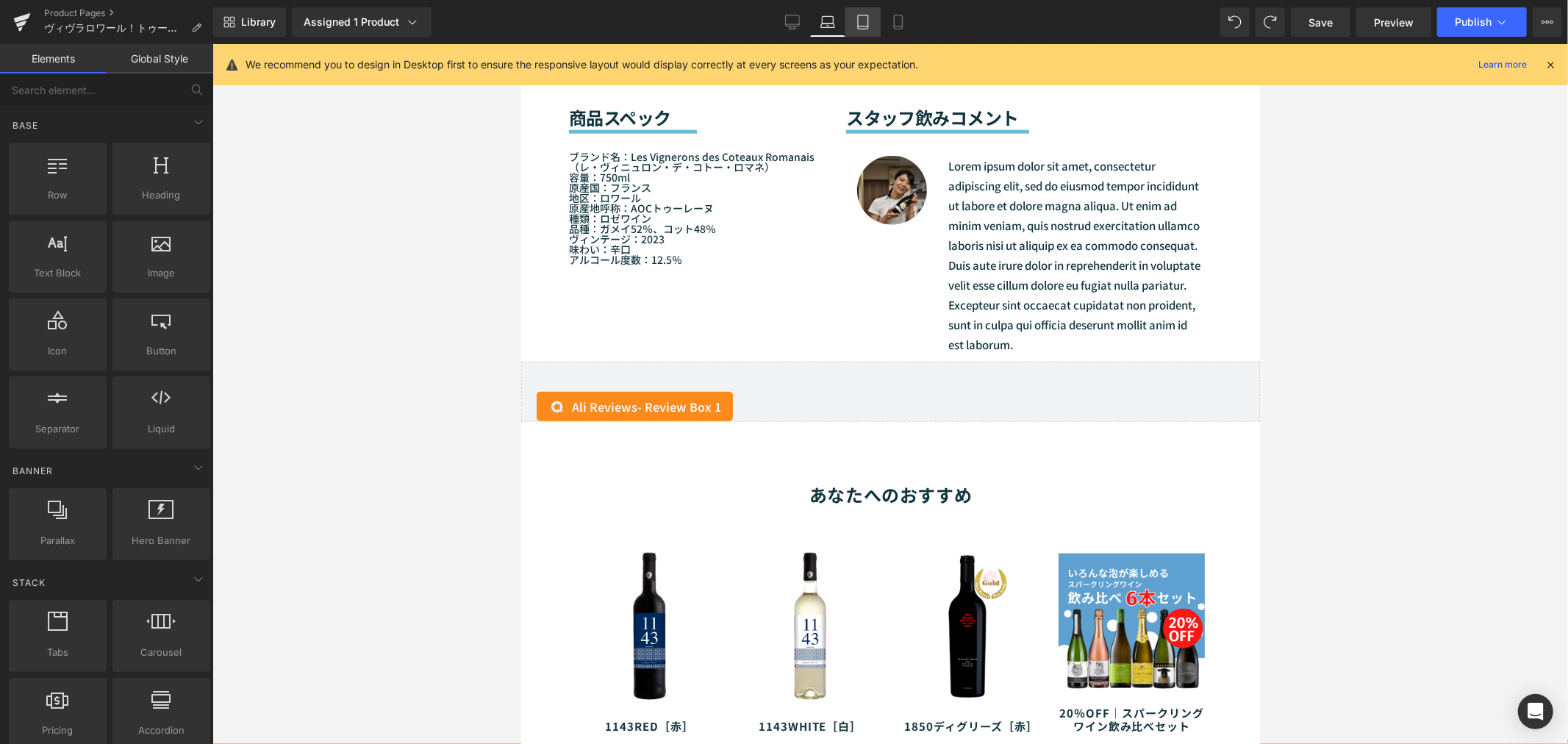
click at [862, 28] on icon at bounding box center [863, 22] width 10 height 14
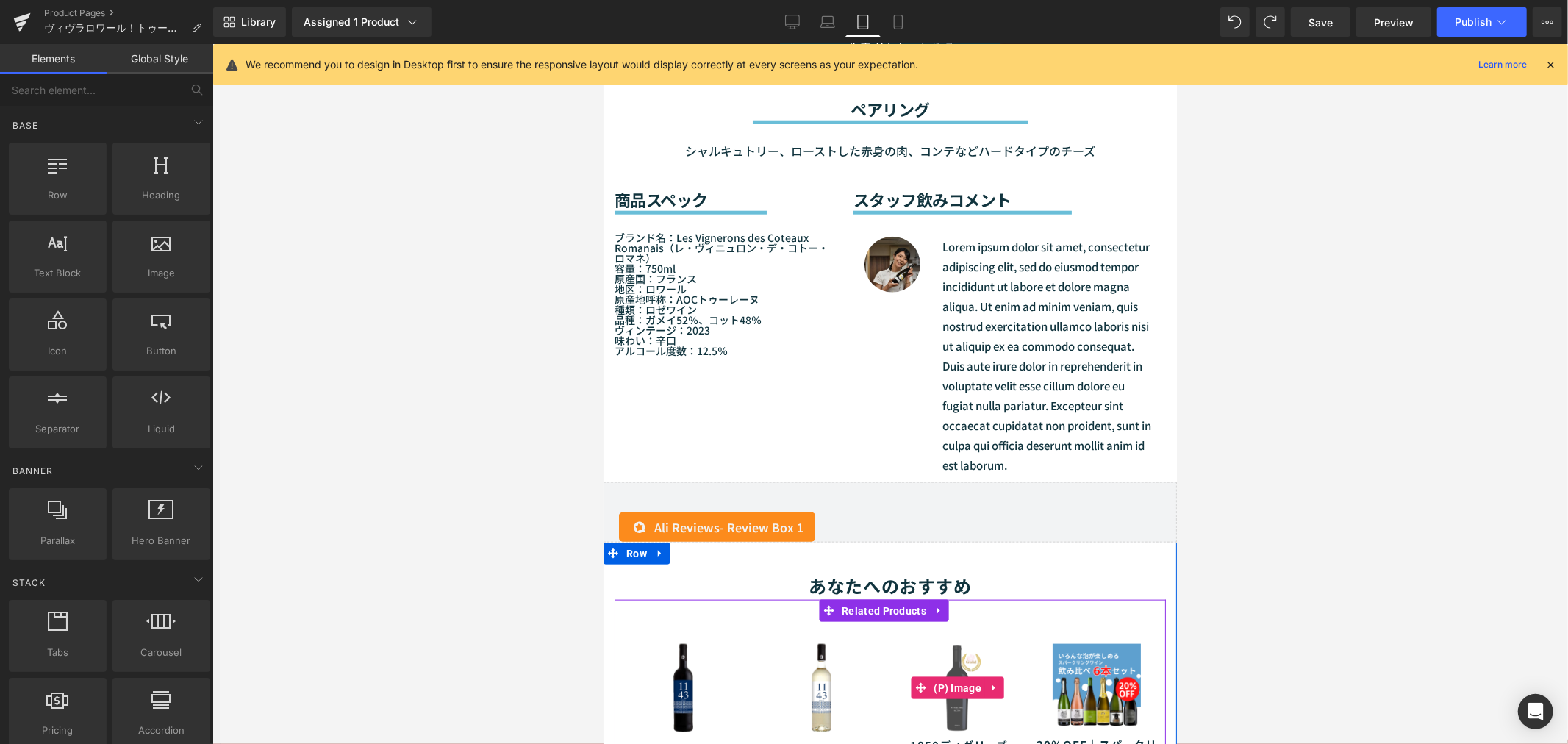
scroll to position [1228, 0]
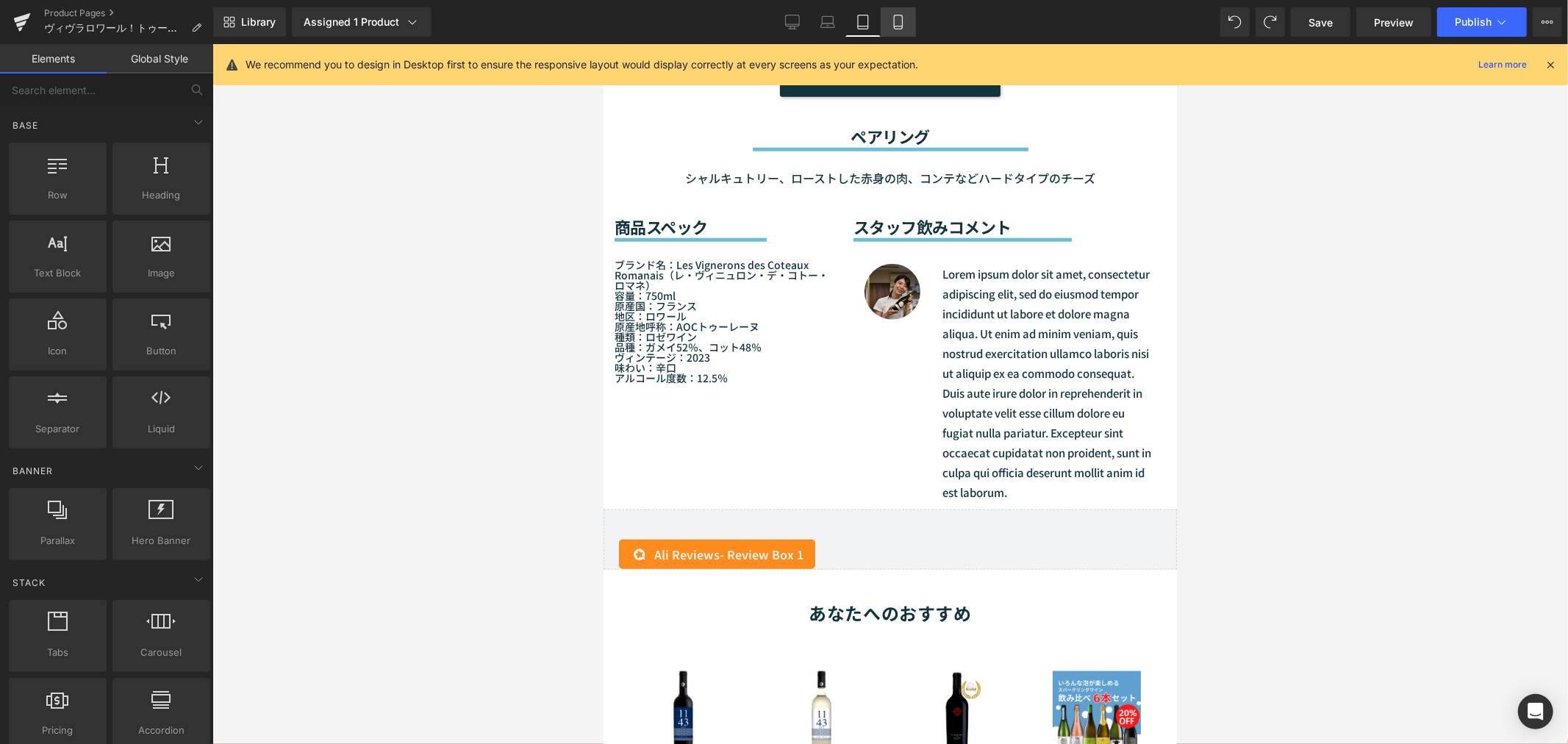
click at [905, 33] on link "Mobile" at bounding box center [897, 22] width 36 height 29
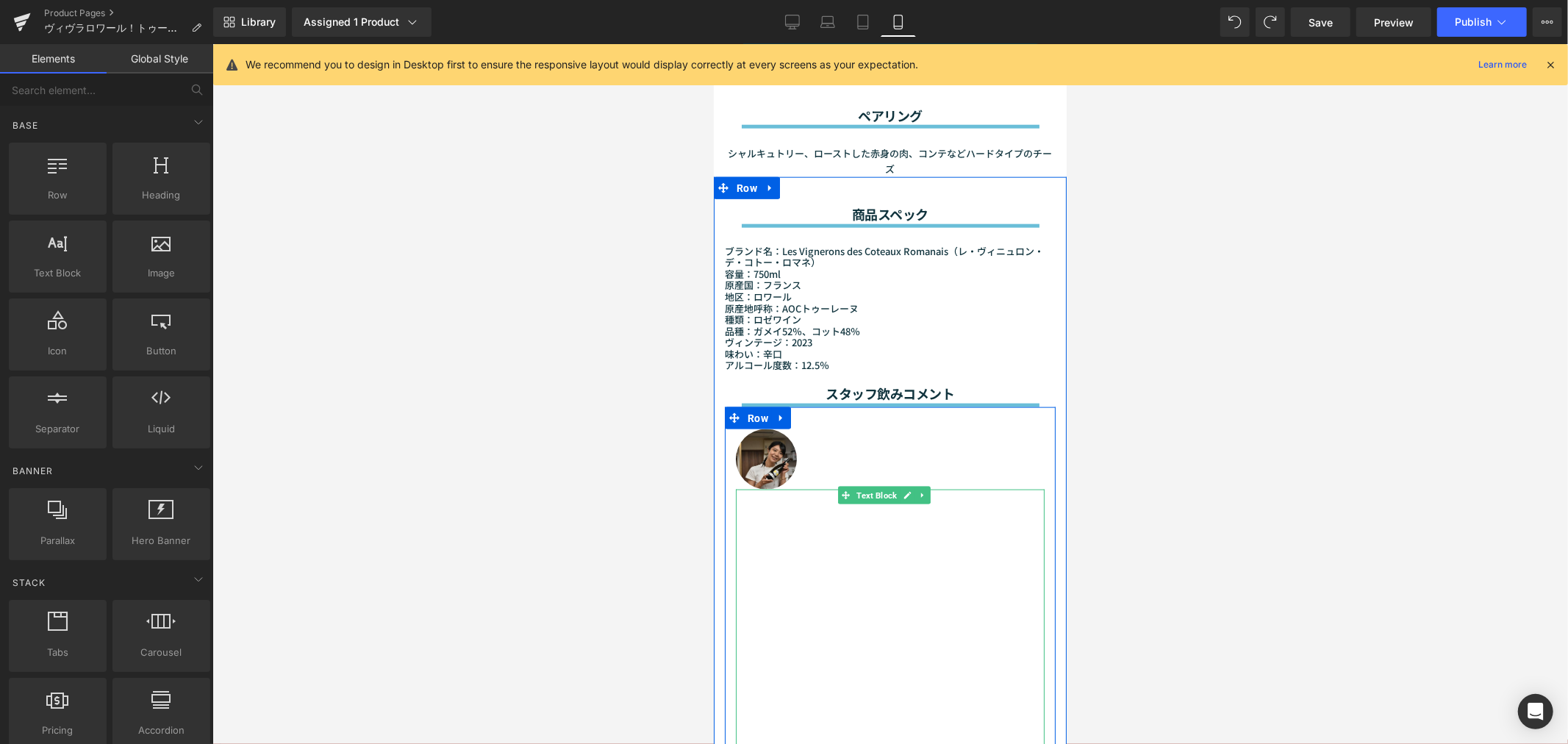
scroll to position [1535, 0]
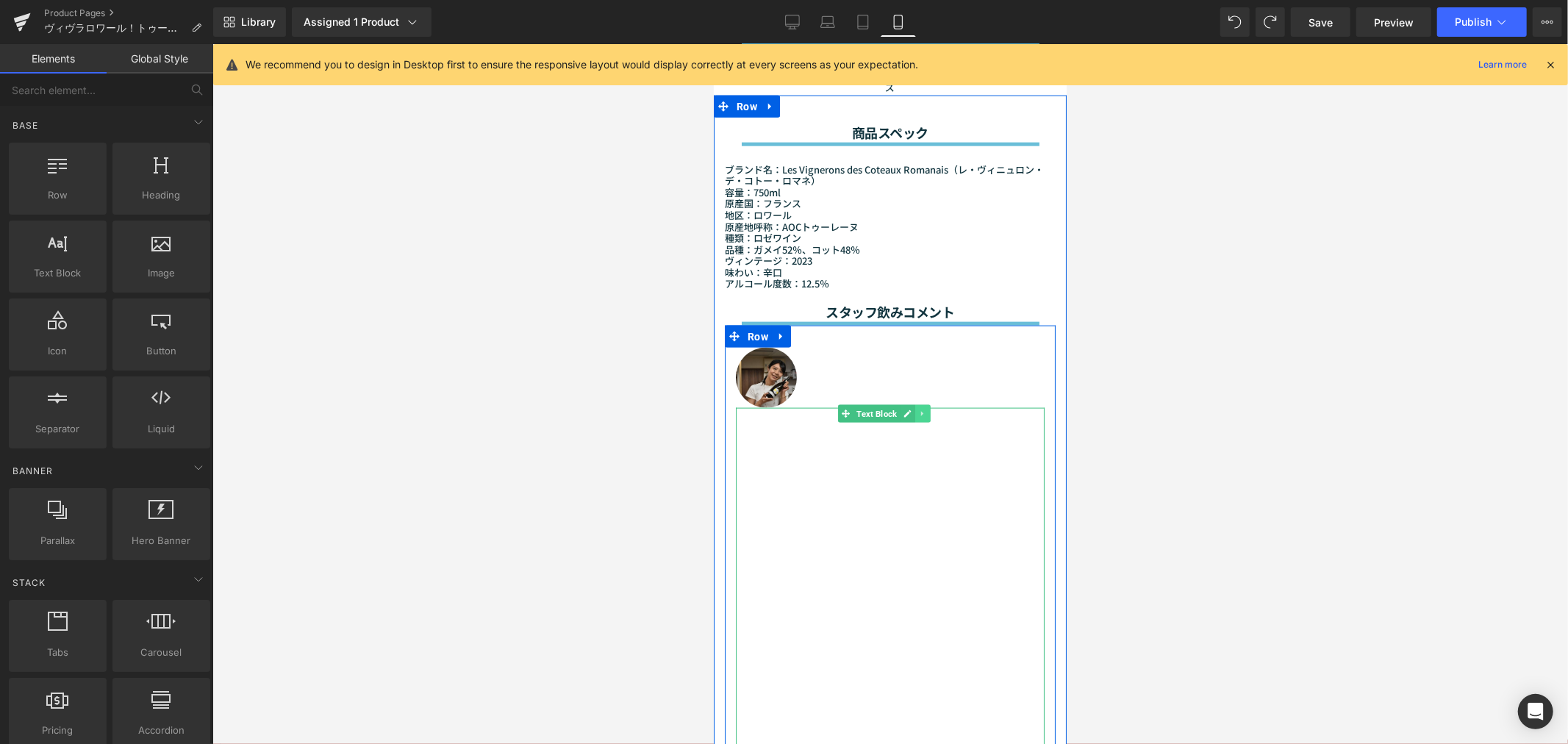
click at [921, 409] on icon at bounding box center [921, 414] width 8 height 9
click at [944, 411] on icon at bounding box center [944, 414] width 2 height 5
click at [918, 409] on icon at bounding box center [921, 414] width 8 height 9
click at [948, 409] on icon at bounding box center [944, 414] width 8 height 9
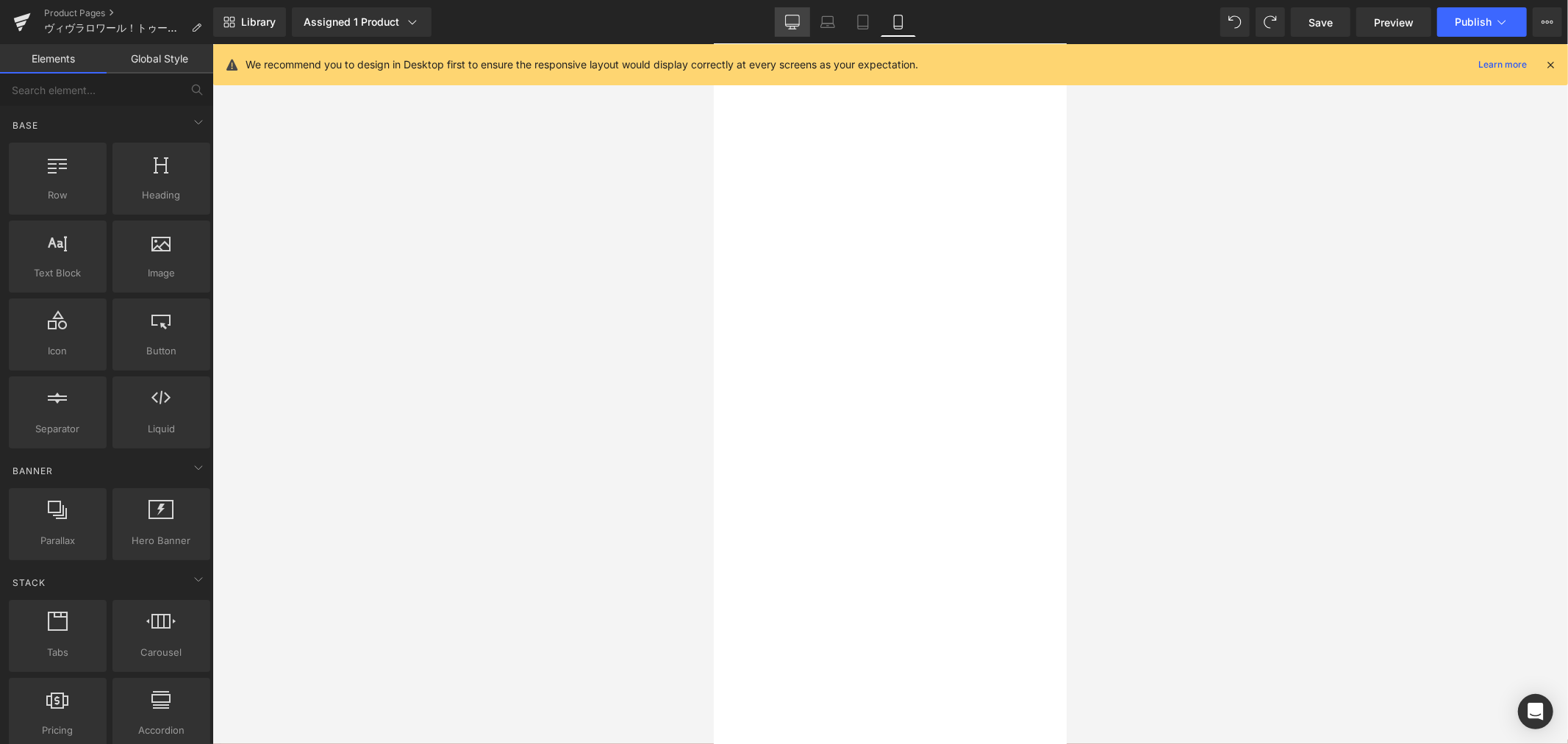
click at [792, 18] on icon at bounding box center [792, 22] width 15 height 15
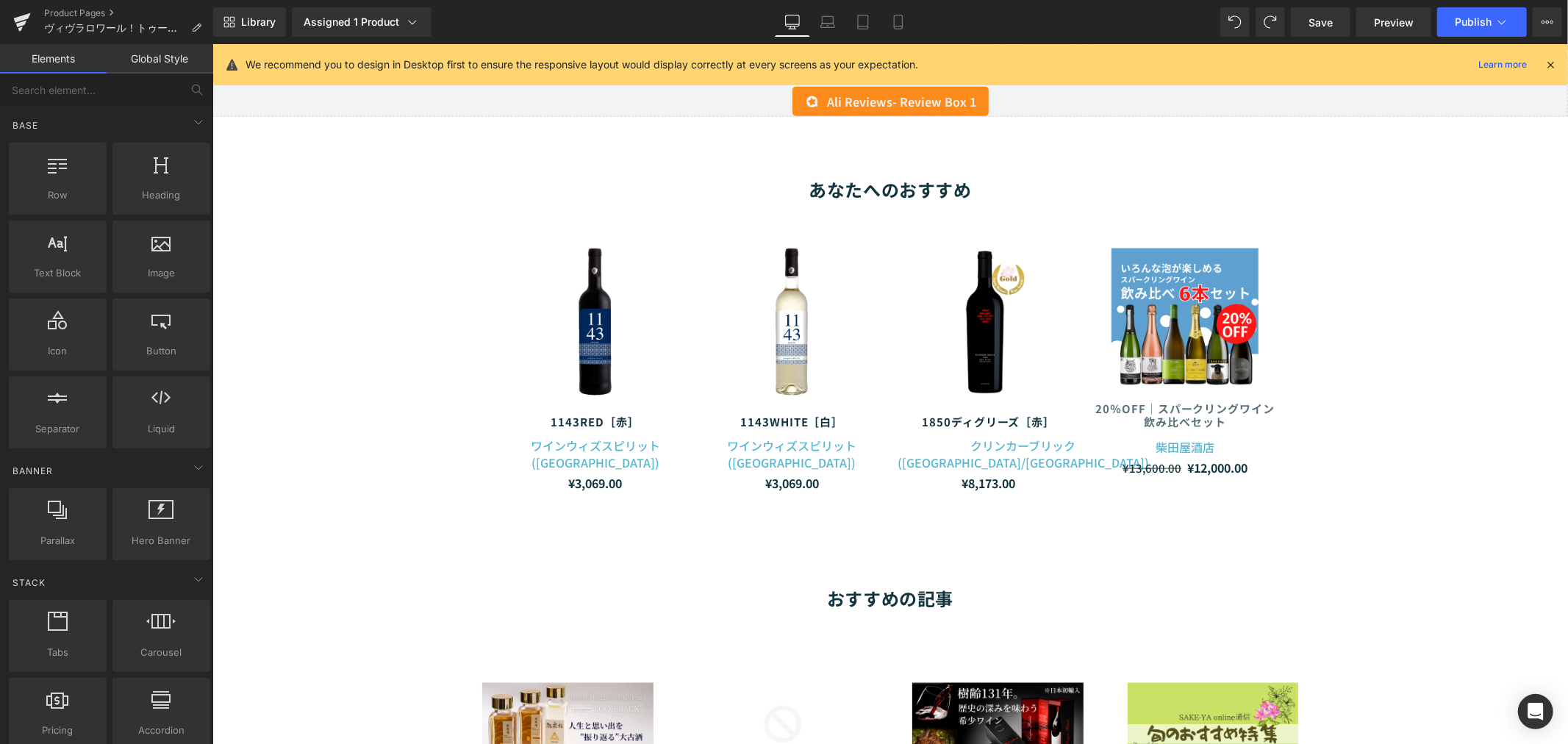
scroll to position [1250, 0]
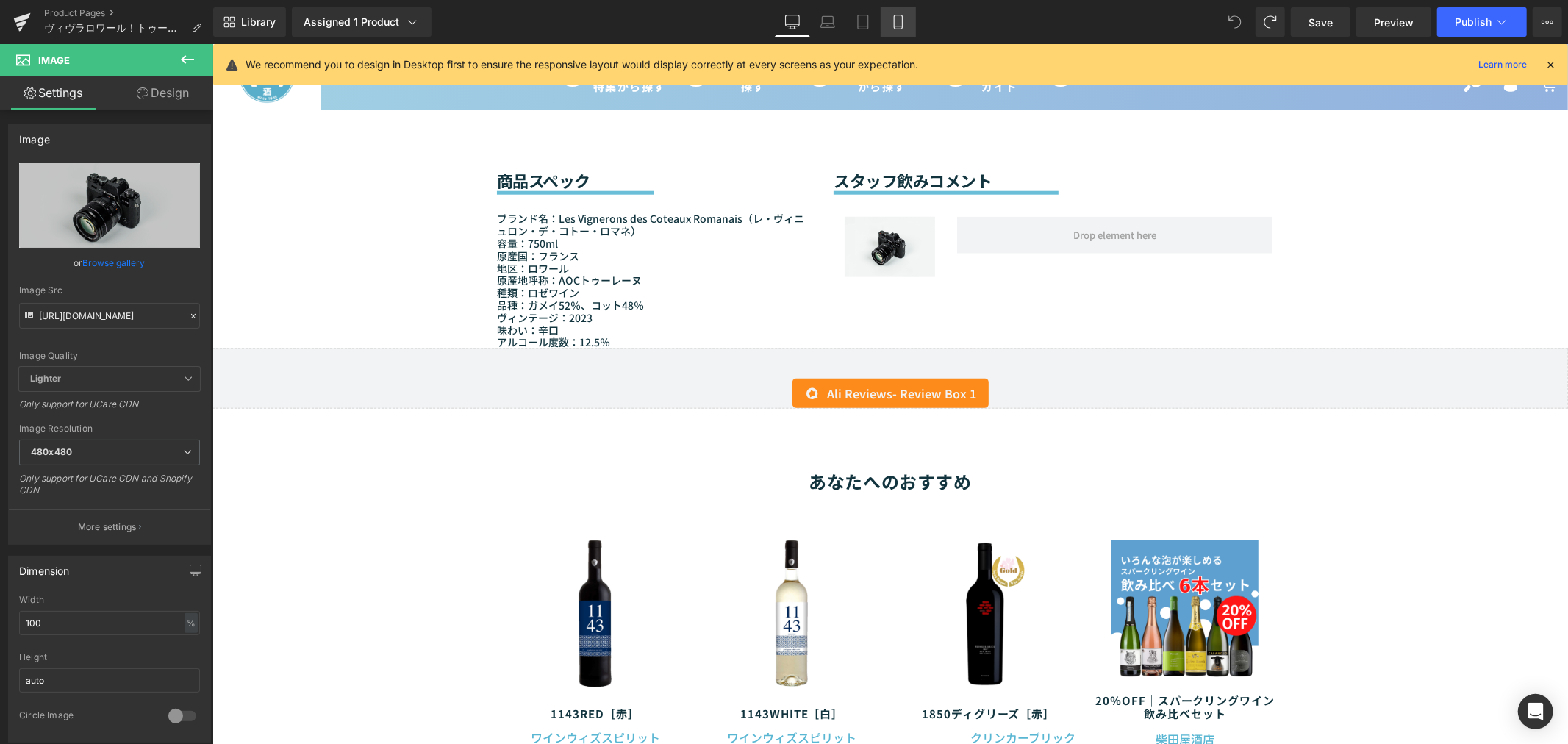
click at [886, 19] on link "Mobile" at bounding box center [897, 22] width 36 height 29
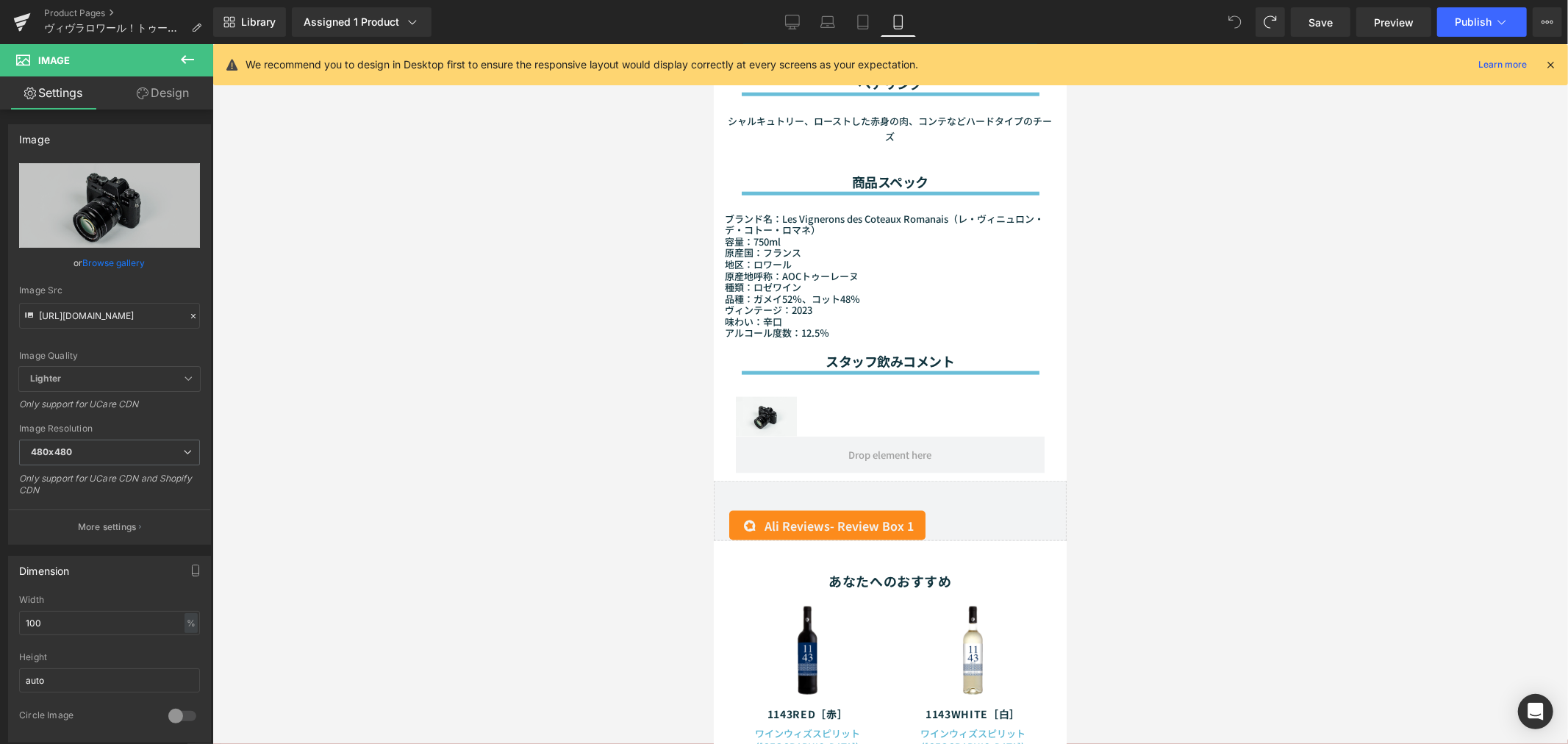
scroll to position [1481, 0]
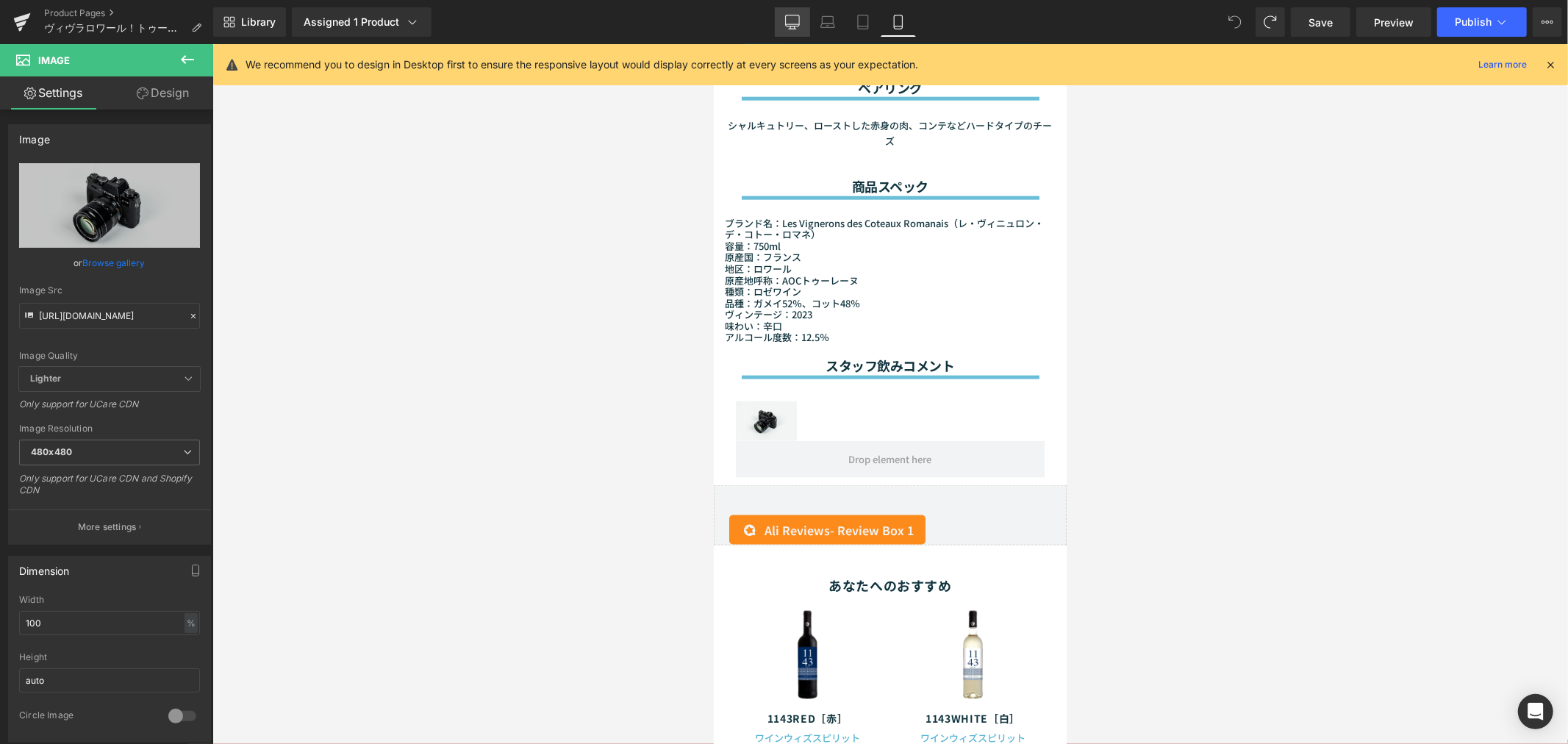
click at [799, 16] on icon at bounding box center [791, 21] width 14 height 11
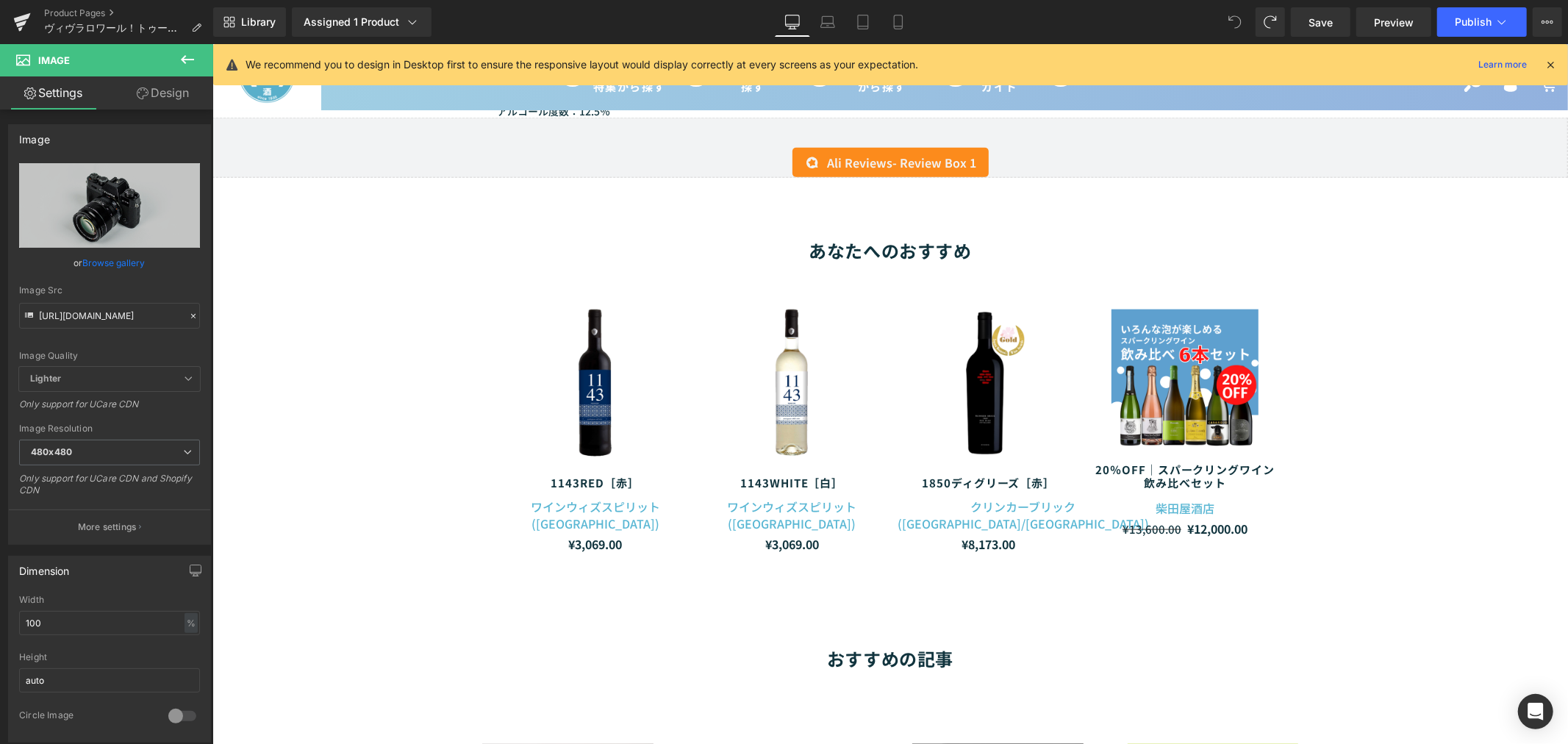
scroll to position [990, 0]
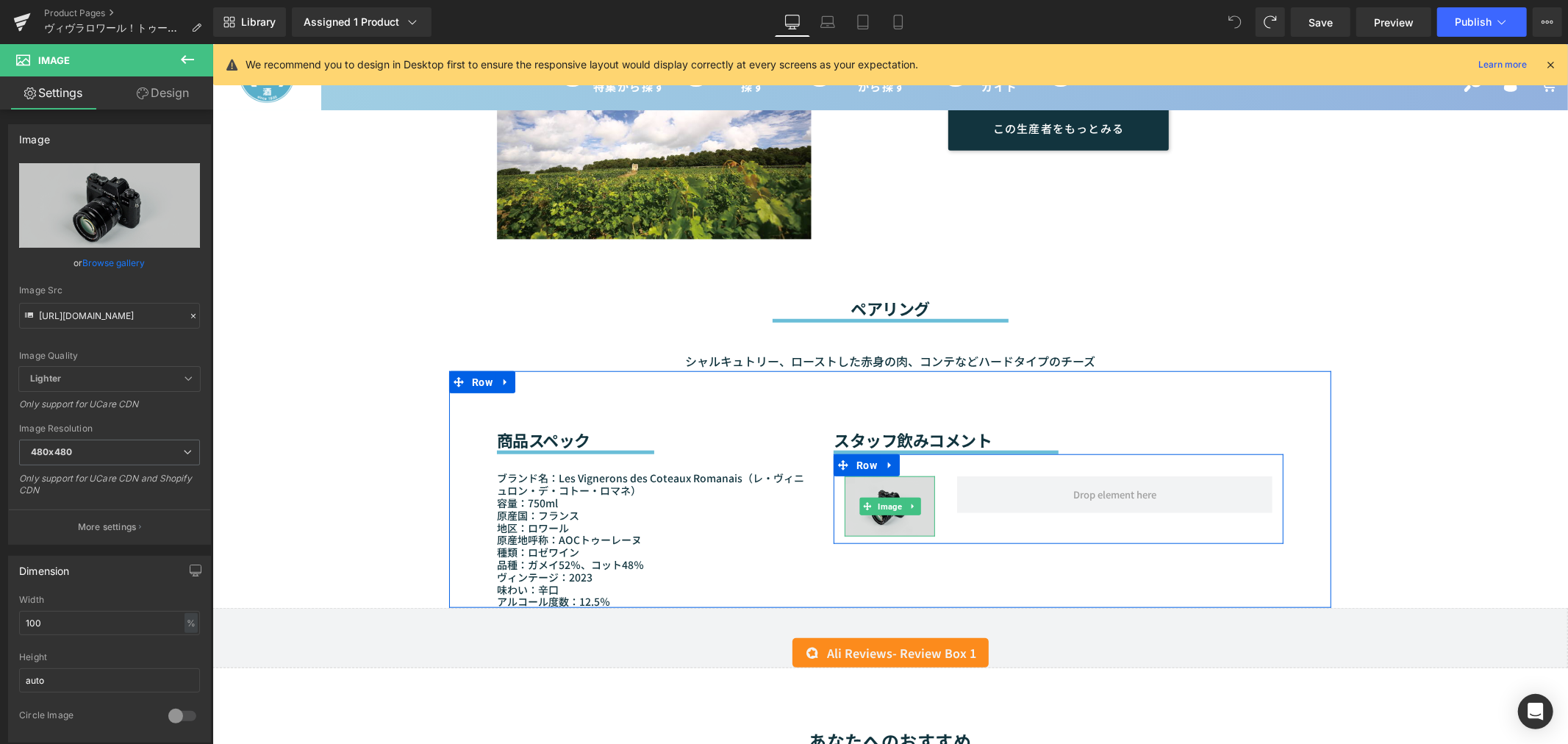
click at [879, 502] on img at bounding box center [888, 505] width 91 height 59
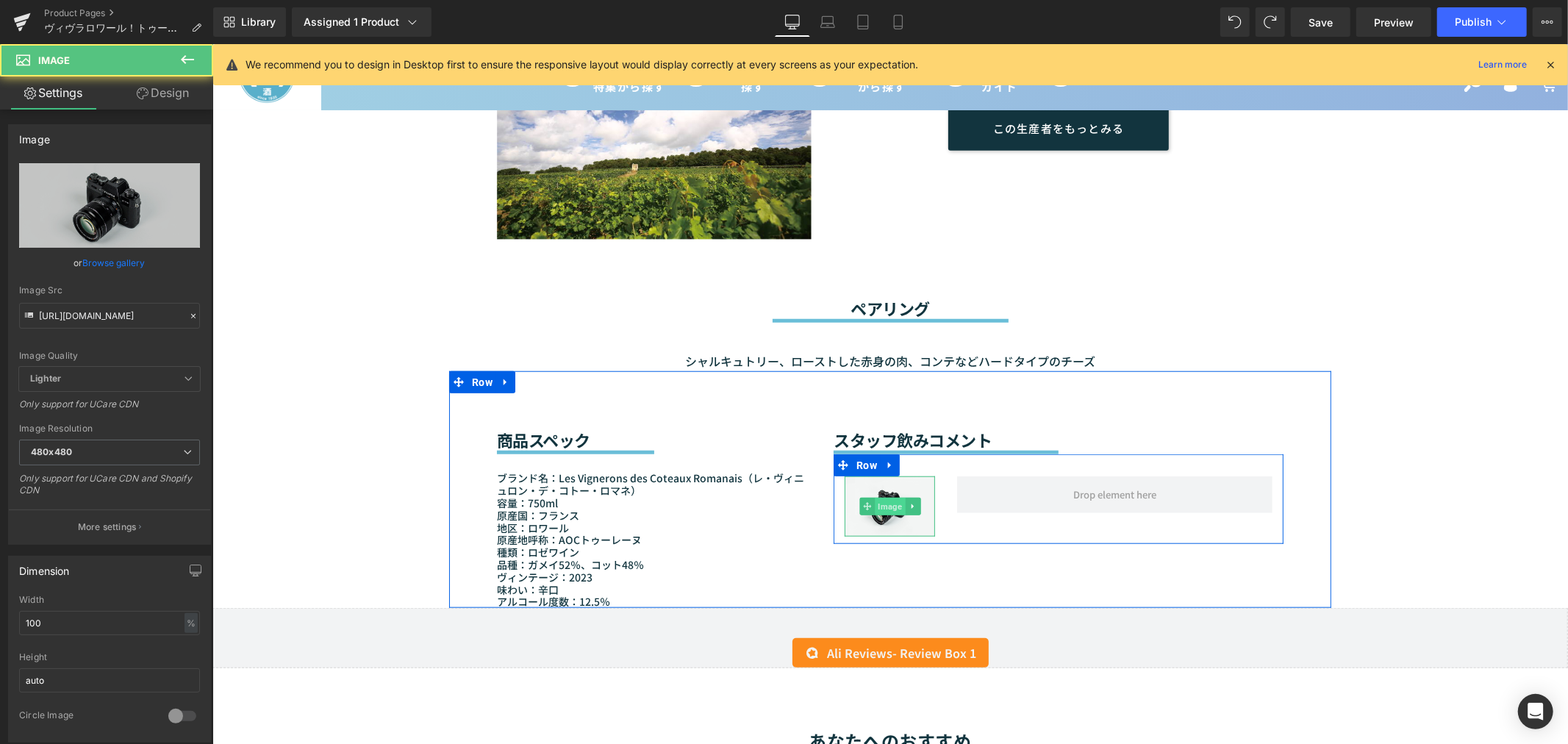
click at [876, 497] on span "Image" at bounding box center [888, 505] width 30 height 17
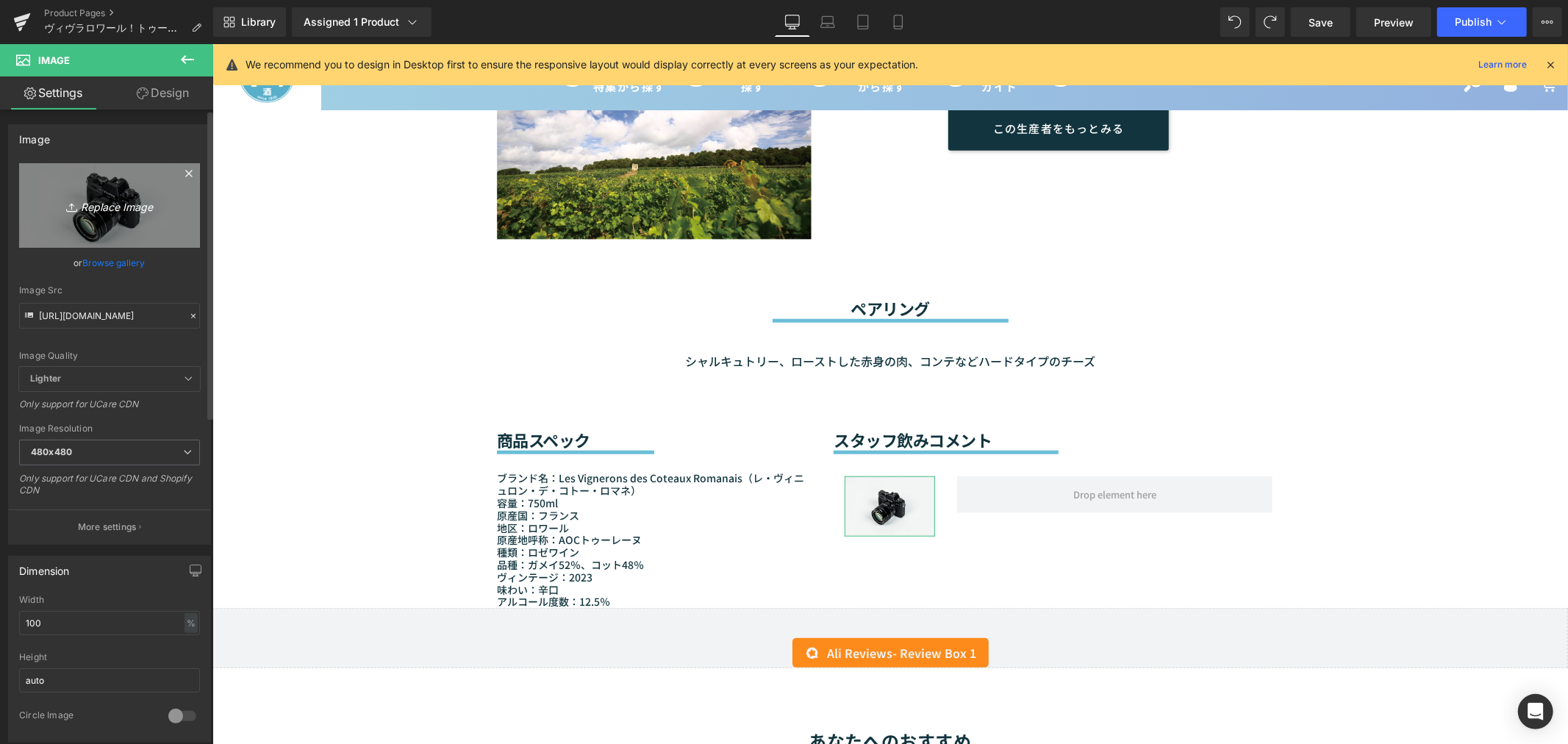
click at [102, 199] on icon "Replace Image" at bounding box center [109, 205] width 118 height 18
type input "C:\fakepath\杉井.jpg"
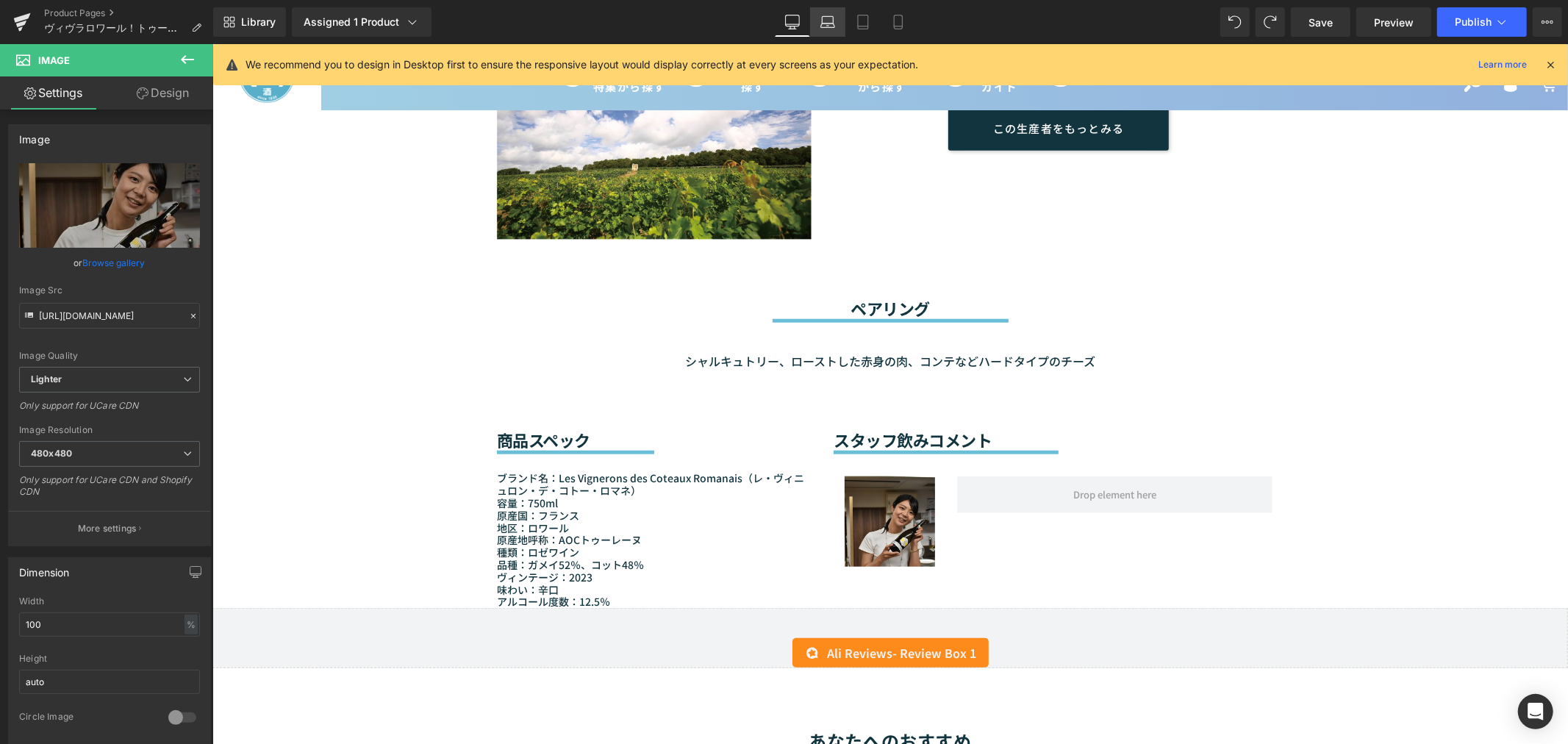
click at [833, 30] on link "Laptop" at bounding box center [827, 22] width 36 height 29
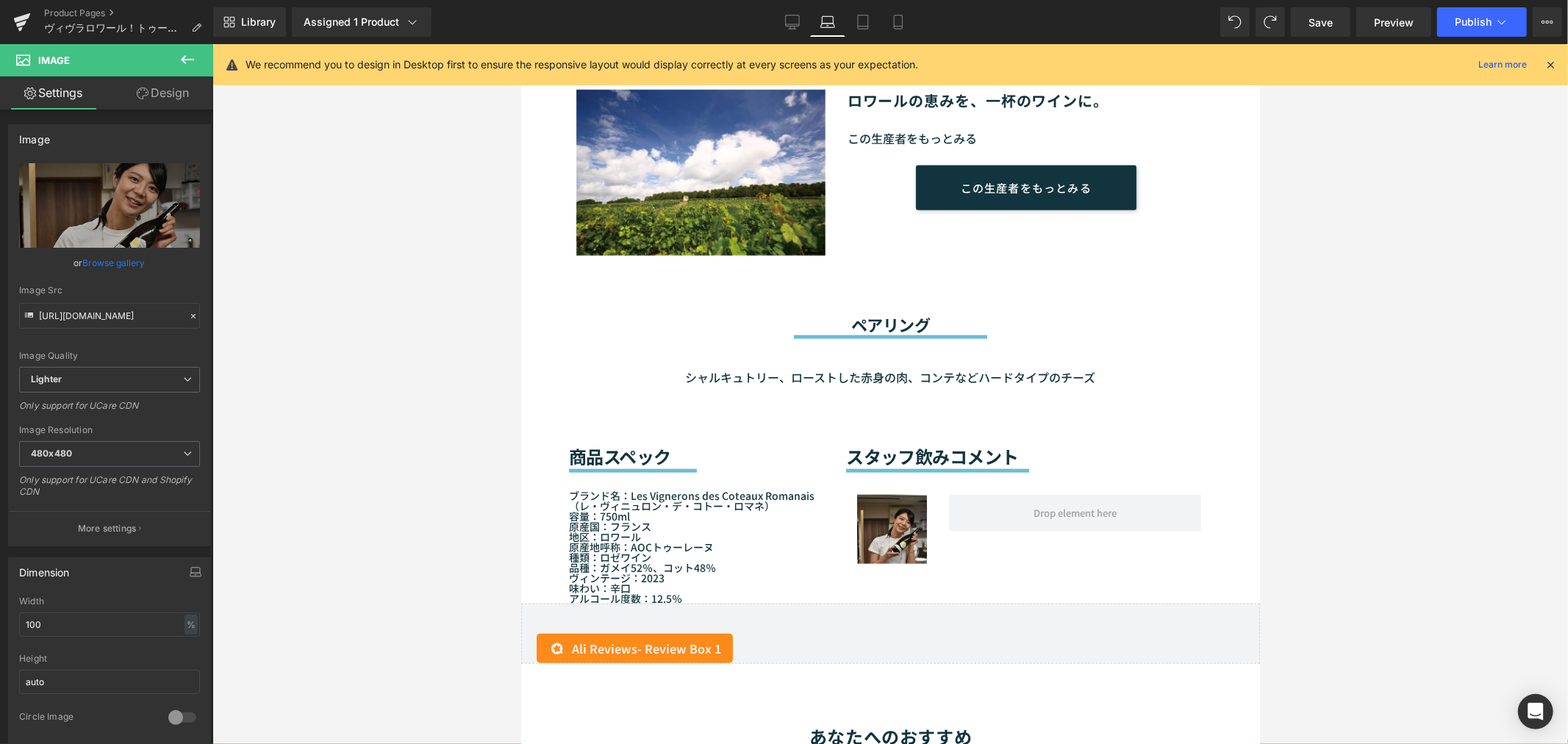
scroll to position [1016, 0]
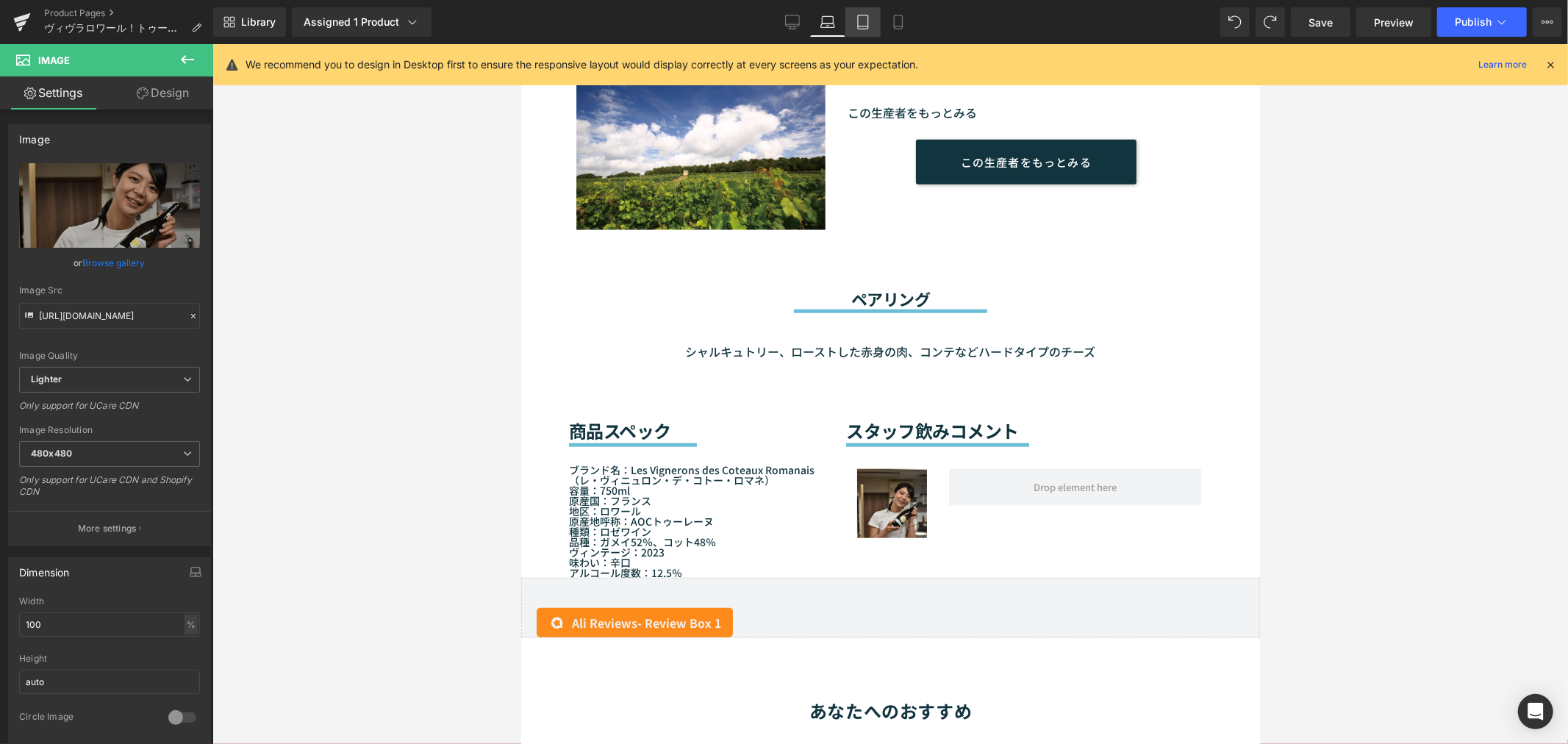
click at [855, 27] on icon at bounding box center [863, 22] width 15 height 15
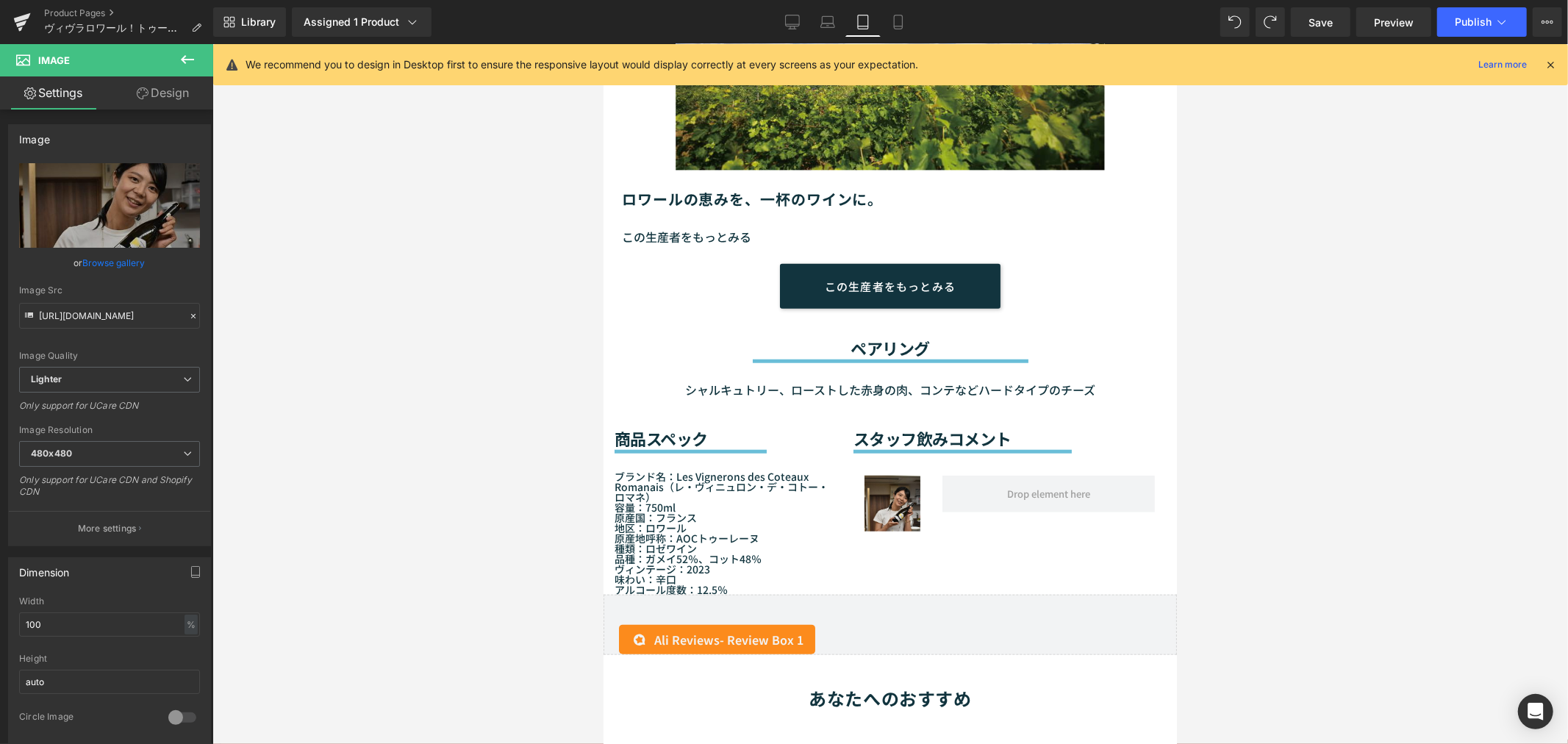
scroll to position [1115, 0]
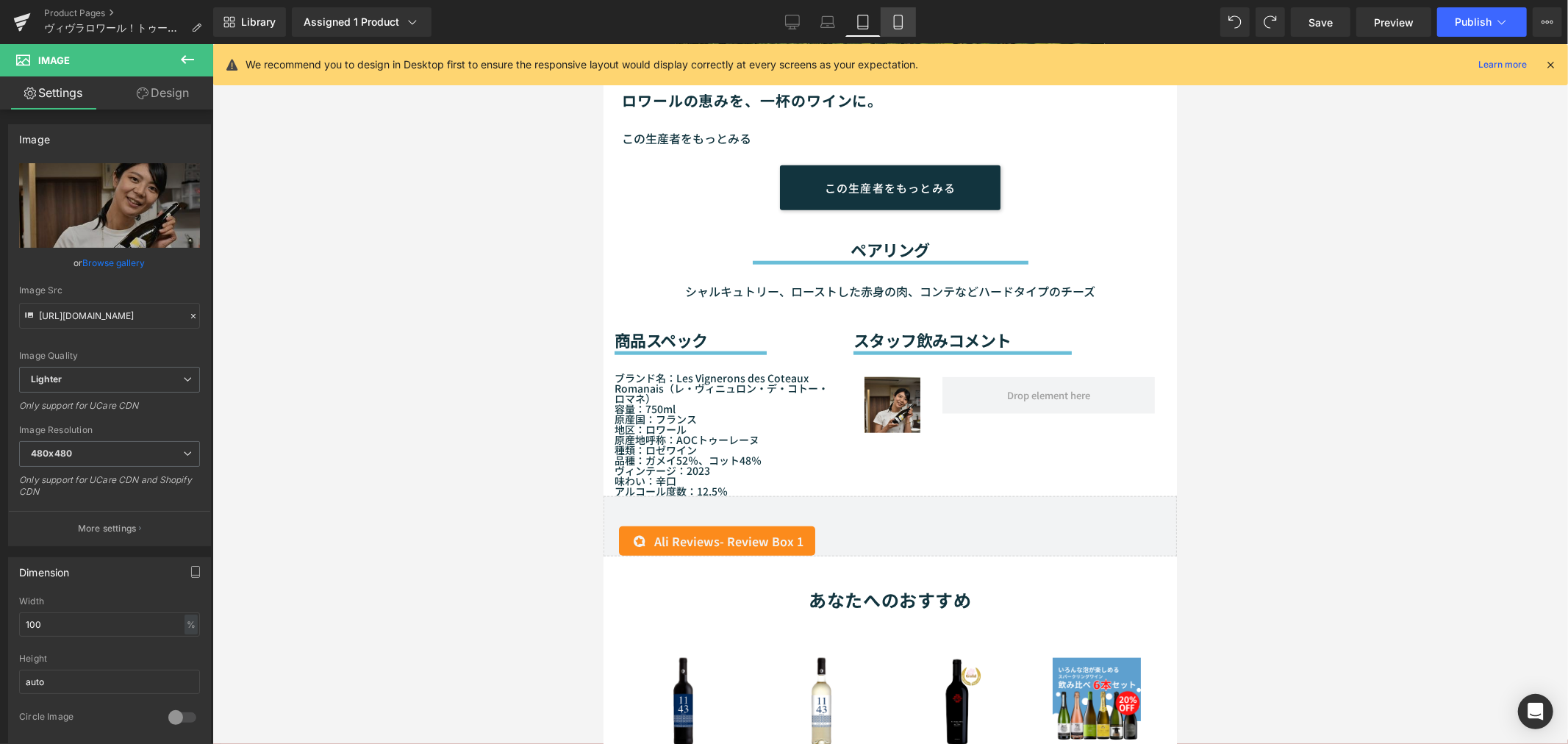
click at [885, 27] on link "Mobile" at bounding box center [897, 22] width 36 height 29
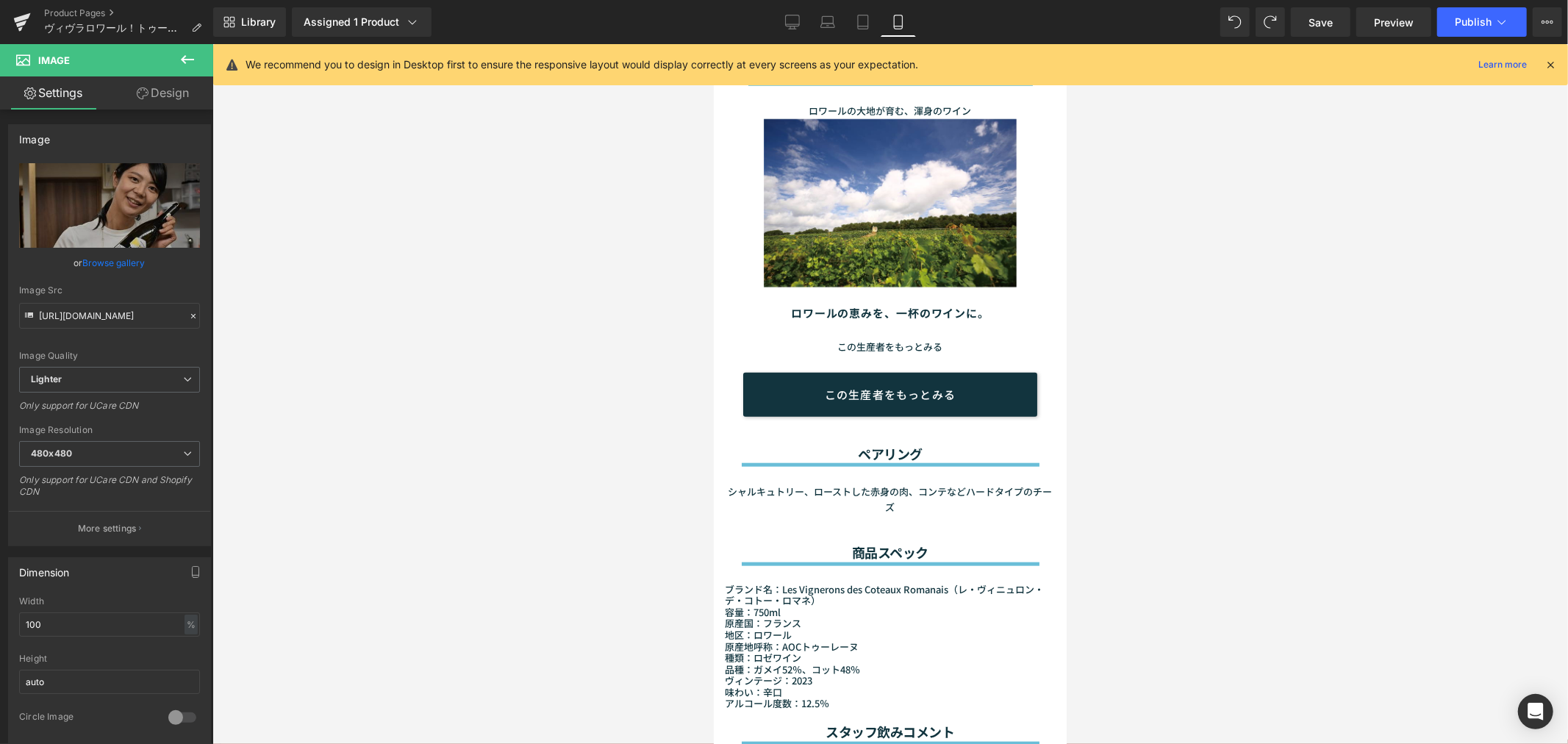
scroll to position [1481, 0]
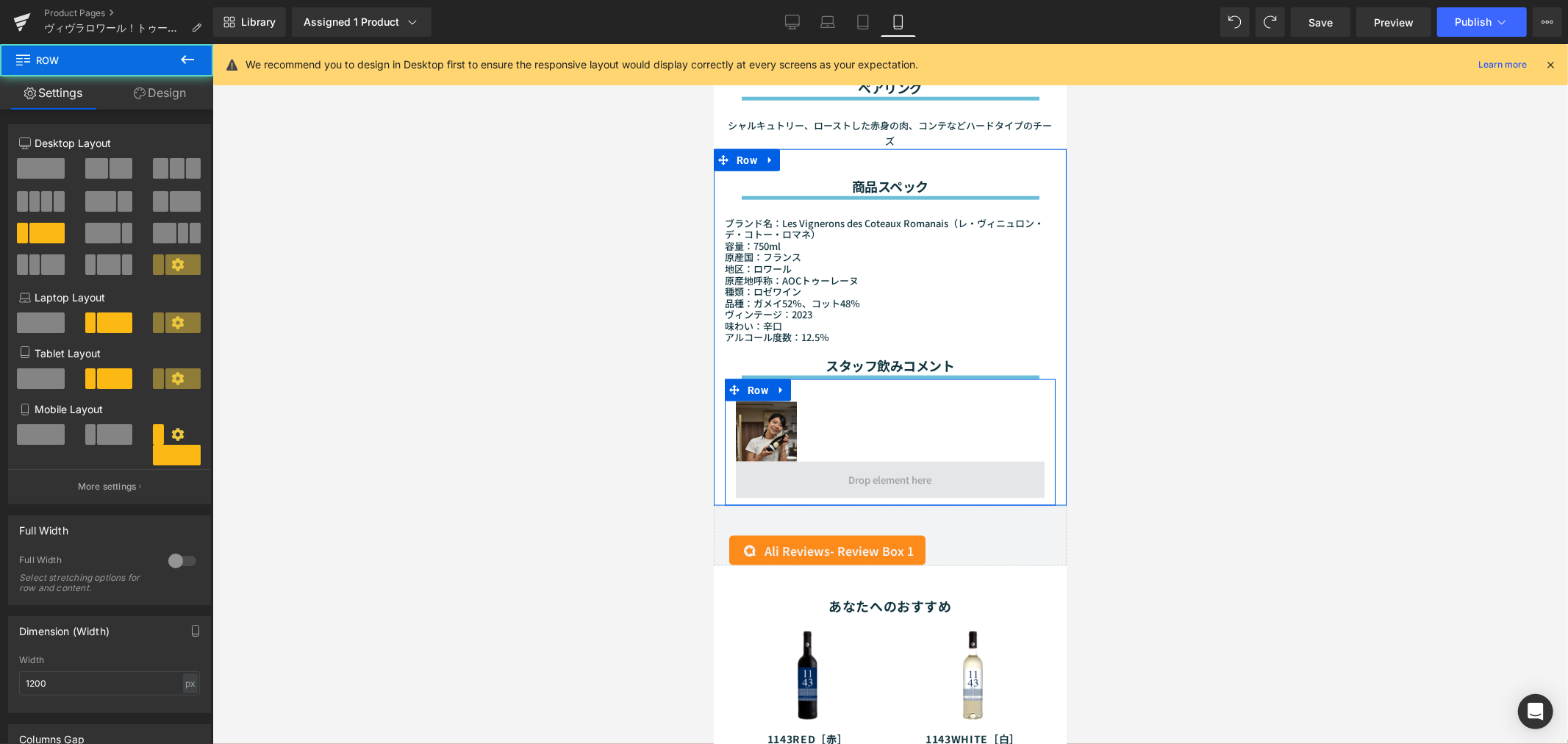
drag, startPoint x: 749, startPoint y: 447, endPoint x: 783, endPoint y: 447, distance: 34.0
click at [783, 461] on span at bounding box center [888, 480] width 308 height 37
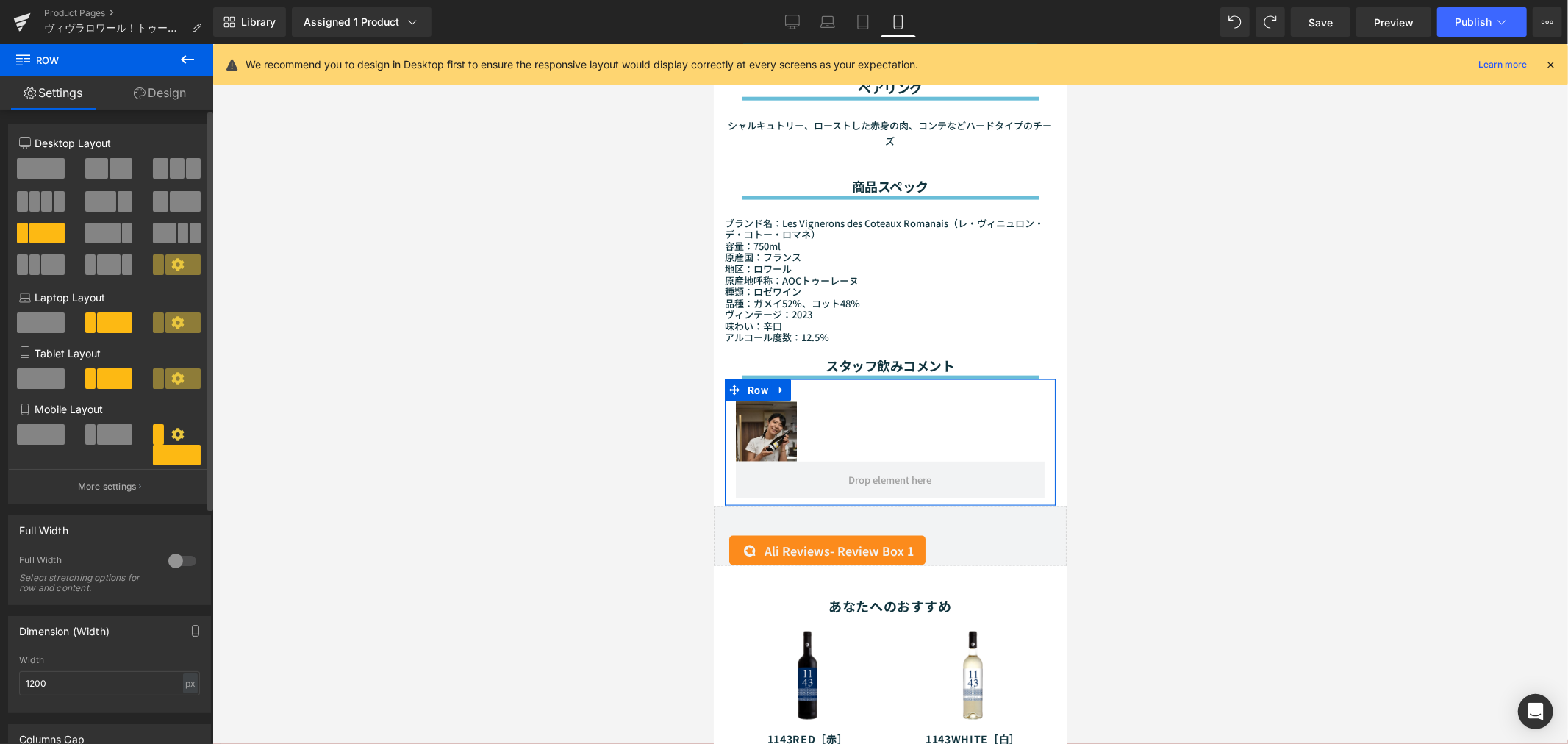
click at [114, 437] on span at bounding box center [114, 435] width 36 height 20
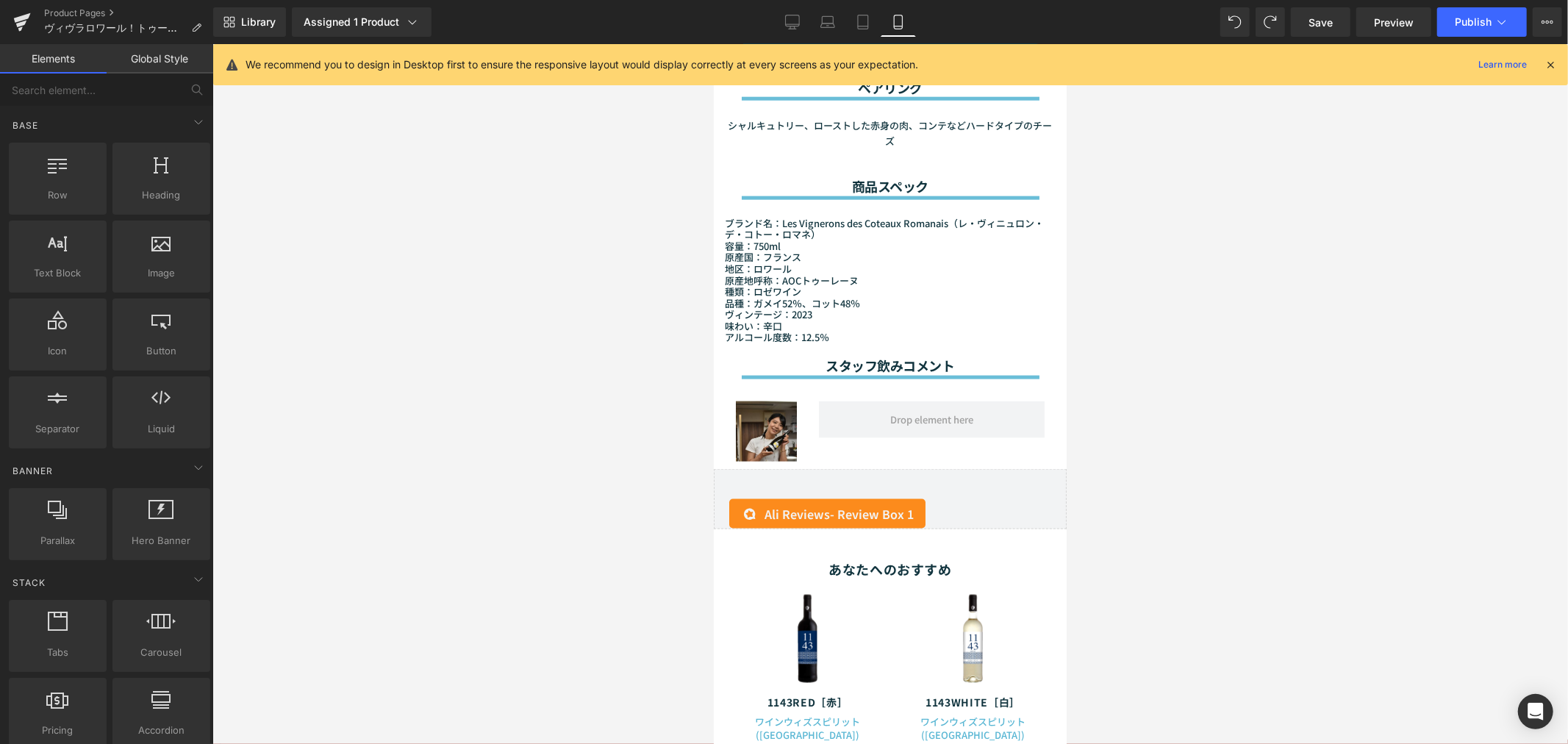
click at [354, 428] on div at bounding box center [889, 394] width 1355 height 700
click at [865, 22] on icon at bounding box center [863, 22] width 15 height 15
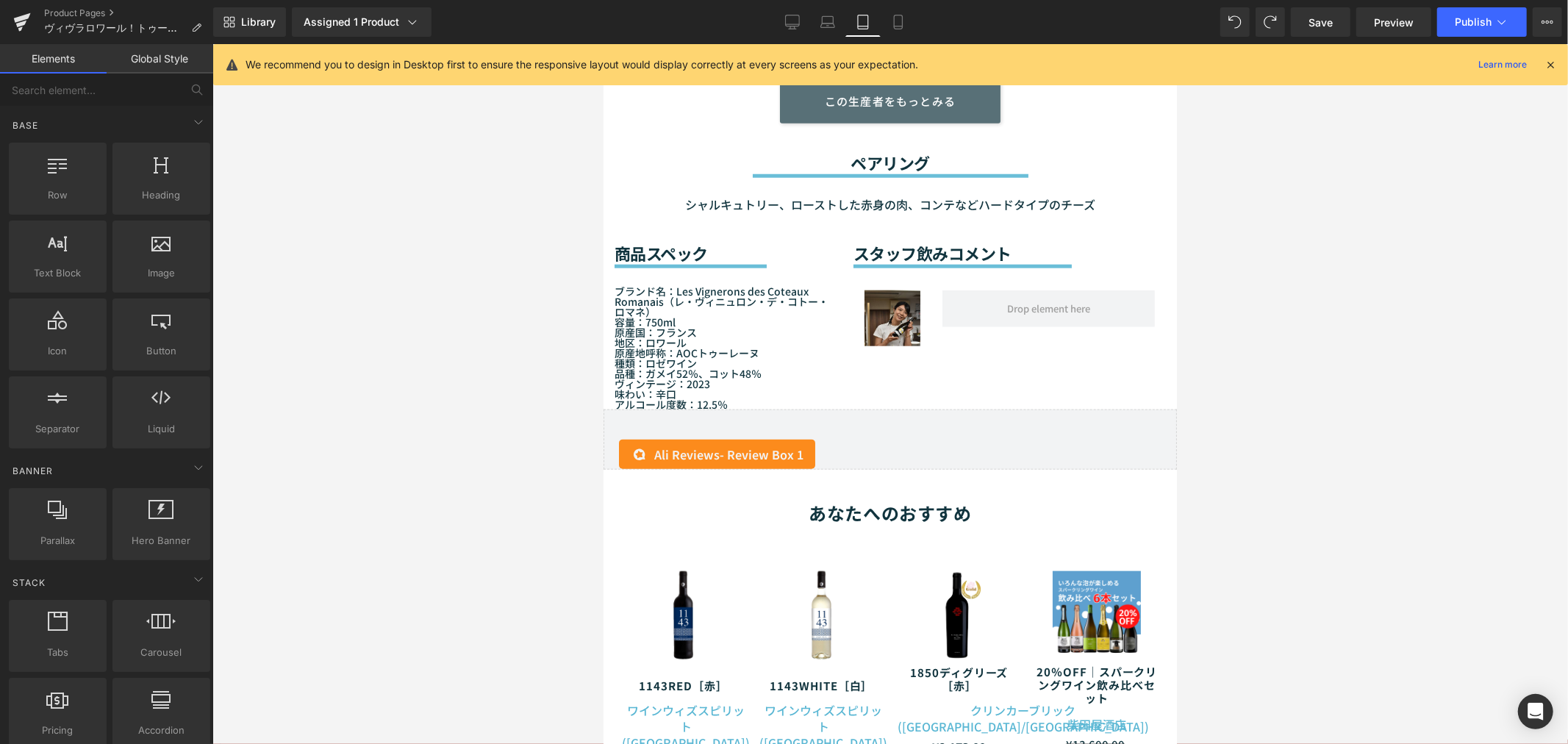
scroll to position [1200, 0]
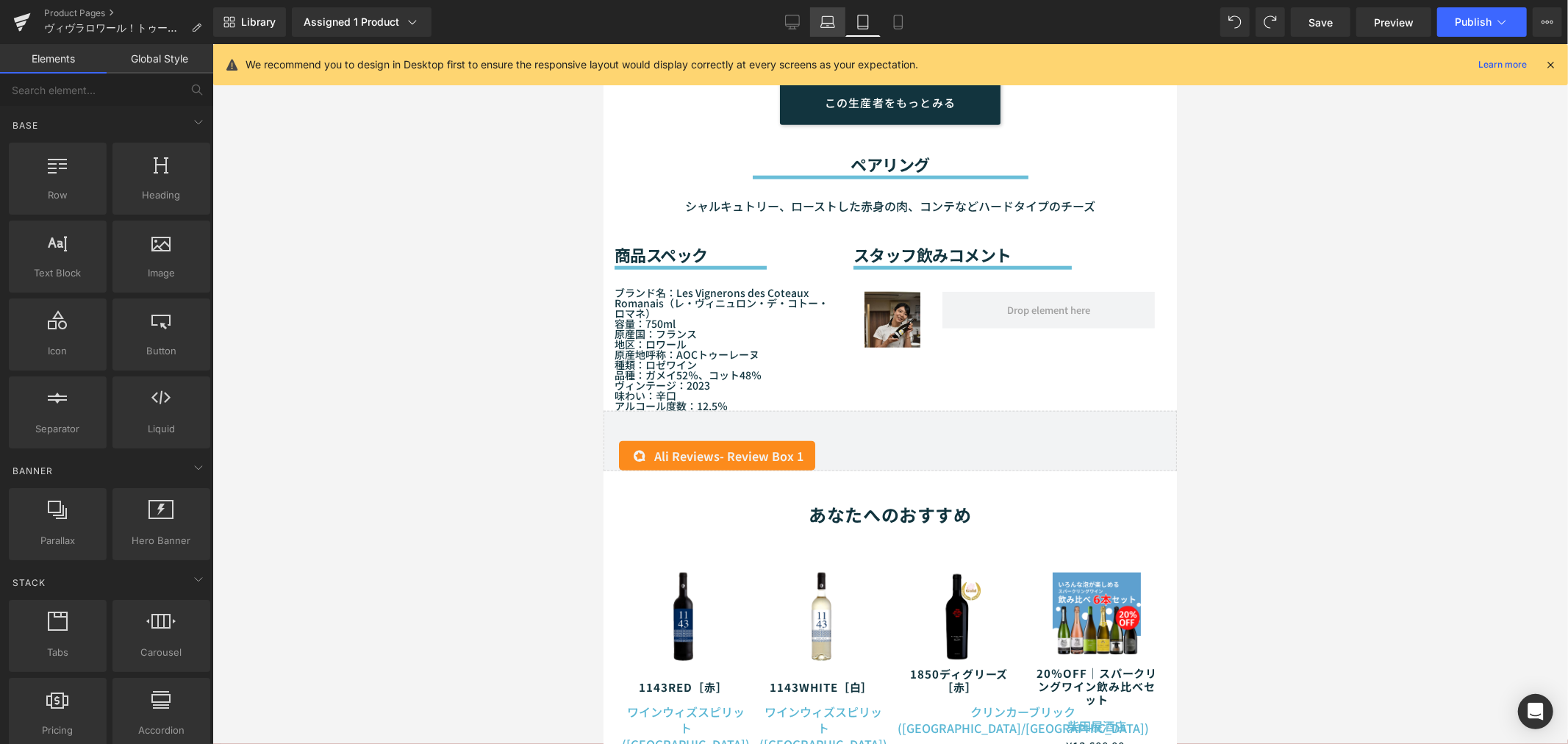
click at [825, 20] on icon at bounding box center [828, 22] width 15 height 15
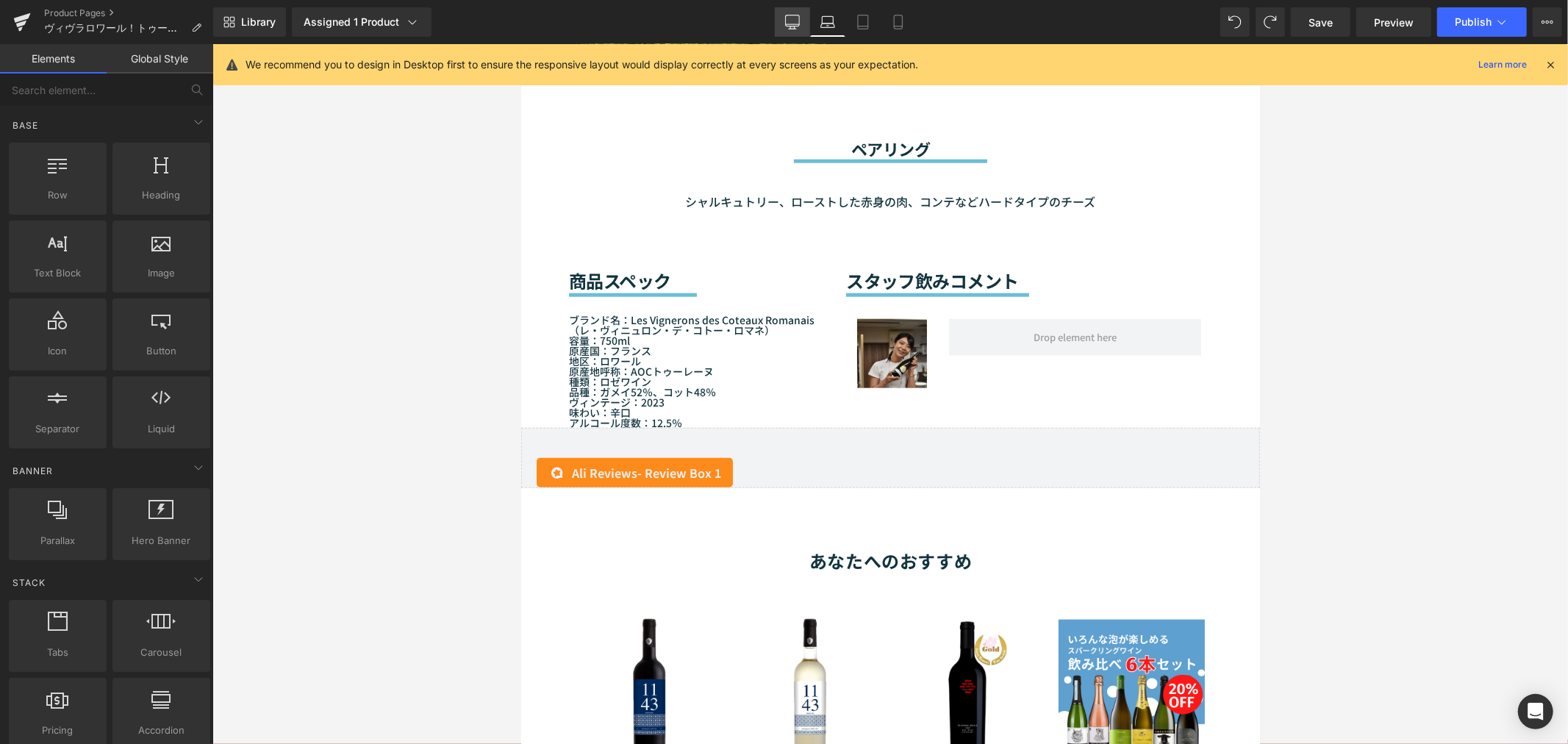
click at [805, 26] on link "Desktop" at bounding box center [792, 22] width 36 height 29
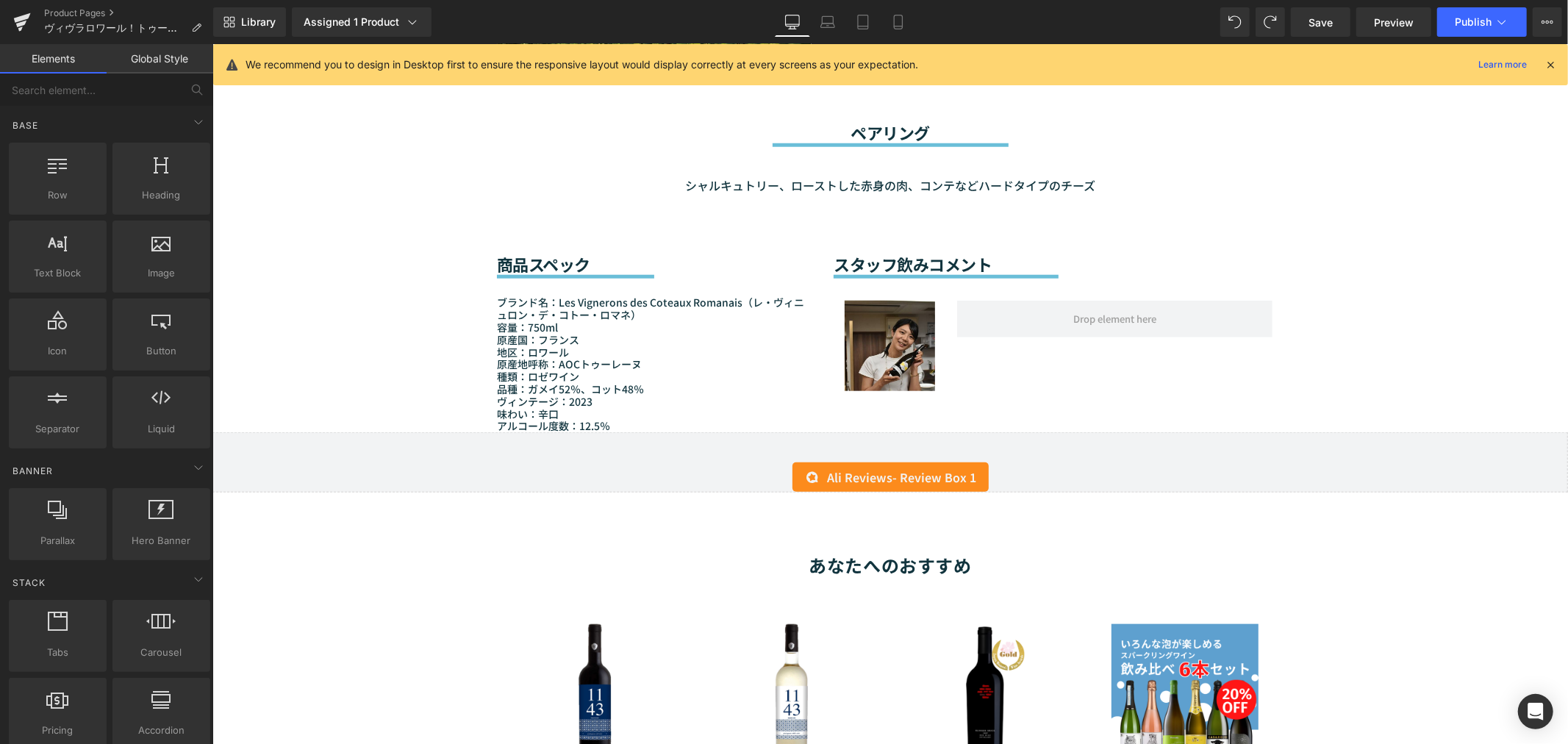
scroll to position [1174, 0]
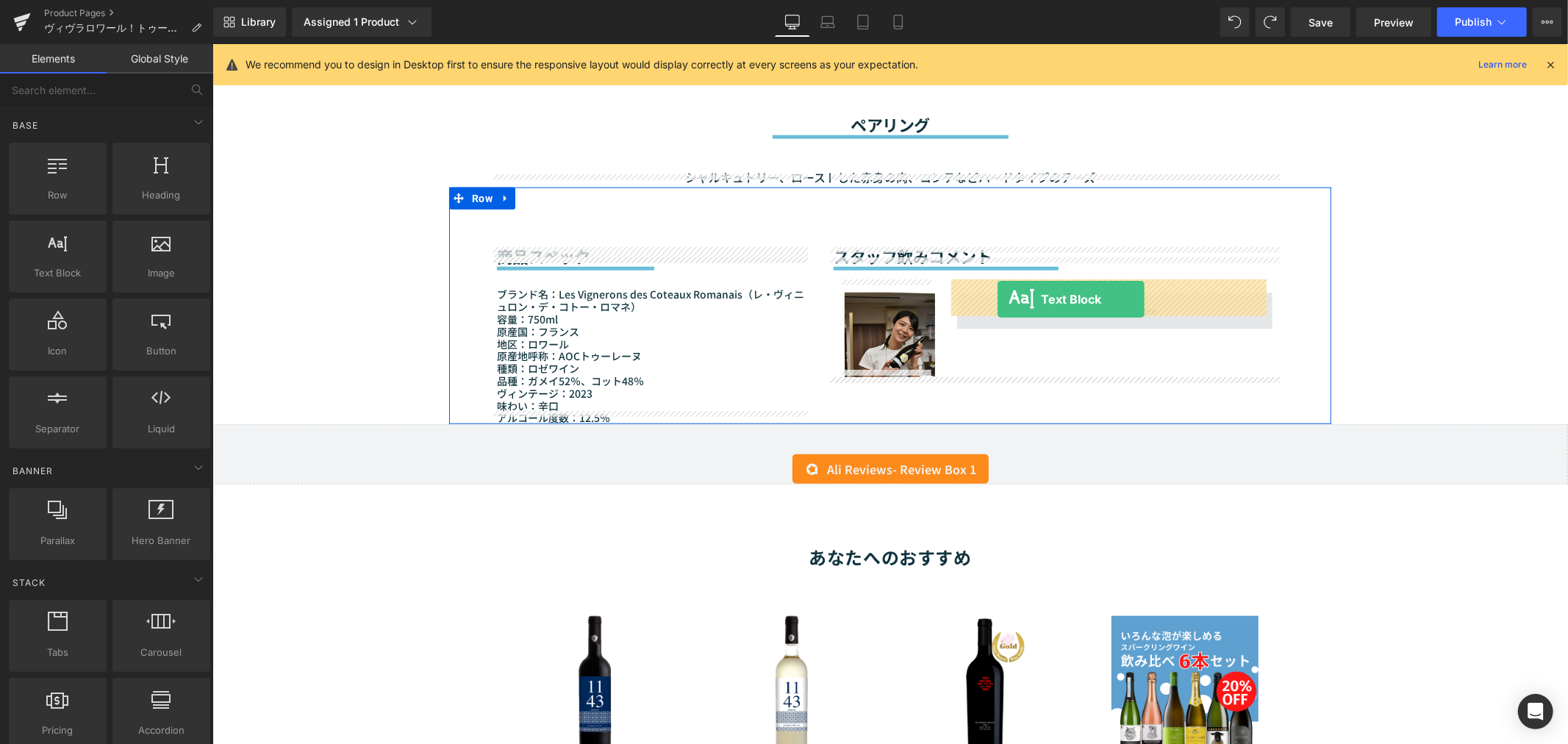
drag, startPoint x: 247, startPoint y: 316, endPoint x: 996, endPoint y: 298, distance: 749.2
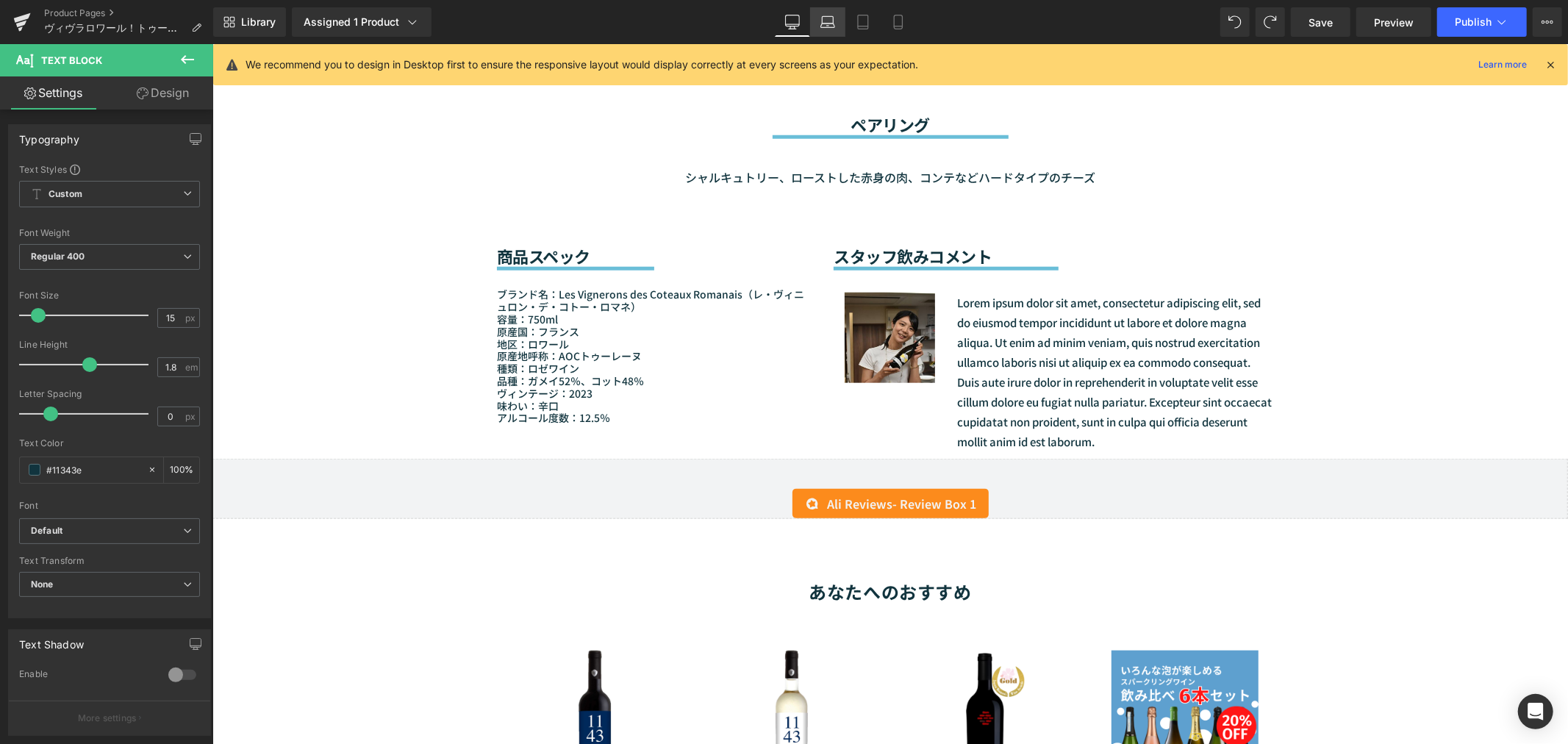
click at [818, 29] on link "Laptop" at bounding box center [827, 22] width 36 height 29
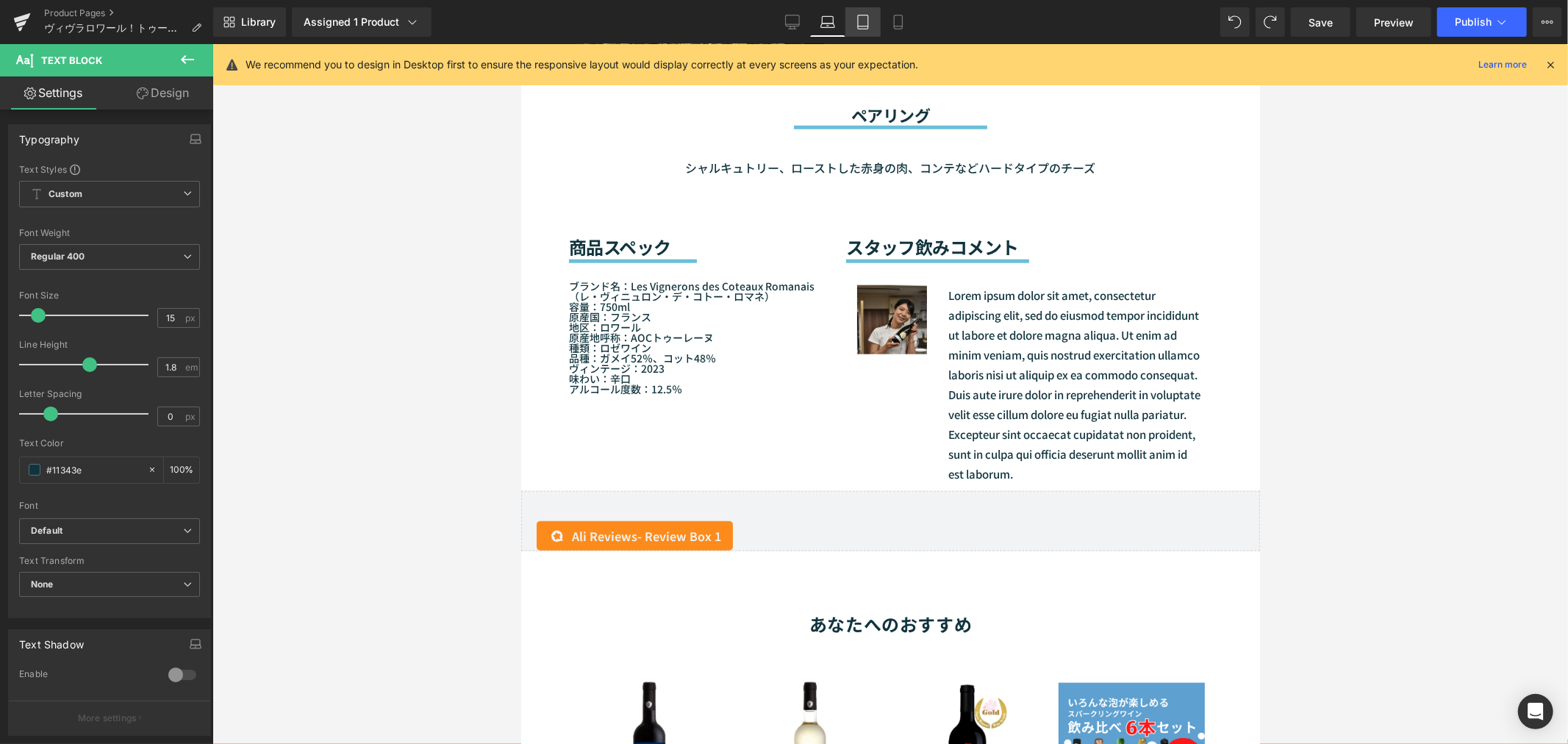
click at [851, 24] on link "Tablet" at bounding box center [863, 22] width 36 height 29
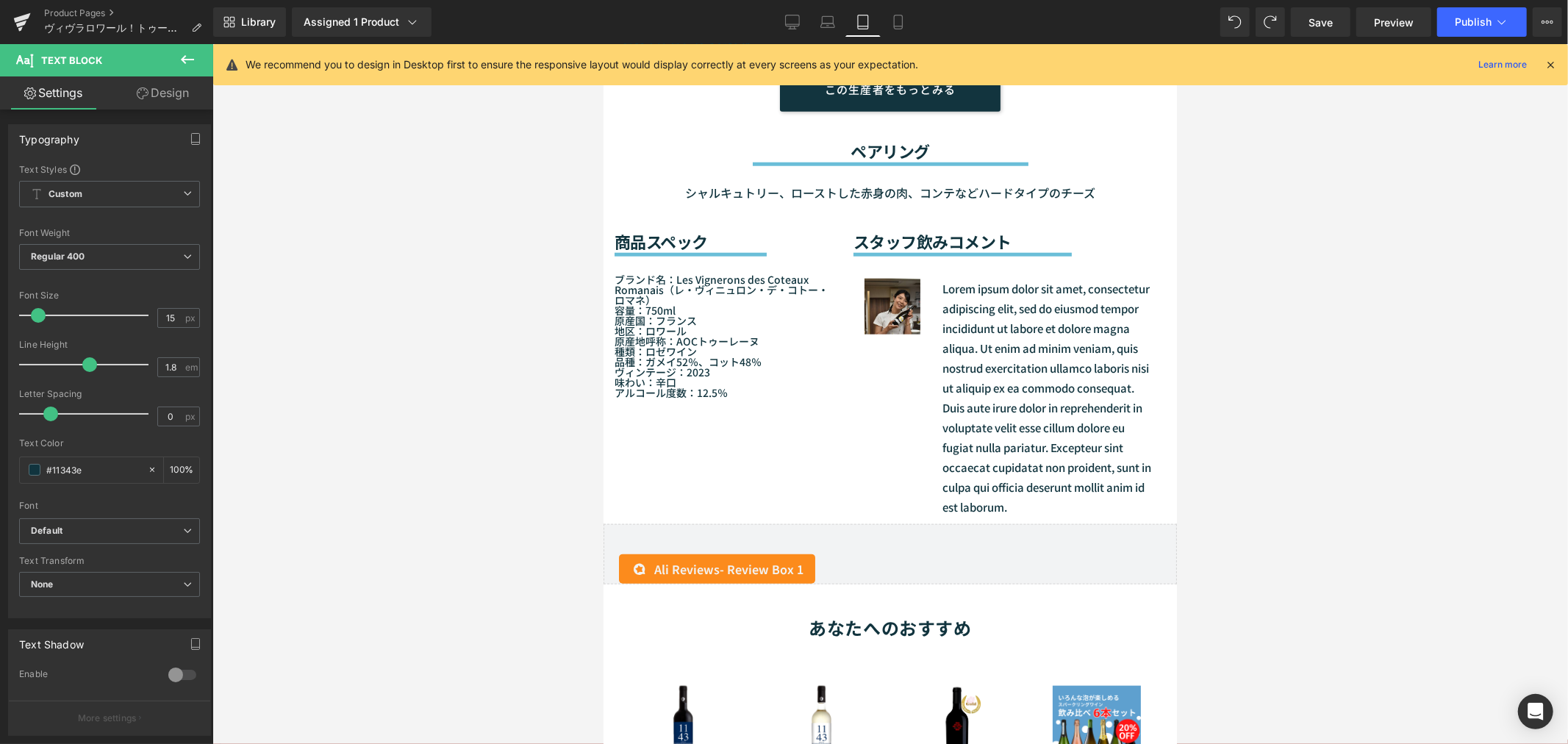
scroll to position [1210, 0]
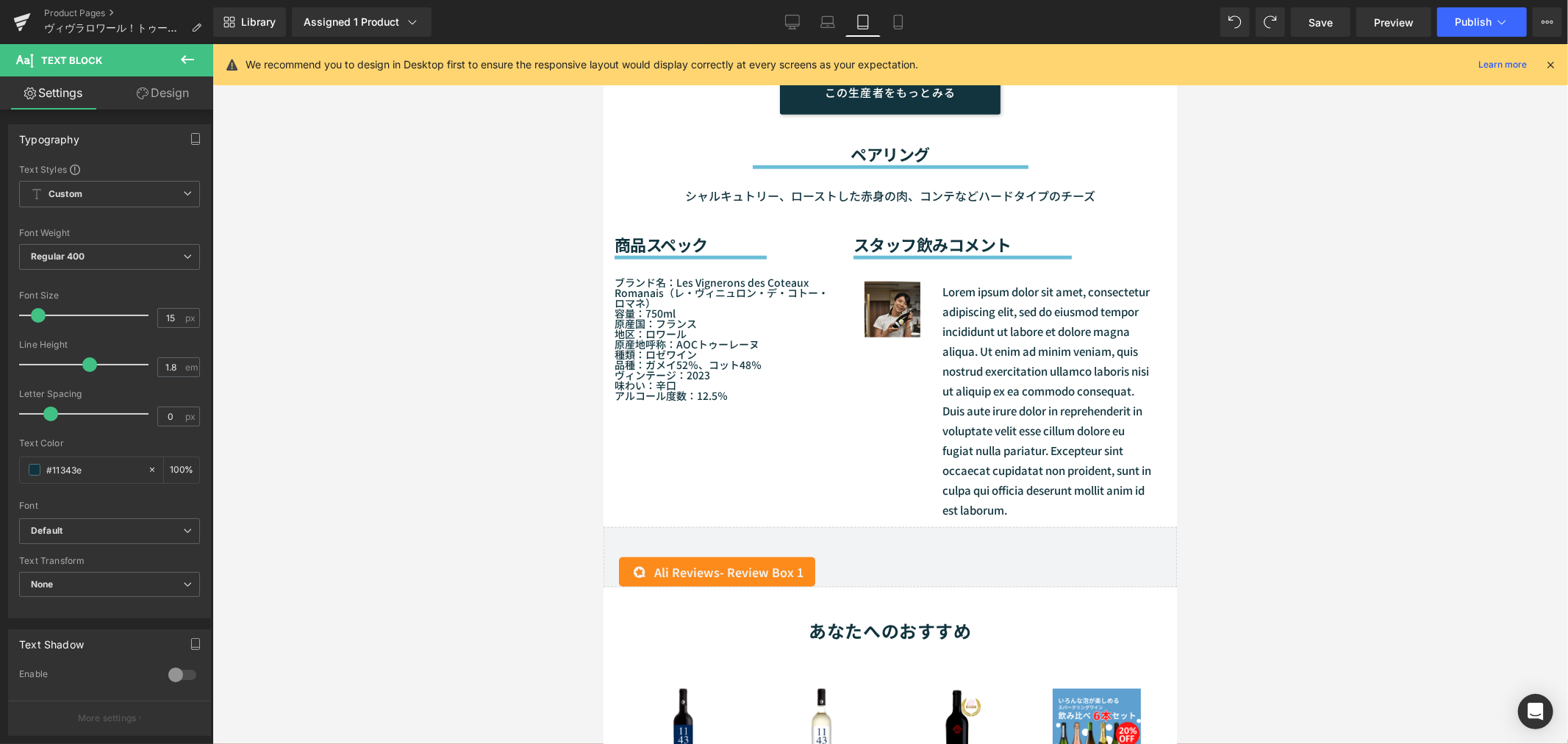
click at [875, 23] on link "Tablet" at bounding box center [863, 22] width 36 height 29
click at [886, 24] on link "Mobile" at bounding box center [897, 22] width 36 height 29
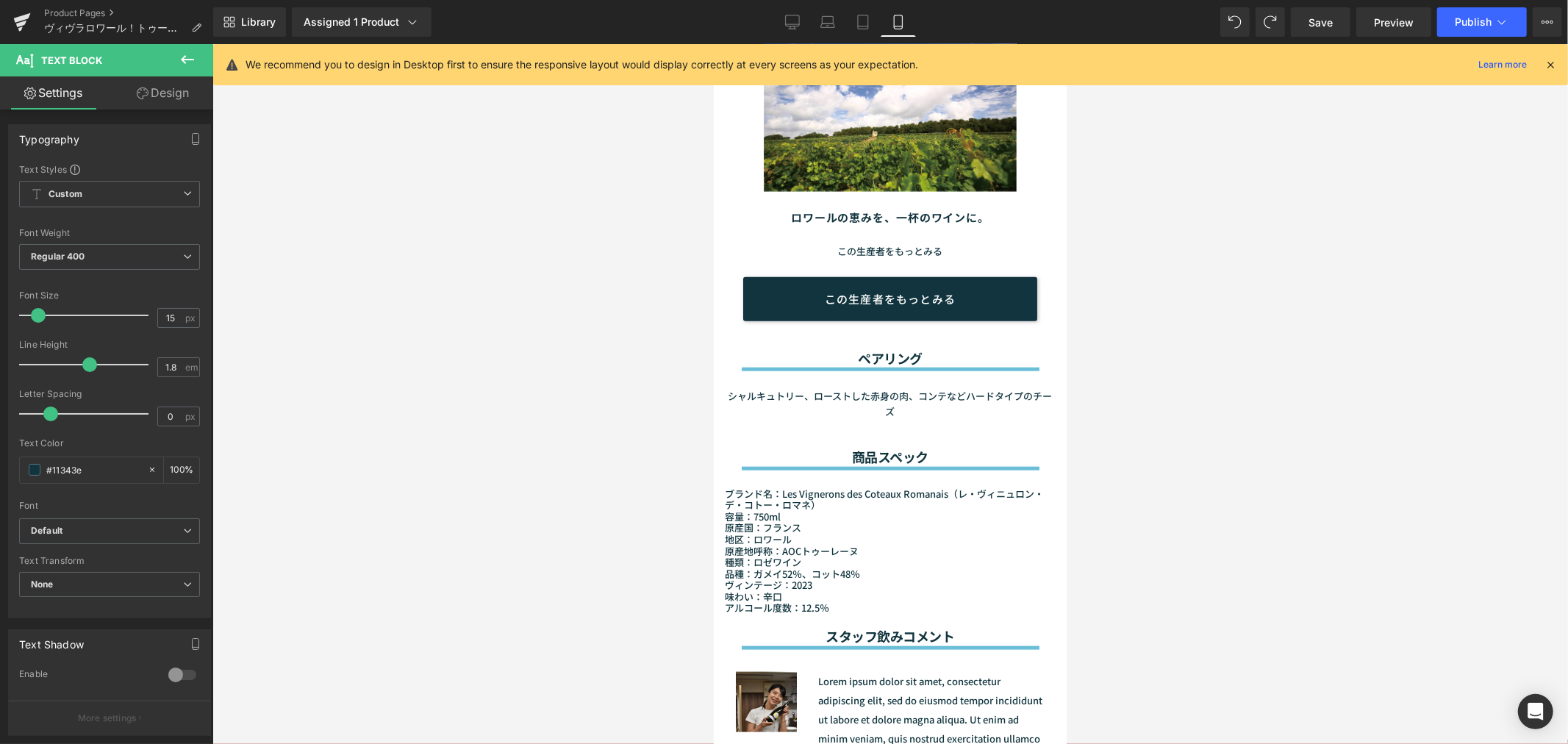
scroll to position [1577, 0]
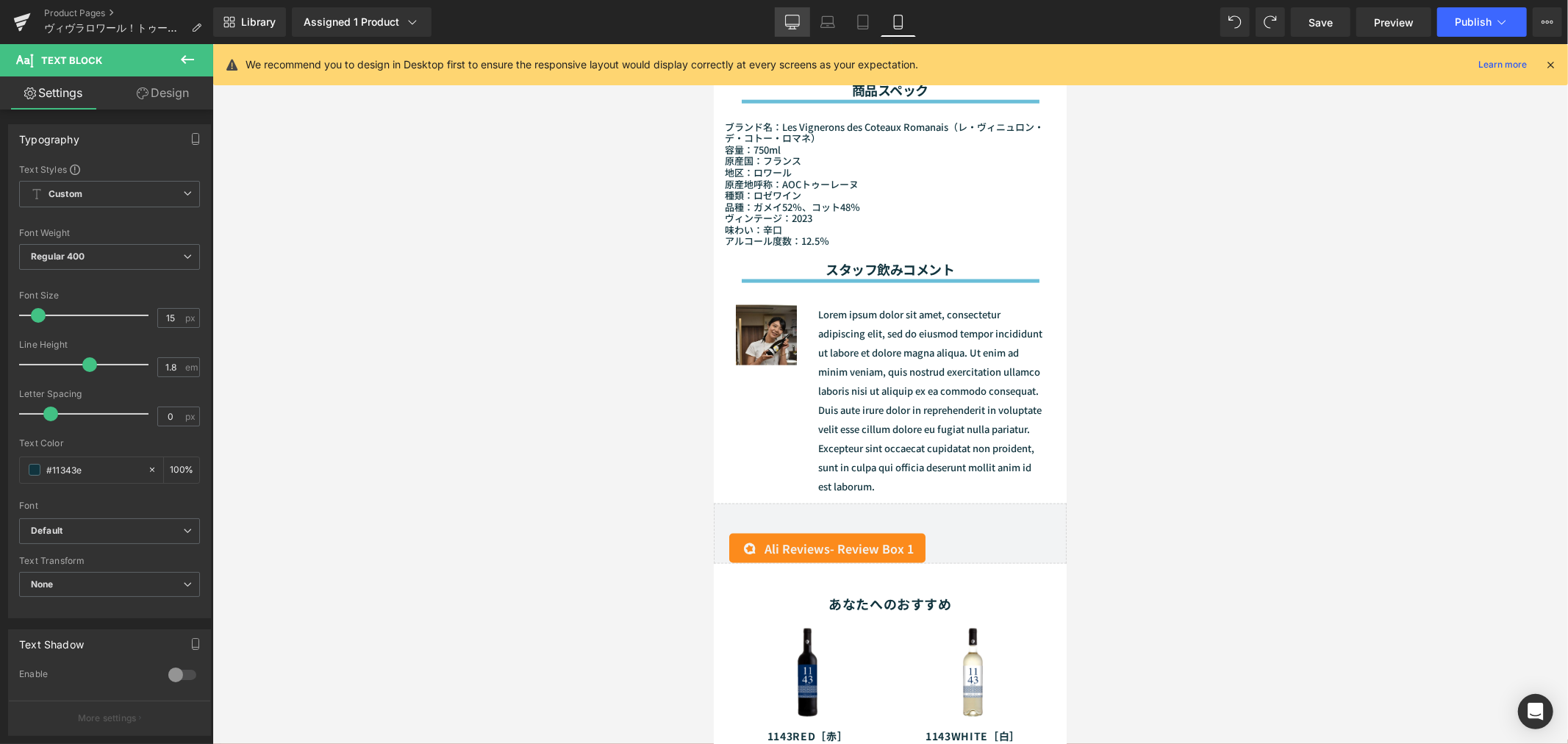
click at [799, 32] on link "Desktop" at bounding box center [792, 22] width 36 height 29
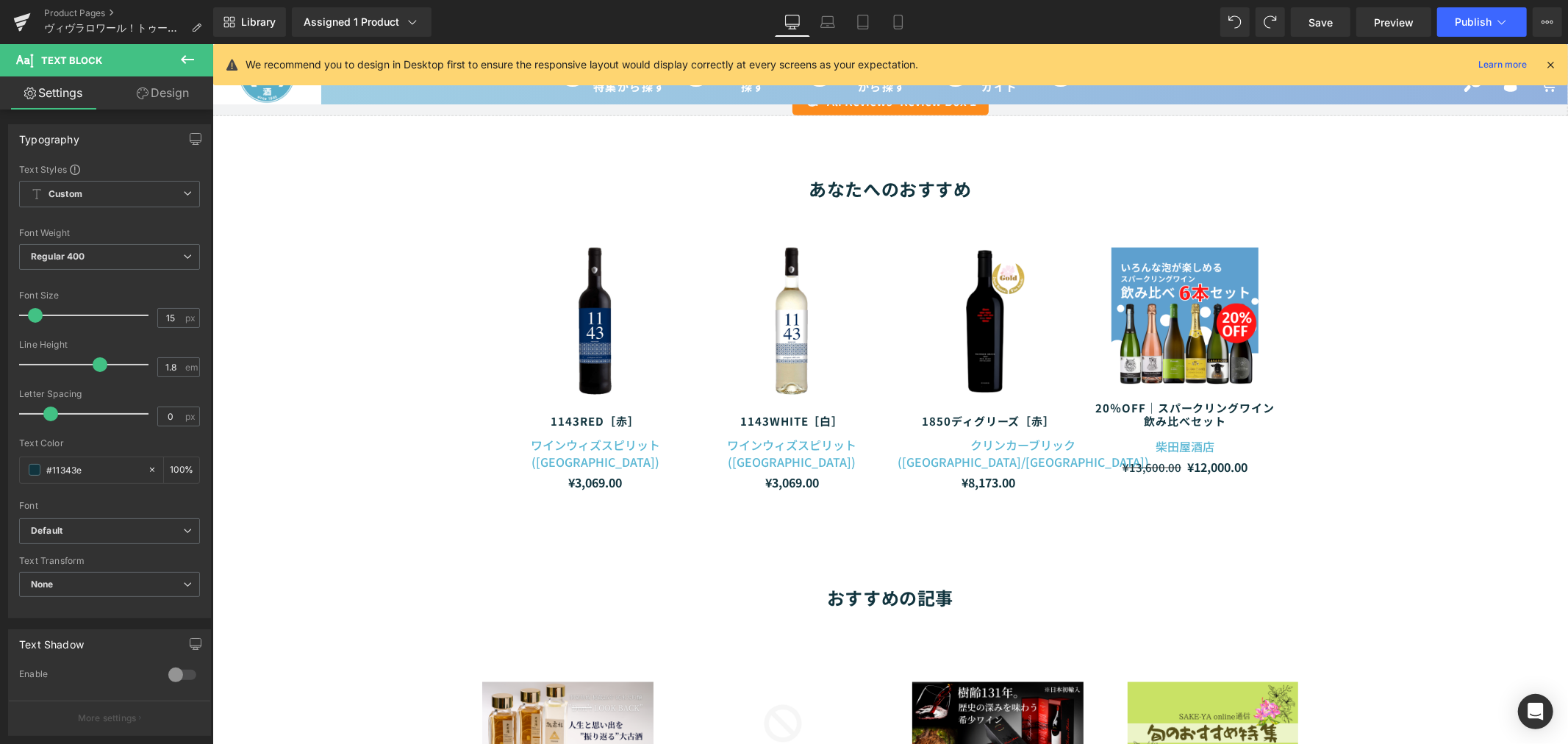
scroll to position [1182, 0]
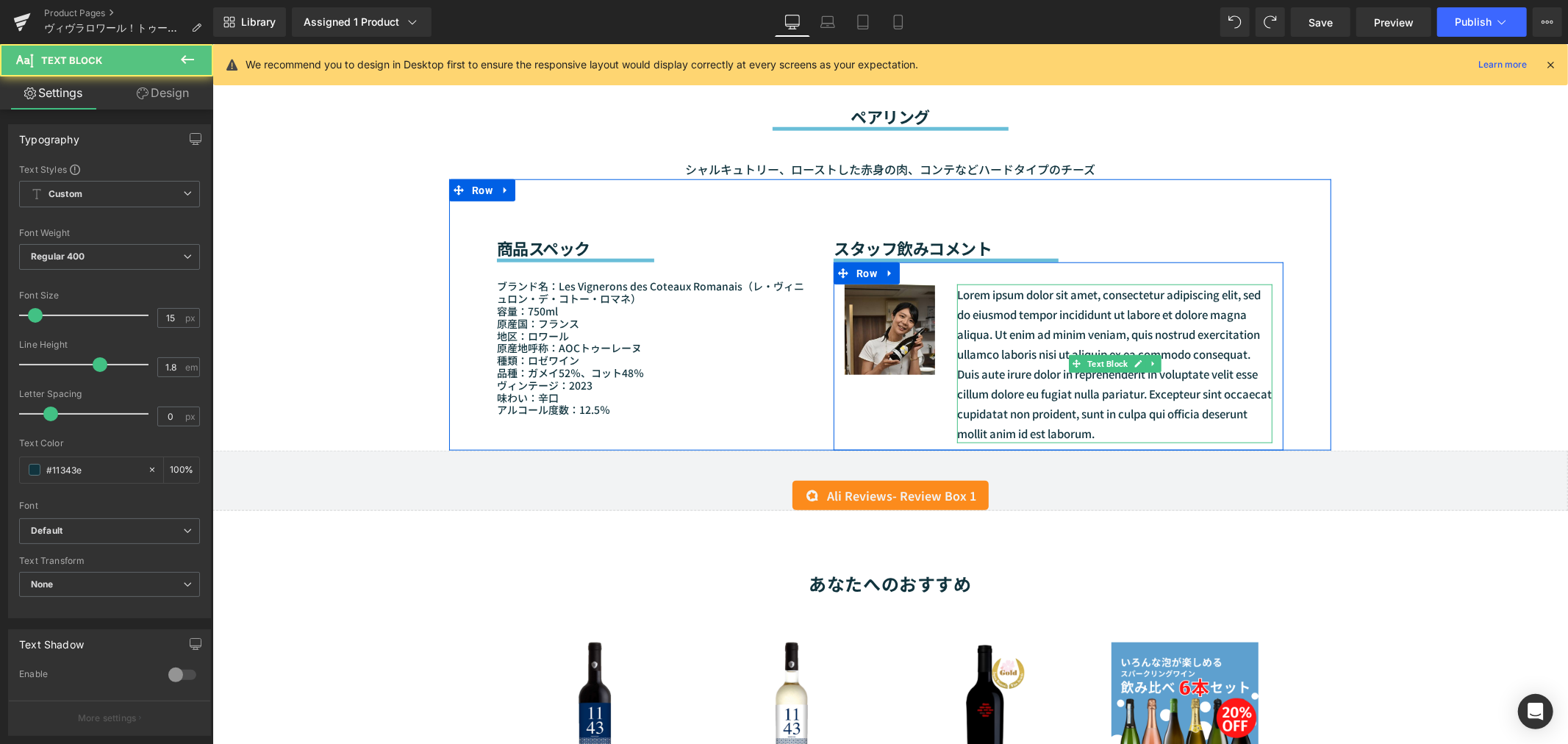
click at [989, 376] on p "Lorem ipsum dolor sit amet, consectetur adipiscing elit, sed do eiusmod tempor …" at bounding box center [1113, 363] width 316 height 159
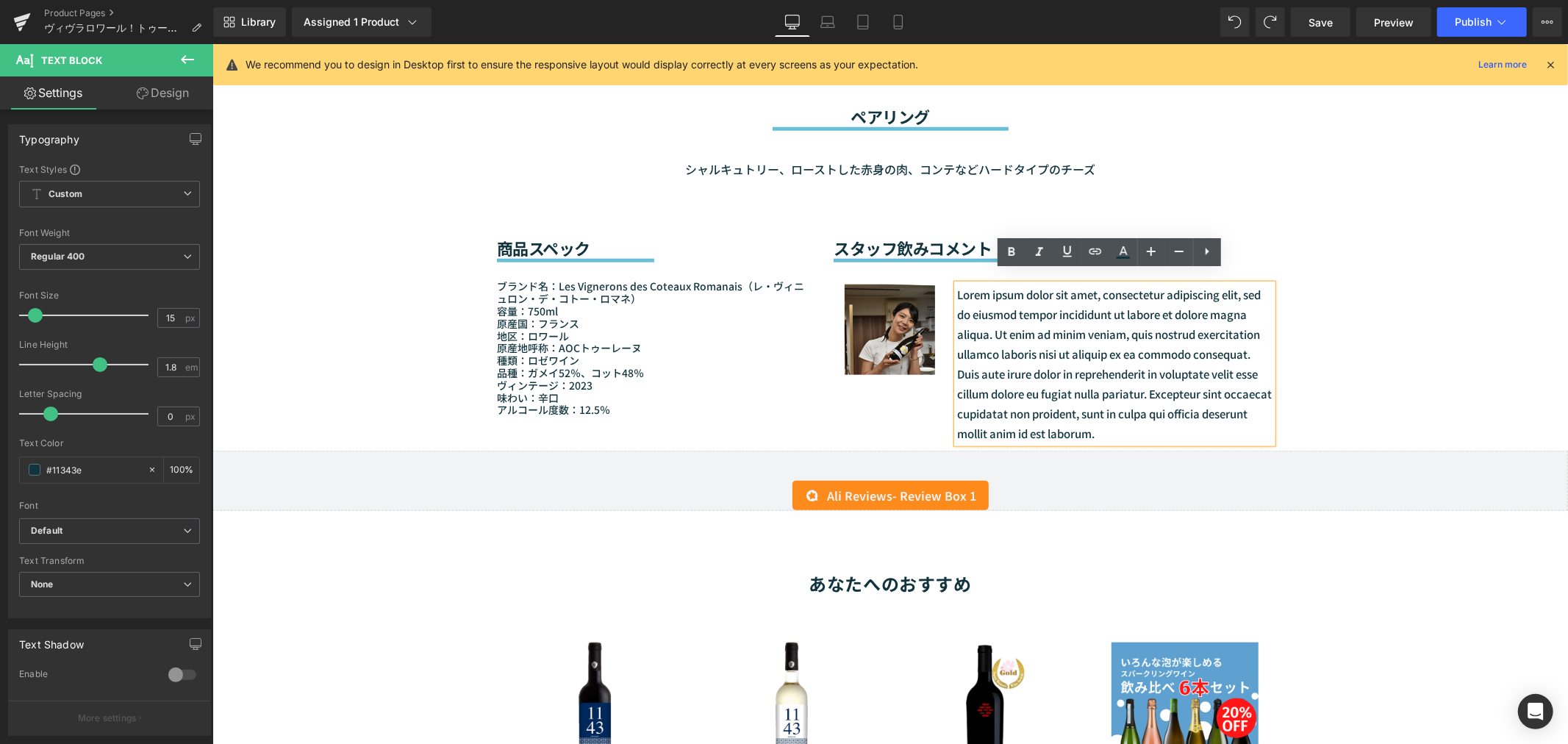
drag, startPoint x: 1159, startPoint y: 415, endPoint x: 949, endPoint y: 285, distance: 247.0
click at [956, 285] on div "Lorem ipsum dolor sit amet, consectetur adipiscing elit, sed do eiusmod tempor …" at bounding box center [1113, 363] width 316 height 159
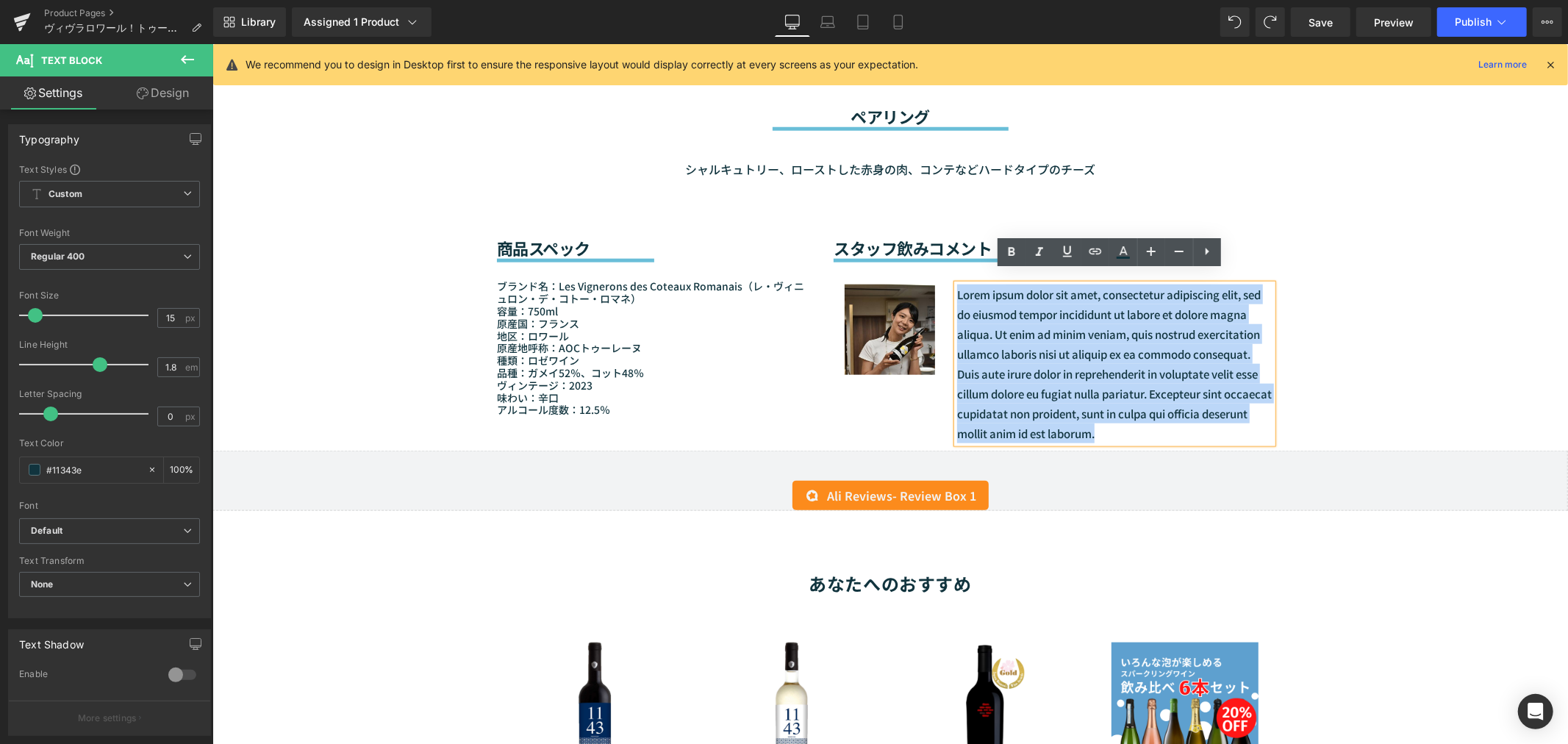
drag, startPoint x: 1160, startPoint y: 421, endPoint x: 950, endPoint y: 286, distance: 249.6
click at [956, 286] on p "Lorem ipsum dolor sit amet, consectetur adipiscing elit, sed do eiusmod tempor …" at bounding box center [1113, 363] width 316 height 159
paste div
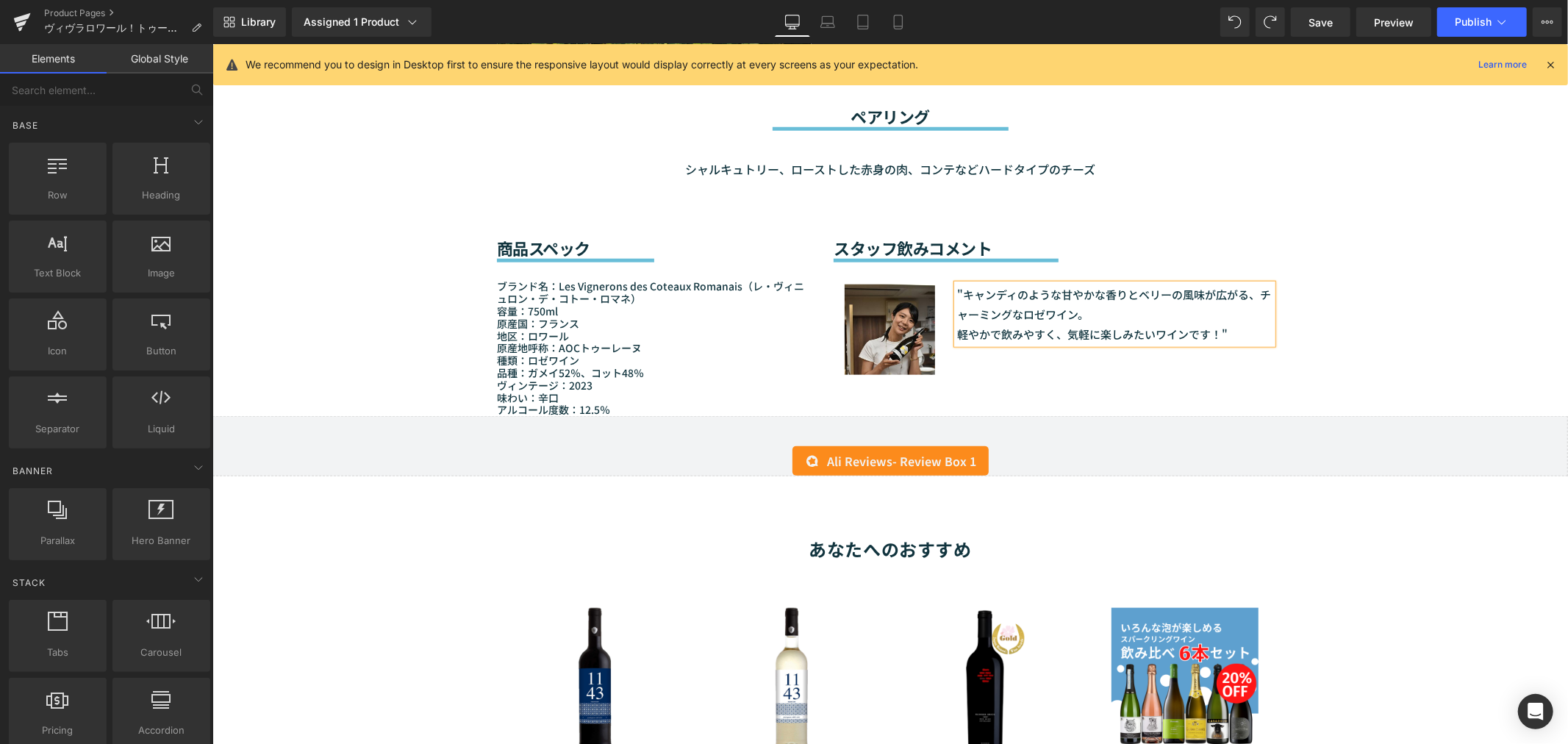
click at [1434, 172] on div "Sale Off (P) Image" at bounding box center [888, 203] width 1355 height 2472
click at [829, 24] on icon at bounding box center [827, 26] width 14 height 5
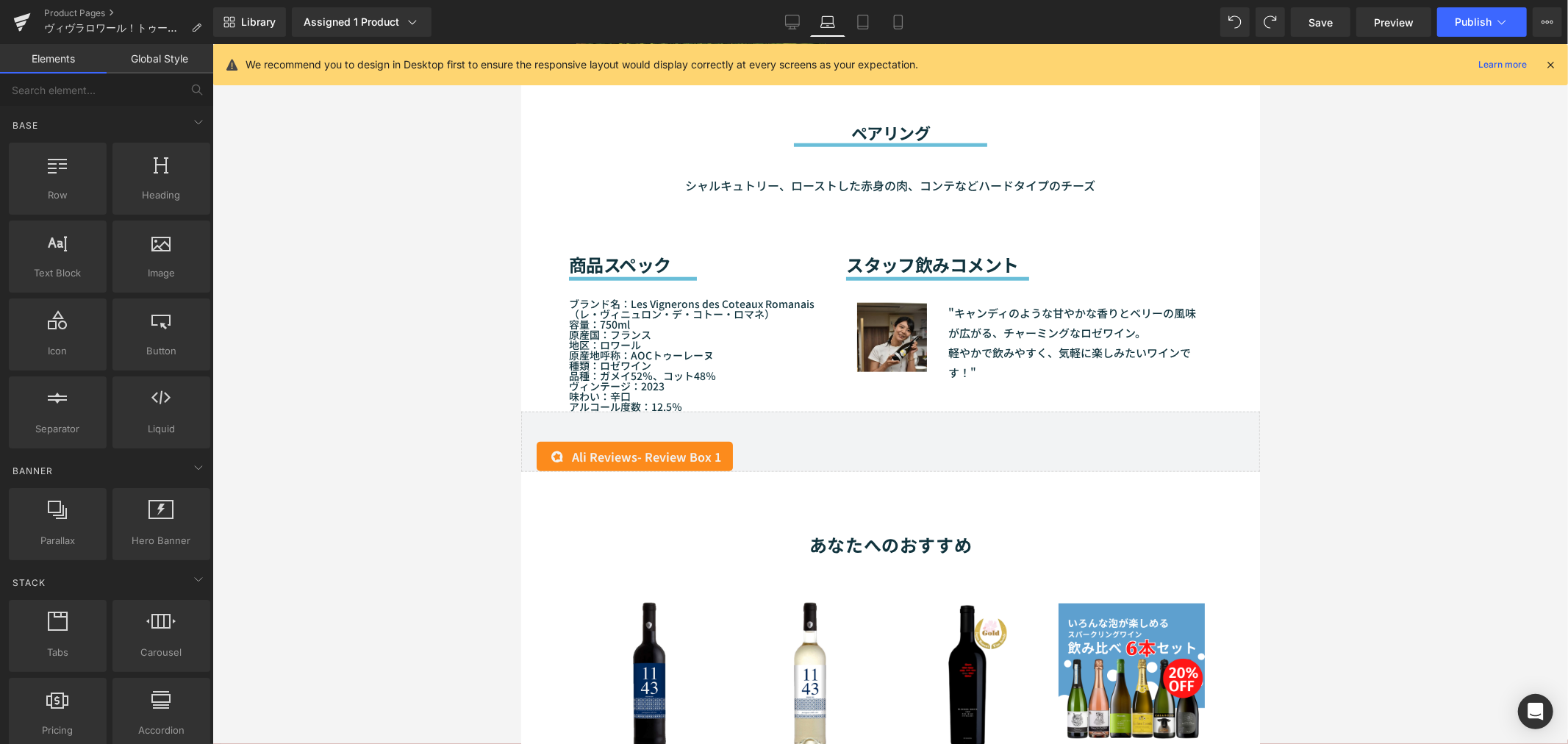
scroll to position [1329, 0]
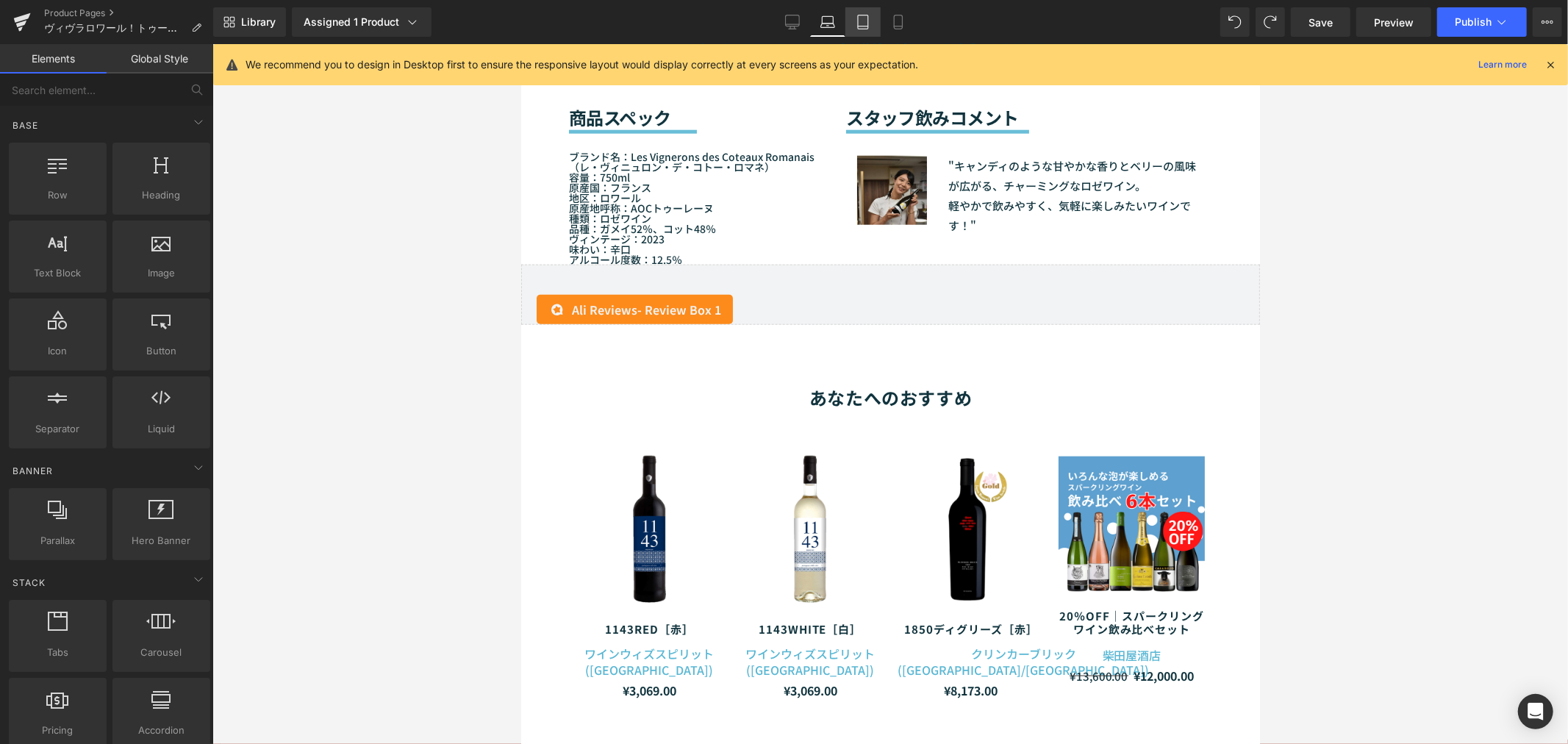
click at [865, 27] on icon at bounding box center [863, 22] width 15 height 15
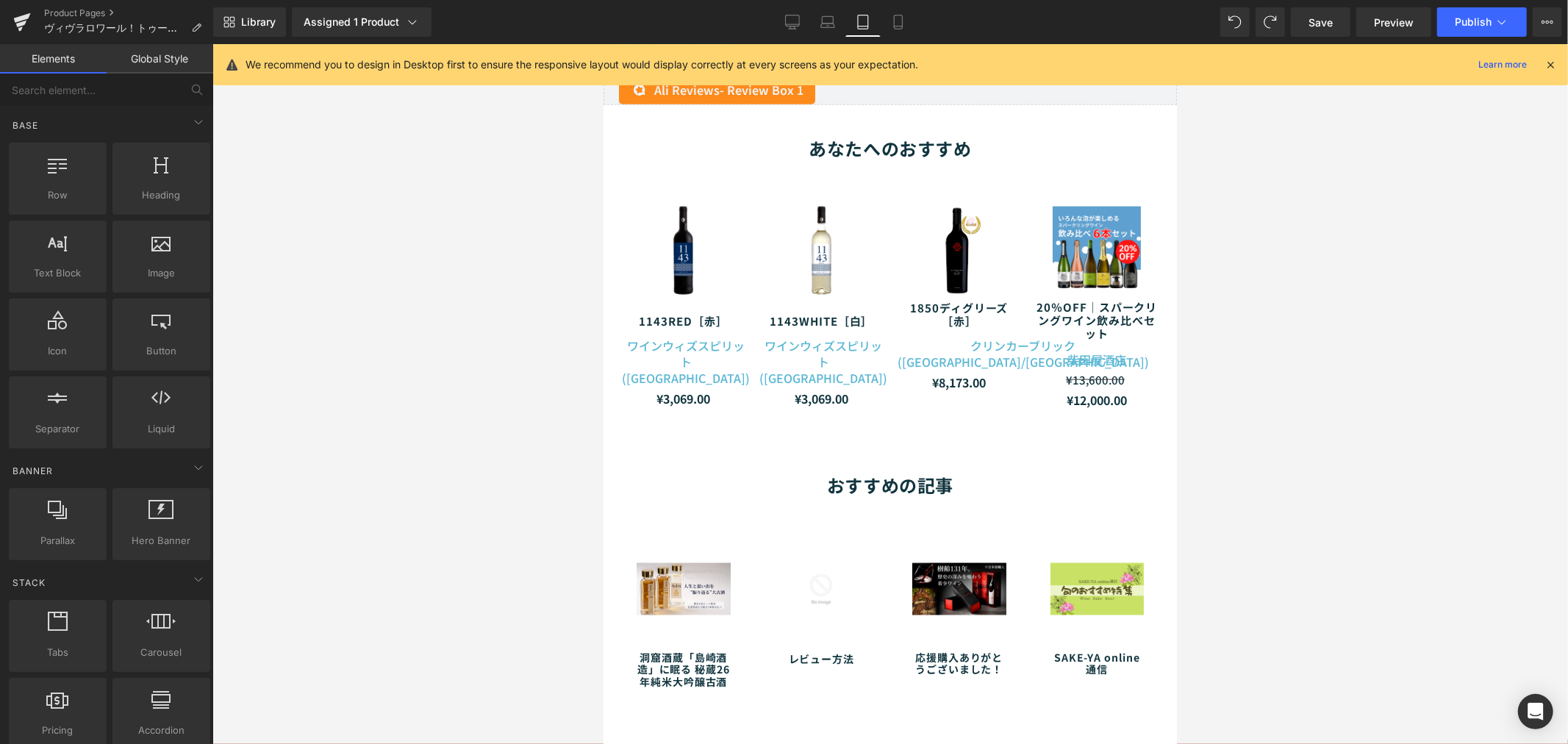
scroll to position [1561, 0]
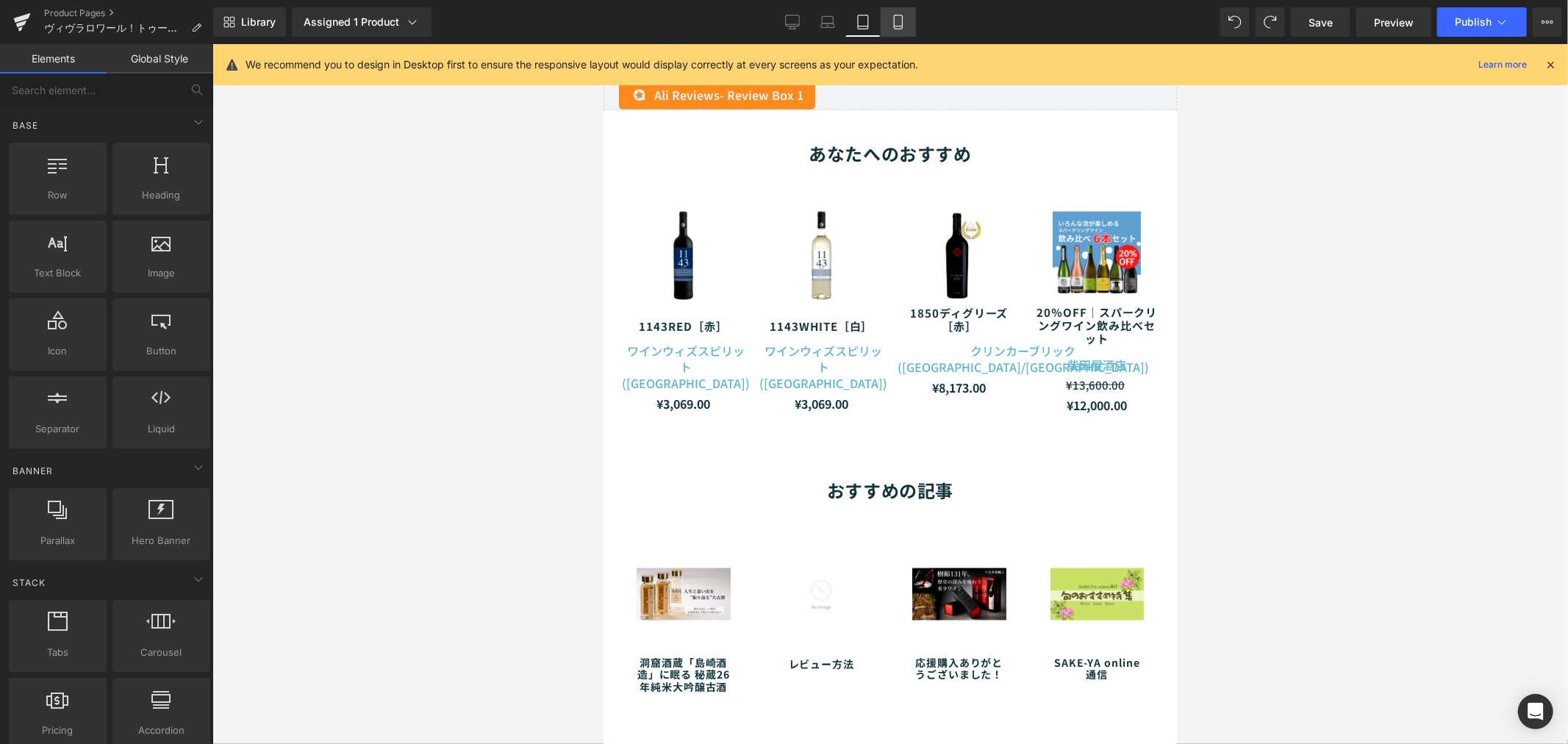
click at [880, 25] on link "Mobile" at bounding box center [897, 22] width 36 height 29
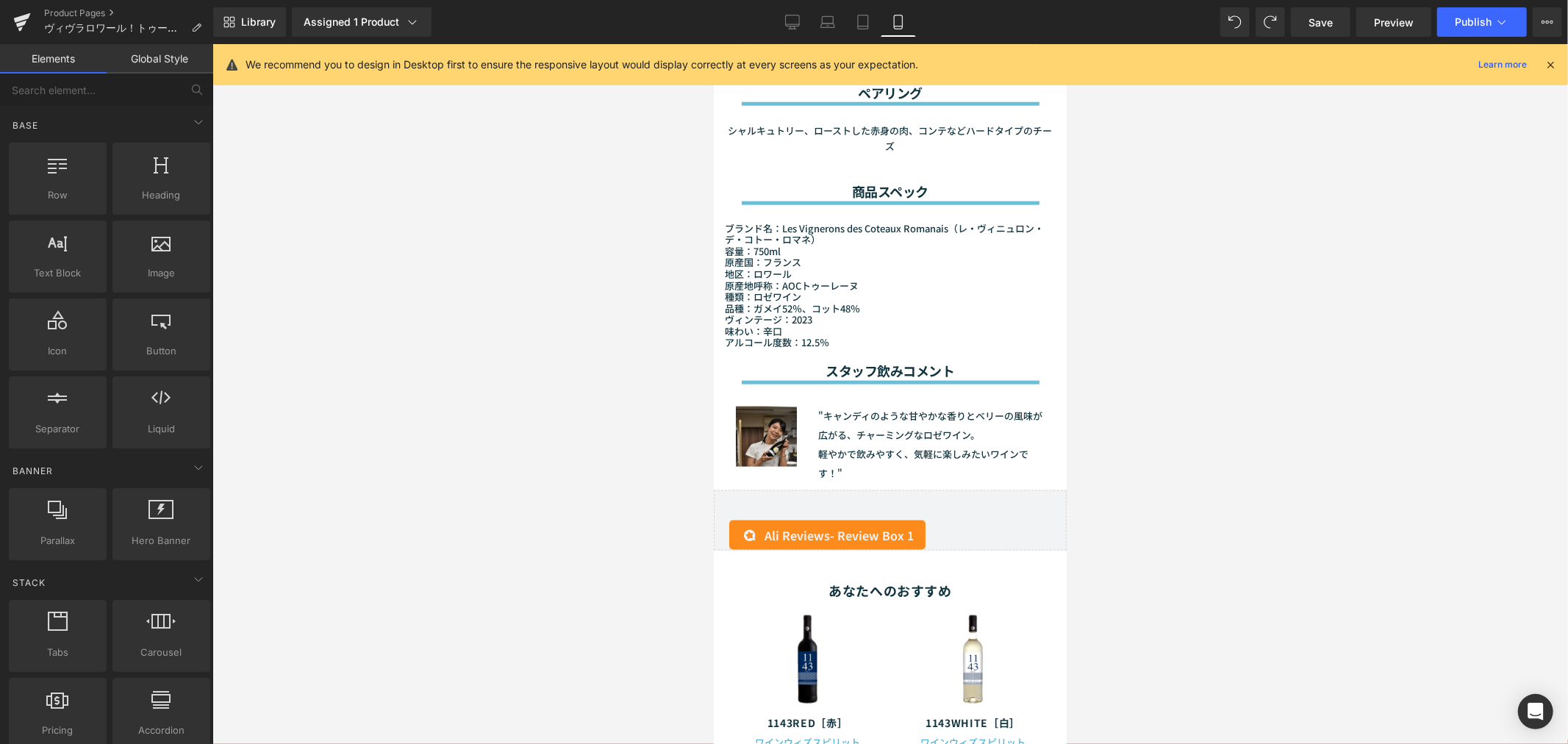
scroll to position [1460, 0]
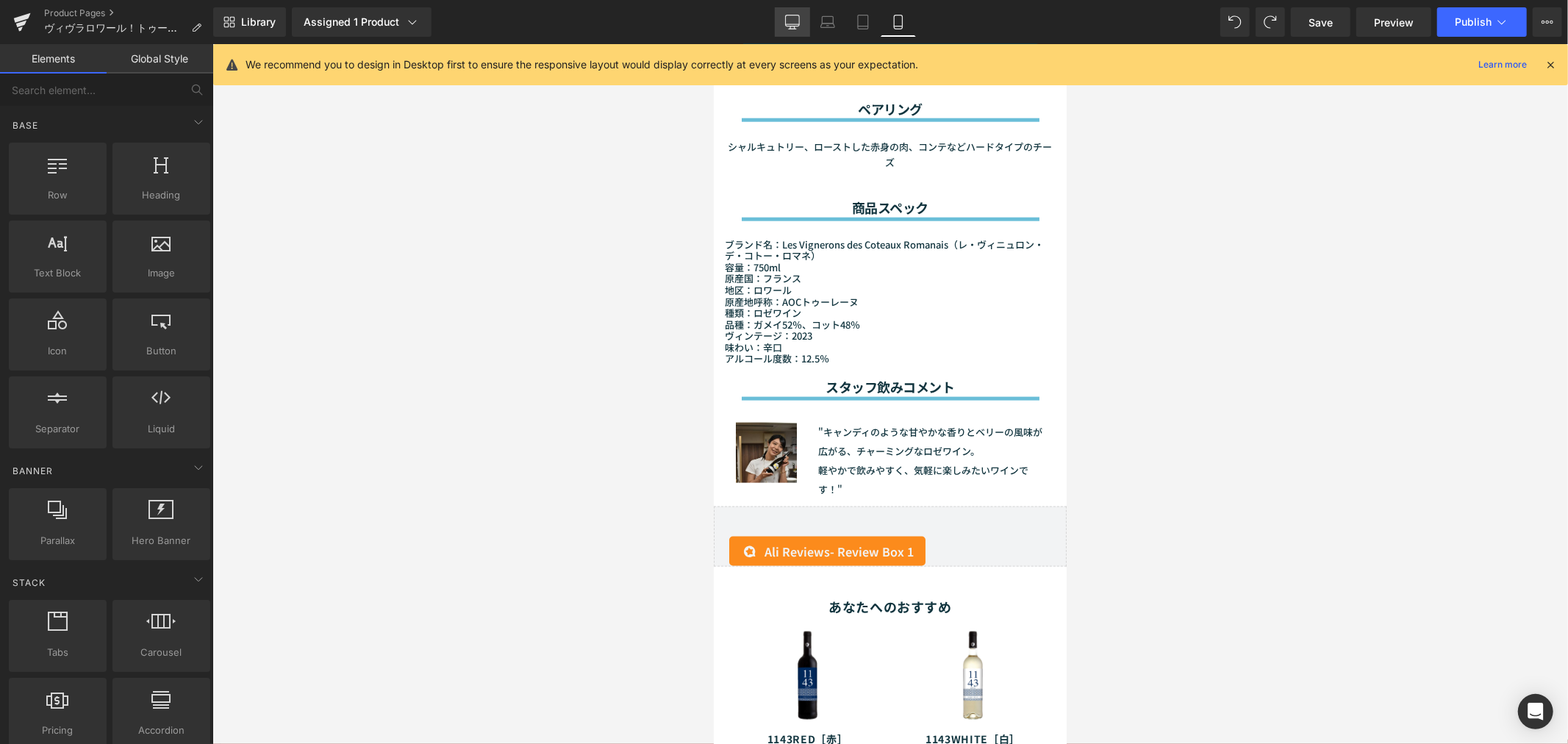
click at [783, 22] on link "Desktop" at bounding box center [792, 22] width 36 height 29
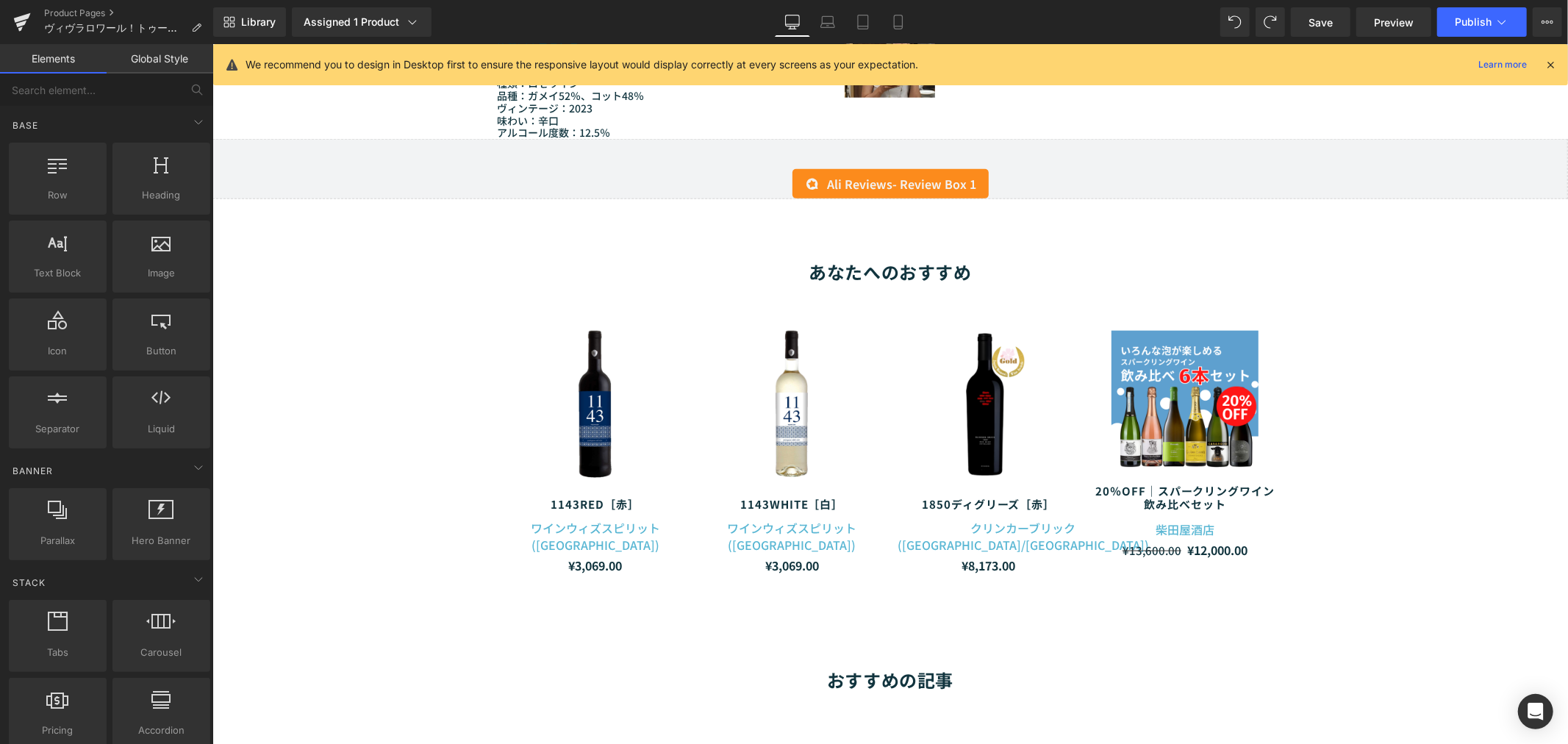
scroll to position [1305, 0]
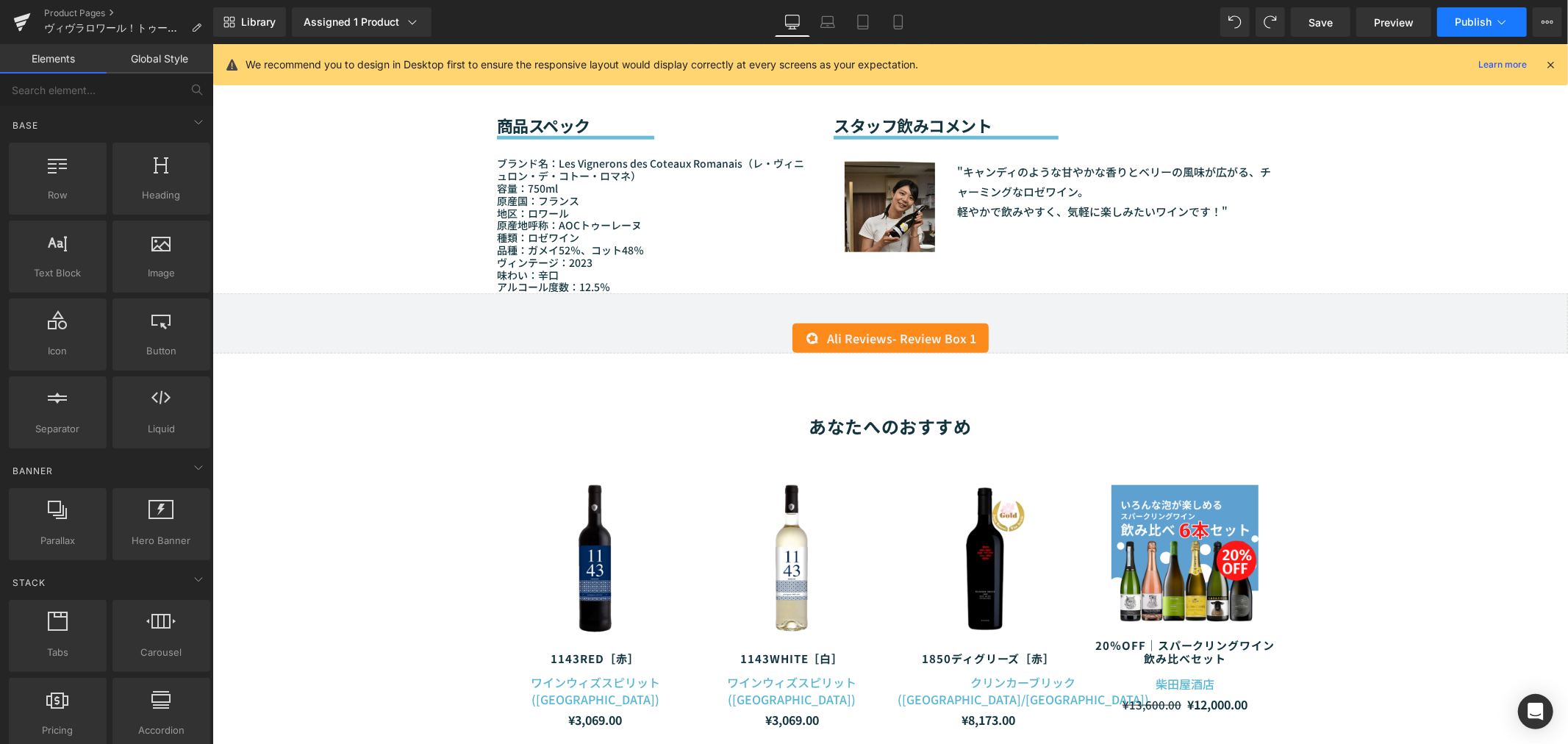
click at [1489, 19] on span "Publish" at bounding box center [1473, 22] width 37 height 12
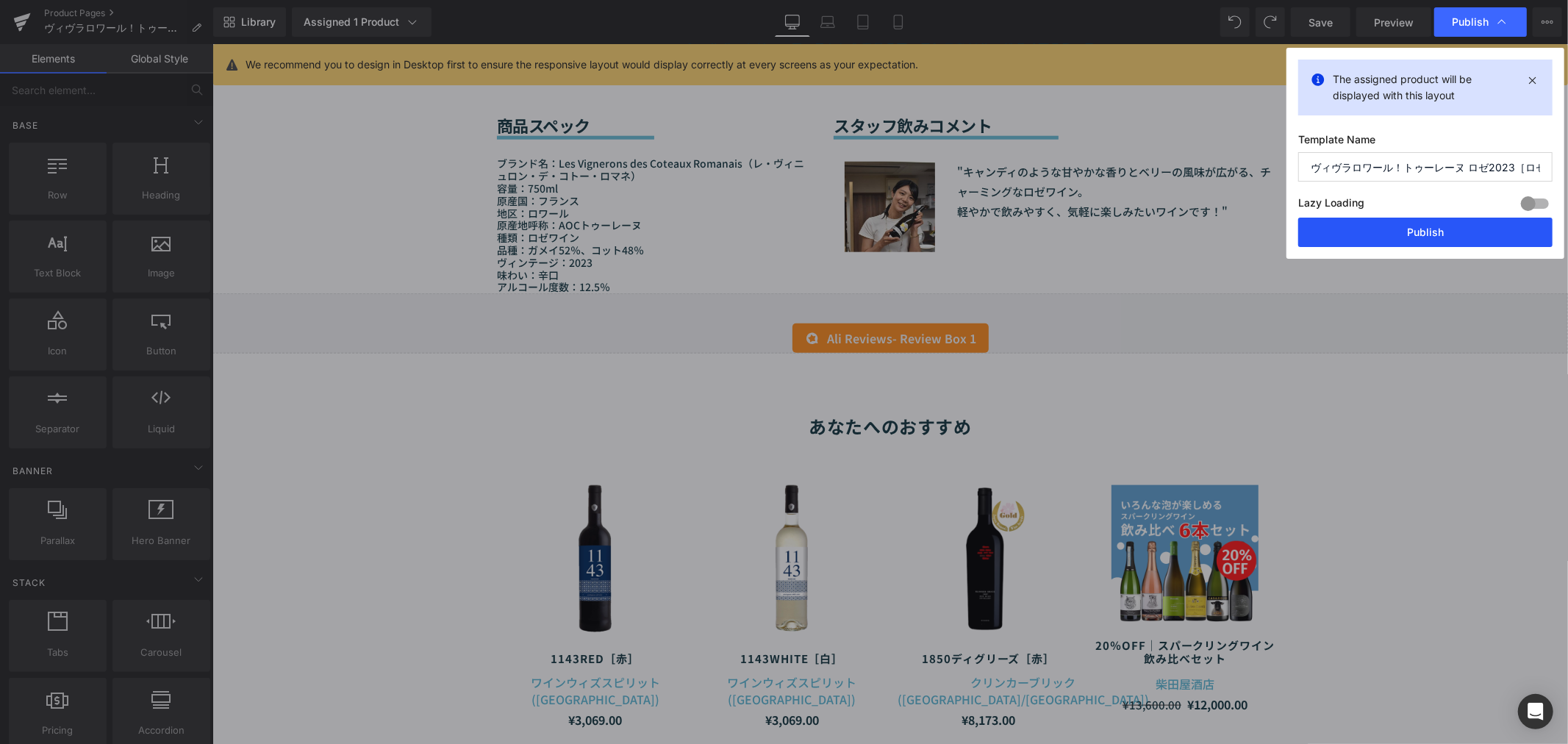
click at [1442, 236] on button "Publish" at bounding box center [1425, 232] width 254 height 29
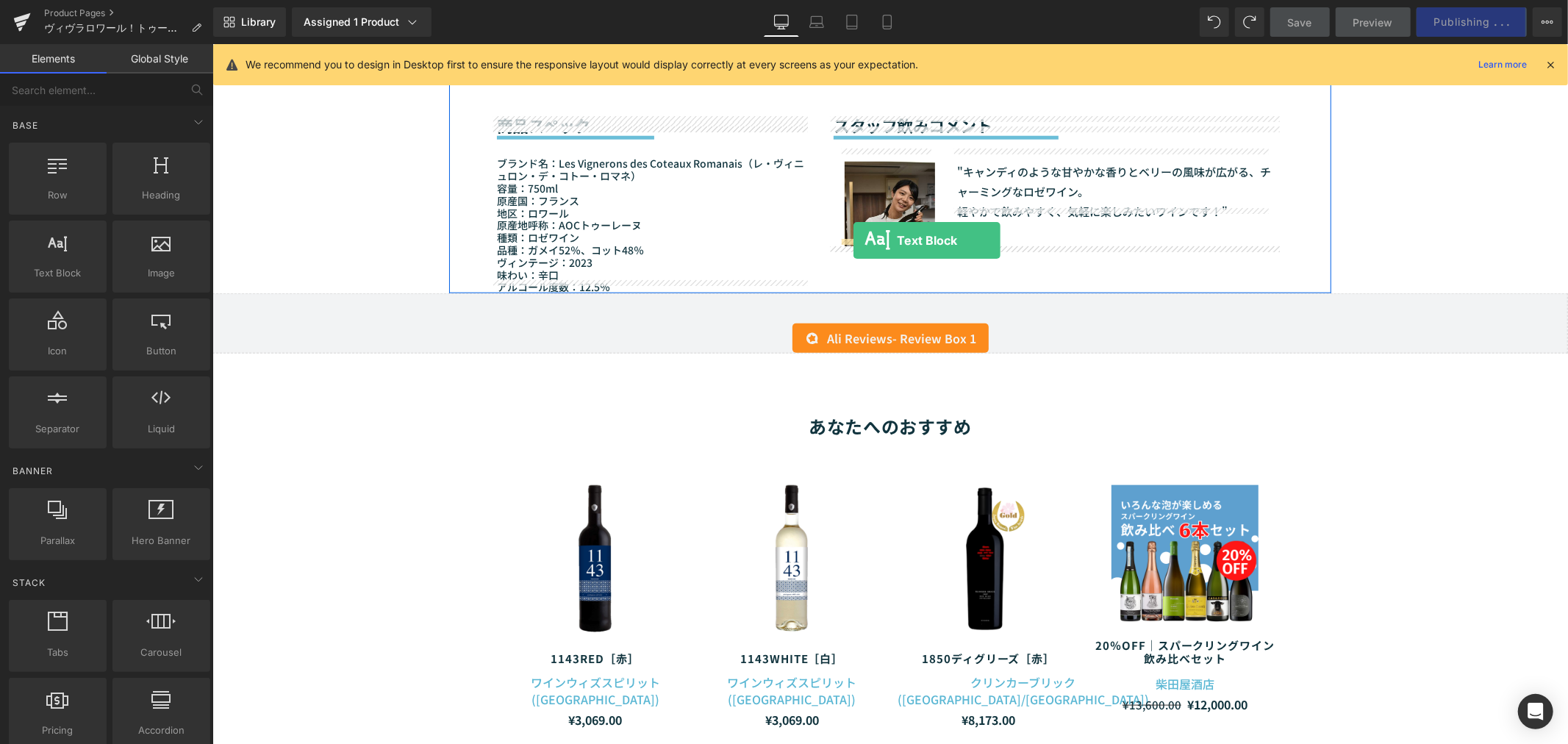
drag, startPoint x: 288, startPoint y: 305, endPoint x: 853, endPoint y: 240, distance: 568.7
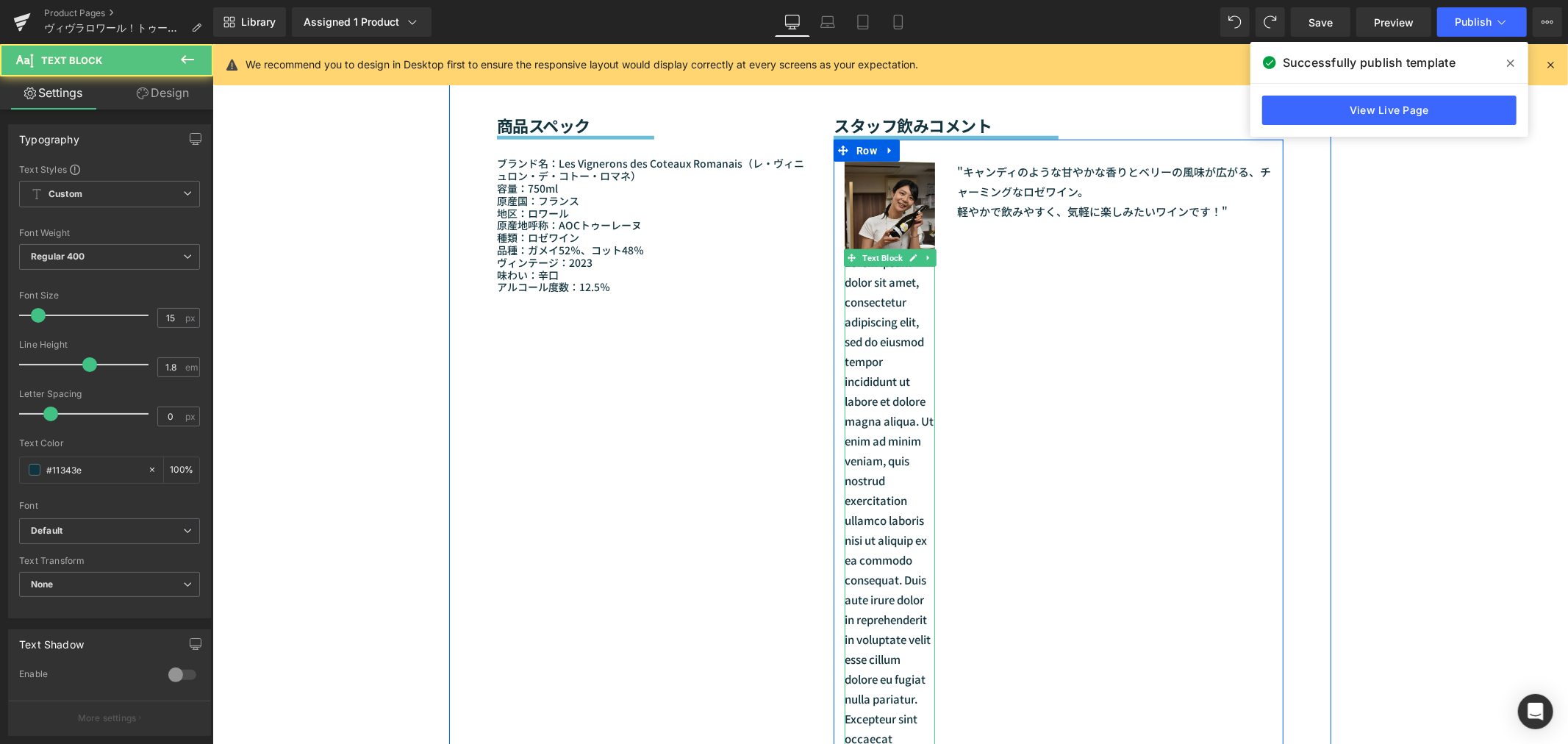
click at [872, 278] on p "Lorem ipsum dolor sit amet, consectetur adipiscing elit, sed do eiusmod tempor …" at bounding box center [888, 559] width 91 height 615
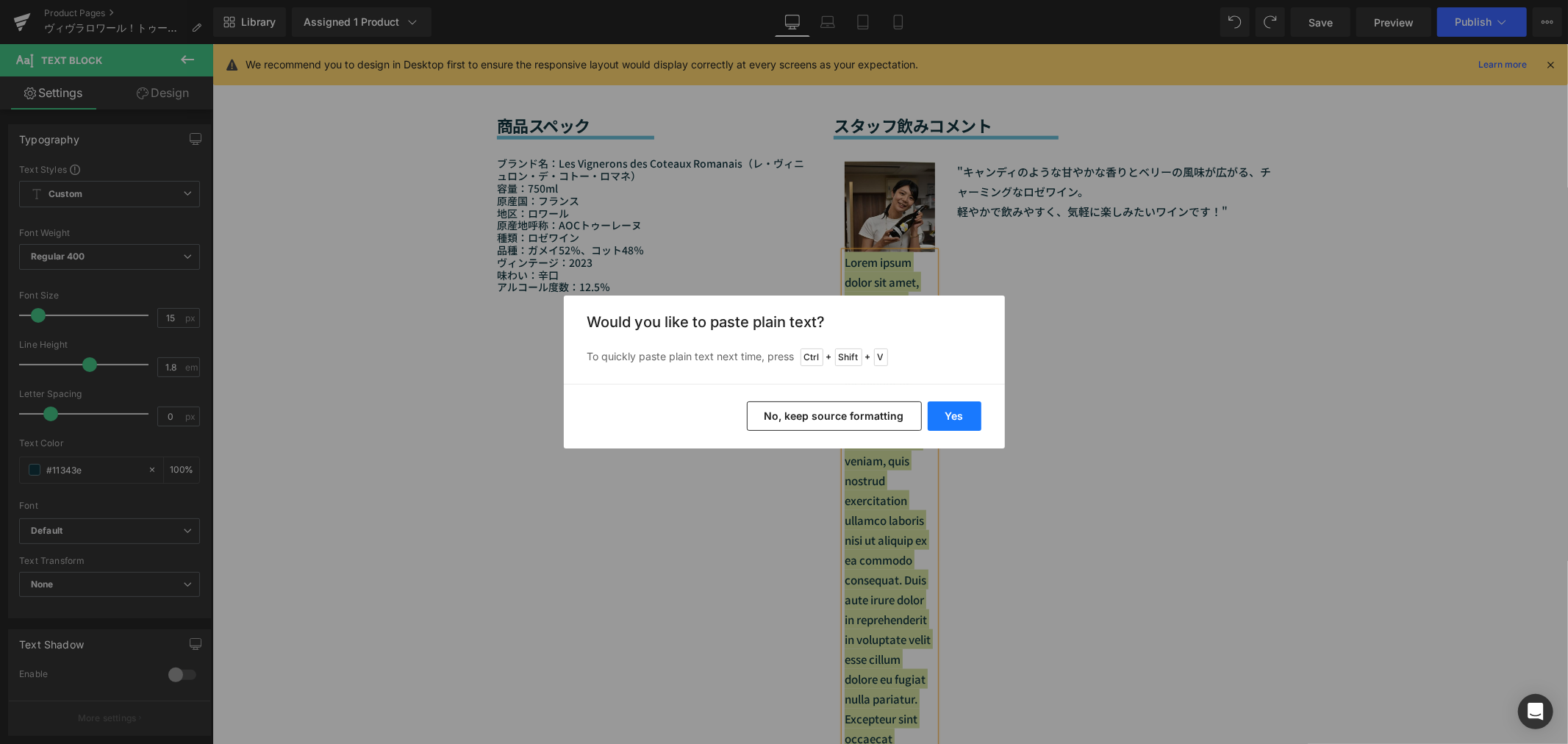
click at [955, 415] on button "Yes" at bounding box center [954, 416] width 54 height 29
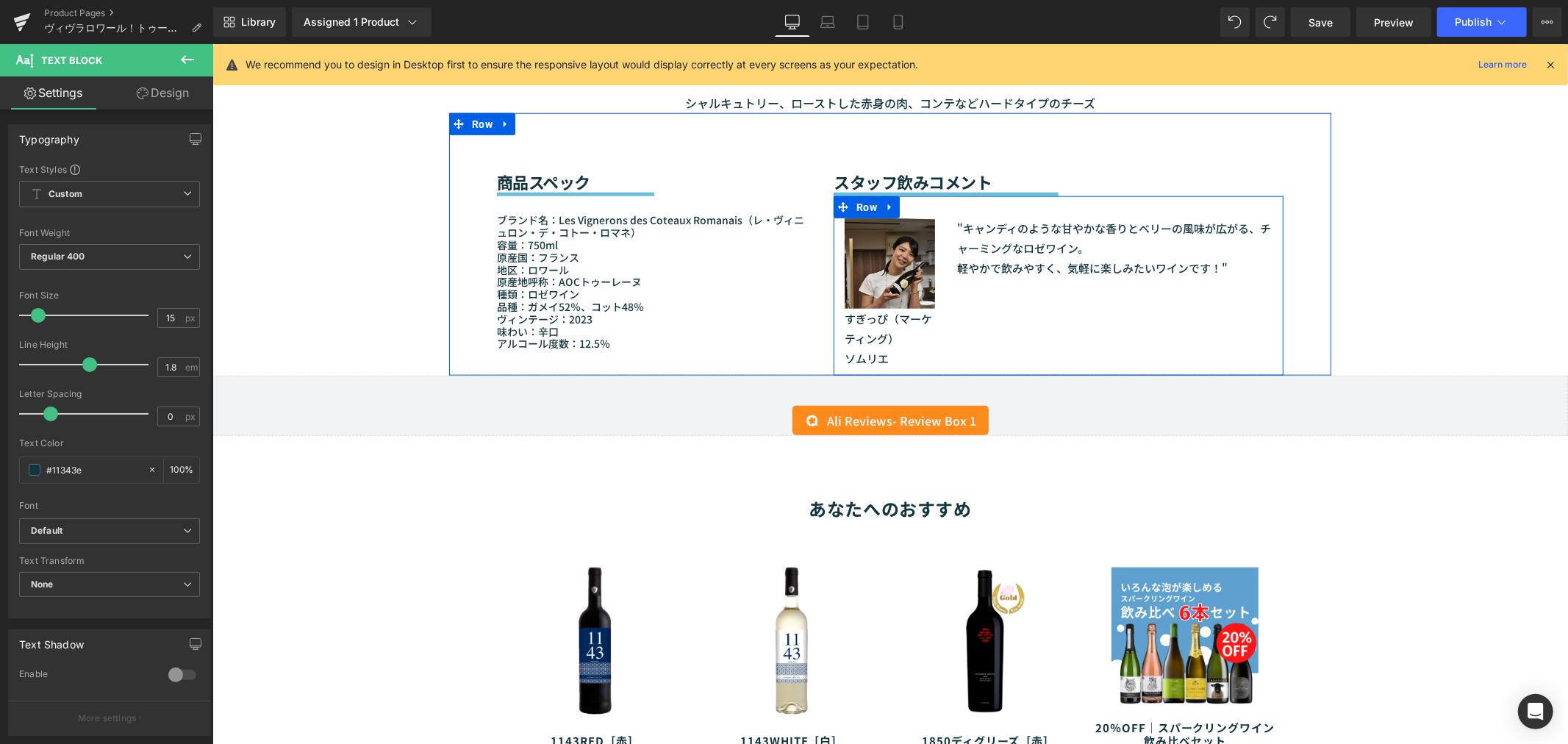
scroll to position [1224, 0]
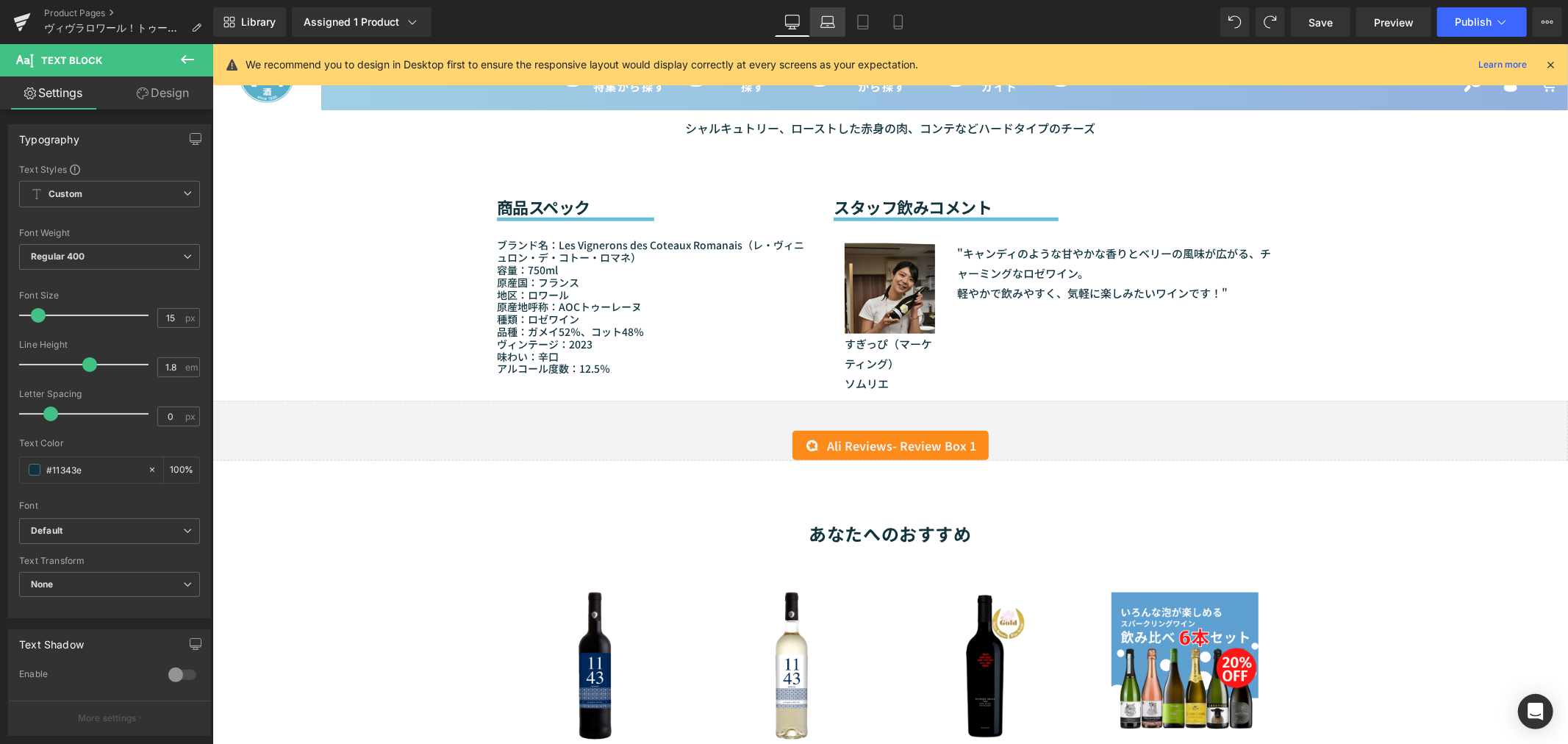
click at [824, 31] on link "Laptop" at bounding box center [827, 22] width 36 height 29
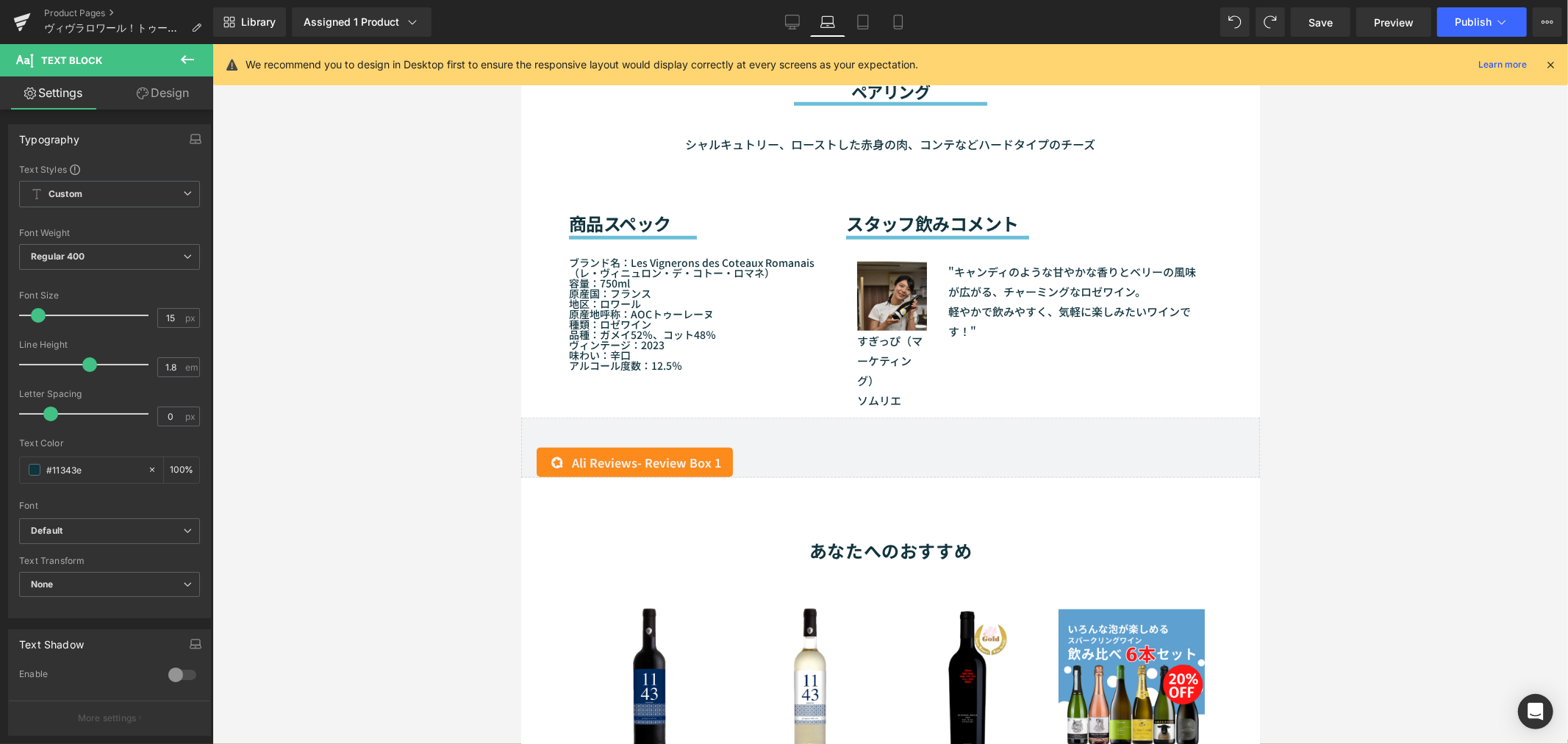
scroll to position [1226, 0]
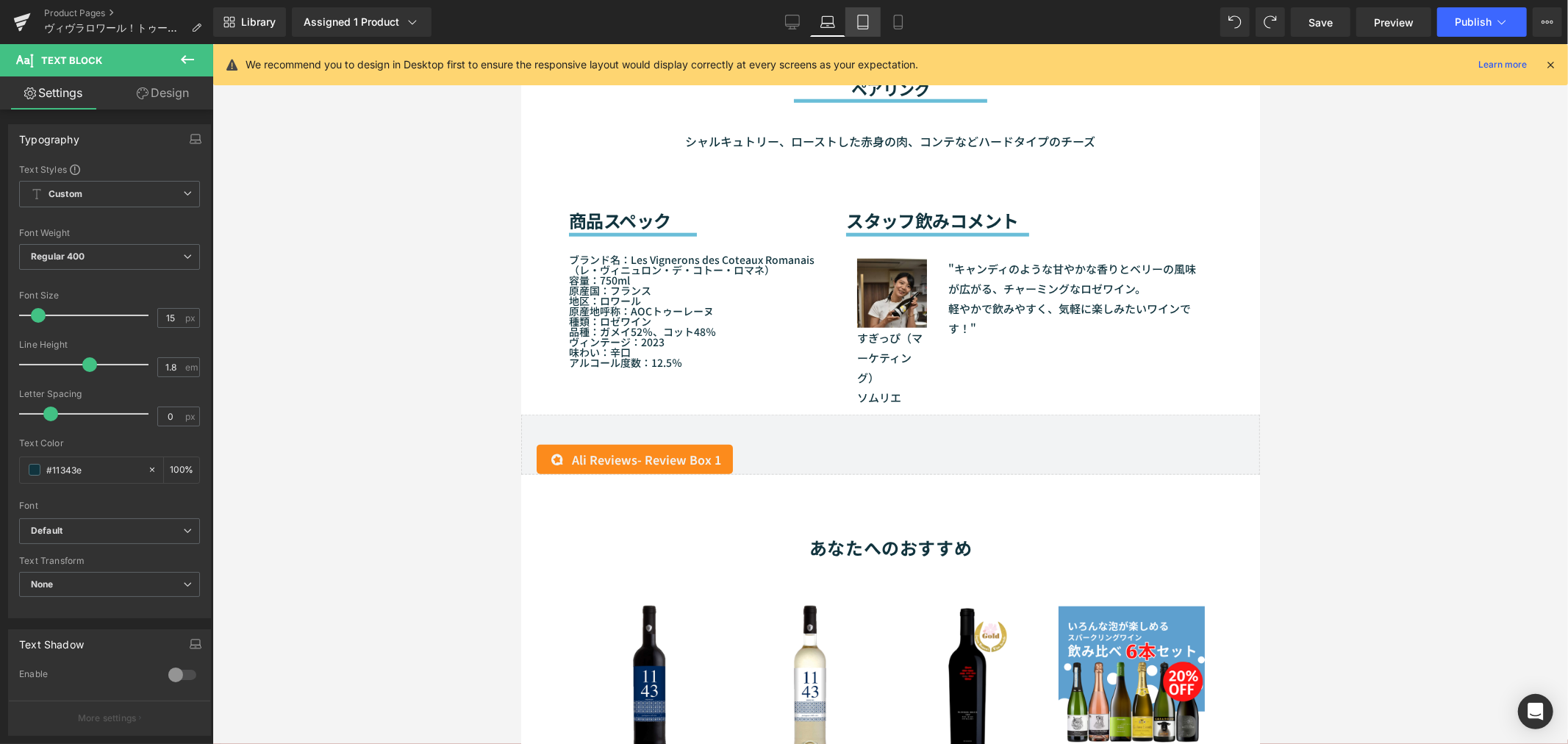
click at [855, 26] on icon at bounding box center [863, 22] width 15 height 15
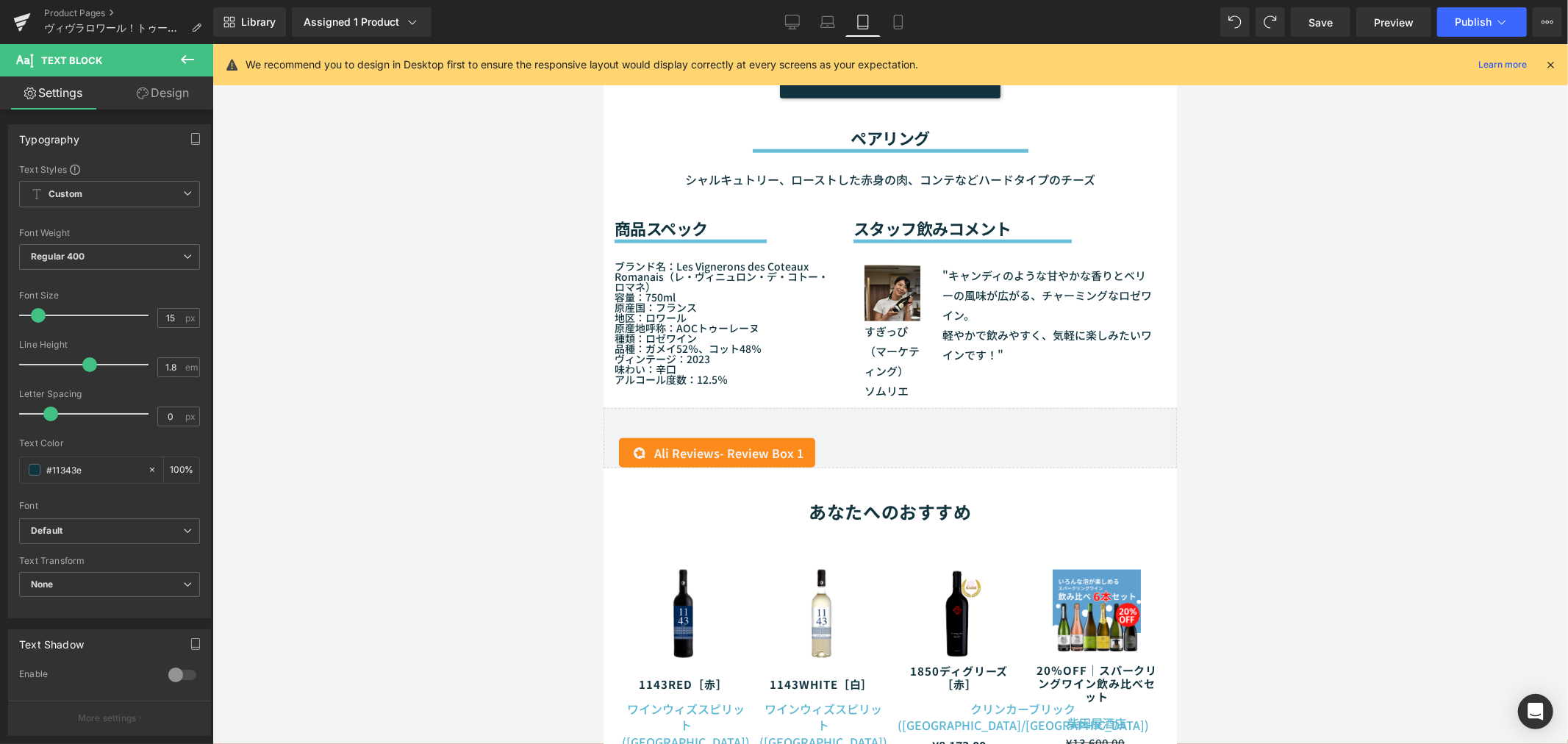
scroll to position [1216, 0]
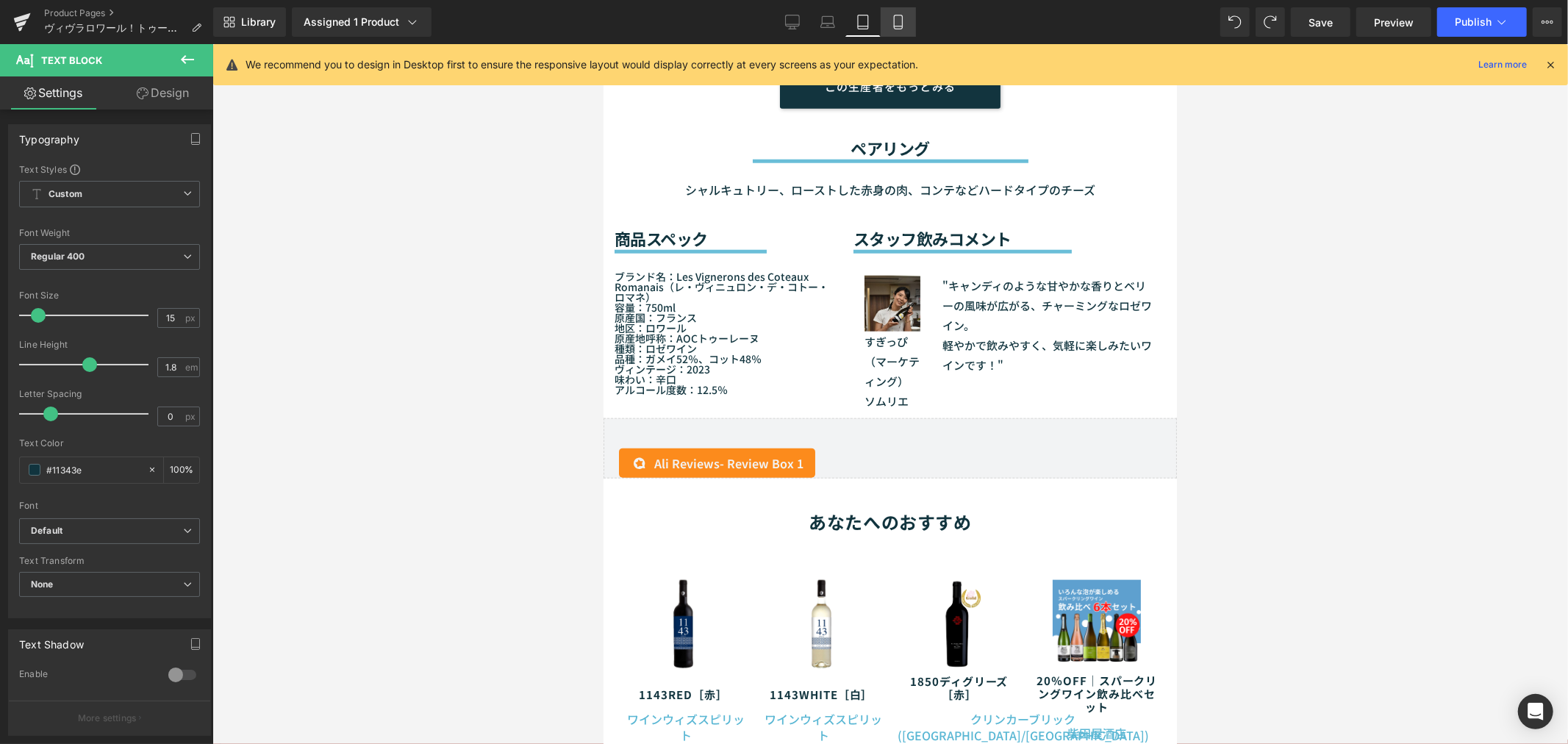
click at [885, 20] on link "Mobile" at bounding box center [897, 22] width 36 height 29
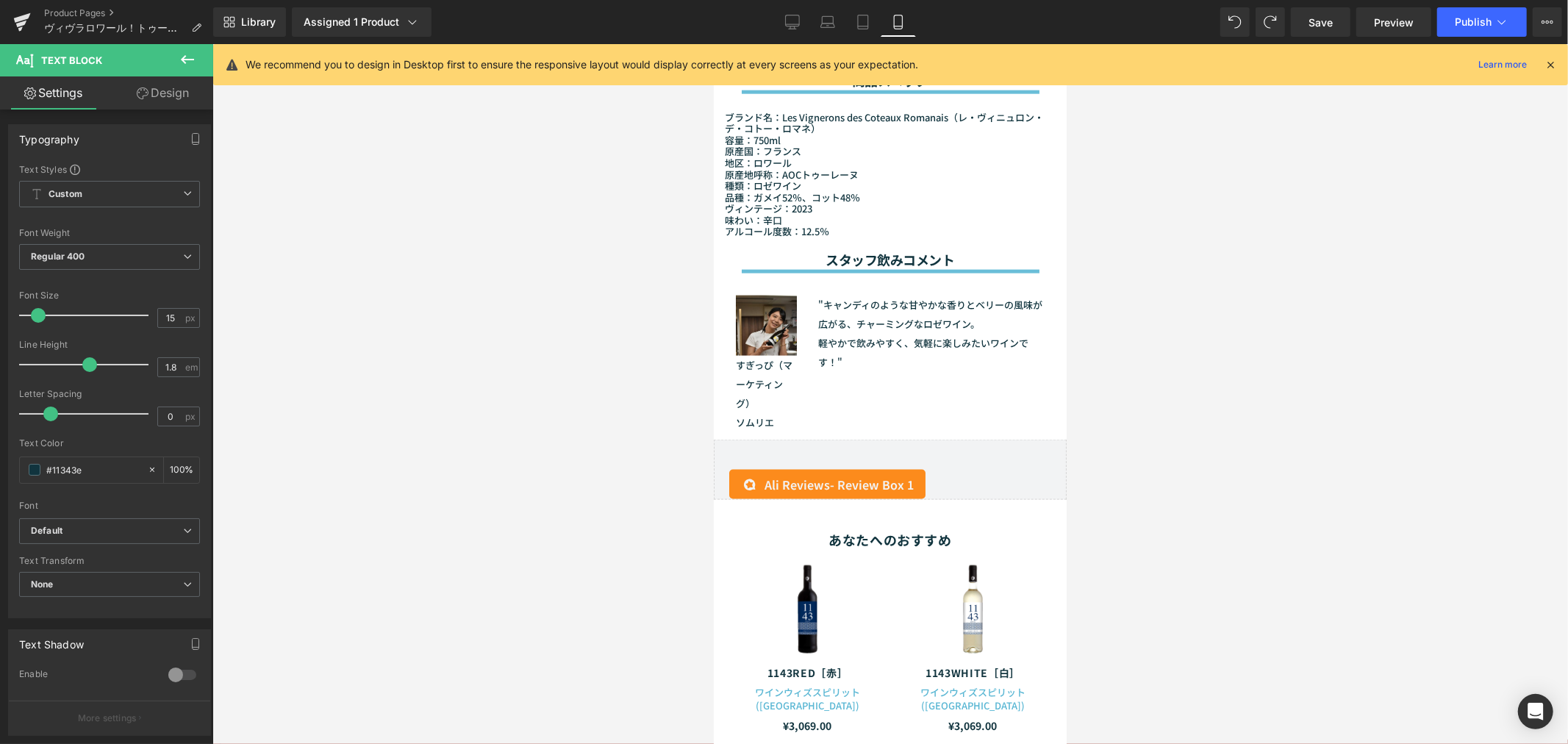
scroll to position [1588, 0]
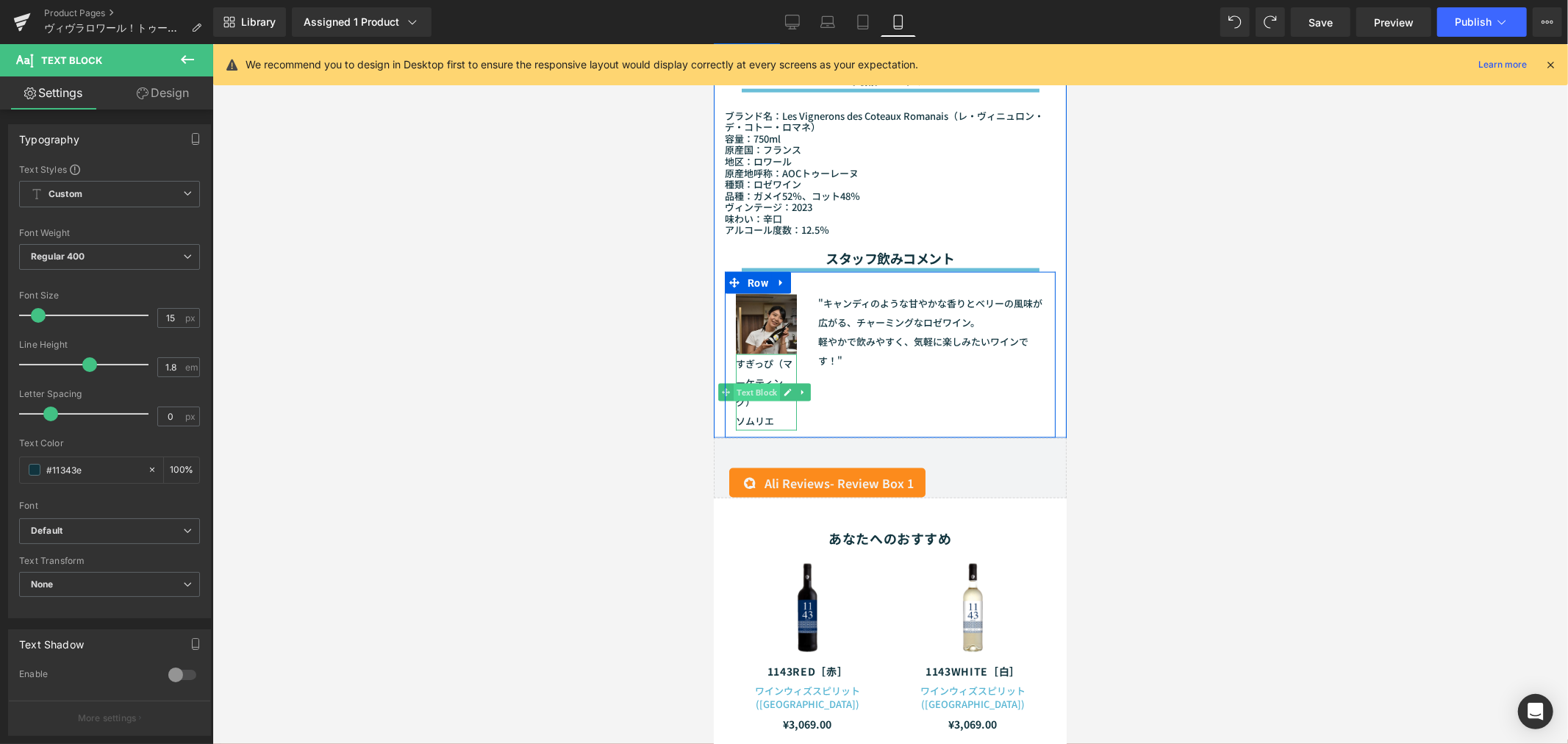
click at [762, 383] on span "Text Block" at bounding box center [756, 392] width 47 height 17
drag, startPoint x: 791, startPoint y: 328, endPoint x: 852, endPoint y: 339, distance: 62.0
click at [852, 339] on div "Image すぎっぴ（マーケティング） ソムリエ Text Block "キャンディのような甘やかな香りとベリーの風味が広がる、チャーミングなロゼワイン。 …" at bounding box center [889, 354] width 331 height 167
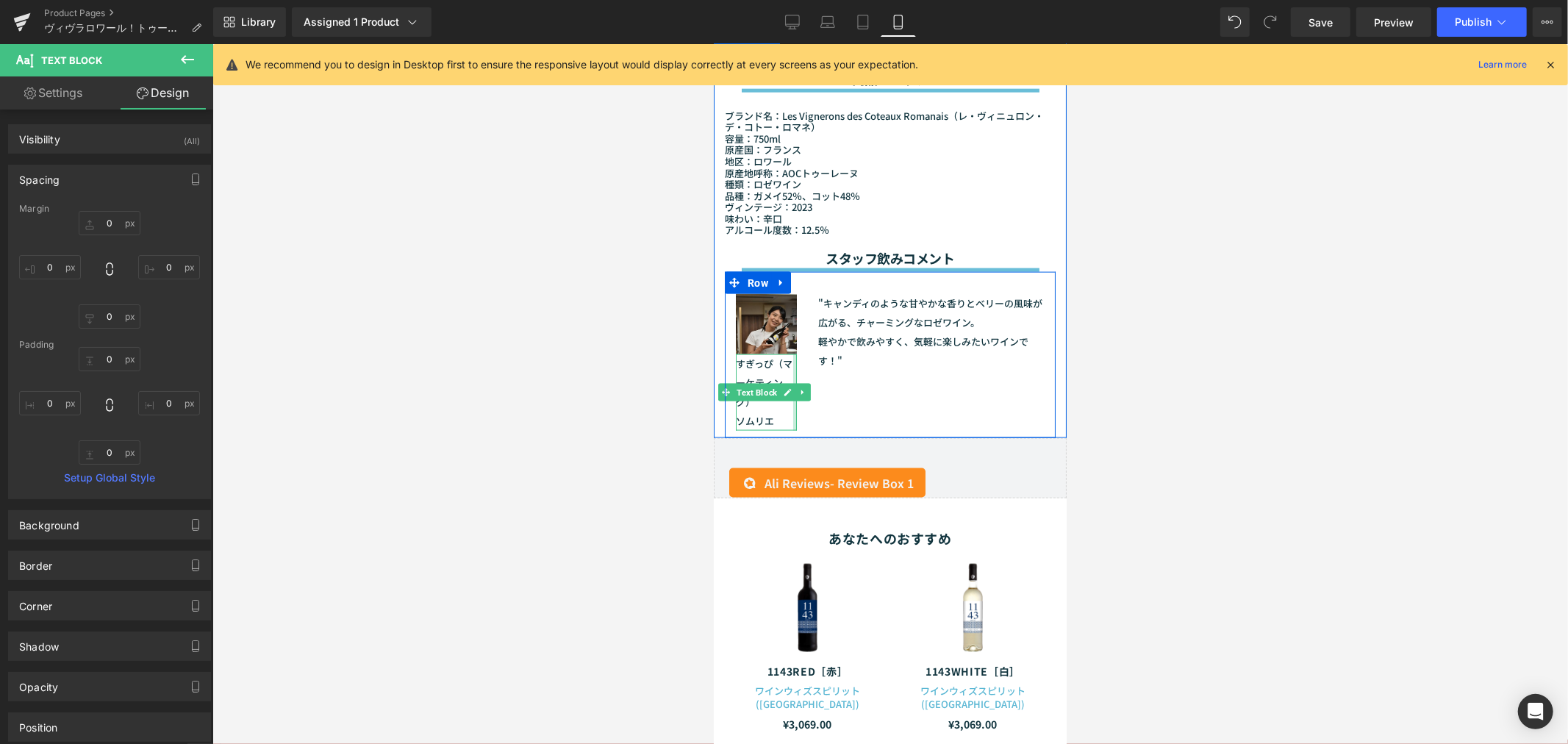
drag, startPoint x: 789, startPoint y: 334, endPoint x: 850, endPoint y: 340, distance: 61.3
click at [850, 340] on div "Image すぎっぴ（マーケティング） ソムリエ Text Block "キャンディのような甘やかな香りとベリーの風味が広がる、チャーミングなロゼワイン。 …" at bounding box center [889, 354] width 331 height 167
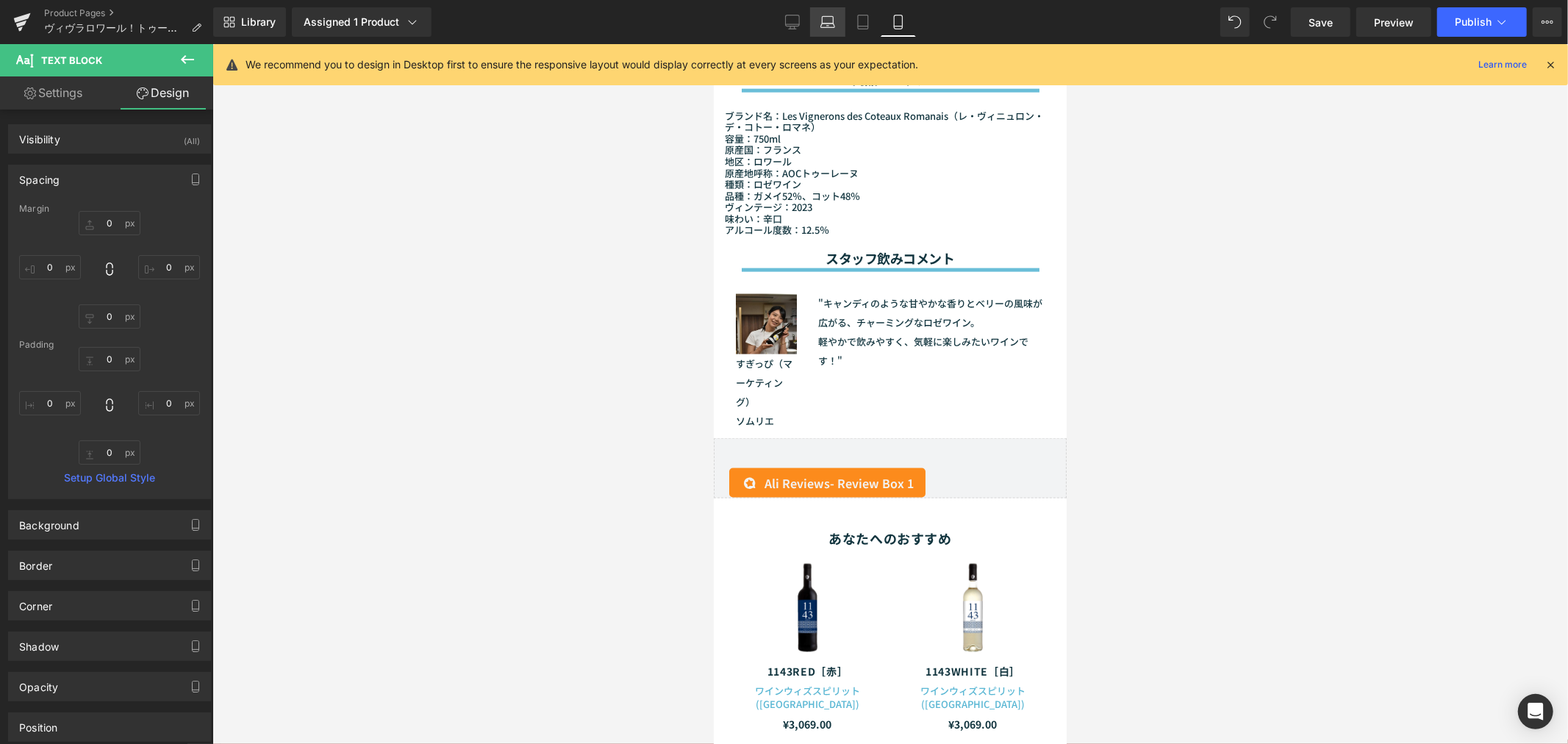
click at [827, 19] on icon at bounding box center [828, 22] width 15 height 15
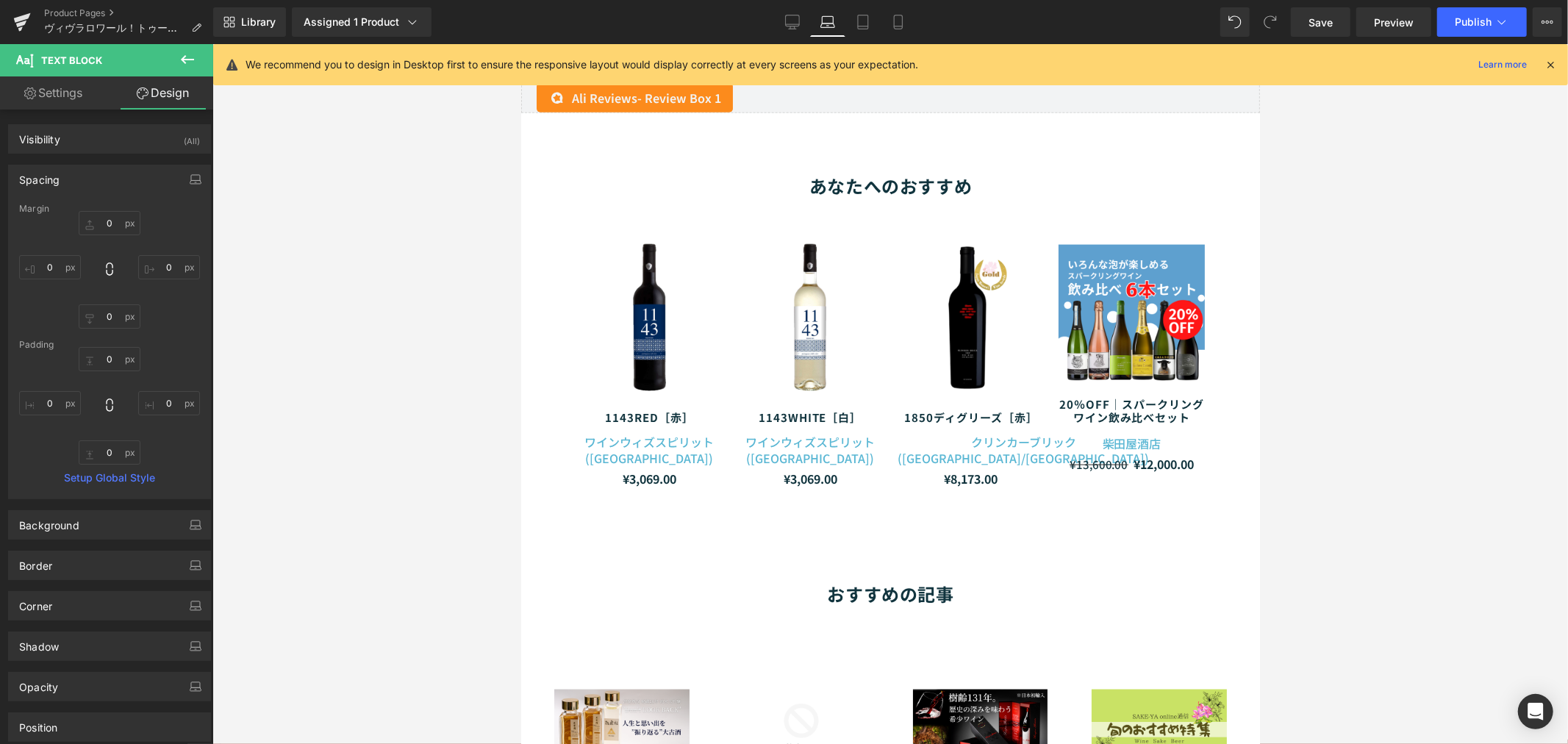
scroll to position [1223, 0]
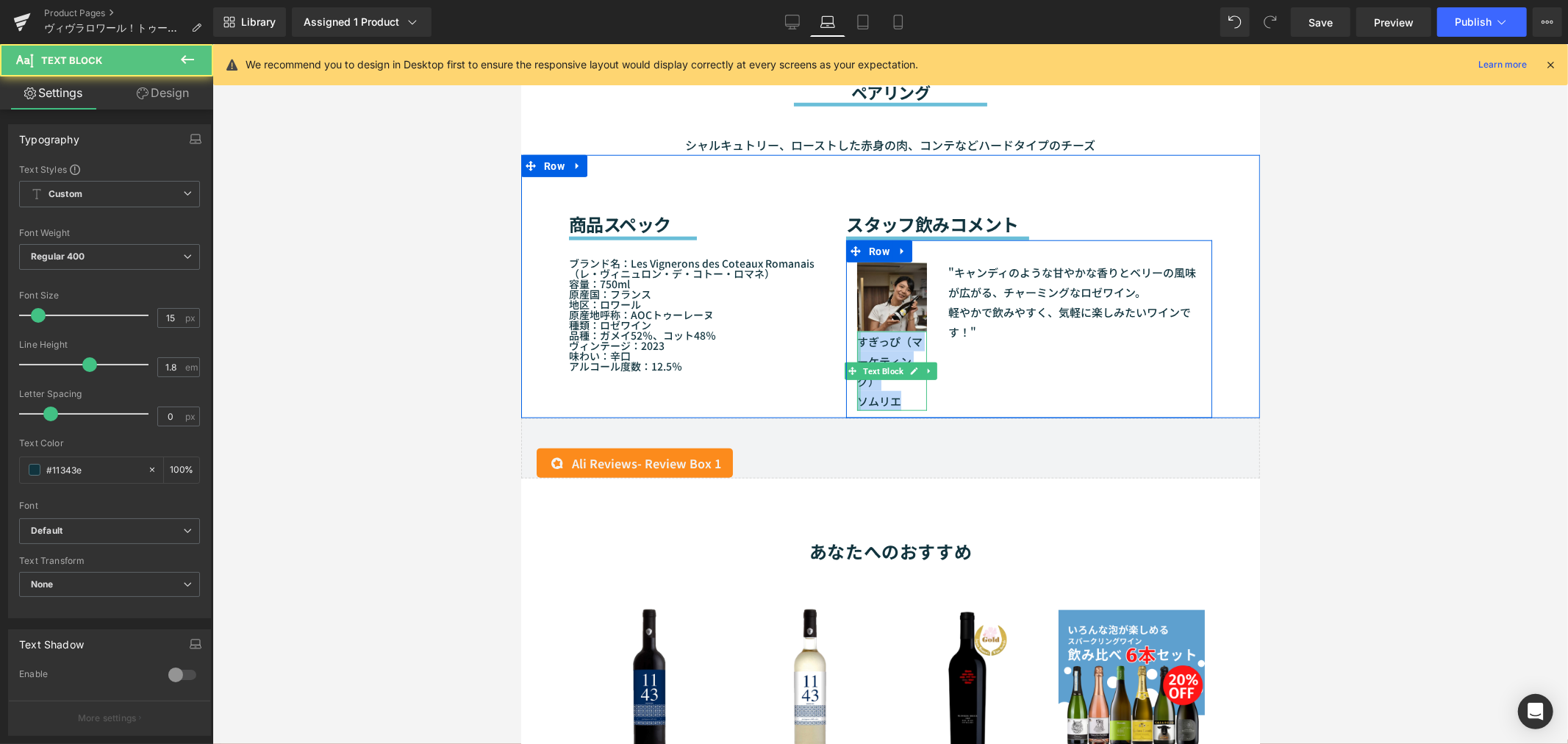
drag, startPoint x: 895, startPoint y: 393, endPoint x: 852, endPoint y: 331, distance: 75.5
click at [856, 331] on div "すぎっぴ（マーケティング） ソムリエ Text Block" at bounding box center [891, 371] width 70 height 80
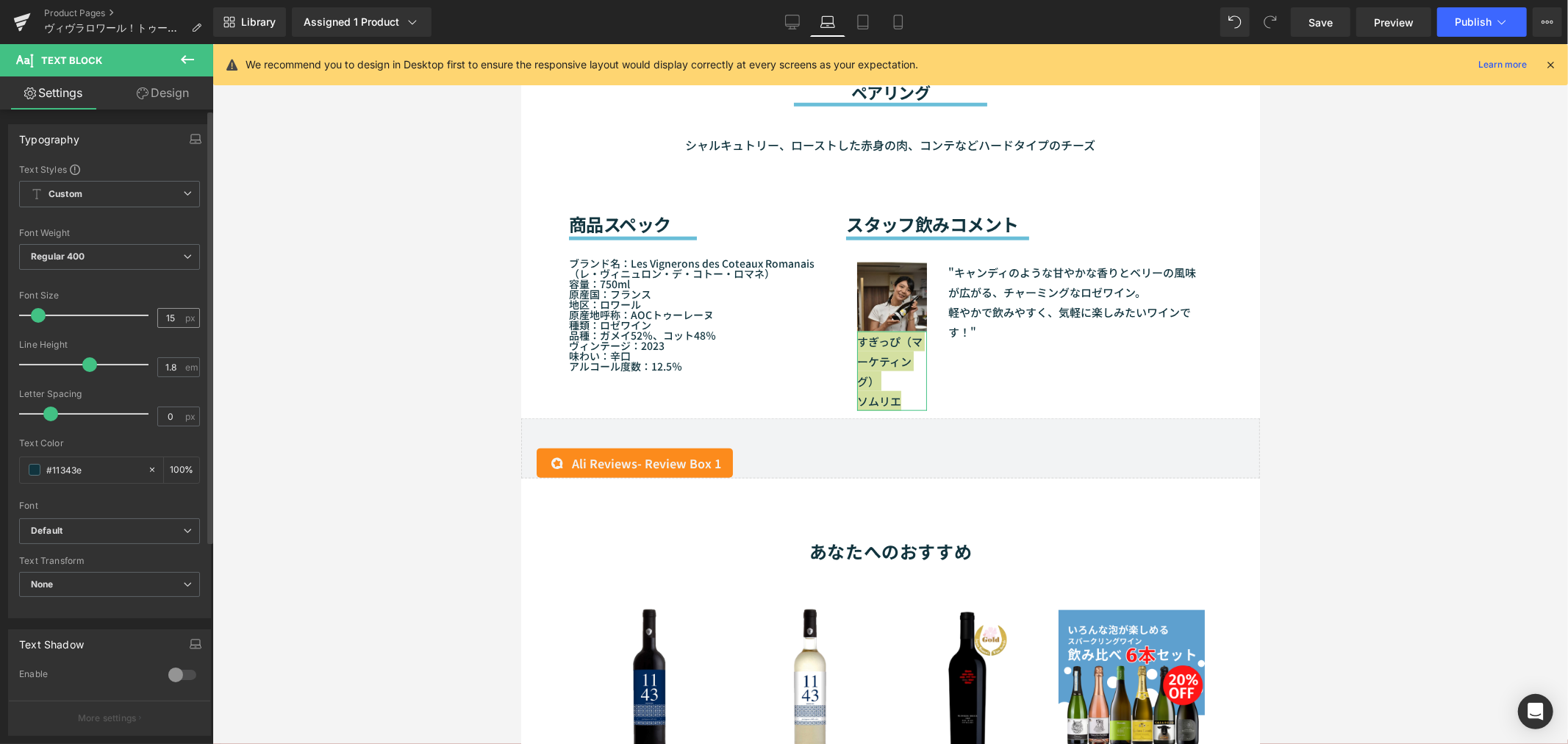
click at [178, 320] on div "15 px" at bounding box center [178, 318] width 43 height 20
click at [177, 319] on input "15" at bounding box center [171, 318] width 26 height 18
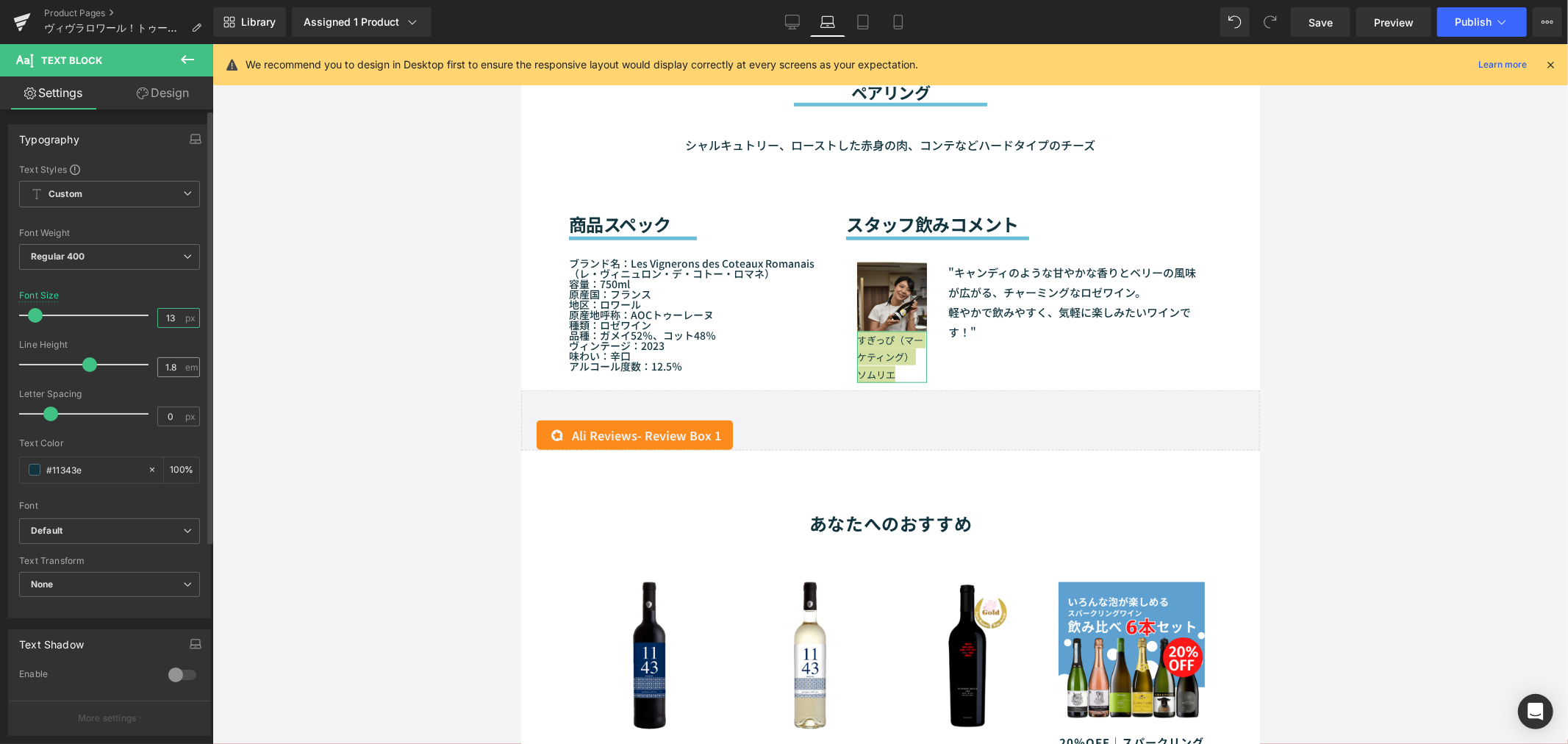
type input "13"
click at [174, 362] on input "1.8" at bounding box center [171, 367] width 26 height 18
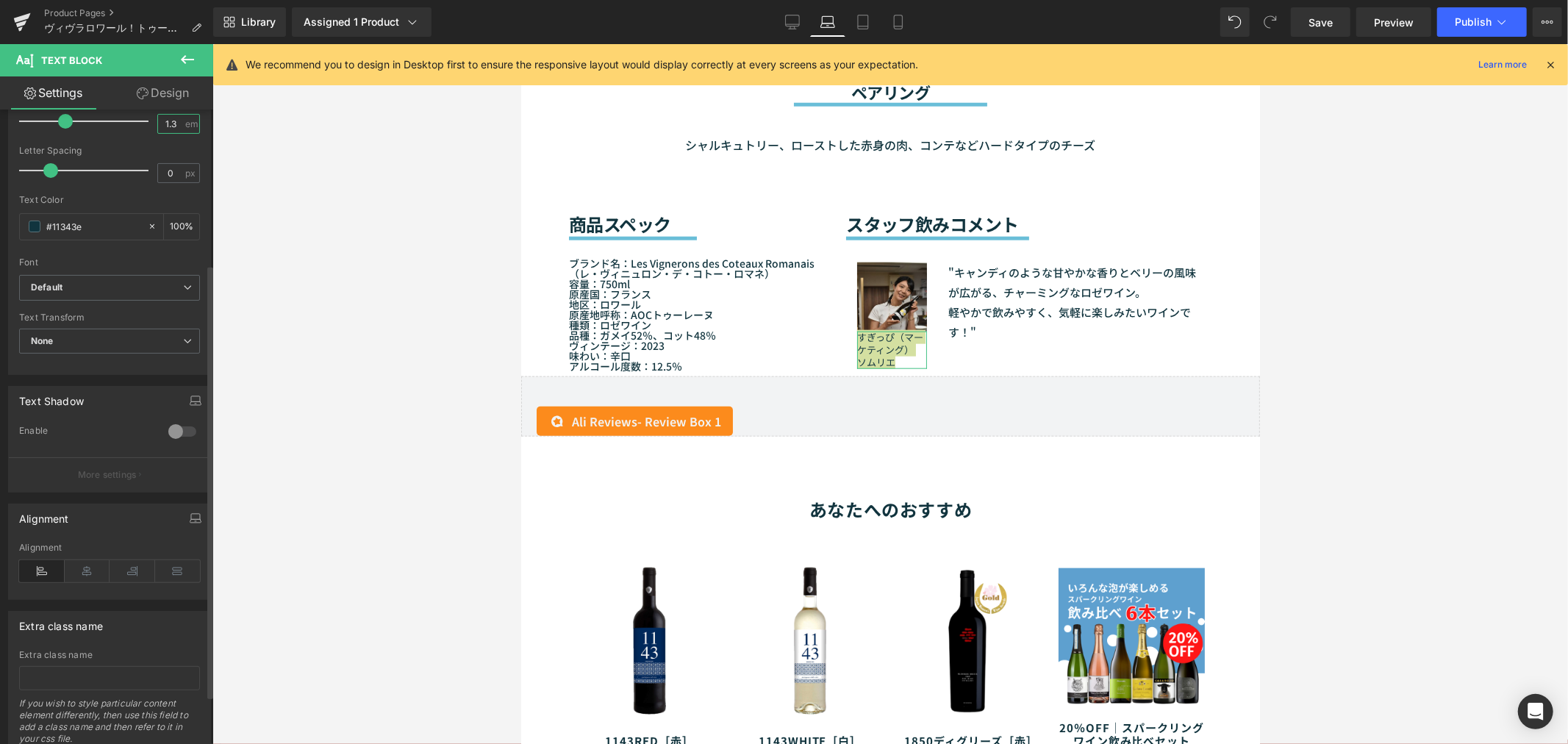
scroll to position [245, 0]
type input "1.3"
click at [84, 570] on icon at bounding box center [88, 570] width 46 height 22
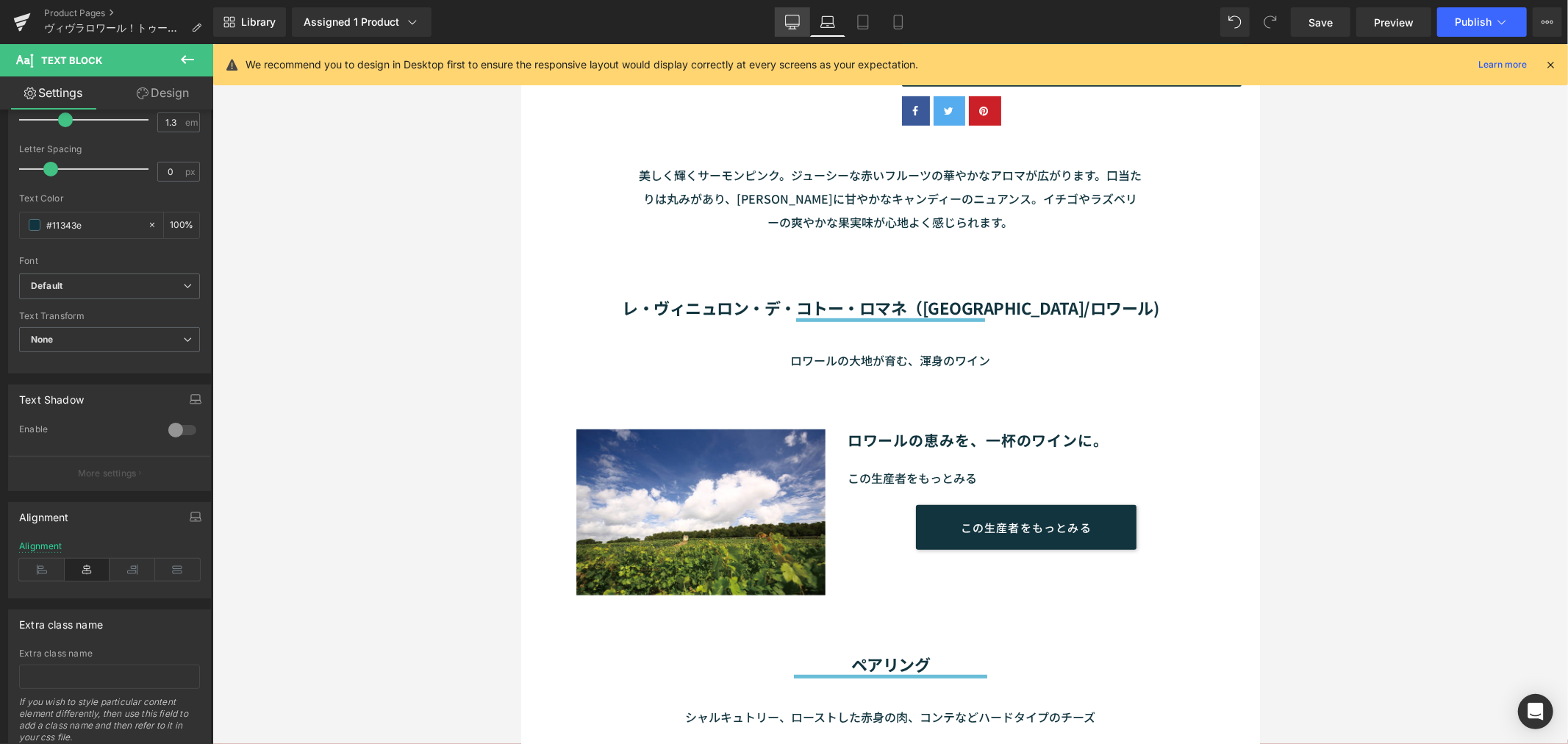
click at [805, 25] on link "Desktop" at bounding box center [792, 22] width 36 height 29
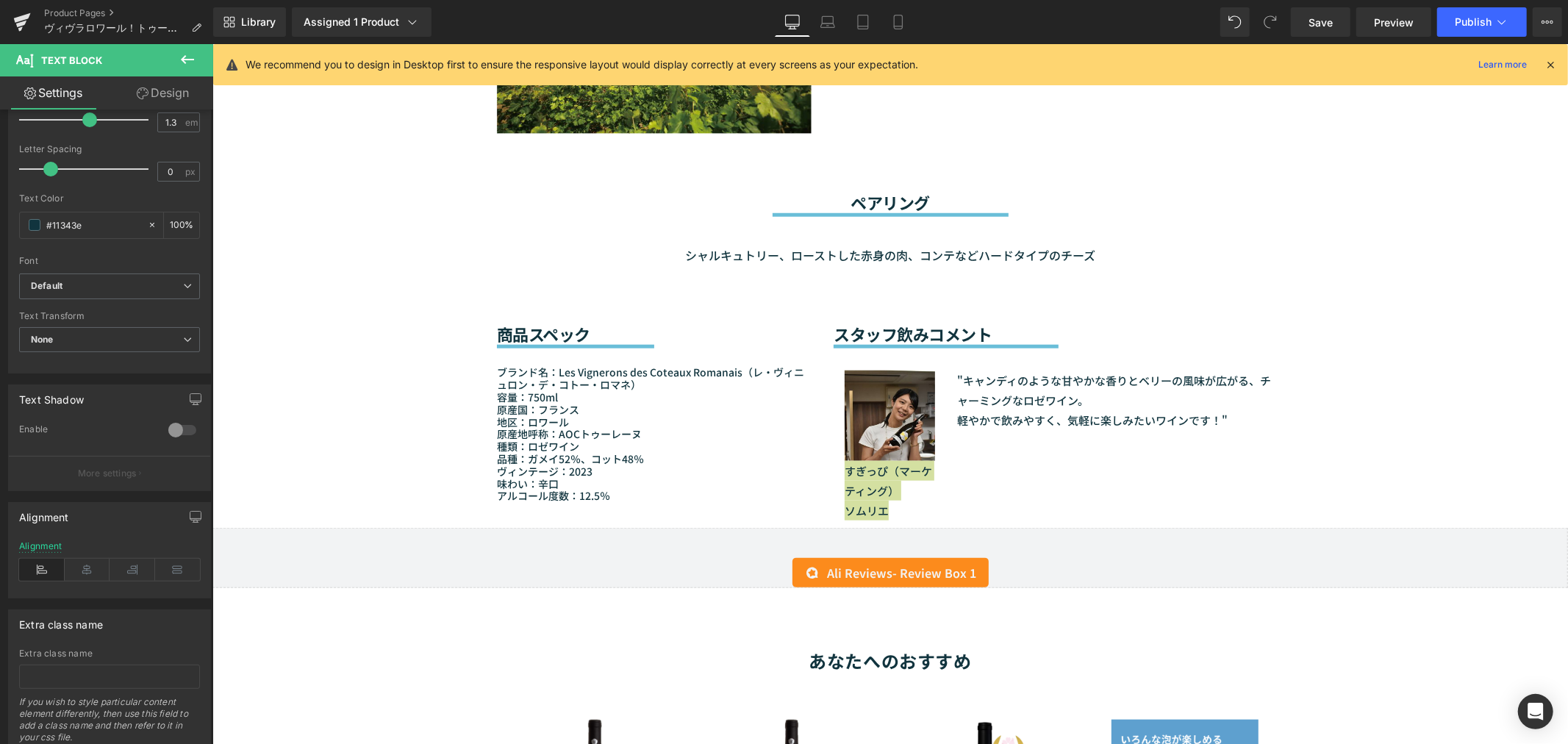
scroll to position [1138, 0]
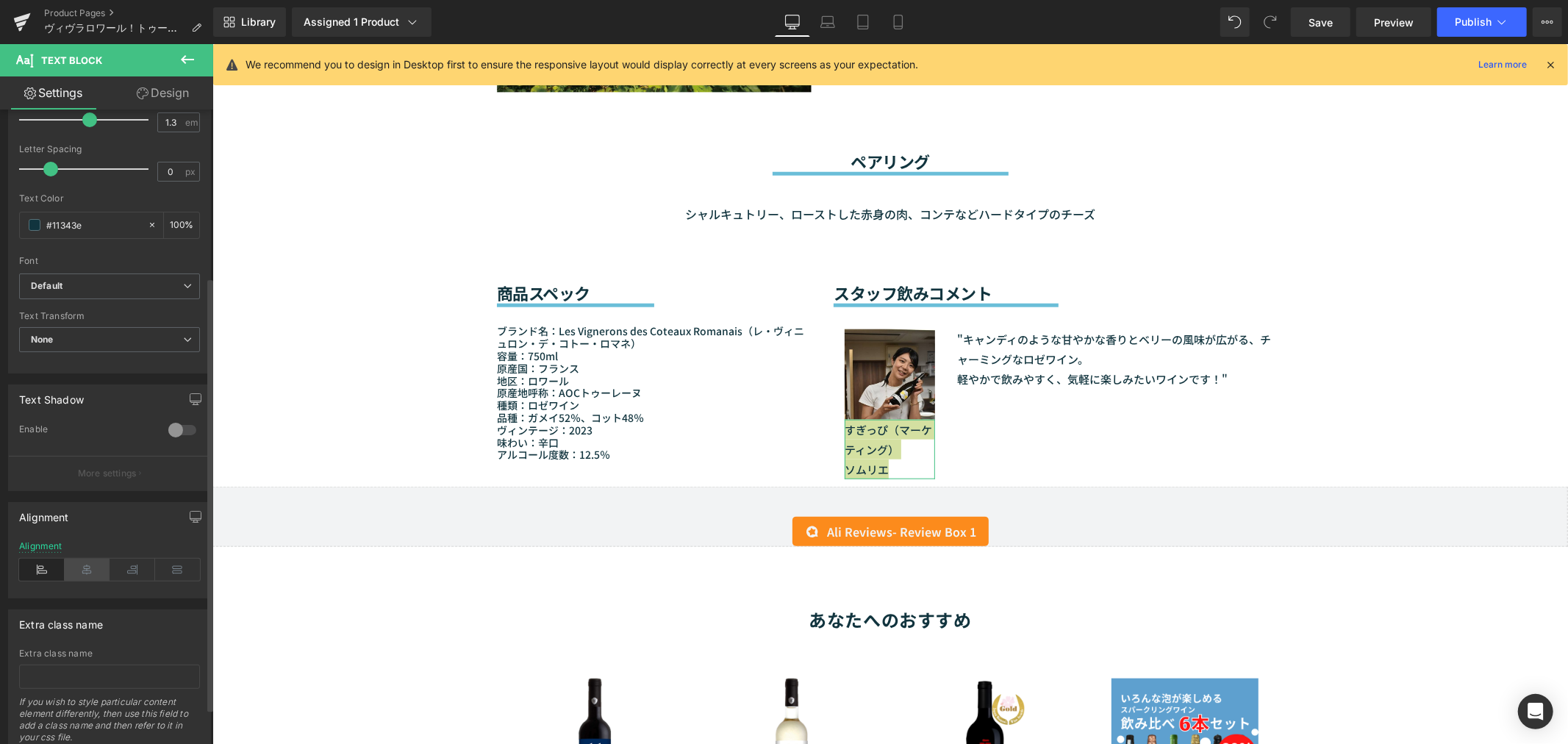
click at [95, 577] on icon at bounding box center [88, 570] width 46 height 22
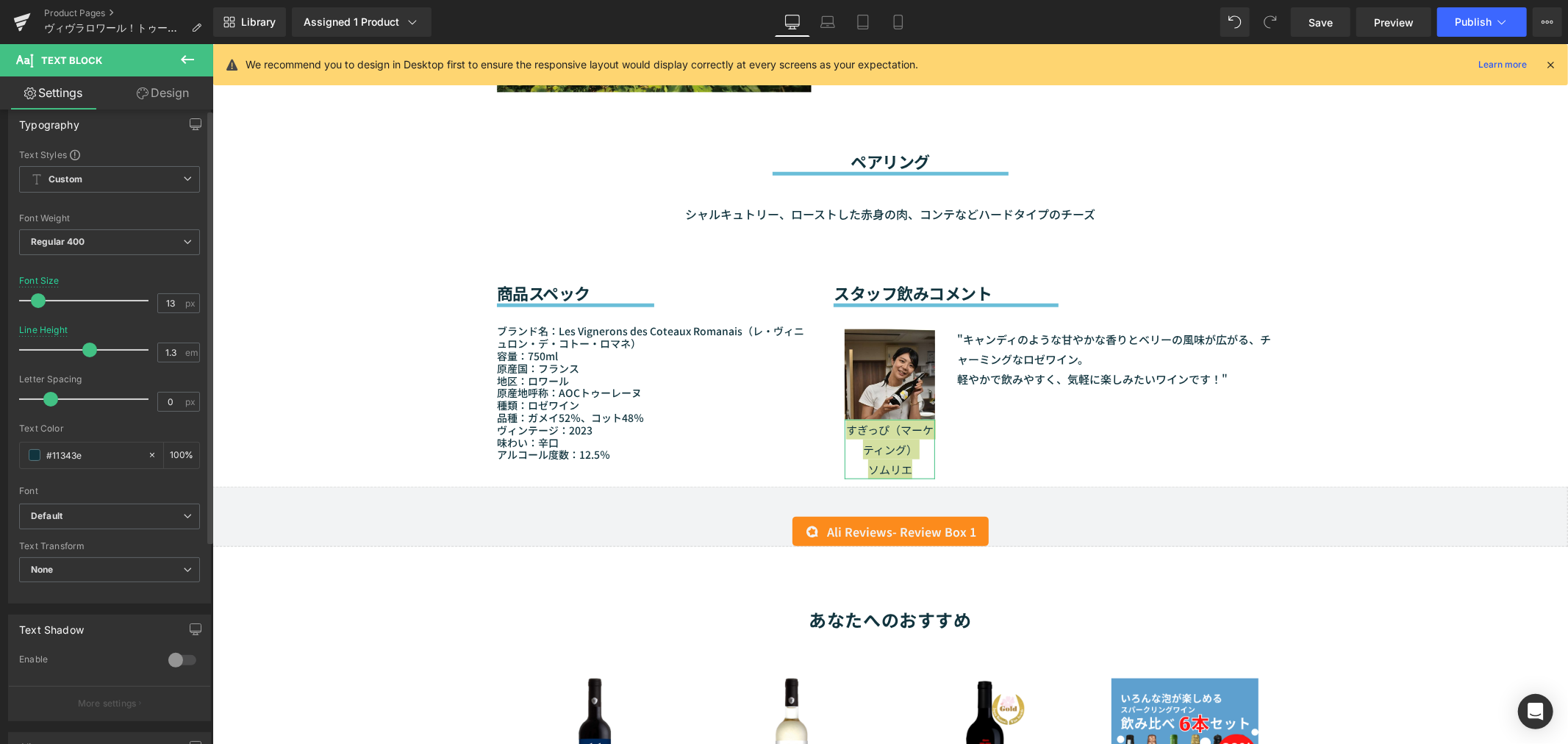
scroll to position [0, 0]
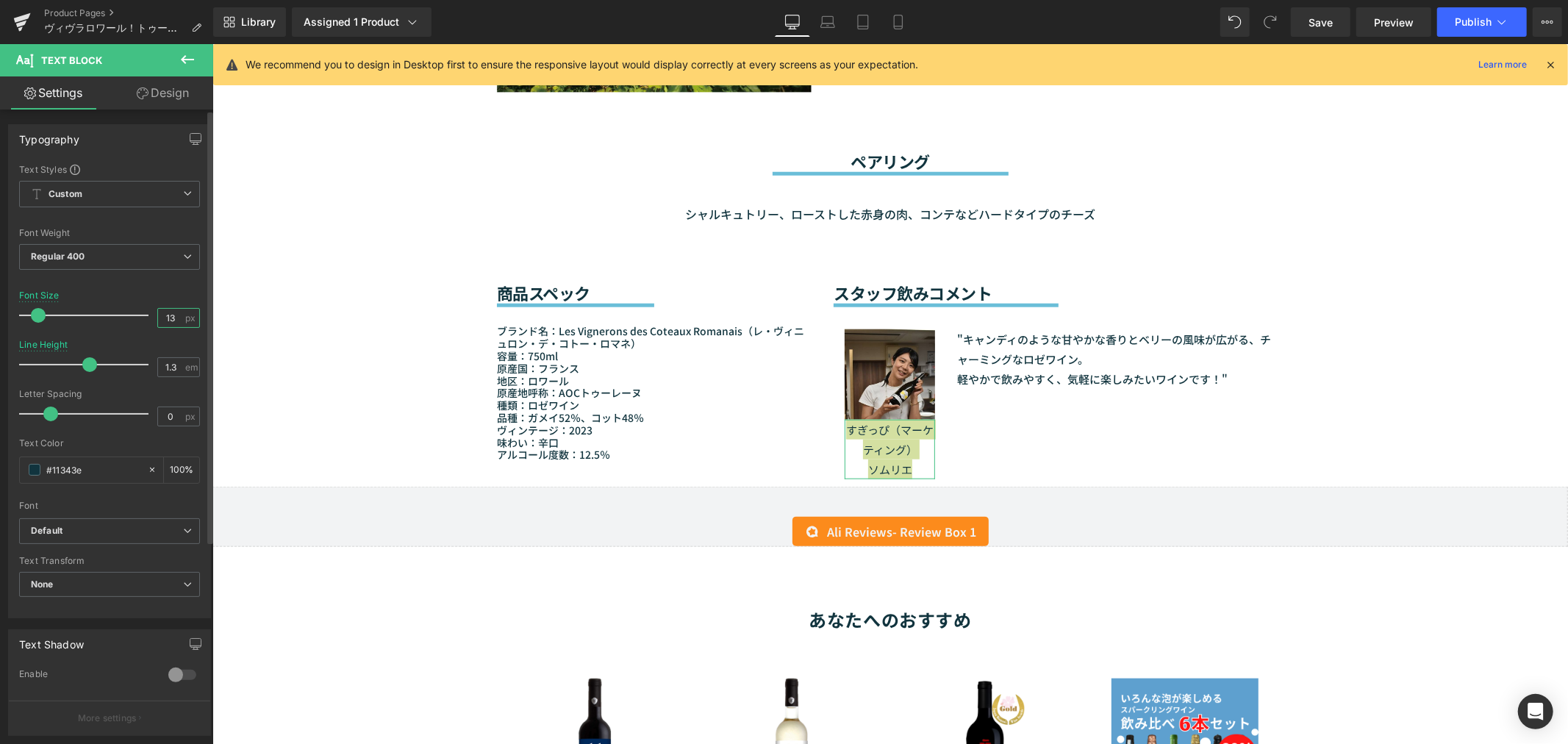
click at [174, 316] on input "13" at bounding box center [171, 318] width 26 height 18
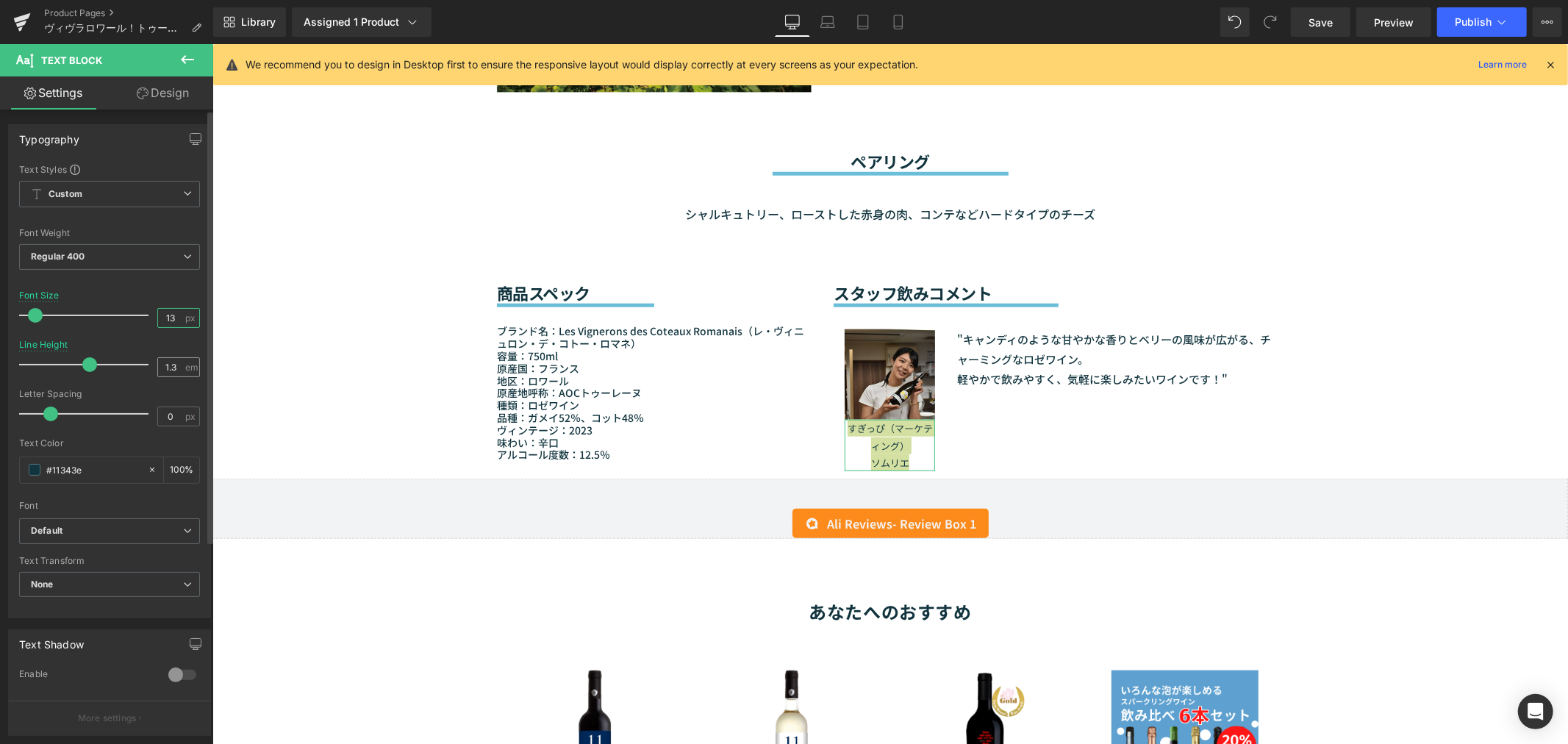
type input "13"
click at [184, 366] on div "1.3 em" at bounding box center [178, 367] width 43 height 20
click at [181, 368] on div "1.3 em" at bounding box center [178, 367] width 43 height 20
click at [171, 368] on input "1.3" at bounding box center [171, 367] width 26 height 18
type input "1.3"
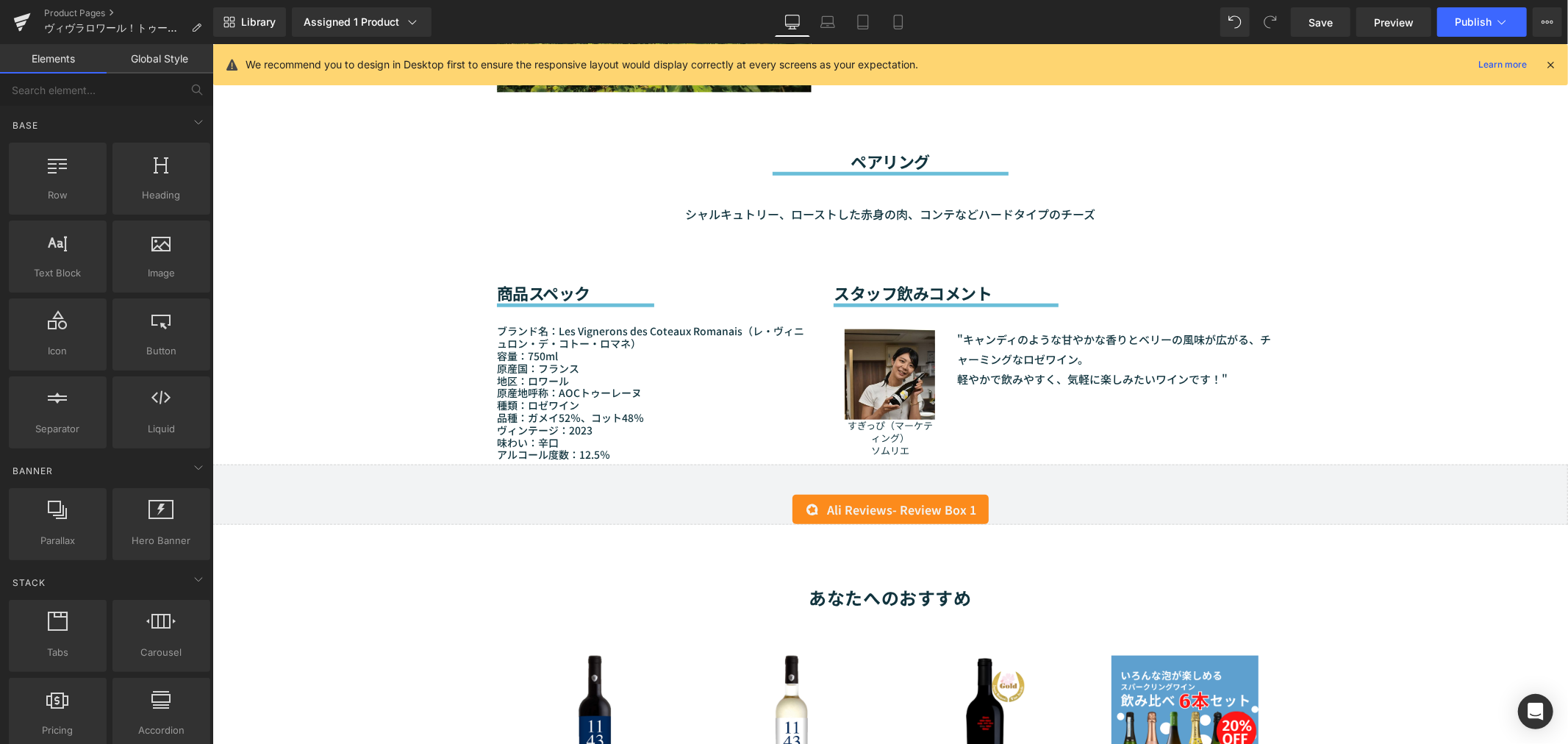
click at [1370, 273] on div "Sale Off (P) Image" at bounding box center [888, 250] width 1355 height 2475
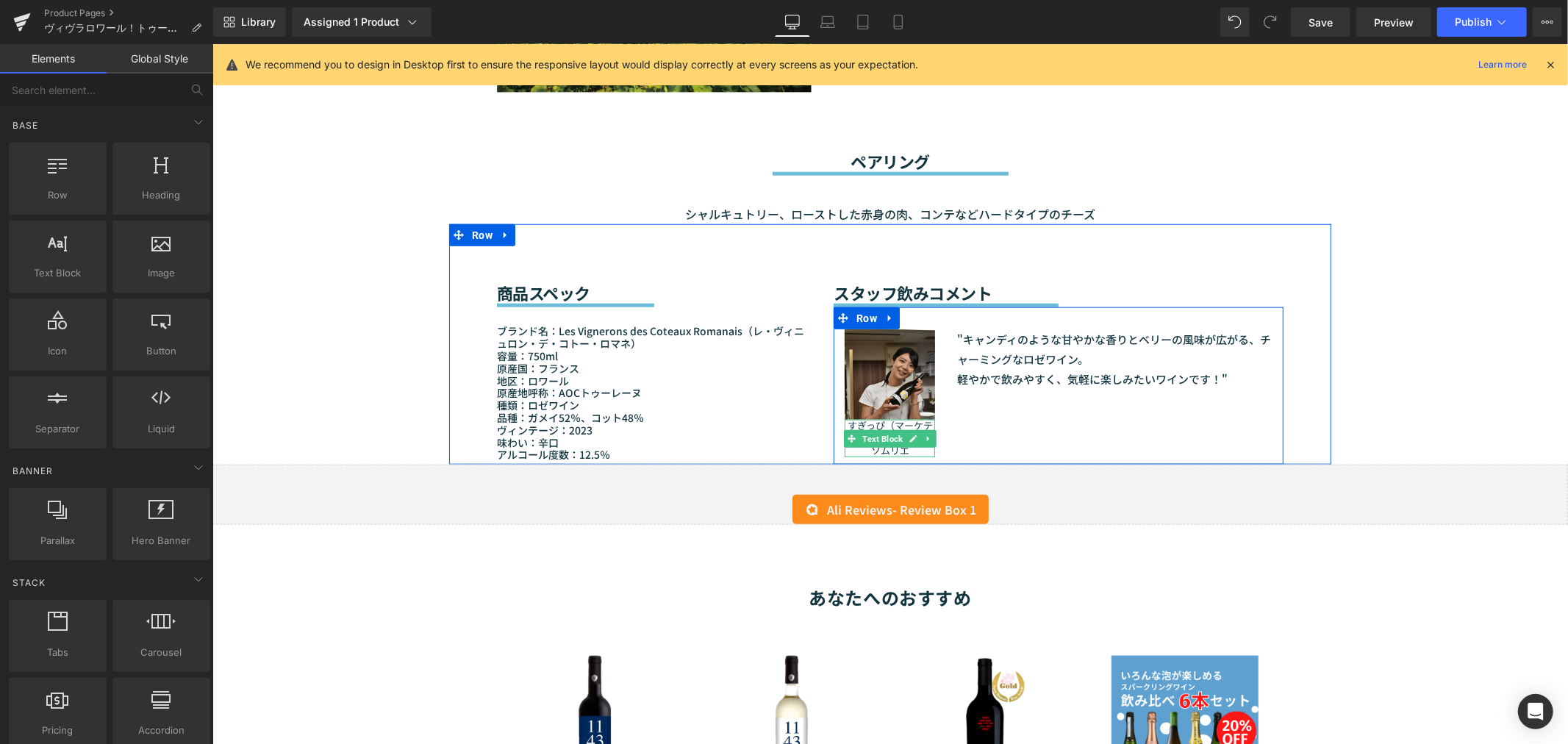
click at [879, 419] on p "すぎっぴ（マーケティング）" at bounding box center [888, 431] width 91 height 25
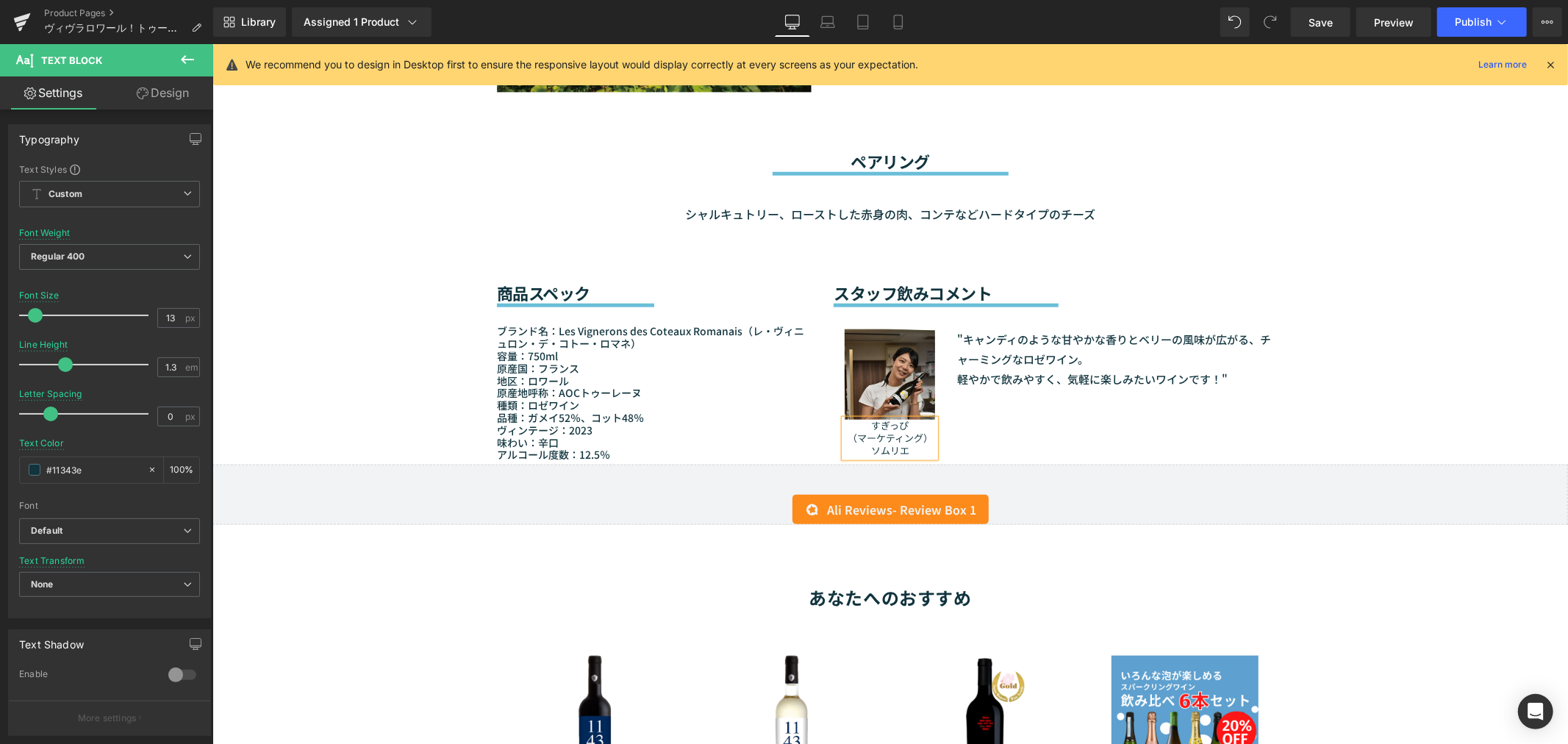
click at [1319, 283] on div "商品スペック Heading Separator ブランド名：Les Vignerons des Coteaux Romanais（レ・ヴィニュロン・デ・コト…" at bounding box center [889, 343] width 882 height 241
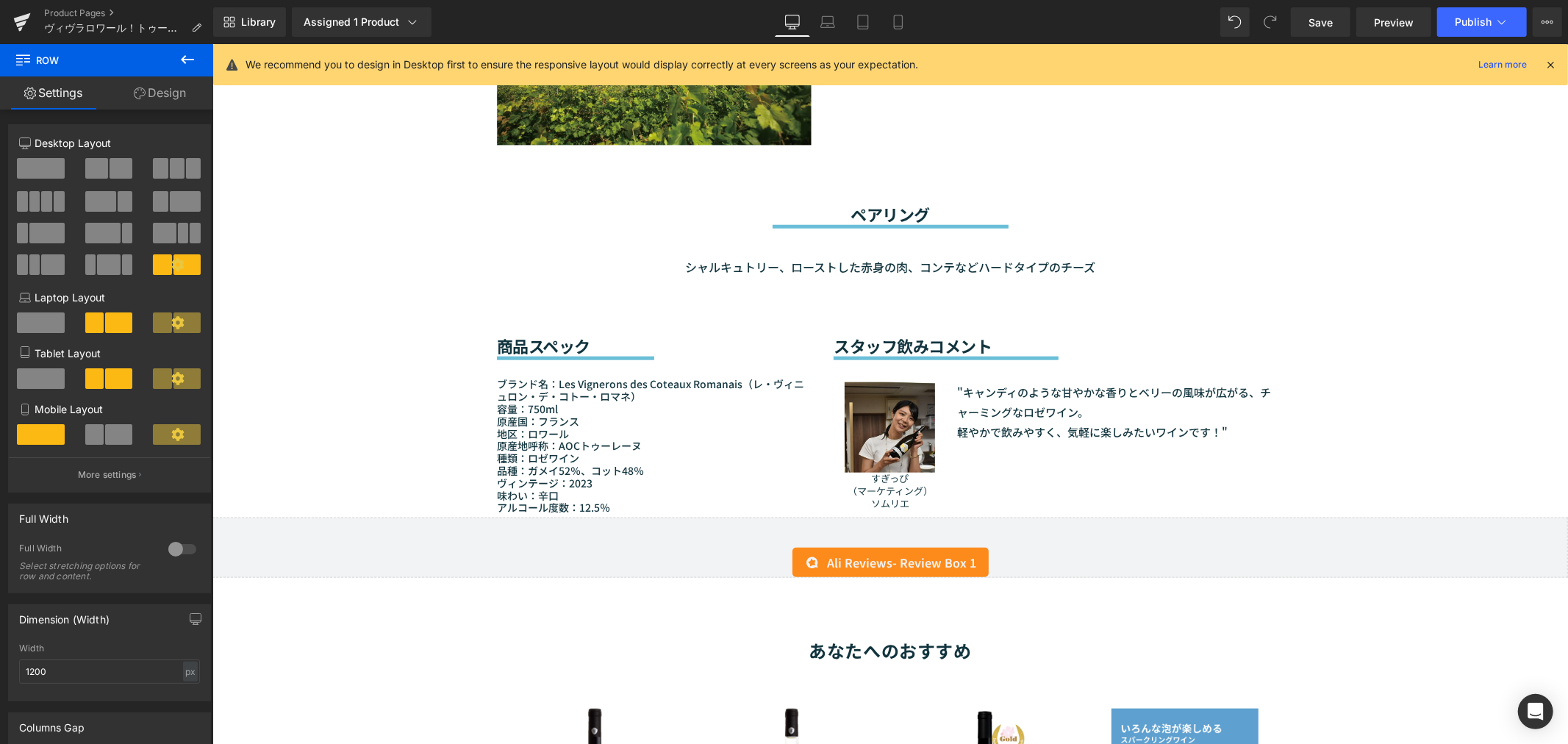
scroll to position [1056, 0]
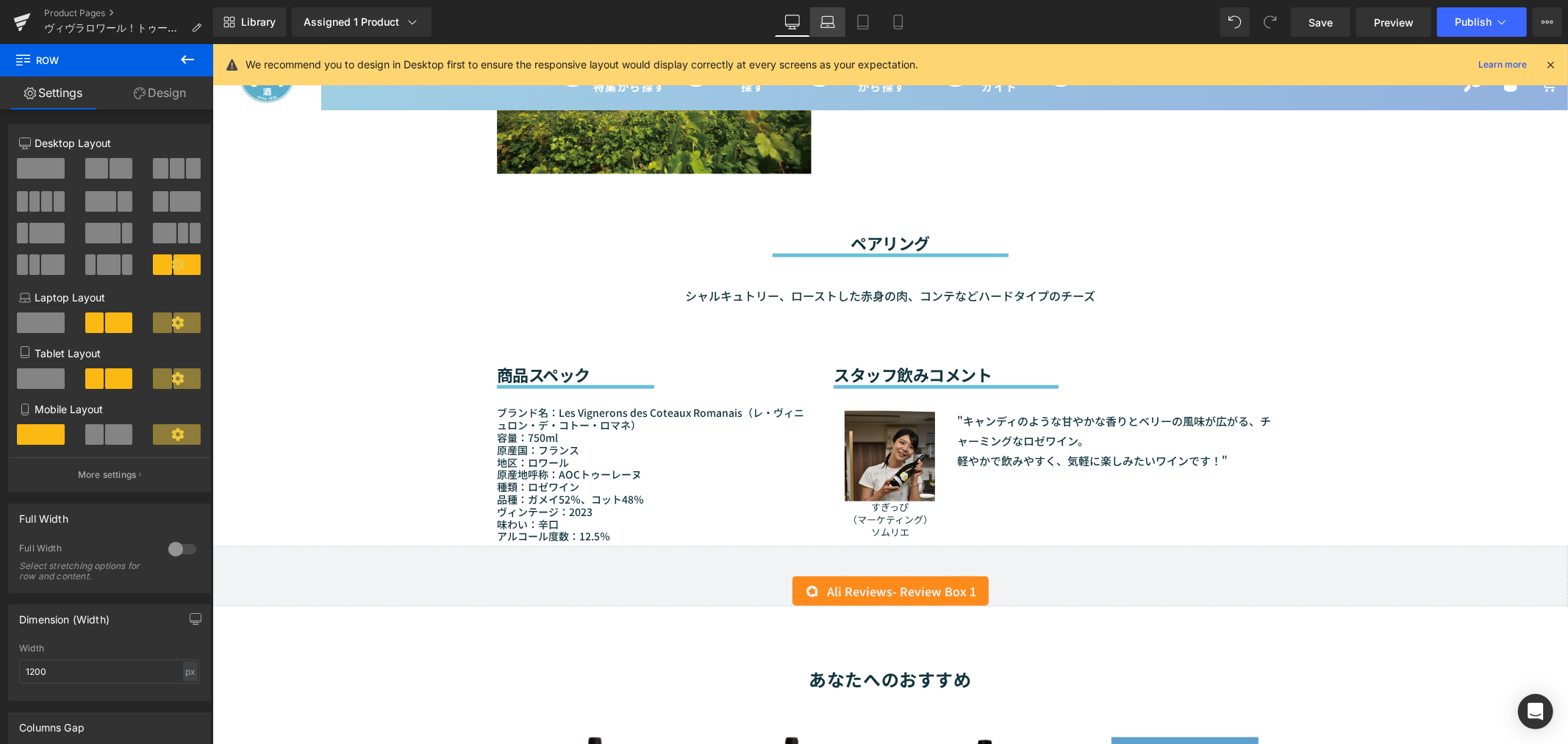
click at [827, 13] on link "Laptop" at bounding box center [827, 22] width 36 height 29
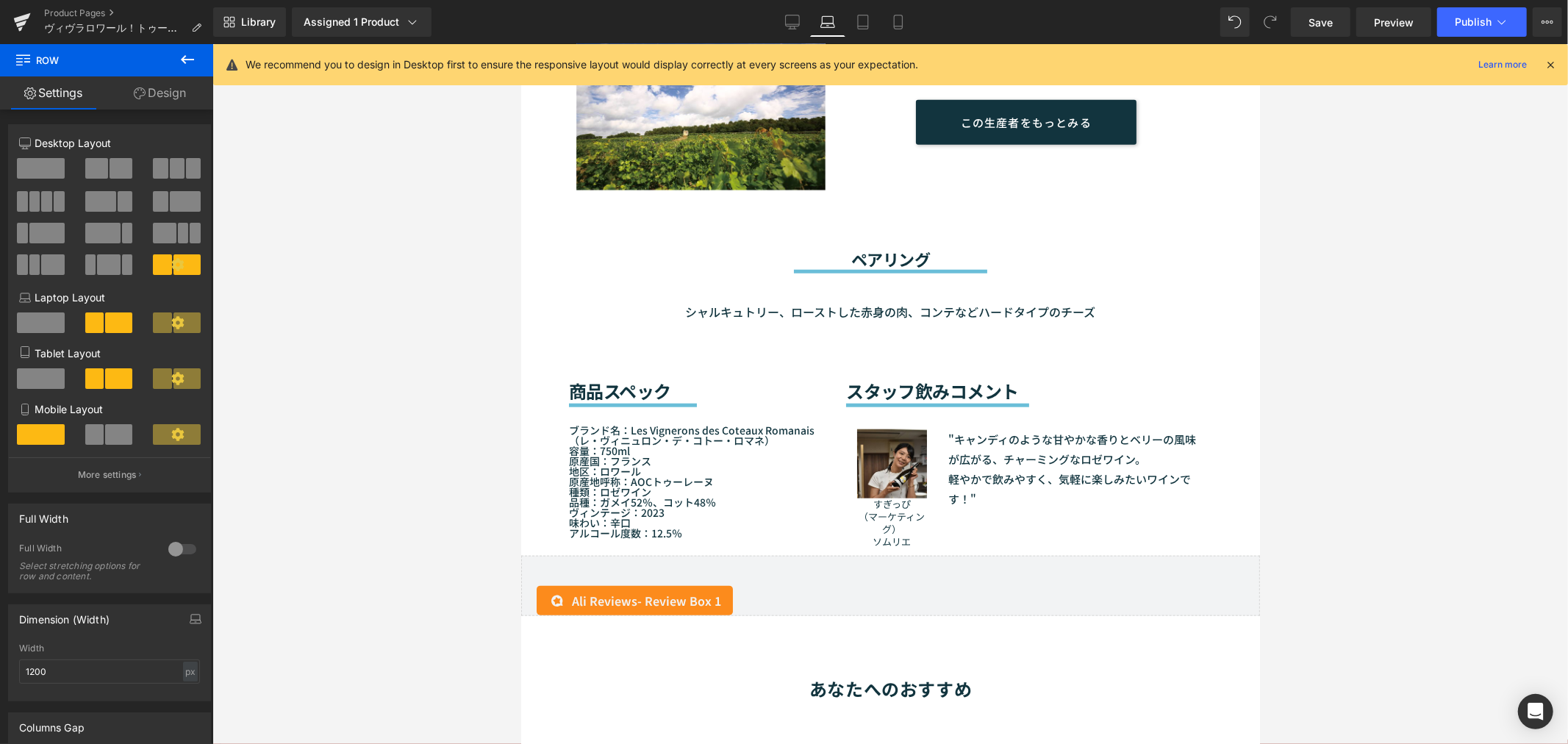
scroll to position [1079, 0]
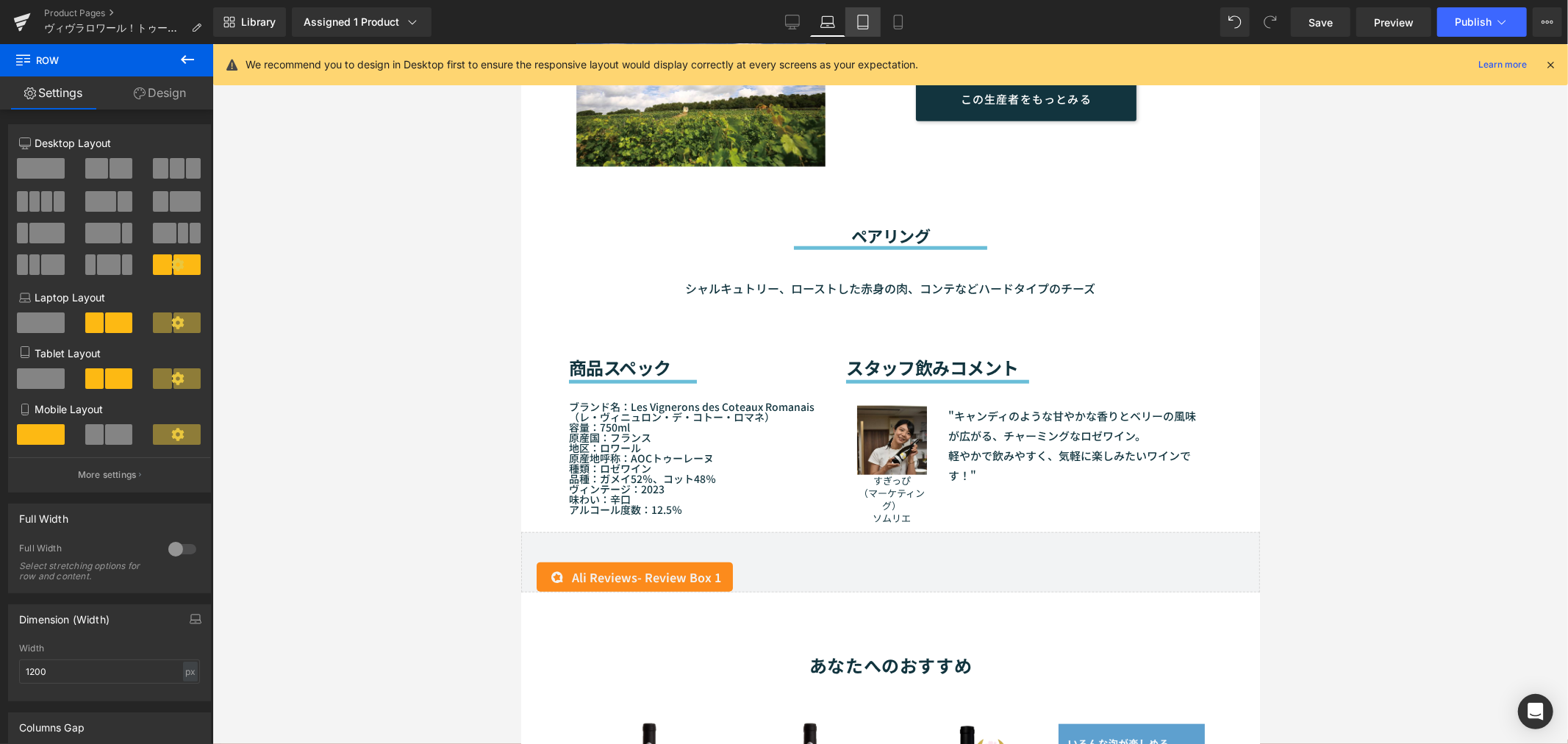
click at [868, 20] on icon at bounding box center [863, 22] width 10 height 14
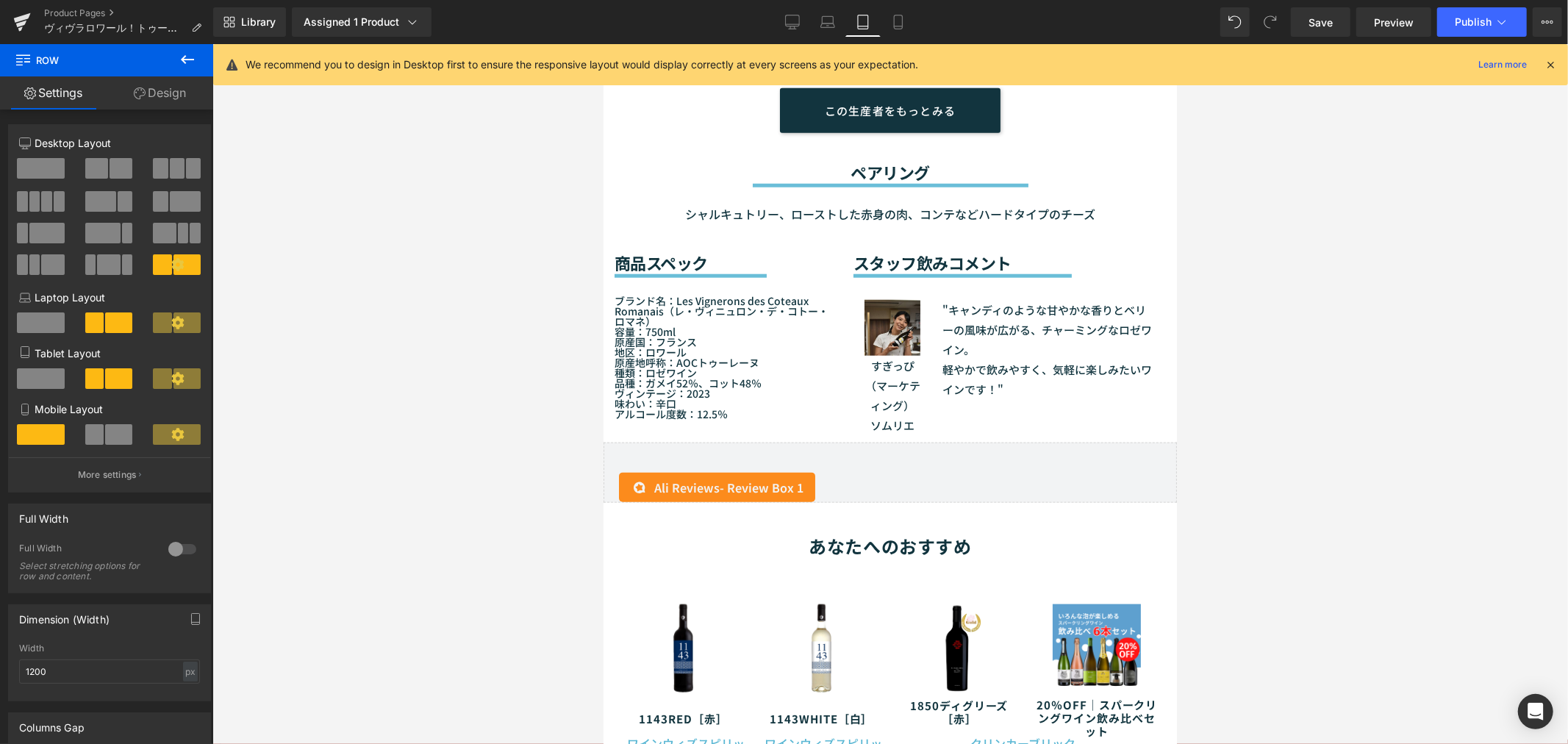
scroll to position [1184, 0]
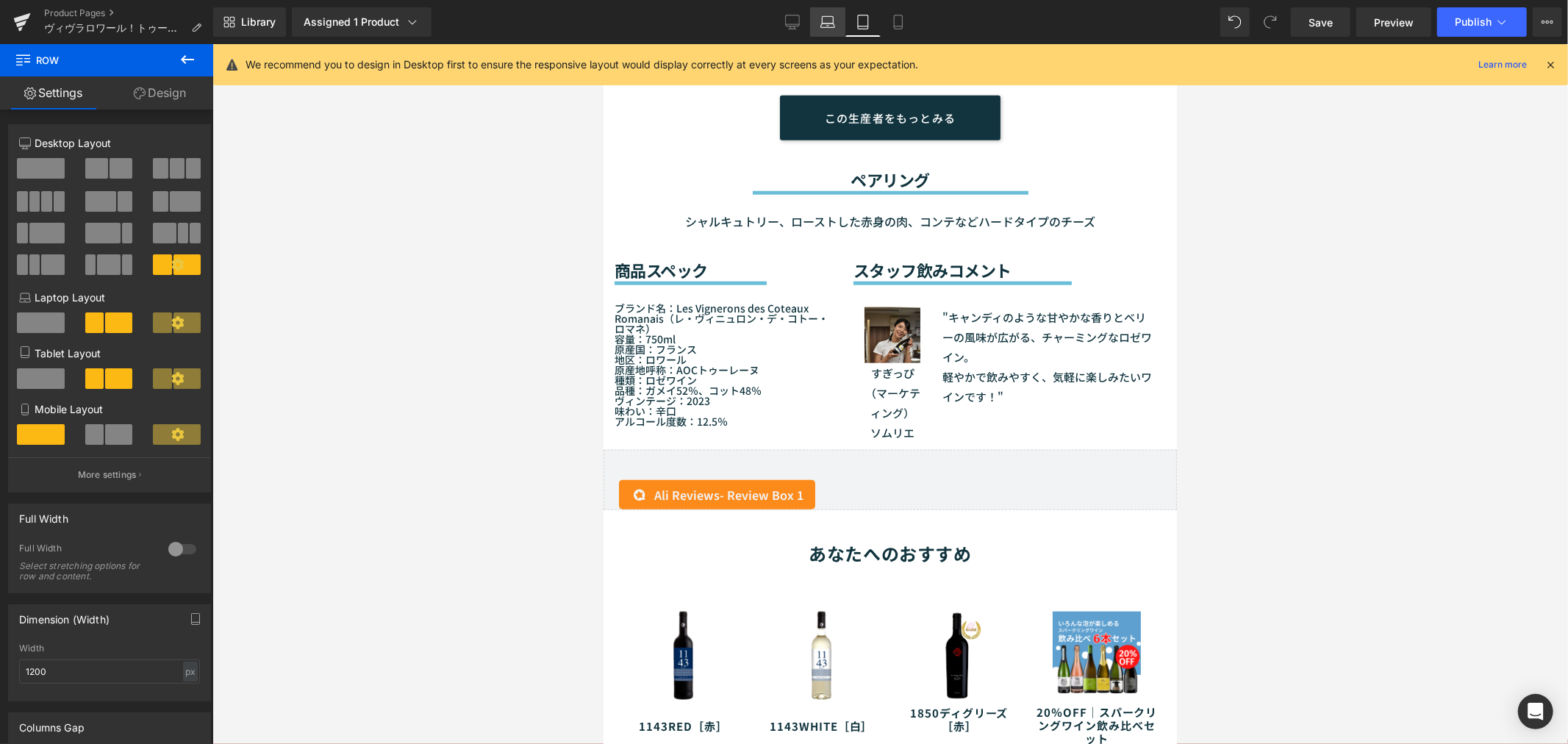
click at [824, 20] on icon at bounding box center [828, 22] width 15 height 15
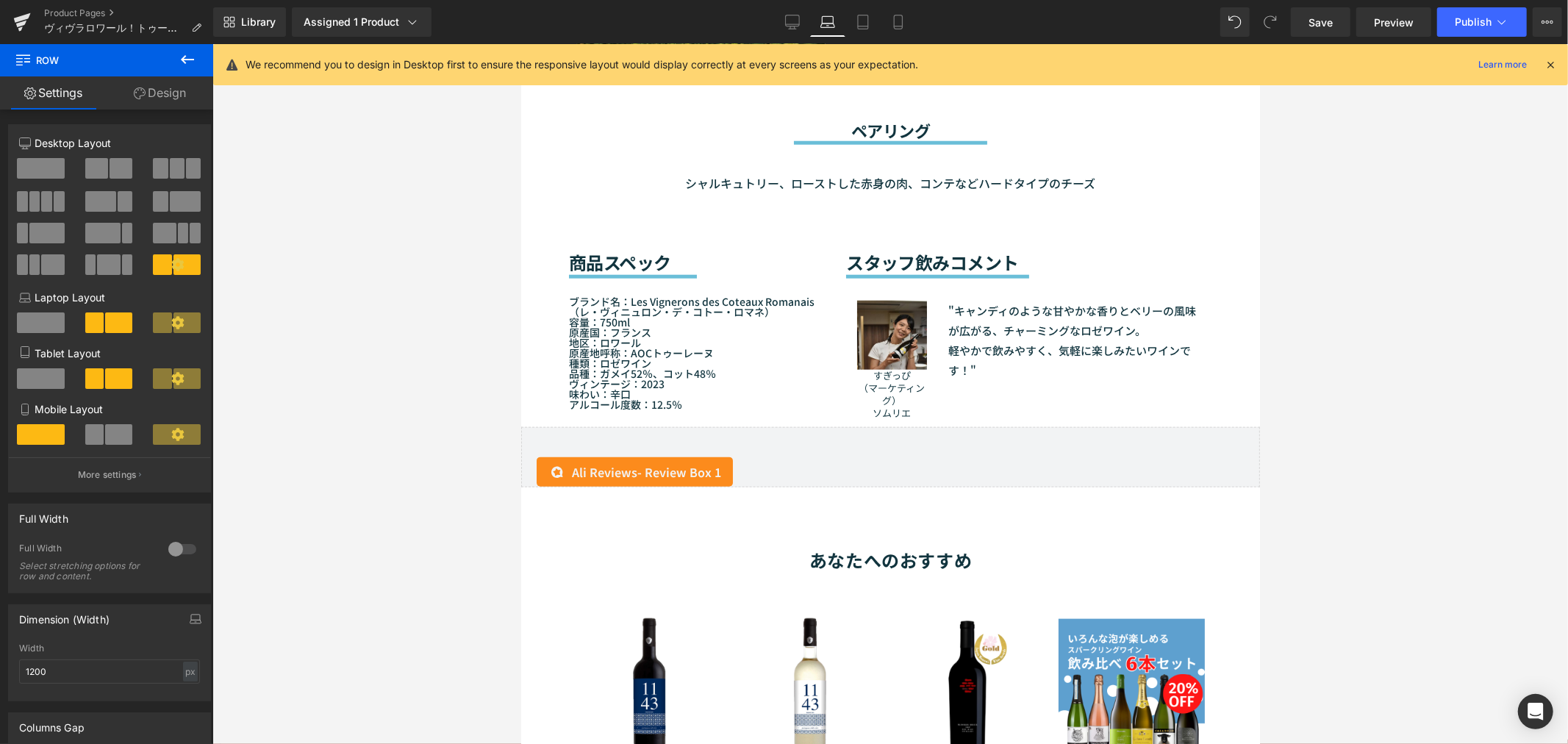
scroll to position [1063, 0]
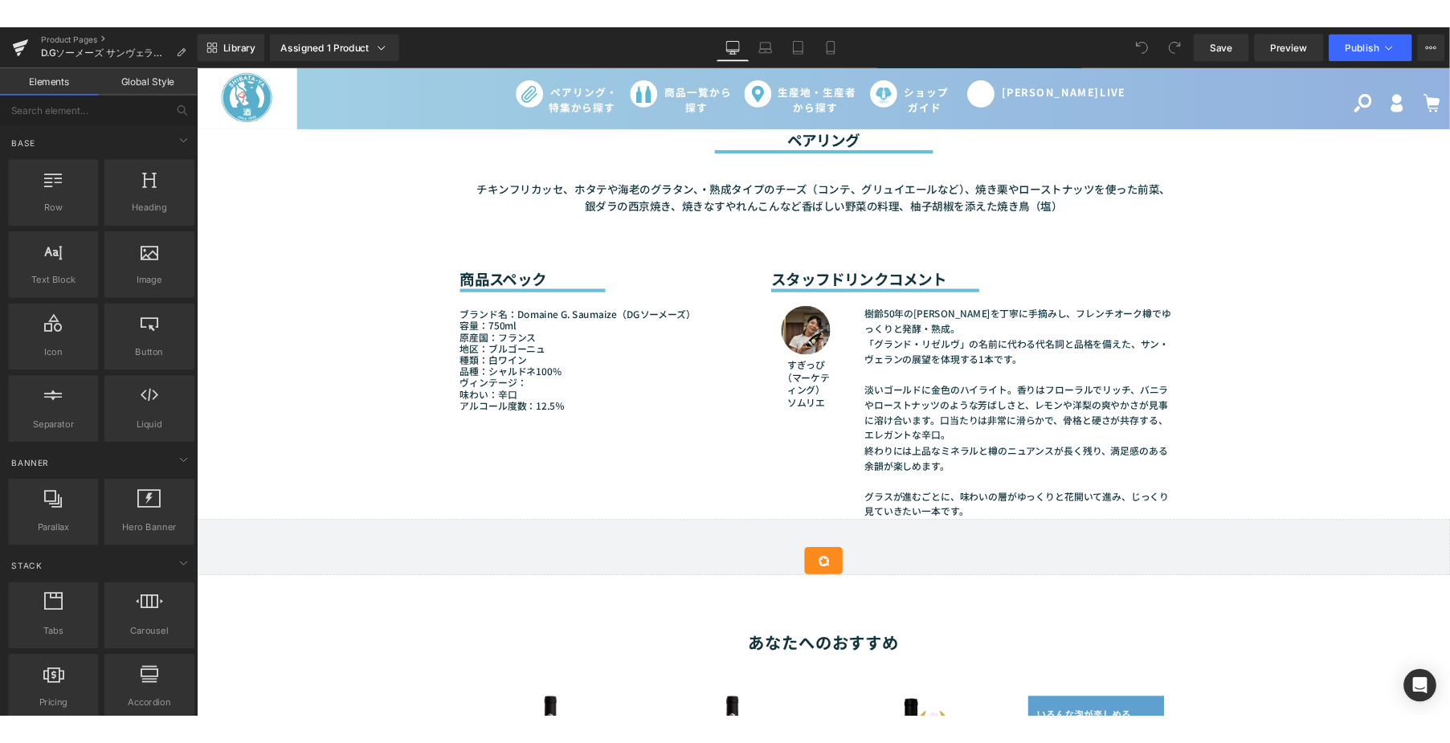
scroll to position [1160, 0]
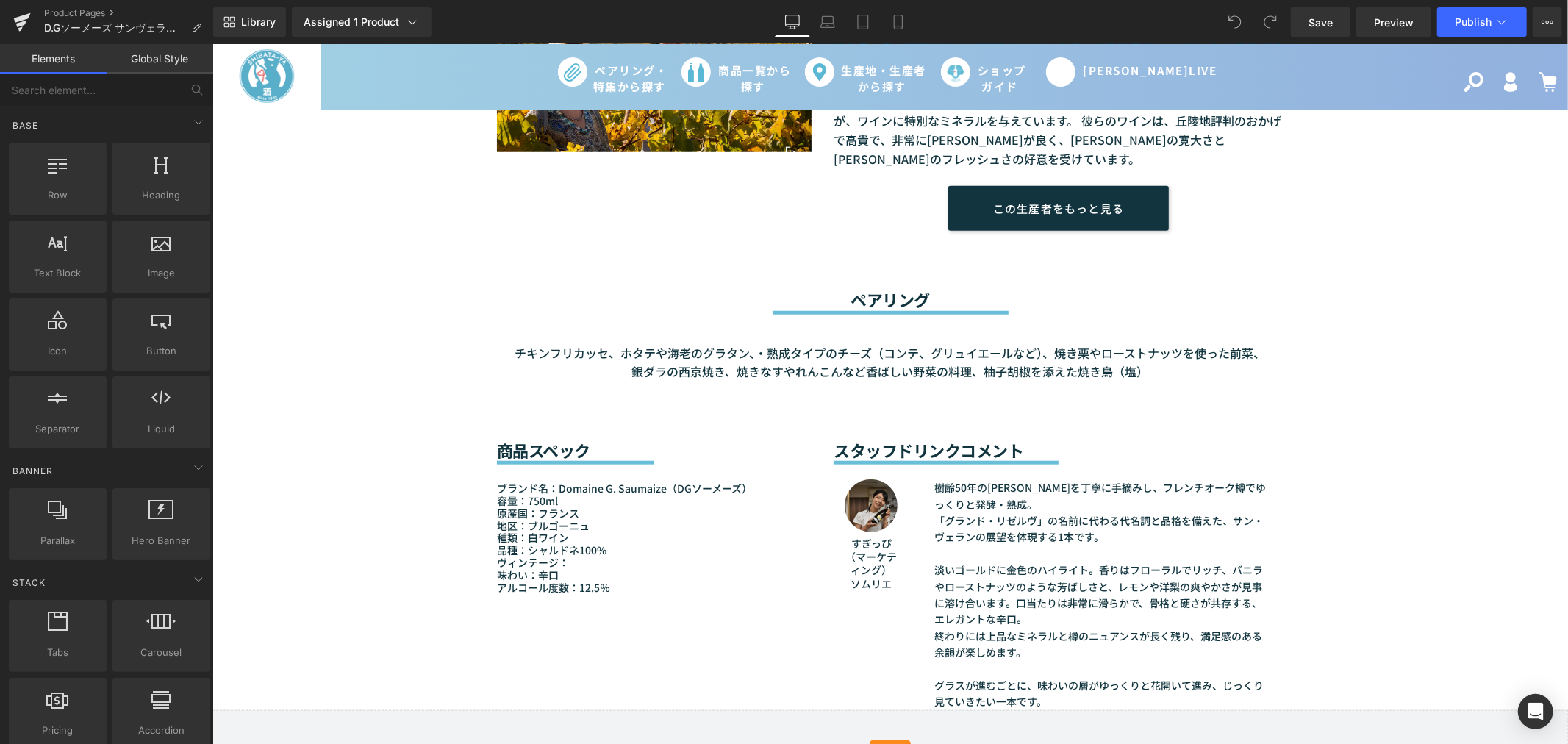
click at [917, 449] on font "スタッフドリンクコメント" at bounding box center [927, 449] width 189 height 24
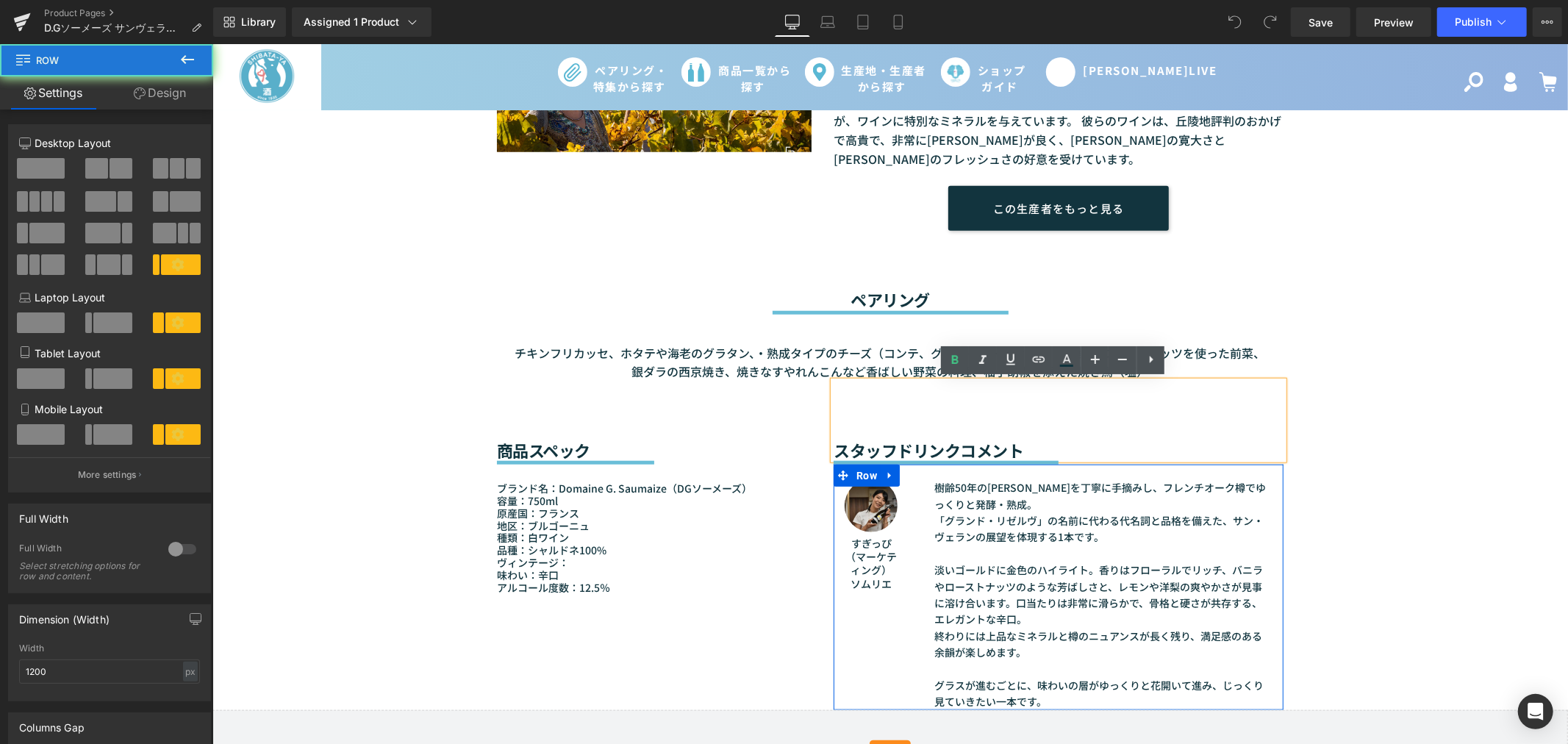
click at [908, 480] on div "樹齢50年のシャルドネを丁寧に手摘みし、フレンチオーク樽でゆっくりと発酵・熟成。 「グランド・リゼルヴ」の名前に代わる代名詞と品格を備えた、サン・ヴェランの展…" at bounding box center [1095, 594] width 375 height 231
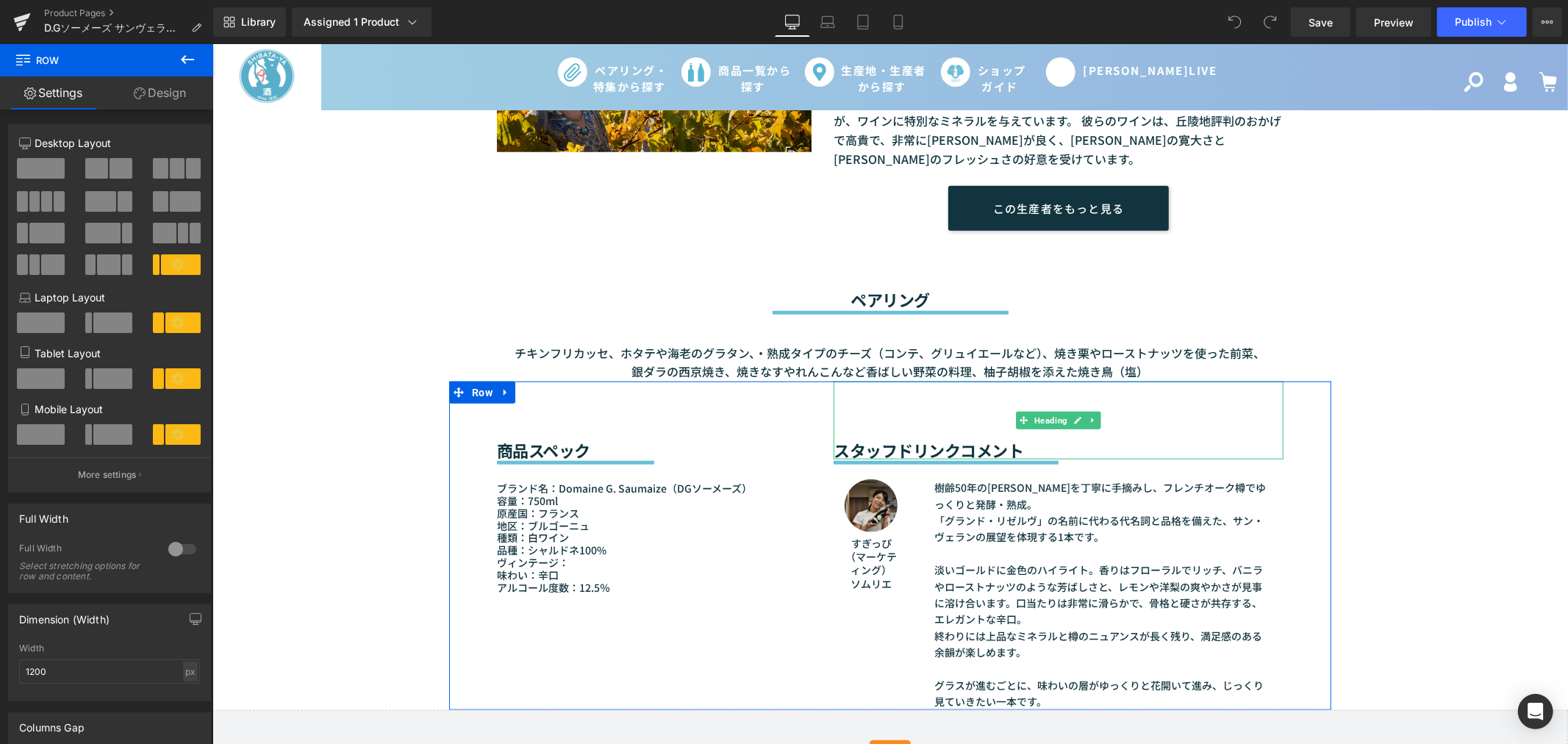
click at [866, 446] on font "スタッフドリンクコメント" at bounding box center [927, 449] width 189 height 24
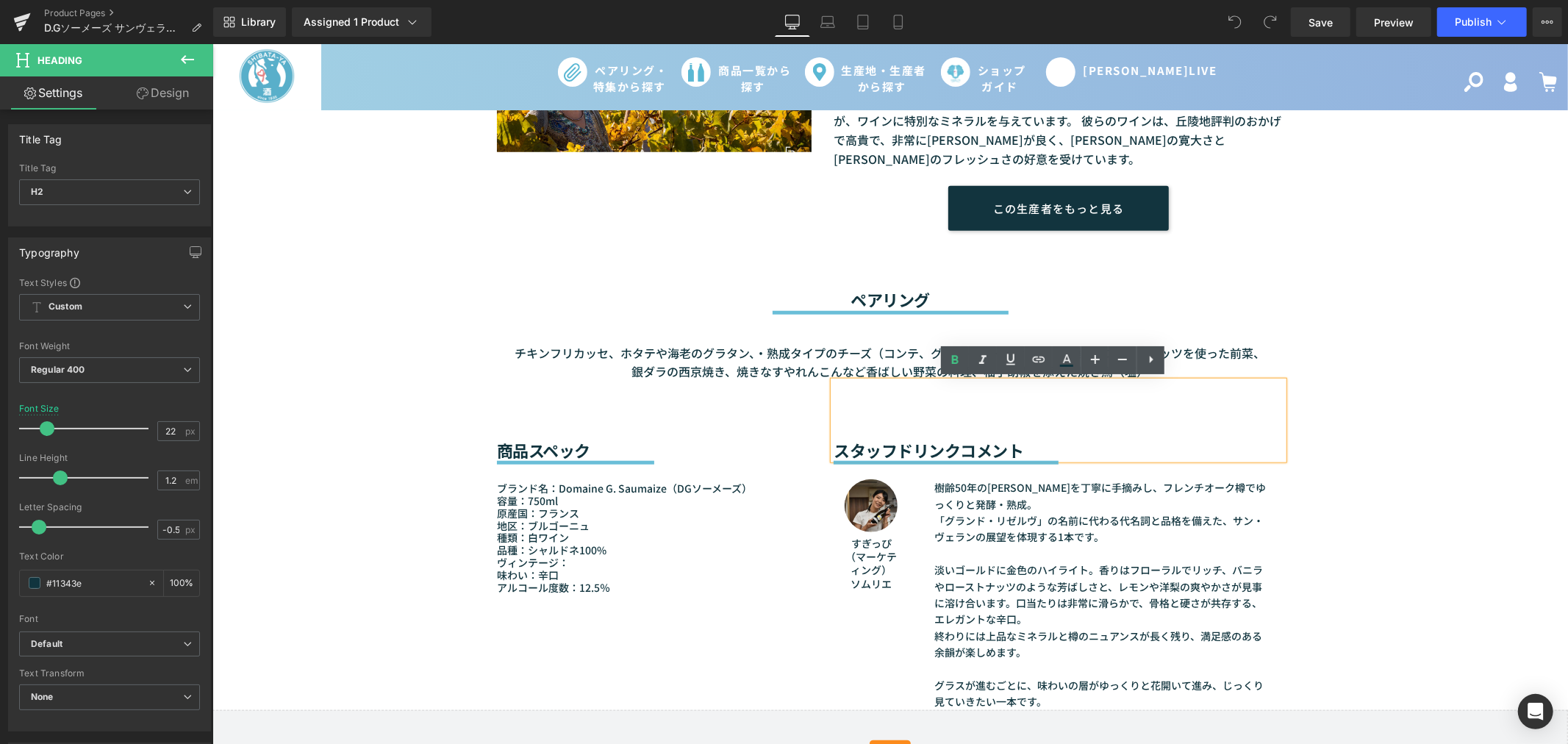
click at [532, 625] on div "商品スペック Heading Separator ブランド名：Domaine G. Saumaize（DGソーメーズ） 容量：750ml 原産国：フランス 地…" at bounding box center [889, 545] width 882 height 329
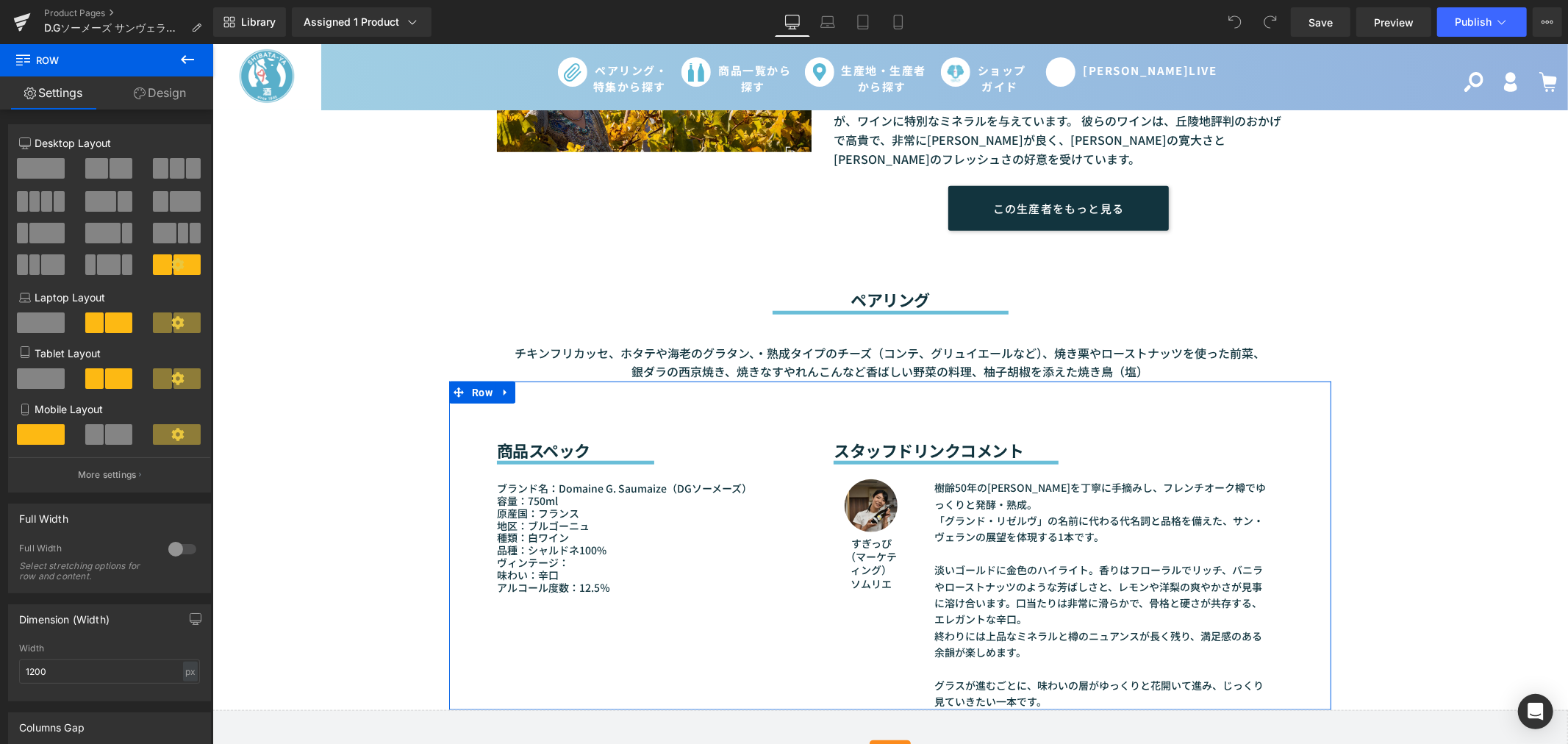
click at [581, 637] on div "商品スペック Heading Separator ブランド名：Domaine G. Saumaize（DGソーメーズ） 容量：750ml 原産国：フランス 地…" at bounding box center [889, 545] width 882 height 329
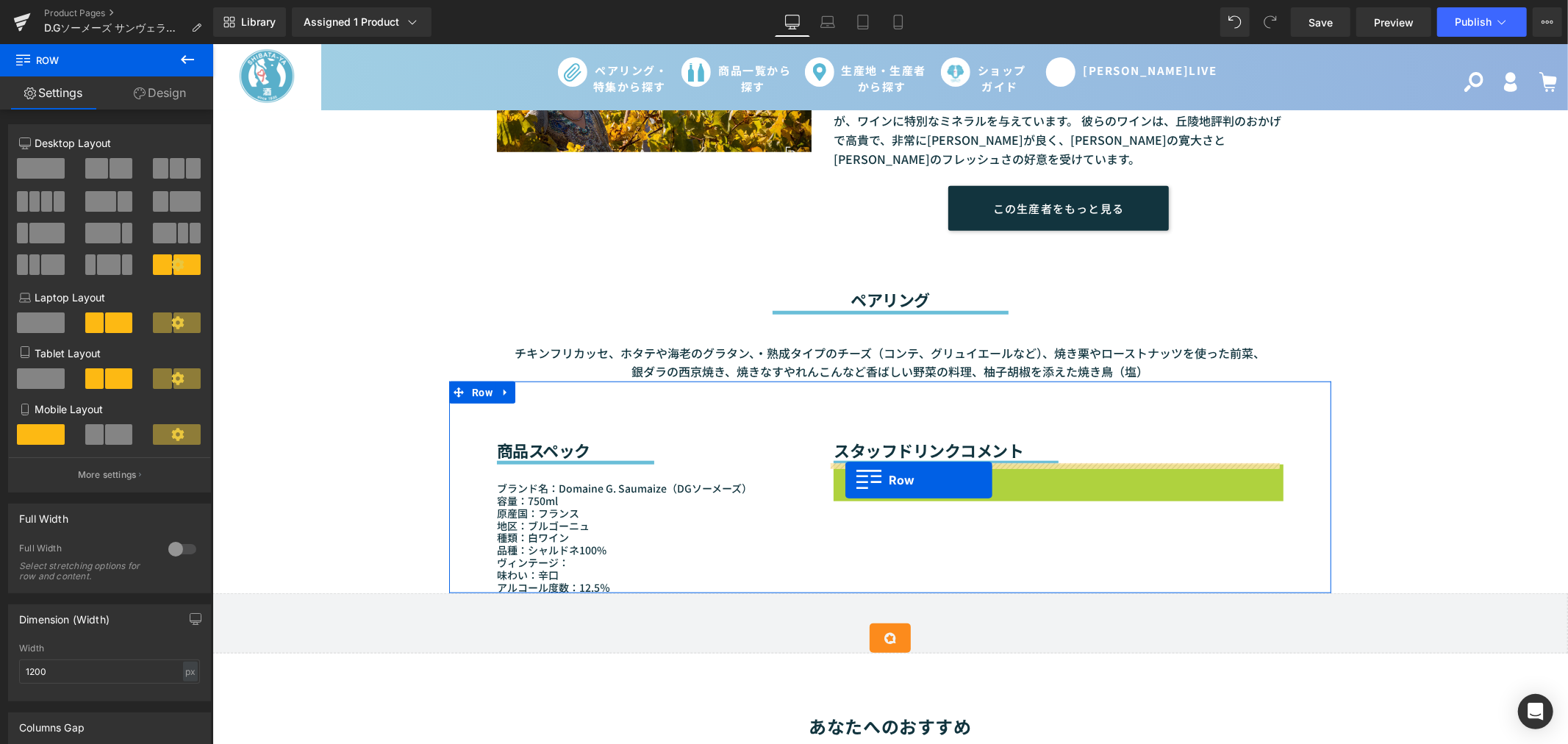
drag, startPoint x: 836, startPoint y: 469, endPoint x: 844, endPoint y: 480, distance: 13.6
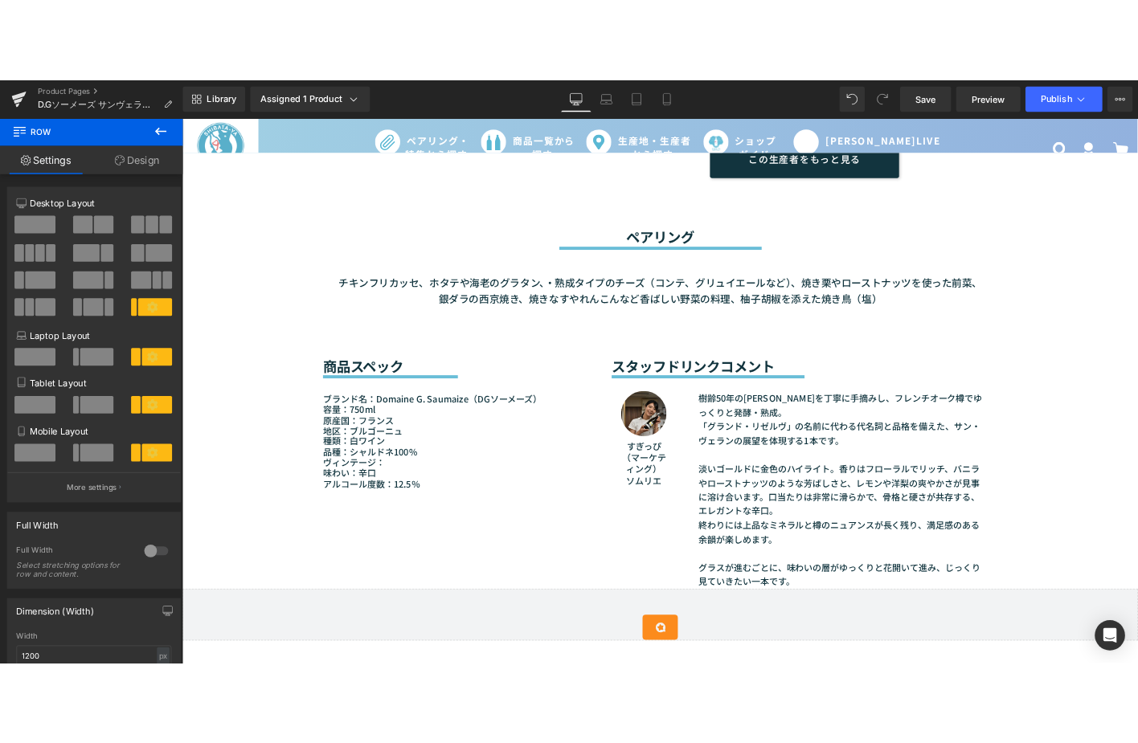
scroll to position [1517, 0]
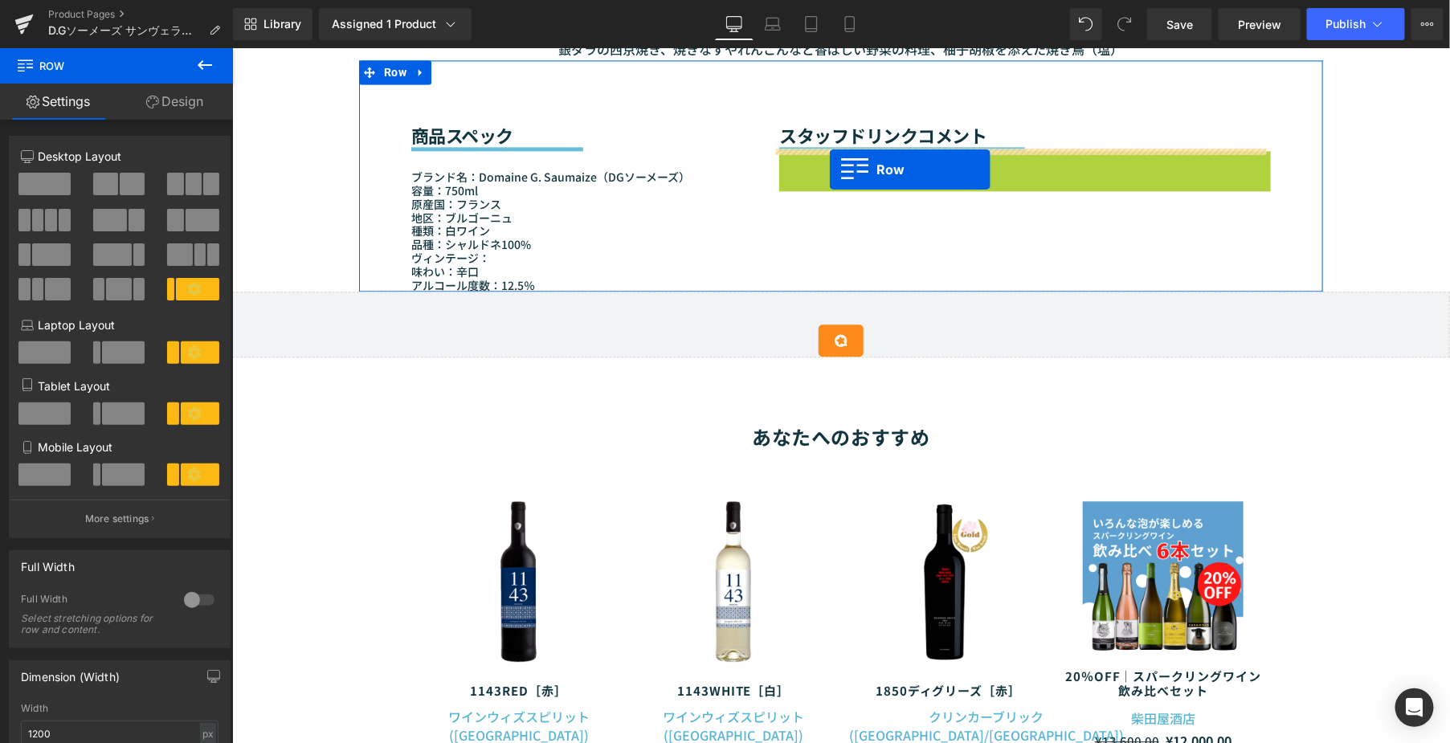
drag, startPoint x: 786, startPoint y: 162, endPoint x: 828, endPoint y: 169, distance: 42.3
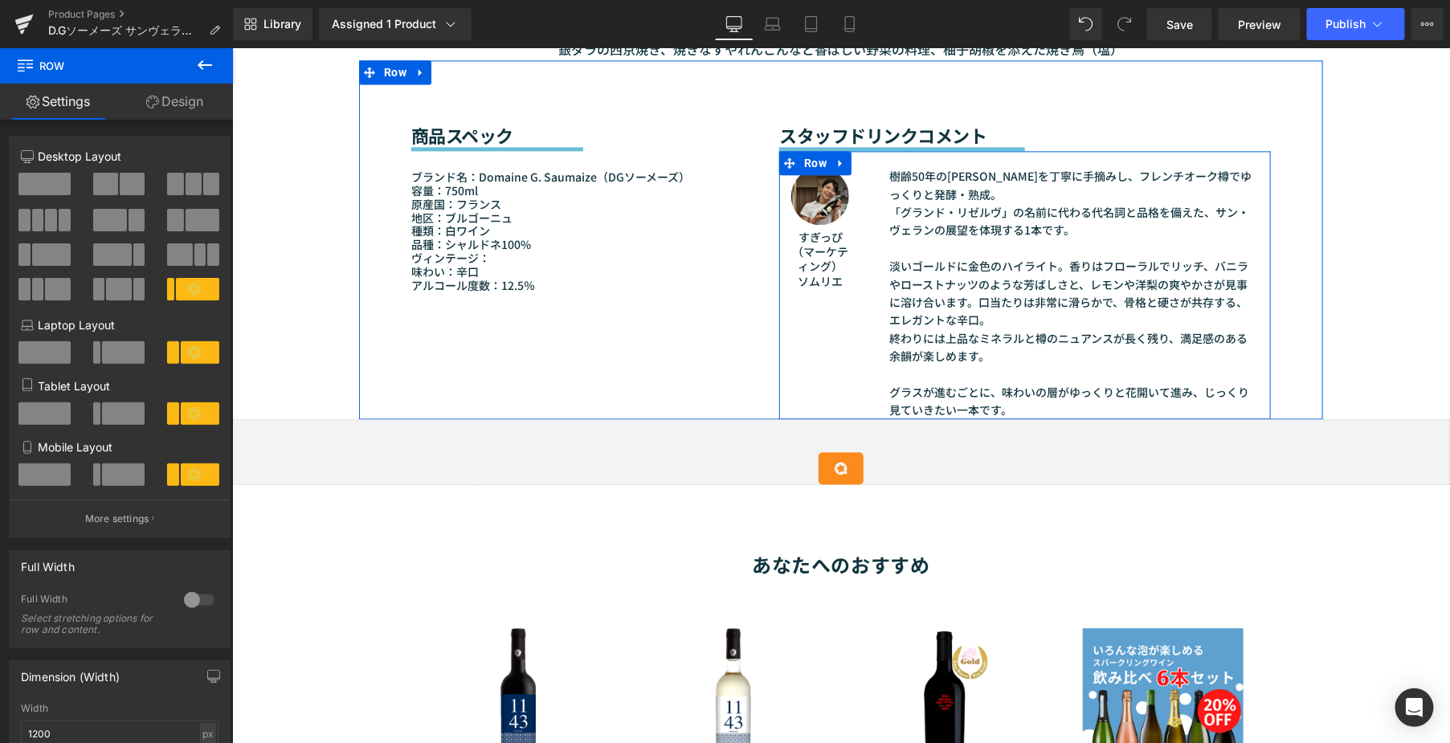
click at [848, 294] on div "Image すぎっぴ（マーケティング） ソムリエ Text Block 樹齢50年のシャルドネを丁寧に手摘みし、フレンチオーク樽でゆっくりと発酵・熟成。 「グ…" at bounding box center [1024, 284] width 492 height 268
click at [808, 155] on span "Row" at bounding box center [814, 162] width 31 height 24
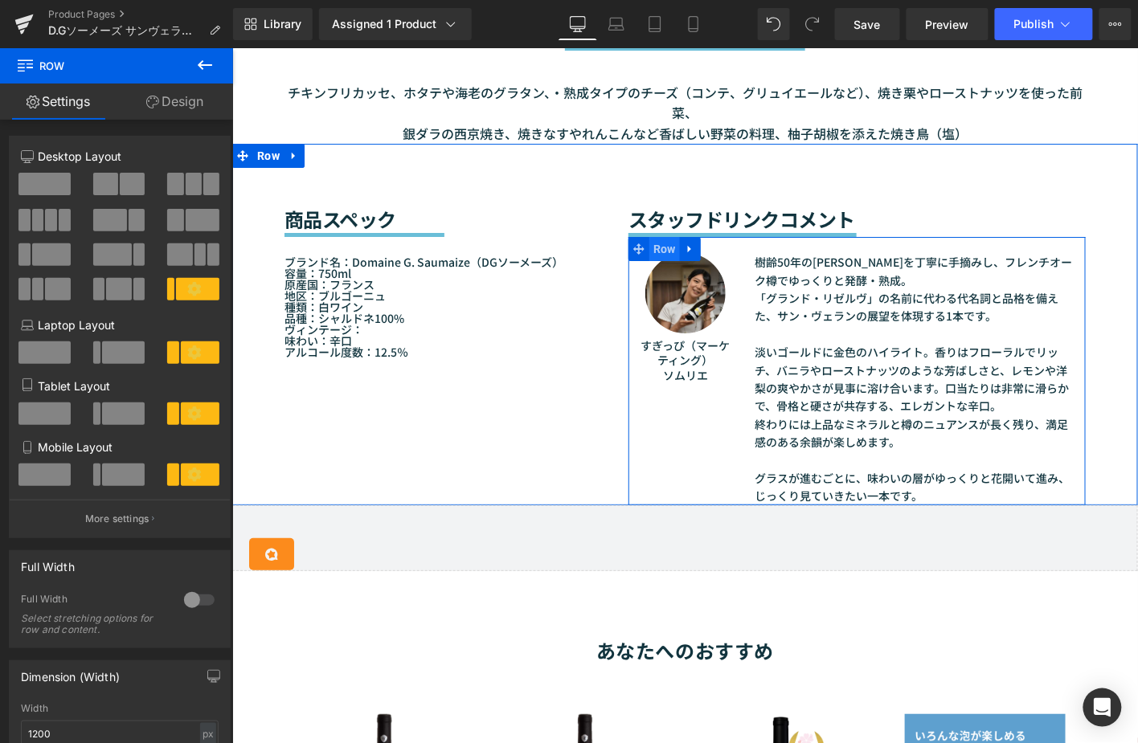
click at [652, 236] on span "Row" at bounding box center [663, 248] width 31 height 24
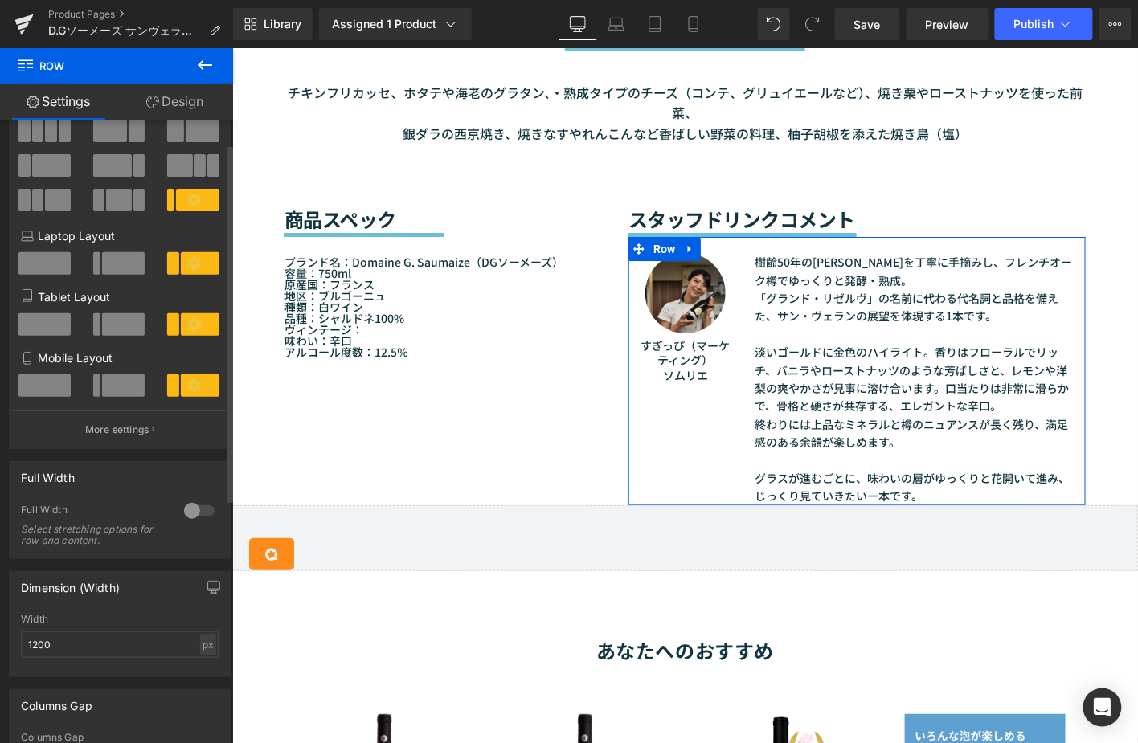
scroll to position [0, 0]
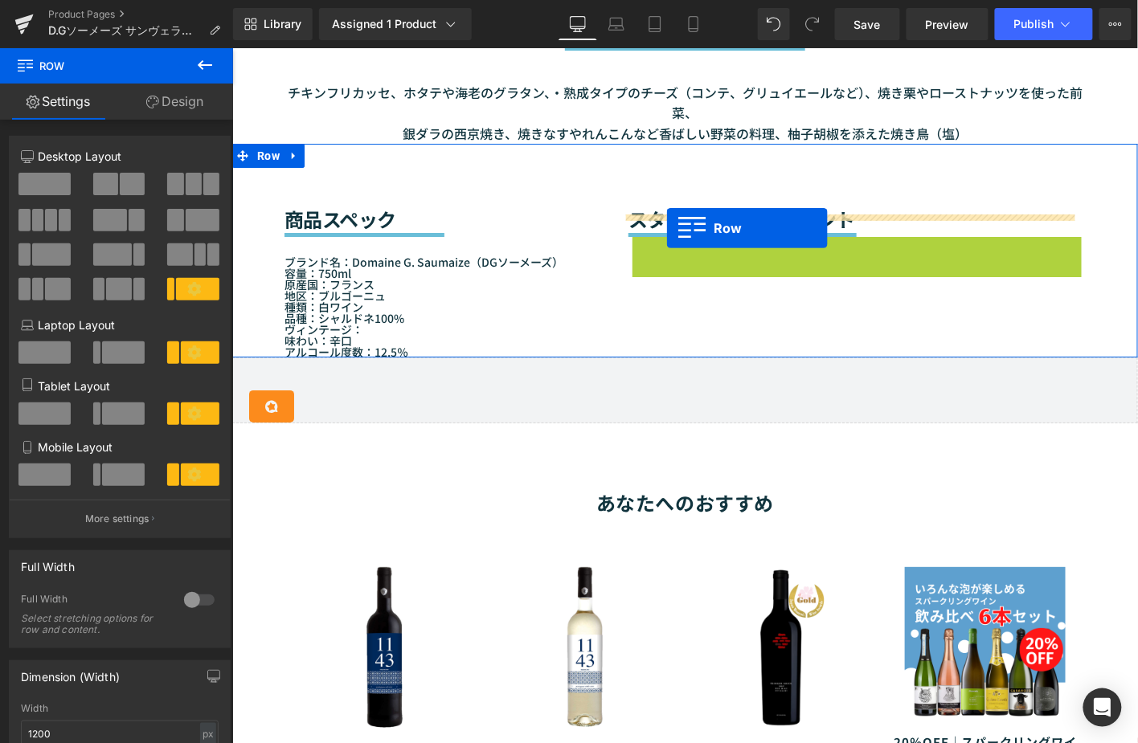
drag, startPoint x: 656, startPoint y: 227, endPoint x: 664, endPoint y: 223, distance: 9.4
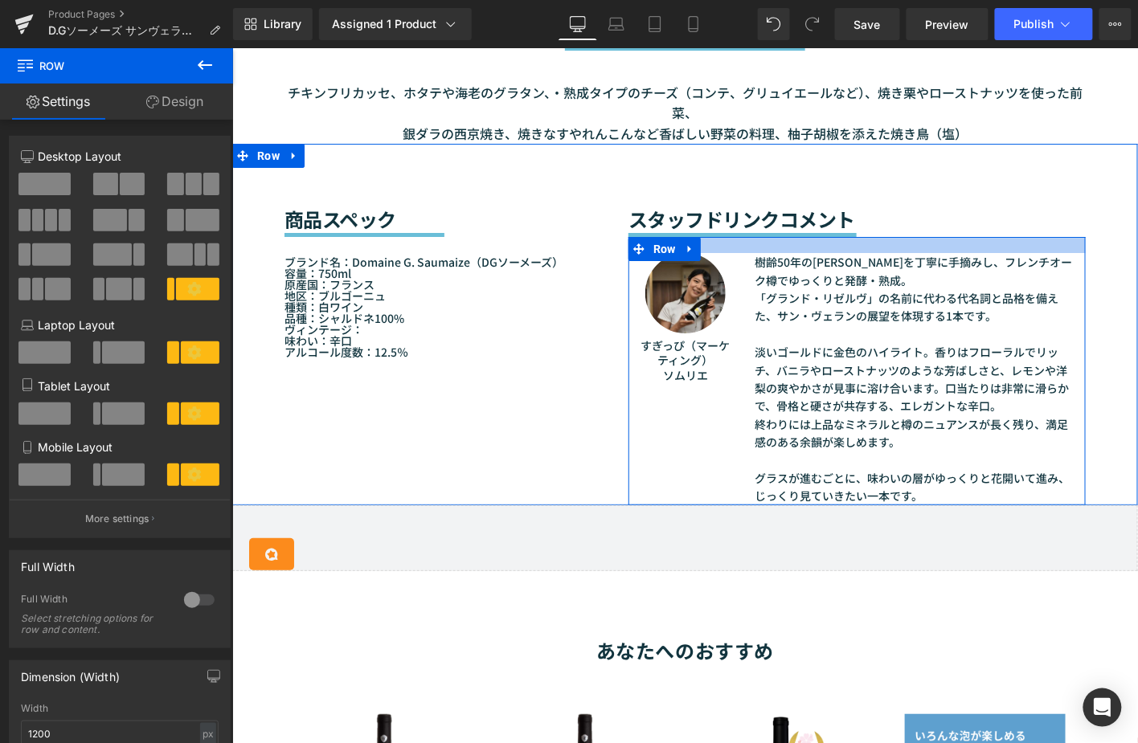
click at [756, 236] on div at bounding box center [855, 244] width 457 height 16
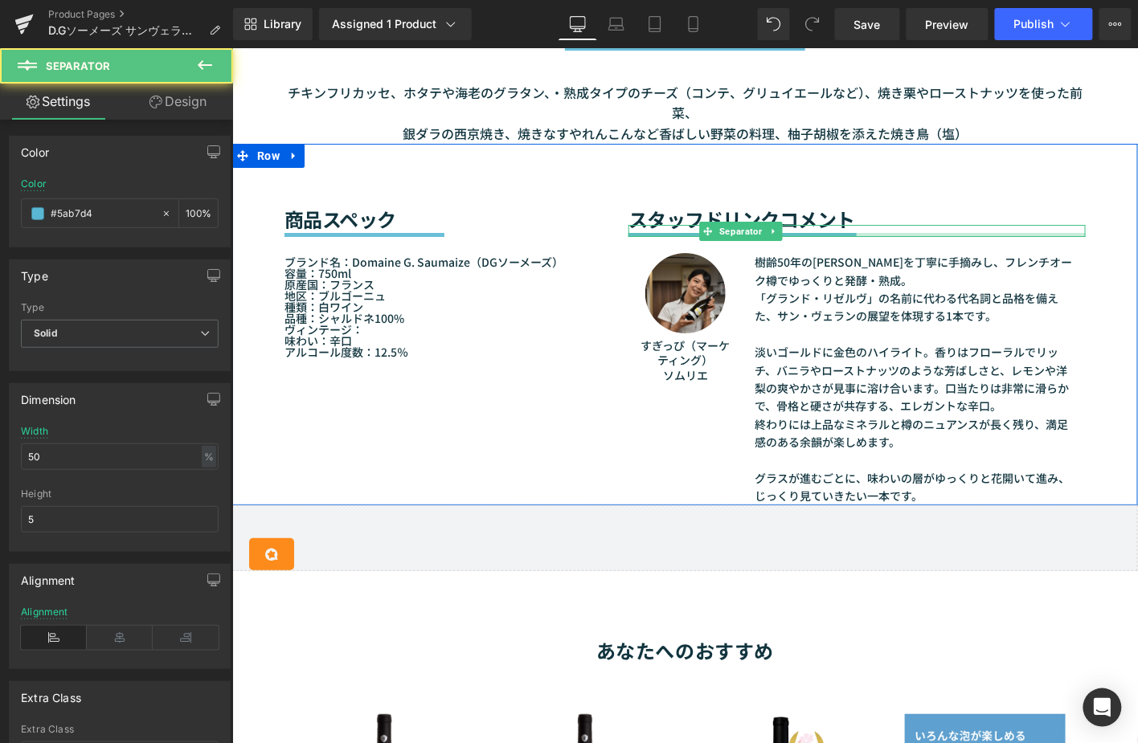
click at [656, 232] on div at bounding box center [855, 234] width 457 height 4
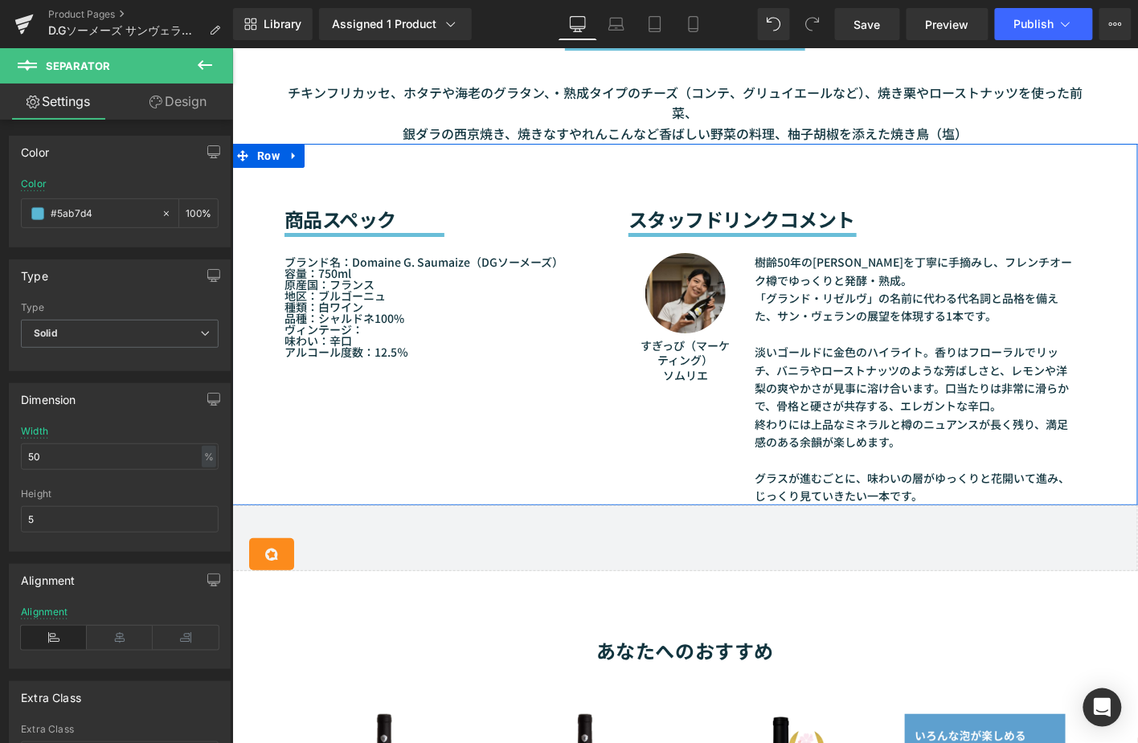
click at [302, 372] on div "商品スペック Heading Separator ブランド名：Domaine G. Saumaize（DGソーメーズ） 容量：750ml 原産国：フランス 地…" at bounding box center [683, 323] width 905 height 361
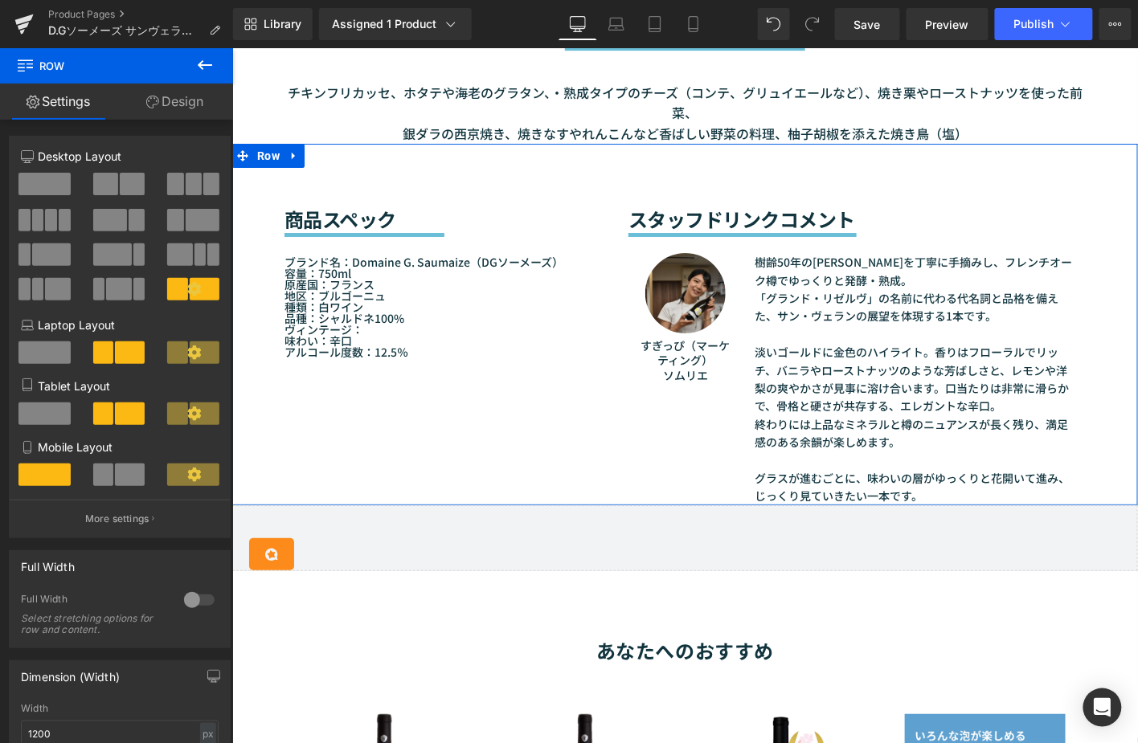
click at [185, 102] on link "Design" at bounding box center [174, 102] width 116 height 36
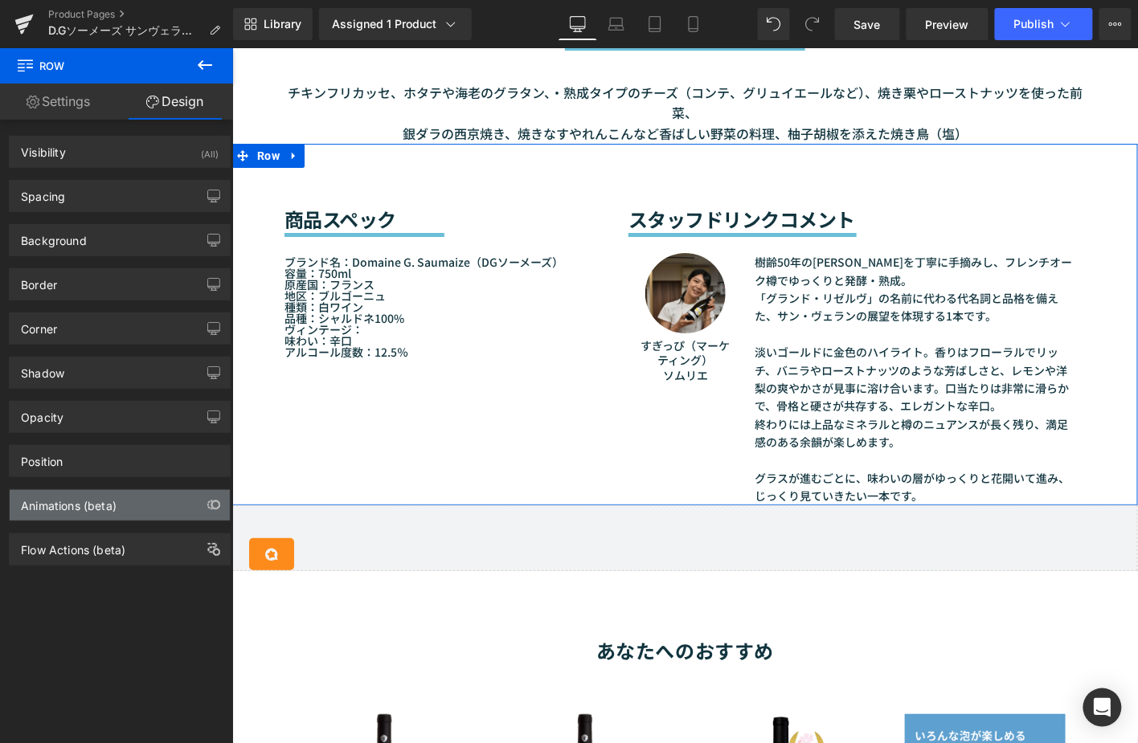
click at [159, 500] on div "Animations (beta)" at bounding box center [120, 505] width 220 height 31
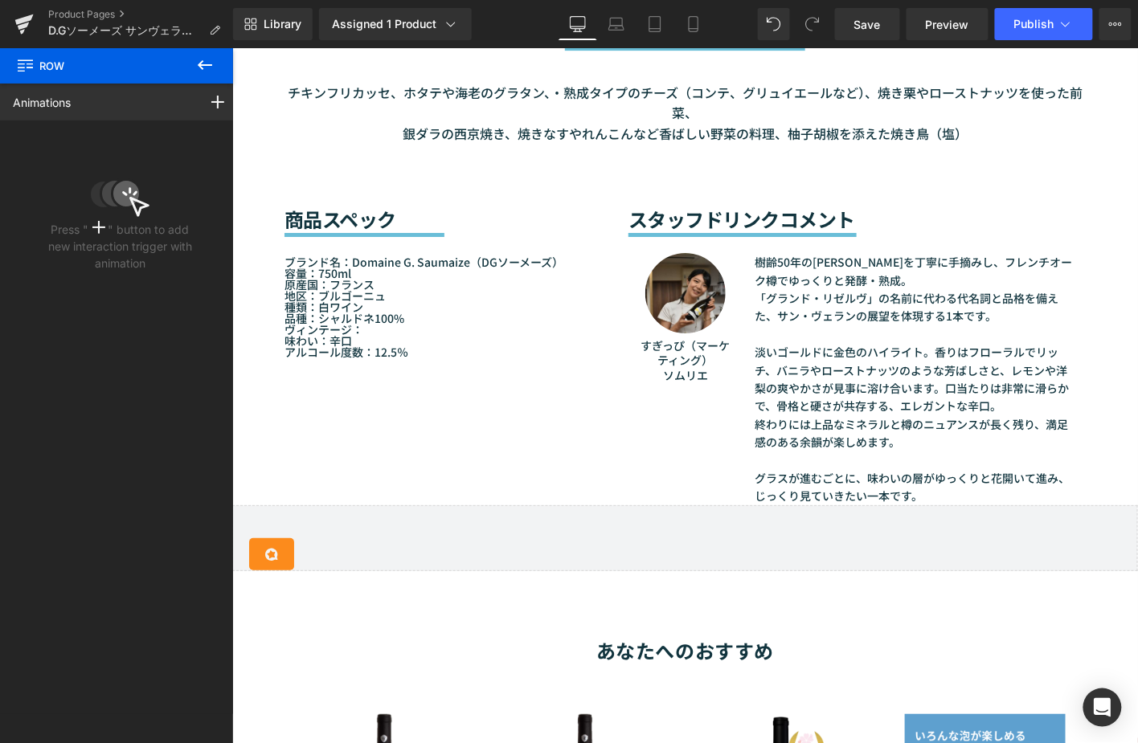
click at [212, 58] on icon at bounding box center [204, 64] width 19 height 19
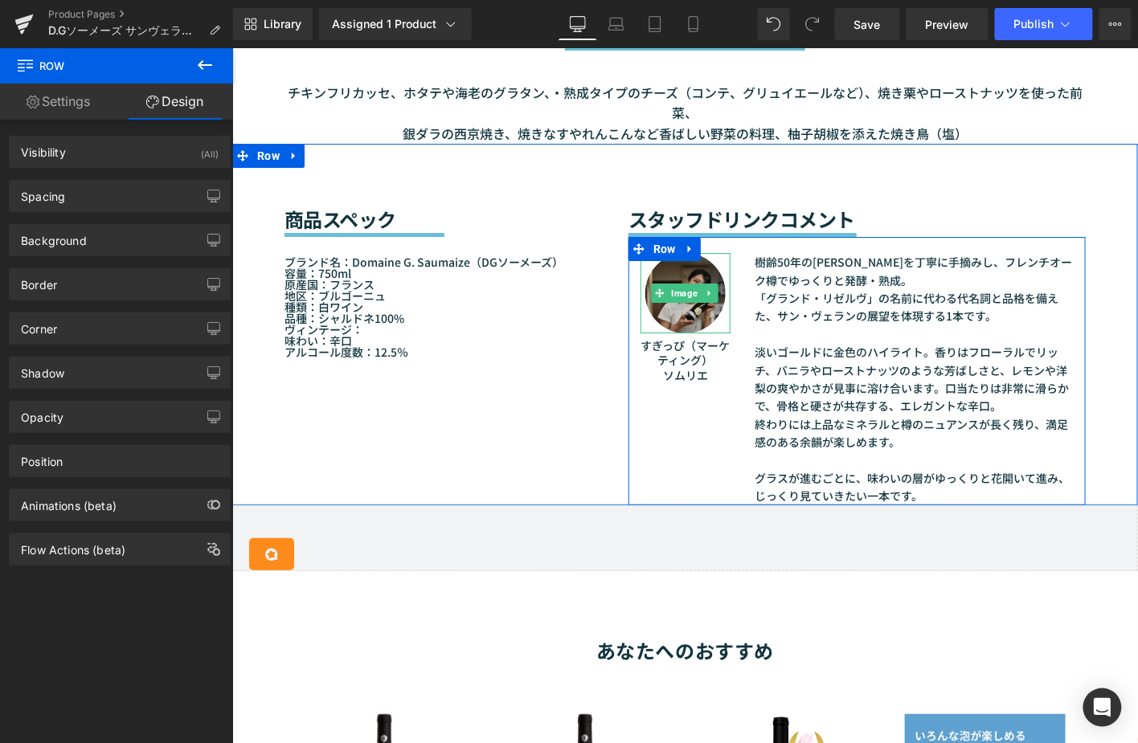
click at [708, 252] on img at bounding box center [684, 292] width 80 height 80
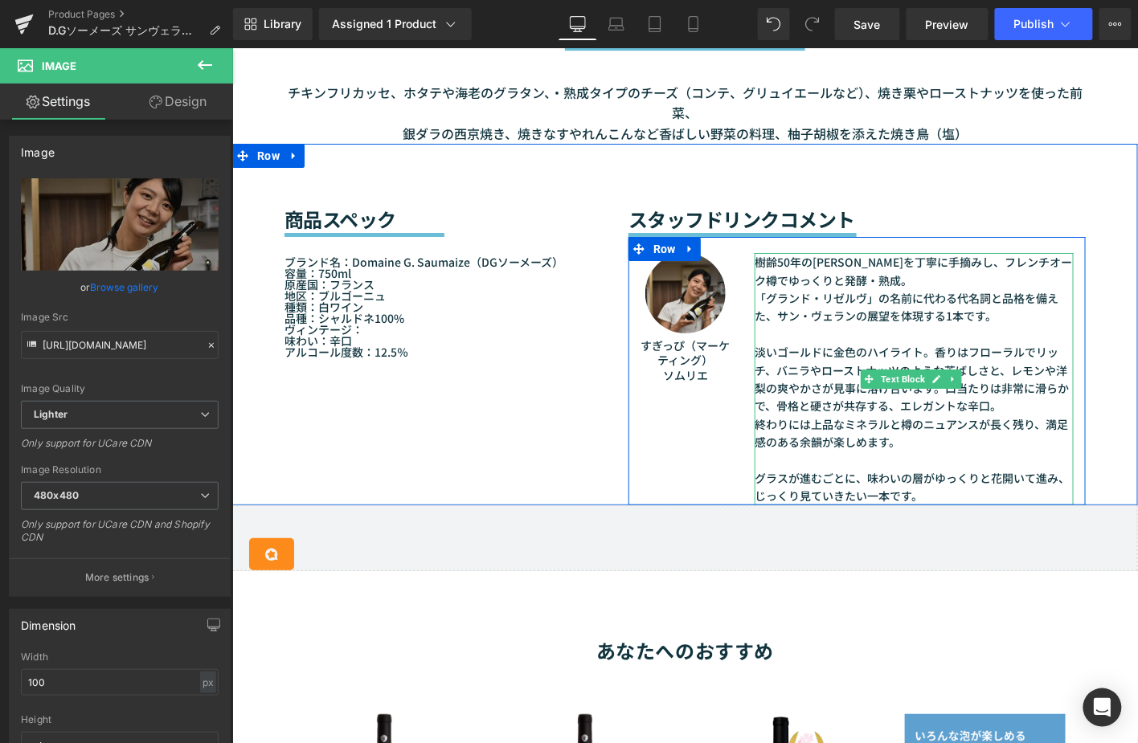
click at [770, 357] on font "淡いゴールドに金色のハイライト。香りはフローラルでリッチ、バニラやローストナッツのような芳ばしさと、レモンや洋梨の爽やかさが見事に溶け合います。口当たりは非常…" at bounding box center [911, 378] width 314 height 70
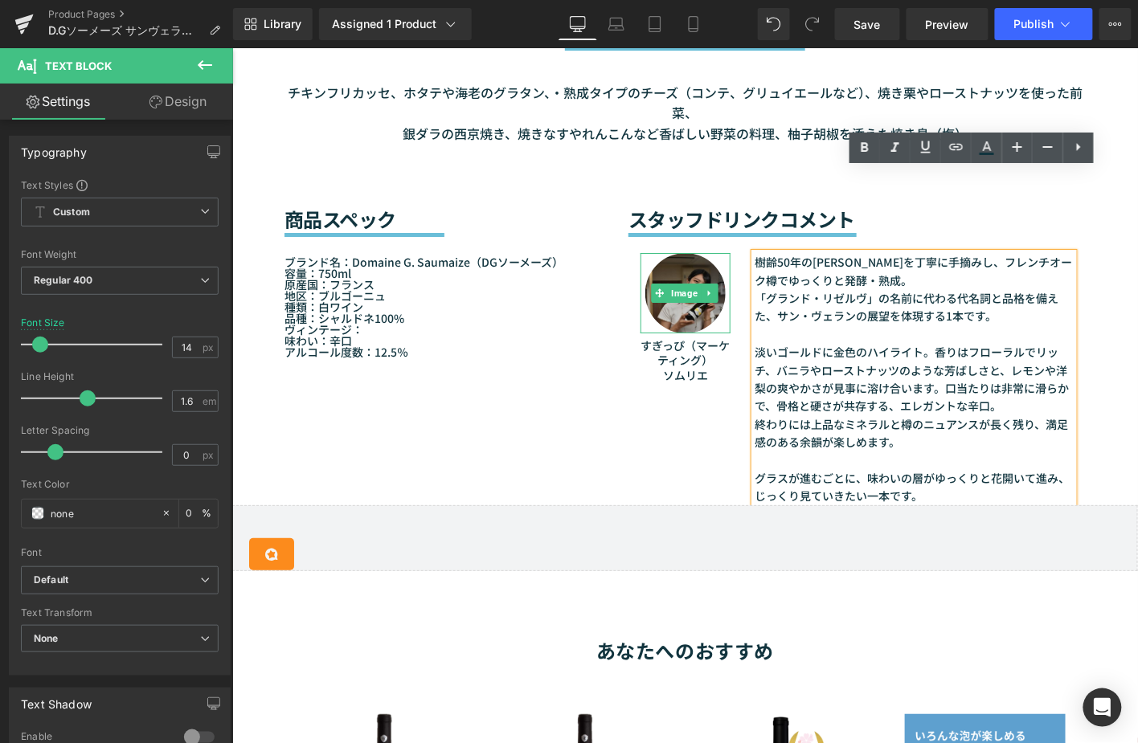
click at [664, 292] on img at bounding box center [684, 292] width 80 height 80
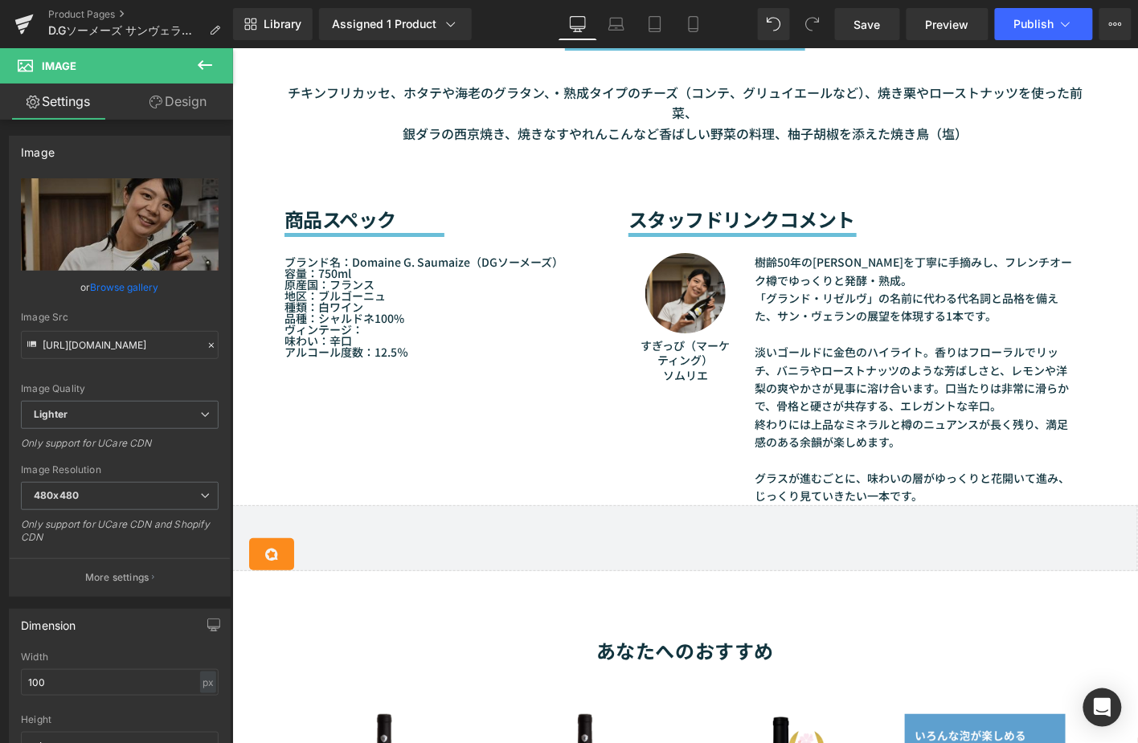
click at [206, 66] on icon at bounding box center [204, 64] width 19 height 19
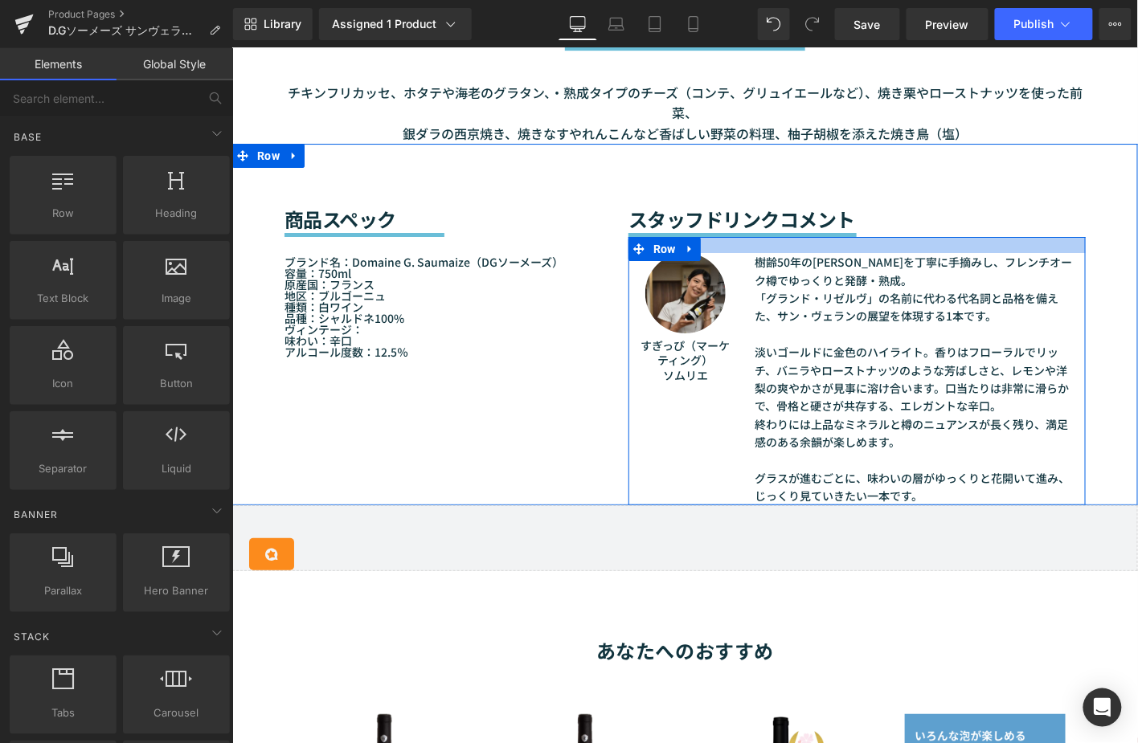
click at [697, 204] on font "スタッフドリンクコメント" at bounding box center [740, 218] width 227 height 28
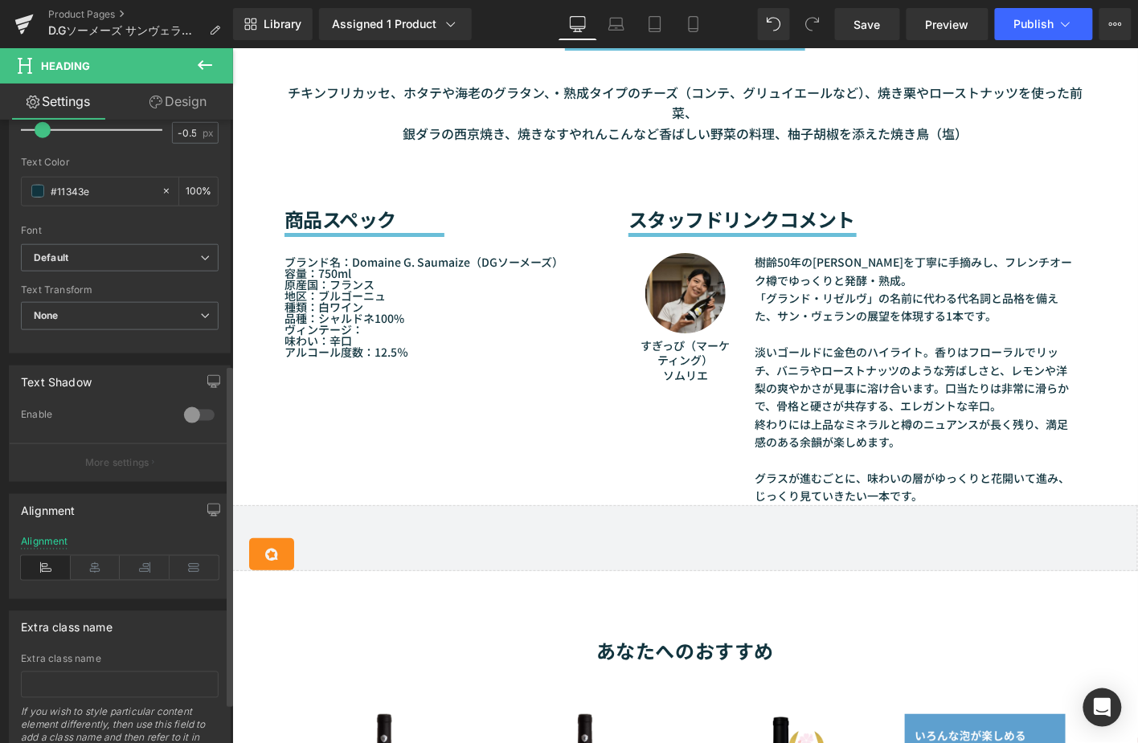
scroll to position [518, 0]
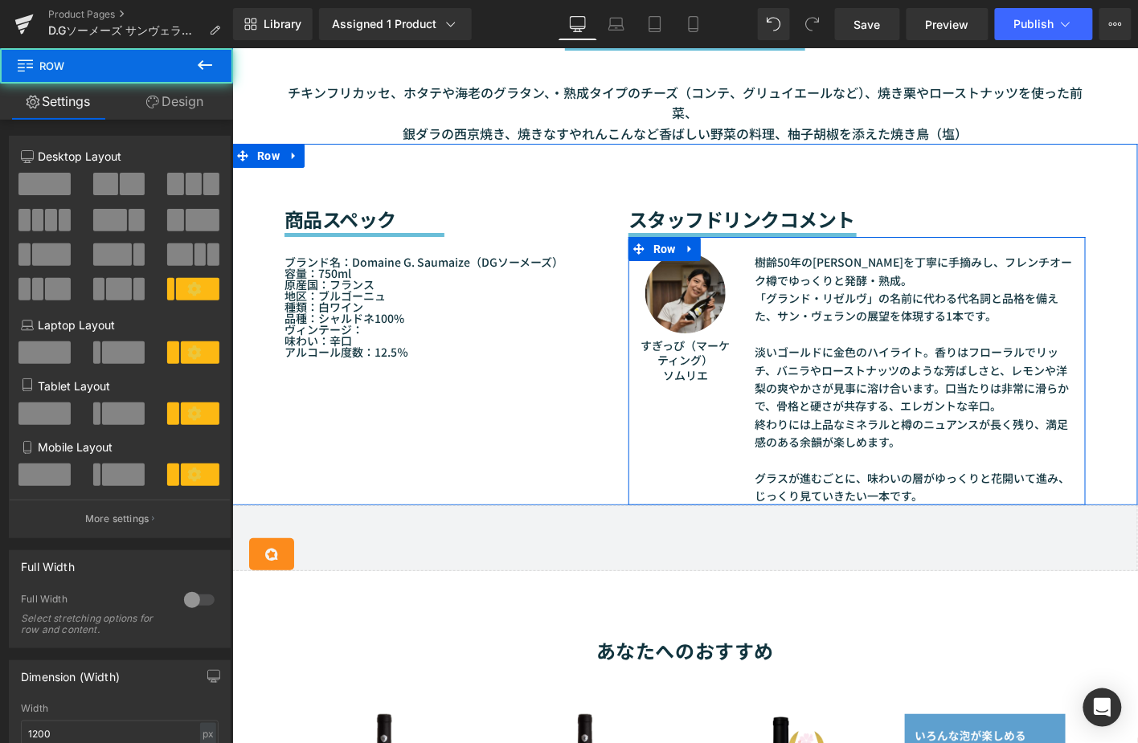
click at [682, 403] on div "Image すぎっぴ（マーケティング） ソムリエ Text Block 樹齢50年のシャルドネを丁寧に手摘みし、フレンチオーク樽でゆっくりと発酵・熟成。 「グ…" at bounding box center [855, 370] width 457 height 268
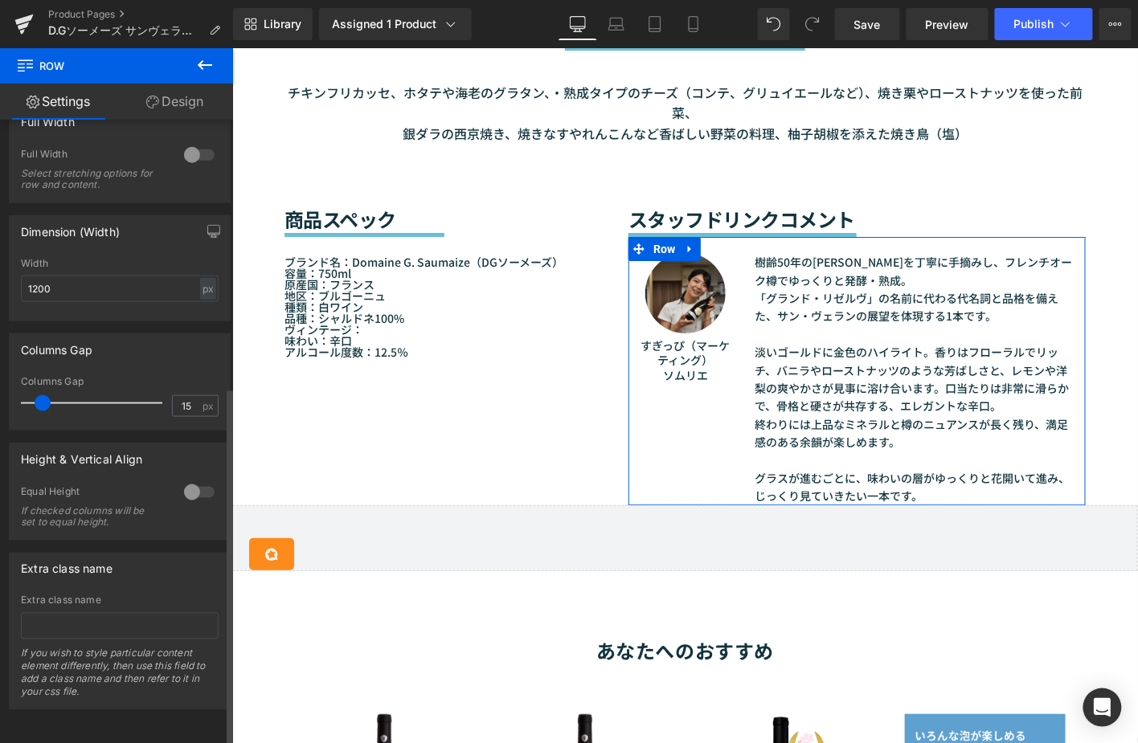
scroll to position [464, 0]
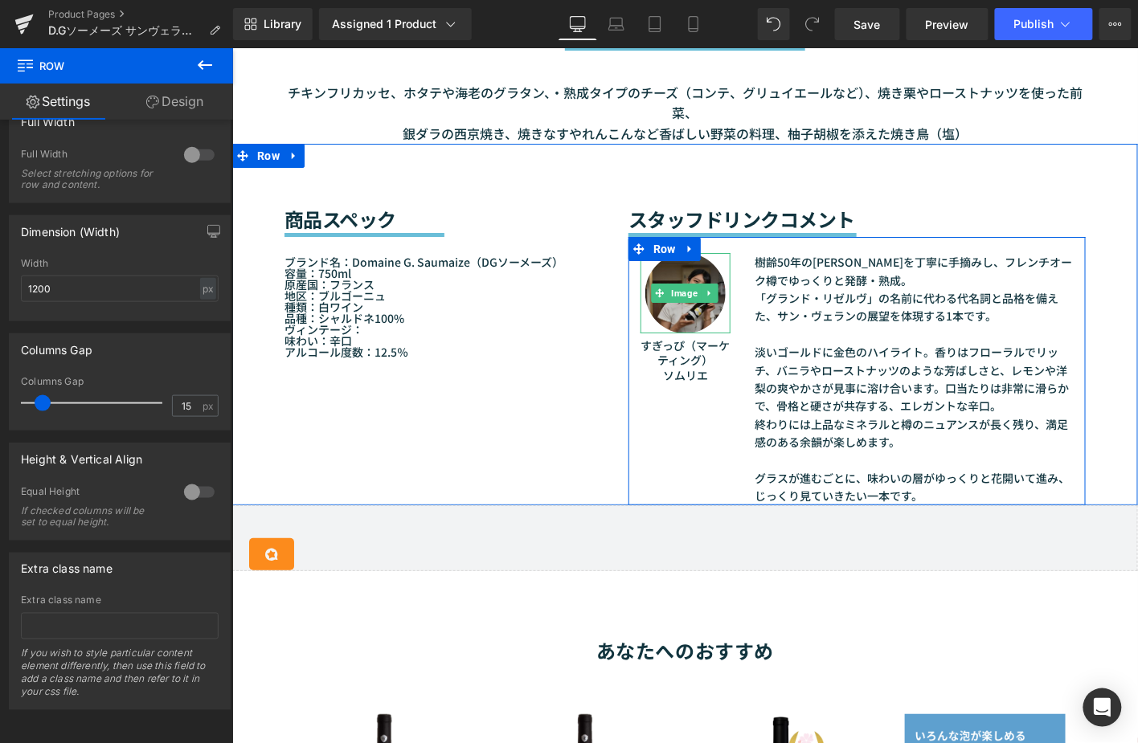
click at [692, 252] on img at bounding box center [684, 292] width 80 height 80
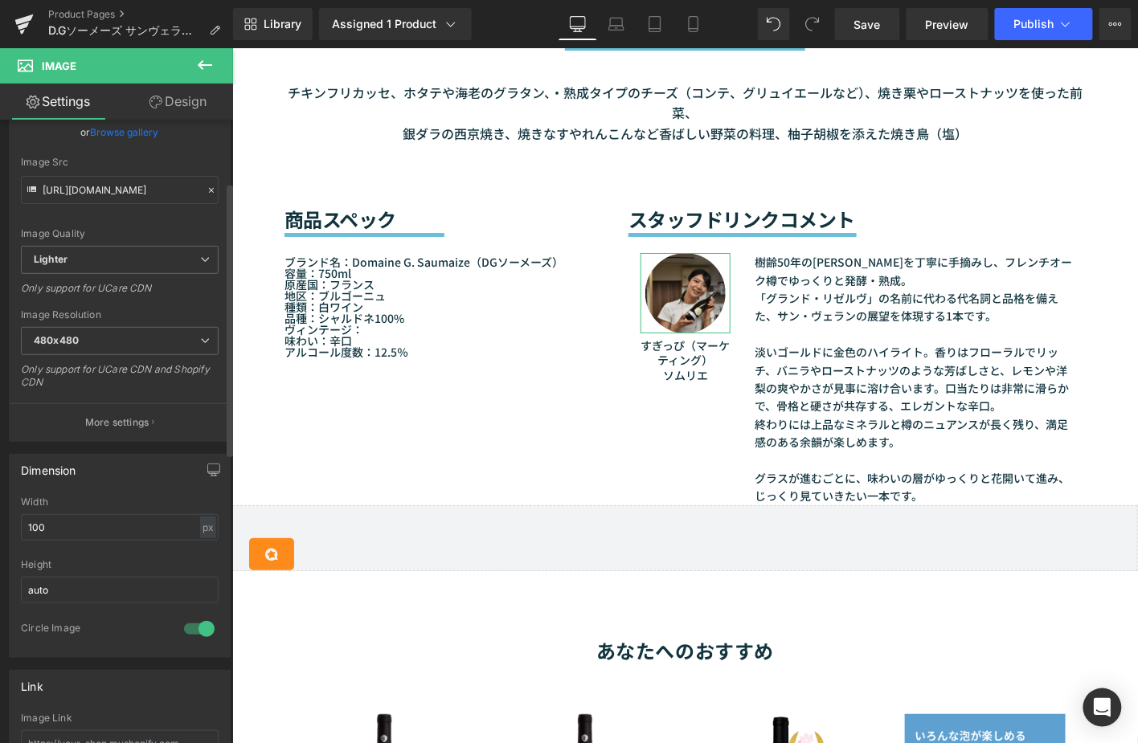
scroll to position [178, 0]
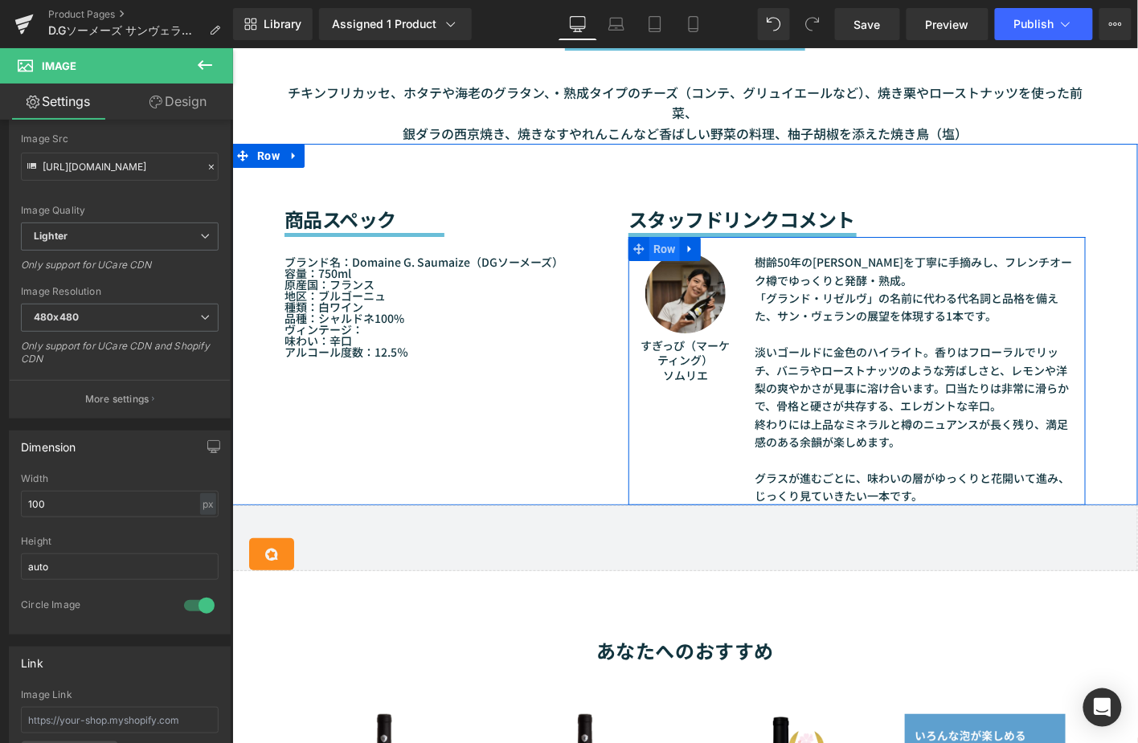
click at [660, 236] on span "Row" at bounding box center [663, 248] width 31 height 24
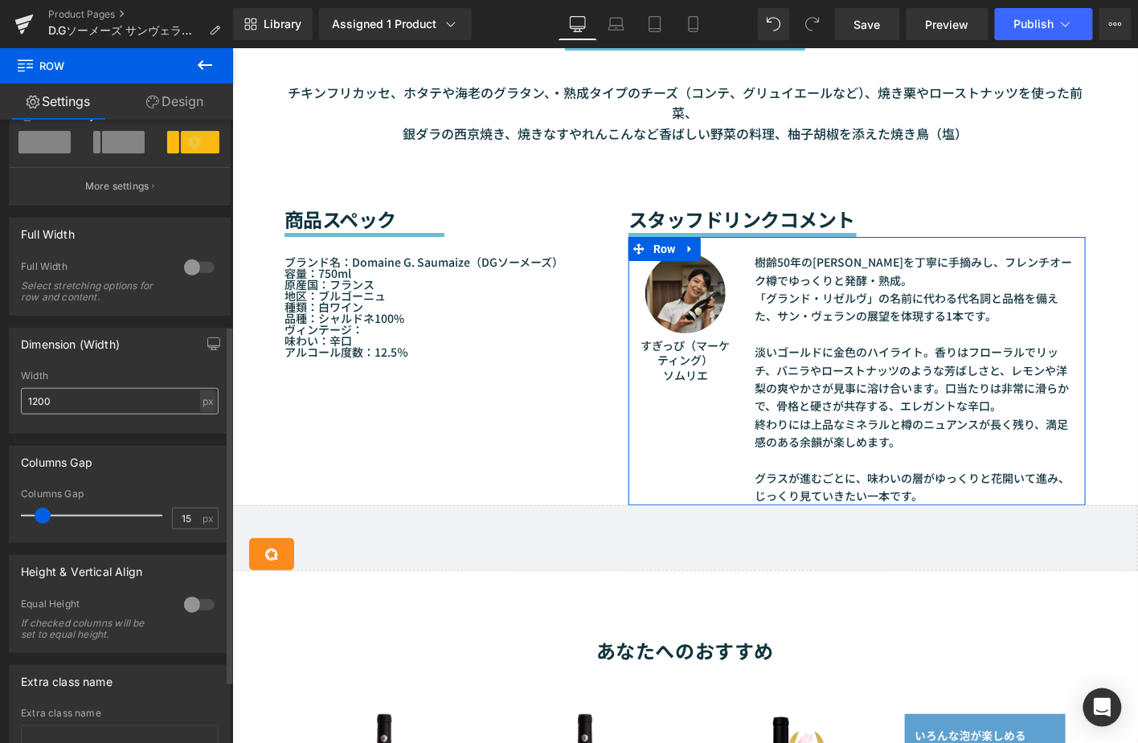
scroll to position [357, 0]
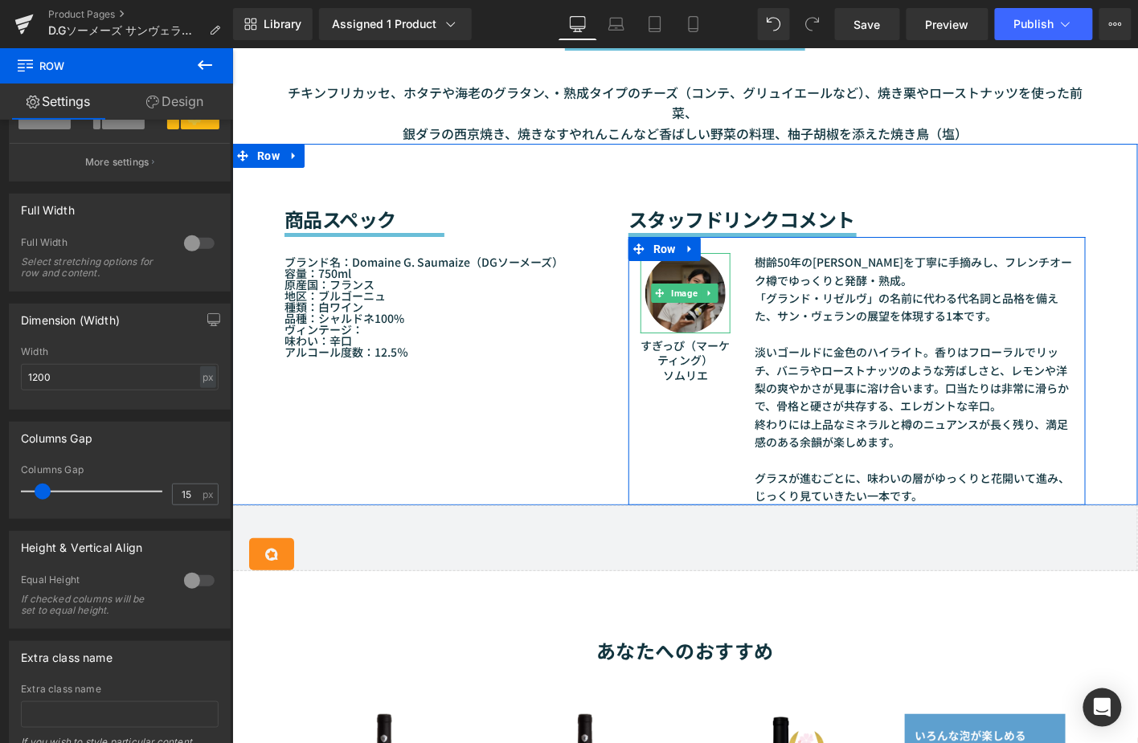
click at [692, 252] on img at bounding box center [684, 292] width 80 height 80
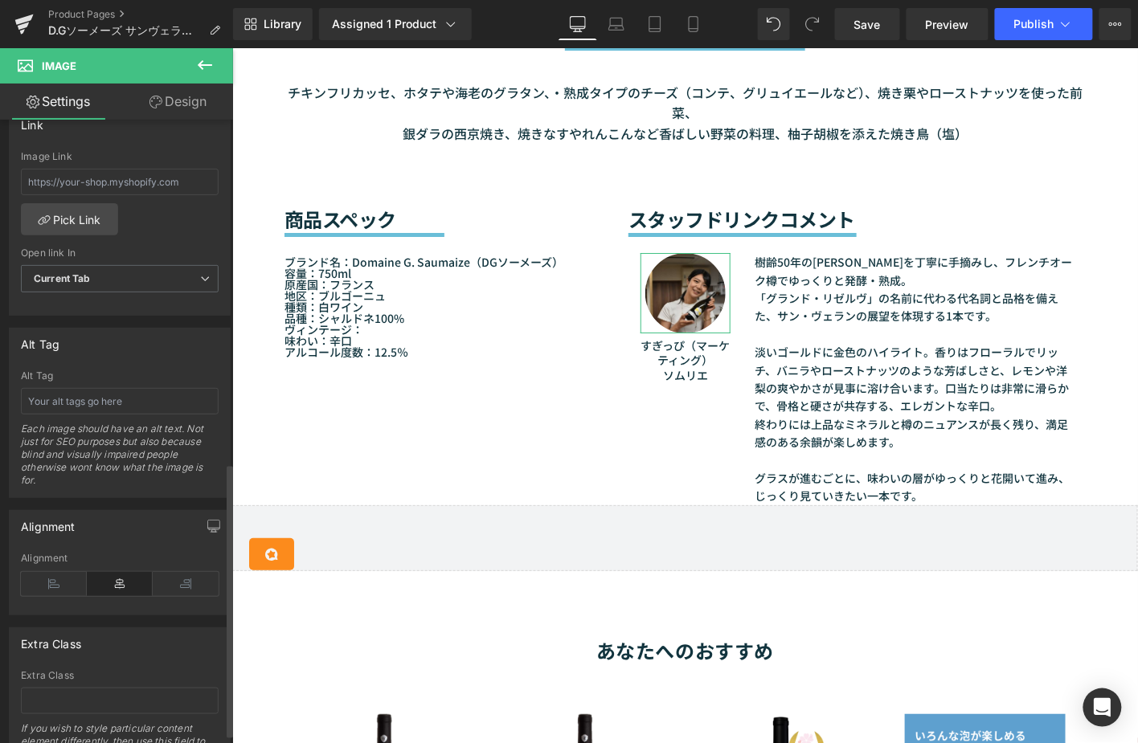
scroll to position [803, 0]
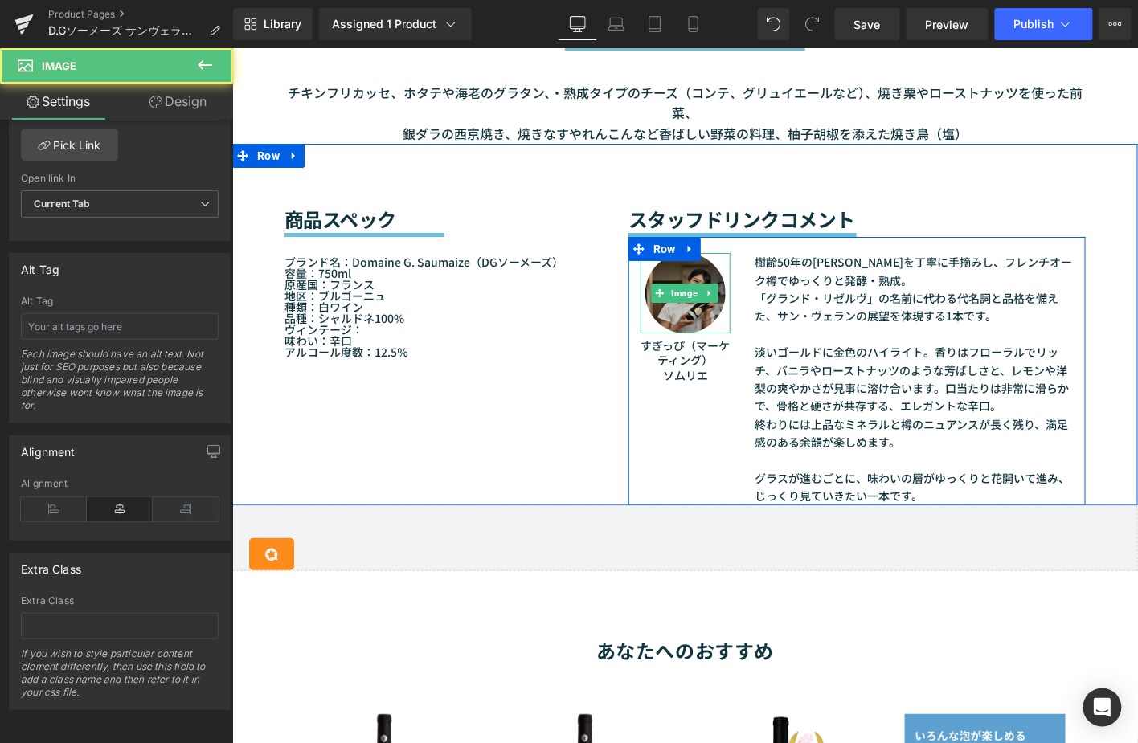
click at [644, 284] on img at bounding box center [684, 292] width 80 height 80
click at [644, 290] on img at bounding box center [684, 292] width 80 height 80
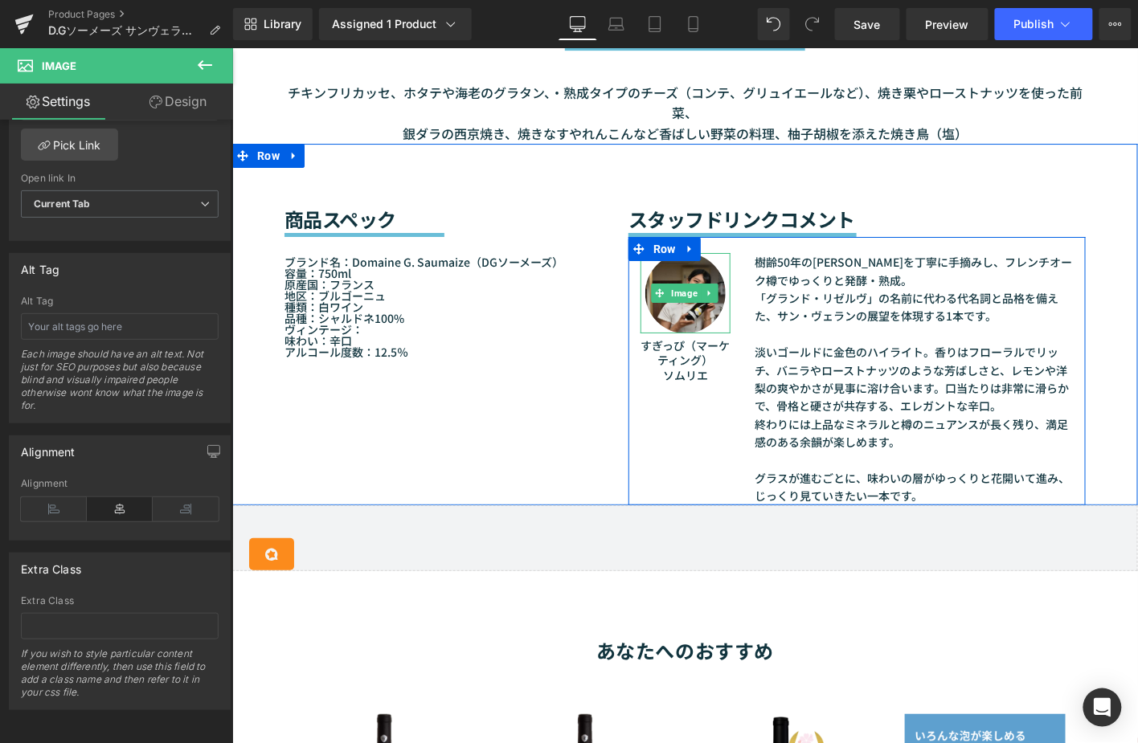
click at [810, 293] on font "「グランド・リゼルヴ」の名前に代わる代名詞と品格を備えた、サン・ヴェランの展望を体現する1本です。" at bounding box center [906, 306] width 304 height 34
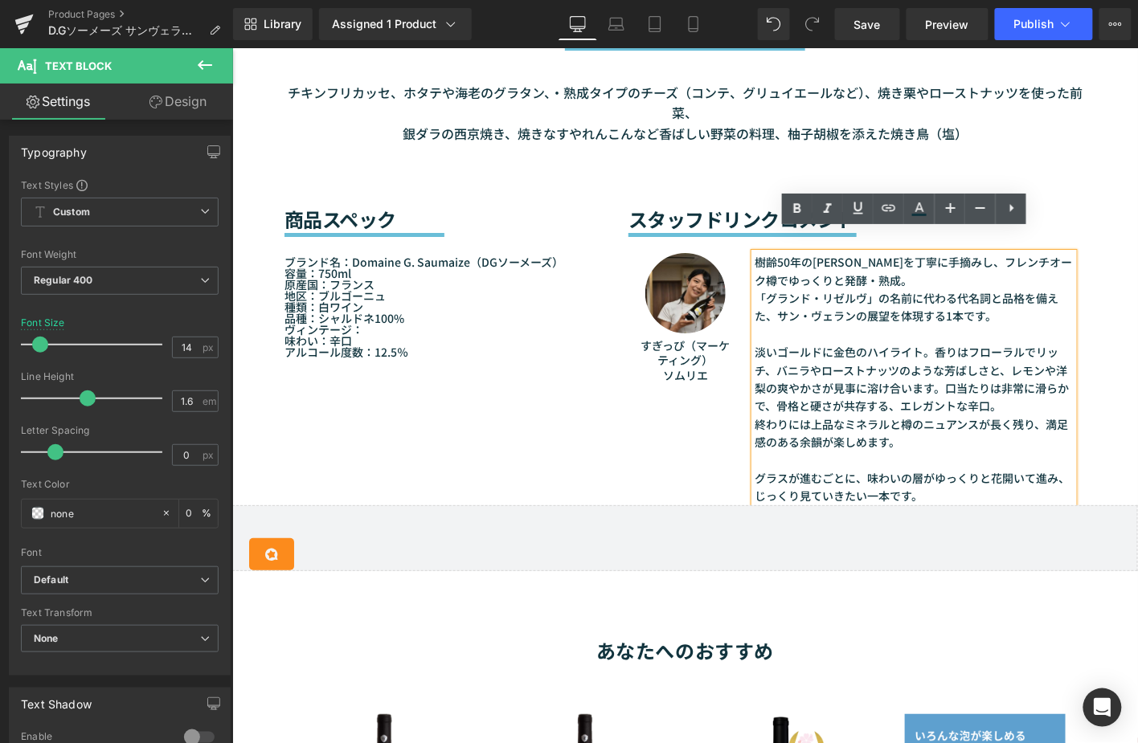
click at [726, 436] on div "Image すぎっぴ（マーケティング） ソムリエ Text Block 樹齢50年のシャルドネを丁寧に手摘みし、フレンチオーク樽でゆっくりと発酵・熟成。 「グ…" at bounding box center [855, 370] width 457 height 268
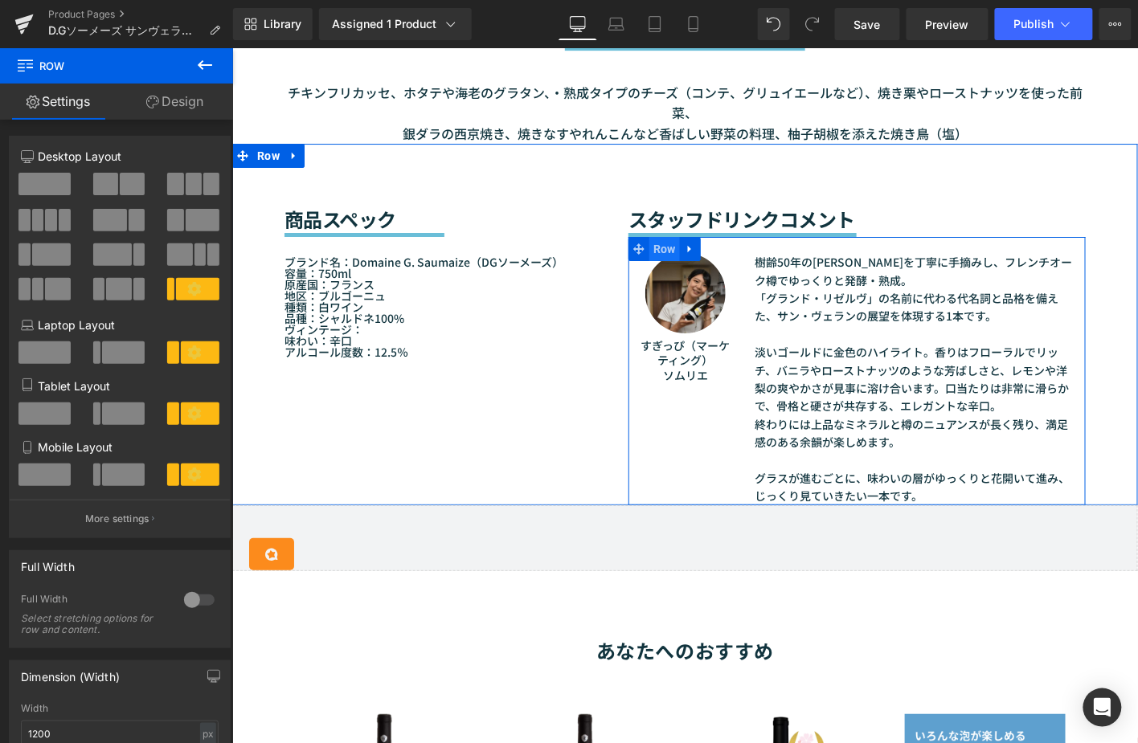
click at [652, 236] on span "Row" at bounding box center [663, 248] width 31 height 24
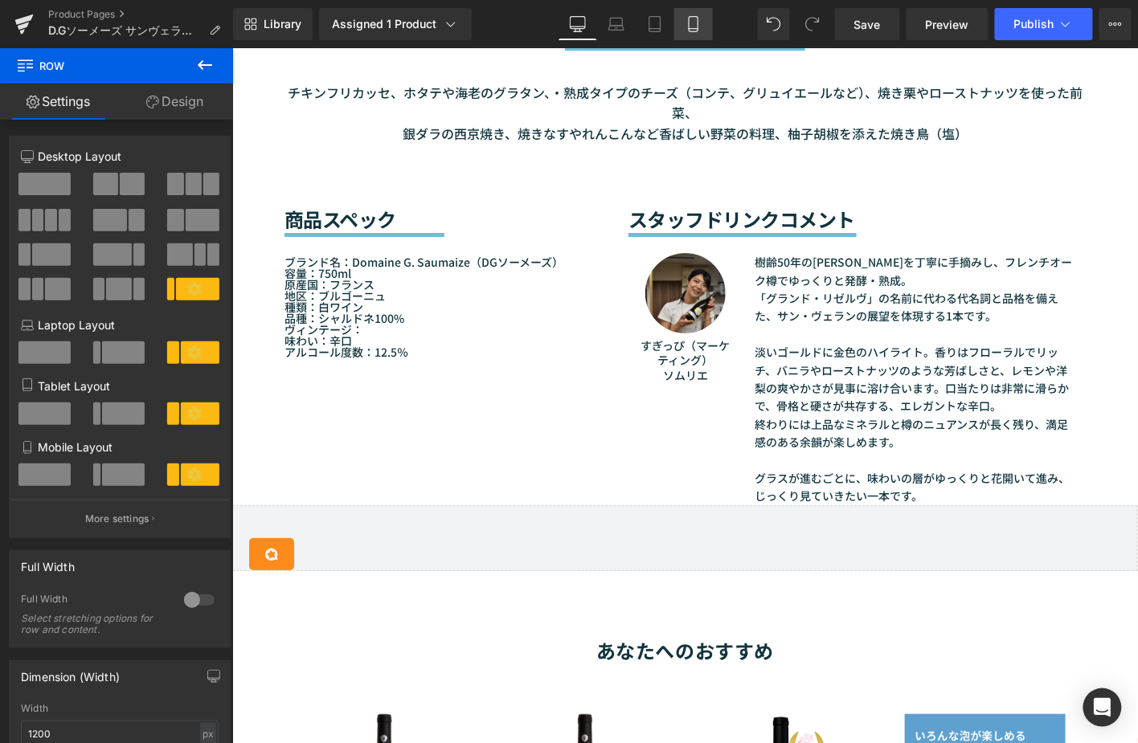
click at [680, 21] on link "Mobile" at bounding box center [693, 24] width 39 height 32
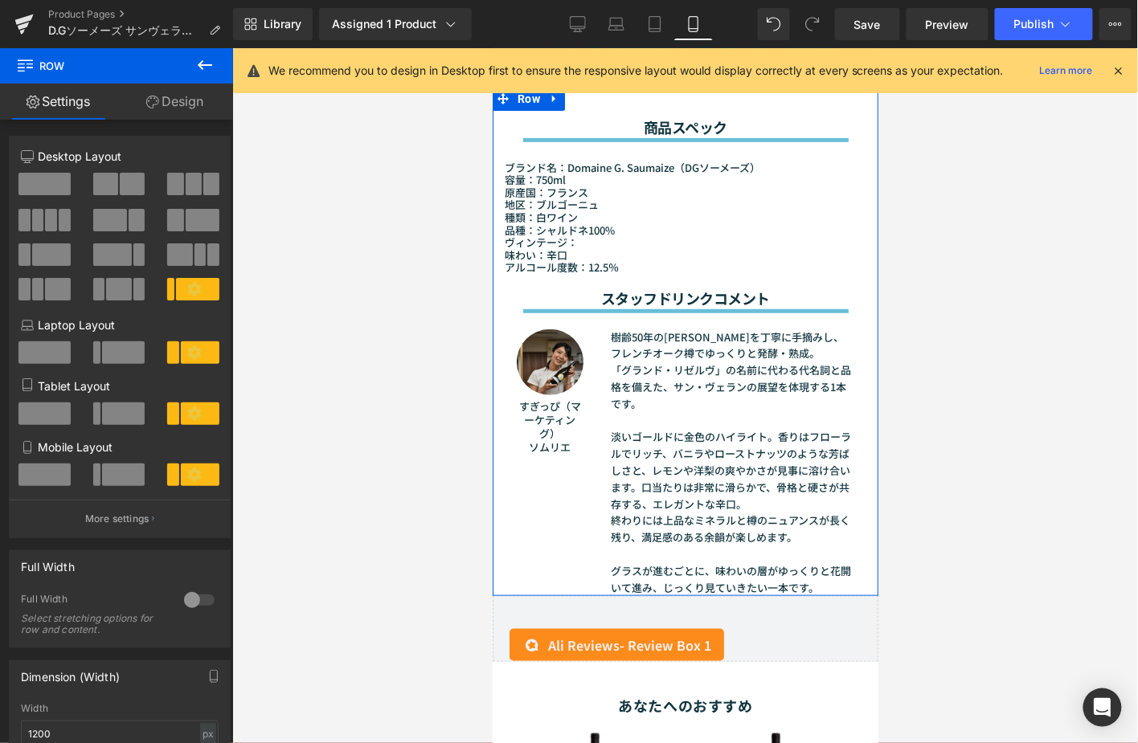
scroll to position [1836, 0]
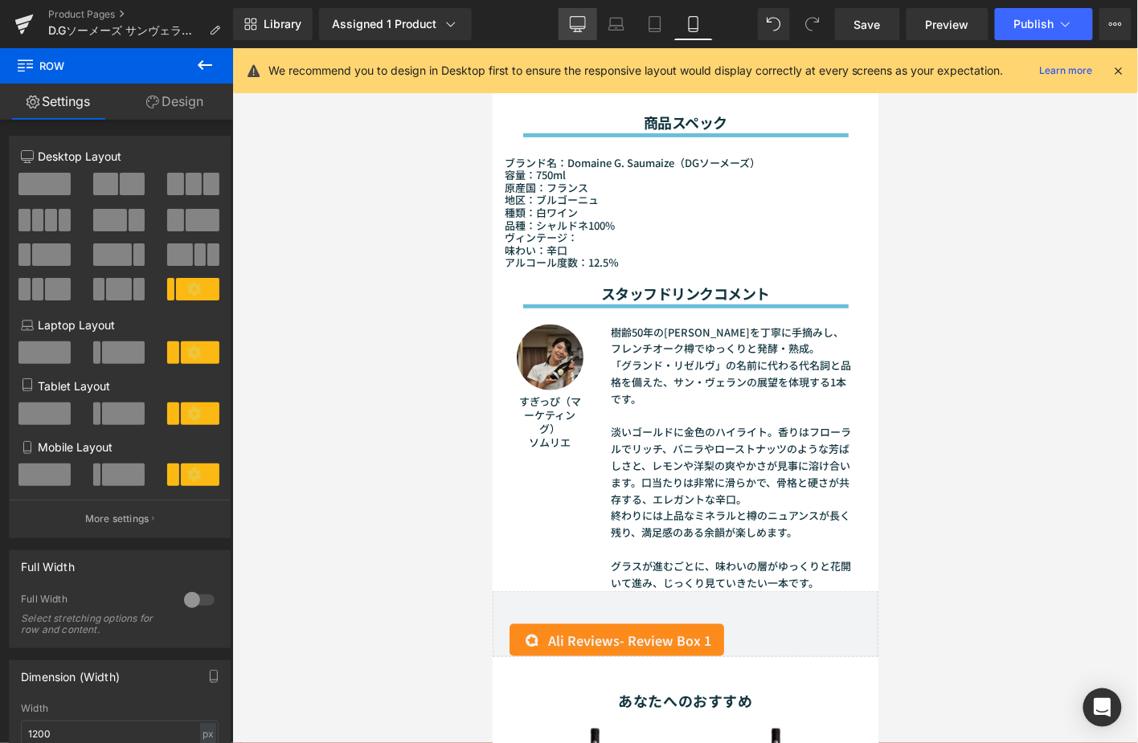
click at [591, 20] on link "Desktop" at bounding box center [577, 24] width 39 height 32
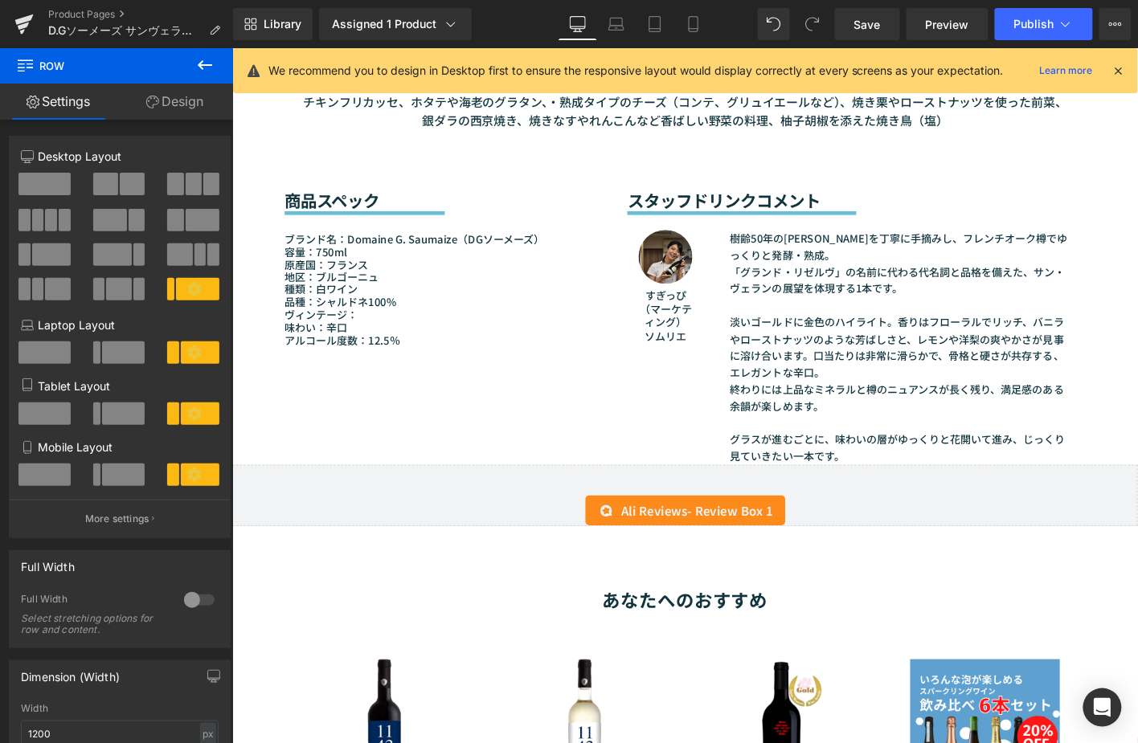
scroll to position [1498, 0]
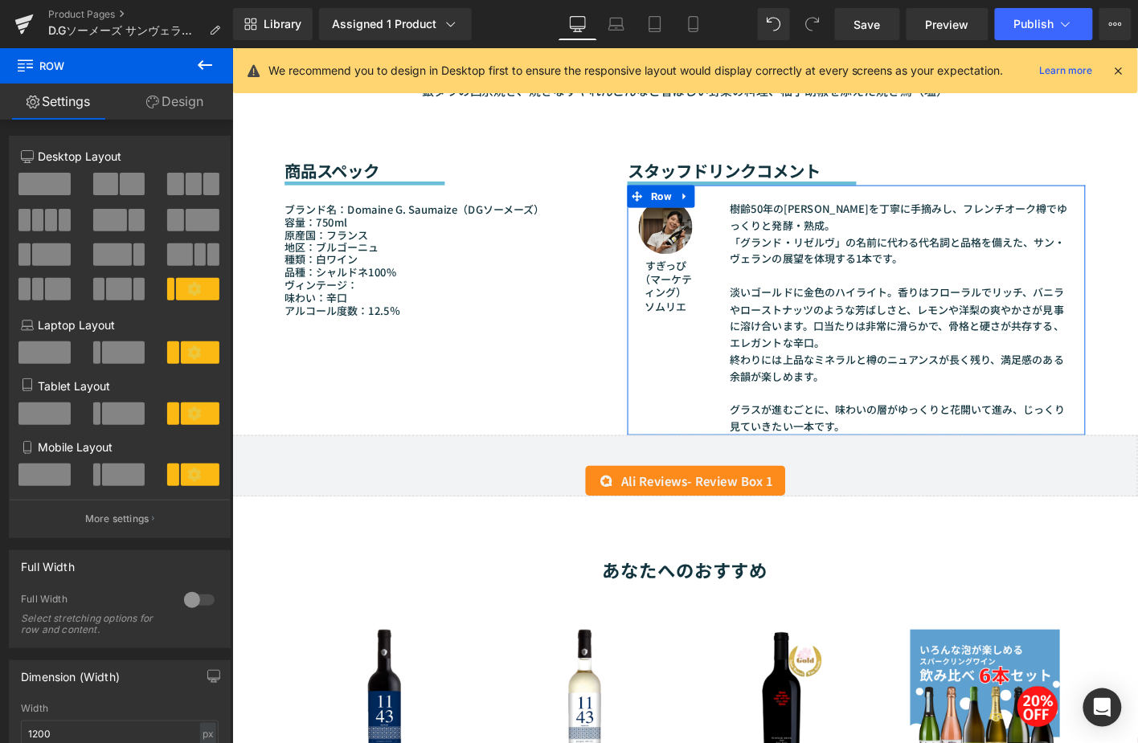
click at [57, 98] on link "Settings" at bounding box center [58, 102] width 116 height 36
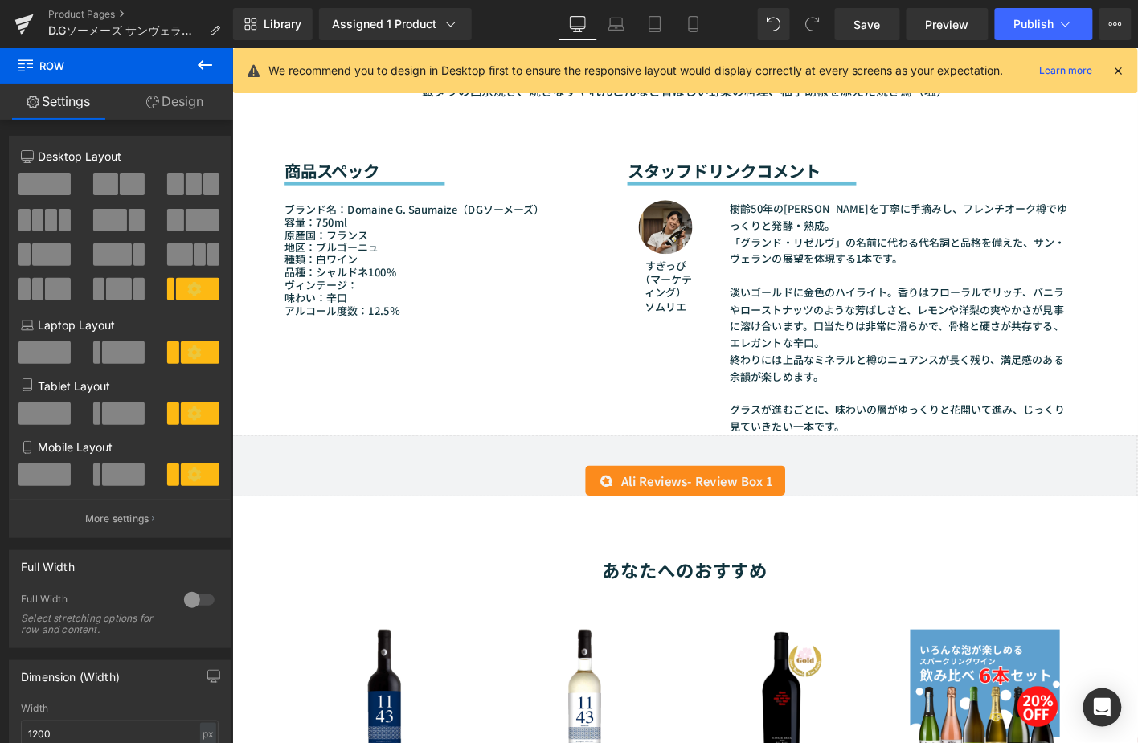
click at [576, 27] on icon at bounding box center [577, 27] width 15 height 0
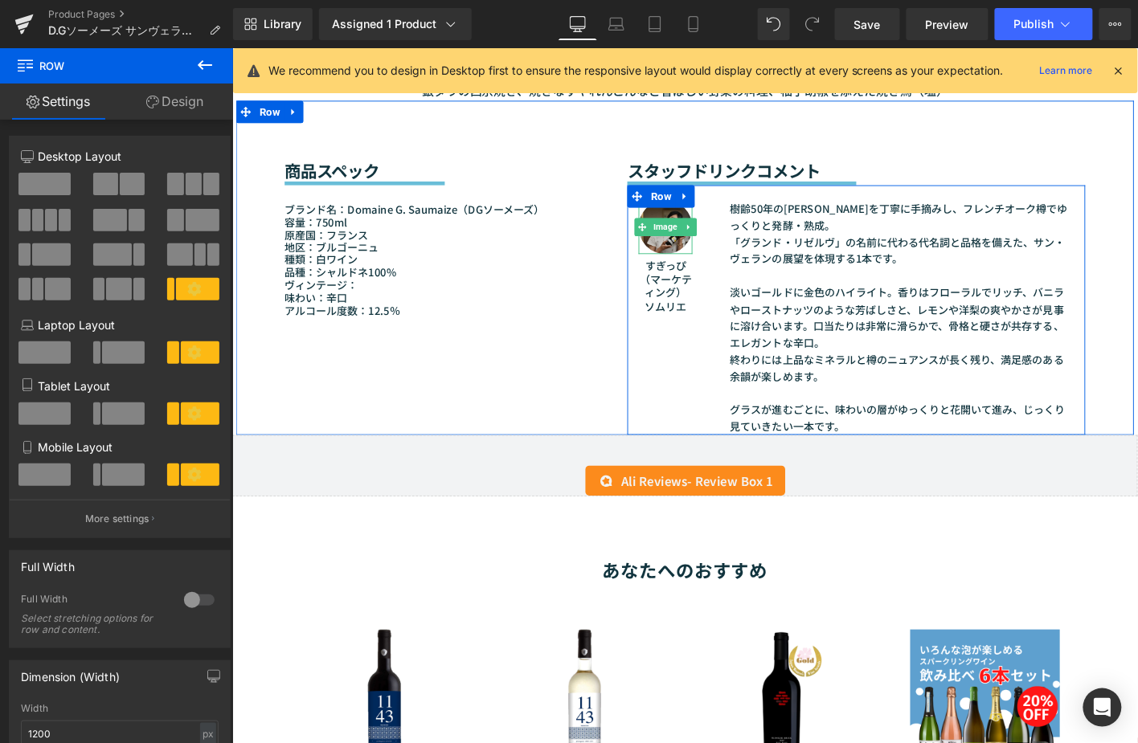
click at [697, 254] on img at bounding box center [697, 239] width 58 height 58
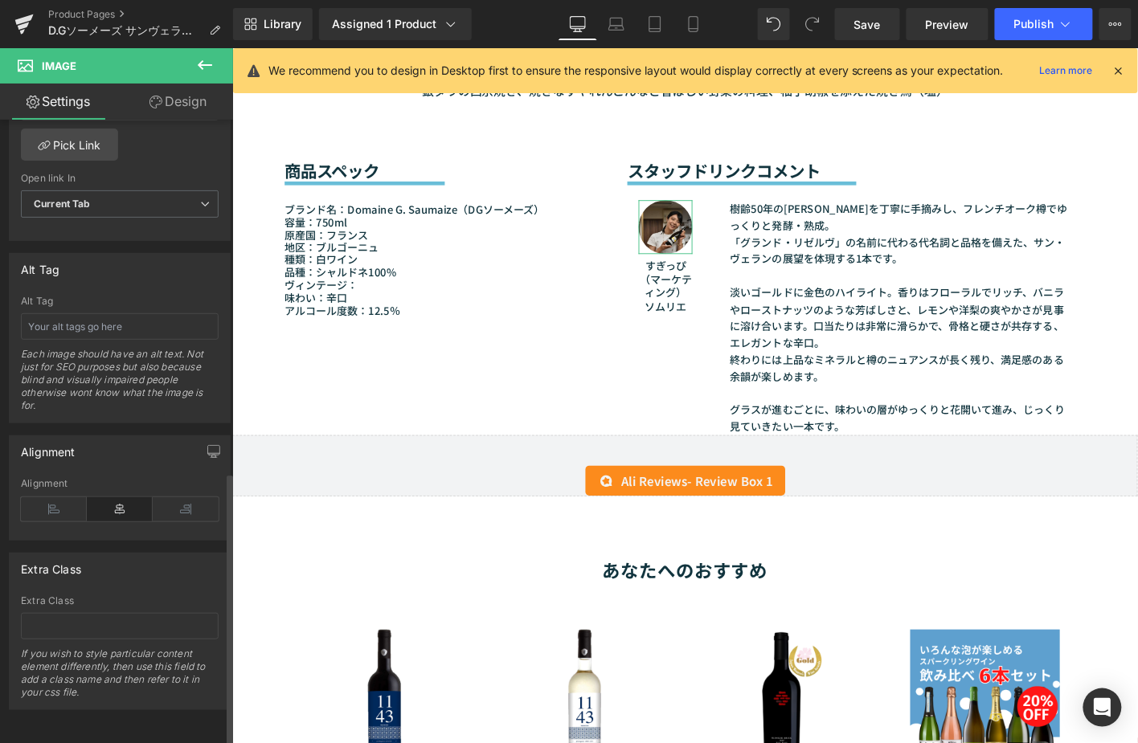
scroll to position [804, 0]
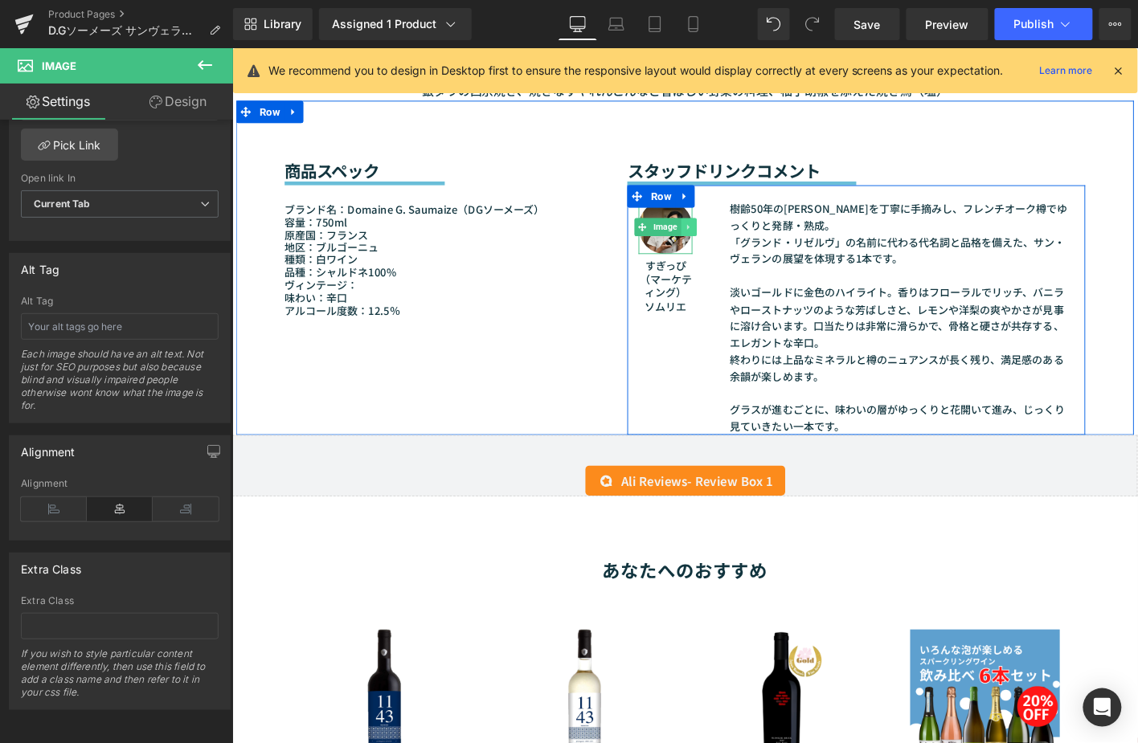
click at [717, 239] on icon at bounding box center [721, 240] width 9 height 10
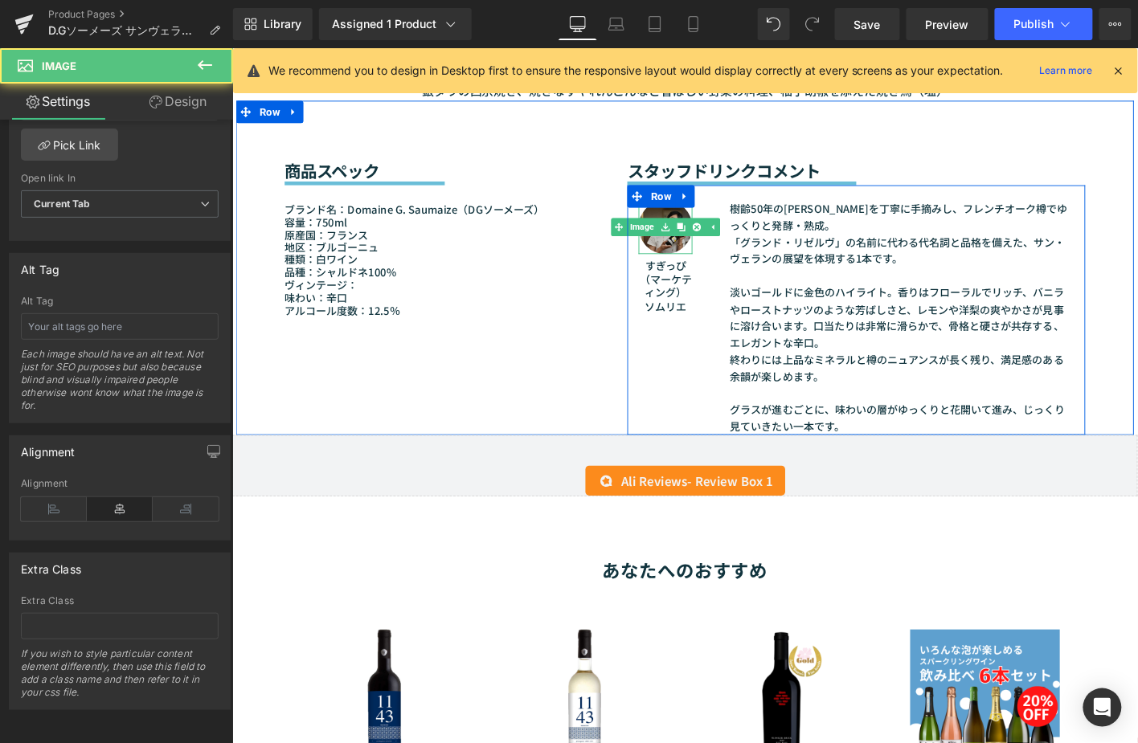
click at [700, 259] on img at bounding box center [697, 239] width 58 height 58
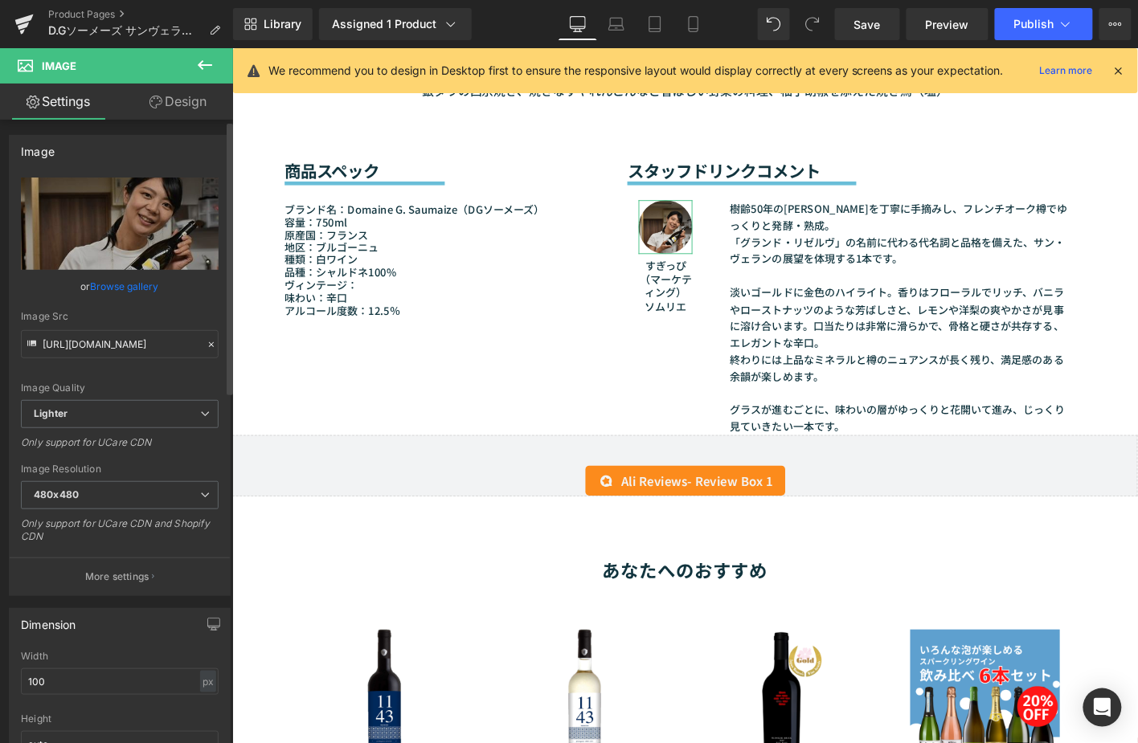
scroll to position [0, 0]
click at [116, 341] on input "https://ucarecdn.com/0d1fd928-ba5a-43eb-bf72-b8de62f6230d/-/format/auto/-/previ…" at bounding box center [120, 345] width 198 height 28
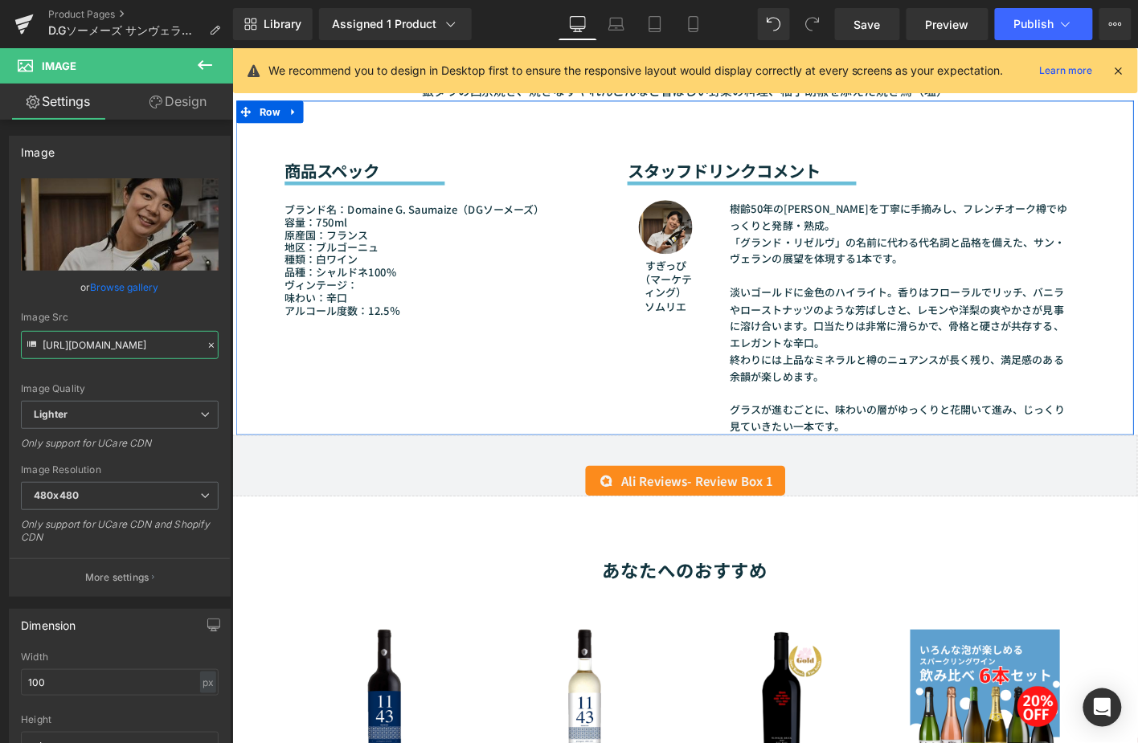
drag, startPoint x: 272, startPoint y: 388, endPoint x: 291, endPoint y: 382, distance: 19.3
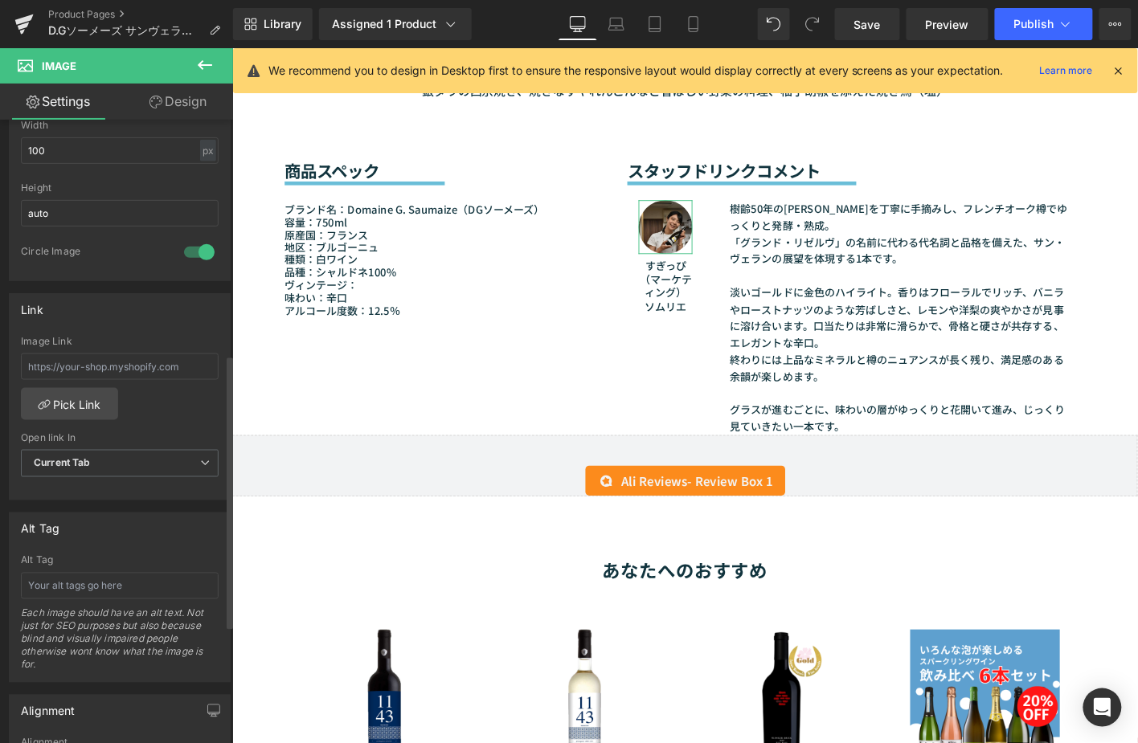
scroll to position [535, 0]
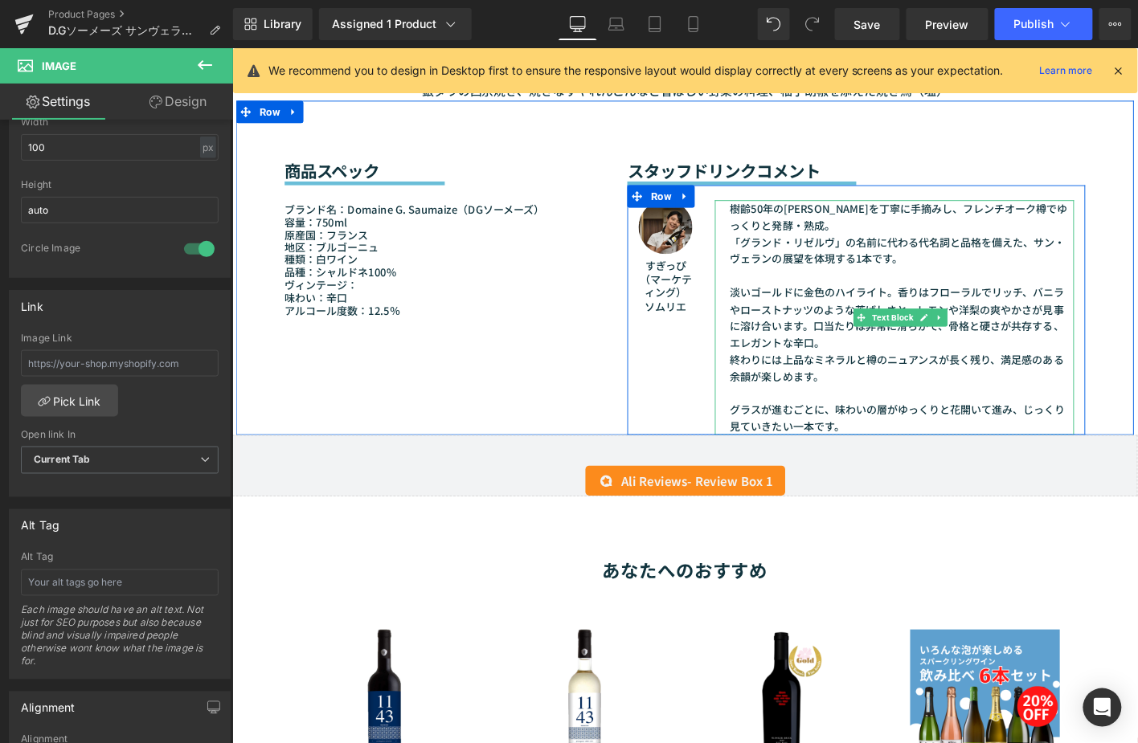
drag, startPoint x: 811, startPoint y: 277, endPoint x: 791, endPoint y: 243, distance: 40.0
click at [811, 277] on font "「グランド・リゼルヴ」の名前に代わる代名詞と品格を備えた、サン・ヴェランの展望を体現する1本です。" at bounding box center [946, 264] width 360 height 34
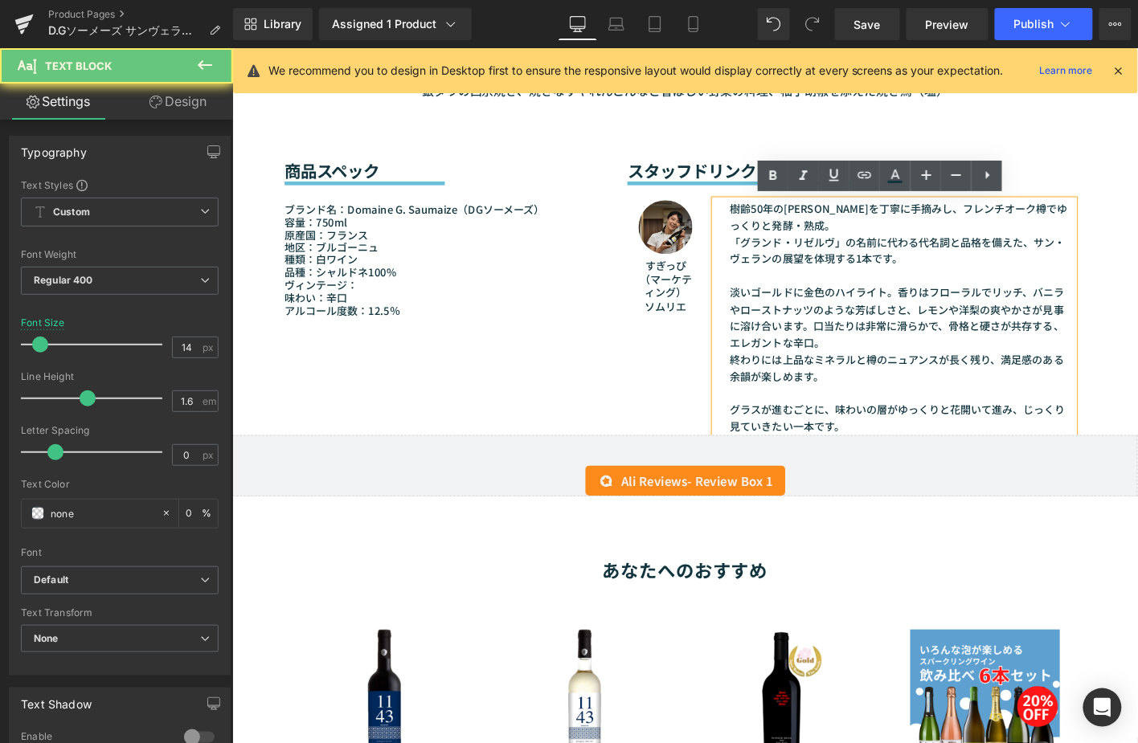
click at [789, 240] on font "樹齢50年のシャルドネを丁寧に手摘みし、フレンチオーク樽でゆっくりと発酵・熟成。" at bounding box center [947, 228] width 362 height 34
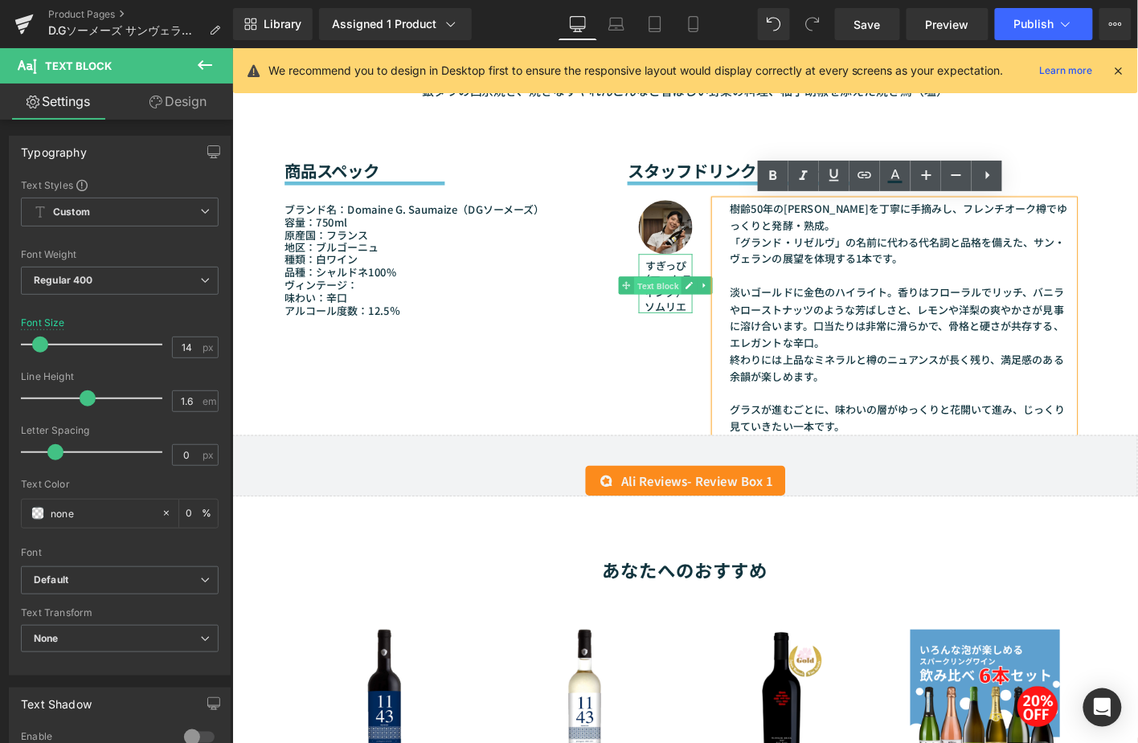
click at [701, 297] on span "Text Block" at bounding box center [688, 302] width 51 height 19
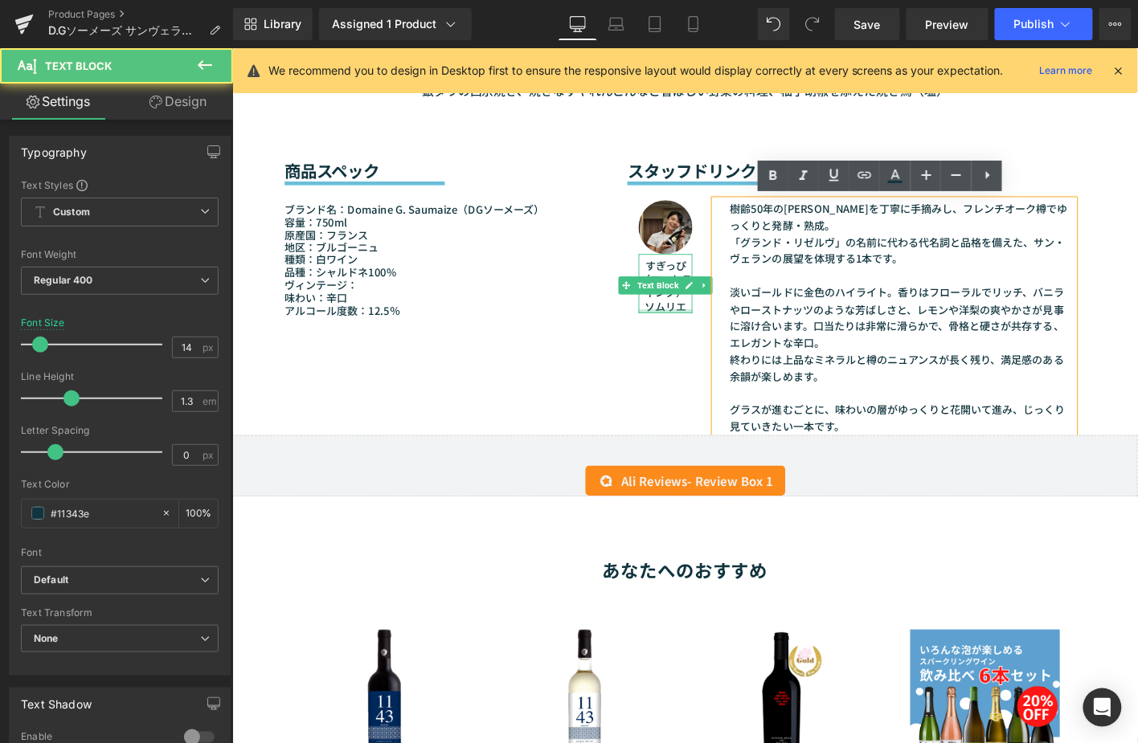
click at [713, 328] on div at bounding box center [697, 330] width 58 height 4
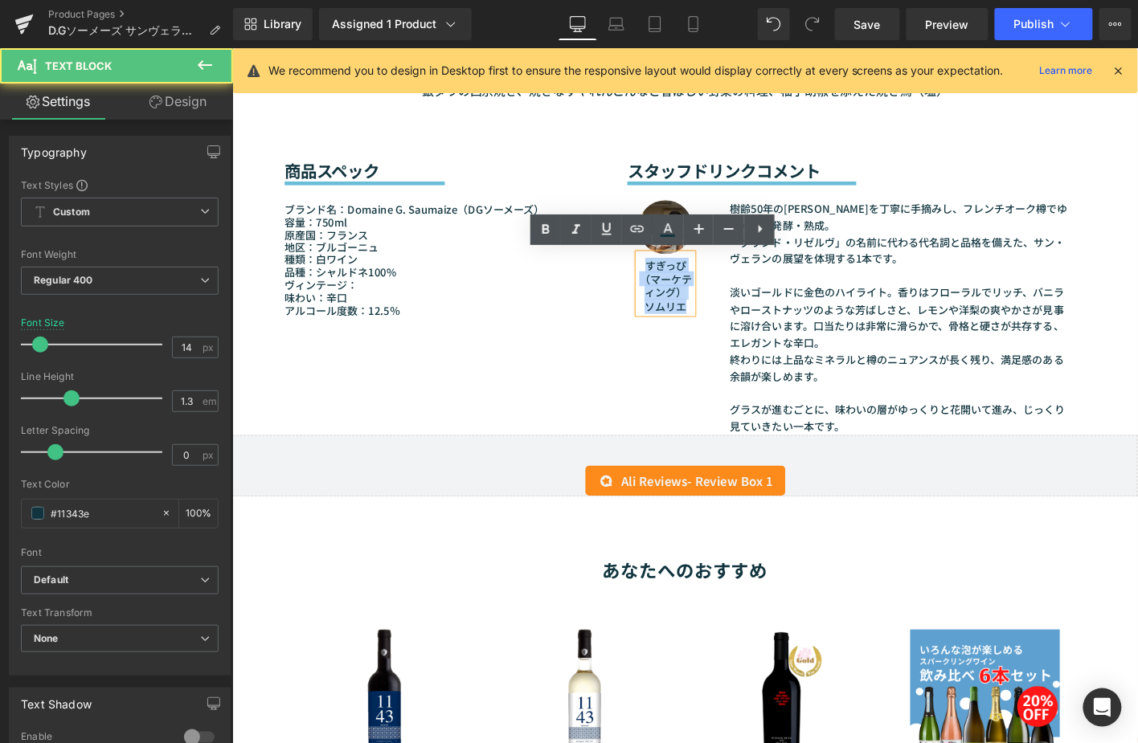
drag, startPoint x: 714, startPoint y: 325, endPoint x: 663, endPoint y: 278, distance: 69.4
click at [668, 278] on p "すぎっぴ（マーケティング） ソムリエ" at bounding box center [697, 302] width 58 height 59
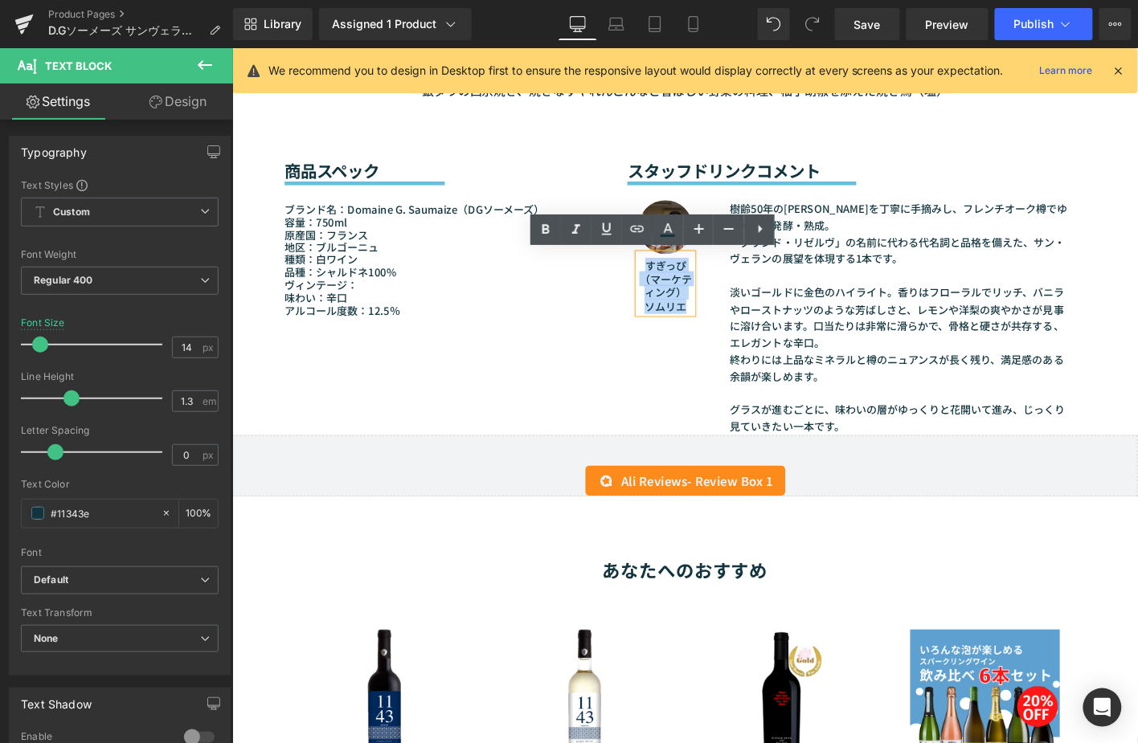
copy font "すぎっぴ（マーケティング） ソムリエ"
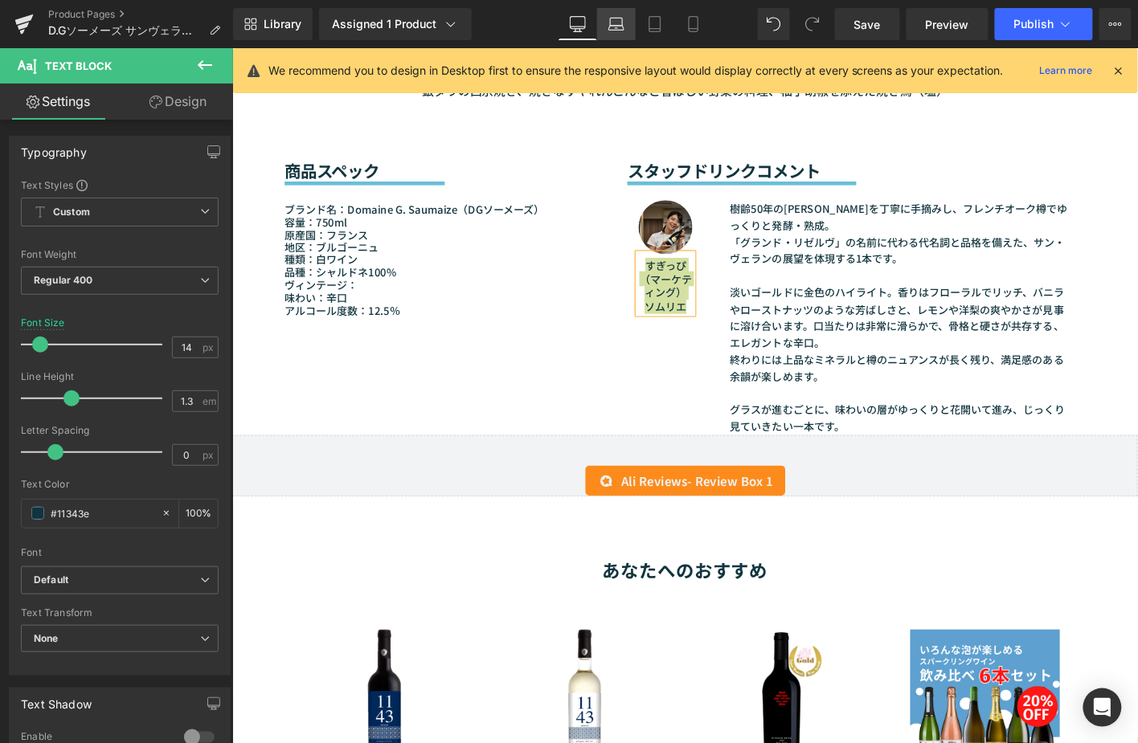
click at [623, 27] on icon at bounding box center [616, 24] width 16 height 16
type input "100"
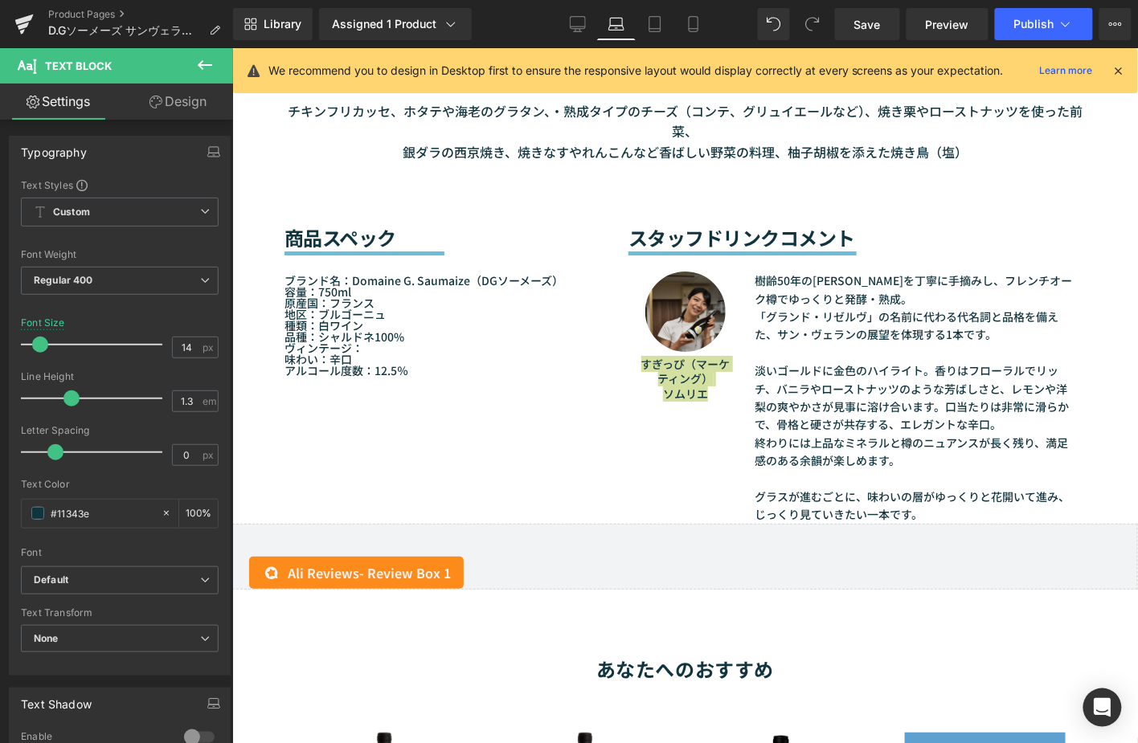
scroll to position [1561, 0]
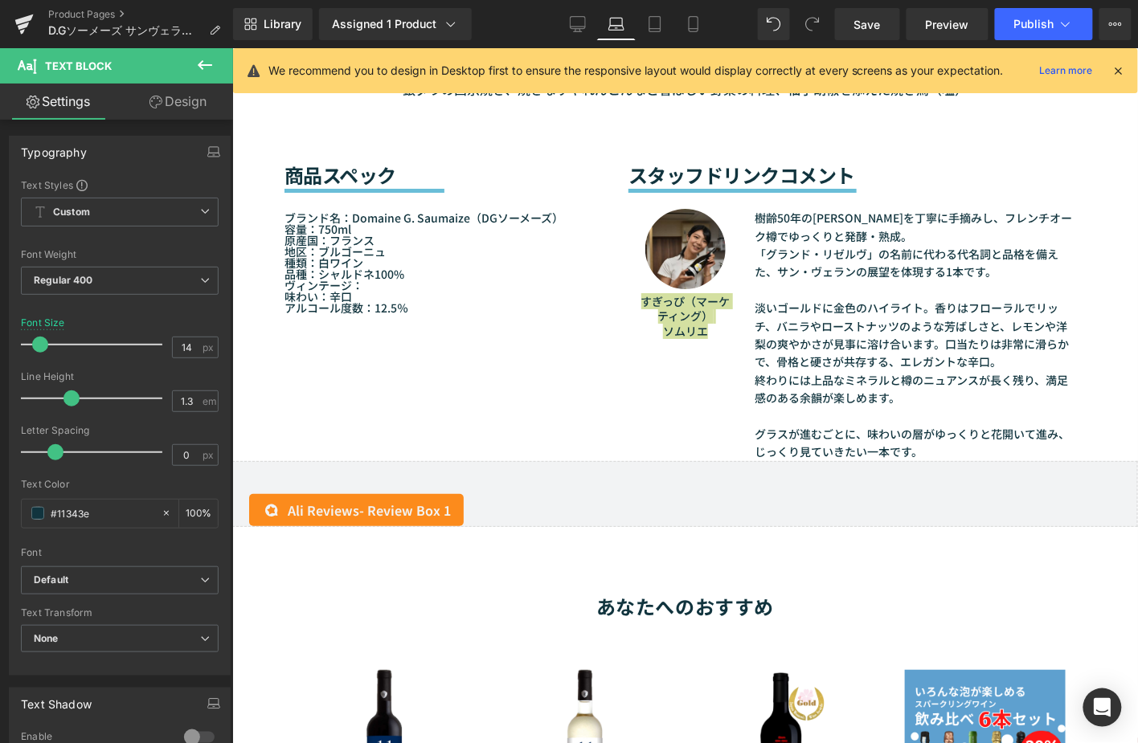
click at [197, 66] on icon at bounding box center [204, 64] width 19 height 19
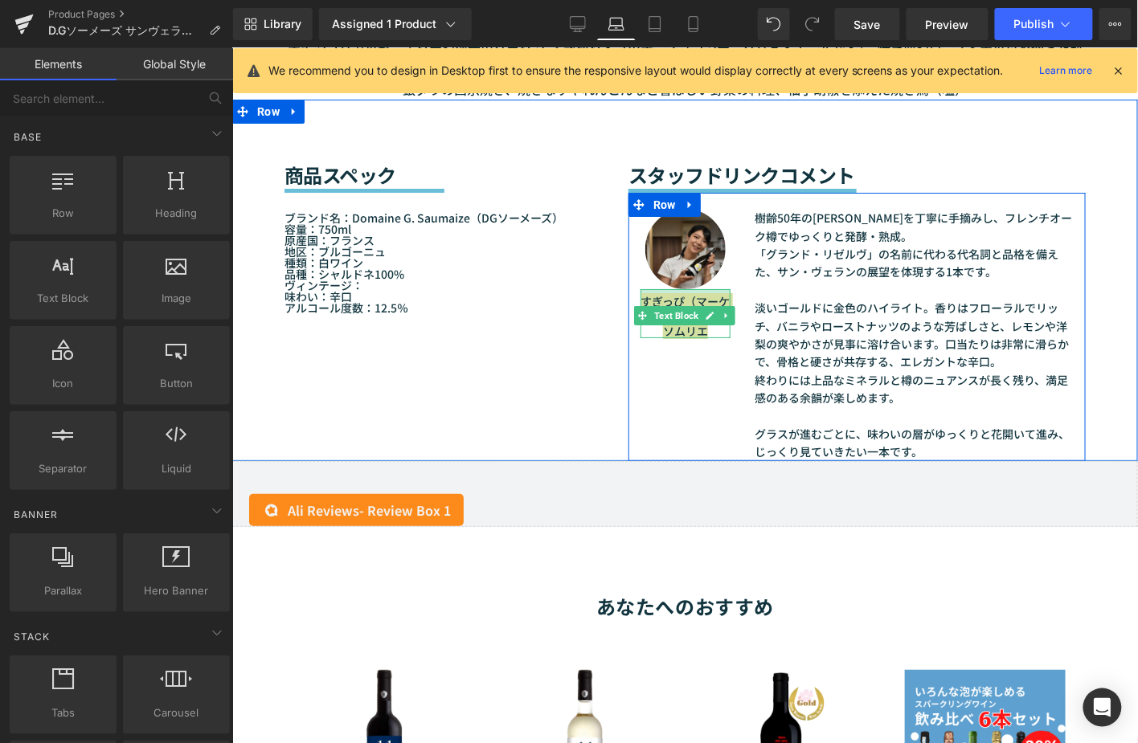
click at [662, 288] on div at bounding box center [684, 290] width 90 height 4
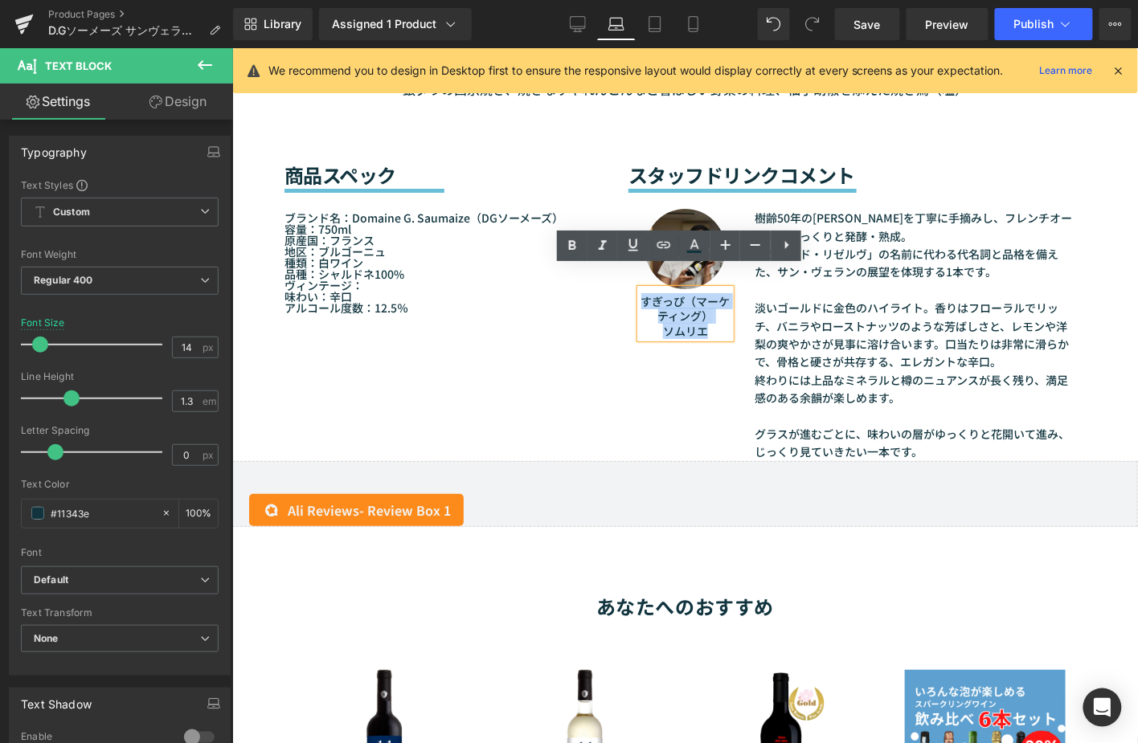
click at [660, 355] on div "Image すぎっぴ（マーケティング） ソムリエ Text Block 樹齢50年のシャルドネを丁寧に手摘みし、フレンチオーク樽でゆっくりと発酵・熟成。 「グ…" at bounding box center [855, 326] width 457 height 268
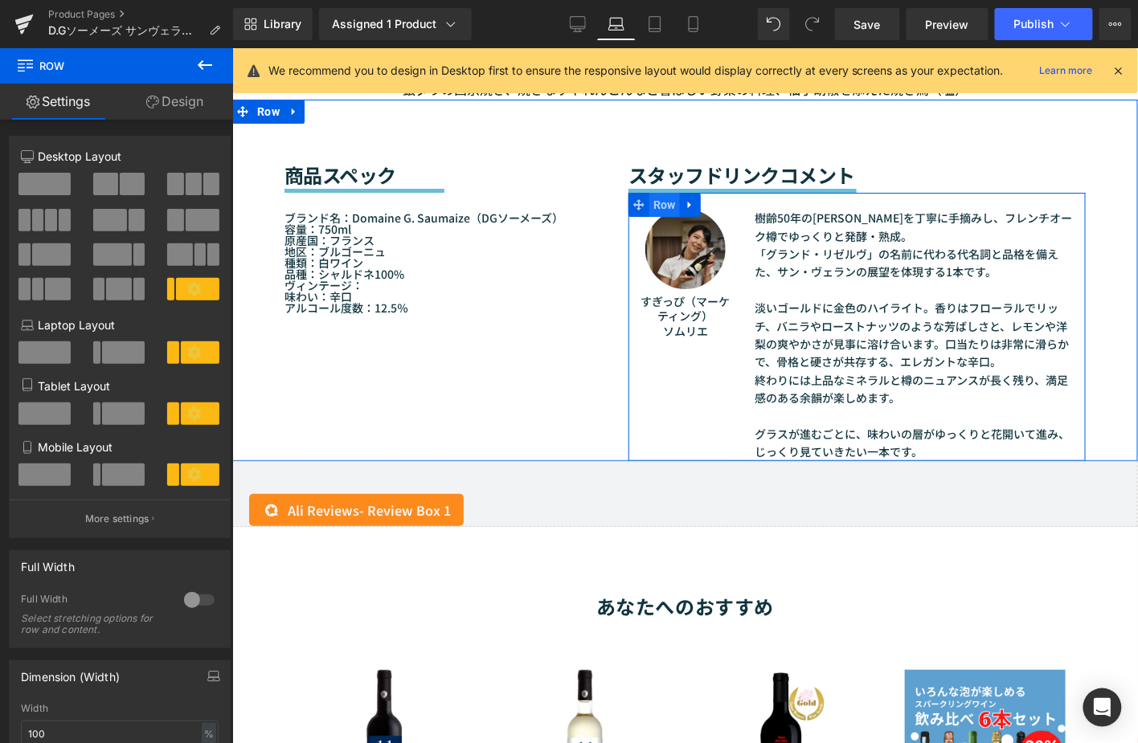
click at [662, 192] on span "Row" at bounding box center [663, 204] width 31 height 24
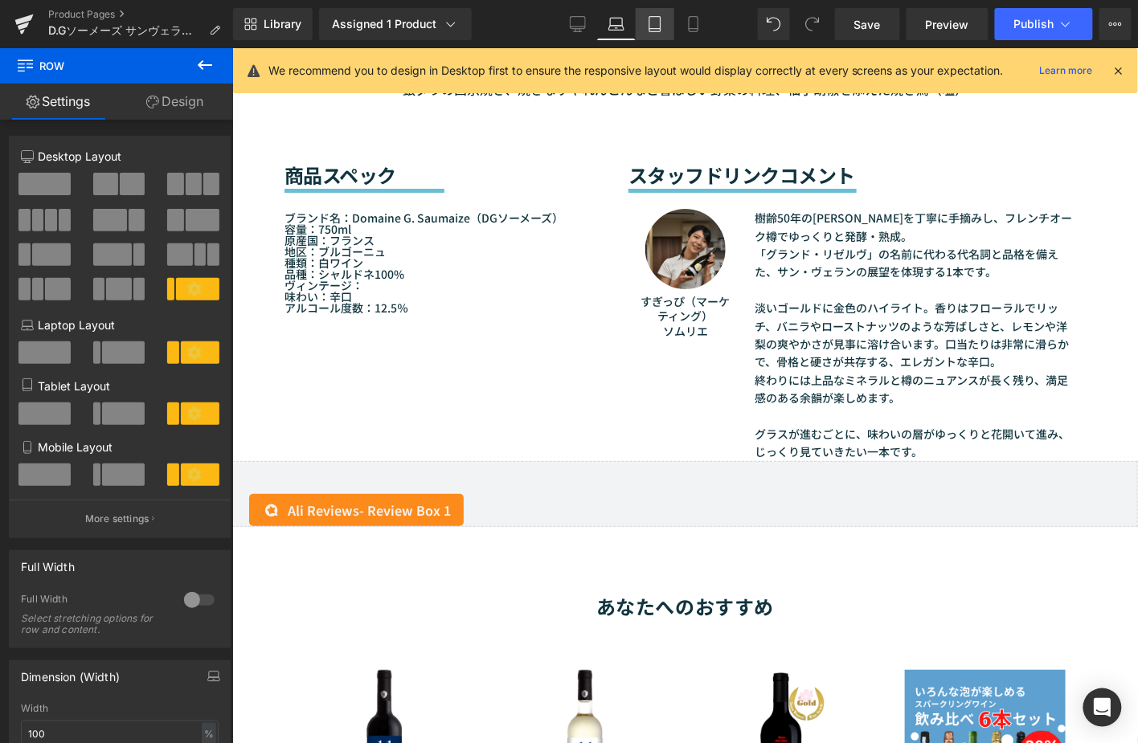
click at [663, 37] on link "Tablet" at bounding box center [654, 24] width 39 height 32
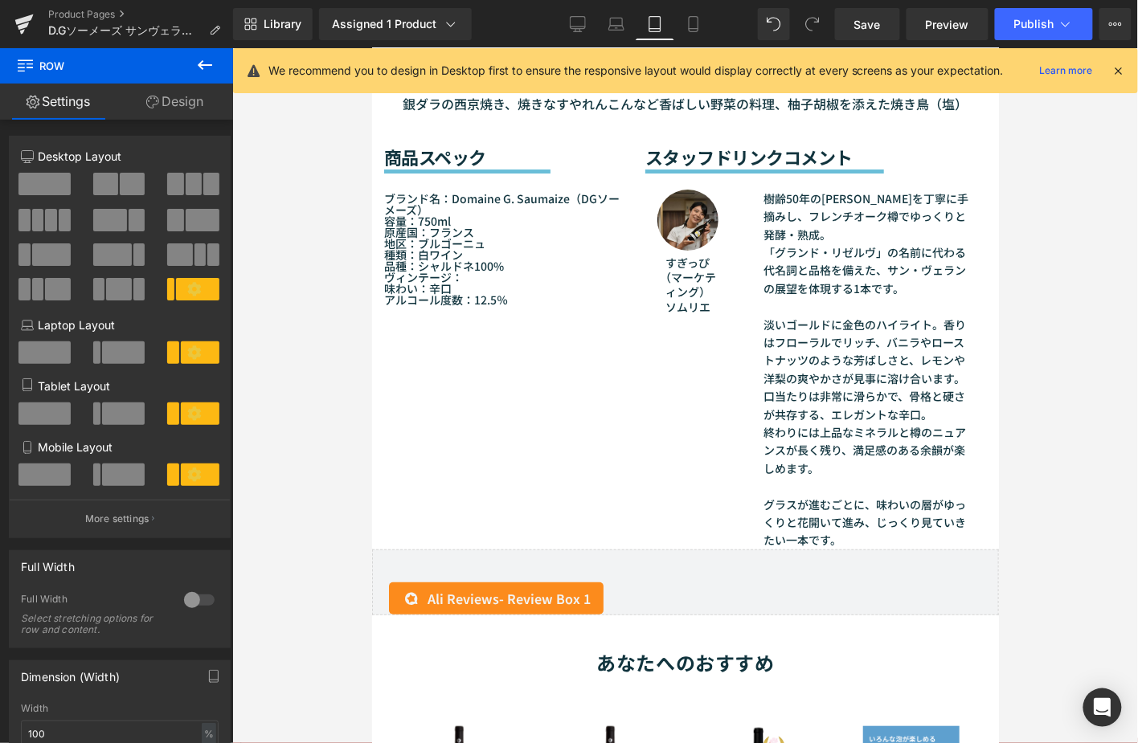
scroll to position [1555, 0]
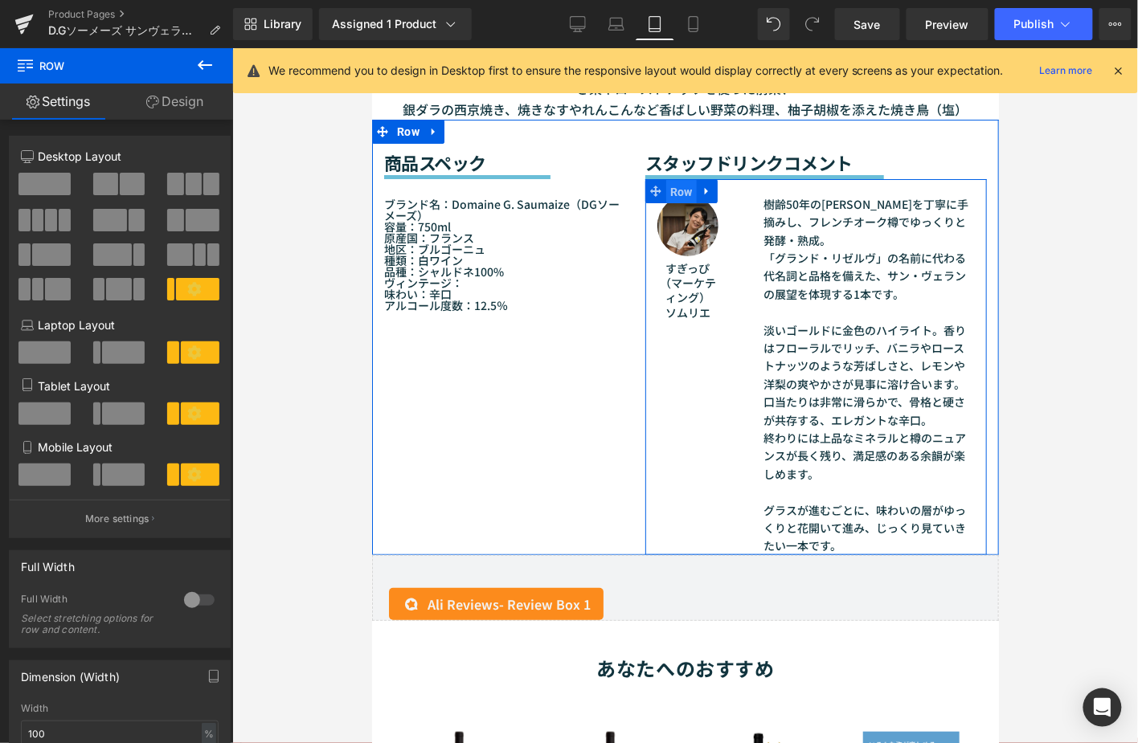
click at [677, 184] on span "Row" at bounding box center [680, 191] width 31 height 24
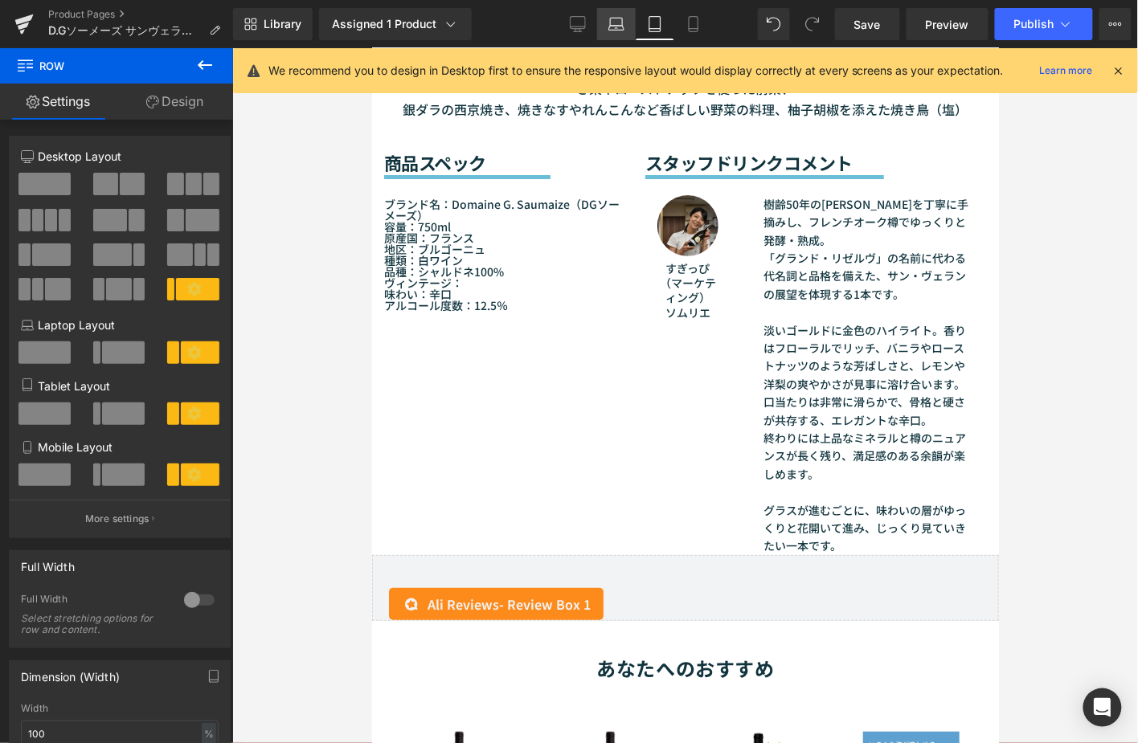
click at [611, 28] on icon at bounding box center [616, 24] width 16 height 16
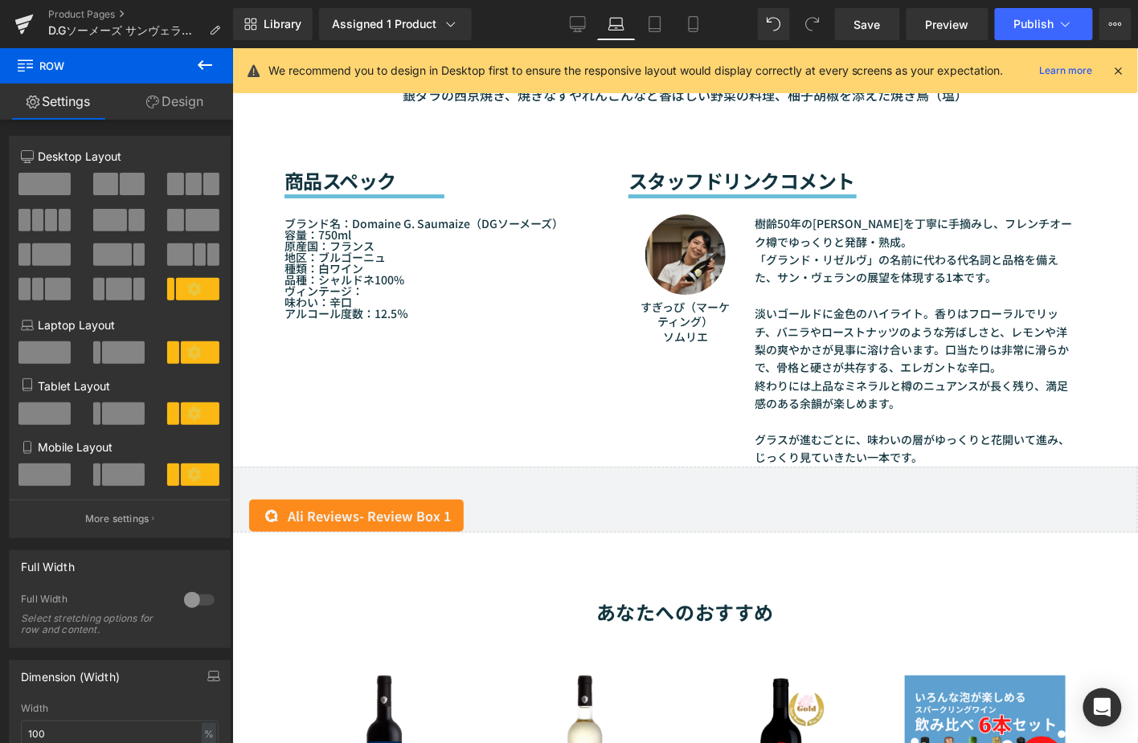
scroll to position [1561, 0]
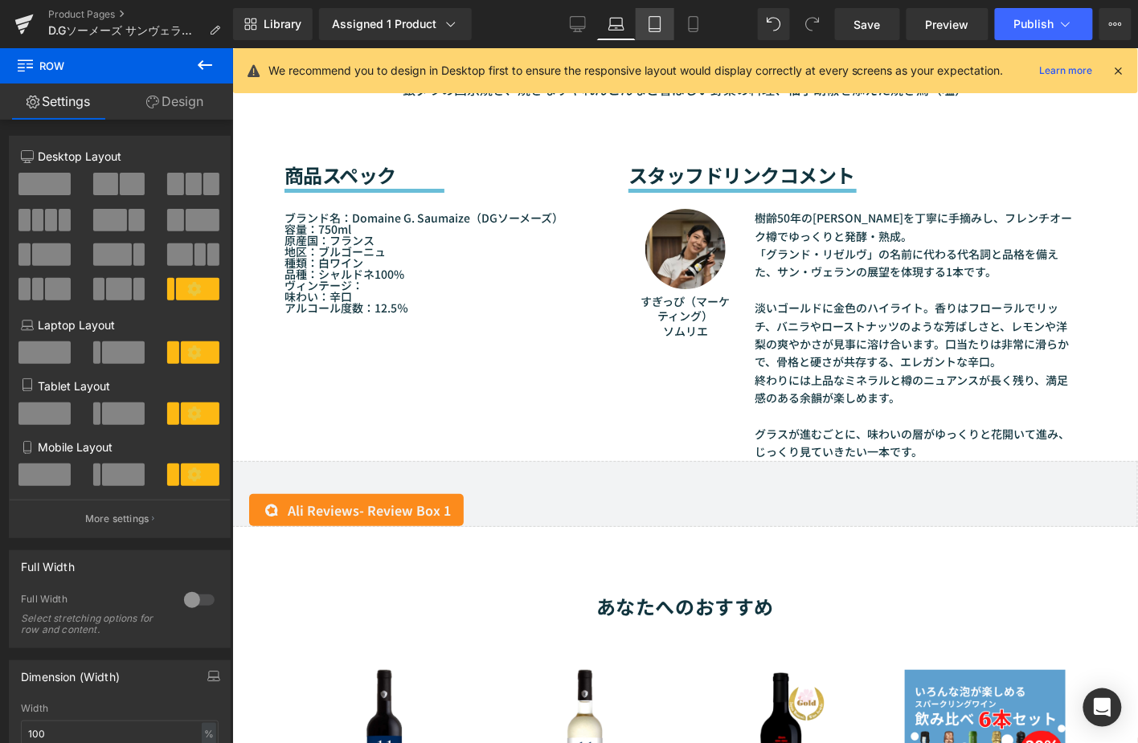
click at [660, 5] on div "Library Assigned 1 Product Product Preview D.Gソーメーズ サンヴェラン グランドリゼルヴ2021［白］ Mana…" at bounding box center [685, 24] width 905 height 48
click at [659, 32] on link "Tablet" at bounding box center [654, 24] width 39 height 32
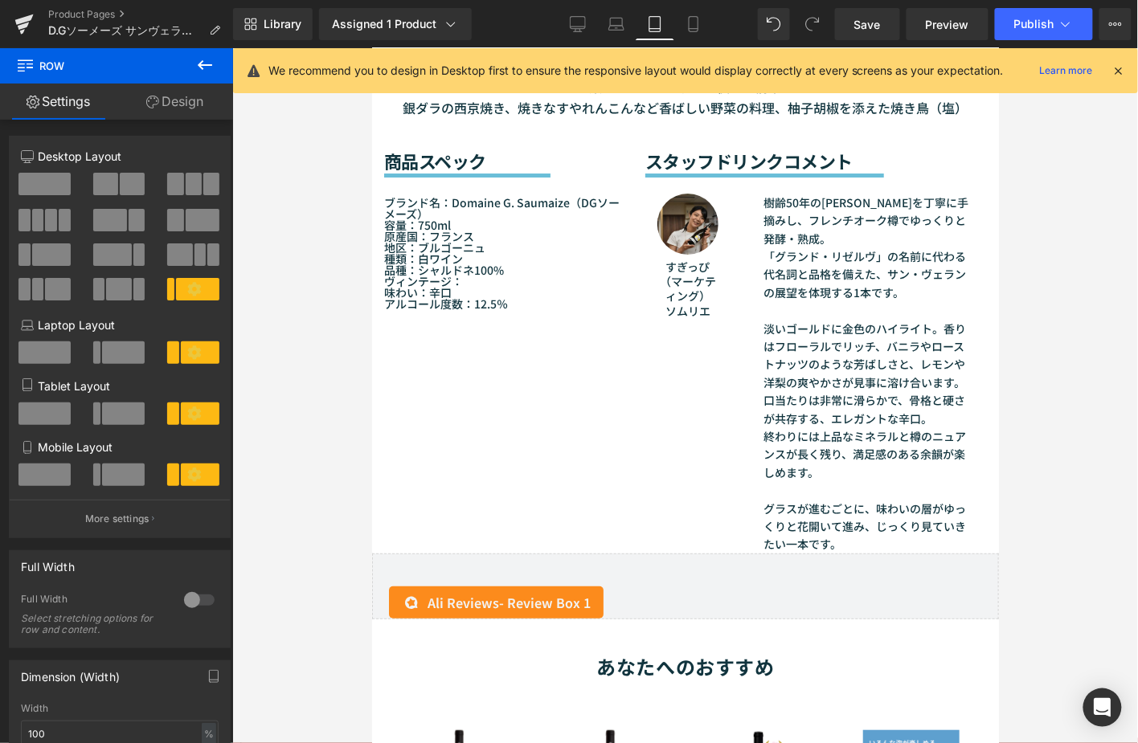
scroll to position [1555, 0]
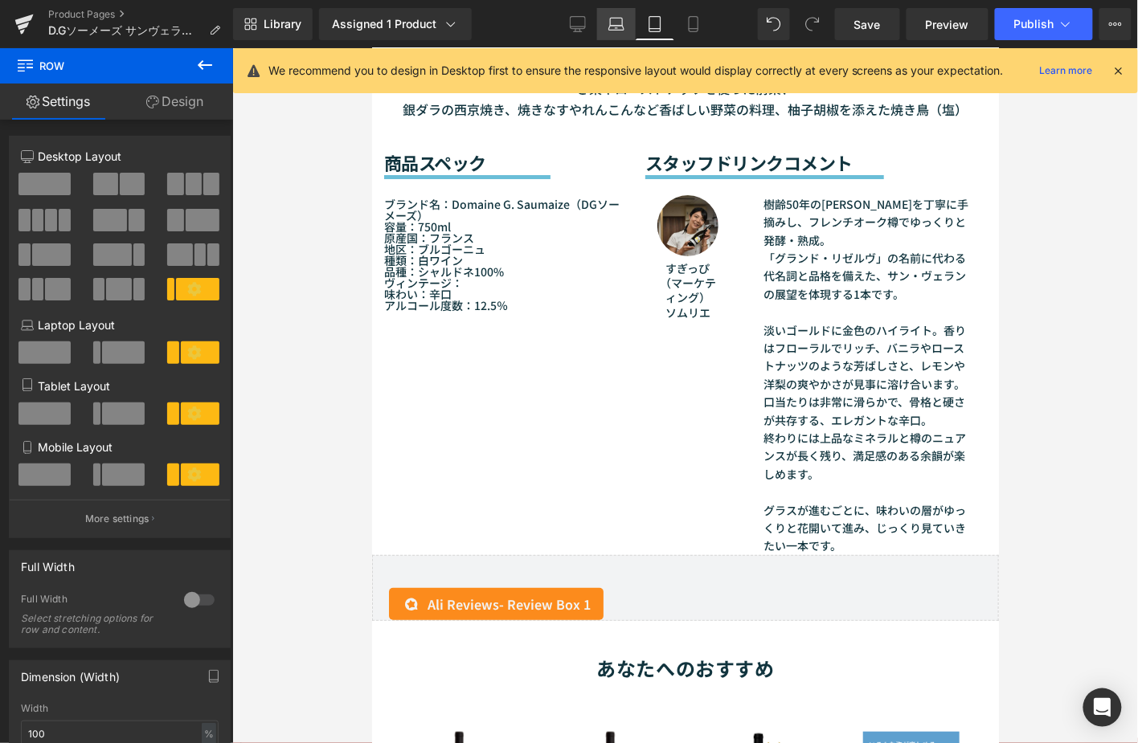
click at [620, 29] on icon at bounding box center [616, 24] width 16 height 16
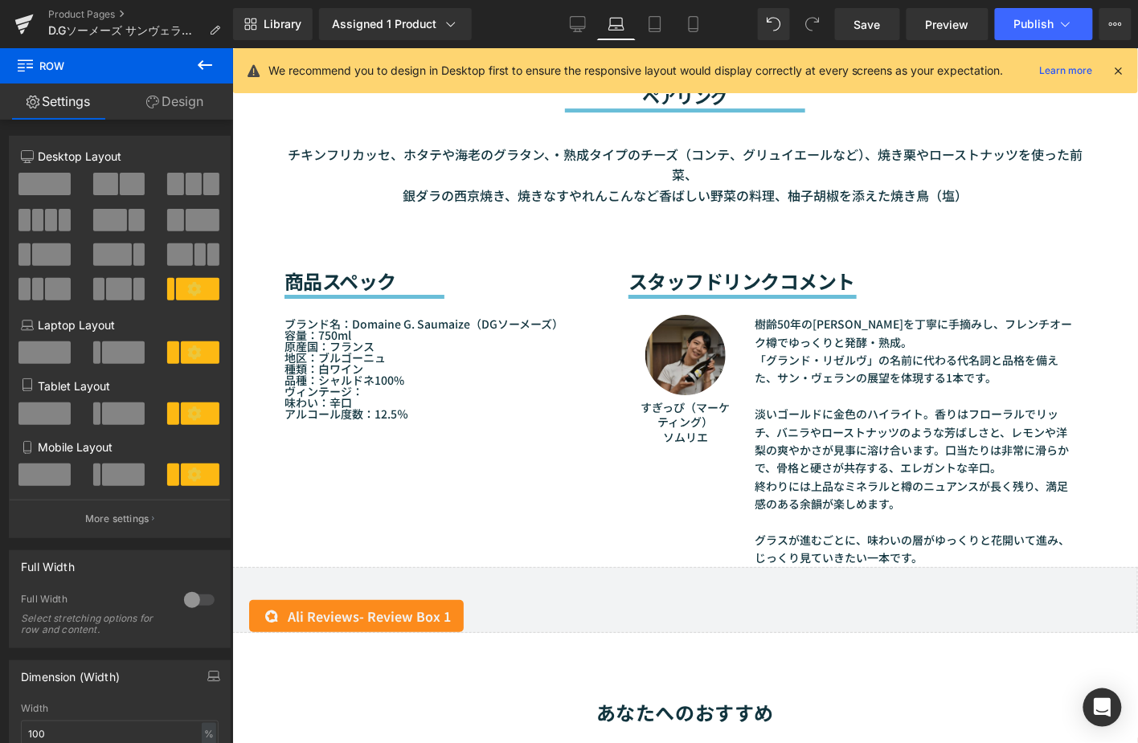
scroll to position [1383, 0]
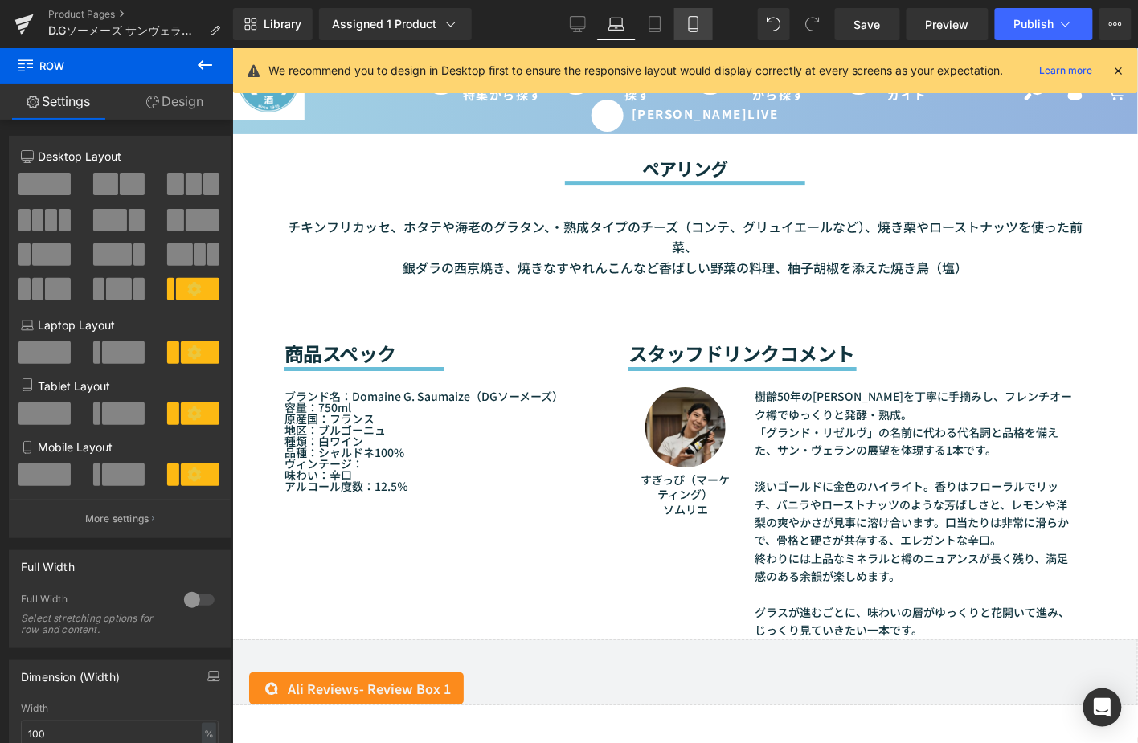
click at [701, 34] on link "Mobile" at bounding box center [693, 24] width 39 height 32
type input "1200"
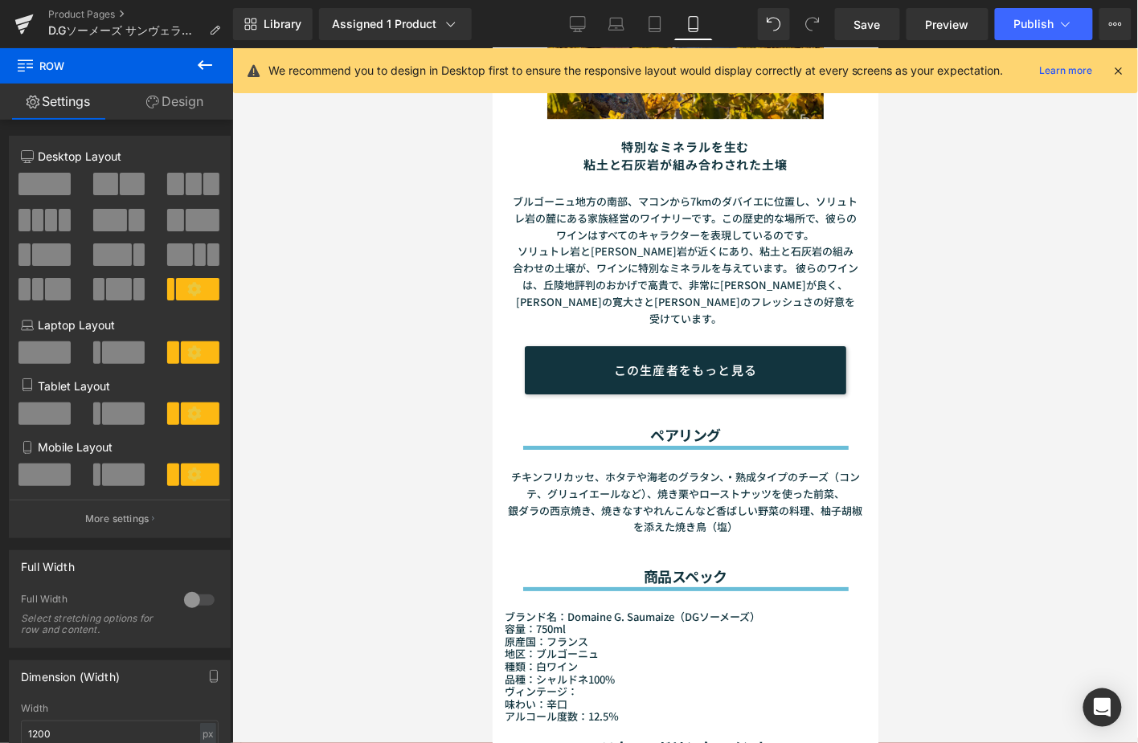
scroll to position [1770, 0]
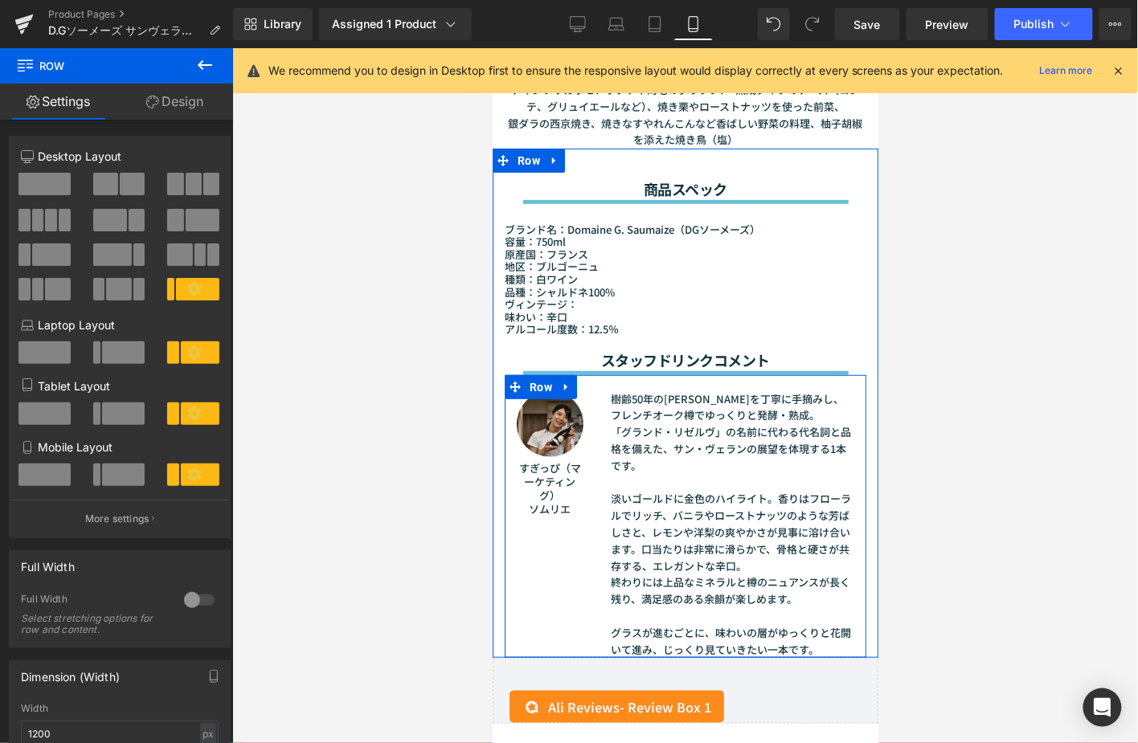
click at [556, 481] on span "Text Block" at bounding box center [537, 490] width 51 height 19
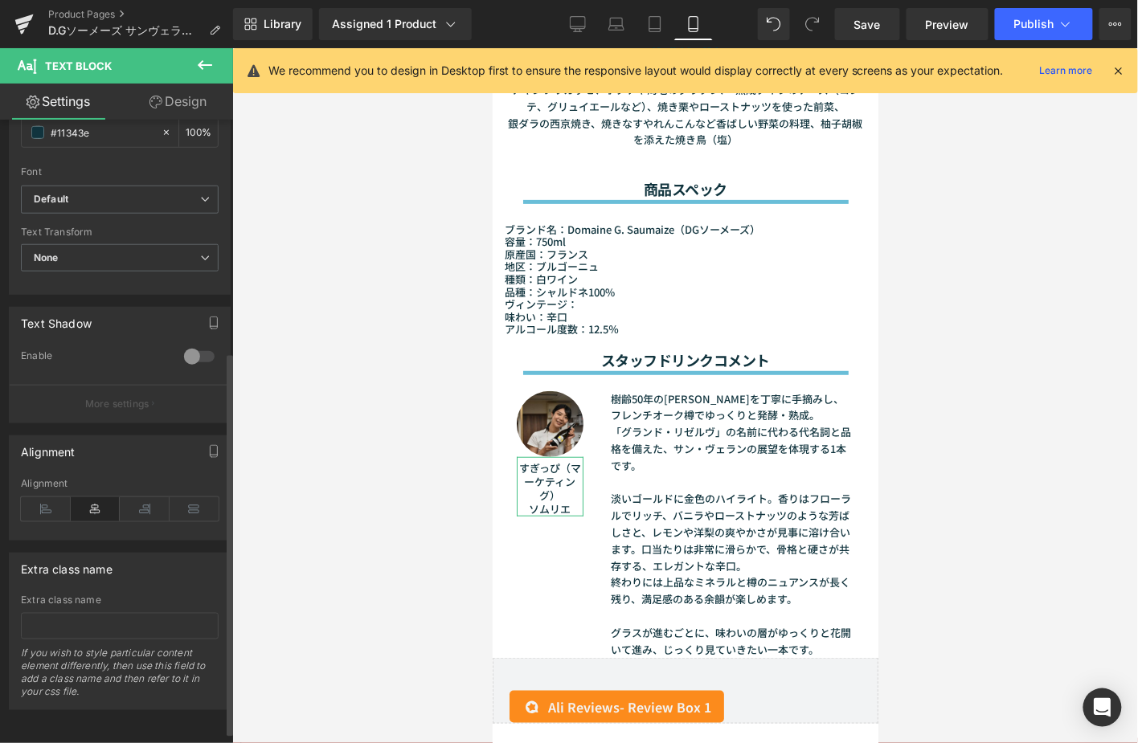
scroll to position [395, 0]
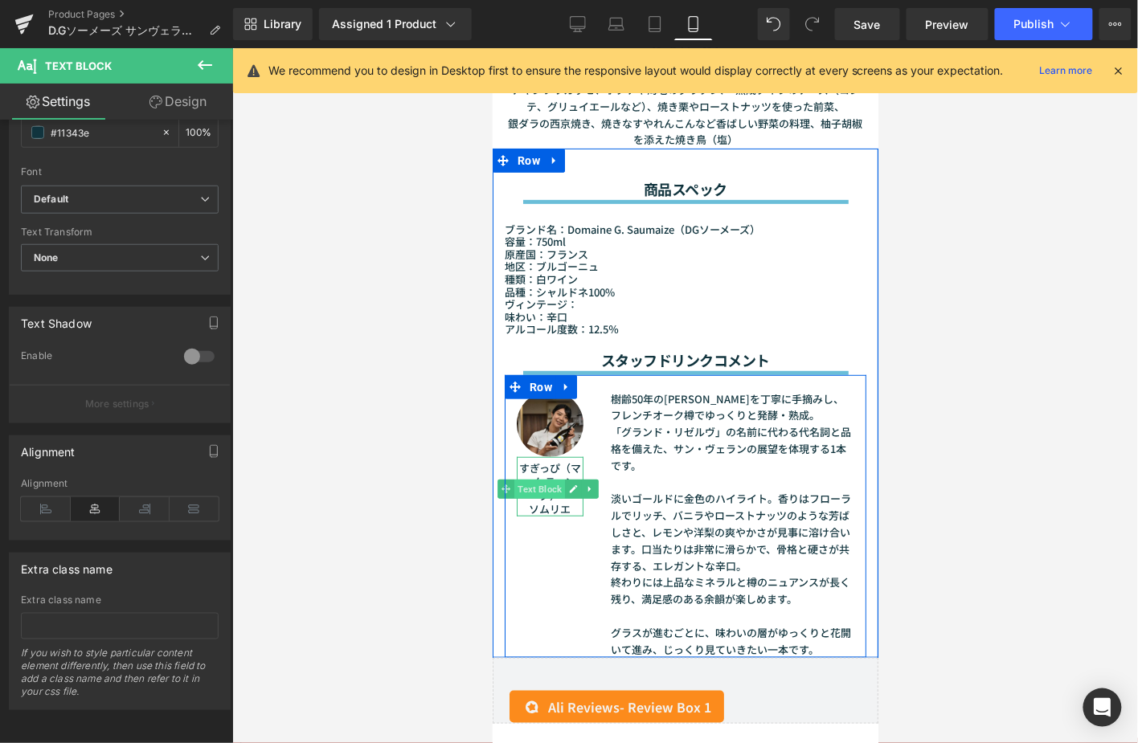
click at [550, 479] on span "Text Block" at bounding box center [538, 488] width 51 height 19
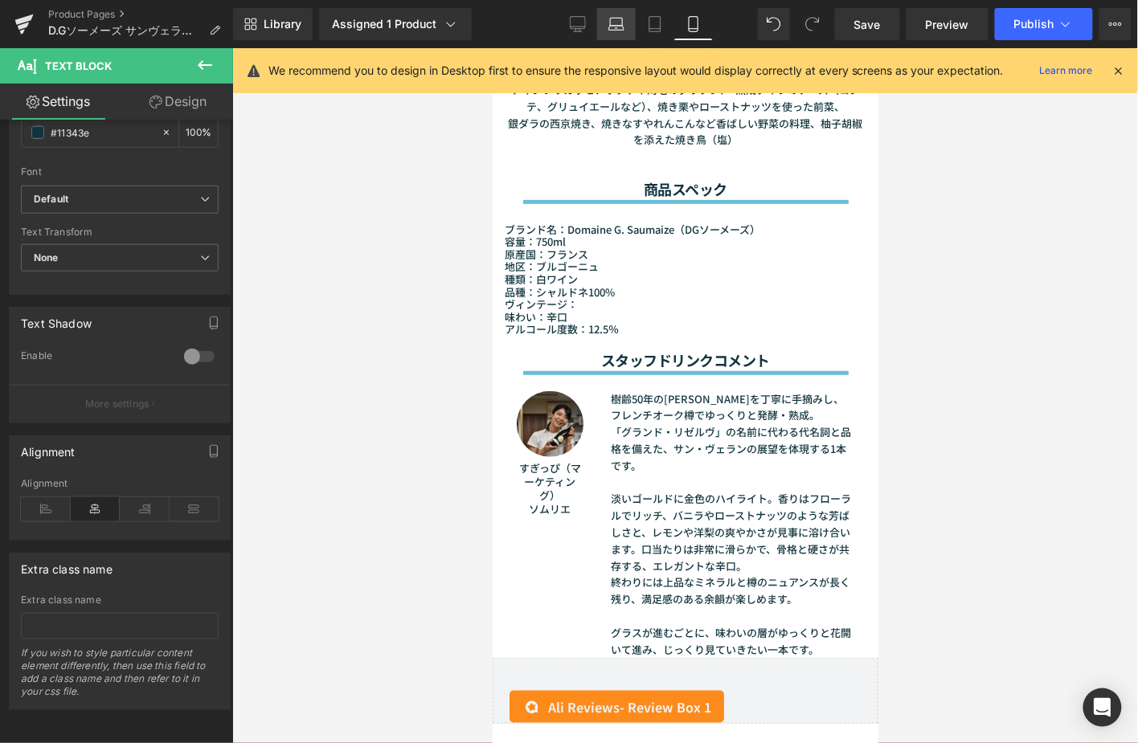
click at [619, 30] on icon at bounding box center [616, 28] width 15 height 5
type input "14"
type input "100"
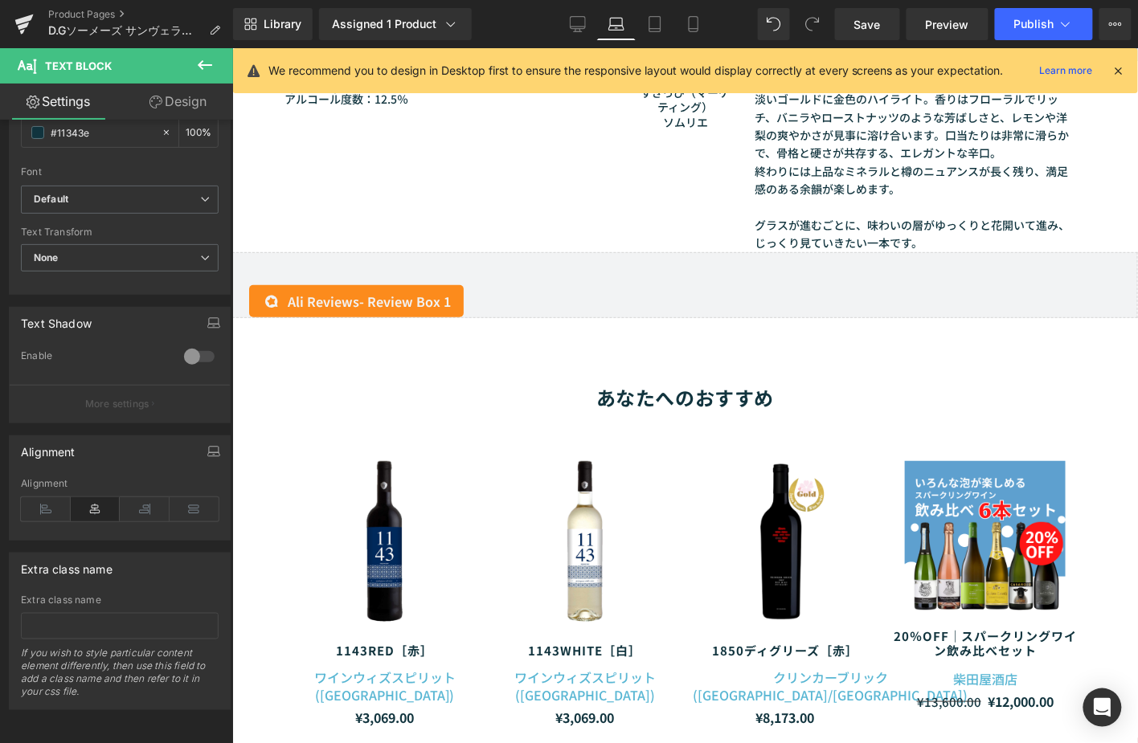
scroll to position [1401, 0]
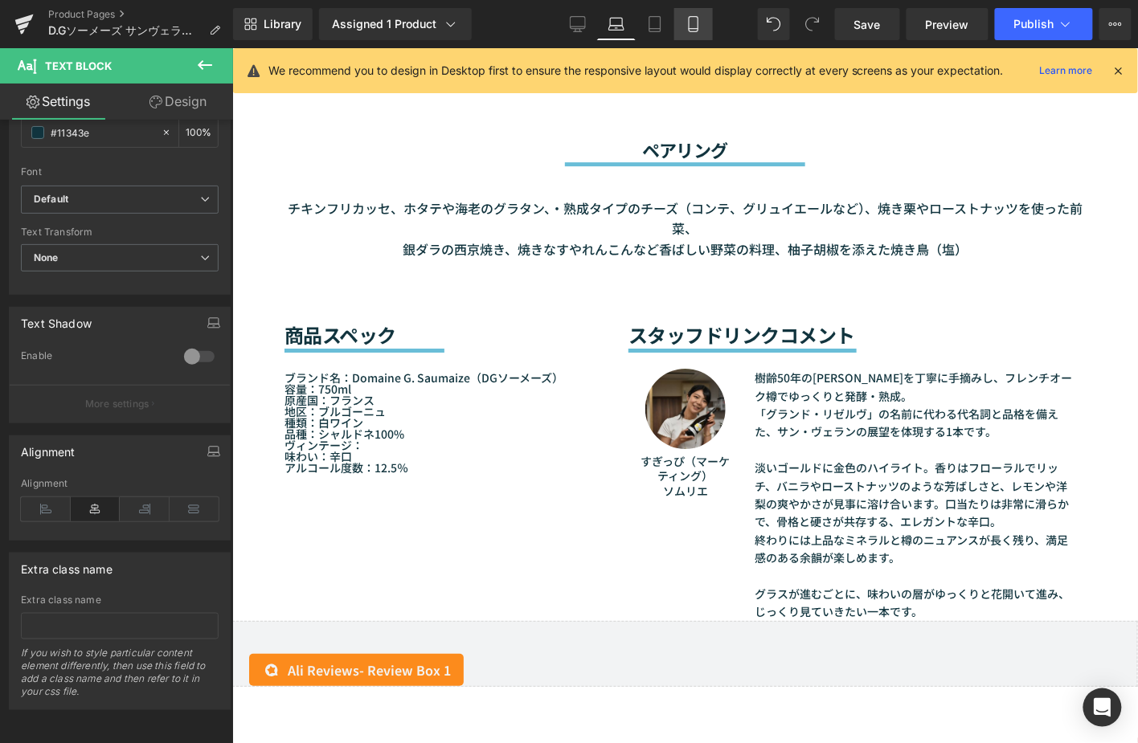
click at [688, 18] on icon at bounding box center [693, 24] width 16 height 16
type input "13"
type input "100"
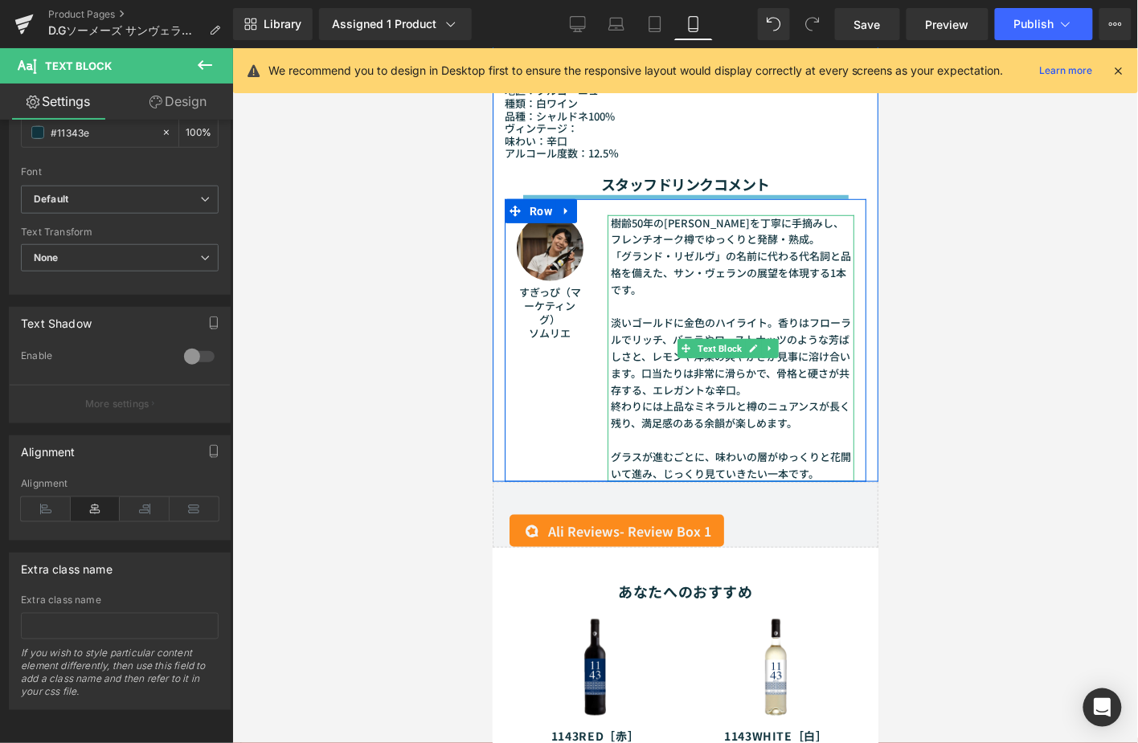
scroll to position [1950, 0]
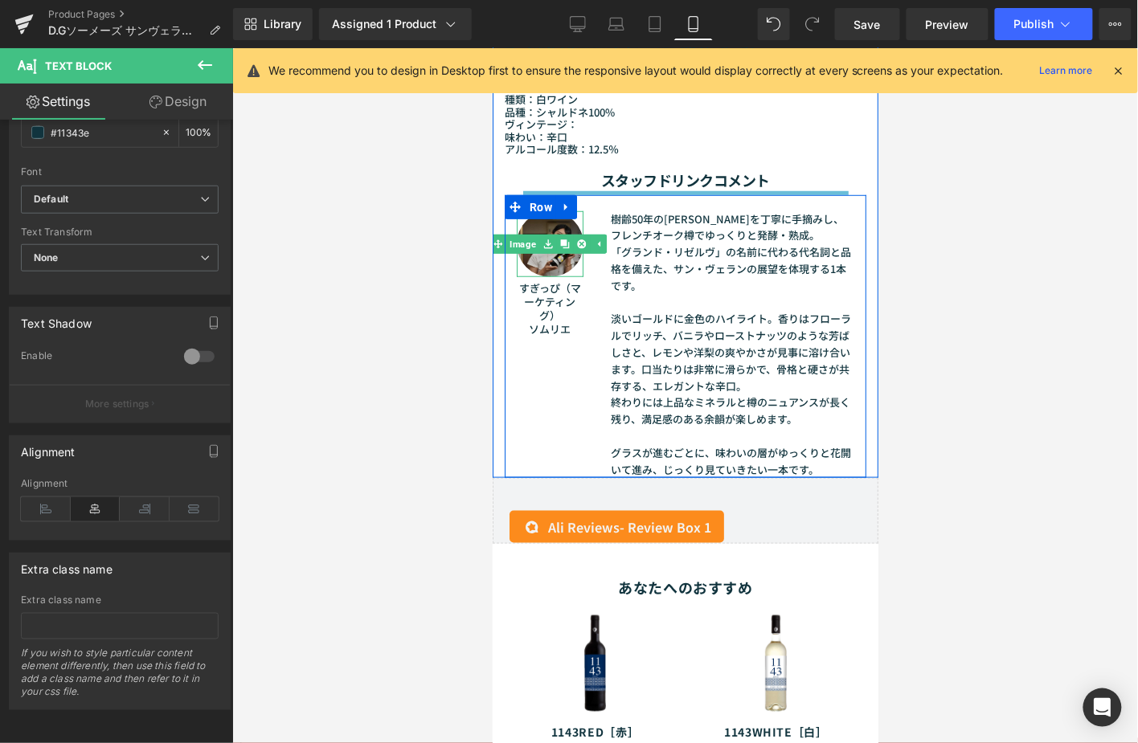
click at [531, 210] on img at bounding box center [549, 243] width 67 height 67
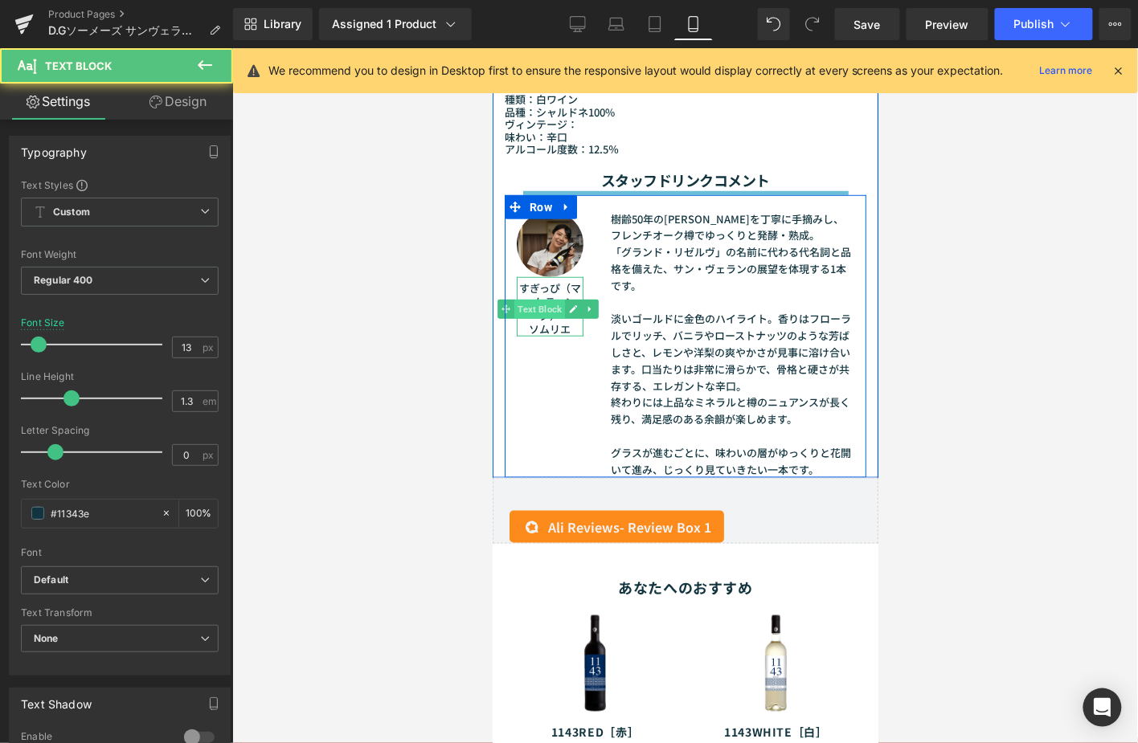
drag, startPoint x: 570, startPoint y: 301, endPoint x: 533, endPoint y: 273, distance: 45.8
click at [533, 276] on div "すぎっぴ（マーケティング） ソムリエ Text Block" at bounding box center [549, 305] width 67 height 59
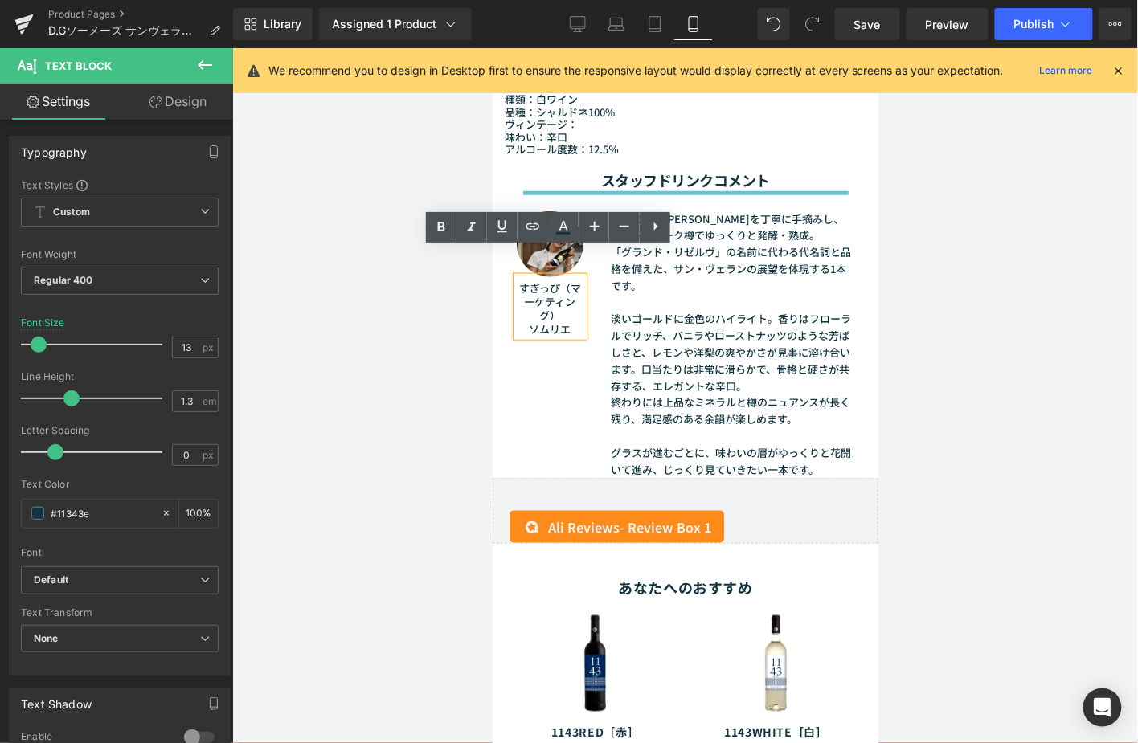
click at [533, 280] on font "すぎっぴ（マーケティング） ソムリエ" at bounding box center [549, 308] width 62 height 56
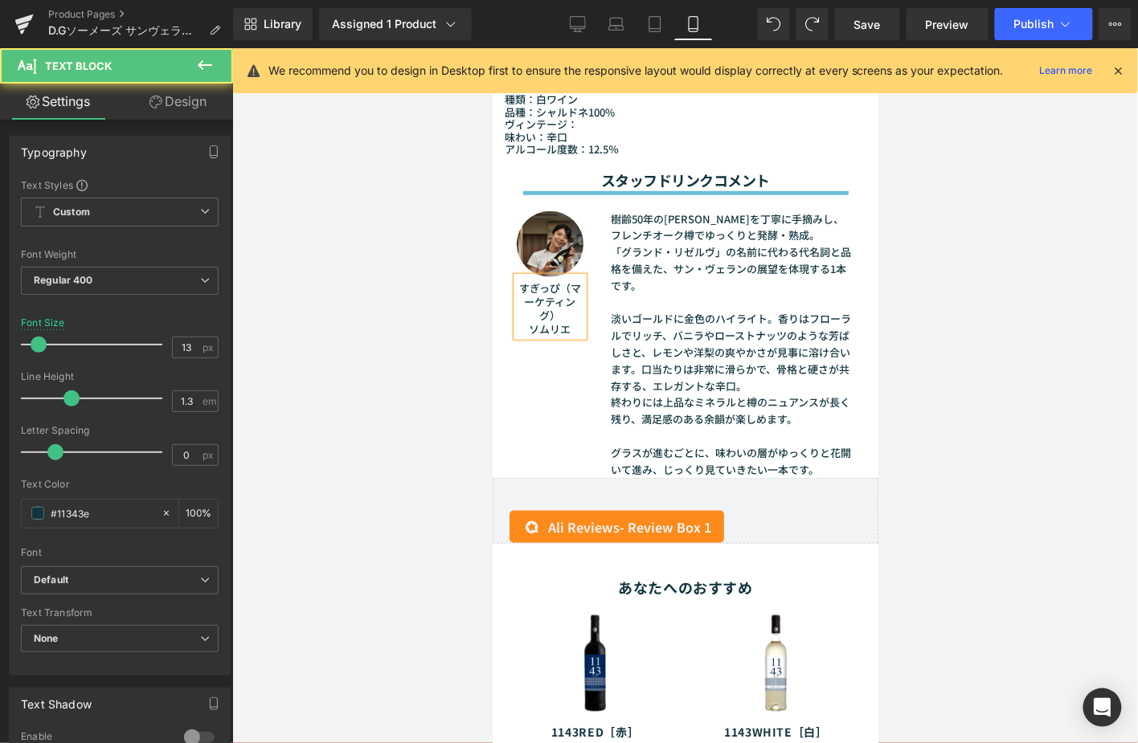
click at [574, 298] on p "すぎっぴ（マーケティング） ソムリエ" at bounding box center [549, 308] width 67 height 55
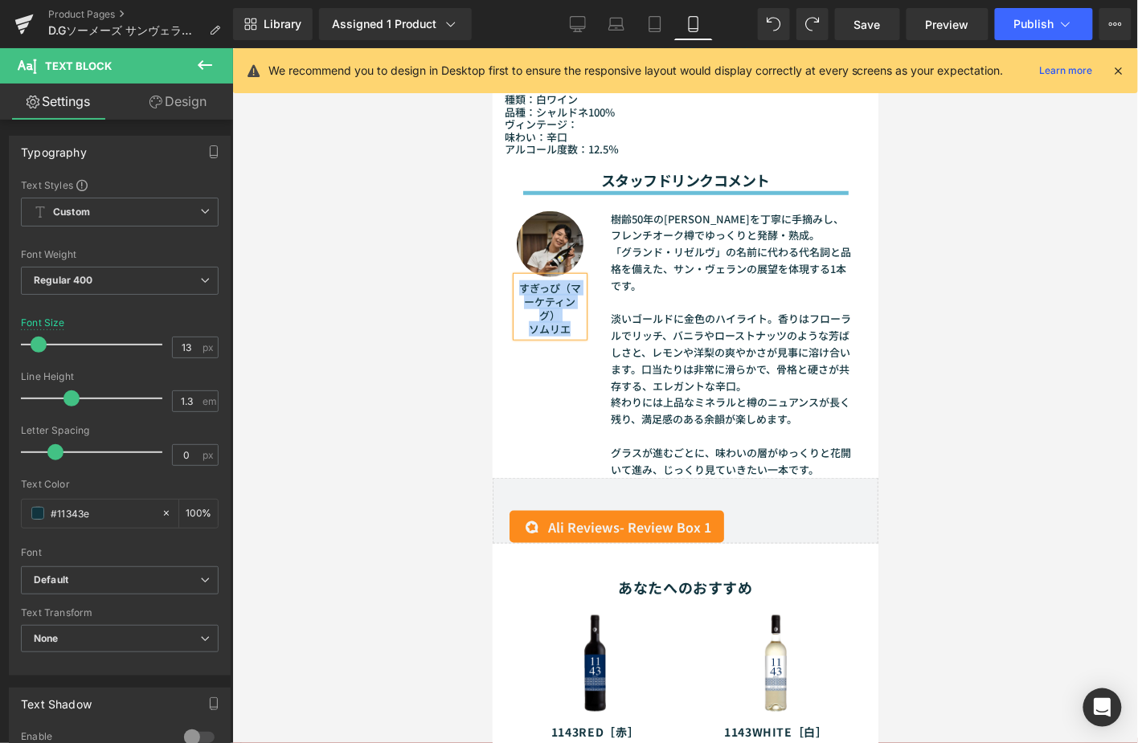
copy font "すぎっぴ（マーケティング） ソムリエ"
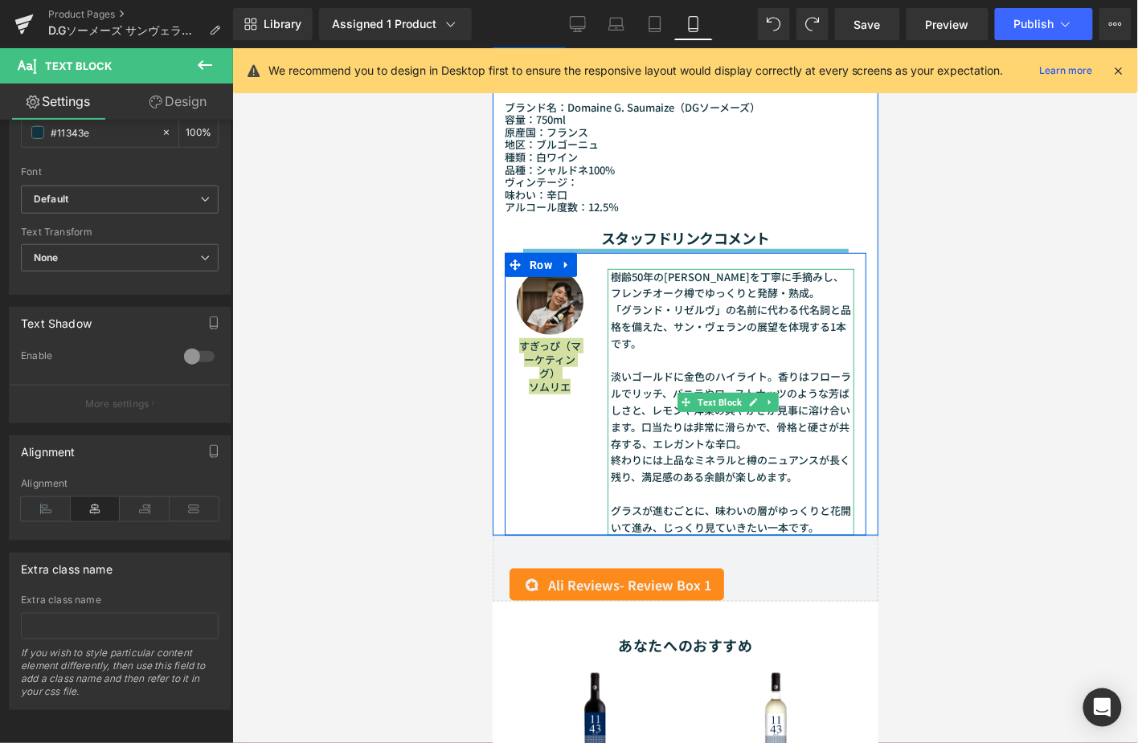
scroll to position [1861, 0]
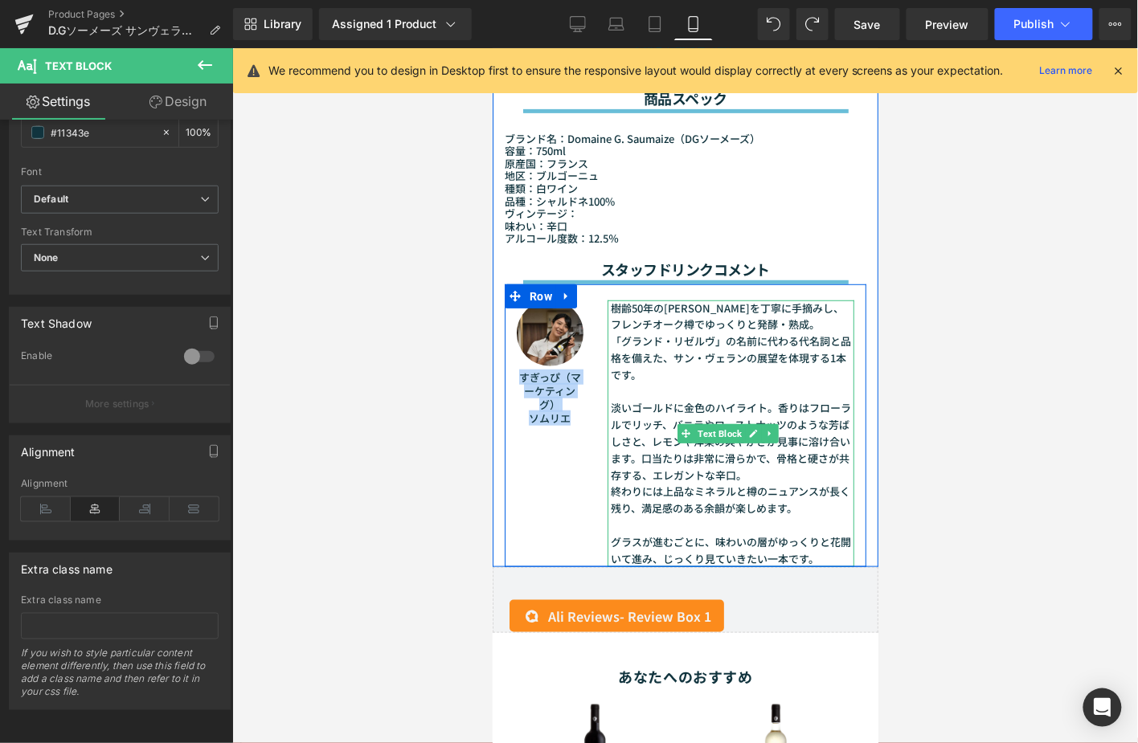
click at [704, 333] on font "「グランド・リゼルヴ」の名前に代わる代名詞と品格を備えた、サン・ヴェランの展望を体現する1本です。" at bounding box center [731, 357] width 240 height 49
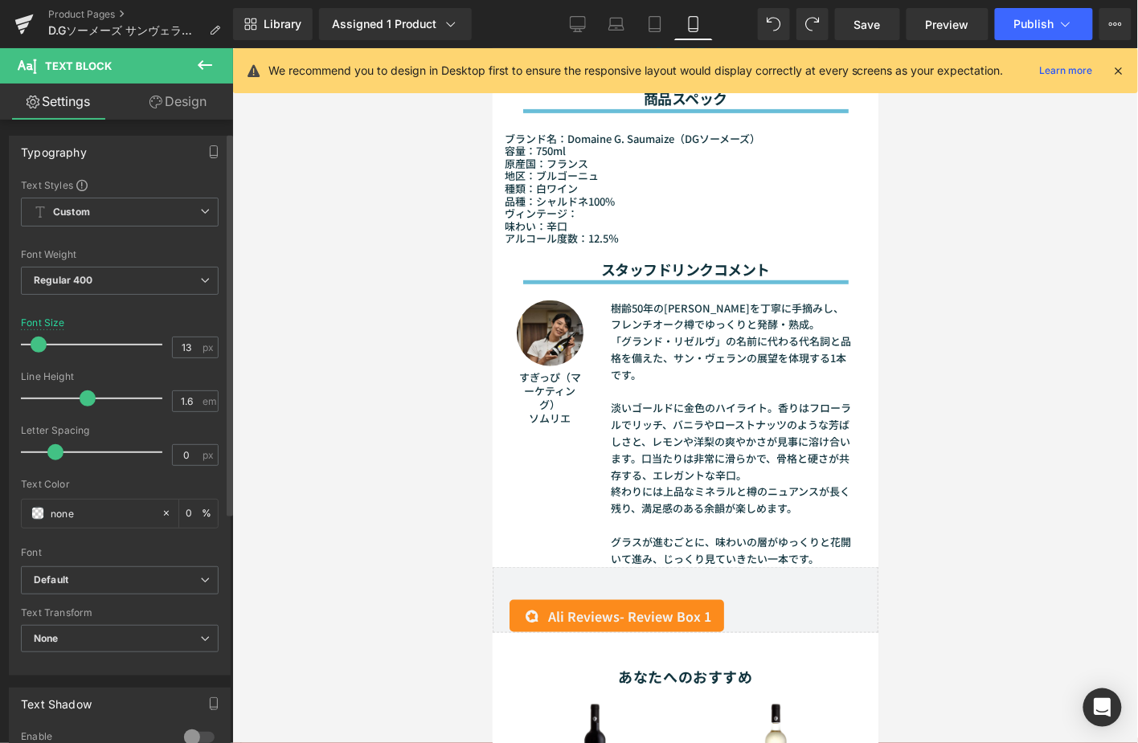
scroll to position [89, 0]
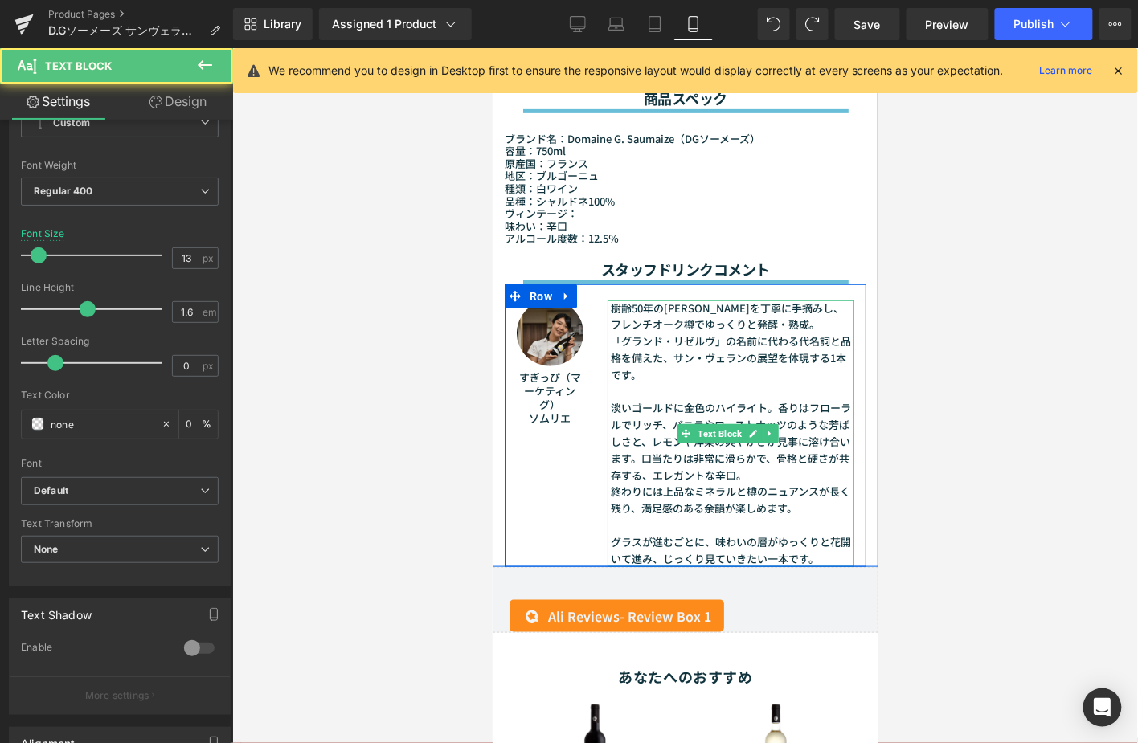
click at [631, 333] on font "「グランド・リゼルヴ」の名前に代わる代名詞と品格を備えた、サン・ヴェランの展望を体現する1本です。" at bounding box center [731, 357] width 240 height 49
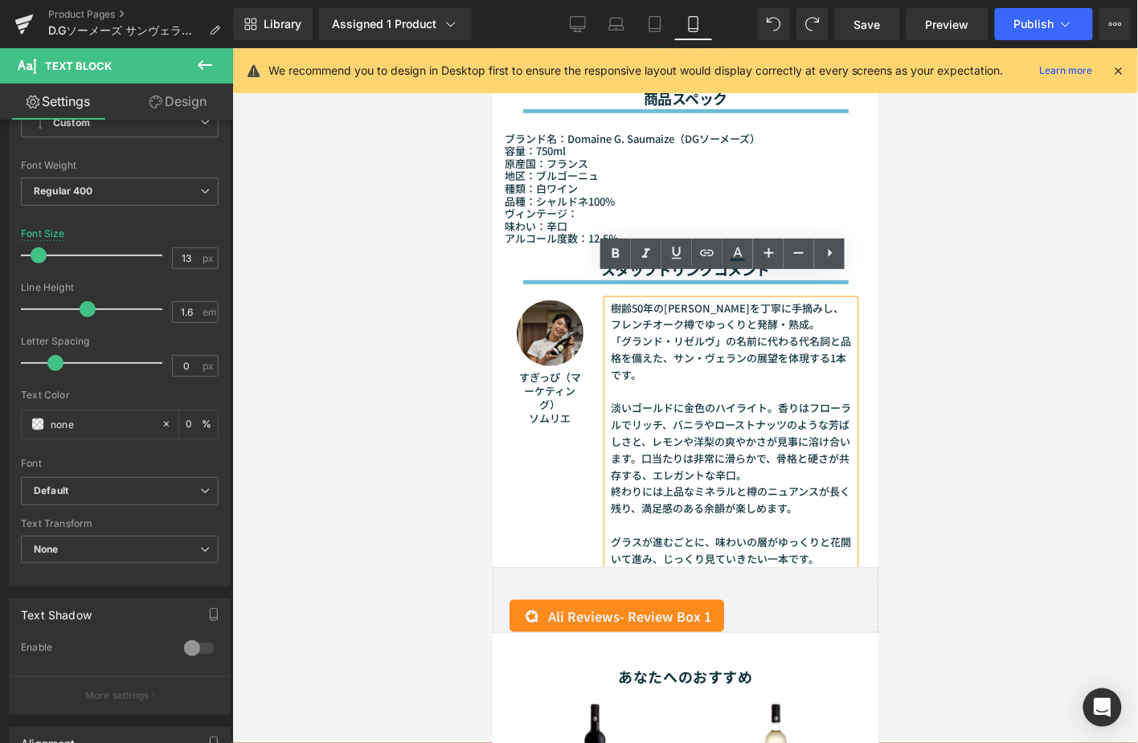
click at [700, 399] on font "淡いゴールドに金色のハイライト。香りはフローラルでリッチ、バニラやローストナッツのような芳ばしさと、レモンや洋梨の爽やかさが見事に溶け合います。口当たりは非常…" at bounding box center [731, 440] width 240 height 82
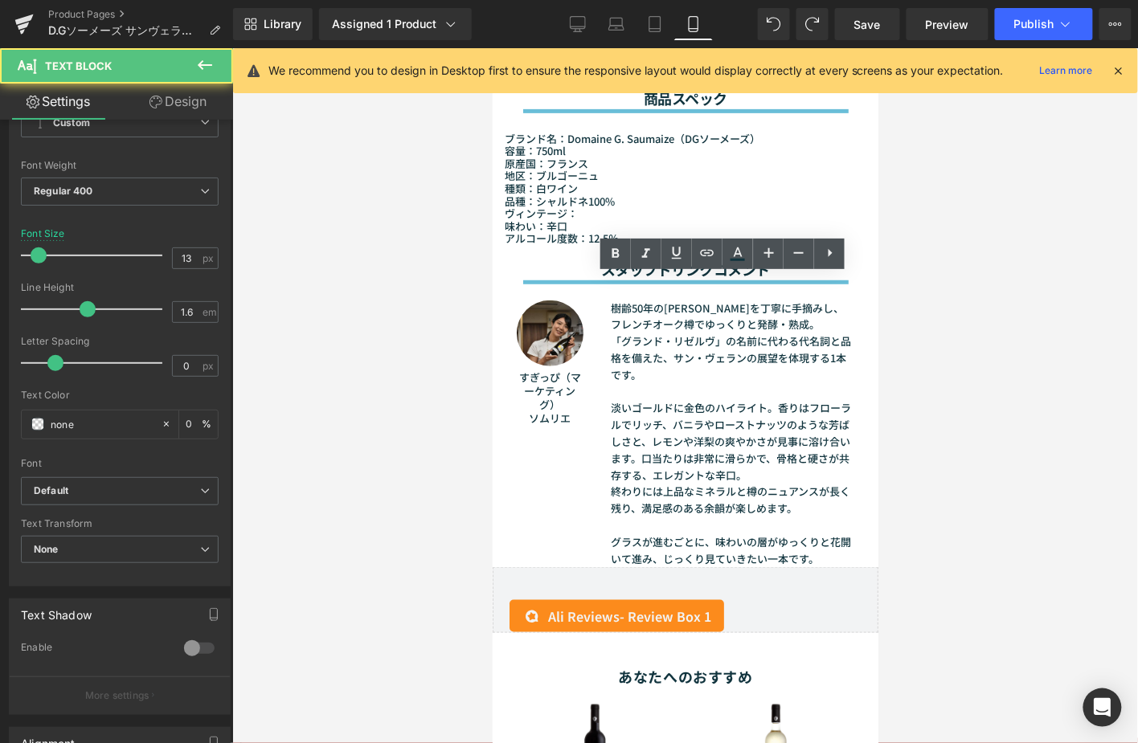
click at [960, 346] on div at bounding box center [684, 395] width 905 height 695
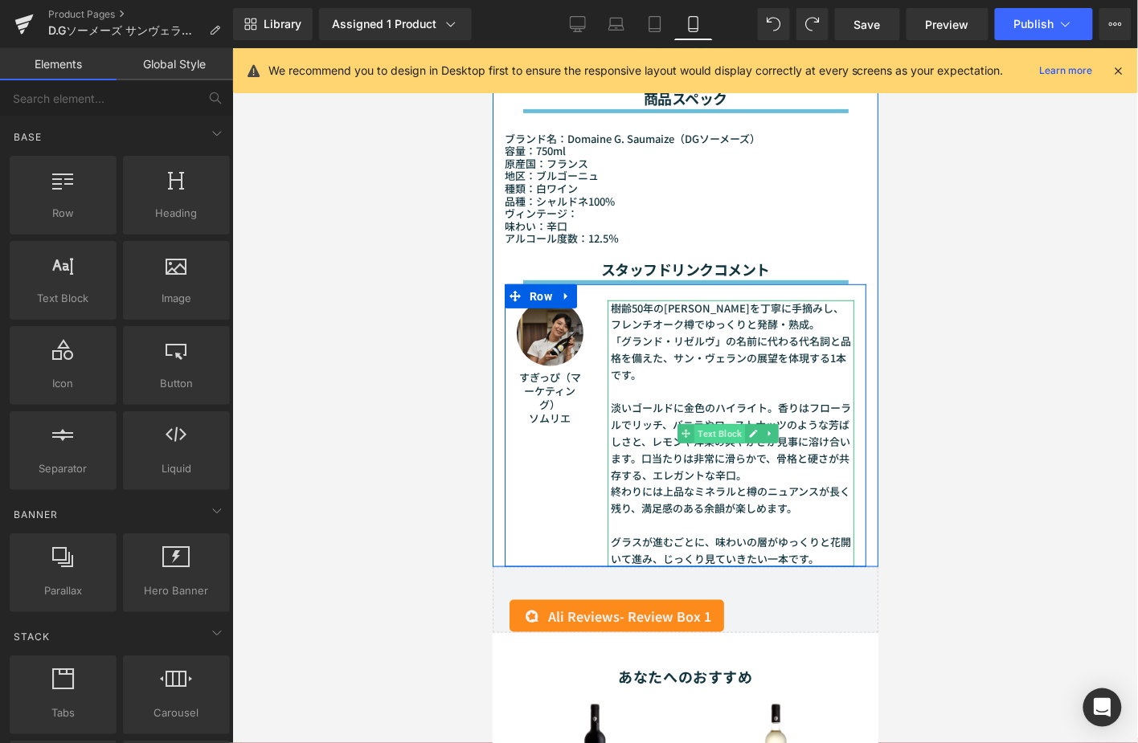
click at [717, 424] on span "Text Block" at bounding box center [718, 433] width 51 height 19
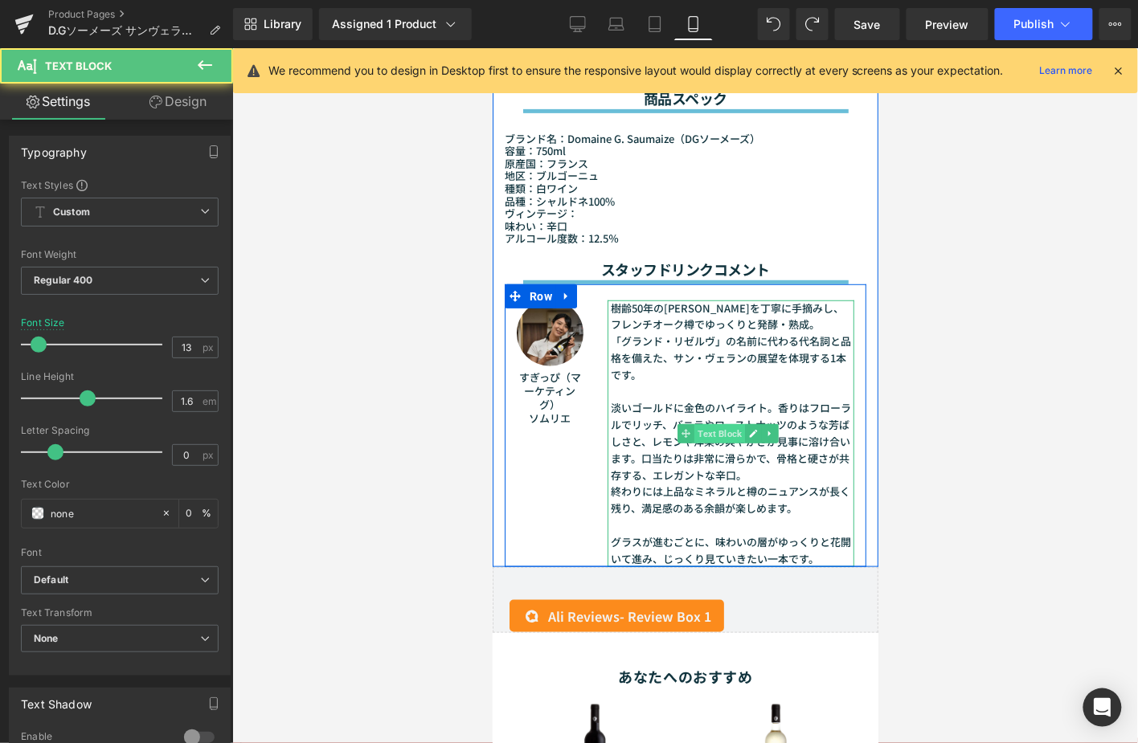
click at [717, 423] on span "Text Block" at bounding box center [718, 432] width 51 height 19
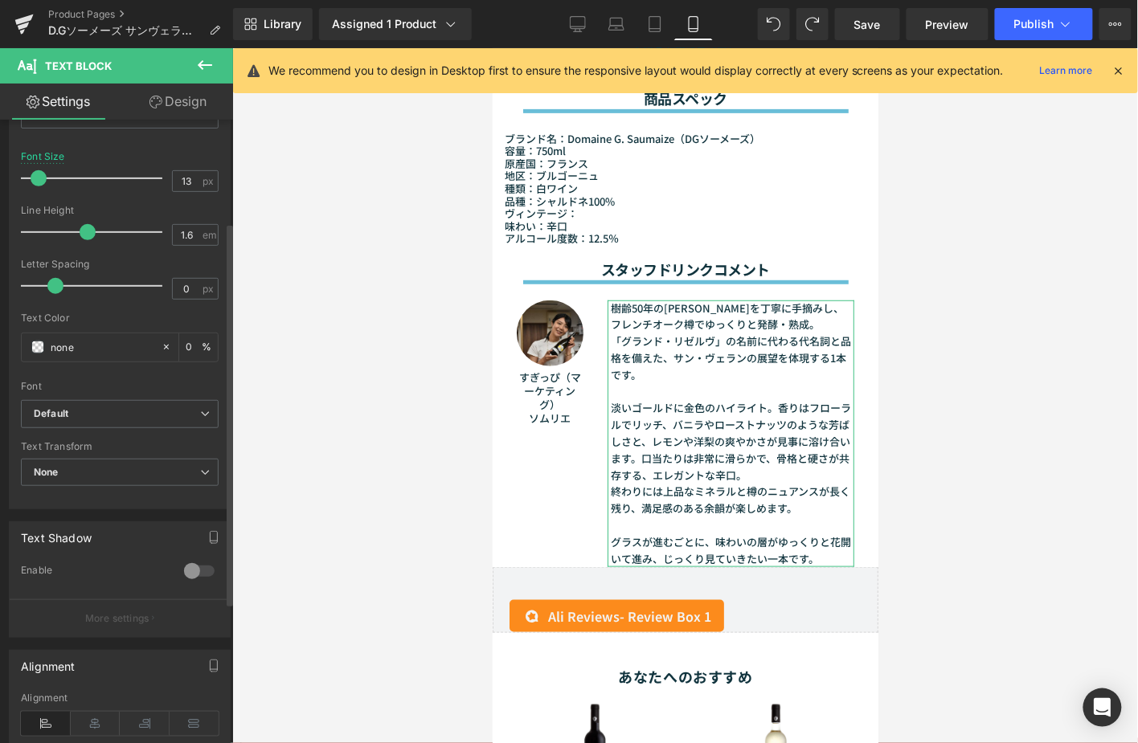
scroll to position [178, 0]
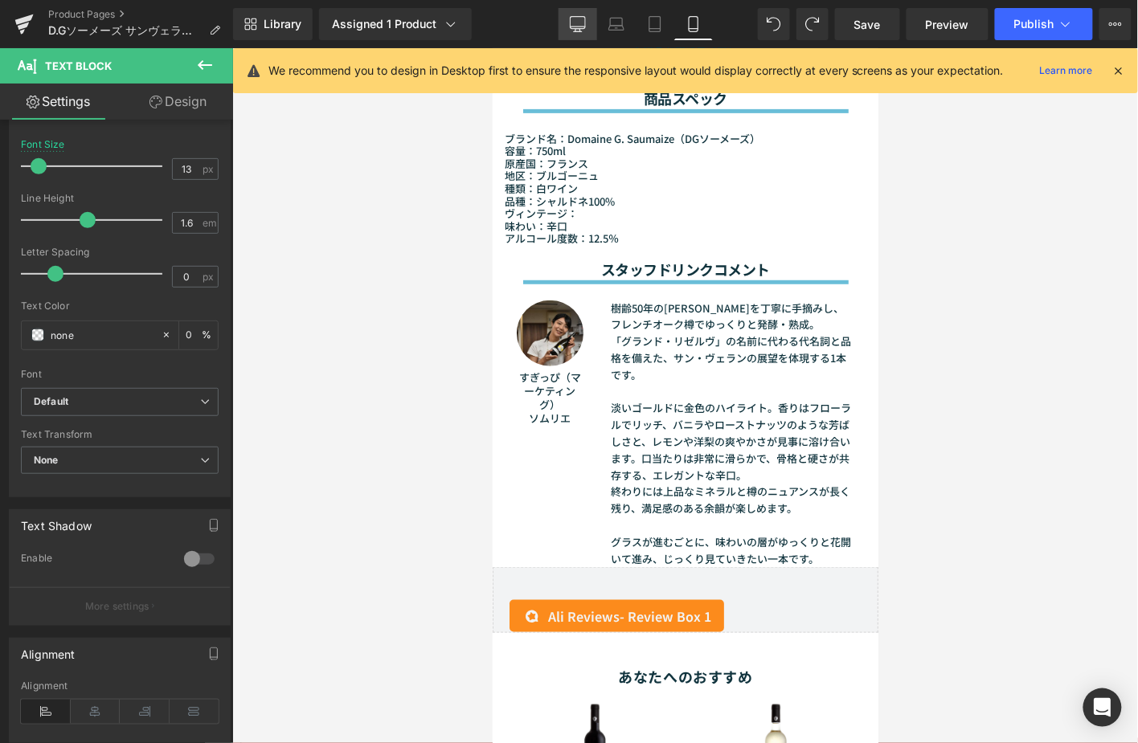
click at [580, 27] on icon at bounding box center [578, 24] width 16 height 16
type input "14"
type input "0"
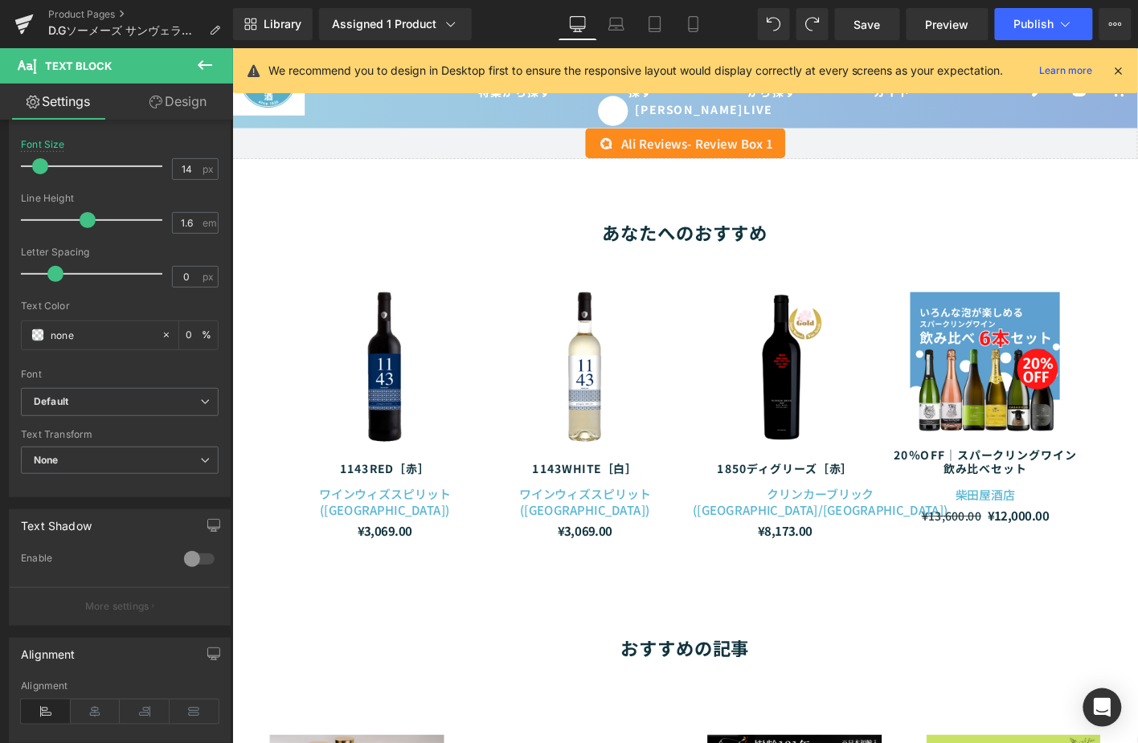
scroll to position [1433, 0]
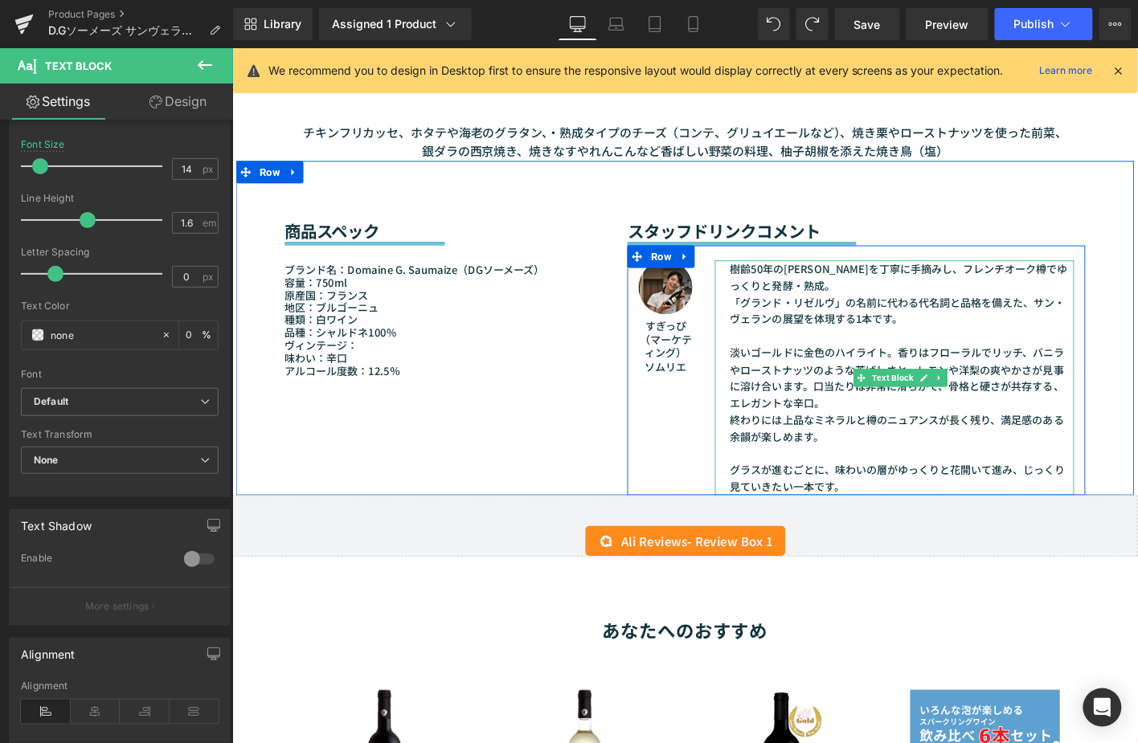
click at [838, 379] on font "淡いゴールドに金色のハイライト。香りはフローラルでリッチ、バニラやローストナッツのような芳ばしさと、レモンや洋梨の爽やかさが見事に溶け合います。口当たりは非常…" at bounding box center [945, 401] width 359 height 70
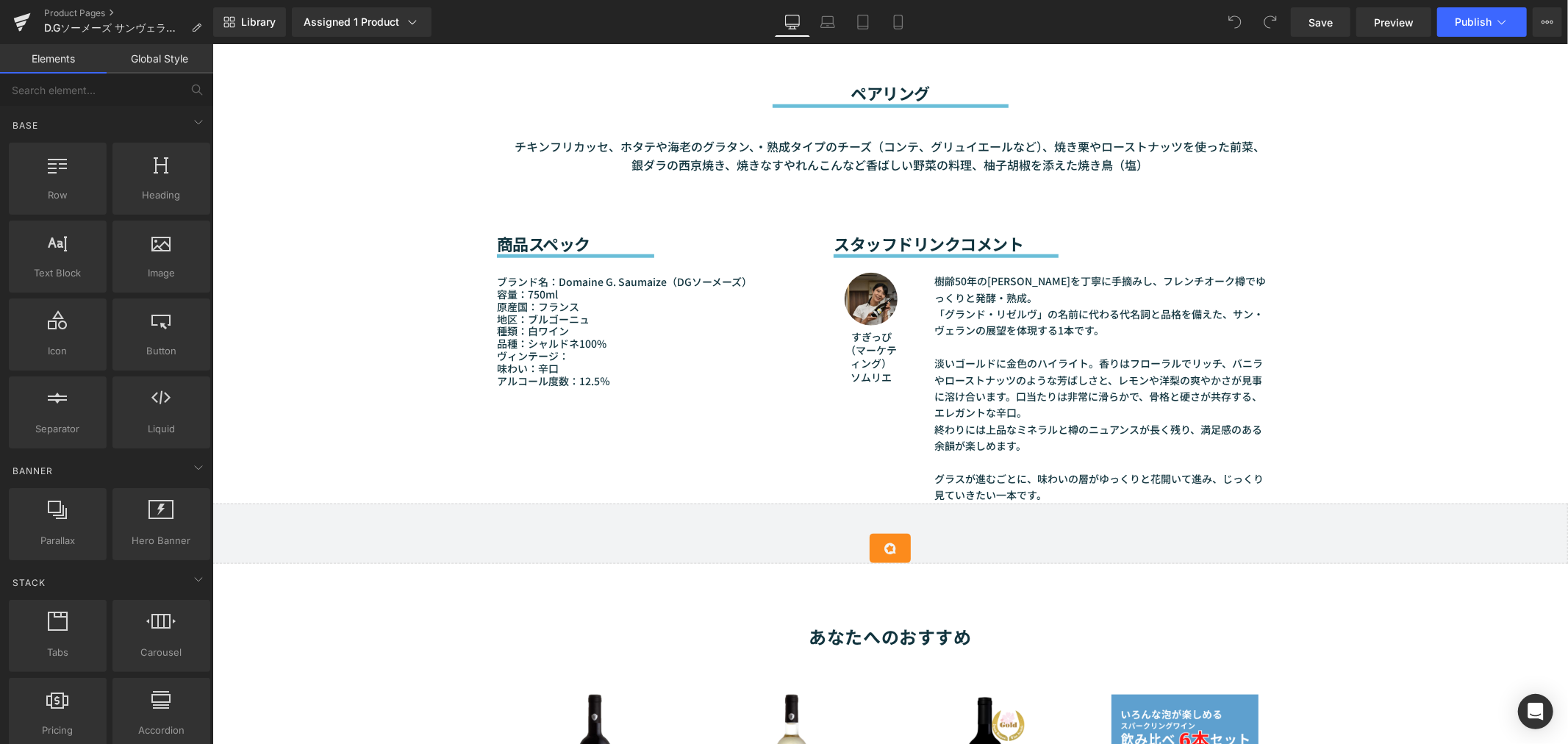
scroll to position [1307, 0]
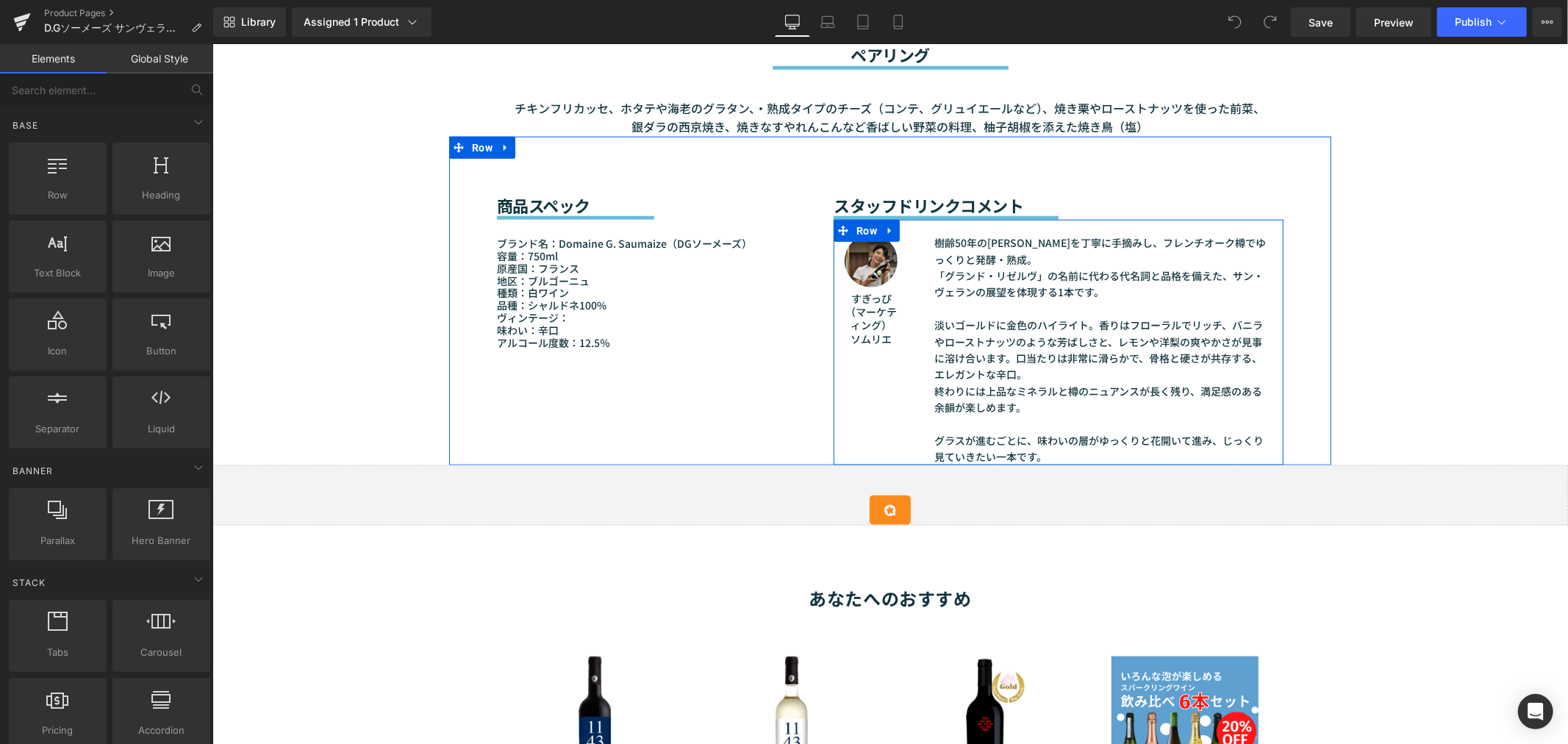
click at [995, 227] on div "Image すぎっぴ（マーケティング） ソムリエ Text Block 樹齢50年のシャルドネを丁寧に手摘みし、フレンチオーク樽でゆっくりと発酵・熟成。 「グ…" at bounding box center [1058, 341] width 450 height 245
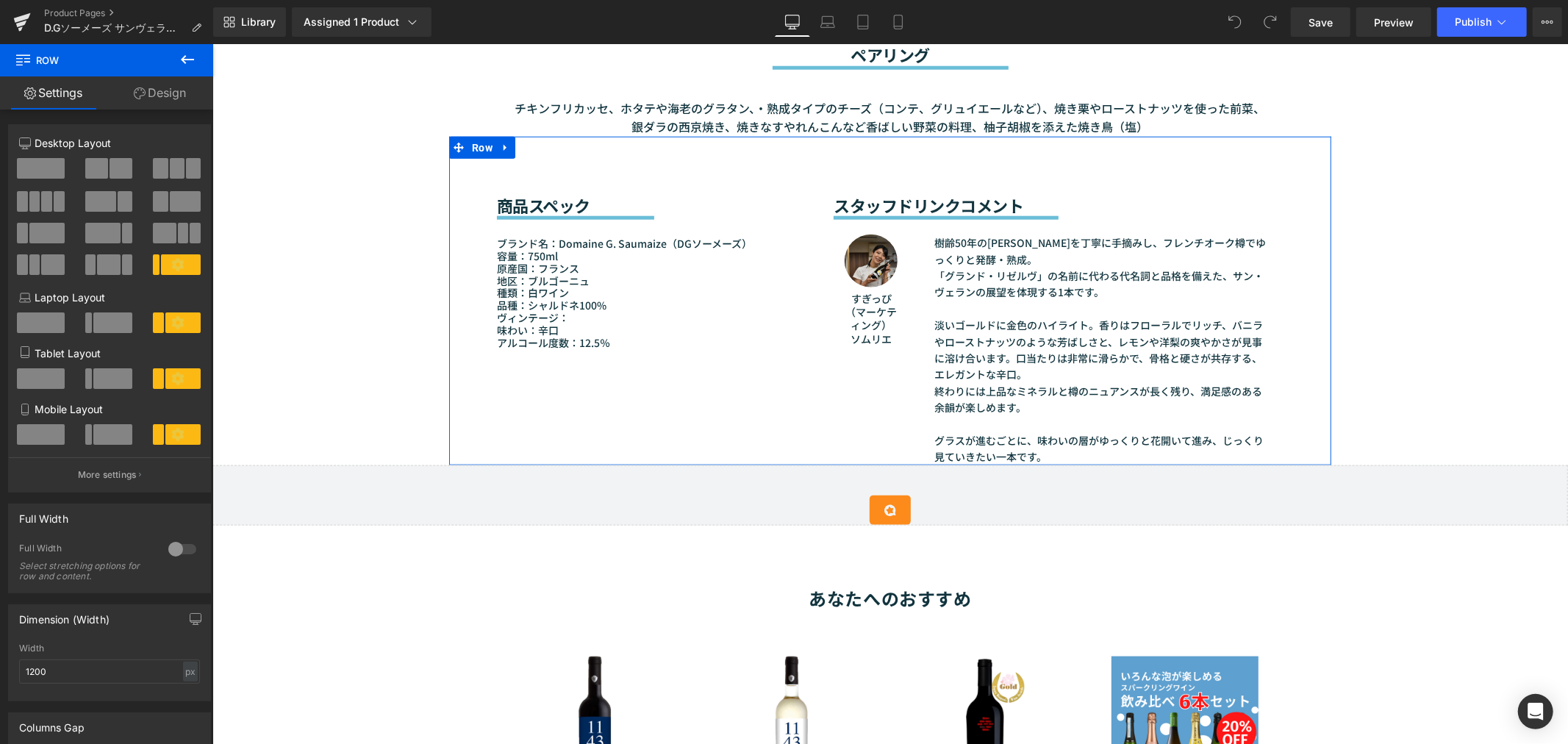
click at [809, 183] on div "商品スペック Heading Separator ブランド名：Domaine G. Saumaize（DGソーメーズ） 容量：750ml 原産国：フランス 地…" at bounding box center [653, 243] width 337 height 212
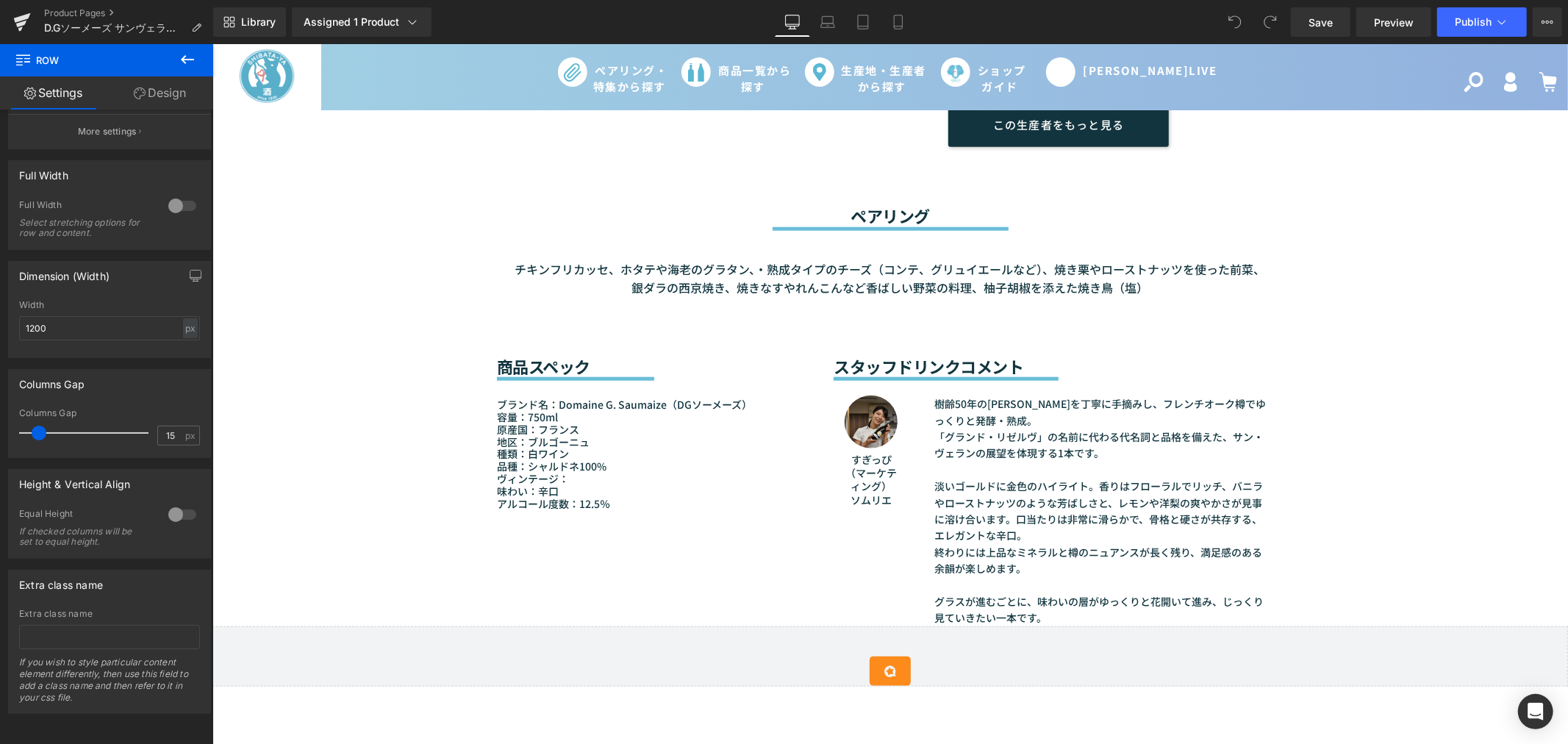
scroll to position [1143, 0]
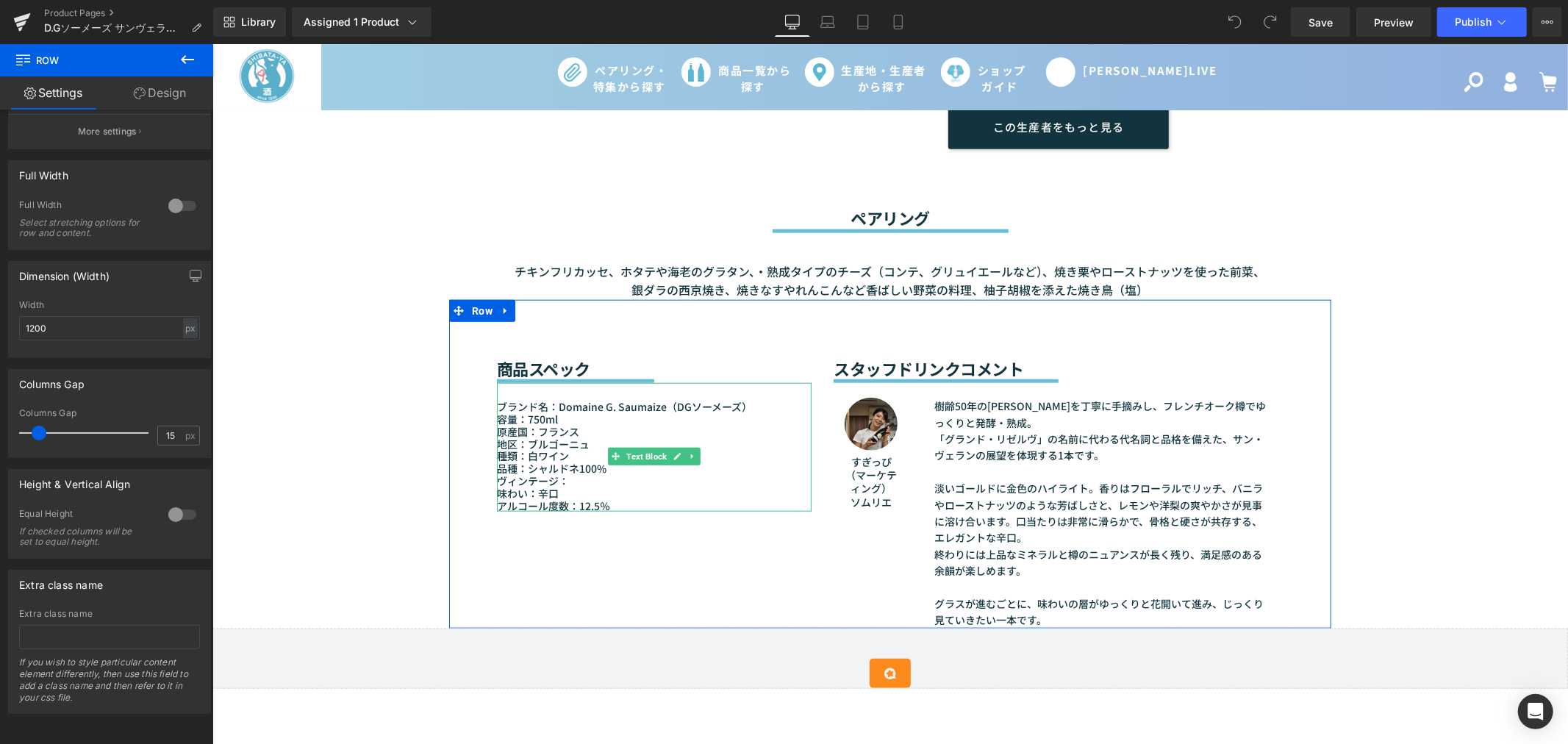
click at [547, 437] on font "地区：ブルゴーニュ" at bounding box center [542, 443] width 92 height 15
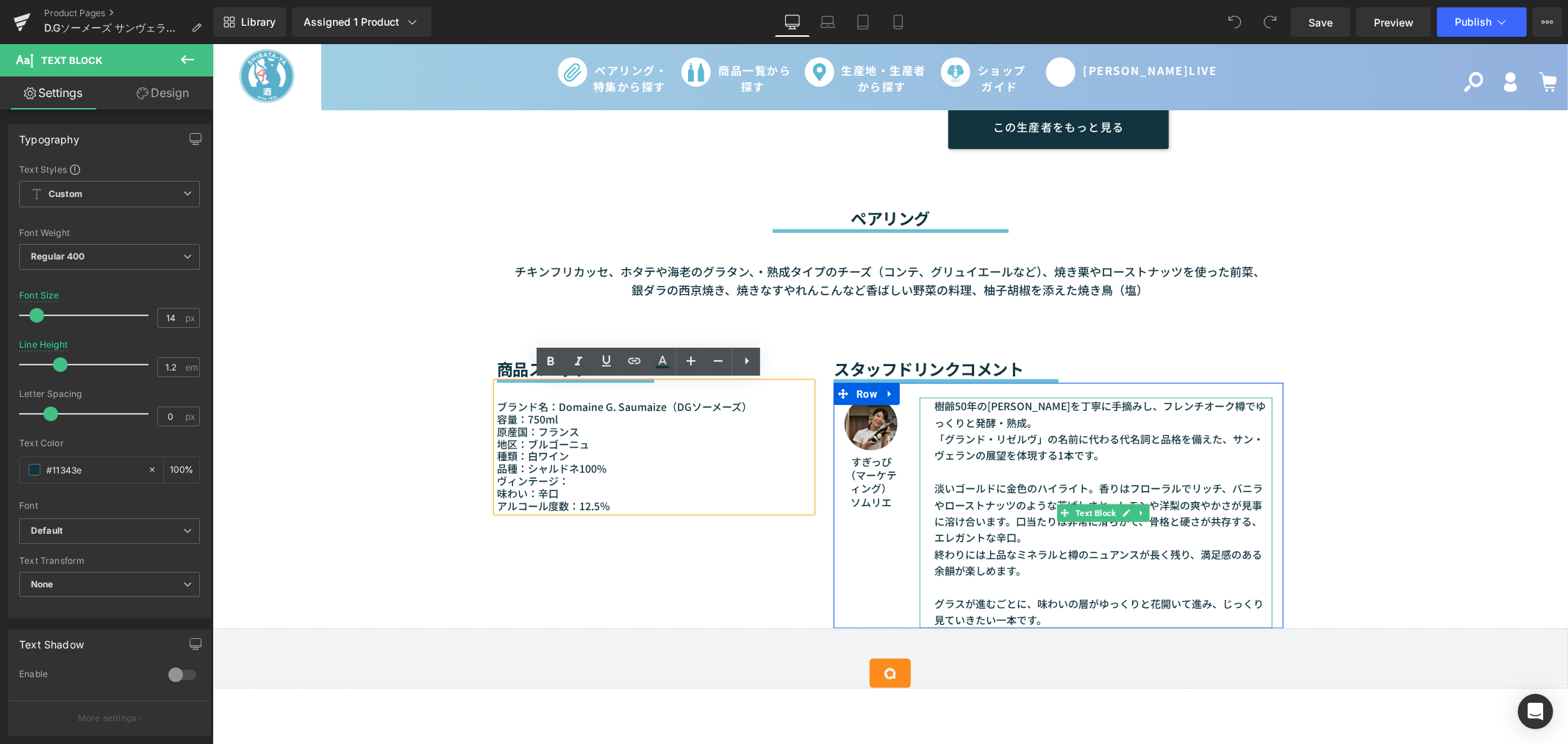
click at [948, 455] on font "「グランド・リゼルヴ」の名前に代わる代名詞と品格を備えた、サン・ヴェランの展望を体現する1本です。" at bounding box center [1098, 447] width 329 height 31
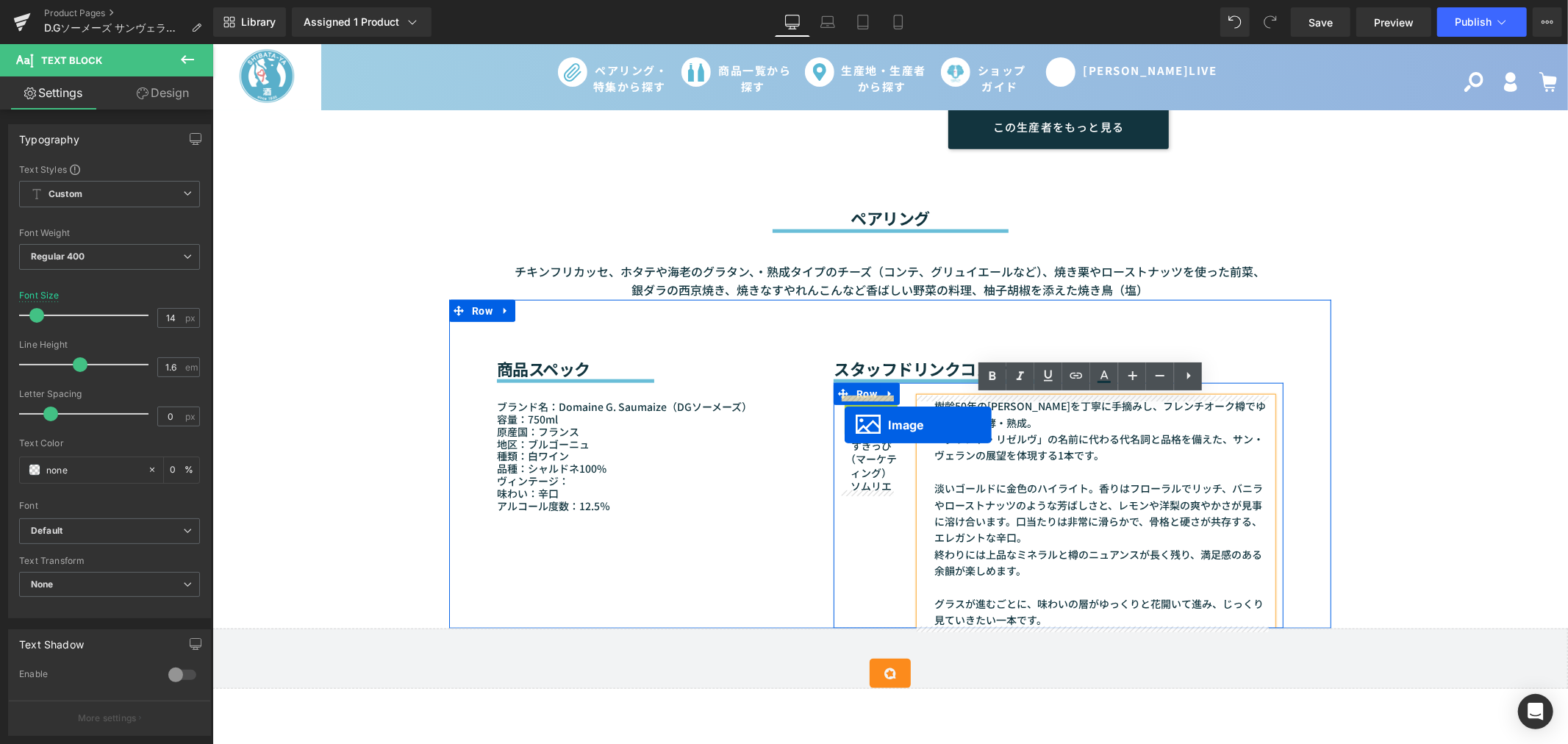
drag, startPoint x: 876, startPoint y: 419, endPoint x: 843, endPoint y: 425, distance: 33.5
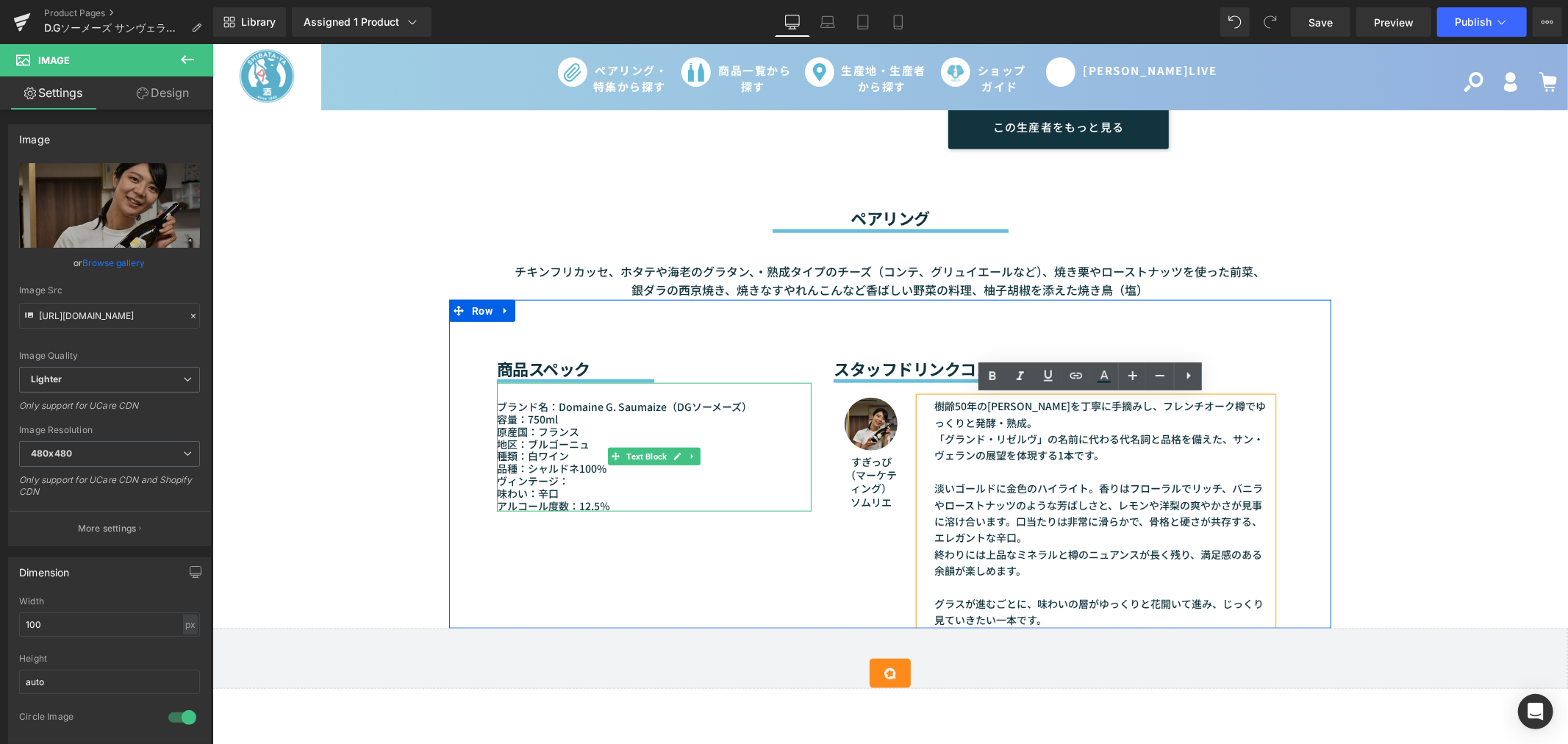
click at [791, 444] on p "地区：ブルゴーニュ" at bounding box center [653, 444] width 315 height 13
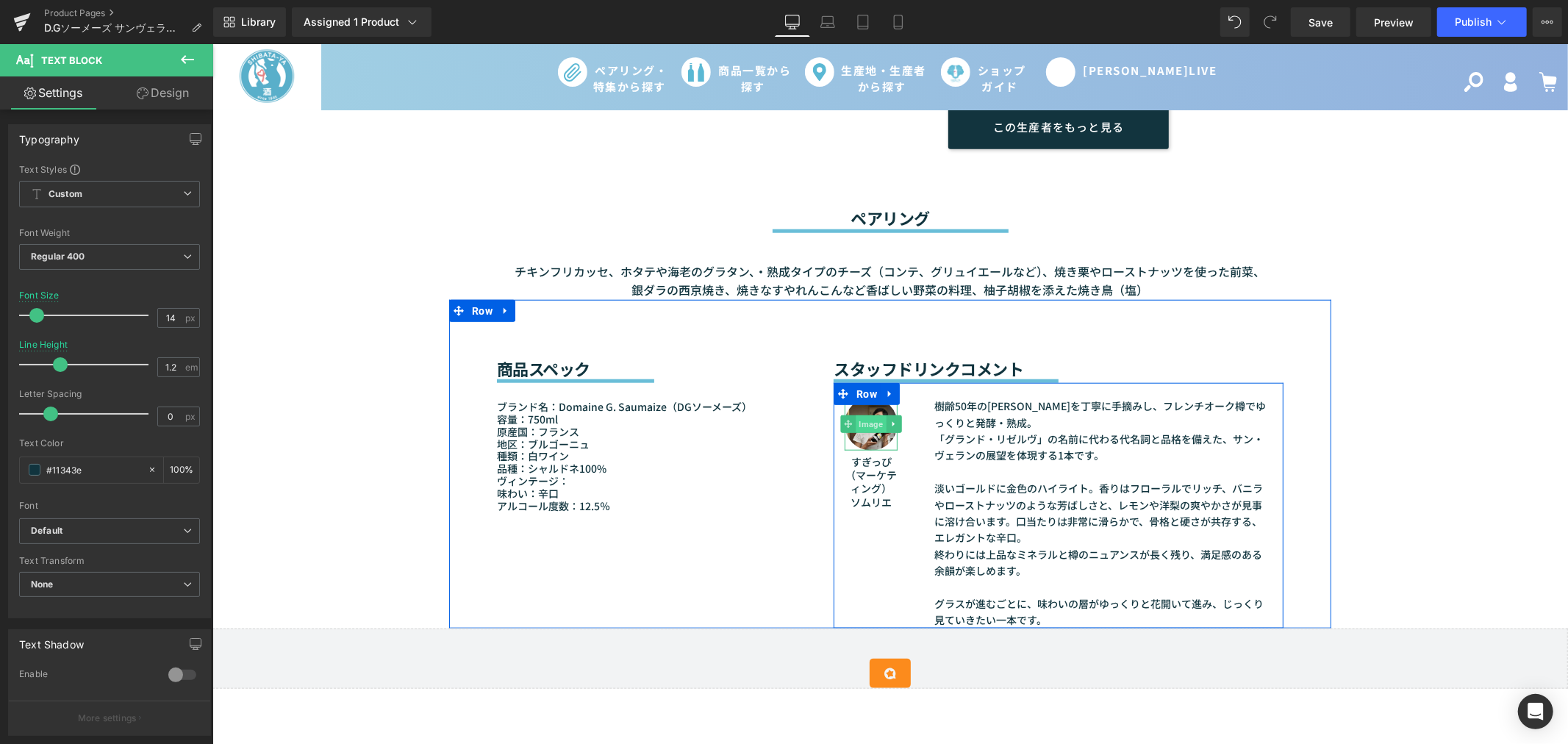
click at [875, 427] on span "Image" at bounding box center [870, 423] width 30 height 17
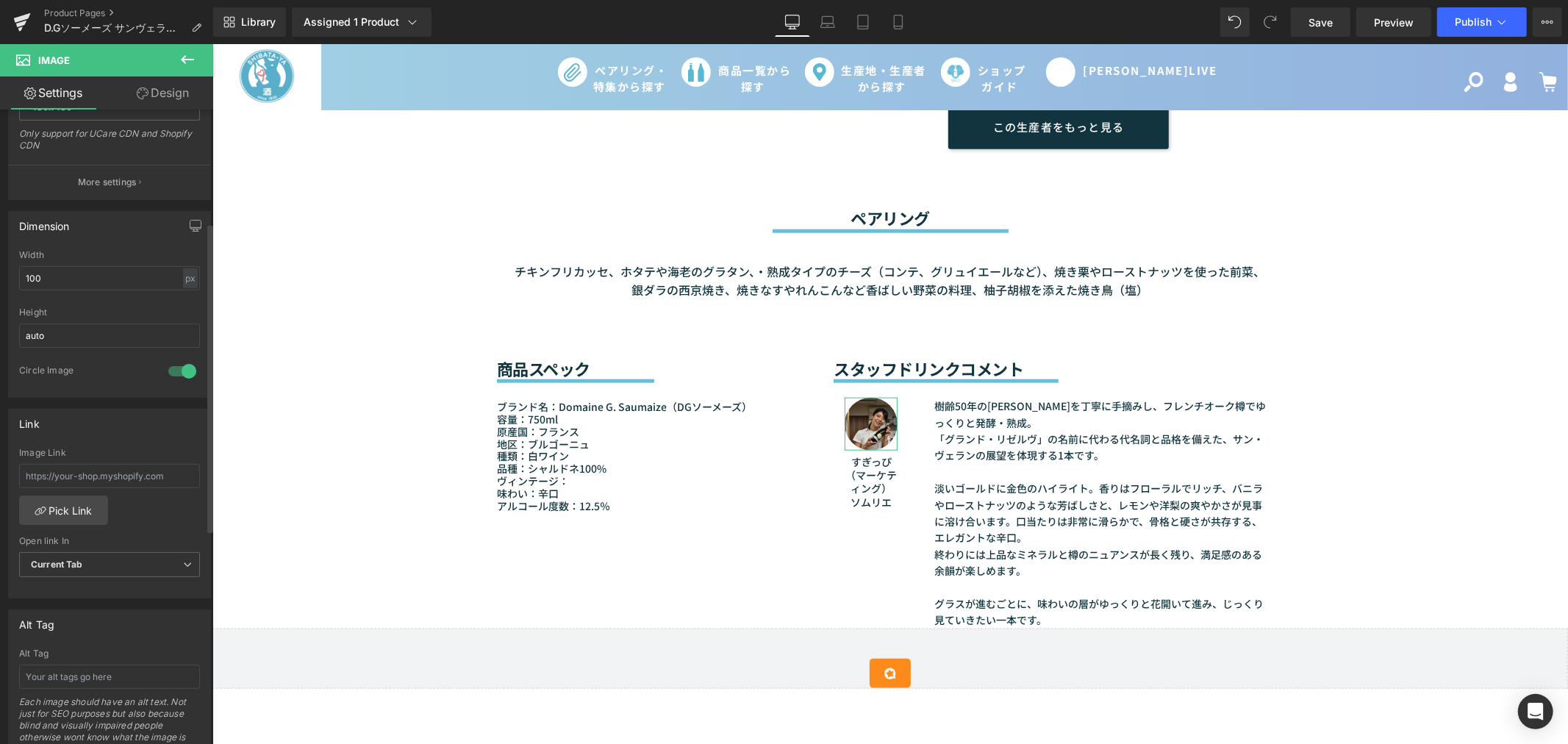
scroll to position [0, 0]
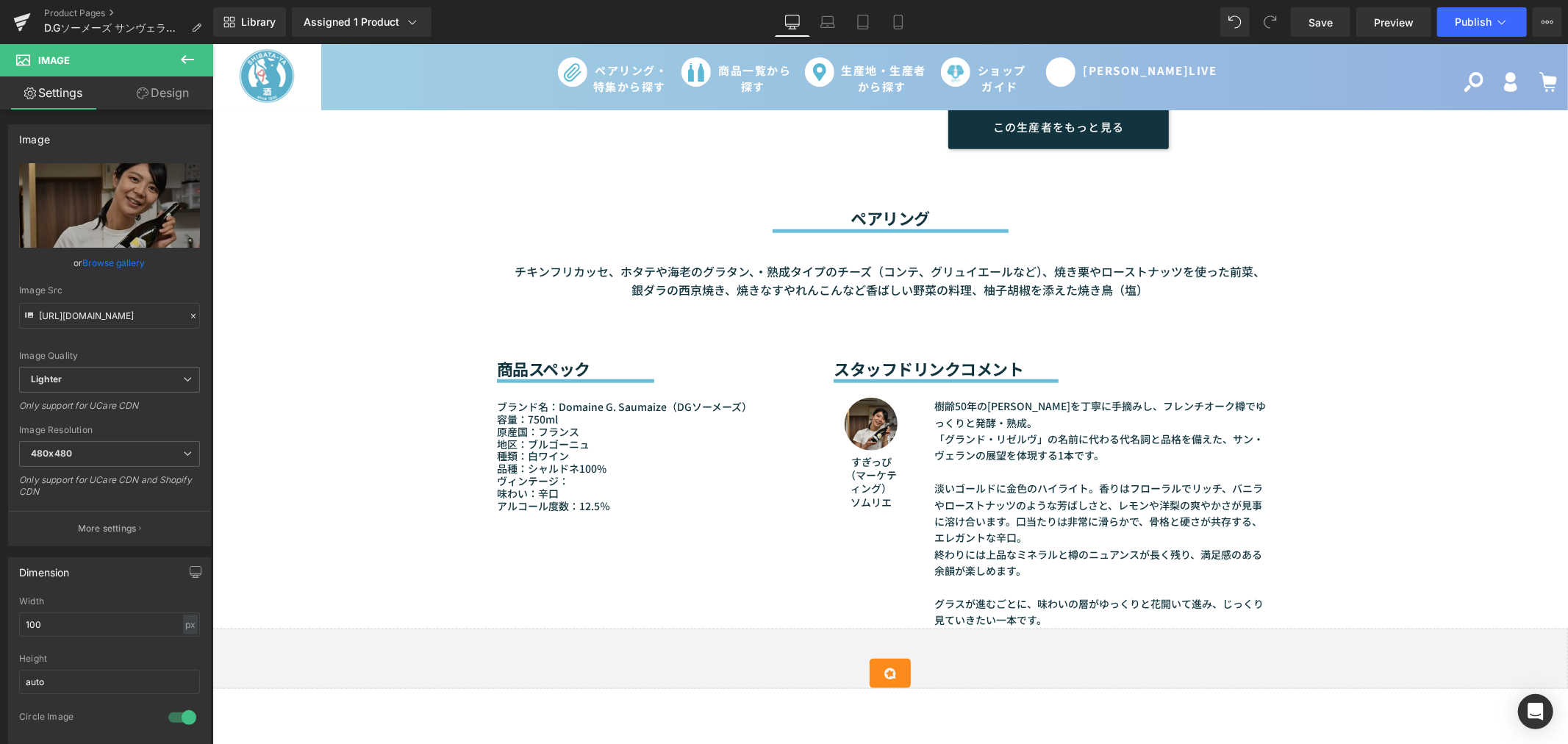
click at [607, 469] on p "品種：シャルドネ100%" at bounding box center [653, 469] width 315 height 13
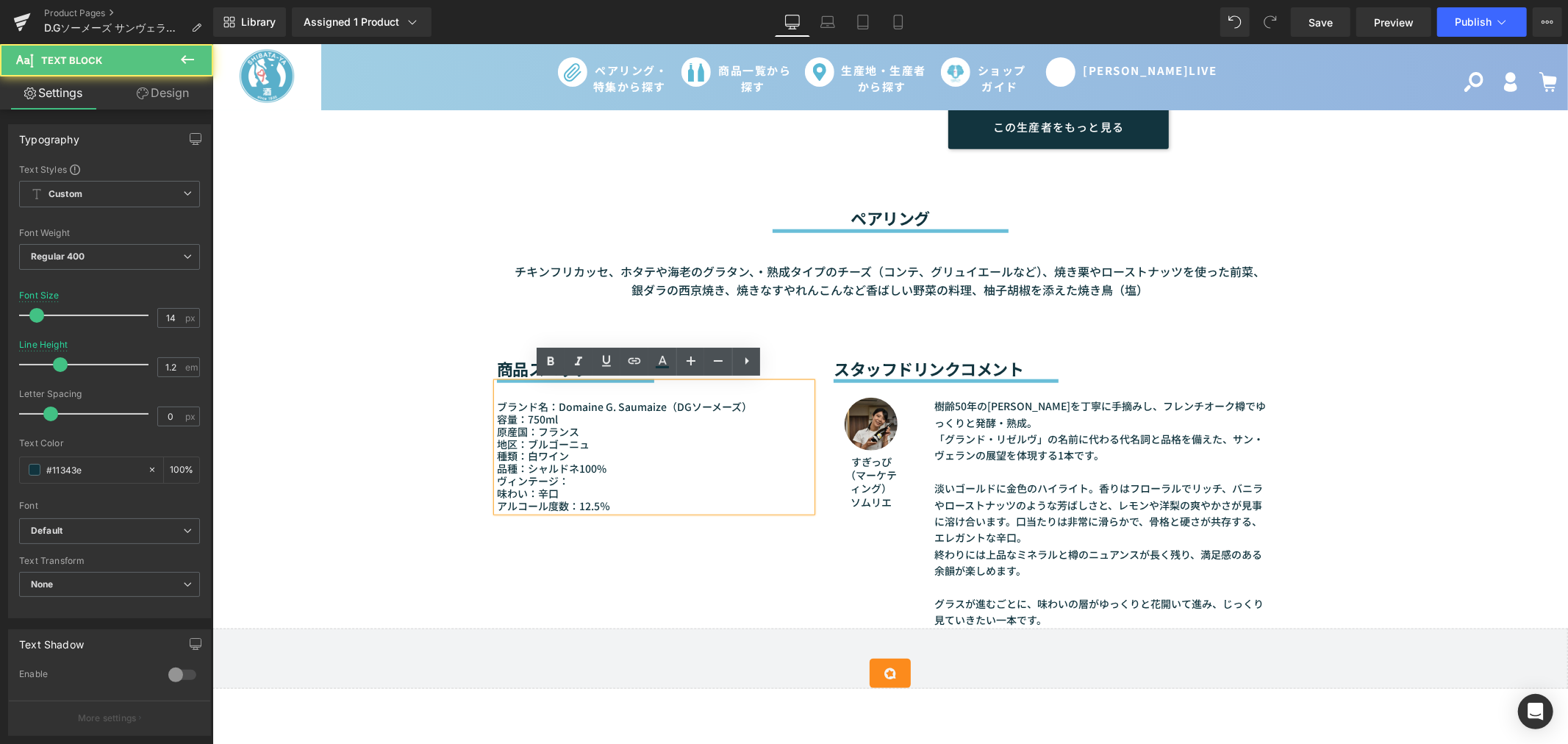
click at [577, 466] on font "品種：シャルドネ100%" at bounding box center [551, 468] width 110 height 15
drag, startPoint x: 576, startPoint y: 481, endPoint x: 490, endPoint y: 479, distance: 86.0
click at [496, 479] on p "ヴィンテージ：" at bounding box center [653, 480] width 315 height 13
click at [615, 492] on p "アルコール度数：12.5％" at bounding box center [653, 493] width 315 height 13
click at [626, 477] on p "味わい：辛口" at bounding box center [653, 480] width 315 height 13
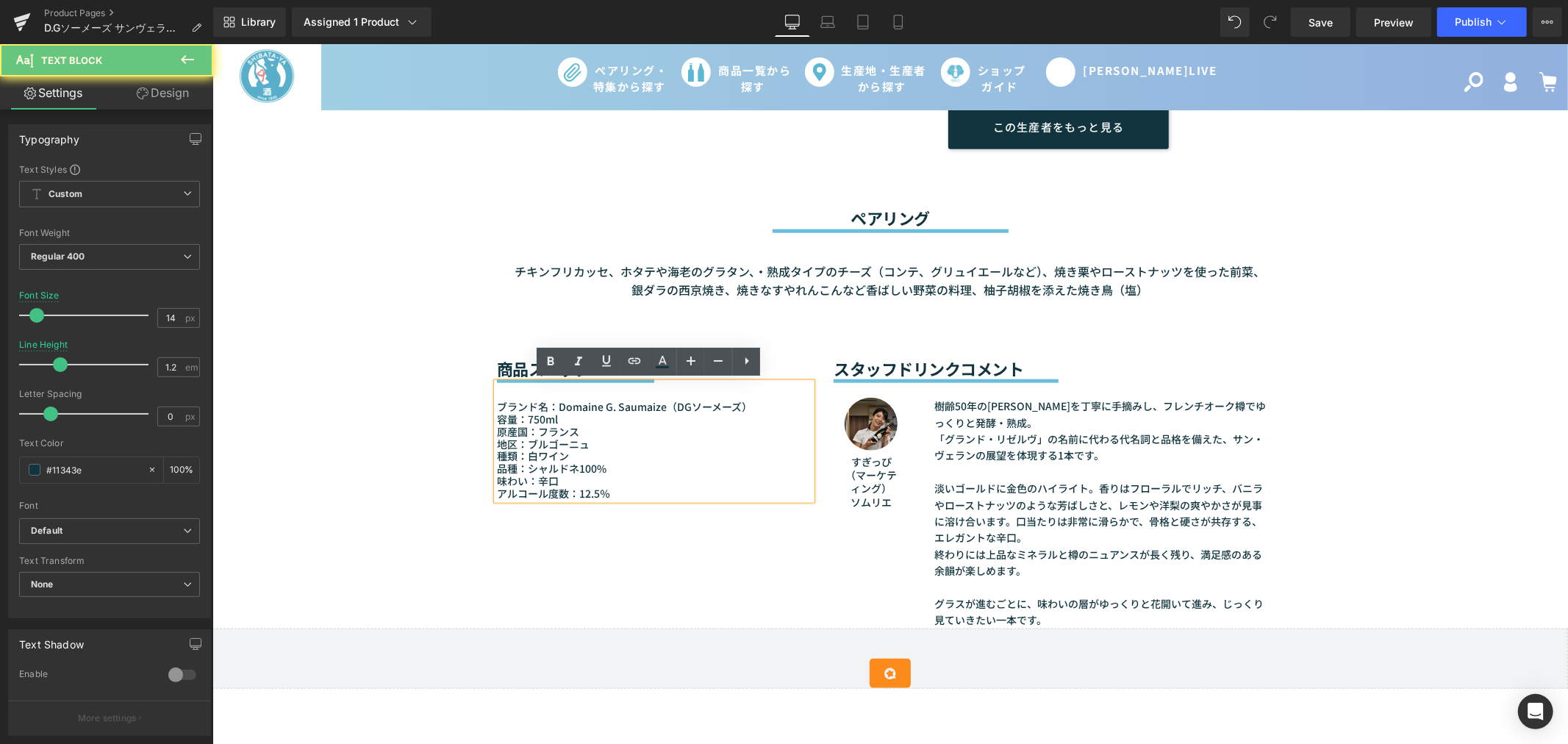
click at [623, 480] on p "味わい：辛口" at bounding box center [653, 480] width 315 height 13
click at [620, 493] on p "アルコール度数：12.5％" at bounding box center [653, 493] width 315 height 13
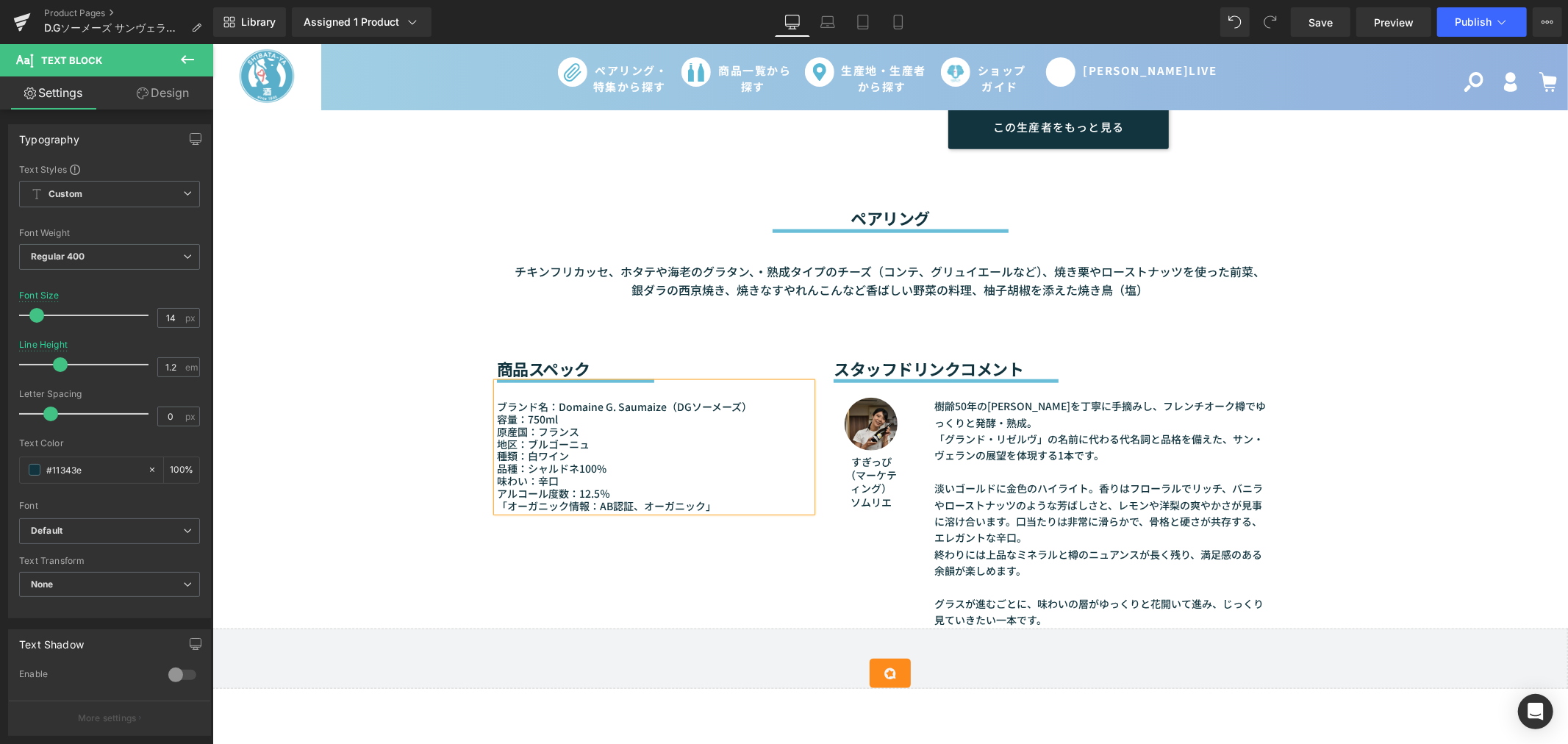
click at [497, 502] on font "「オーガニック情報：AB認証、オーガニック」" at bounding box center [605, 505] width 219 height 15
click at [715, 502] on p "オーガニック情報：AB認証、オーガニック」" at bounding box center [653, 505] width 315 height 13
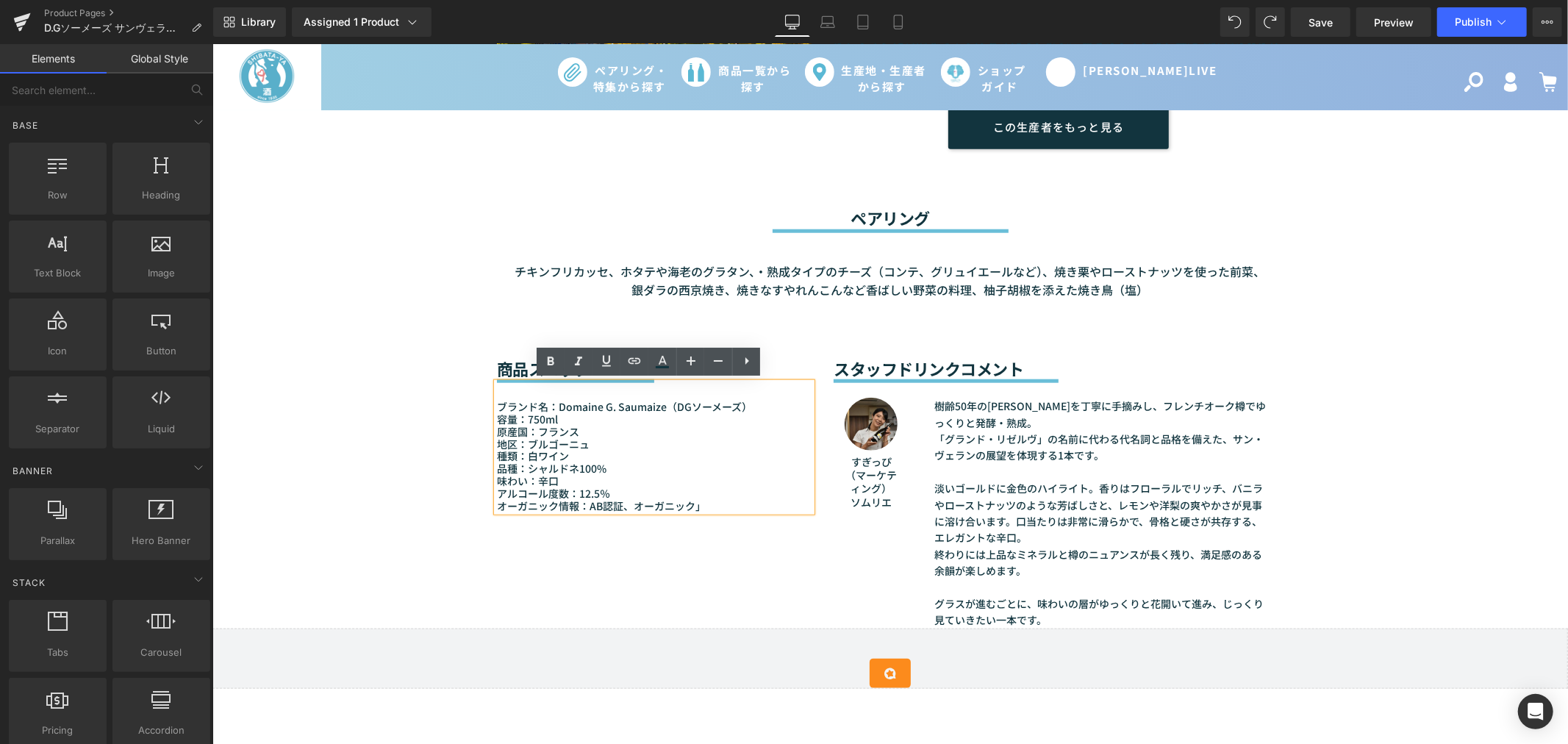
click at [1352, 437] on div "Sale Off (P) Image (P) Image List" at bounding box center [888, 329] width 1355 height 2645
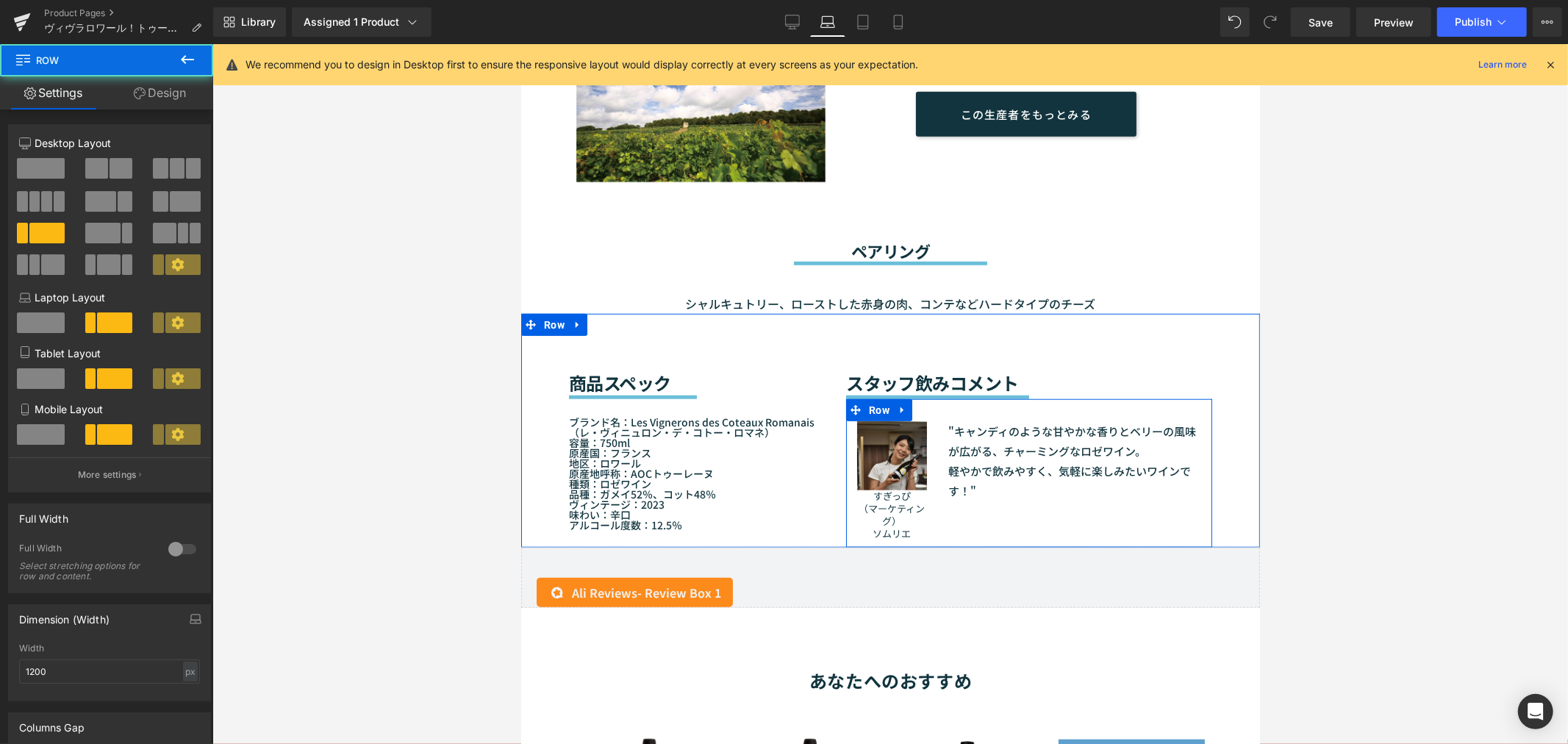
click at [929, 515] on div "Image すぎっぴ （マーケティング） ソムリエ Text Block" at bounding box center [891, 480] width 91 height 119
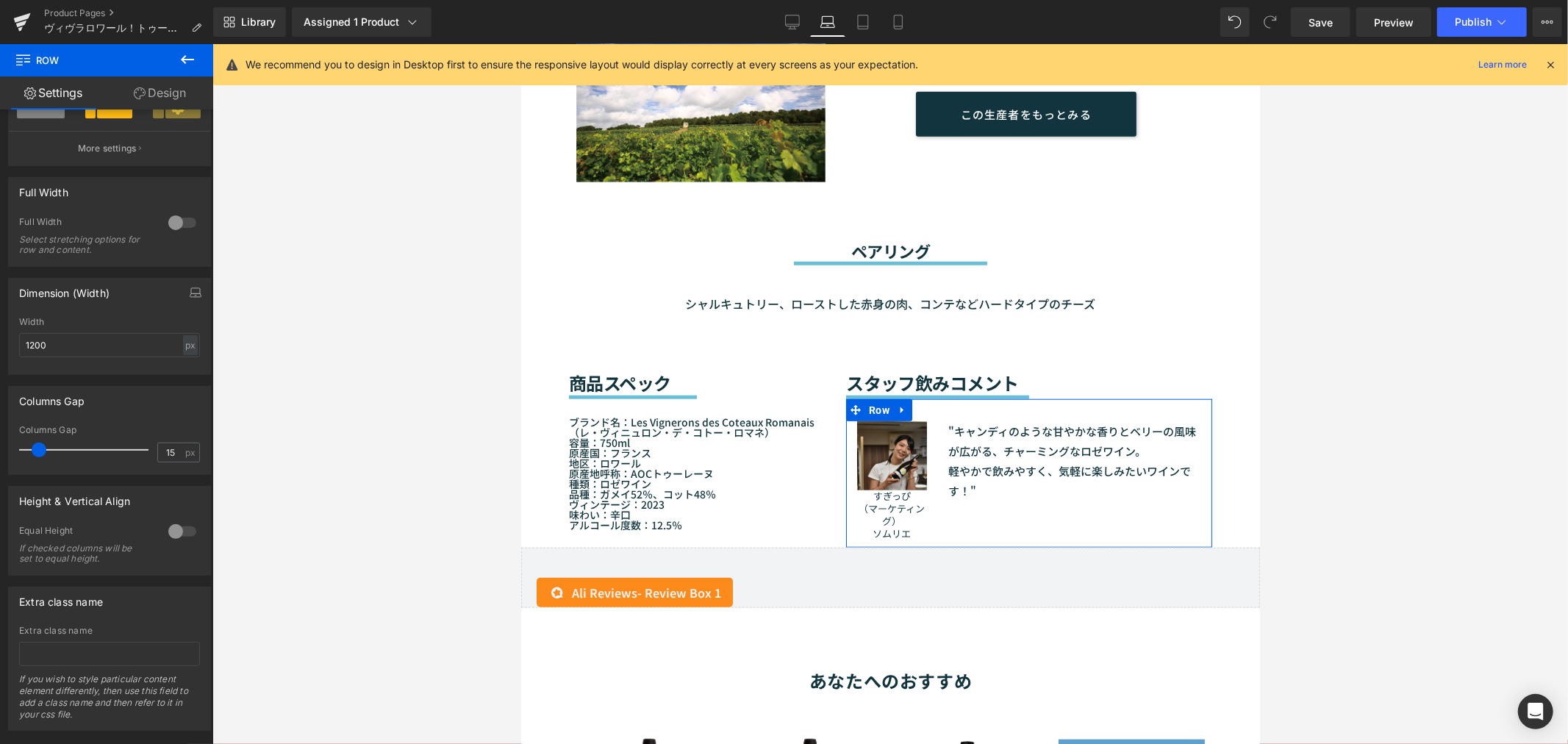
scroll to position [245, 0]
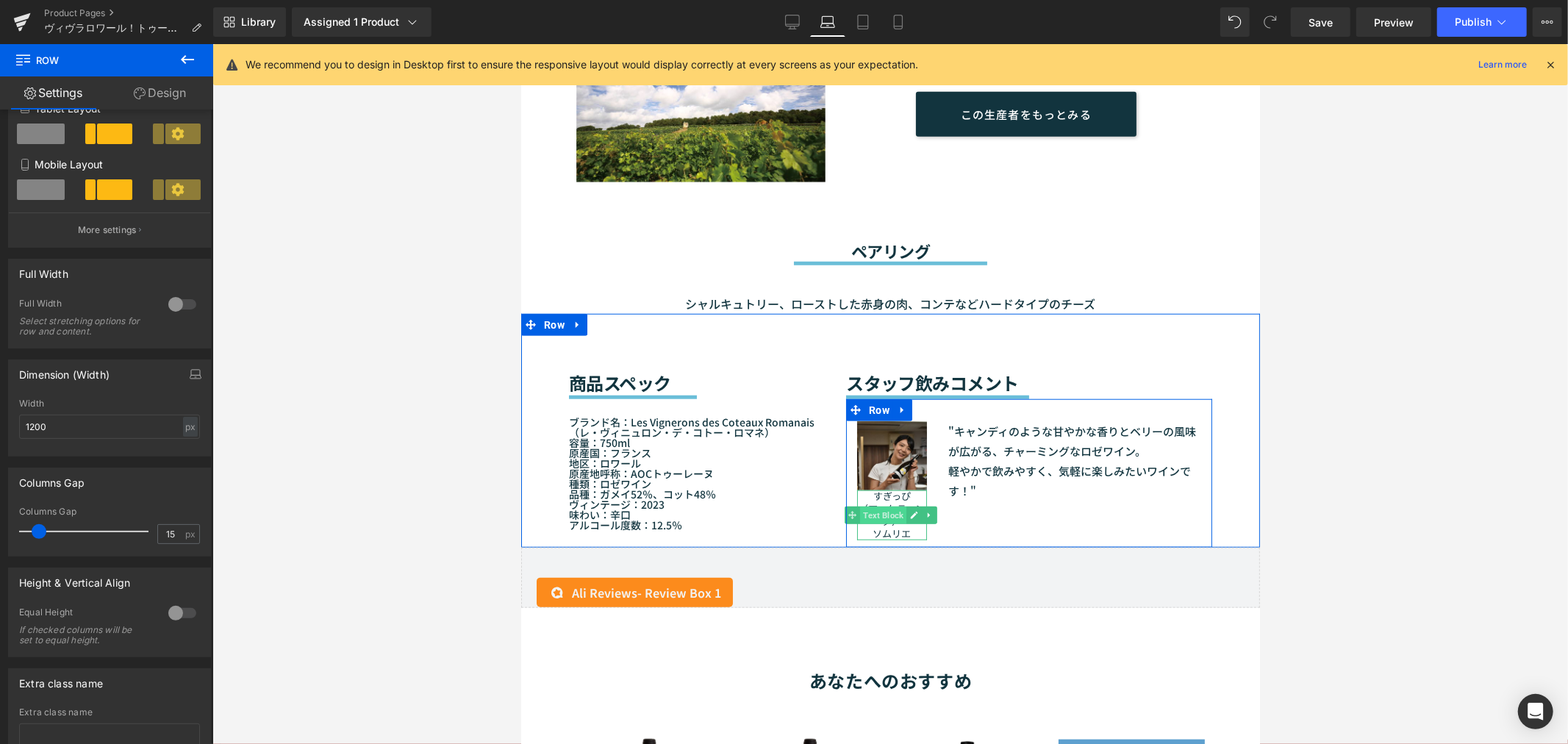
click at [883, 506] on span "Text Block" at bounding box center [882, 514] width 47 height 17
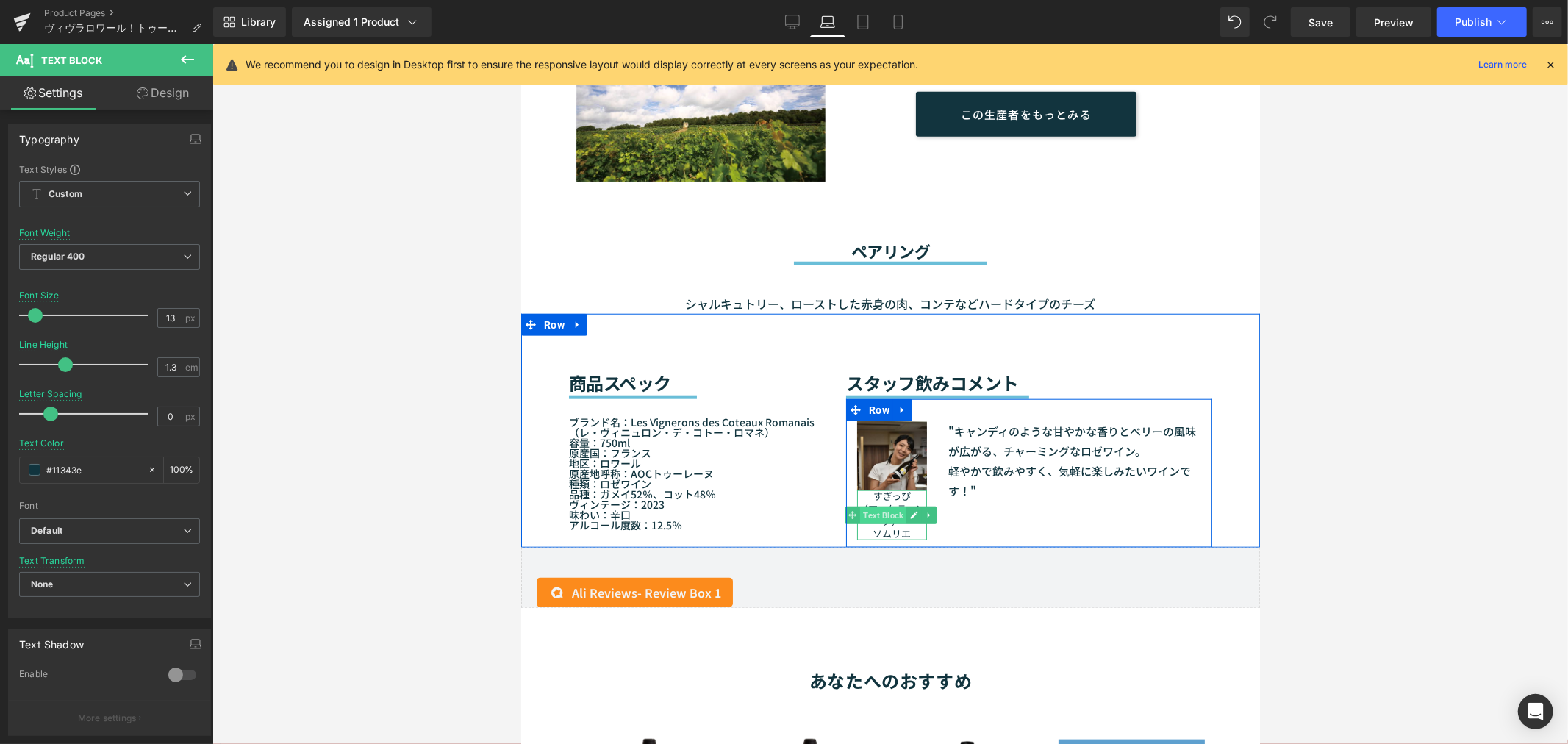
click at [893, 512] on span "Text Block" at bounding box center [882, 514] width 47 height 17
drag, startPoint x: 905, startPoint y: 522, endPoint x: 865, endPoint y: 490, distance: 51.2
click at [865, 490] on div "すぎっぴ （マーケティング） ソムリエ" at bounding box center [891, 514] width 70 height 50
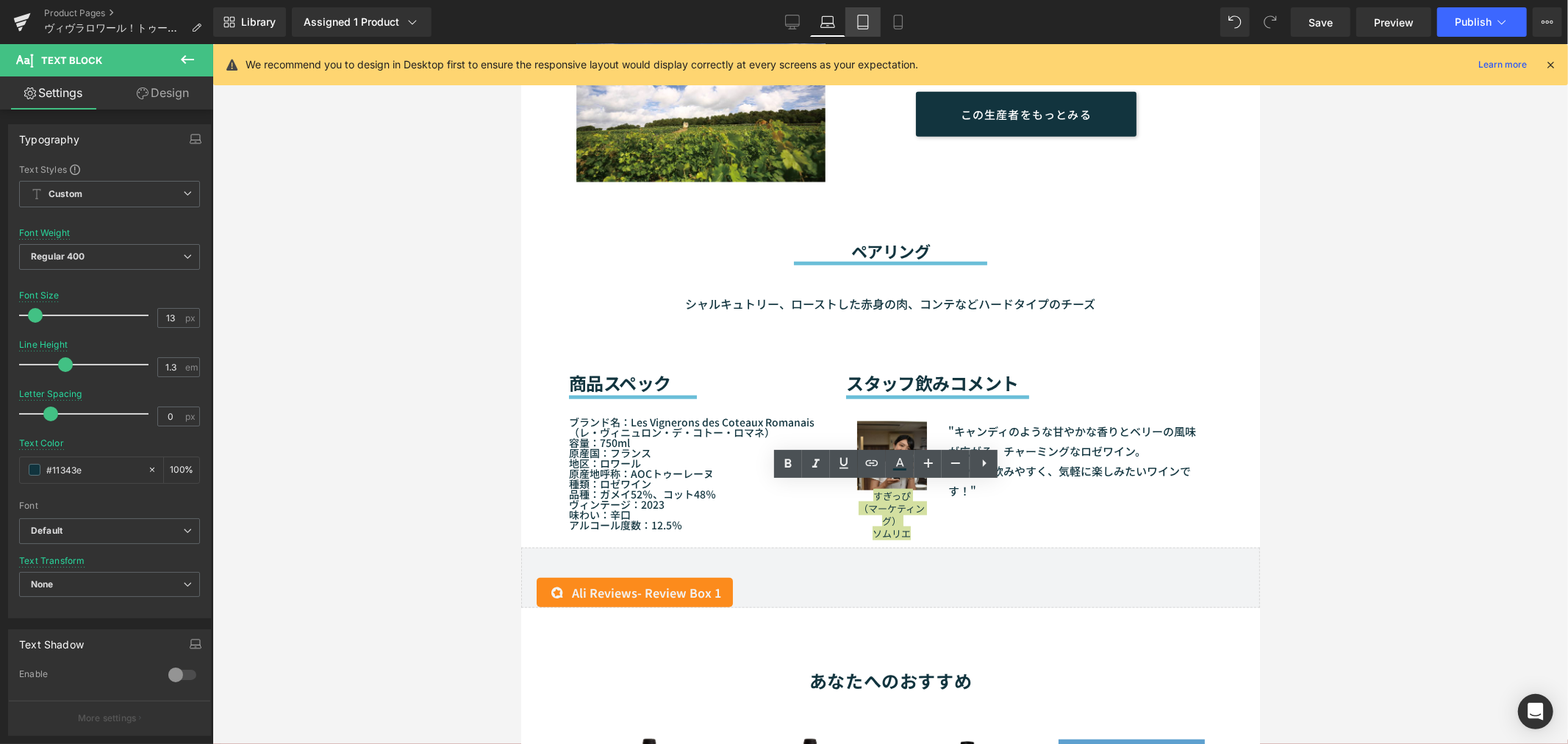
click at [869, 19] on icon at bounding box center [863, 22] width 15 height 15
type input "15"
type input "1.8"
type input "100"
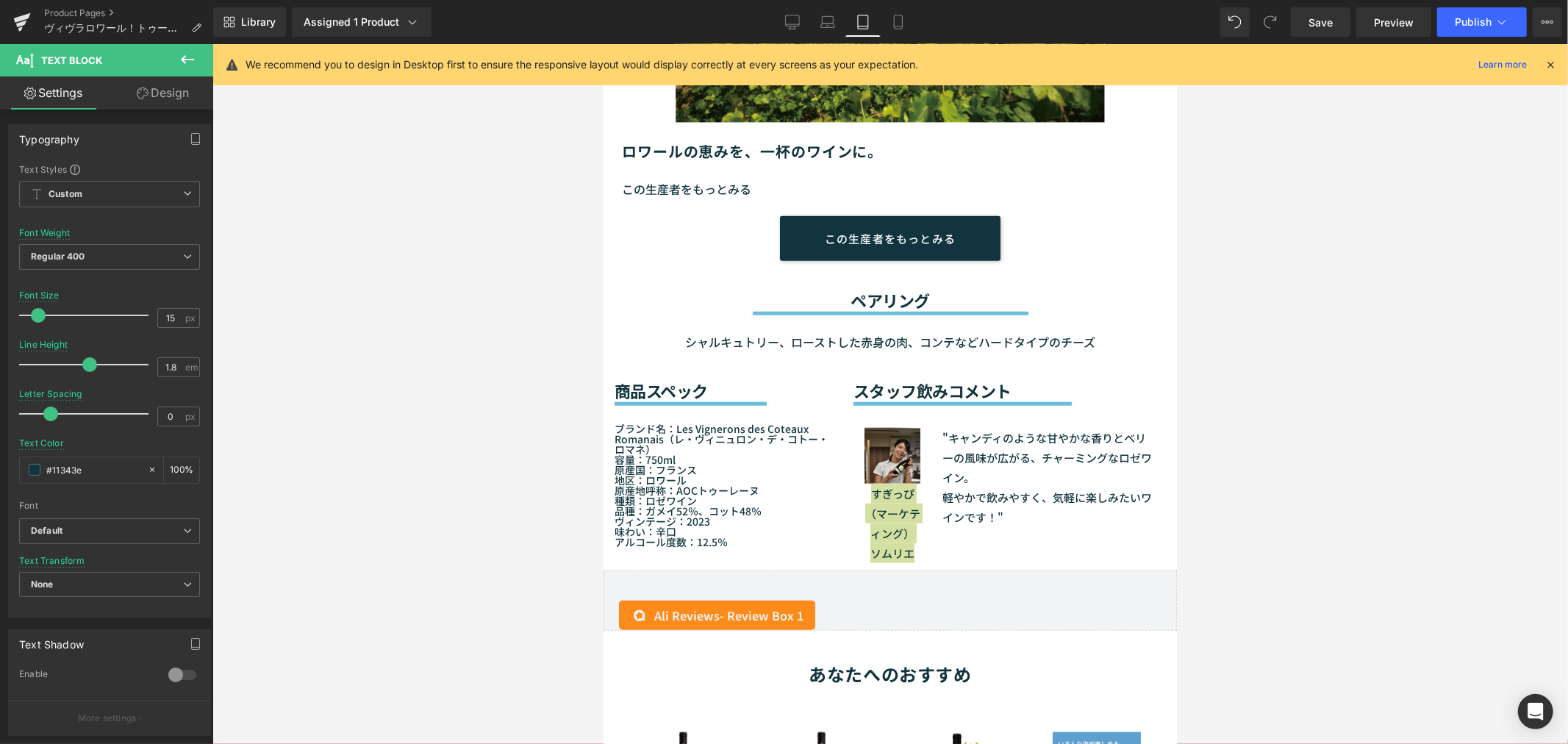
scroll to position [1135, 0]
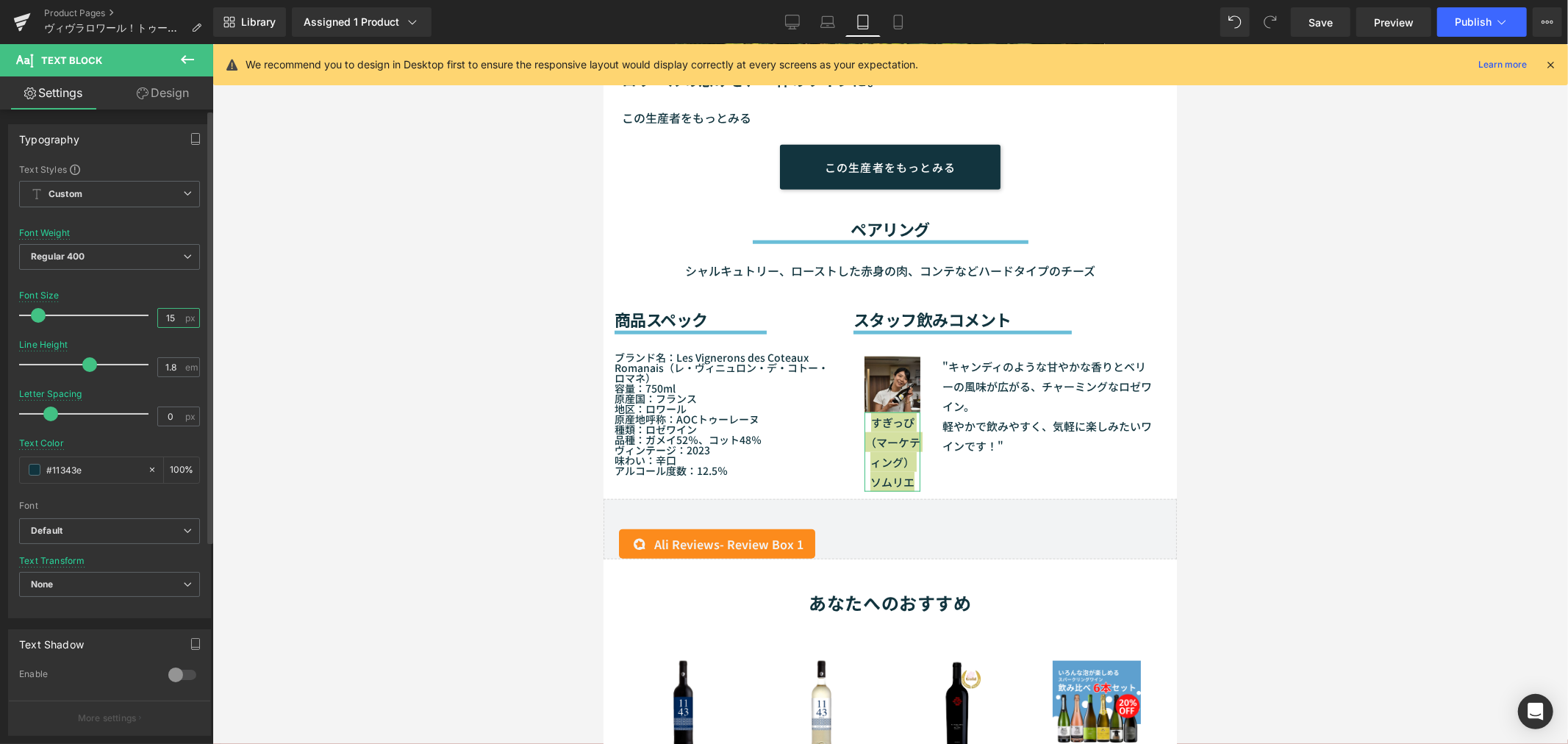
click at [169, 313] on input "15" at bounding box center [171, 318] width 26 height 18
type input "13"
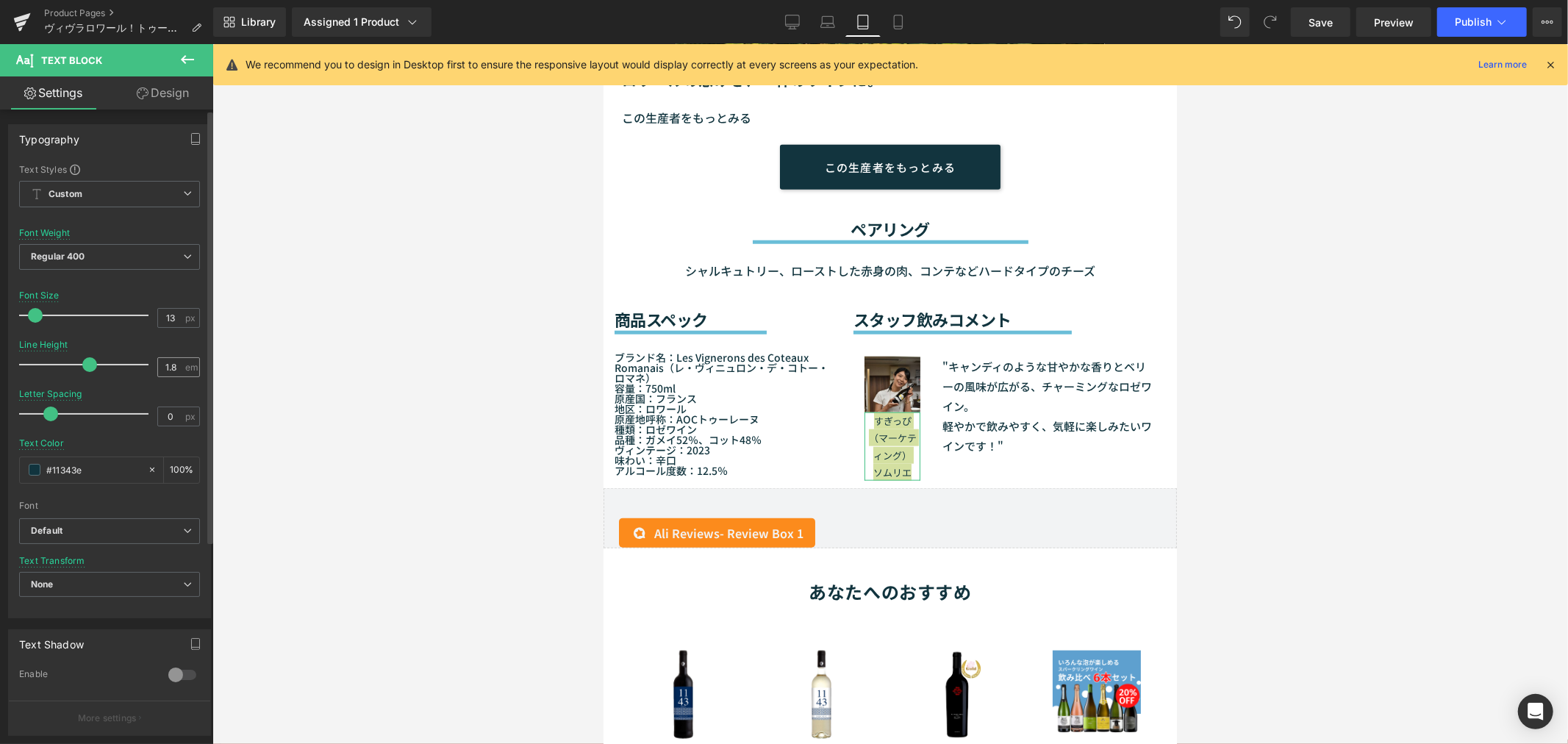
click at [182, 363] on div "1.8 em" at bounding box center [178, 367] width 43 height 20
click at [177, 368] on input "1.8" at bounding box center [171, 367] width 26 height 18
type input "1.3"
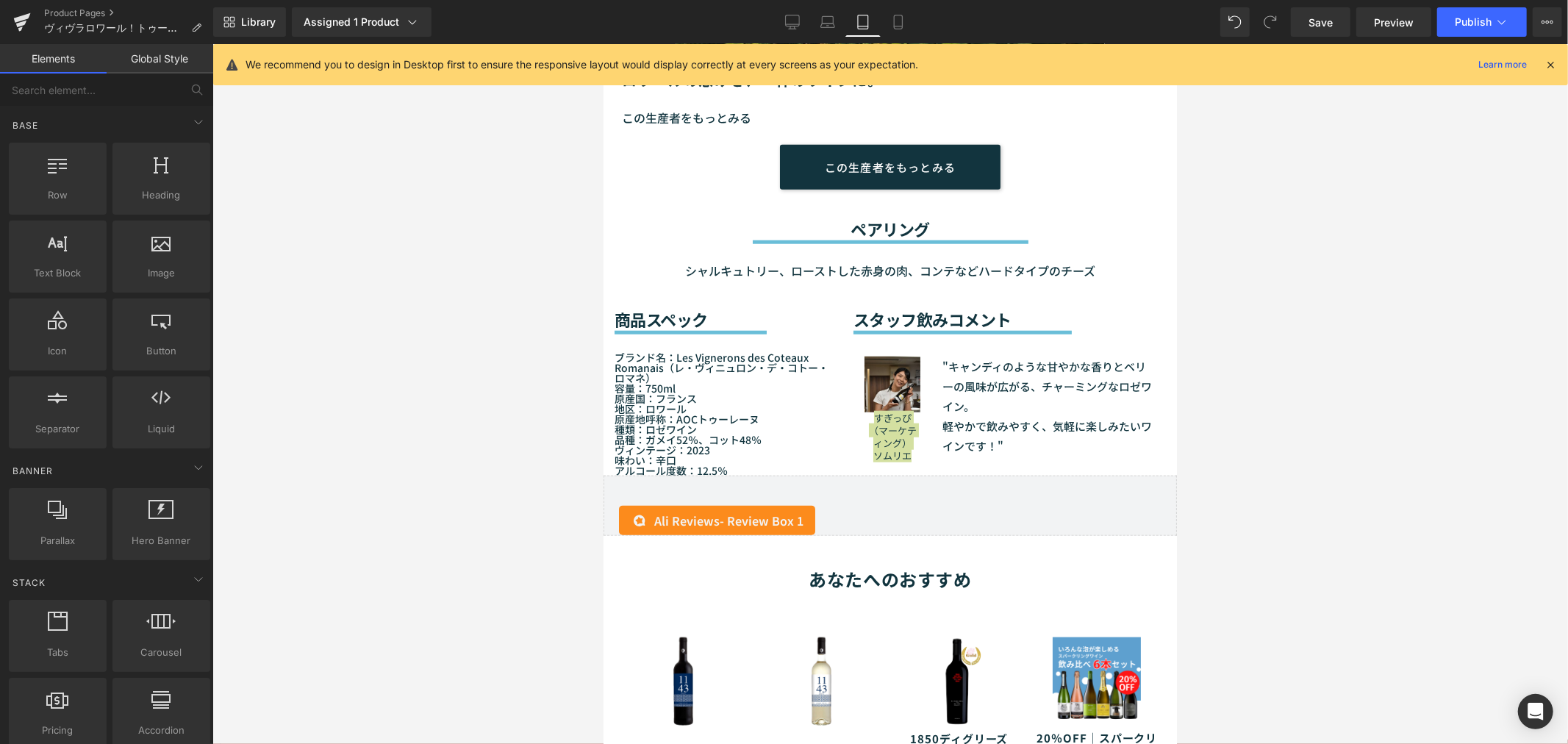
click at [1291, 401] on div at bounding box center [889, 394] width 1355 height 700
click at [893, 24] on icon at bounding box center [898, 22] width 15 height 15
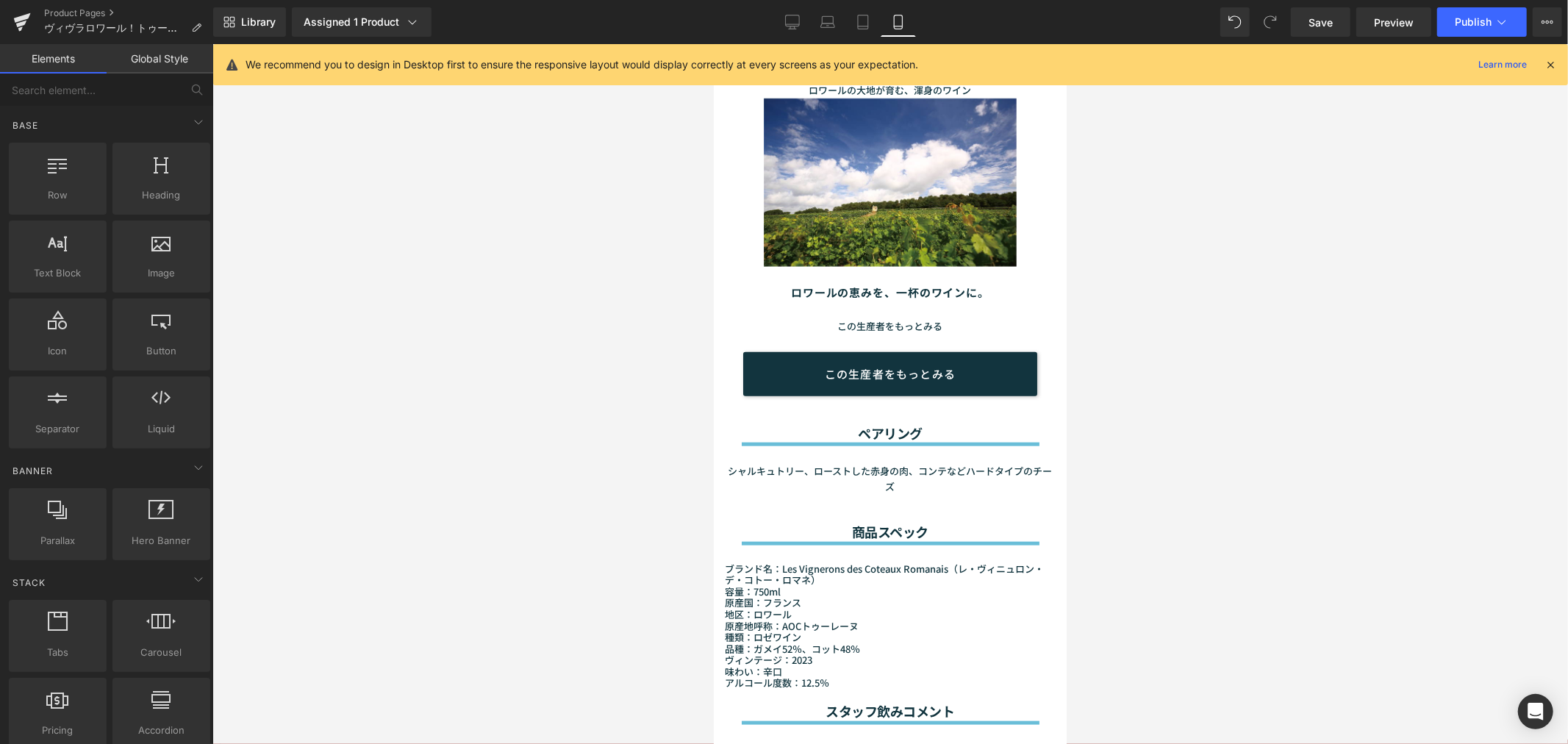
scroll to position [1452, 0]
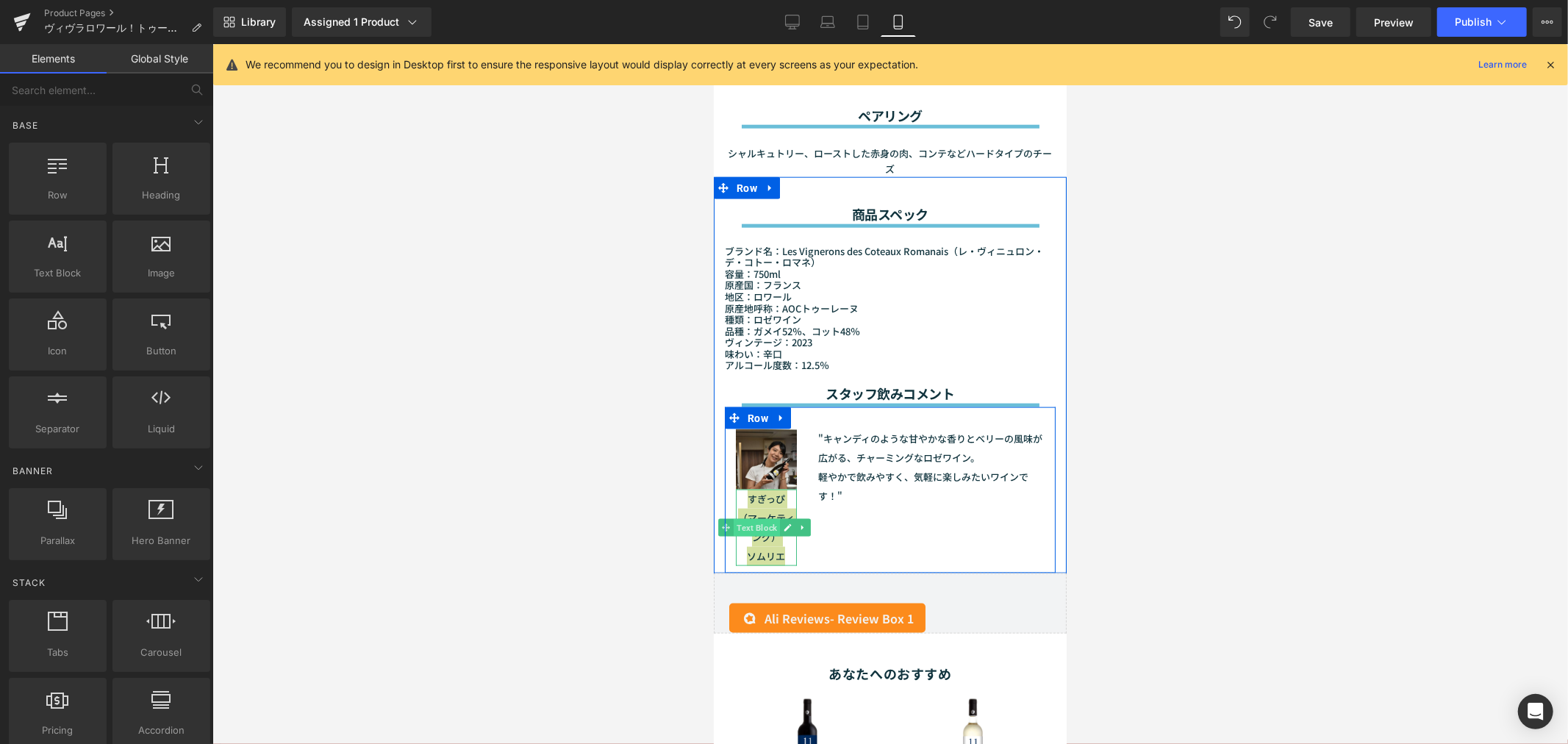
click at [755, 518] on span "Text Block" at bounding box center [756, 526] width 47 height 17
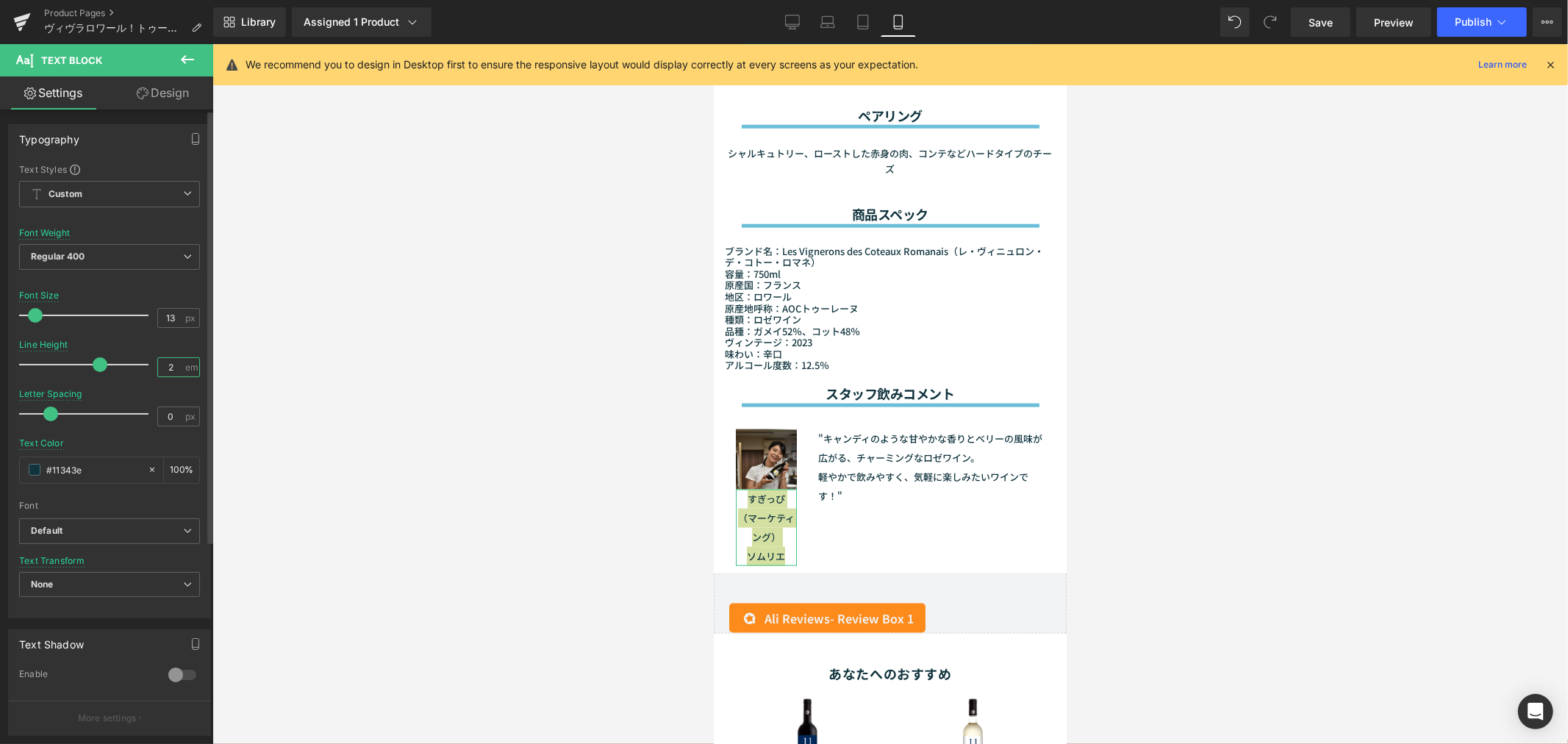
click at [177, 368] on input "2" at bounding box center [171, 367] width 26 height 18
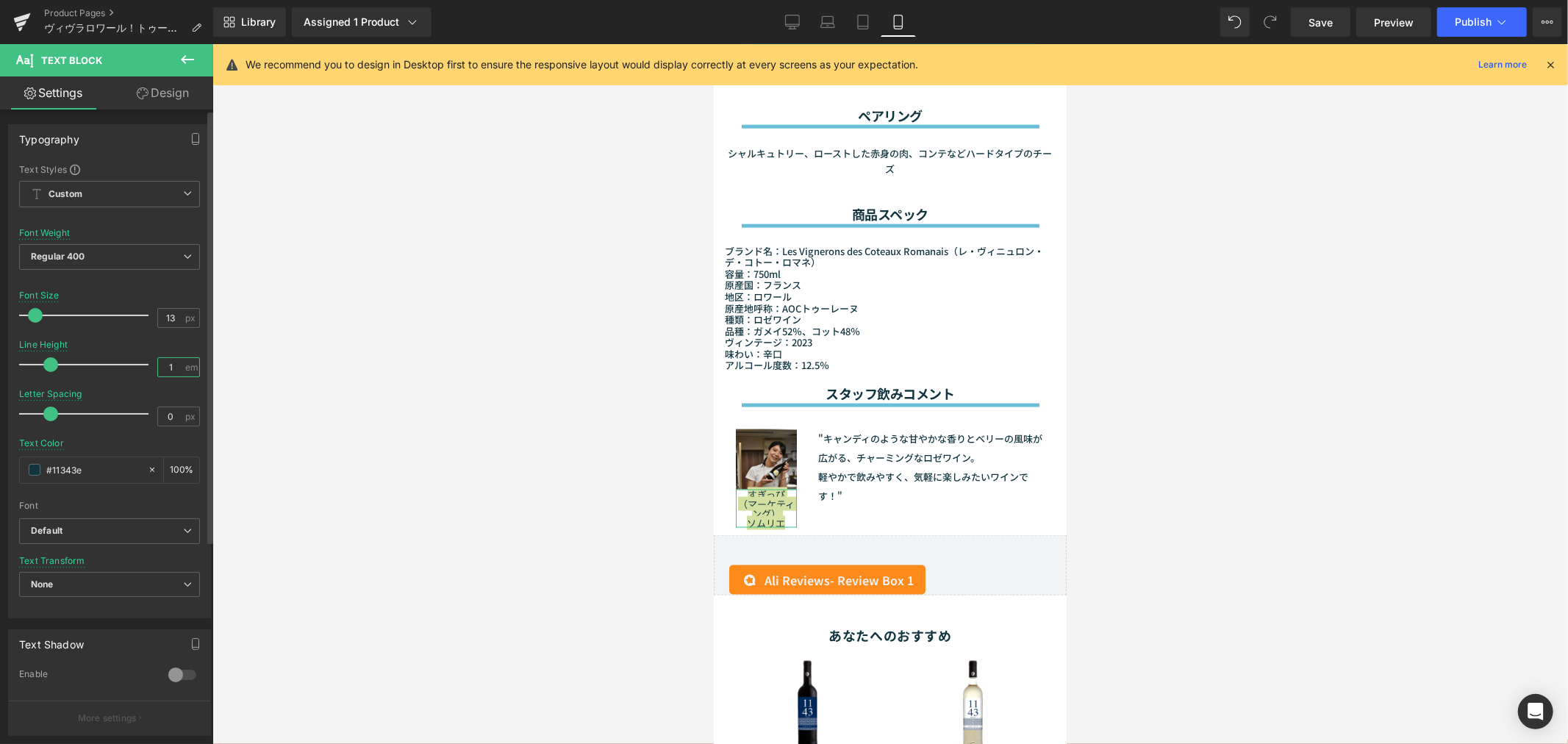
type input "1.3"
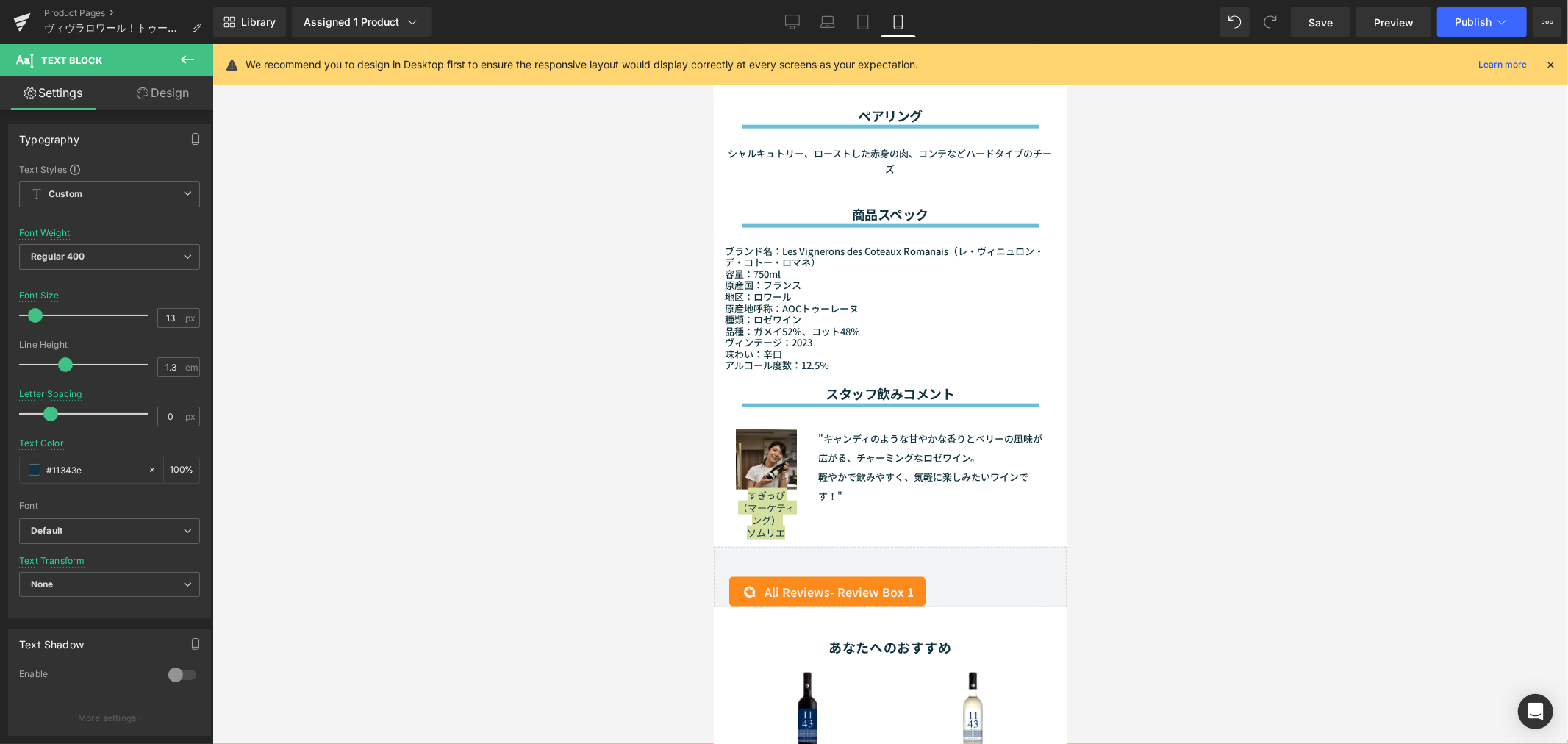
click at [311, 357] on div at bounding box center [889, 394] width 1355 height 700
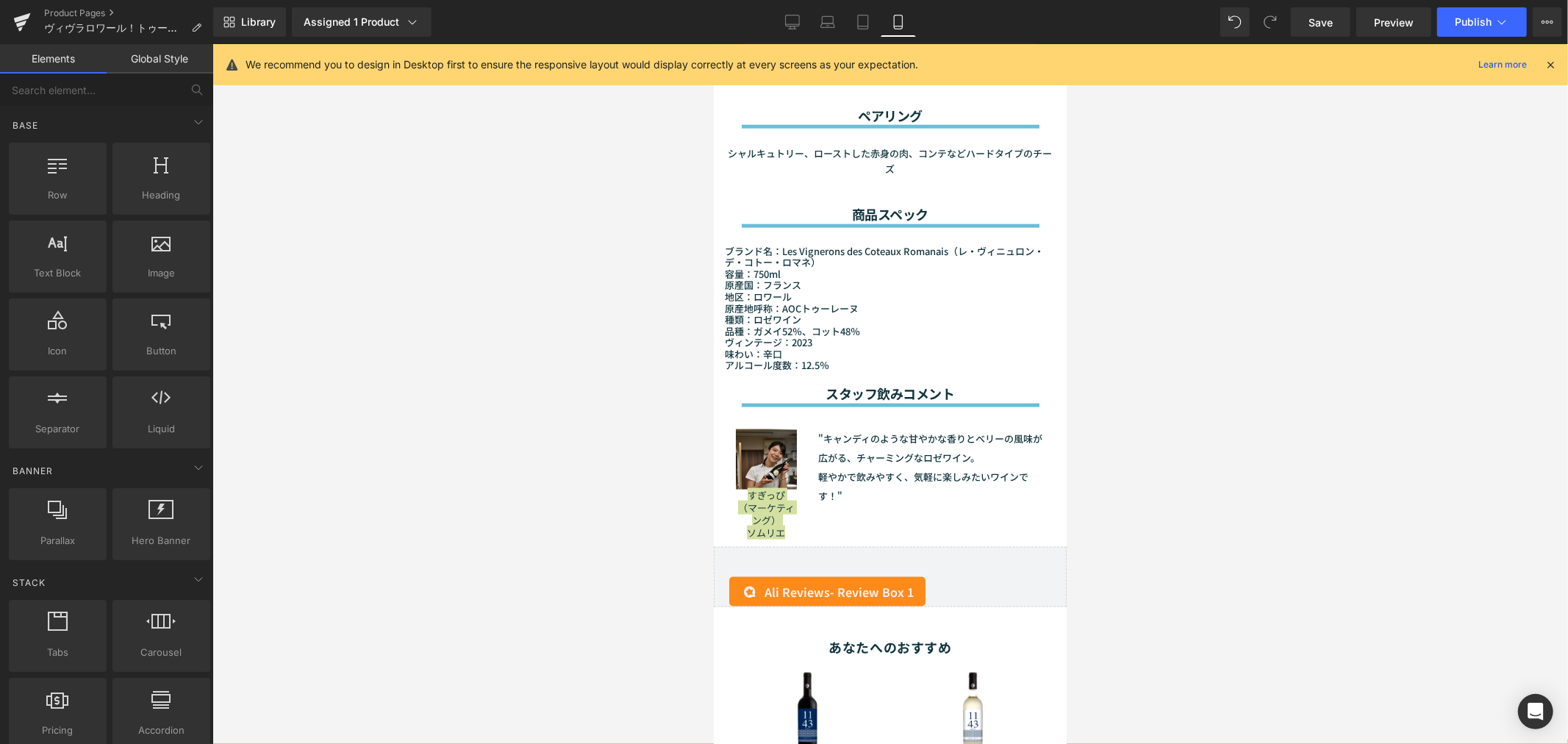
click at [1069, 454] on div at bounding box center [889, 394] width 1355 height 700
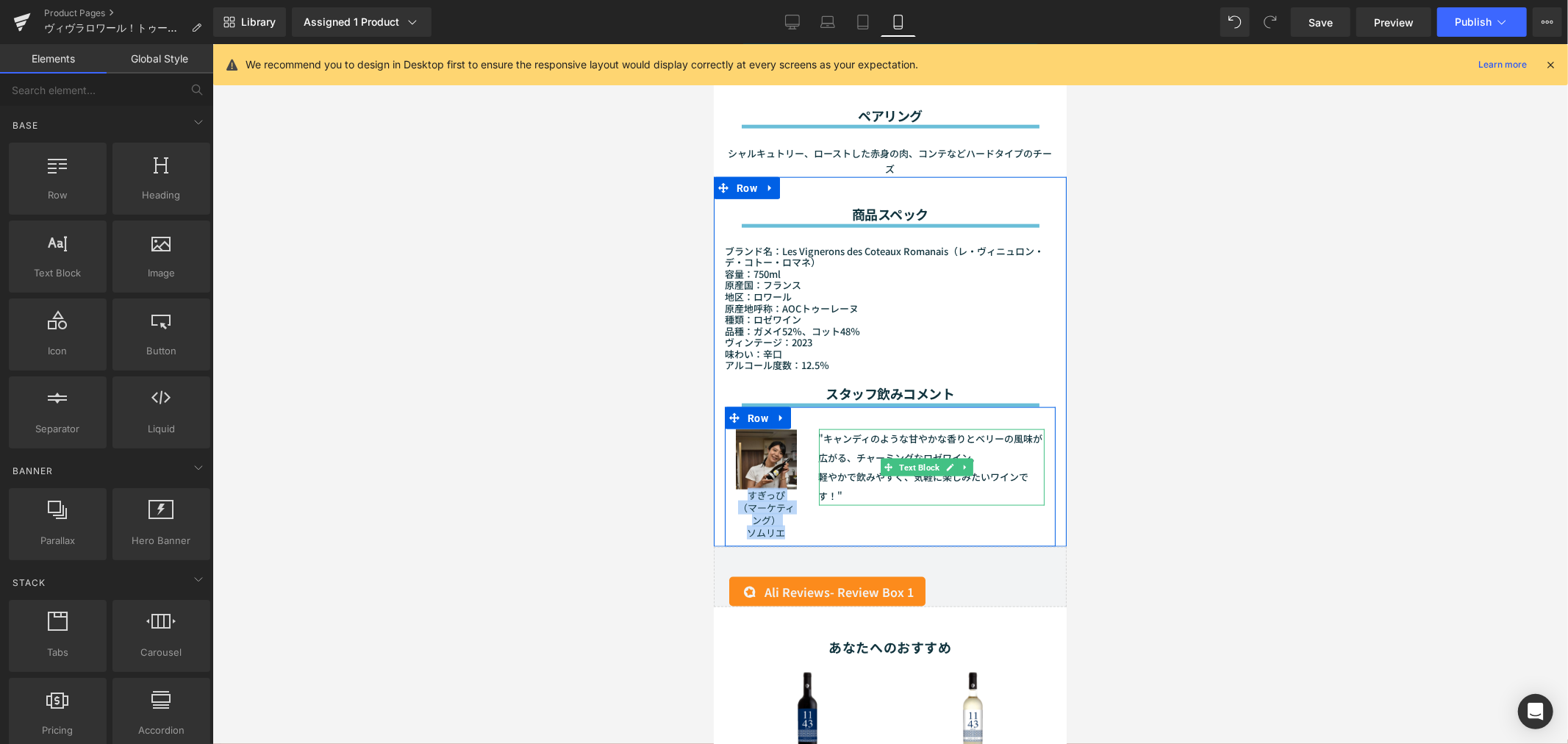
click at [852, 467] on p "軽やかで飲みやすく、気軽に楽しみたいワインです！"" at bounding box center [930, 486] width 226 height 38
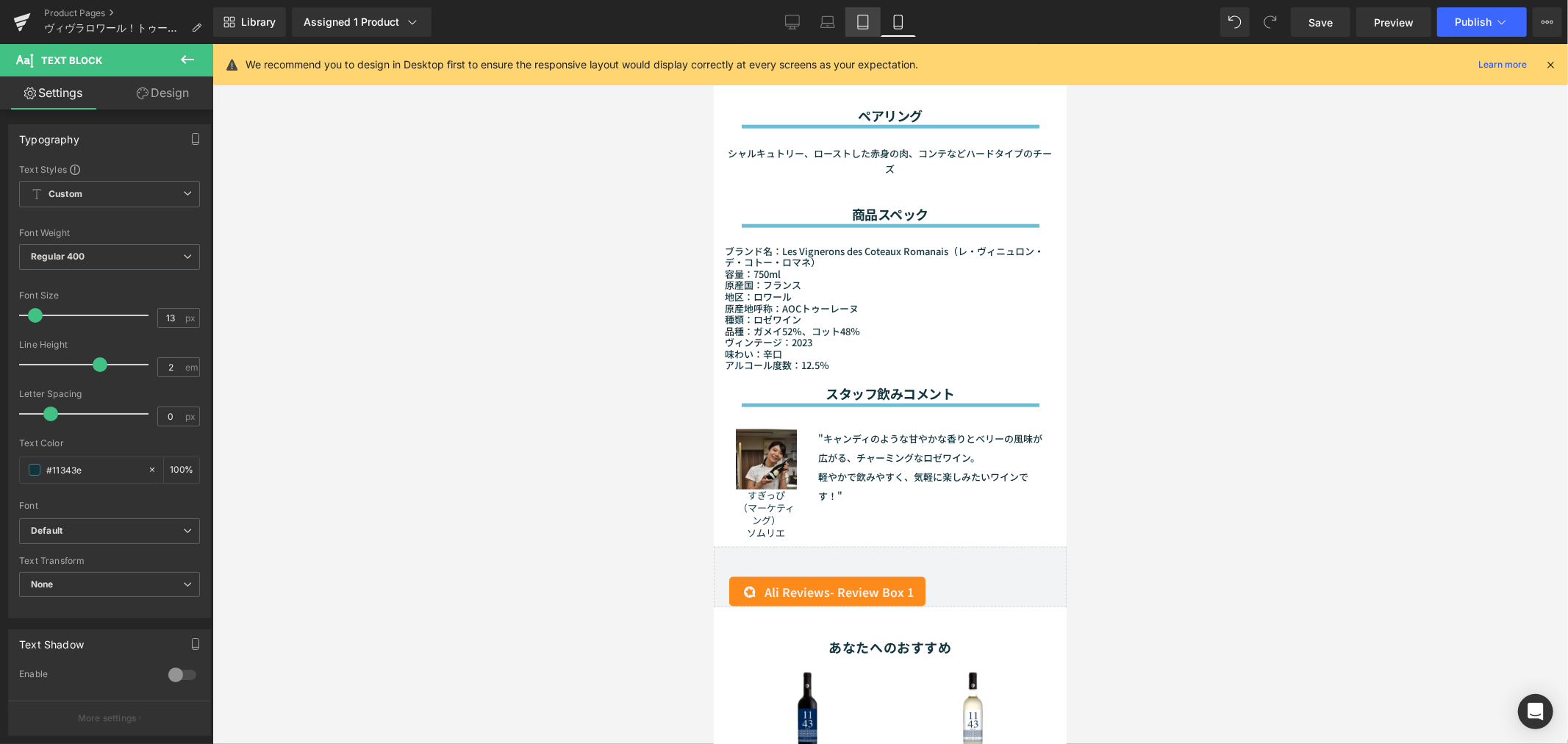
click at [856, 17] on icon at bounding box center [863, 22] width 15 height 15
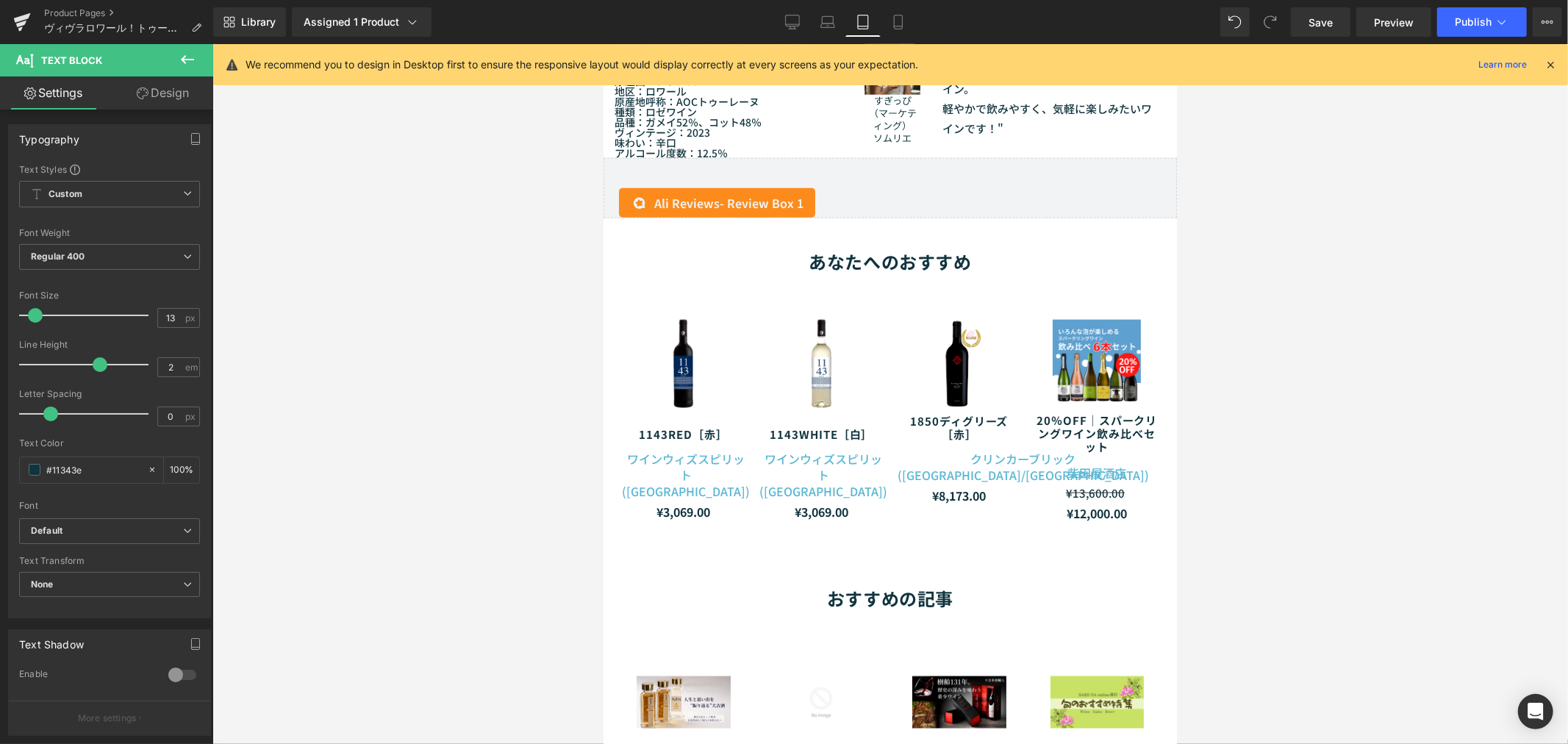
type input "100"
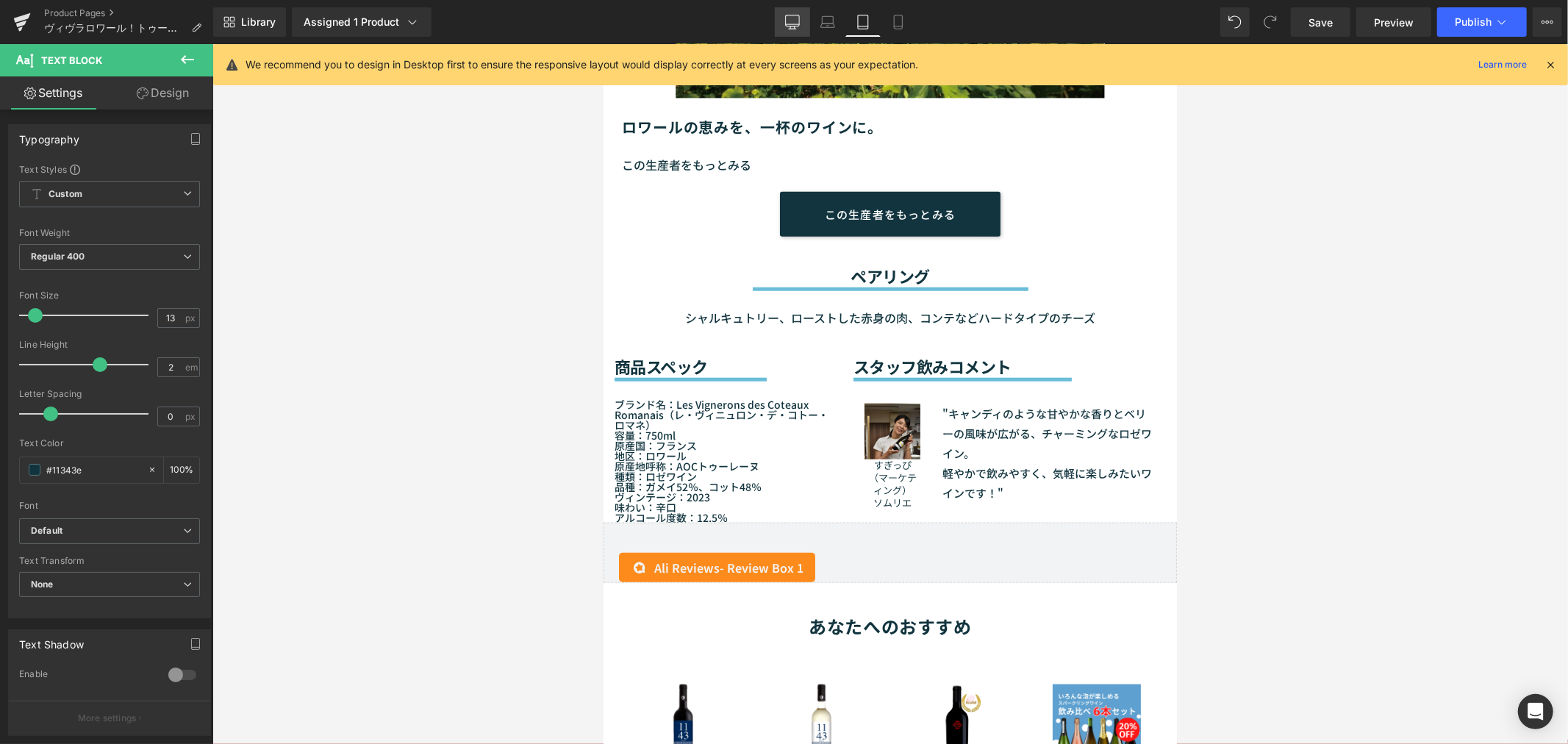
click at [794, 22] on icon at bounding box center [792, 22] width 15 height 15
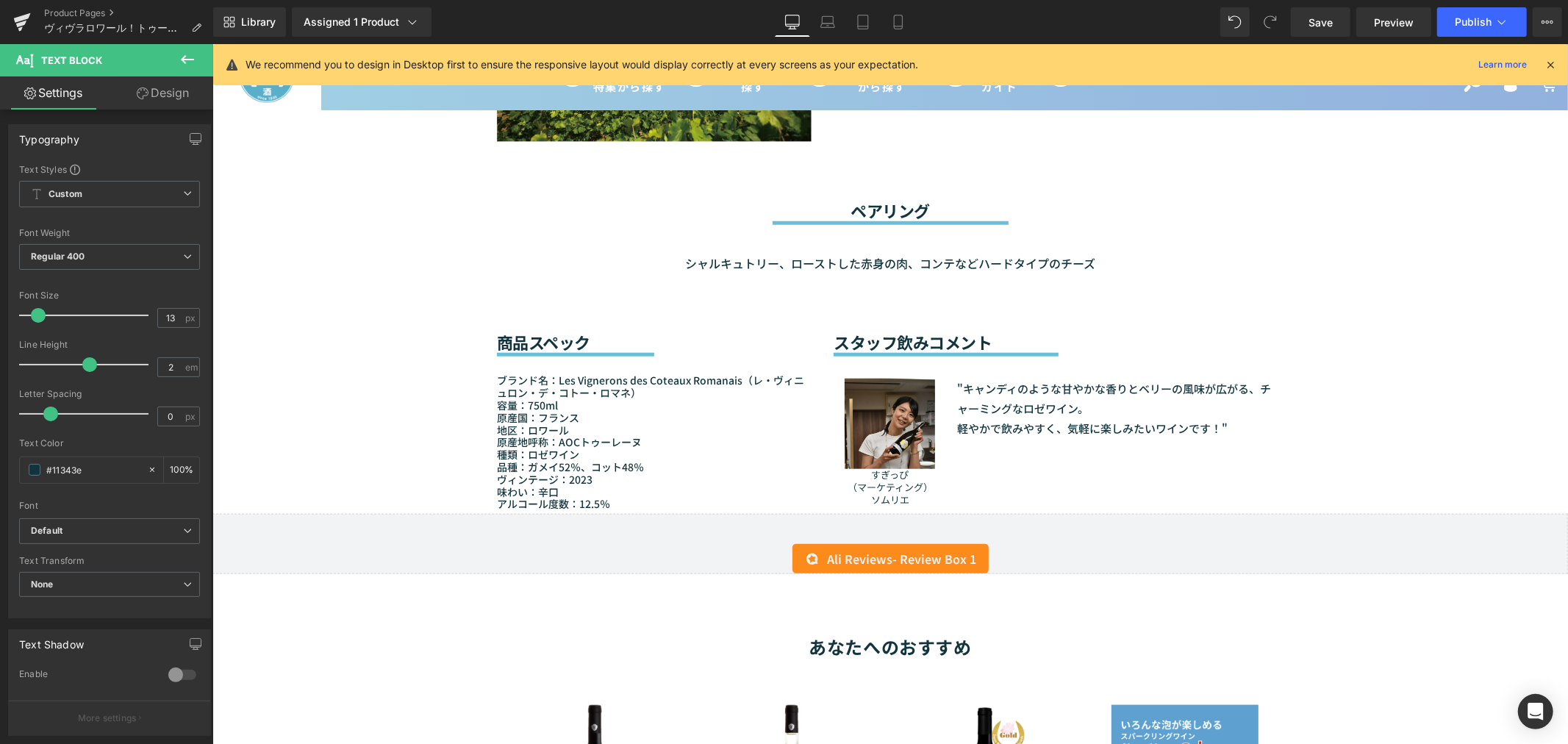
type input "15"
type input "1.8"
type input "100"
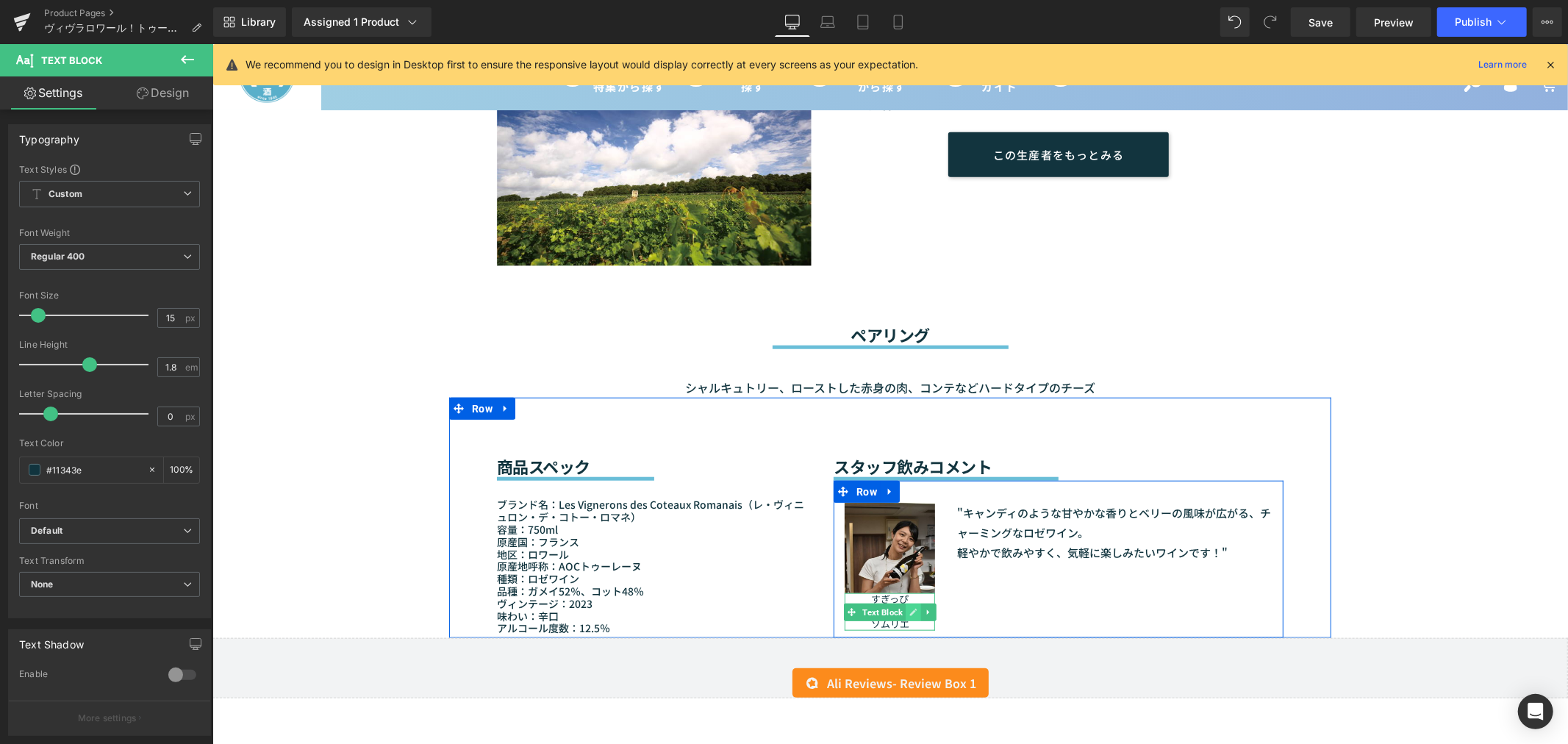
click at [909, 608] on icon at bounding box center [913, 611] width 7 height 7
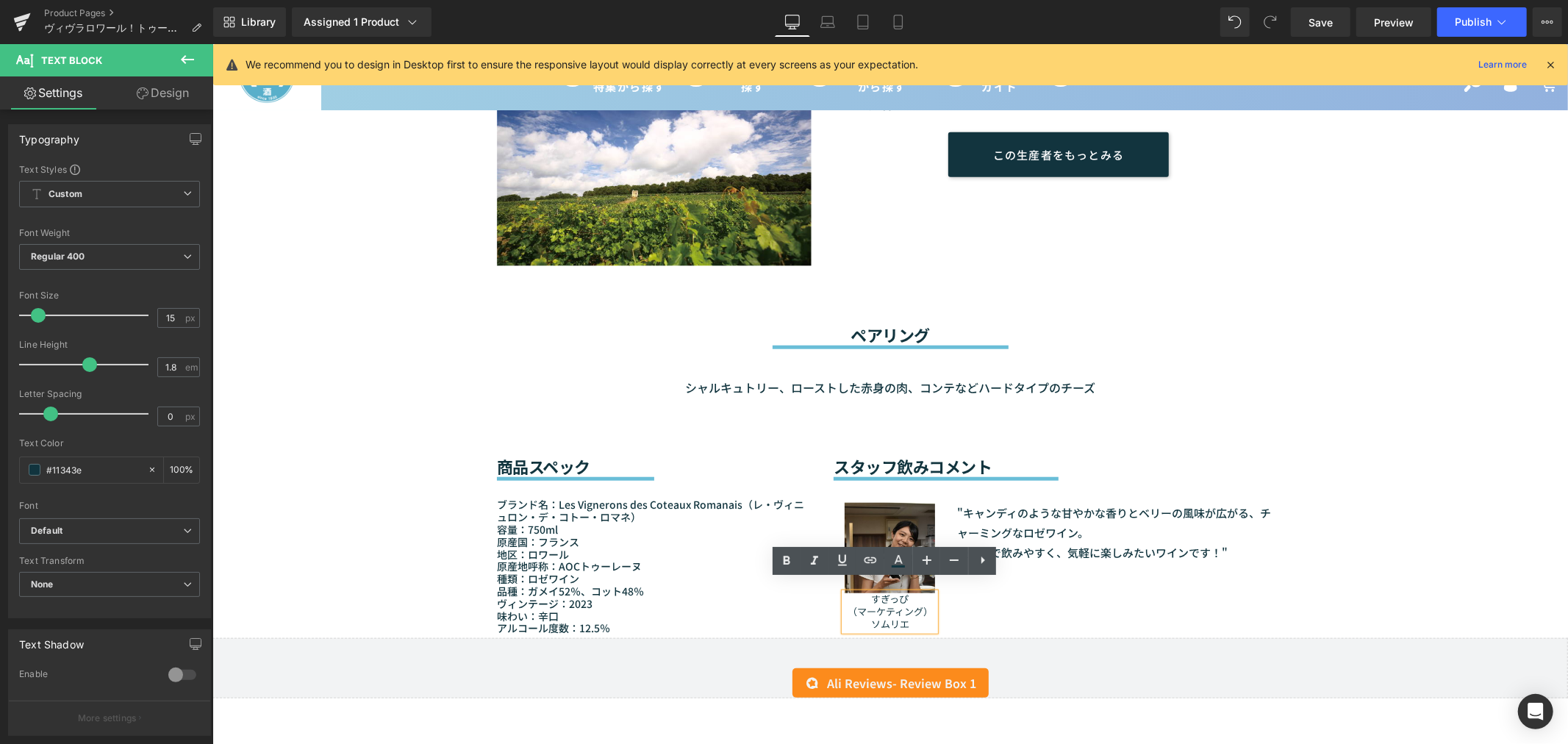
click at [897, 605] on p "（マーケティング）" at bounding box center [888, 611] width 91 height 13
click at [880, 518] on img at bounding box center [888, 547] width 91 height 91
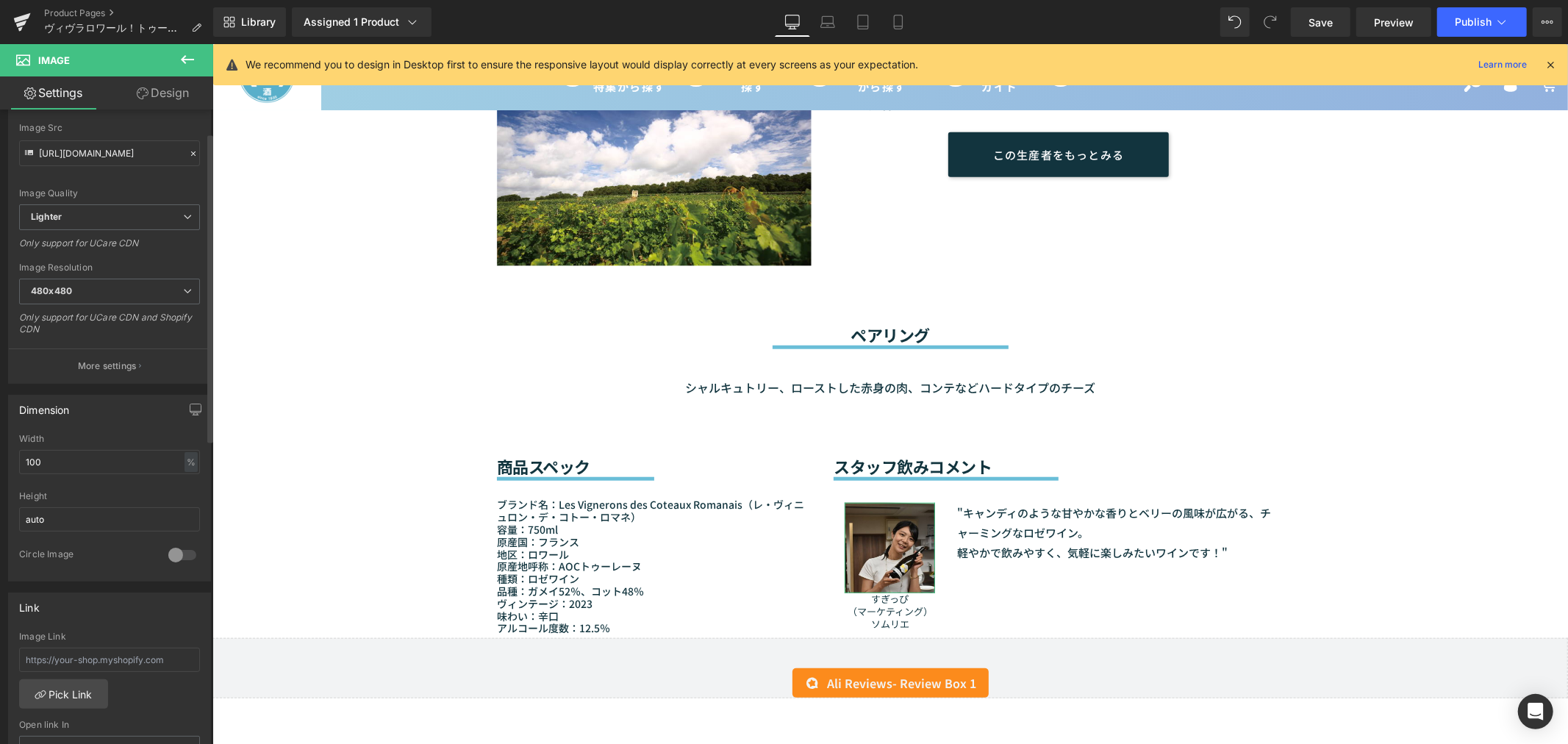
scroll to position [163, 0]
click at [166, 548] on div at bounding box center [182, 555] width 36 height 24
click at [832, 18] on icon at bounding box center [828, 22] width 15 height 15
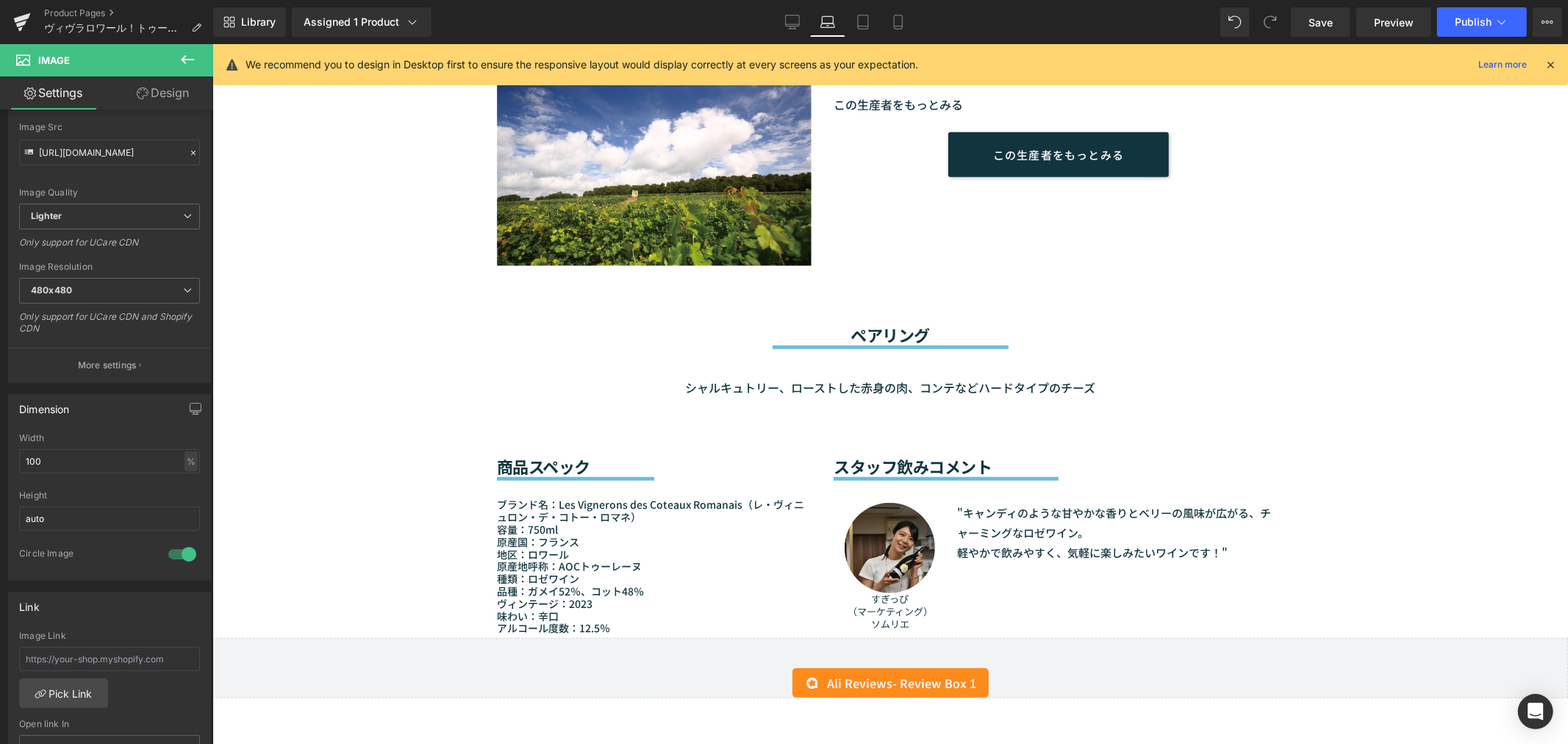
scroll to position [989, 0]
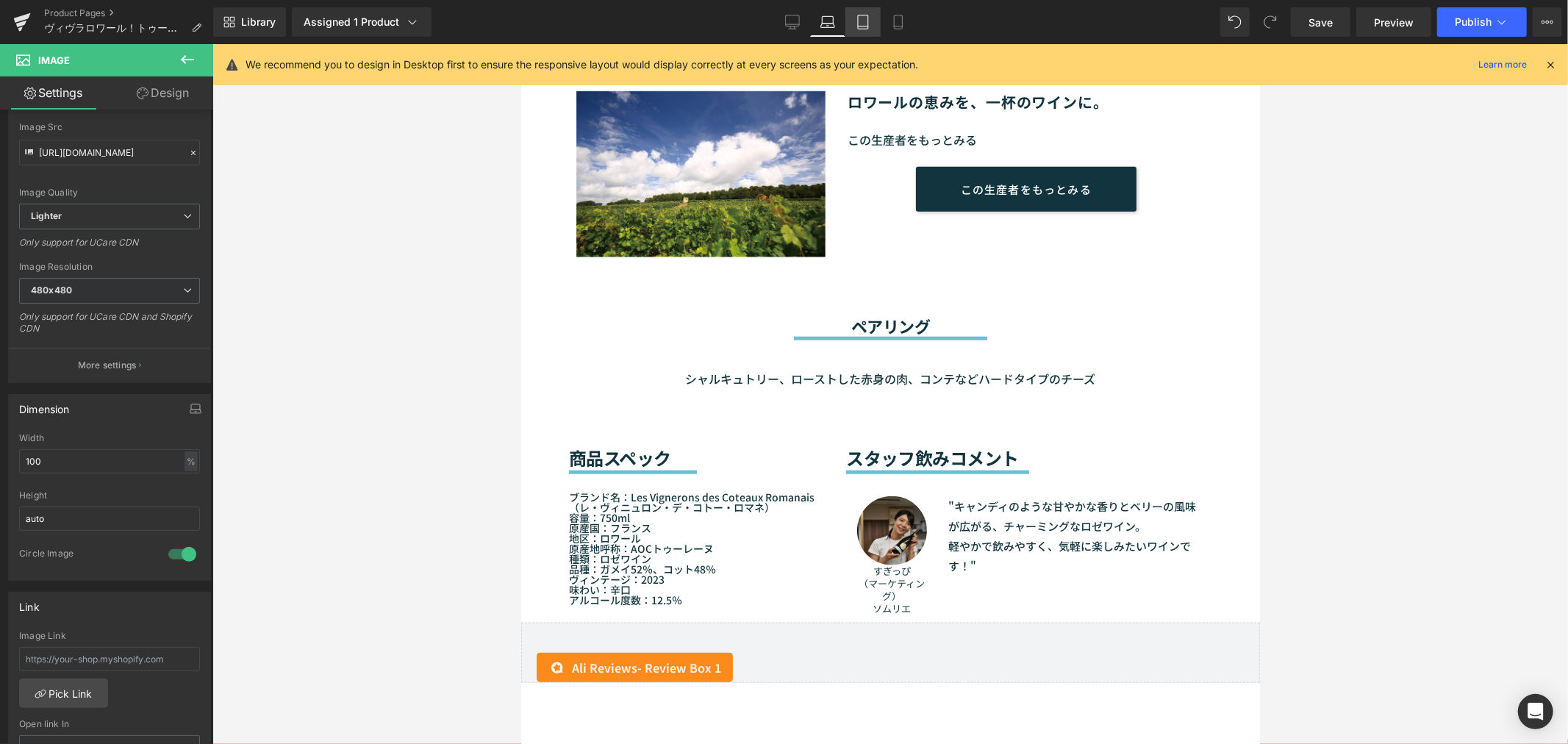
click at [870, 23] on link "Tablet" at bounding box center [863, 22] width 36 height 29
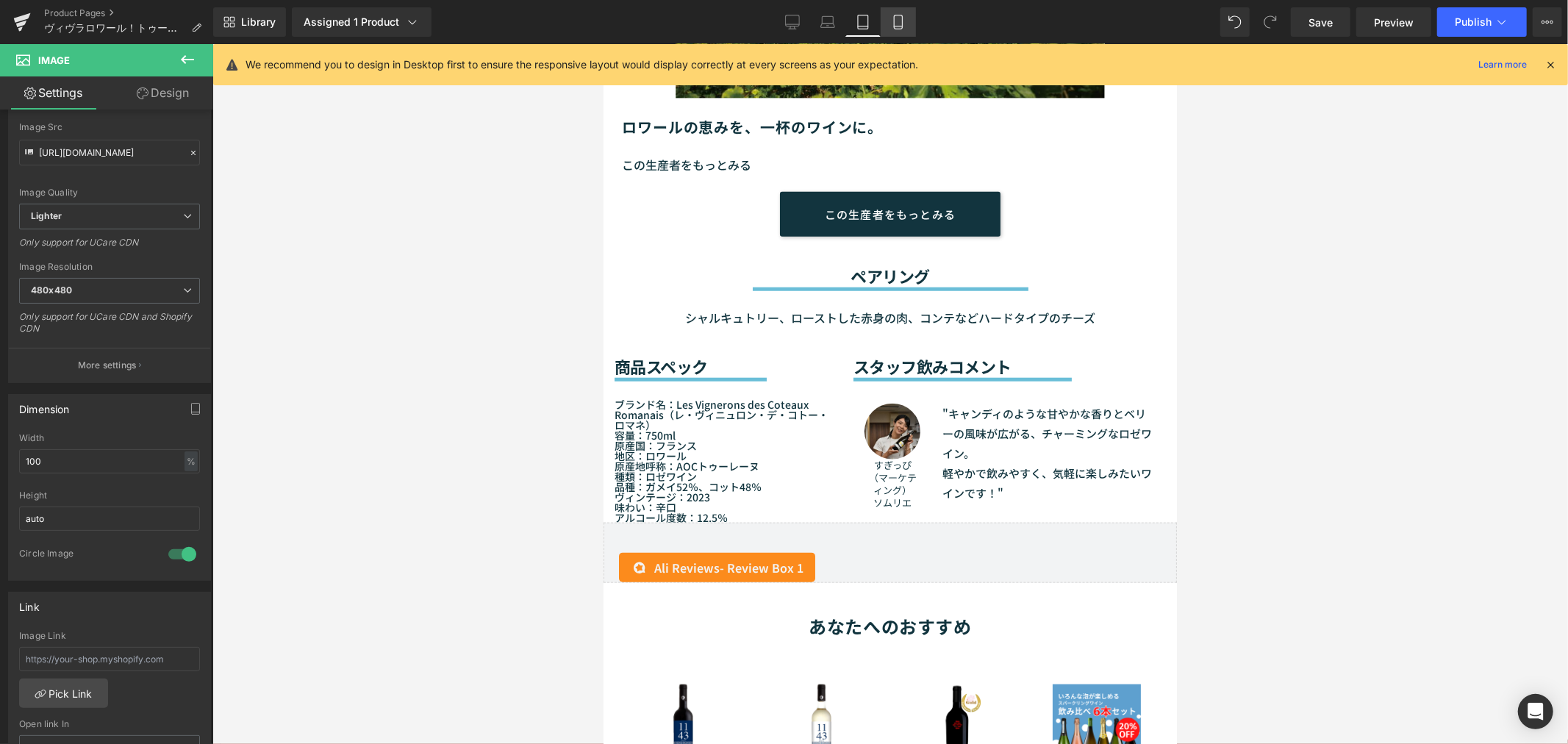
click at [894, 16] on icon at bounding box center [897, 22] width 8 height 14
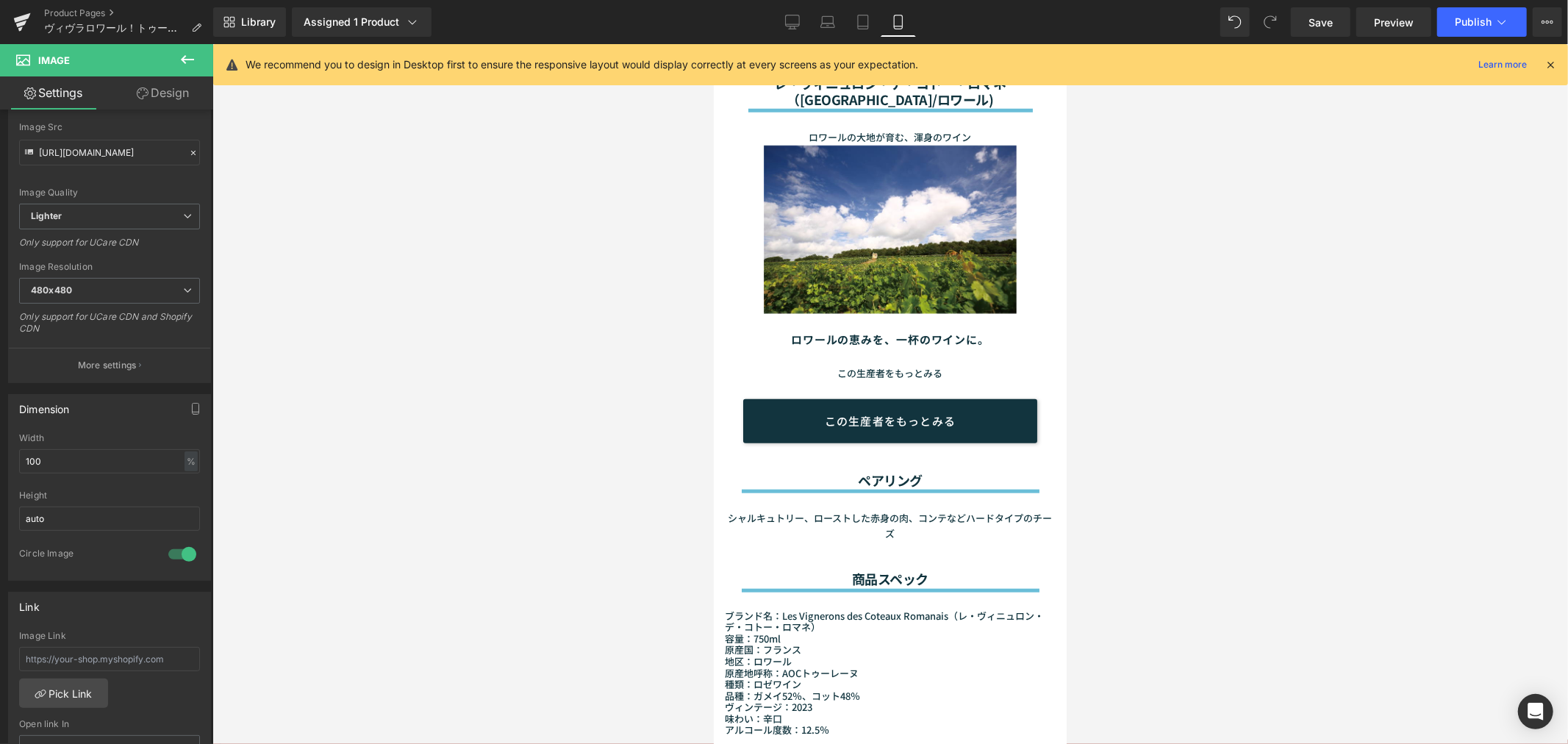
scroll to position [1451, 0]
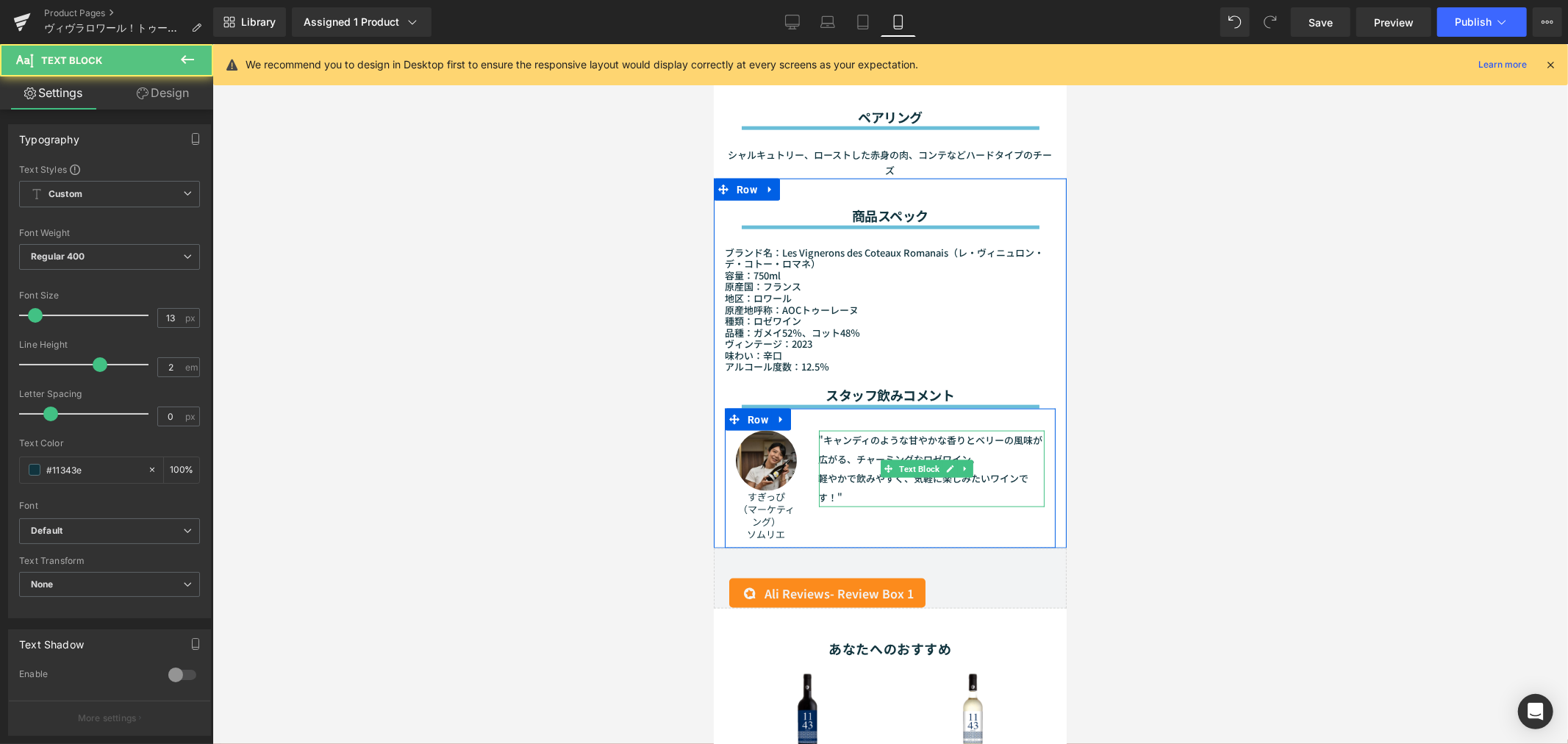
click at [837, 433] on p ""キャンディのような甘やかな香りとベリーの風味が広がる、チャーミングなロゼワイン。" at bounding box center [930, 449] width 226 height 38
click at [909, 459] on span "Text Block" at bounding box center [918, 468] width 47 height 17
click at [907, 459] on span "Text Block" at bounding box center [918, 468] width 47 height 17
click at [767, 502] on p "（マーケティング）" at bounding box center [765, 514] width 61 height 25
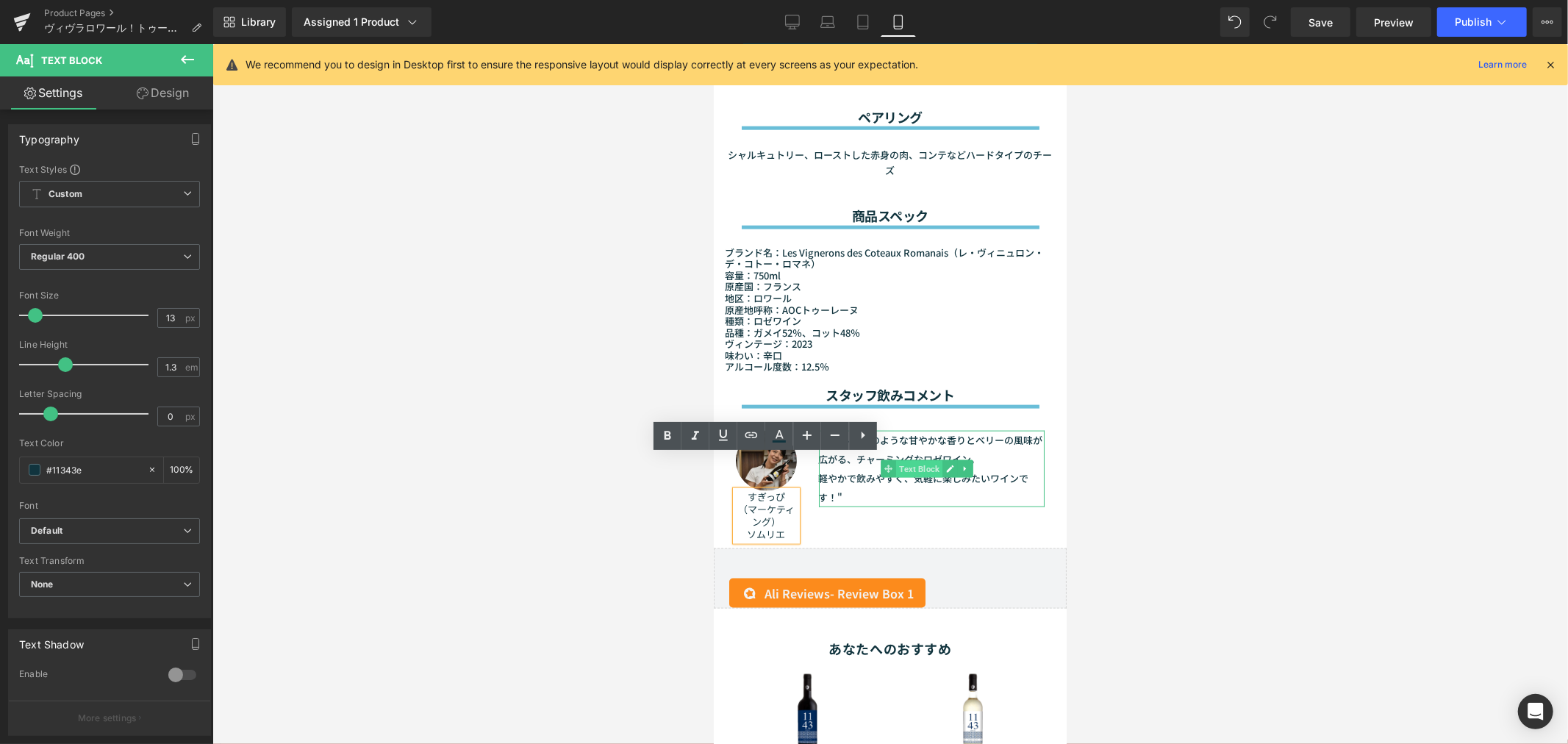
click at [905, 459] on span "Text Block" at bounding box center [918, 468] width 47 height 17
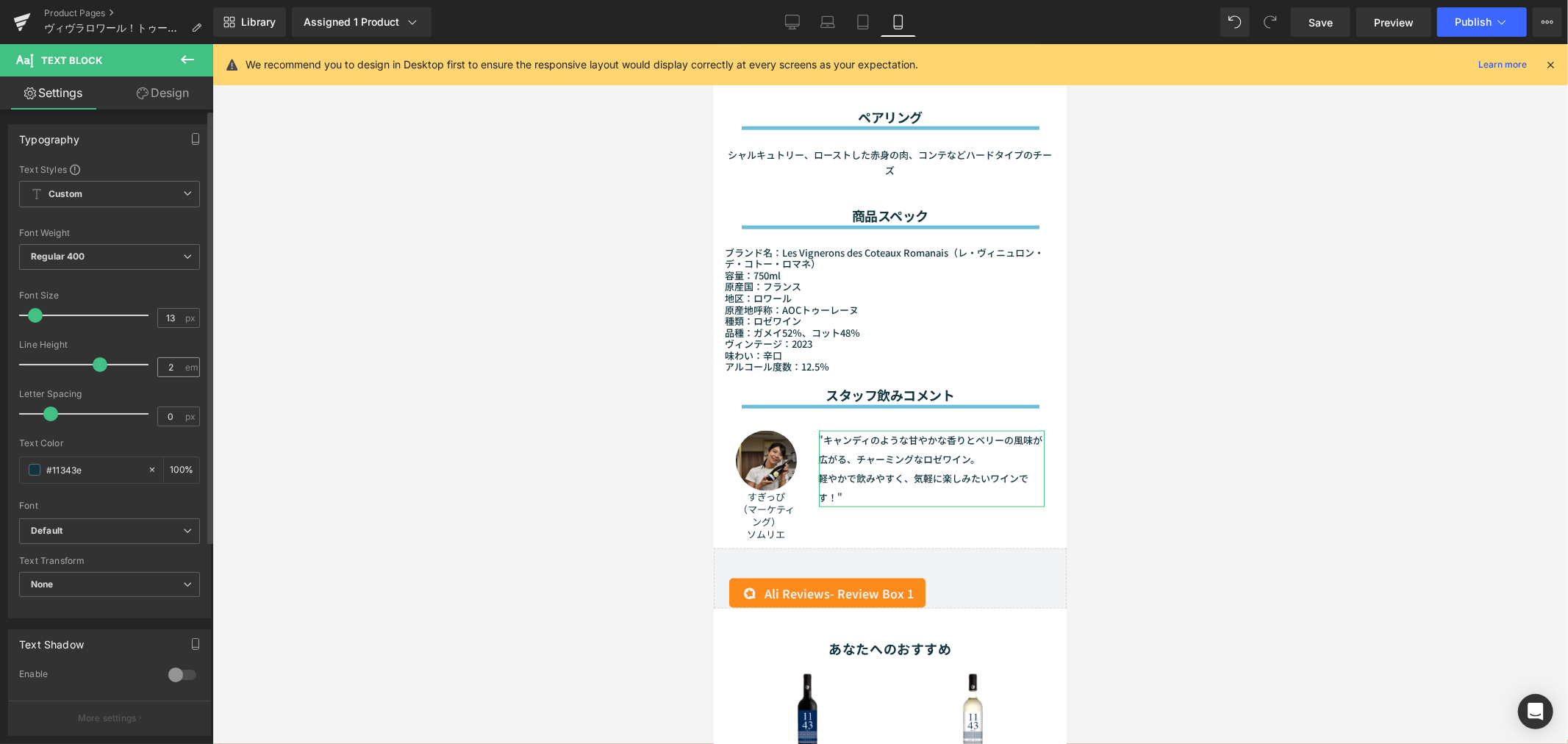
click at [182, 366] on div "2 em" at bounding box center [178, 367] width 43 height 20
click at [166, 366] on input "2" at bounding box center [171, 367] width 26 height 18
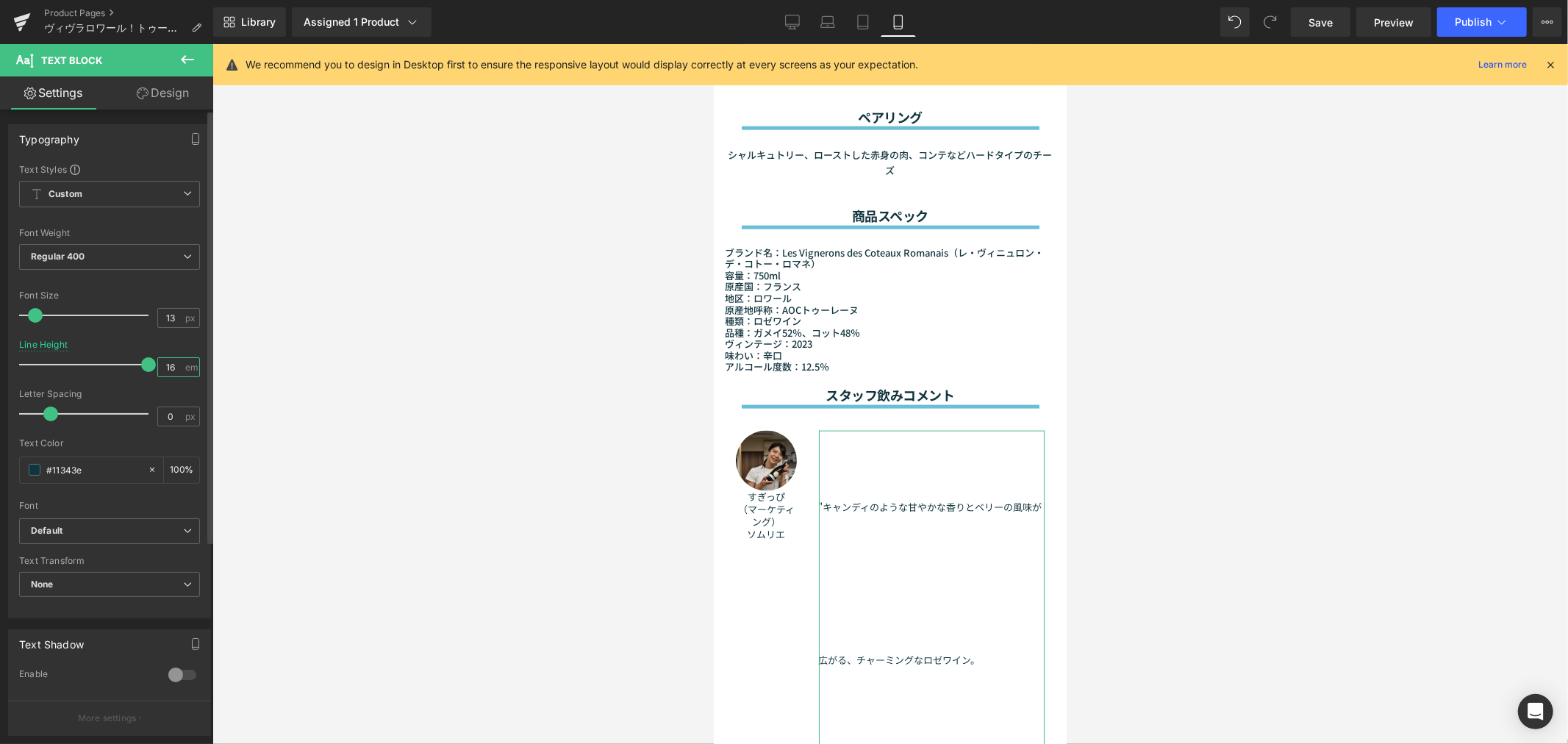
type input "1"
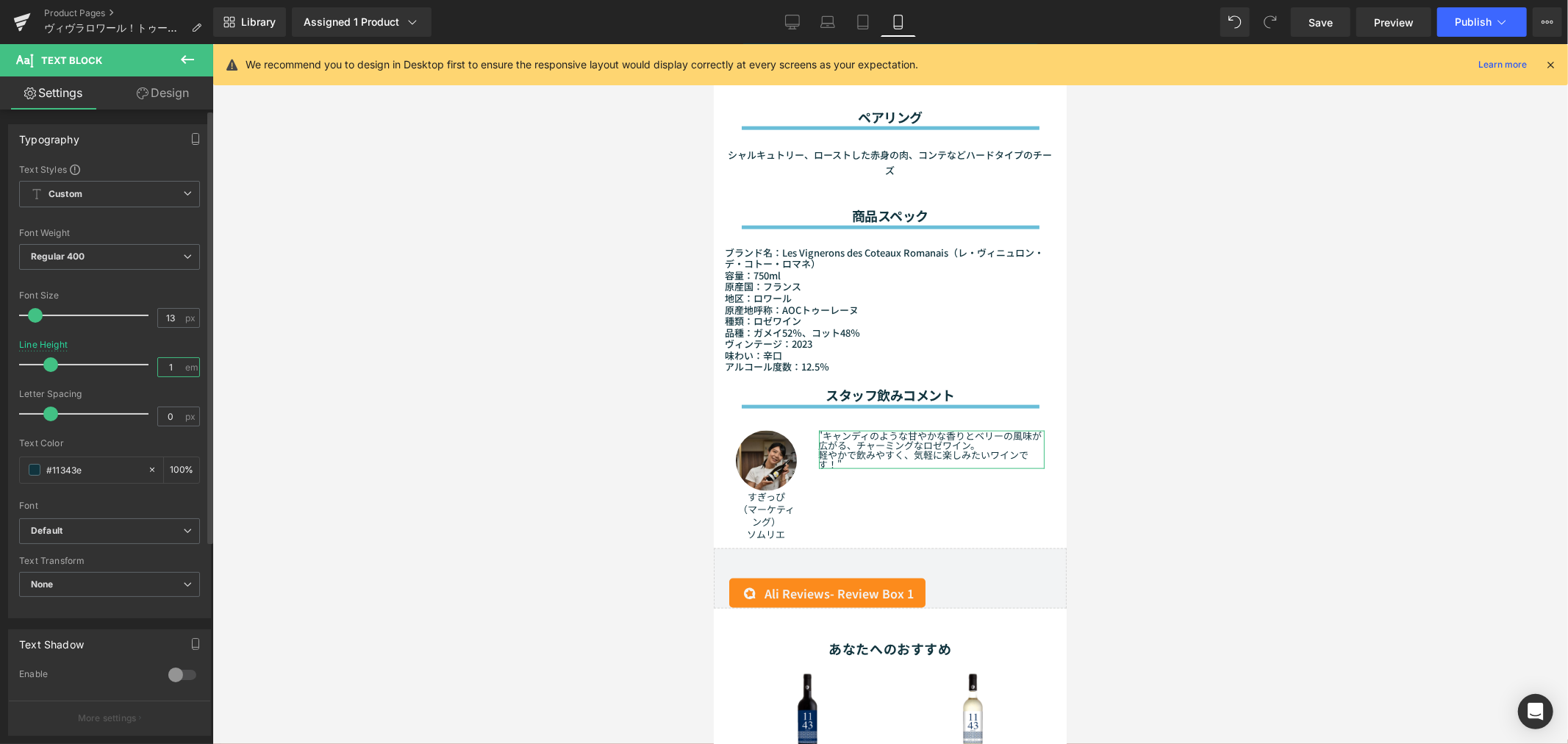
type input "1.6"
click at [346, 450] on div at bounding box center [889, 394] width 1355 height 700
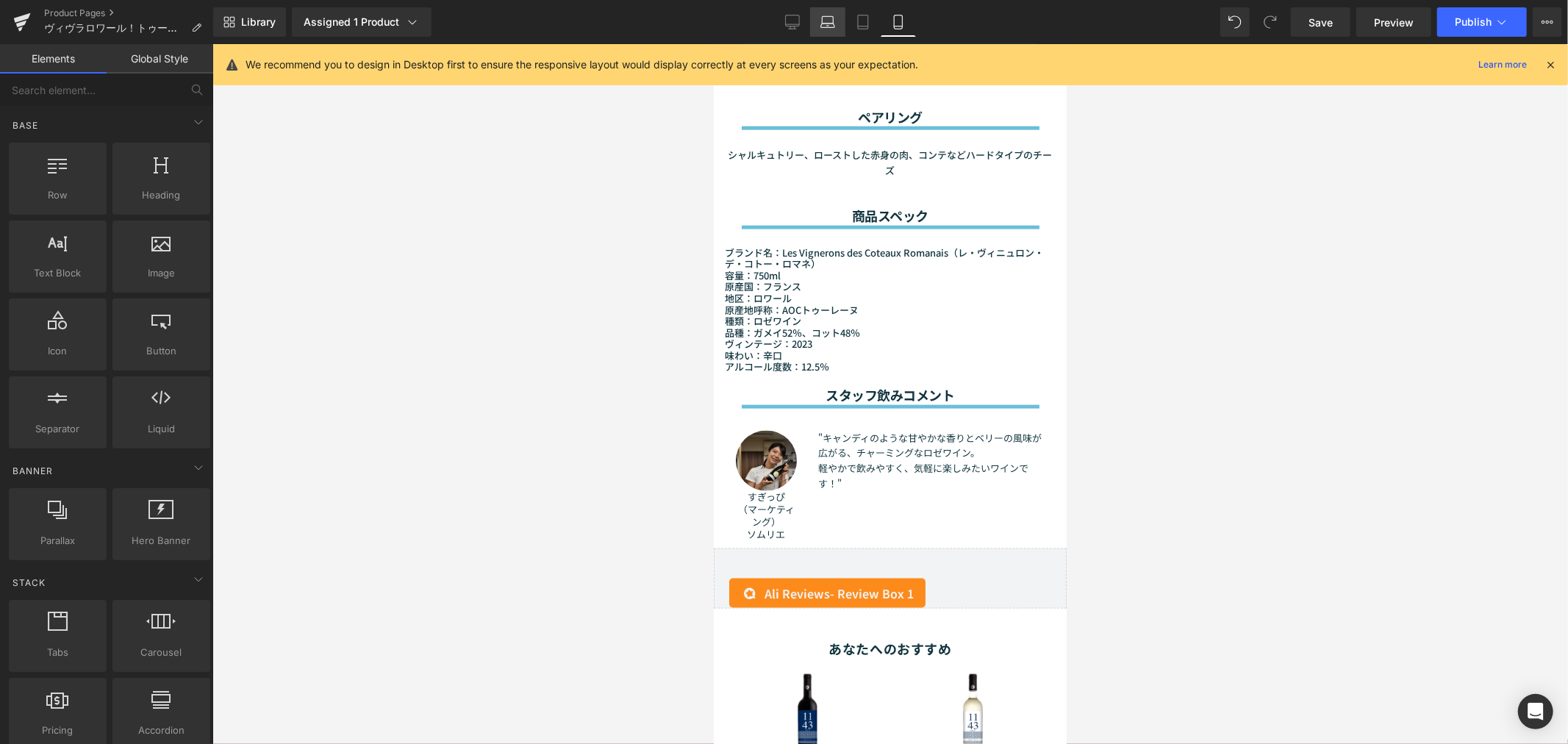
click at [834, 26] on icon at bounding box center [828, 22] width 15 height 15
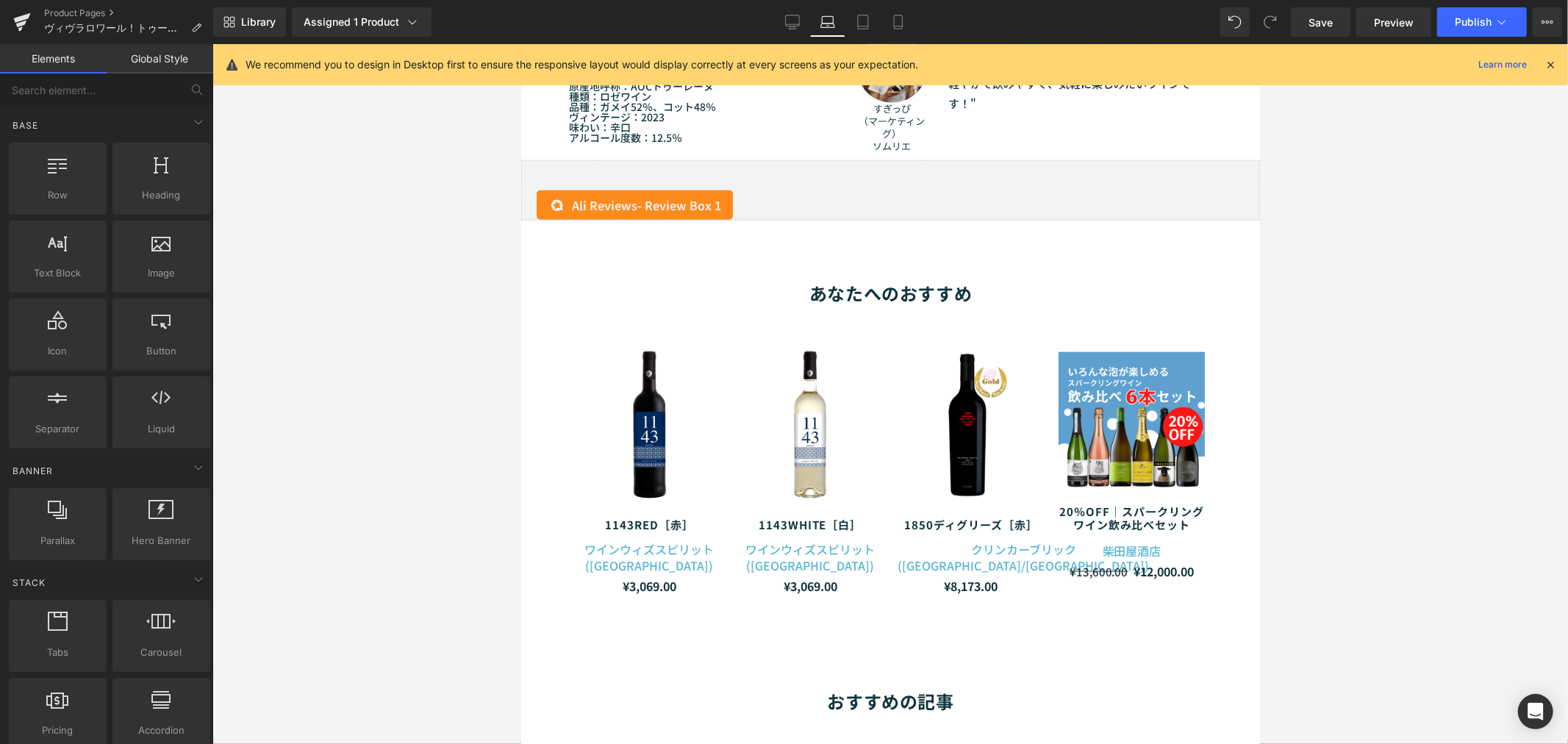
scroll to position [1198, 0]
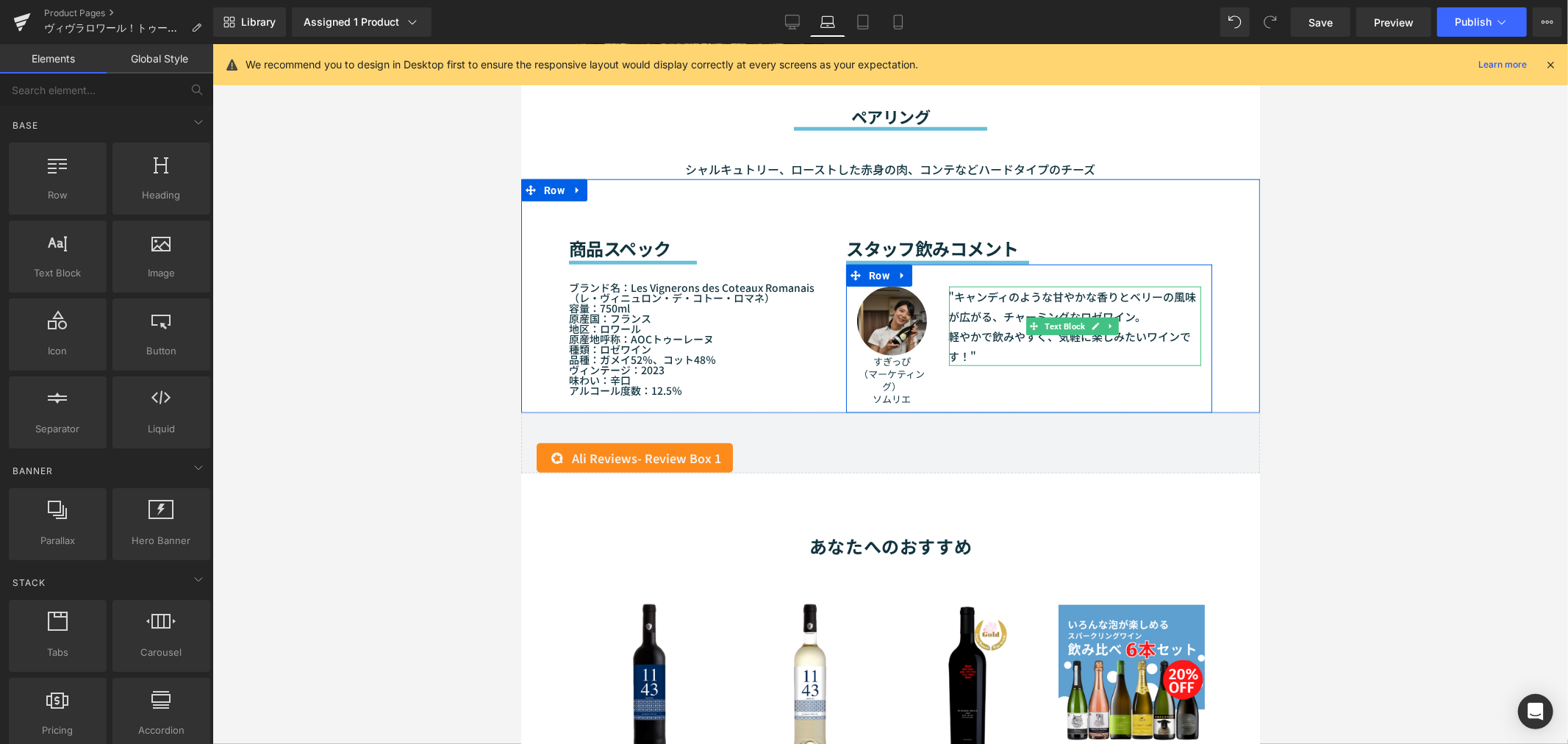
click at [1016, 326] on p "軽やかで飲みやすく、気軽に楽しみたいワインです！"" at bounding box center [1074, 345] width 252 height 39
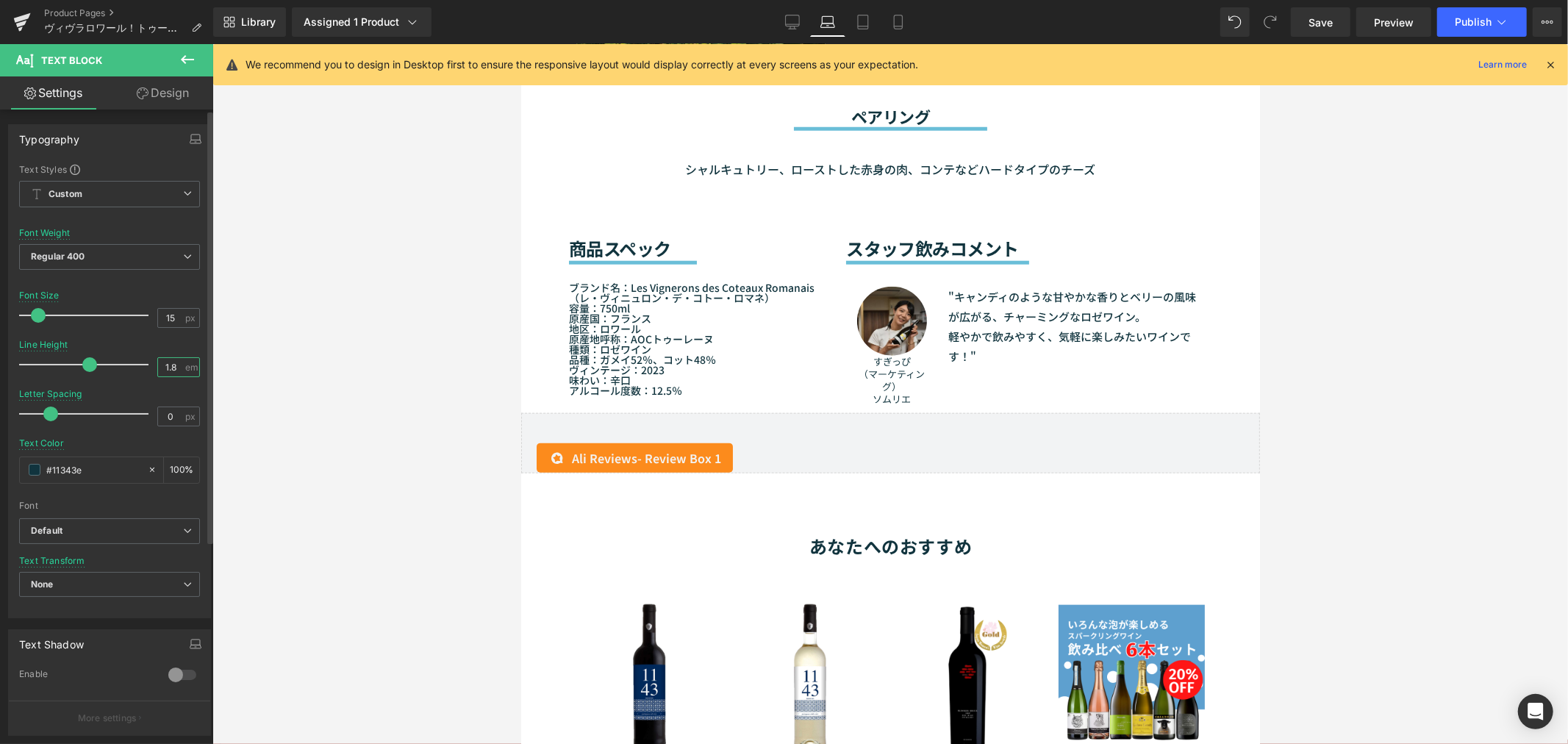
click at [173, 372] on input "1.8" at bounding box center [171, 367] width 26 height 18
type input "1.6"
click at [170, 318] on input "15" at bounding box center [171, 318] width 26 height 18
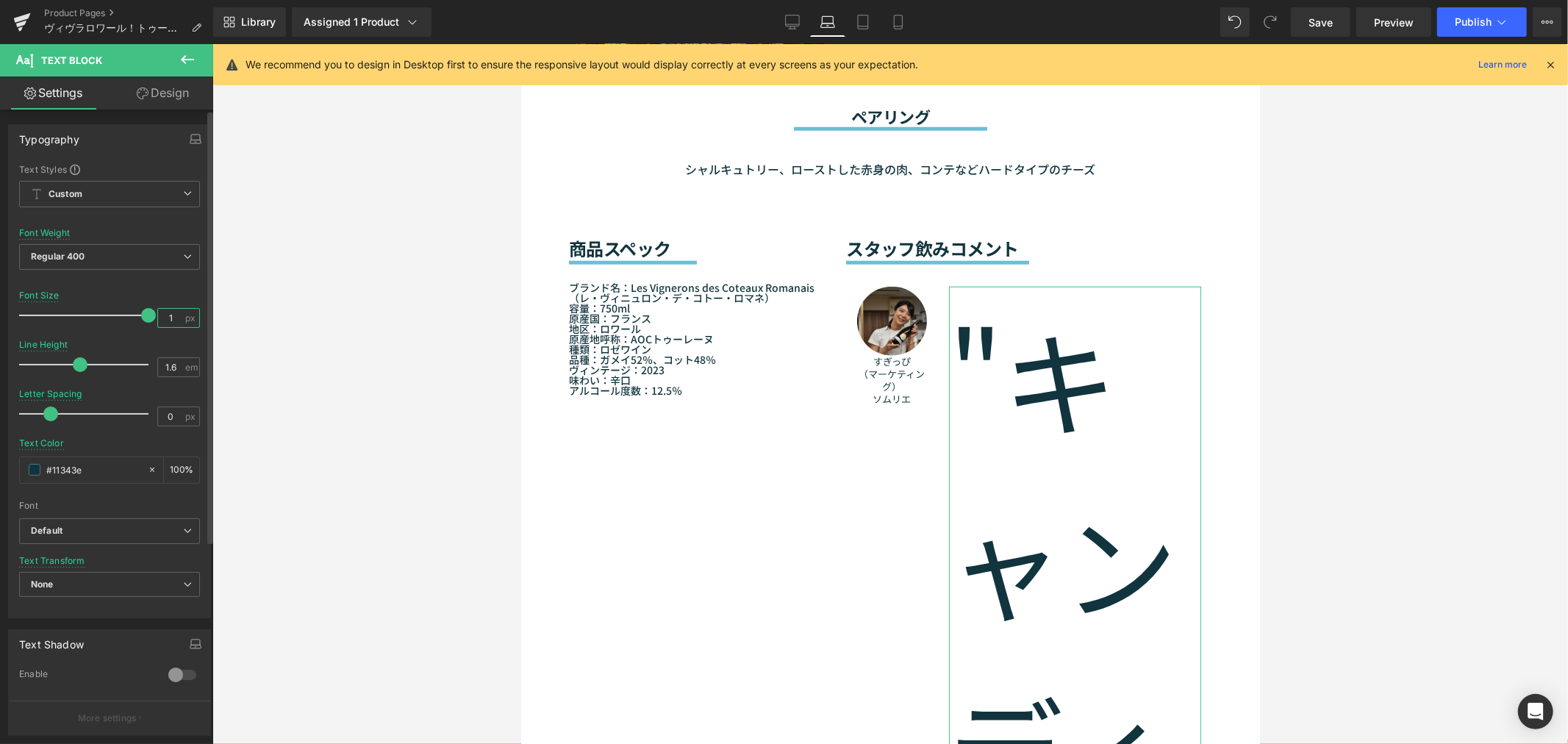
type input "13"
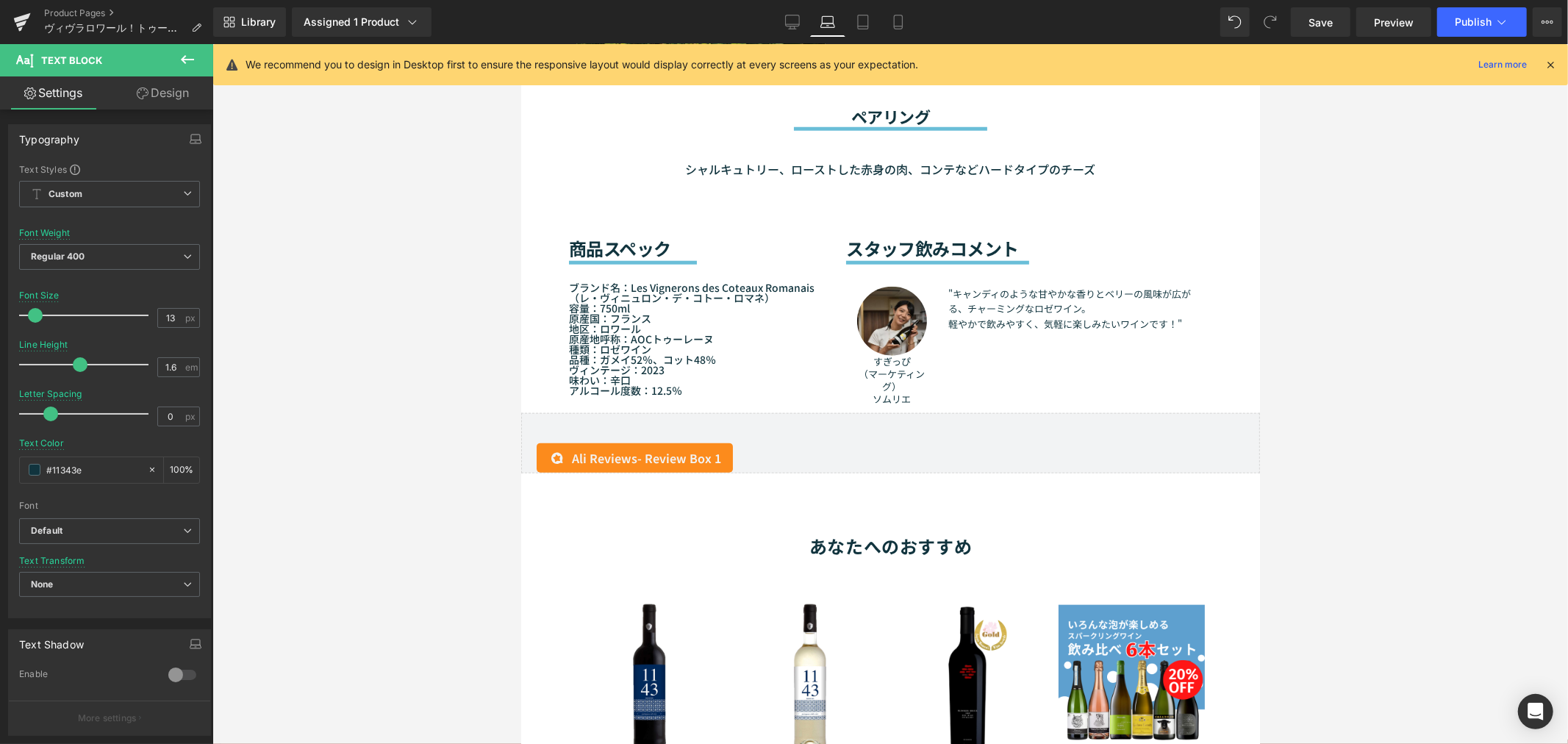
click at [368, 365] on div at bounding box center [889, 394] width 1355 height 700
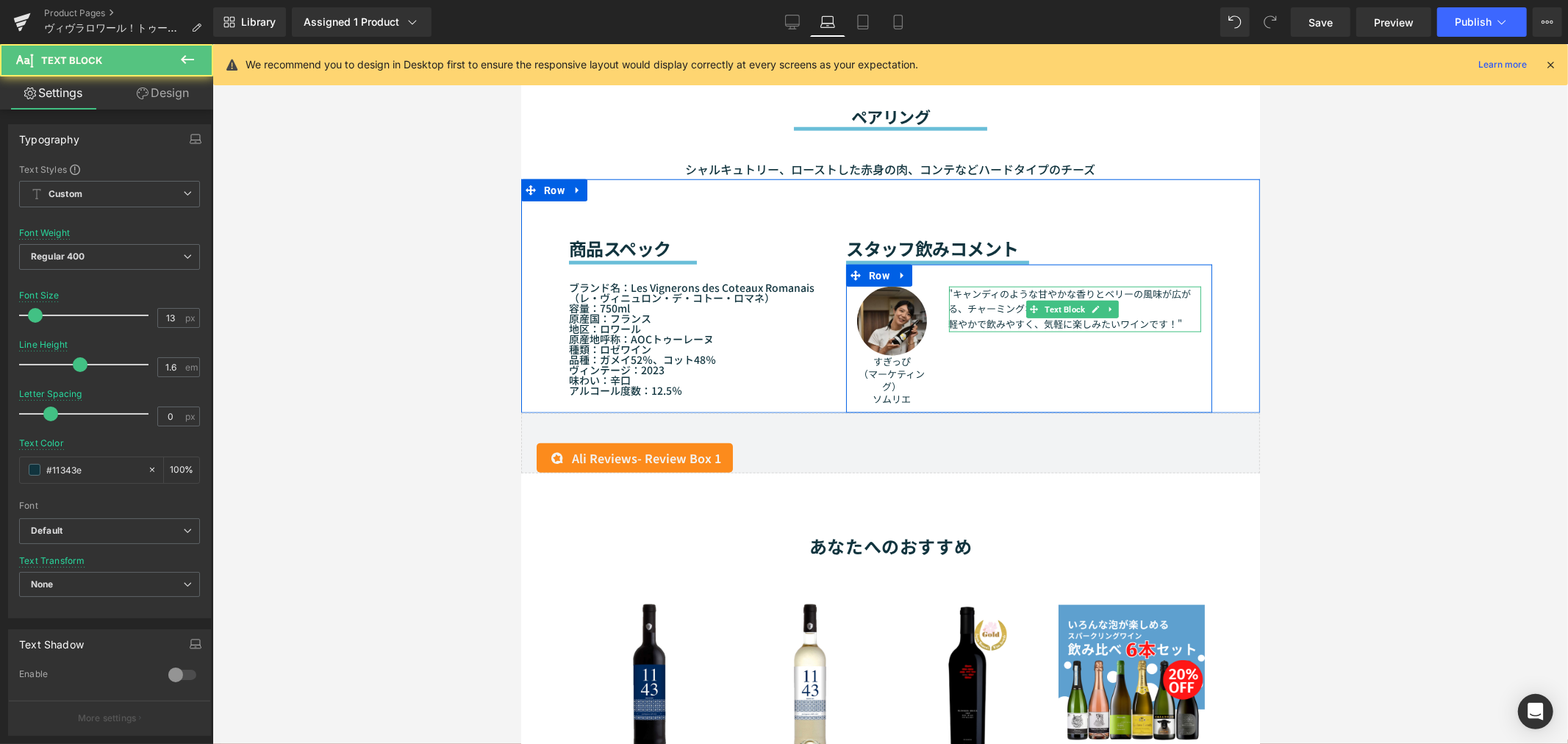
click at [1001, 305] on p ""キャンディのような甘やかな香りとベリーの風味が広がる、チャーミングなロゼワイン。" at bounding box center [1074, 302] width 252 height 31
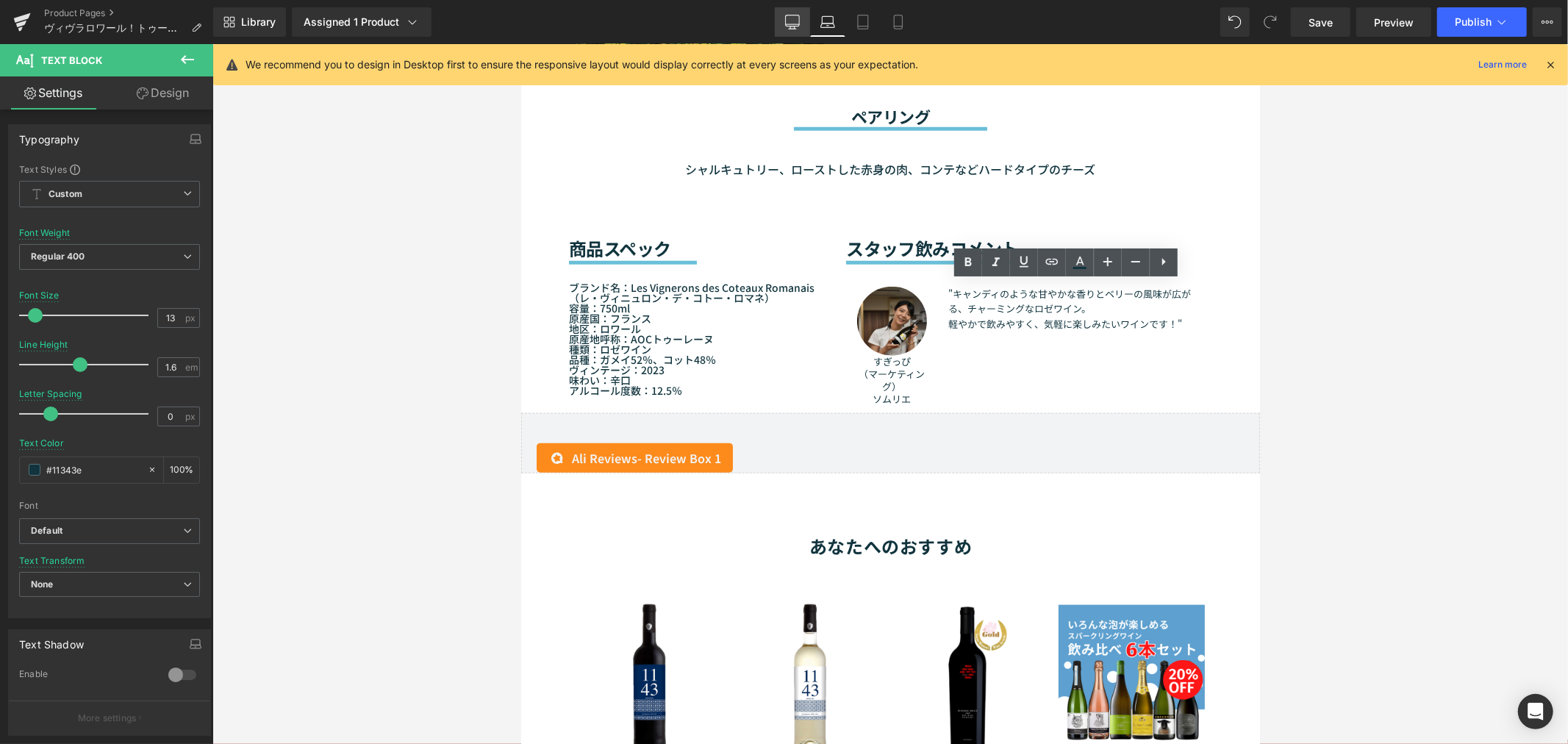
click at [790, 16] on icon at bounding box center [791, 21] width 14 height 11
type input "15"
type input "1.8"
type input "100"
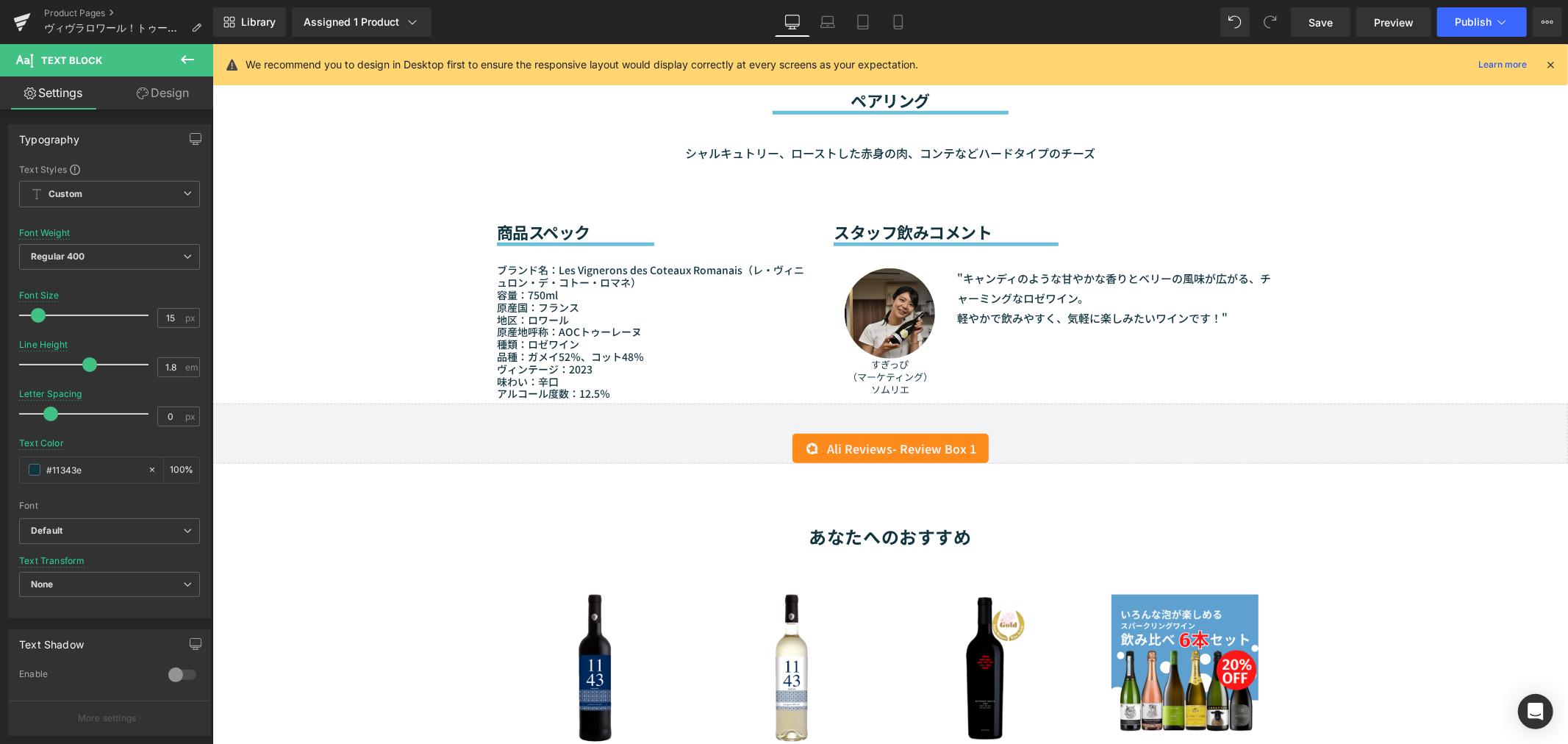
scroll to position [1172, 0]
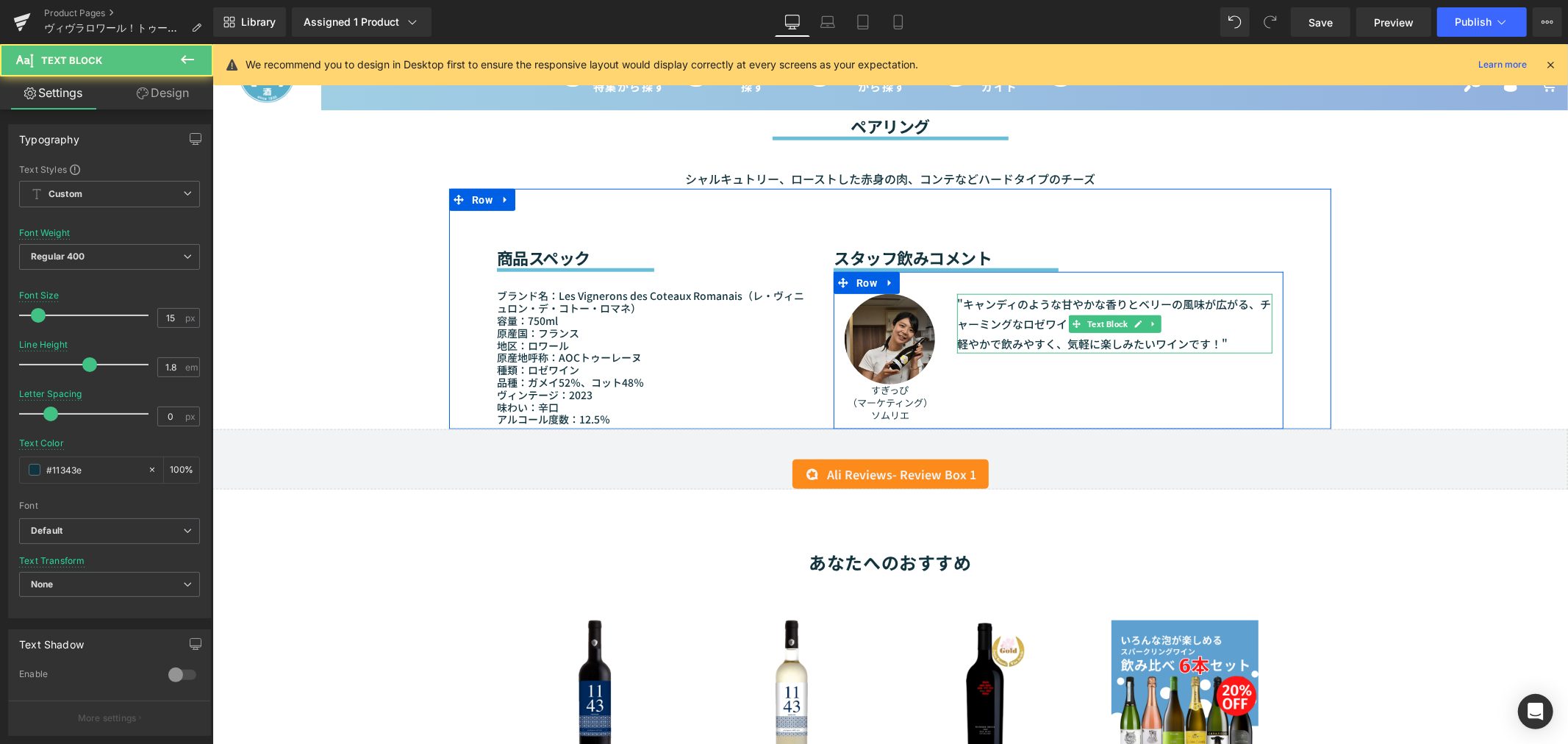
click at [1006, 316] on p ""キャンディのような甘やかな香りとベリーの風味が広がる、チャーミングなロゼワイン。" at bounding box center [1113, 313] width 316 height 39
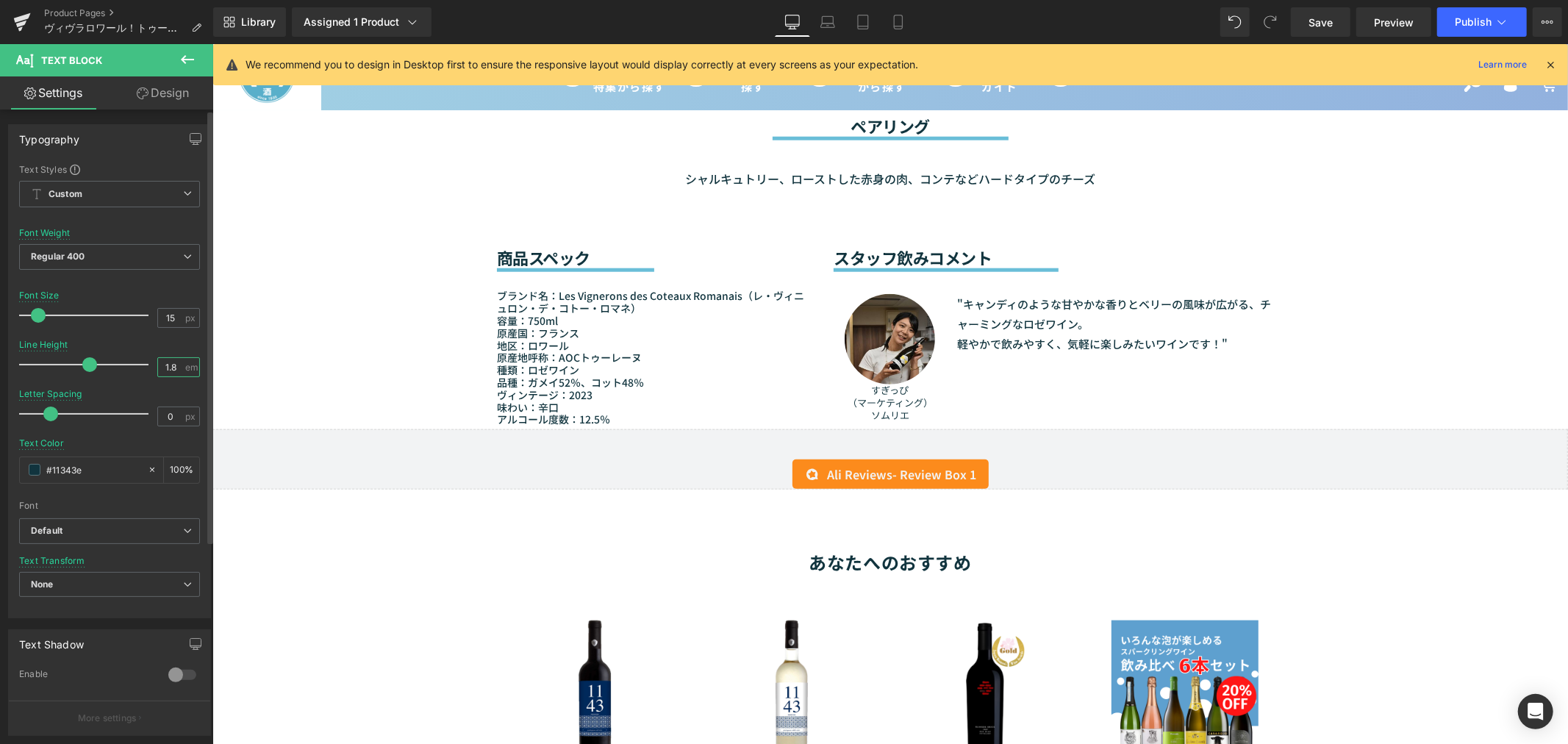
click at [173, 369] on input "1.8" at bounding box center [171, 367] width 26 height 18
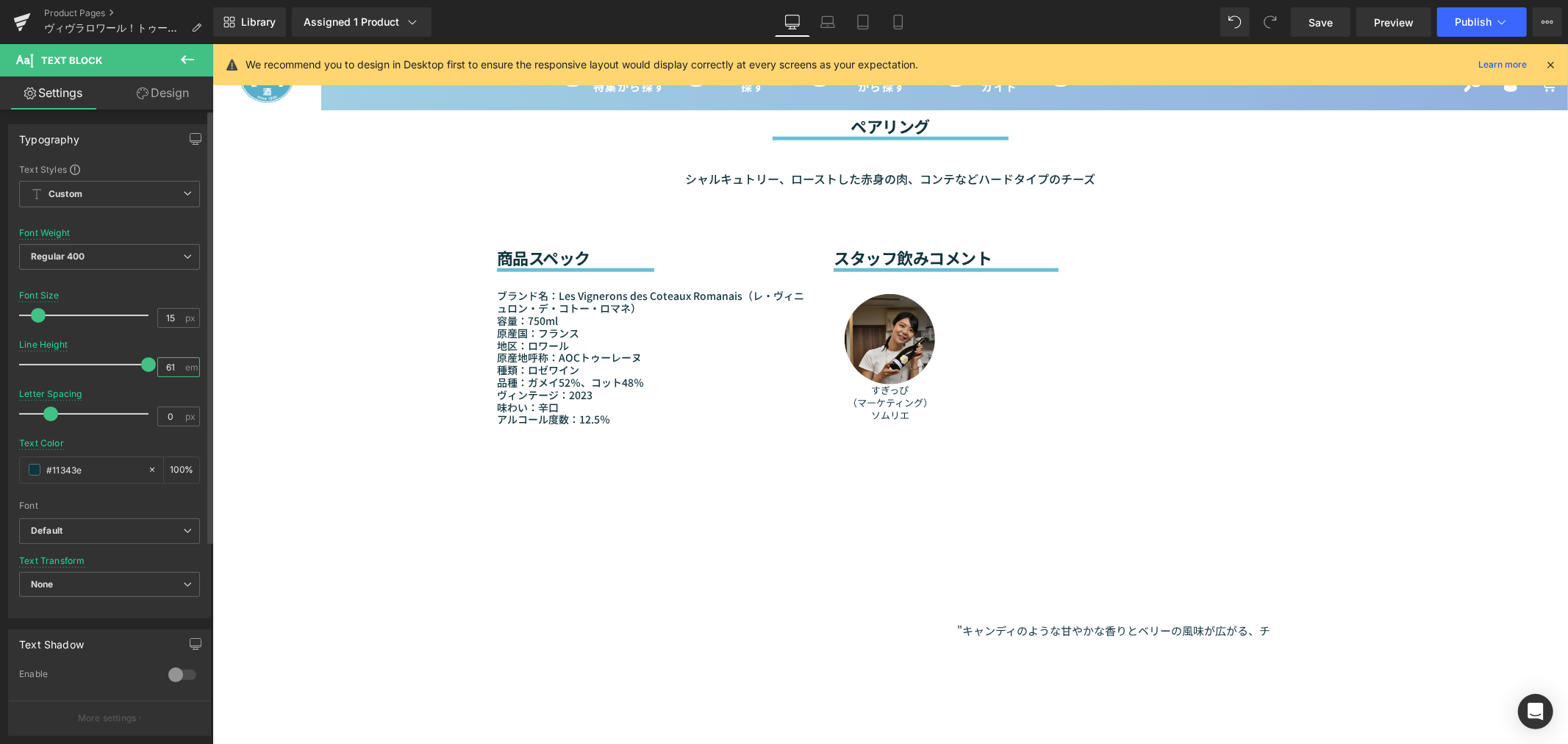
type input "6"
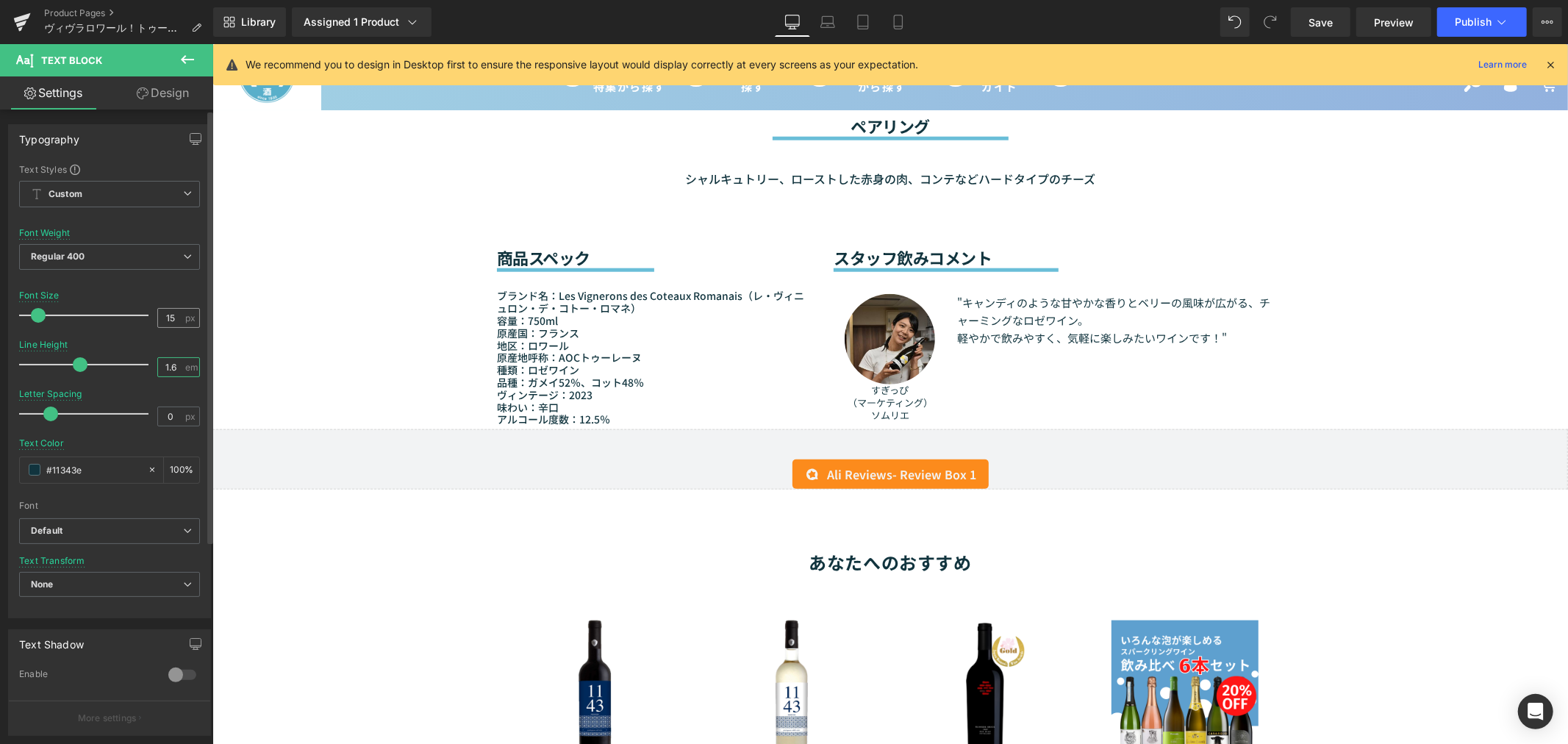
type input "1.6"
click at [185, 317] on div "15 px" at bounding box center [178, 318] width 43 height 20
click at [174, 318] on input "15" at bounding box center [171, 318] width 26 height 18
type input "14"
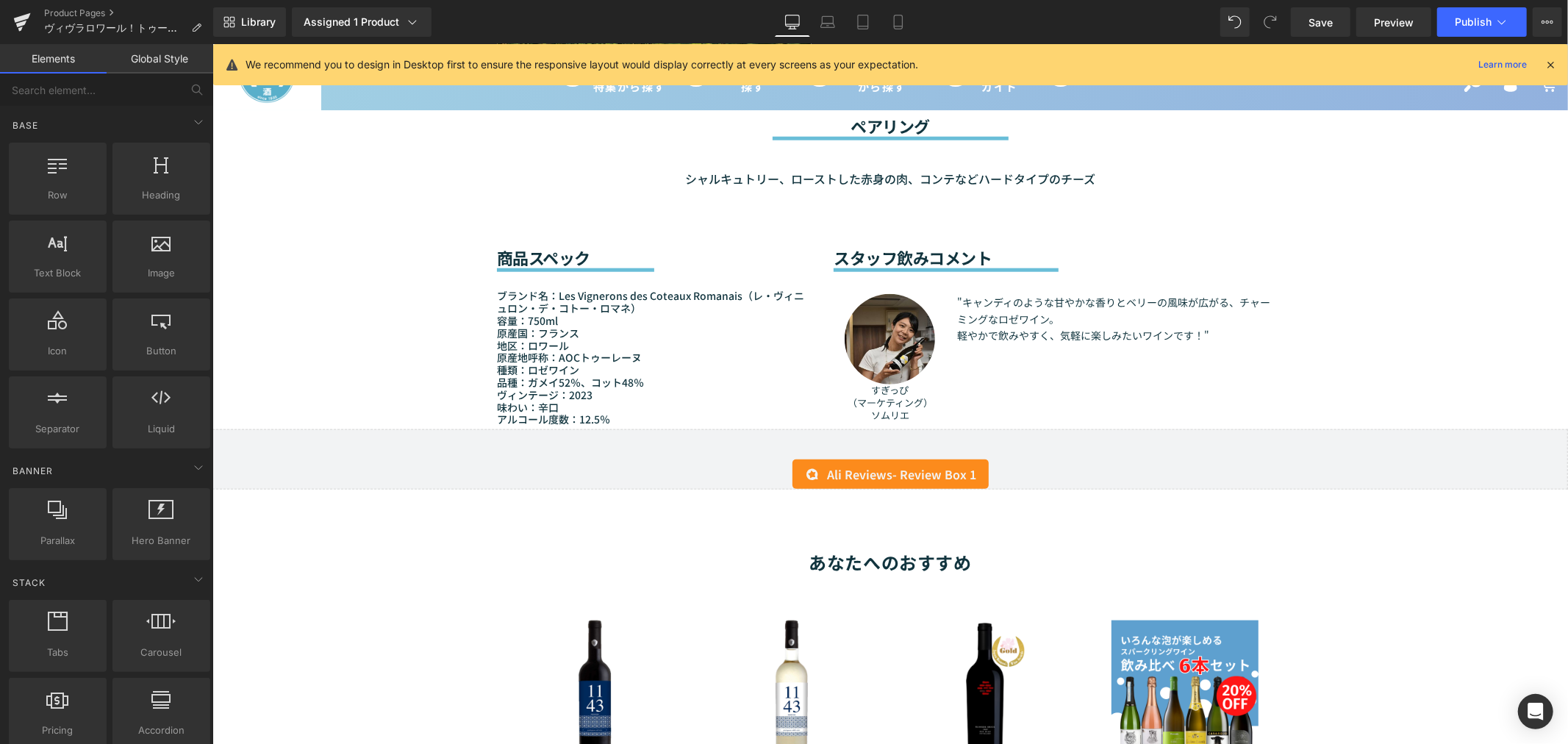
click at [360, 342] on div "Sale Off (P) Image" at bounding box center [888, 215] width 1355 height 2475
click at [828, 27] on icon at bounding box center [827, 26] width 14 height 5
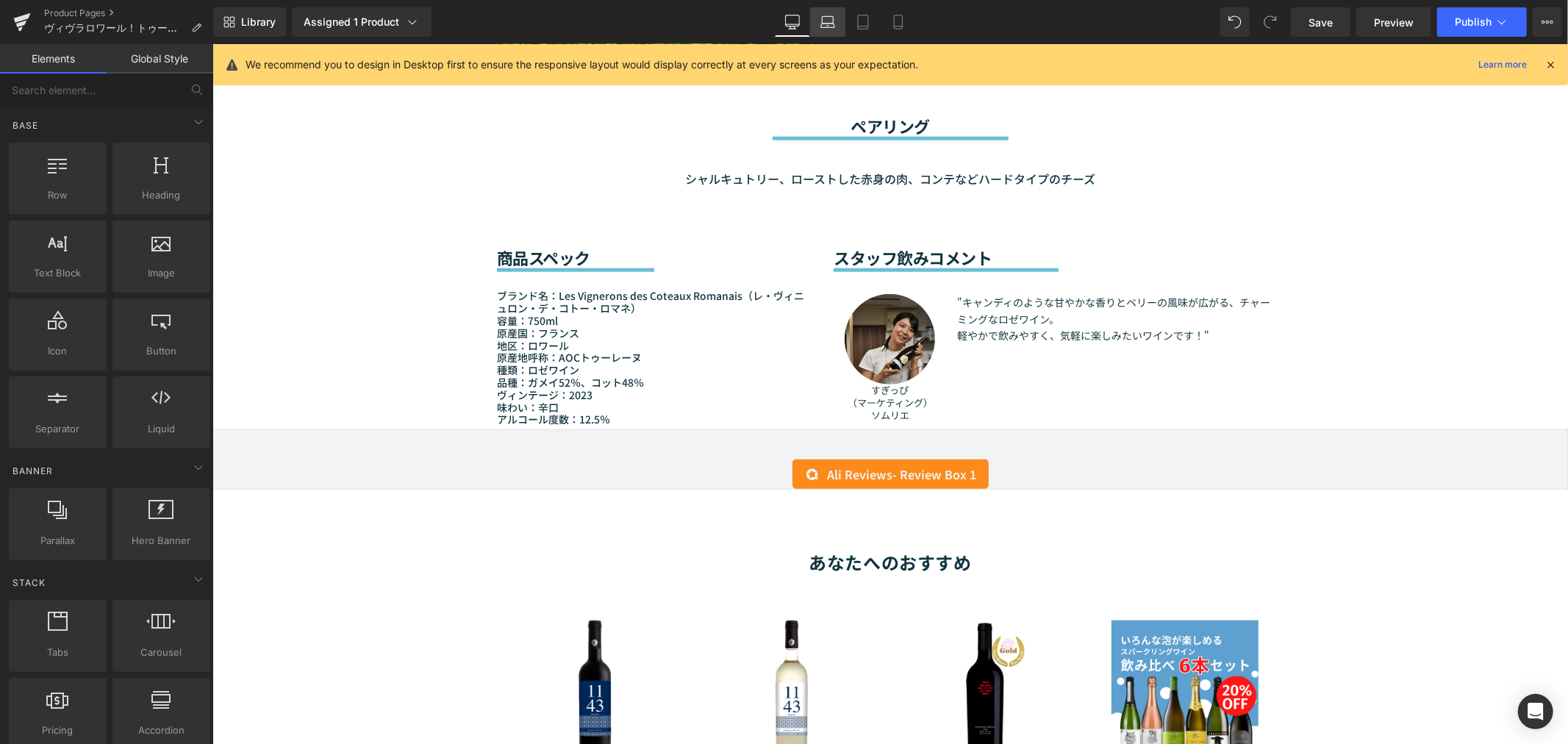
scroll to position [1198, 0]
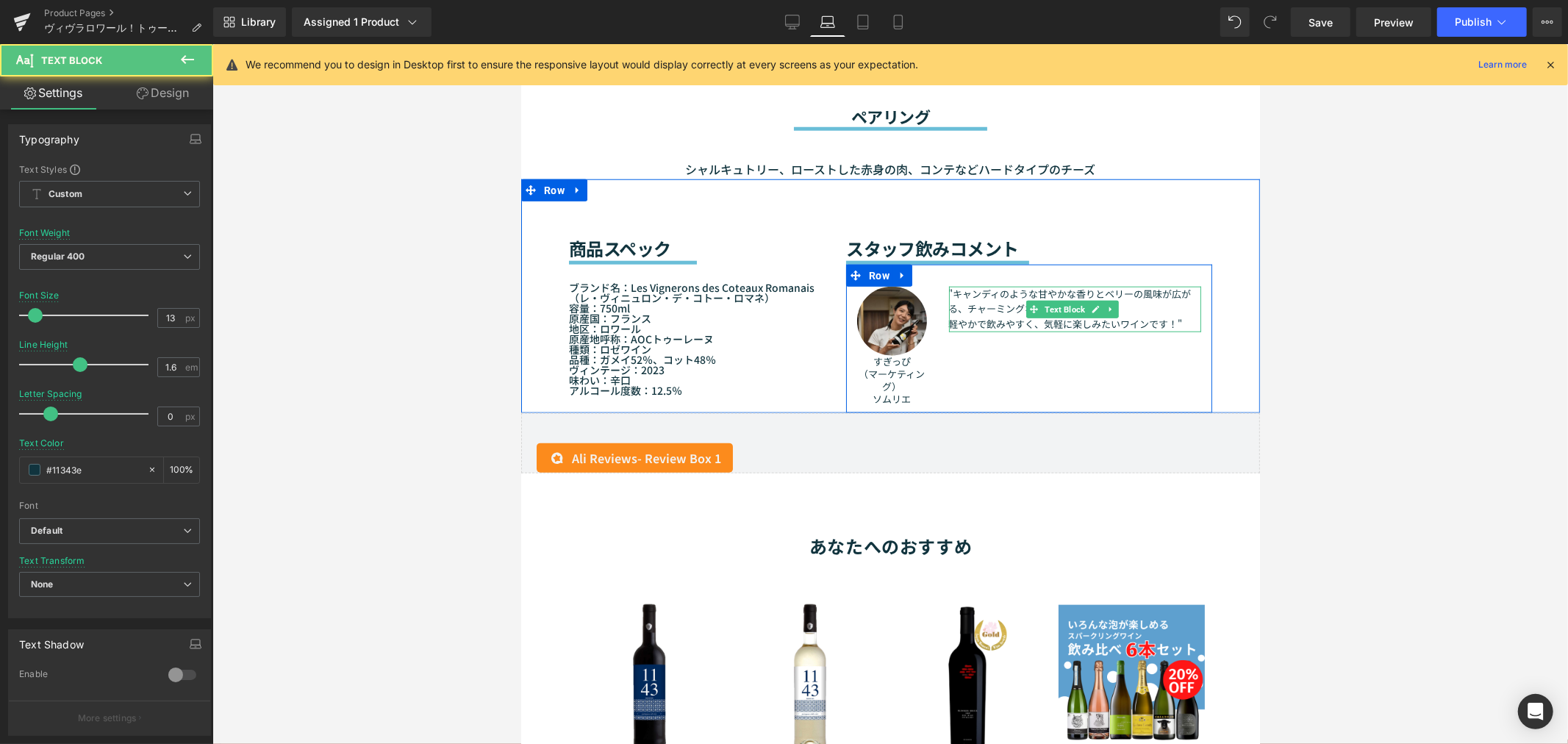
click at [1000, 318] on p "軽やかで飲みやすく、気軽に楽しみたいワインです！"" at bounding box center [1074, 323] width 252 height 16
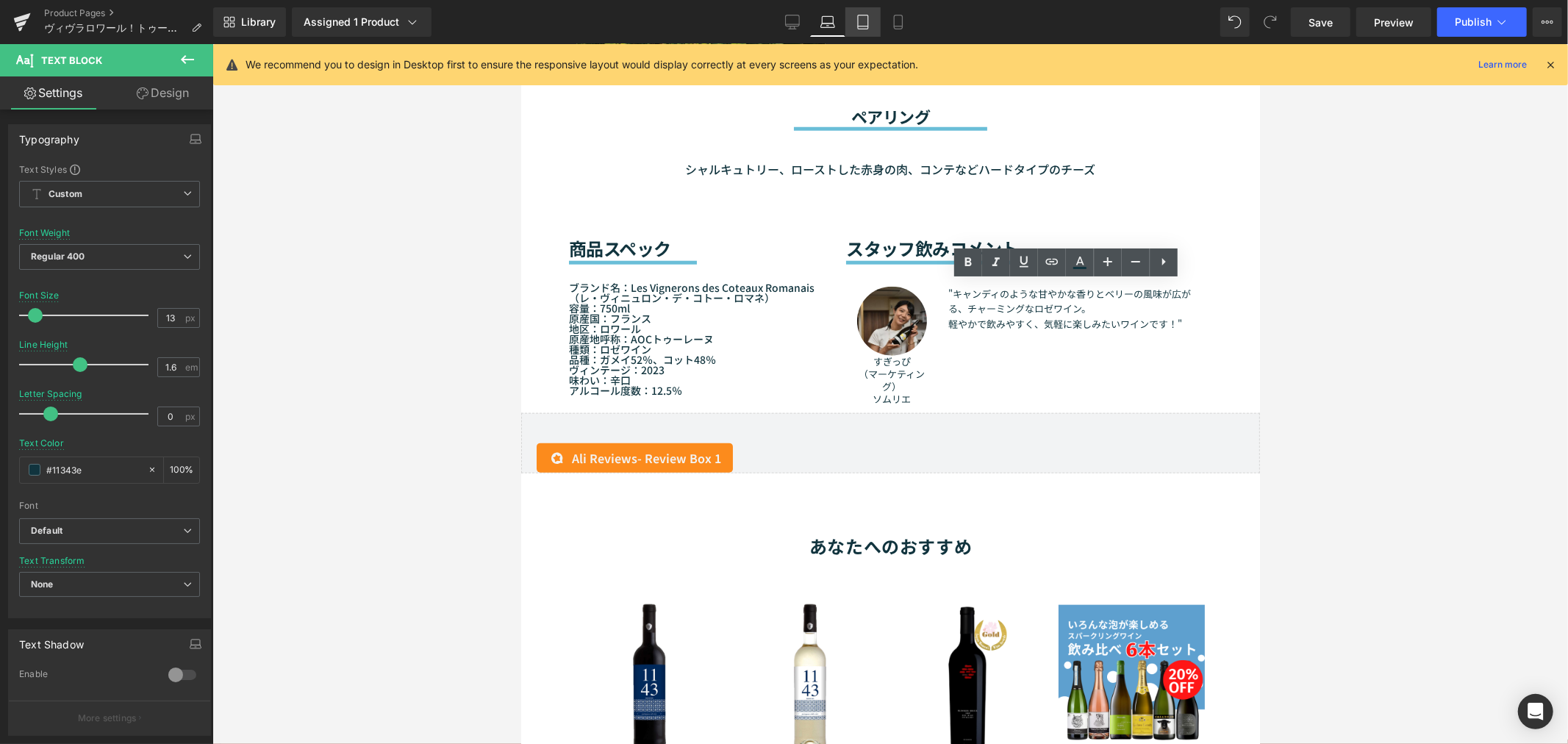
click at [862, 28] on icon at bounding box center [863, 22] width 10 height 14
type input "15"
type input "1.8"
type input "100"
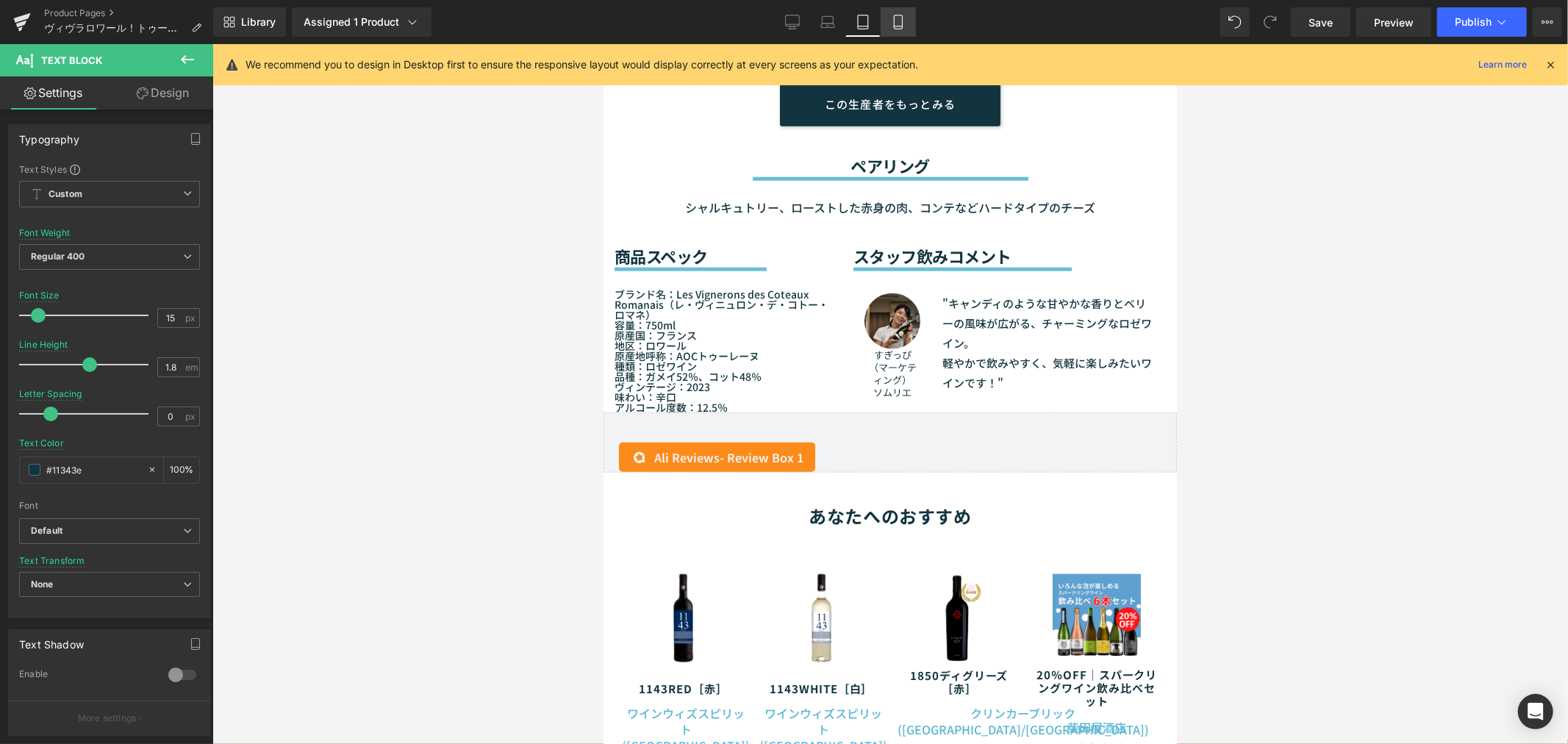
scroll to position [1203, 0]
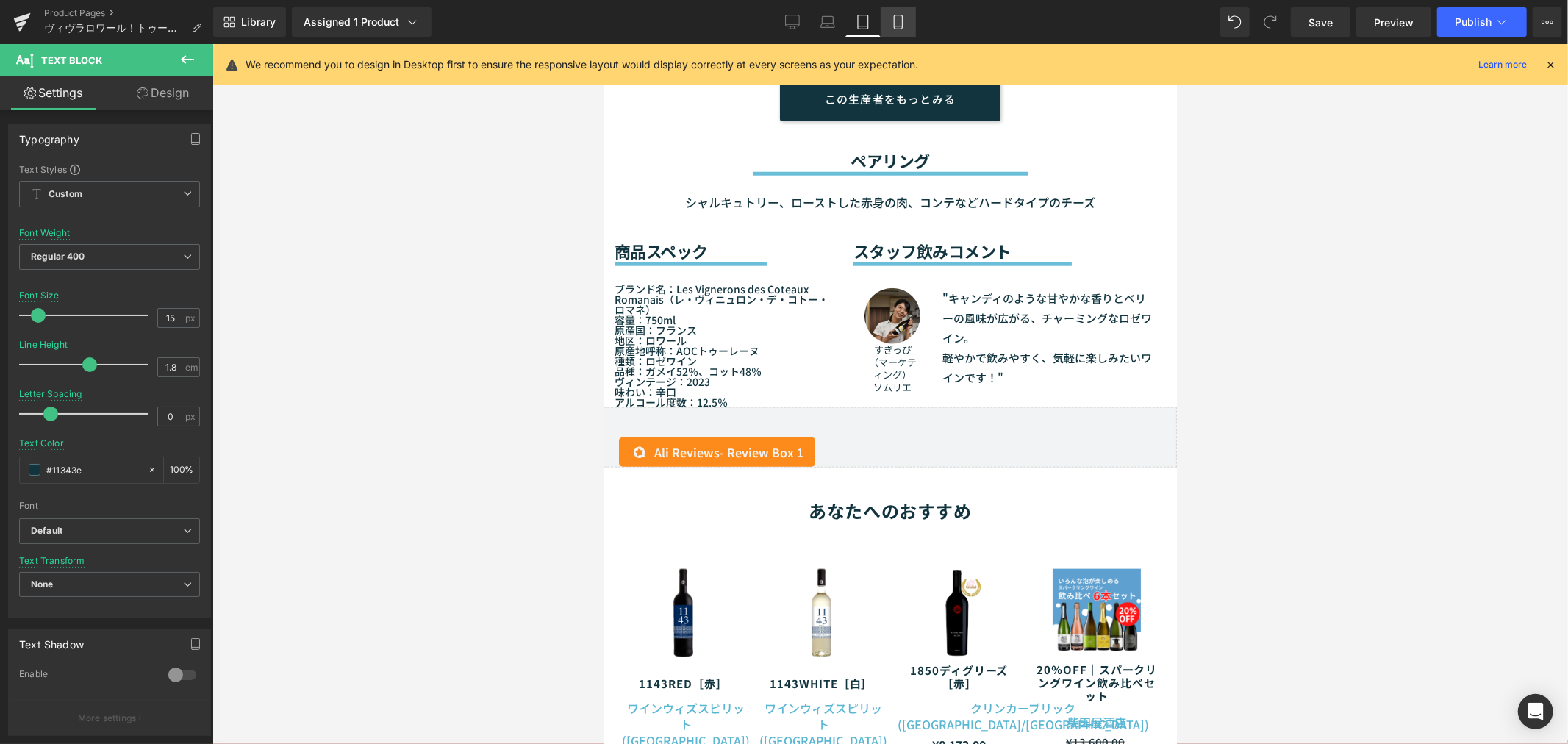
click at [887, 30] on link "Mobile" at bounding box center [897, 22] width 36 height 29
type input "13"
type input "1.6"
type input "100"
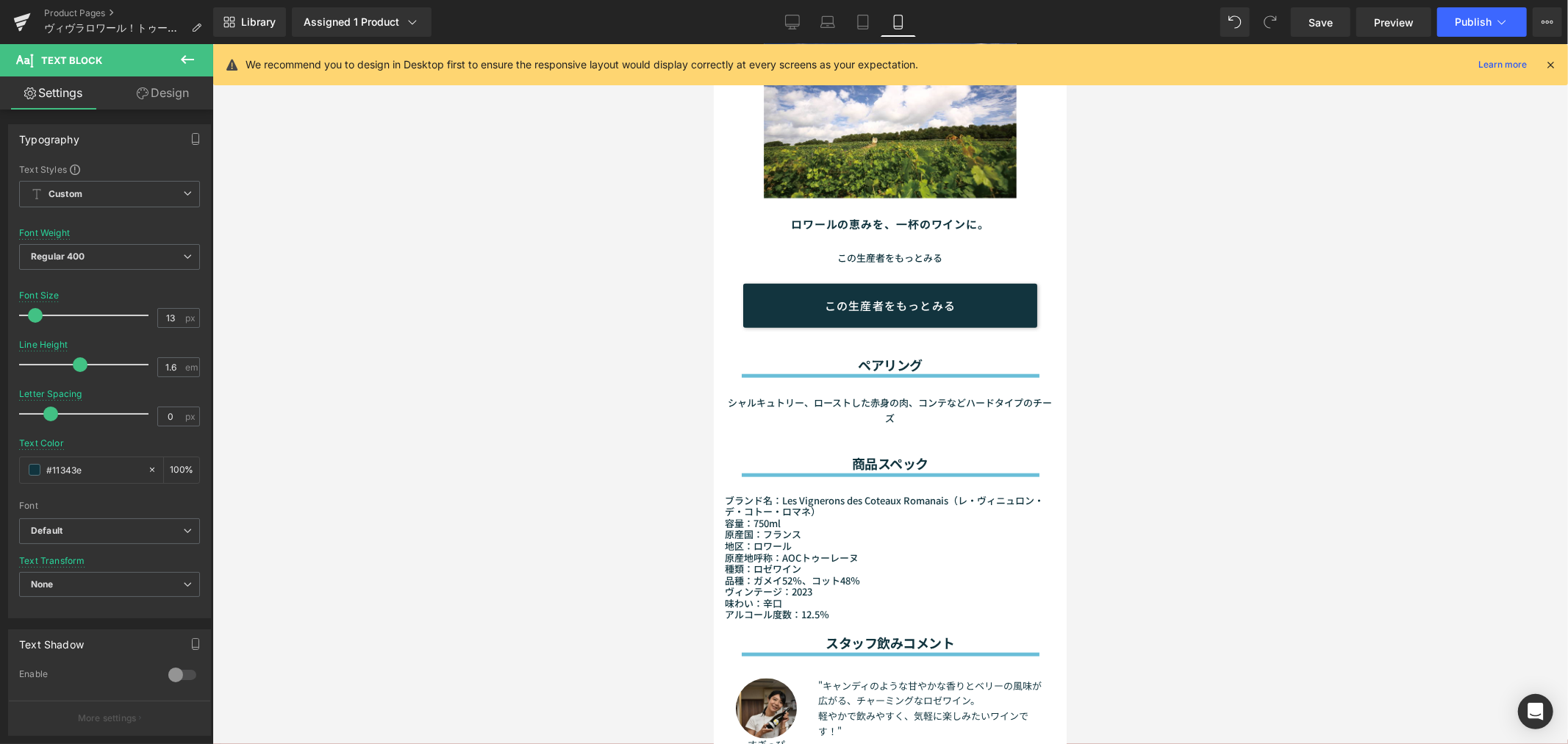
scroll to position [1570, 0]
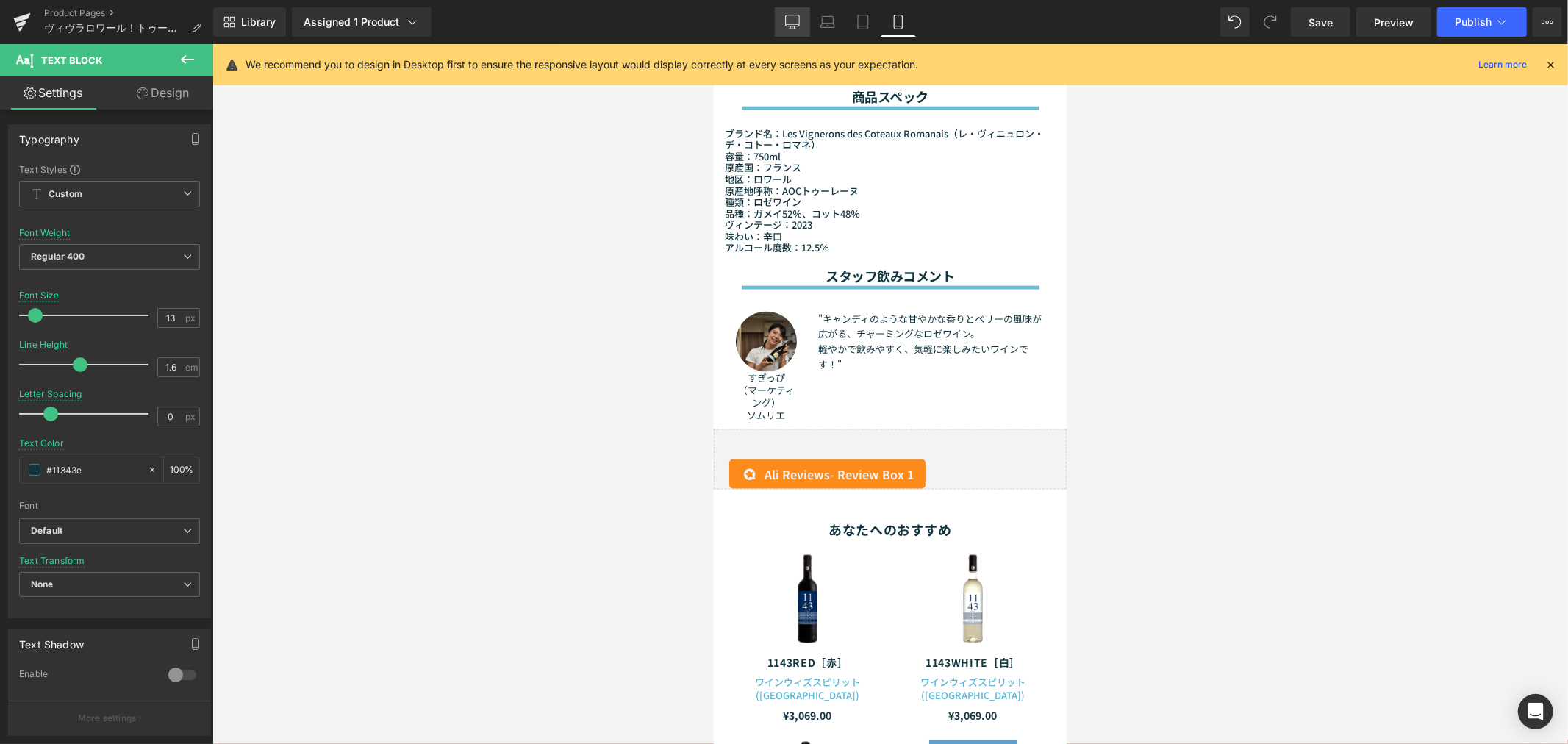
click at [795, 29] on link "Desktop" at bounding box center [792, 22] width 36 height 29
type input "14"
type input "100"
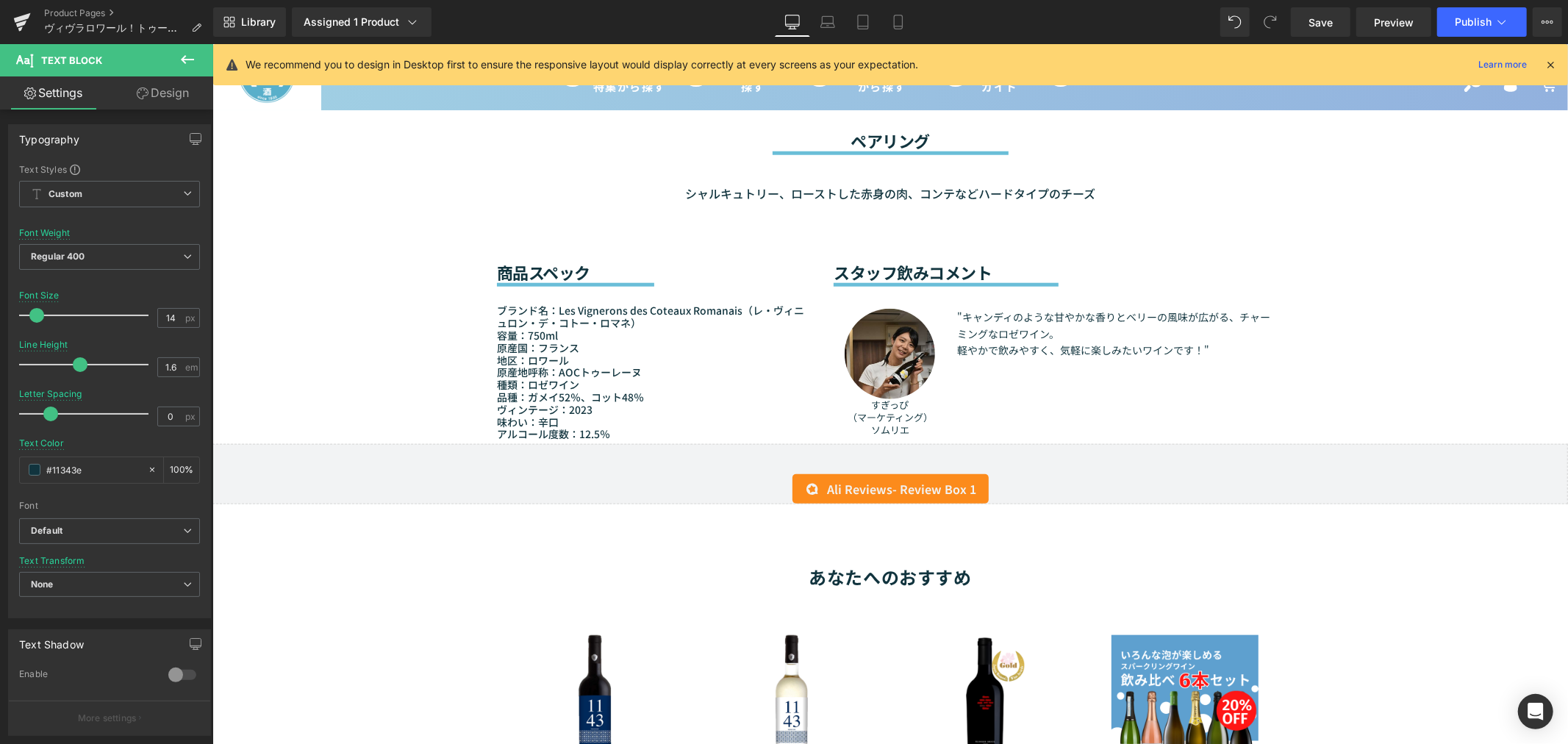
scroll to position [1157, 0]
click at [1455, 27] on span "Publish" at bounding box center [1473, 22] width 37 height 12
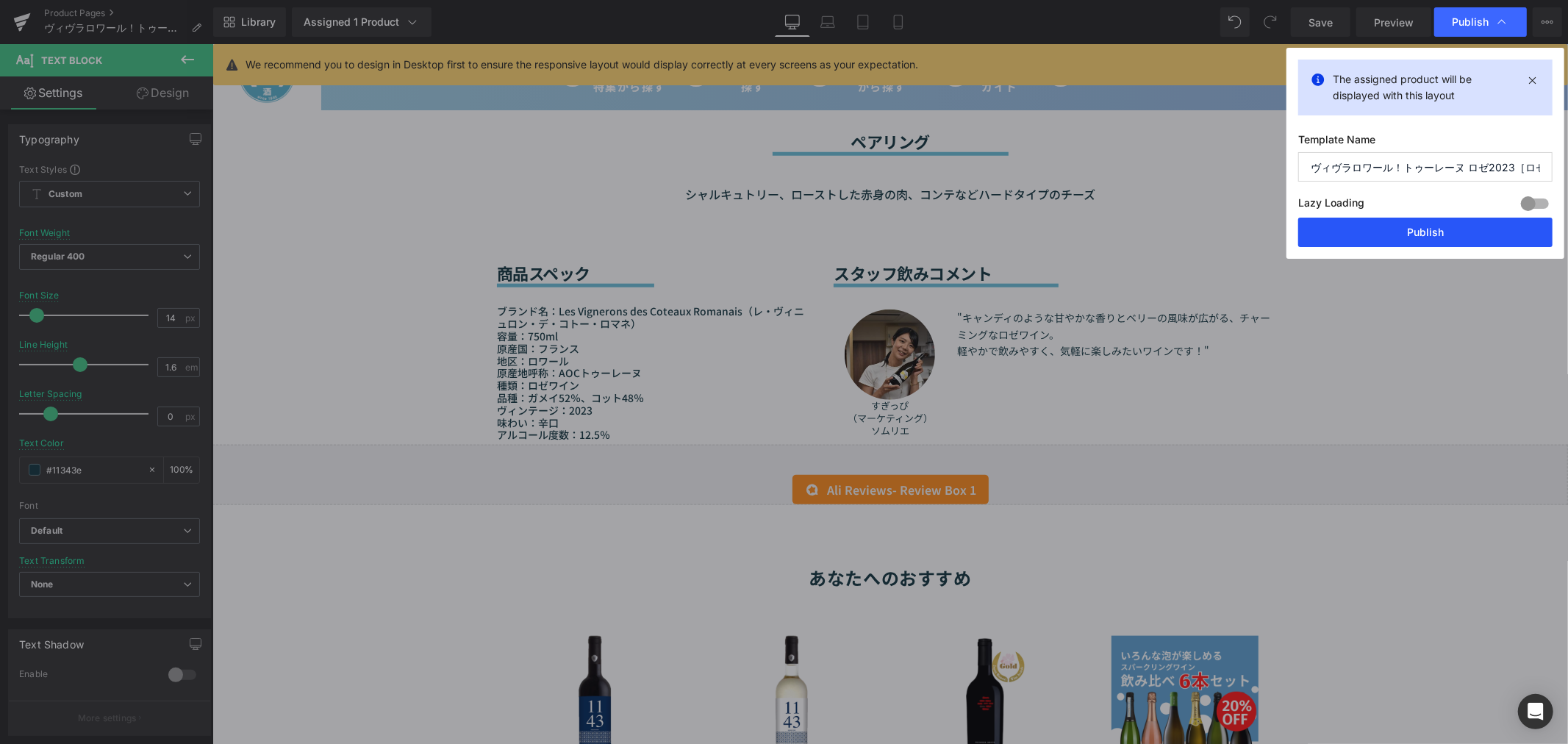
click at [1412, 238] on button "Publish" at bounding box center [1425, 232] width 254 height 29
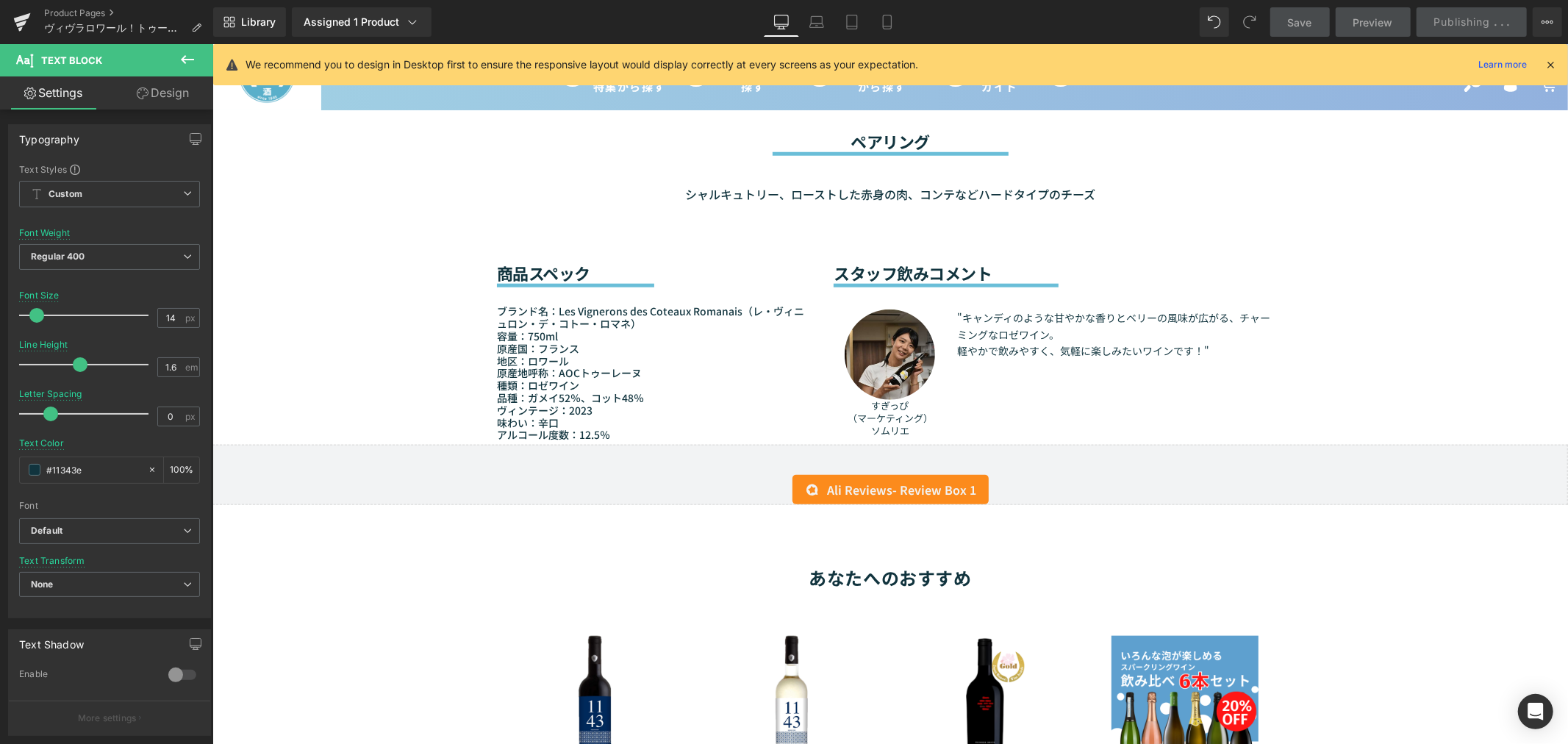
click at [1369, 22] on span "Preview" at bounding box center [1372, 22] width 39 height 16
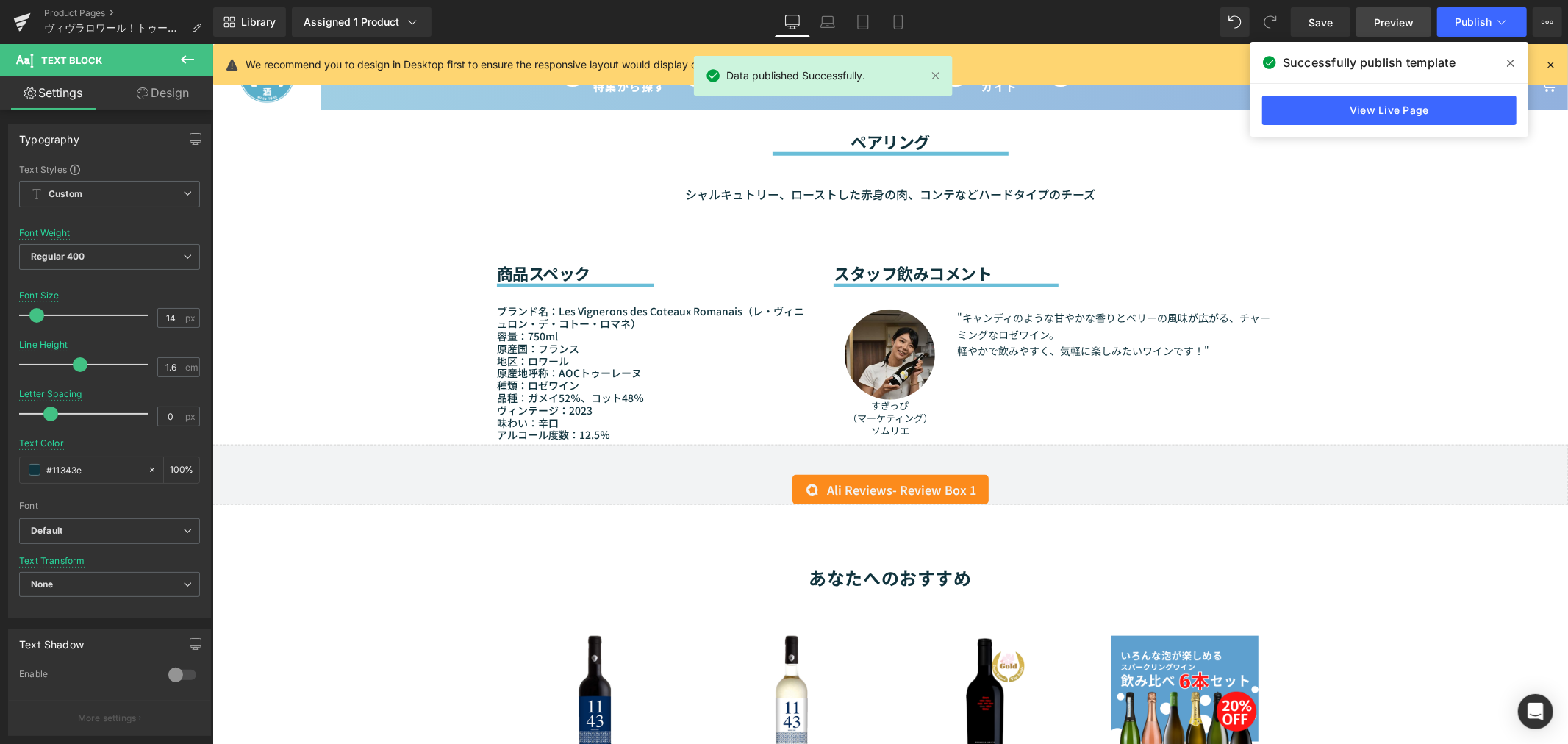
click at [1373, 27] on link "Preview" at bounding box center [1393, 22] width 75 height 29
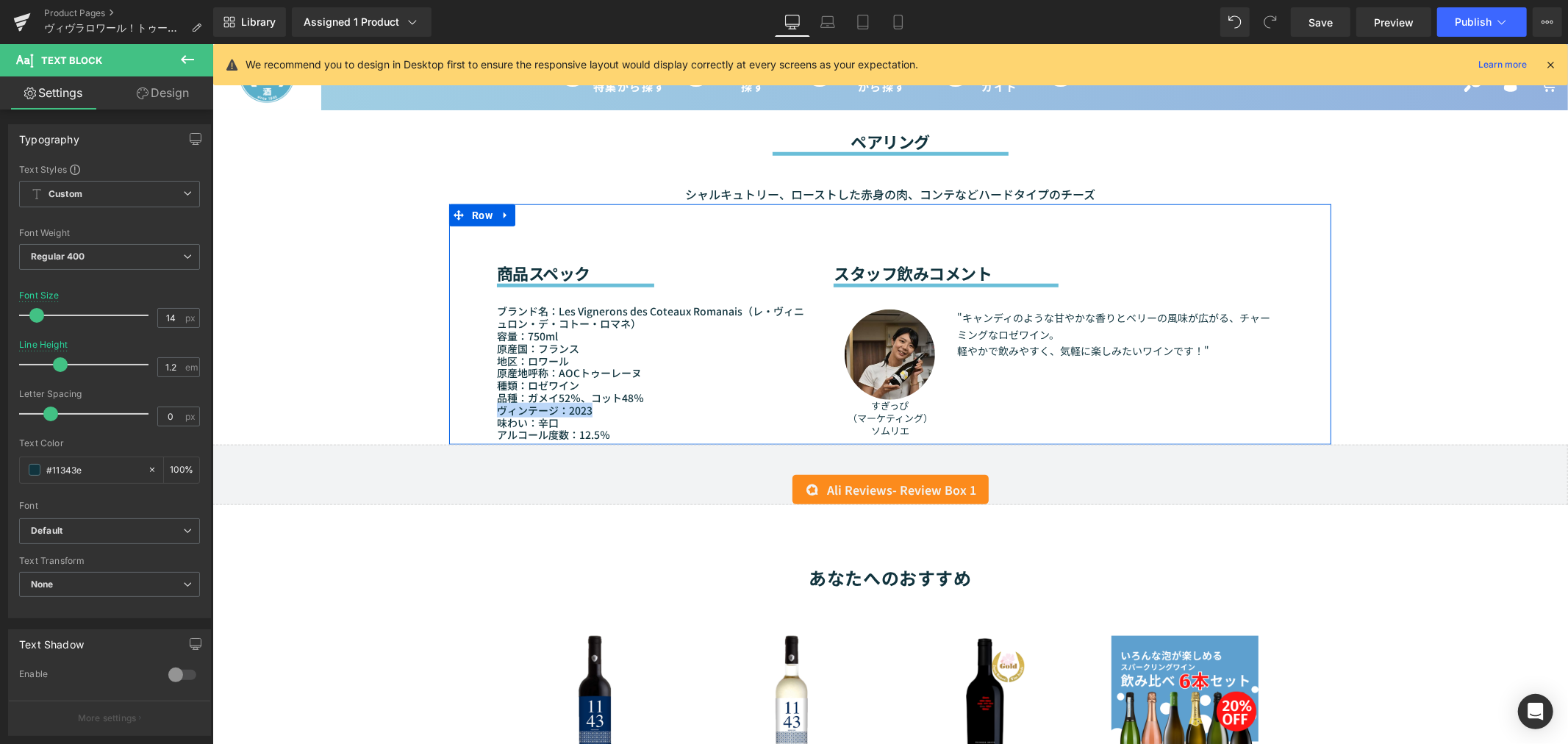
drag, startPoint x: 603, startPoint y: 397, endPoint x: 483, endPoint y: 397, distance: 120.0
click at [485, 397] on div "商品スペック Heading Separator ブランド名：Les Vignerons des Coteaux Romanais（レ・ヴィニュロン・デ・コト…" at bounding box center [653, 322] width 337 height 237
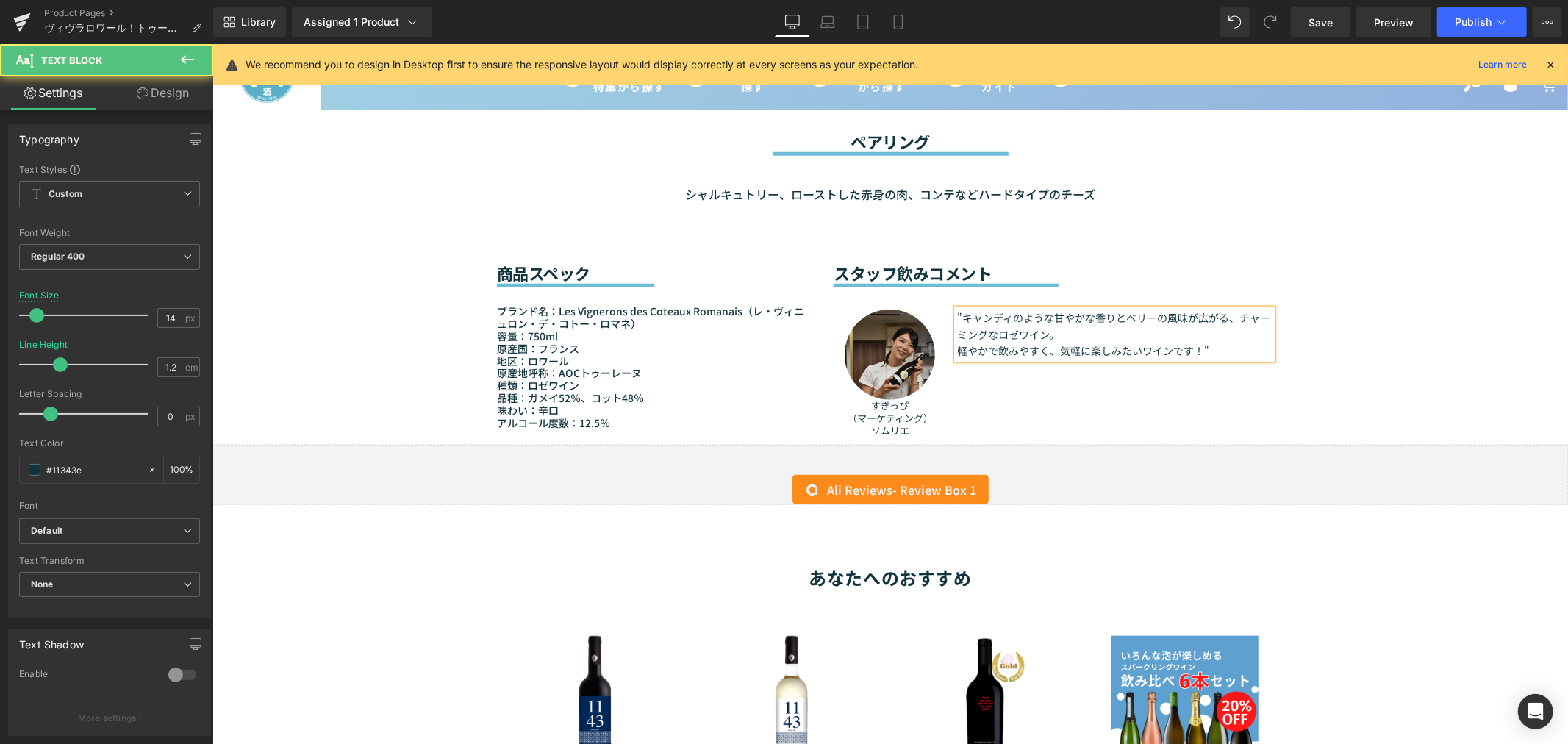
click at [607, 413] on div "ブランド名：Les Vignerons des Coteaux Romanais（レ・ヴィニュロン・デ・コトー・ロマネ） 容量：750ml 原産国：[GEOG…" at bounding box center [653, 357] width 315 height 141
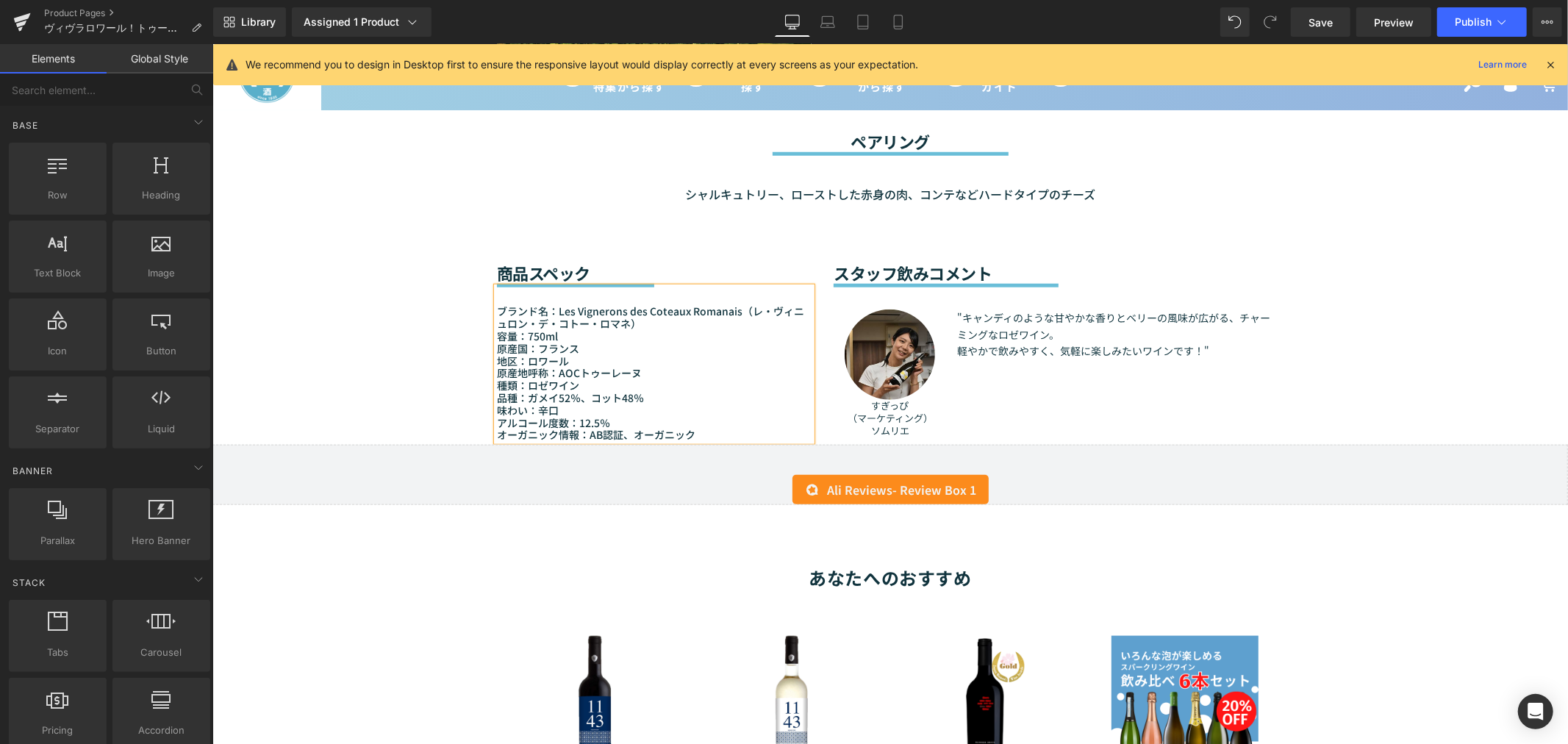
click at [362, 316] on div "Sale Off (P) Image" at bounding box center [888, 230] width 1355 height 2475
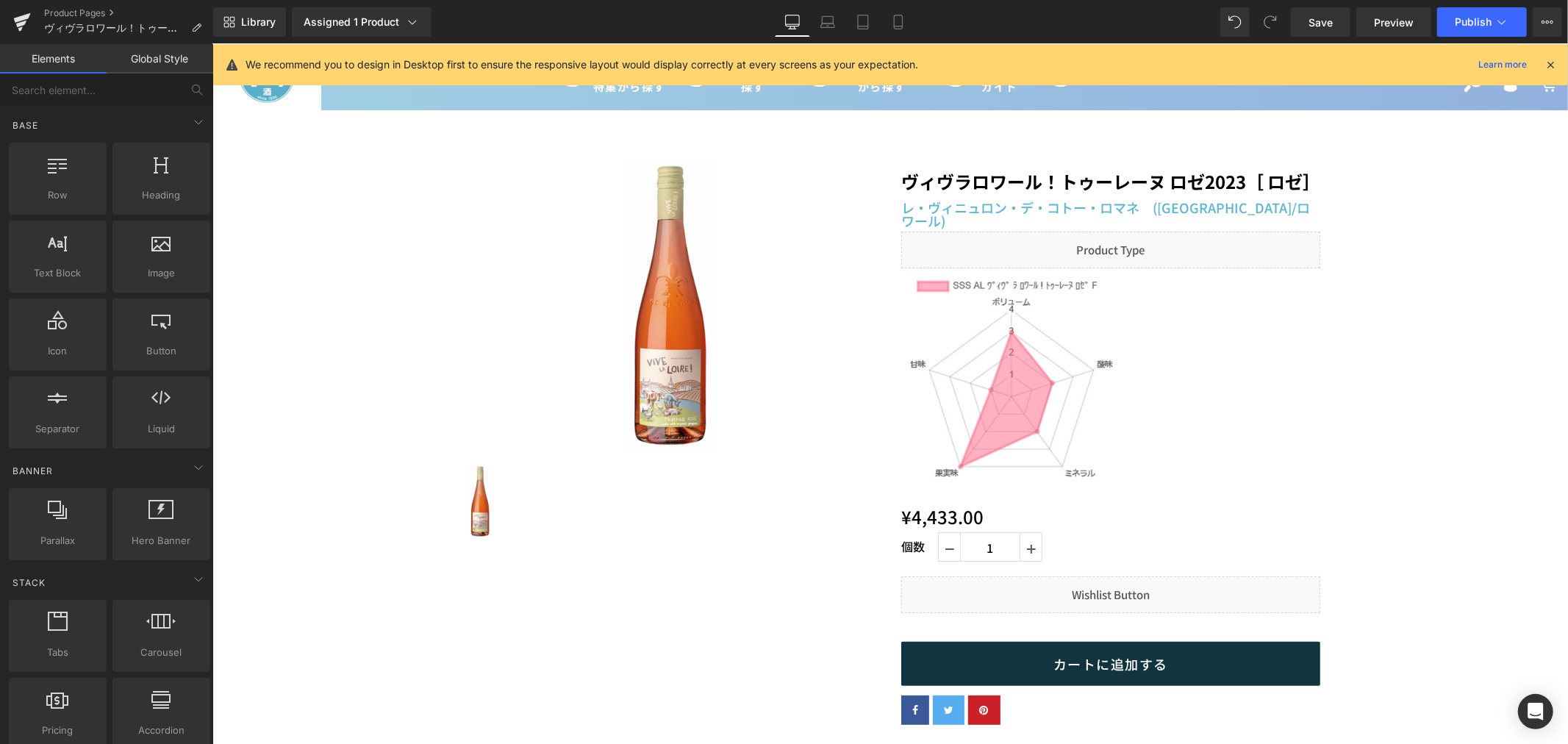
scroll to position [13, 0]
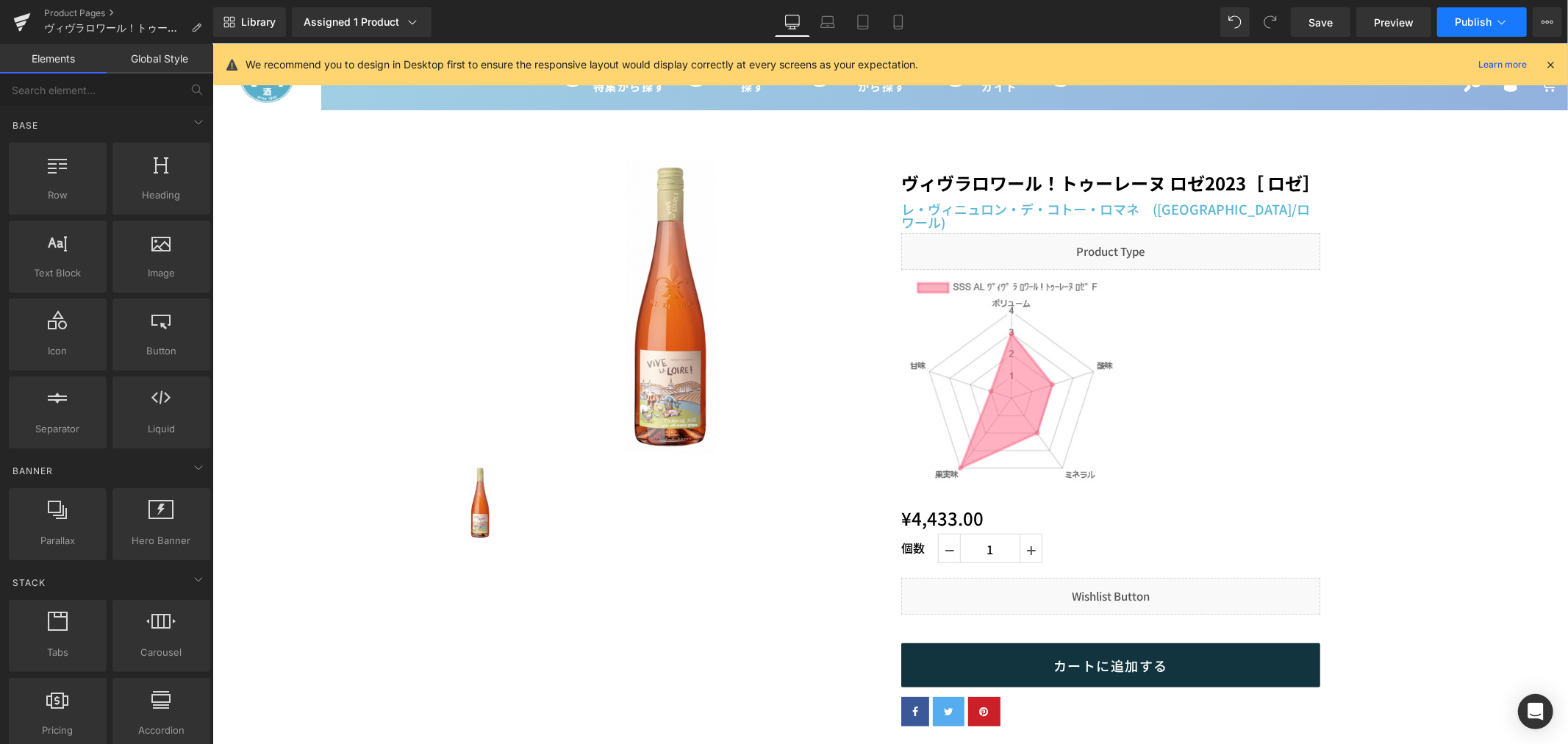
click at [1478, 30] on button "Publish" at bounding box center [1482, 22] width 90 height 29
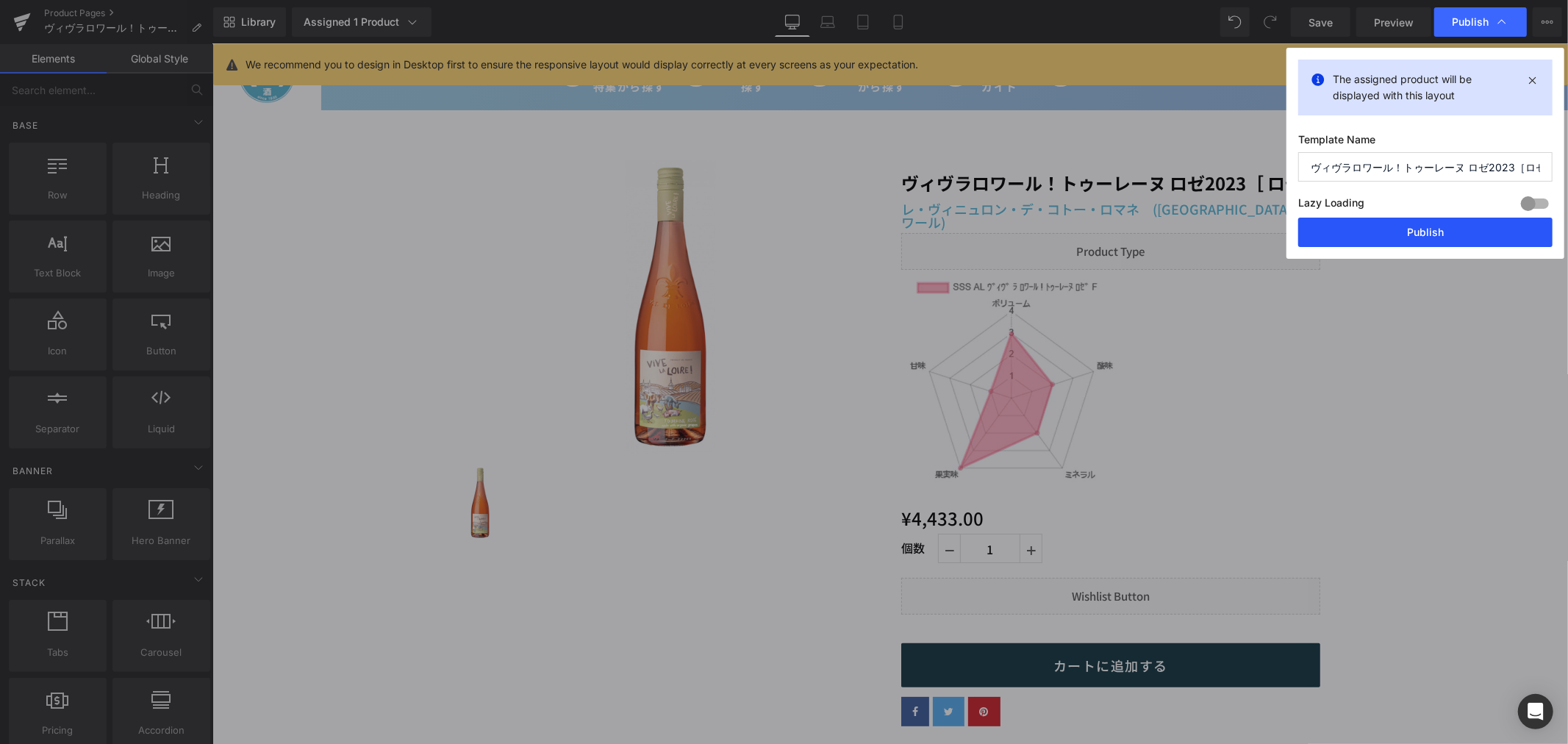
drag, startPoint x: 1446, startPoint y: 241, endPoint x: 1225, endPoint y: 196, distance: 225.5
click at [1444, 241] on button "Publish" at bounding box center [1425, 232] width 254 height 29
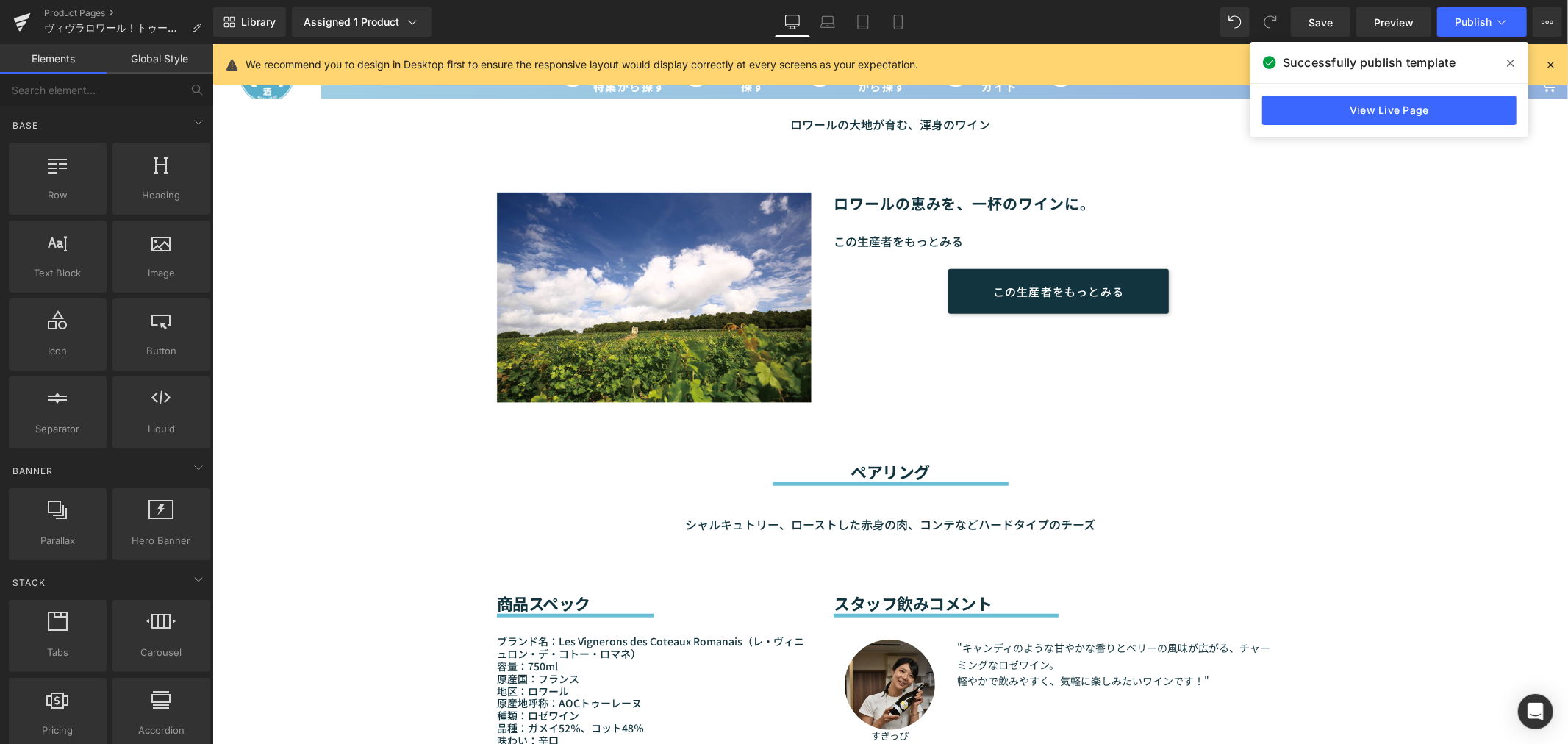
scroll to position [912, 0]
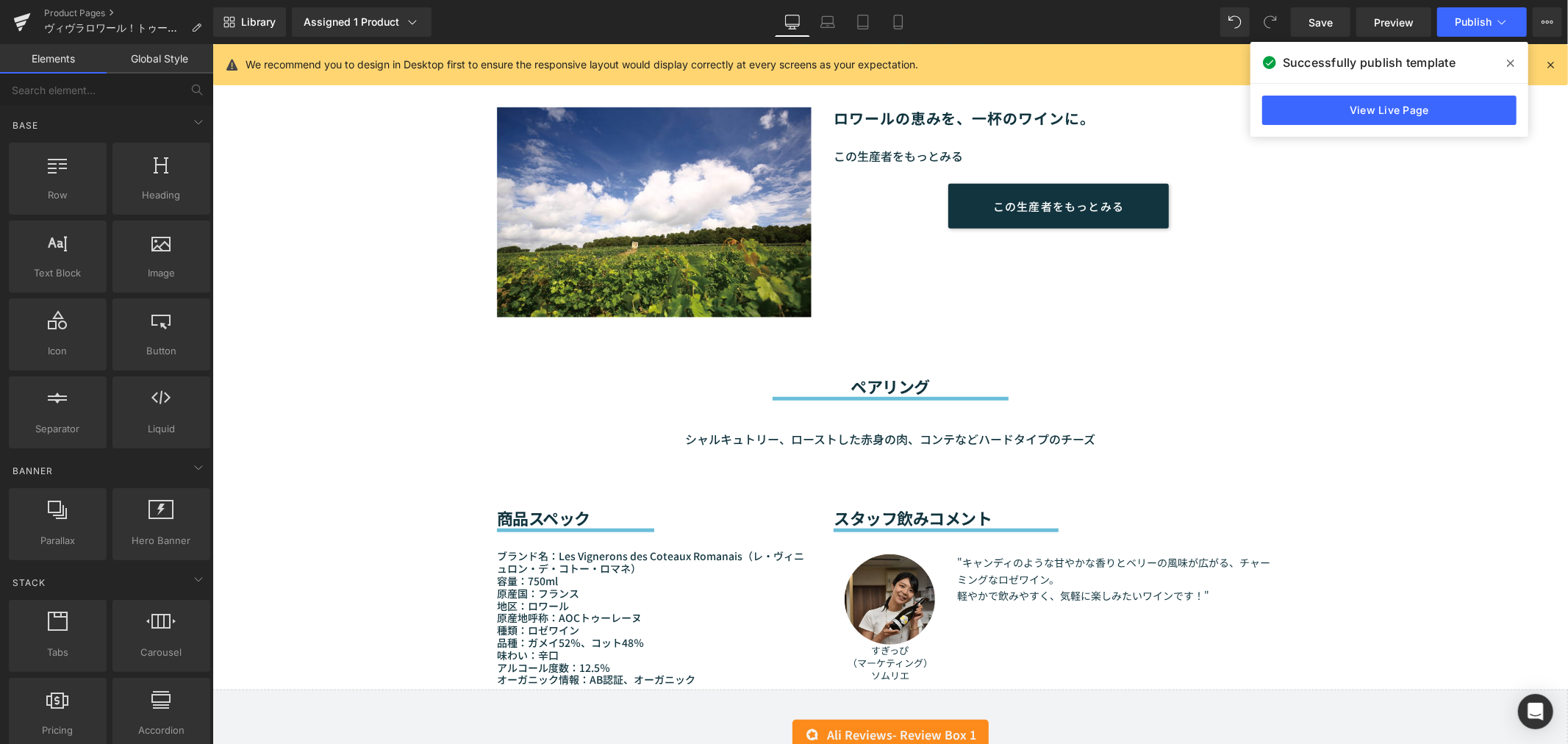
click at [1510, 63] on icon at bounding box center [1510, 63] width 7 height 7
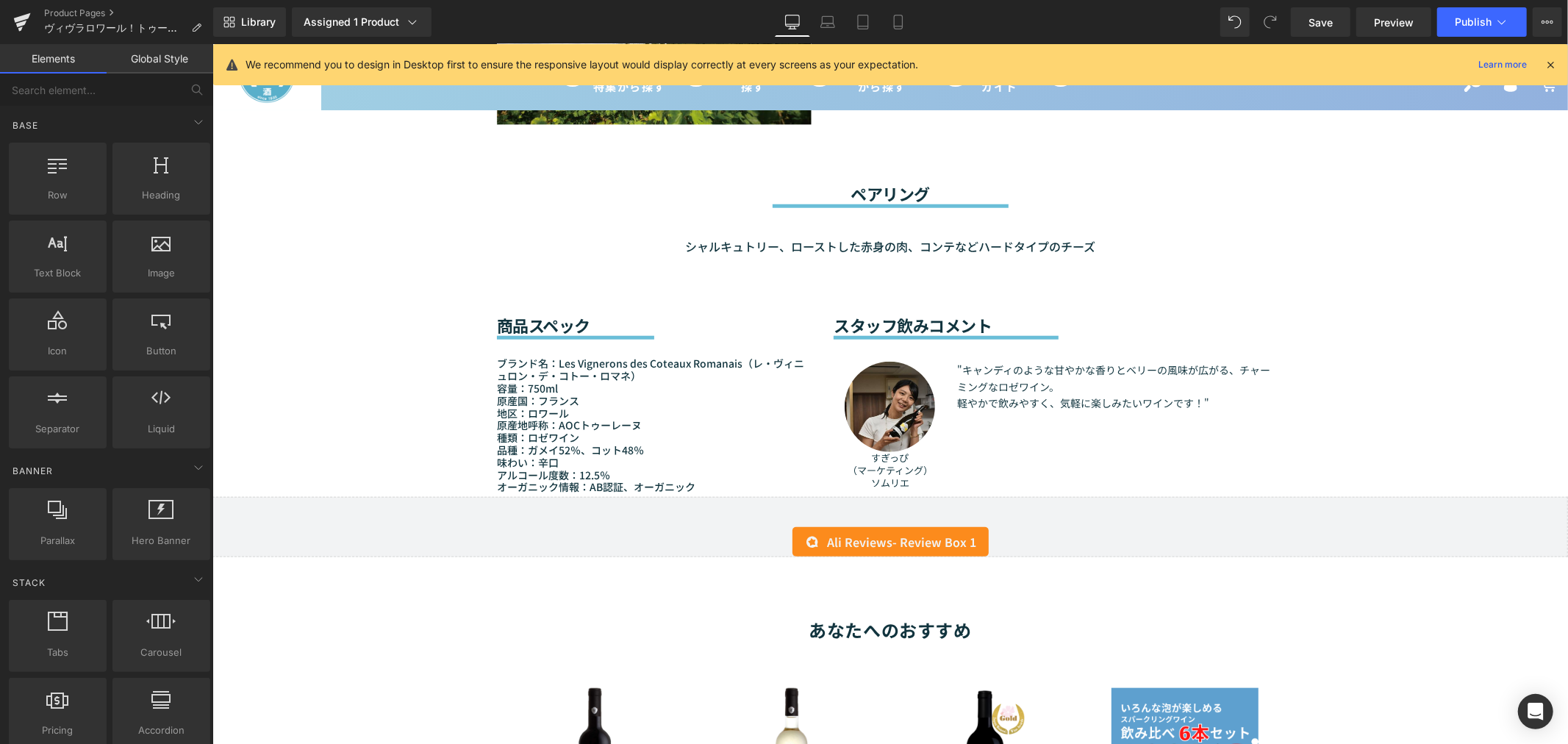
scroll to position [1075, 0]
